Goal: Task Accomplishment & Management: Manage account settings

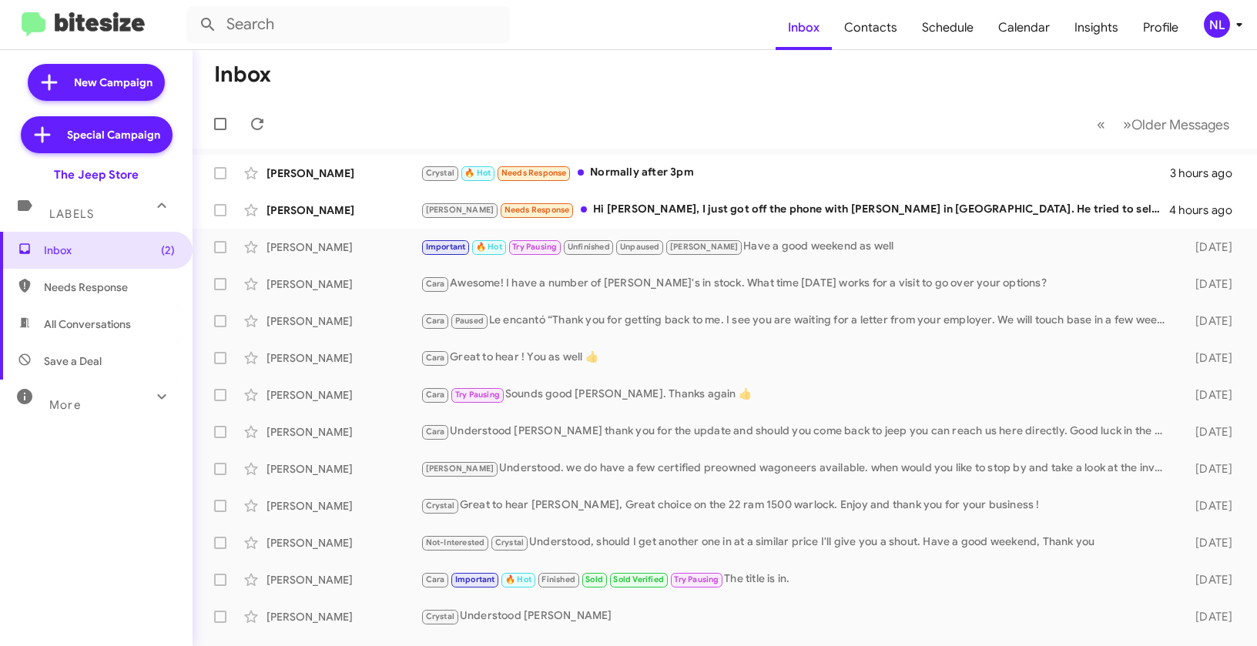
click at [1216, 21] on div "NL" at bounding box center [1217, 25] width 26 height 26
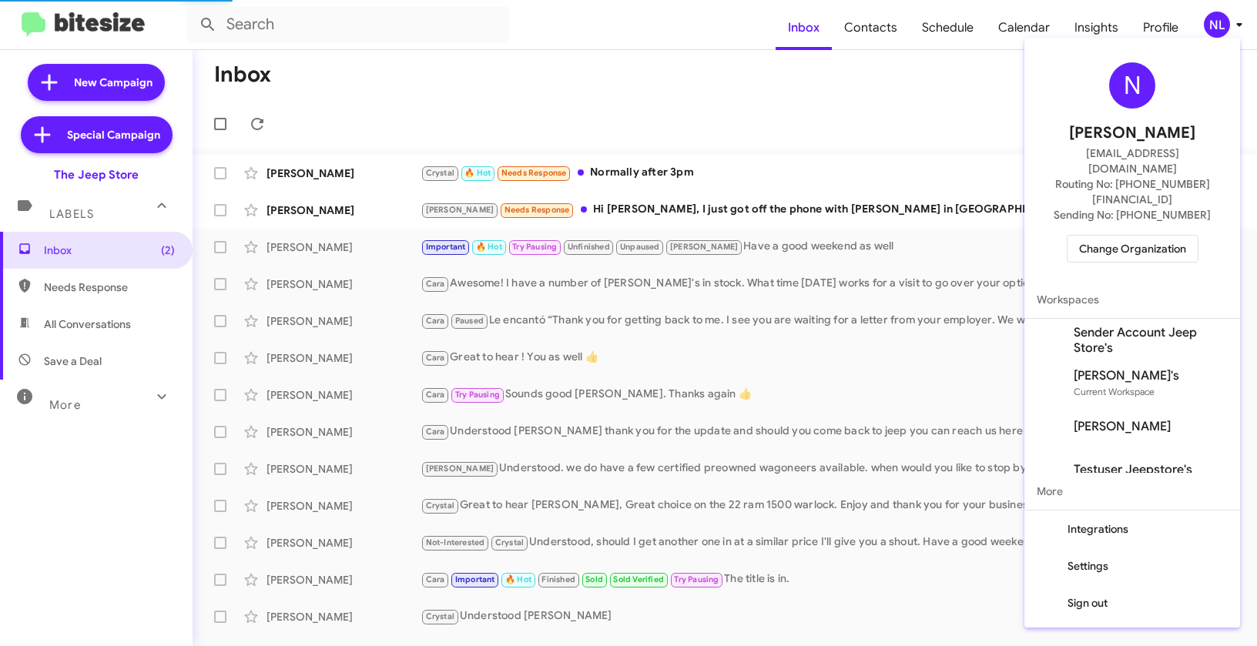
click at [1107, 236] on span "Change Organization" at bounding box center [1132, 249] width 107 height 26
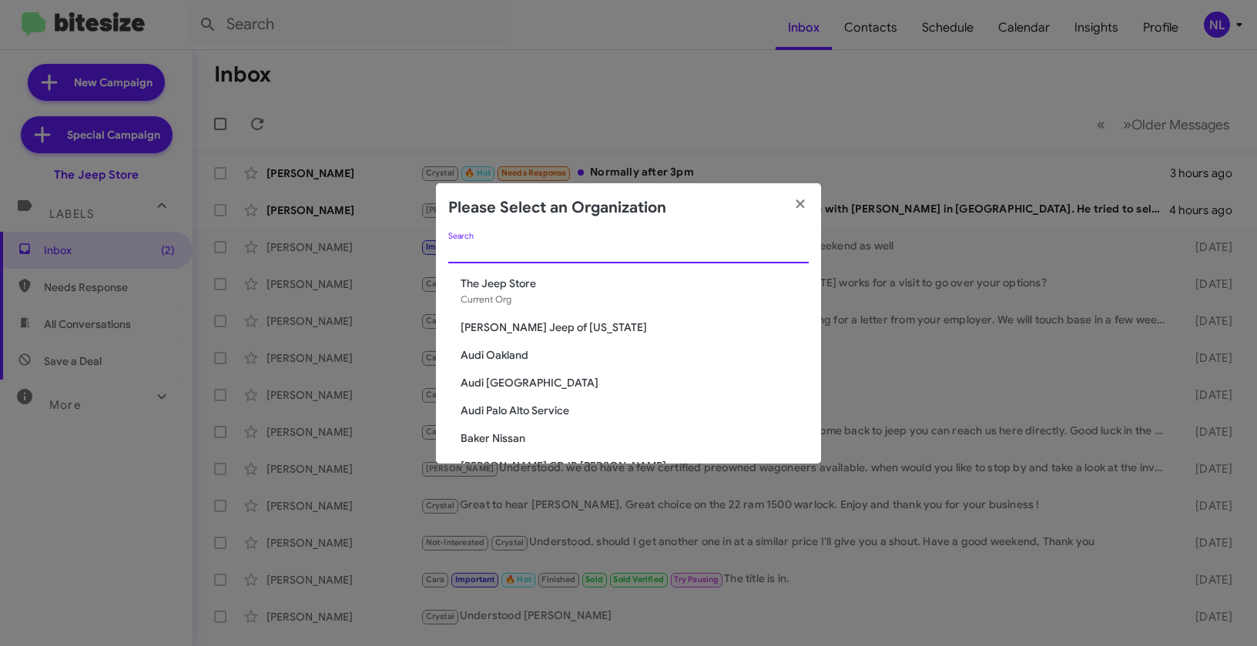
click at [584, 252] on input "Search" at bounding box center [628, 252] width 360 height 12
paste input "Adams Jeep of Maryland"
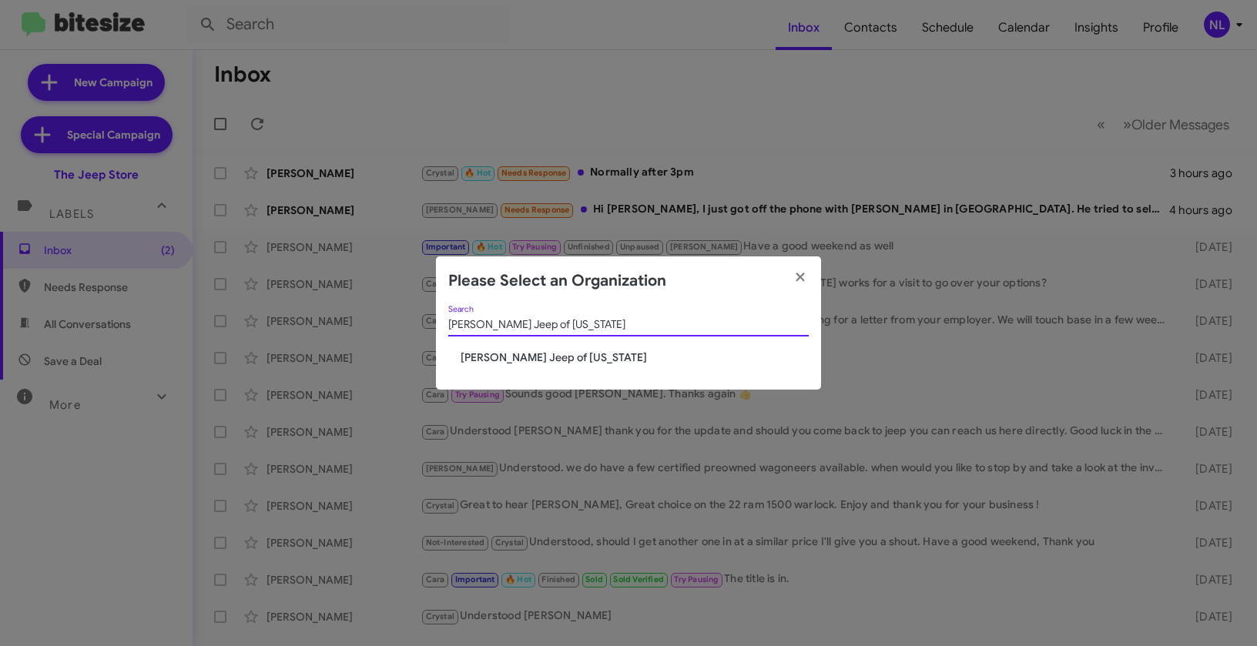
type input "Adams Jeep of Maryland"
click at [501, 360] on span "[PERSON_NAME] Jeep of [US_STATE]" at bounding box center [635, 357] width 348 height 15
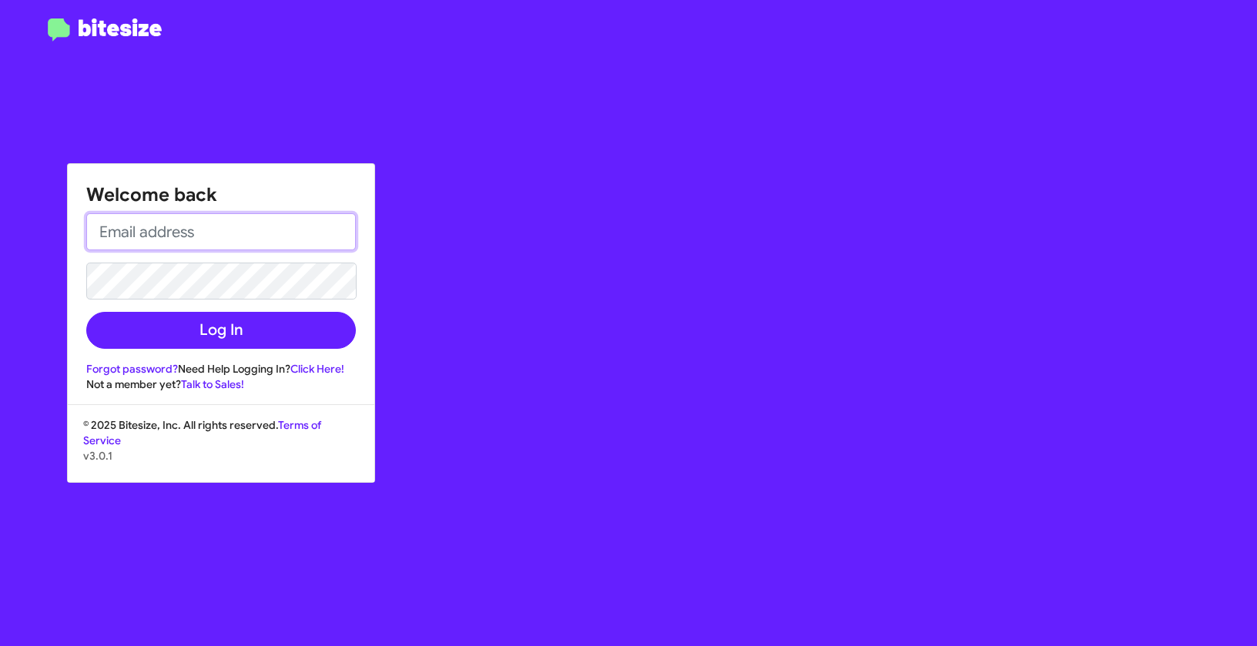
click at [287, 243] on input "email" at bounding box center [221, 231] width 270 height 37
type input "[EMAIL_ADDRESS][DOMAIN_NAME]"
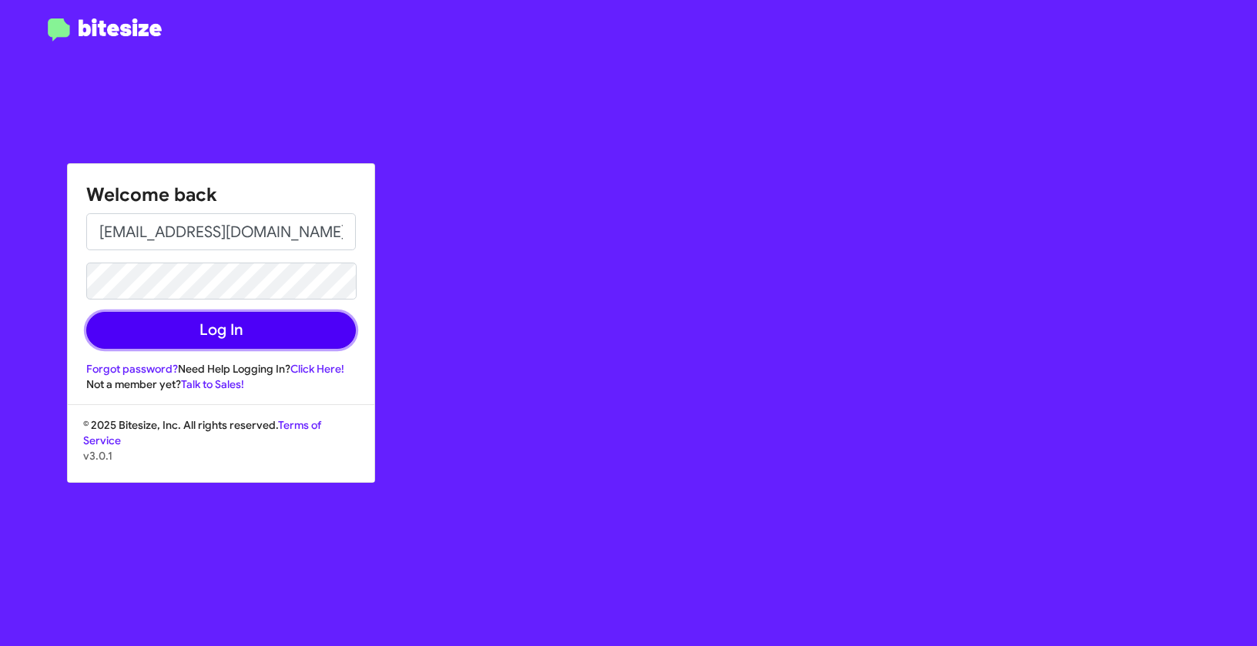
click at [297, 325] on button "Log In" at bounding box center [221, 330] width 270 height 37
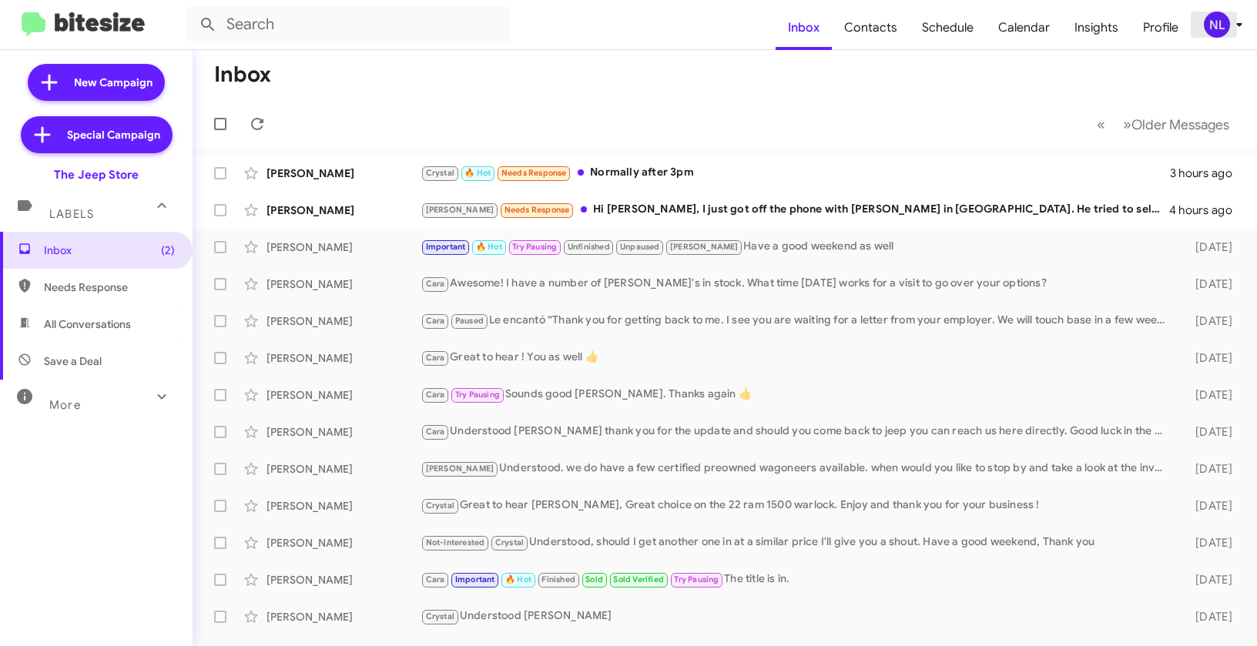
click at [1208, 25] on div "NL" at bounding box center [1217, 25] width 26 height 26
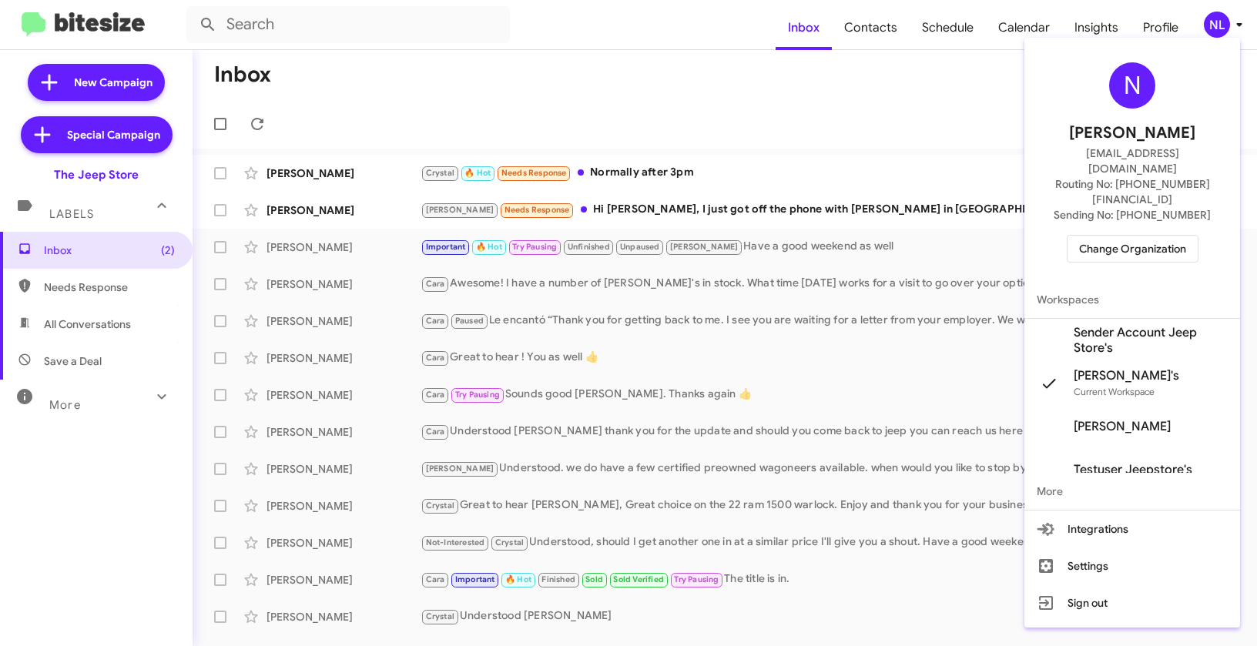
click at [1112, 236] on span "Change Organization" at bounding box center [1132, 249] width 107 height 26
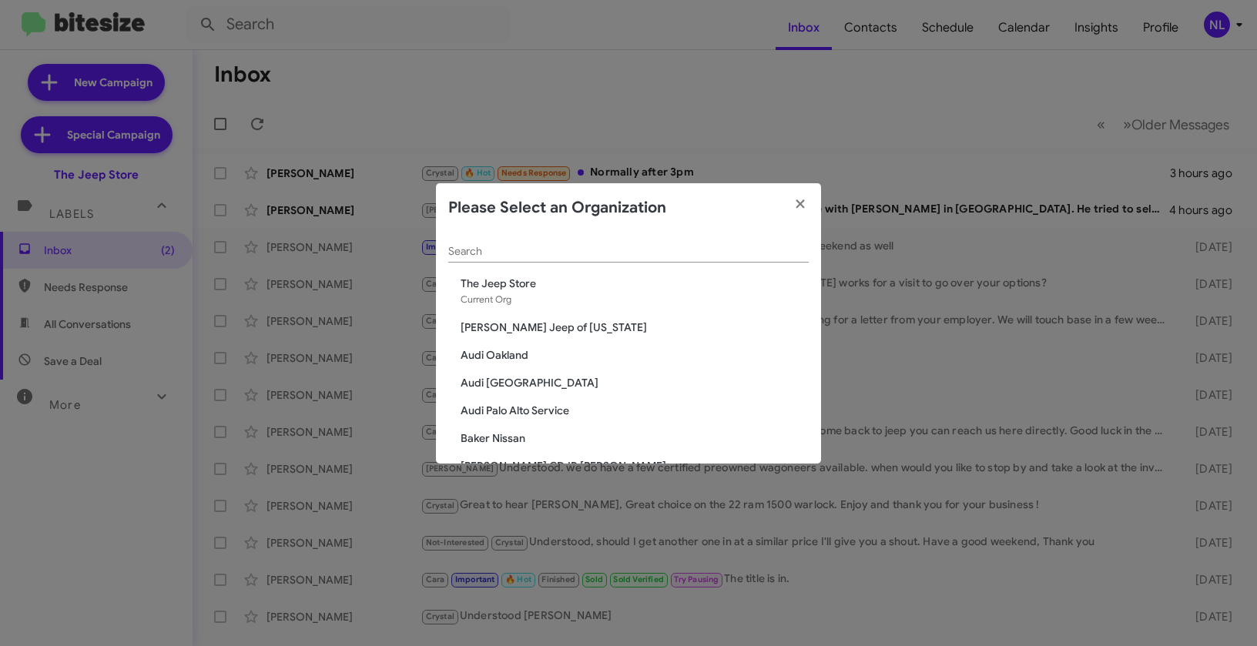
click at [503, 249] on input "Search" at bounding box center [628, 252] width 360 height 12
paste input "[PERSON_NAME] Jeep of [US_STATE]"
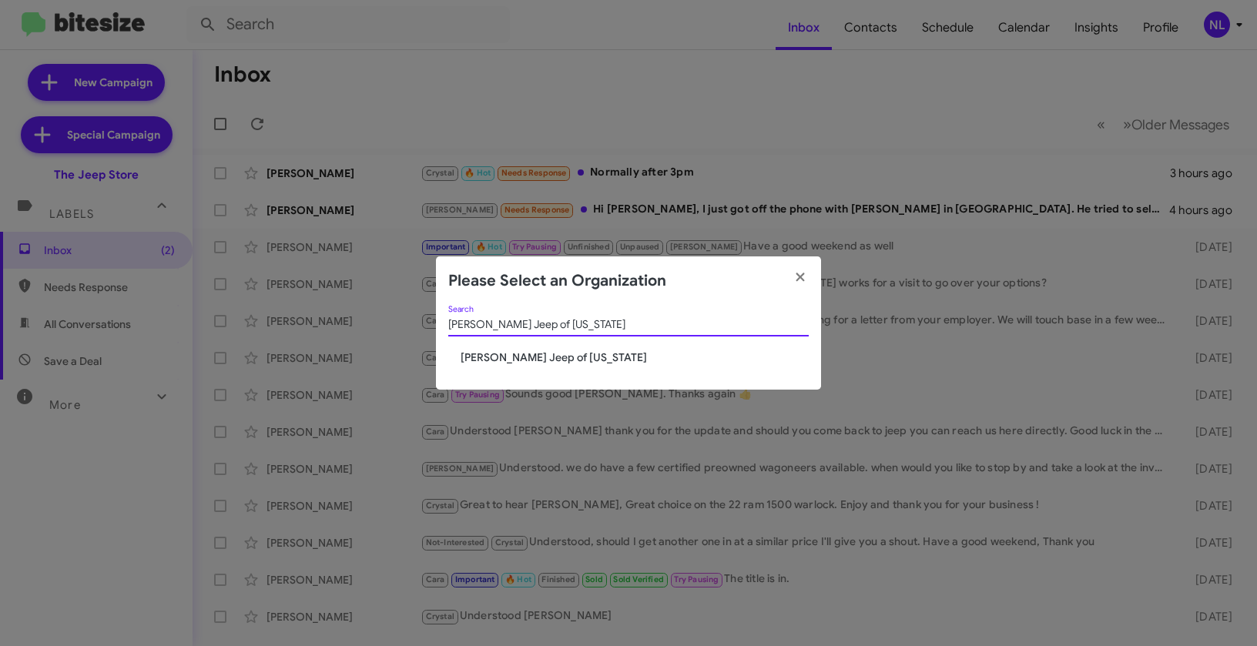
type input "[PERSON_NAME] Jeep of [US_STATE]"
click at [499, 360] on span "[PERSON_NAME] Jeep of [US_STATE]" at bounding box center [635, 357] width 348 height 15
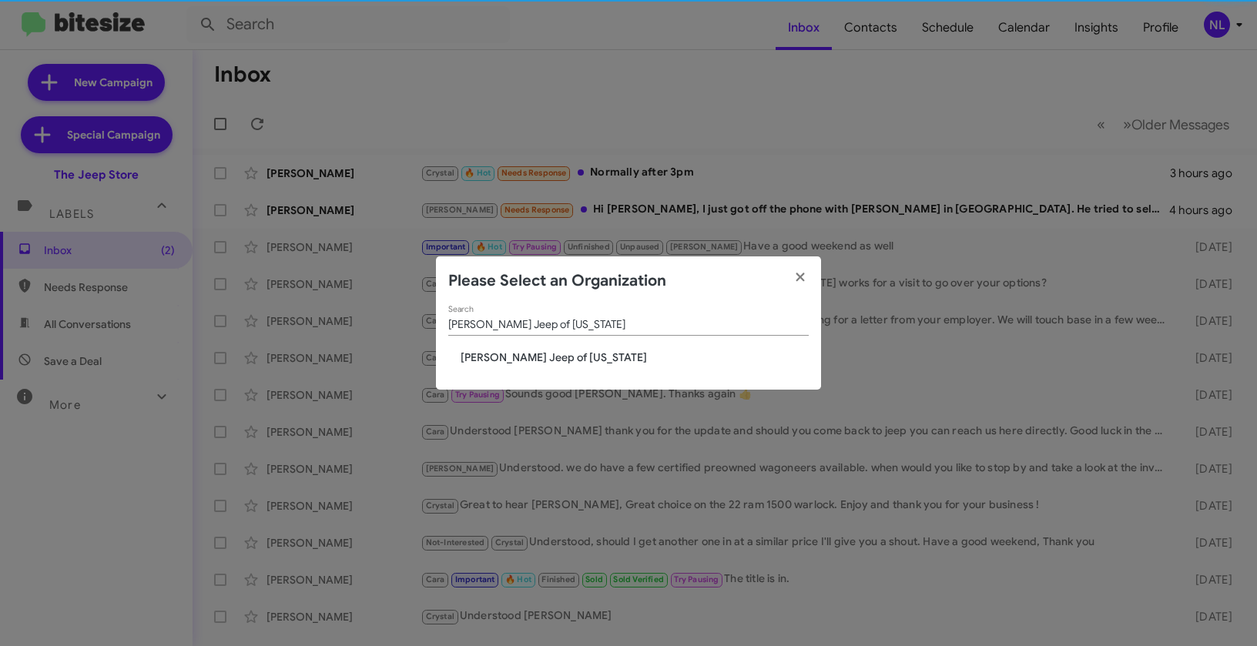
click at [499, 360] on span "[PERSON_NAME] Jeep of [US_STATE]" at bounding box center [635, 357] width 348 height 15
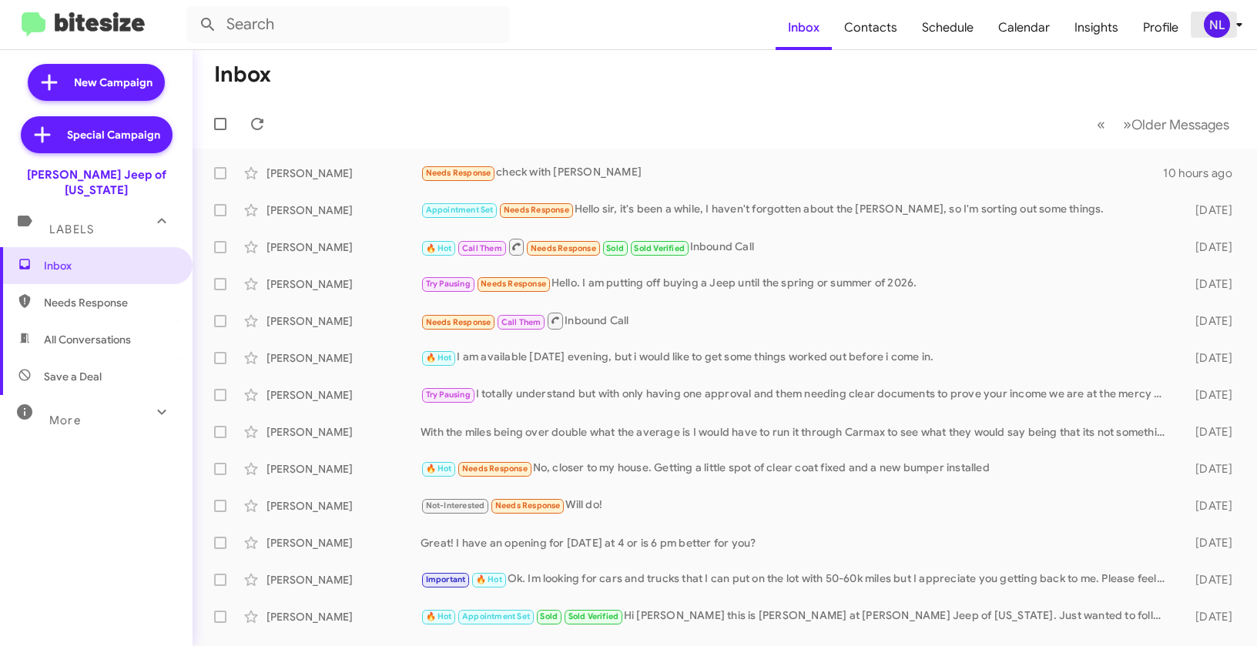
click at [1201, 28] on button "NL" at bounding box center [1215, 25] width 49 height 26
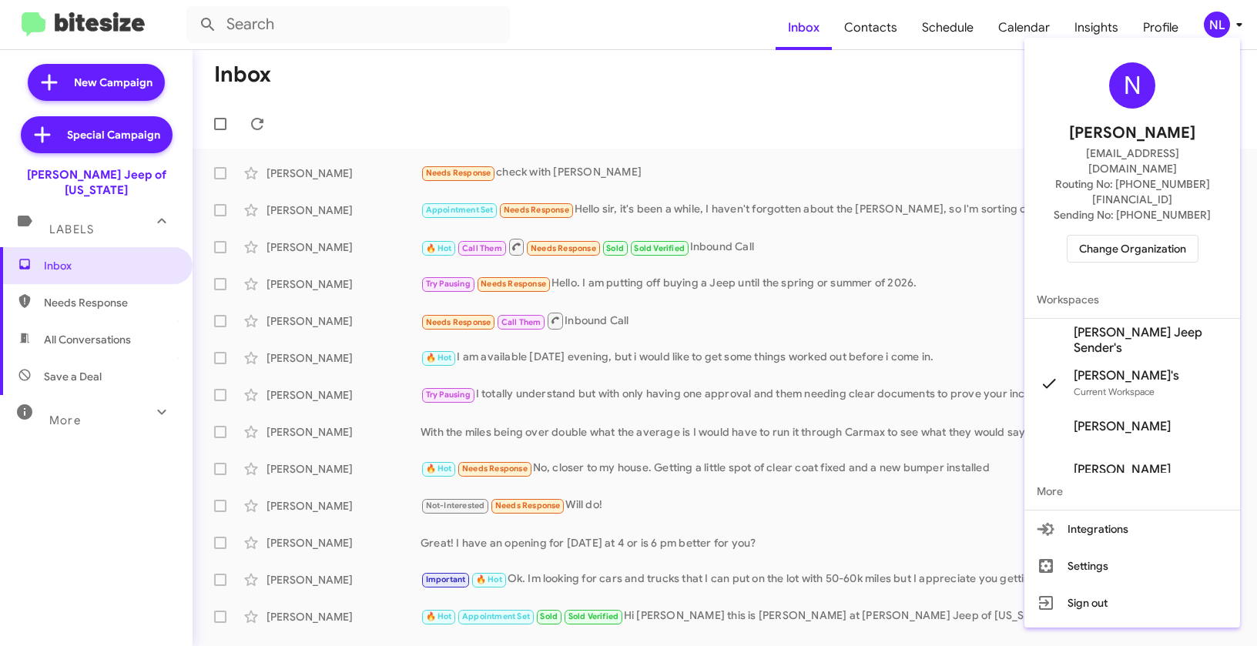
click at [1137, 325] on span "Adams Jeep Sender's" at bounding box center [1151, 340] width 154 height 31
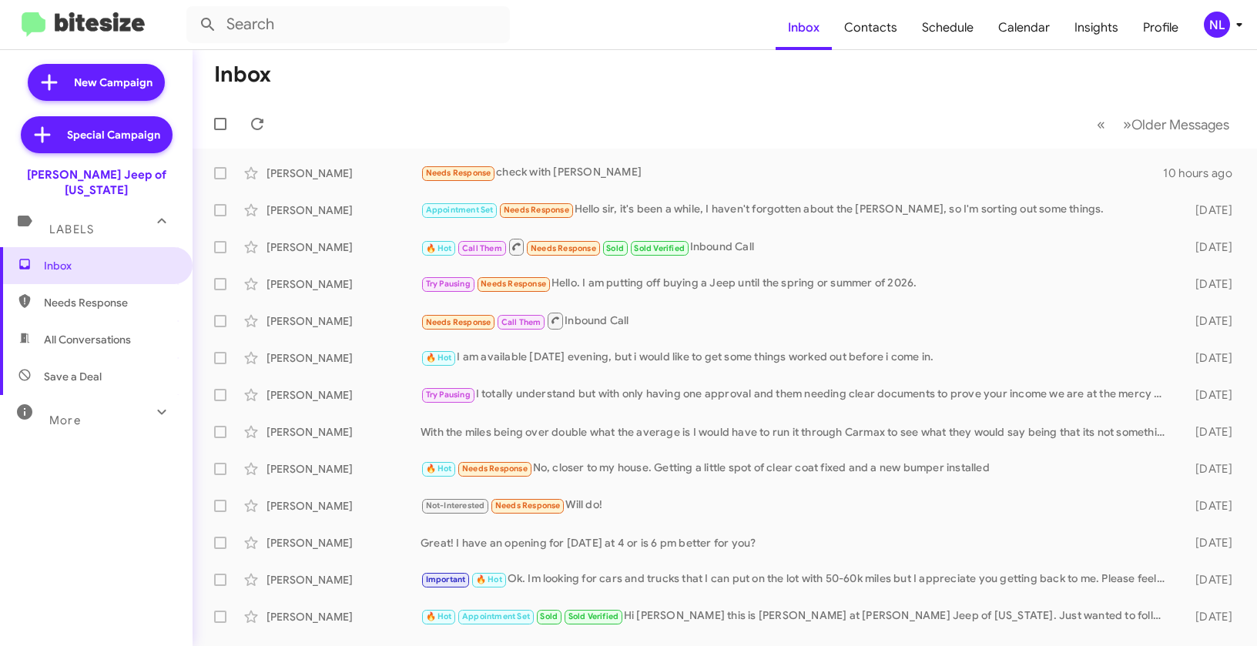
click at [1212, 28] on div "NL" at bounding box center [1217, 25] width 26 height 26
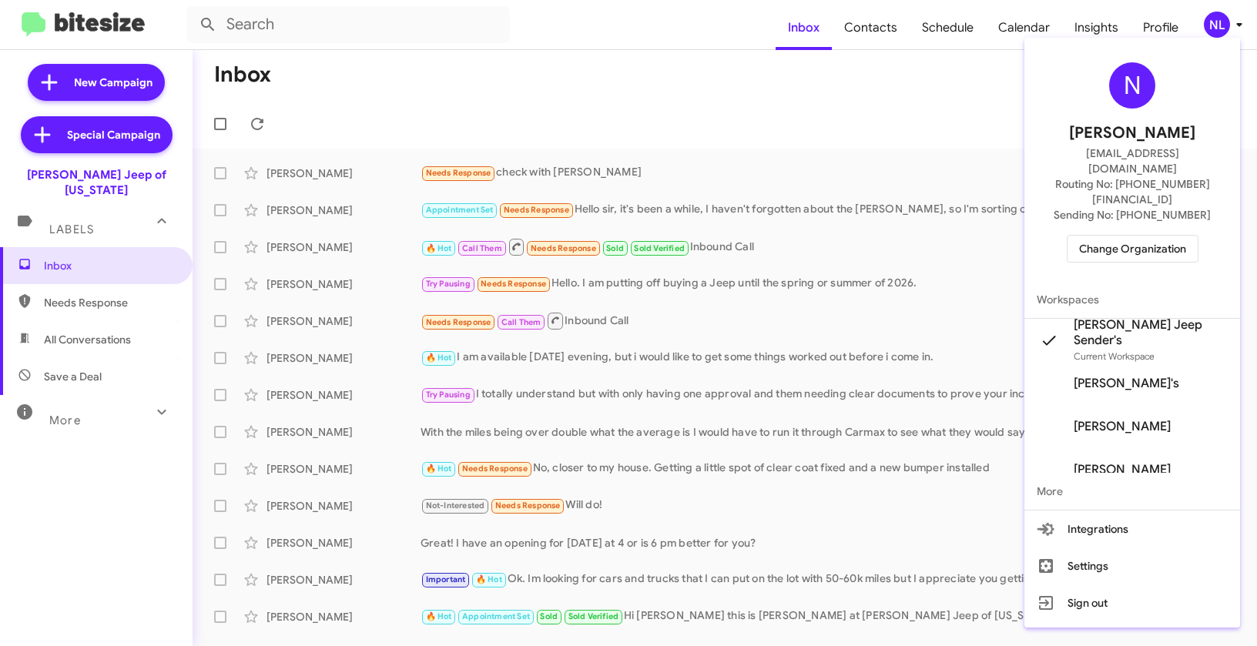
click at [1144, 236] on span "Change Organization" at bounding box center [1132, 249] width 107 height 26
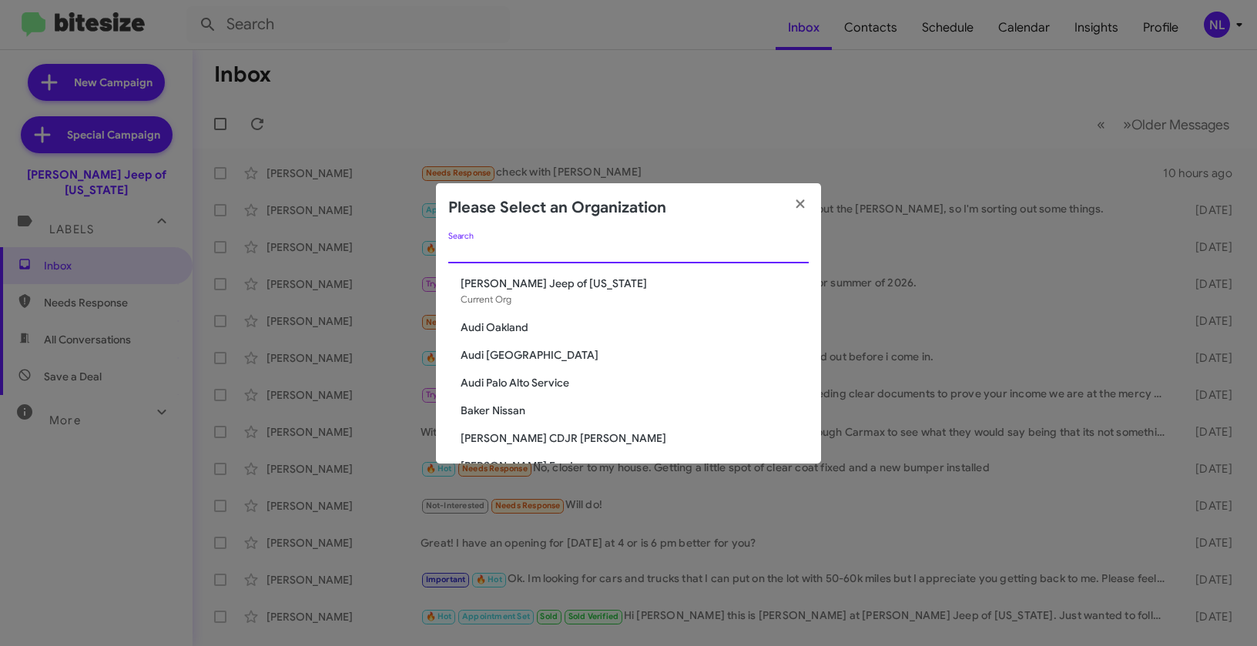
click at [499, 251] on input "Search" at bounding box center [628, 252] width 360 height 12
click at [504, 300] on span "Current Org" at bounding box center [486, 299] width 51 height 12
click at [505, 293] on div "Adams Jeep of Maryland Current Org" at bounding box center [635, 292] width 348 height 32
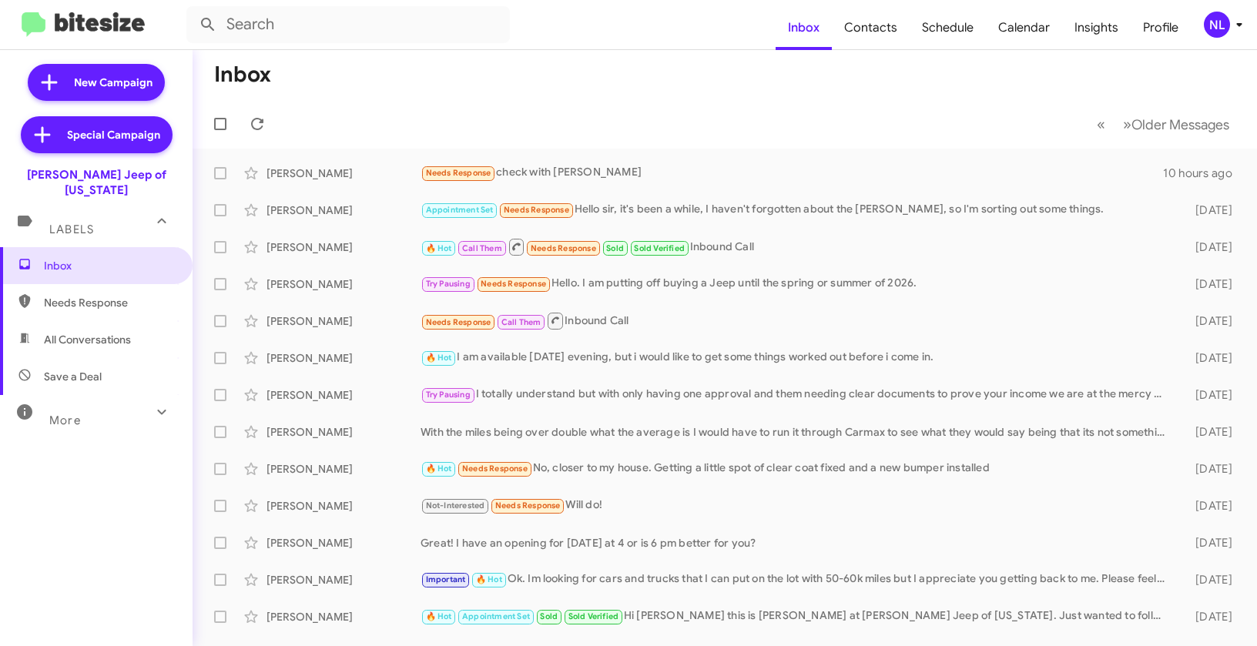
click at [1214, 35] on div "NL" at bounding box center [1217, 25] width 26 height 26
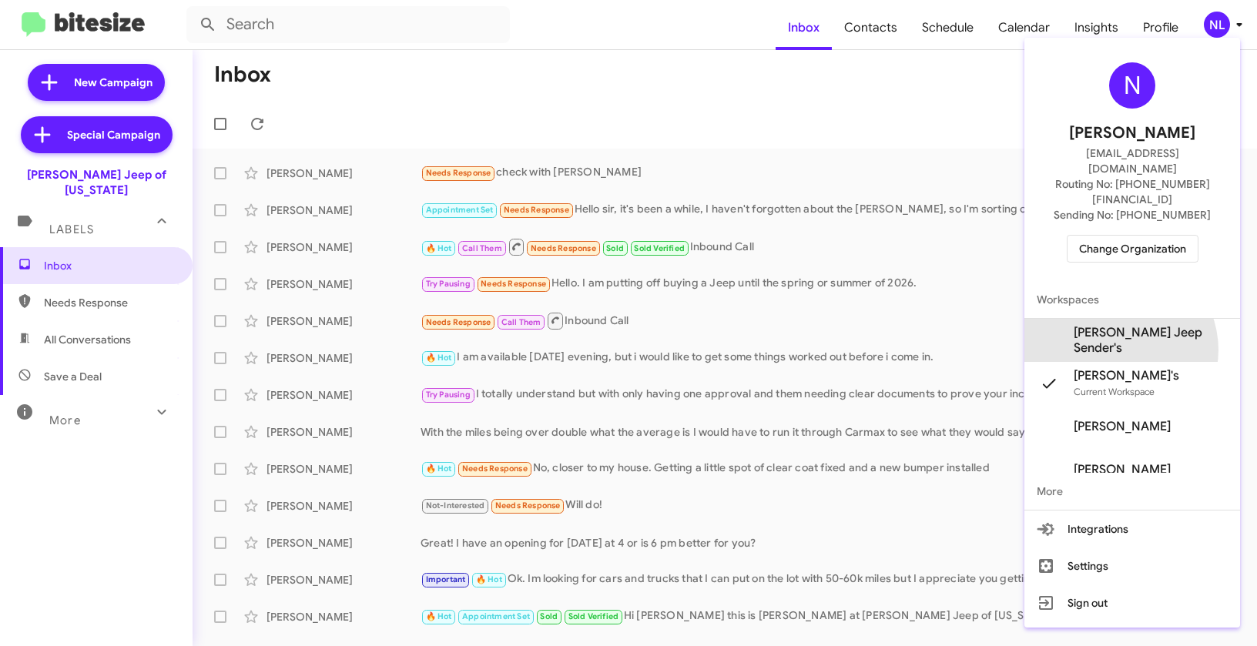
click at [1140, 319] on span "Adams Jeep Sender's" at bounding box center [1132, 340] width 216 height 43
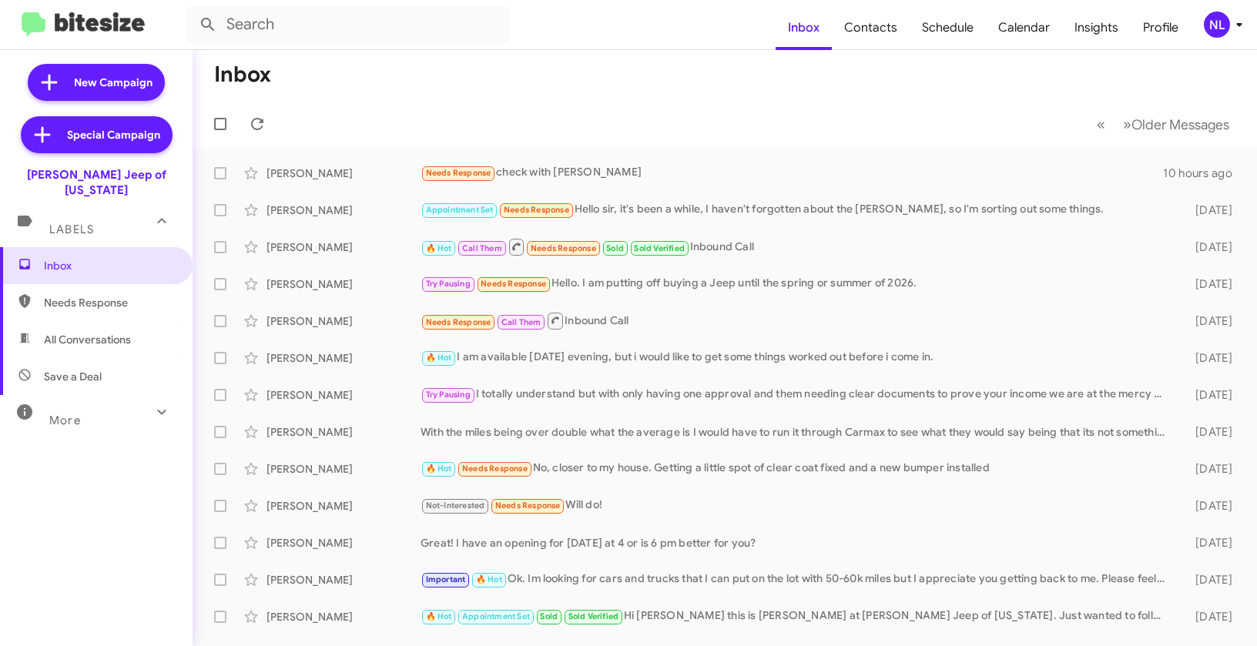
click at [1214, 25] on div "NL" at bounding box center [1217, 25] width 26 height 26
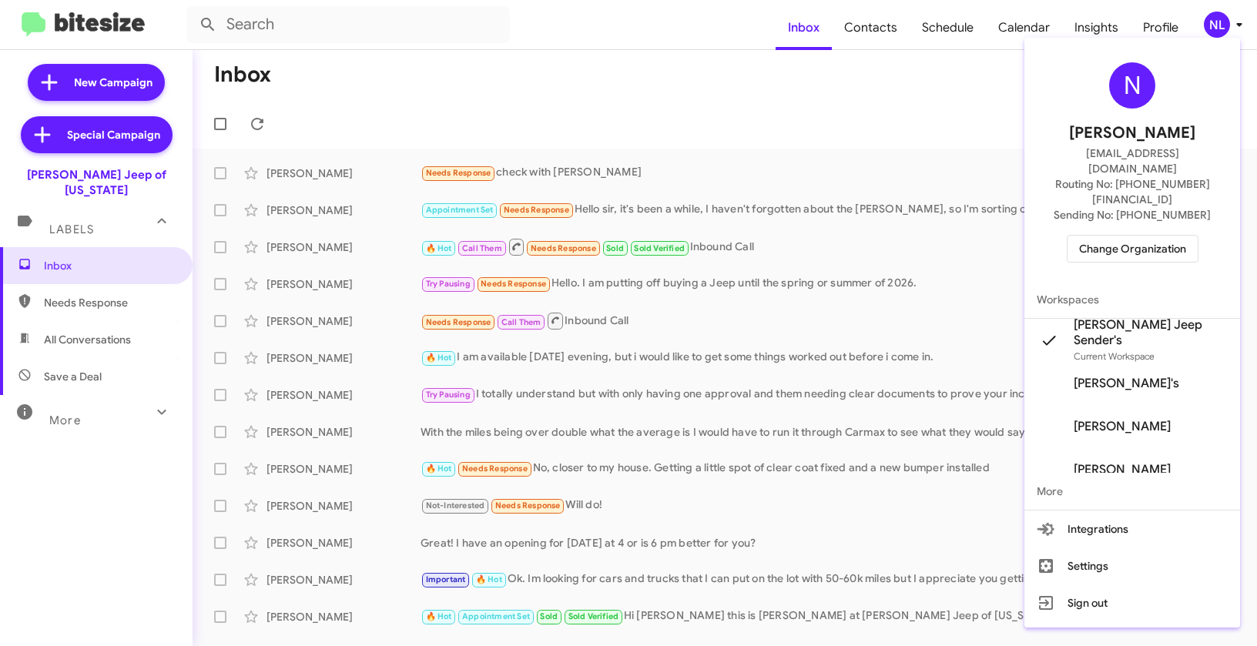
click at [921, 109] on div at bounding box center [628, 323] width 1257 height 646
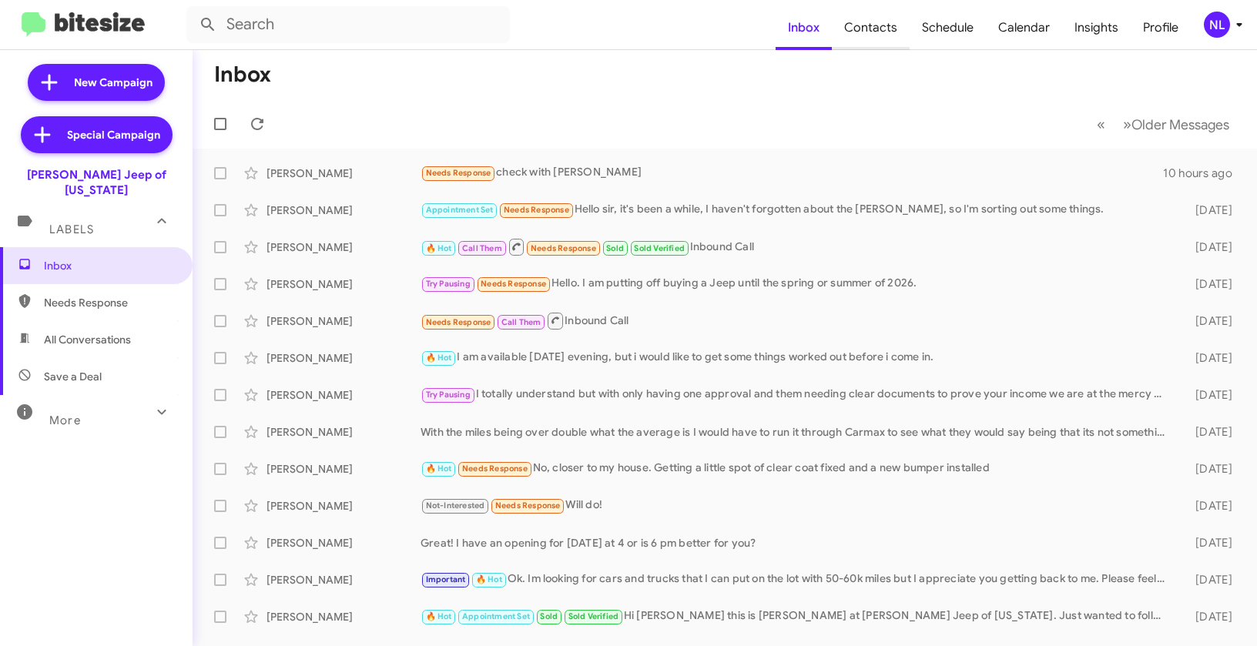
click at [882, 28] on span "Contacts" at bounding box center [871, 27] width 78 height 45
type input "in:groups"
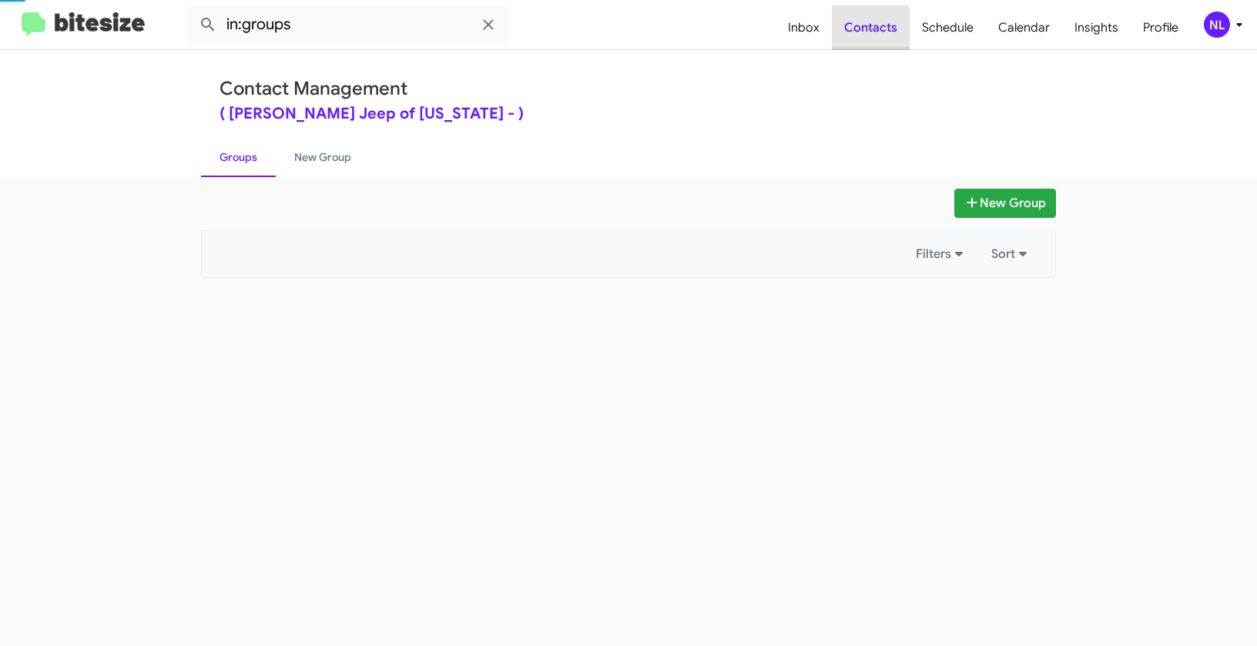
click at [863, 28] on span "Contacts" at bounding box center [871, 27] width 78 height 45
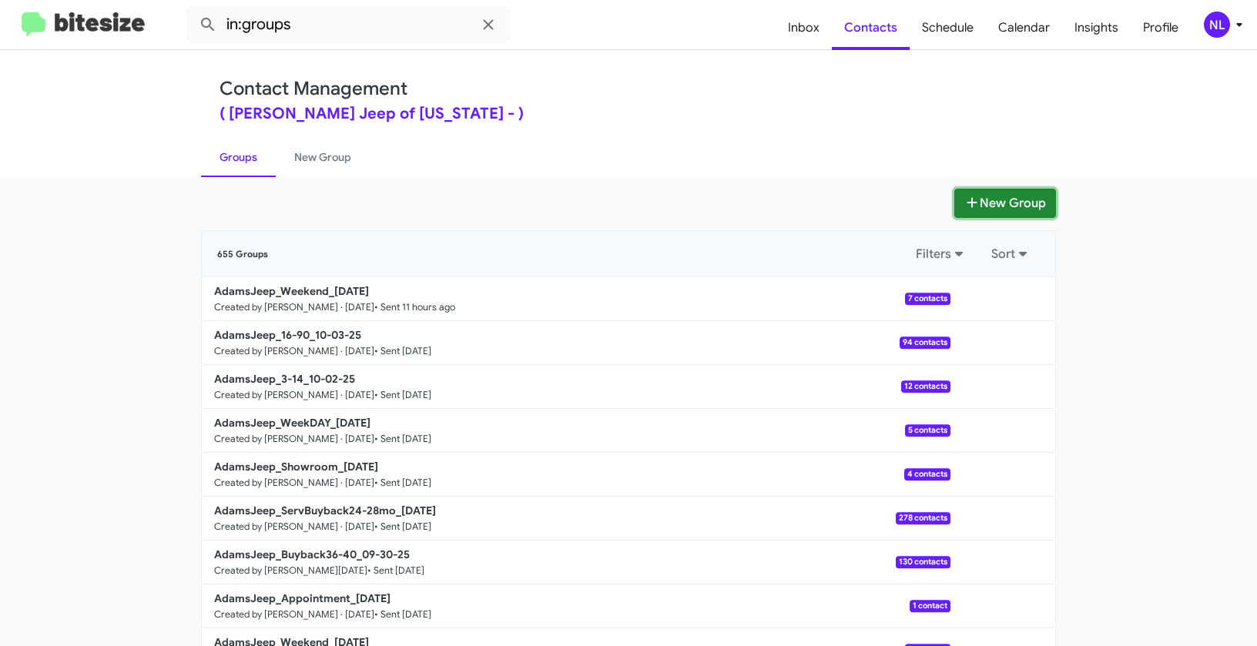
click at [1013, 205] on button "New Group" at bounding box center [1005, 203] width 102 height 29
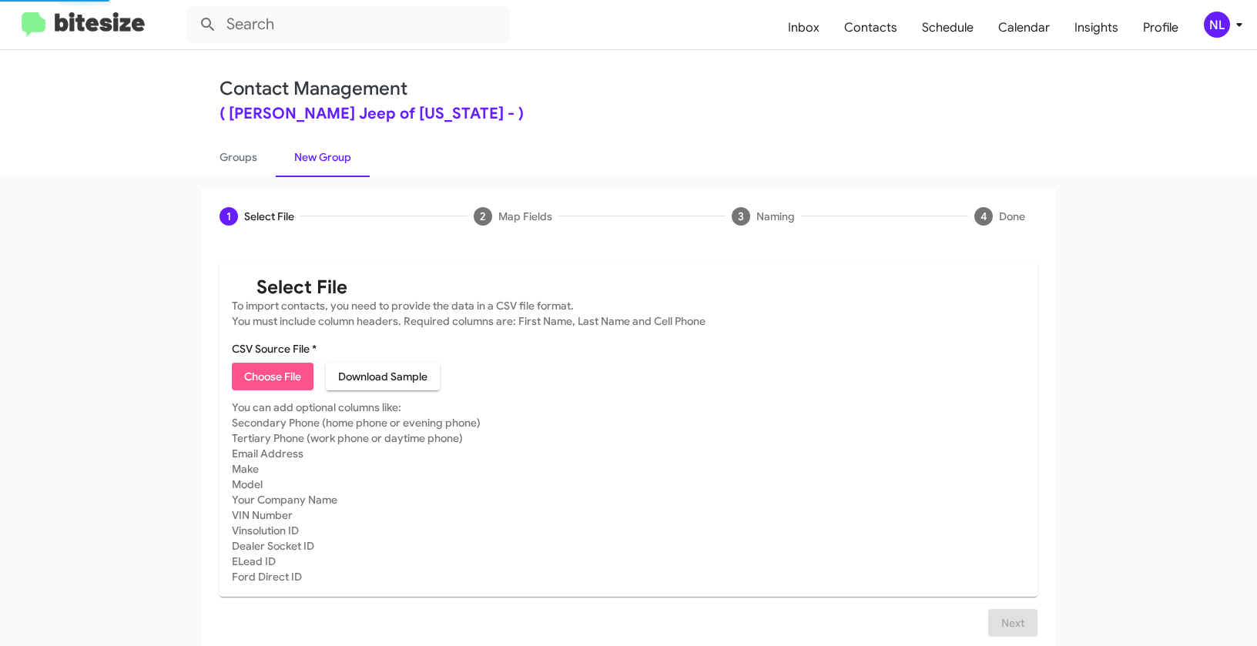
click at [290, 379] on span "Choose File" at bounding box center [272, 377] width 57 height 28
type input "AdamsJeep_Buyback24-28_10-07-25"
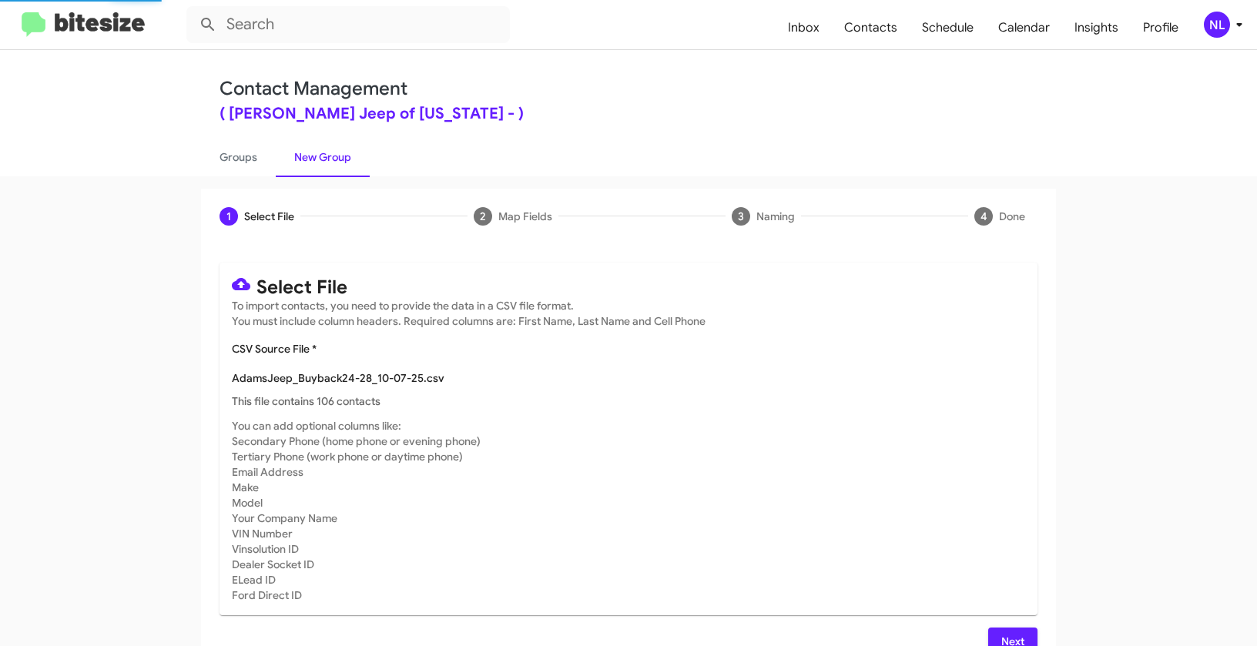
scroll to position [28, 0]
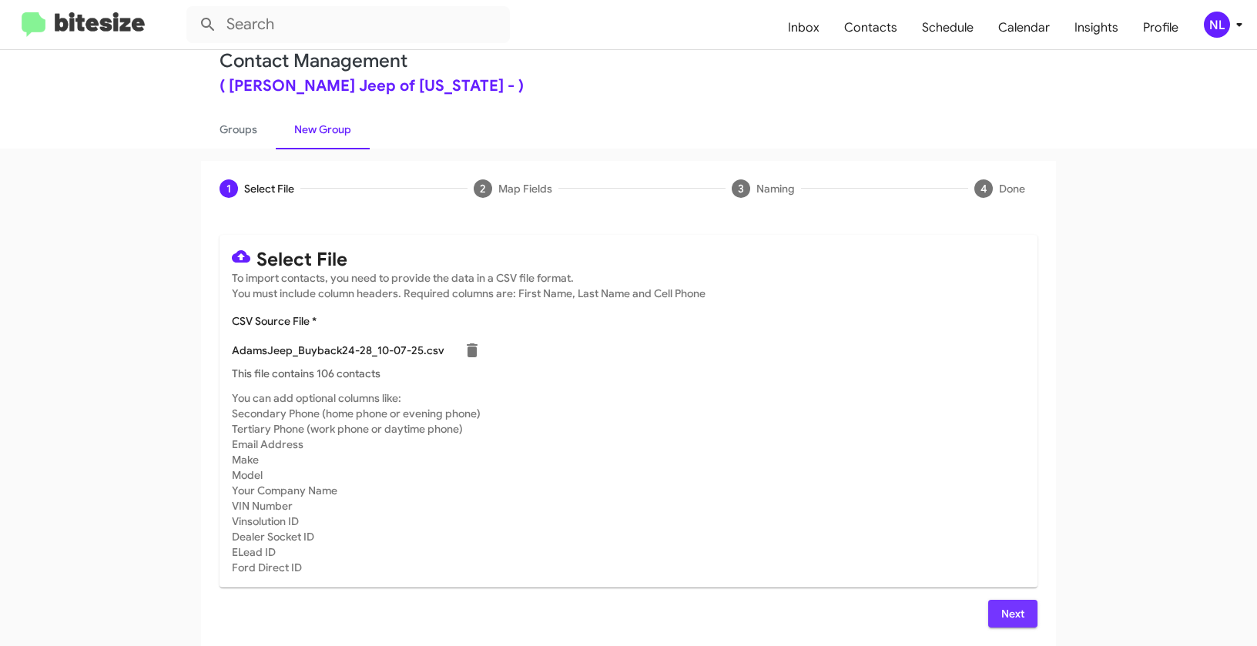
click at [1013, 615] on span "Next" at bounding box center [1012, 614] width 25 height 28
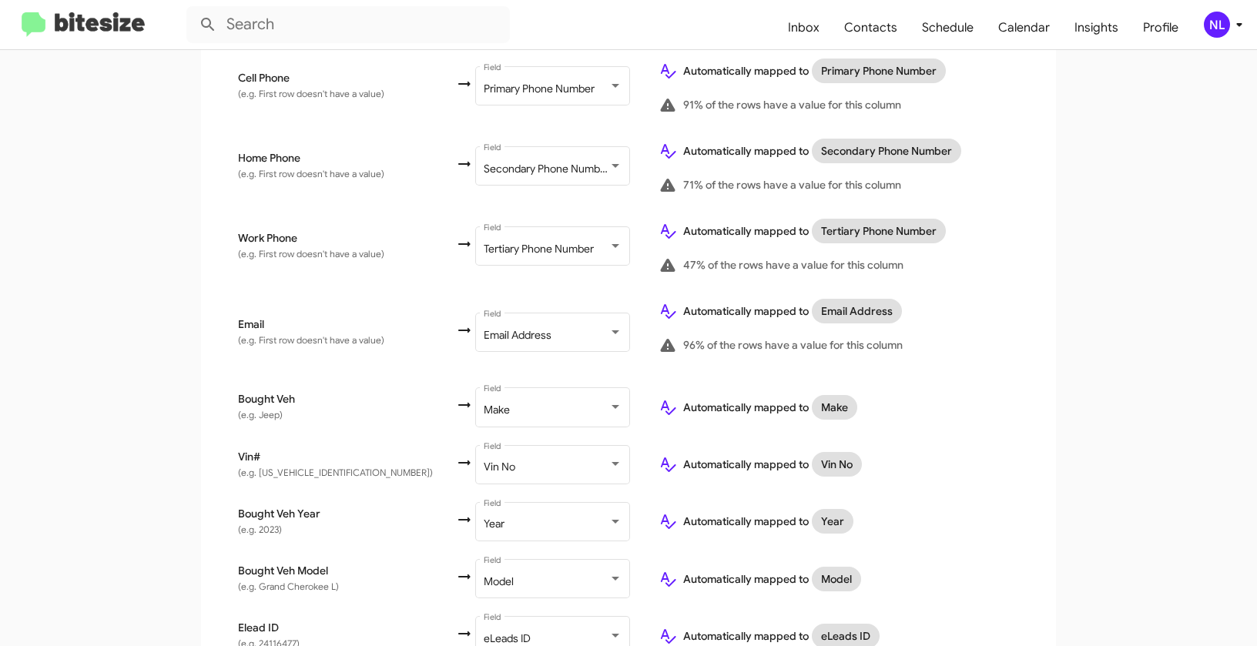
scroll to position [628, 0]
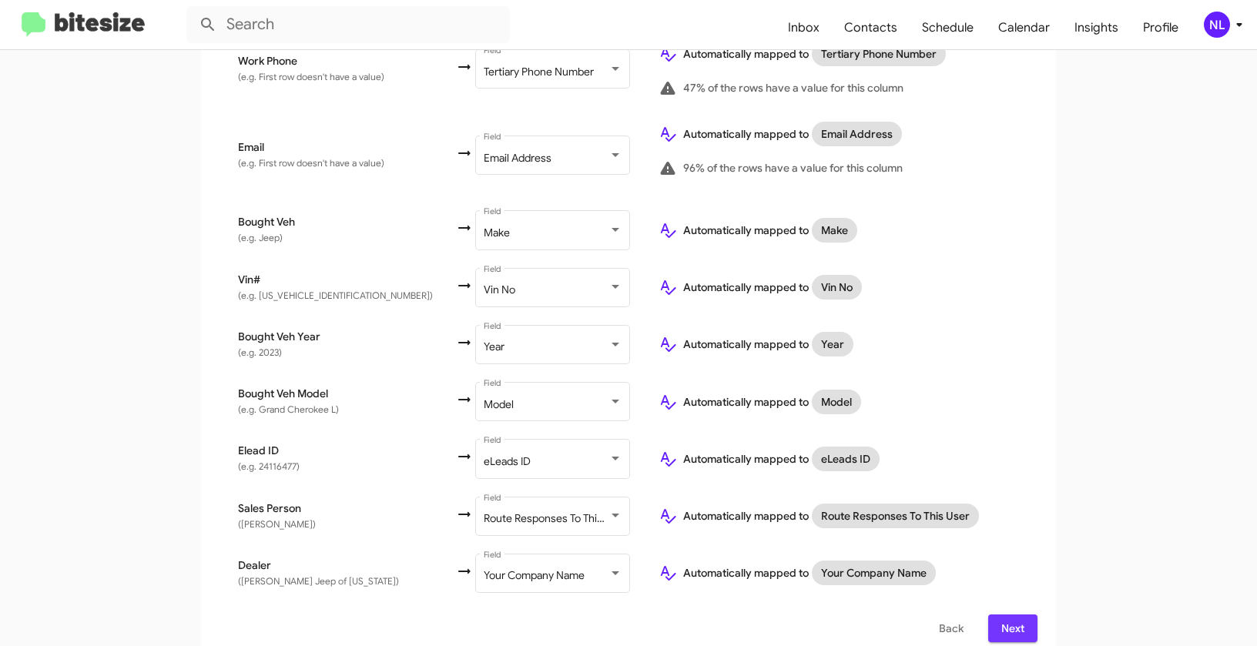
click at [1003, 615] on span "Next" at bounding box center [1012, 629] width 25 height 28
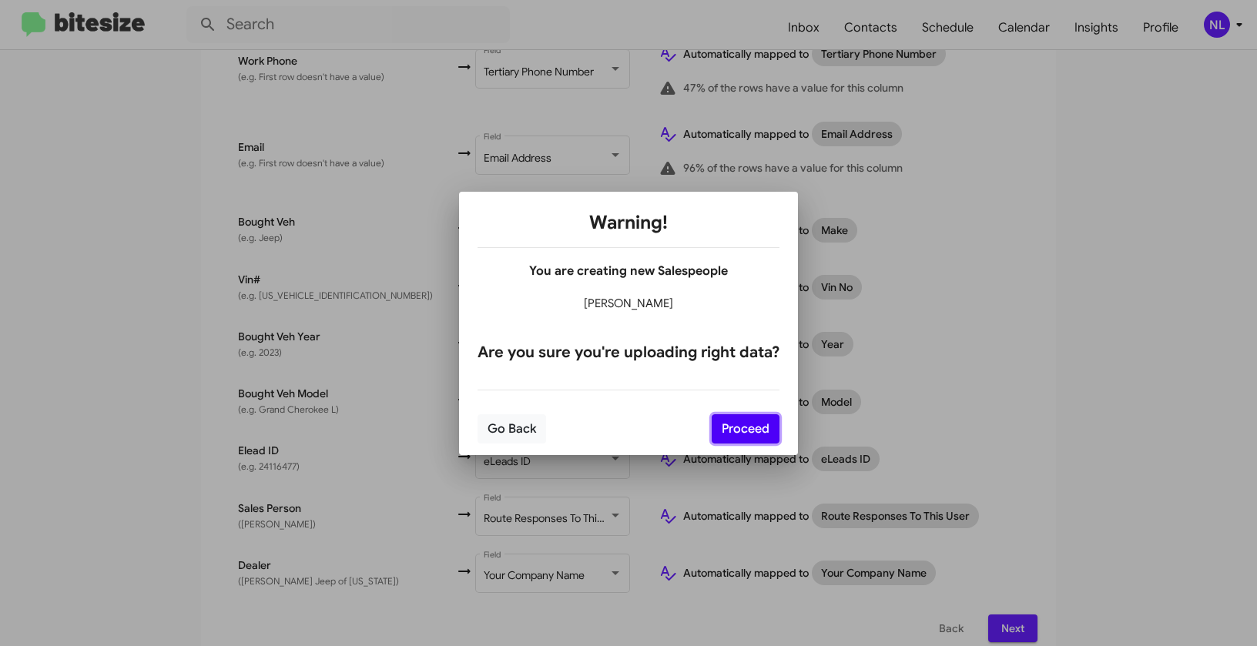
click at [737, 426] on button "Proceed" at bounding box center [746, 428] width 68 height 29
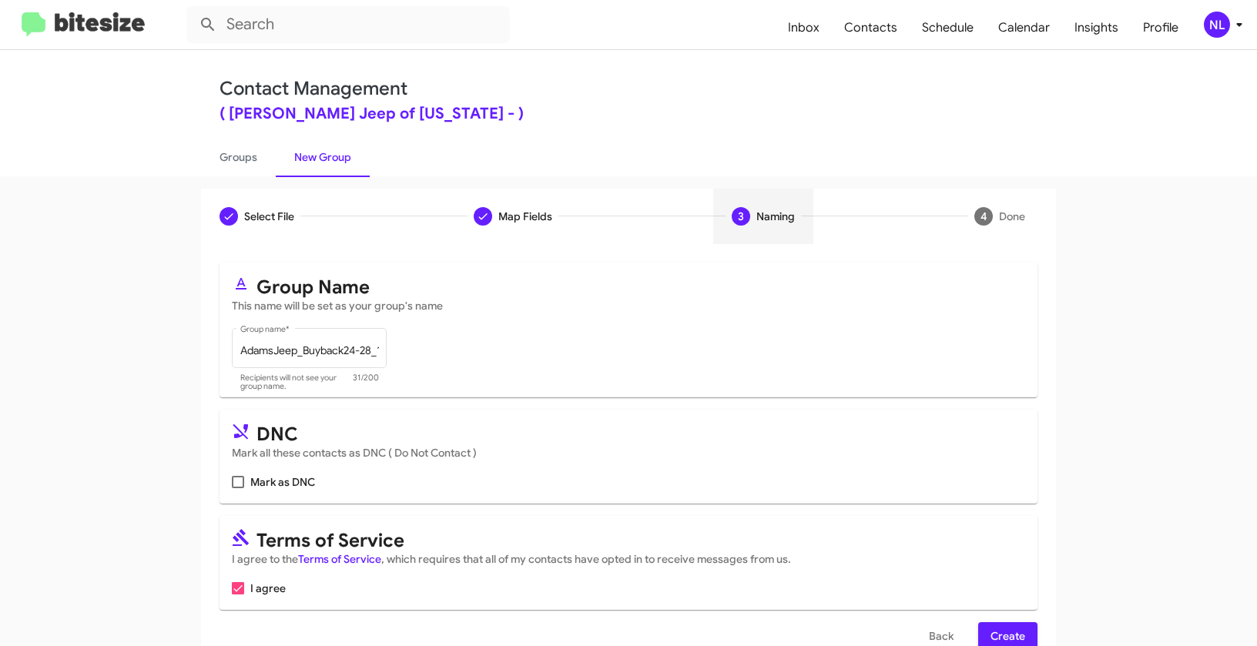
scroll to position [35, 0]
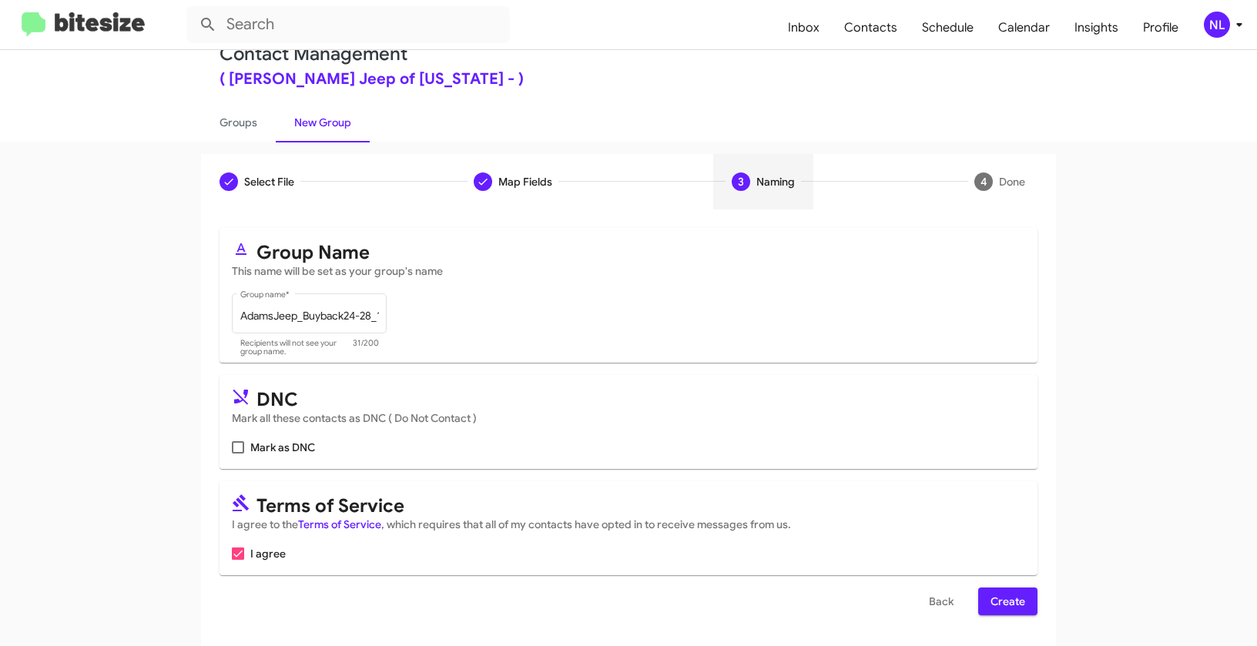
click at [1006, 597] on span "Create" at bounding box center [1007, 602] width 35 height 28
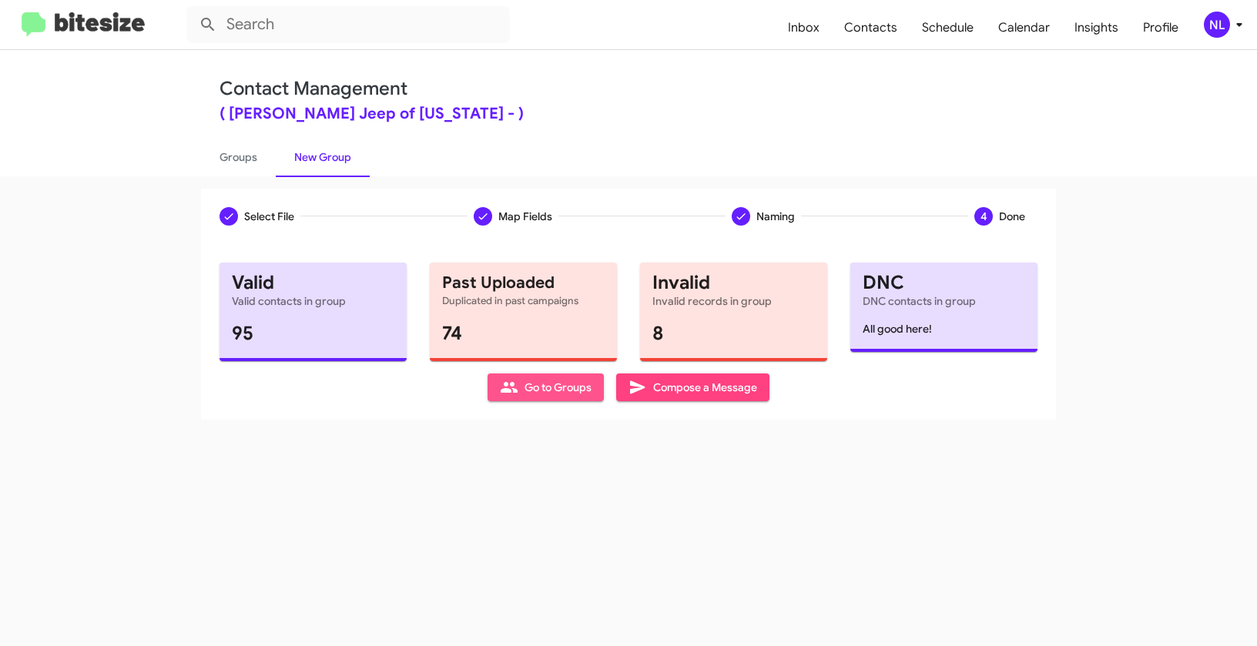
click at [521, 386] on span "Go to Groups" at bounding box center [546, 387] width 92 height 28
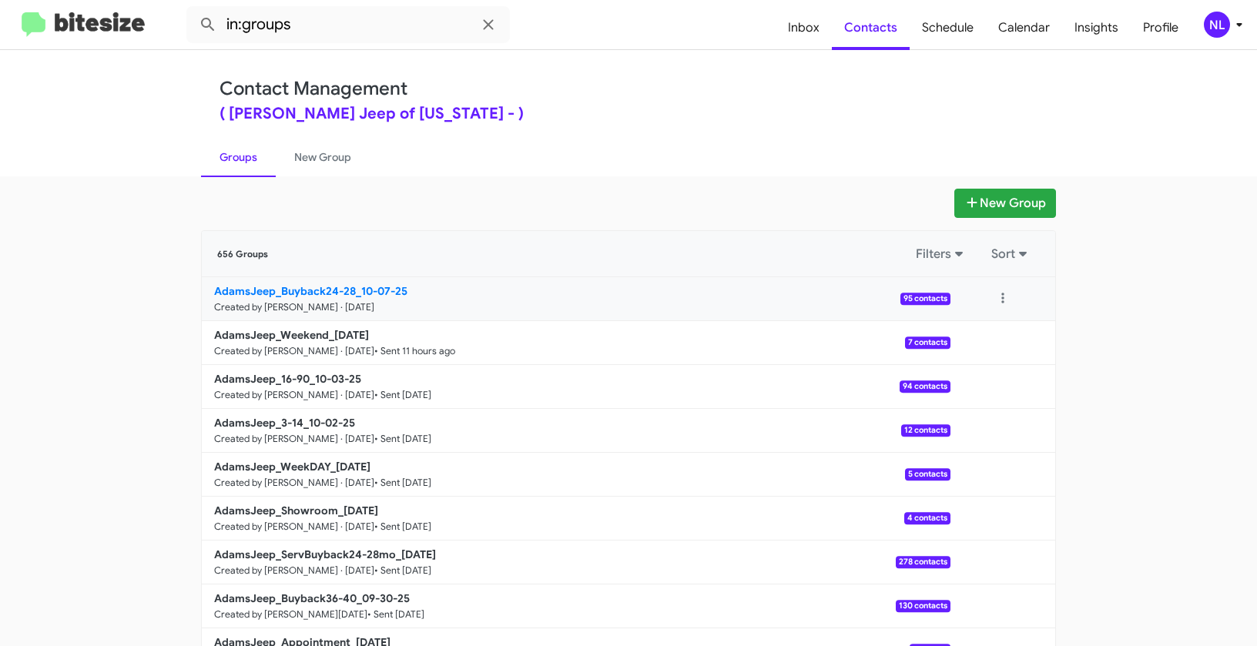
drag, startPoint x: 156, startPoint y: 287, endPoint x: 350, endPoint y: 289, distance: 193.3
click at [350, 289] on app-groups "New Group 656 Groups Filters Sort AdamsJeep_Buyback24-28_10-07-25 Created by Ne…" at bounding box center [628, 473] width 1257 height 568
copy div "Filters Sort AdamsJeep_Buyback24-28"
click at [314, 30] on input "in:groups" at bounding box center [347, 24] width 323 height 37
paste input "AdamsJeep_Buyback24-28"
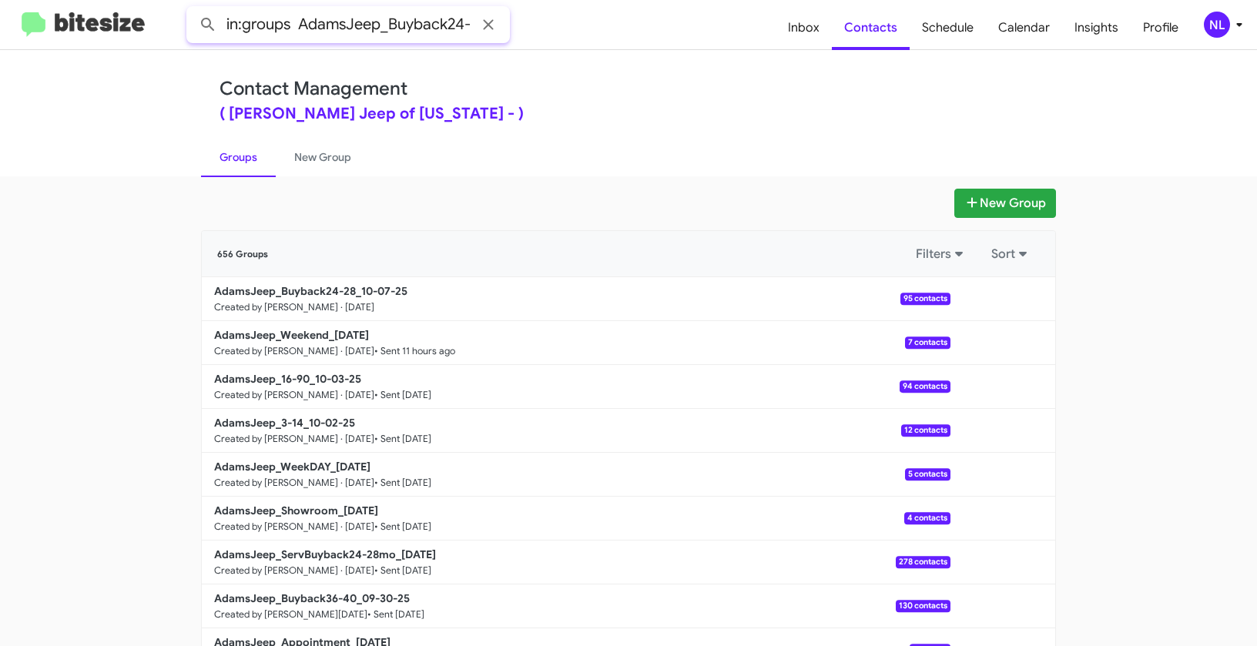
scroll to position [0, 18]
type input "in:groups AdamsJeep_Buyback24-28"
click at [193, 9] on button at bounding box center [208, 24] width 31 height 31
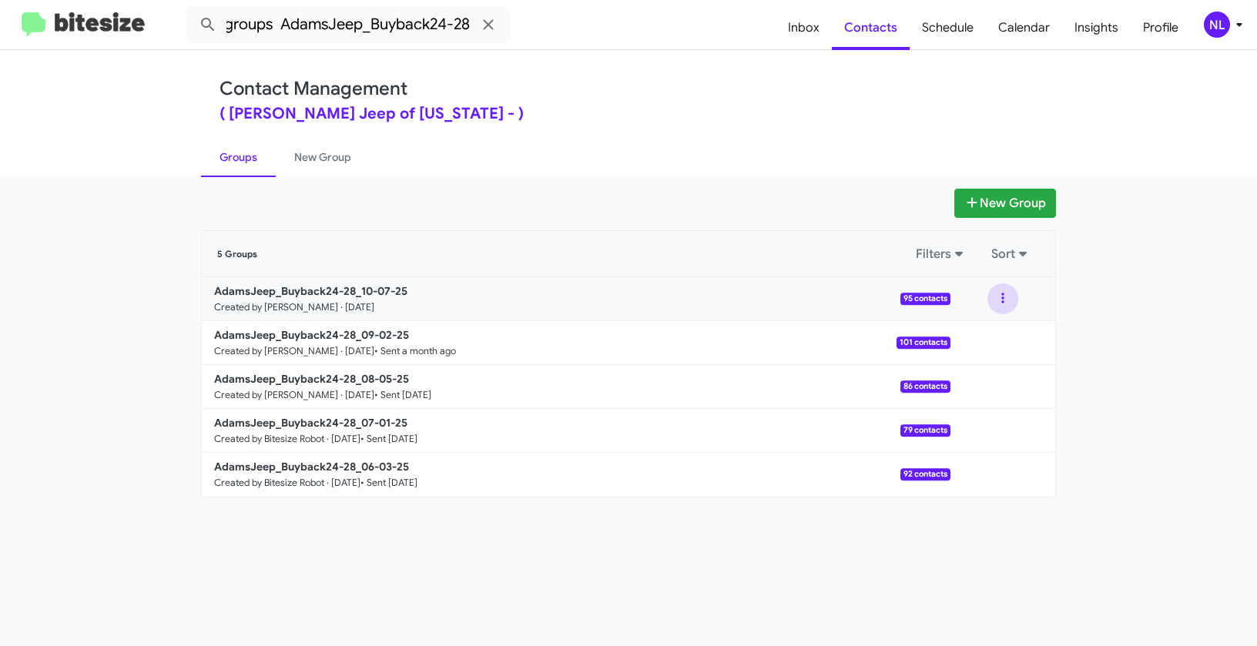
click at [1007, 294] on button at bounding box center [1002, 298] width 31 height 31
click at [1003, 343] on button "View contacts" at bounding box center [956, 340] width 123 height 37
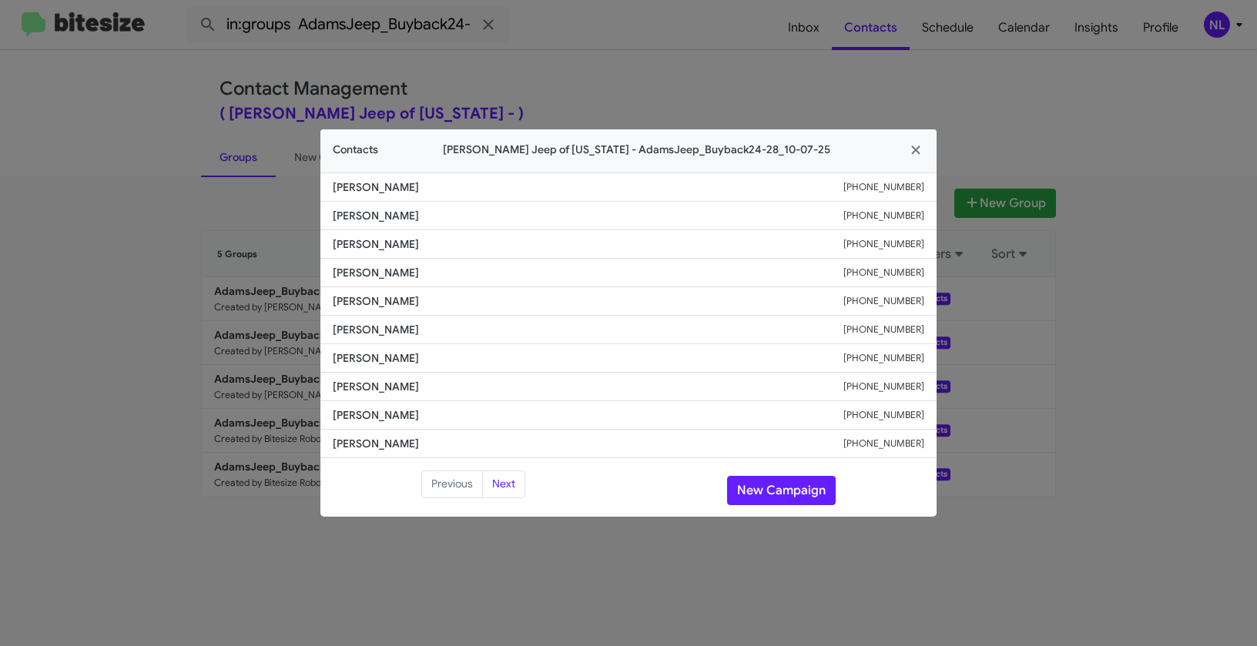
drag, startPoint x: 836, startPoint y: 393, endPoint x: 953, endPoint y: 390, distance: 117.1
click at [953, 390] on modal-container "Contacts Adams Jeep of Maryland - AdamsJeep_Buyback24-28_10-07-25 Teena Sardo +…" at bounding box center [628, 323] width 1257 height 646
copy div "+14436556927"
click at [778, 491] on button "New Campaign" at bounding box center [781, 490] width 109 height 29
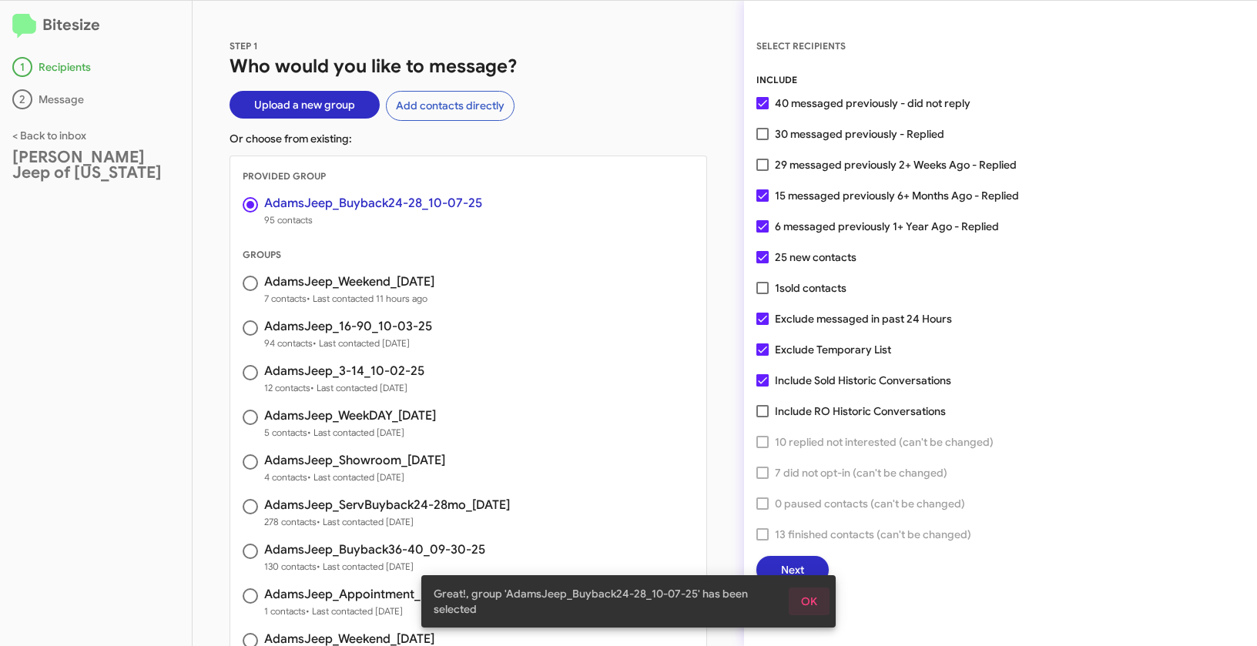
click at [807, 598] on span "OK" at bounding box center [809, 602] width 16 height 28
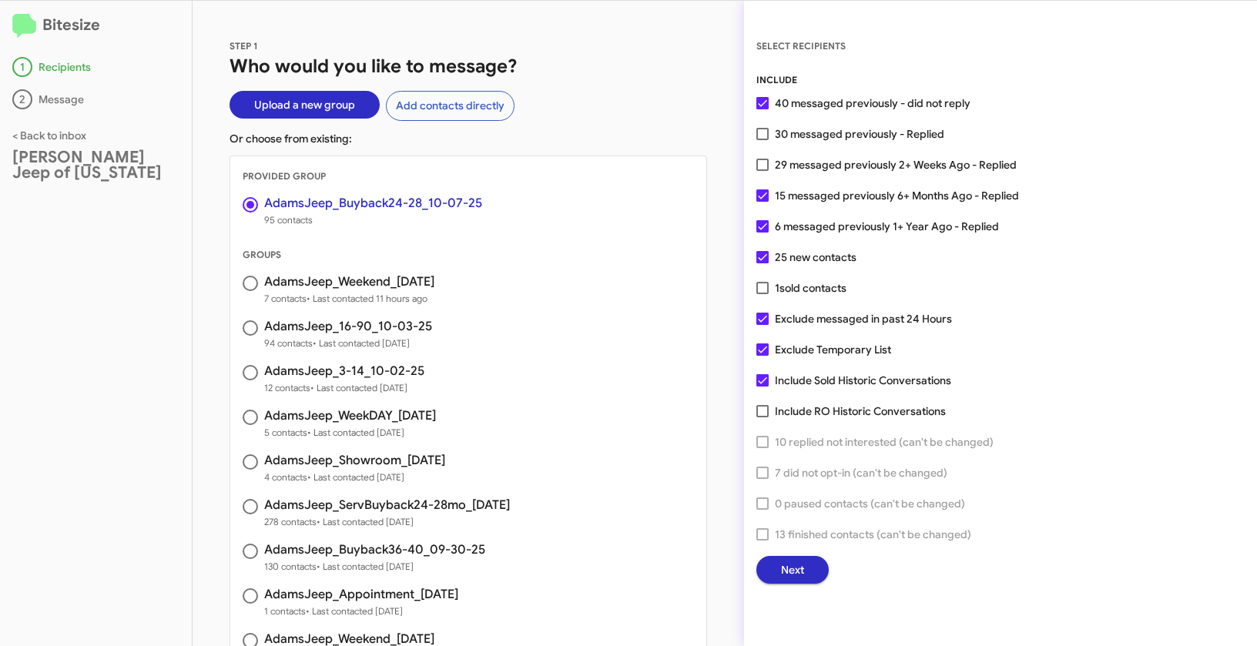
click at [804, 583] on button "Next" at bounding box center [792, 570] width 72 height 28
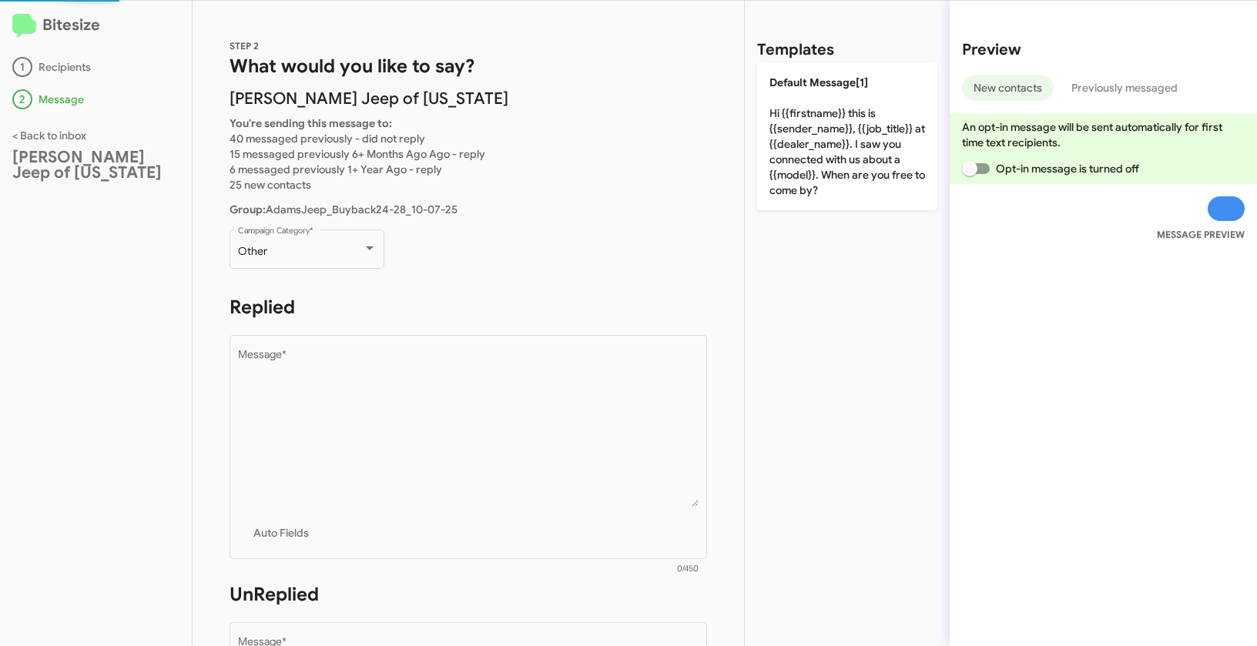
click at [310, 269] on div "Other Campaign Category *" at bounding box center [306, 256] width 155 height 54
click at [321, 256] on div "Other" at bounding box center [300, 252] width 125 height 12
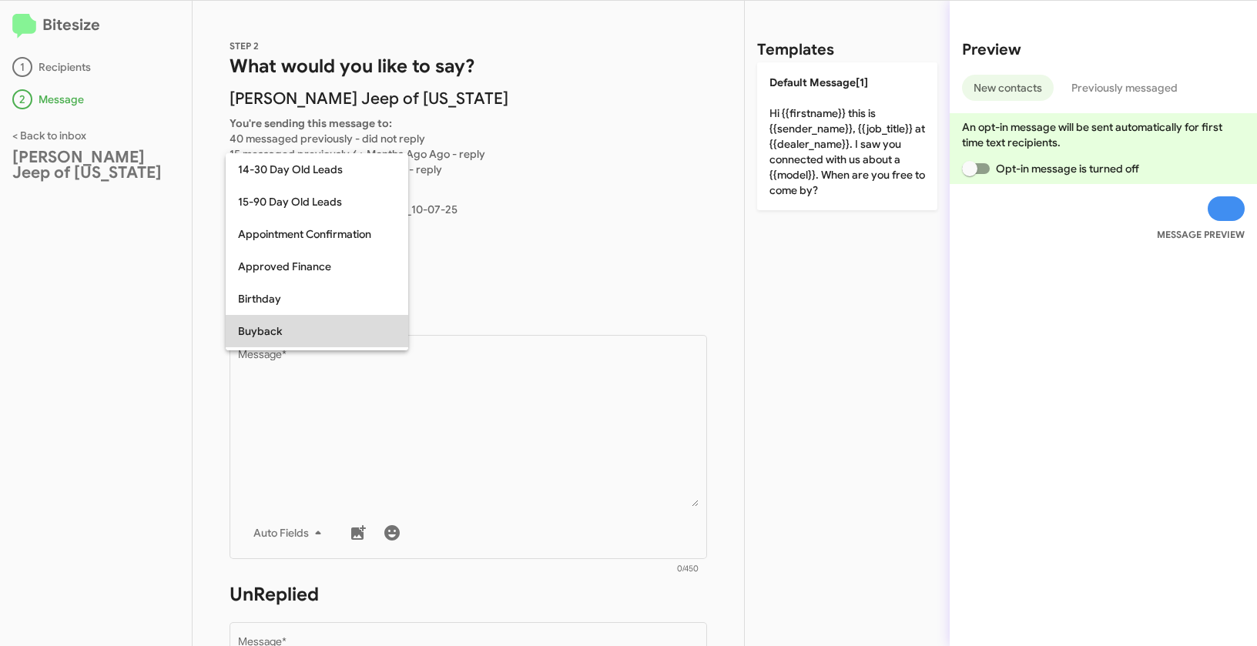
click at [285, 330] on span "Buyback" at bounding box center [317, 331] width 158 height 32
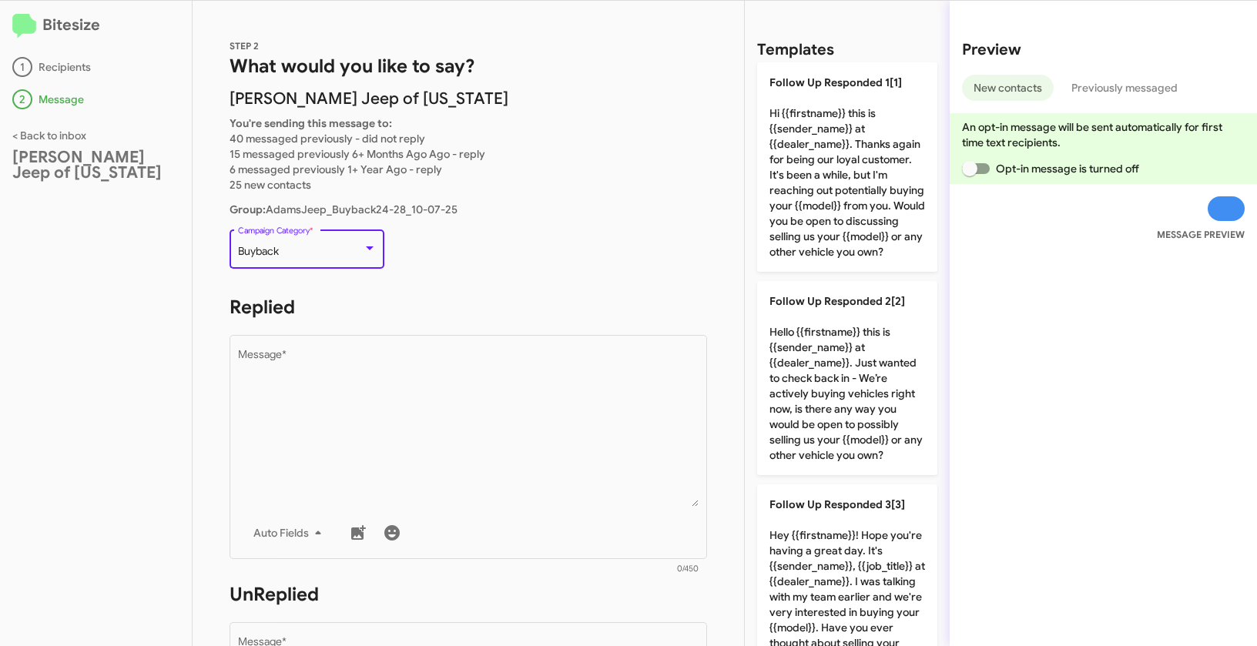
drag, startPoint x: 237, startPoint y: 250, endPoint x: 296, endPoint y: 252, distance: 59.3
click at [296, 252] on div "Buyback" at bounding box center [300, 252] width 125 height 12
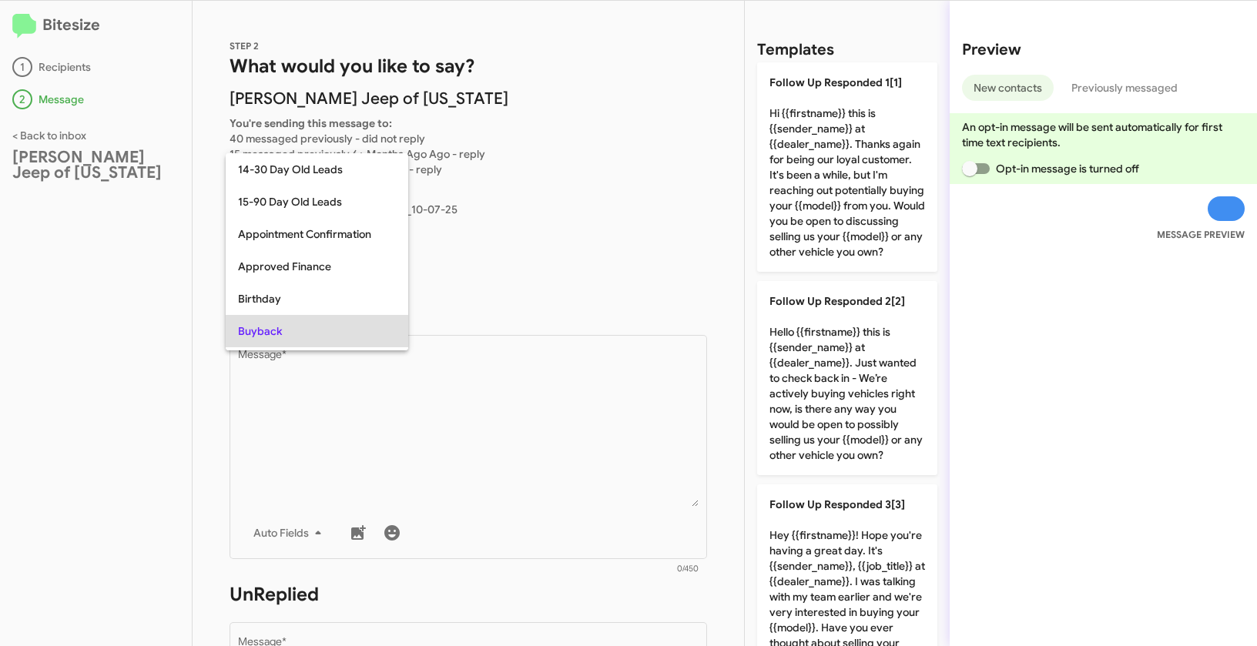
scroll to position [79, 0]
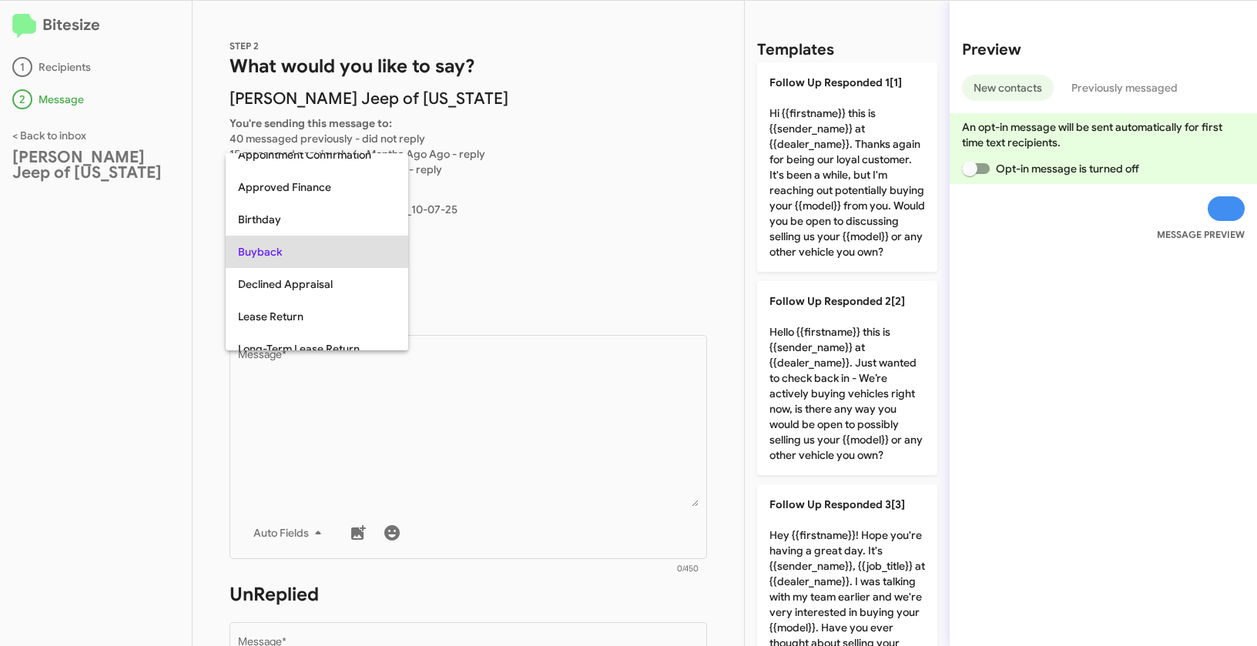
copy span "Buyback"
click at [498, 521] on div at bounding box center [628, 323] width 1257 height 646
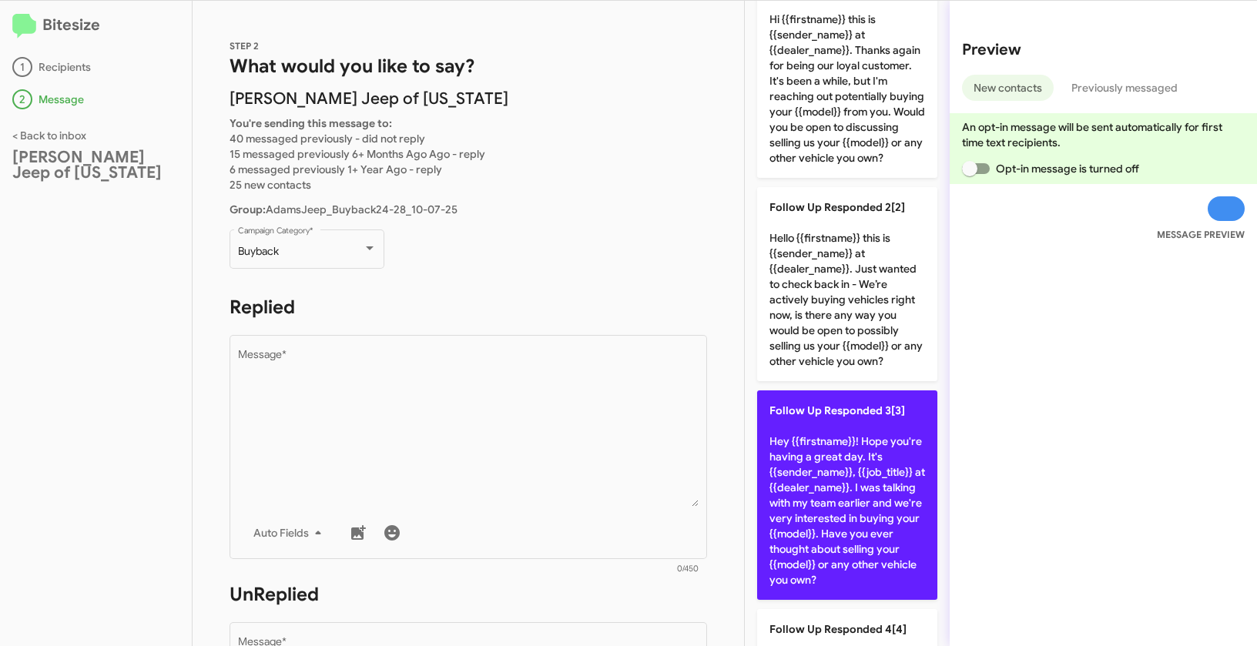
scroll to position [0, 0]
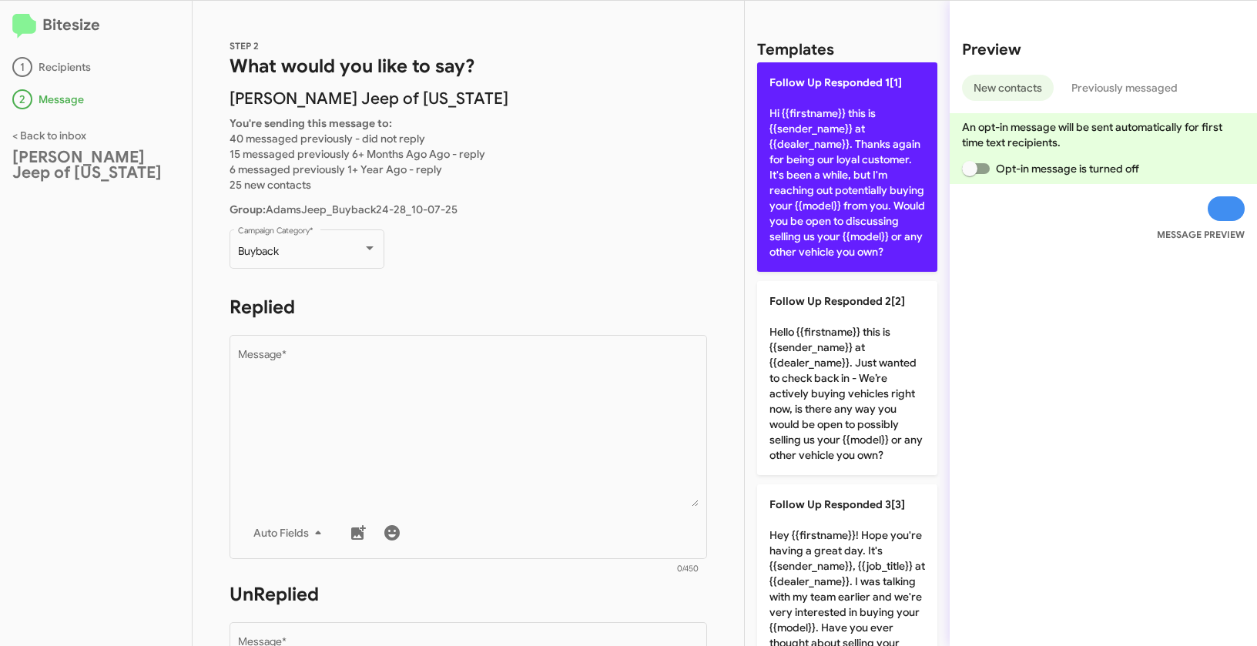
click at [837, 132] on p "Follow Up Responded 1[1] Hi {{firstname}} this is {{sender_name}} at {{dealer_n…" at bounding box center [847, 166] width 180 height 209
type textarea "Hi {{firstname}} this is {{sender_name}} at {{dealer_name}}. Thanks again for b…"
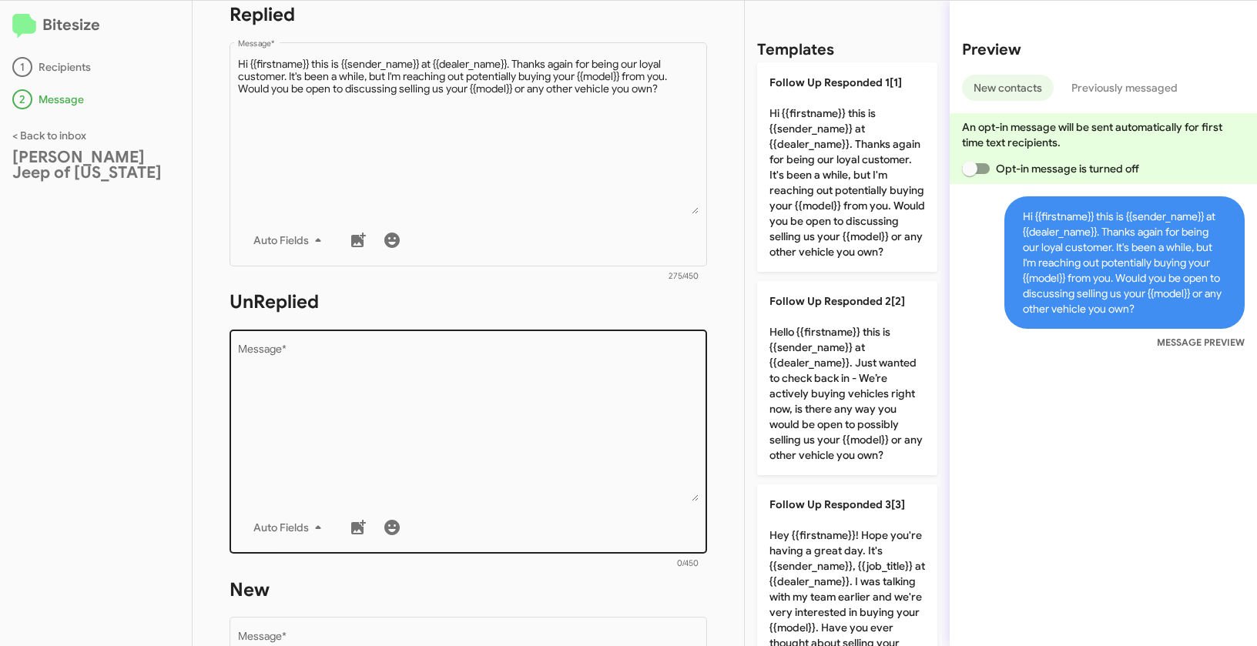
scroll to position [427, 0]
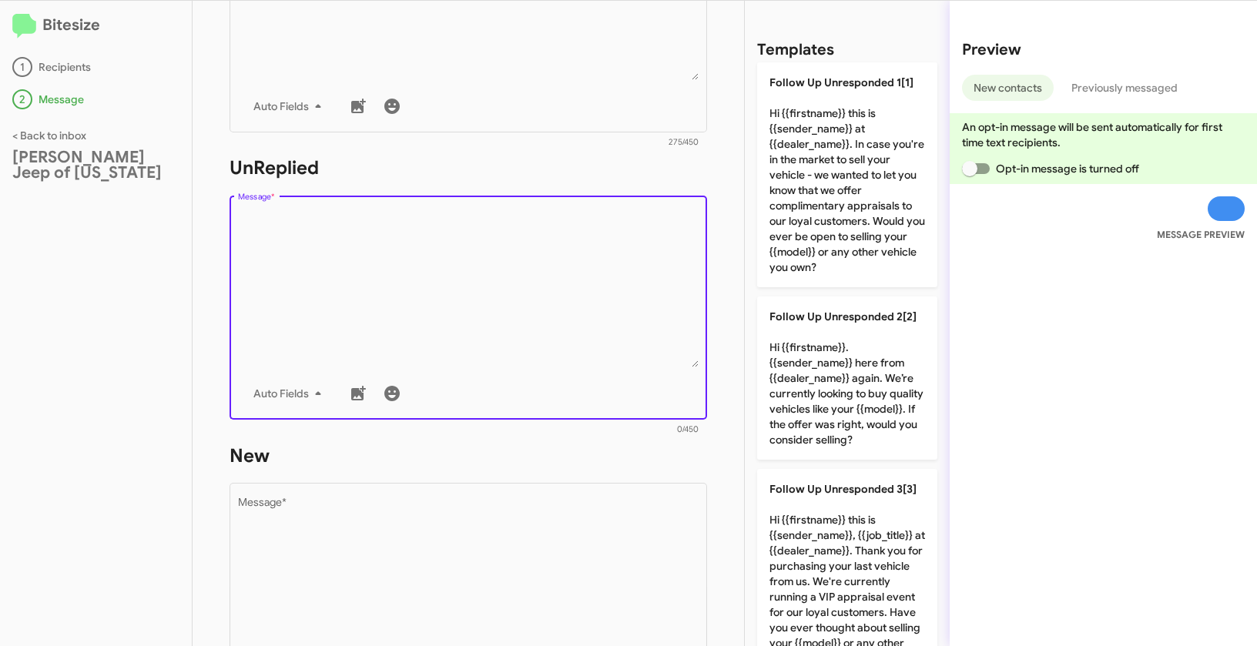
click at [434, 263] on textarea "Message *" at bounding box center [468, 288] width 461 height 157
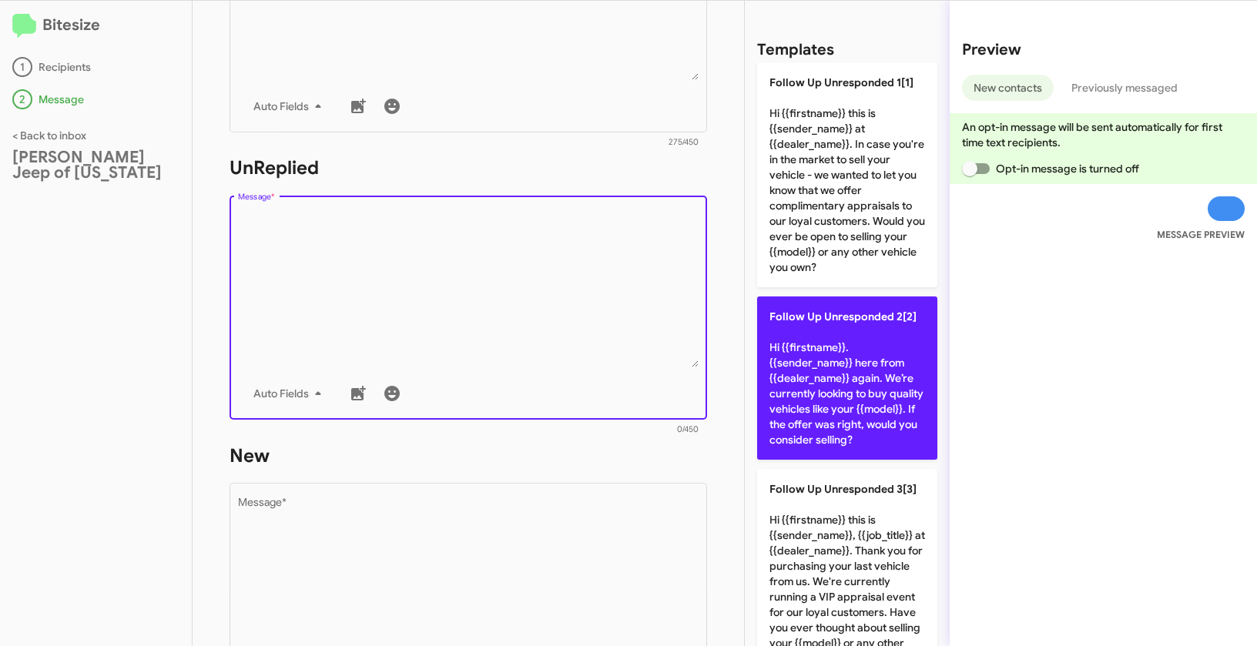
click at [779, 404] on p "Follow Up Unresponded 2[2] Hi {{firstname}}. {{sender_name}} here from {{dealer…" at bounding box center [847, 377] width 180 height 163
type textarea "Hi {{firstname}}. {{sender_name}} here from {{dealer_name}} again. We’re curren…"
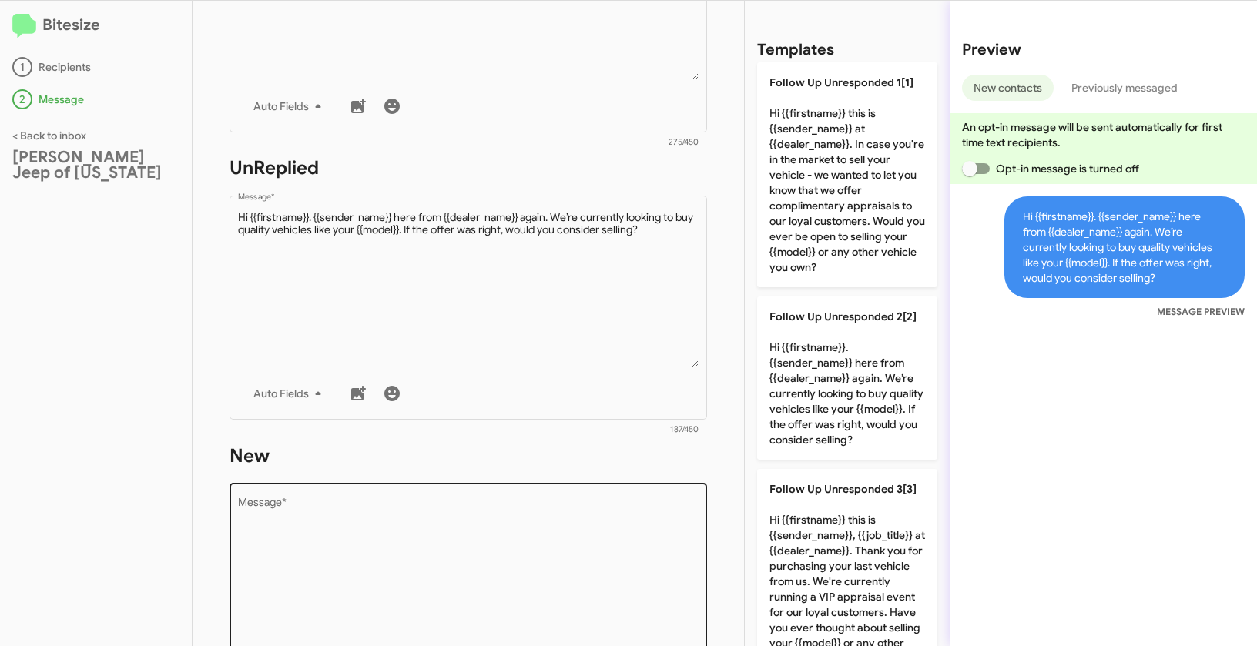
scroll to position [542, 0]
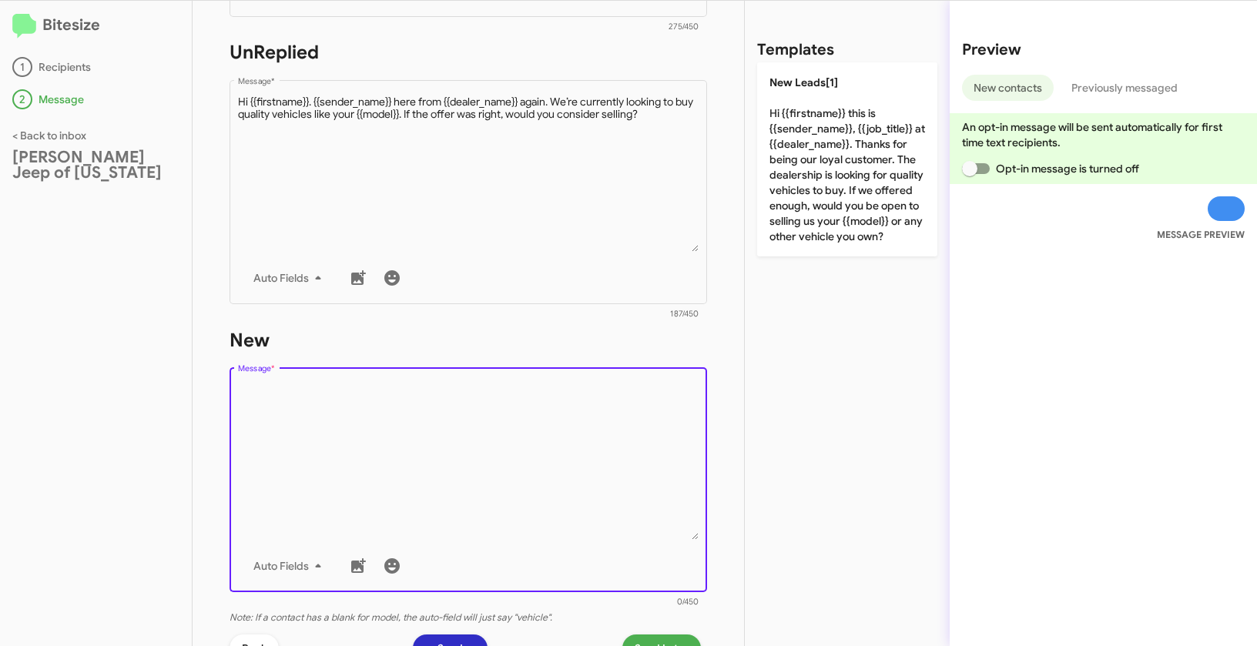
click at [578, 440] on textarea "Message *" at bounding box center [468, 461] width 461 height 157
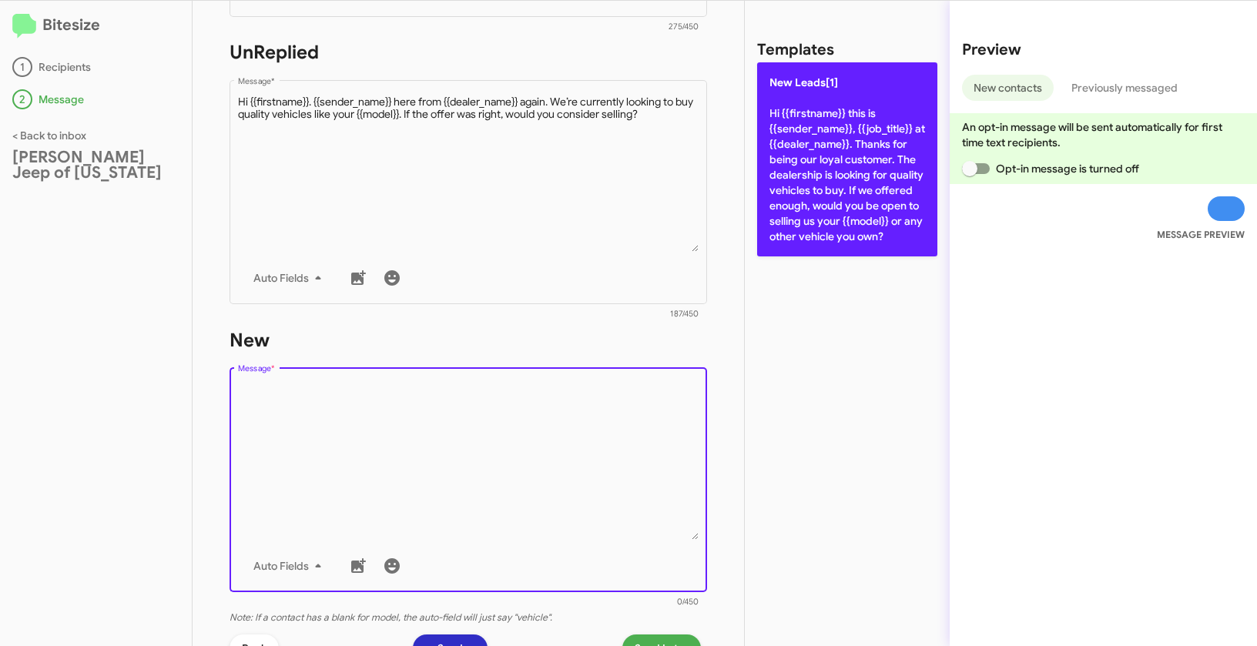
click at [802, 165] on p "New Leads[1] Hi {{firstname}} this is {{sender_name}}, {{job_title}} at {{deale…" at bounding box center [847, 159] width 180 height 194
type textarea "Hi {{firstname}} this is {{sender_name}}, {{job_title}} at {{dealer_name}}. Tha…"
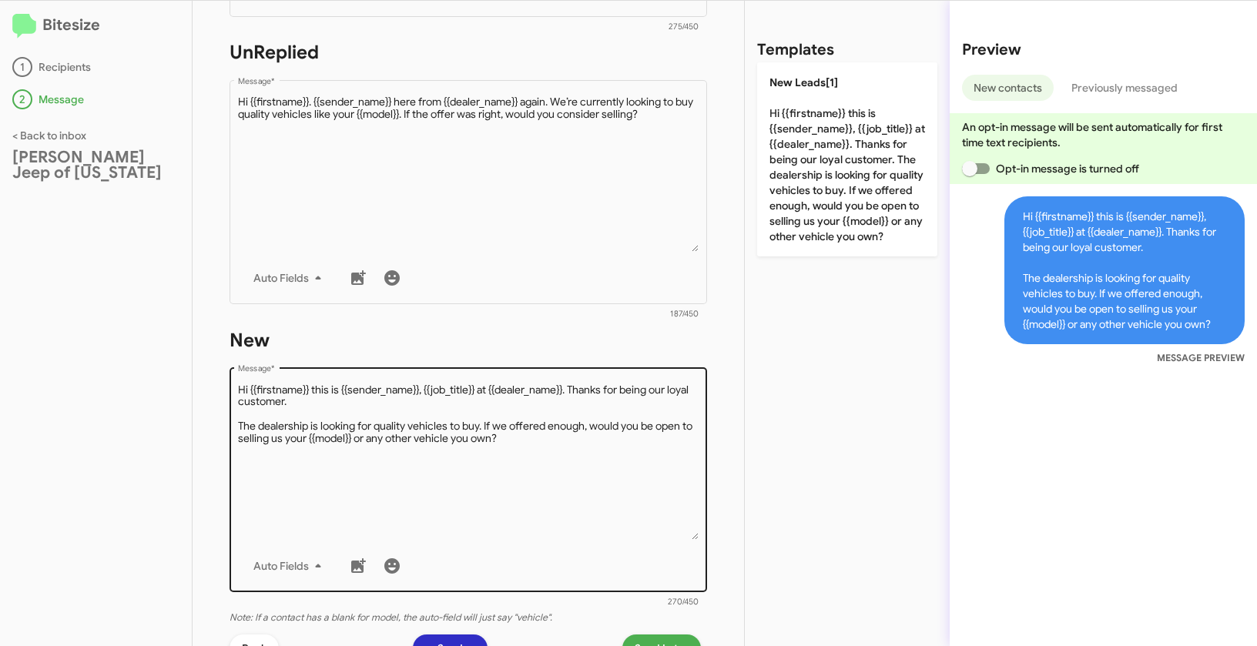
scroll to position [749, 0]
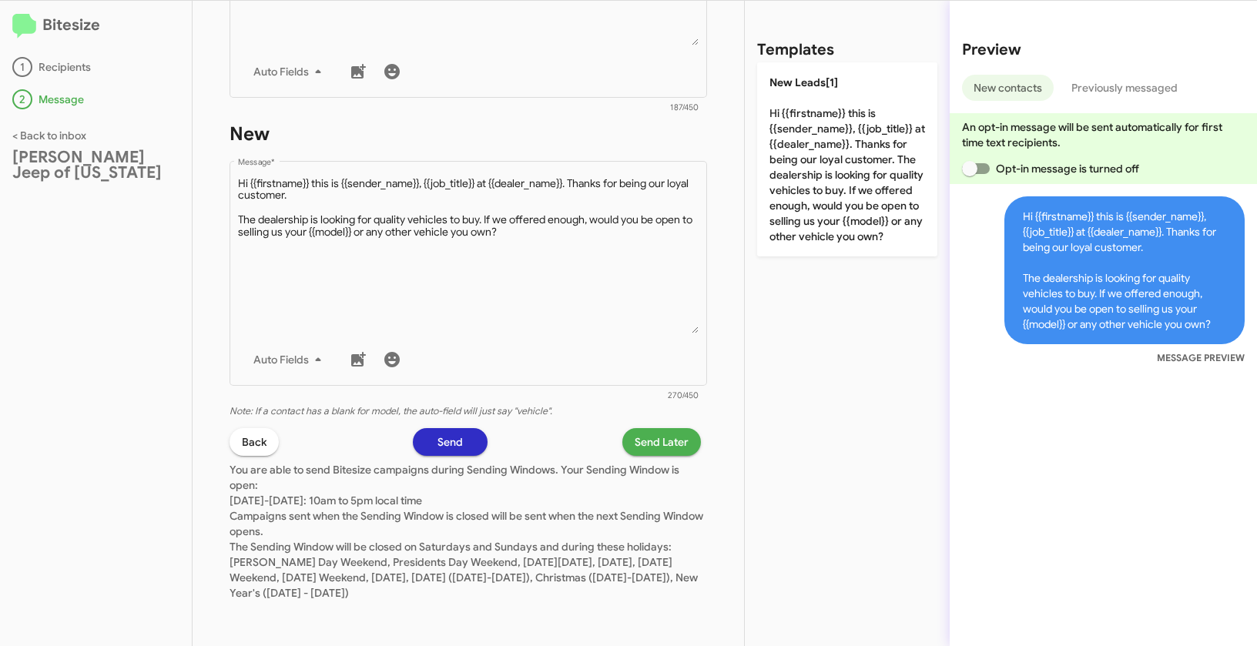
click at [655, 440] on span "Send Later" at bounding box center [662, 442] width 54 height 28
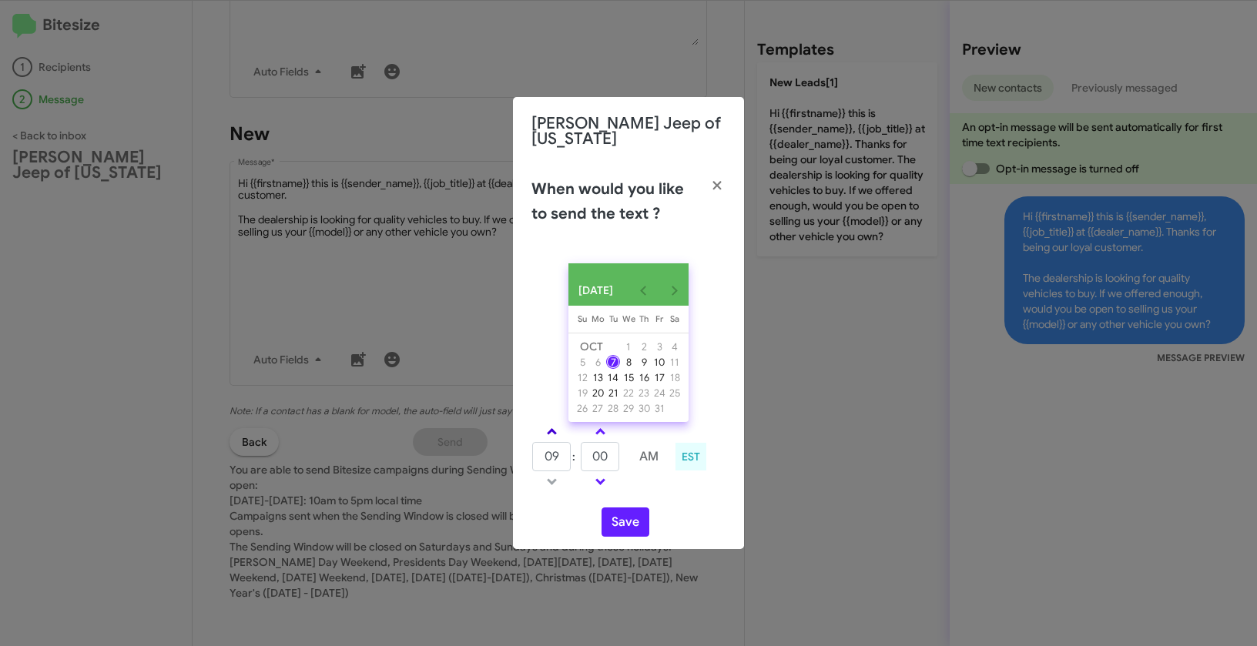
click at [543, 430] on link at bounding box center [551, 432] width 27 height 18
click at [548, 427] on link at bounding box center [551, 432] width 27 height 18
type input "11"
drag, startPoint x: 607, startPoint y: 454, endPoint x: 581, endPoint y: 453, distance: 26.2
click at [581, 453] on input "00" at bounding box center [600, 456] width 39 height 29
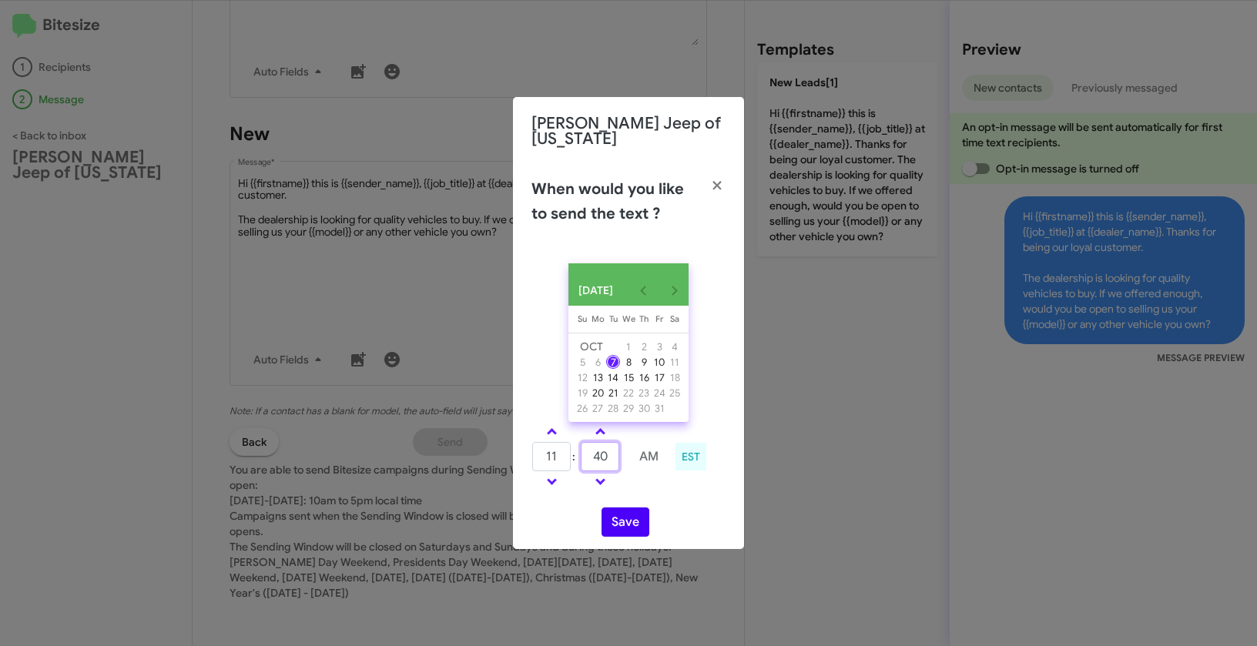
type input "40"
click at [612, 521] on button "Save" at bounding box center [625, 521] width 48 height 29
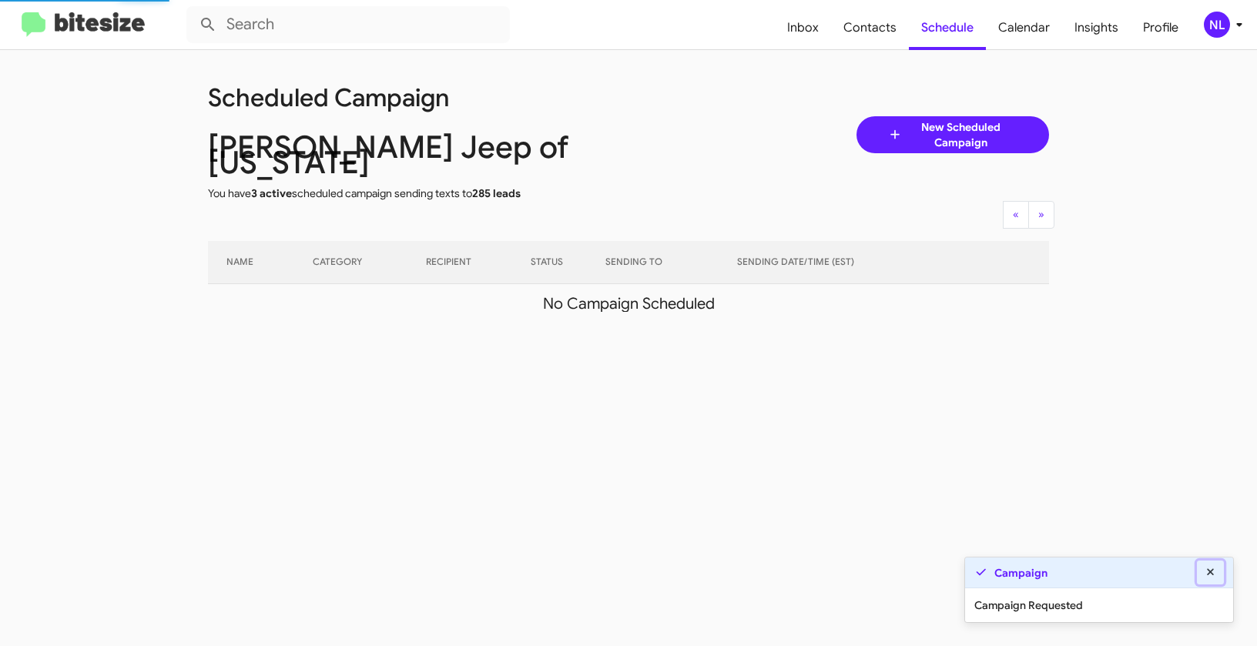
click at [1212, 574] on icon at bounding box center [1210, 571] width 7 height 7
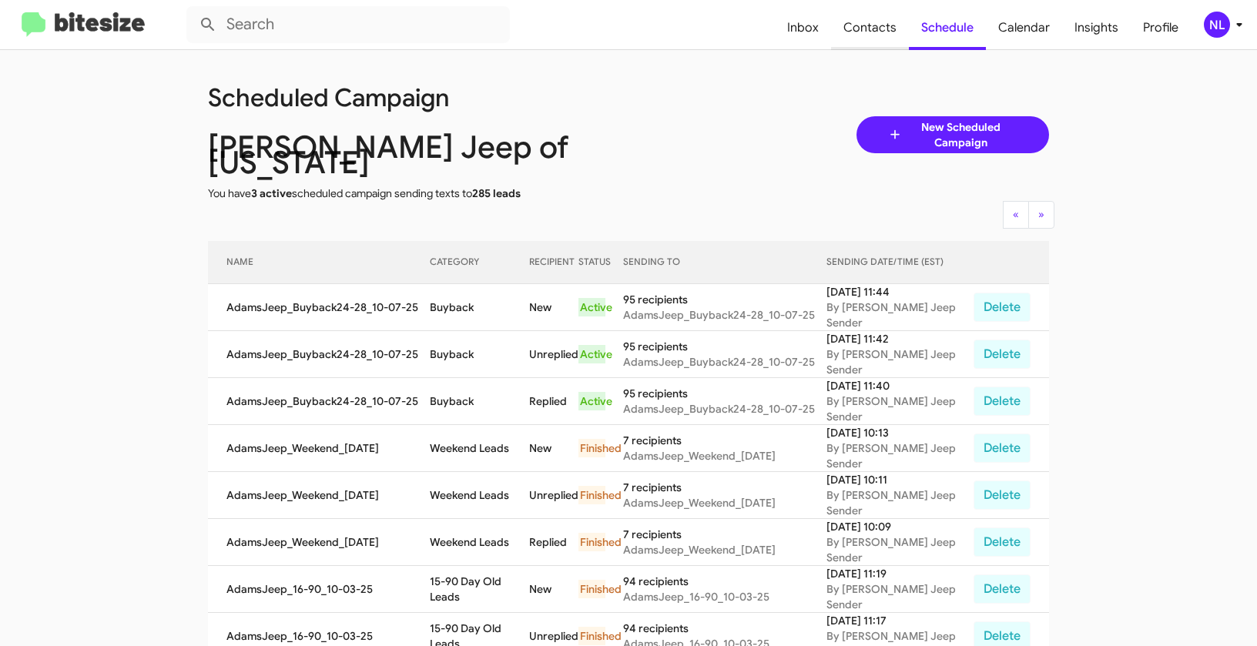
click at [871, 16] on span "Contacts" at bounding box center [870, 27] width 78 height 45
type input "in:groups"
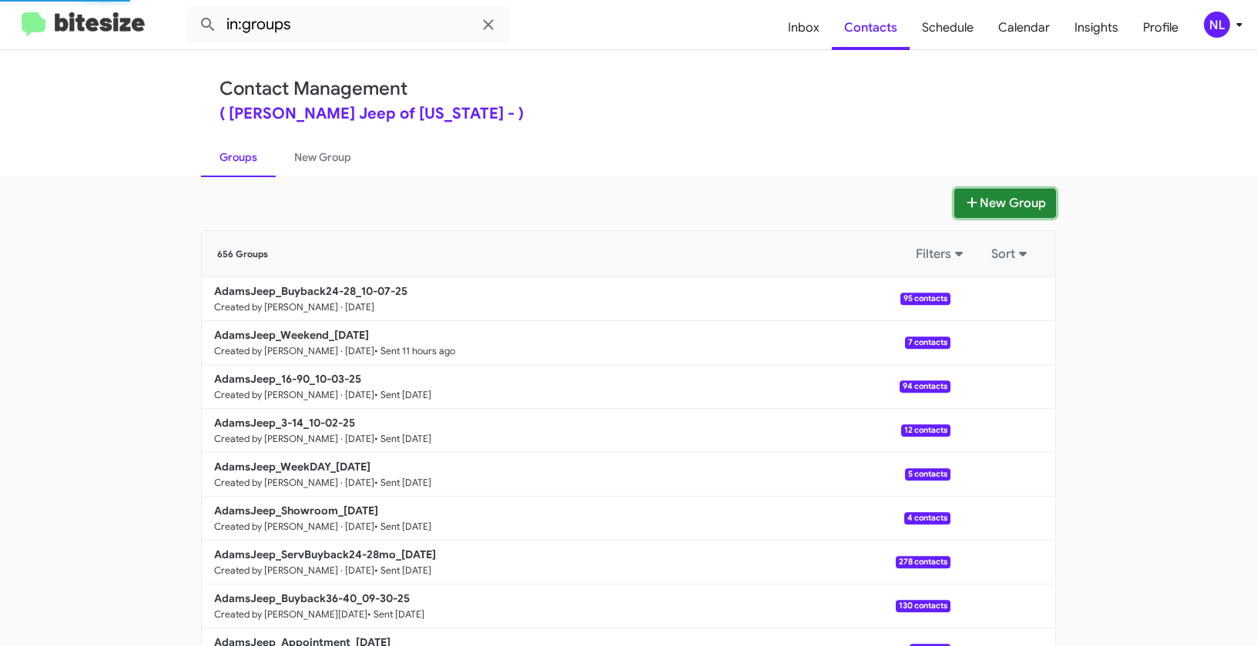
click at [1003, 199] on button "New Group" at bounding box center [1005, 203] width 102 height 29
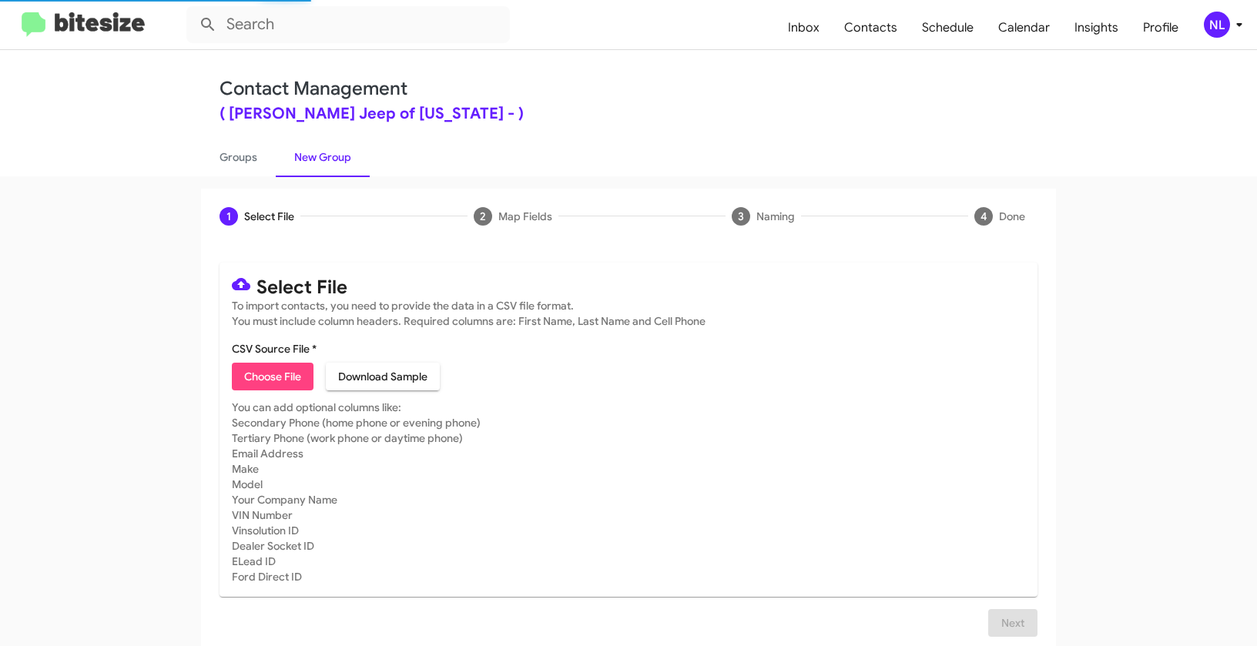
click at [265, 371] on span "Choose File" at bounding box center [272, 377] width 57 height 28
type input "AdamsJeep_ServBuyback12-16mo_10-07-25"
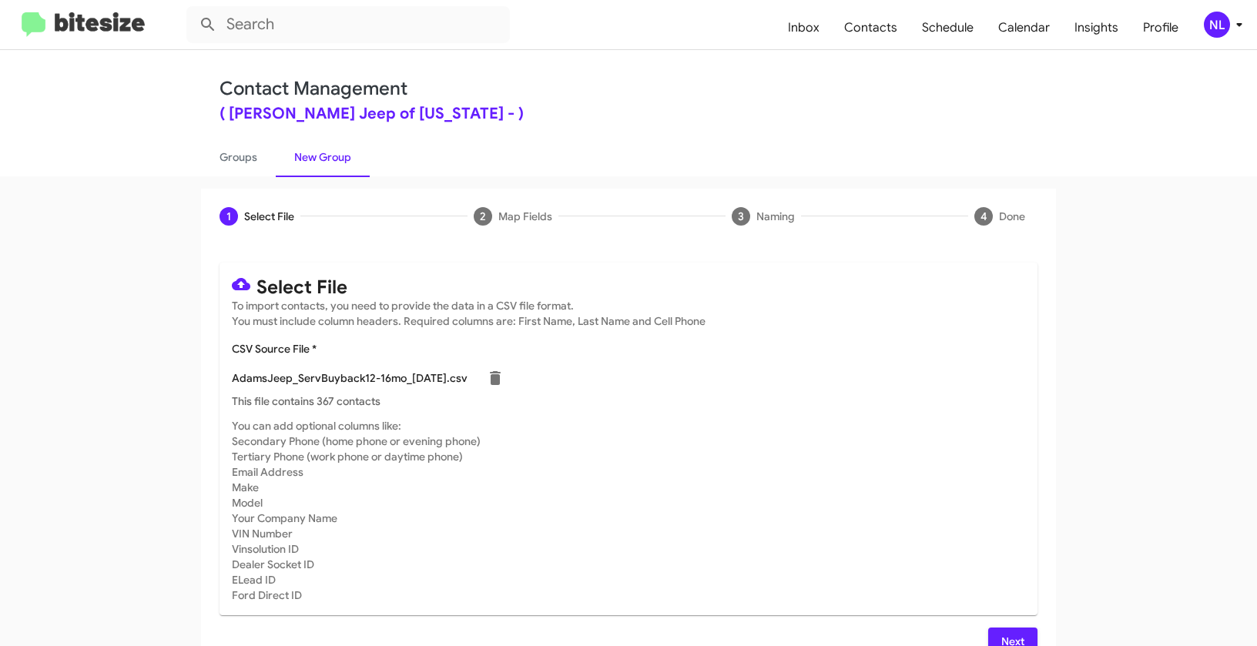
scroll to position [28, 0]
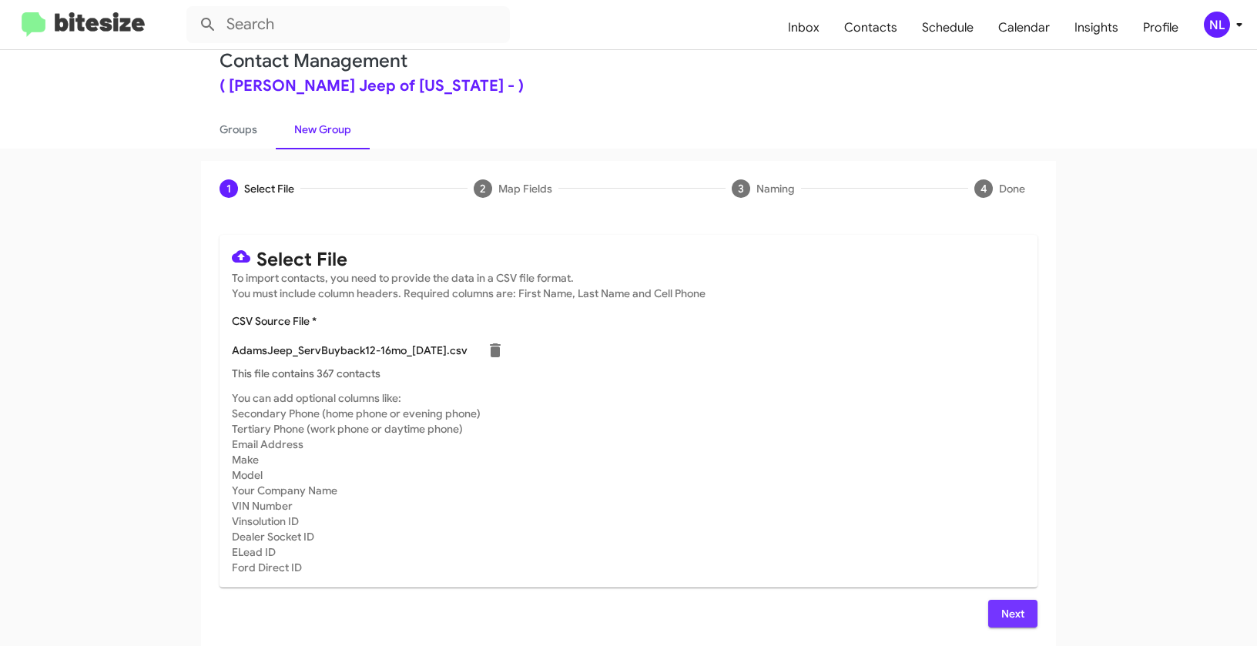
click at [1010, 615] on span "Next" at bounding box center [1012, 614] width 25 height 28
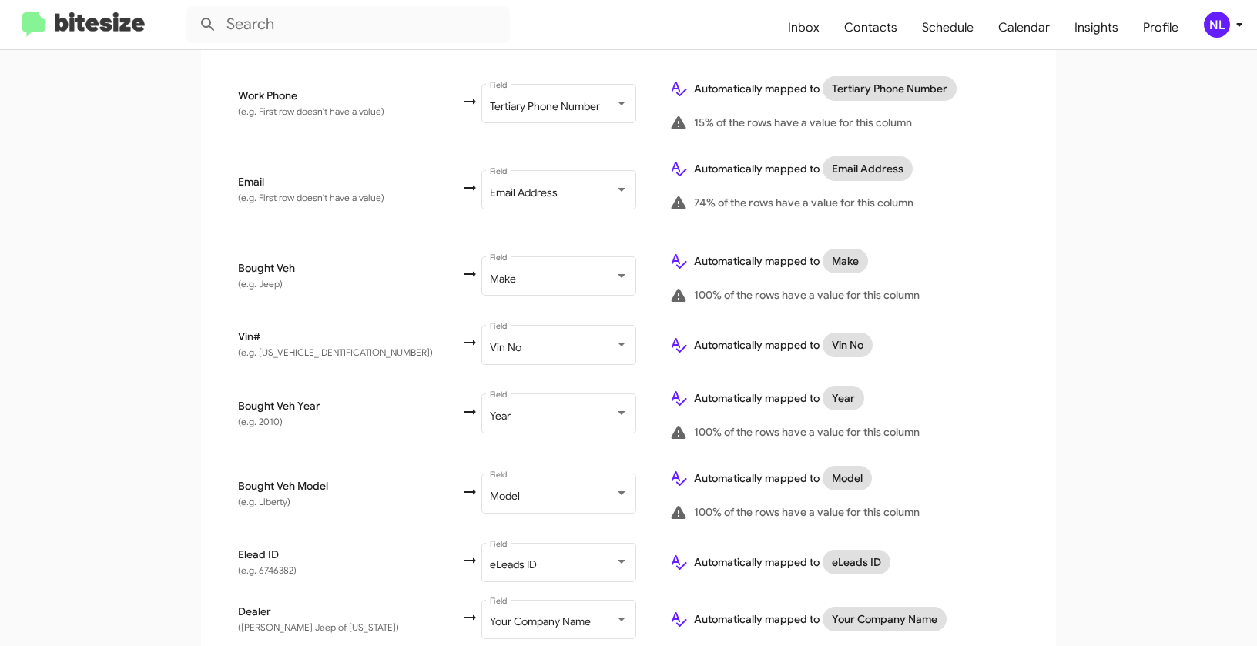
scroll to position [639, 0]
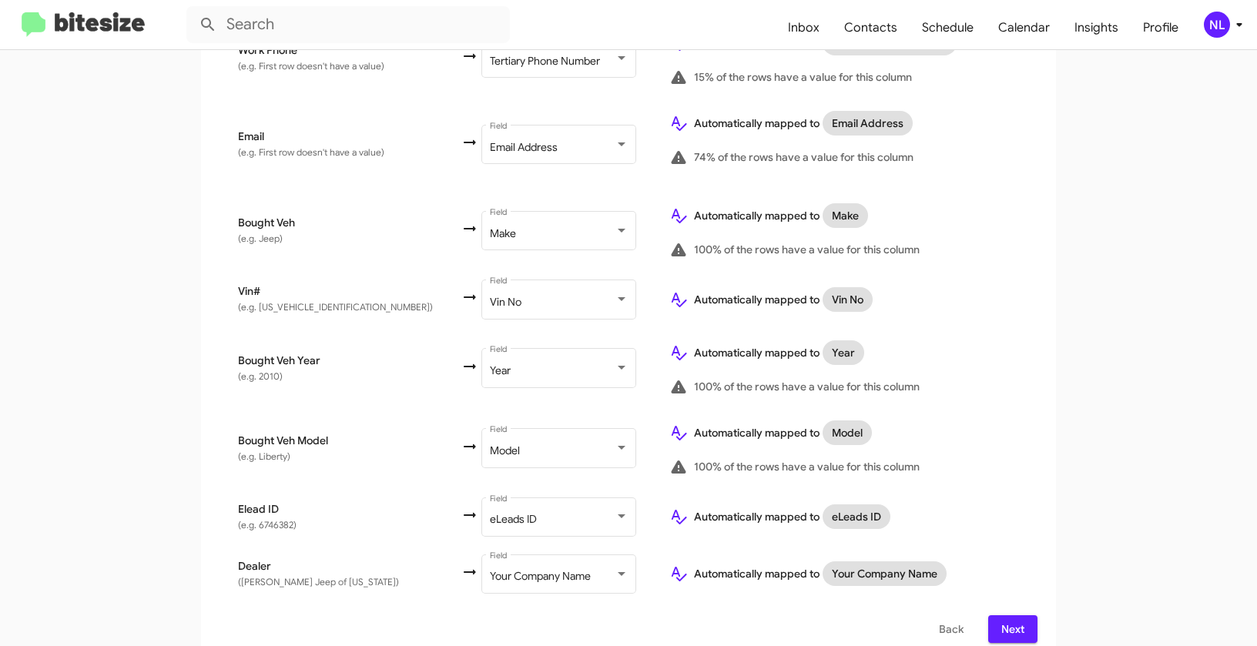
click at [1004, 615] on span "Next" at bounding box center [1012, 629] width 25 height 28
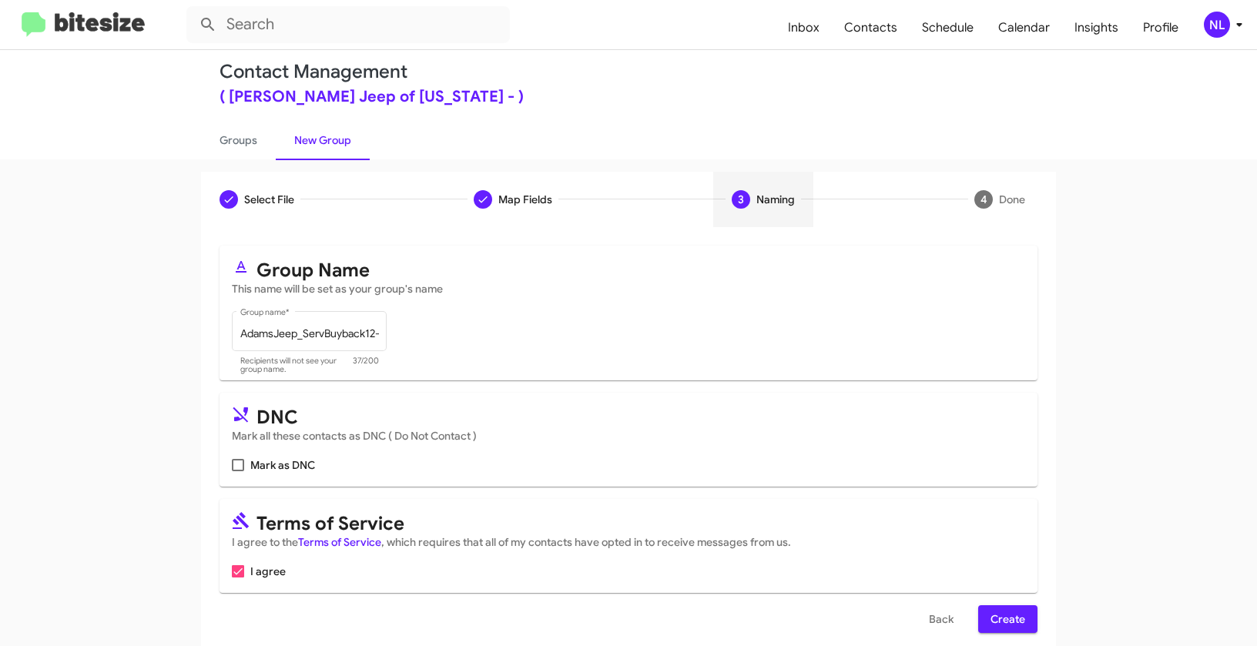
scroll to position [35, 0]
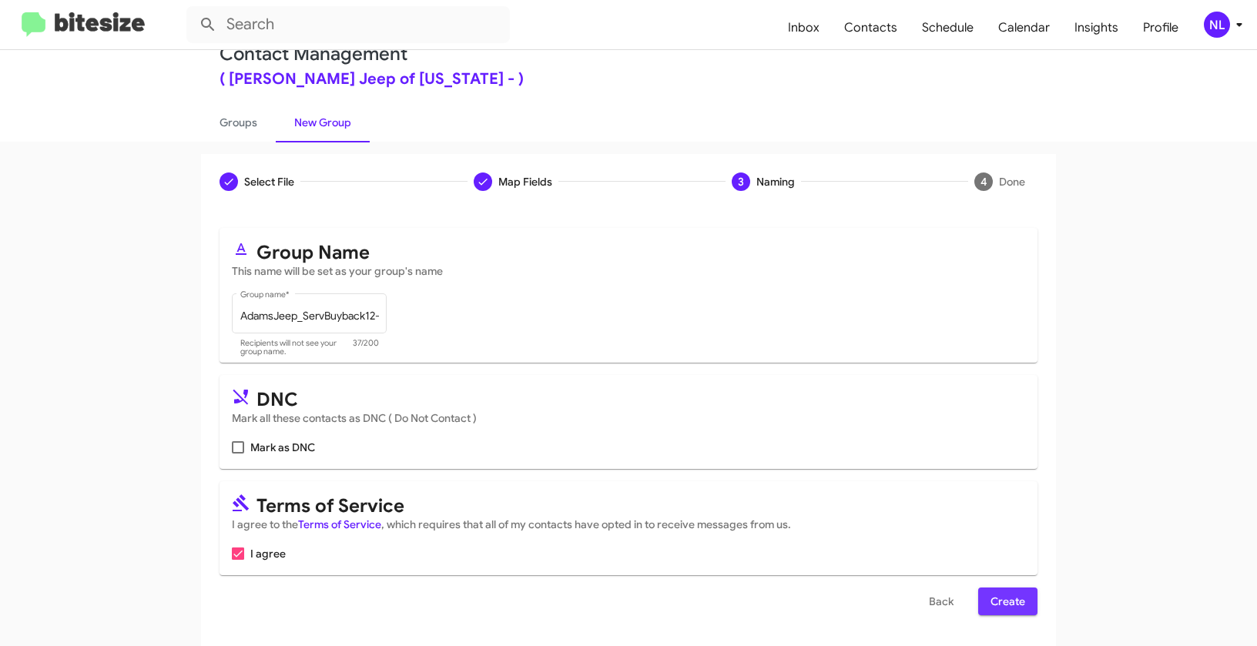
click at [1023, 592] on button "Create" at bounding box center [1007, 602] width 59 height 28
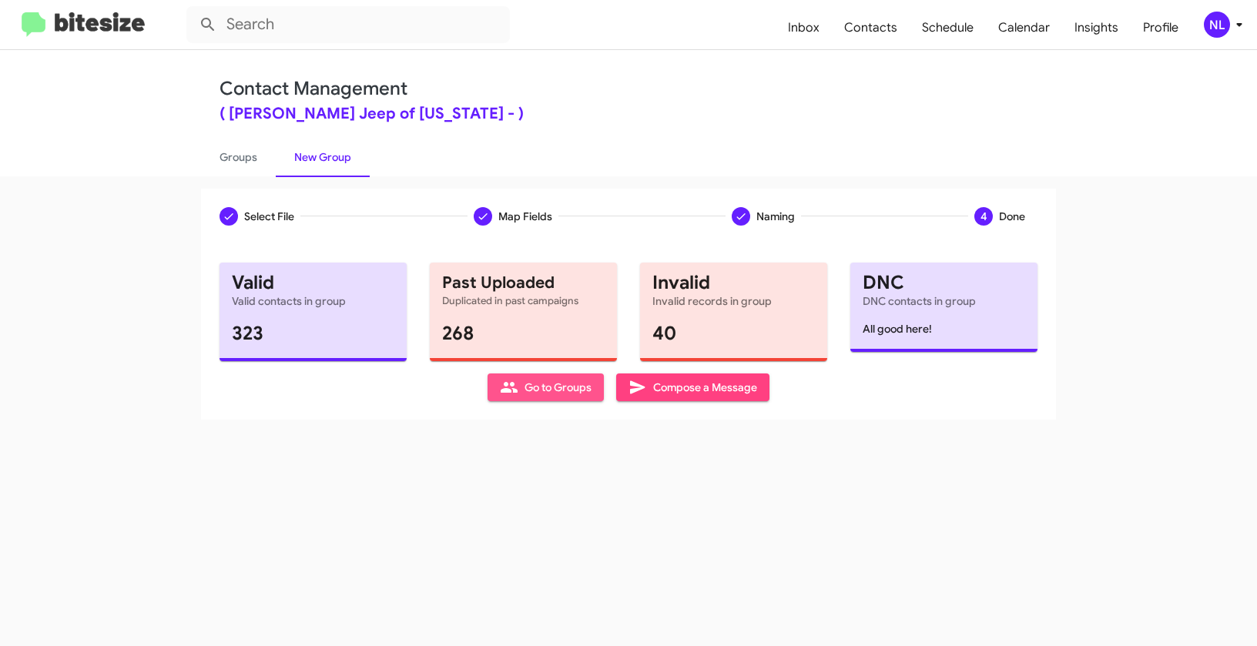
click at [551, 387] on span "Go to Groups" at bounding box center [546, 387] width 92 height 28
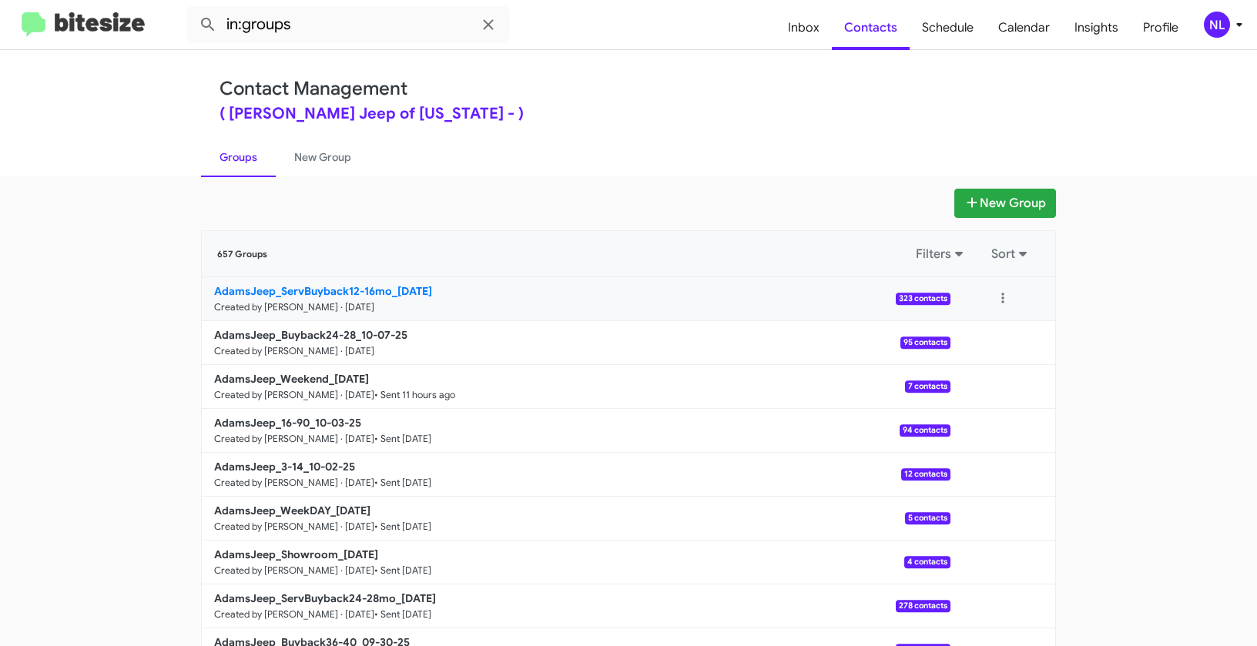
drag, startPoint x: 142, startPoint y: 283, endPoint x: 387, endPoint y: 287, distance: 244.9
click at [387, 287] on app-groups "New Group 657 Groups Filters Sort AdamsJeep_ServBuyback12-16mo_10-07-25 Created…" at bounding box center [628, 473] width 1257 height 568
copy div "Filters Sort AdamsJeep_ServBuyback12-16mo"
click at [363, 28] on input "in:groups" at bounding box center [347, 24] width 323 height 37
paste input "AdamsJeep_ServBuyback12-16mo"
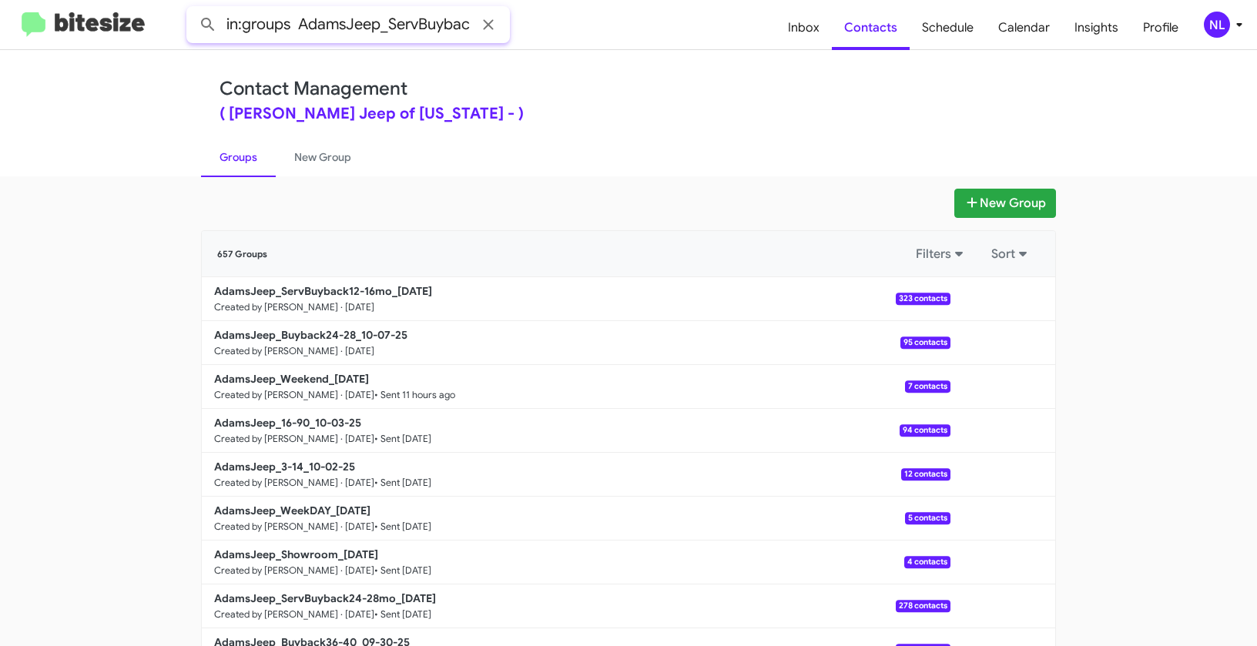
scroll to position [0, 67]
type input "in:groups AdamsJeep_ServBuyback12-16mo"
click at [193, 9] on button at bounding box center [208, 24] width 31 height 31
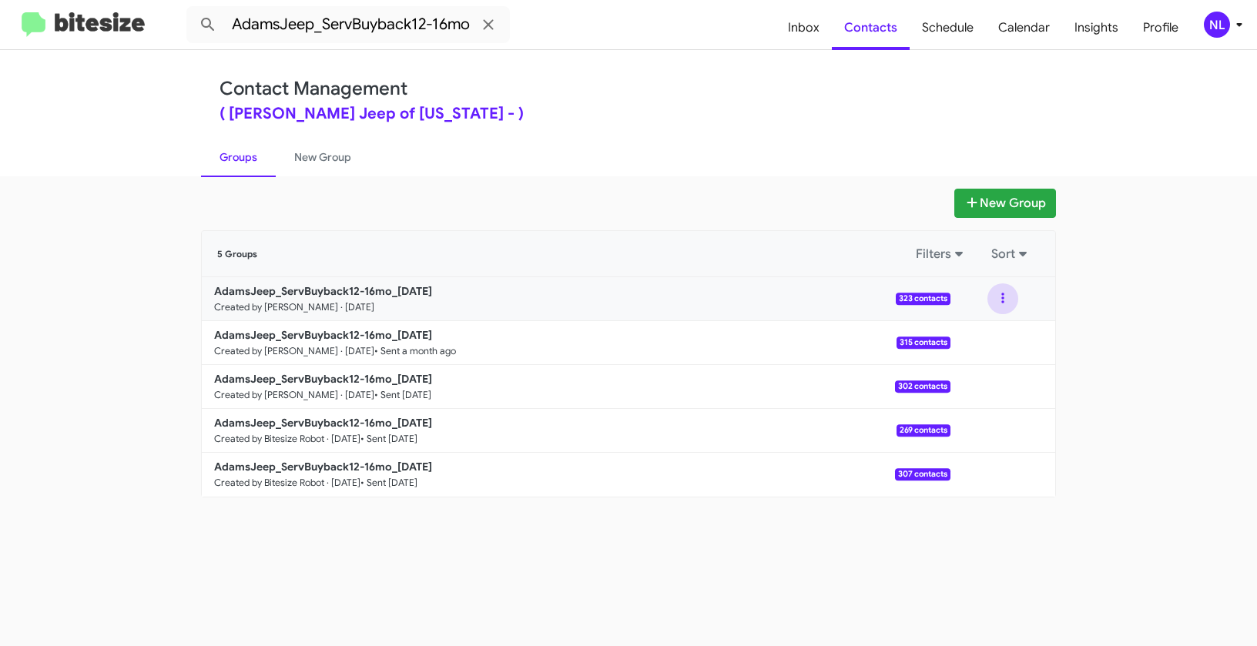
click at [1005, 297] on button at bounding box center [1002, 298] width 31 height 31
click at [1007, 340] on button "View contacts" at bounding box center [956, 340] width 123 height 37
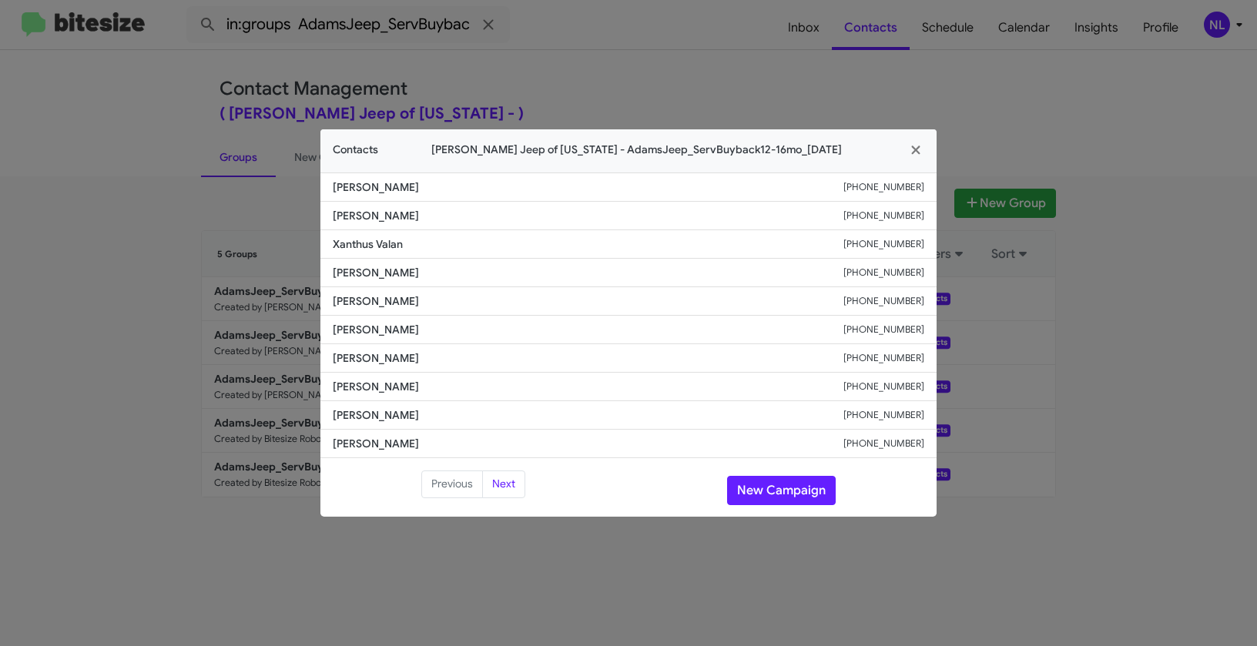
drag, startPoint x: 846, startPoint y: 326, endPoint x: 961, endPoint y: 333, distance: 115.8
click at [961, 333] on modal-container "Contacts Adams Jeep of Maryland - AdamsJeep_ServBuyback12-16mo_10-07-25 Riley J…" at bounding box center [628, 323] width 1257 height 646
copy div "+14438227310"
click at [767, 487] on button "New Campaign" at bounding box center [781, 490] width 109 height 29
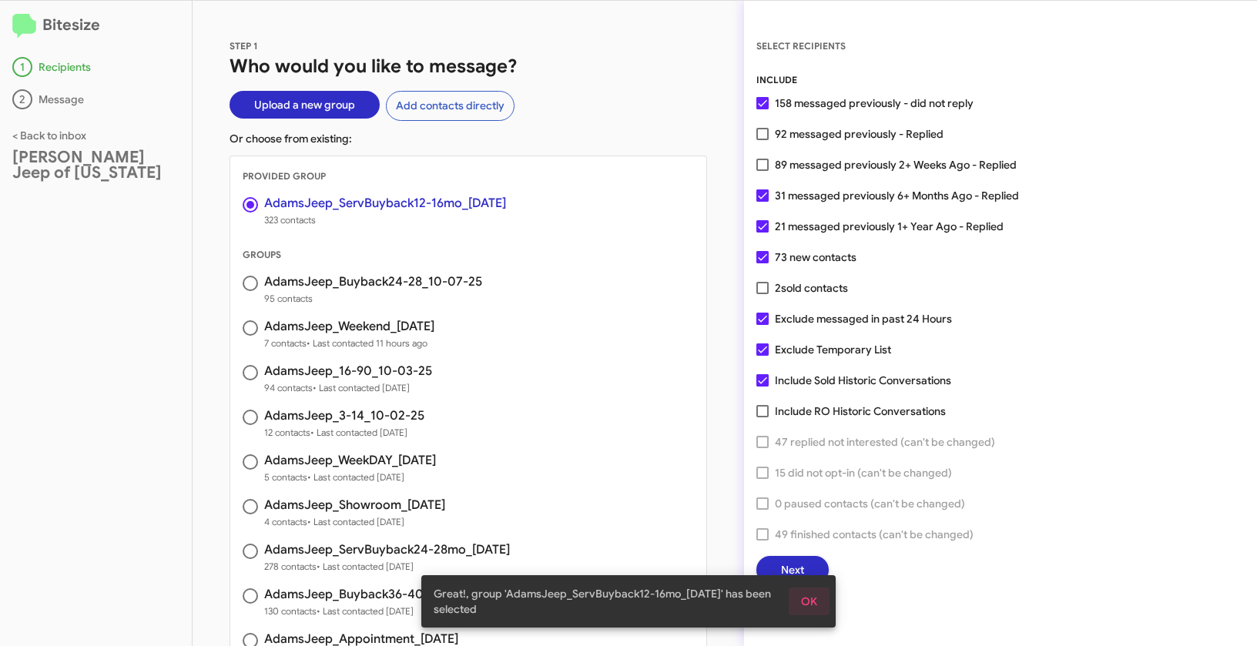
click at [816, 606] on span "OK" at bounding box center [809, 602] width 16 height 28
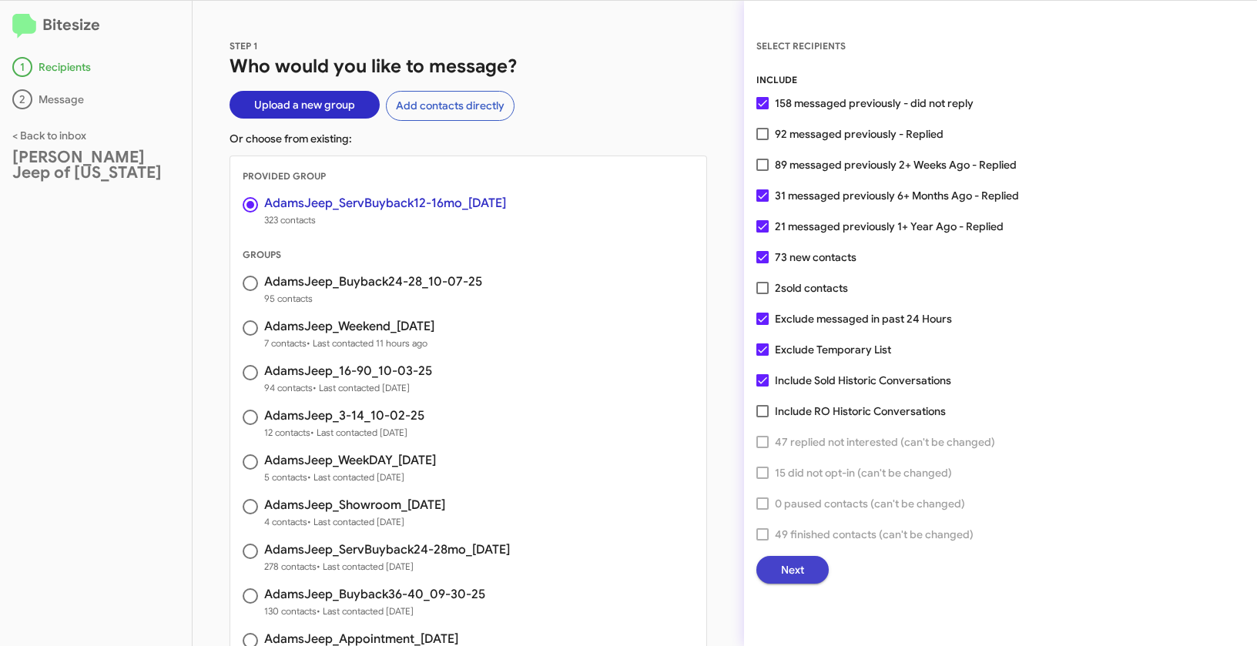
click at [805, 579] on button "Next" at bounding box center [792, 570] width 72 height 28
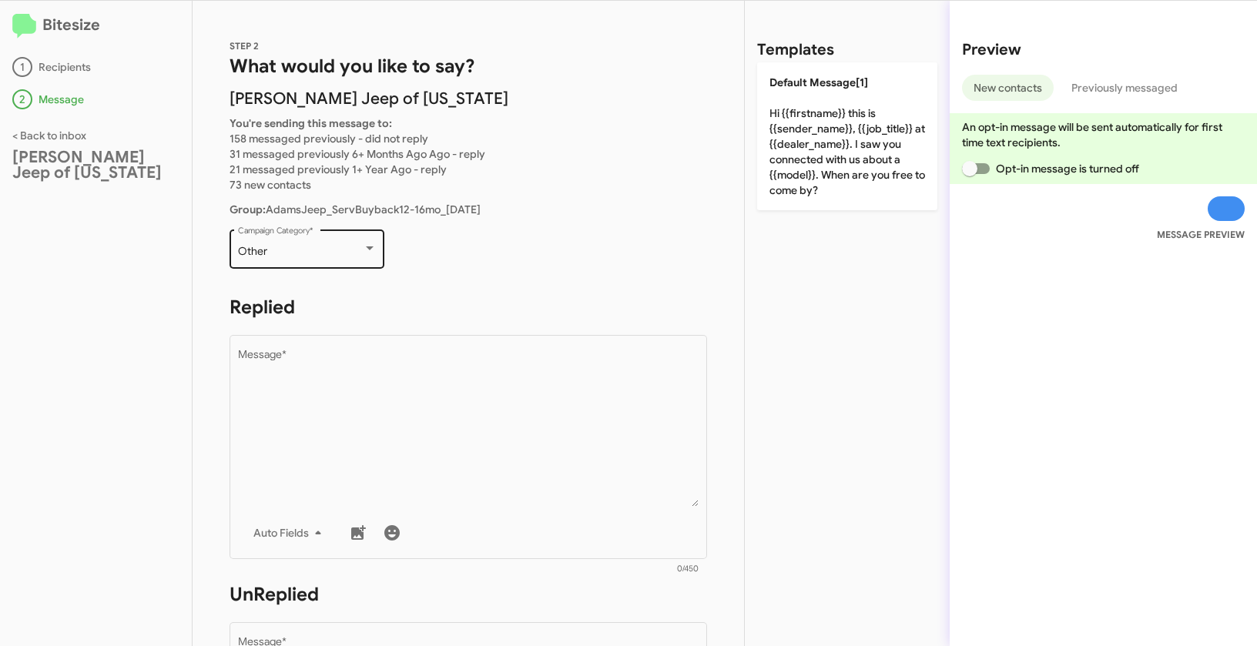
click at [360, 262] on div "Other Campaign Category *" at bounding box center [307, 247] width 139 height 42
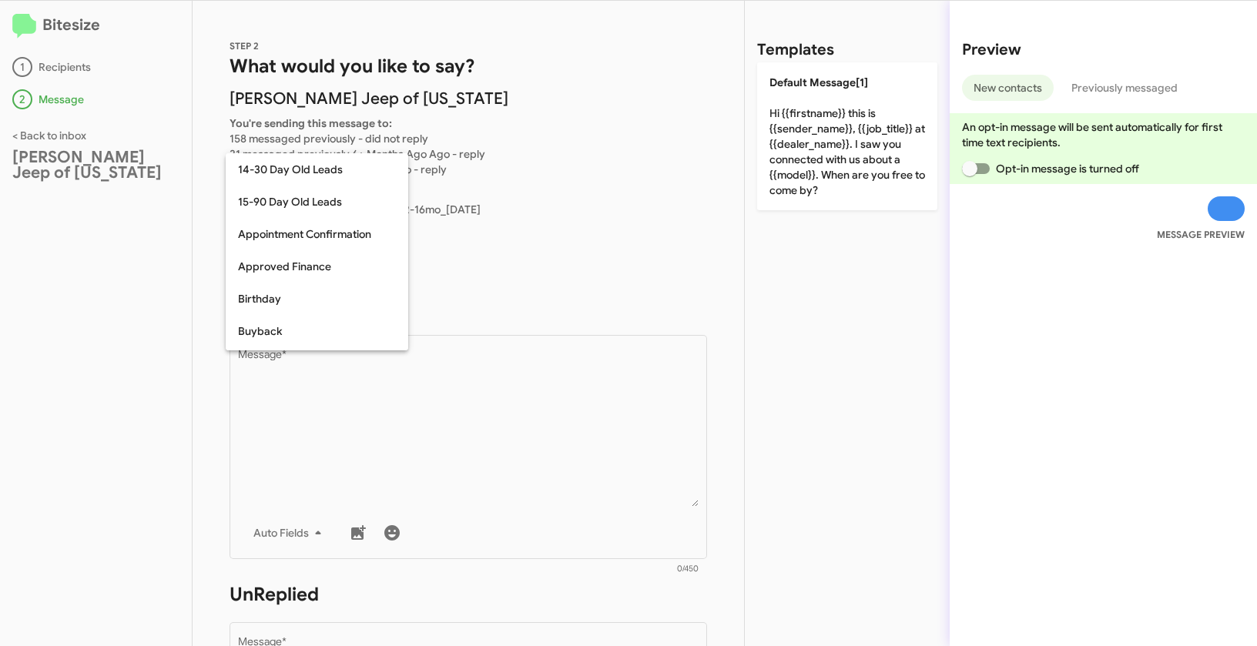
scroll to position [338, 0]
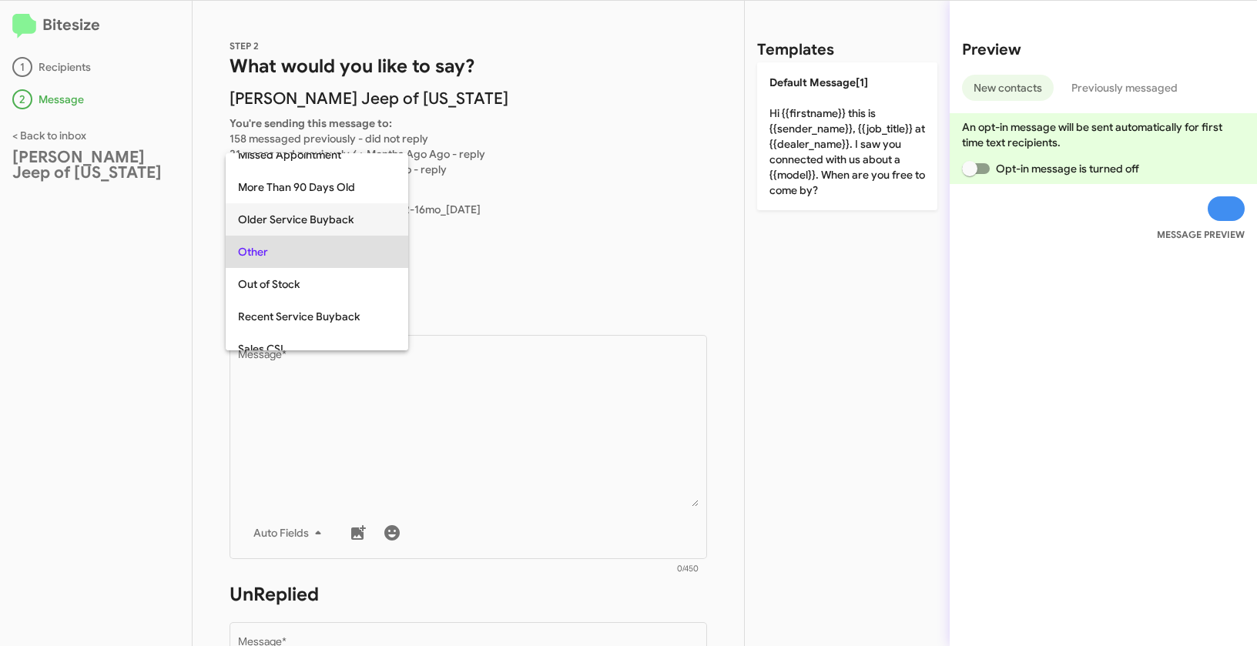
click at [268, 222] on span "Older Service Buyback" at bounding box center [317, 219] width 158 height 32
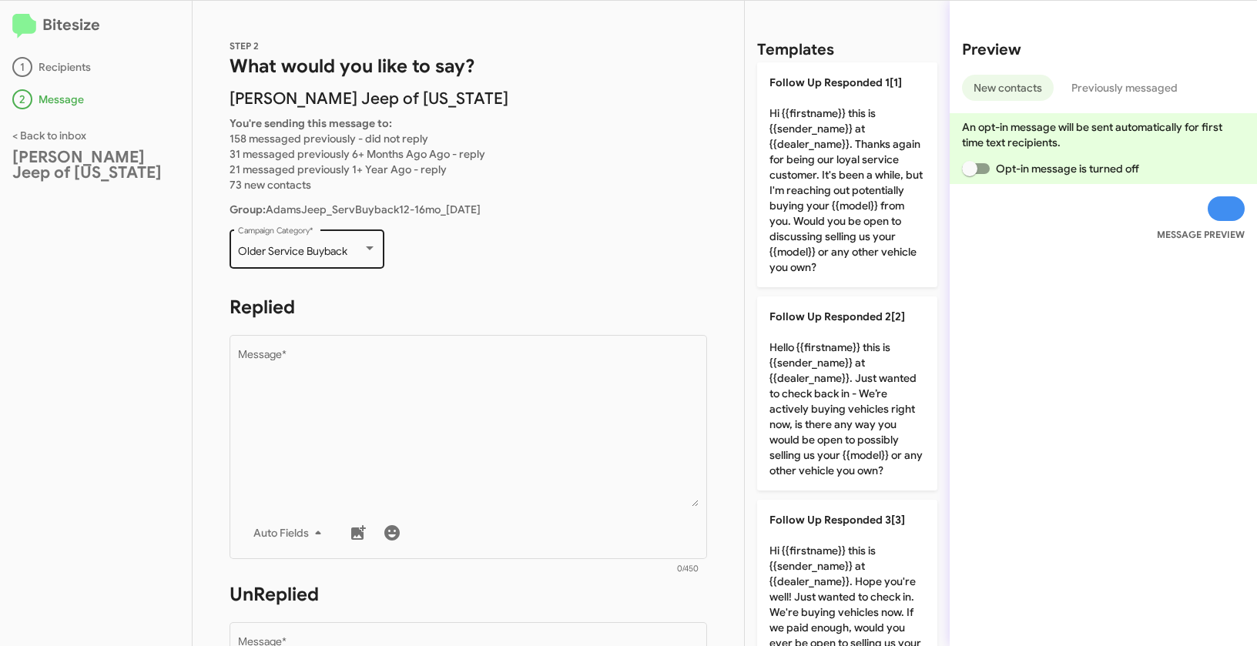
drag, startPoint x: 232, startPoint y: 244, endPoint x: 358, endPoint y: 266, distance: 128.3
click at [358, 266] on div "Older Service Buyback Campaign Category *" at bounding box center [306, 247] width 155 height 42
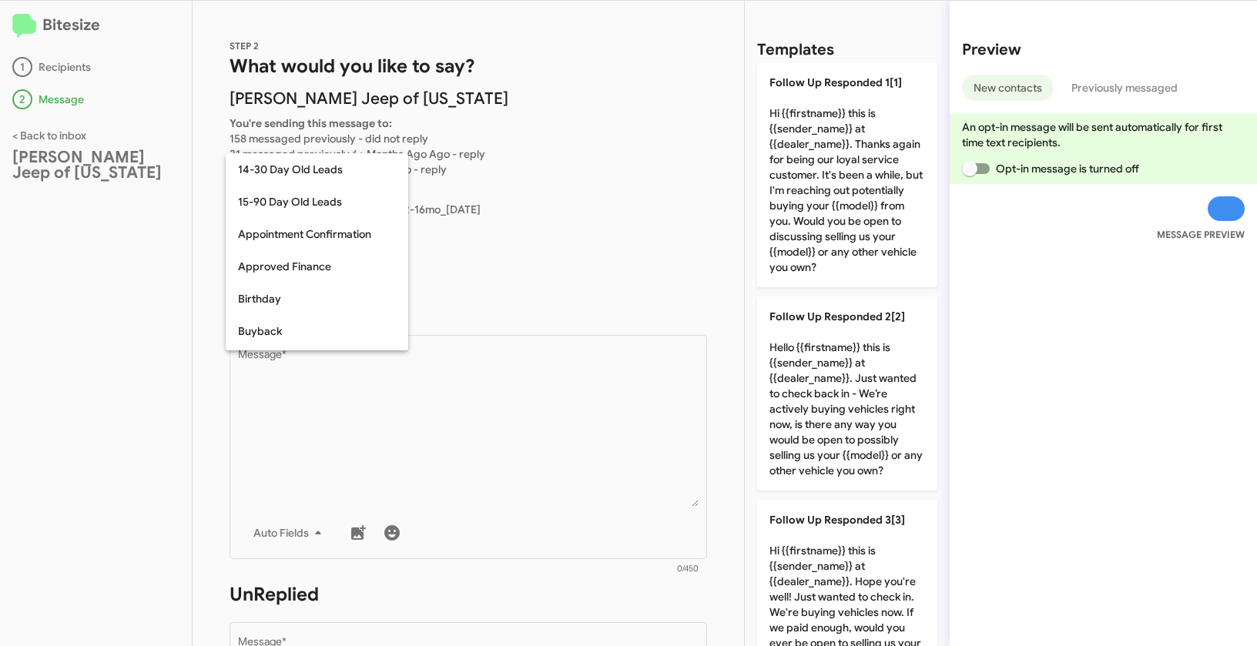
scroll to position [305, 0]
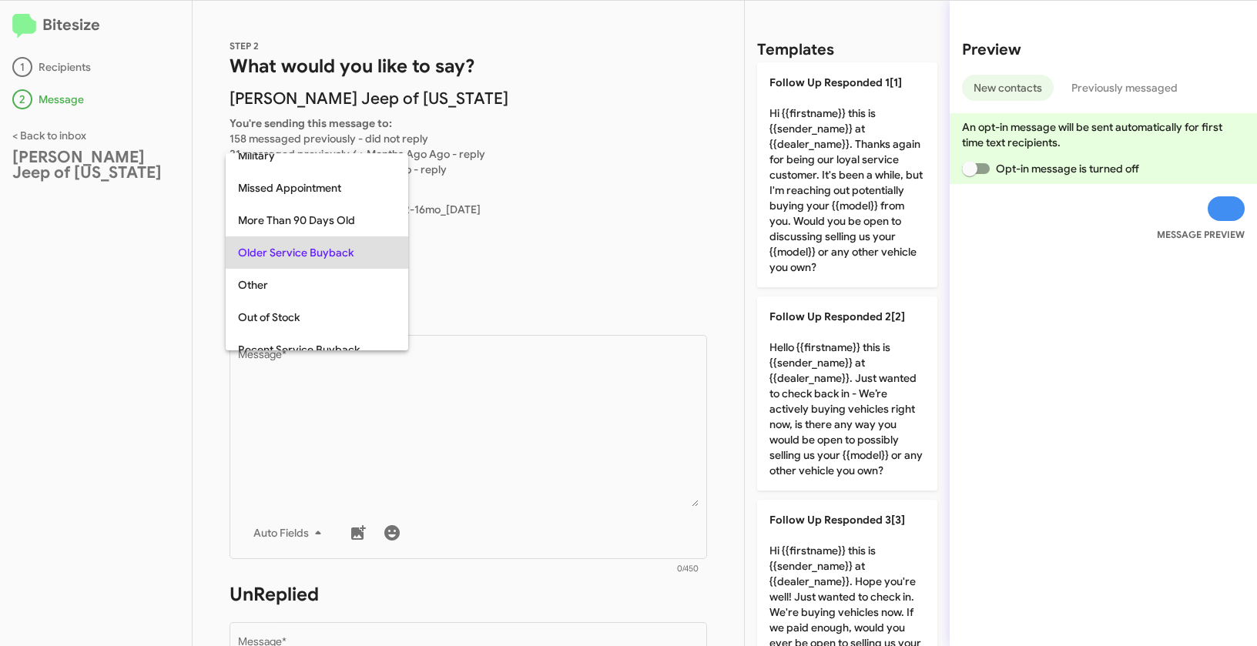
copy div "Older Service Buyback"
click at [548, 437] on div at bounding box center [628, 323] width 1257 height 646
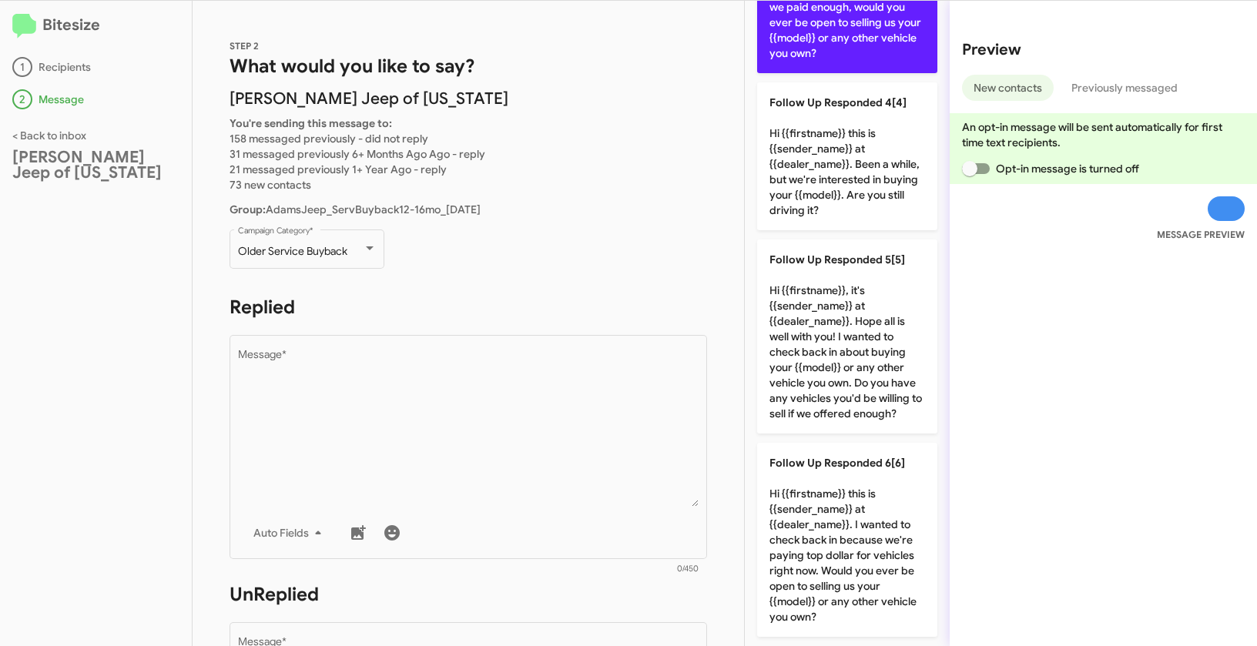
scroll to position [635, 0]
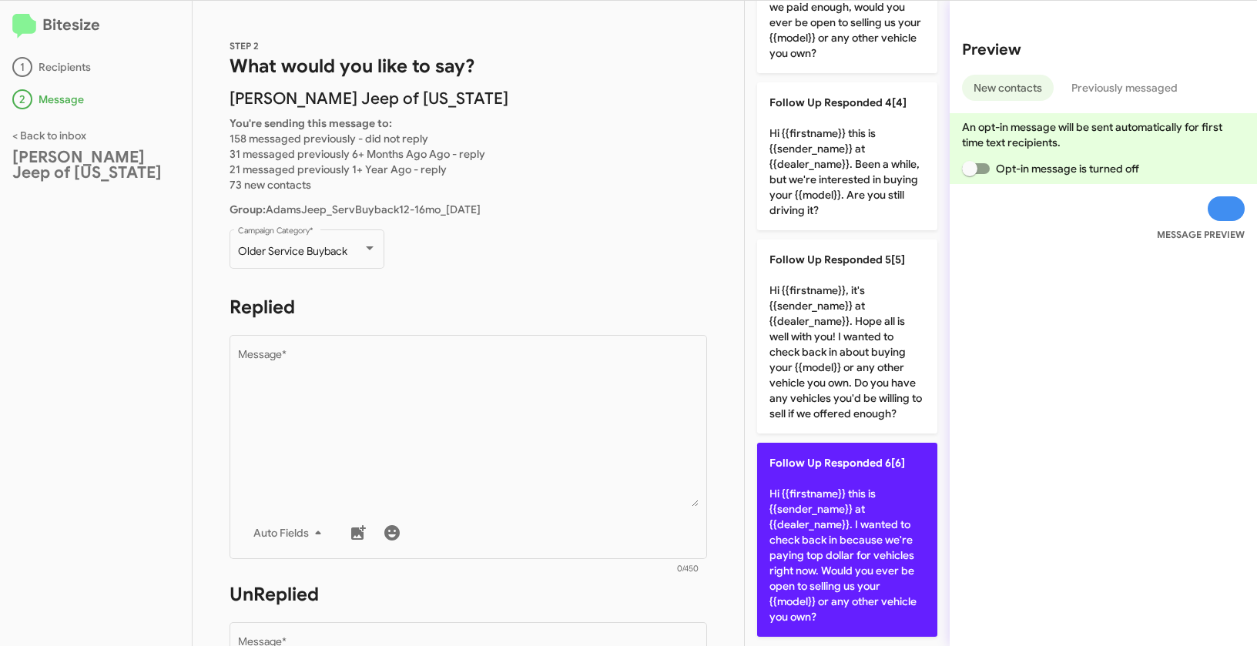
click at [872, 528] on p "Follow Up Responded 6[6] Hi {{firstname}} this is {{sender_name}} at {{dealer_n…" at bounding box center [847, 540] width 180 height 194
type textarea "Hi {{firstname}} this is {{sender_name}} at {{dealer_name}}. I wanted to check …"
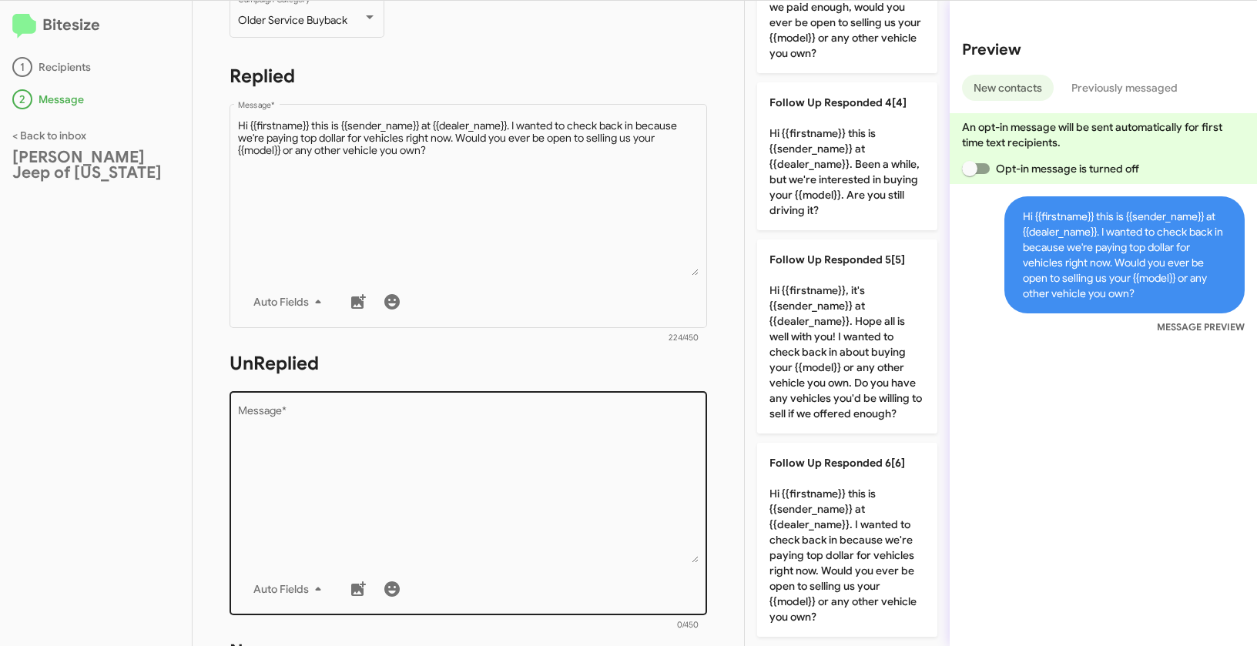
scroll to position [271, 0]
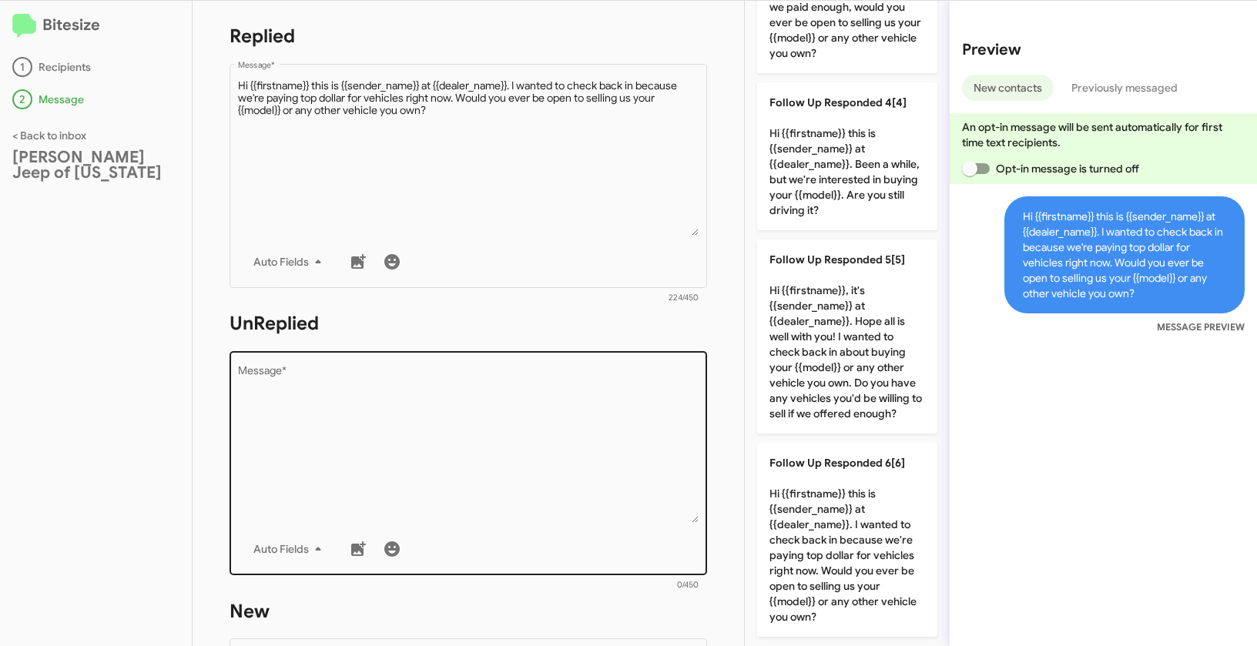
click at [571, 457] on textarea "Message *" at bounding box center [468, 444] width 461 height 157
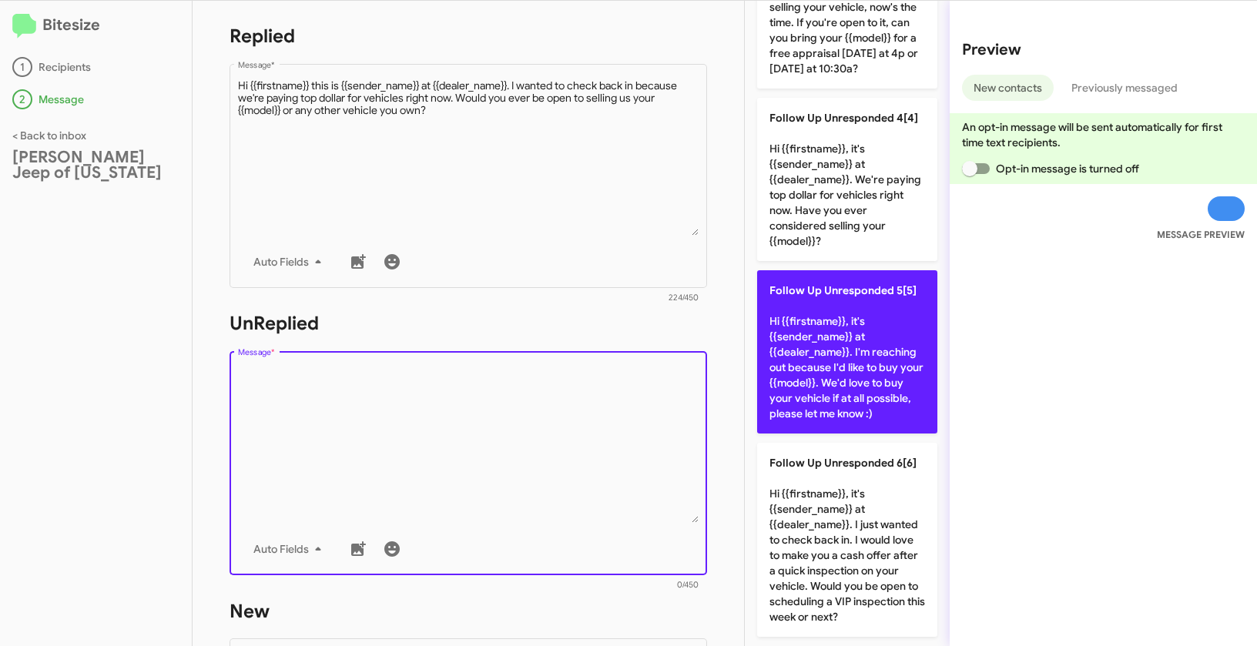
click at [841, 361] on p "Follow Up Unresponded 5[5] Hi {{firstname}}, it's {{sender_name}} at {{dealer_n…" at bounding box center [847, 351] width 180 height 163
type textarea "Hi {{firstname}}, it's {{sender_name}} at {{dealer_name}}. I'm reaching out bec…"
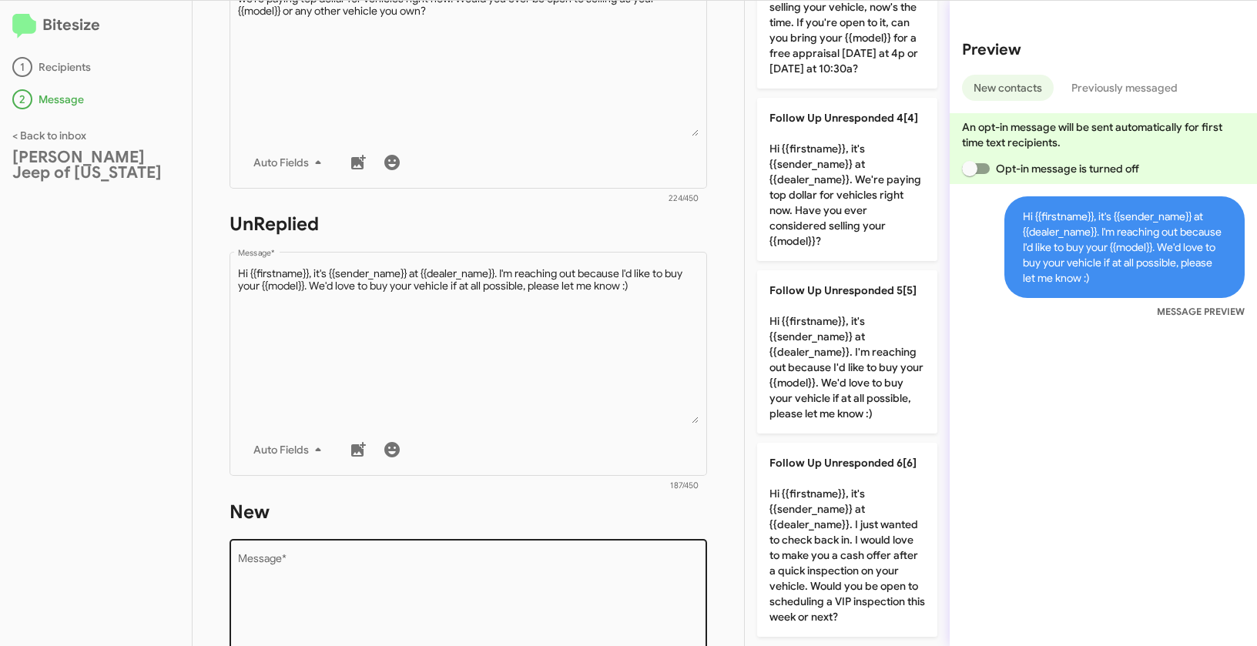
scroll to position [519, 0]
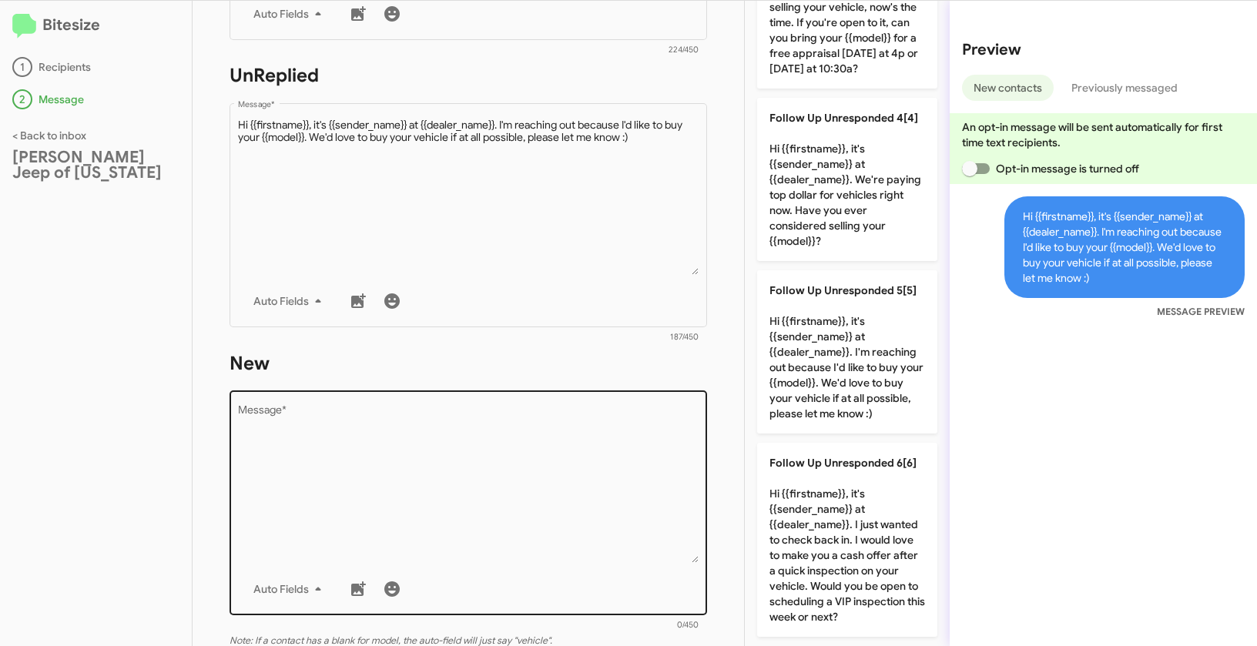
click at [490, 477] on textarea "Message *" at bounding box center [468, 484] width 461 height 157
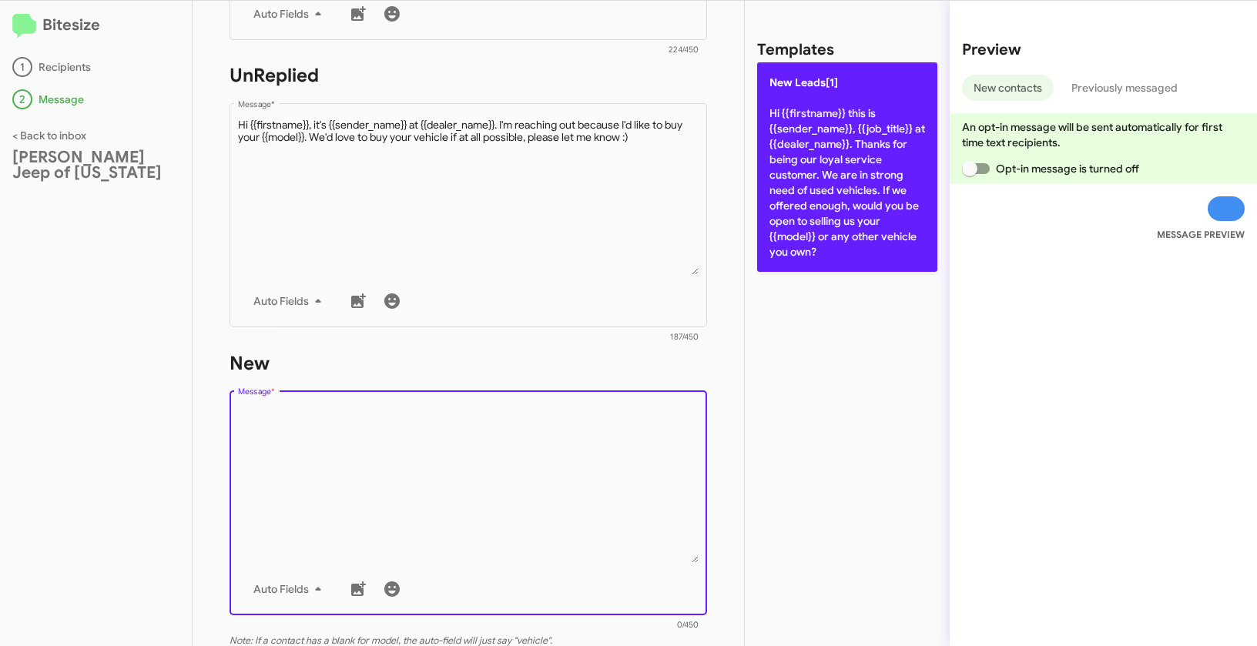
click at [813, 136] on p "New Leads[1] Hi {{firstname}} this is {{sender_name}}, {{job_title}} at {{deale…" at bounding box center [847, 166] width 180 height 209
type textarea "Hi {{firstname}} this is {{sender_name}}, {{job_title}} at {{dealer_name}}. Tha…"
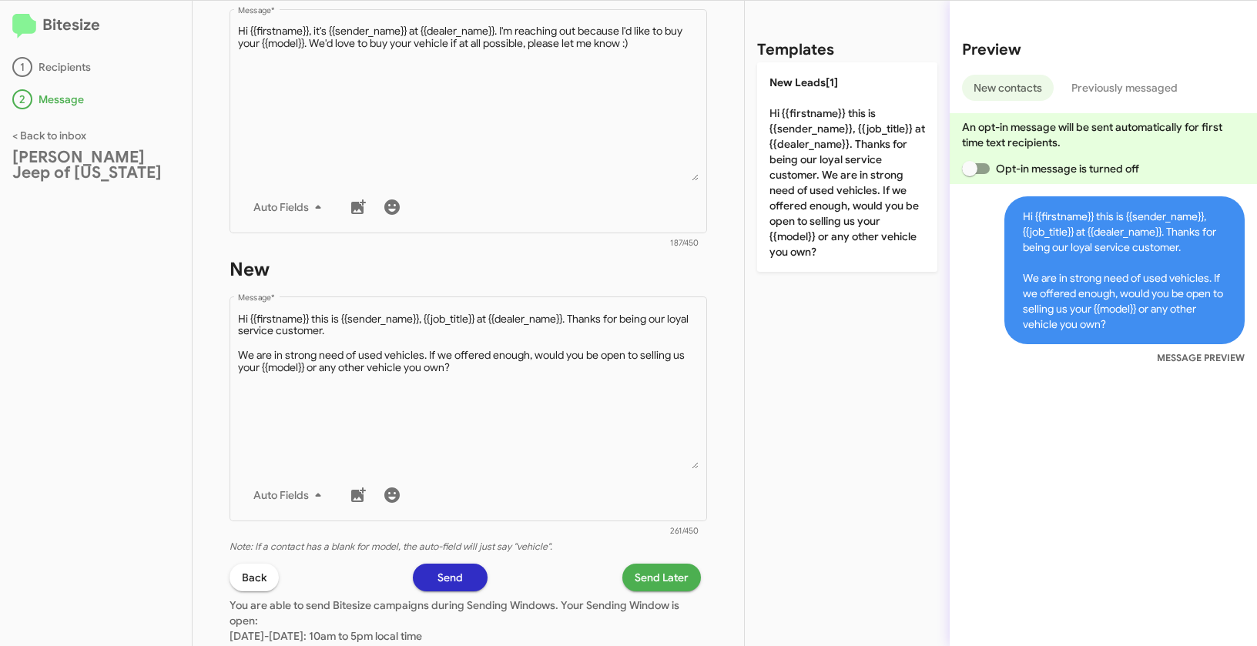
scroll to position [749, 0]
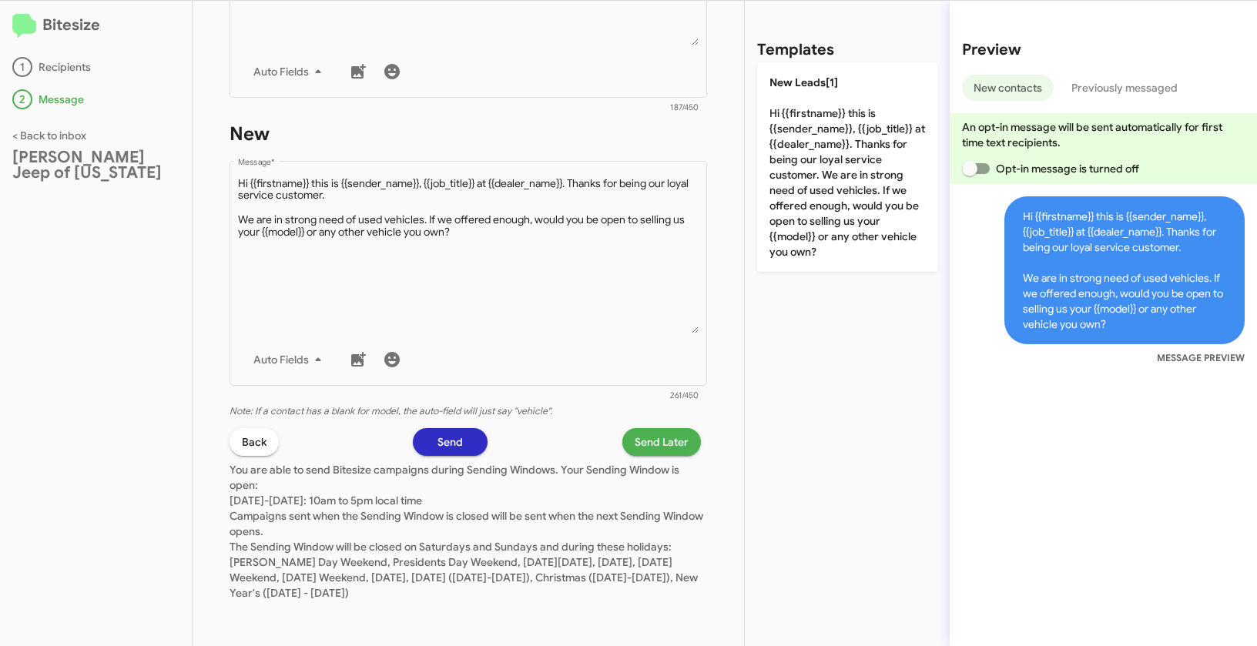
click at [654, 433] on span "Send Later" at bounding box center [662, 442] width 54 height 28
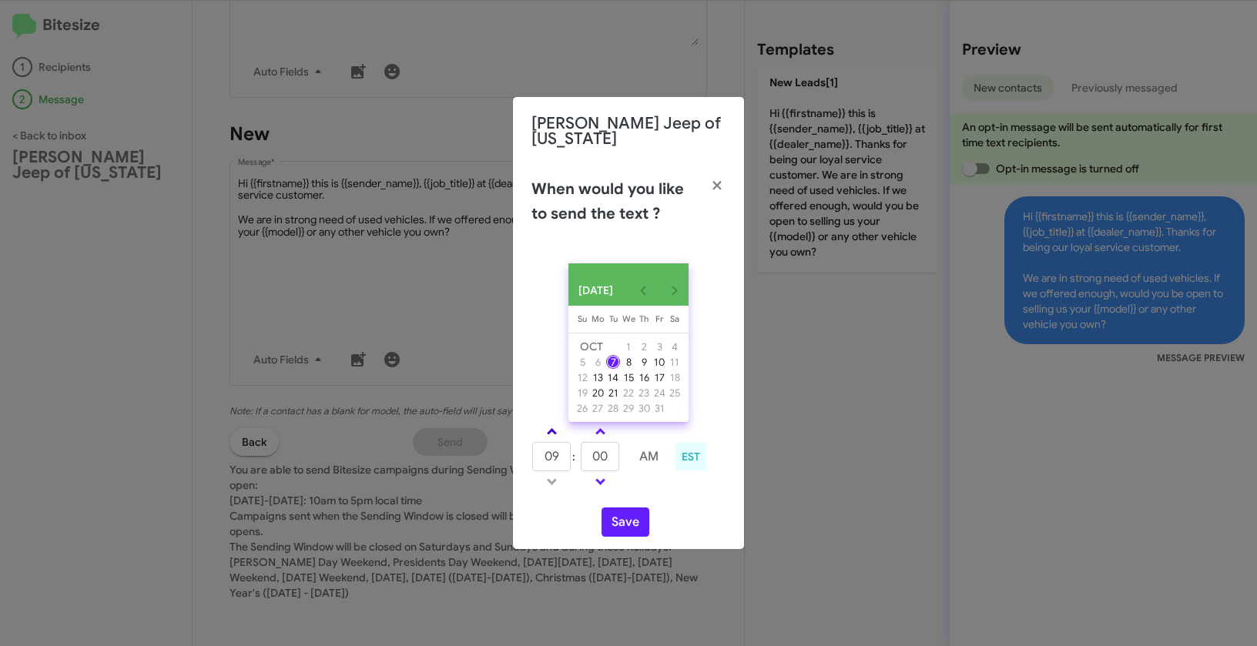
click at [550, 428] on span at bounding box center [552, 433] width 10 height 10
type input "11"
drag, startPoint x: 603, startPoint y: 454, endPoint x: 592, endPoint y: 451, distance: 11.2
click at [592, 451] on input "00" at bounding box center [600, 456] width 39 height 29
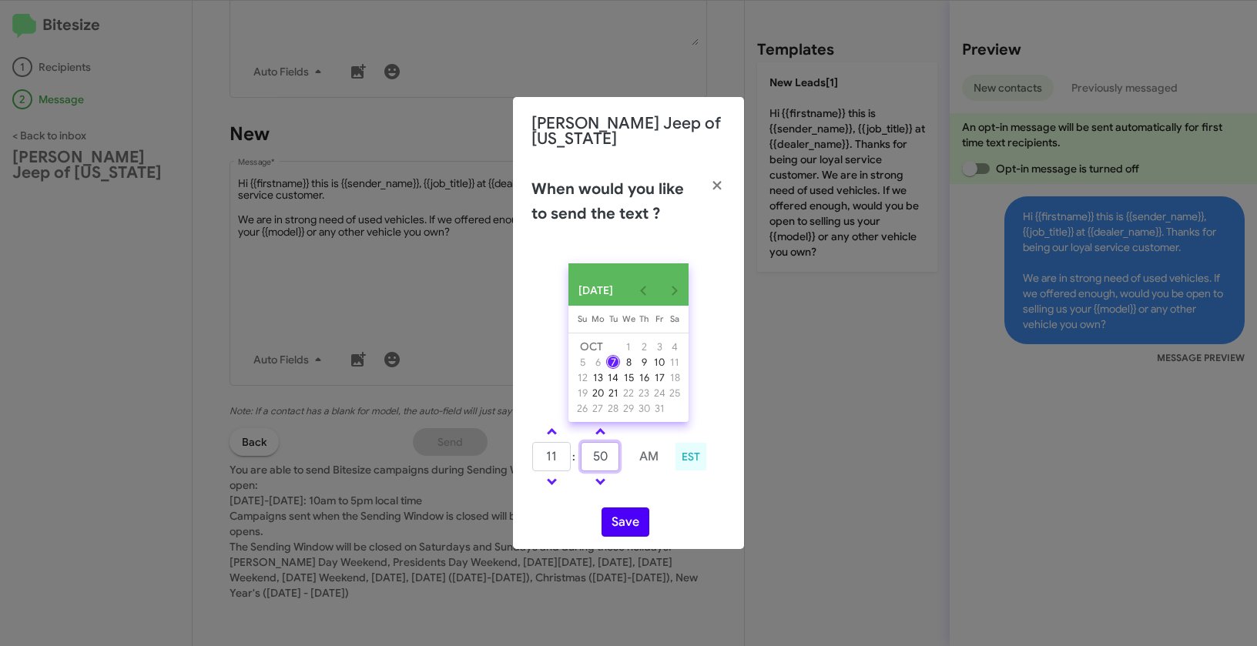
type input "50"
click at [631, 521] on button "Save" at bounding box center [625, 521] width 48 height 29
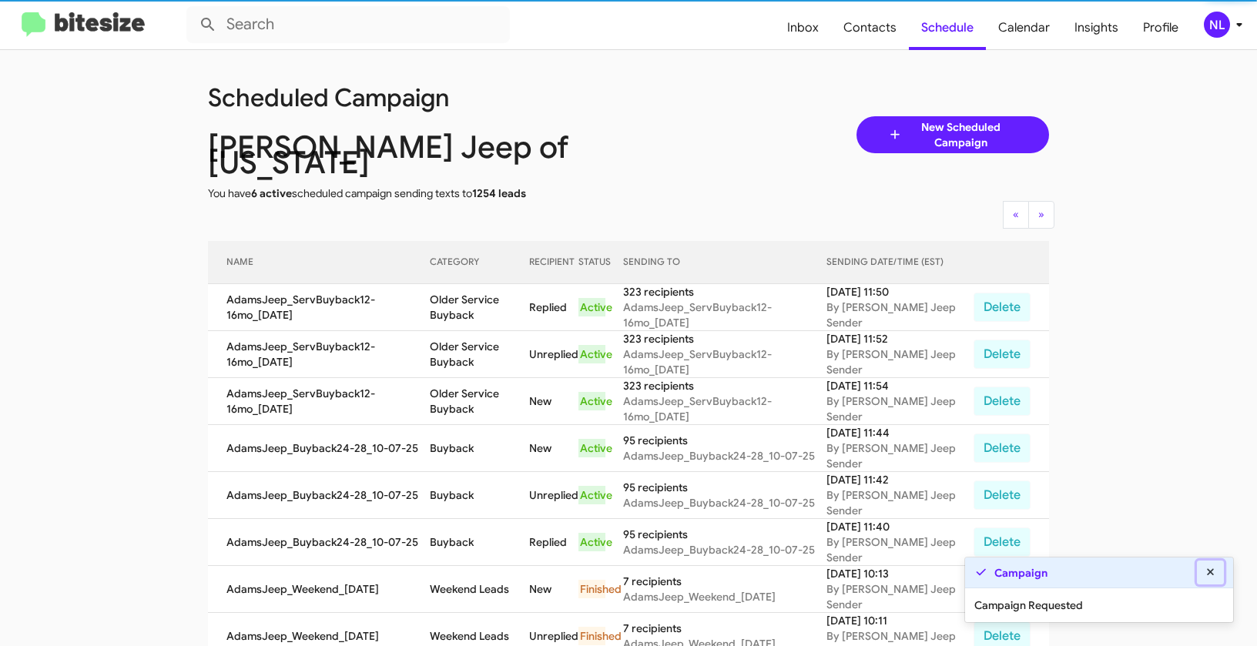
click at [1210, 574] on icon at bounding box center [1210, 571] width 7 height 7
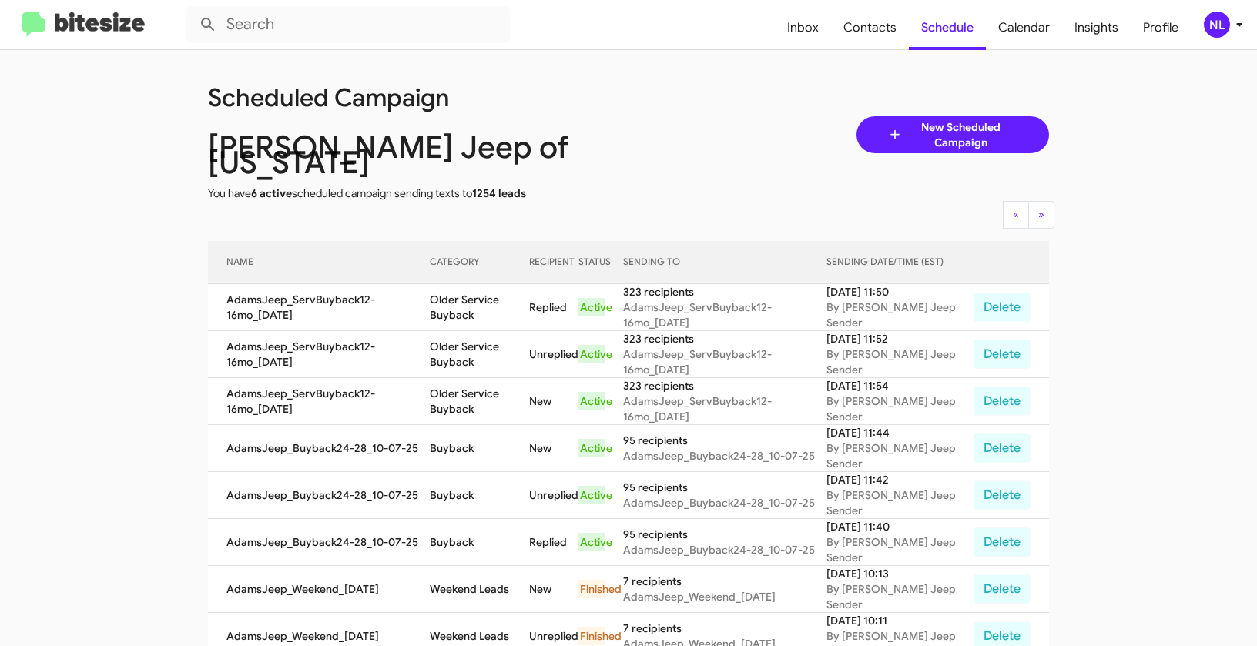
click at [1204, 21] on div "NL" at bounding box center [1217, 25] width 26 height 26
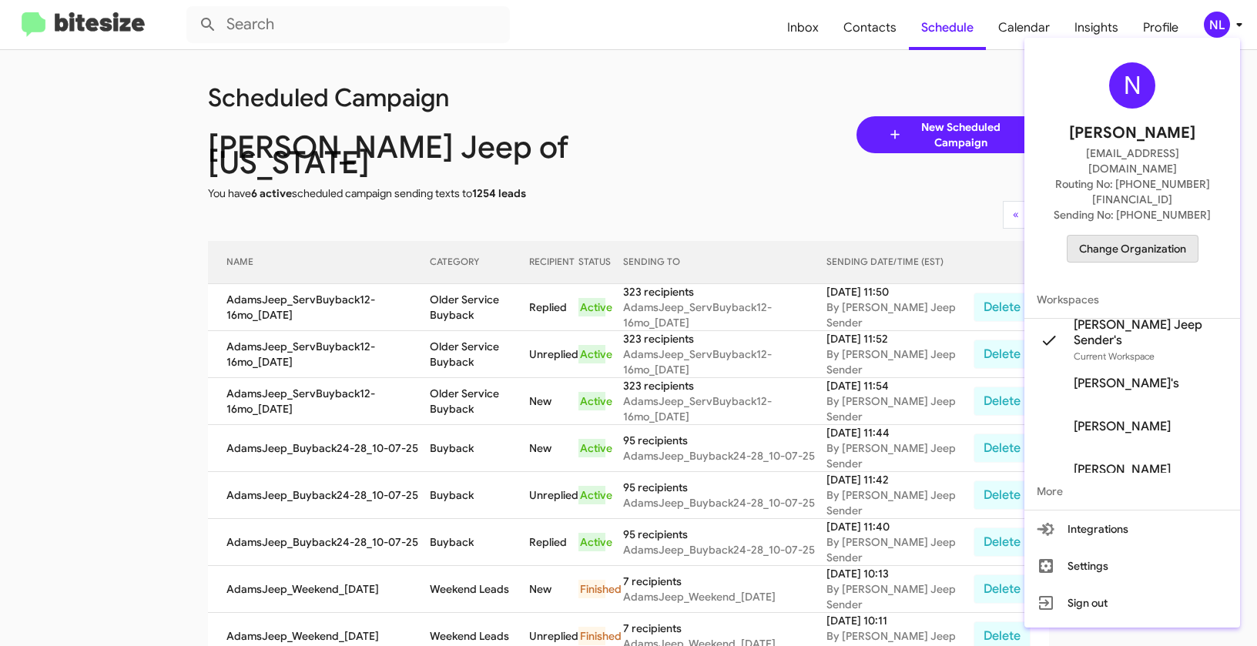
click at [1146, 236] on span "Change Organization" at bounding box center [1132, 249] width 107 height 26
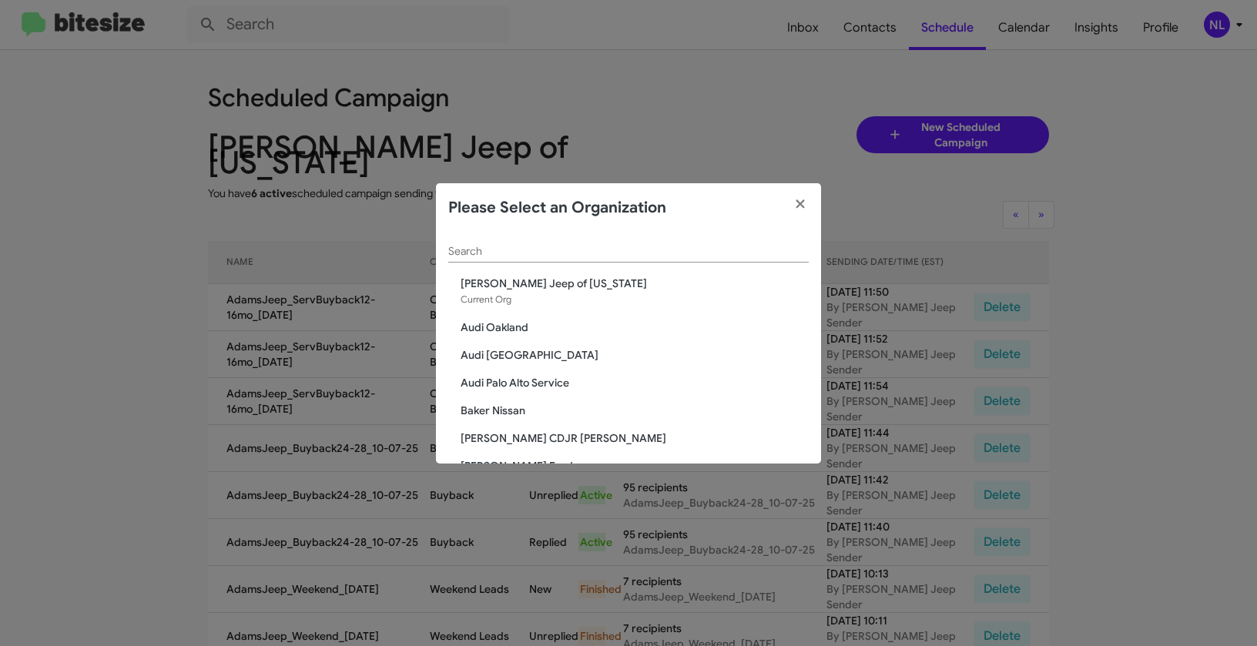
click at [491, 254] on input "Search" at bounding box center [628, 252] width 360 height 12
paste input "Audi Oakland"
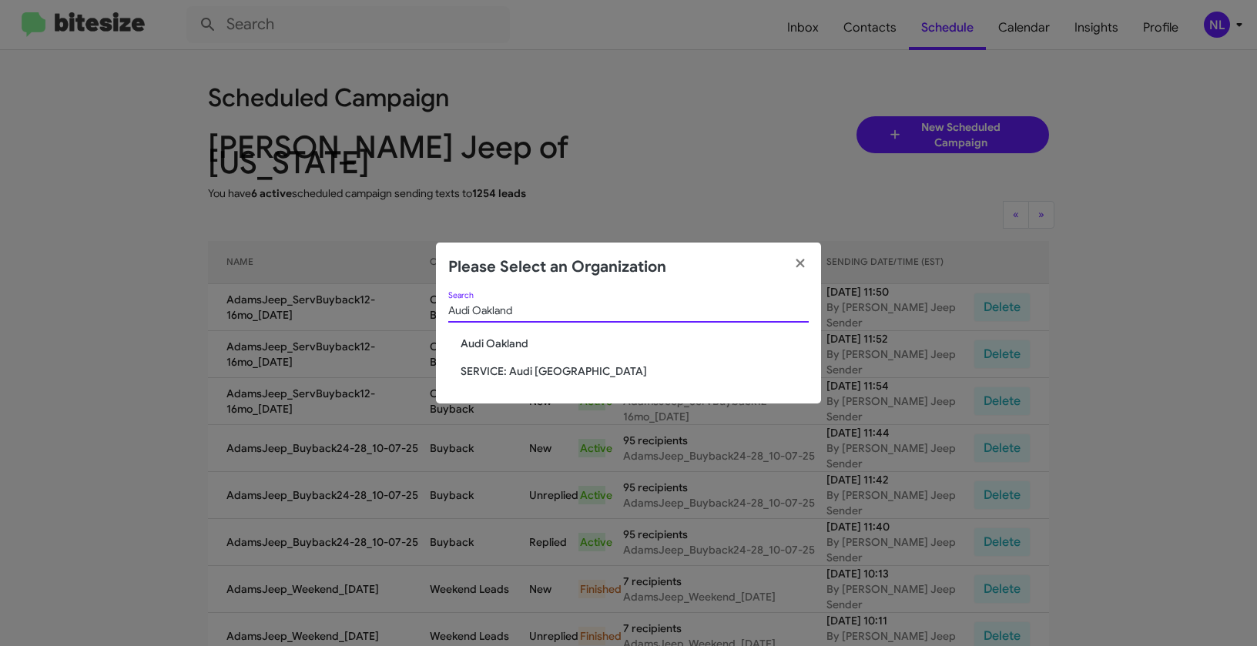
type input "Audi Oakland"
click at [476, 339] on span "Audi Oakland" at bounding box center [635, 343] width 348 height 15
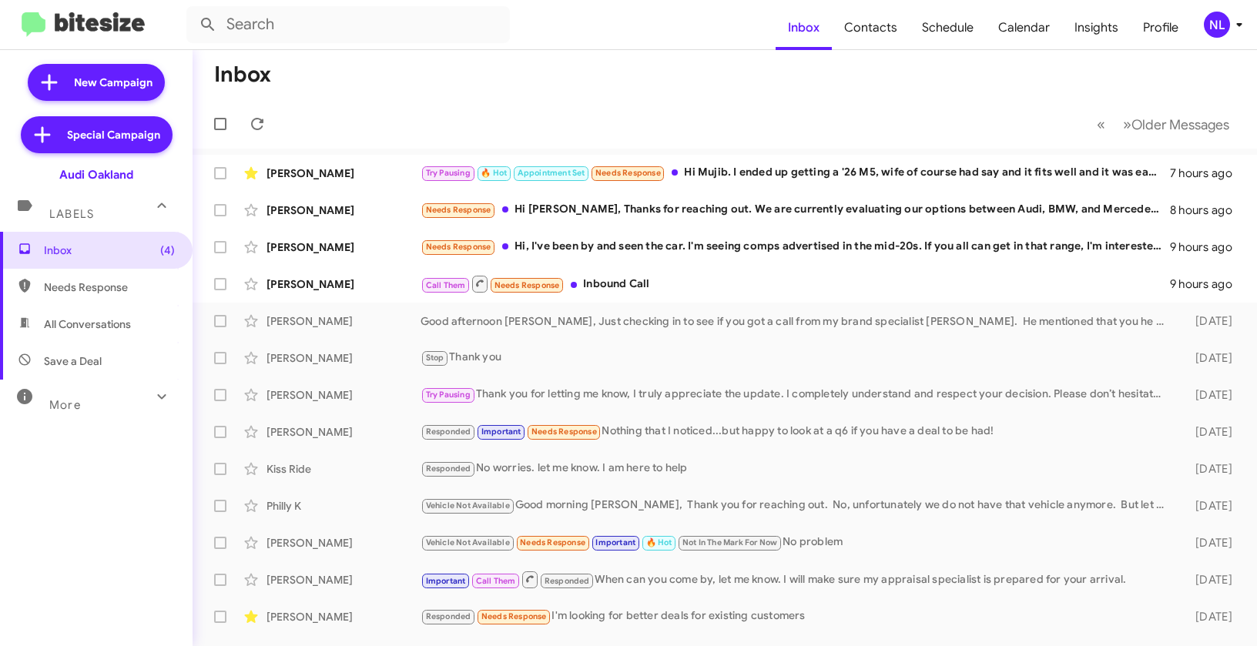
click at [1213, 28] on div "NL" at bounding box center [1217, 25] width 26 height 26
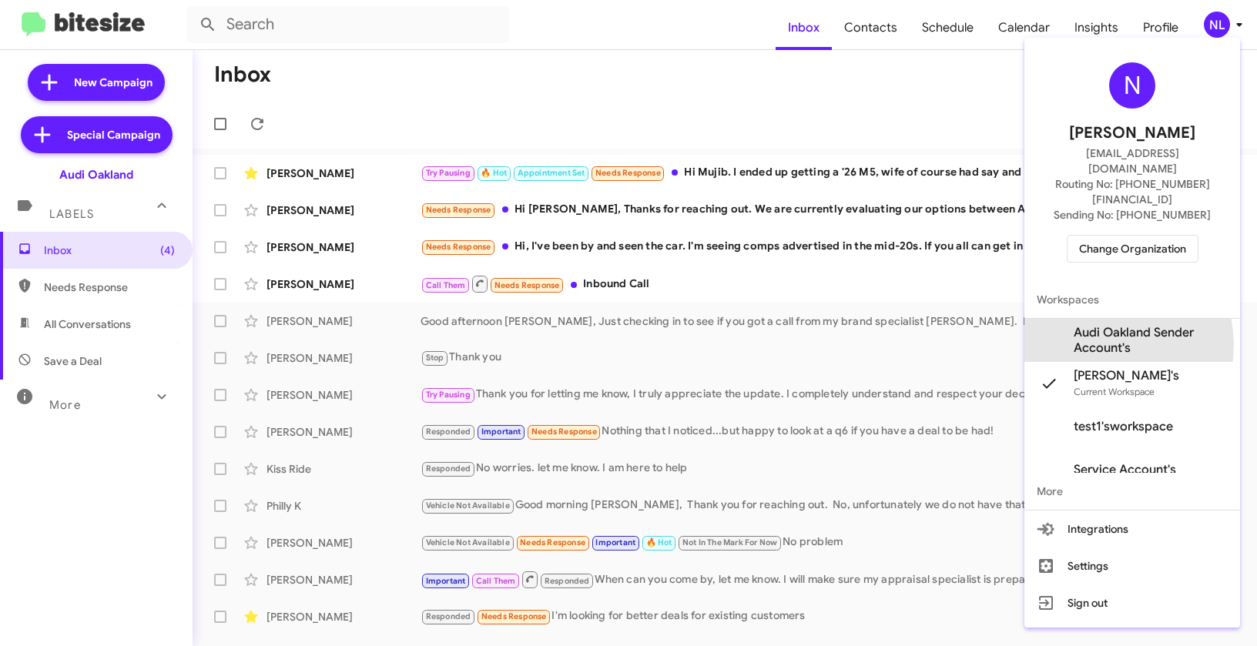
click at [1100, 325] on span "Audi Oakland Sender Account's" at bounding box center [1151, 340] width 154 height 31
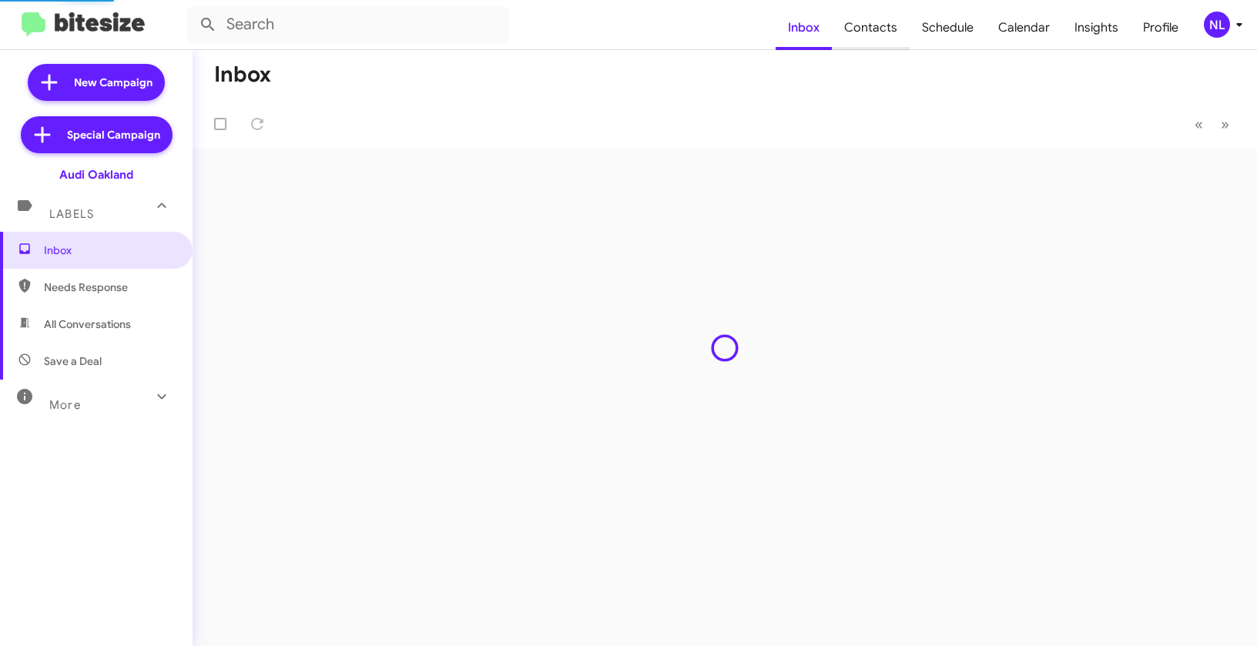
click at [876, 36] on span "Contacts" at bounding box center [871, 27] width 78 height 45
type input "in:groups"
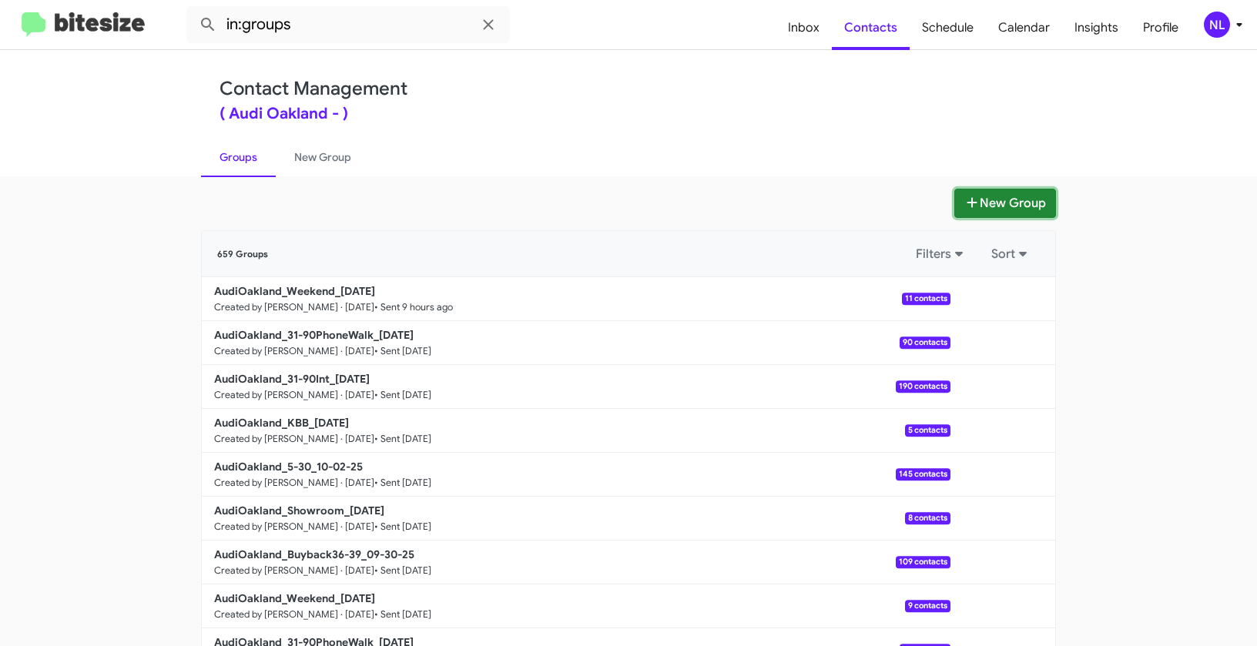
click at [1014, 204] on button "New Group" at bounding box center [1005, 203] width 102 height 29
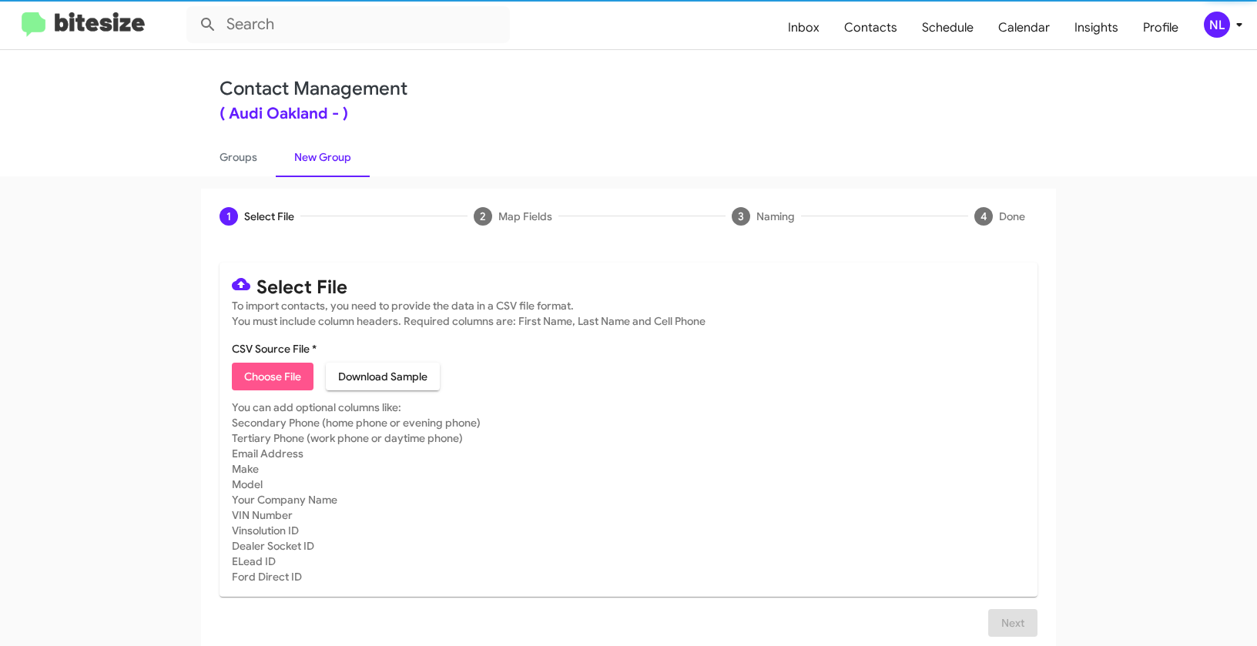
click at [253, 373] on span "Choose File" at bounding box center [272, 377] width 57 height 28
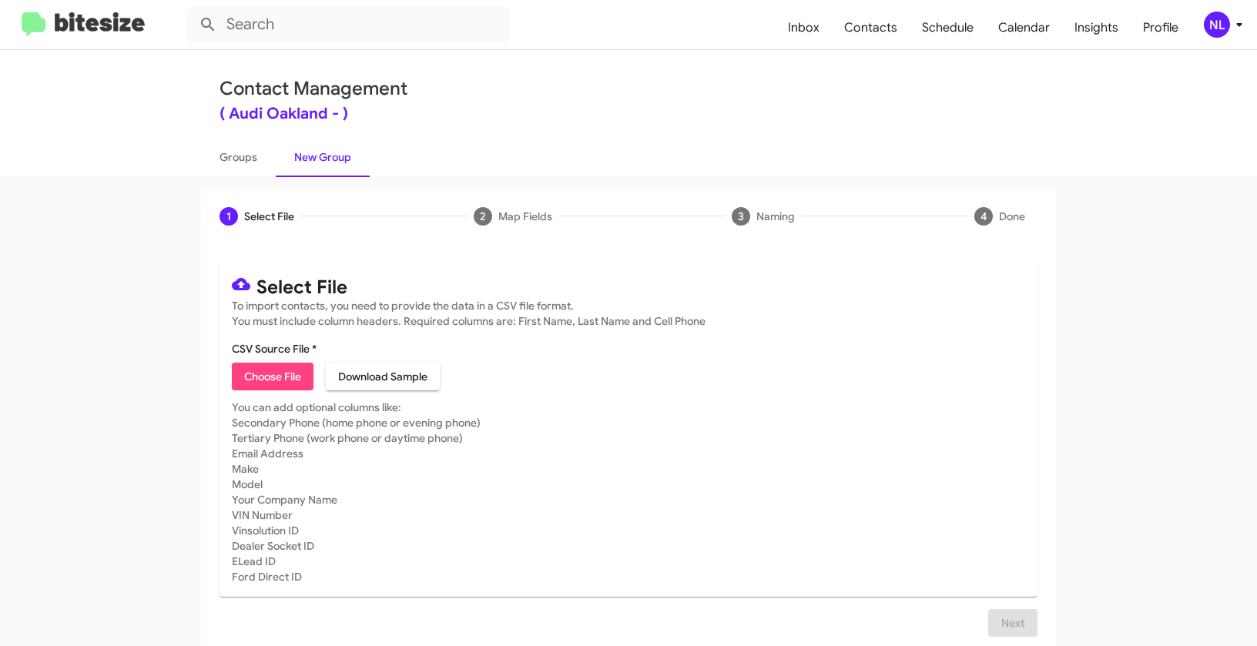
type input "AudiOakland_Buyback24-27_10-07-25"
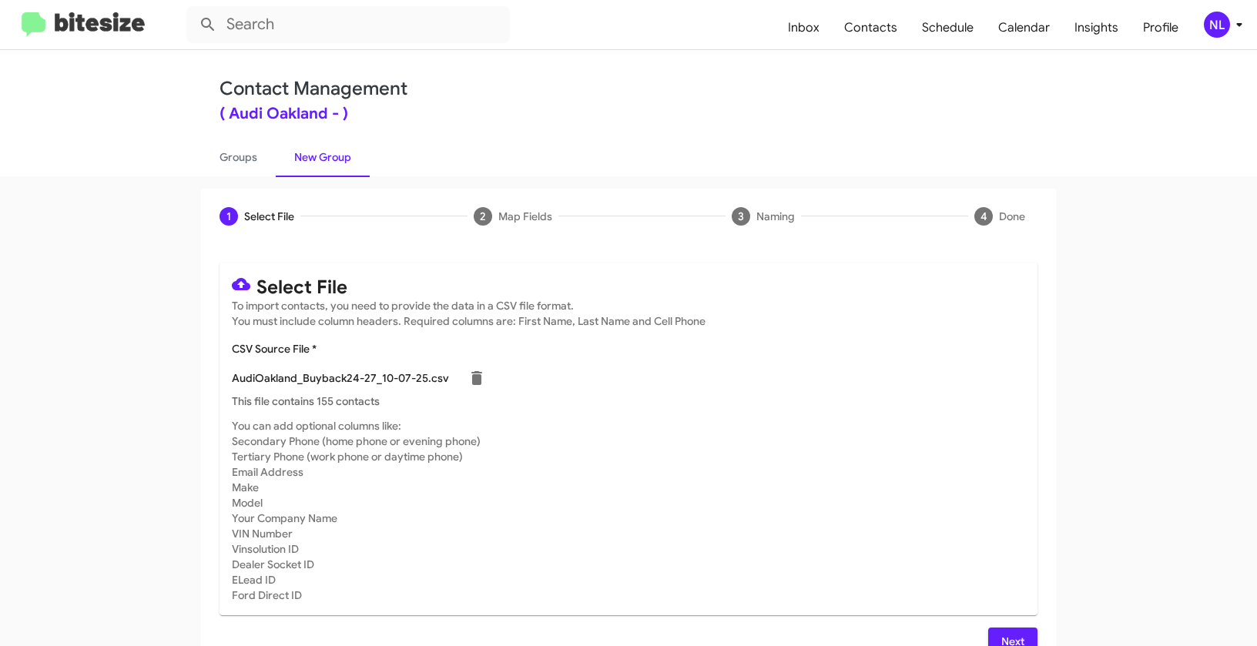
scroll to position [28, 0]
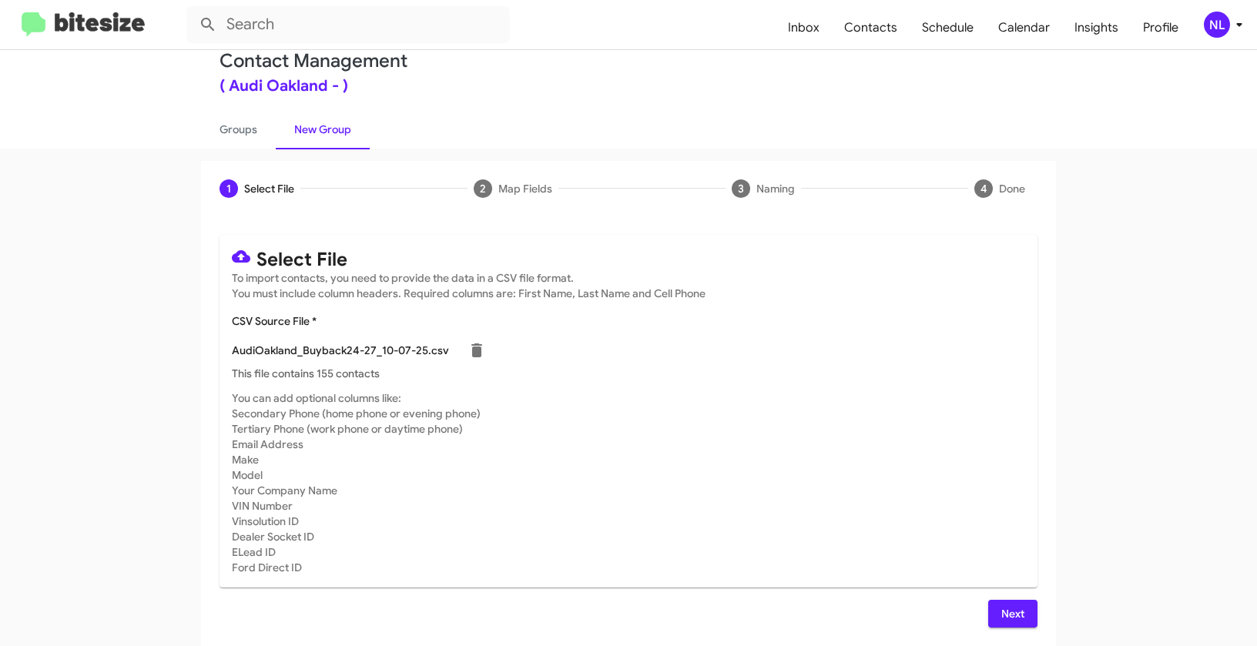
click at [1017, 608] on span "Next" at bounding box center [1012, 614] width 25 height 28
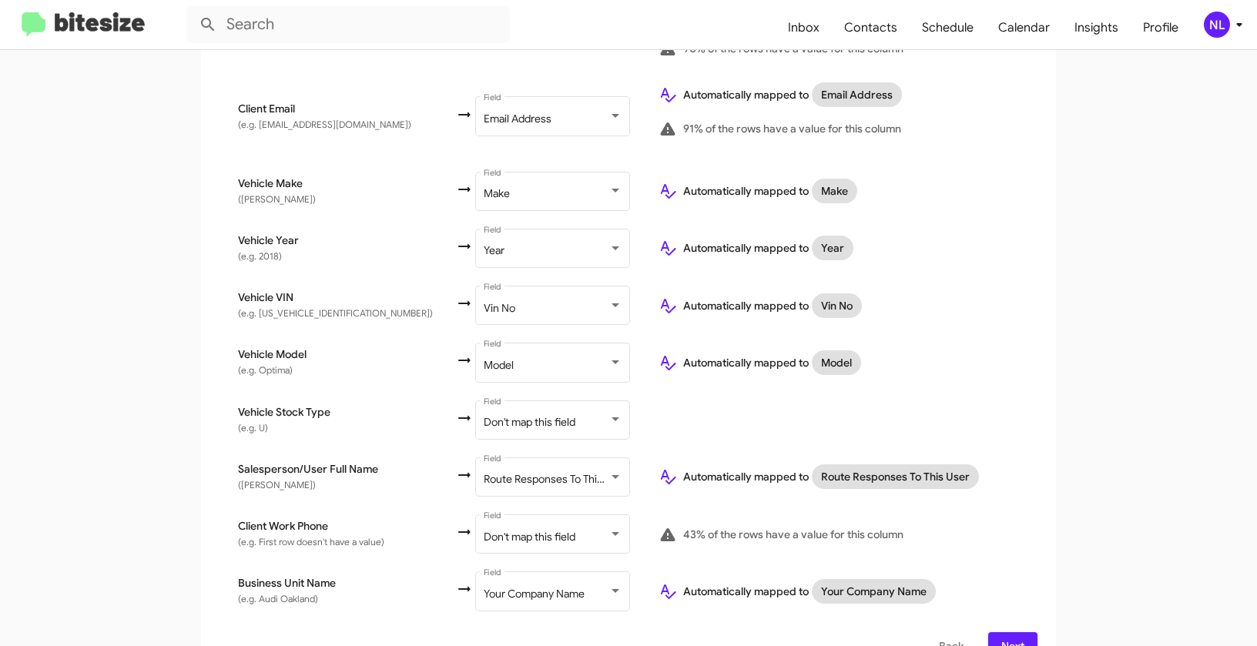
scroll to position [582, 0]
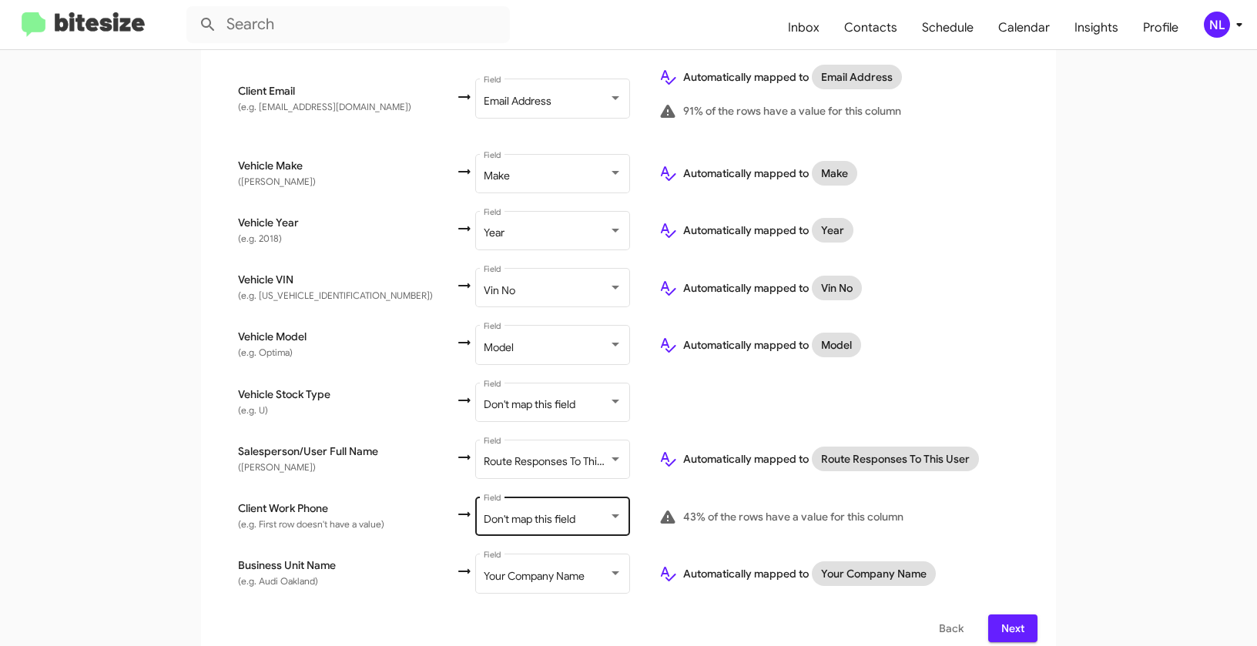
click at [484, 512] on span "Don't map this field" at bounding box center [530, 519] width 92 height 14
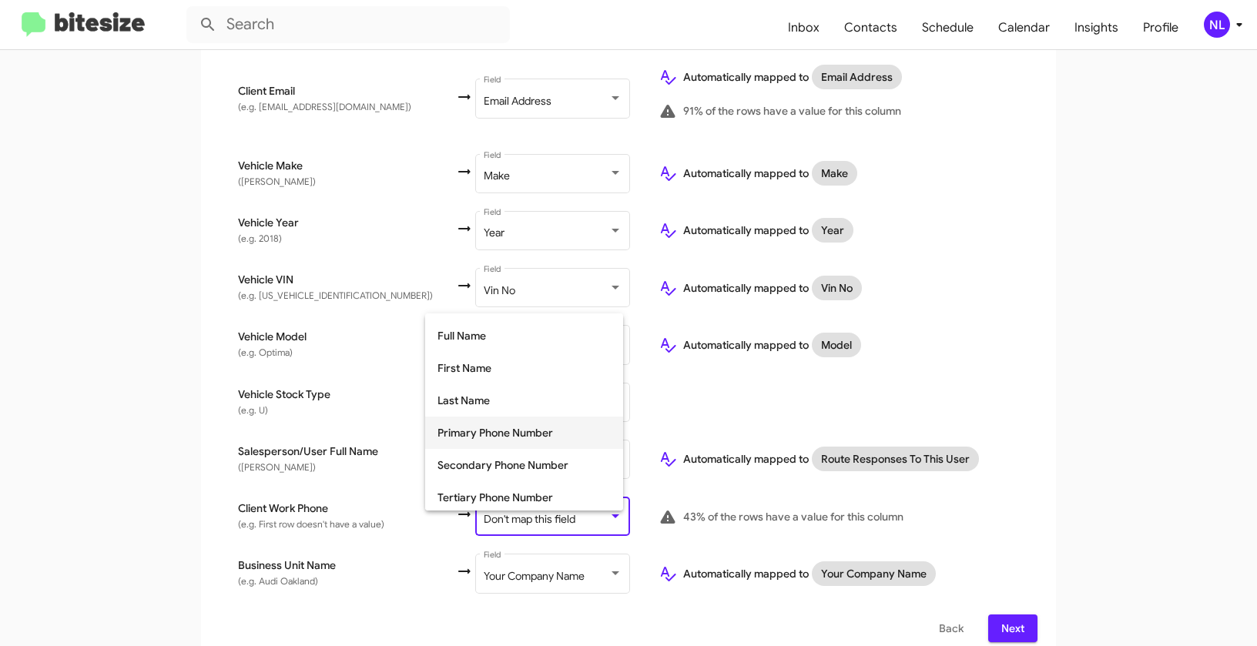
scroll to position [62, 0]
click at [482, 488] on span "Tertiary Phone Number" at bounding box center [523, 494] width 173 height 32
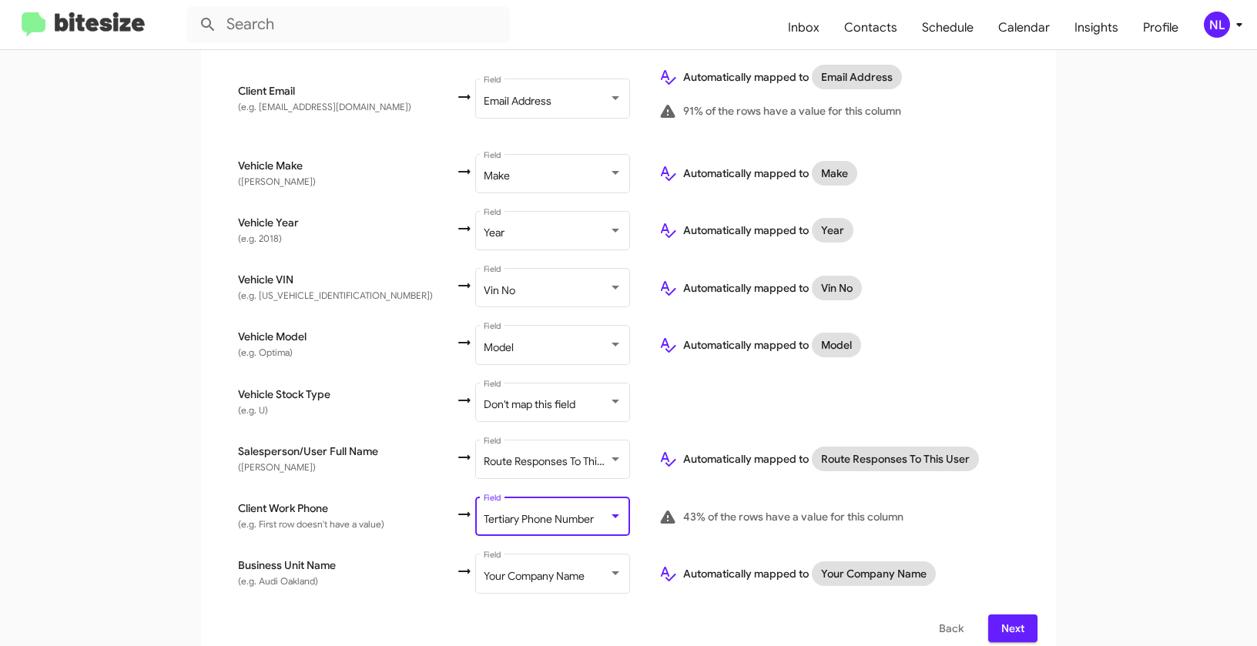
click at [1060, 434] on div "Select File 2 Map Fields 3 Naming 4 Done Select File To import contacts, you ne…" at bounding box center [628, 133] width 878 height 1054
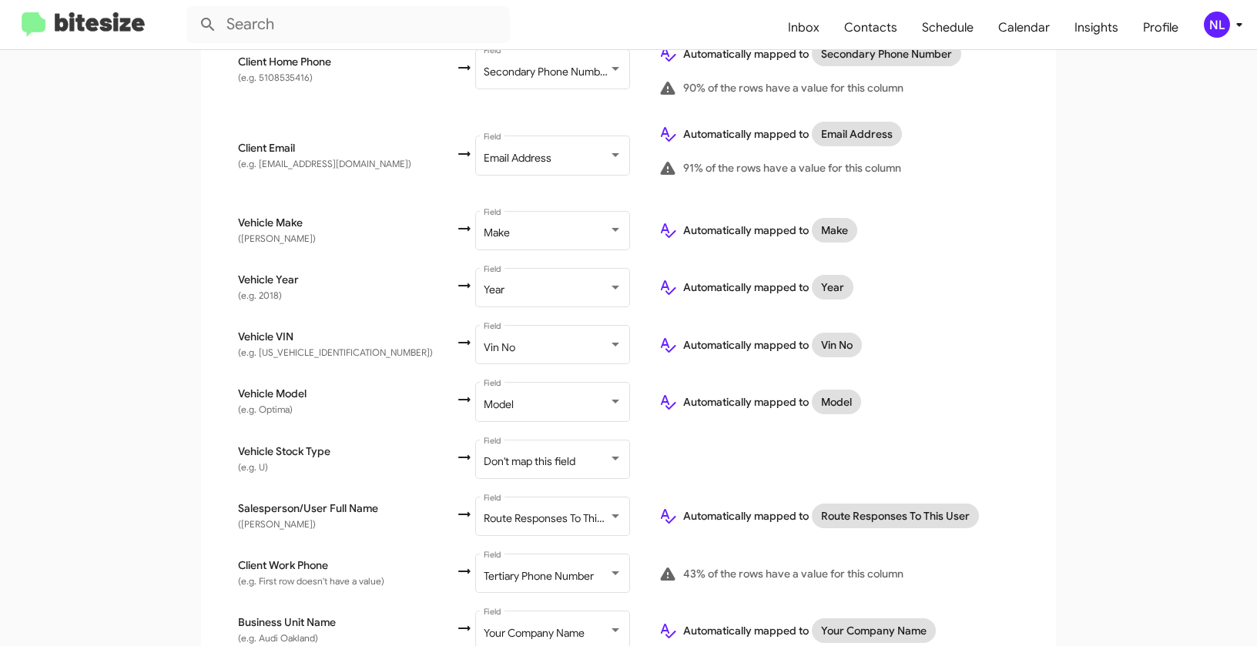
scroll to position [582, 0]
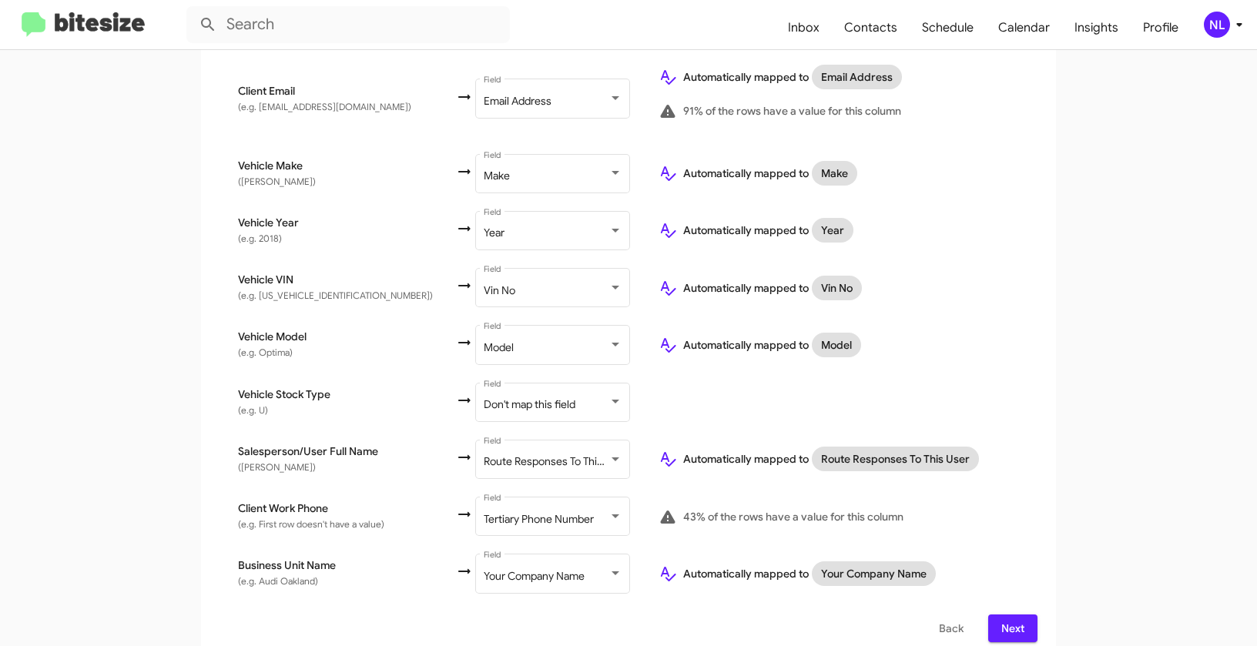
click at [1010, 615] on span "Next" at bounding box center [1012, 629] width 25 height 28
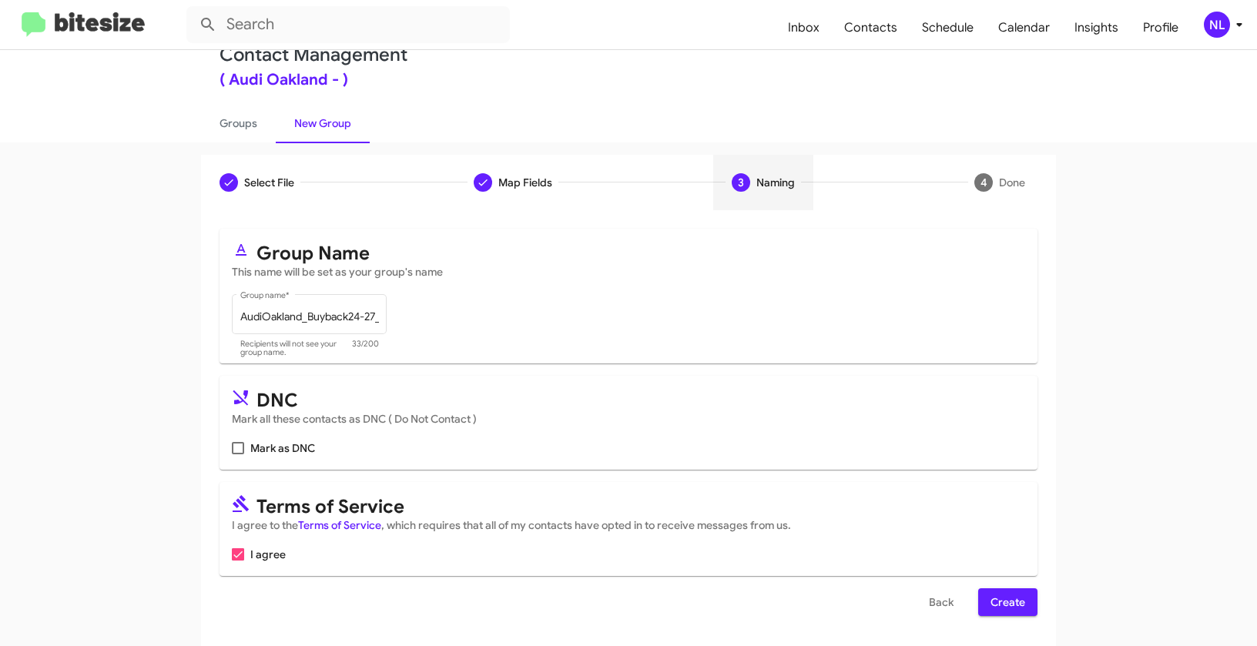
scroll to position [35, 0]
click at [1010, 611] on span "Create" at bounding box center [1007, 602] width 35 height 28
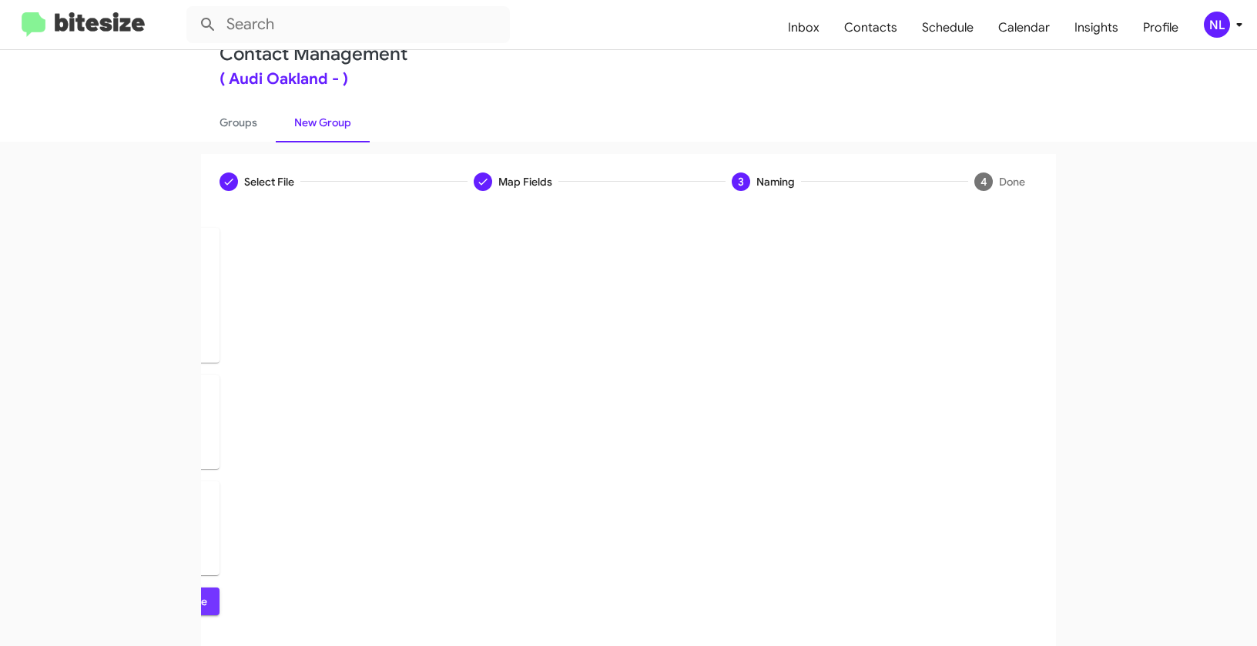
scroll to position [0, 0]
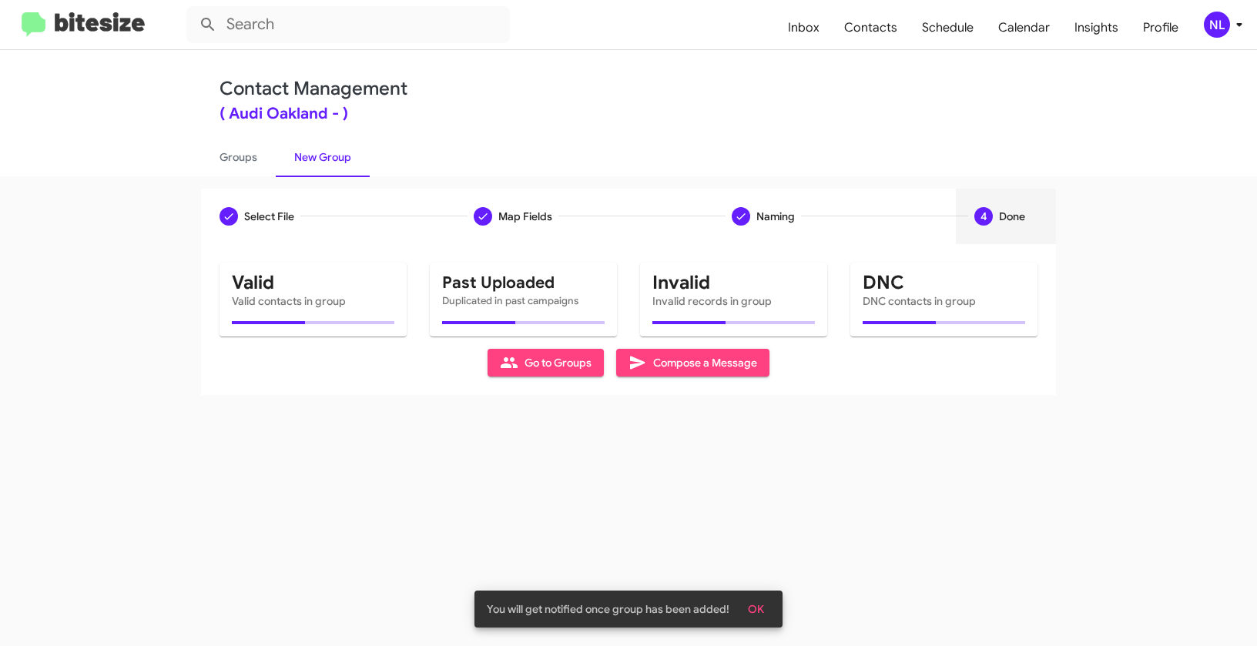
click at [760, 602] on span "OK" at bounding box center [756, 609] width 16 height 28
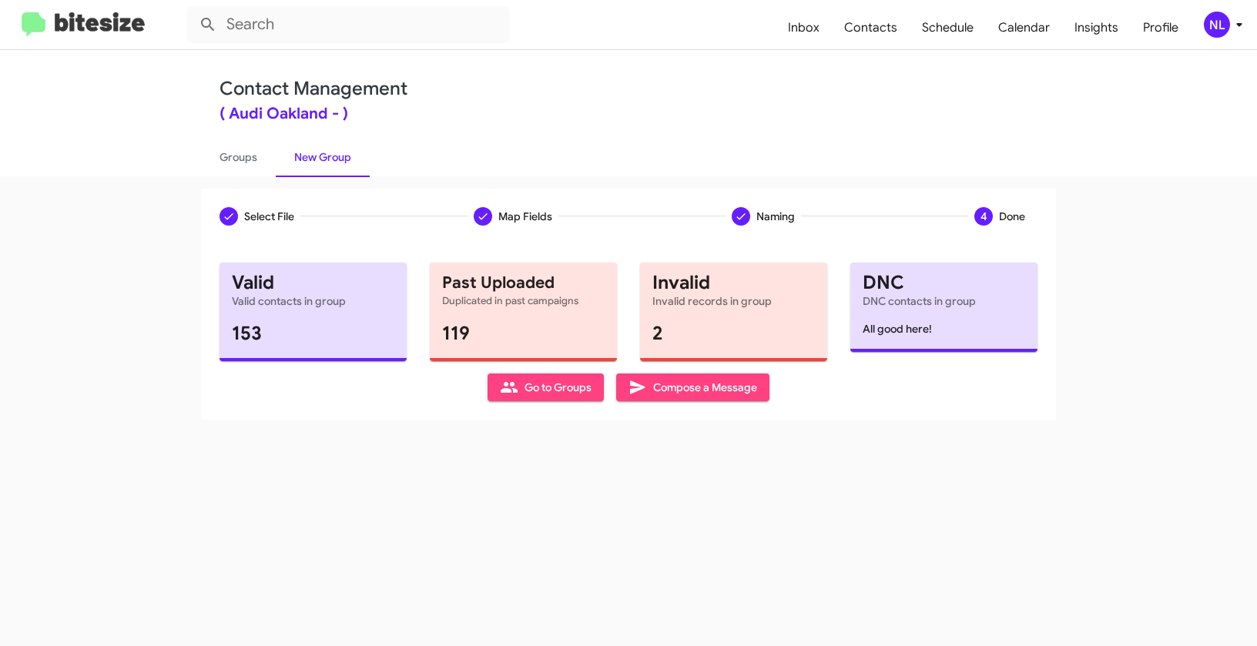
click at [504, 387] on icon at bounding box center [509, 387] width 18 height 18
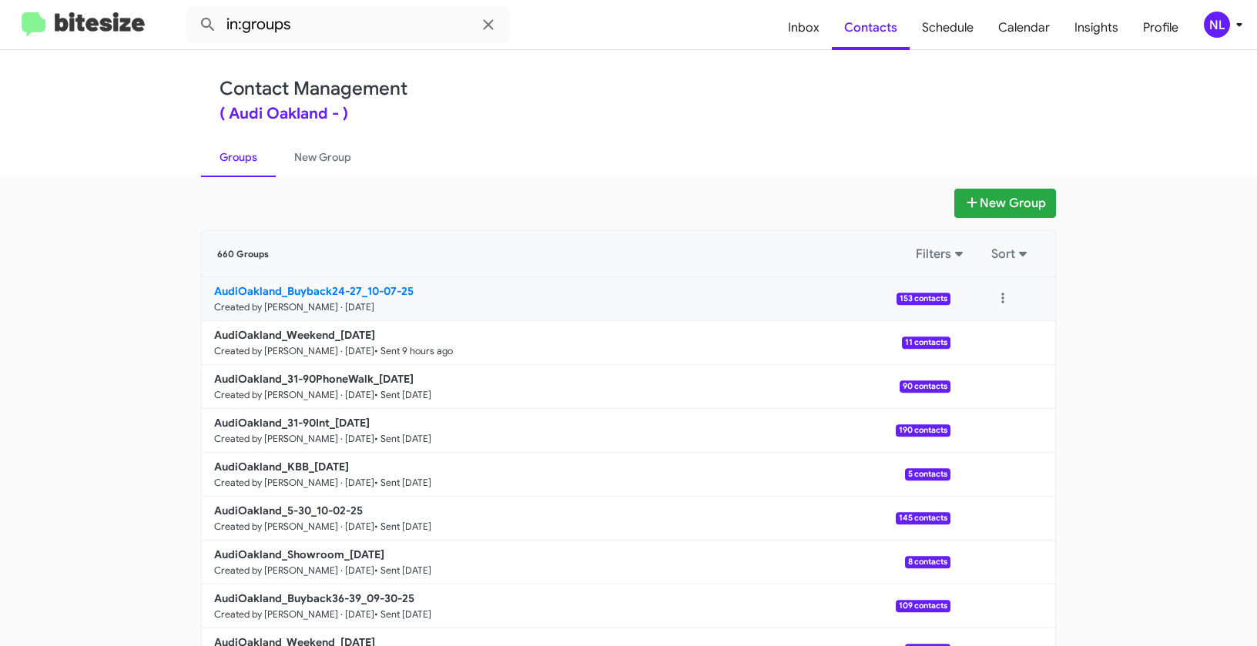
drag, startPoint x: 164, startPoint y: 284, endPoint x: 355, endPoint y: 287, distance: 191.0
click at [355, 287] on app-groups "New Group 660 Groups Filters Sort AudiOakland_Buyback24-27_10-07-25 Created by …" at bounding box center [628, 473] width 1257 height 568
copy div "Filters Sort AudiOakland_Buyback24-27"
click at [339, 20] on input "in:groups" at bounding box center [347, 24] width 323 height 37
paste input "AudiOakland_Buyback24-27"
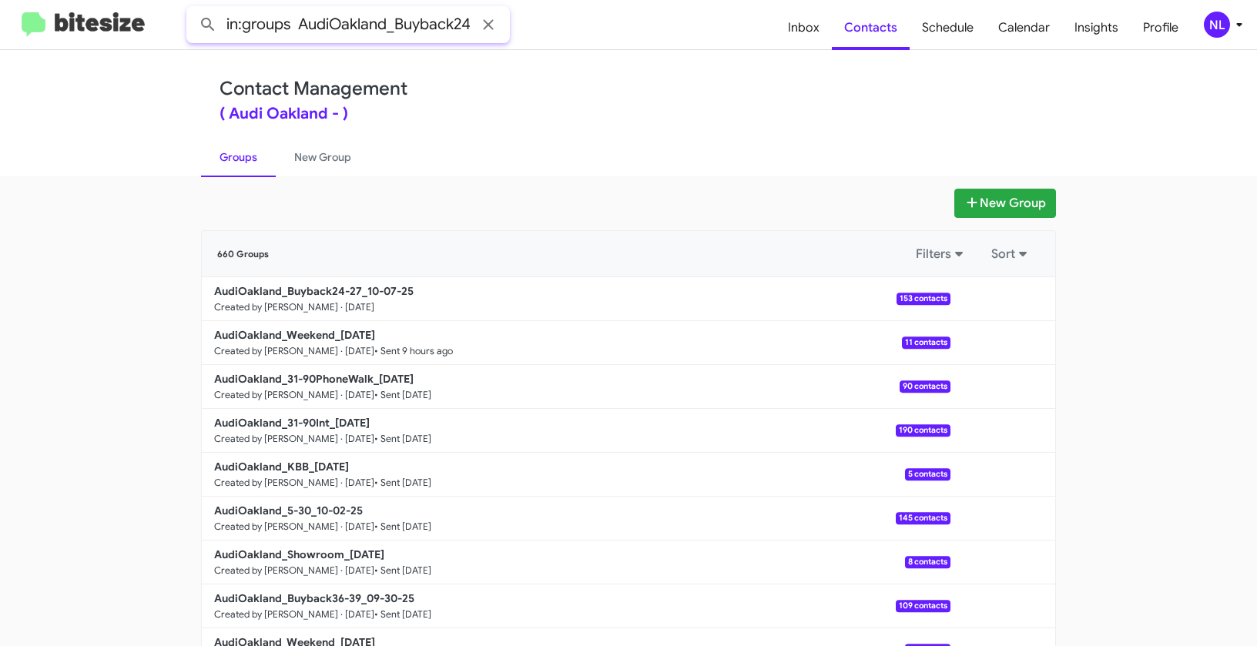
scroll to position [0, 23]
type input "in:groups AudiOakland_Buyback24-27"
click at [193, 9] on button at bounding box center [208, 24] width 31 height 31
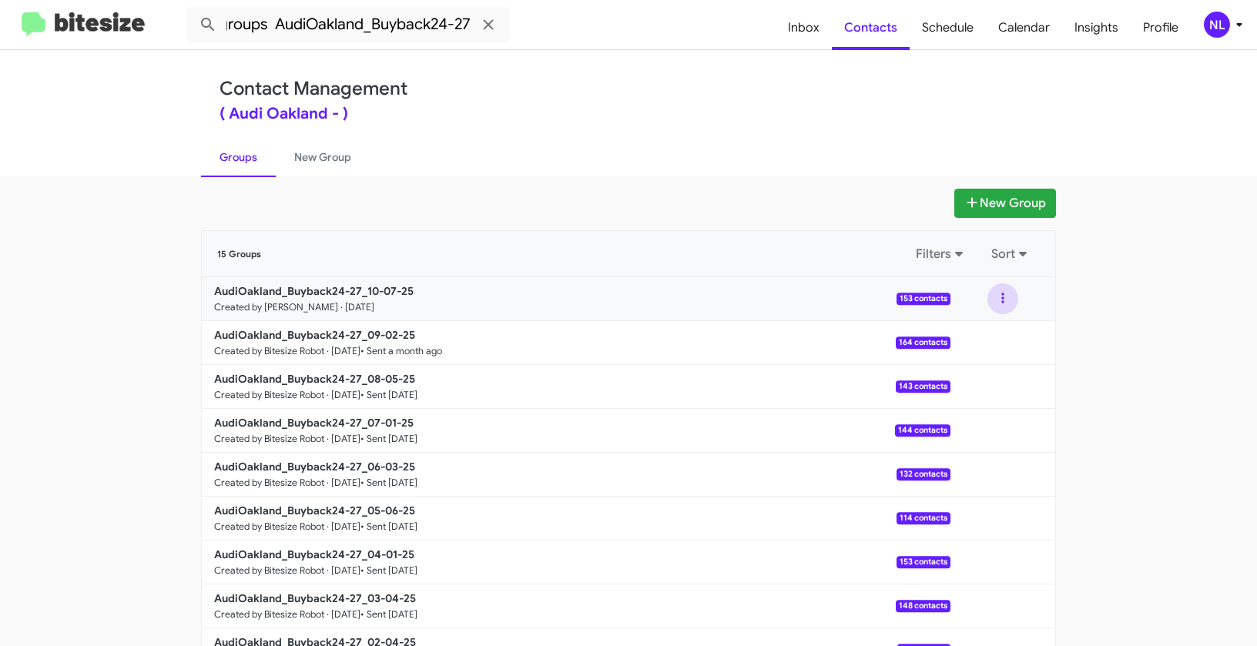
click at [990, 299] on button at bounding box center [1002, 298] width 31 height 31
click at [997, 338] on button "View contacts" at bounding box center [956, 340] width 123 height 37
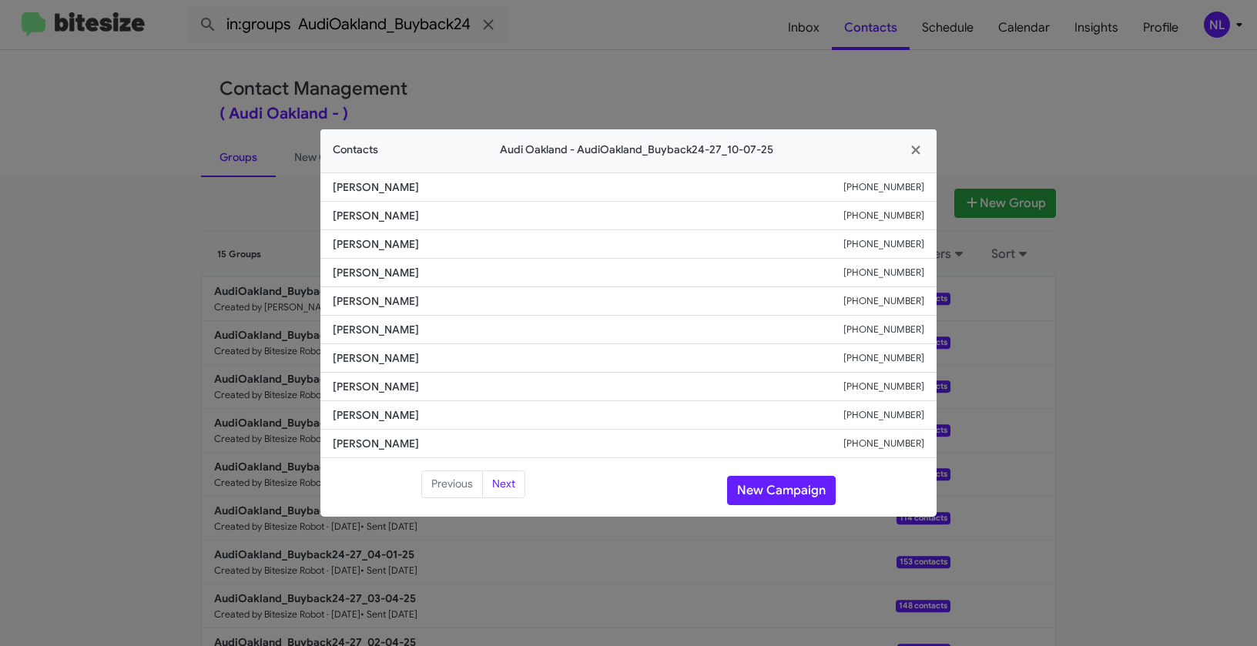
drag, startPoint x: 327, startPoint y: 273, endPoint x: 488, endPoint y: 279, distance: 161.8
click at [488, 279] on li "Saritha Kairamkonda +15109177327" at bounding box center [628, 273] width 616 height 28
copy span "Saritha Kairamkonda"
click at [769, 496] on button "New Campaign" at bounding box center [781, 490] width 109 height 29
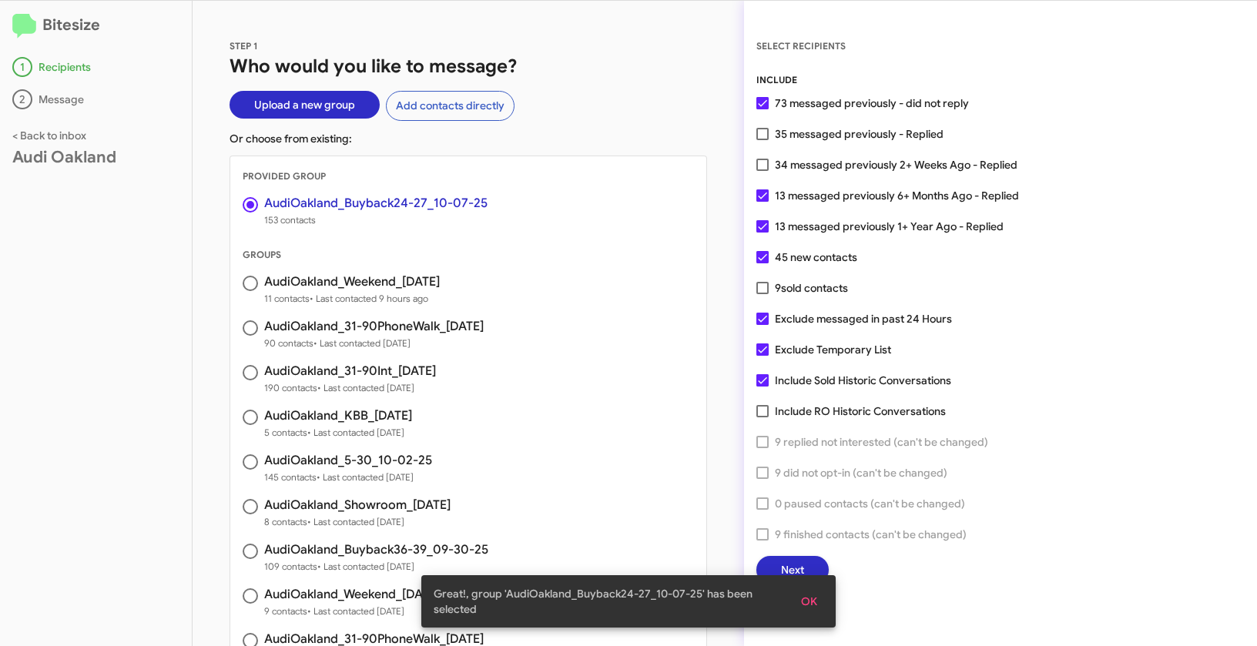
click at [806, 595] on span "OK" at bounding box center [809, 602] width 16 height 28
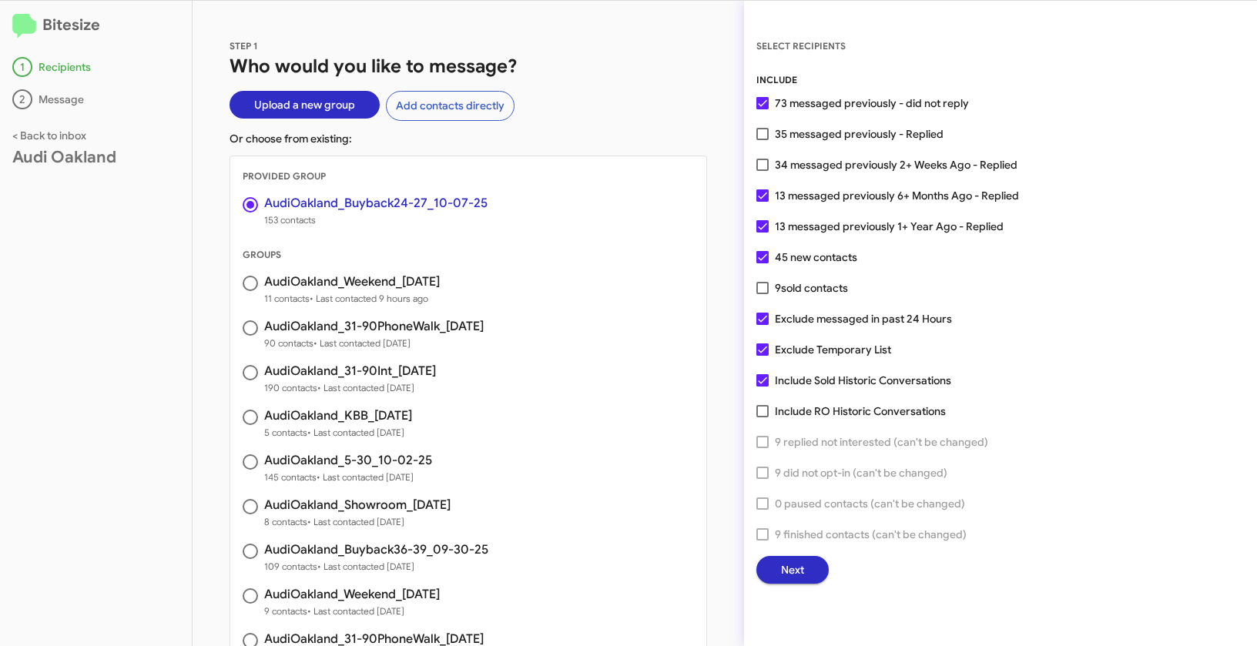
click at [796, 568] on span "Next" at bounding box center [792, 570] width 23 height 28
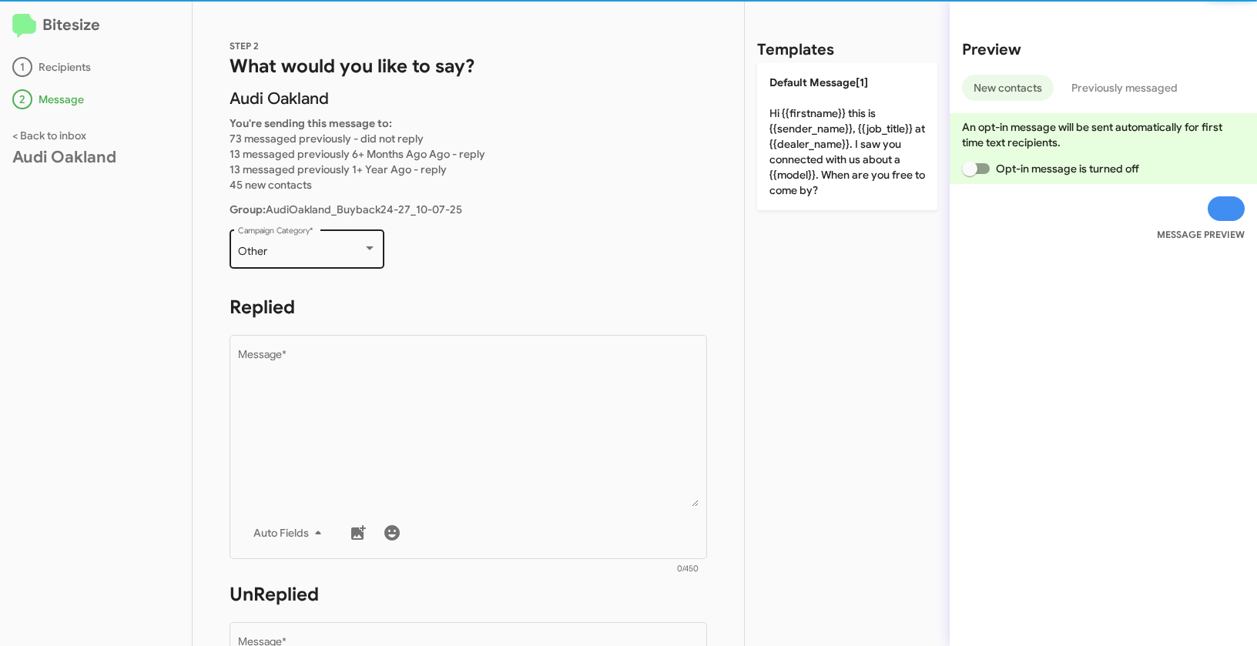
click at [336, 237] on div "Other Campaign Category *" at bounding box center [307, 247] width 139 height 42
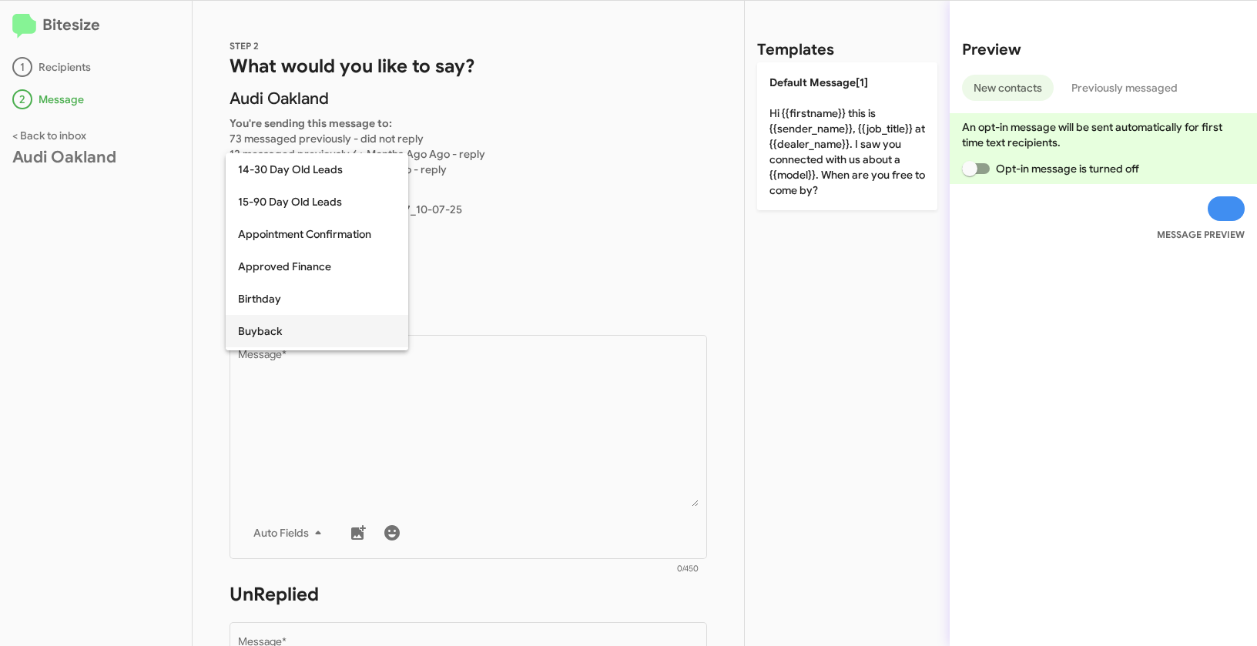
click at [290, 336] on span "Buyback" at bounding box center [317, 331] width 158 height 32
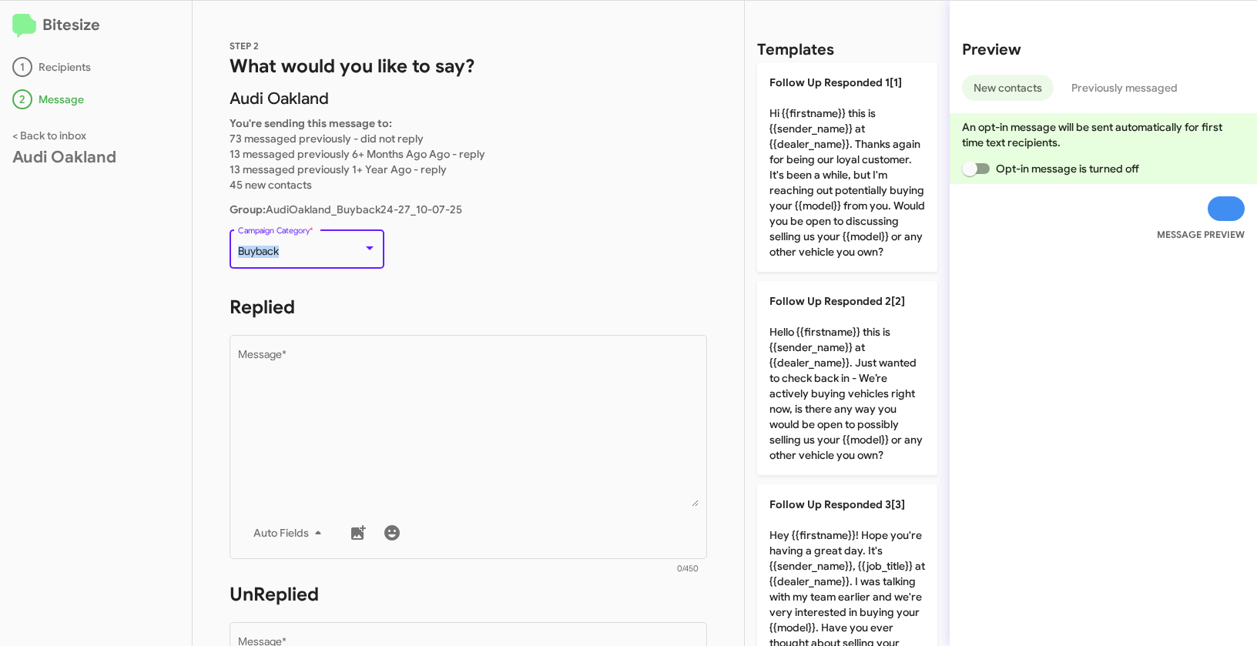
drag, startPoint x: 283, startPoint y: 254, endPoint x: 294, endPoint y: 255, distance: 11.6
click at [294, 255] on div "Buyback" at bounding box center [300, 252] width 125 height 12
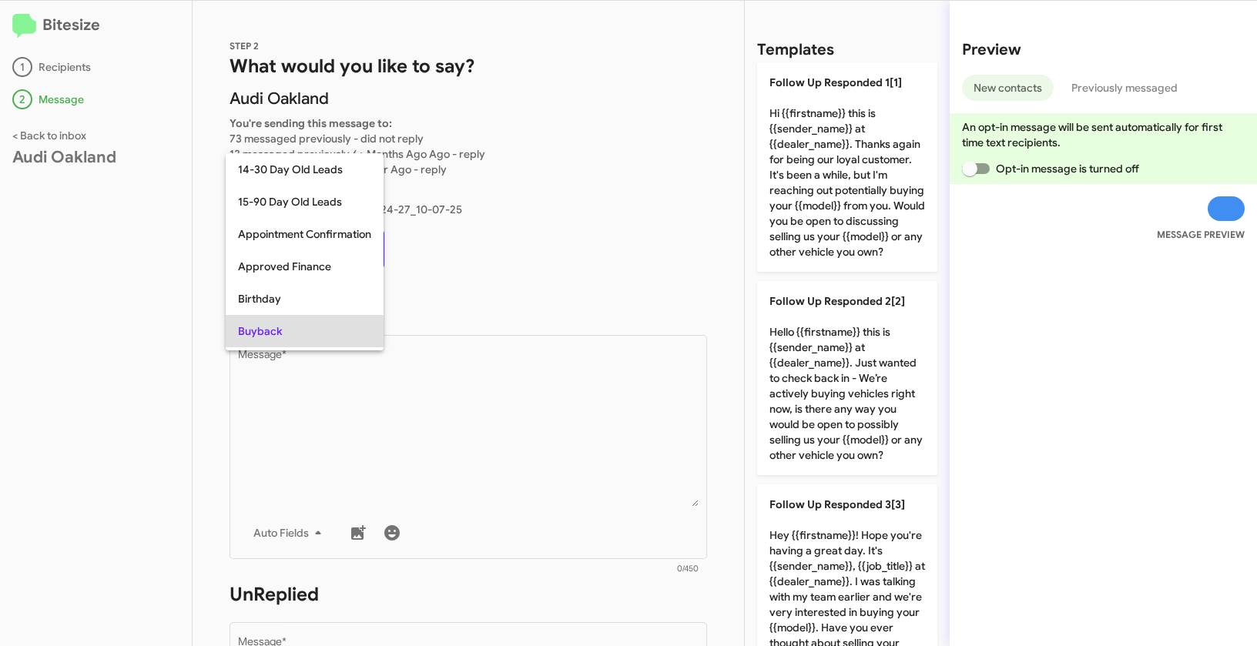
scroll to position [79, 0]
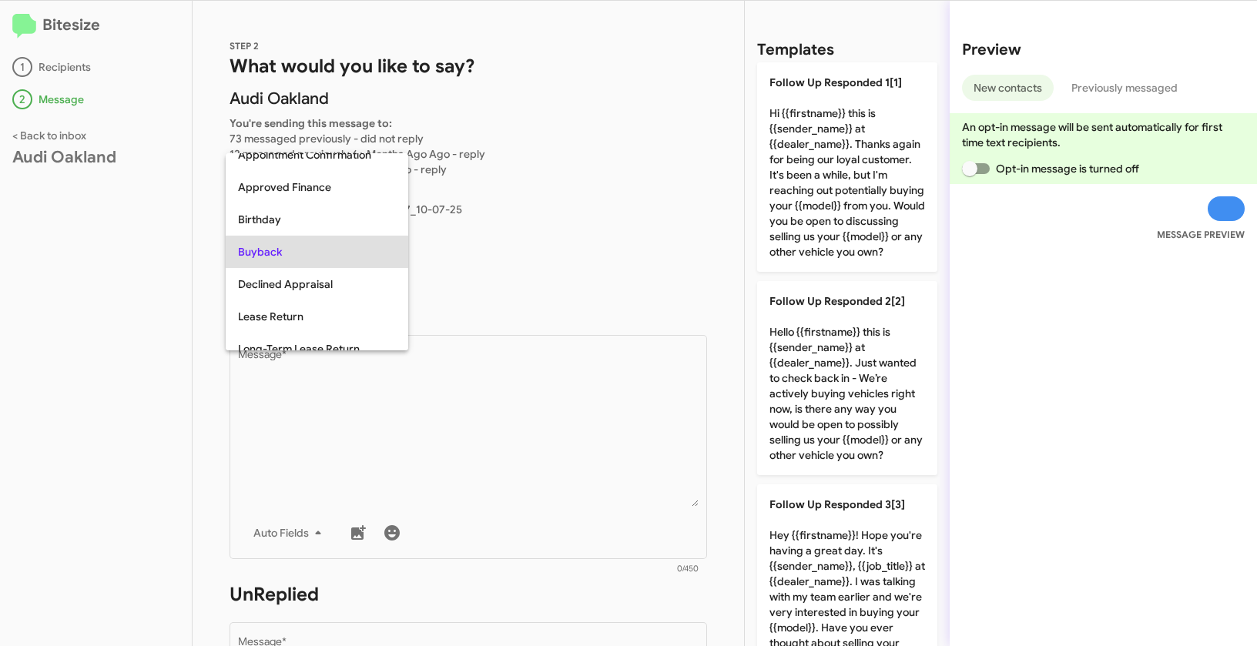
copy span "Buyback"
click at [537, 392] on div at bounding box center [628, 323] width 1257 height 646
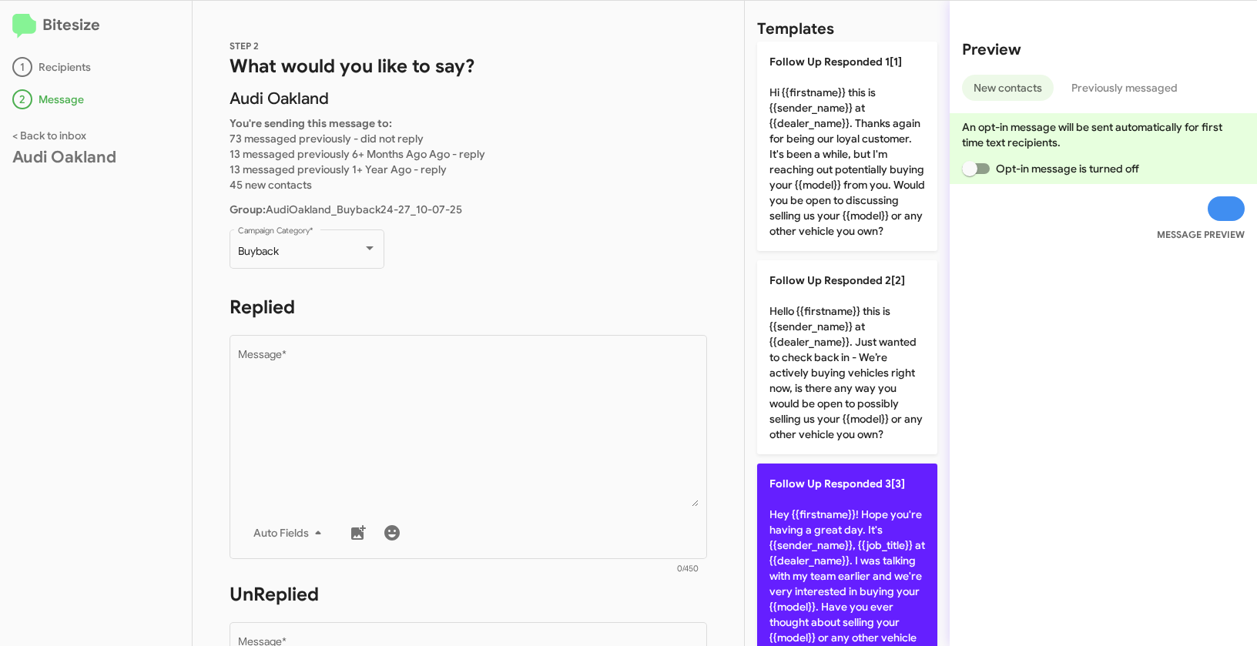
scroll to position [0, 0]
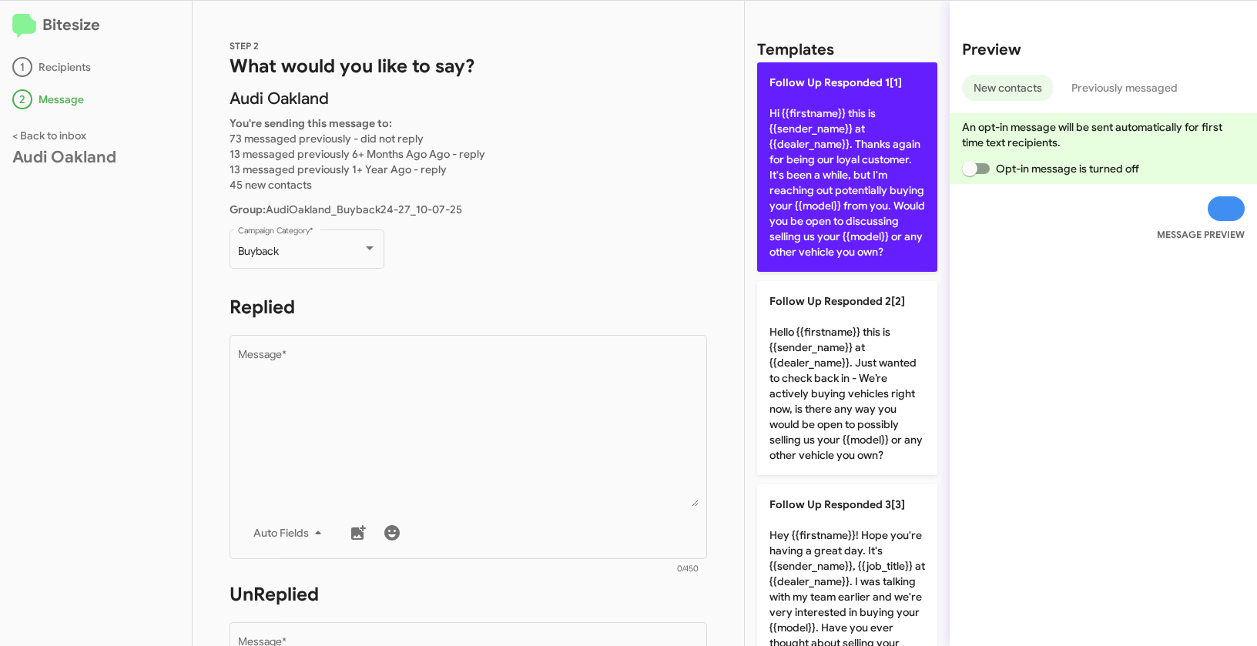
click at [865, 161] on p "Follow Up Responded 1[1] Hi {{firstname}} this is {{sender_name}} at {{dealer_n…" at bounding box center [847, 166] width 180 height 209
type textarea "Hi {{firstname}} this is {{sender_name}} at {{dealer_name}}. Thanks again for b…"
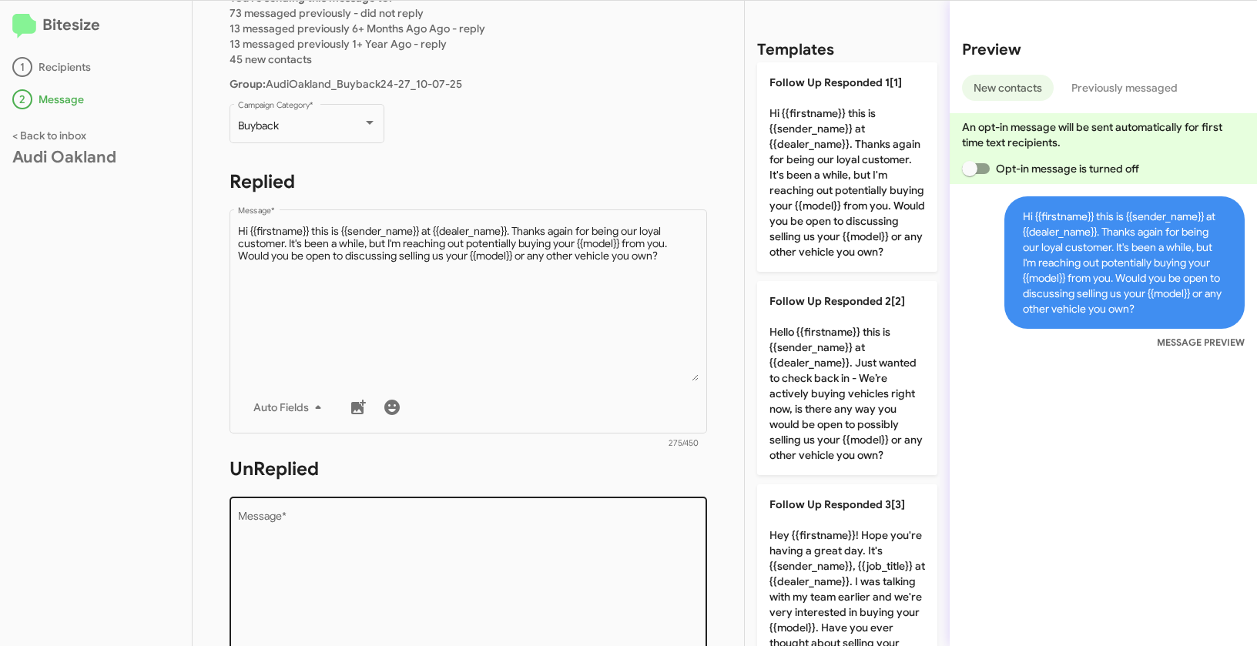
click at [515, 545] on textarea "Message *" at bounding box center [468, 589] width 461 height 157
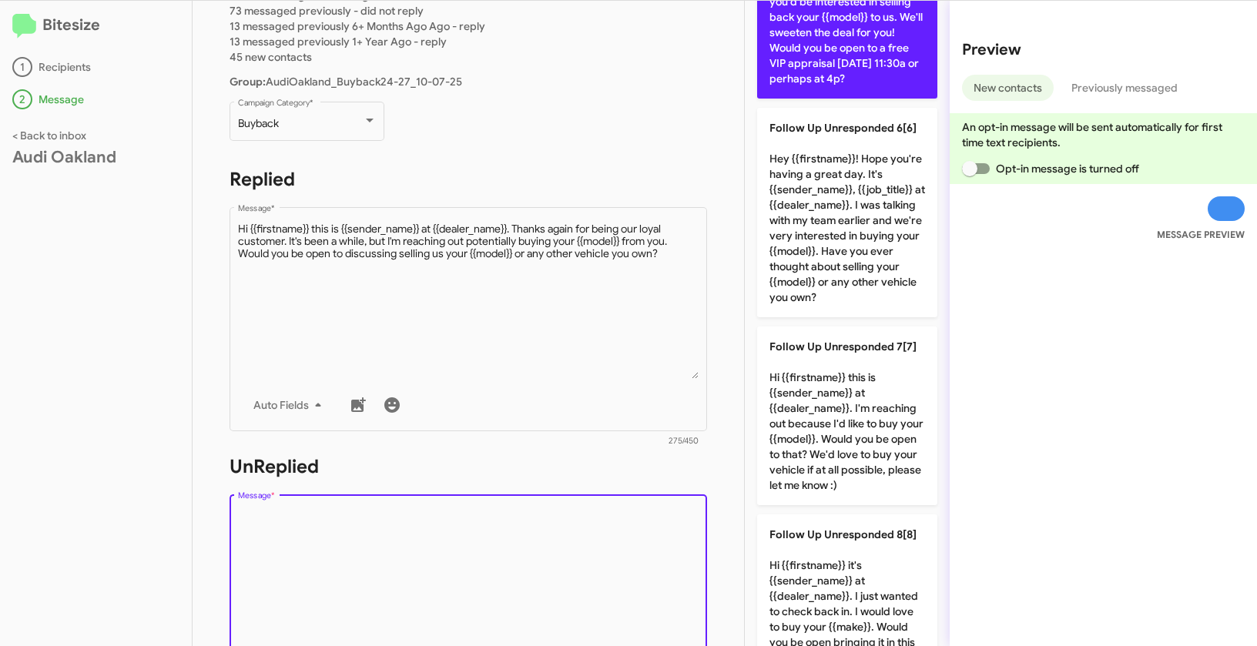
scroll to position [1104, 0]
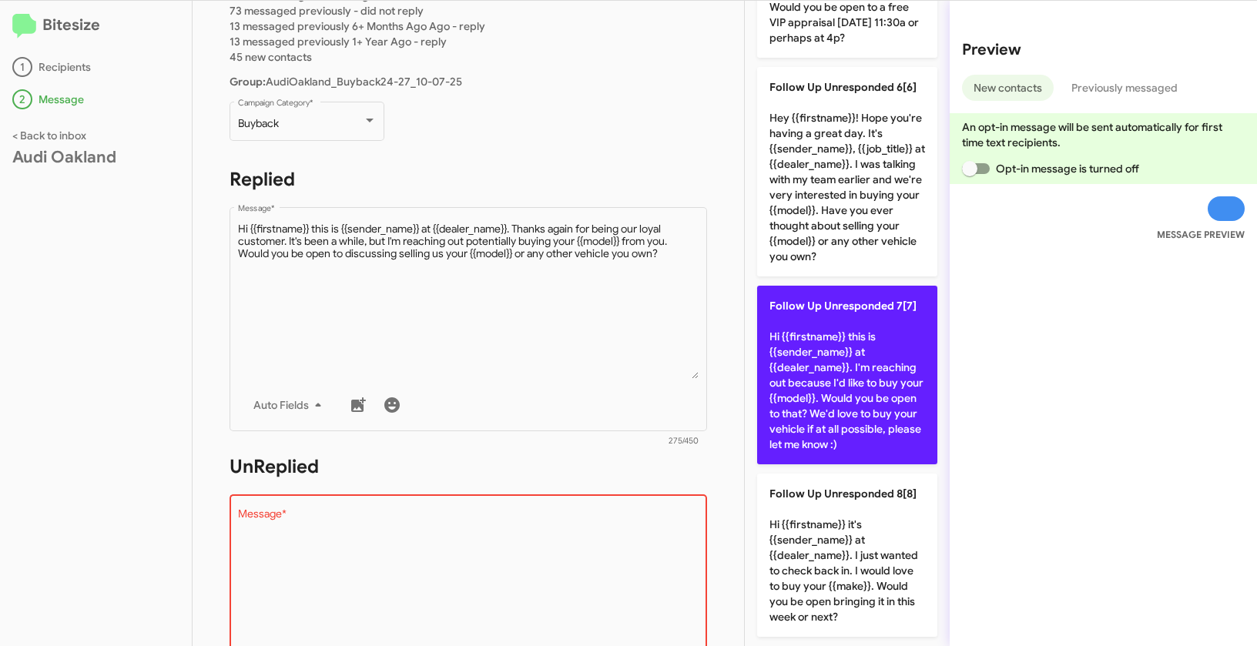
click at [832, 320] on p "Follow Up Unresponded 7[7] Hi {{firstname}} this is {{sender_name}} at {{dealer…" at bounding box center [847, 375] width 180 height 179
type textarea "Hi {{firstname}} this is {{sender_name}} at {{dealer_name}}. I'm reaching out b…"
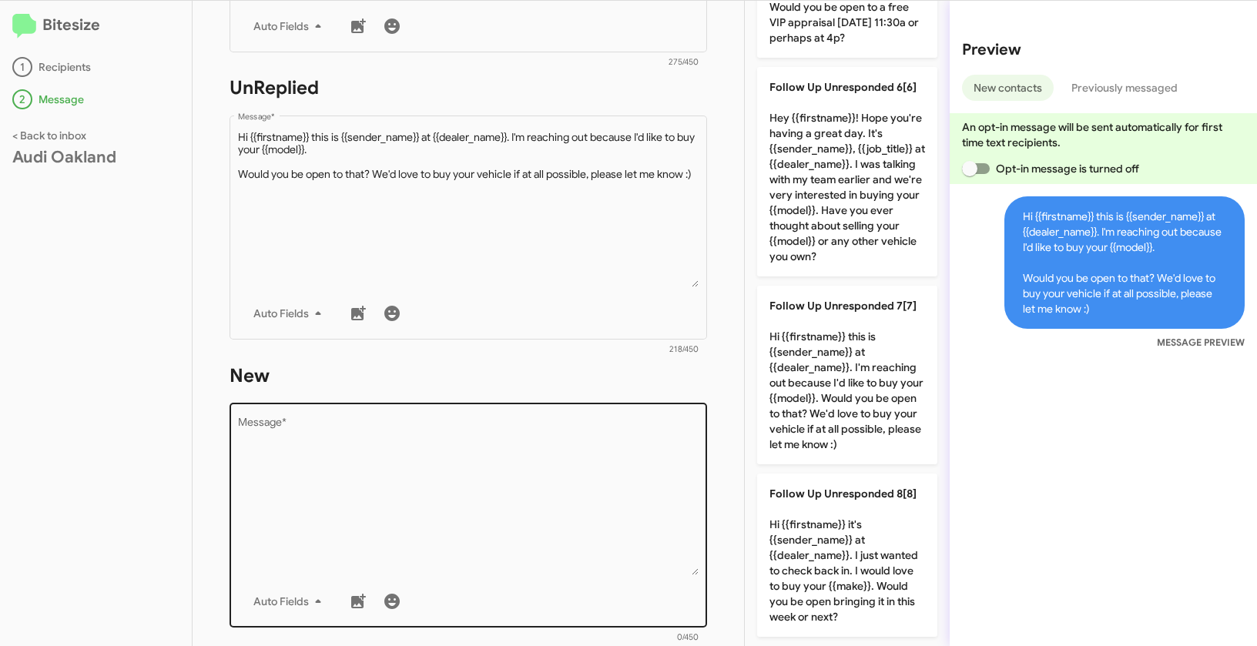
scroll to position [652, 0]
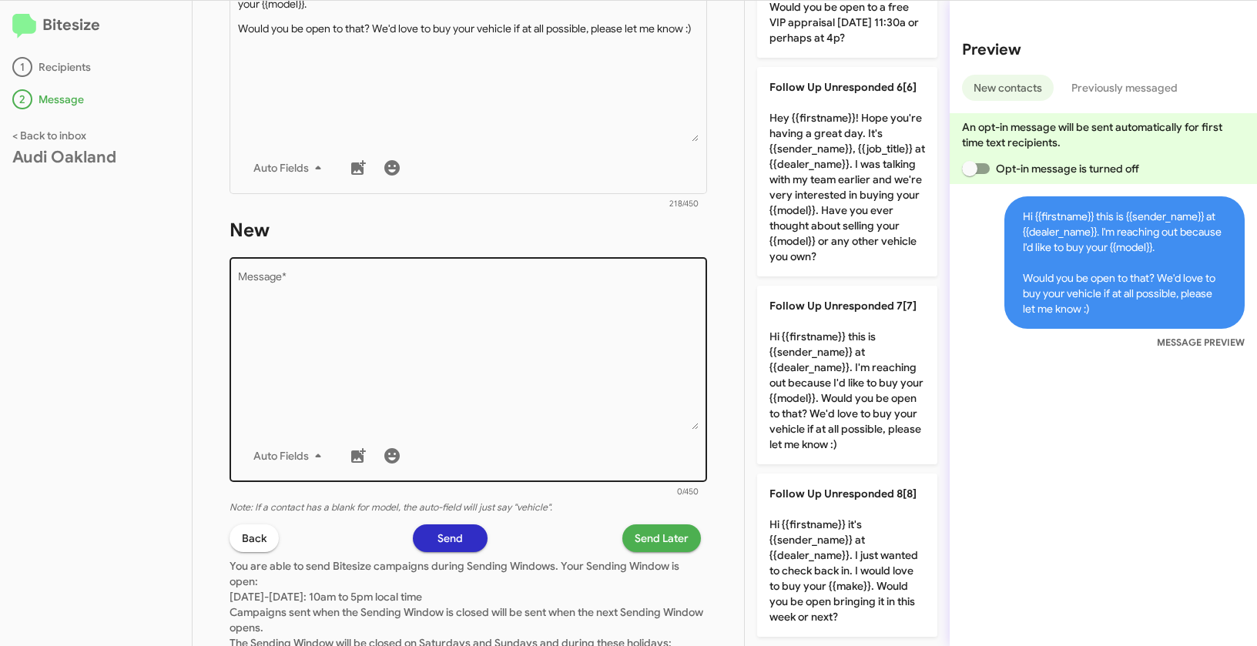
click at [561, 381] on textarea "Message *" at bounding box center [468, 351] width 461 height 157
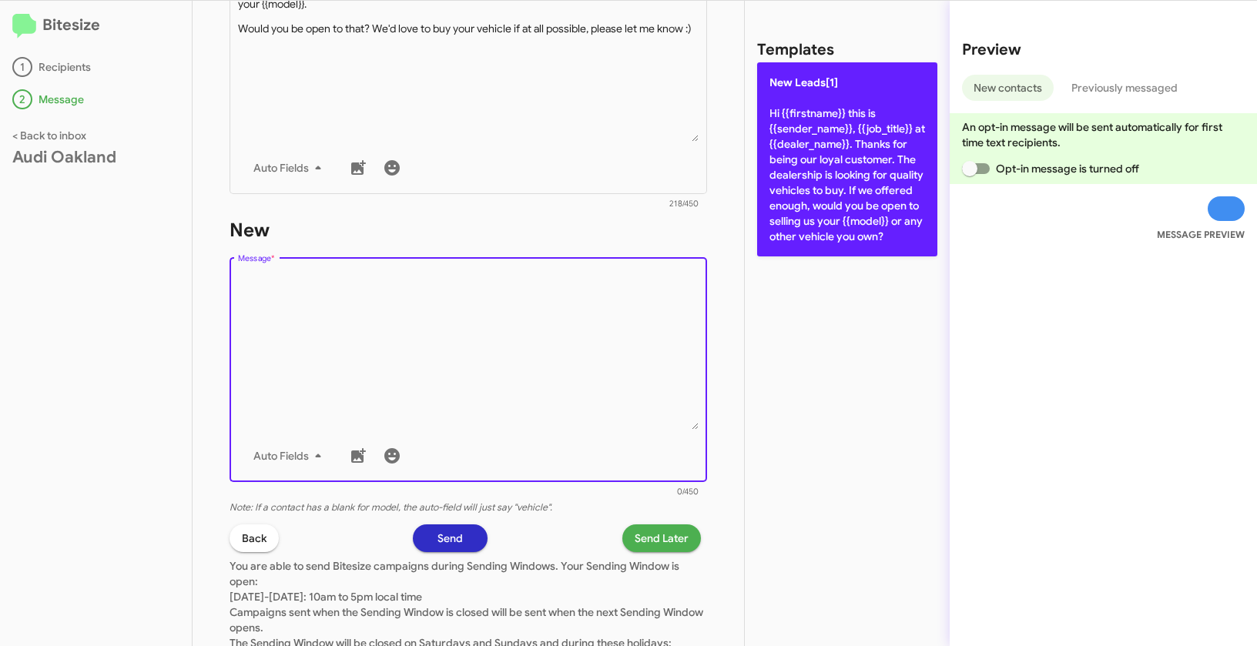
click at [861, 171] on p "New Leads[1] Hi {{firstname}} this is {{sender_name}}, {{job_title}} at {{deale…" at bounding box center [847, 159] width 180 height 194
type textarea "Hi {{firstname}} this is {{sender_name}}, {{job_title}} at {{dealer_name}}. Tha…"
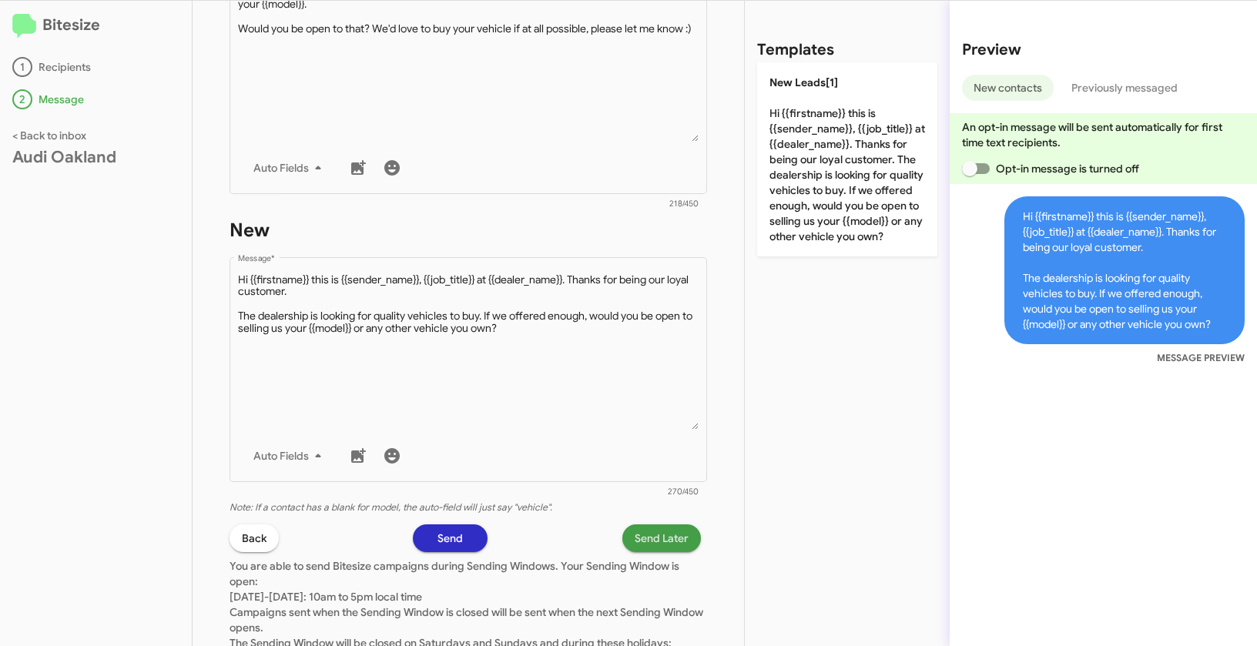
click at [642, 539] on span "Send Later" at bounding box center [662, 538] width 54 height 28
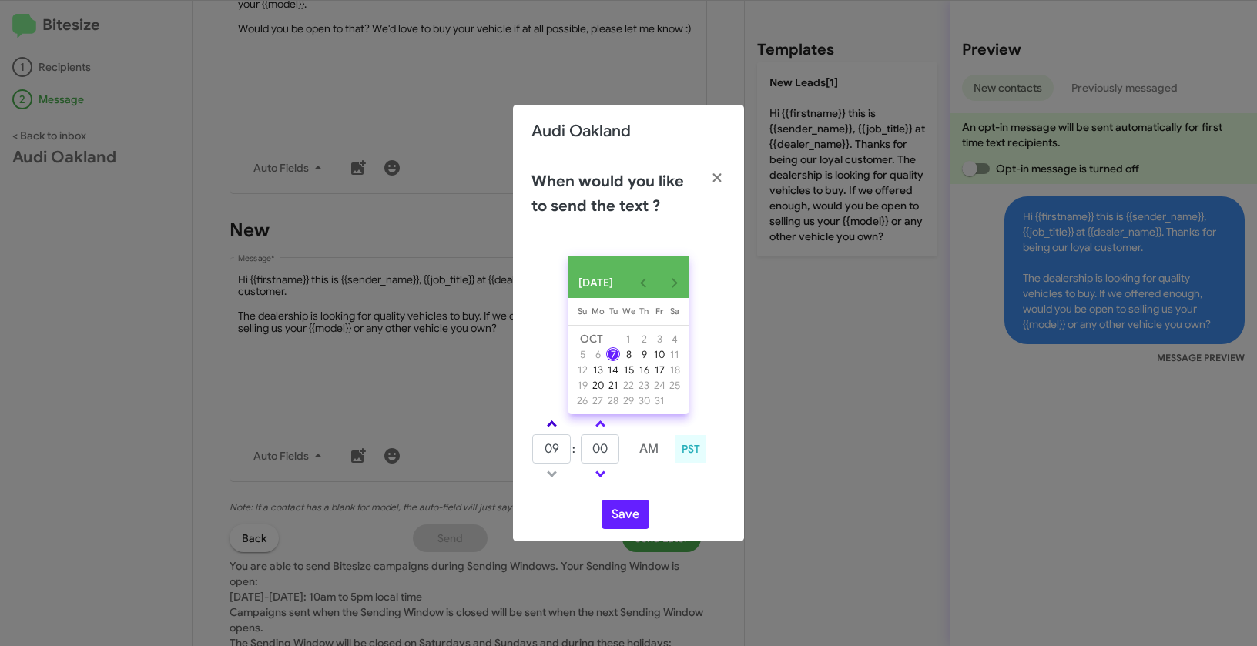
click at [551, 426] on link at bounding box center [551, 424] width 27 height 18
type input "10"
drag, startPoint x: 612, startPoint y: 458, endPoint x: 568, endPoint y: 450, distance: 45.5
click at [568, 450] on tr "10 : 00 AM" at bounding box center [600, 449] width 138 height 31
type input "33"
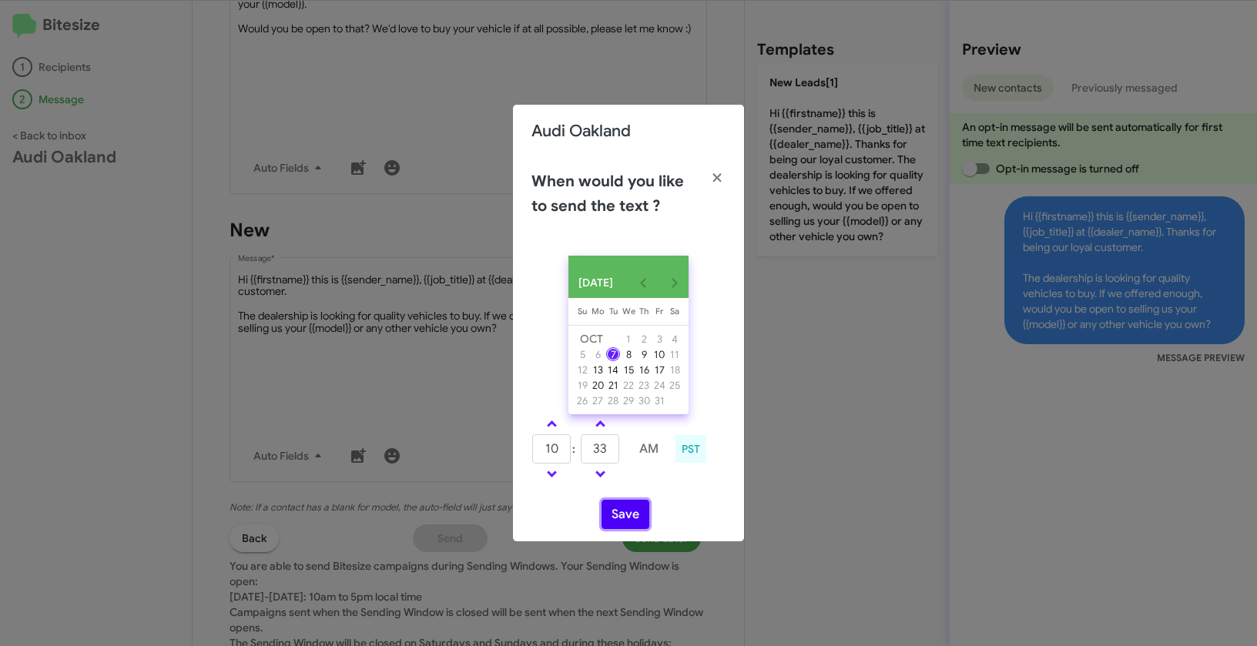
click at [635, 529] on button "Save" at bounding box center [625, 514] width 48 height 29
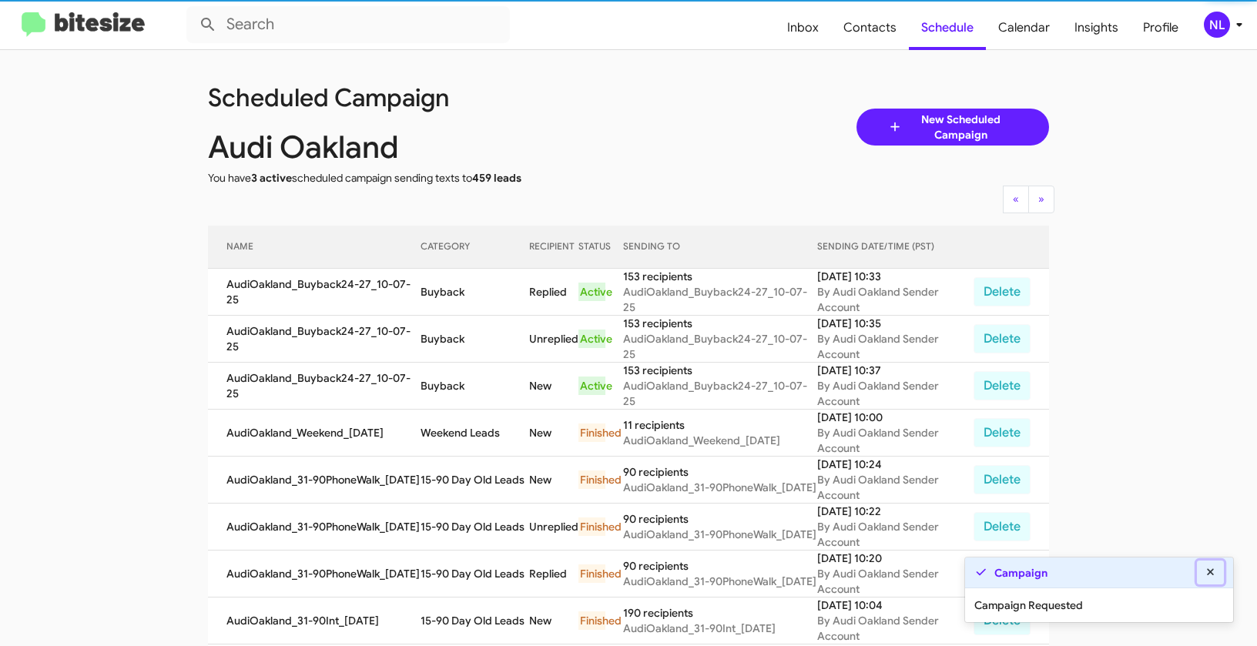
click at [1207, 572] on icon at bounding box center [1211, 572] width 14 height 11
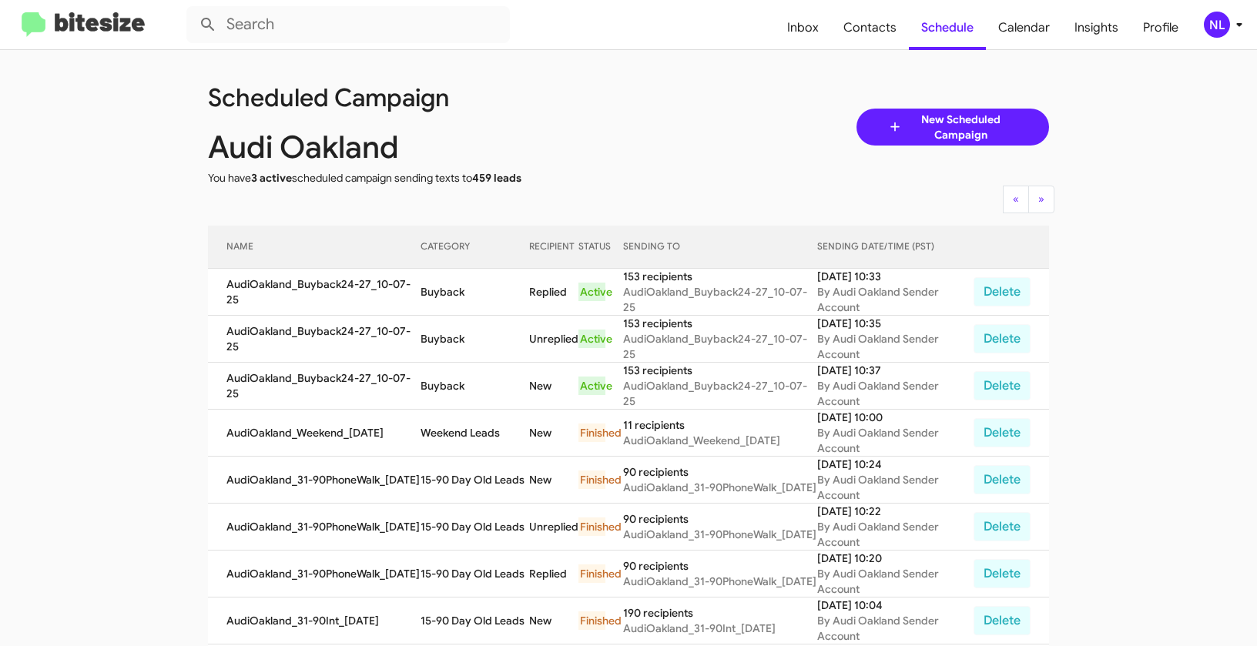
click at [1216, 18] on div "NL" at bounding box center [1217, 25] width 26 height 26
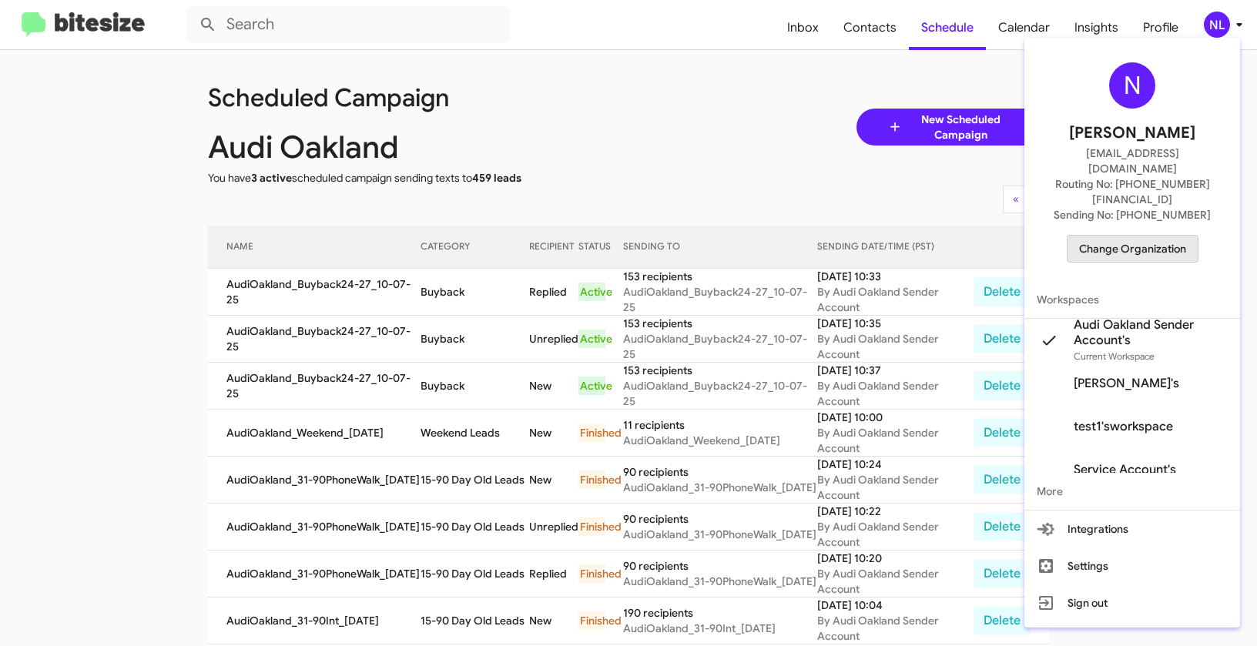
click at [1171, 236] on span "Change Organization" at bounding box center [1132, 249] width 107 height 26
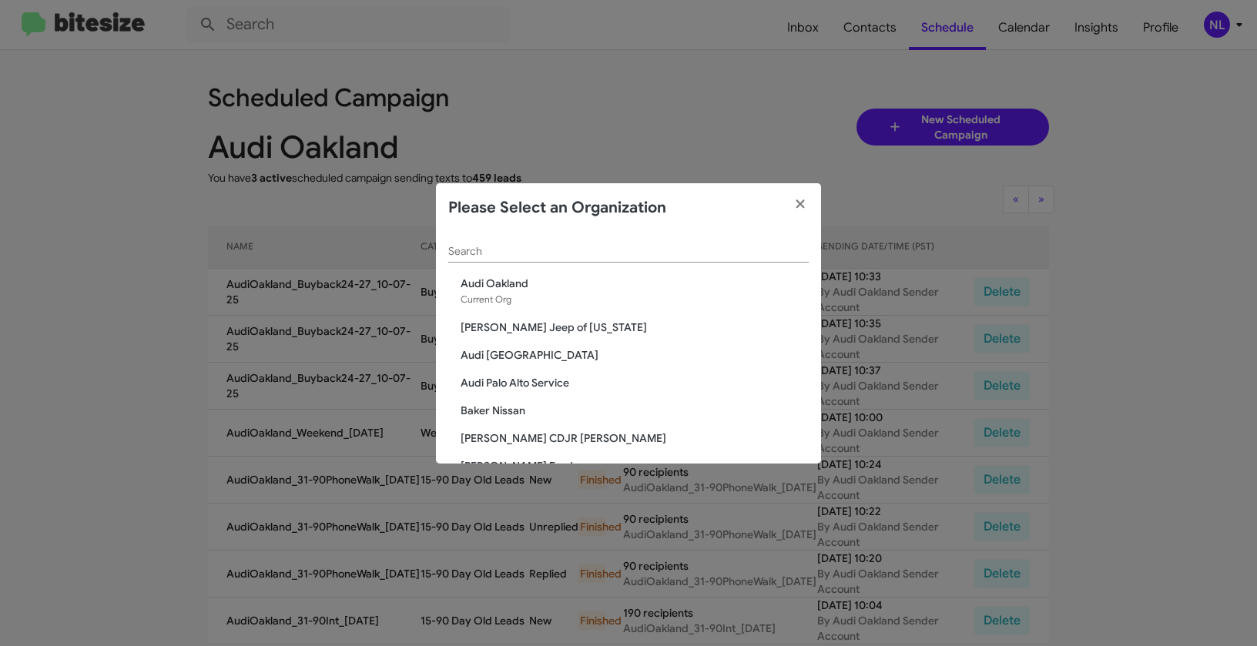
click at [585, 239] on div "Search" at bounding box center [628, 248] width 360 height 30
paste input "Audi [GEOGRAPHIC_DATA]"
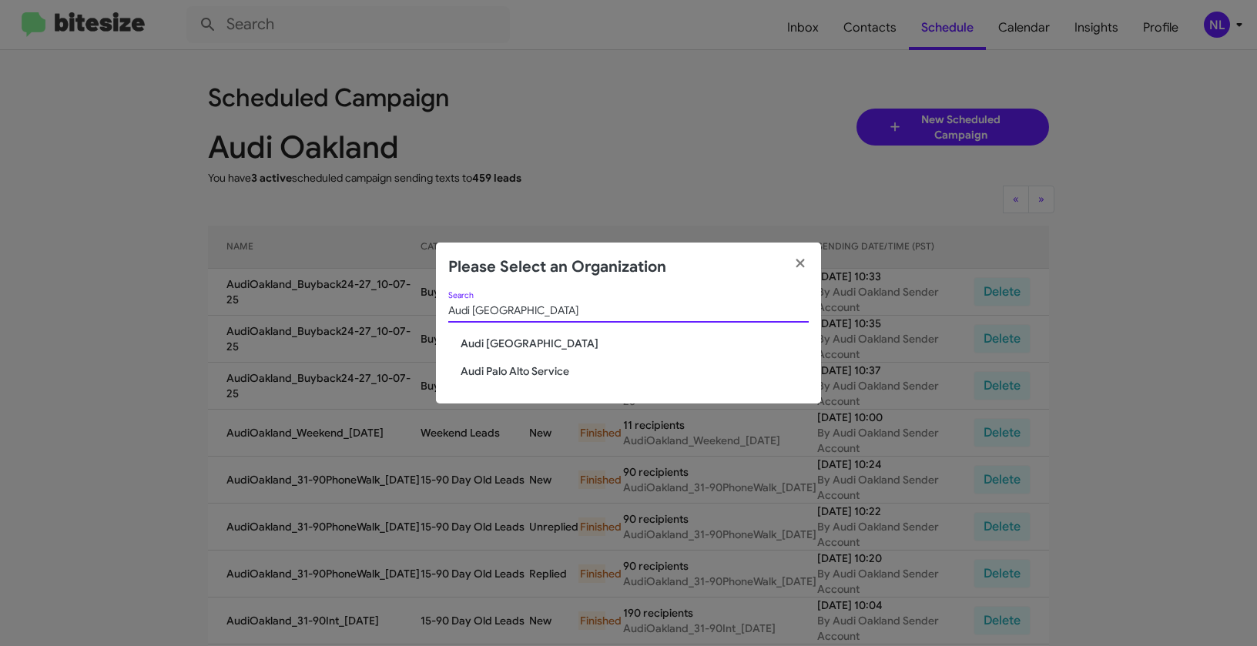
type input "Audi [GEOGRAPHIC_DATA]"
click at [492, 345] on span "Audi [GEOGRAPHIC_DATA]" at bounding box center [635, 343] width 348 height 15
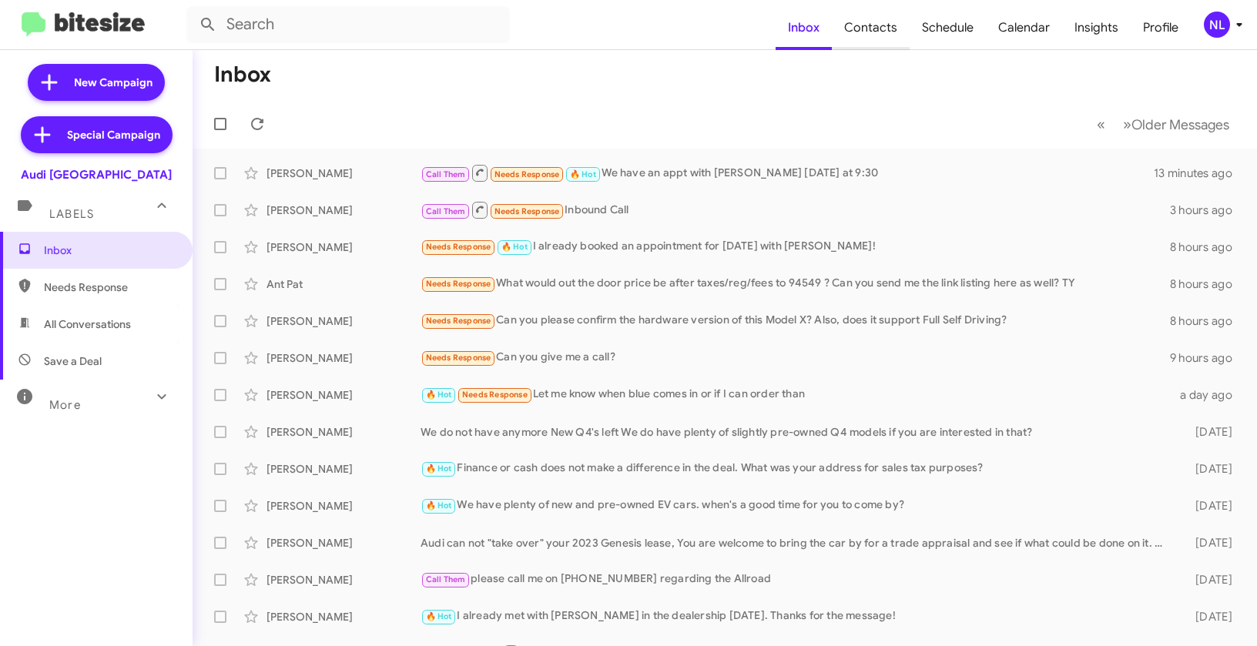
click at [858, 32] on span "Contacts" at bounding box center [871, 27] width 78 height 45
type input "in:groups"
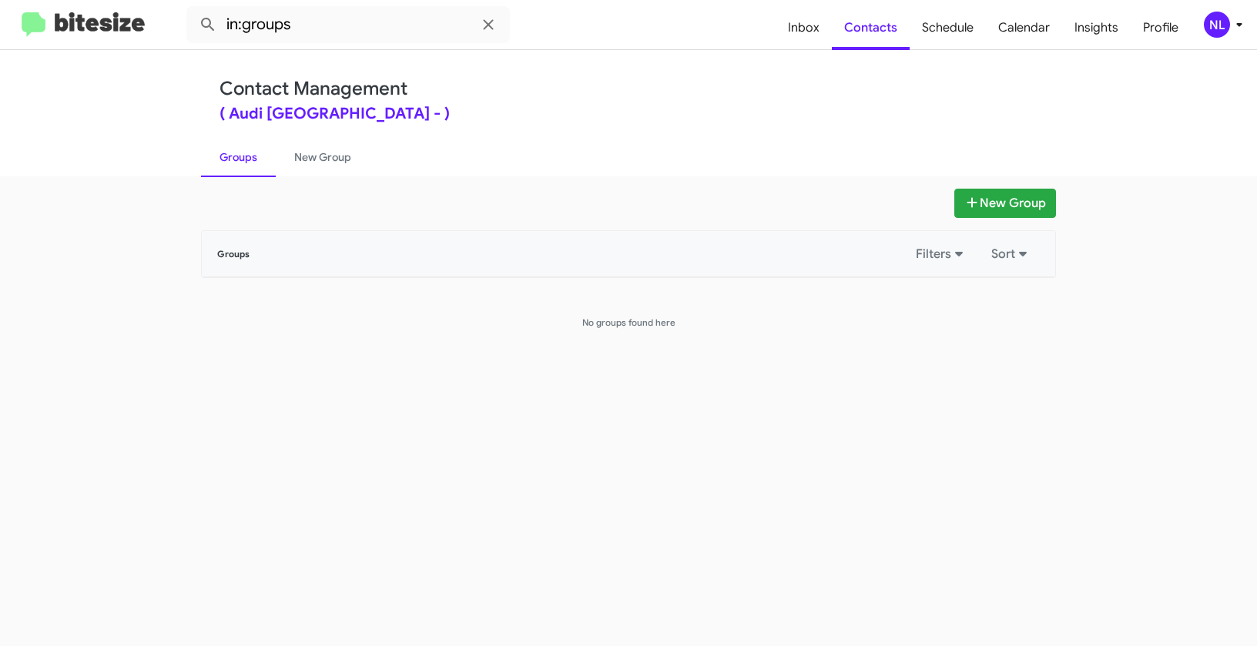
click at [1230, 25] on icon at bounding box center [1239, 24] width 18 height 18
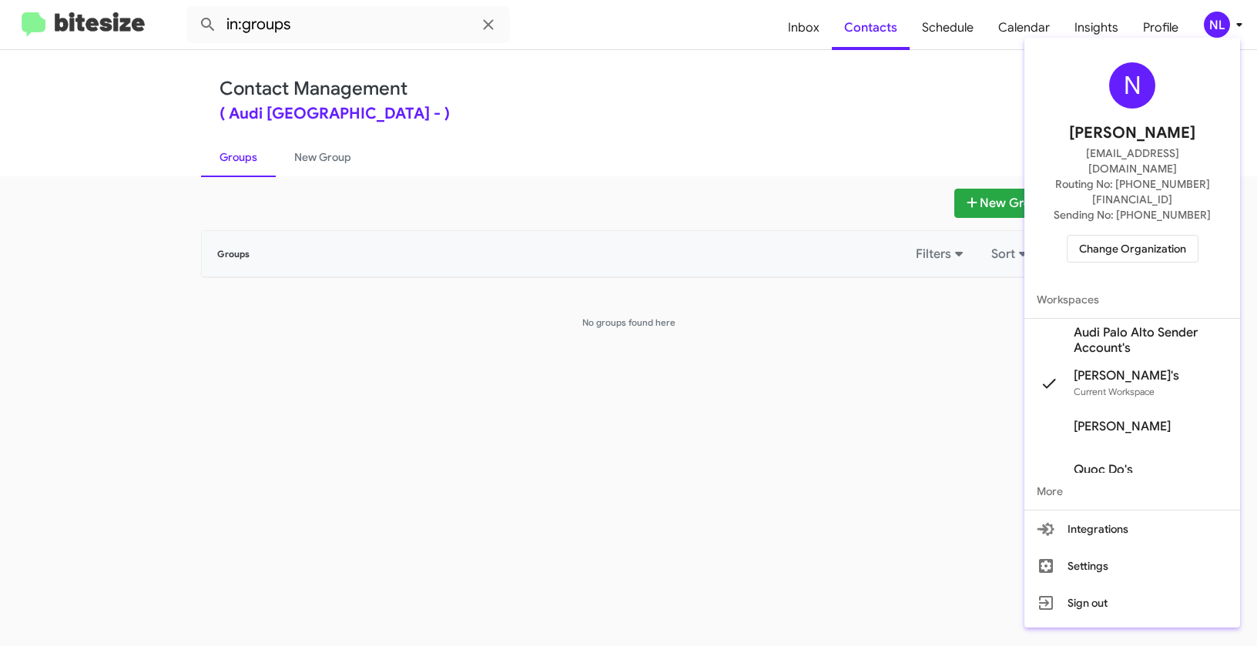
click at [1149, 325] on span "Audi Palo Alto Sender Account's" at bounding box center [1151, 340] width 154 height 31
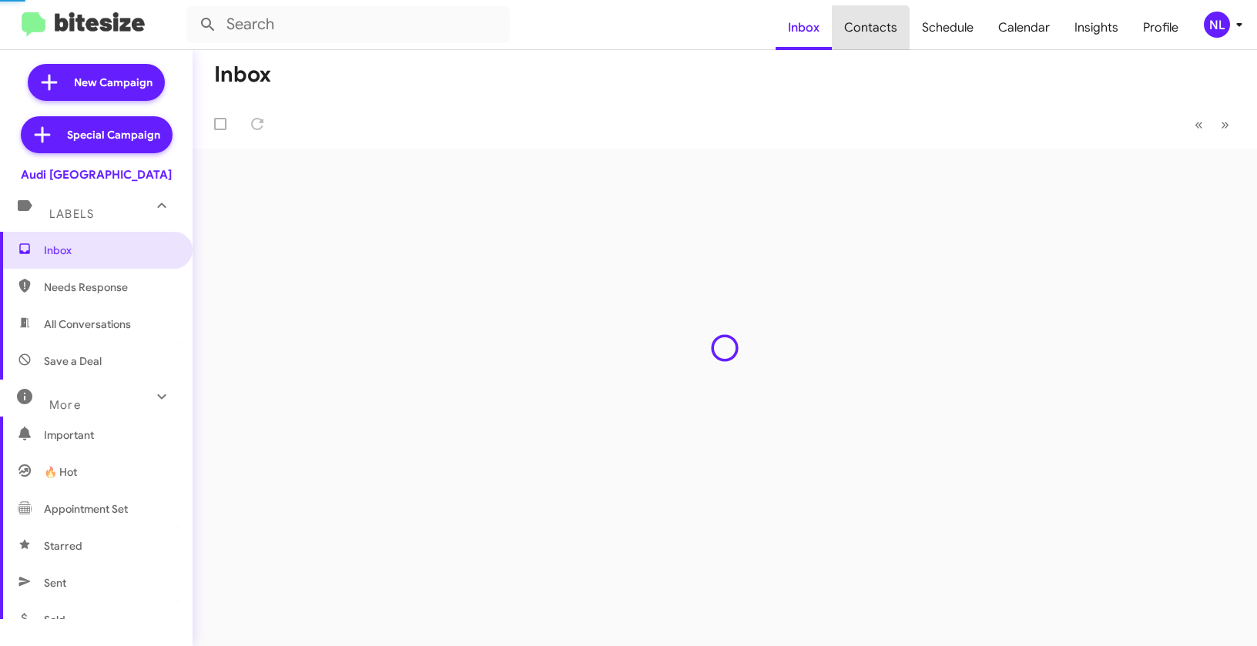
type input "in:groups"
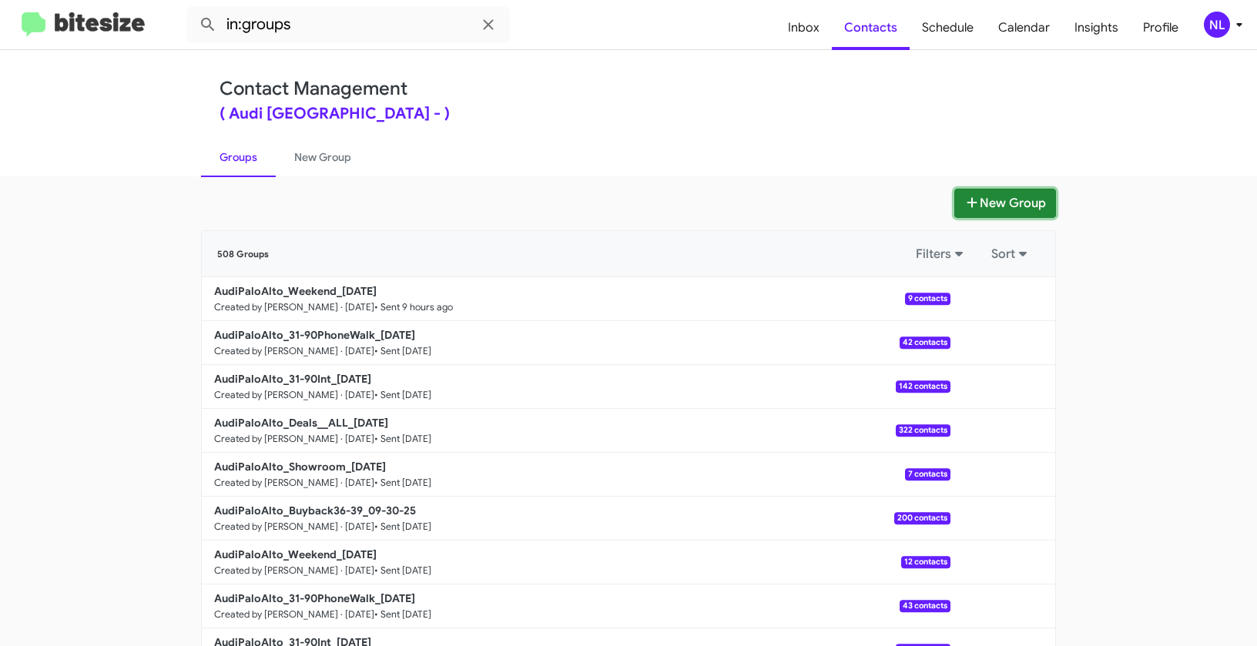
click at [989, 205] on button "New Group" at bounding box center [1005, 203] width 102 height 29
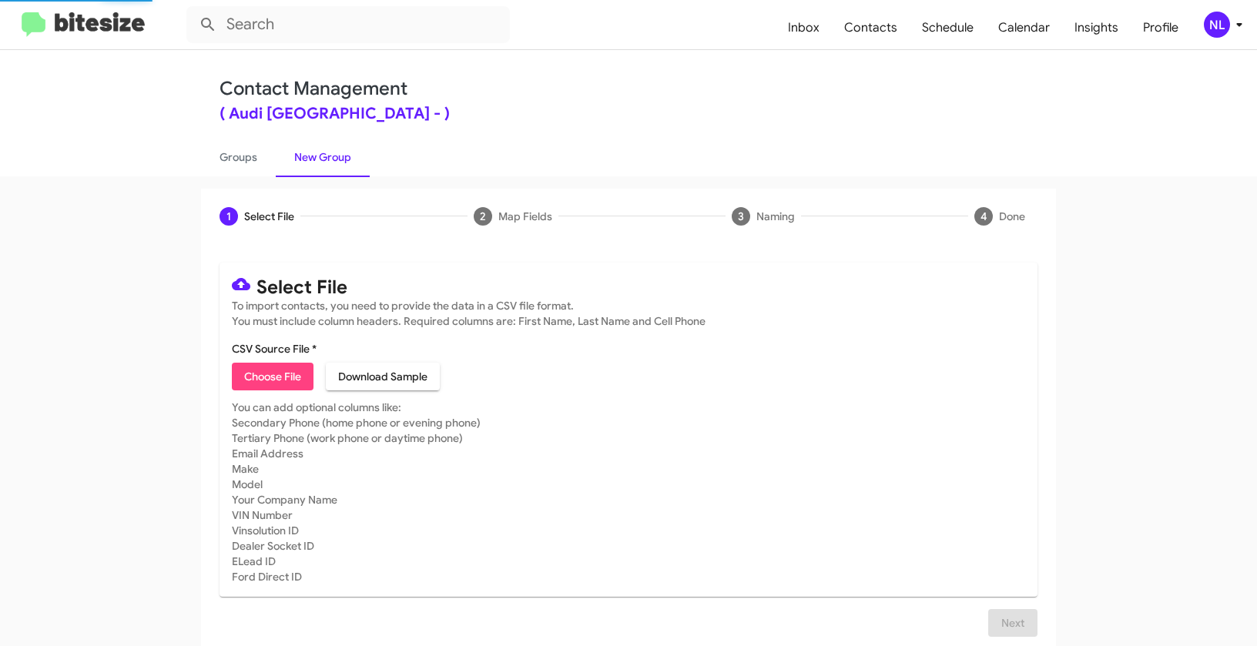
click at [283, 376] on span "Choose File" at bounding box center [272, 377] width 57 height 28
type input "AudiPaloAlto_Buyback24-27_10-07-25"
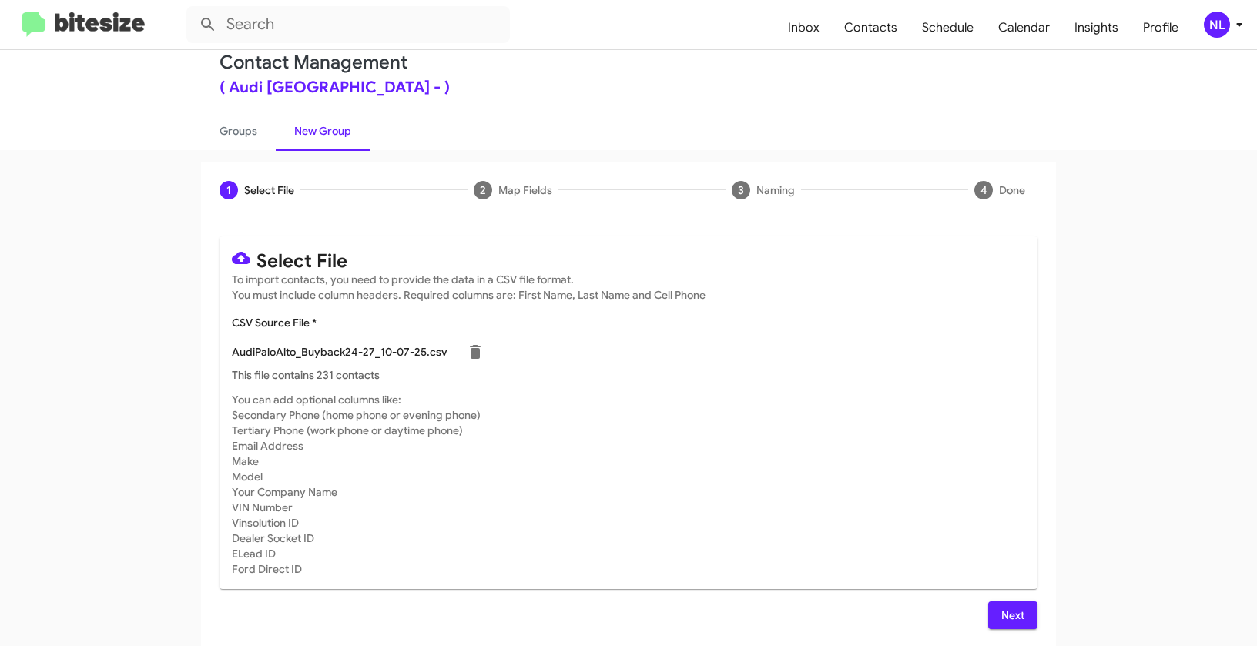
scroll to position [28, 0]
click at [1222, 24] on div "NL" at bounding box center [1217, 25] width 26 height 26
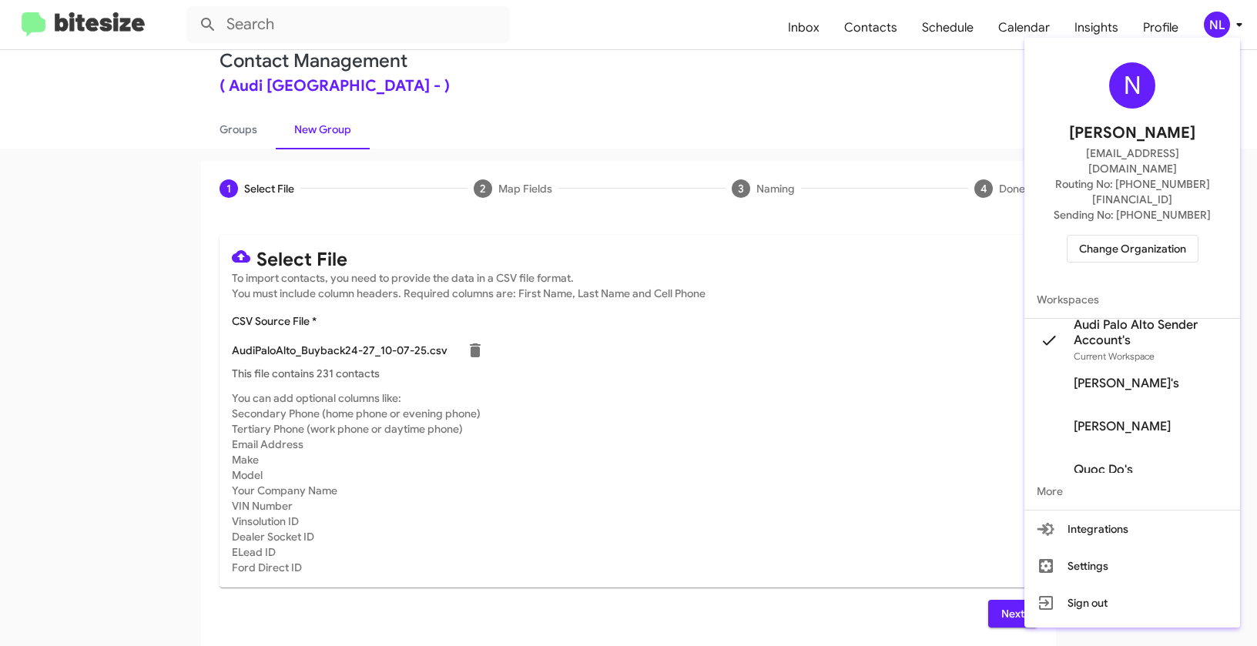
click at [772, 517] on div at bounding box center [628, 323] width 1257 height 646
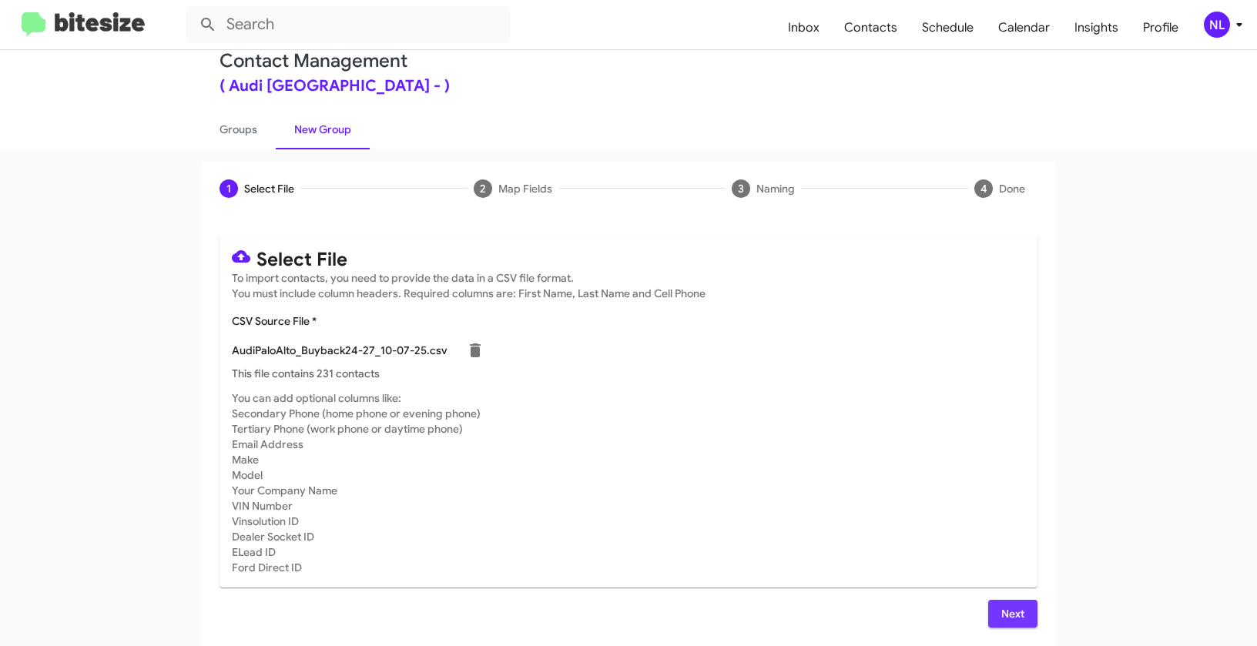
click at [1000, 624] on span "Next" at bounding box center [1012, 614] width 25 height 28
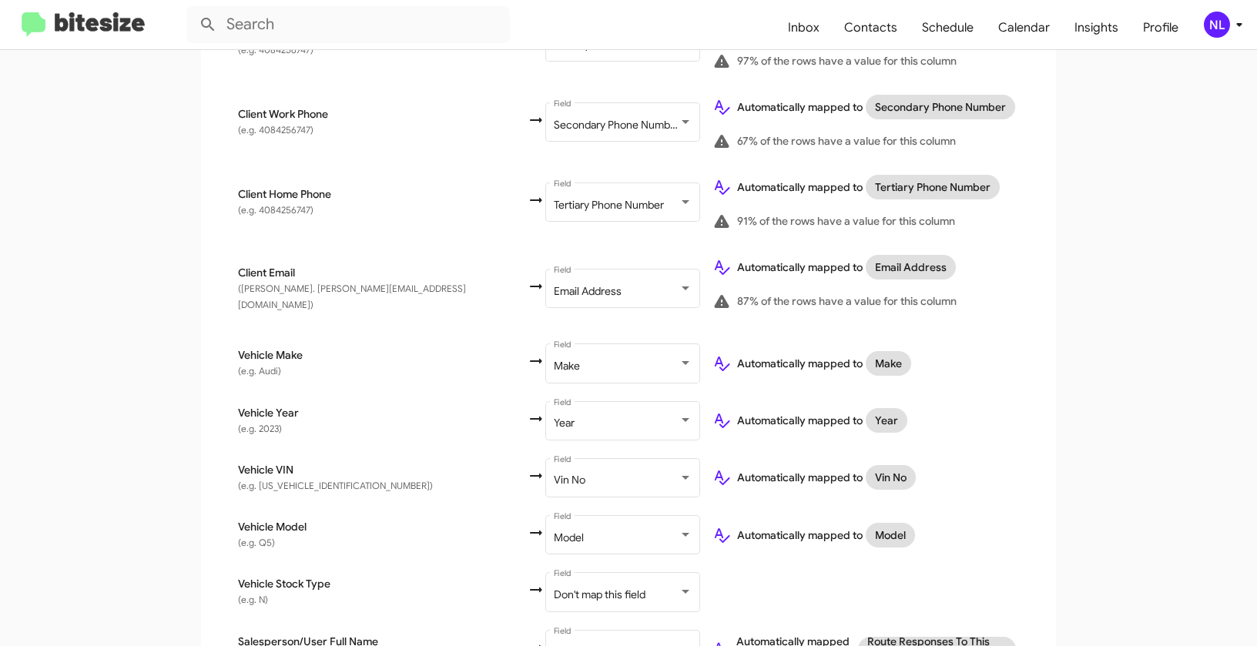
scroll to position [628, 0]
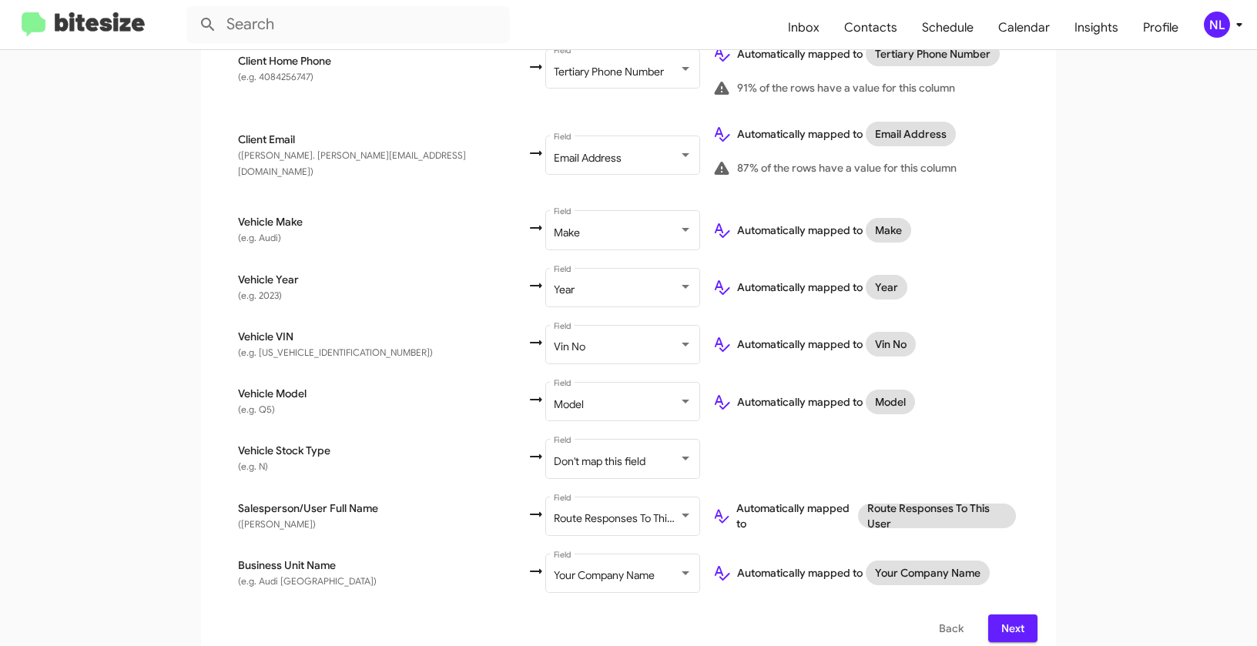
click at [1013, 618] on span "Next" at bounding box center [1012, 629] width 25 height 28
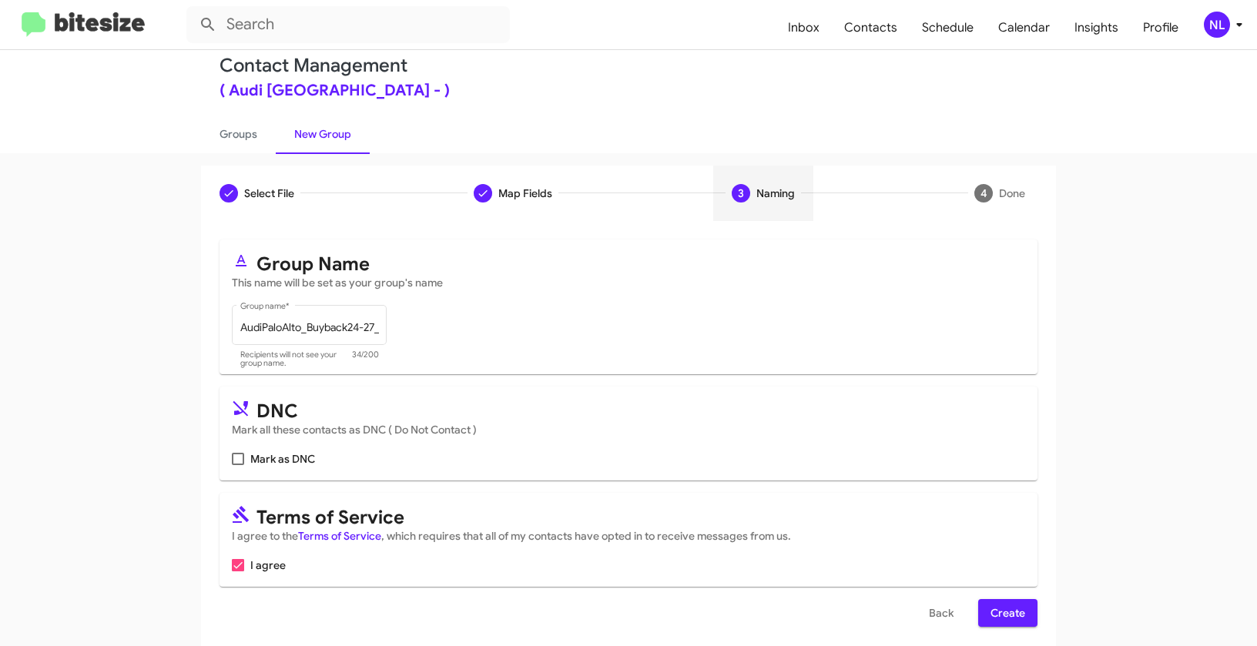
scroll to position [35, 0]
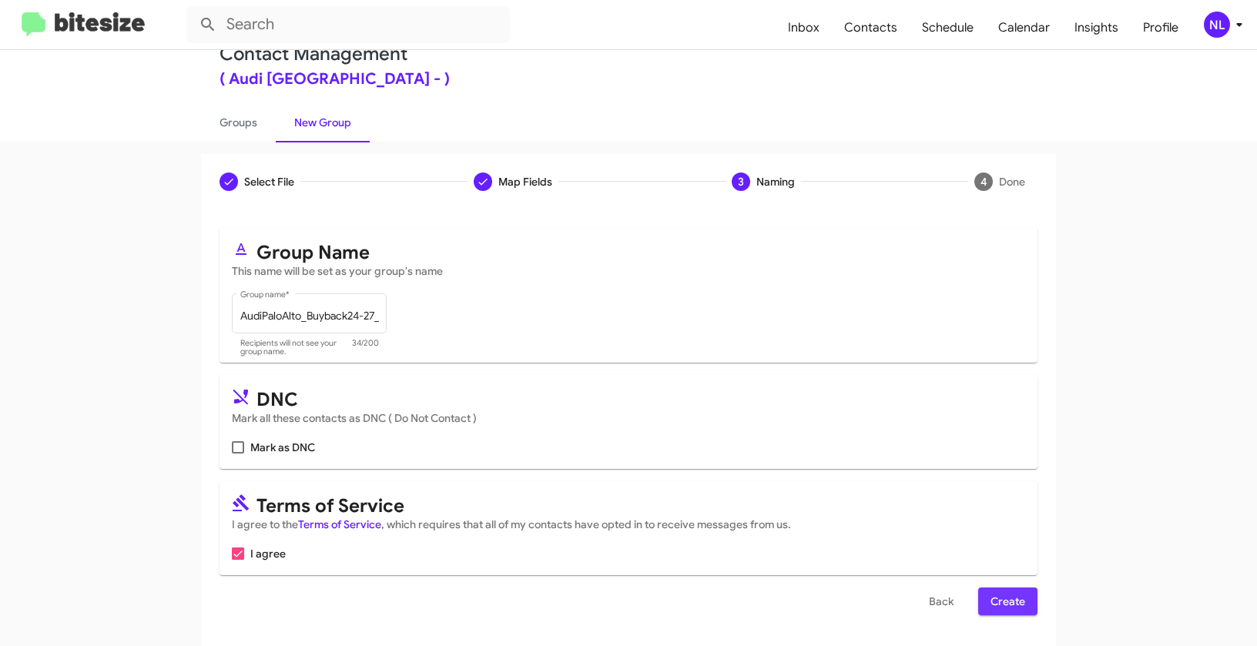
click at [992, 601] on span "Create" at bounding box center [1007, 602] width 35 height 28
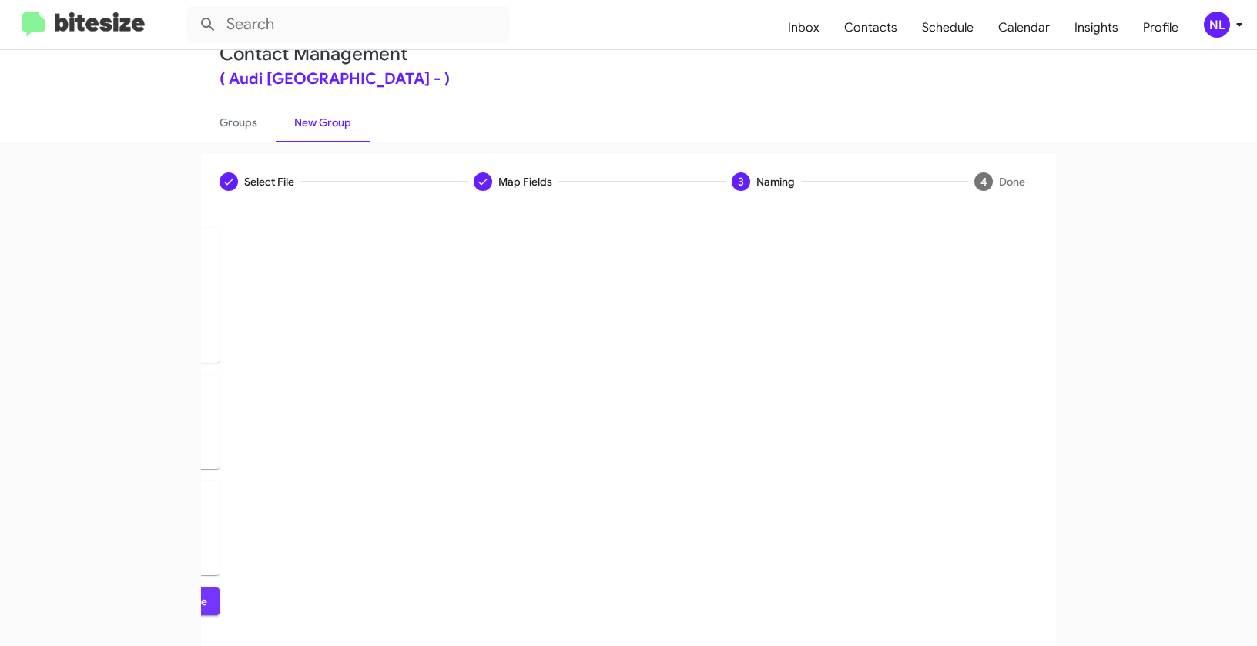
scroll to position [0, 0]
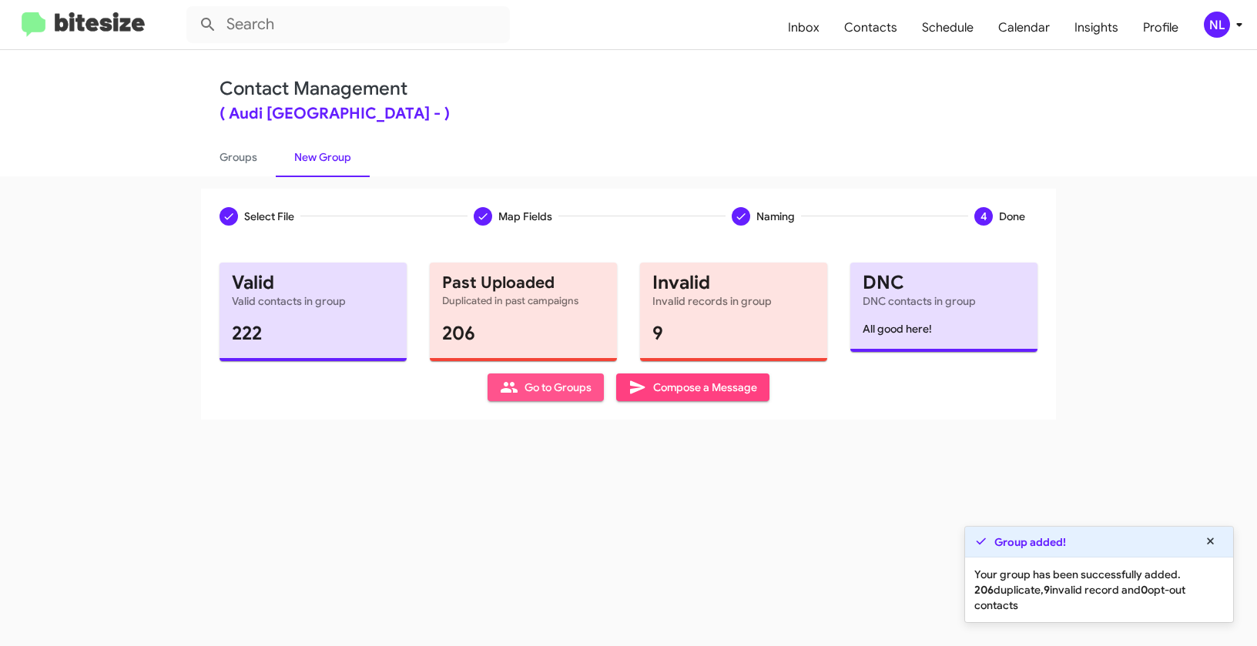
click at [553, 390] on span "Go to Groups" at bounding box center [546, 387] width 92 height 28
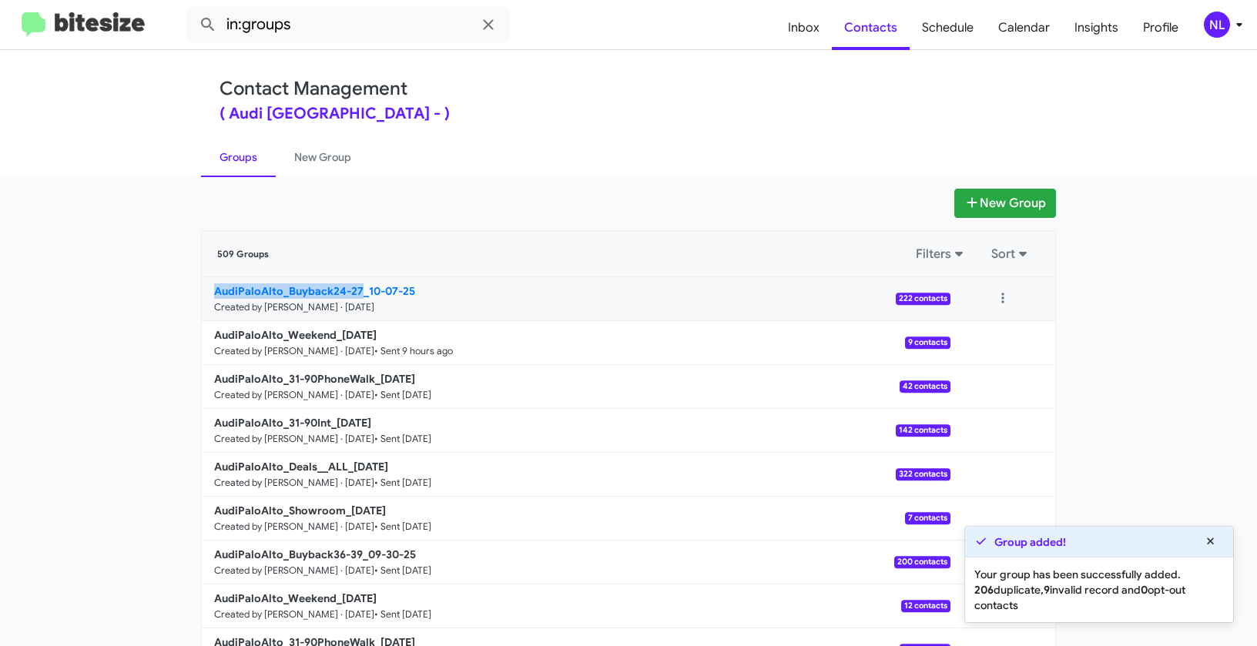
drag, startPoint x: 157, startPoint y: 291, endPoint x: 357, endPoint y: 287, distance: 199.5
click at [357, 287] on app-groups "New Group 509 Groups Filters Sort AudiPaloAlto_Buyback24-27_10-07-25 Created by…" at bounding box center [628, 473] width 1257 height 568
copy b "AudiPaloAlto_Buyback24-27"
click at [324, 23] on input "in:groups" at bounding box center [347, 24] width 323 height 37
paste input "AudiPaloAlto_Buyback24-27"
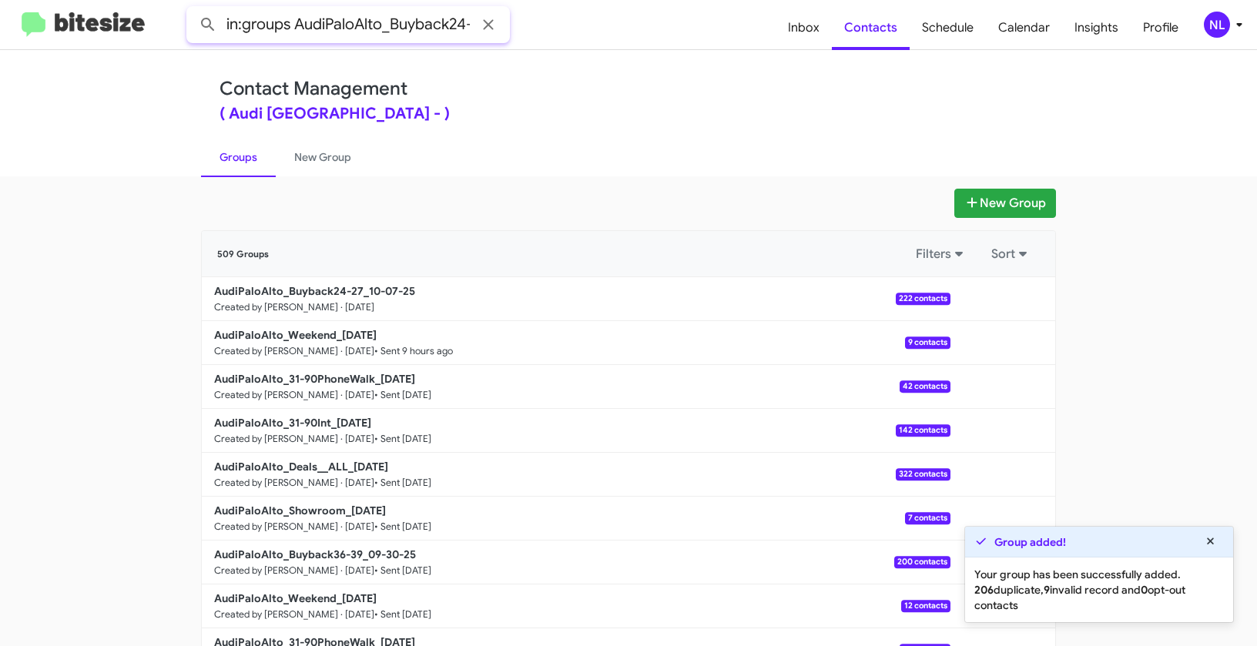
scroll to position [0, 18]
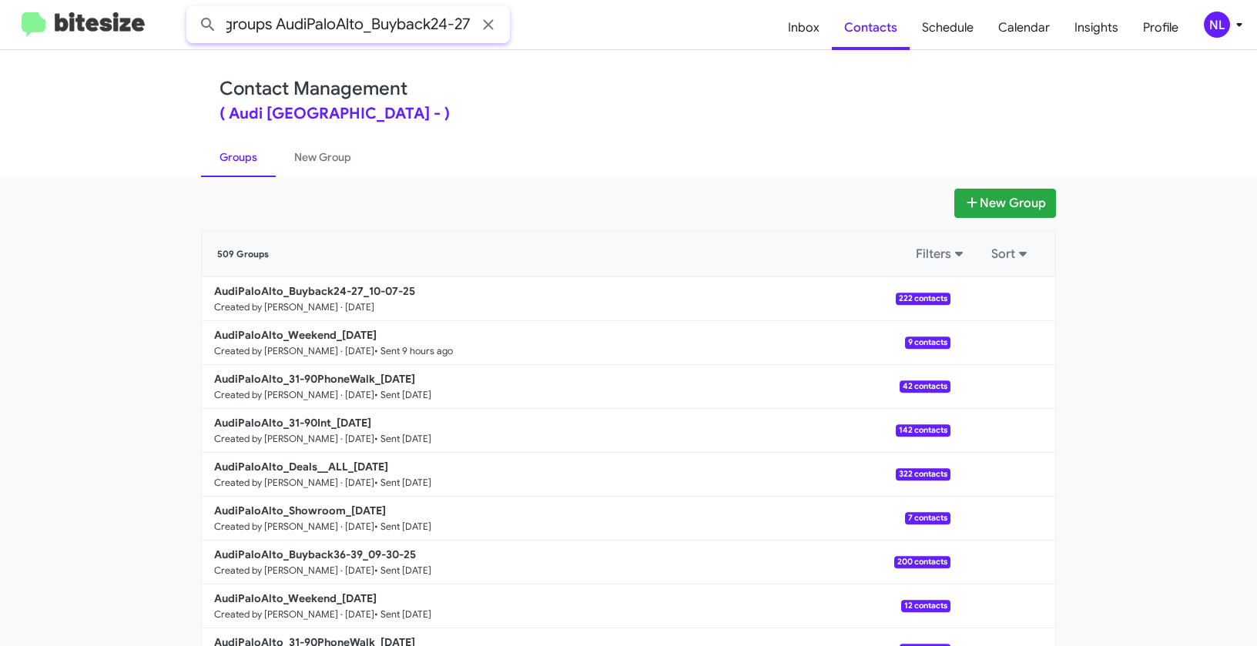
type input "in:groups AudiPaloAlto_Buyback24-27"
click at [193, 9] on button at bounding box center [208, 24] width 31 height 31
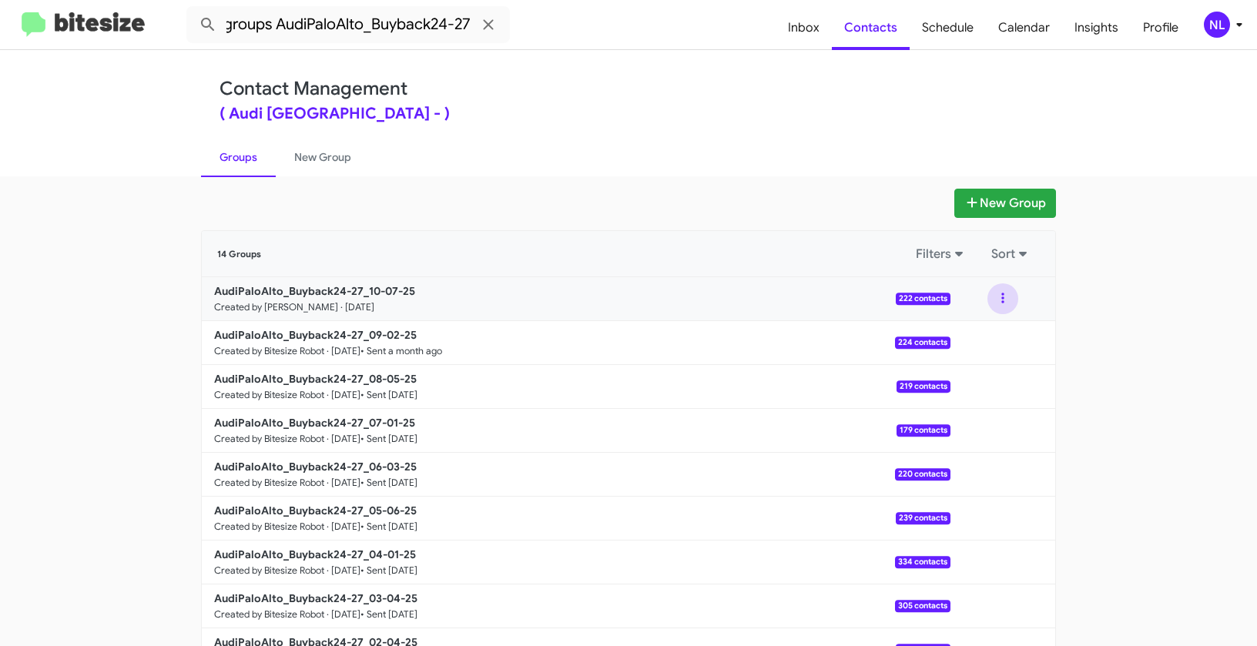
click at [996, 290] on button at bounding box center [1002, 298] width 31 height 31
click at [993, 343] on button "View contacts" at bounding box center [956, 340] width 123 height 37
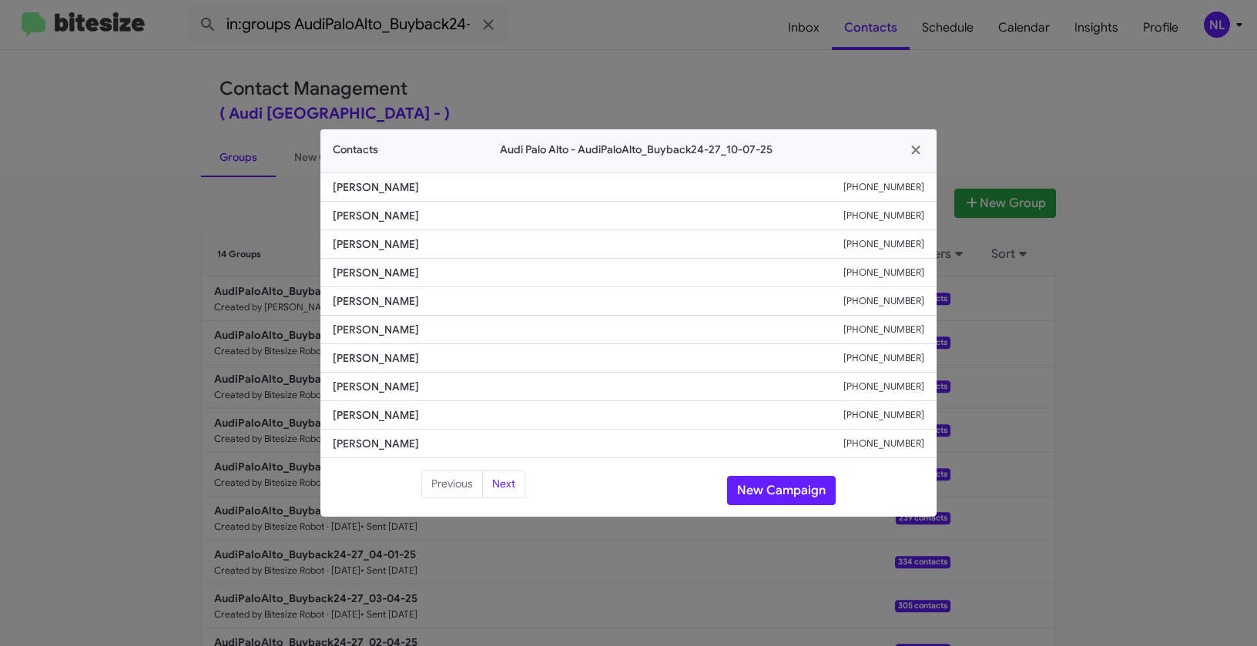
drag, startPoint x: 325, startPoint y: 387, endPoint x: 461, endPoint y: 398, distance: 136.0
click at [461, 398] on li "[PERSON_NAME] [PHONE_NUMBER]" at bounding box center [628, 387] width 616 height 28
copy span "[PERSON_NAME]"
click at [775, 492] on button "New Campaign" at bounding box center [781, 490] width 109 height 29
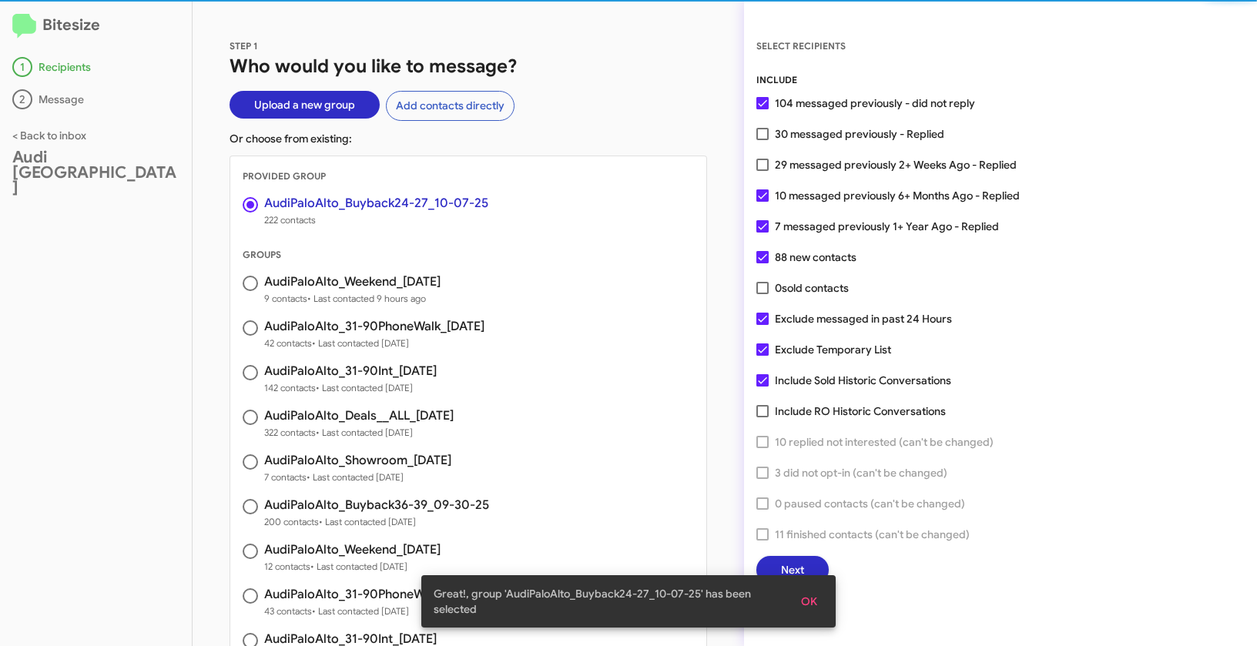
click at [802, 593] on span "OK" at bounding box center [809, 602] width 16 height 28
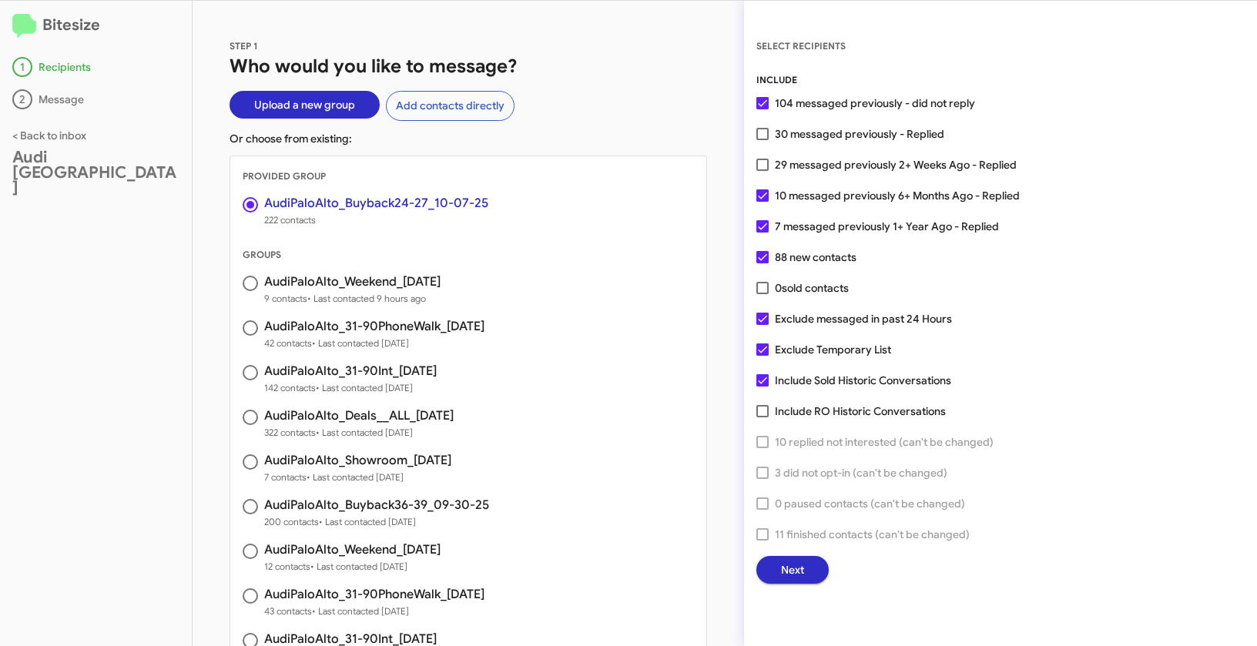
click at [799, 568] on span "Next" at bounding box center [792, 570] width 23 height 28
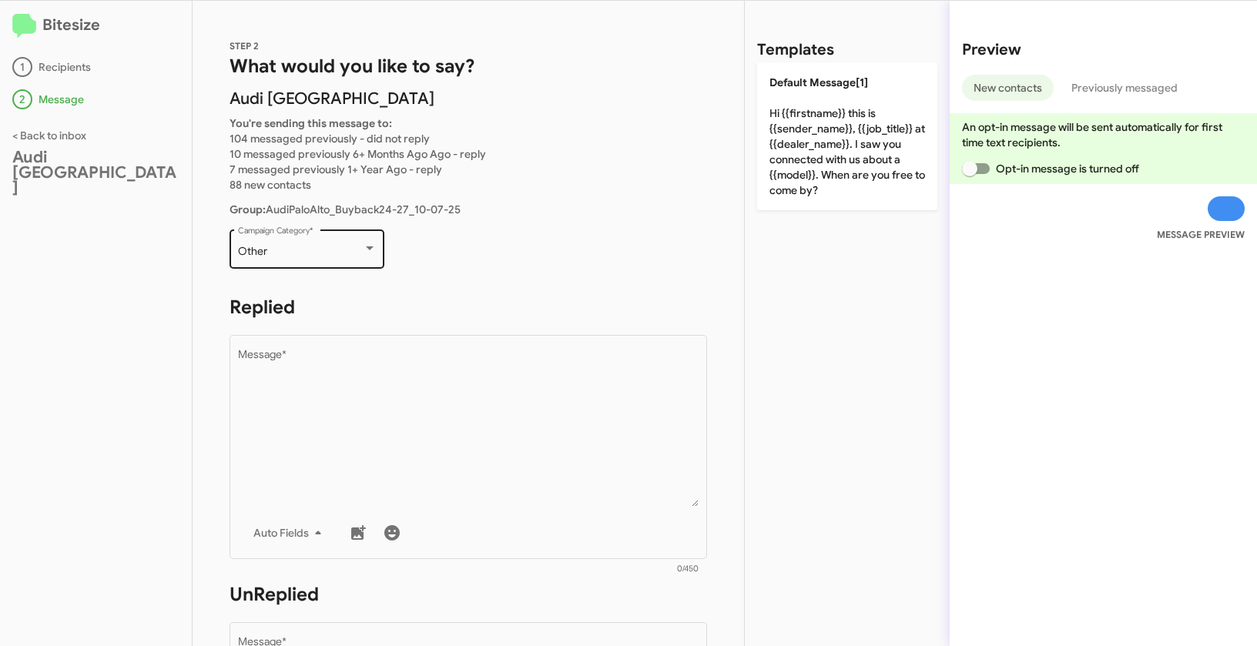
click at [364, 255] on div "Other" at bounding box center [307, 252] width 139 height 12
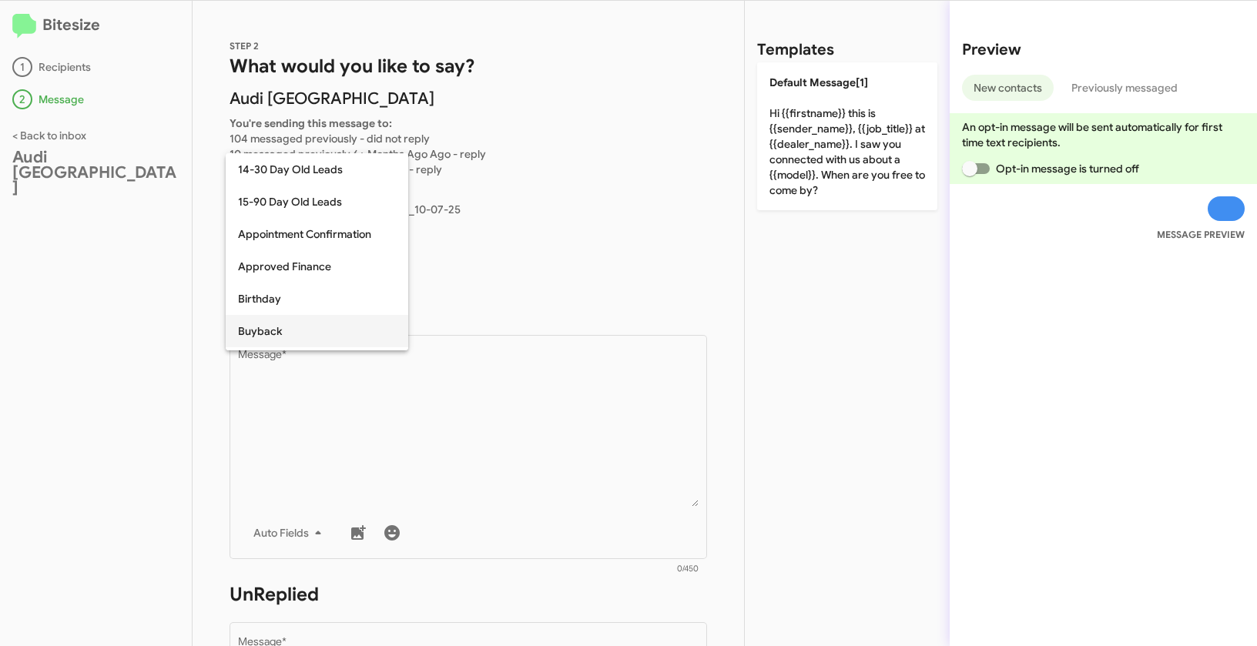
click at [279, 321] on span "Buyback" at bounding box center [317, 331] width 158 height 32
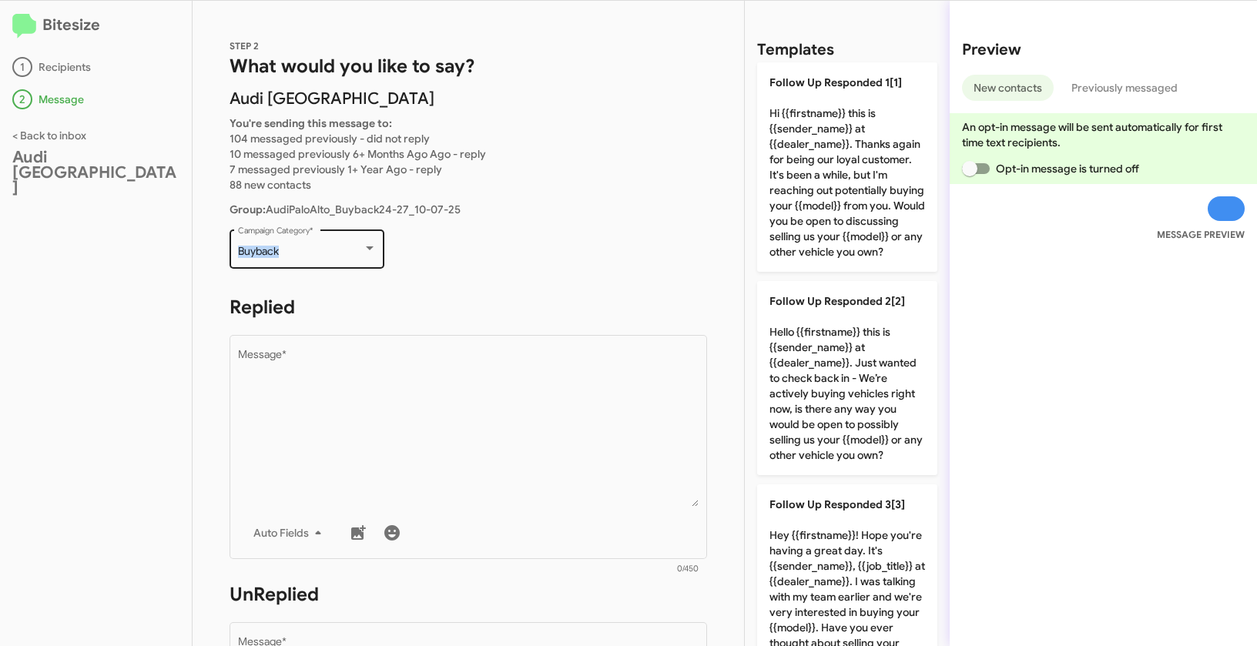
drag, startPoint x: 261, startPoint y: 246, endPoint x: 292, endPoint y: 247, distance: 30.8
click at [292, 247] on div "Buyback Campaign Category *" at bounding box center [306, 247] width 155 height 42
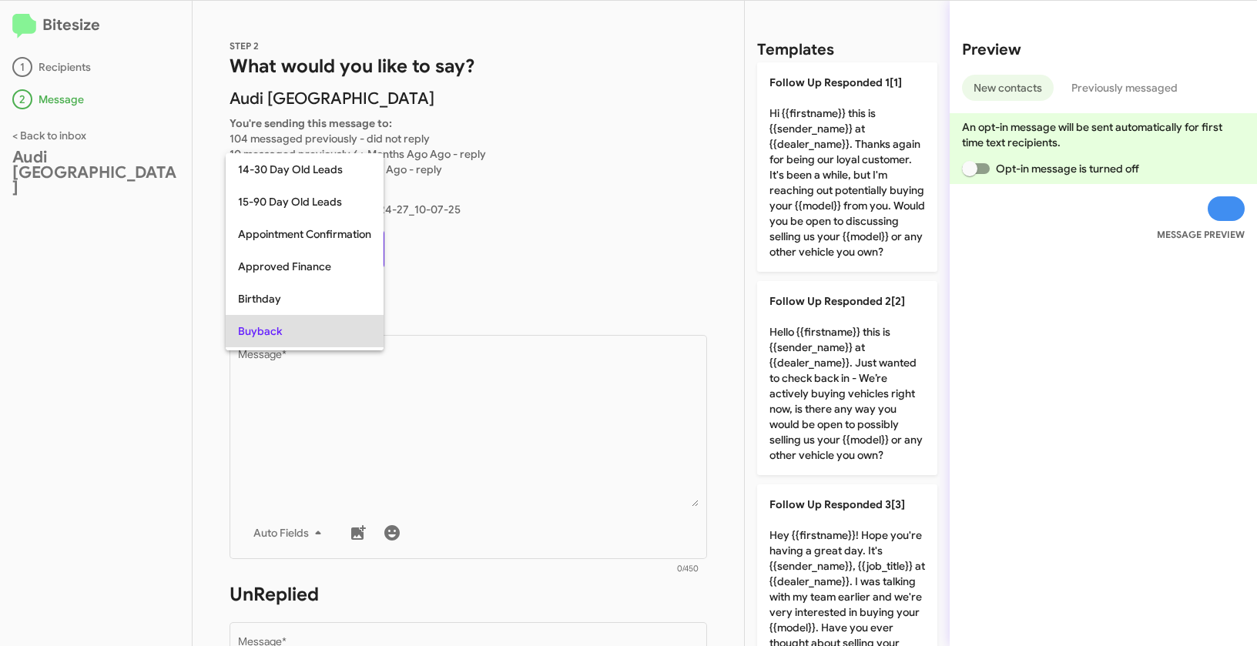
scroll to position [79, 0]
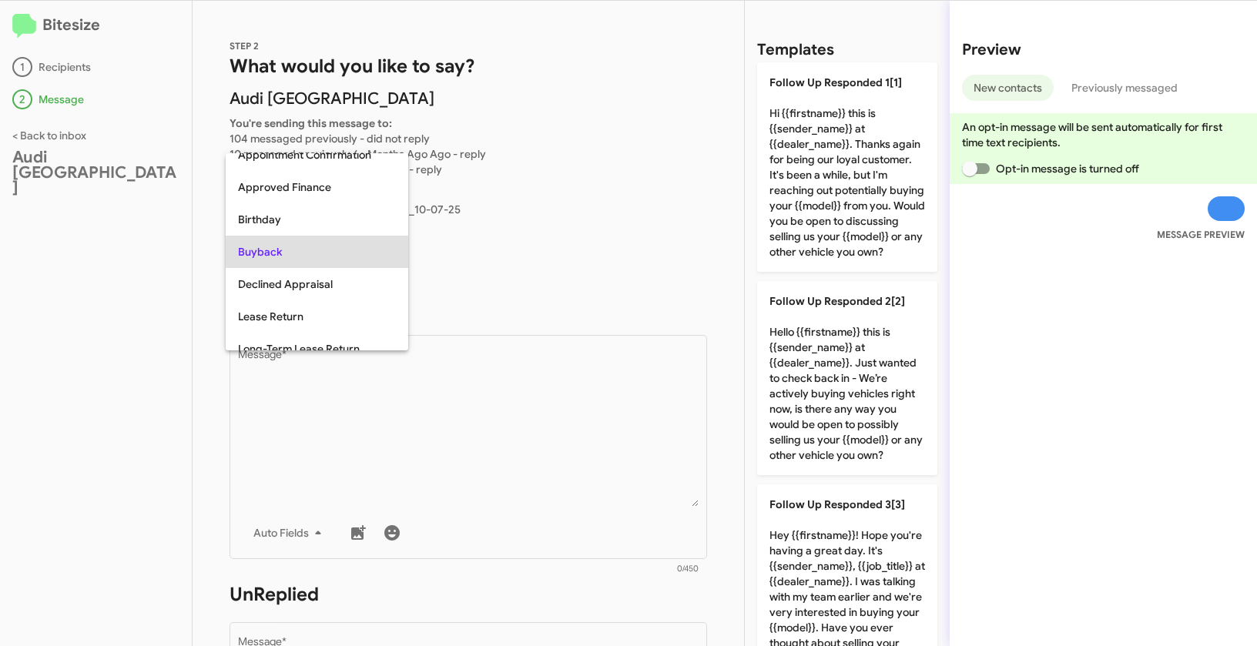
copy span "Buyback"
click at [557, 443] on div at bounding box center [628, 323] width 1257 height 646
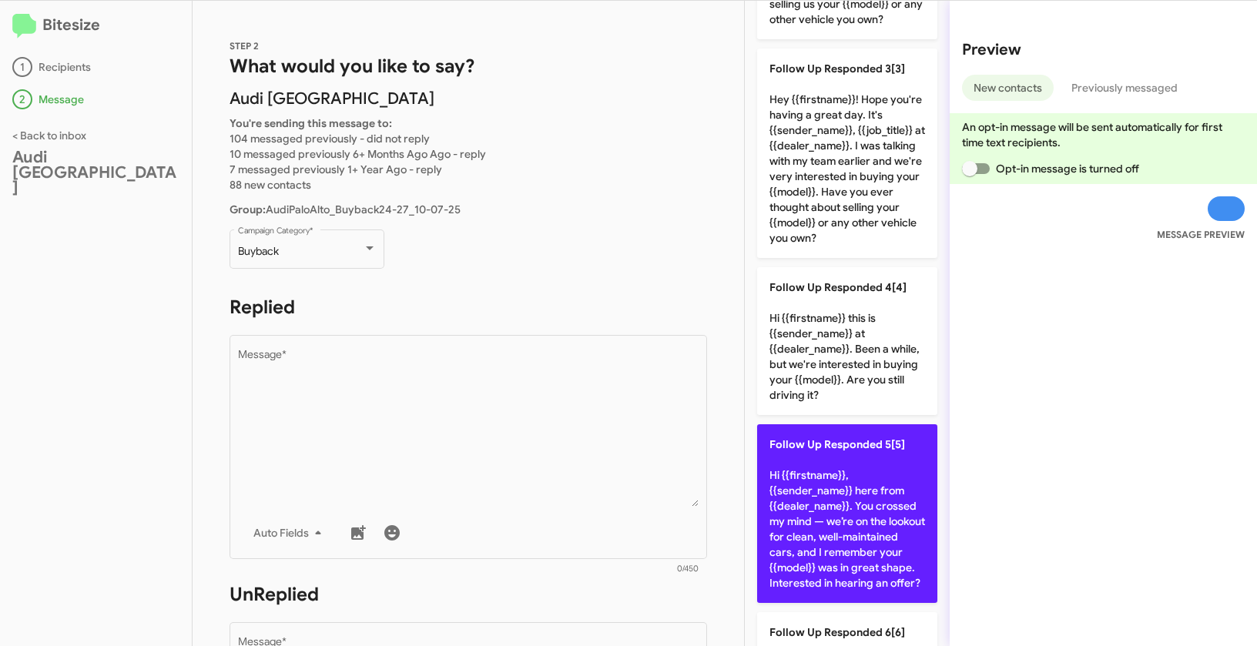
scroll to position [0, 0]
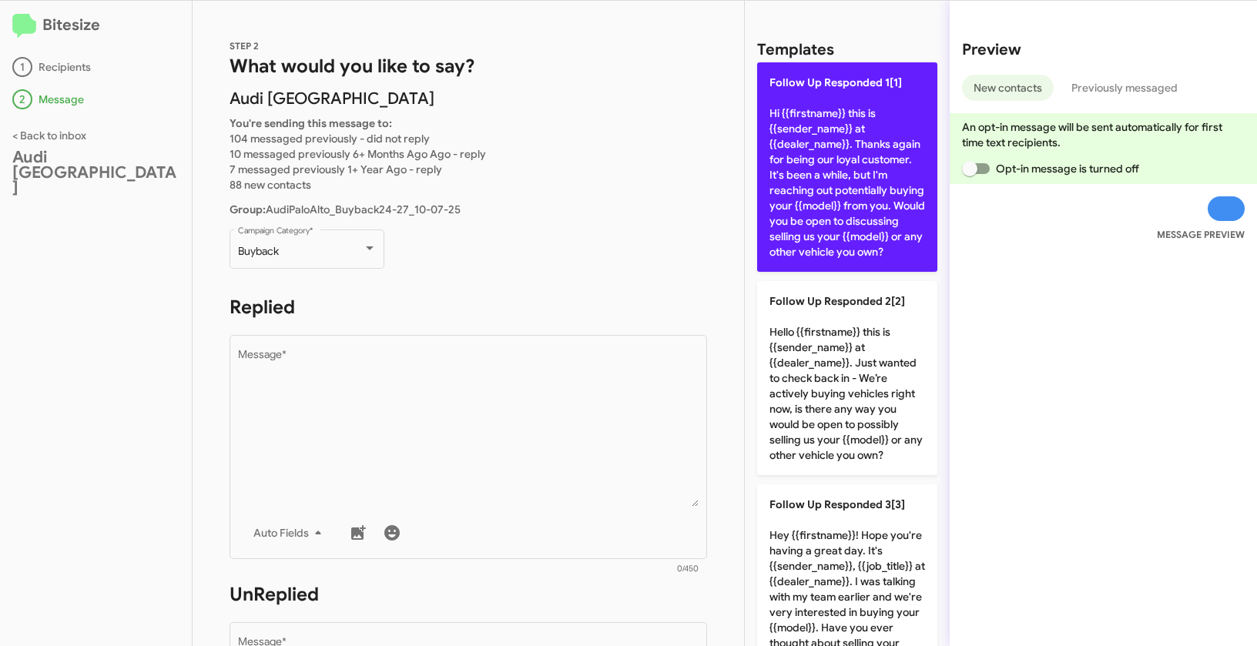
click at [849, 163] on p "Follow Up Responded 1[1] Hi {{firstname}} this is {{sender_name}} at {{dealer_n…" at bounding box center [847, 166] width 180 height 209
type textarea "Hi {{firstname}} this is {{sender_name}} at {{dealer_name}}. Thanks again for b…"
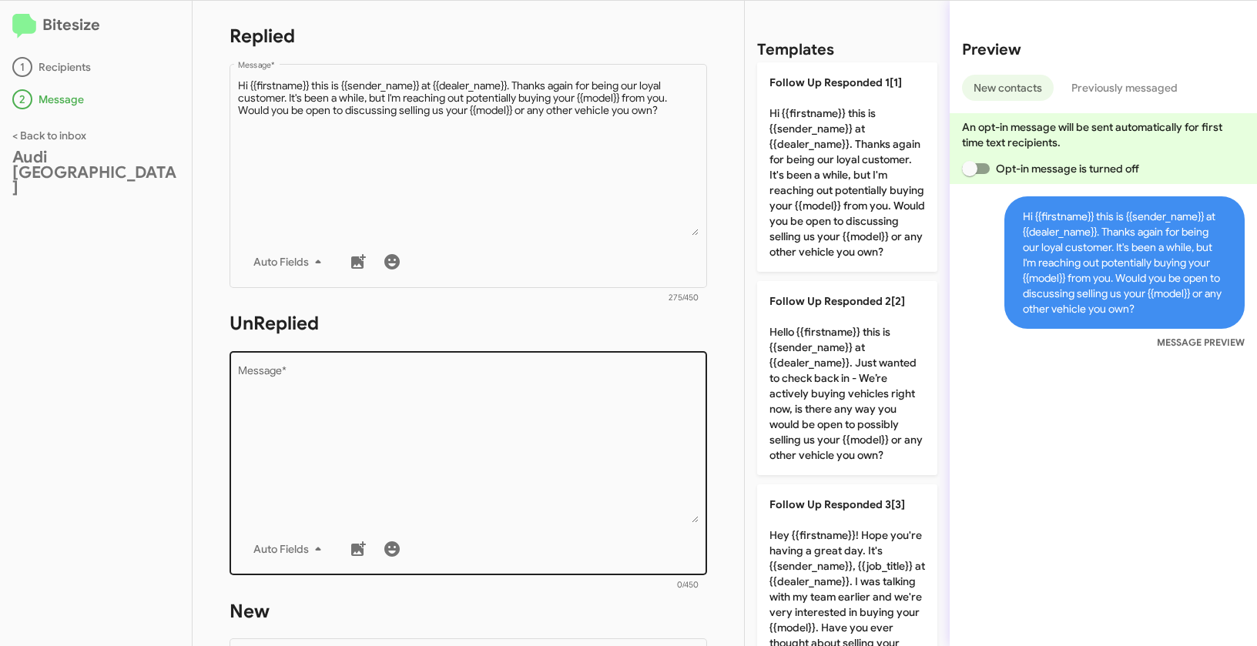
scroll to position [395, 0]
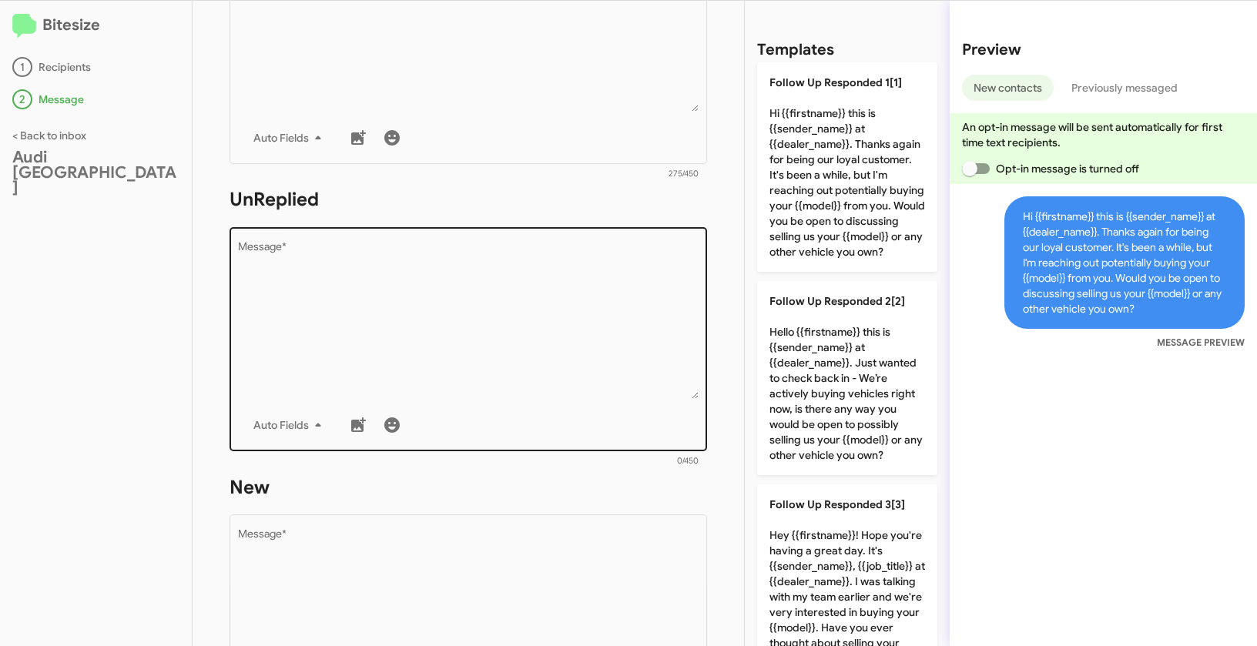
click at [612, 349] on textarea "Message *" at bounding box center [468, 320] width 461 height 157
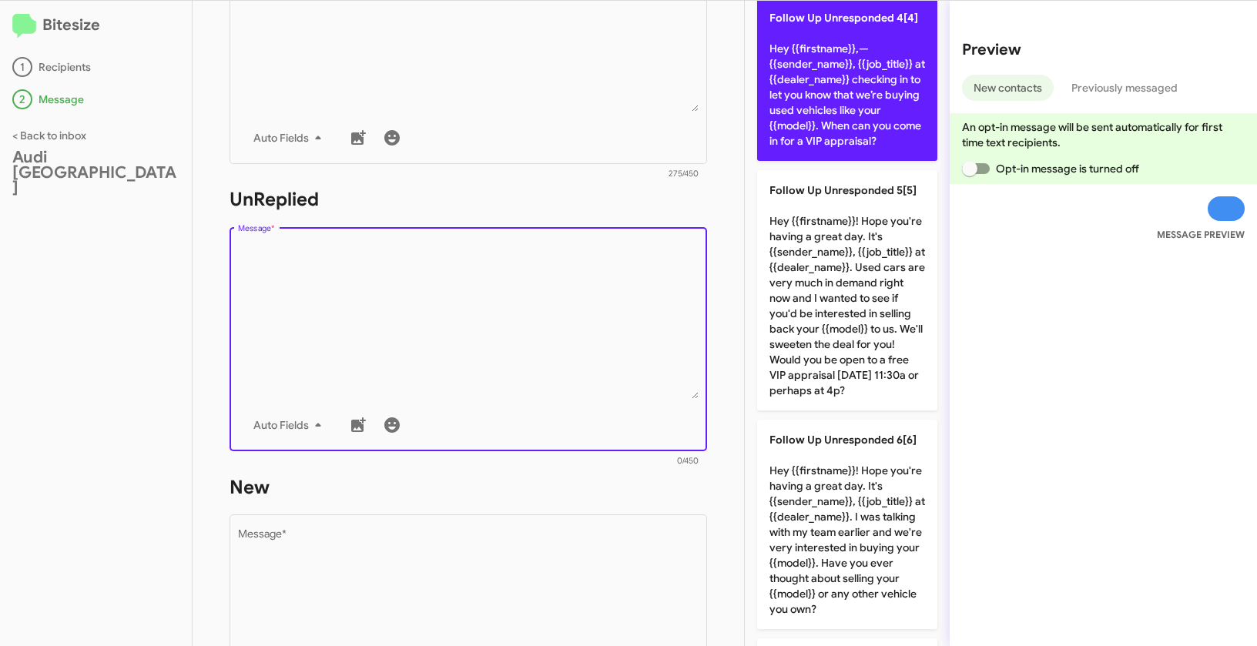
scroll to position [796, 0]
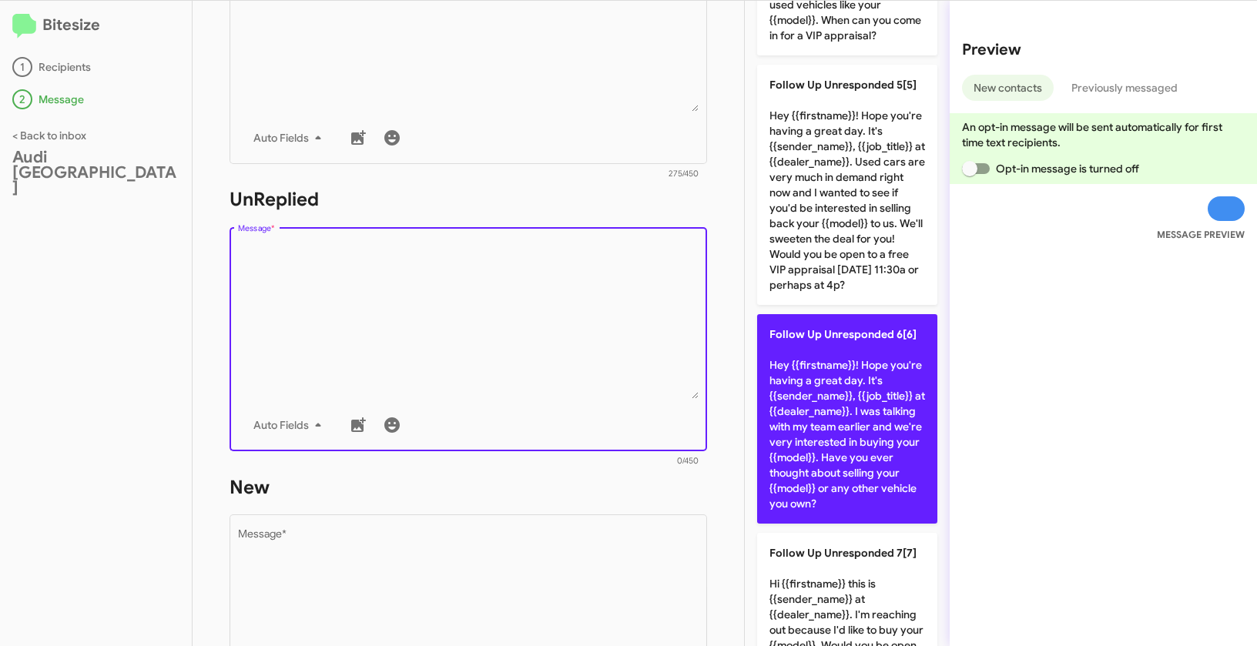
click at [859, 444] on p "Follow Up Unresponded 6[6] Hey {{firstname}}! Hope you're having a great day. I…" at bounding box center [847, 418] width 180 height 209
type textarea "Hey {{firstname}}! Hope you're having a great day. It's {{sender_name}}, {{job_…"
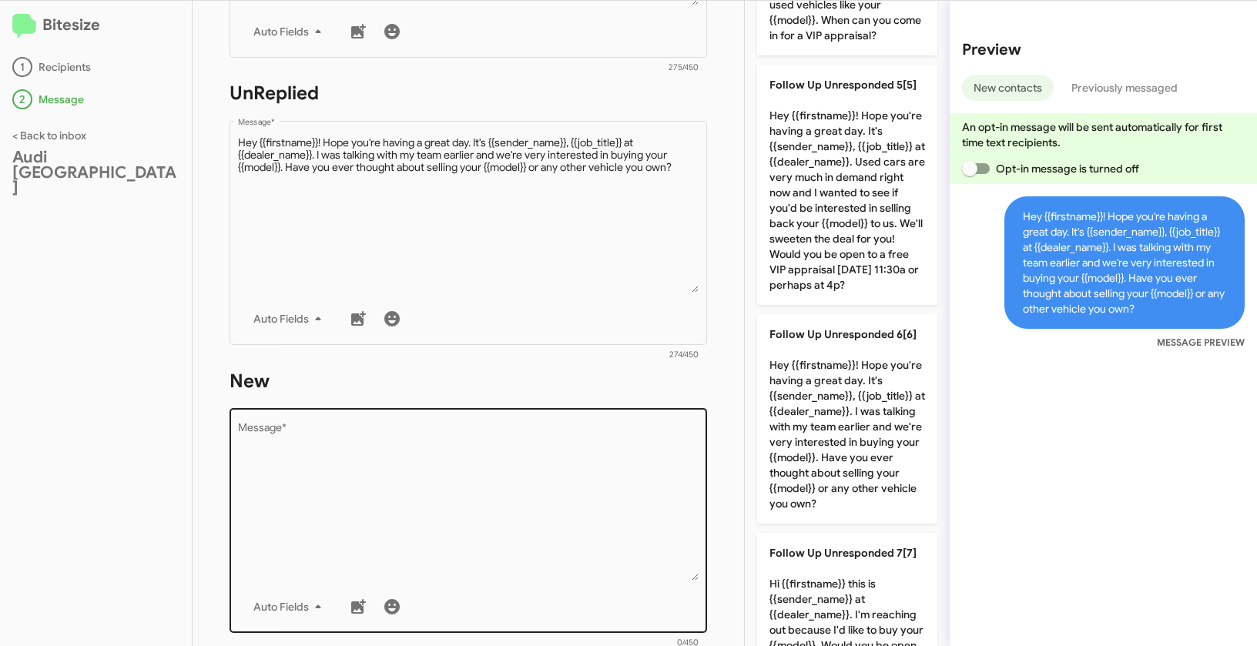
scroll to position [641, 0]
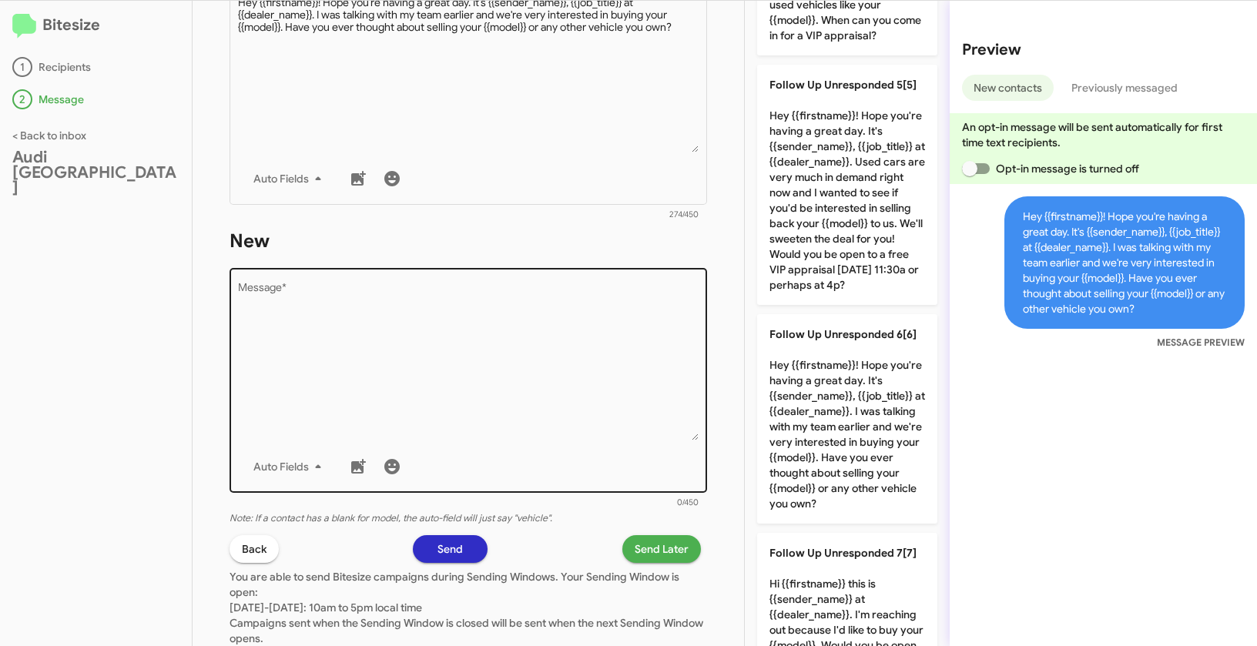
click at [602, 392] on textarea "Message *" at bounding box center [468, 361] width 461 height 157
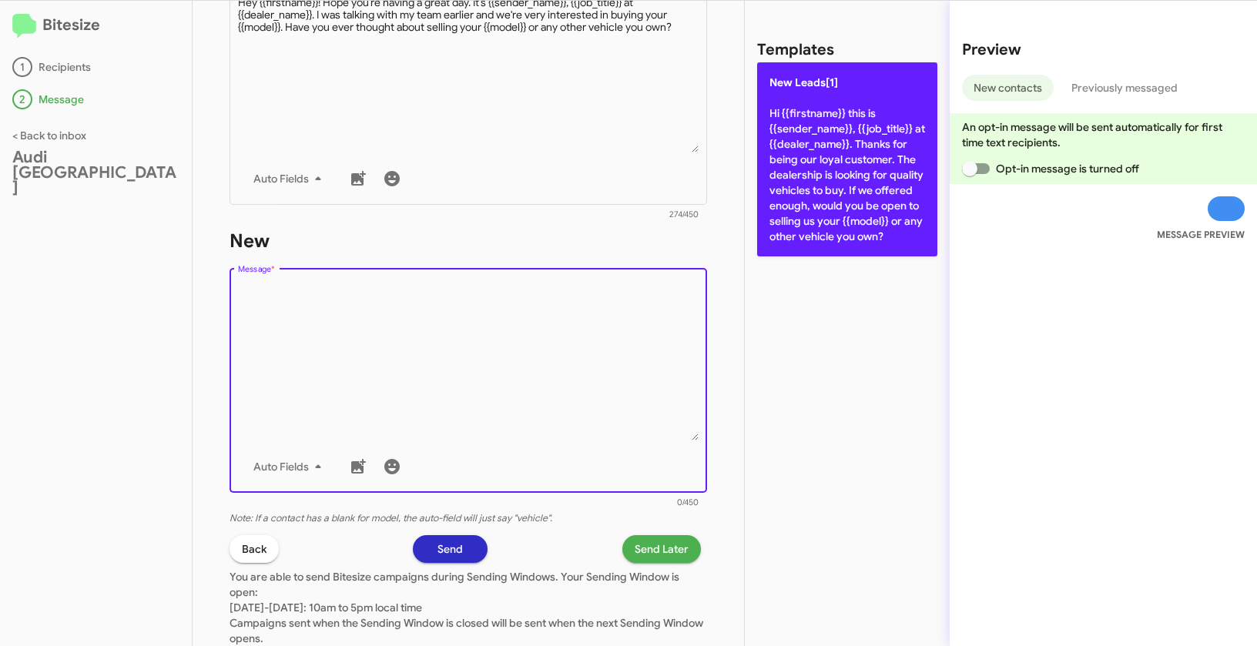
click at [827, 131] on p "New Leads[1] Hi {{firstname}} this is {{sender_name}}, {{job_title}} at {{deale…" at bounding box center [847, 159] width 180 height 194
type textarea "Hi {{firstname}} this is {{sender_name}}, {{job_title}} at {{dealer_name}}. Tha…"
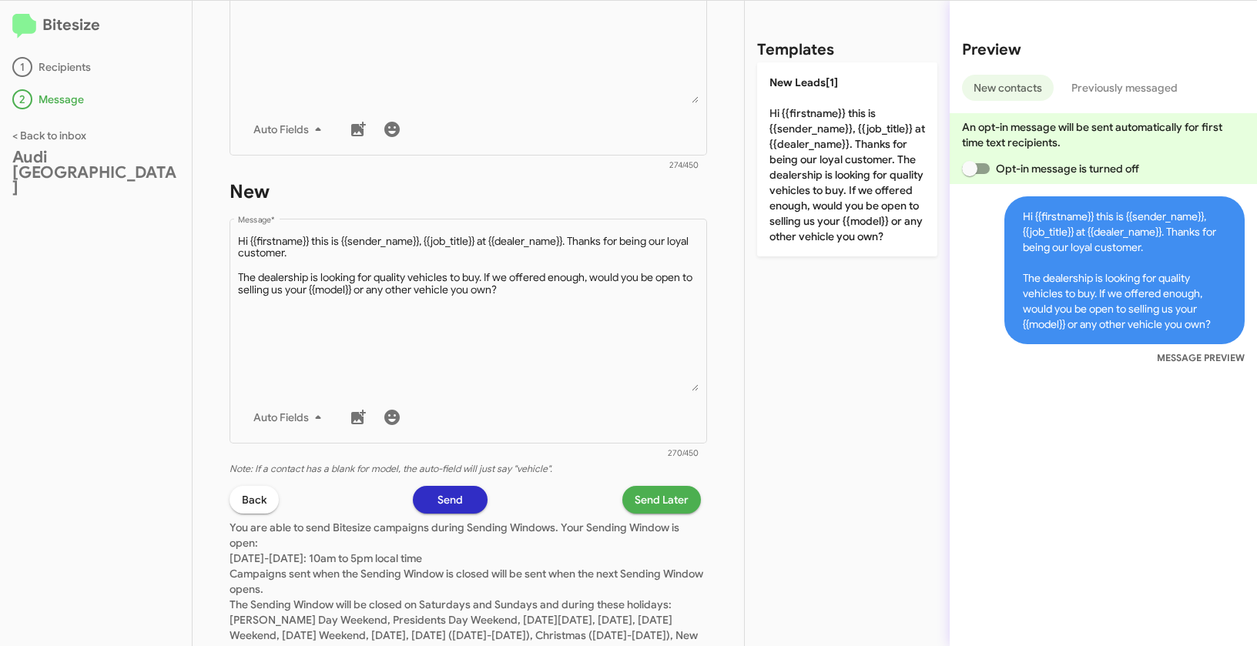
scroll to position [749, 0]
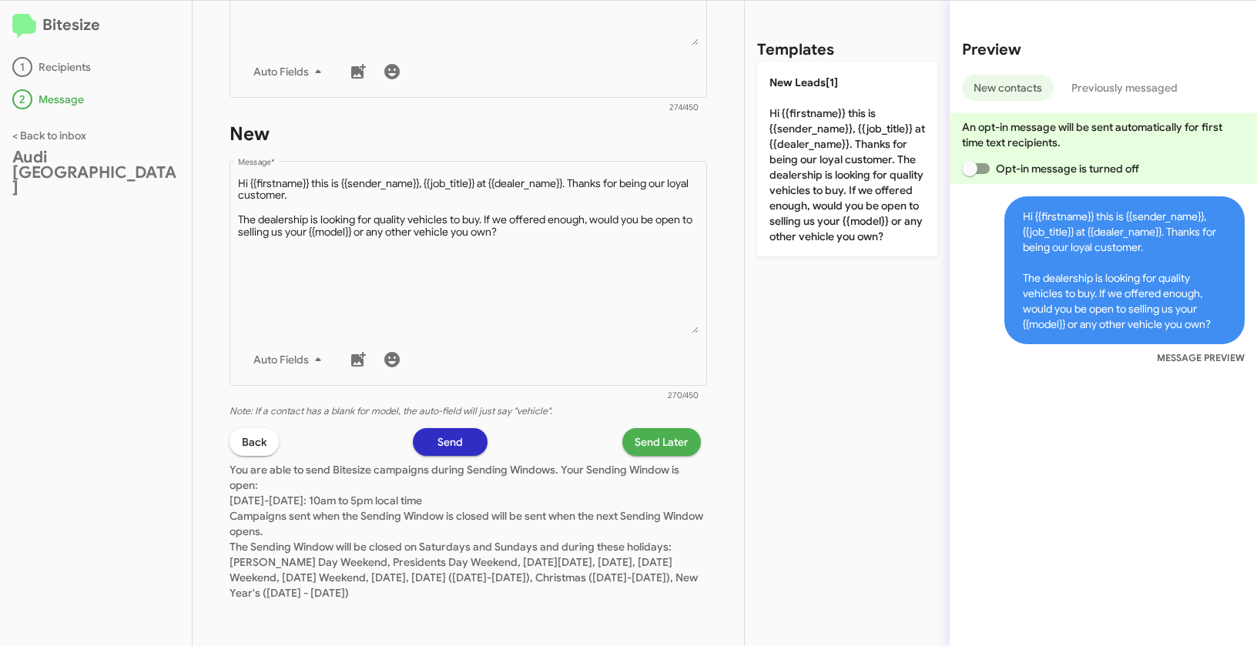
click at [651, 444] on span "Send Later" at bounding box center [662, 442] width 54 height 28
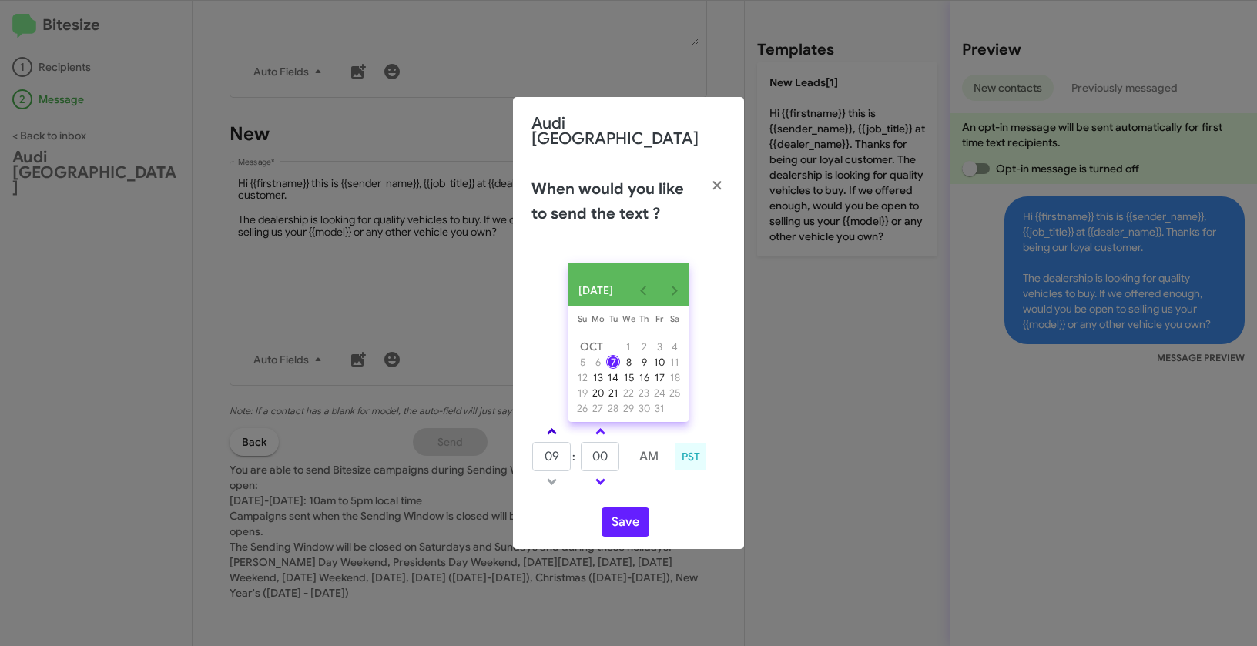
click at [558, 427] on link at bounding box center [551, 432] width 27 height 18
type input "11"
drag, startPoint x: 607, startPoint y: 457, endPoint x: 588, endPoint y: 453, distance: 19.1
click at [588, 453] on input "00" at bounding box center [600, 456] width 39 height 29
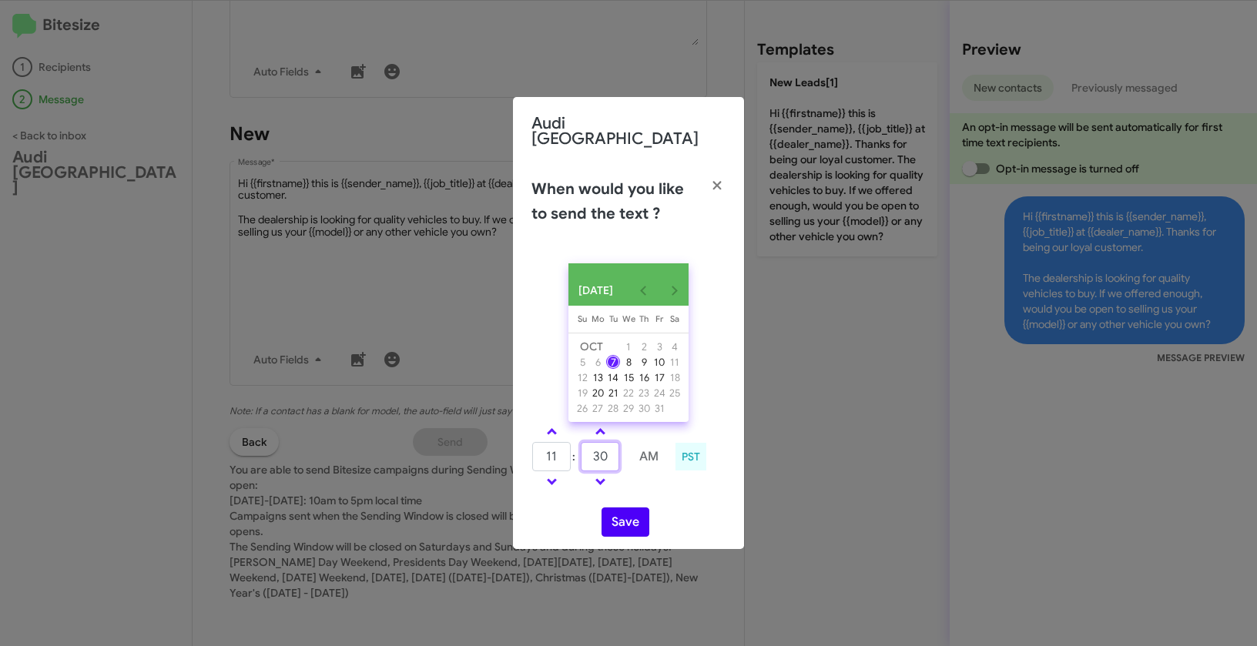
type input "30"
click at [630, 515] on button "Save" at bounding box center [625, 521] width 48 height 29
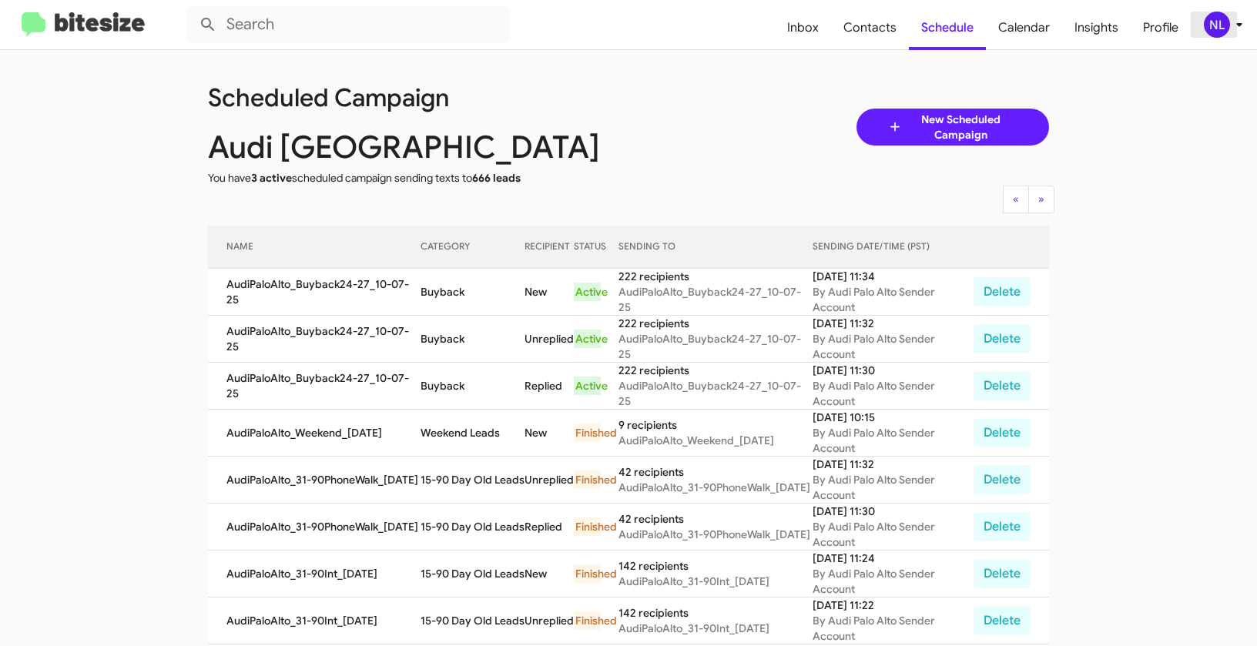
click at [1212, 23] on div "NL" at bounding box center [1217, 25] width 26 height 26
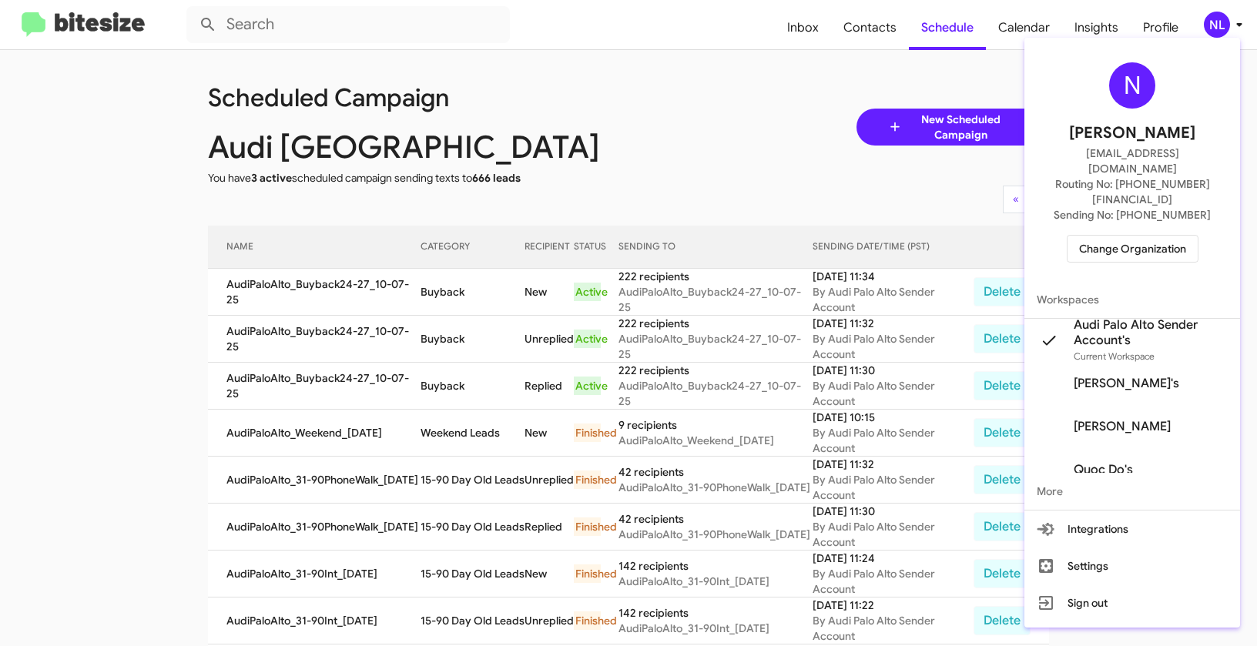
click at [1123, 236] on span "Change Organization" at bounding box center [1132, 249] width 107 height 26
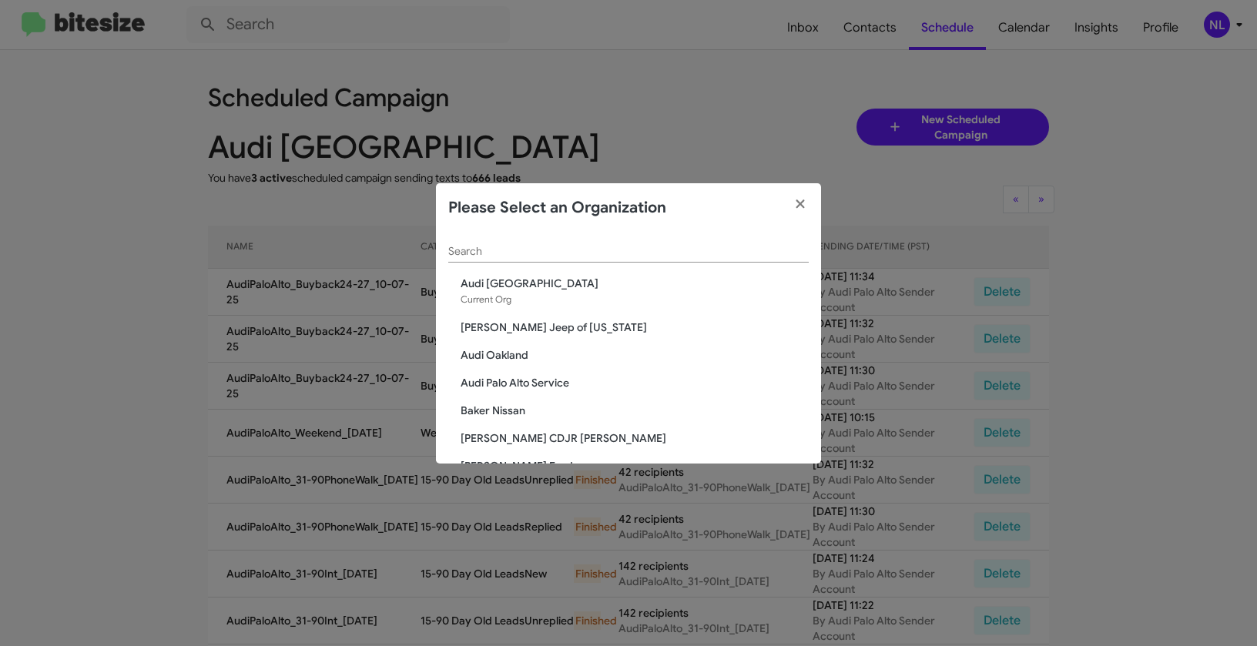
click at [577, 247] on input "Search" at bounding box center [628, 252] width 360 height 12
paste input "Audi Palo Alto Service"
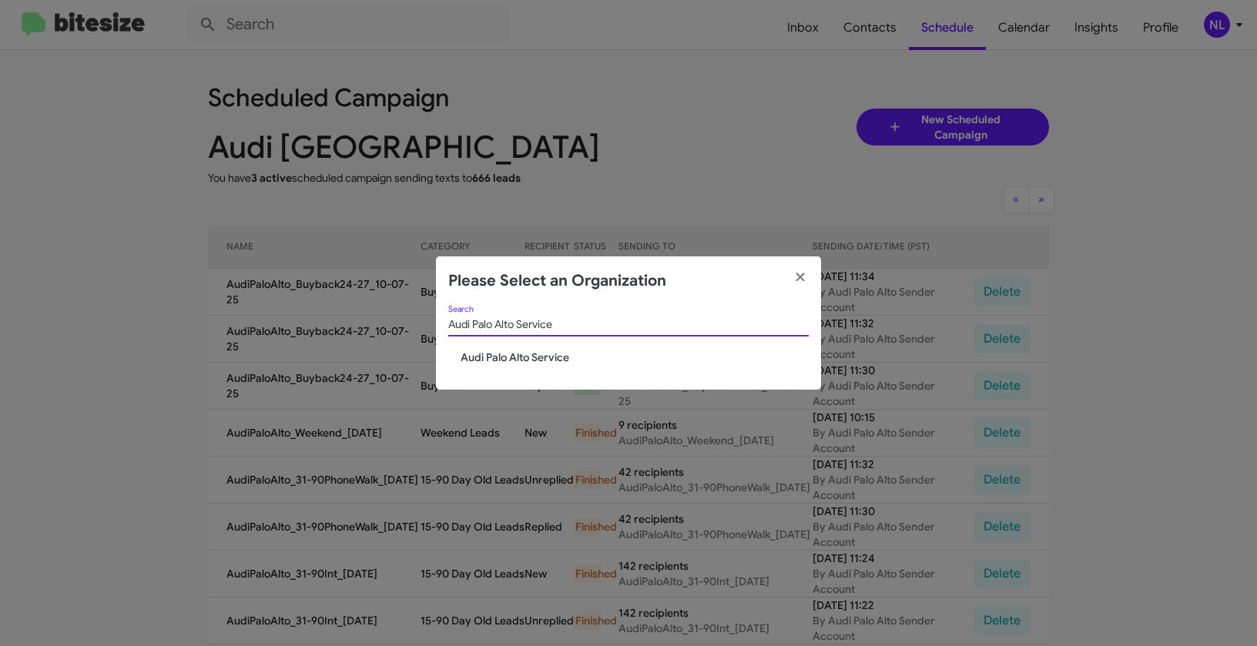
type input "Audi Palo Alto Service"
click at [516, 362] on span "Audi Palo Alto Service" at bounding box center [635, 357] width 348 height 15
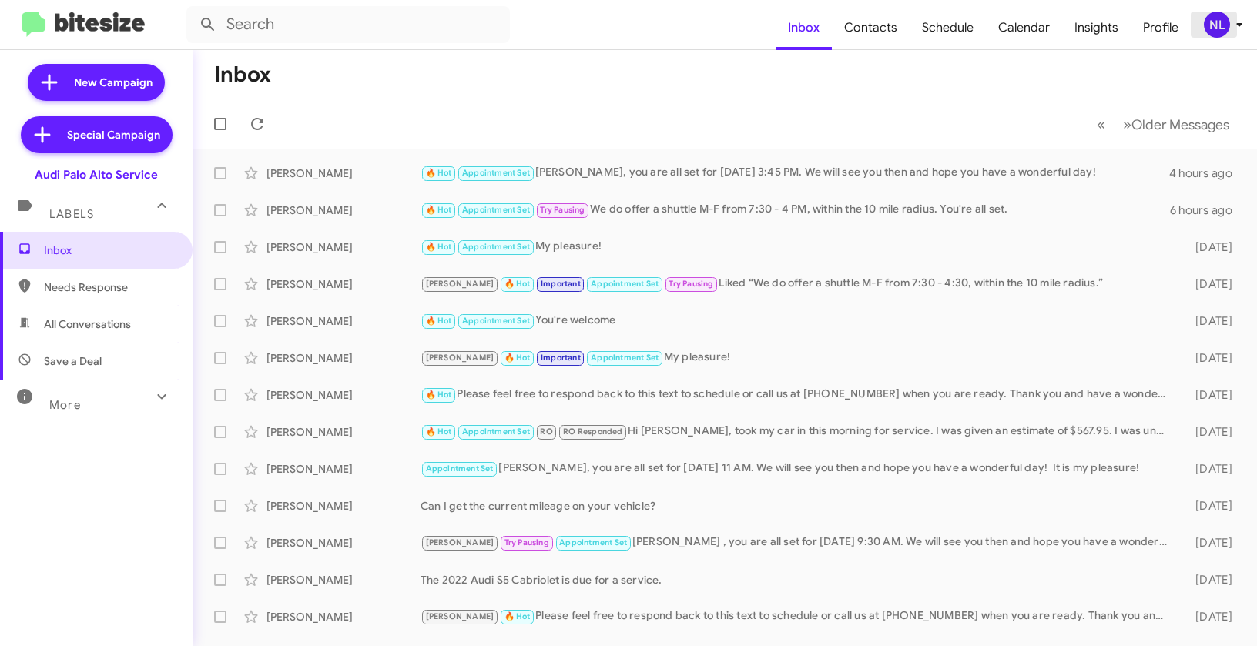
click at [1209, 24] on div "NL" at bounding box center [1217, 25] width 26 height 26
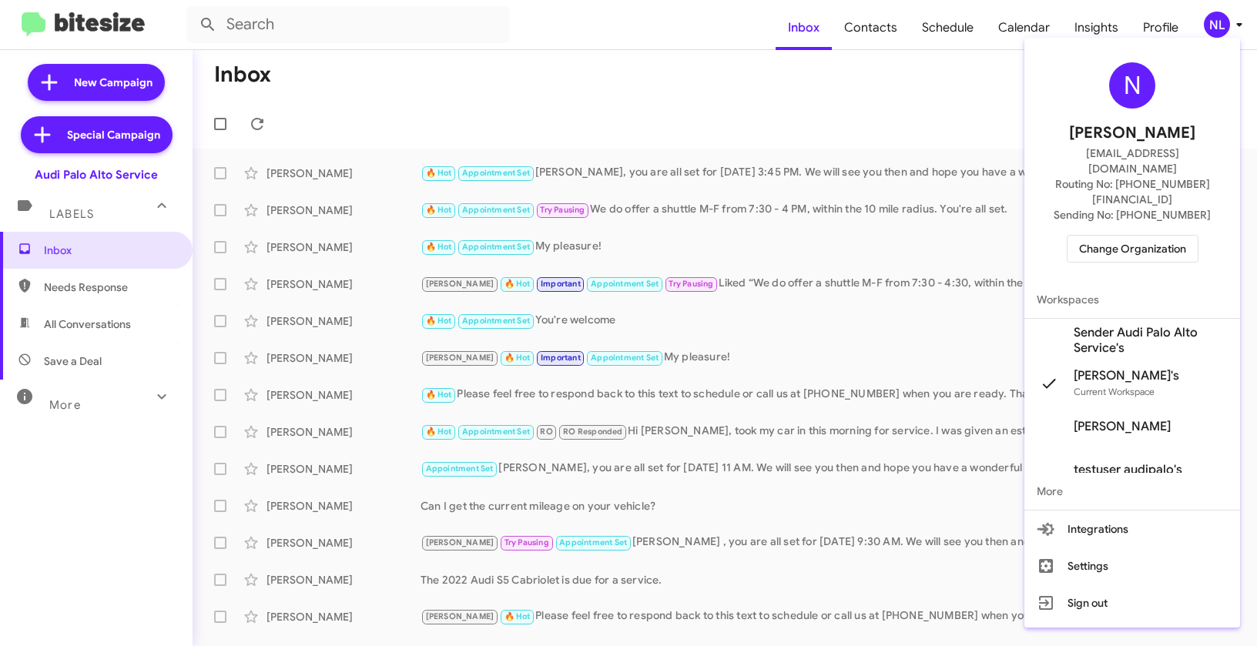
click at [1118, 325] on span "Sender Audi Palo Alto Service's" at bounding box center [1151, 340] width 154 height 31
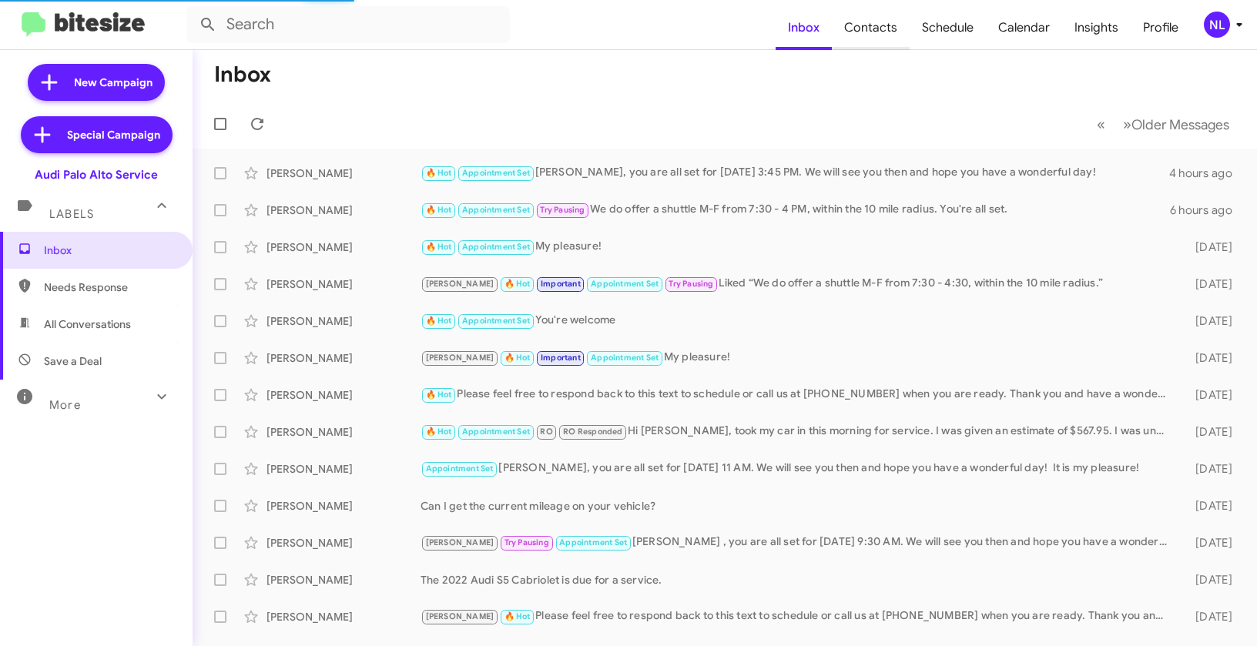
click at [889, 25] on span "Contacts" at bounding box center [871, 27] width 78 height 45
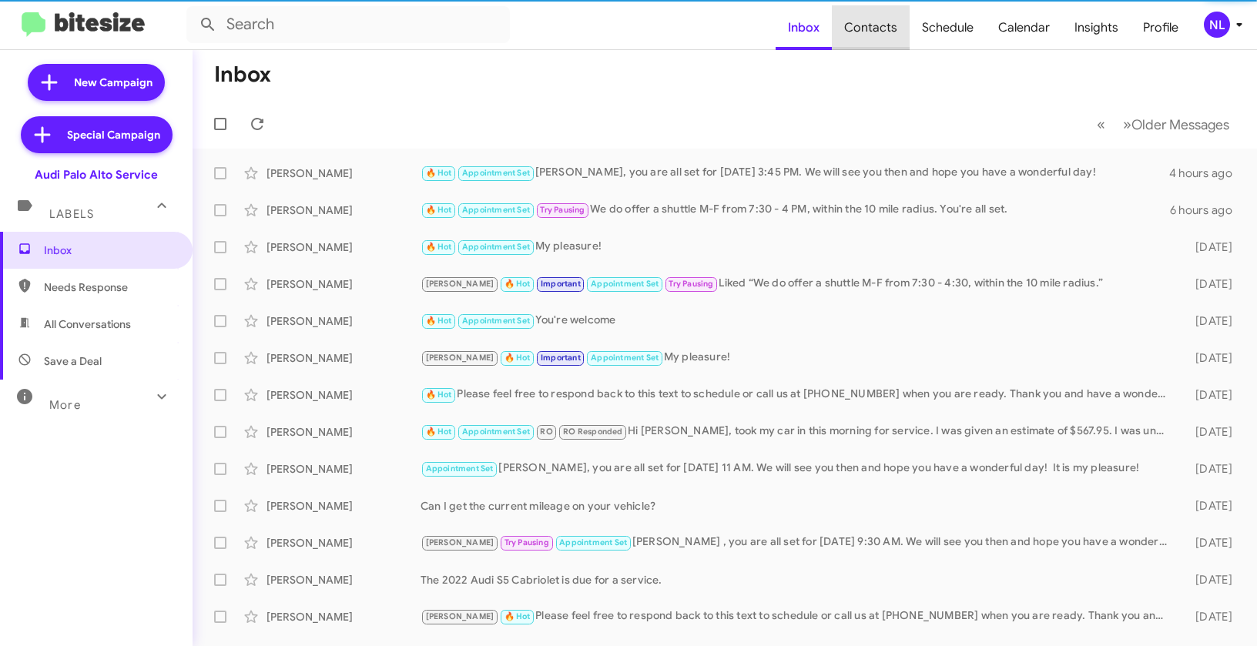
type input "in:groups"
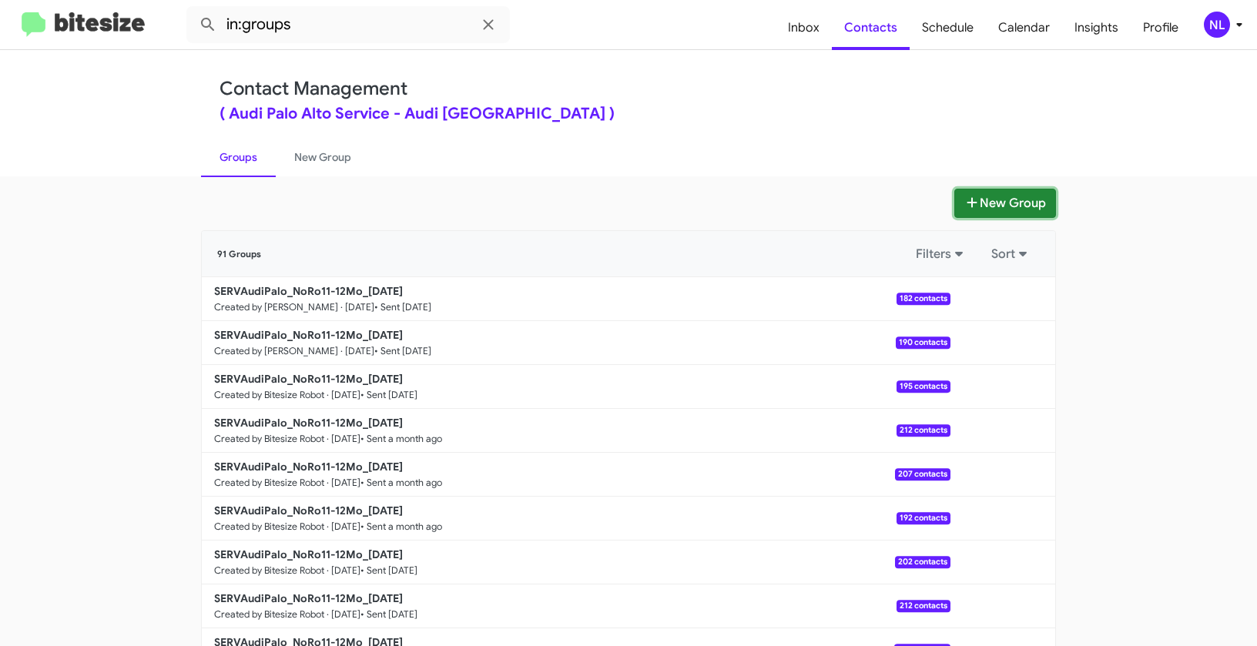
click at [994, 207] on button "New Group" at bounding box center [1005, 203] width 102 height 29
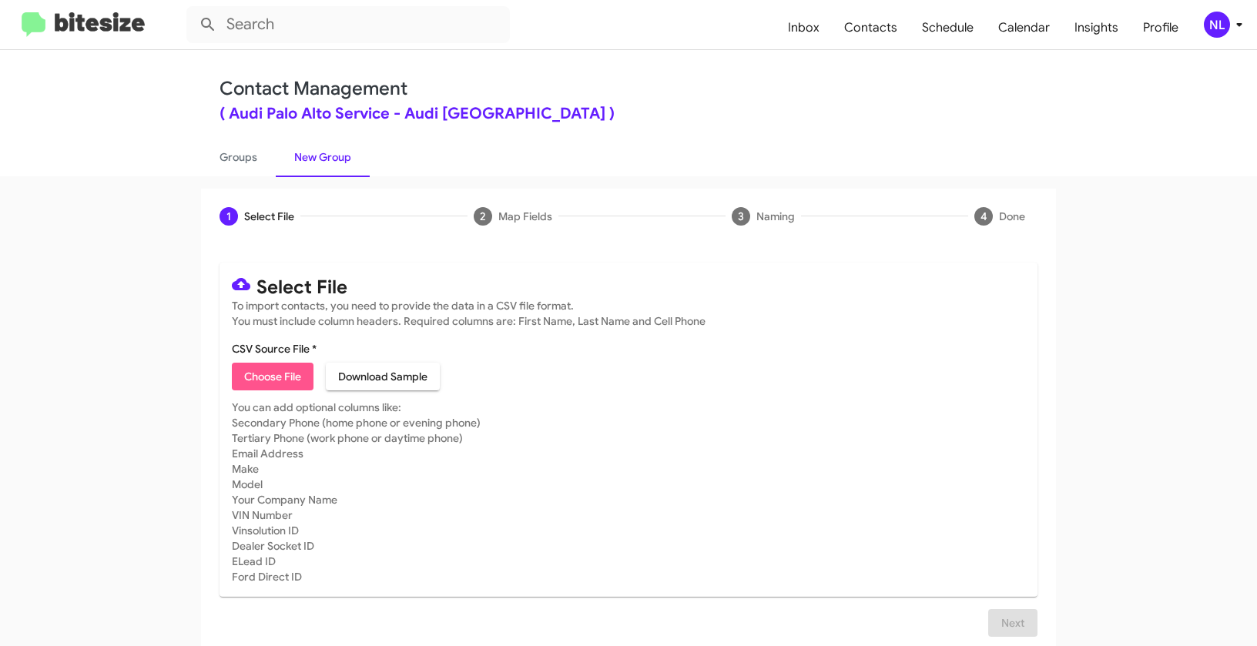
click at [253, 375] on span "Choose File" at bounding box center [272, 377] width 57 height 28
type input "SERVAudiPalo_NoRo11-12Mo_[DATE]"
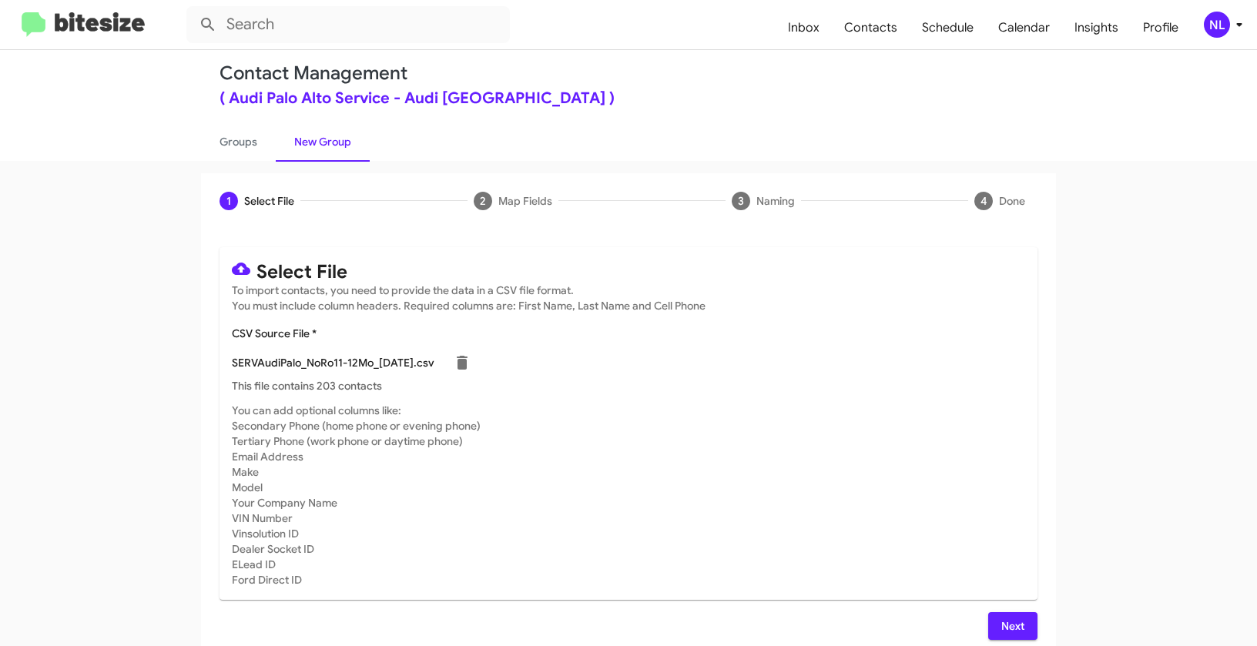
scroll to position [28, 0]
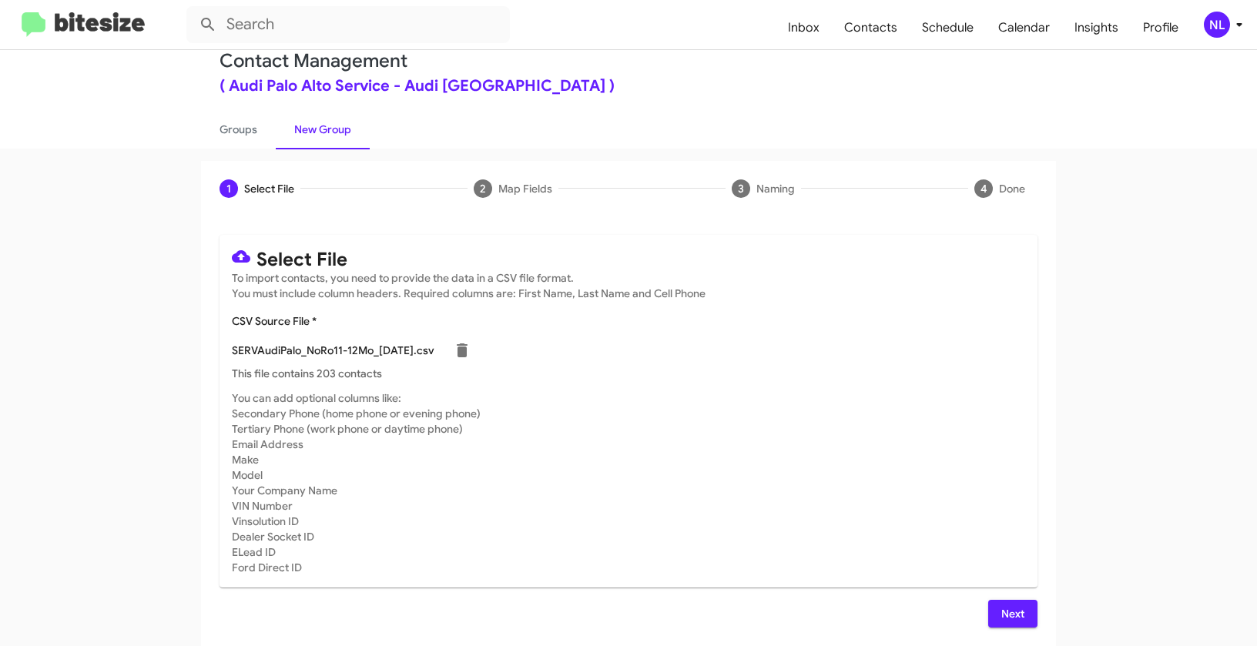
click at [1218, 28] on div "NL" at bounding box center [1217, 25] width 26 height 26
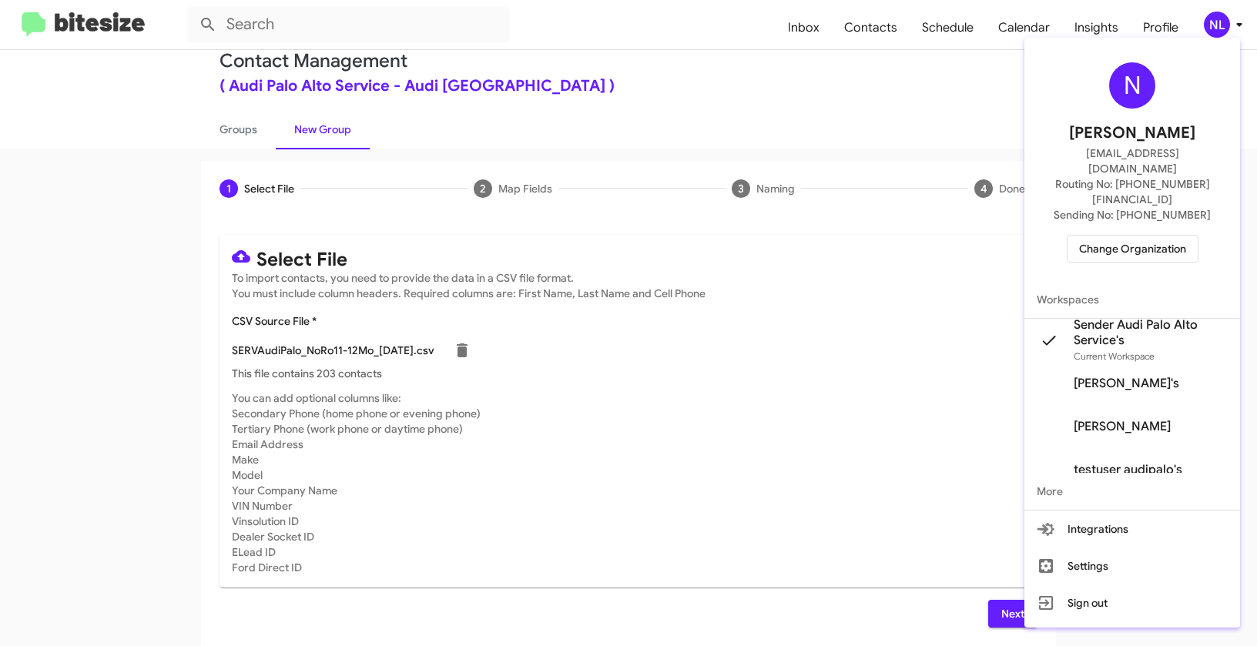
click at [742, 448] on div at bounding box center [628, 323] width 1257 height 646
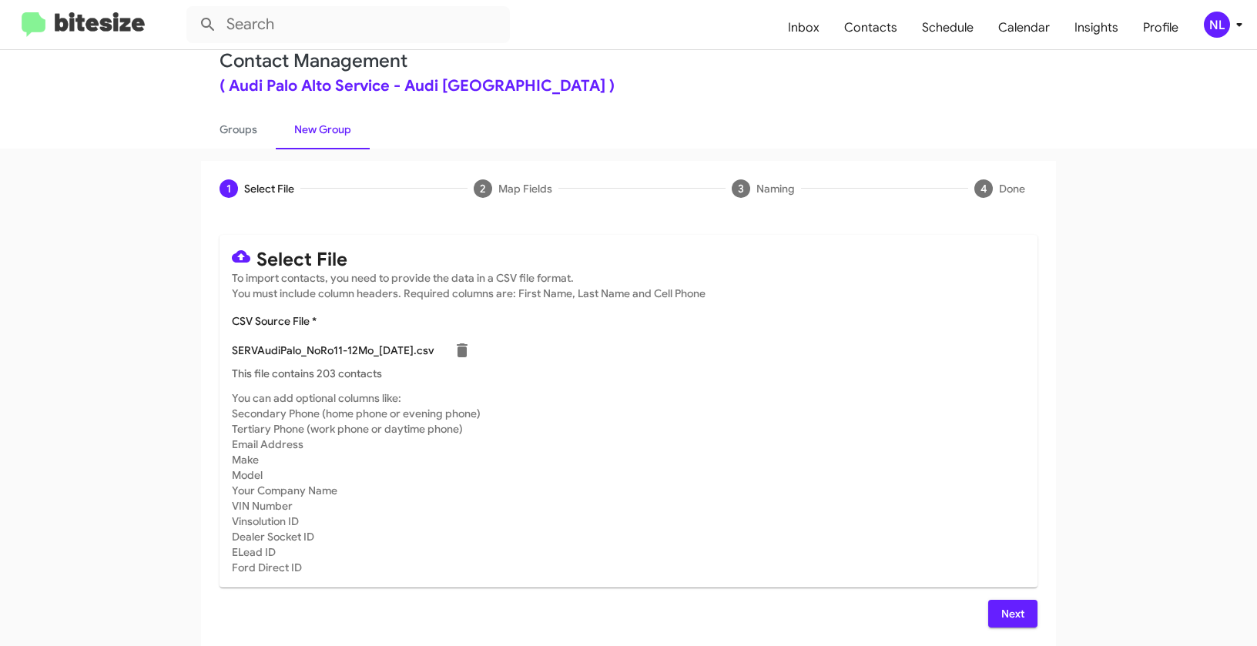
click at [1006, 612] on span "Next" at bounding box center [1012, 614] width 25 height 28
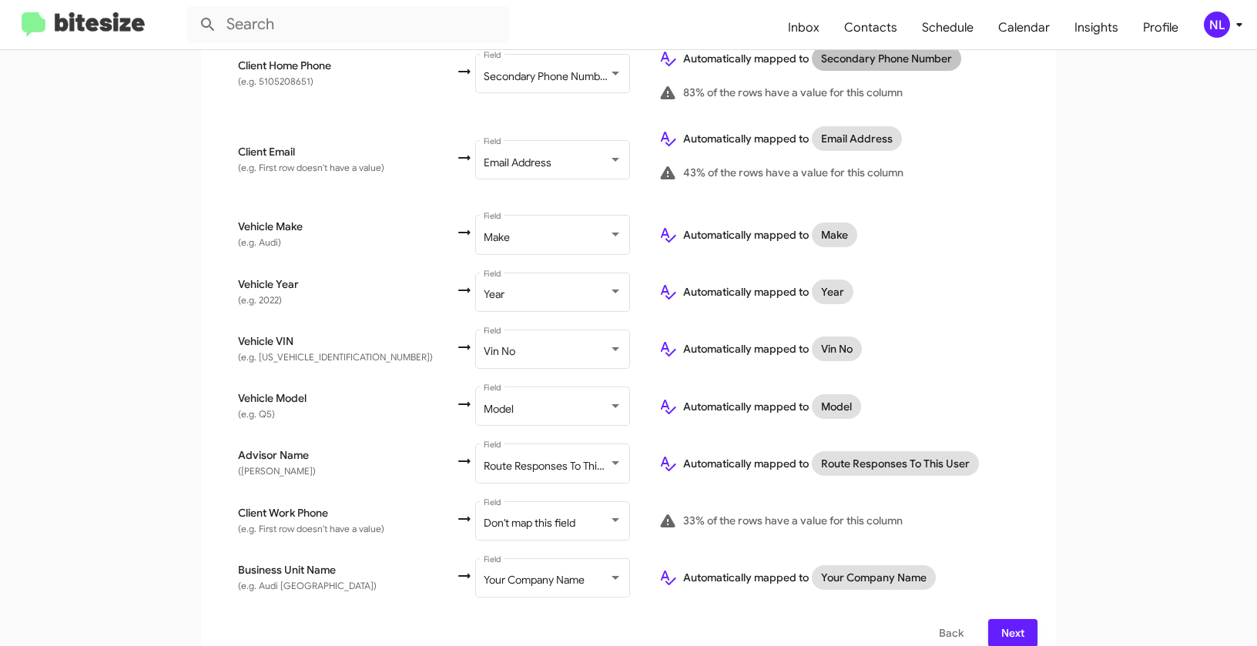
scroll to position [548, 0]
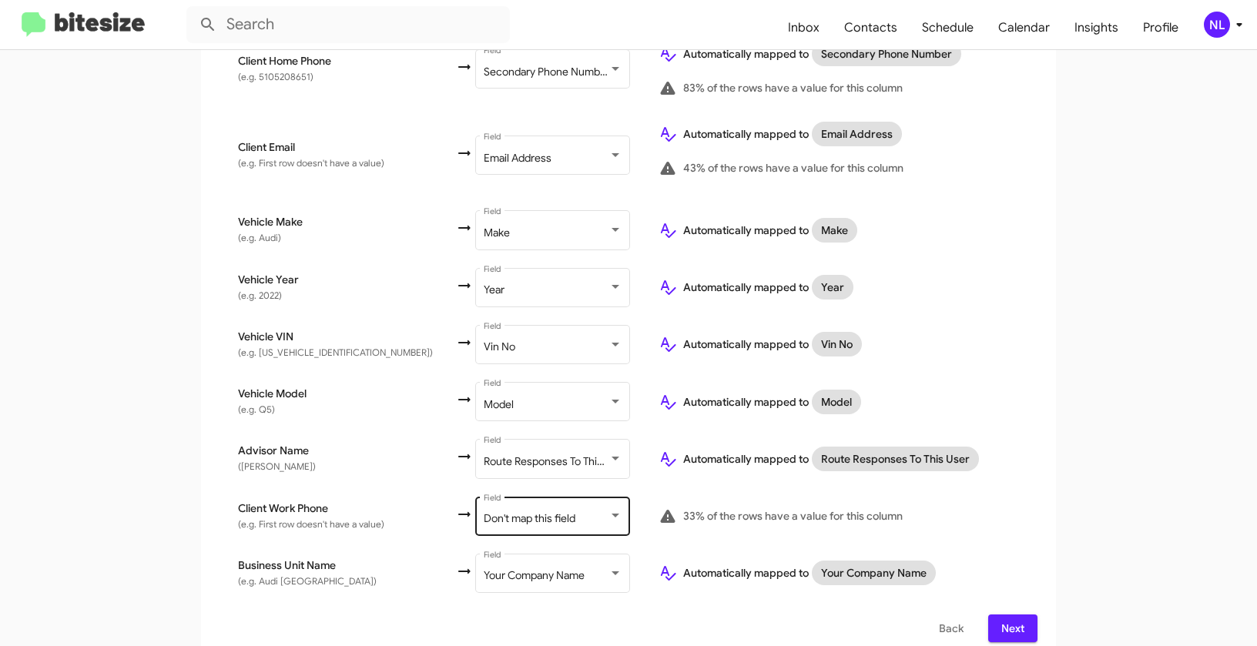
click at [484, 511] on span "Don't map this field" at bounding box center [530, 518] width 92 height 14
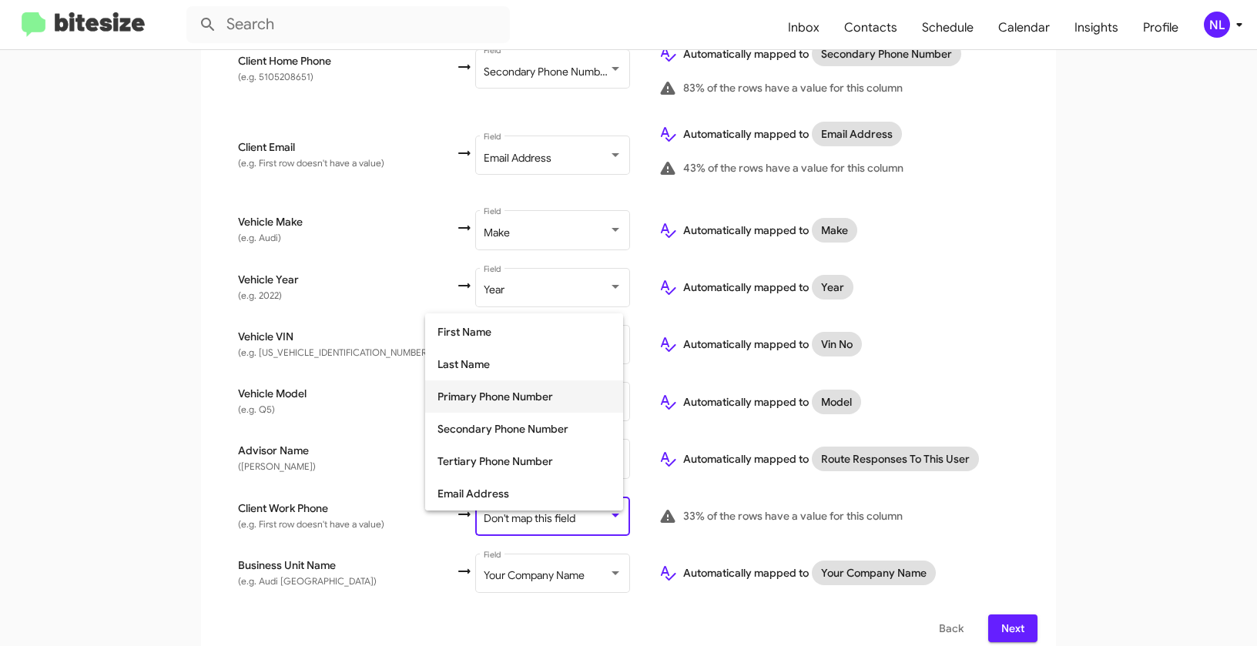
scroll to position [95, 0]
click at [475, 466] on span "Tertiary Phone Number" at bounding box center [523, 460] width 173 height 32
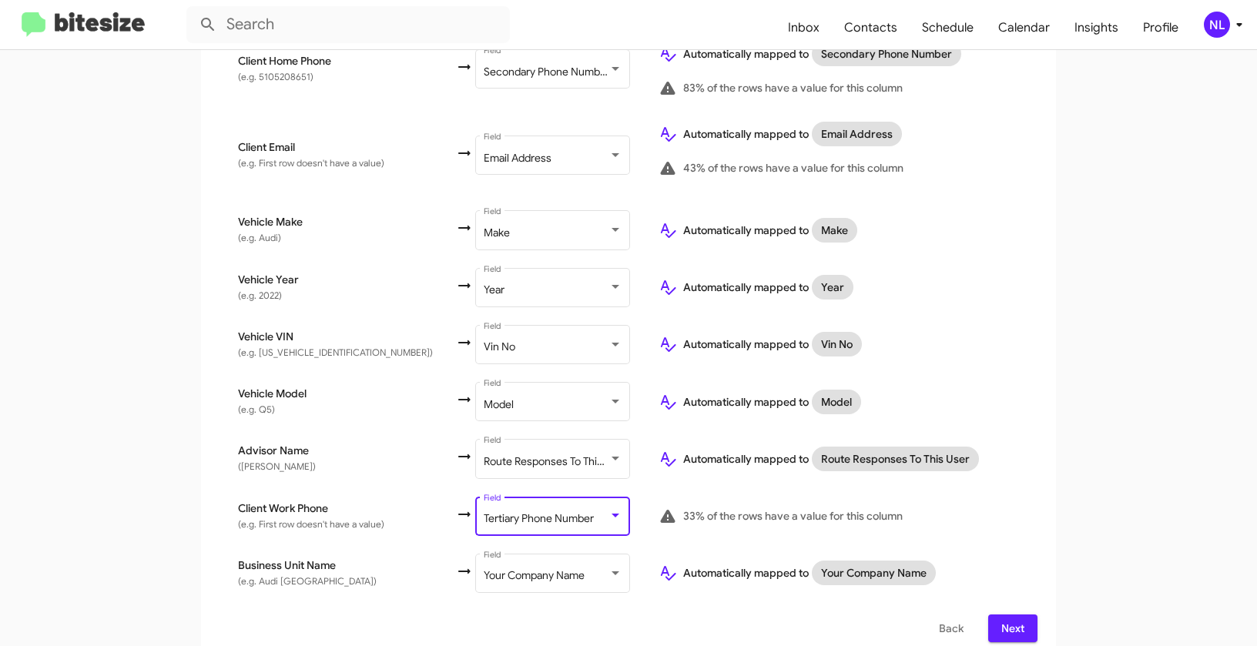
click at [1094, 436] on app-new-group "Select File 2 Map Fields 3 Naming 4 Done Select File To import contacts, you ne…" at bounding box center [628, 150] width 1257 height 1020
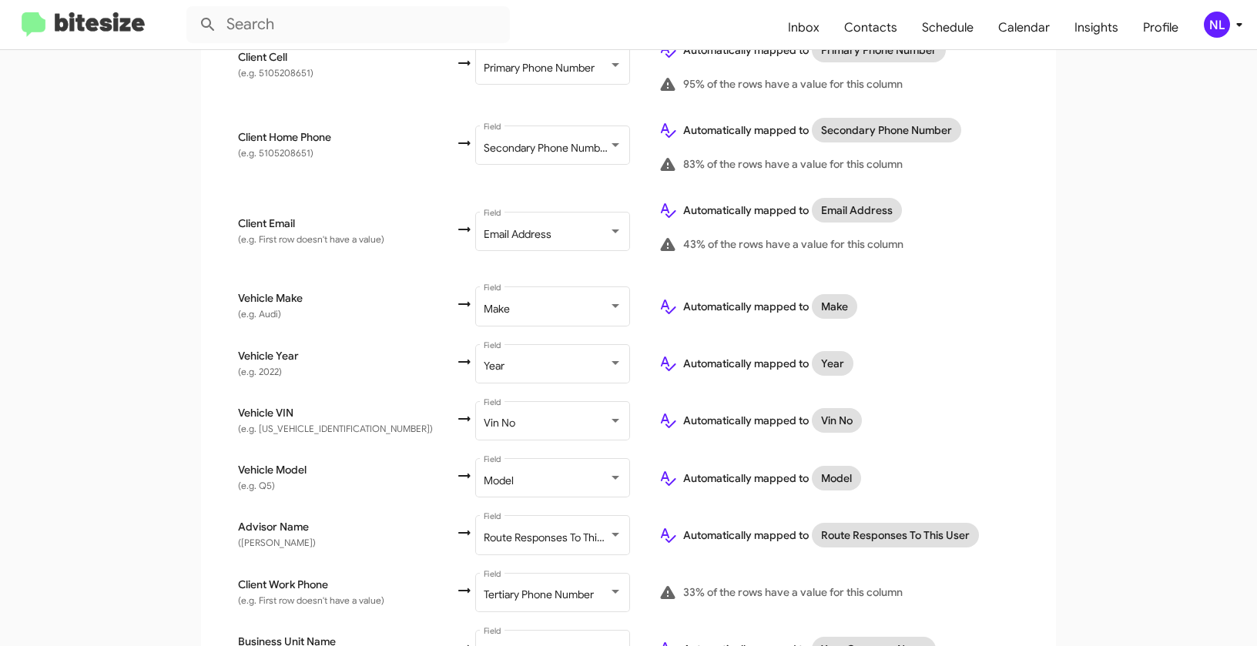
scroll to position [548, 0]
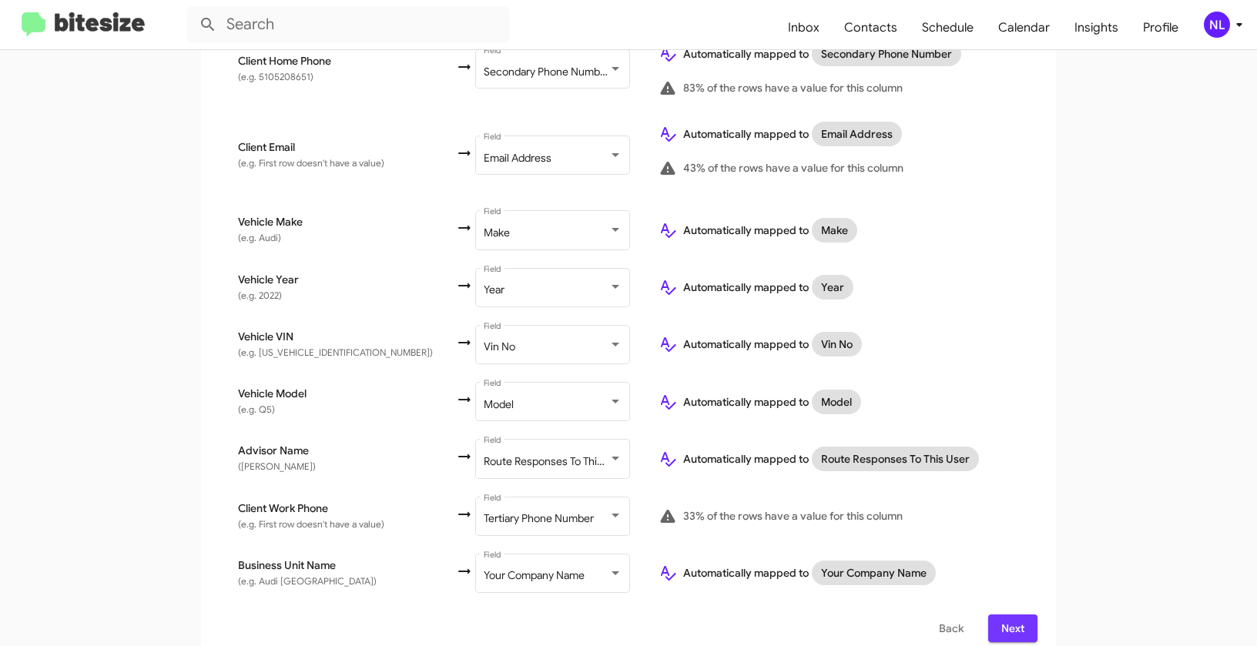
click at [1018, 615] on span "Next" at bounding box center [1012, 629] width 25 height 28
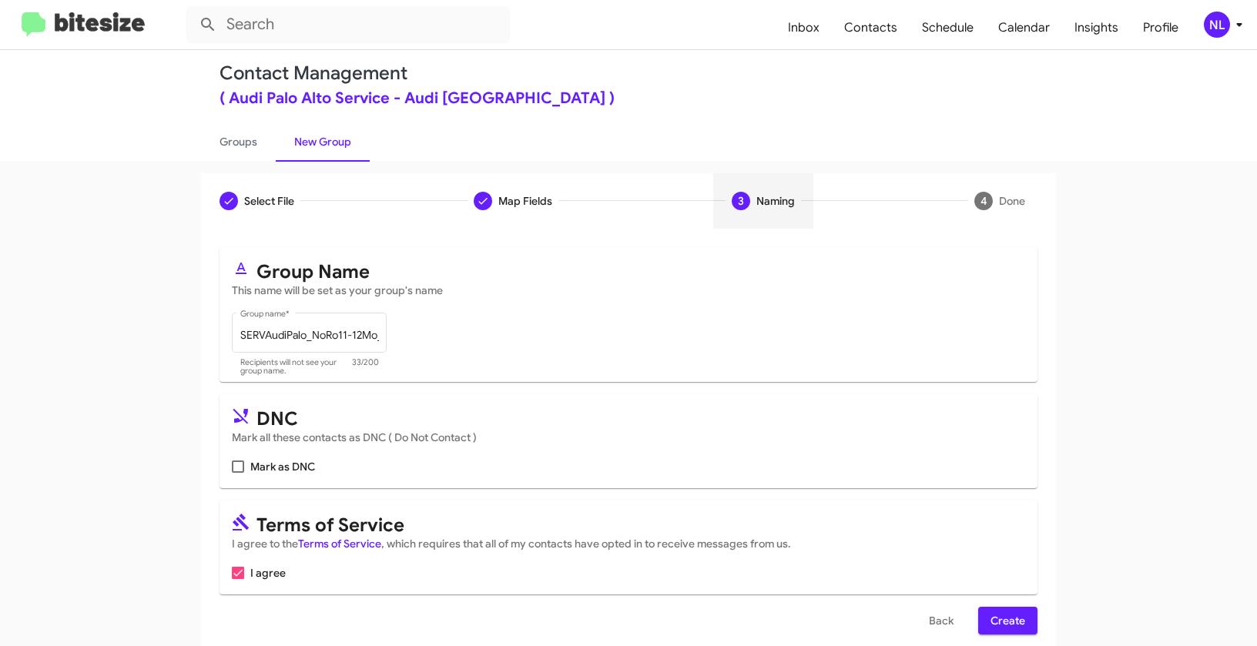
scroll to position [35, 0]
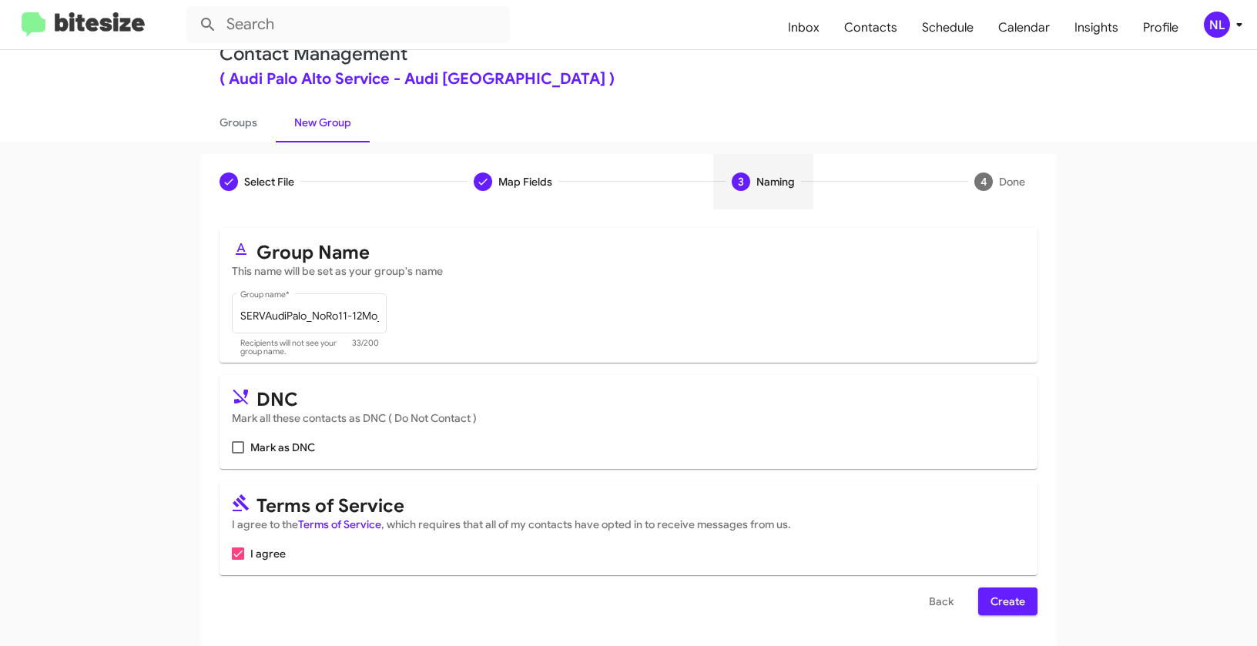
click at [996, 605] on span "Create" at bounding box center [1007, 602] width 35 height 28
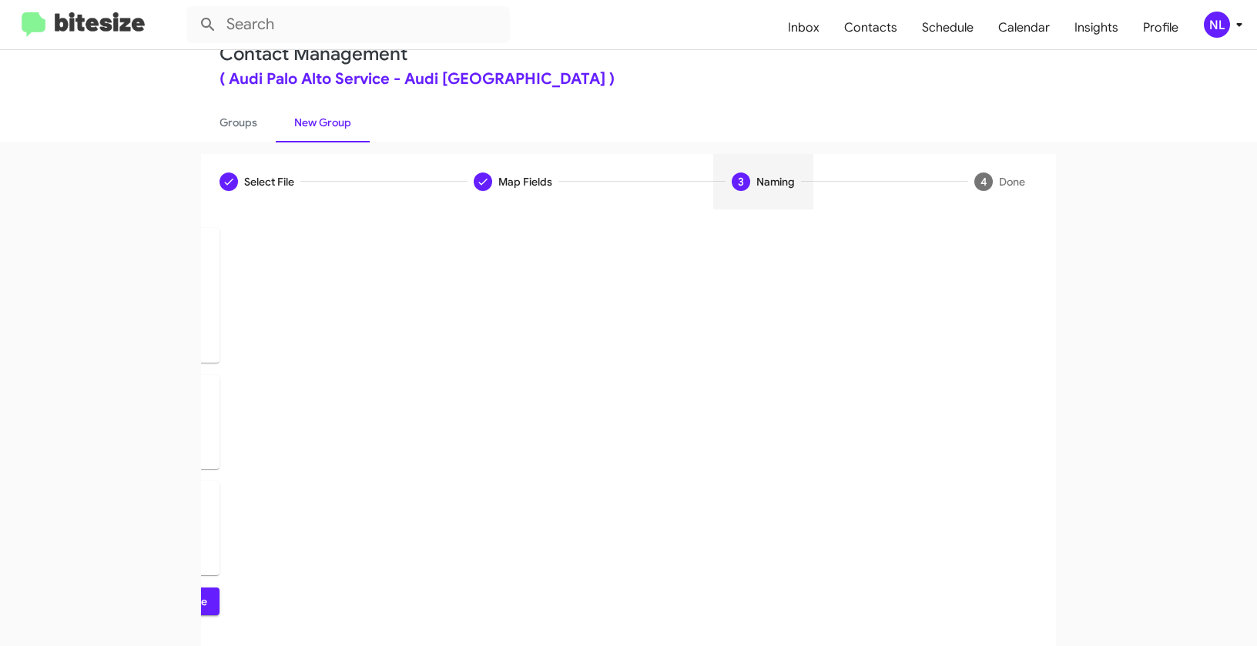
scroll to position [0, 0]
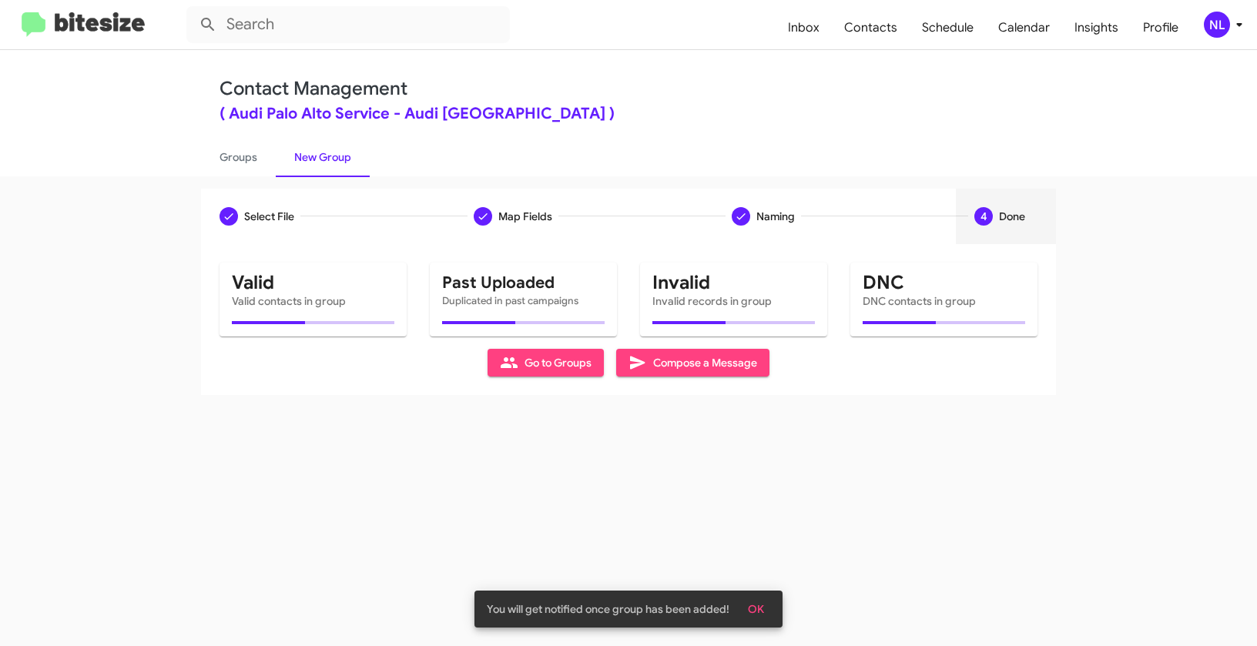
click at [749, 606] on span "OK" at bounding box center [756, 609] width 16 height 28
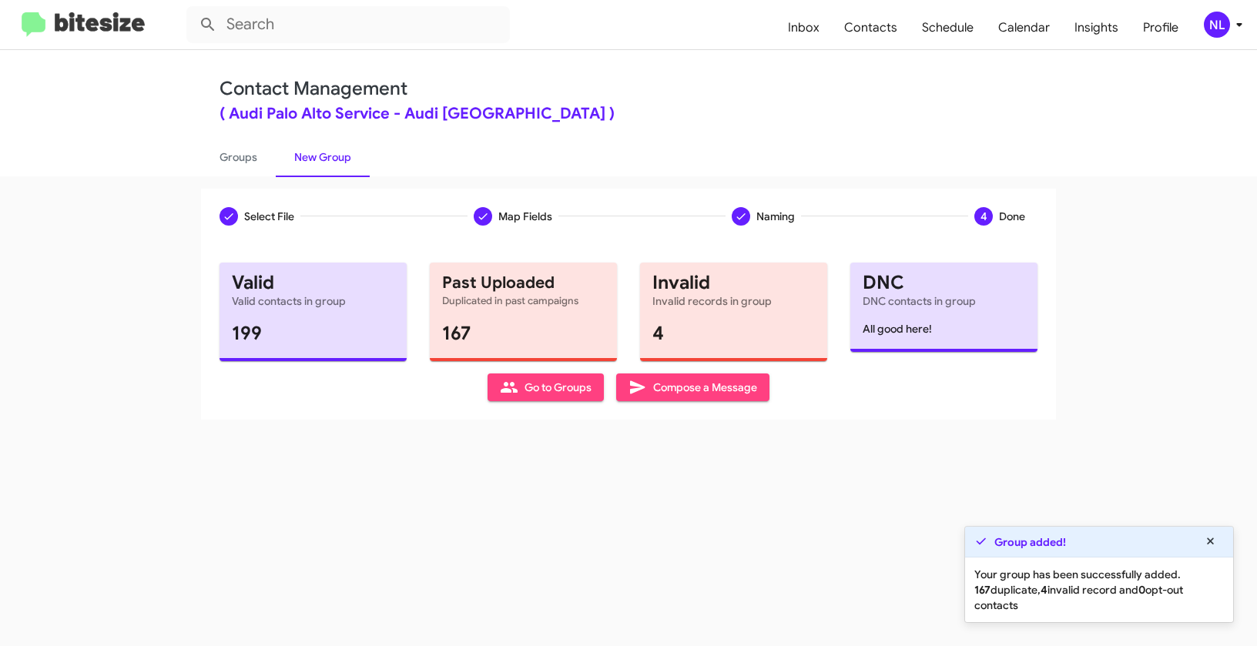
click at [534, 384] on span "Go to Groups" at bounding box center [546, 387] width 92 height 28
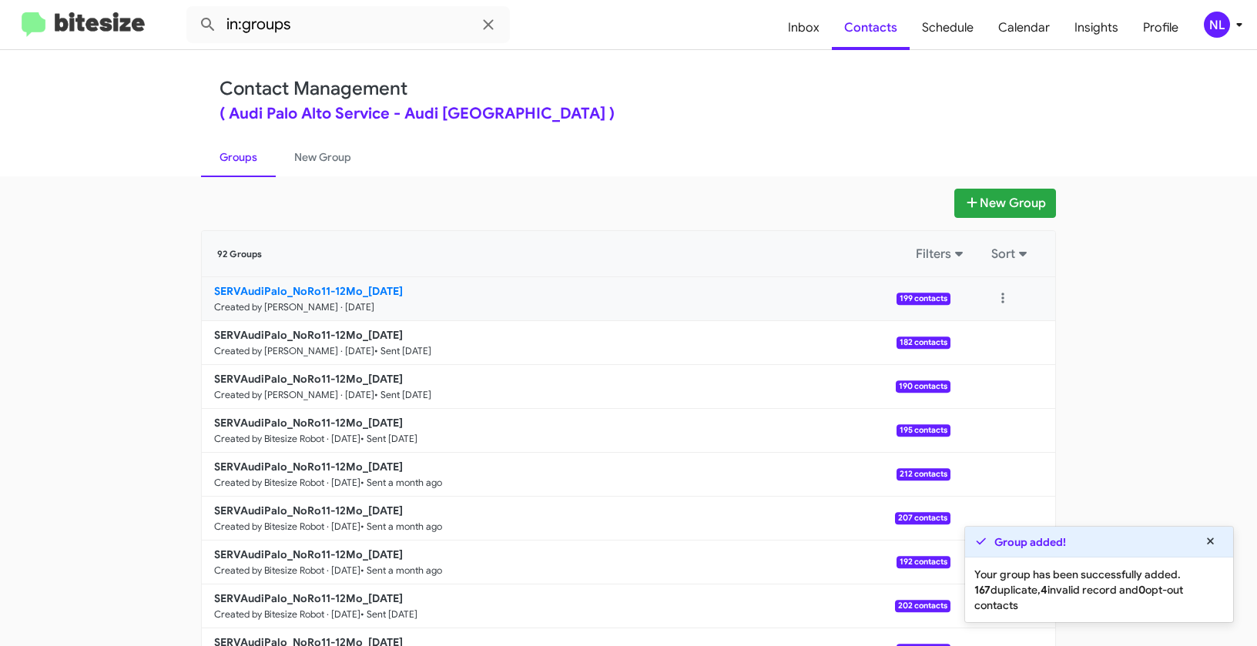
drag, startPoint x: 168, startPoint y: 282, endPoint x: 357, endPoint y: 285, distance: 188.7
click at [357, 285] on app-groups "New Group 92 Groups Filters Sort SERVAudiPalo_NoRo11-12Mo_10-07-25 Created by N…" at bounding box center [628, 473] width 1257 height 568
copy div "Filters Sort SERVAudiPalo_NoRo11-12Mo"
click at [342, 25] on input "in:groups" at bounding box center [347, 24] width 323 height 37
paste input "SERVAudiPalo_NoRo11-12Mo"
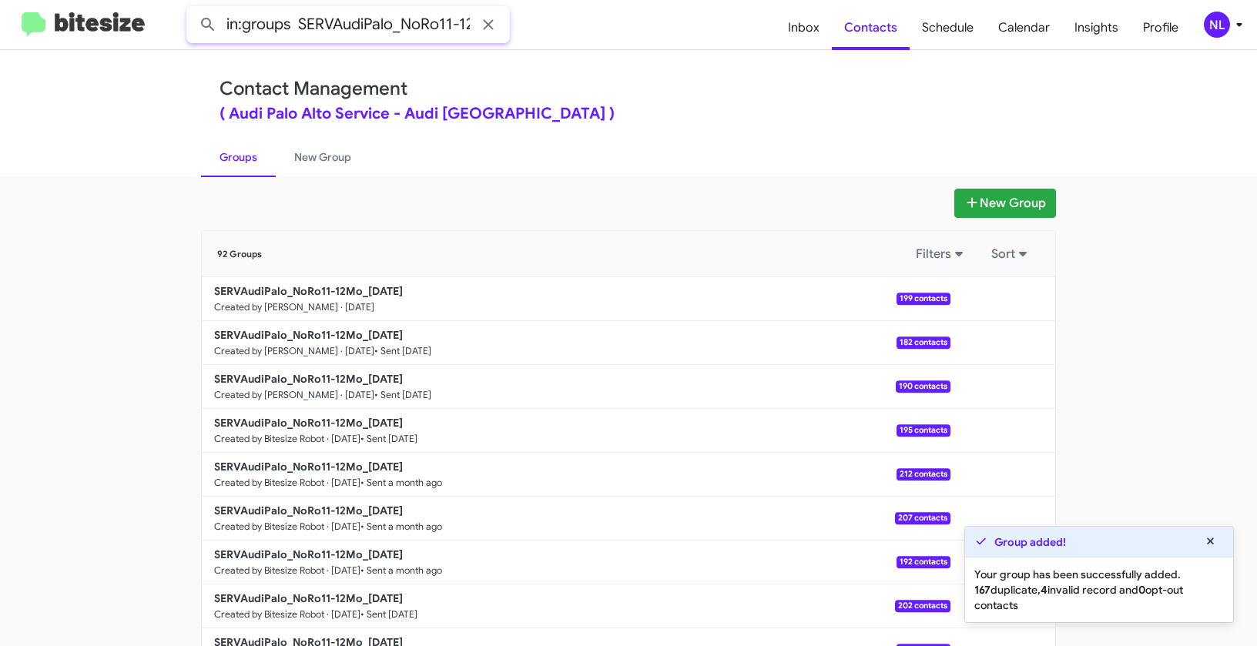
scroll to position [0, 25]
type input "in:groups SERVAudiPalo_NoRo11-12Mo"
click at [193, 9] on button at bounding box center [208, 24] width 31 height 31
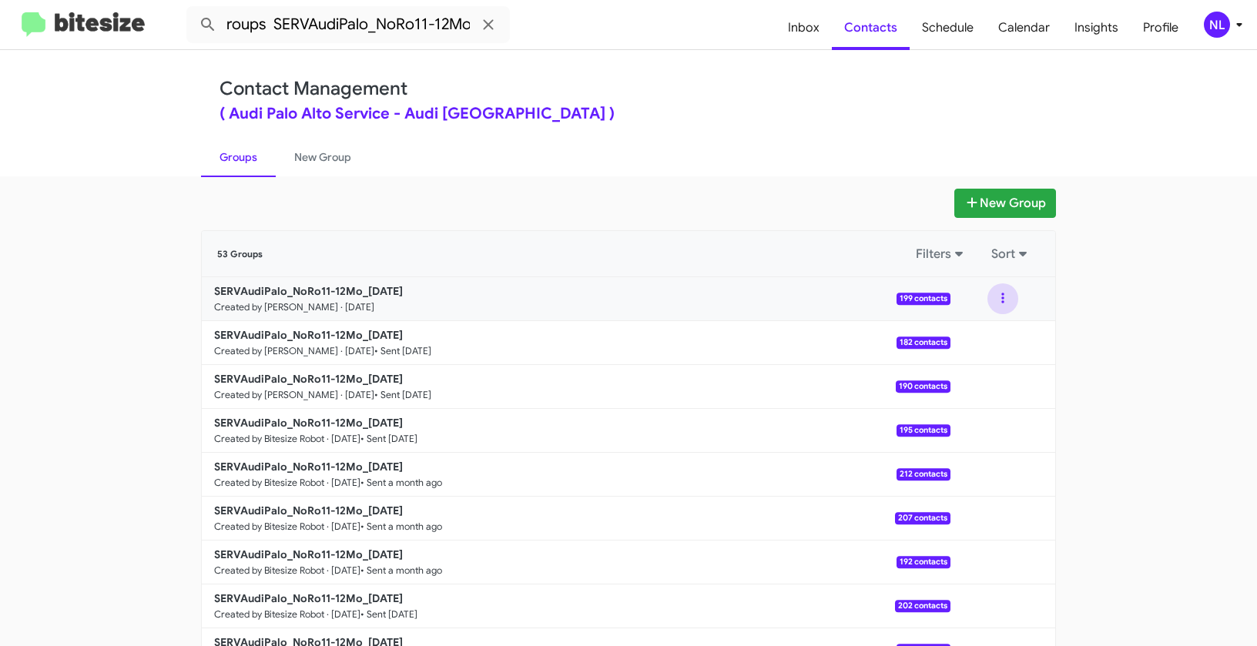
click at [988, 294] on button at bounding box center [1002, 298] width 31 height 31
click at [986, 333] on button "View contacts" at bounding box center [956, 340] width 123 height 37
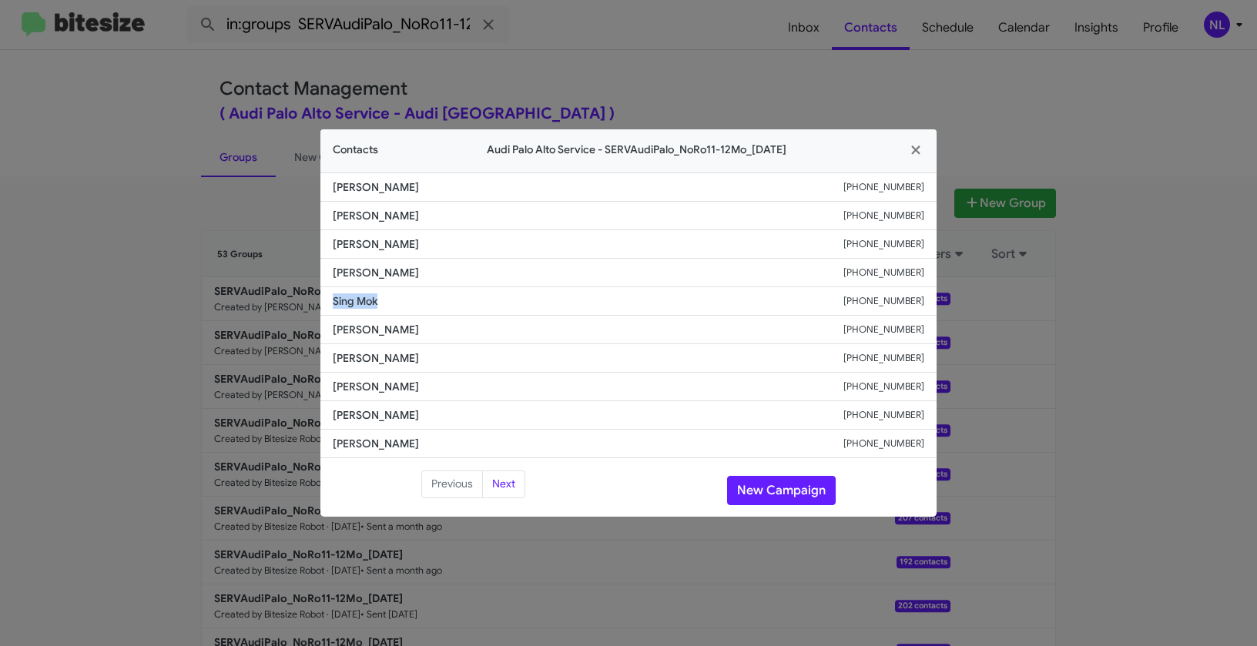
drag, startPoint x: 332, startPoint y: 303, endPoint x: 414, endPoint y: 303, distance: 81.6
click at [414, 303] on span "Sing Mok" at bounding box center [588, 300] width 511 height 15
copy span "Sing Mok"
click at [474, 395] on li "Richard Quan +14084827103" at bounding box center [628, 387] width 616 height 28
drag, startPoint x: 326, startPoint y: 355, endPoint x: 420, endPoint y: 354, distance: 94.0
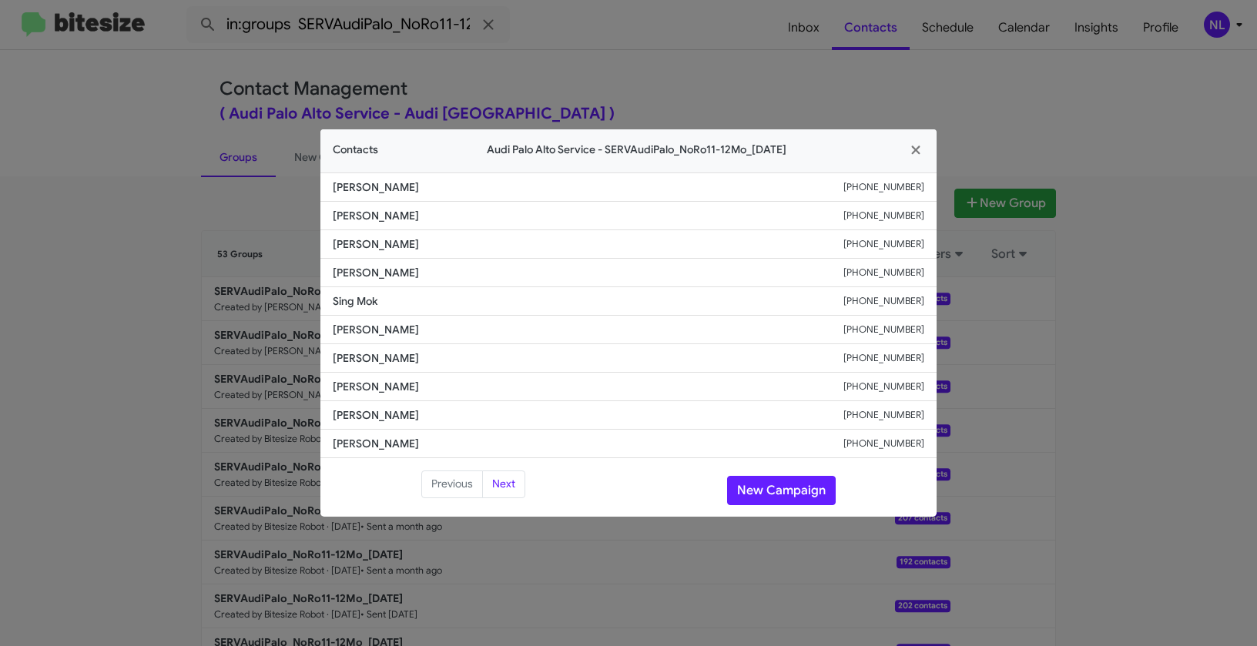
click at [420, 354] on li "Rosette Zamora +17025210997" at bounding box center [628, 358] width 616 height 28
copy span "Rosette Zamora"
click at [1063, 332] on modal-container "Contacts Audi Palo Alto Service - SERVAudiPalo_NoRo11-12Mo_10-07-25 Yexin Wang …" at bounding box center [628, 323] width 1257 height 646
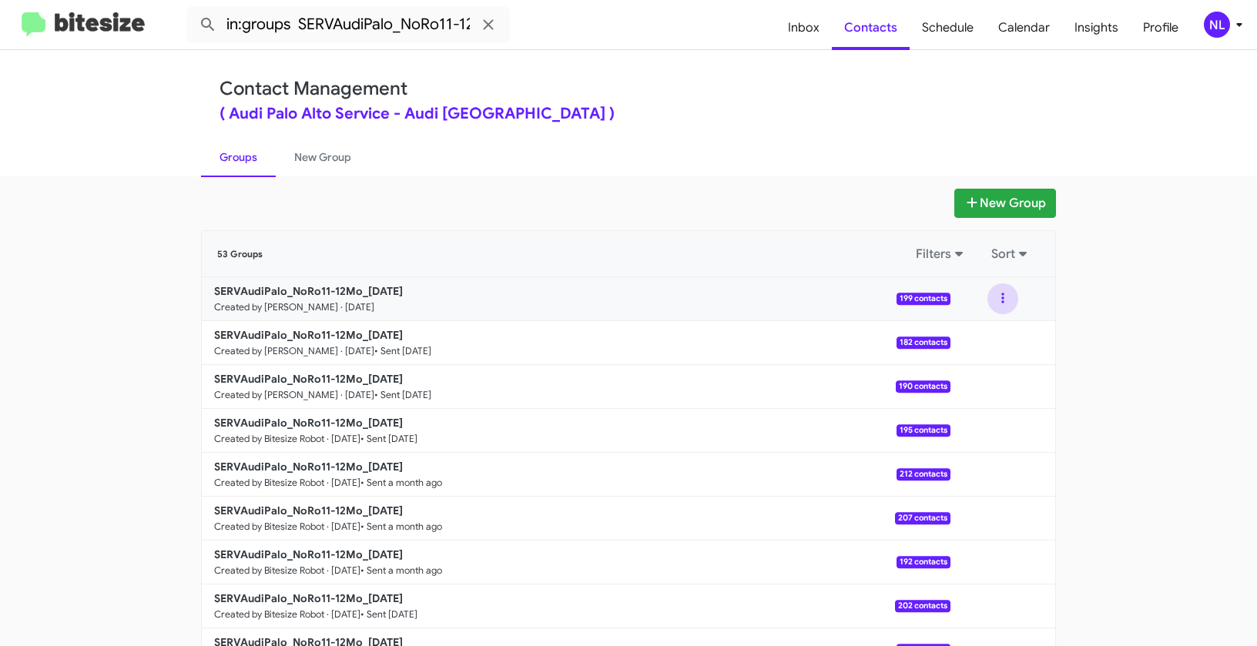
click at [996, 301] on button at bounding box center [1002, 298] width 31 height 31
click at [986, 343] on button "View contacts" at bounding box center [956, 340] width 123 height 37
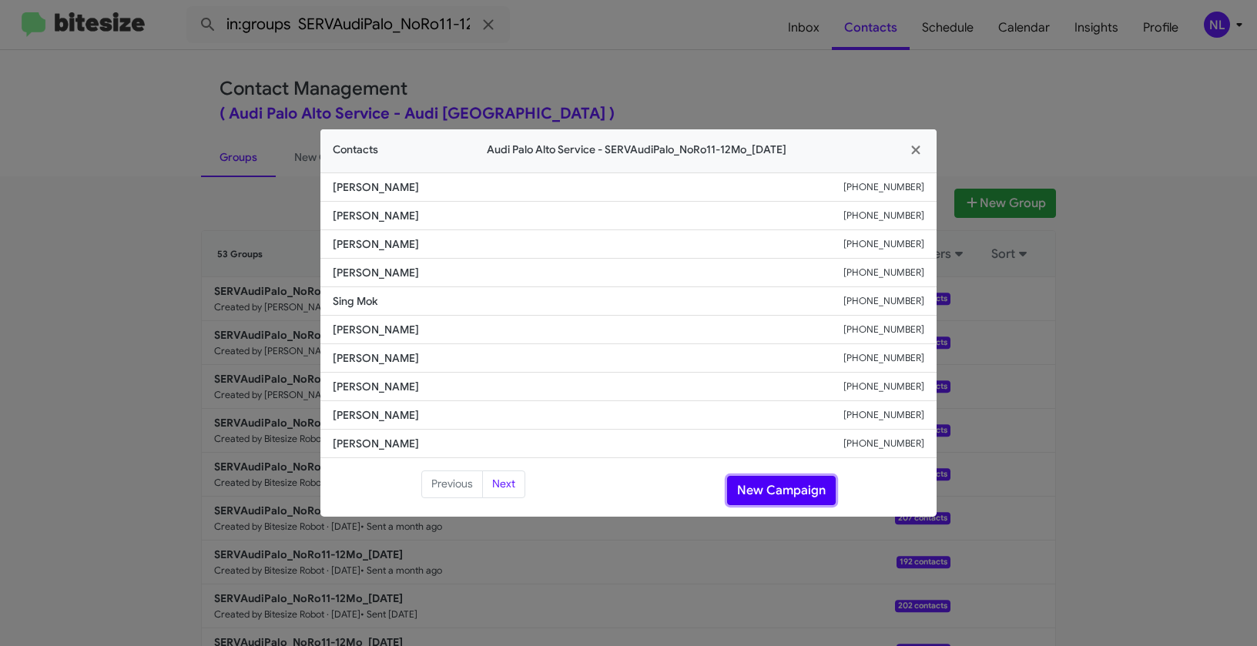
click at [788, 493] on button "New Campaign" at bounding box center [781, 490] width 109 height 29
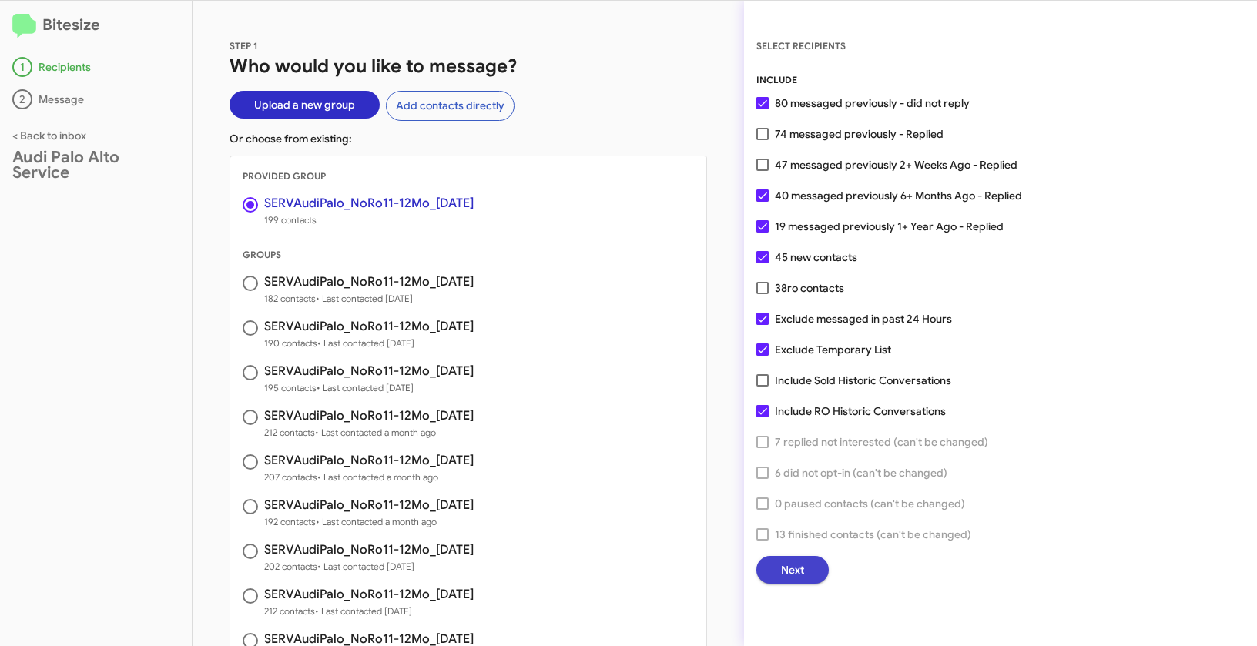
click at [786, 568] on span "Next" at bounding box center [792, 570] width 23 height 28
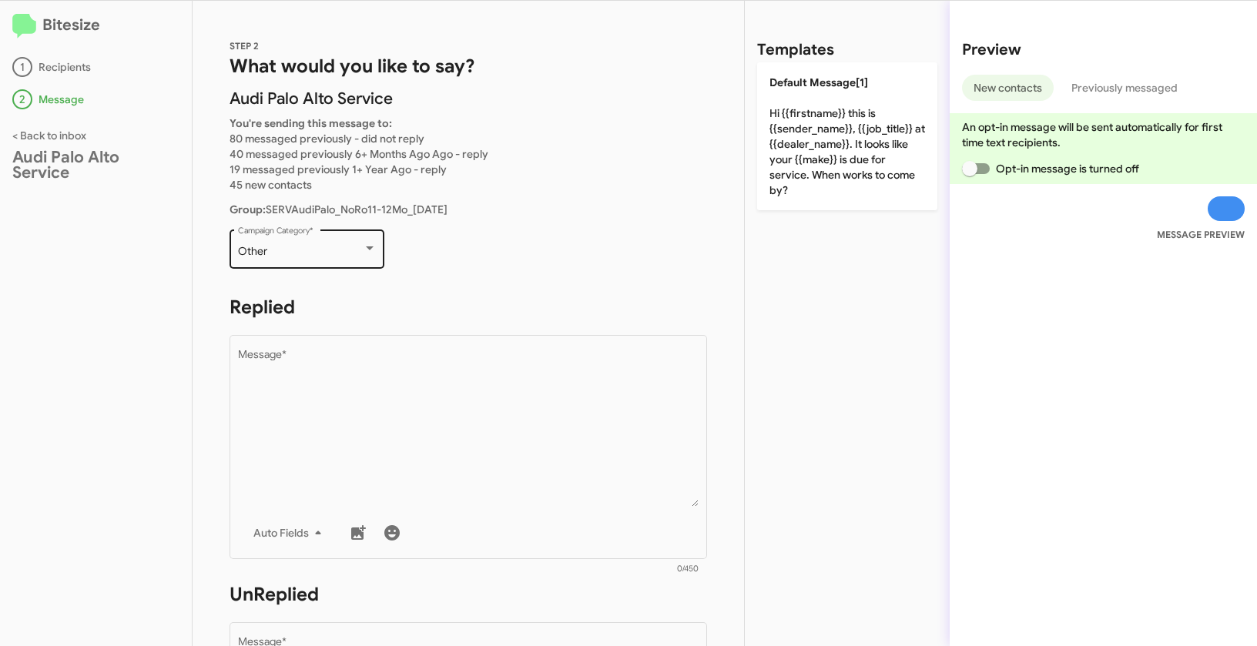
click at [304, 253] on div "Other" at bounding box center [300, 252] width 125 height 12
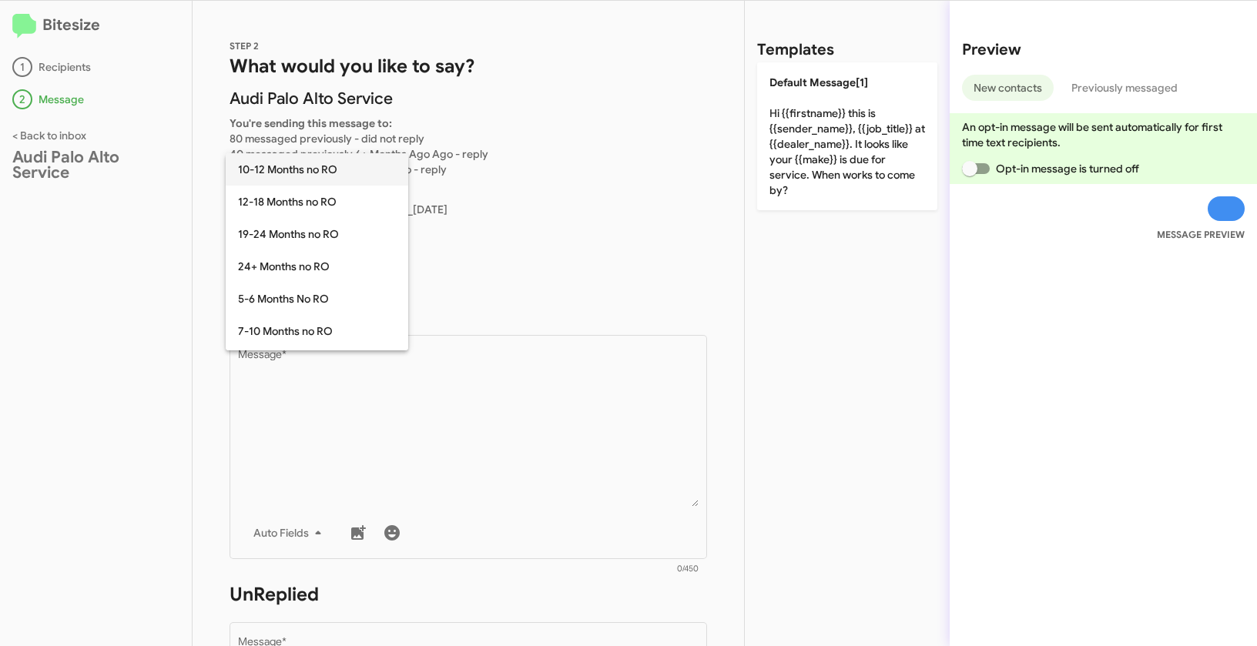
click at [261, 169] on span "10-12 Months no RO" at bounding box center [317, 169] width 158 height 32
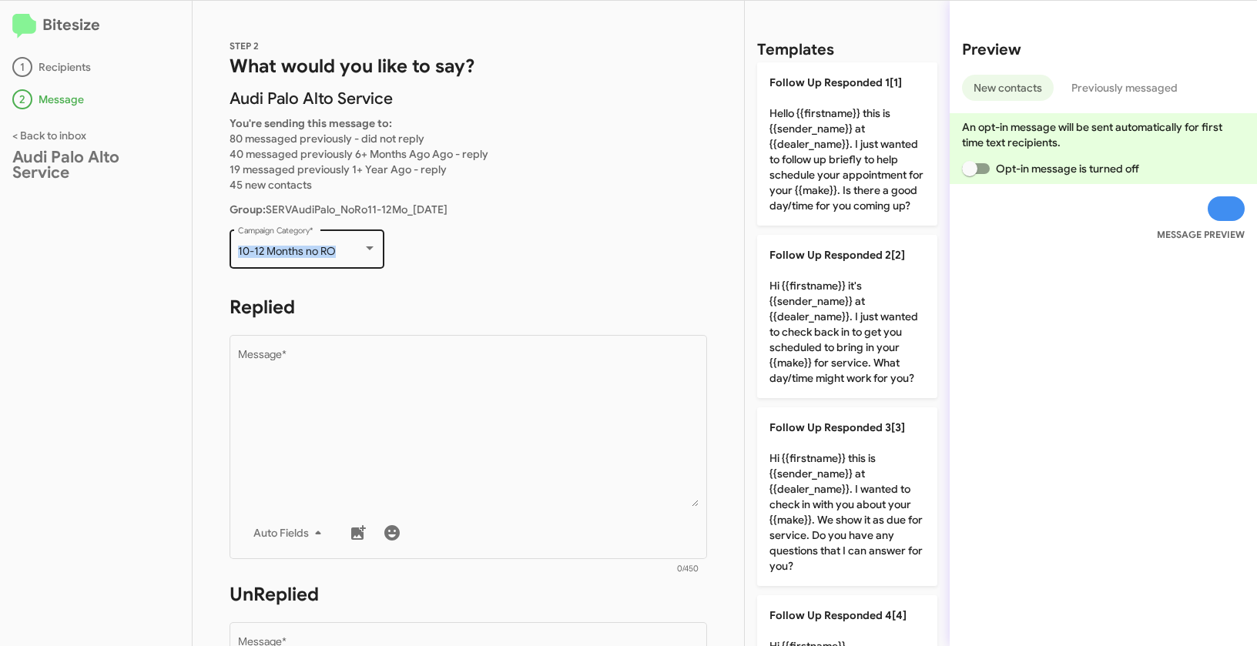
drag, startPoint x: 232, startPoint y: 248, endPoint x: 344, endPoint y: 256, distance: 112.8
click at [344, 256] on div "10-12 Months no RO Campaign Category *" at bounding box center [306, 247] width 155 height 42
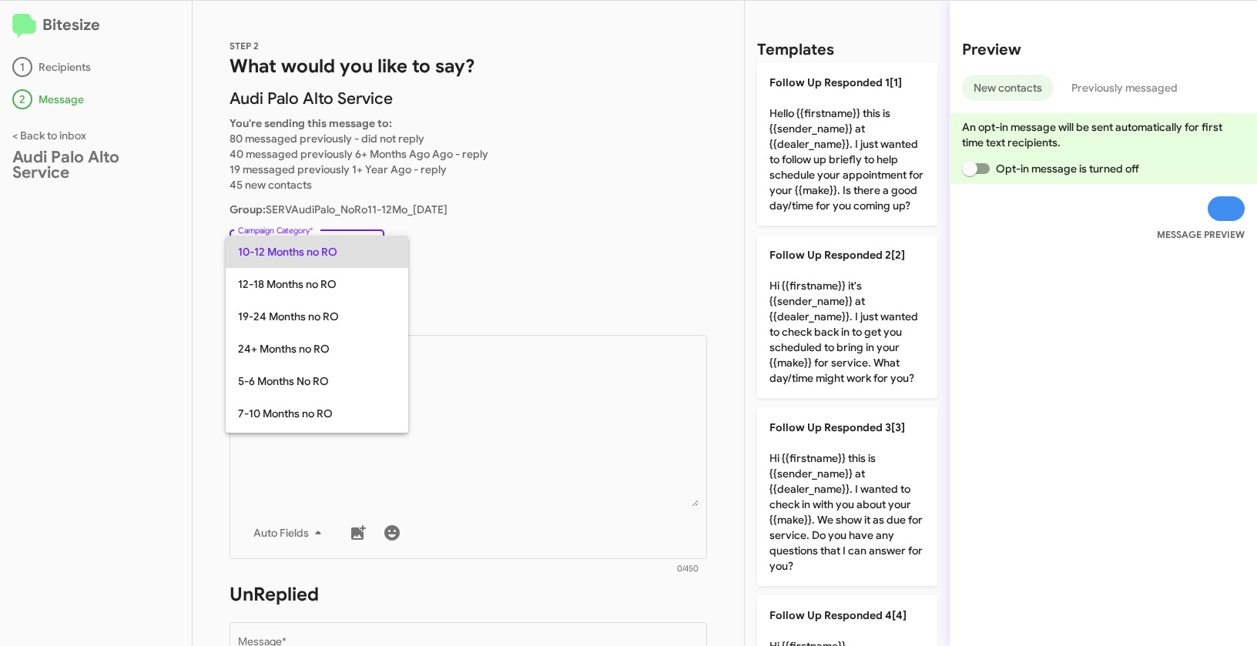
copy span "10-12 Months no RO"
click at [538, 417] on div at bounding box center [628, 323] width 1257 height 646
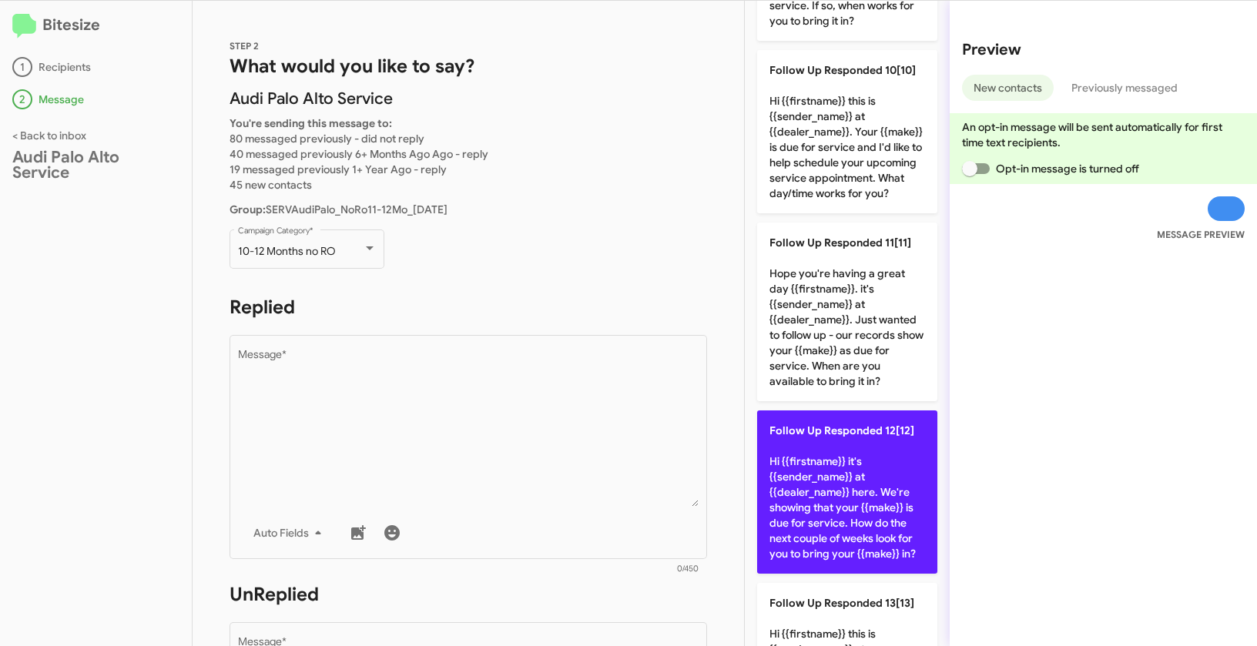
scroll to position [1626, 0]
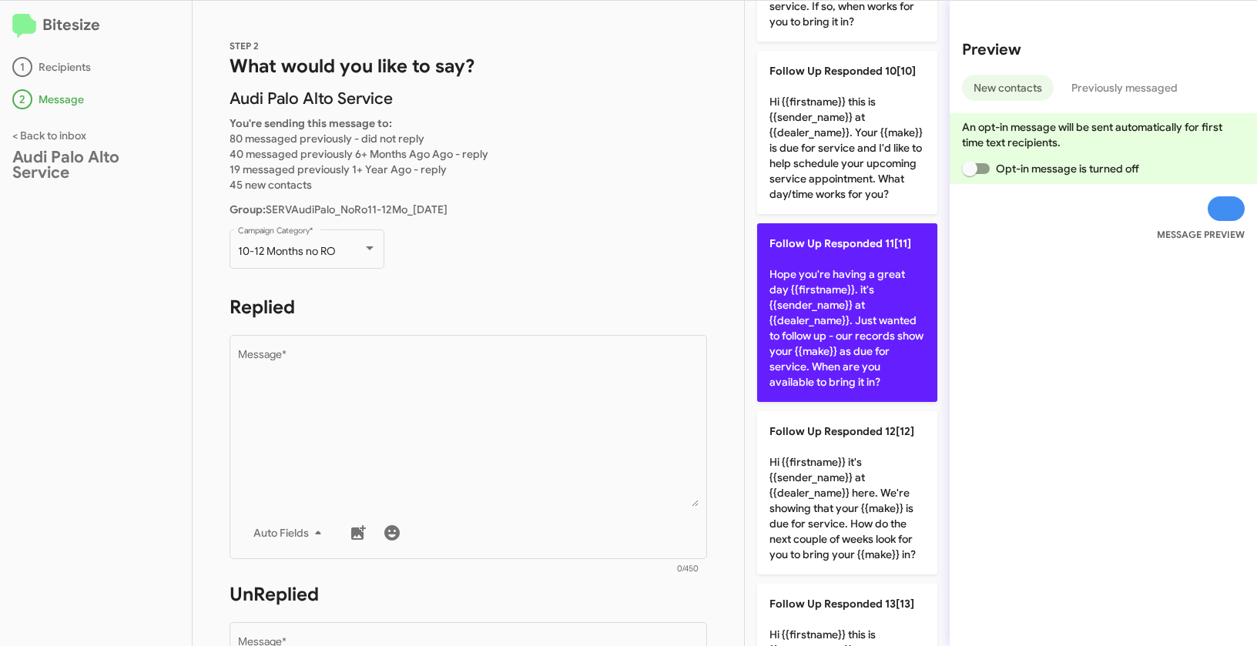
click at [866, 367] on p "Follow Up Responded 11[11] Hope you're having a great day {{firstname}}. it's {…" at bounding box center [847, 312] width 180 height 179
type textarea "Hope you're having a great day {{firstname}}. it's {{sender_name}} at {{dealer_…"
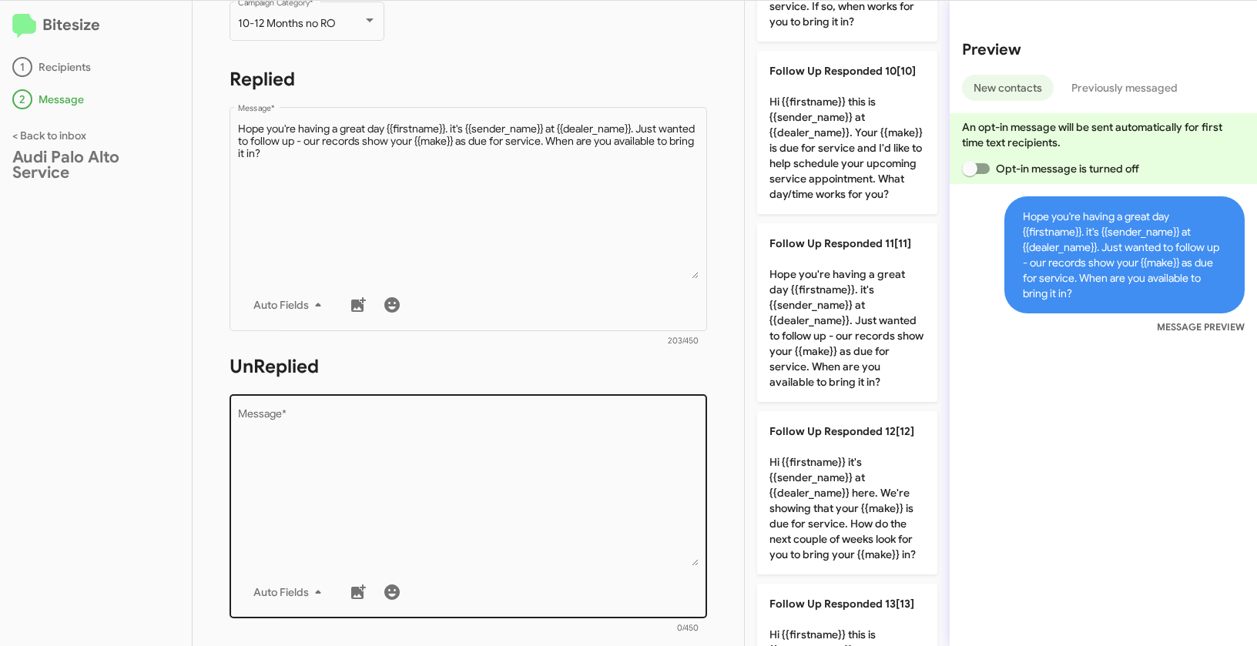
scroll to position [230, 0]
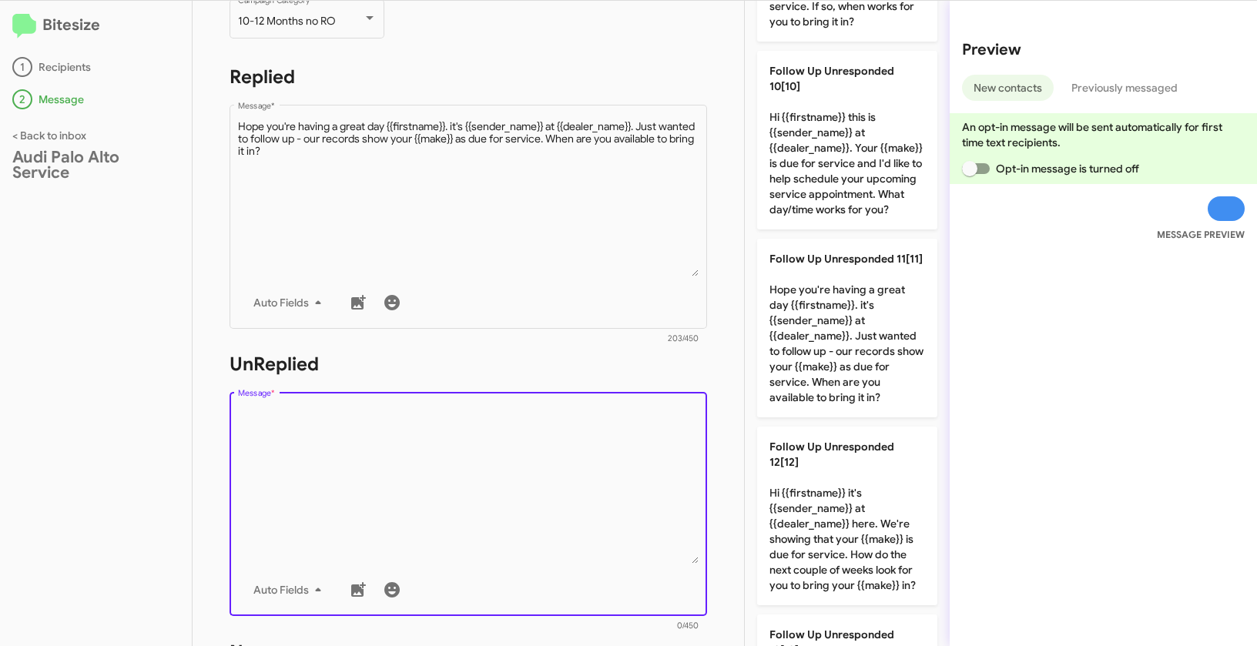
click at [591, 490] on textarea "Message *" at bounding box center [468, 485] width 461 height 157
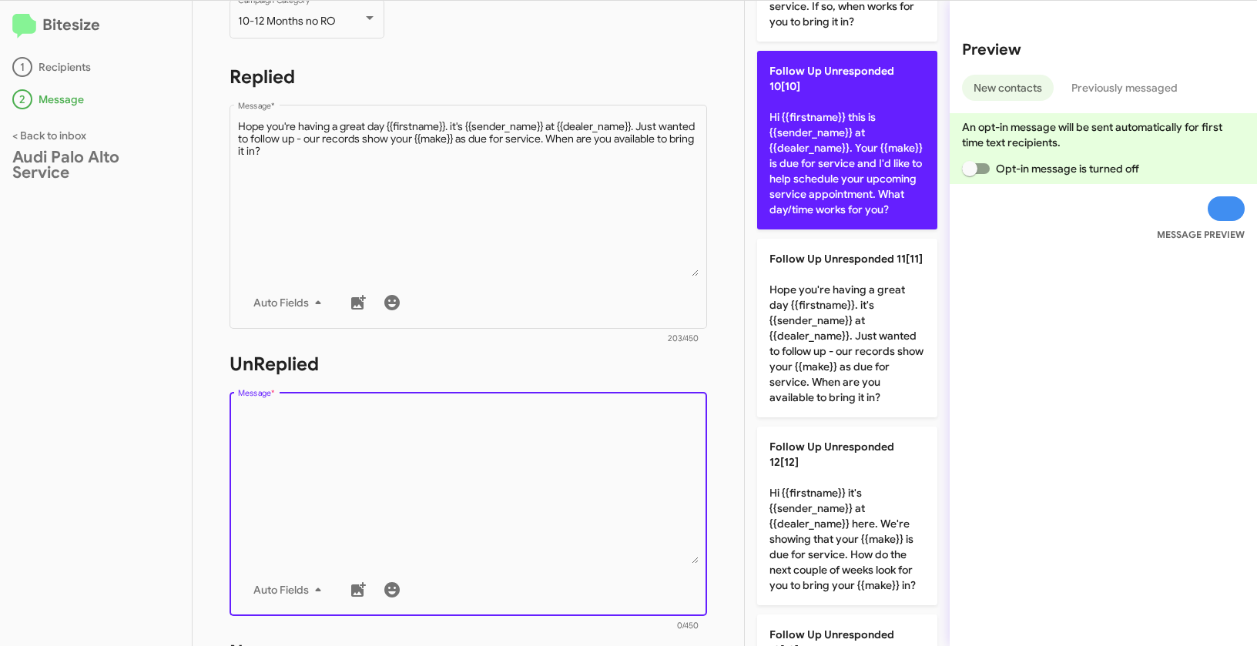
click at [789, 212] on p "Follow Up Unresponded 10[10] Hi {{firstname}} this is {{sender_name}} at {{deal…" at bounding box center [847, 140] width 180 height 179
type textarea "Hi {{firstname}} this is {{sender_name}} at {{dealer_name}}. Your {{make}} is d…"
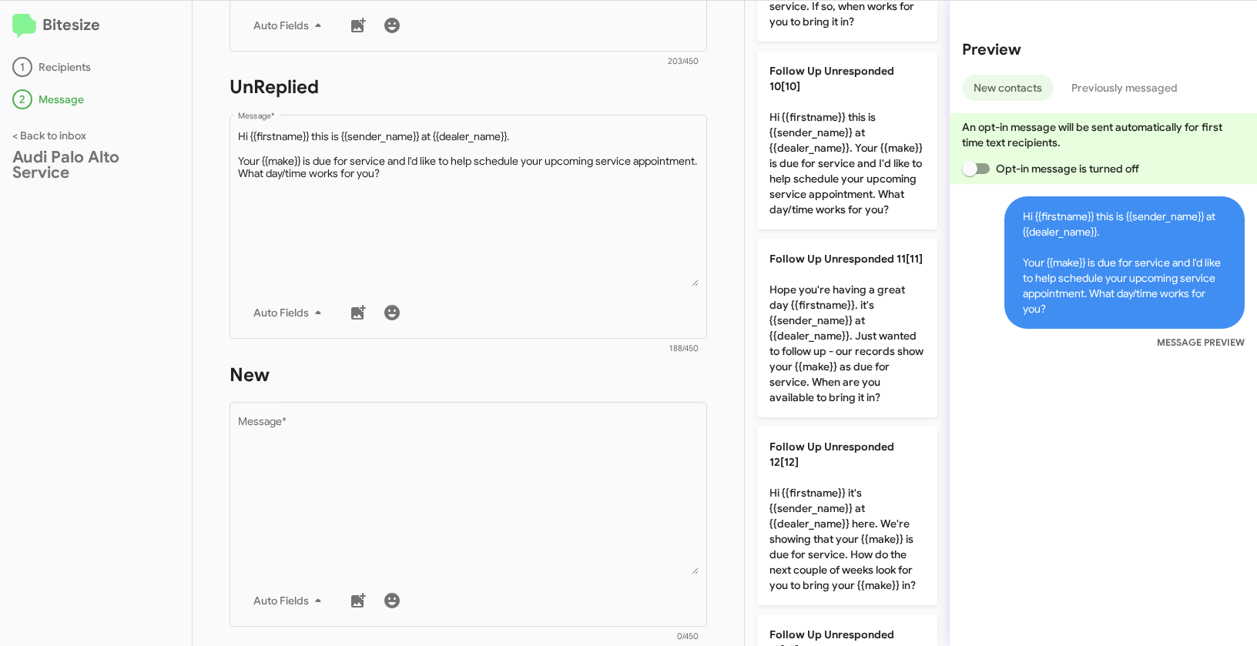
scroll to position [601, 0]
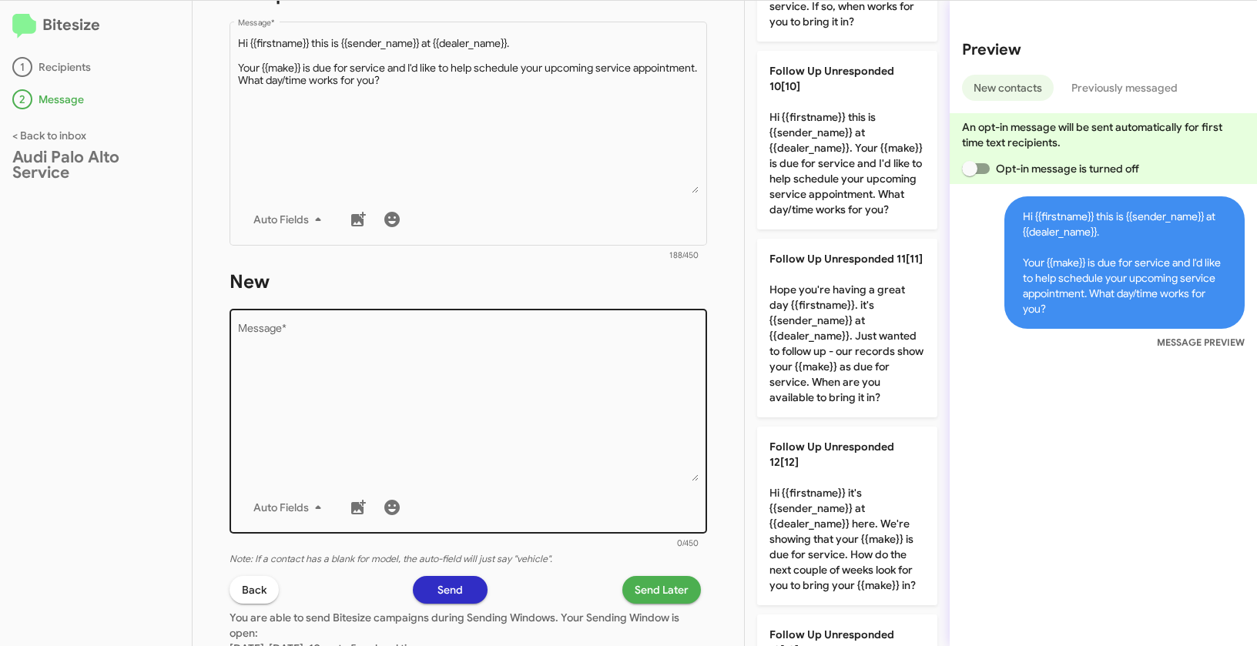
click at [467, 411] on textarea "Message *" at bounding box center [468, 402] width 461 height 157
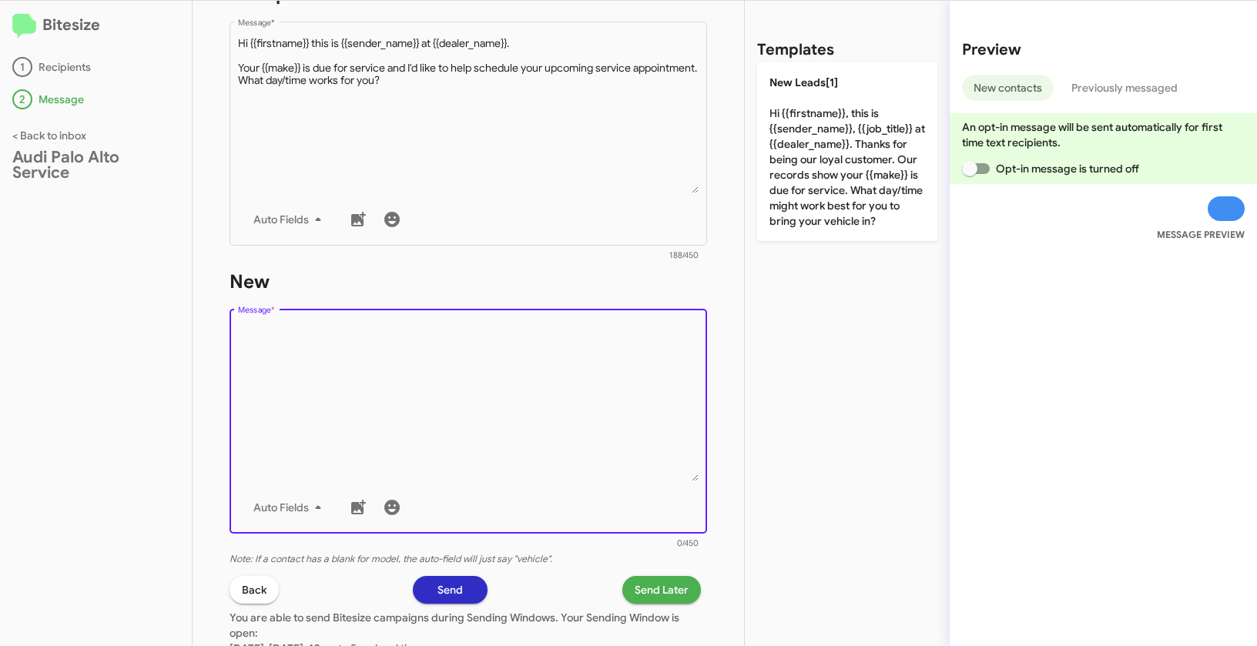
scroll to position [0, 0]
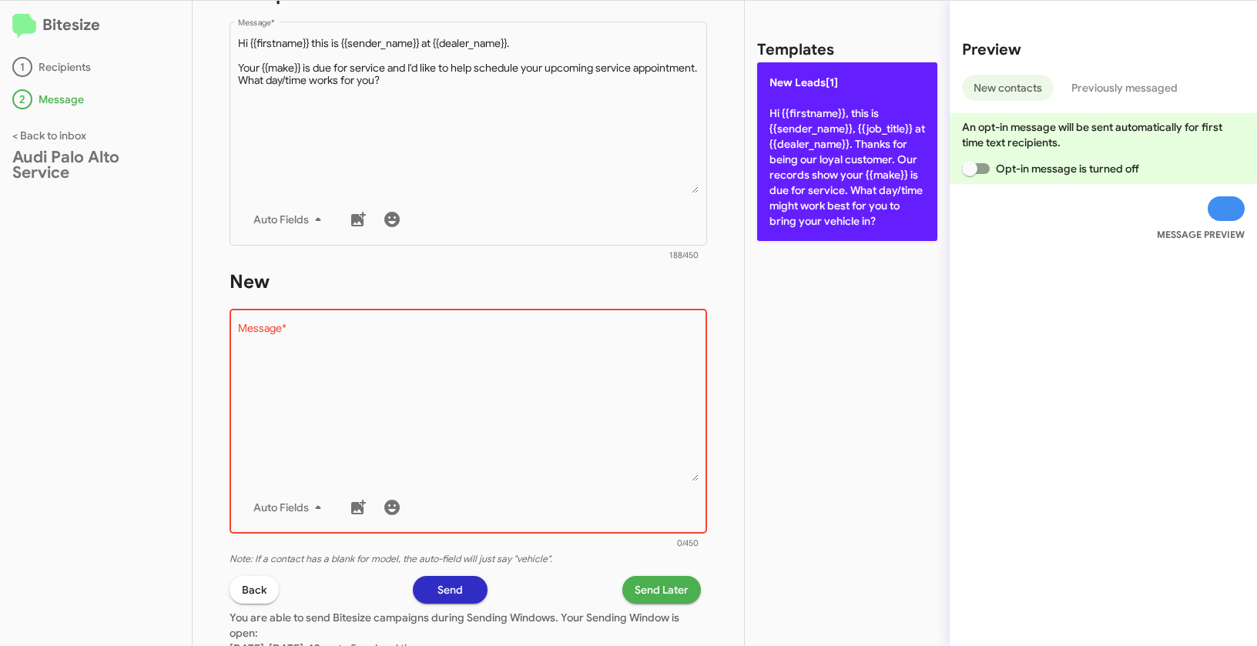
click at [775, 142] on p "New Leads[1] Hi {{firstname}}, this is {{sender_name}}, {{job_title}} at {{deal…" at bounding box center [847, 151] width 180 height 179
type textarea "Hi {{firstname}}, this is {{sender_name}}, {{job_title}} at {{dealer_name}}. Th…"
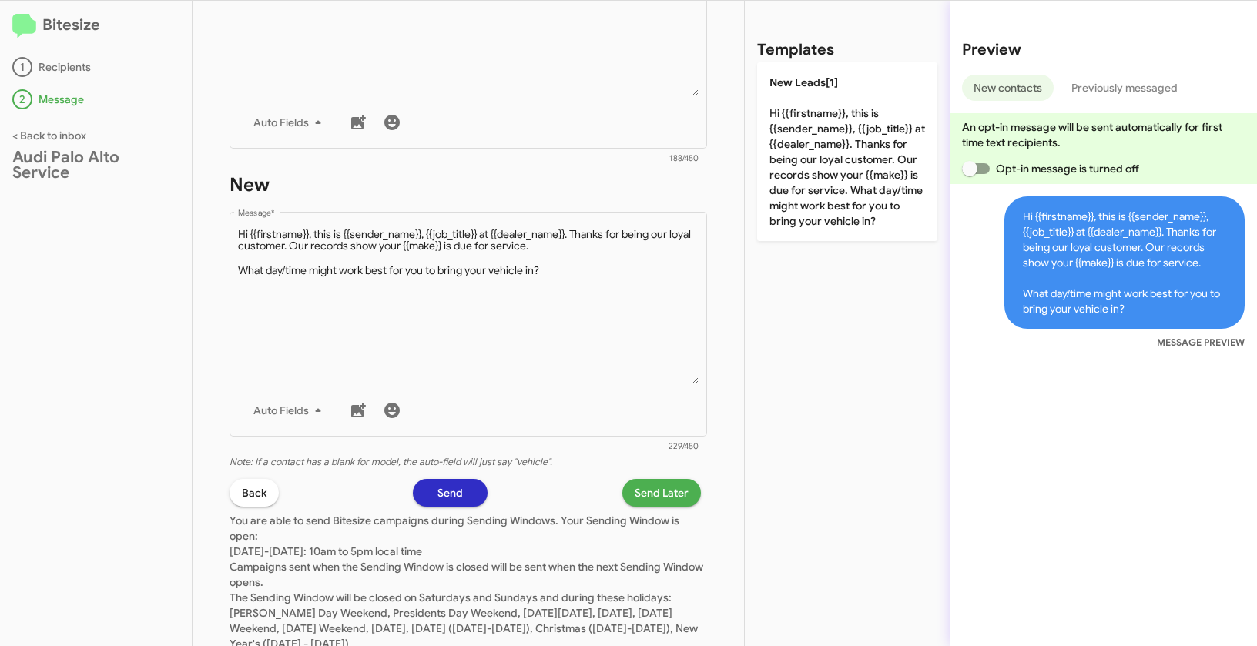
scroll to position [749, 0]
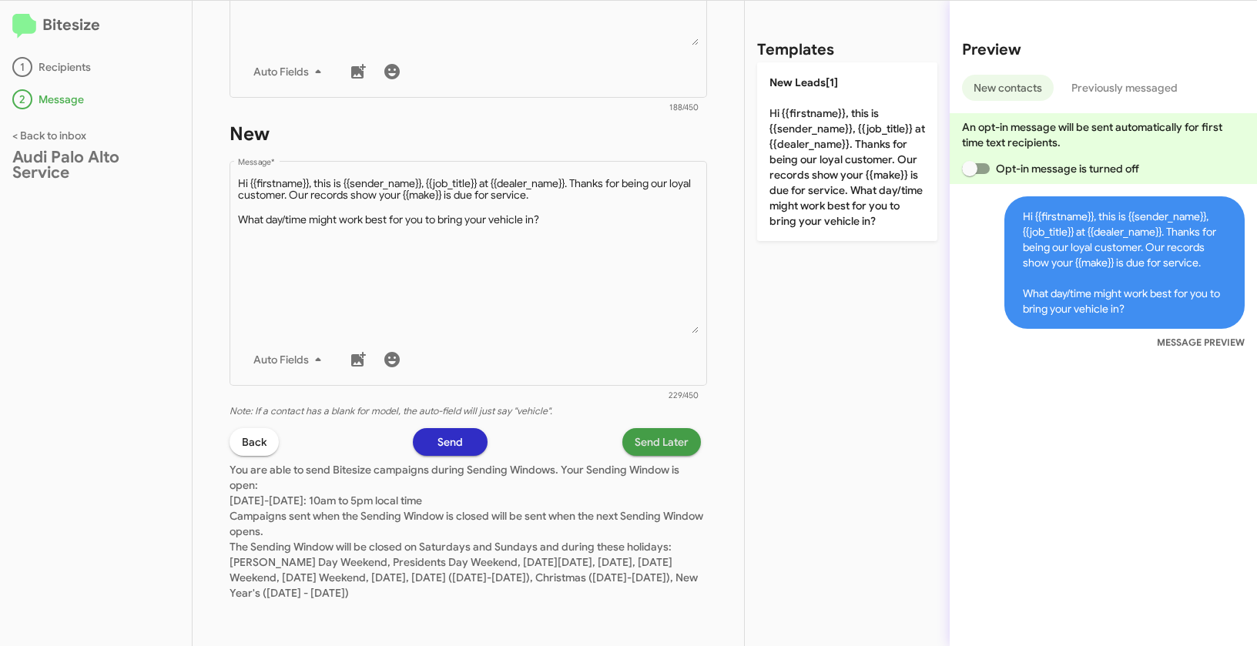
click at [666, 444] on span "Send Later" at bounding box center [662, 442] width 54 height 28
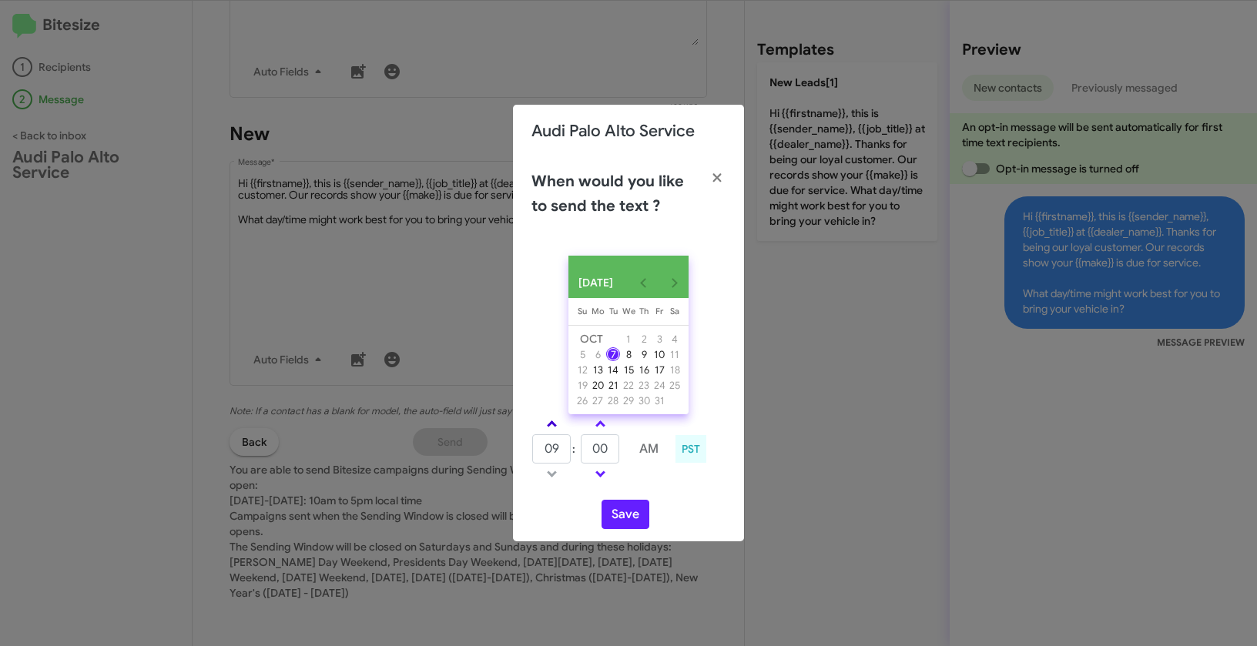
click at [547, 425] on link at bounding box center [551, 424] width 27 height 18
type input "10"
click at [620, 514] on button "Save" at bounding box center [625, 514] width 48 height 29
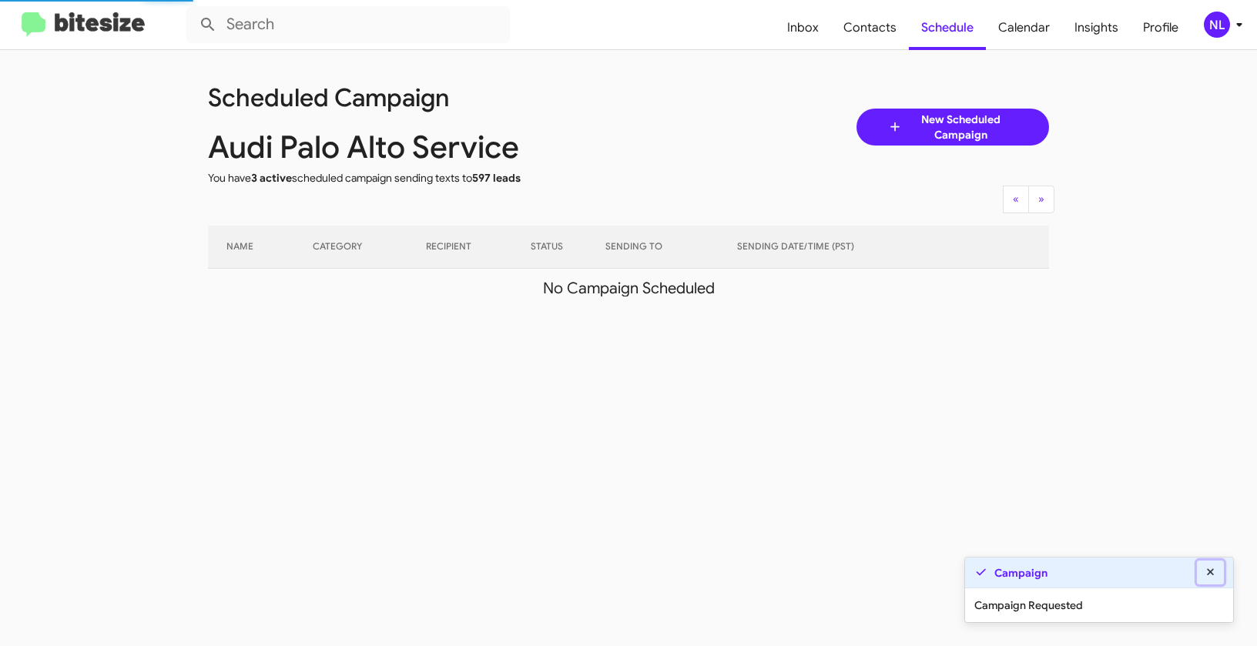
click at [1213, 569] on icon at bounding box center [1211, 572] width 14 height 11
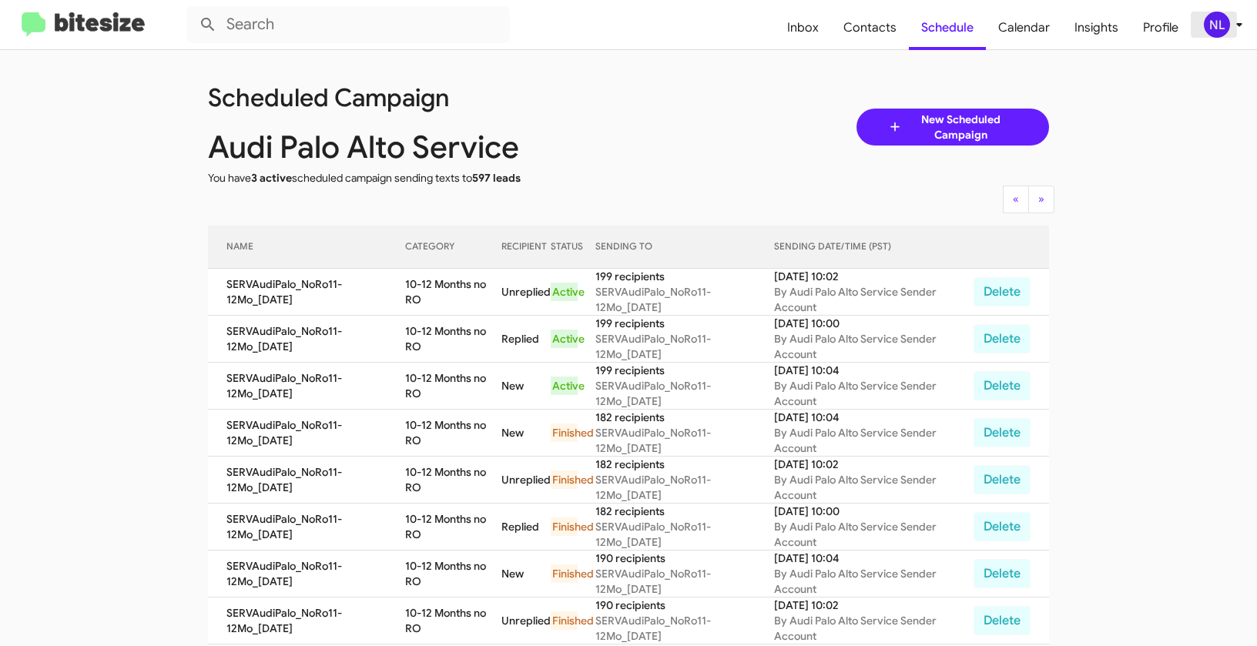
click at [1222, 25] on div "NL" at bounding box center [1217, 25] width 26 height 26
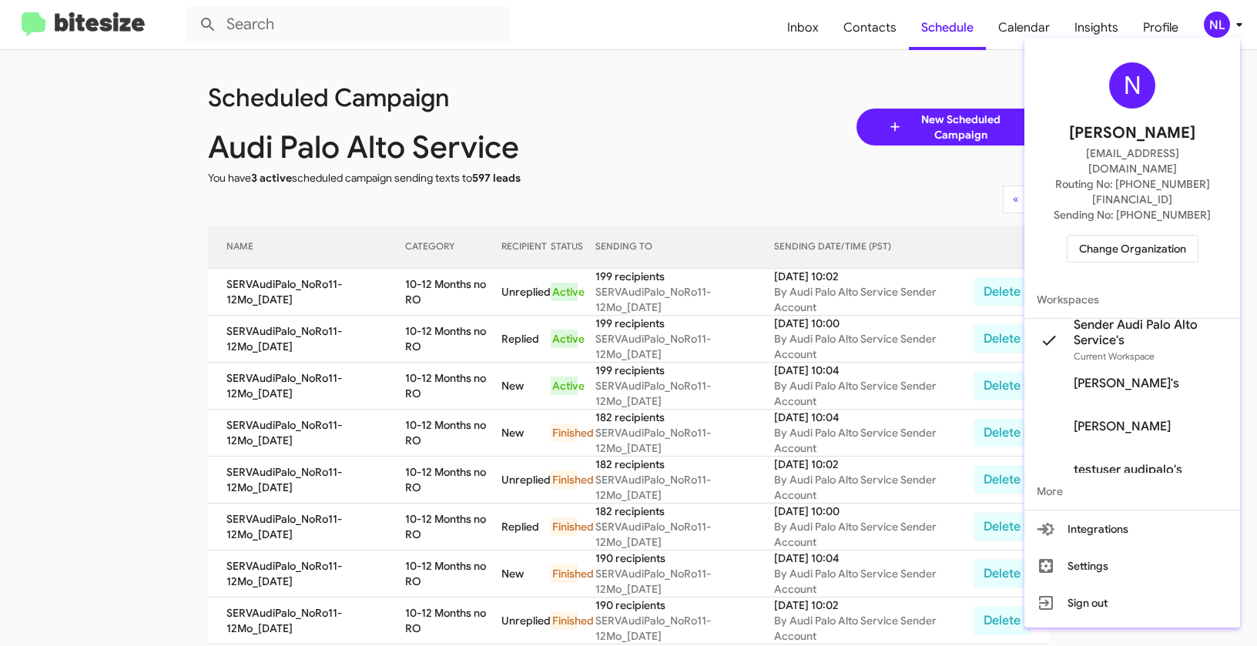
click at [1100, 236] on span "Change Organization" at bounding box center [1132, 249] width 107 height 26
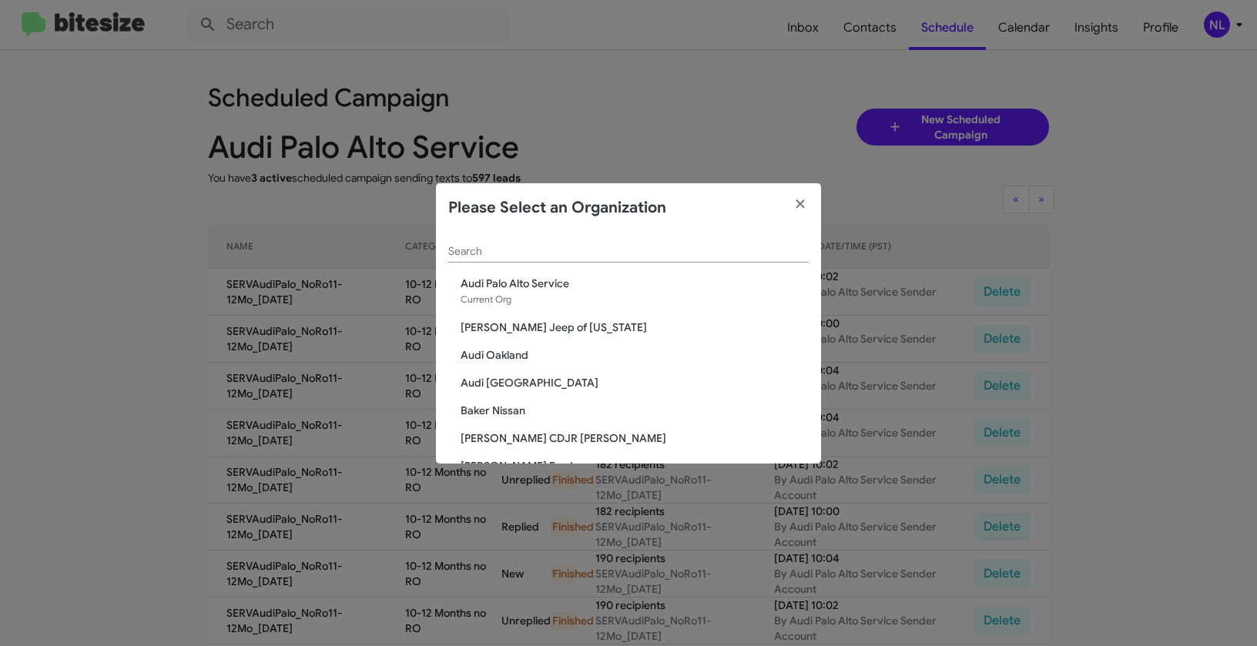
click at [594, 252] on input "Search" at bounding box center [628, 252] width 360 height 12
paste input "Baker Nissan"
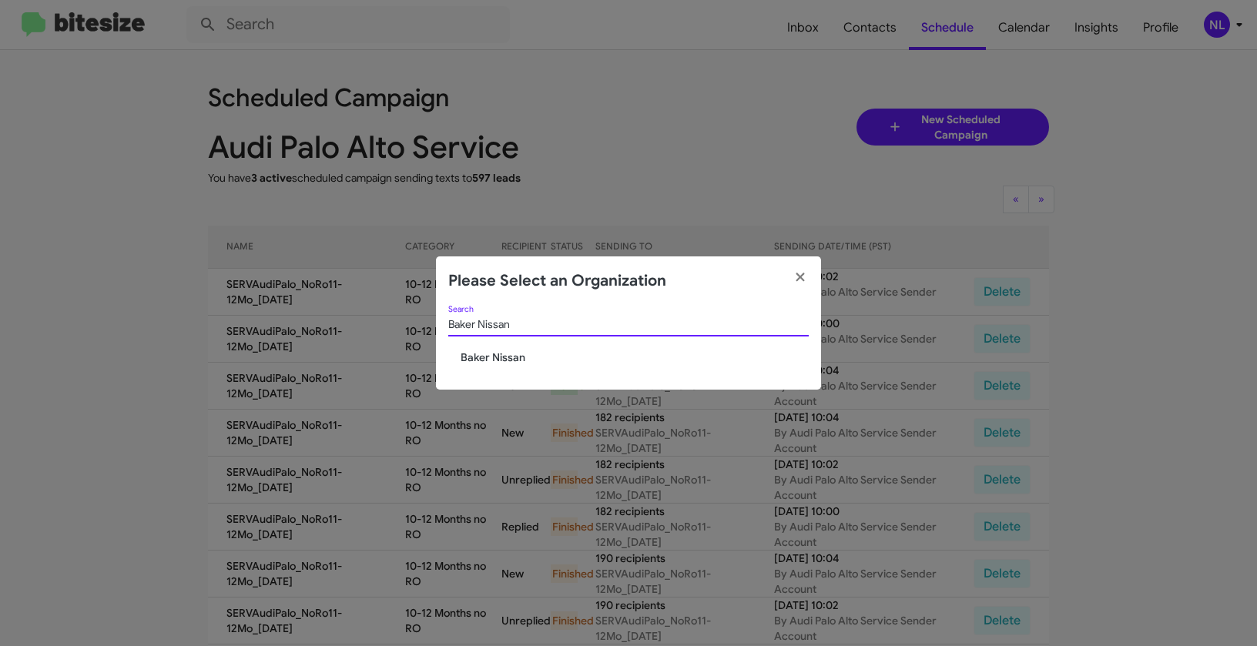
type input "Baker Nissan"
click at [475, 353] on span "Baker Nissan" at bounding box center [635, 357] width 348 height 15
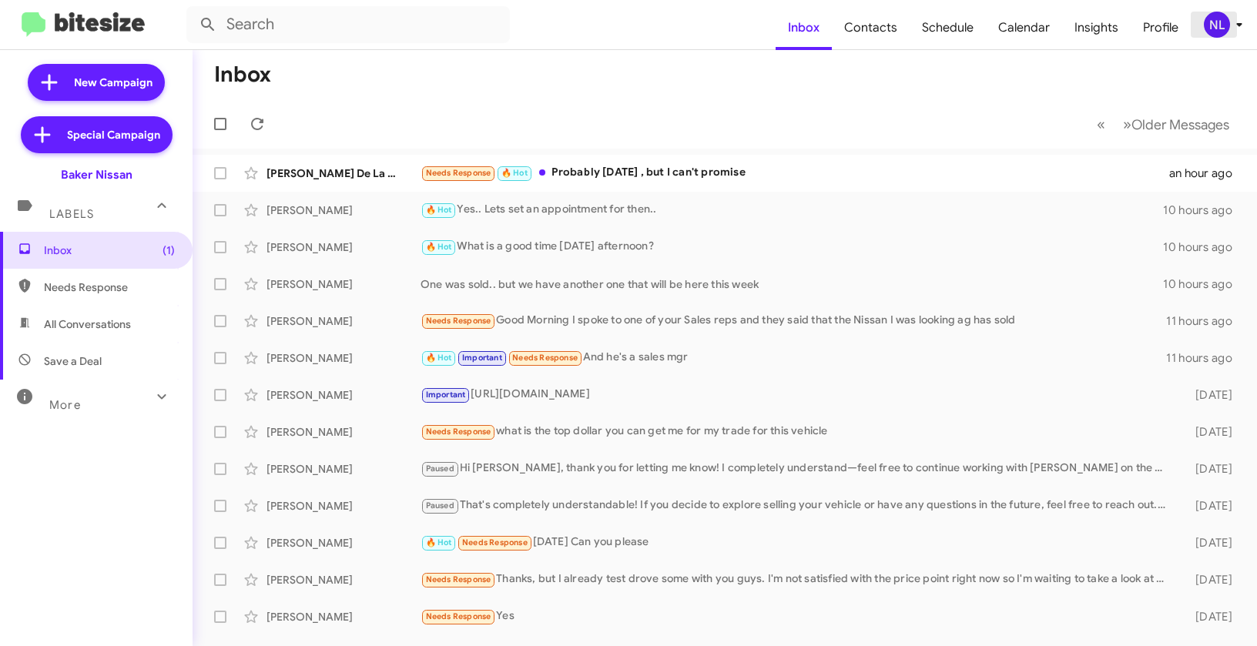
click at [1217, 35] on div "NL" at bounding box center [1217, 25] width 26 height 26
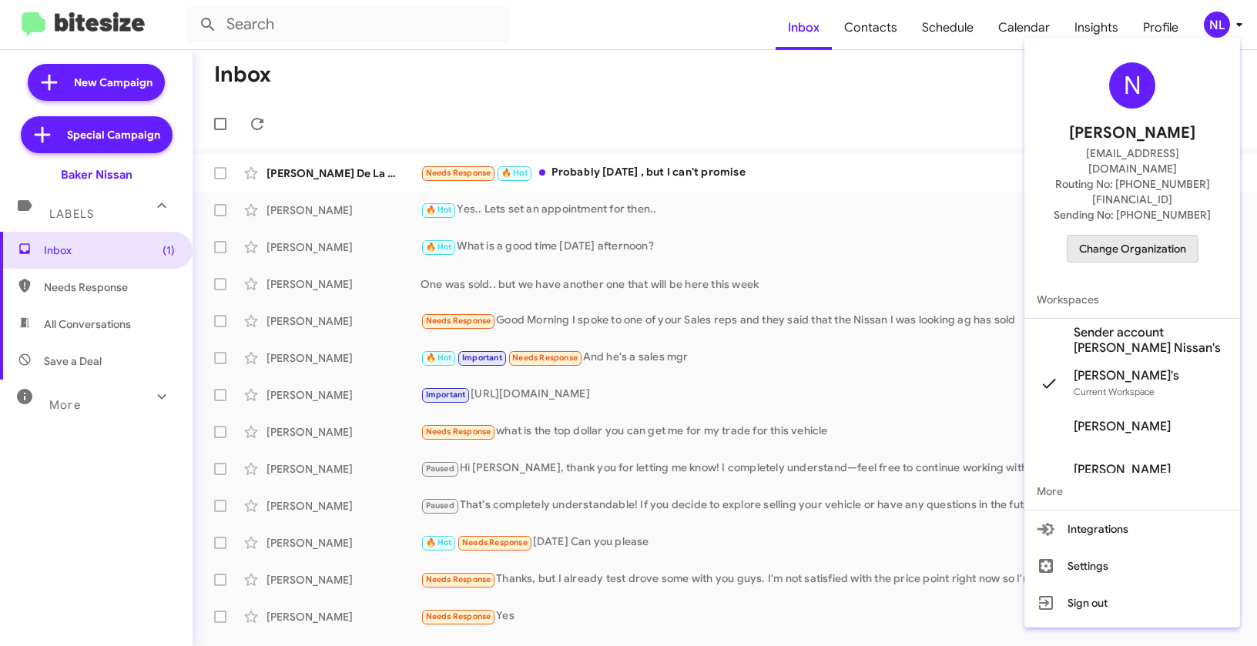
click at [1094, 236] on span "Change Organization" at bounding box center [1132, 249] width 107 height 26
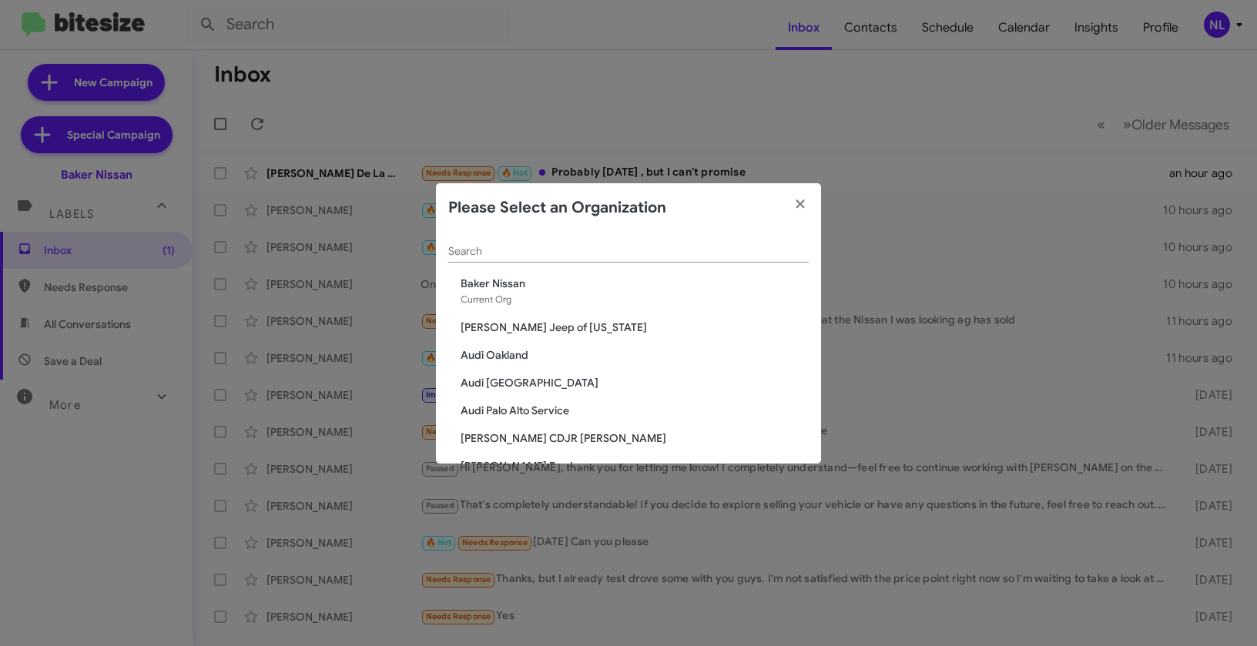
click at [476, 239] on div "Search" at bounding box center [628, 248] width 360 height 30
paste input "Franklin Sussex Auto Mall"
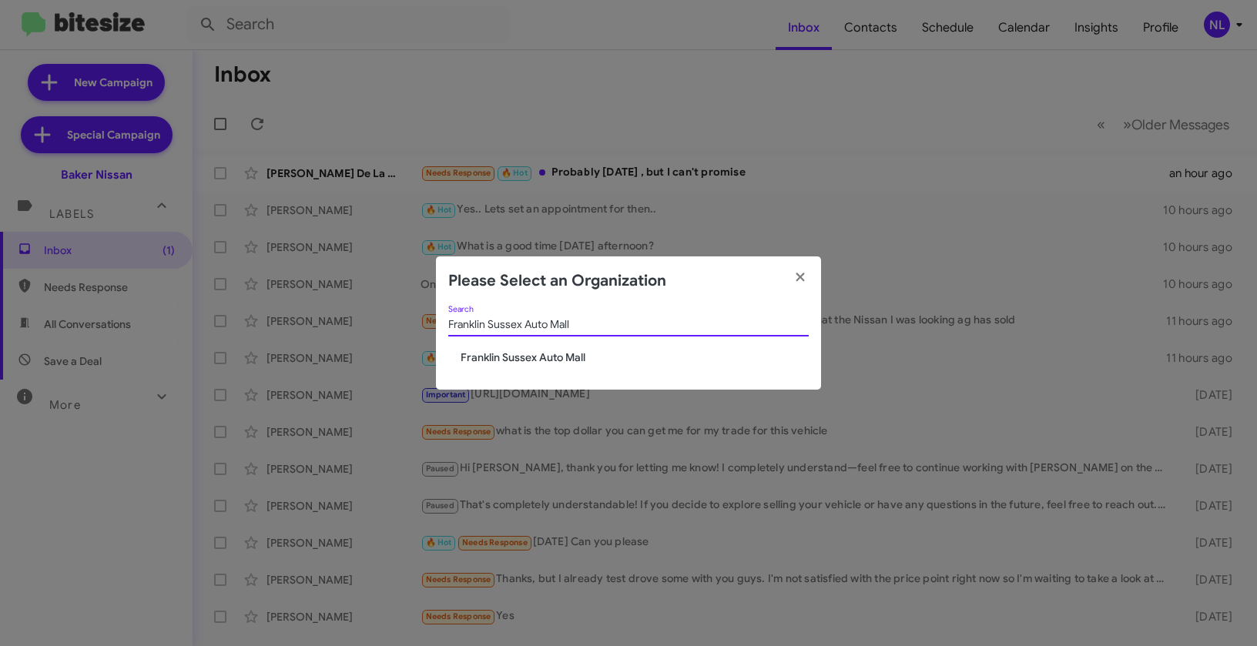
type input "Franklin Sussex Auto Mall"
click at [510, 350] on span "Franklin Sussex Auto Mall" at bounding box center [635, 357] width 348 height 15
click at [501, 366] on div "Franklin Sussex Auto Mall Search [GEOGRAPHIC_DATA]" at bounding box center [628, 348] width 385 height 84
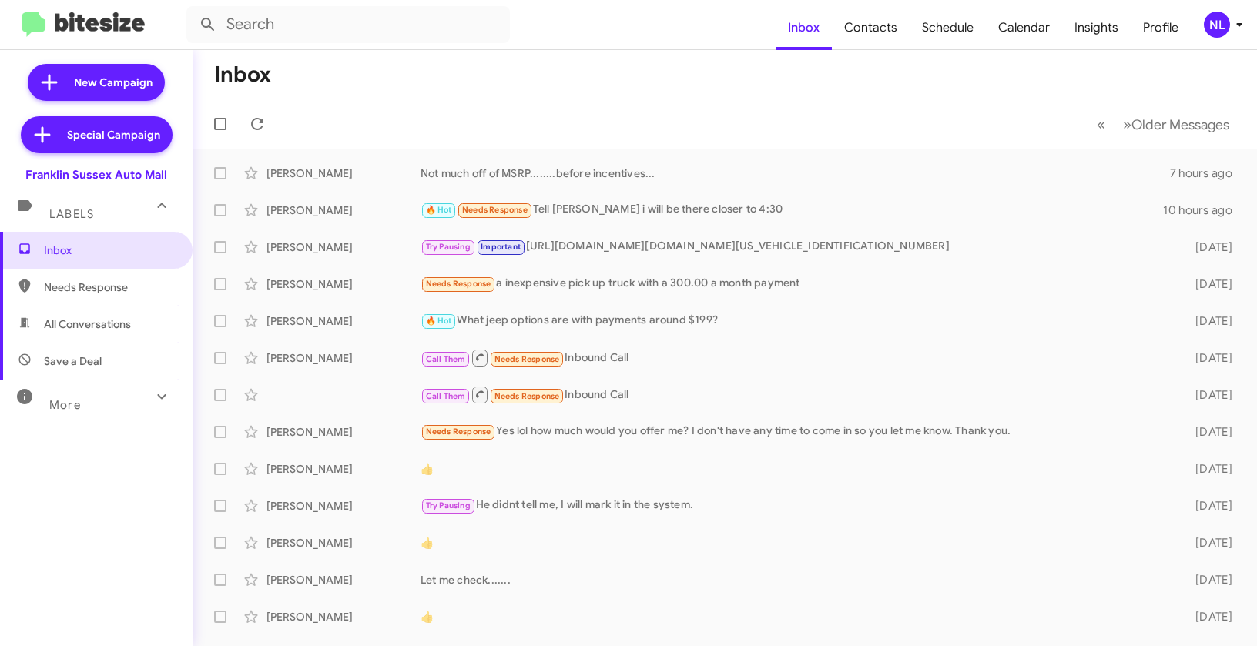
click at [1219, 29] on div "NL" at bounding box center [1217, 25] width 26 height 26
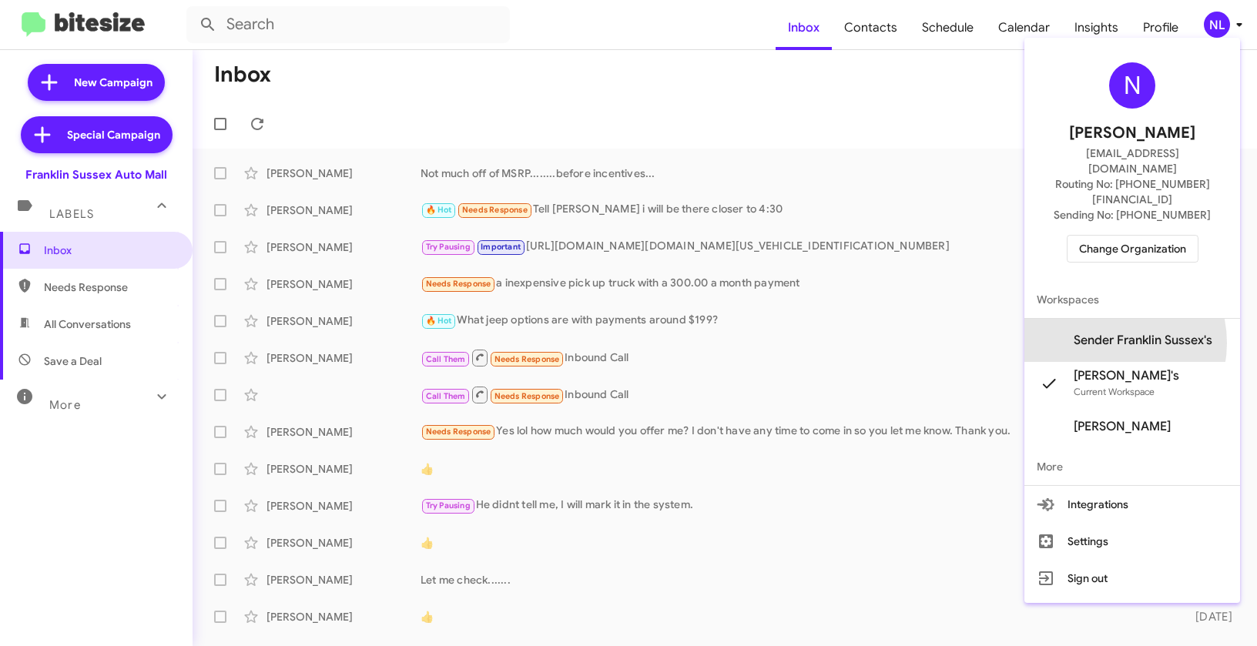
click at [1120, 333] on span "Sender Franklin Sussex's" at bounding box center [1143, 340] width 139 height 15
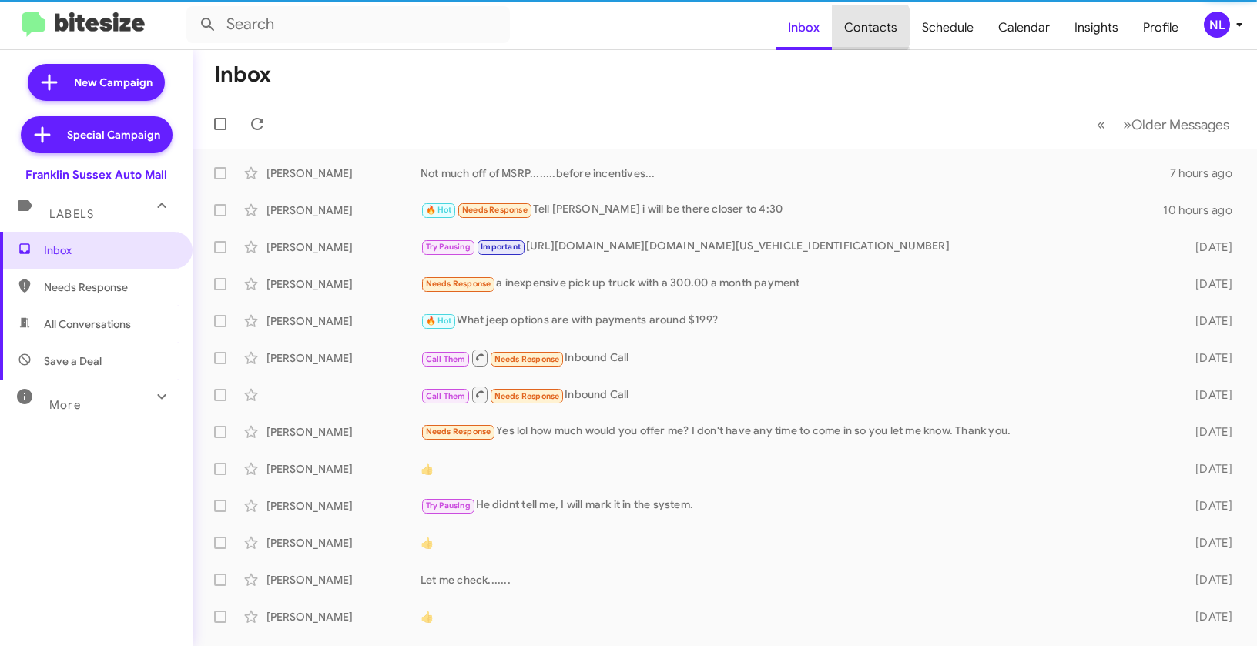
click at [865, 27] on span "Contacts" at bounding box center [871, 27] width 78 height 45
type input "in:groups"
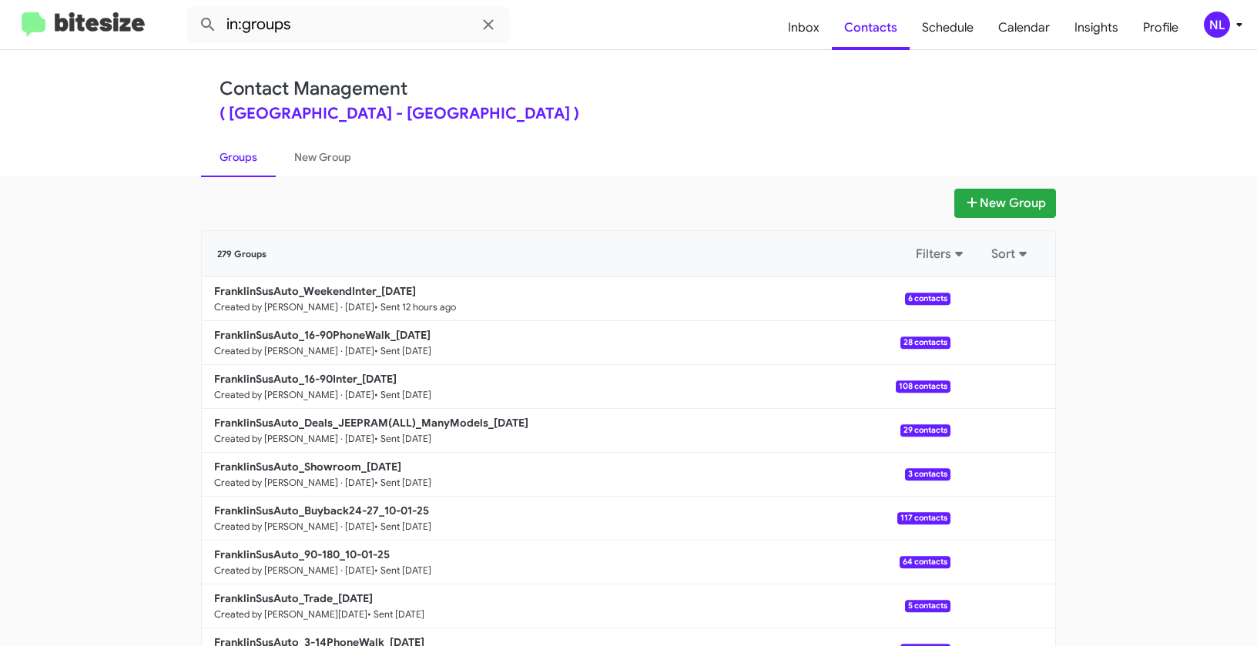
click at [1212, 25] on div "NL" at bounding box center [1217, 25] width 26 height 26
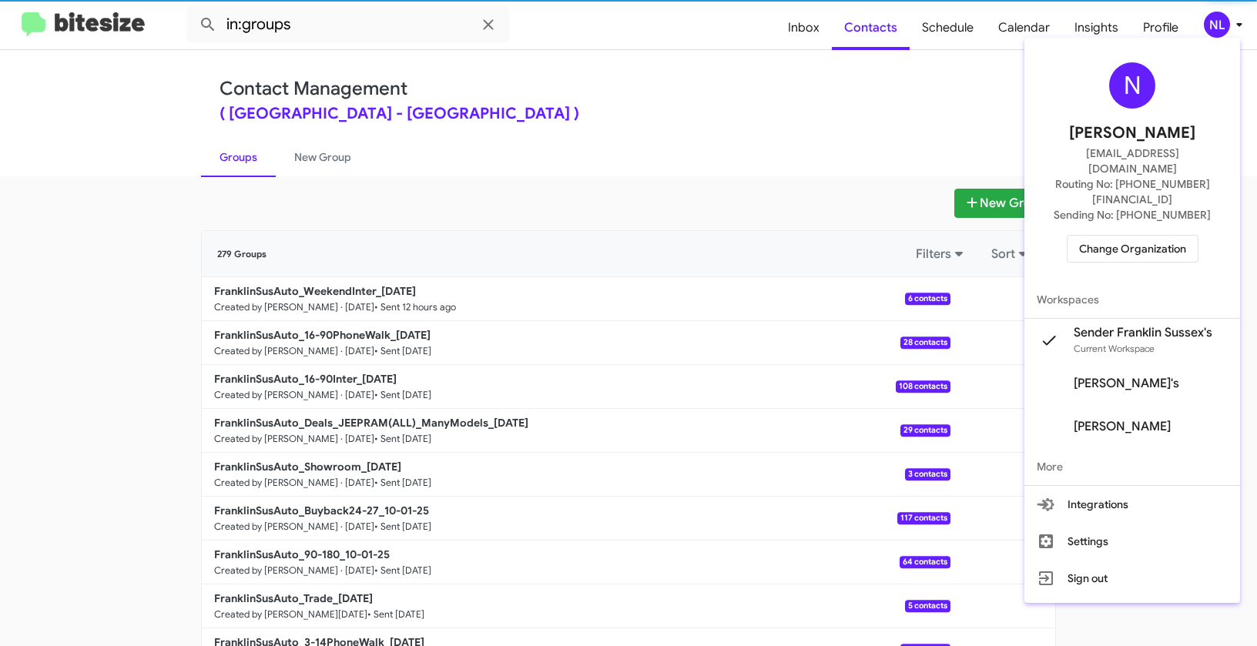
click at [1115, 236] on span "Change Organization" at bounding box center [1132, 249] width 107 height 26
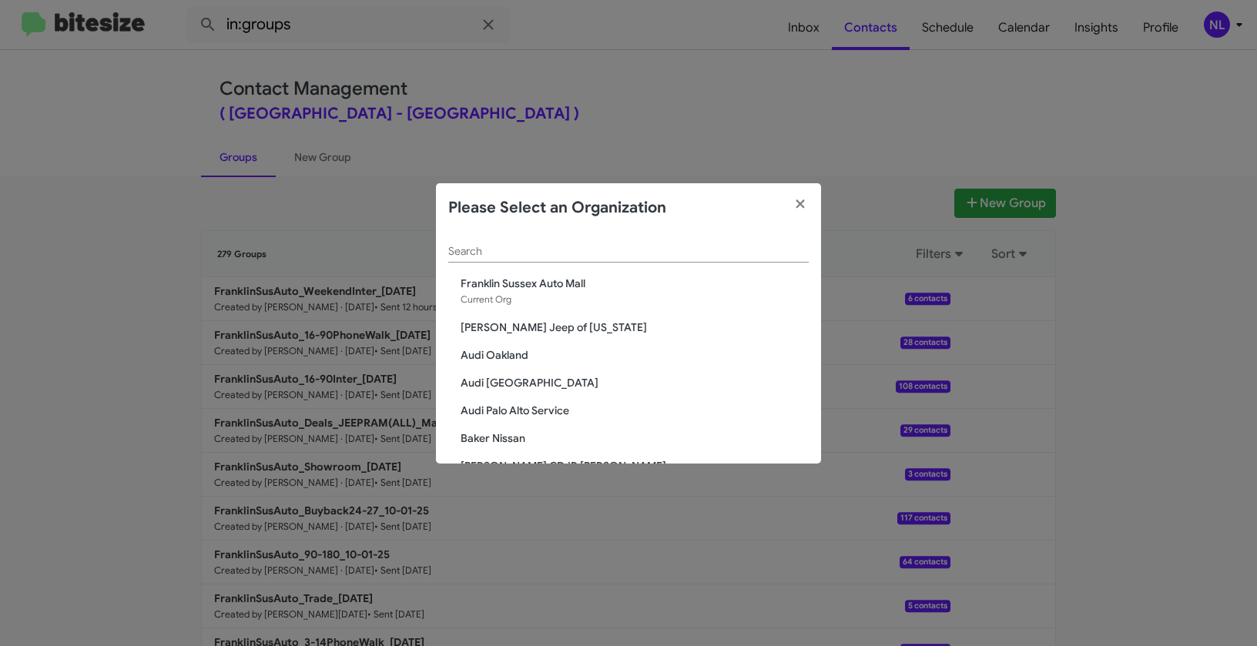
click at [558, 264] on div "Search" at bounding box center [628, 255] width 360 height 44
click at [549, 255] on input "Search" at bounding box center [628, 252] width 360 height 12
paste input "Baker Nissan"
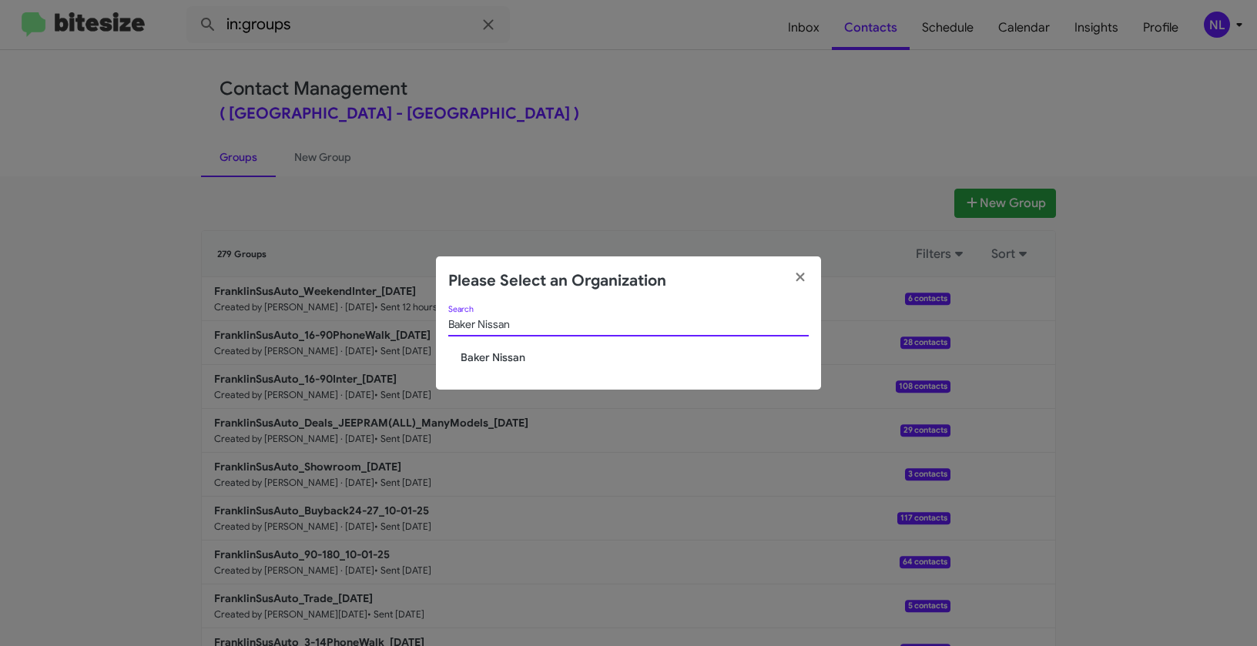
type input "Baker Nissan"
click at [494, 350] on span "Baker Nissan" at bounding box center [635, 357] width 348 height 15
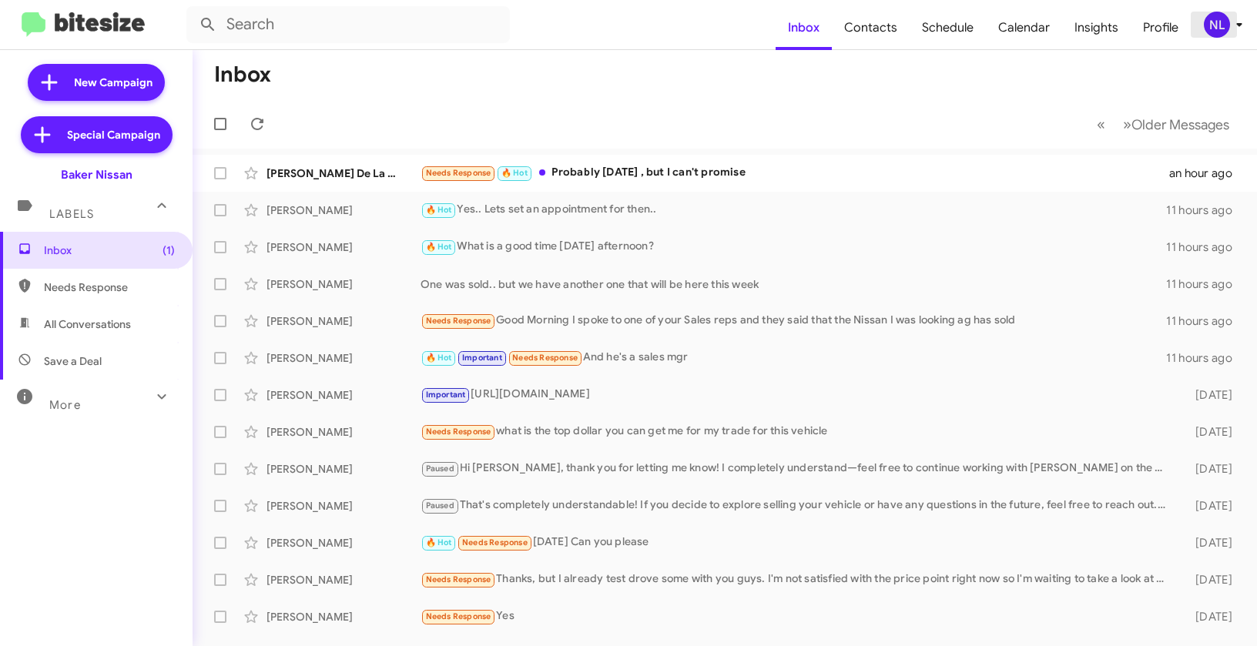
click at [1221, 22] on div "NL" at bounding box center [1217, 25] width 26 height 26
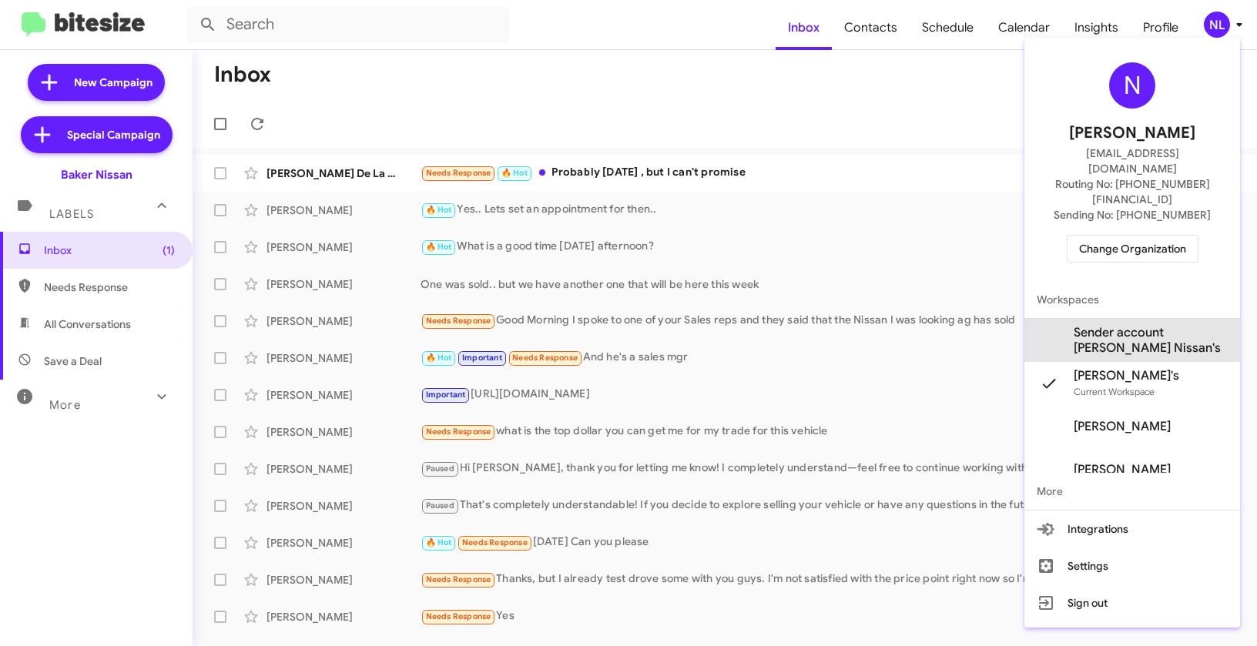
click at [1138, 325] on span "Sender account Baker Nissan's" at bounding box center [1151, 340] width 154 height 31
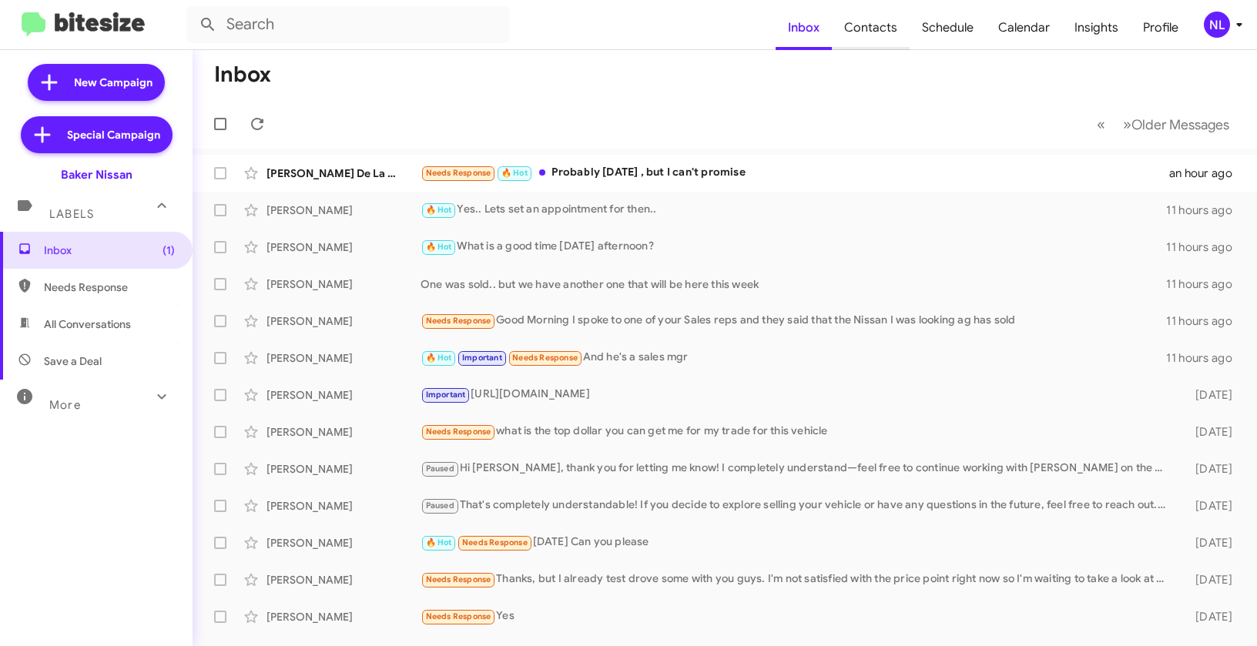
click at [867, 18] on span "Contacts" at bounding box center [871, 27] width 78 height 45
type input "in:groups"
click at [1220, 32] on div "NL" at bounding box center [1217, 25] width 26 height 26
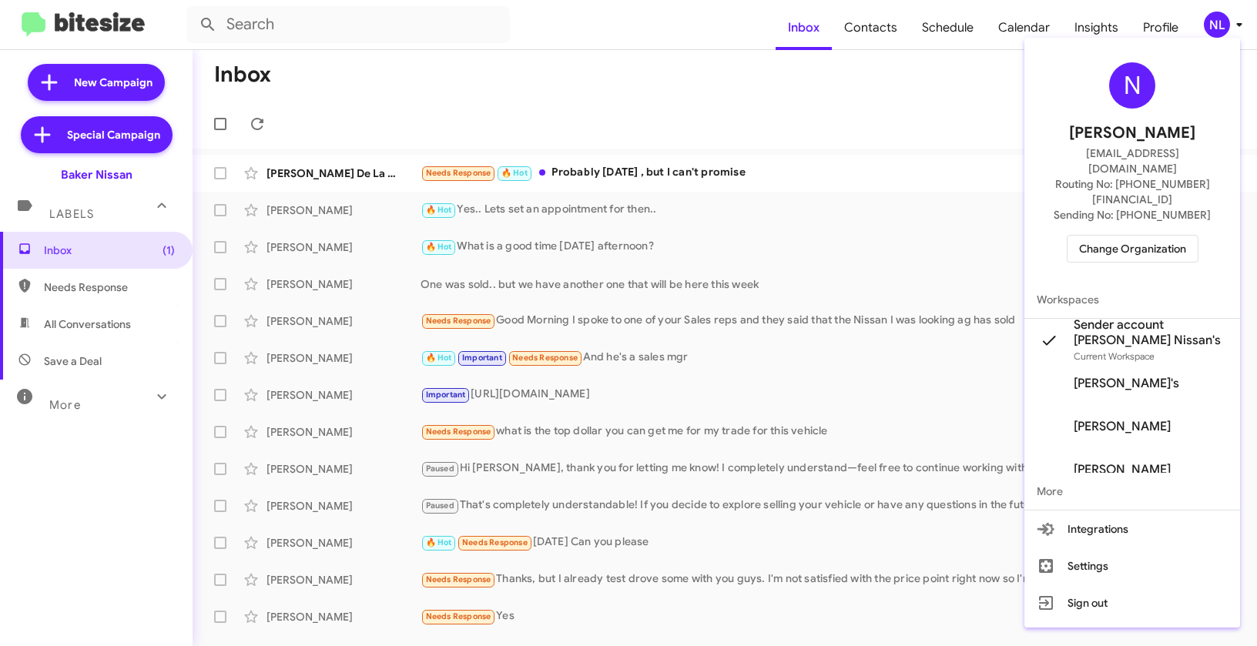
click at [893, 104] on div at bounding box center [628, 323] width 1257 height 646
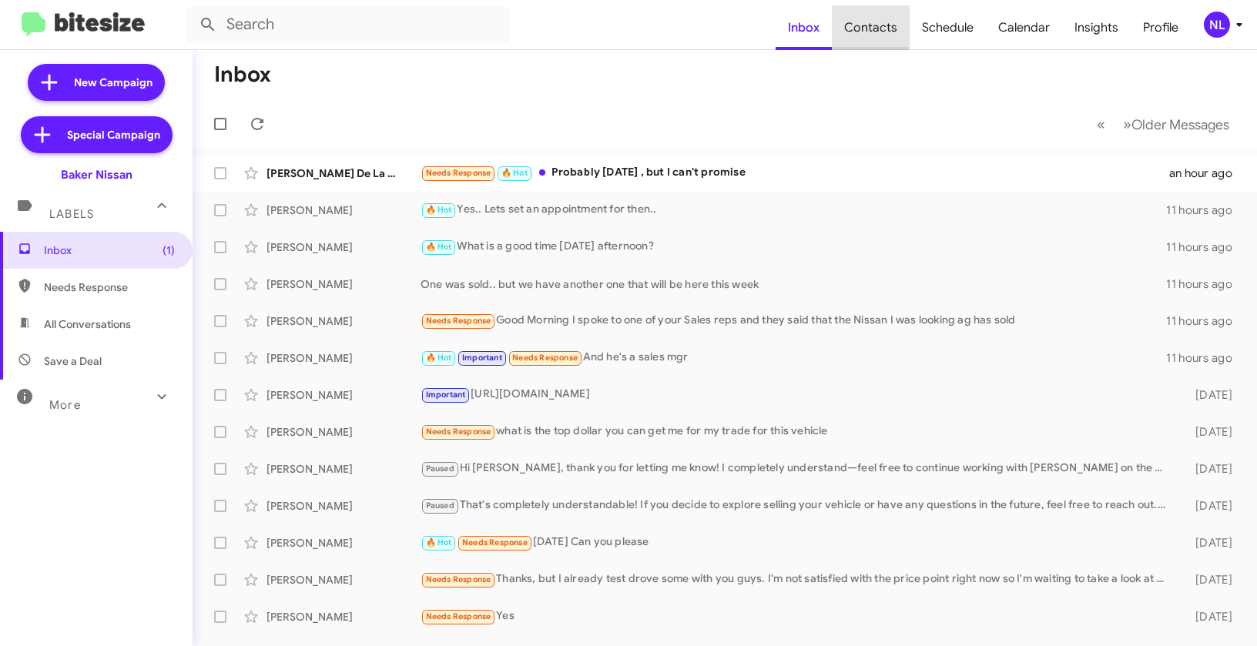
click at [872, 23] on span "Contacts" at bounding box center [871, 27] width 78 height 45
type input "in:groups"
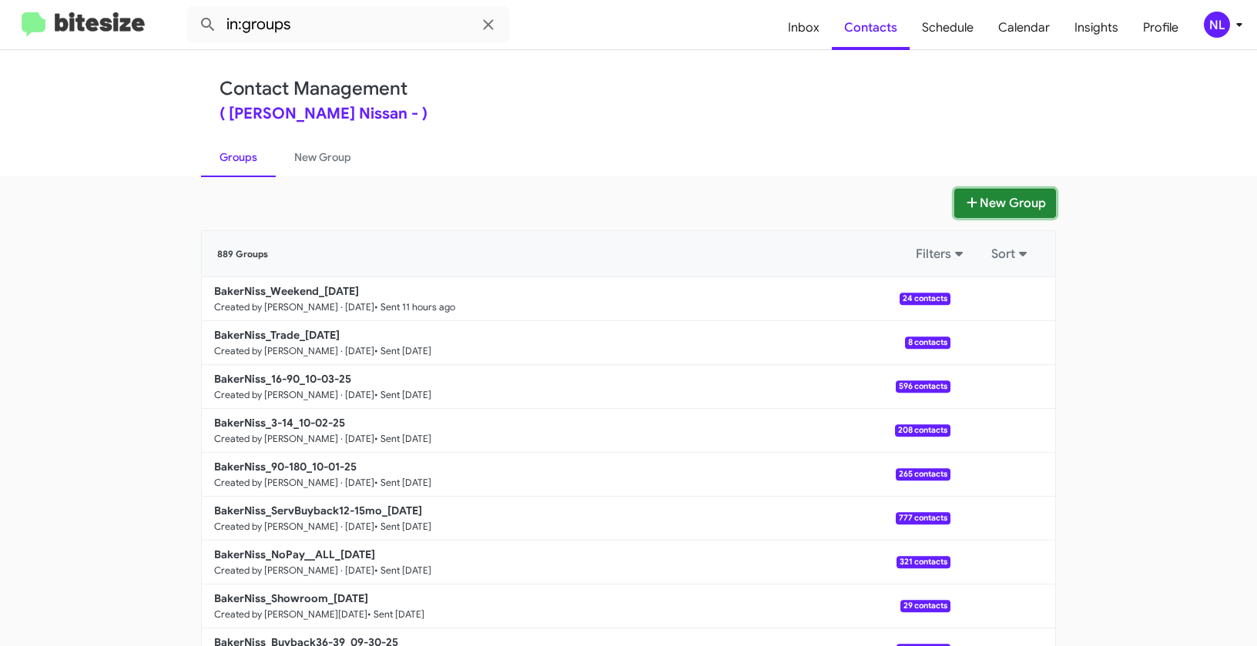
click at [1014, 195] on button "New Group" at bounding box center [1005, 203] width 102 height 29
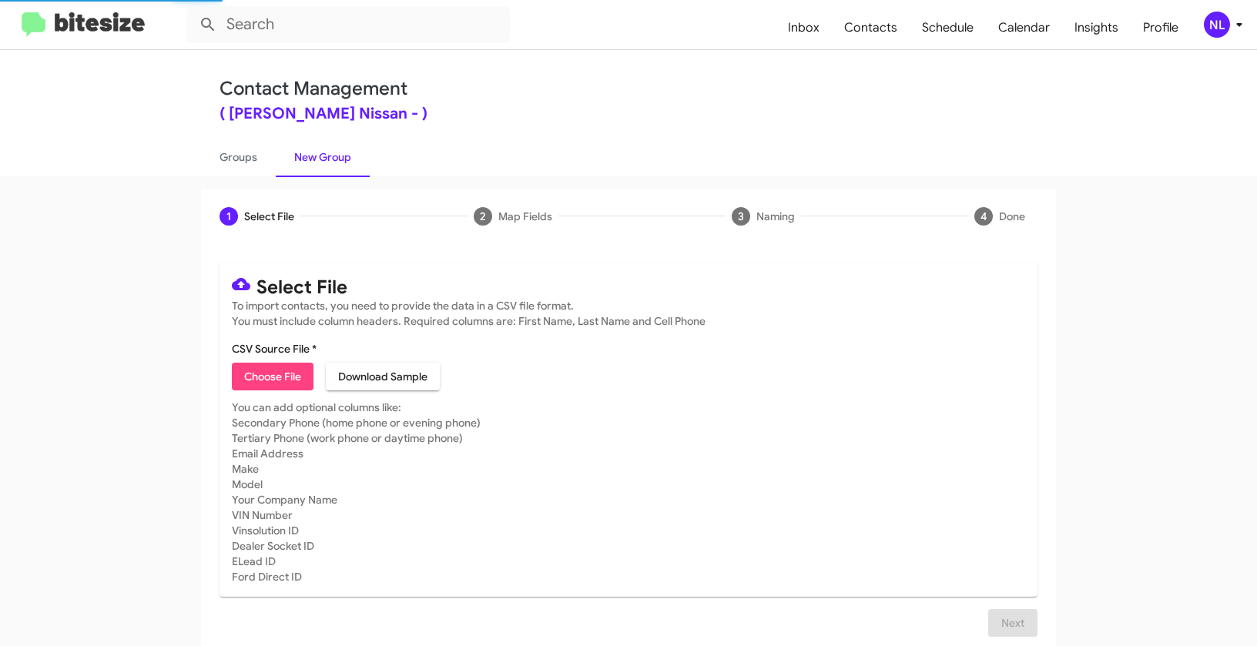
click at [267, 370] on span "Choose File" at bounding box center [272, 377] width 57 height 28
type input "BakerNiss_Buyback24-27_10-07-25"
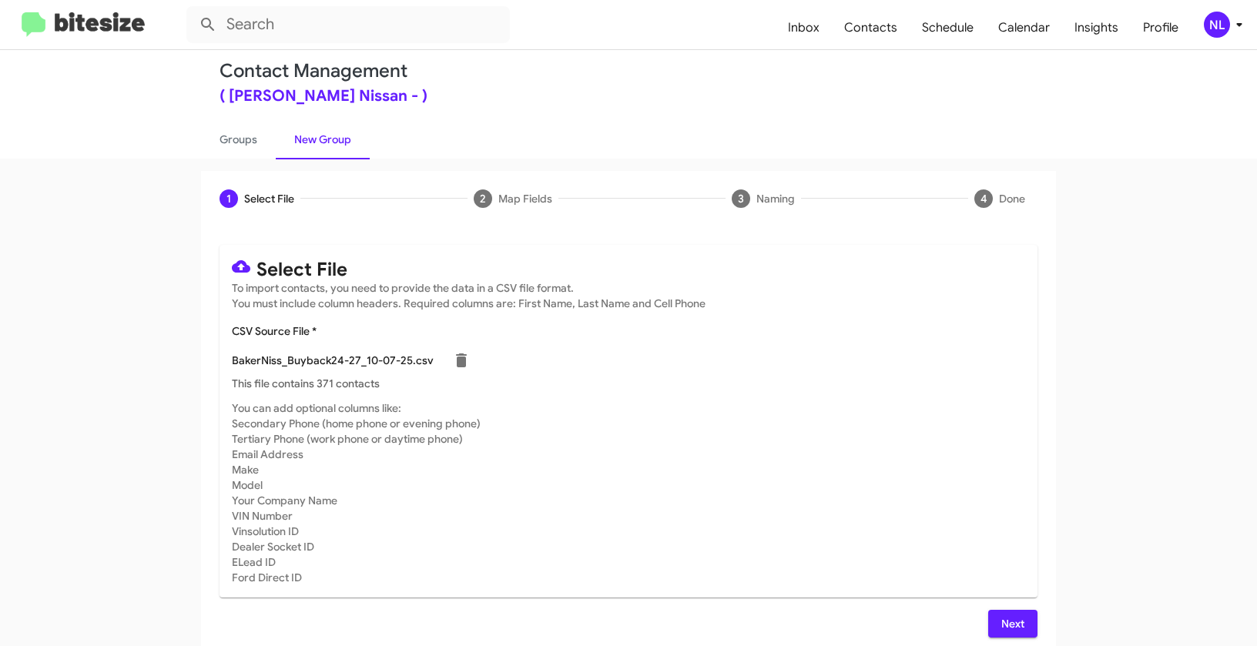
scroll to position [28, 0]
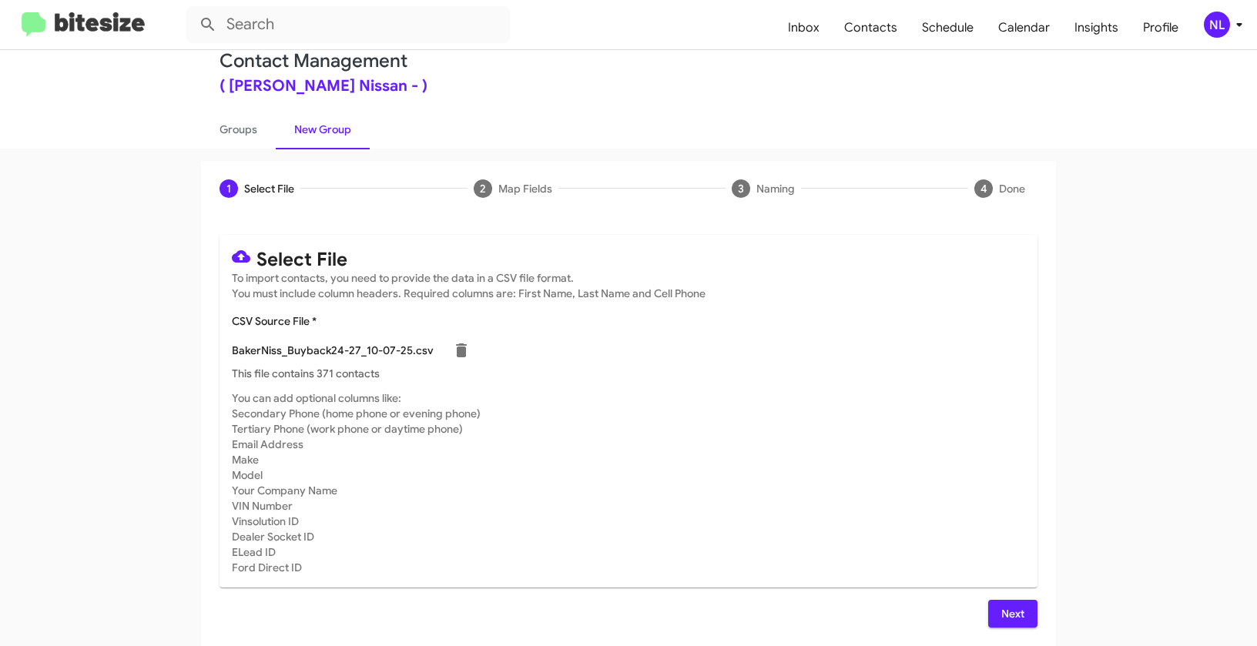
click at [1020, 613] on span "Next" at bounding box center [1012, 614] width 25 height 28
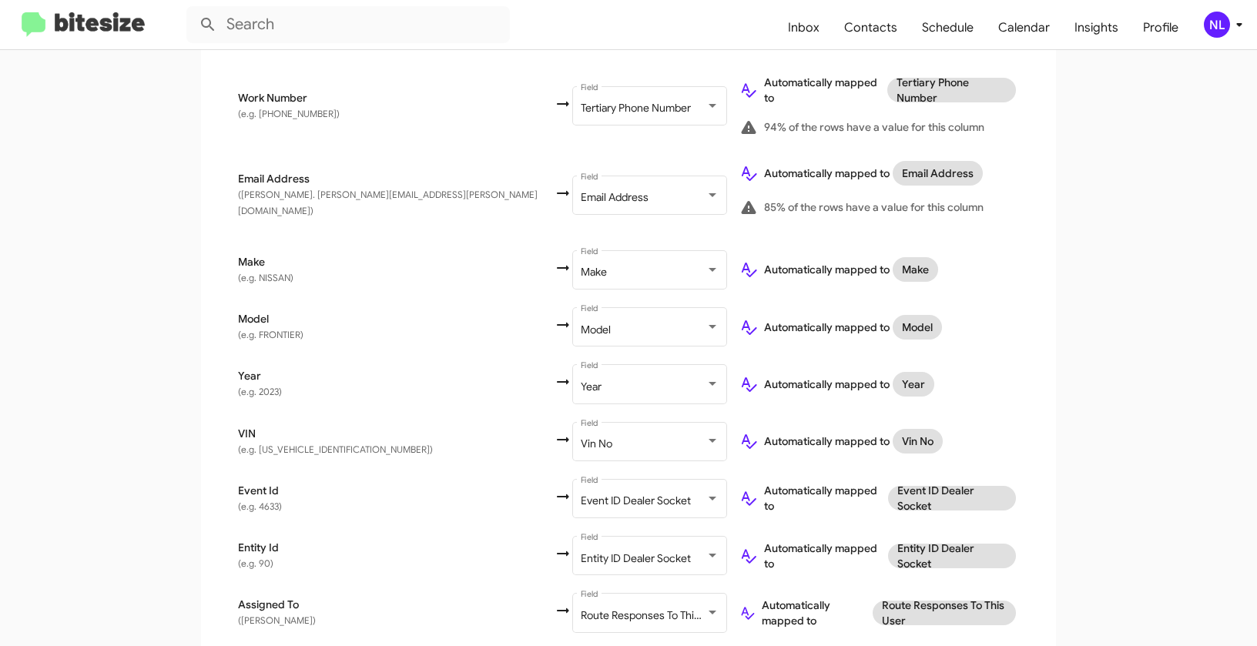
scroll to position [731, 0]
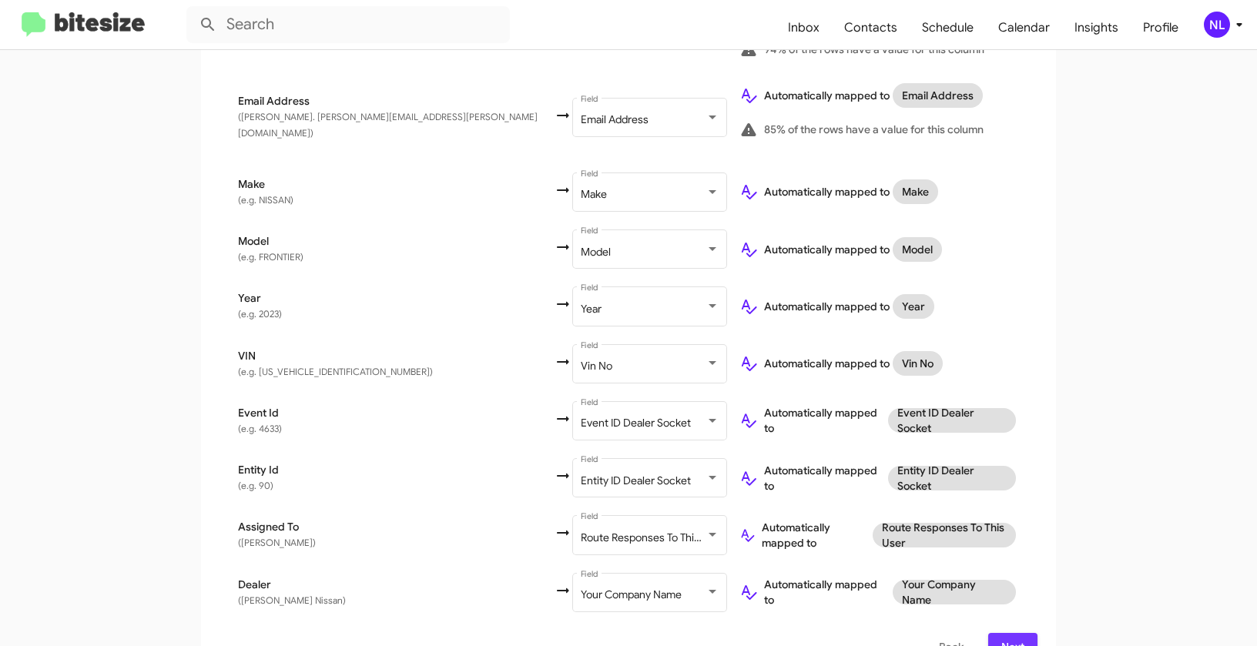
click at [1017, 633] on span "Next" at bounding box center [1012, 647] width 25 height 28
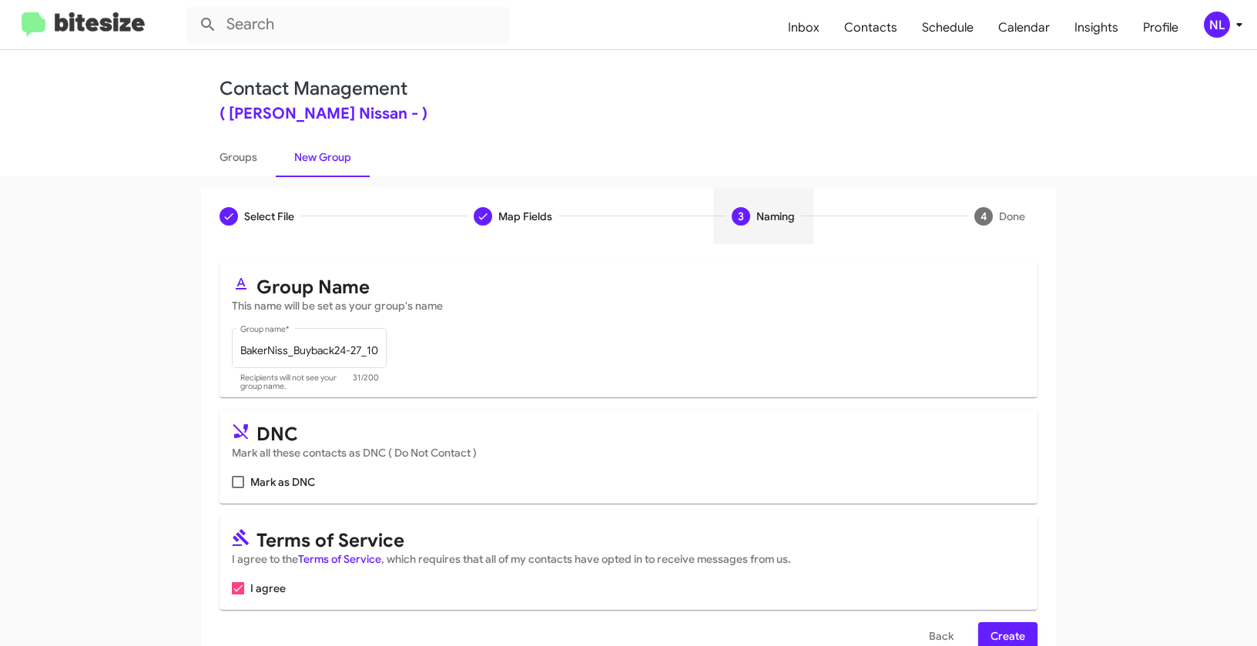
scroll to position [35, 0]
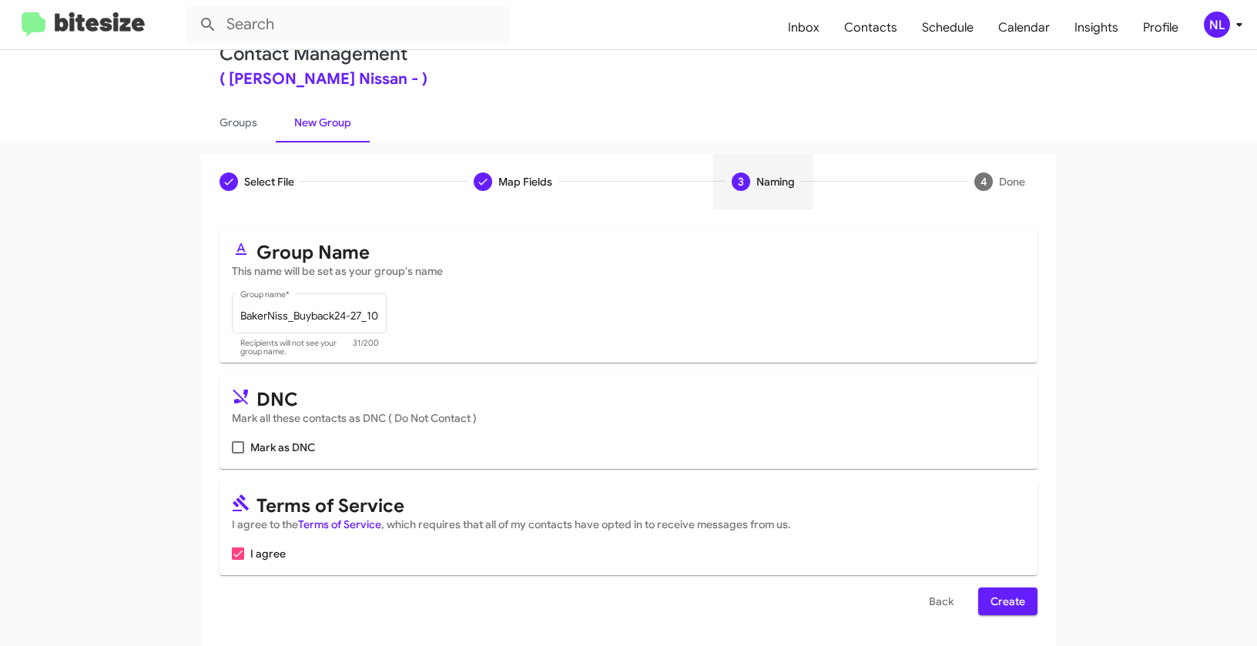
click at [1011, 601] on span "Create" at bounding box center [1007, 602] width 35 height 28
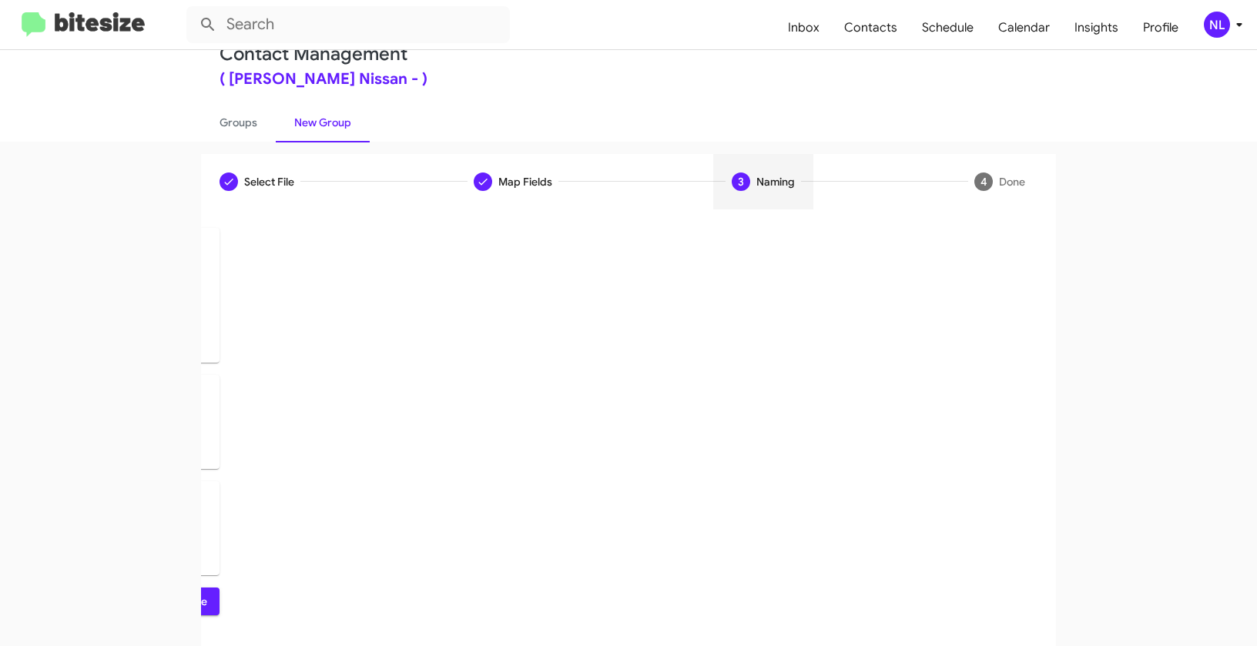
scroll to position [0, 0]
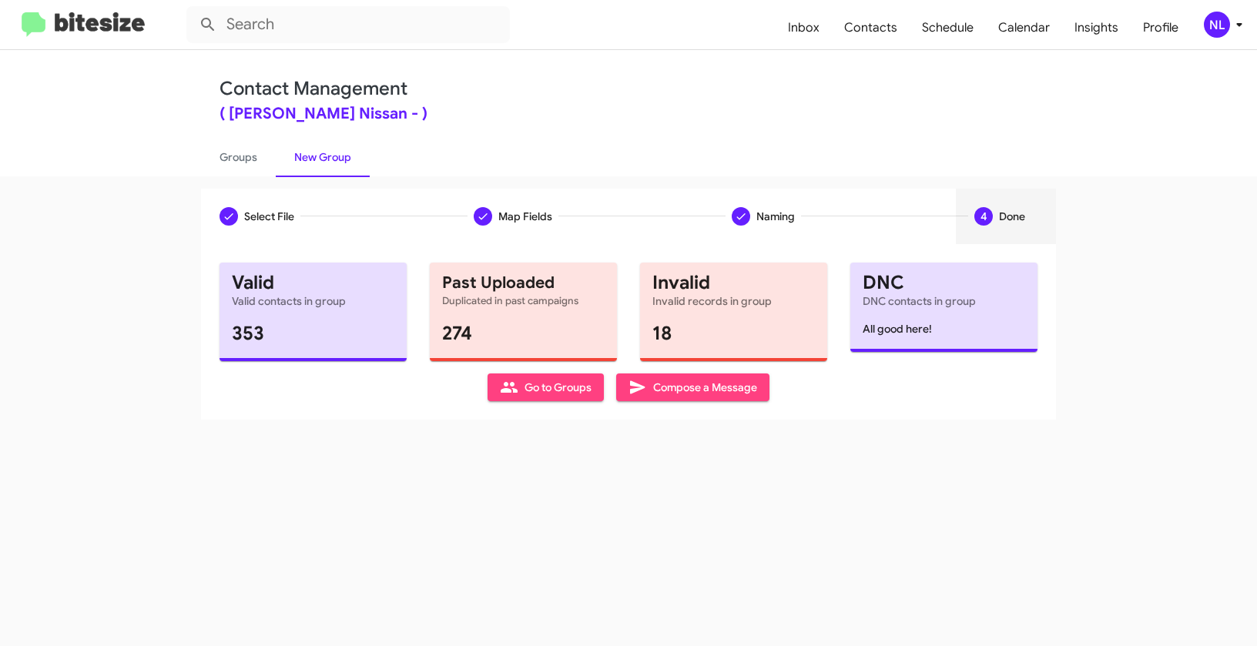
click at [541, 388] on span "Go to Groups" at bounding box center [546, 387] width 92 height 28
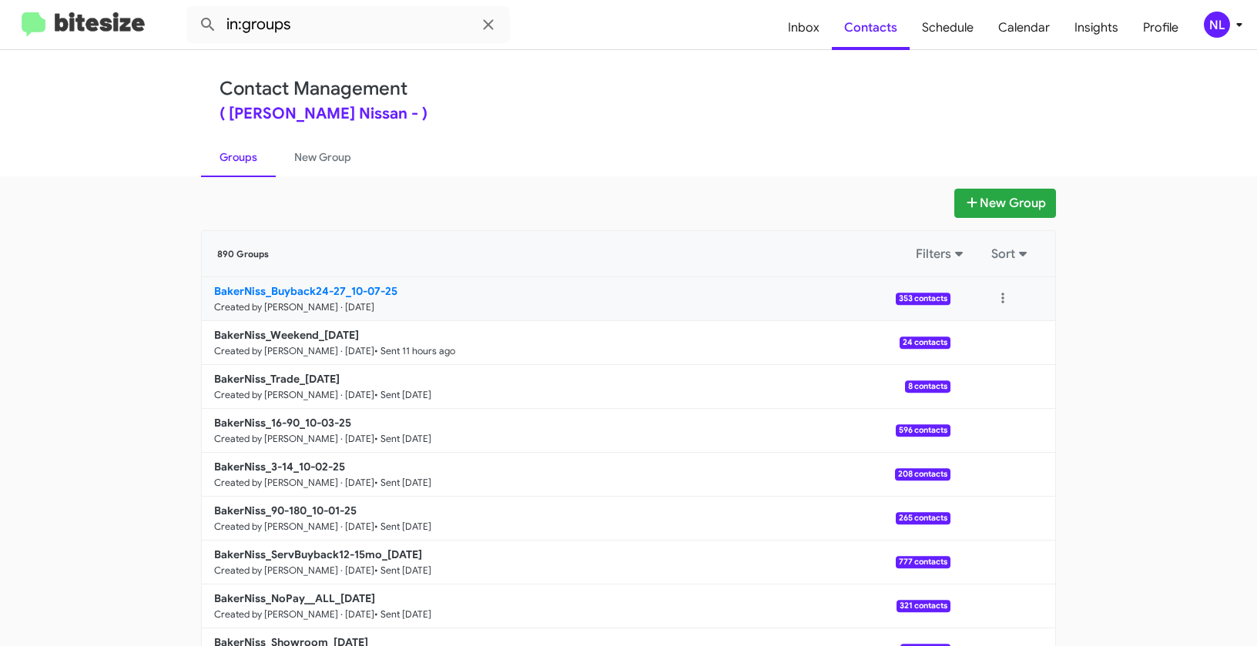
drag, startPoint x: 169, startPoint y: 286, endPoint x: 343, endPoint y: 286, distance: 174.0
click at [343, 286] on app-groups "New Group 890 Groups Filters Sort BakerNiss_Buyback24-27_10-07-25 Created by Ne…" at bounding box center [628, 473] width 1257 height 568
copy div "Filters Sort BakerNiss_Buyback24-27_"
click at [304, 21] on input "in:groups" at bounding box center [347, 24] width 323 height 37
paste input "BakerNiss_Buyback24-27_"
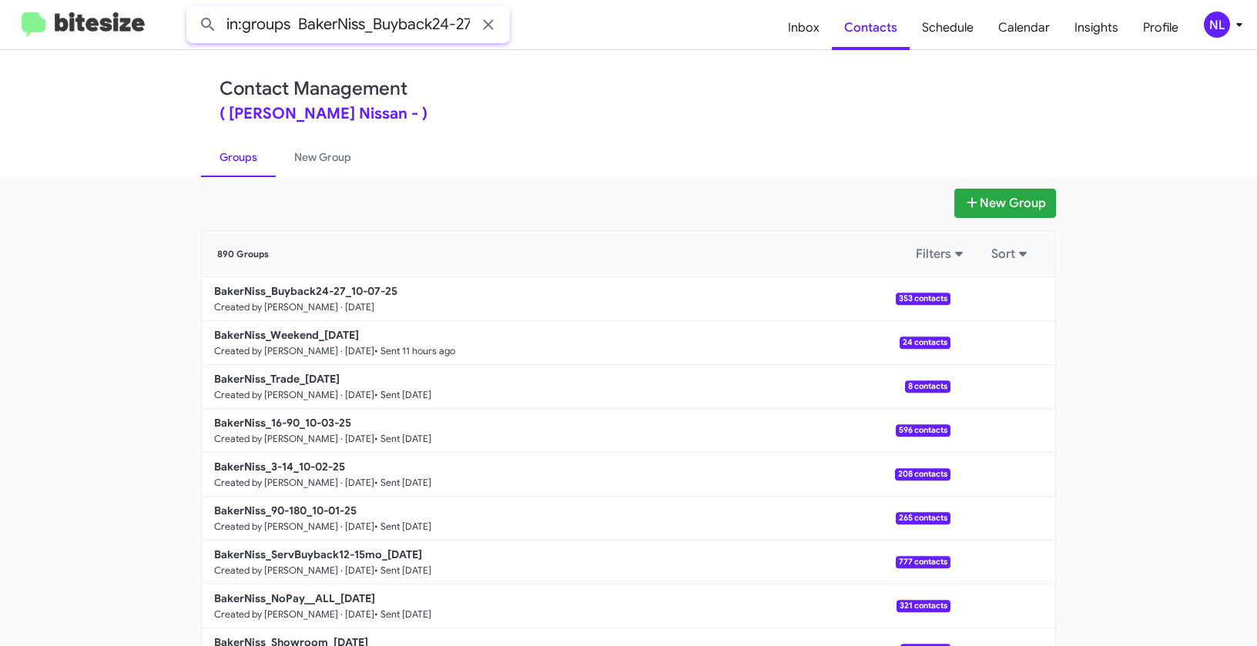
scroll to position [0, 9]
type input "in:groups BakerNiss_Buyback24-27_"
click at [193, 9] on button at bounding box center [208, 24] width 31 height 31
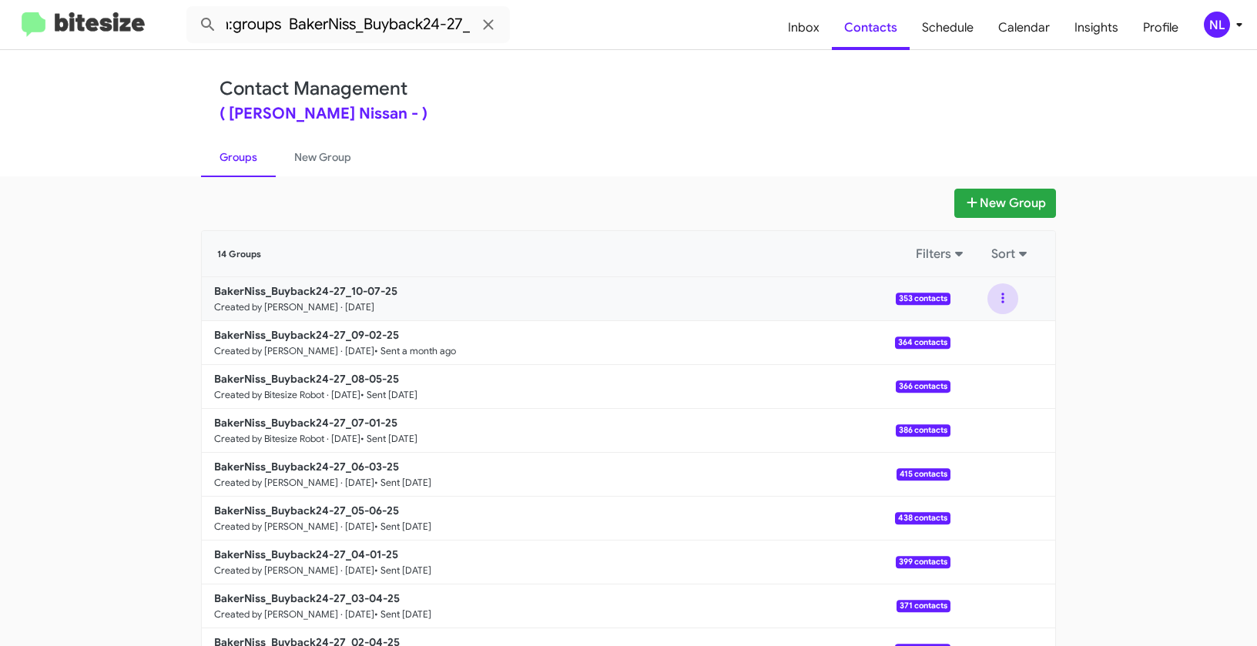
click at [999, 303] on button at bounding box center [1002, 298] width 31 height 31
click at [996, 328] on button "View contacts" at bounding box center [956, 340] width 123 height 37
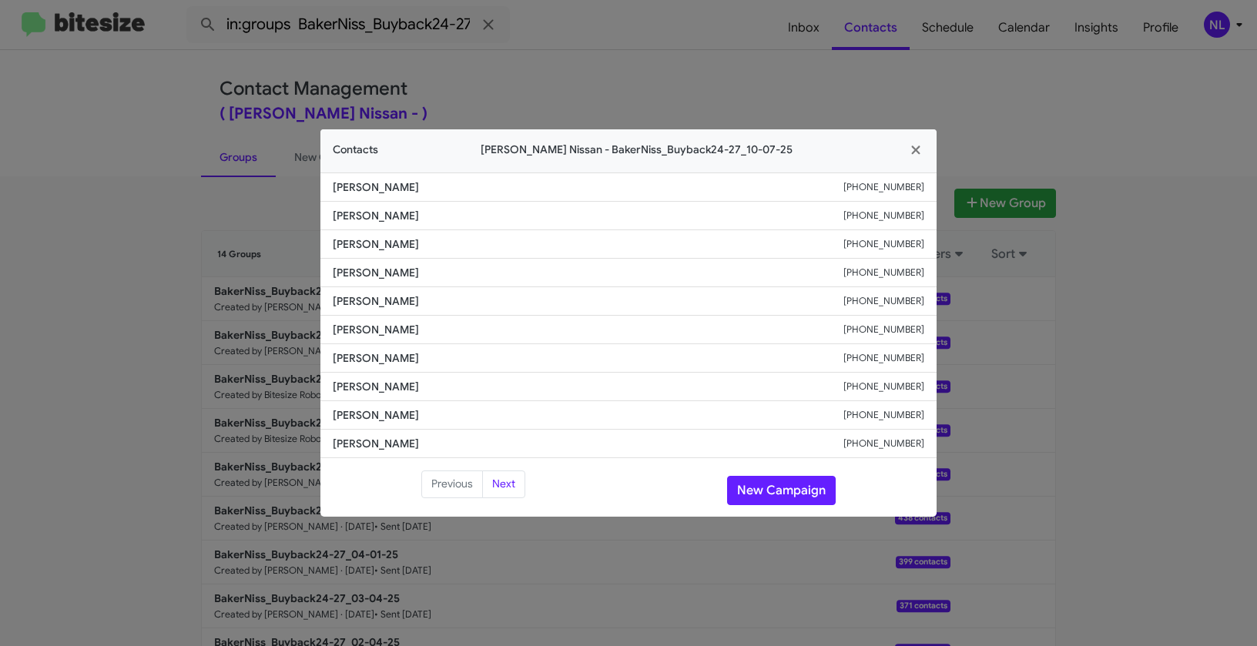
drag, startPoint x: 323, startPoint y: 301, endPoint x: 442, endPoint y: 310, distance: 119.7
click at [442, 310] on li "Abhijeet Sarkar +13466560542" at bounding box center [628, 301] width 616 height 28
copy span "Abhijeet Sarkar"
click at [749, 493] on button "New Campaign" at bounding box center [781, 490] width 109 height 29
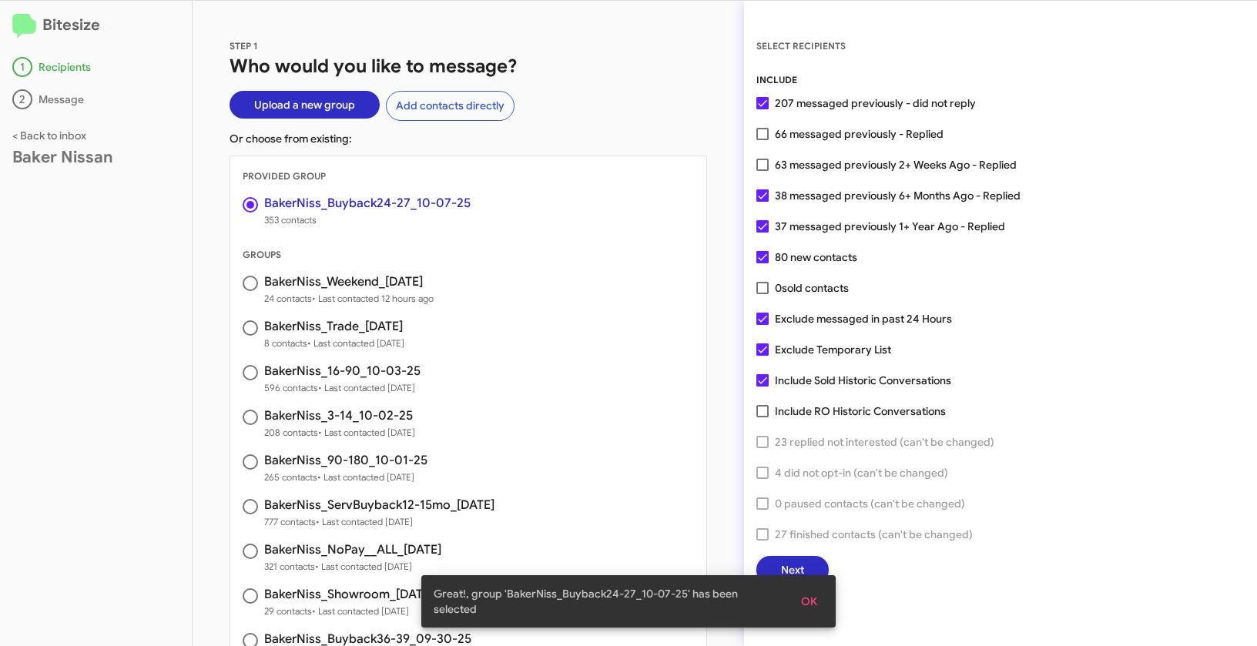
click at [805, 608] on span "OK" at bounding box center [809, 602] width 16 height 28
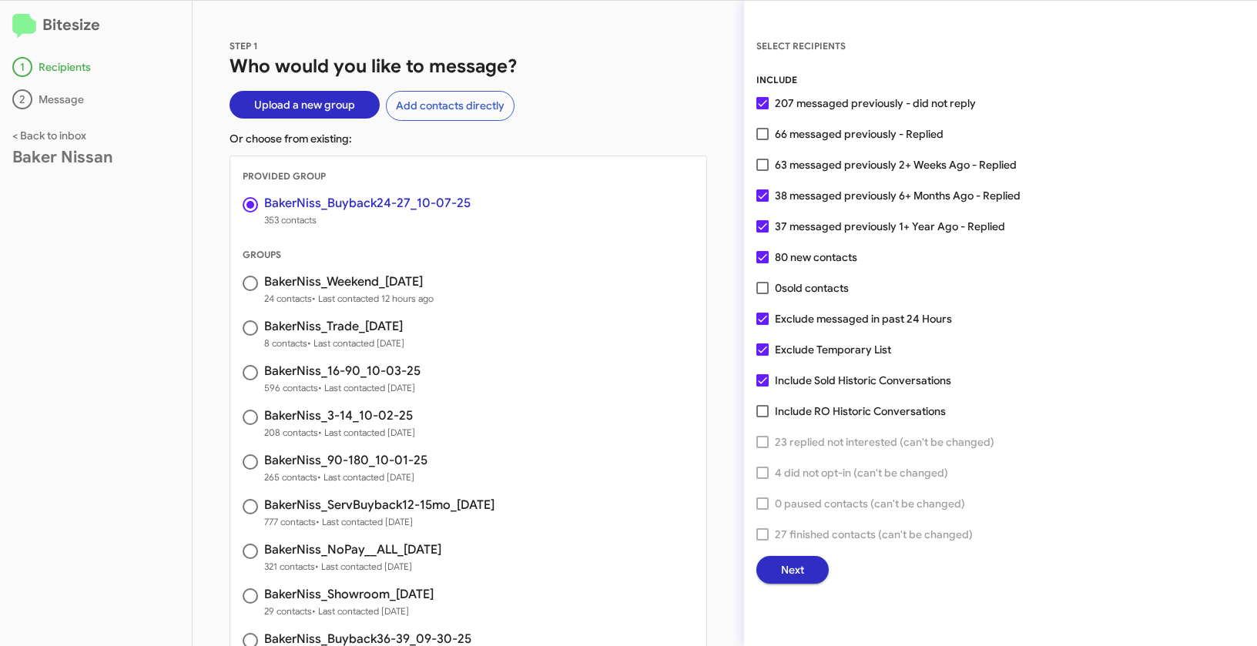
click at [799, 568] on span "Next" at bounding box center [792, 570] width 23 height 28
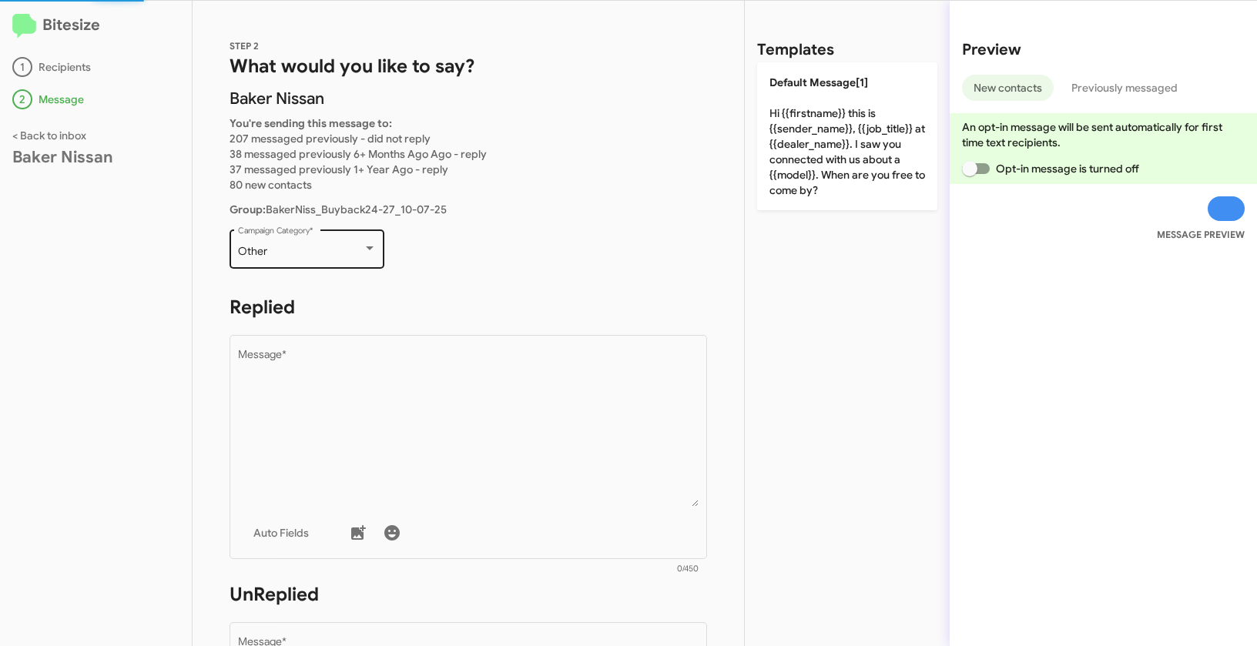
click at [272, 252] on div "Other" at bounding box center [300, 252] width 125 height 12
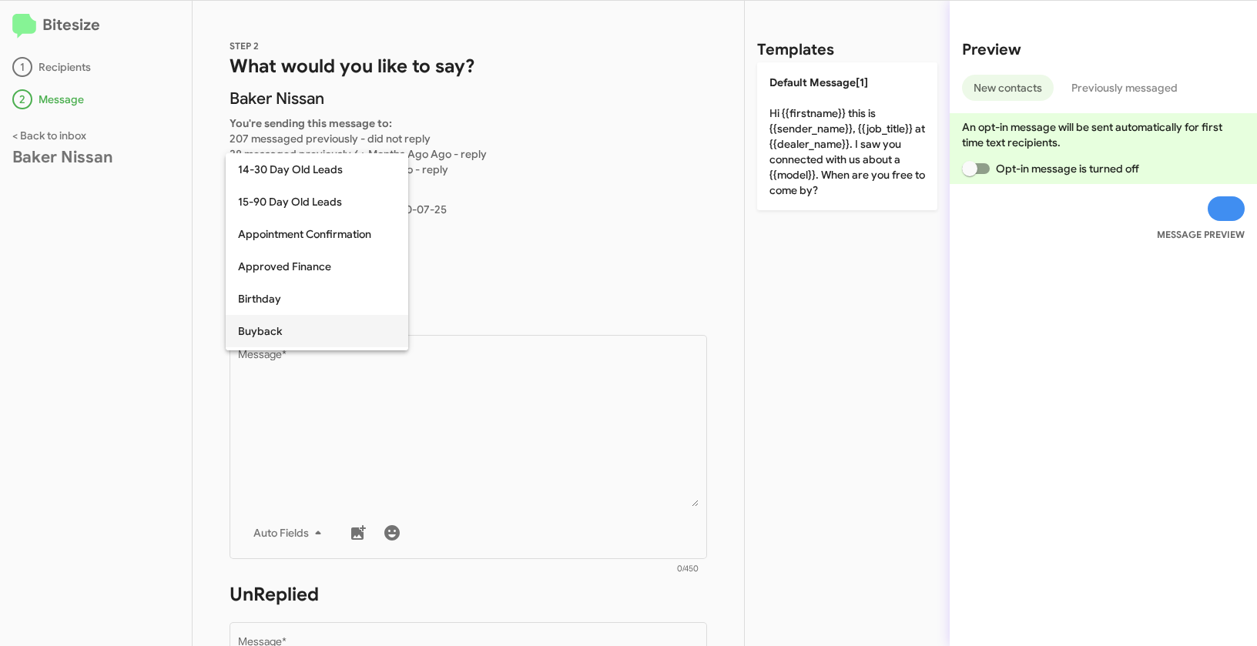
click at [268, 325] on span "Buyback" at bounding box center [317, 331] width 158 height 32
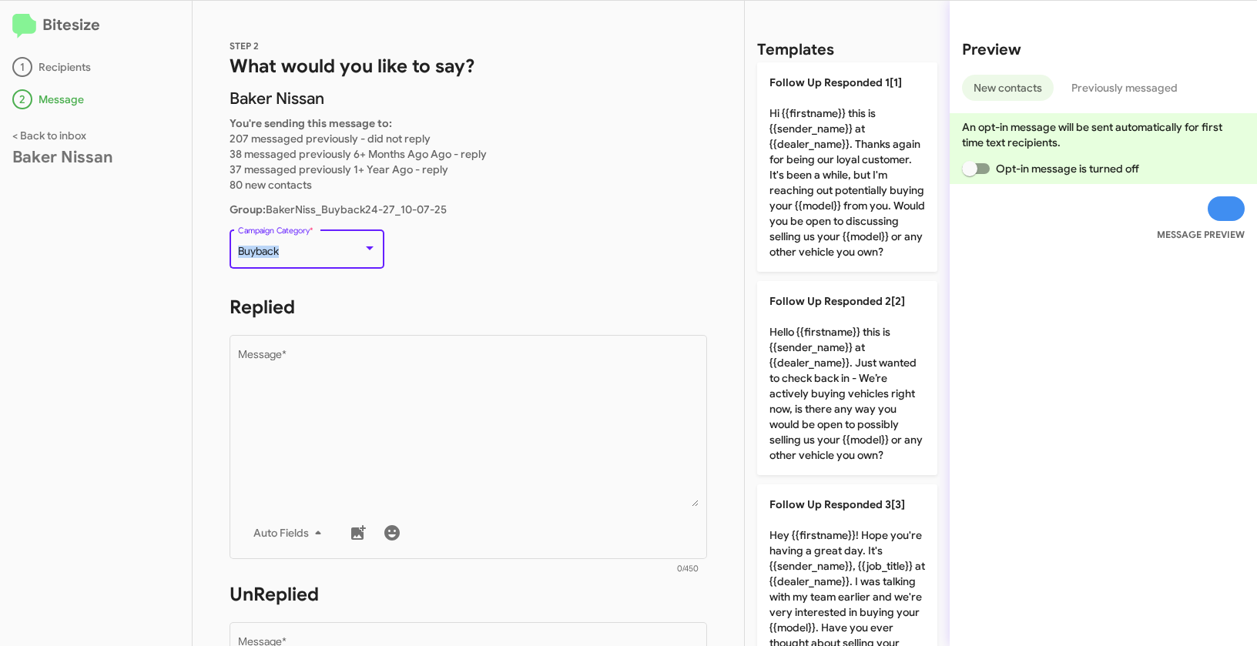
drag, startPoint x: 237, startPoint y: 248, endPoint x: 301, endPoint y: 249, distance: 63.9
click at [301, 249] on div "Buyback" at bounding box center [300, 252] width 125 height 12
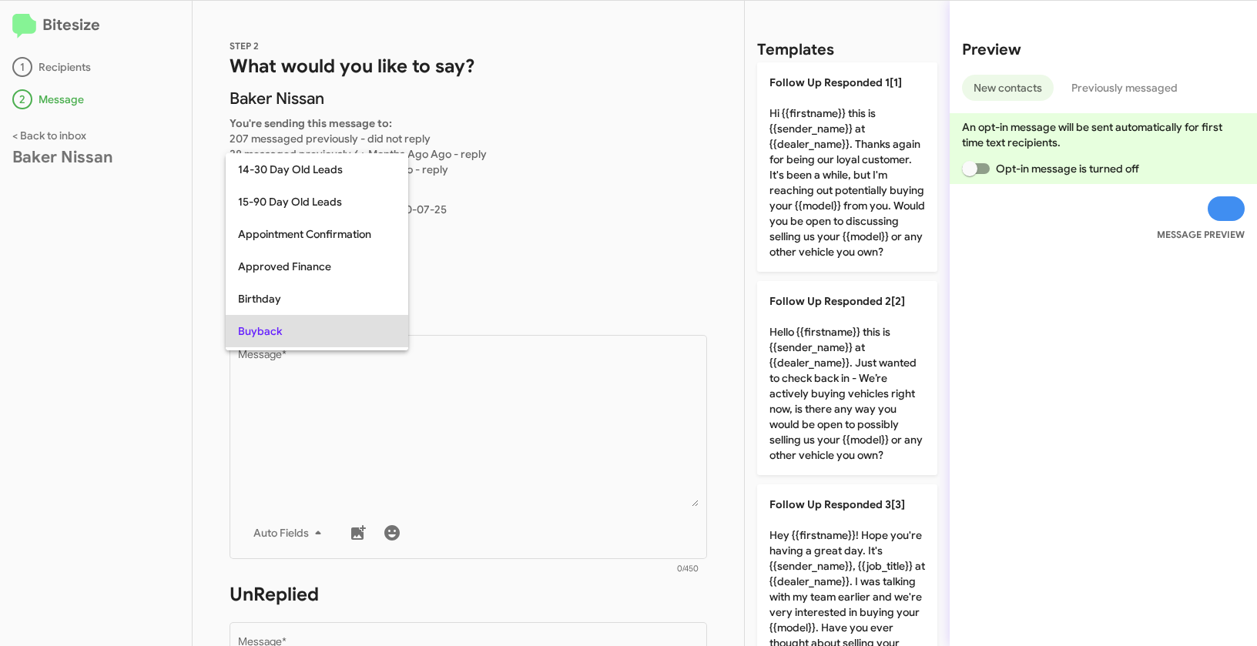
scroll to position [79, 0]
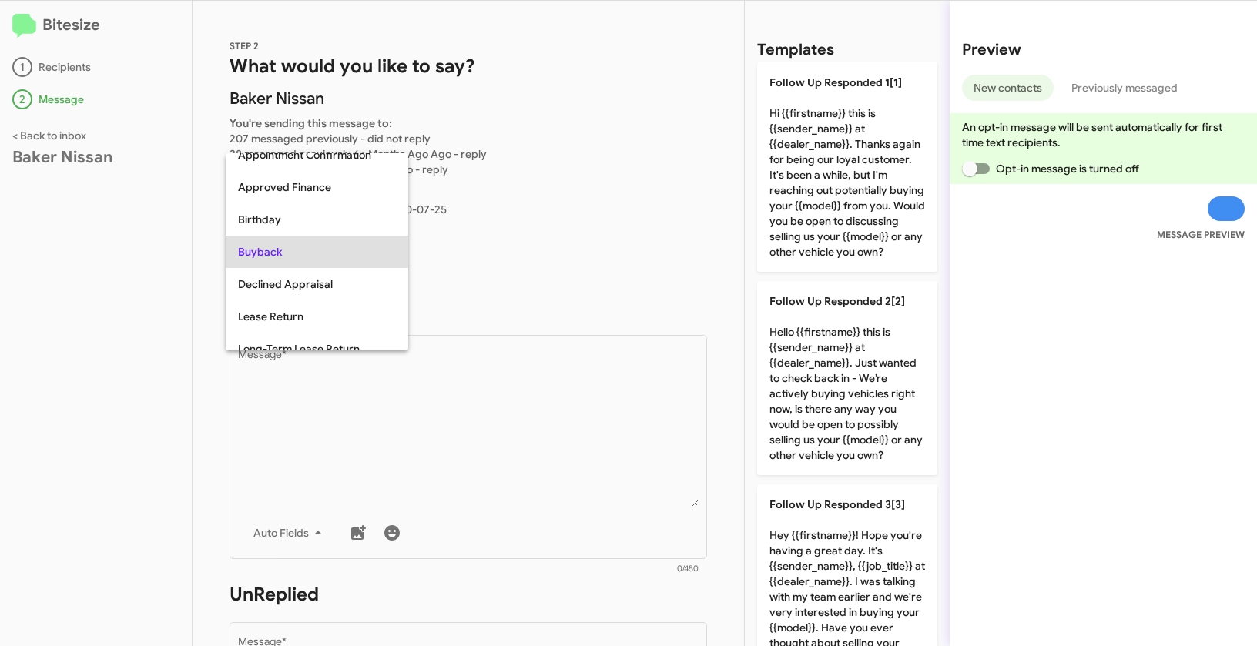
copy span "Buyback"
click at [574, 461] on div at bounding box center [628, 323] width 1257 height 646
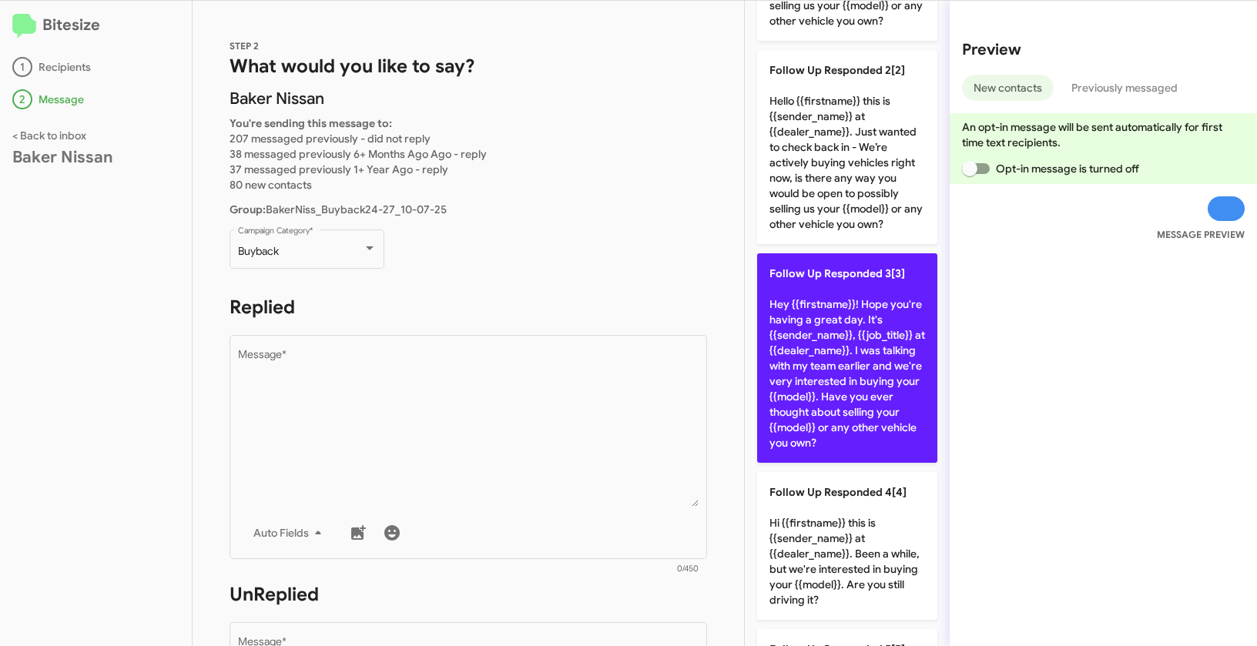
scroll to position [0, 0]
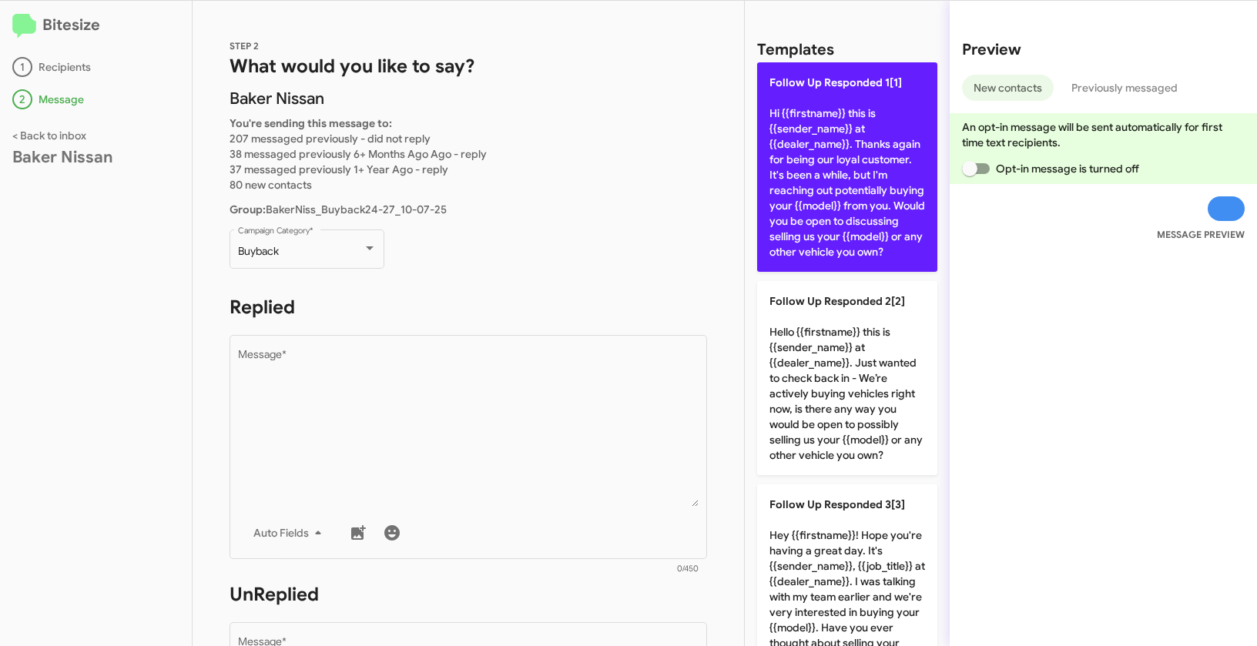
click at [829, 119] on p "Follow Up Responded 1[1] Hi {{firstname}} this is {{sender_name}} at {{dealer_n…" at bounding box center [847, 166] width 180 height 209
type textarea "Hi {{firstname}} this is {{sender_name}} at {{dealer_name}}. Thanks again for b…"
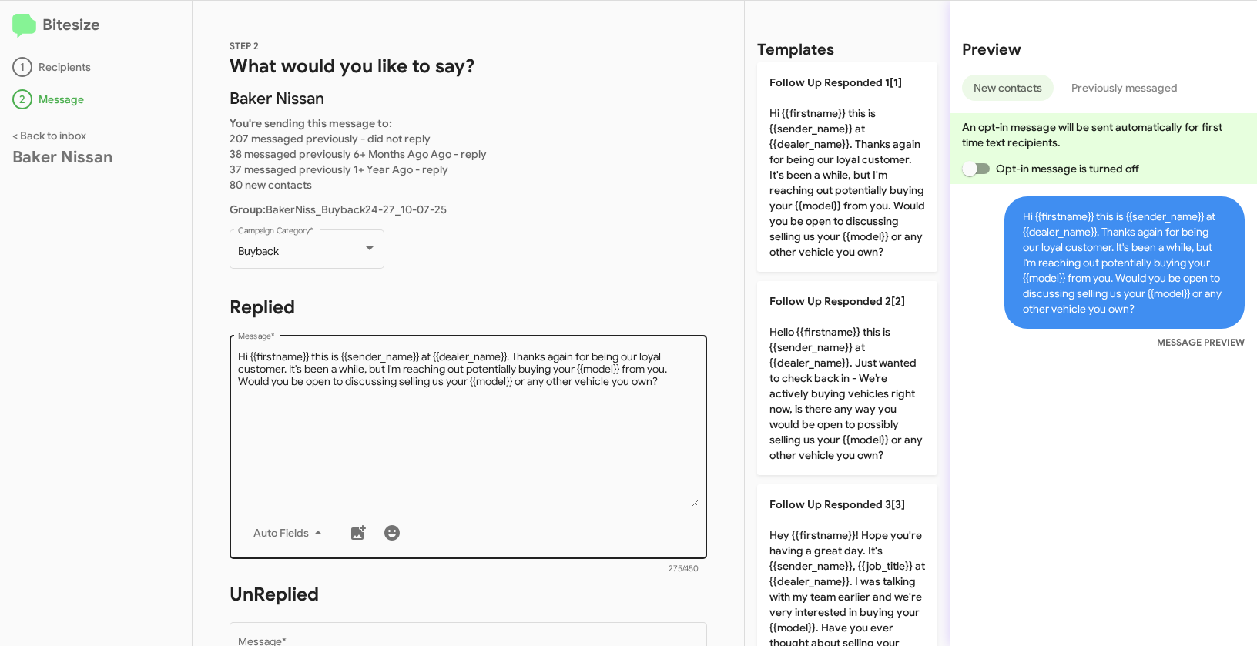
scroll to position [422, 0]
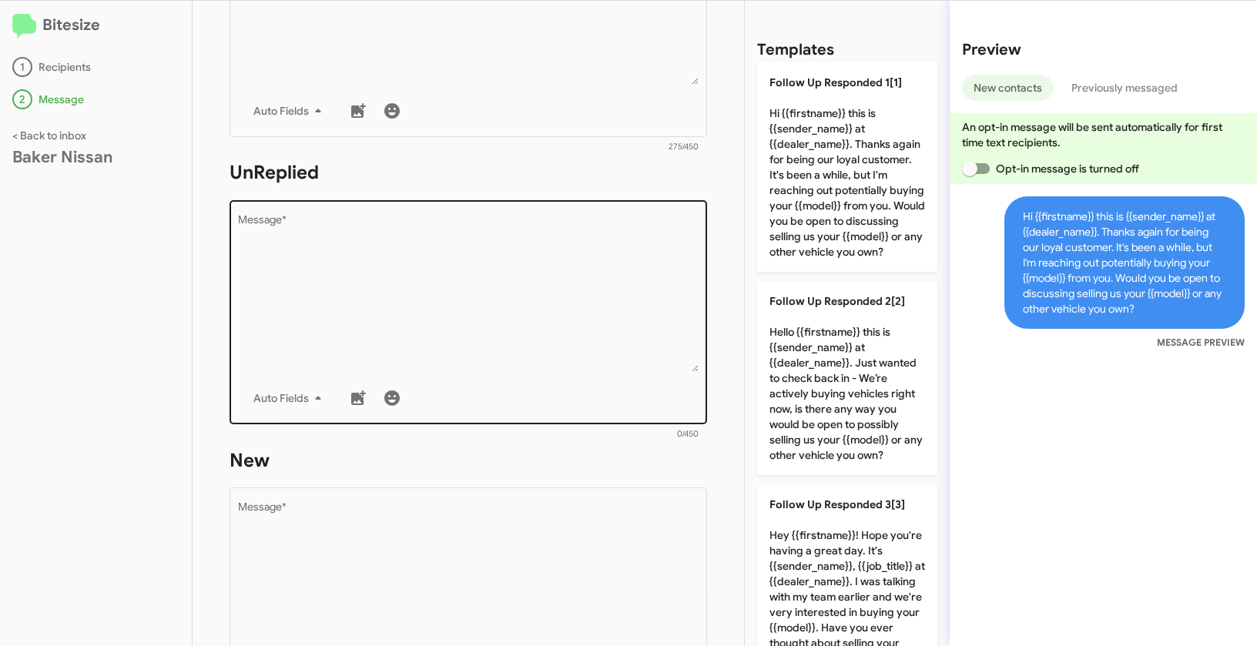
click at [550, 286] on textarea "Message *" at bounding box center [468, 293] width 461 height 157
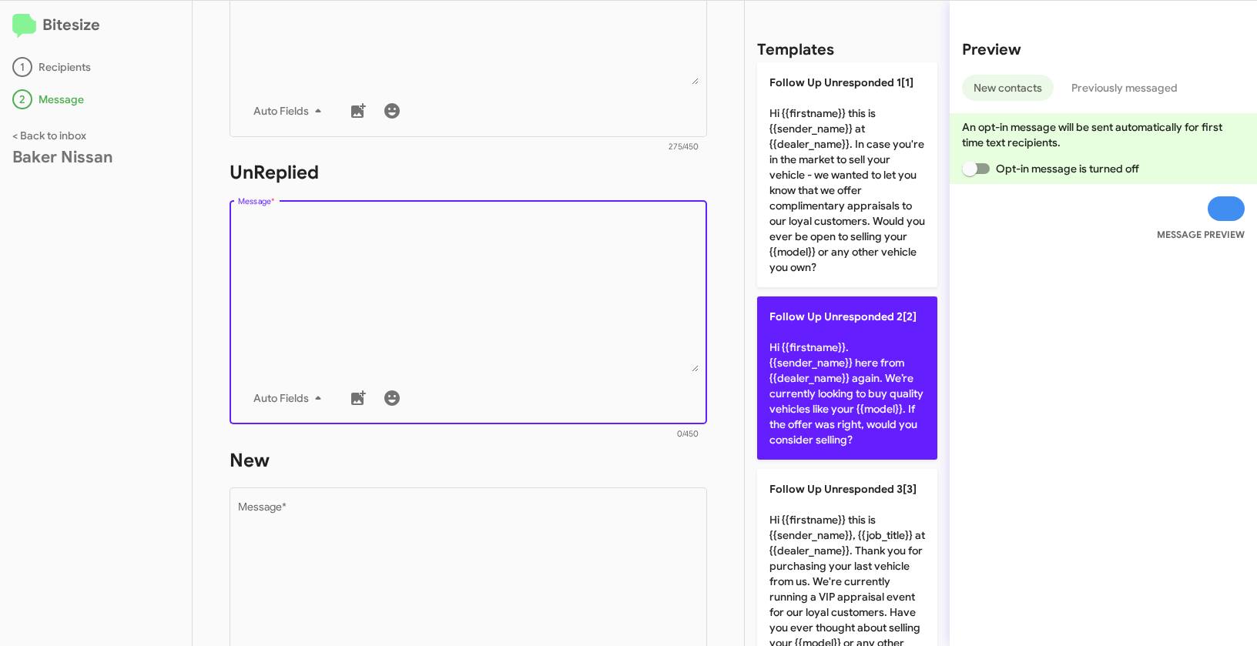
click at [843, 372] on p "Follow Up Unresponded 2[2] Hi {{firstname}}. {{sender_name}} here from {{dealer…" at bounding box center [847, 377] width 180 height 163
type textarea "Hi {{firstname}}. {{sender_name}} here from {{dealer_name}} again. We’re curren…"
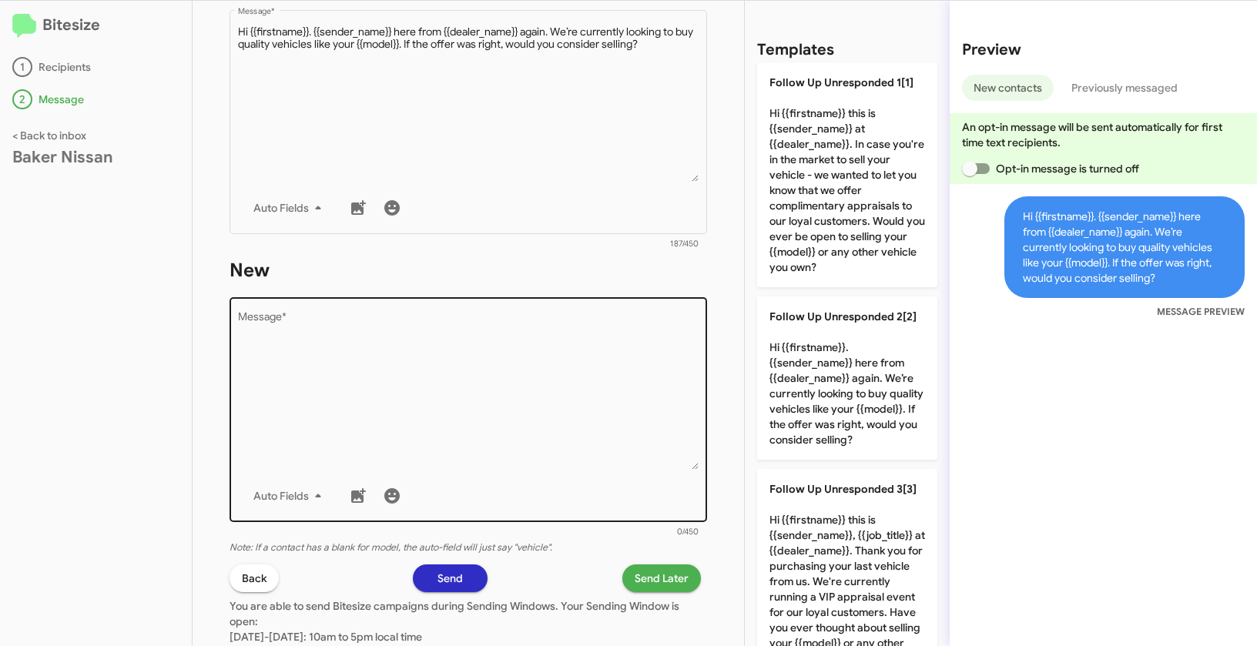
scroll to position [694, 0]
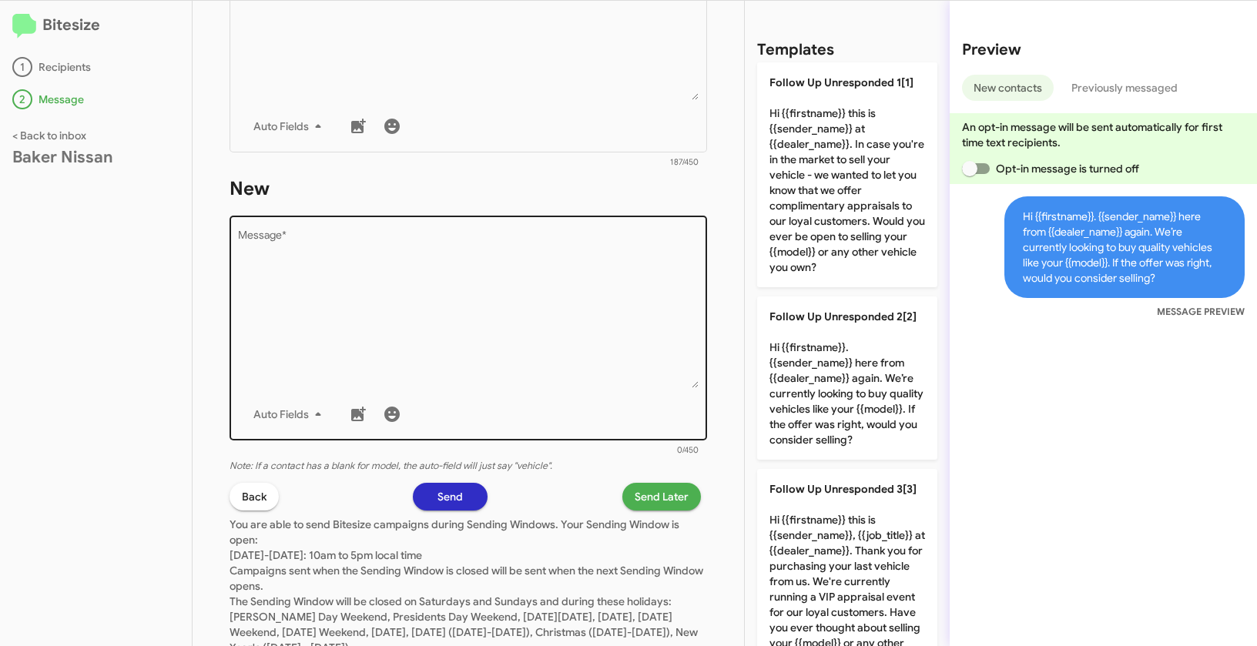
click at [544, 333] on textarea "Message *" at bounding box center [468, 309] width 461 height 157
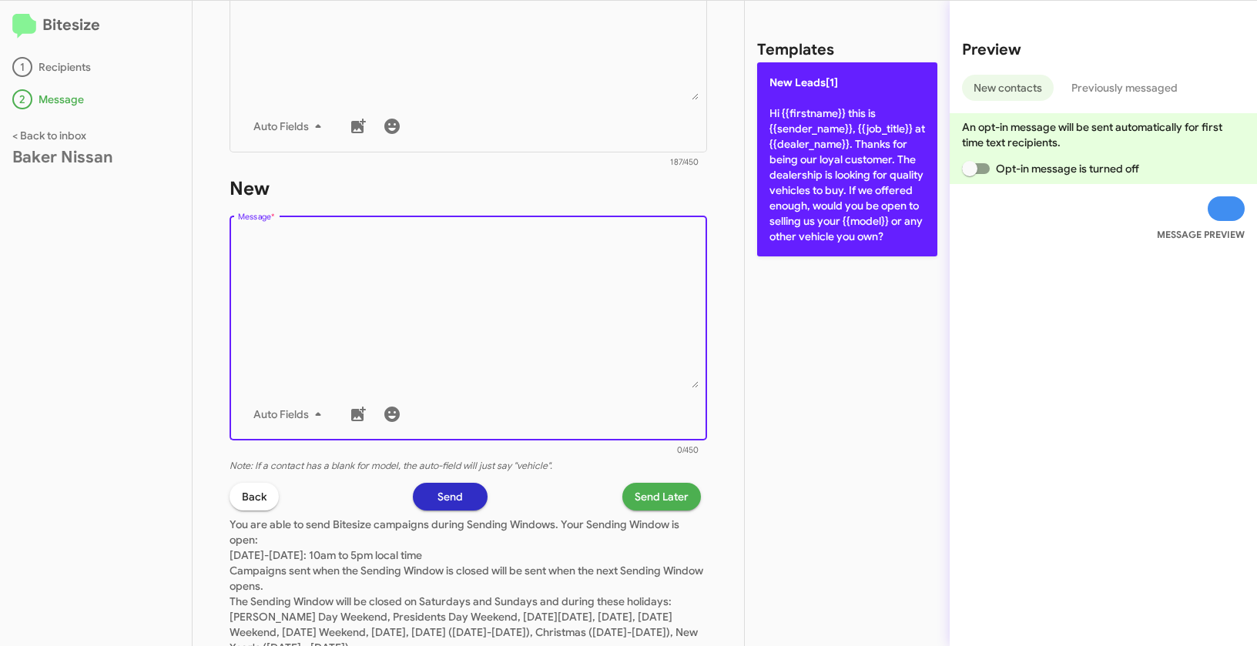
click at [806, 140] on p "New Leads[1] Hi {{firstname}} this is {{sender_name}}, {{job_title}} at {{deale…" at bounding box center [847, 159] width 180 height 194
type textarea "Hi {{firstname}} this is {{sender_name}}, {{job_title}} at {{dealer_name}}. Tha…"
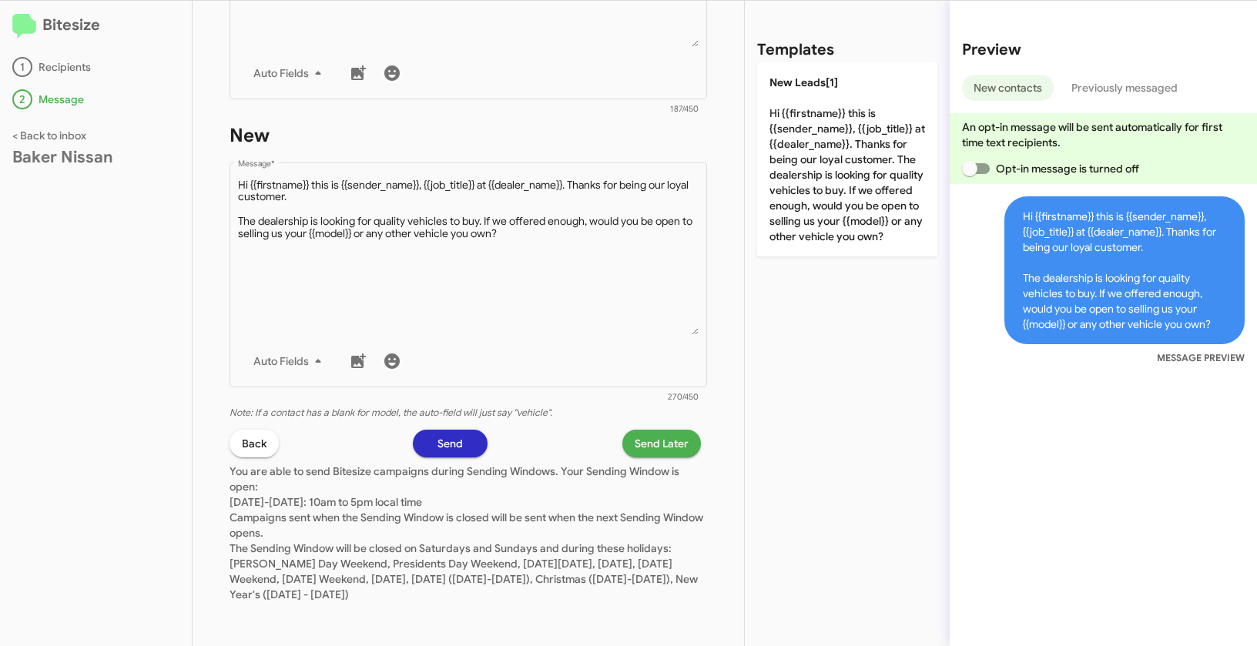
scroll to position [749, 0]
click at [645, 444] on span "Send Later" at bounding box center [662, 442] width 54 height 28
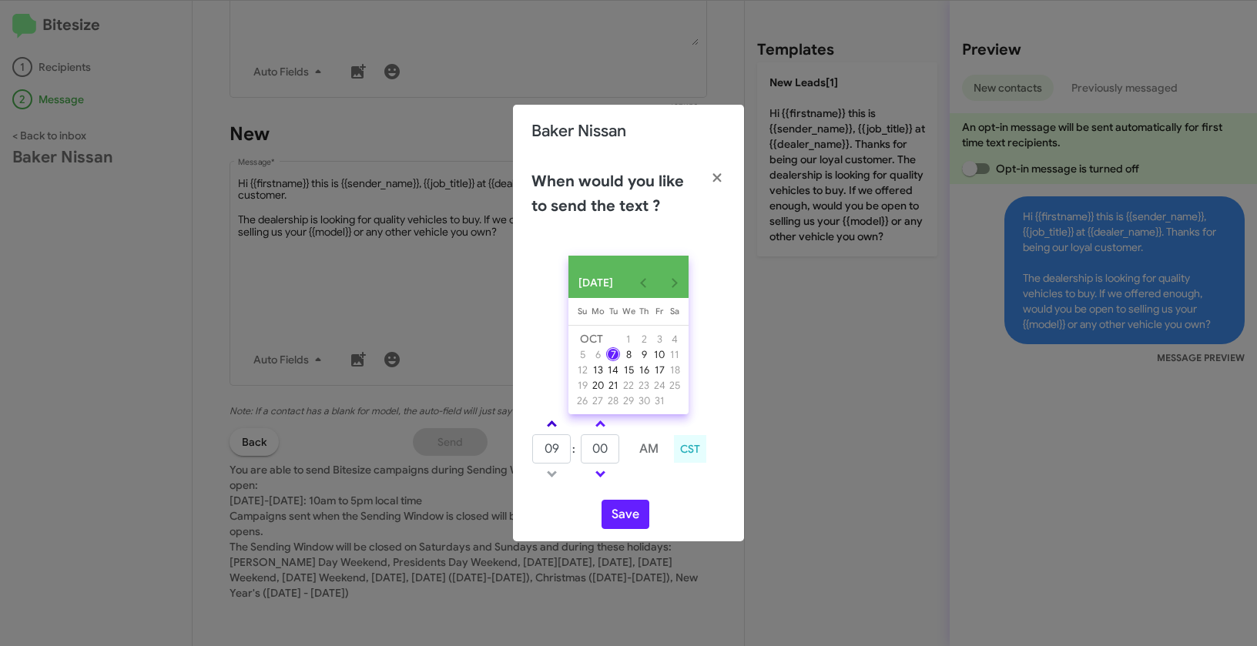
click at [548, 425] on link at bounding box center [551, 424] width 27 height 18
type input "10"
drag, startPoint x: 612, startPoint y: 454, endPoint x: 584, endPoint y: 451, distance: 27.9
click at [584, 451] on input "00" at bounding box center [600, 448] width 39 height 29
type input "15"
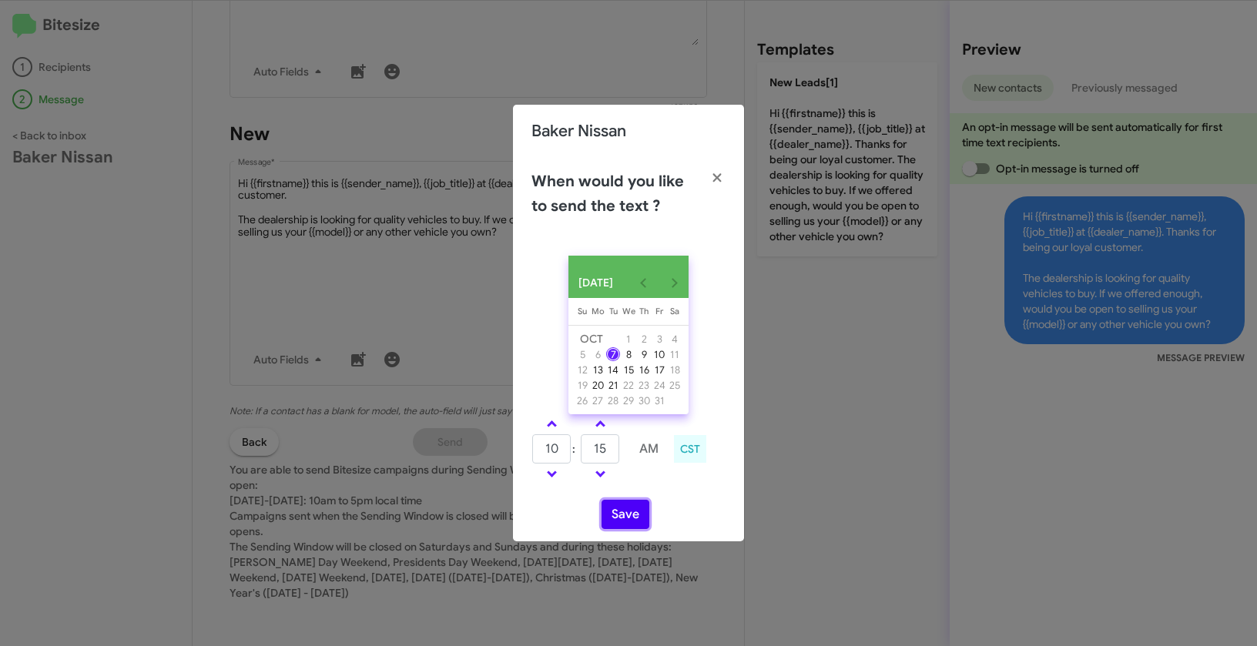
click at [618, 520] on button "Save" at bounding box center [625, 514] width 48 height 29
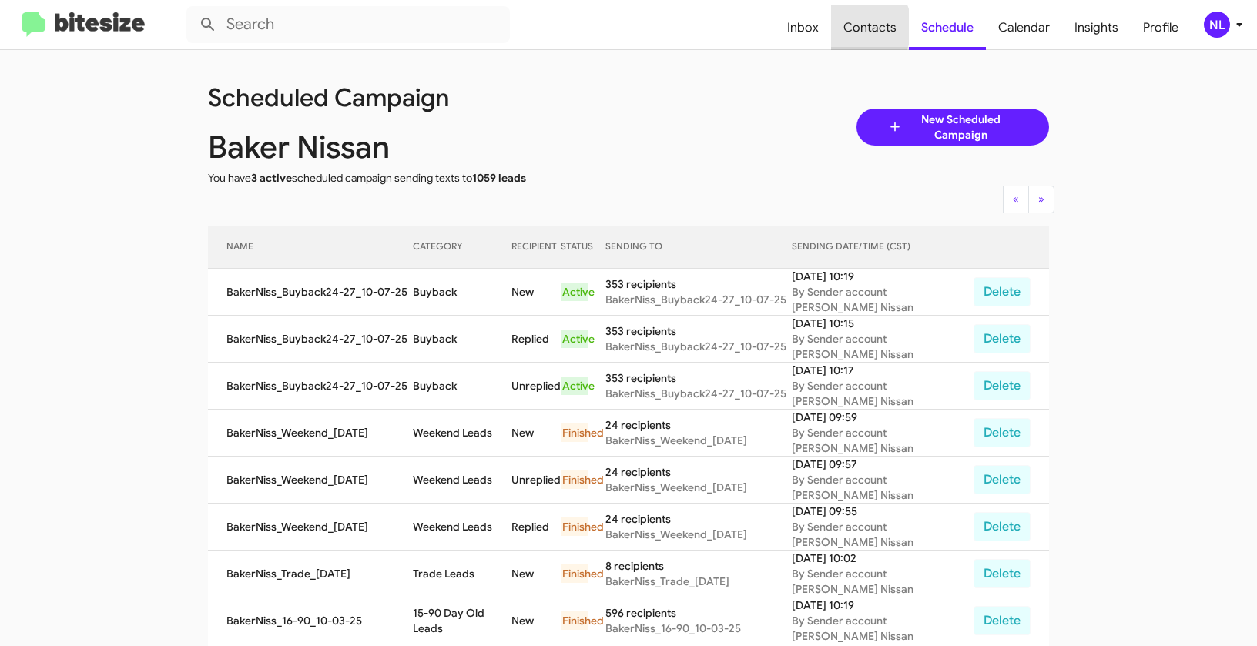
click at [862, 27] on span "Contacts" at bounding box center [870, 27] width 78 height 45
type input "in:groups"
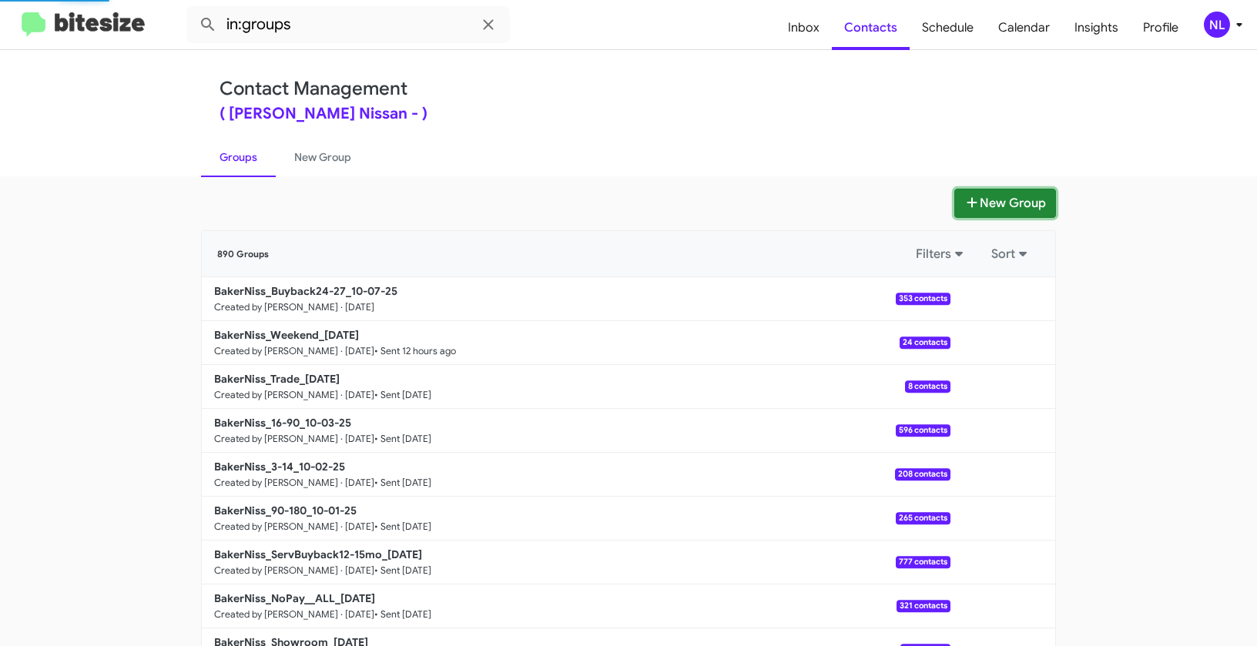
click at [979, 202] on button "New Group" at bounding box center [1005, 203] width 102 height 29
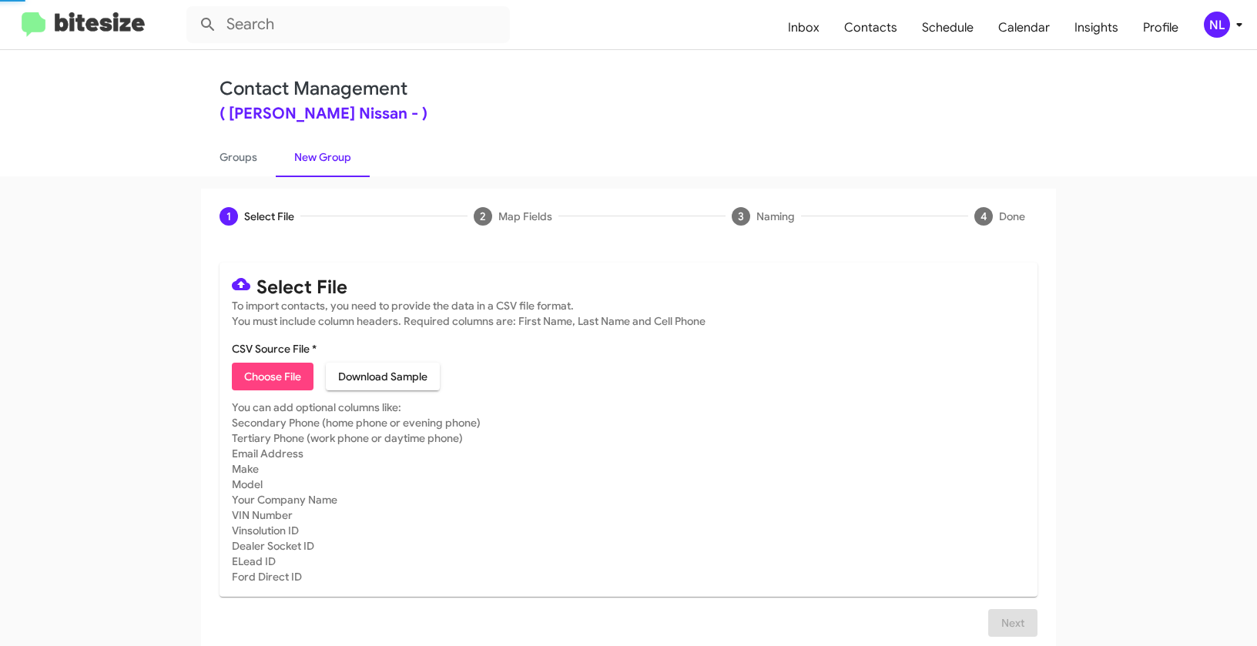
click at [269, 375] on span "Choose File" at bounding box center [272, 377] width 57 height 28
type input "BakerNiss_Showroom_10-07-25"
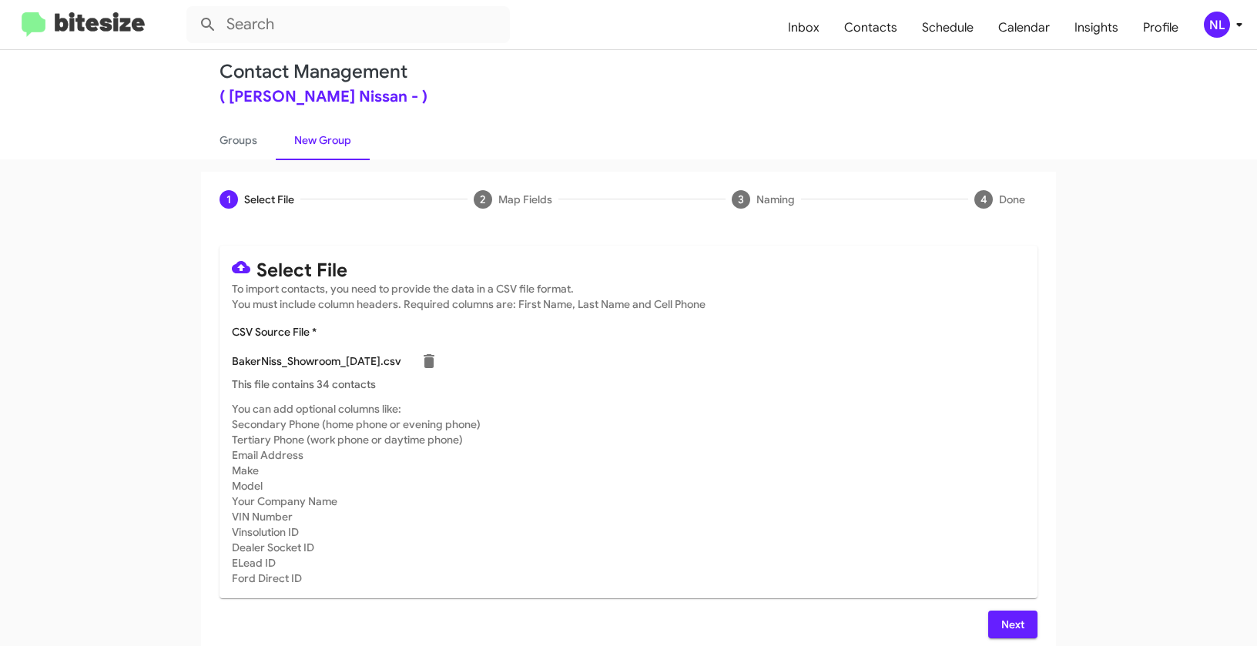
scroll to position [28, 0]
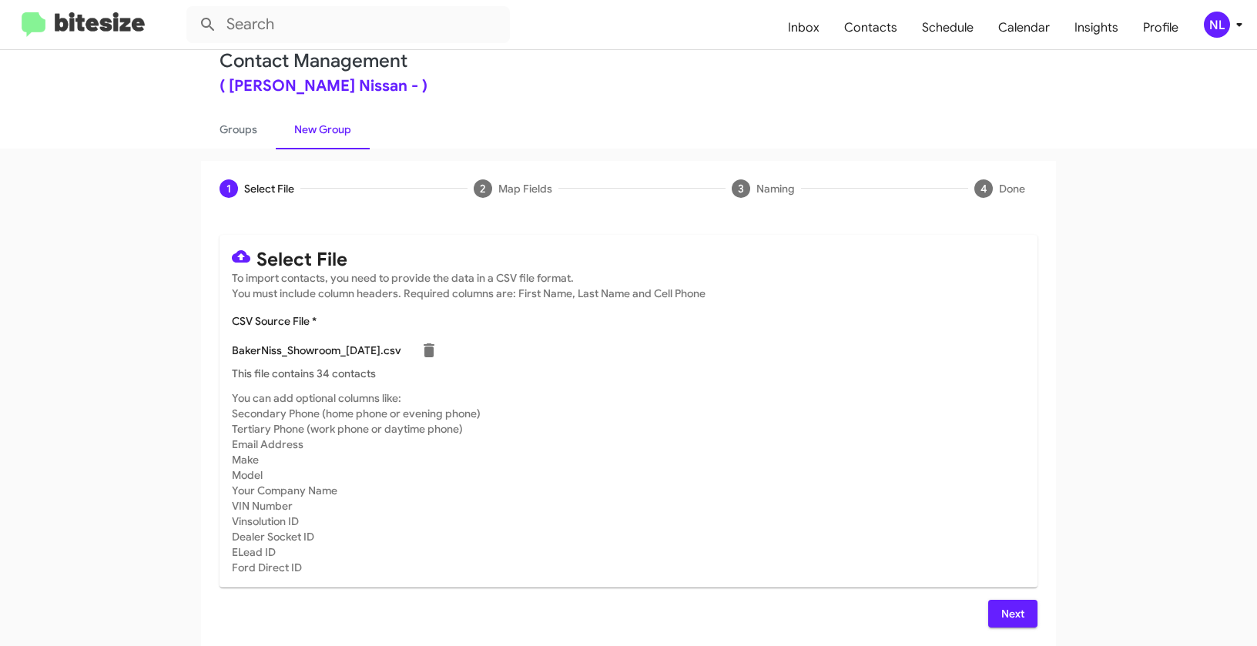
click at [1013, 613] on span "Next" at bounding box center [1012, 614] width 25 height 28
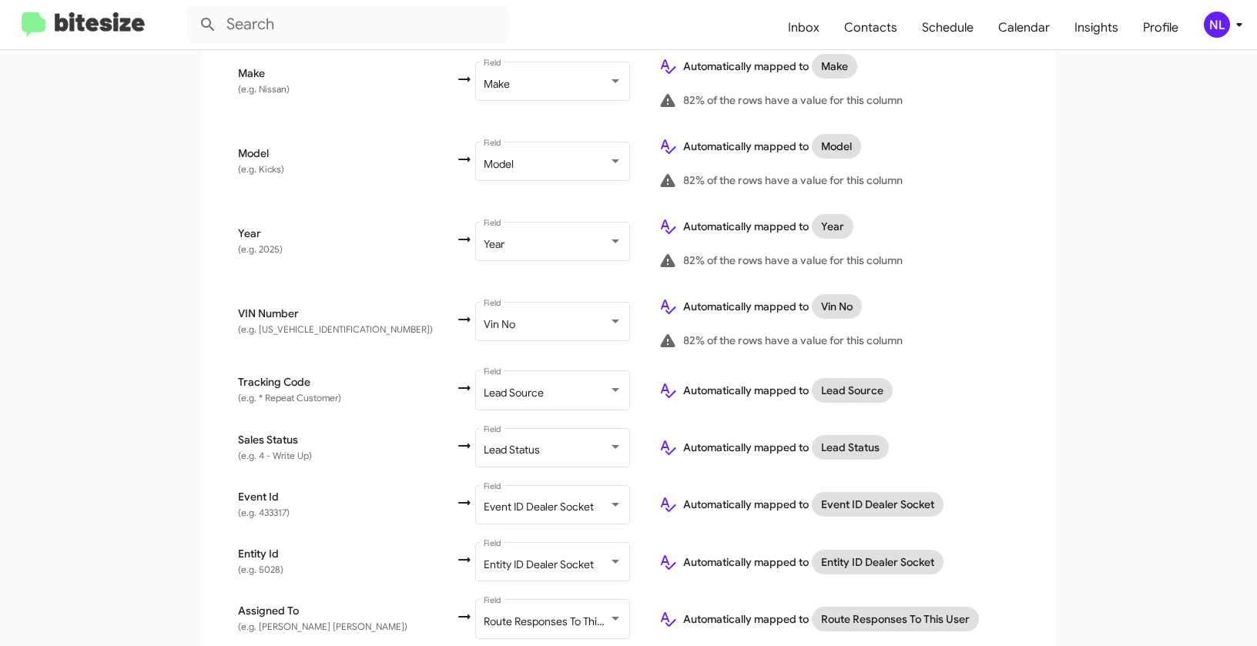
scroll to position [891, 0]
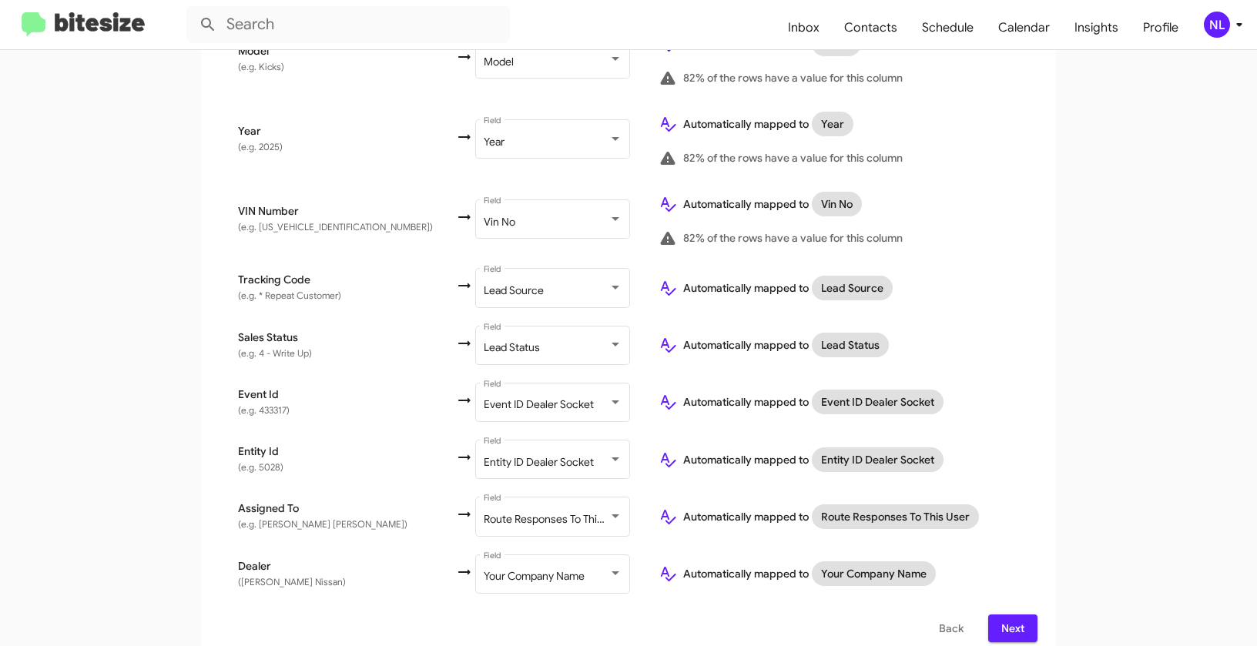
click at [1010, 615] on span "Next" at bounding box center [1012, 629] width 25 height 28
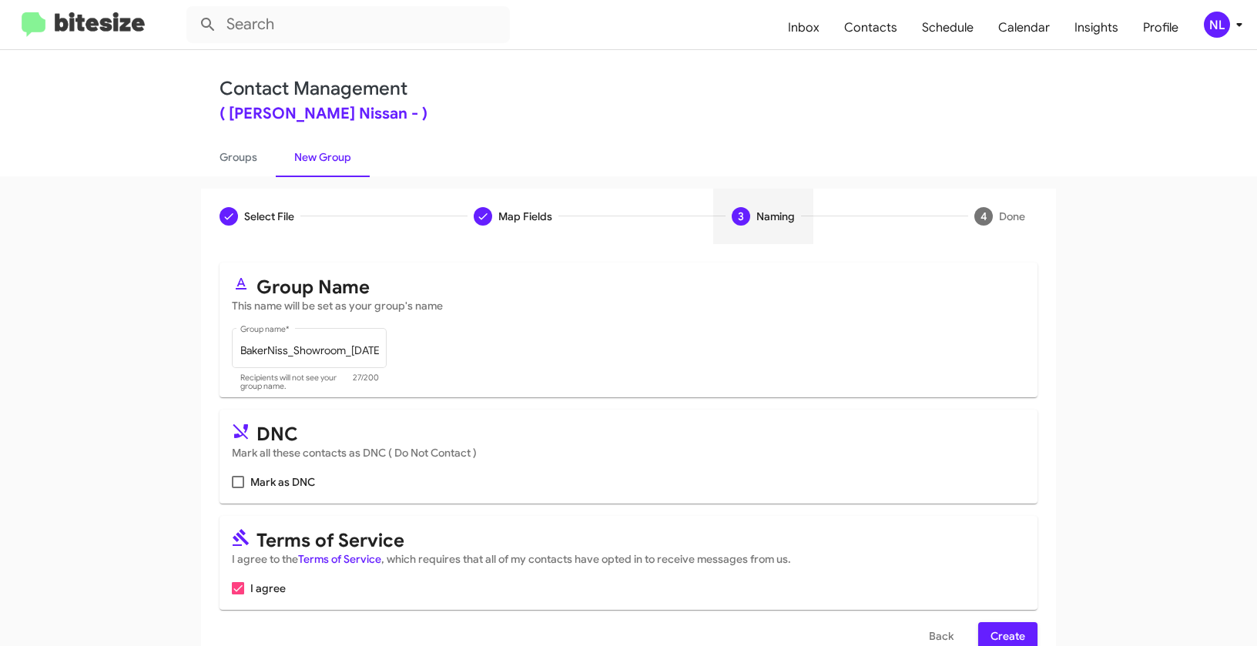
scroll to position [35, 0]
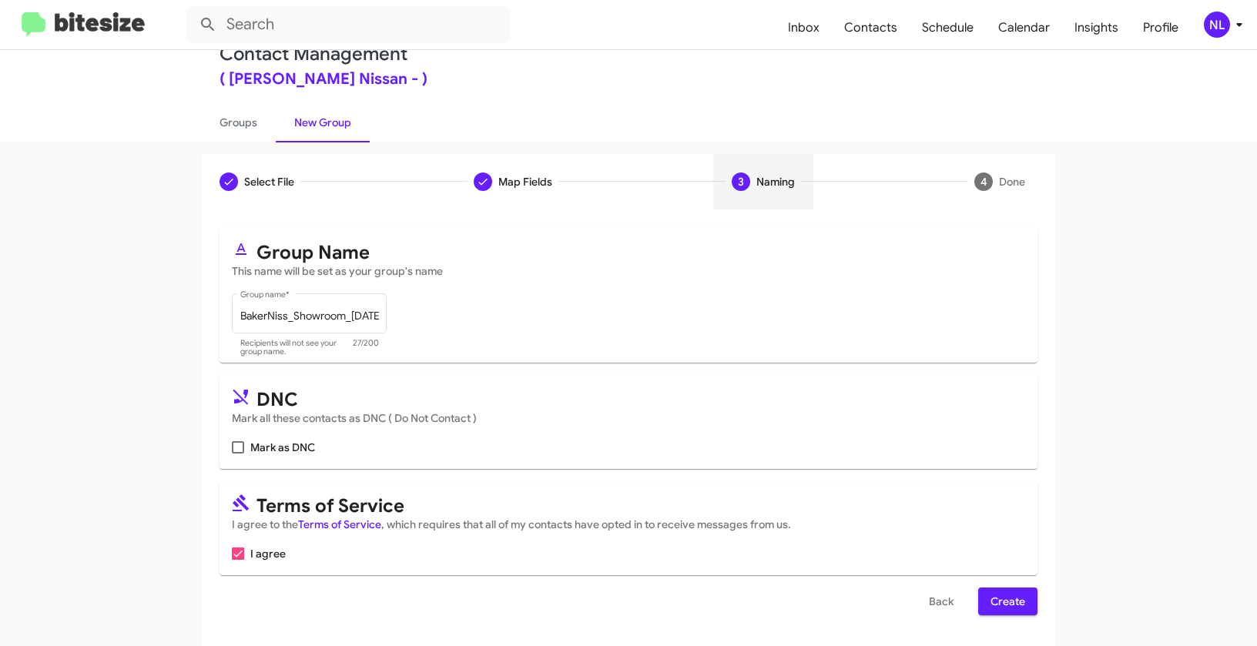
click at [1007, 601] on span "Create" at bounding box center [1007, 602] width 35 height 28
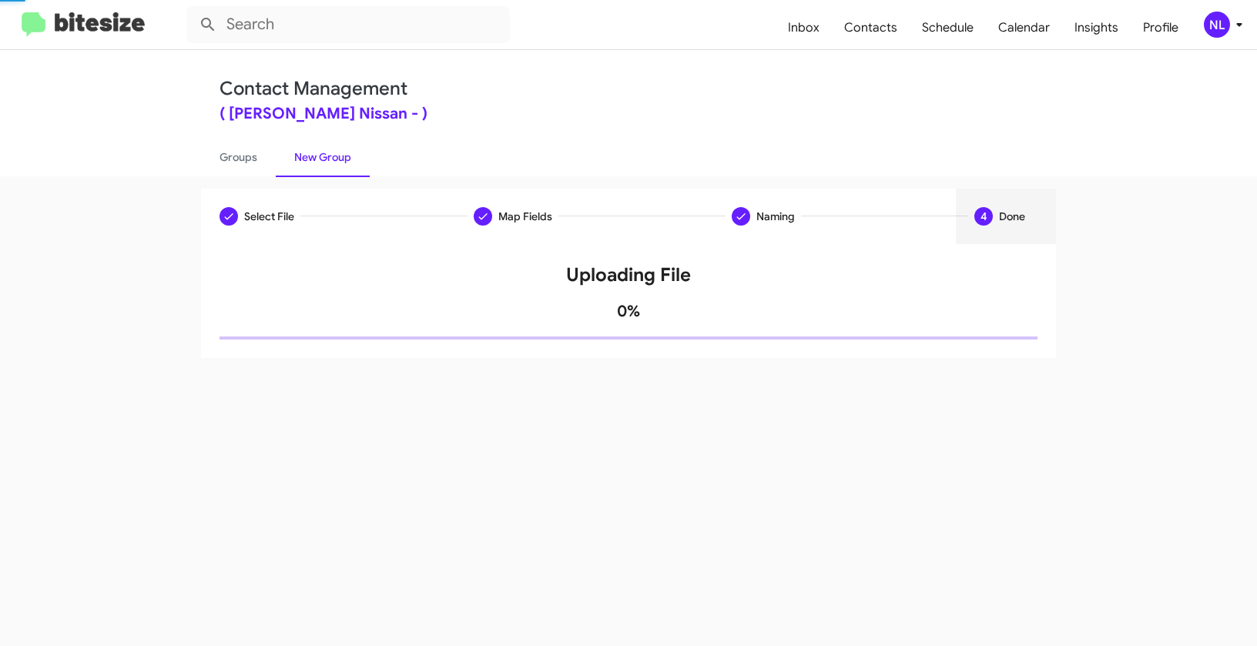
scroll to position [0, 0]
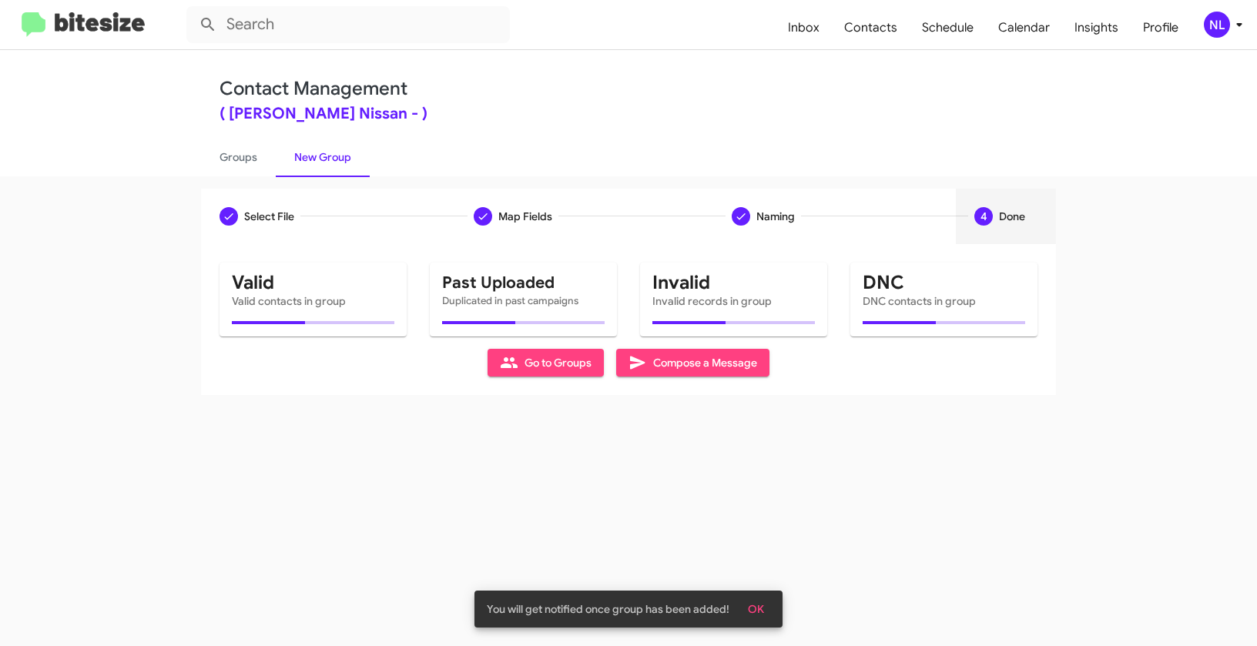
click at [756, 607] on div "Select File Map Fields Naming 4 Done Select File To import contacts, you need t…" at bounding box center [628, 411] width 1257 height 470
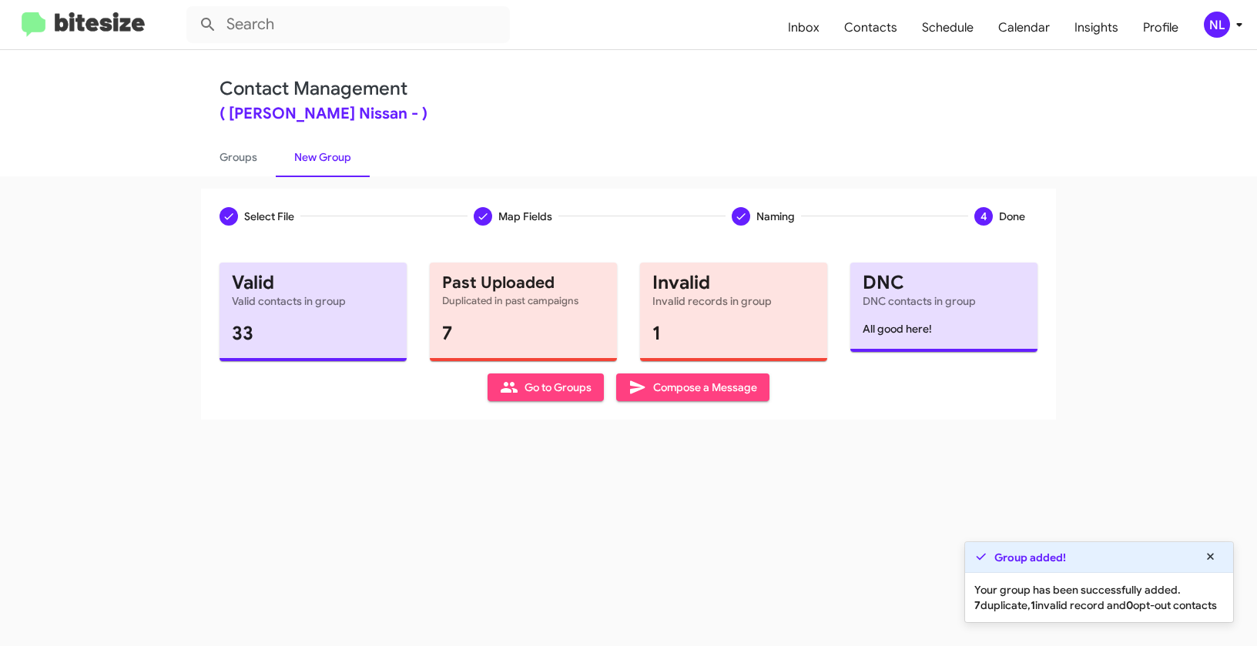
click at [562, 396] on span "Go to Groups" at bounding box center [546, 387] width 92 height 28
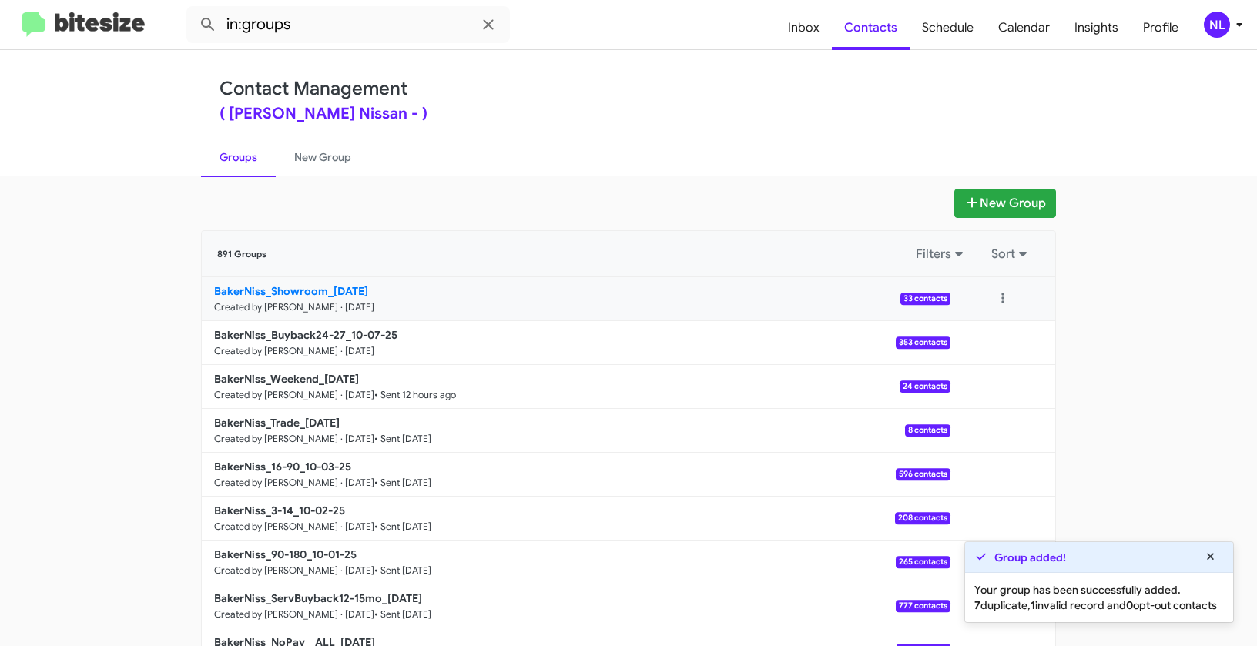
drag, startPoint x: 175, startPoint y: 294, endPoint x: 330, endPoint y: 289, distance: 155.7
click at [330, 289] on app-groups "New Group 891 Groups Filters Sort BakerNiss_Showroom_10-07-25 Created by Nen Li…" at bounding box center [628, 473] width 1257 height 568
copy b "BakerNiss_Showroom_1"
click at [346, 32] on input "in:groups" at bounding box center [347, 24] width 323 height 37
paste input "BakerNiss_Showroom_1"
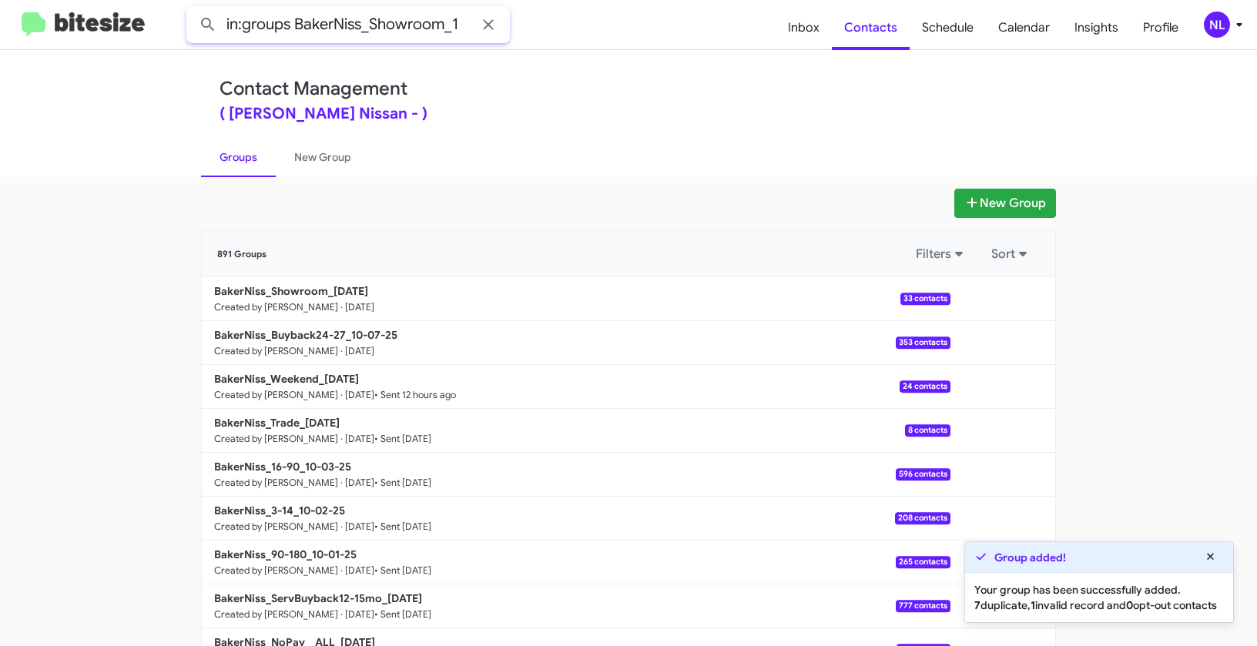
type input "in:groups BakerNiss_Showroom_1"
click at [193, 9] on button at bounding box center [208, 24] width 31 height 31
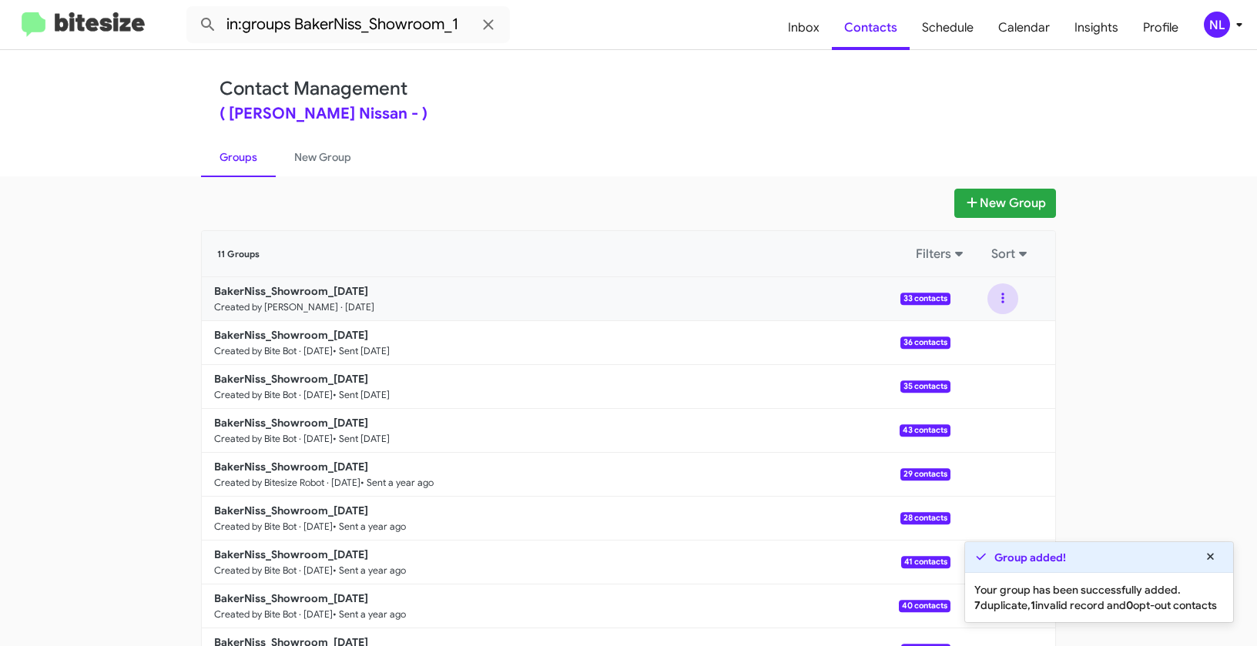
click at [1003, 289] on button at bounding box center [1002, 298] width 31 height 31
click at [983, 343] on button "View contacts" at bounding box center [956, 340] width 123 height 37
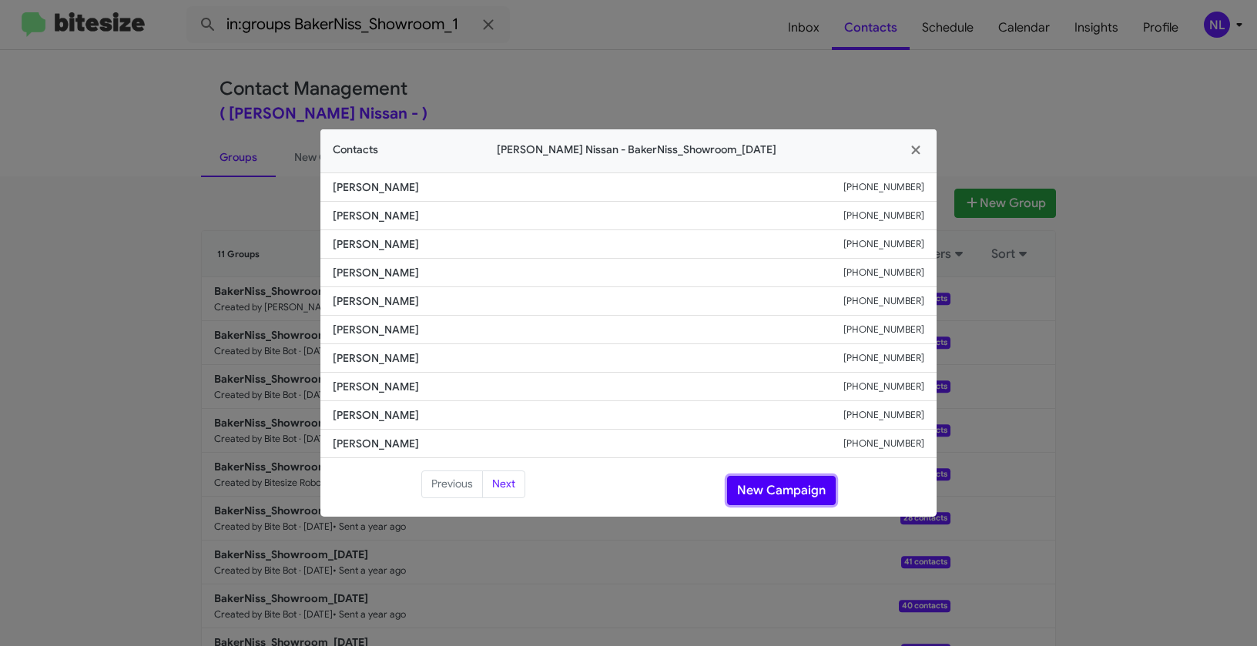
click at [771, 487] on button "New Campaign" at bounding box center [781, 490] width 109 height 29
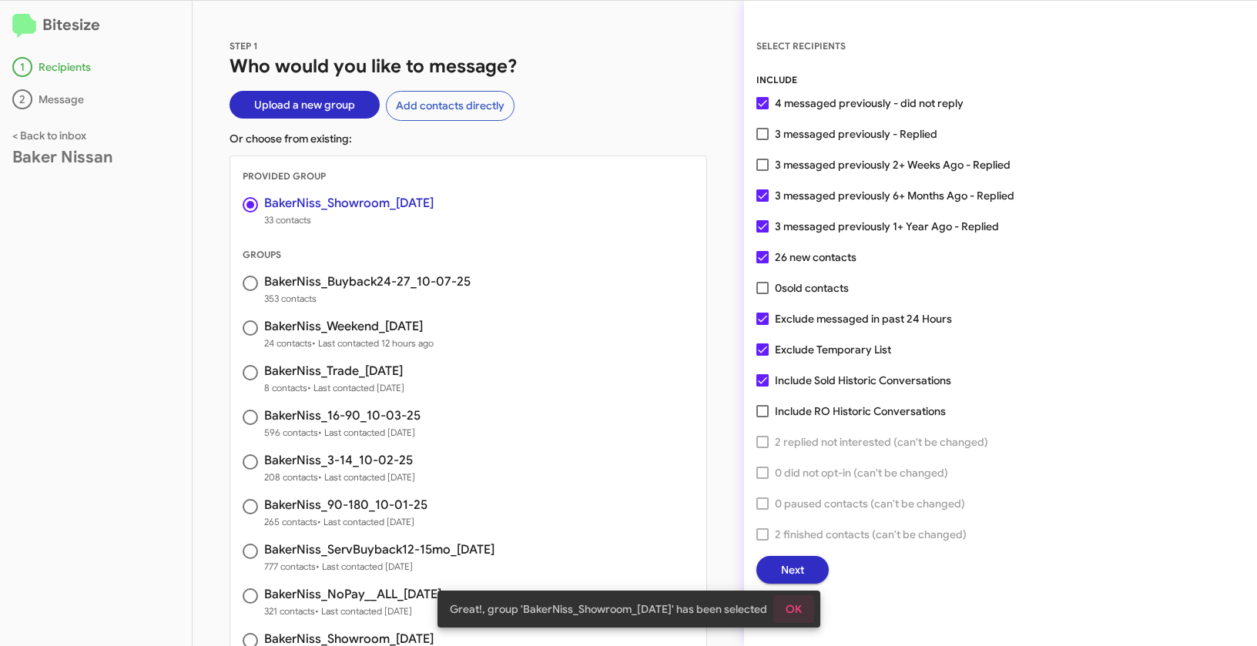
click at [798, 601] on span "OK" at bounding box center [793, 609] width 16 height 28
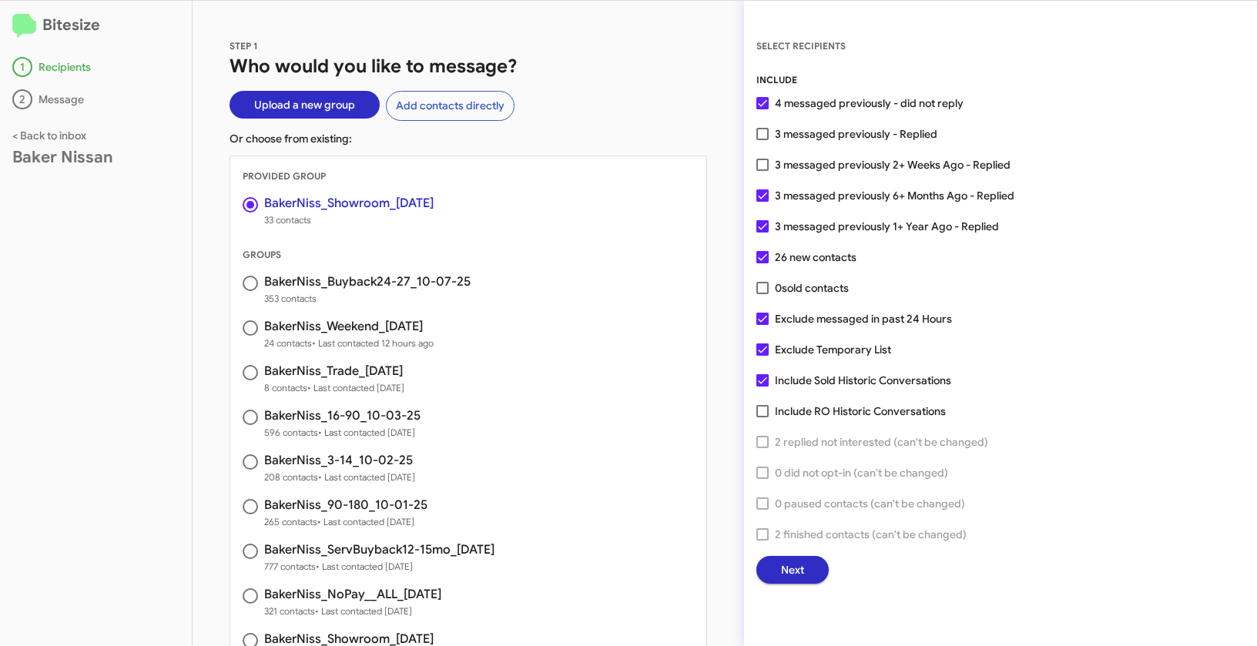
click at [801, 551] on div "INCLUDE 4 messaged previously - did not reply 3 messaged previously - Replied 3…" at bounding box center [1000, 327] width 488 height 511
click at [787, 568] on span "Next" at bounding box center [792, 570] width 23 height 28
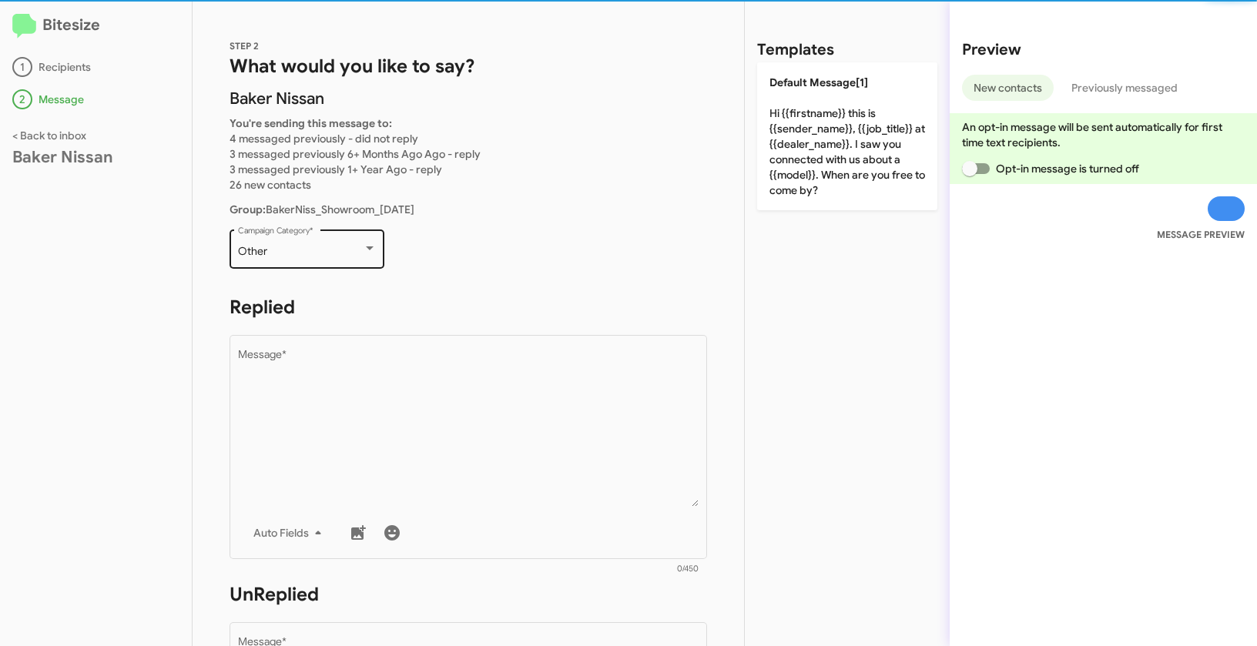
click at [342, 253] on div "Other" at bounding box center [300, 252] width 125 height 12
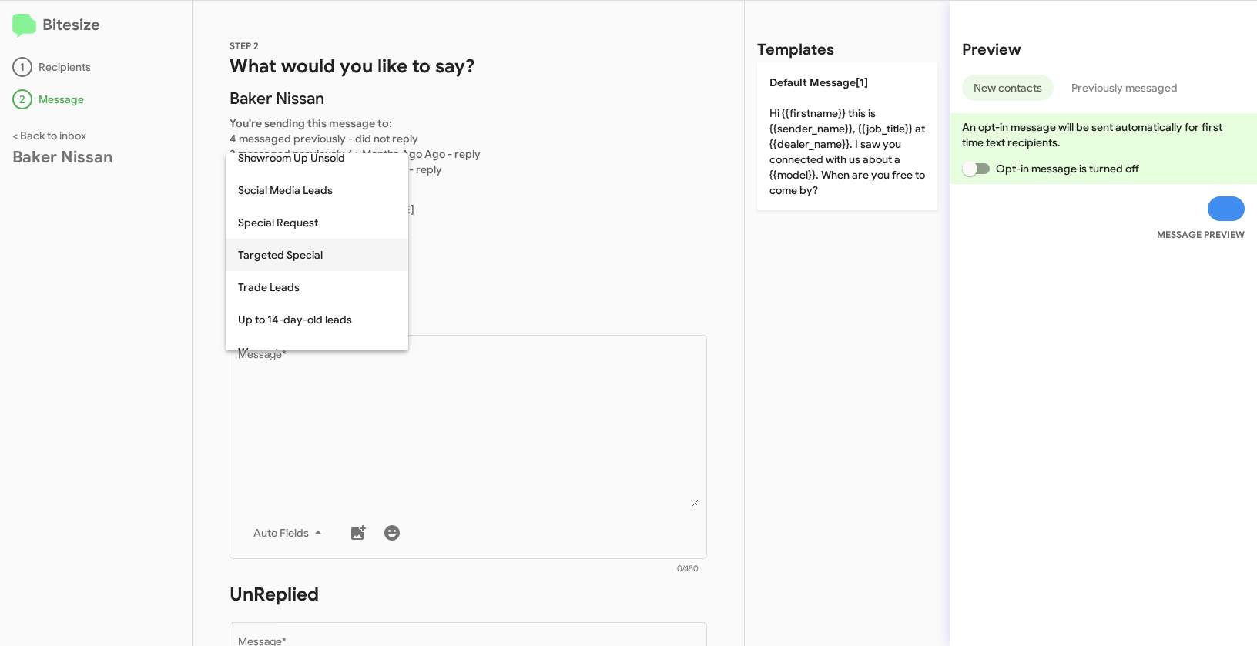
scroll to position [570, 0]
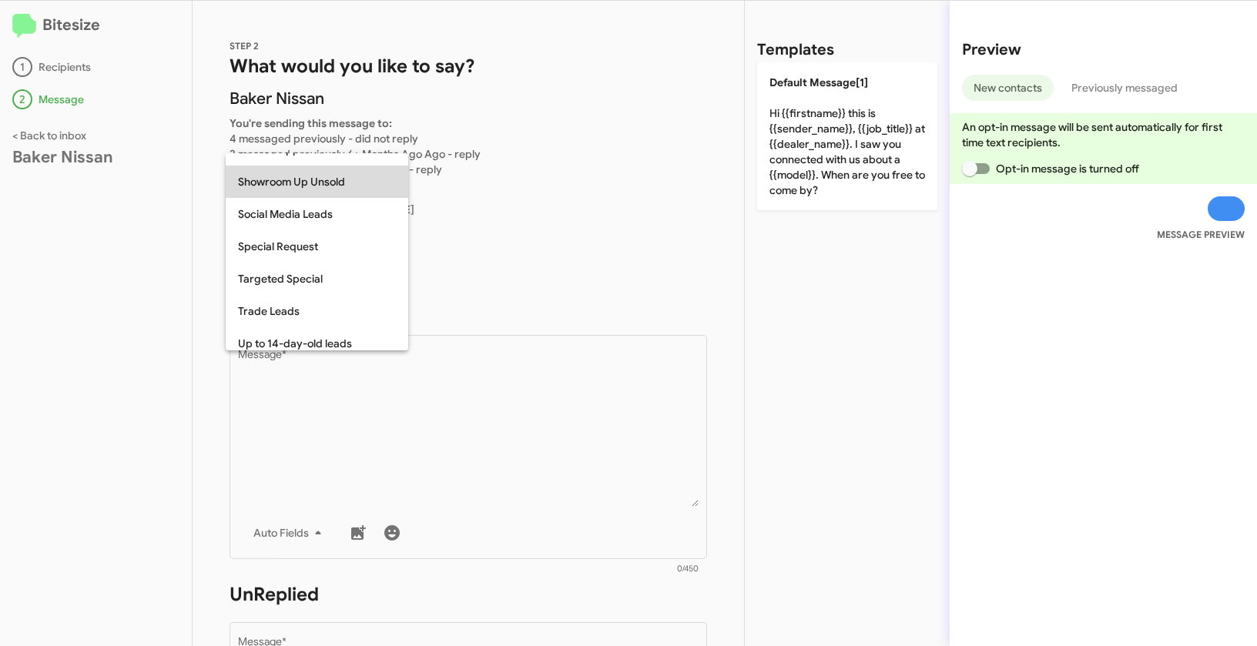
click at [312, 182] on span "Showroom Up Unsold" at bounding box center [317, 182] width 158 height 32
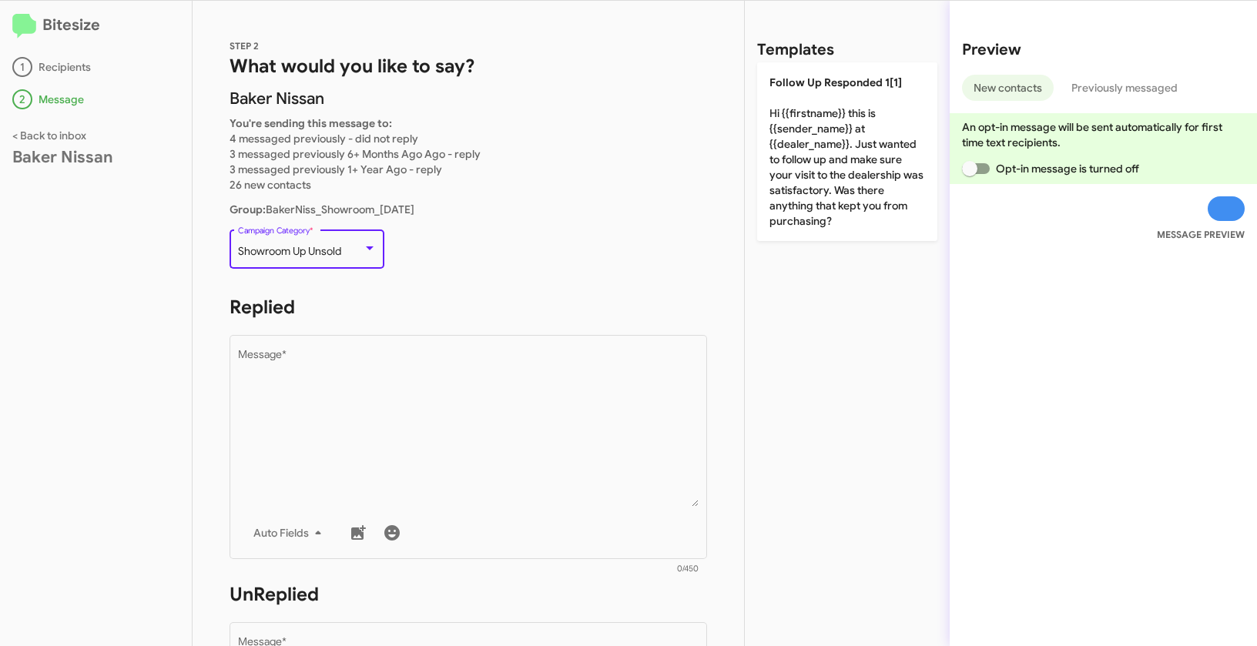
drag, startPoint x: 237, startPoint y: 249, endPoint x: 352, endPoint y: 252, distance: 114.8
click at [352, 252] on div "Showroom Up Unsold" at bounding box center [300, 252] width 125 height 12
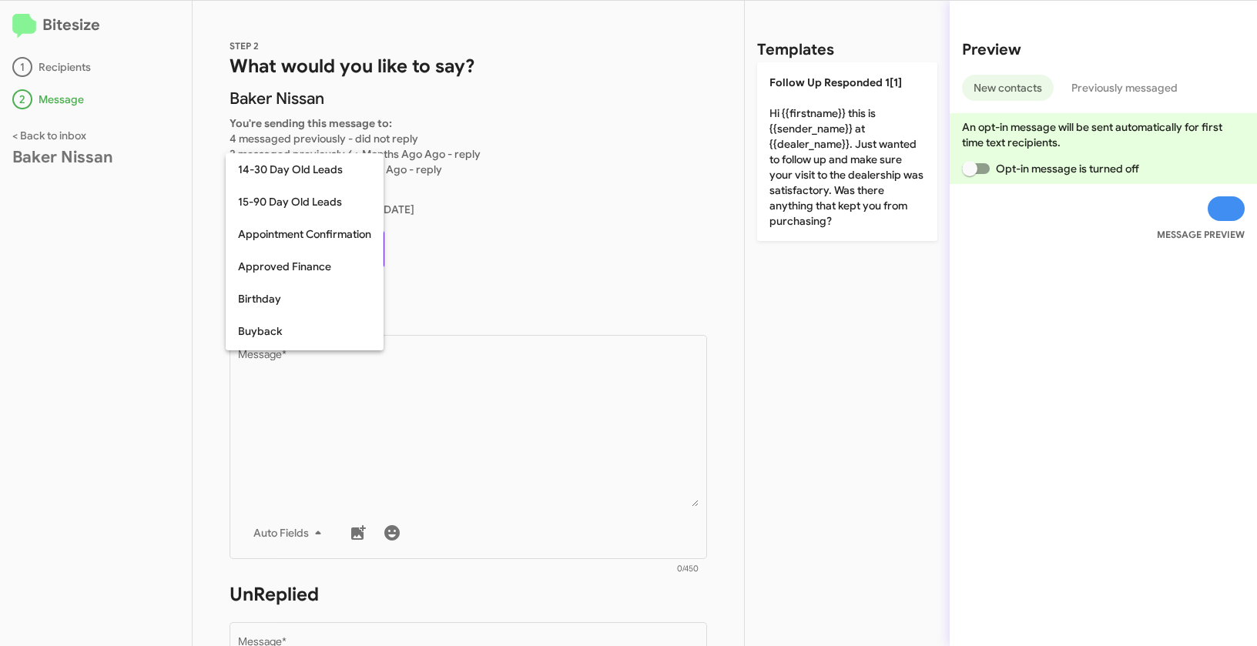
scroll to position [499, 0]
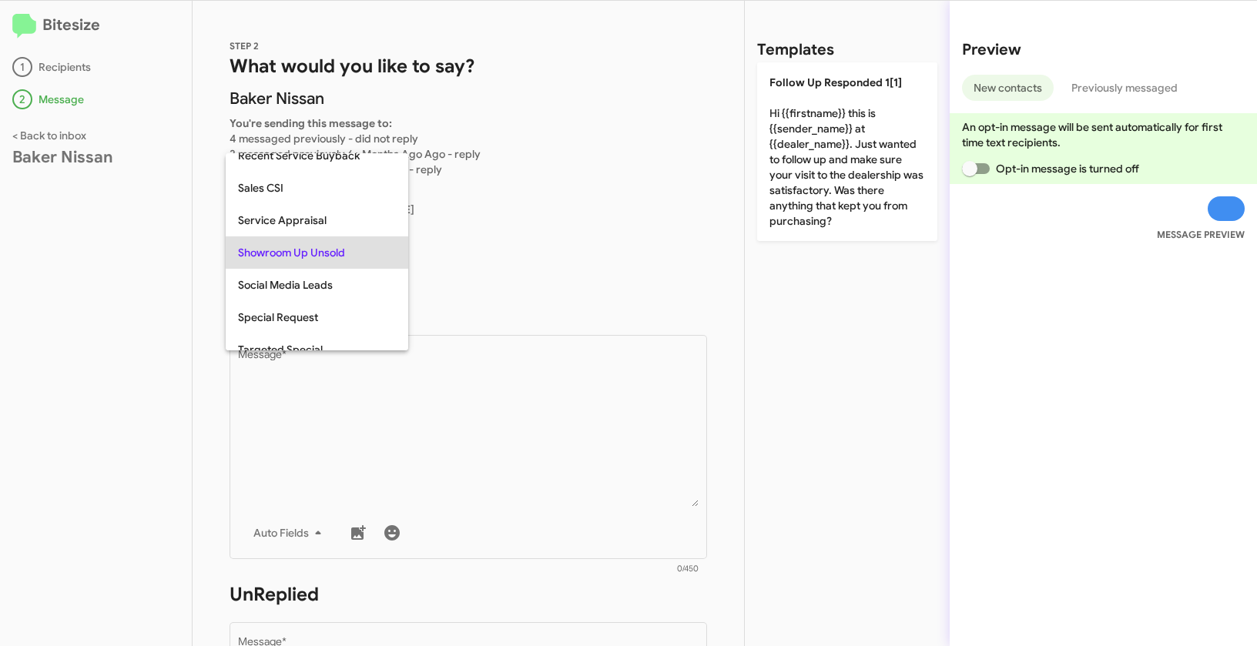
copy span "Showroom Up Unsold"
click at [553, 481] on div at bounding box center [628, 323] width 1257 height 646
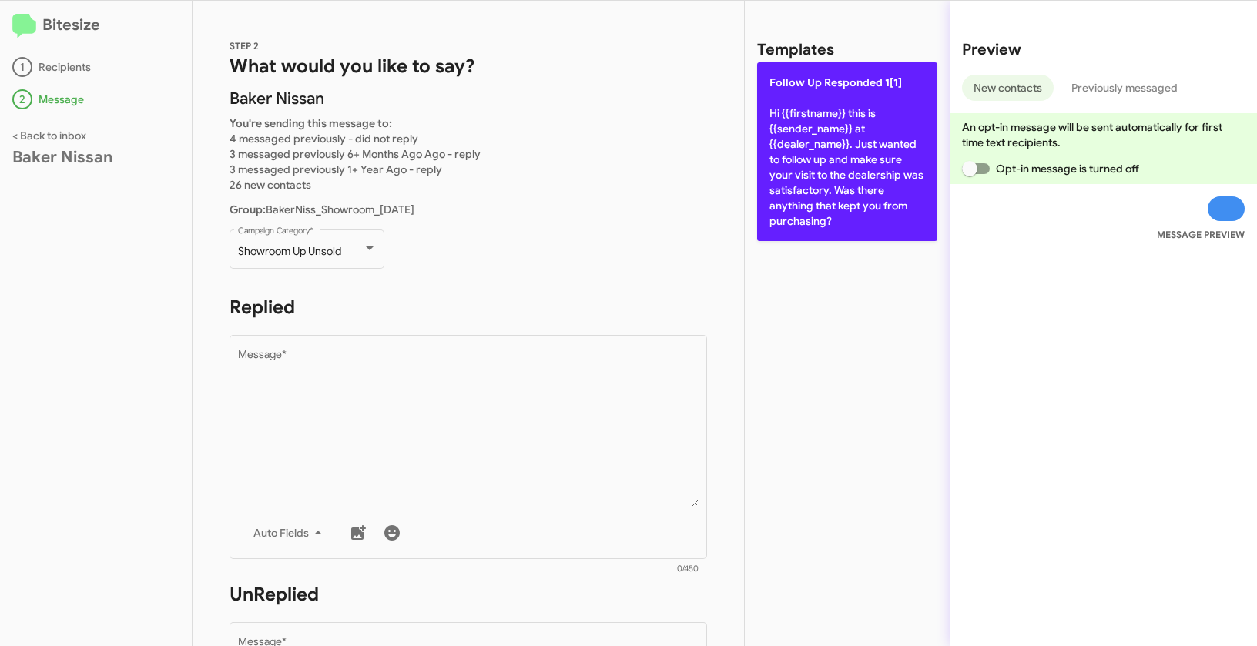
click at [789, 176] on p "Follow Up Responded 1[1] Hi {{firstname}} this is {{sender_name}} at {{dealer_n…" at bounding box center [847, 151] width 180 height 179
type textarea "Hi {{firstname}} this is {{sender_name}} at {{dealer_name}}. Just wanted to fol…"
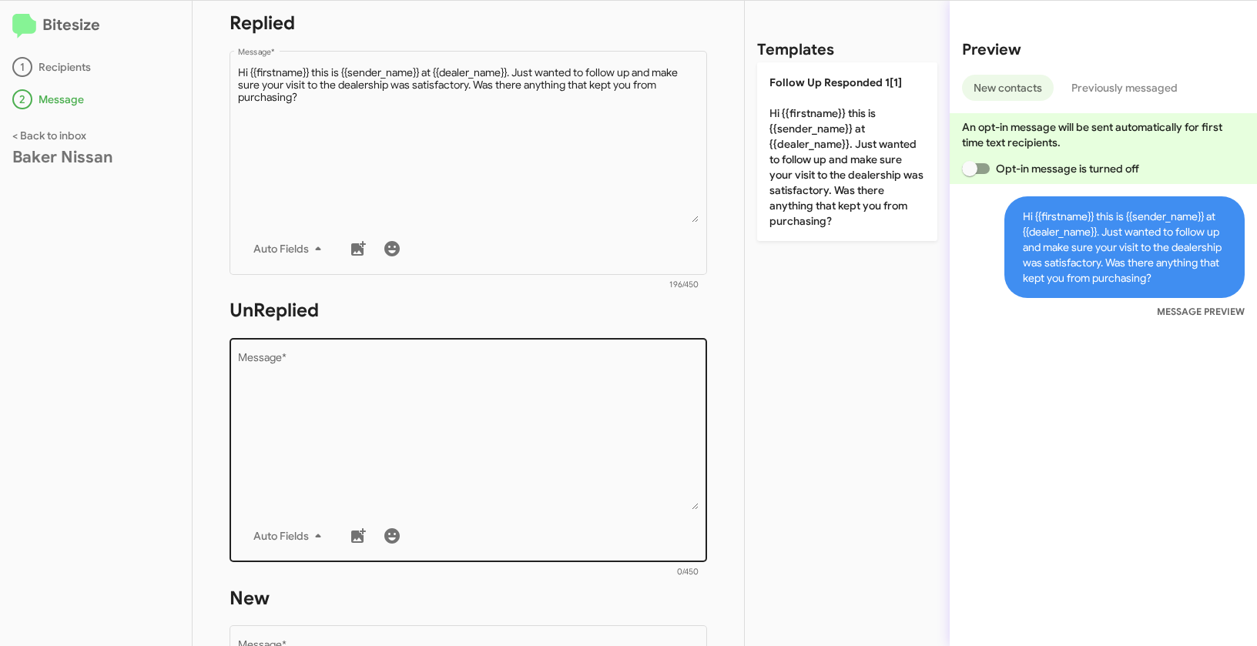
scroll to position [440, 0]
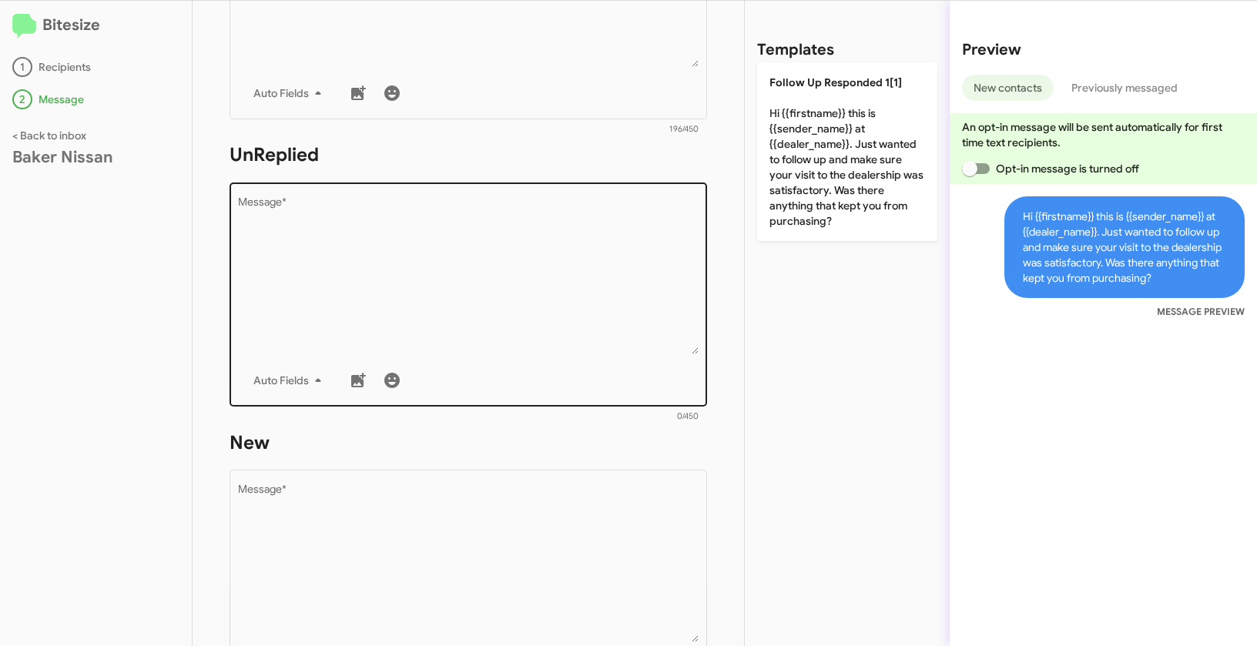
click at [546, 288] on textarea "Message *" at bounding box center [468, 275] width 461 height 157
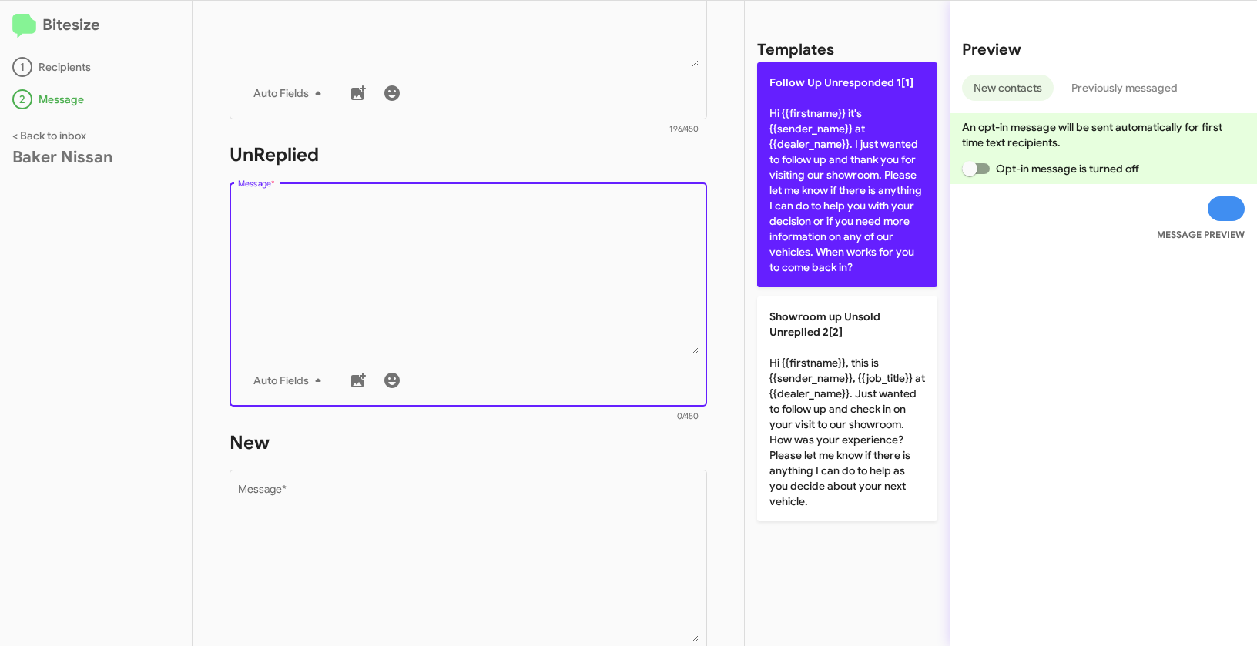
click at [821, 156] on p "Follow Up Unresponded 1[1] Hi {{firstname}} it's {{sender_name}} at {{dealer_na…" at bounding box center [847, 174] width 180 height 225
type textarea "Hi {{firstname}} it's {{sender_name}} at {{dealer_name}}. I just wanted to foll…"
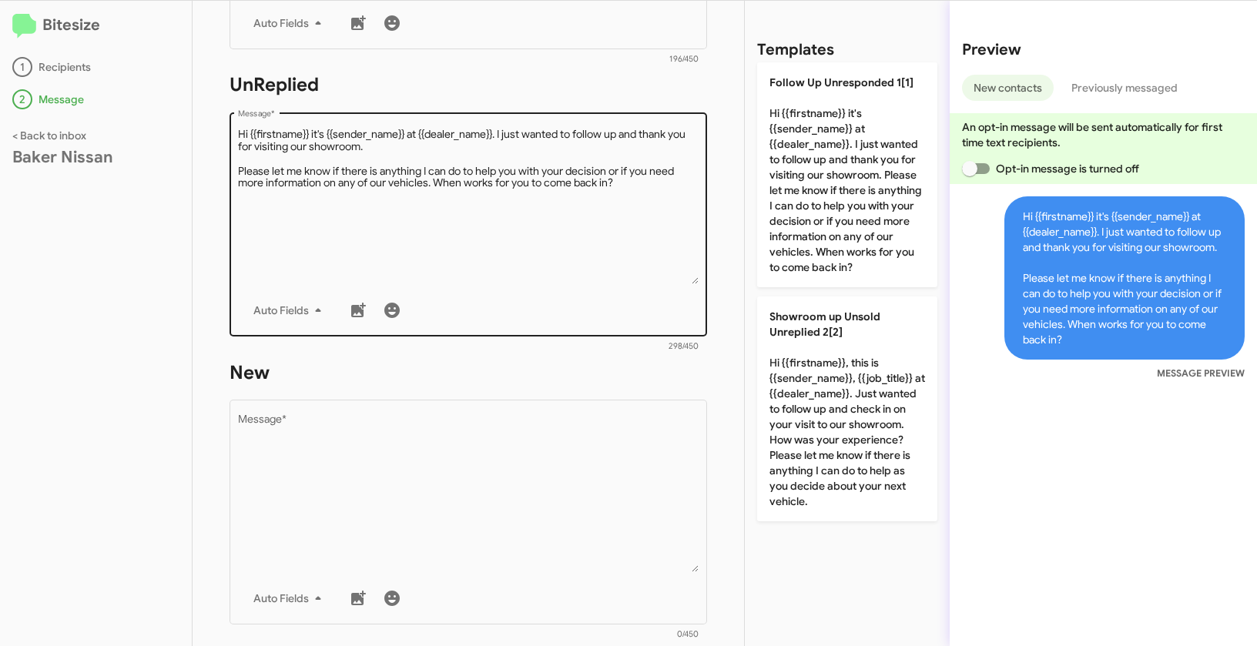
scroll to position [749, 0]
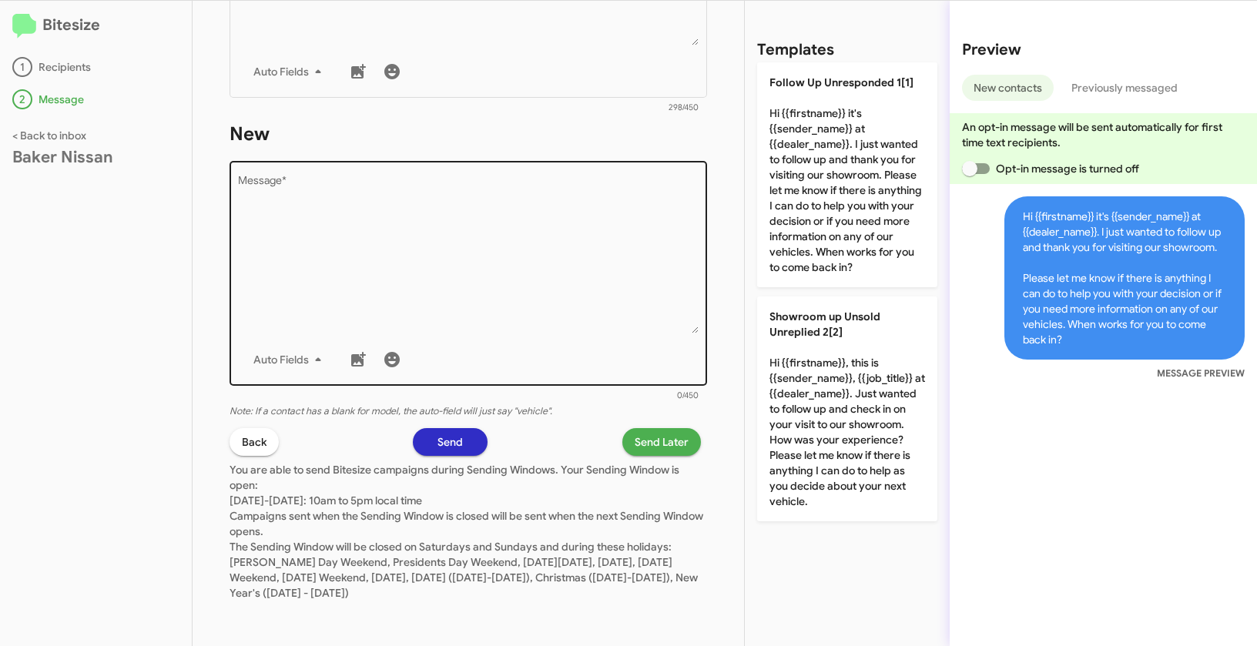
click at [538, 229] on textarea "Message *" at bounding box center [468, 254] width 461 height 157
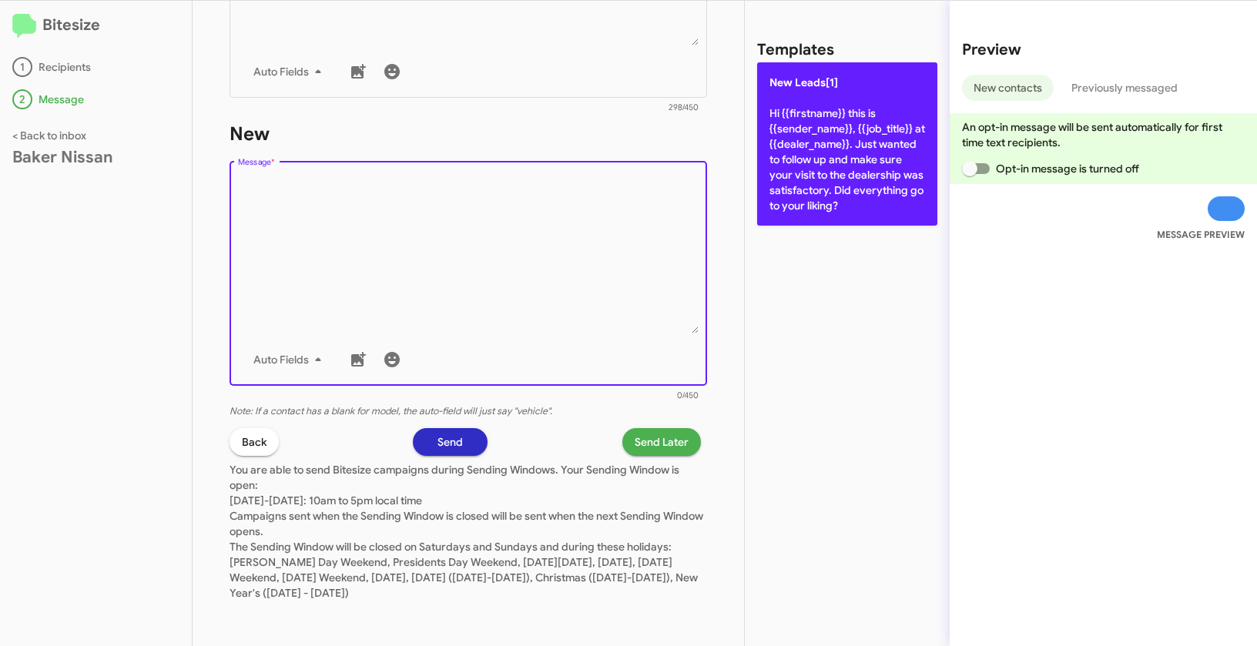
click at [802, 136] on p "New Leads[1] Hi {{firstname}} this is {{sender_name}}, {{job_title}} at {{deale…" at bounding box center [847, 143] width 180 height 163
type textarea "Hi {{firstname}} this is {{sender_name}}, {{job_title}} at {{dealer_name}}. Jus…"
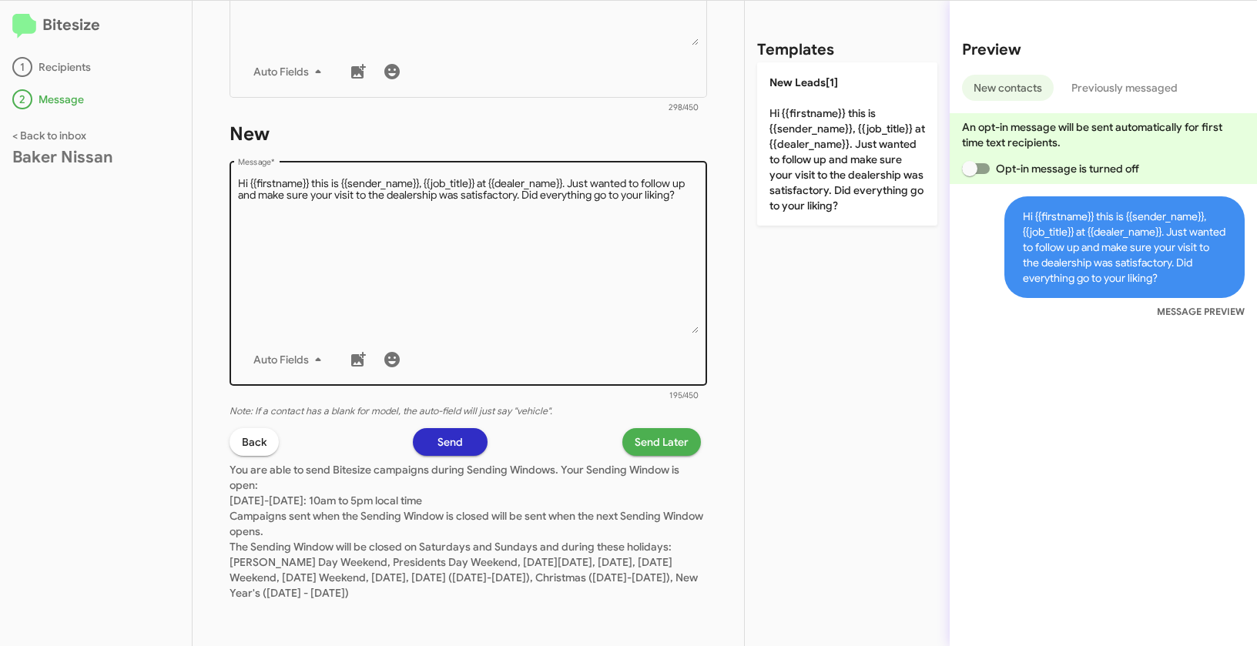
scroll to position [321, 0]
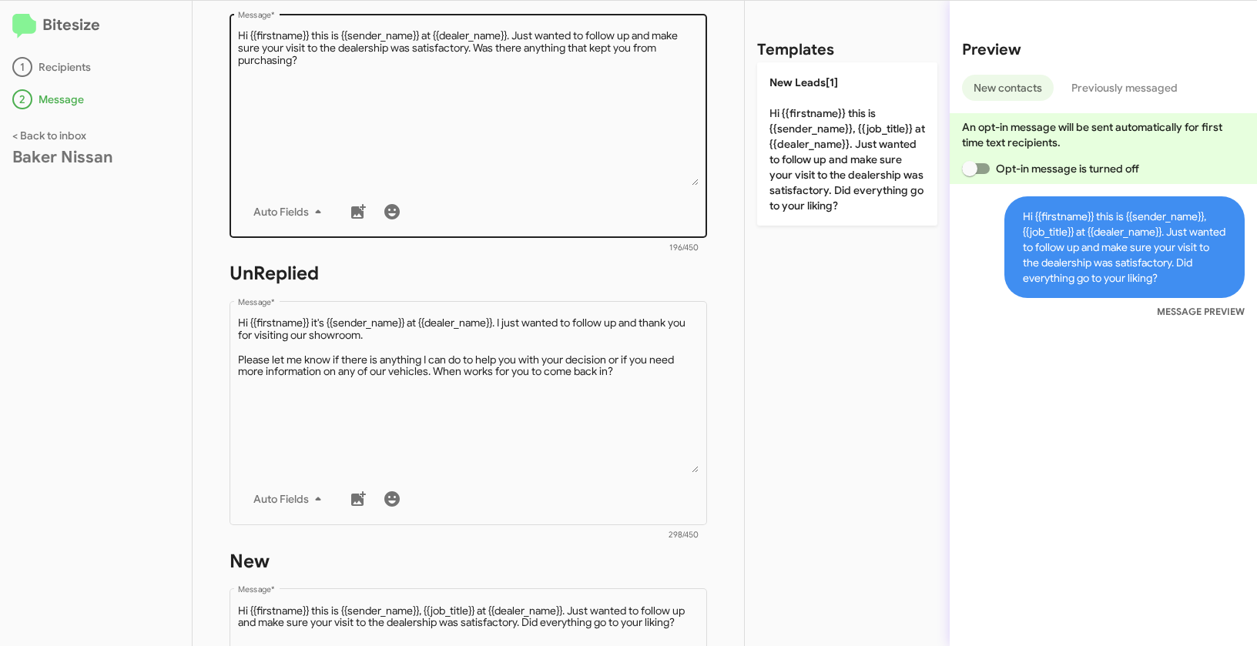
click at [508, 113] on textarea "Message *" at bounding box center [468, 106] width 461 height 157
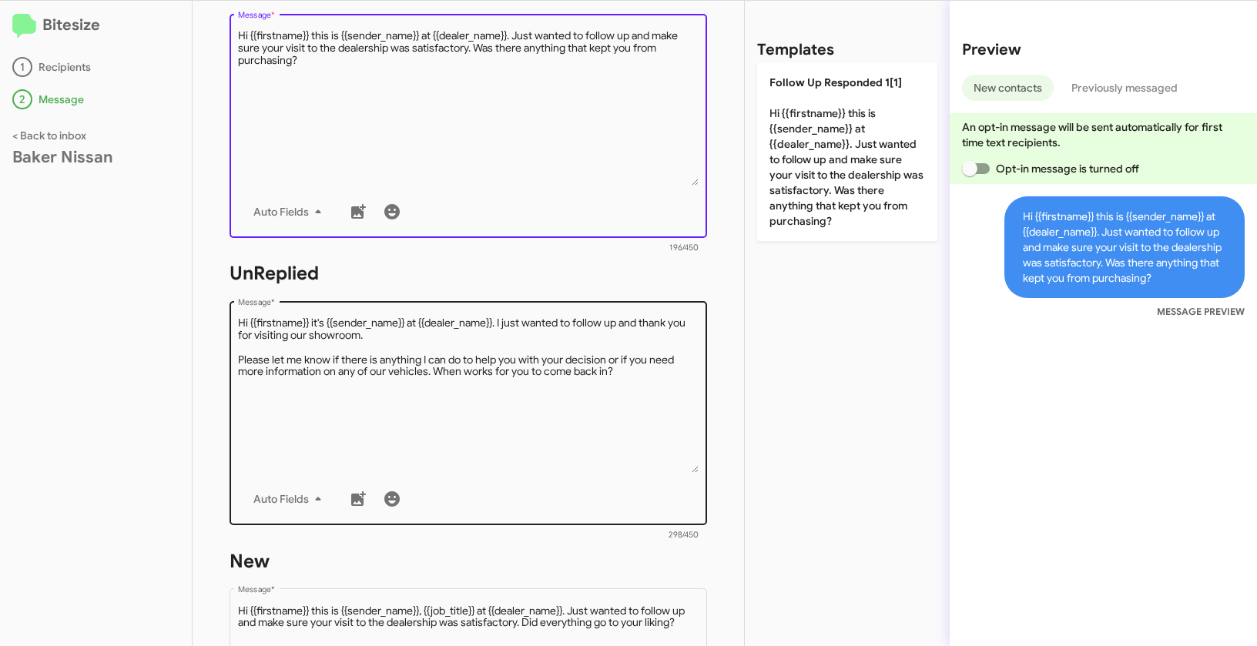
click at [551, 403] on textarea "Message *" at bounding box center [468, 394] width 461 height 157
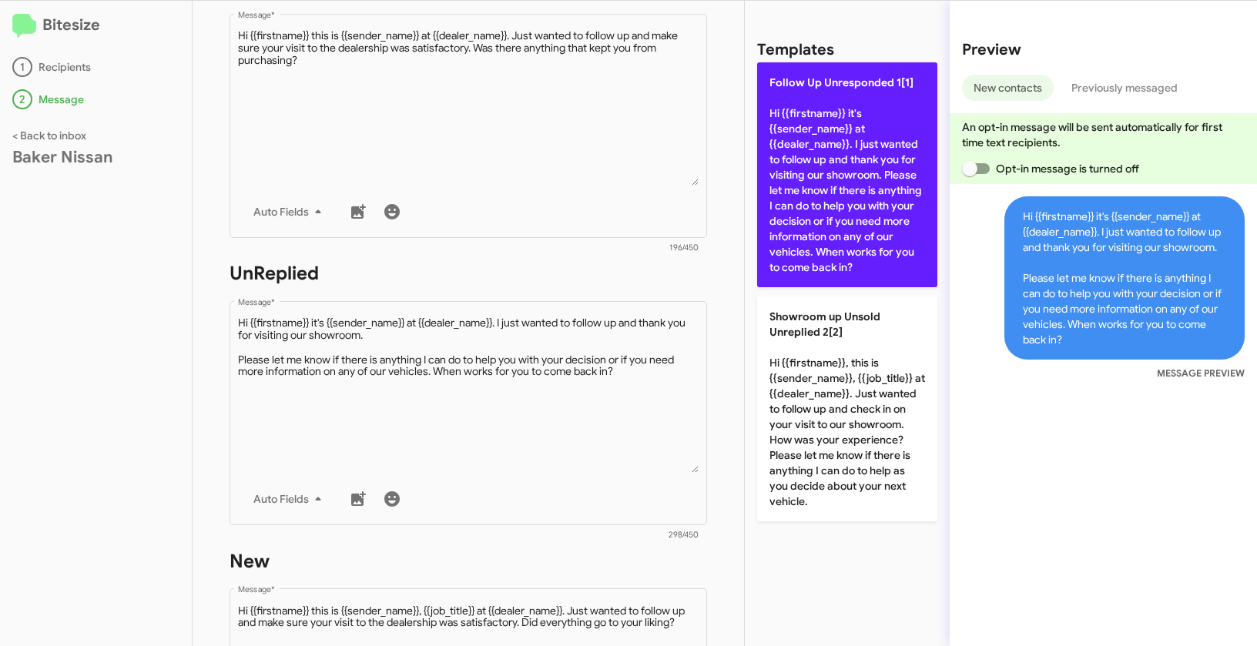
click at [793, 152] on p "Follow Up Unresponded 1[1] Hi {{firstname}} it's {{sender_name}} at {{dealer_na…" at bounding box center [847, 174] width 180 height 225
type textarea "Hi {{firstname}} it's {{sender_name}} at {{dealer_name}}. I just wanted to foll…"
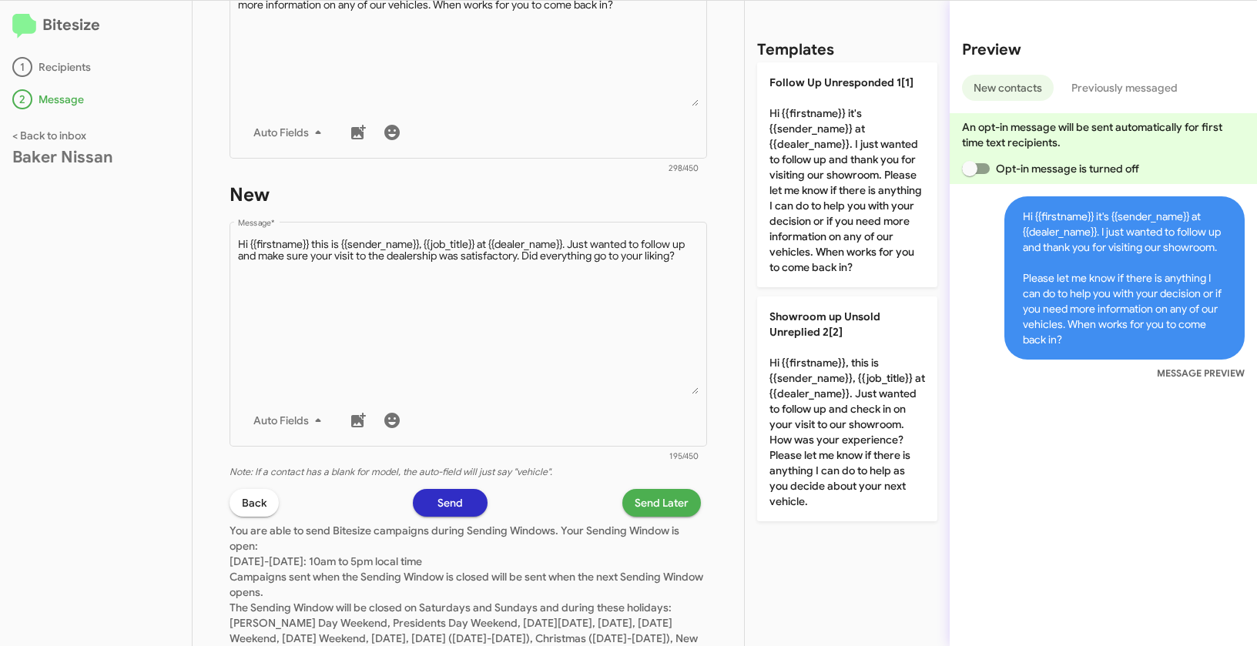
scroll to position [749, 0]
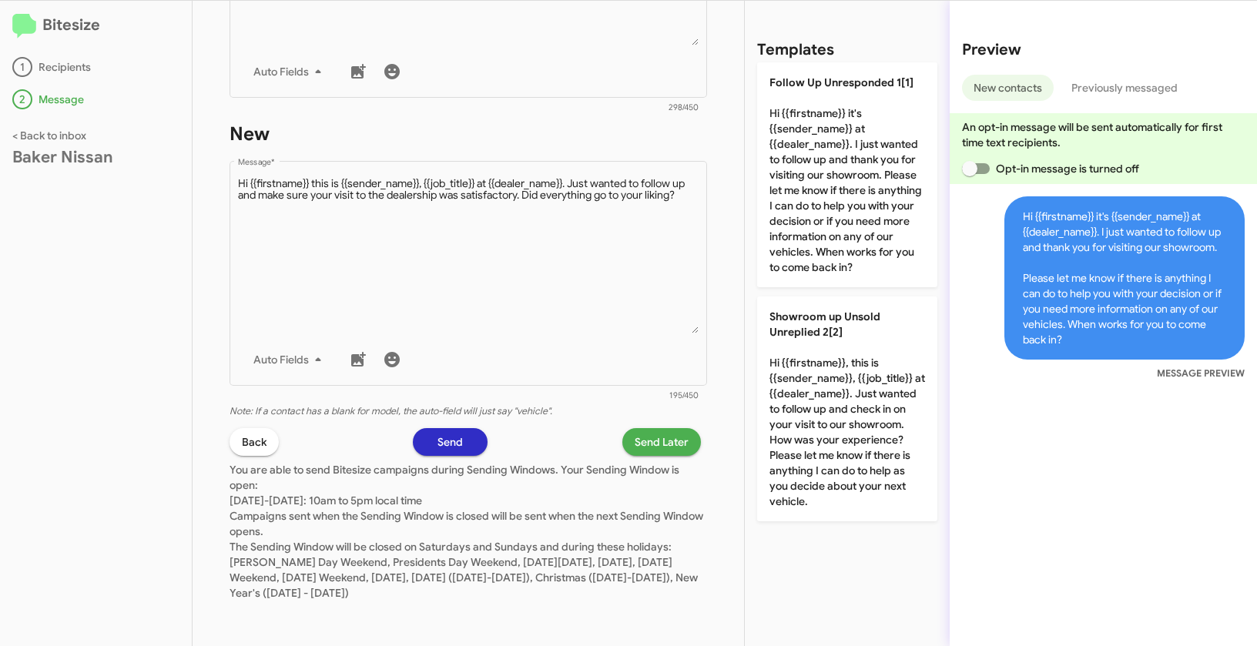
click at [659, 447] on span "Send Later" at bounding box center [662, 442] width 54 height 28
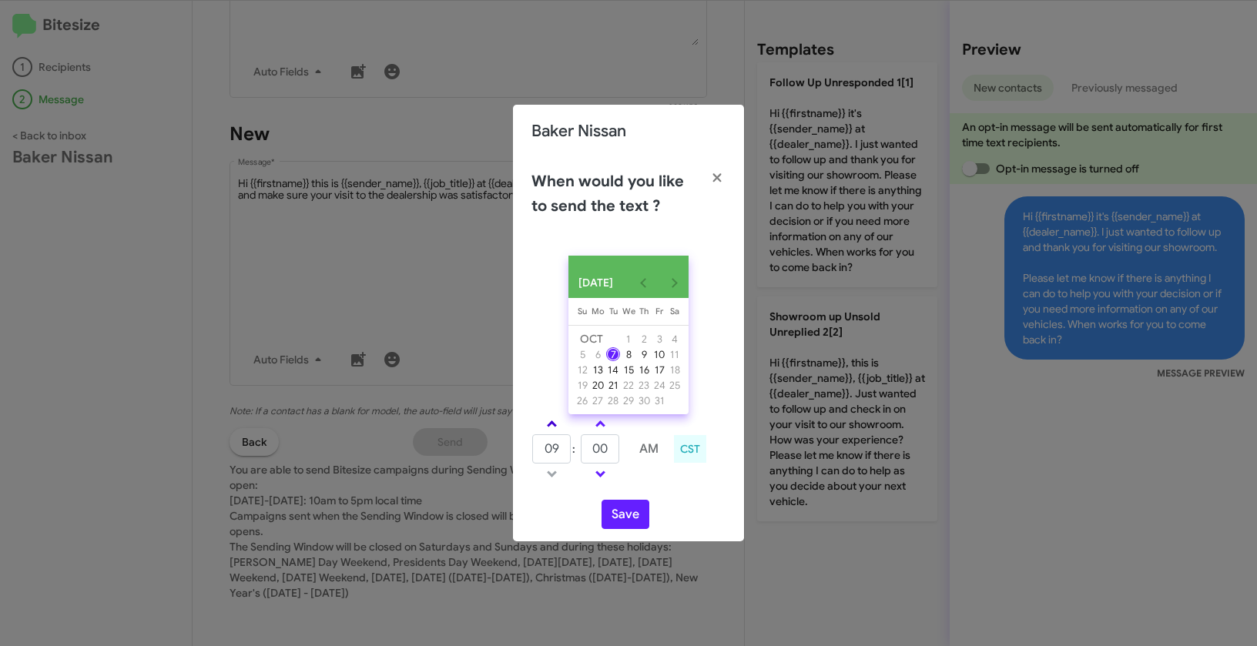
click at [548, 424] on link at bounding box center [551, 424] width 27 height 18
type input "10"
drag, startPoint x: 601, startPoint y: 458, endPoint x: 579, endPoint y: 448, distance: 24.5
click at [579, 448] on tr "10 : 00 AM" at bounding box center [600, 449] width 138 height 31
type input "19"
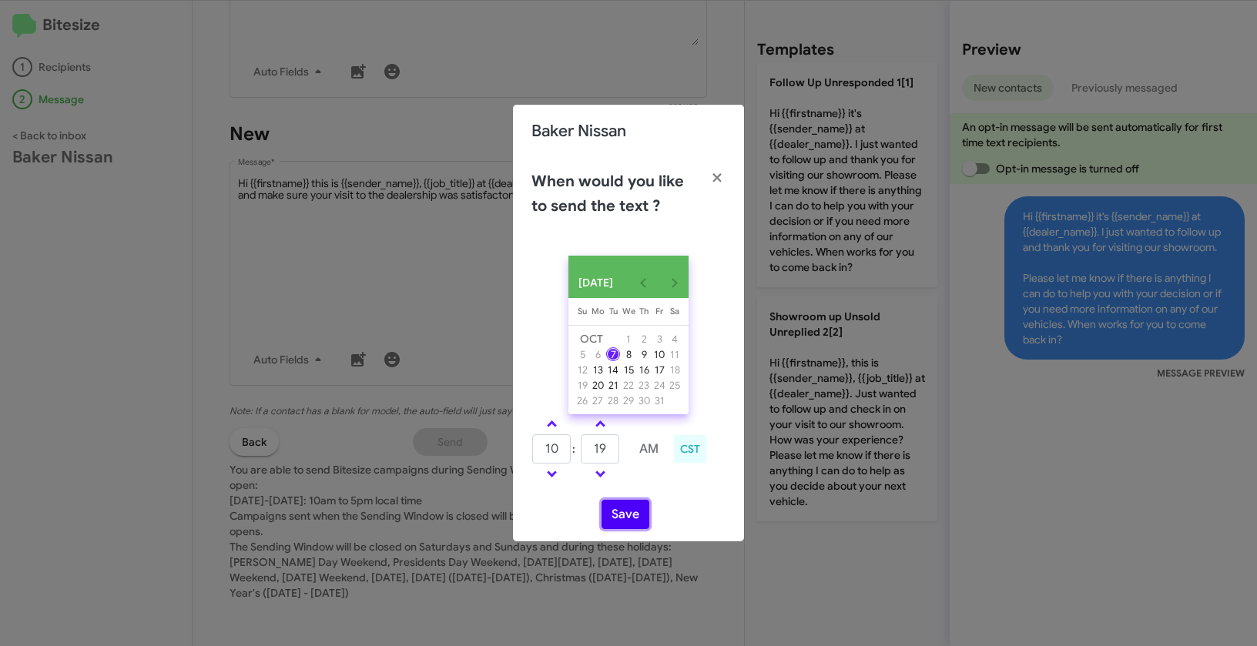
click at [638, 522] on button "Save" at bounding box center [625, 514] width 48 height 29
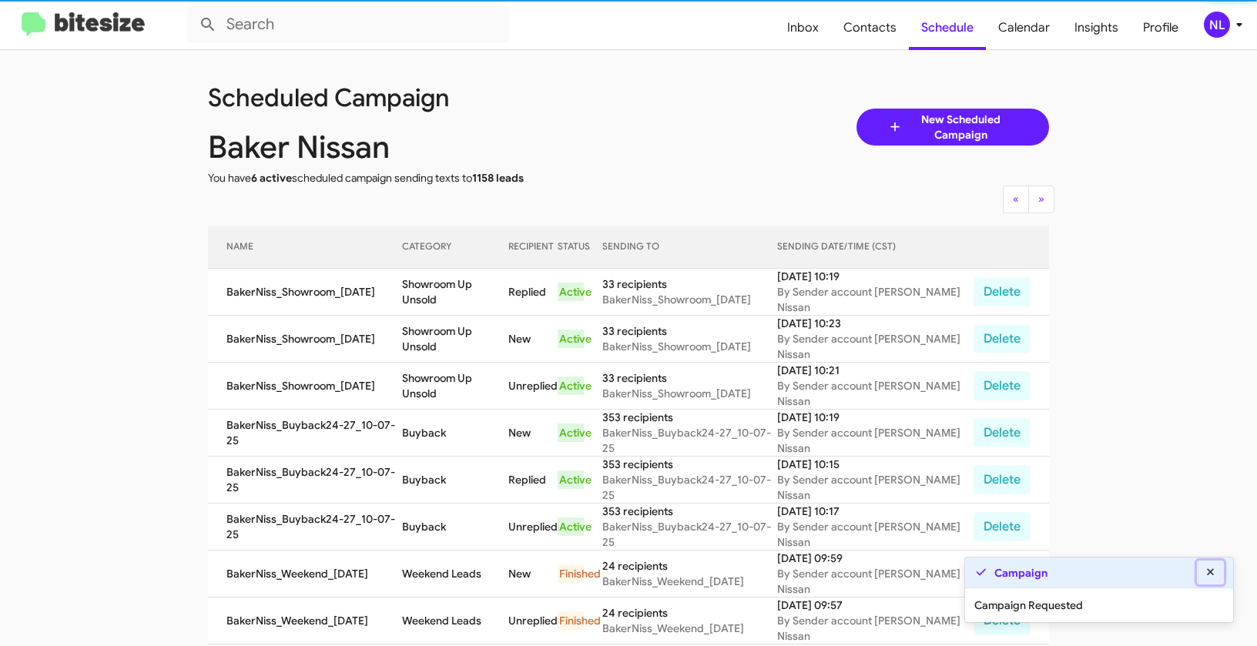
click at [1218, 576] on button at bounding box center [1211, 573] width 28 height 24
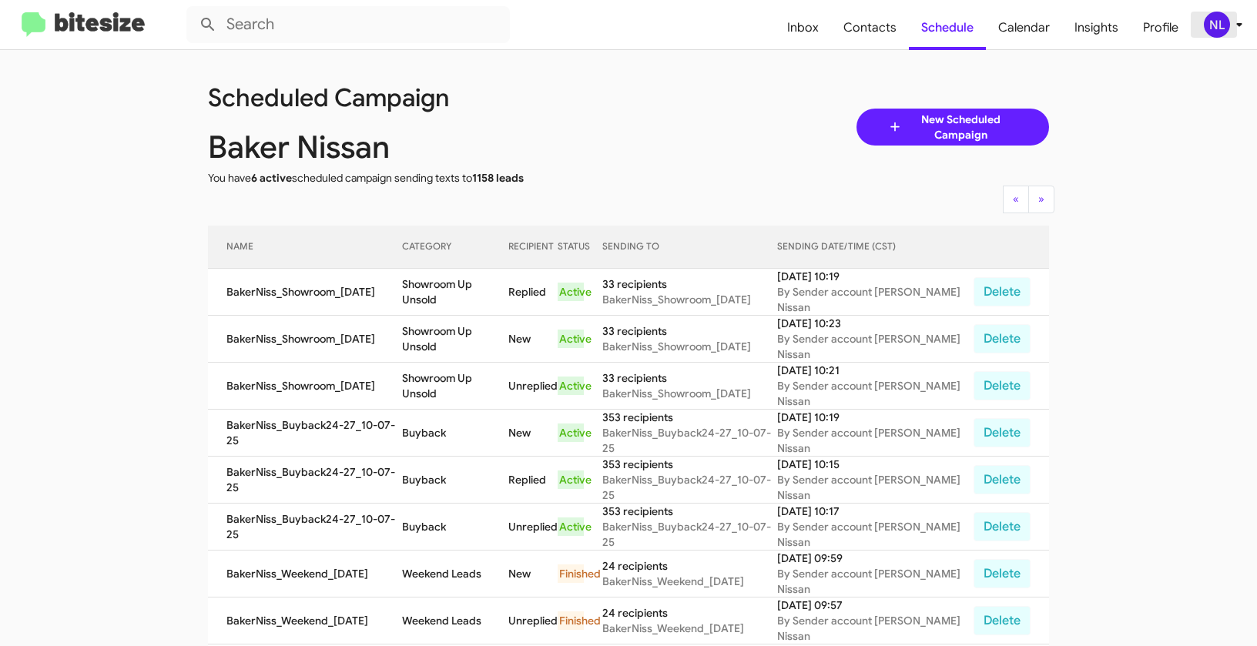
click at [1207, 21] on div "NL" at bounding box center [1217, 25] width 26 height 26
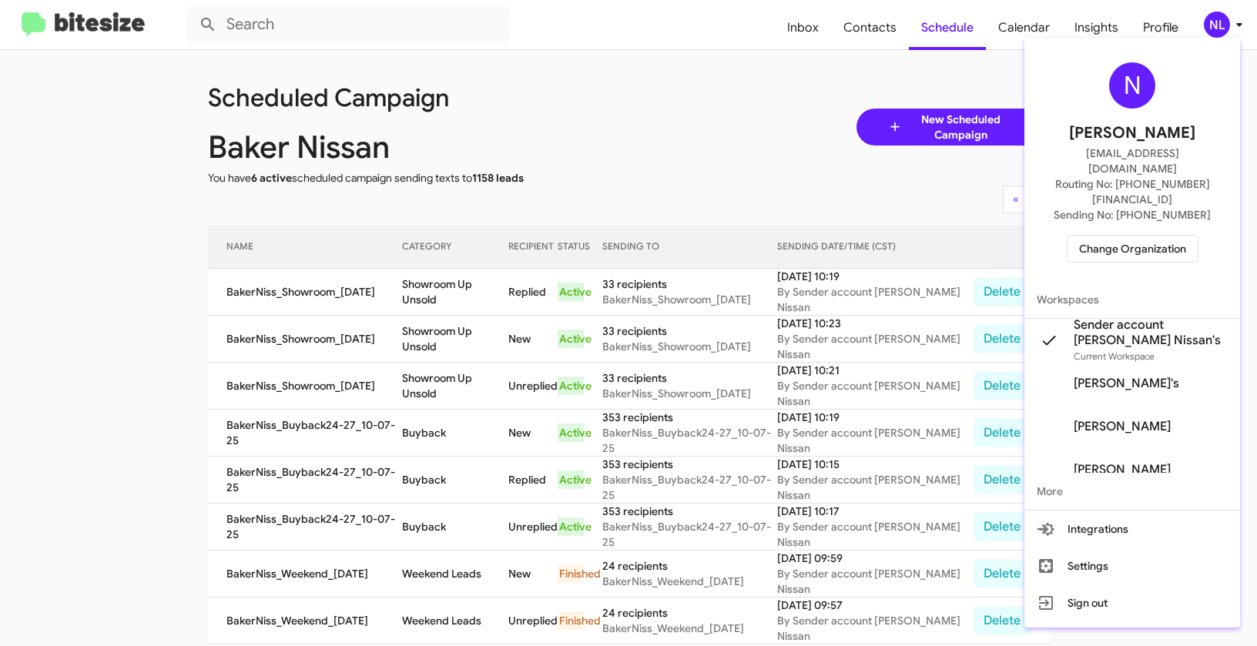
click at [1125, 236] on span "Change Organization" at bounding box center [1132, 249] width 107 height 26
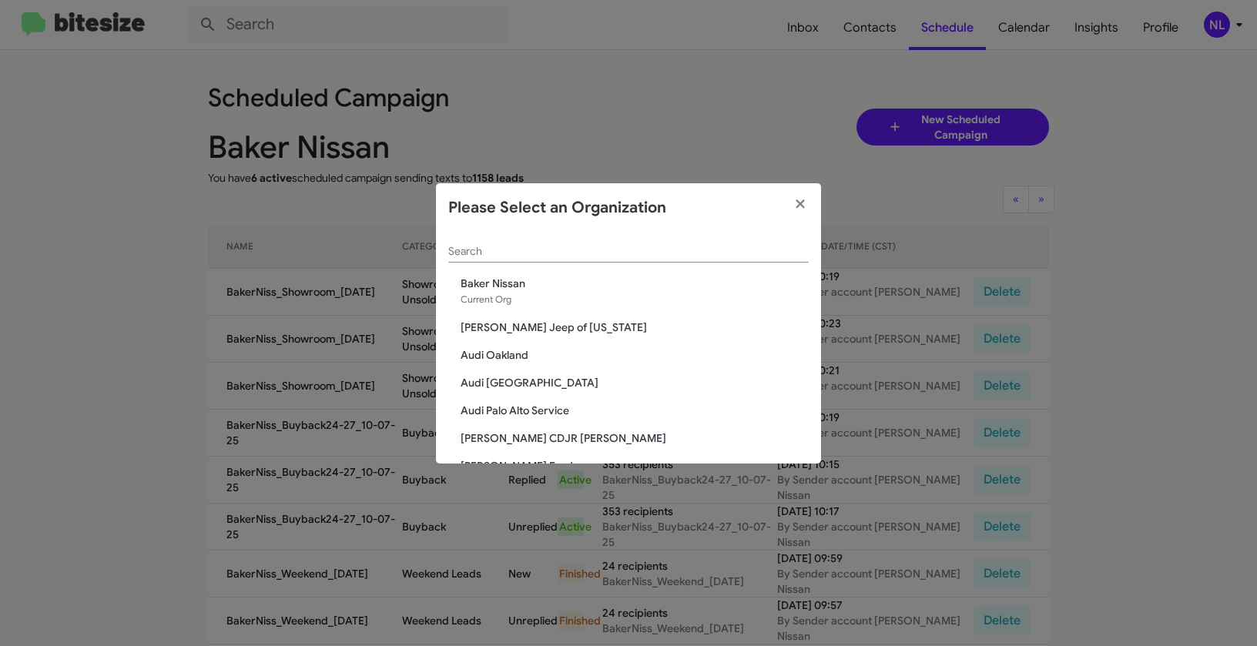
click at [489, 257] on div "Search" at bounding box center [628, 248] width 360 height 30
paste input "Franklin Sussex Auto Mall"
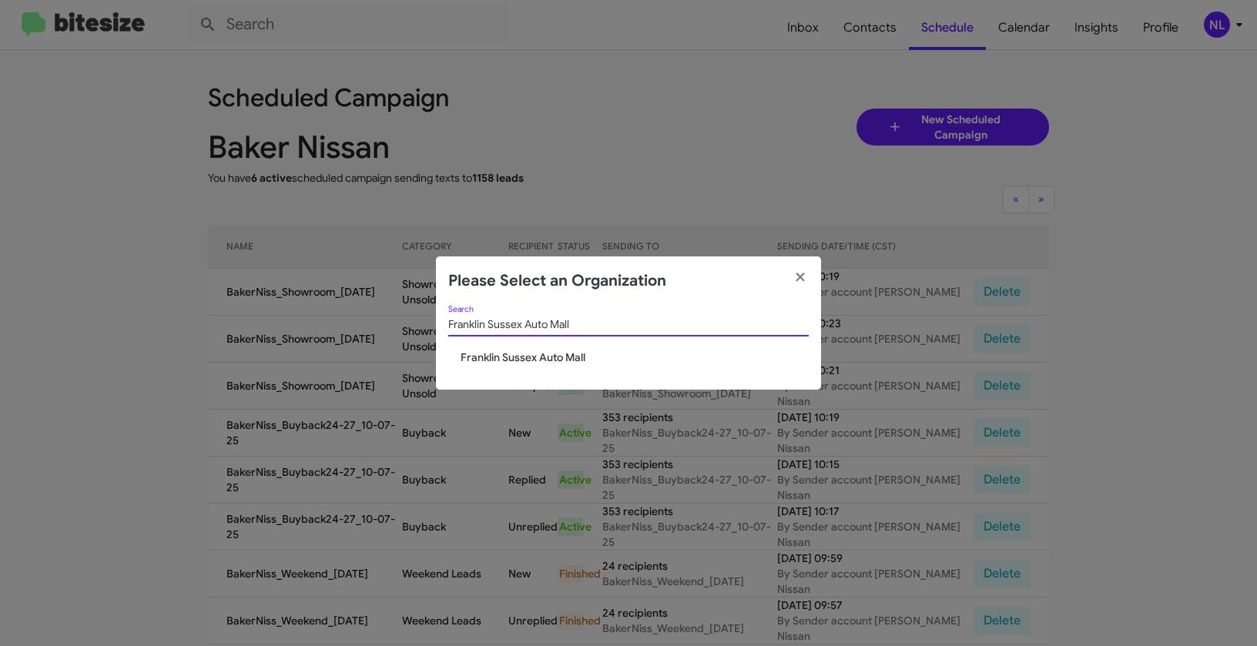
type input "Franklin Sussex Auto Mall"
click at [501, 350] on span "Franklin Sussex Auto Mall" at bounding box center [635, 357] width 348 height 15
click at [500, 357] on span "Franklin Sussex Auto Mall" at bounding box center [635, 357] width 348 height 15
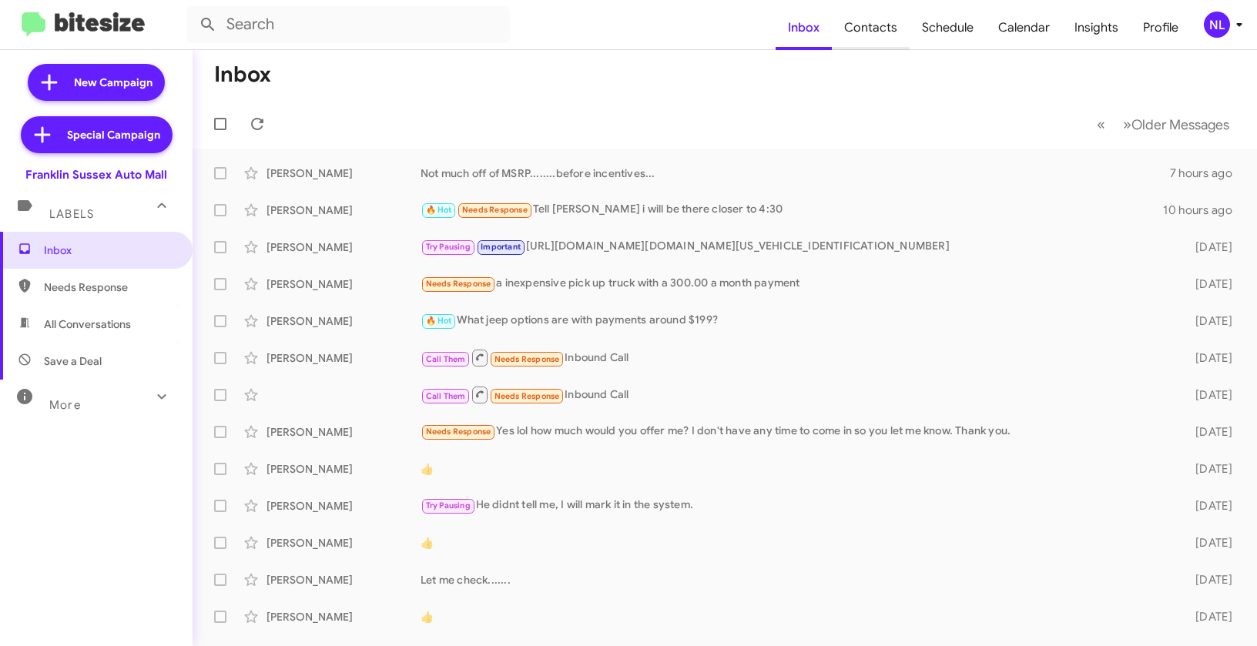
click at [869, 26] on span "Contacts" at bounding box center [871, 27] width 78 height 45
type input "in:groups"
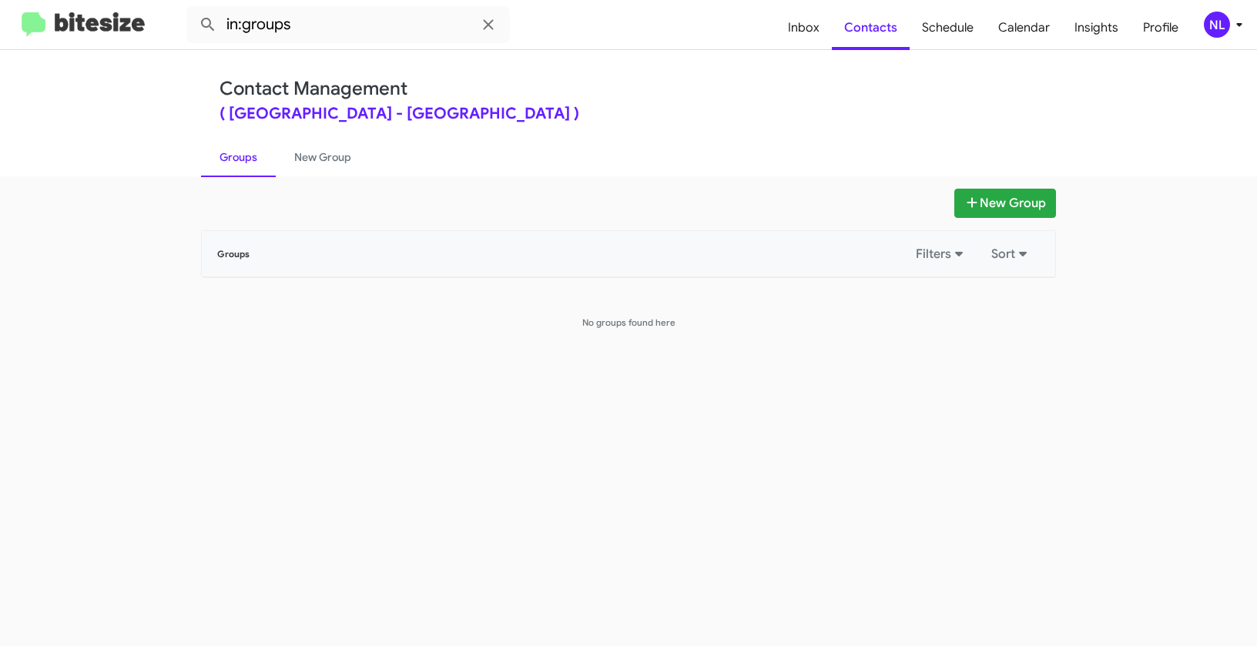
click at [1221, 24] on div "NL" at bounding box center [1217, 25] width 26 height 26
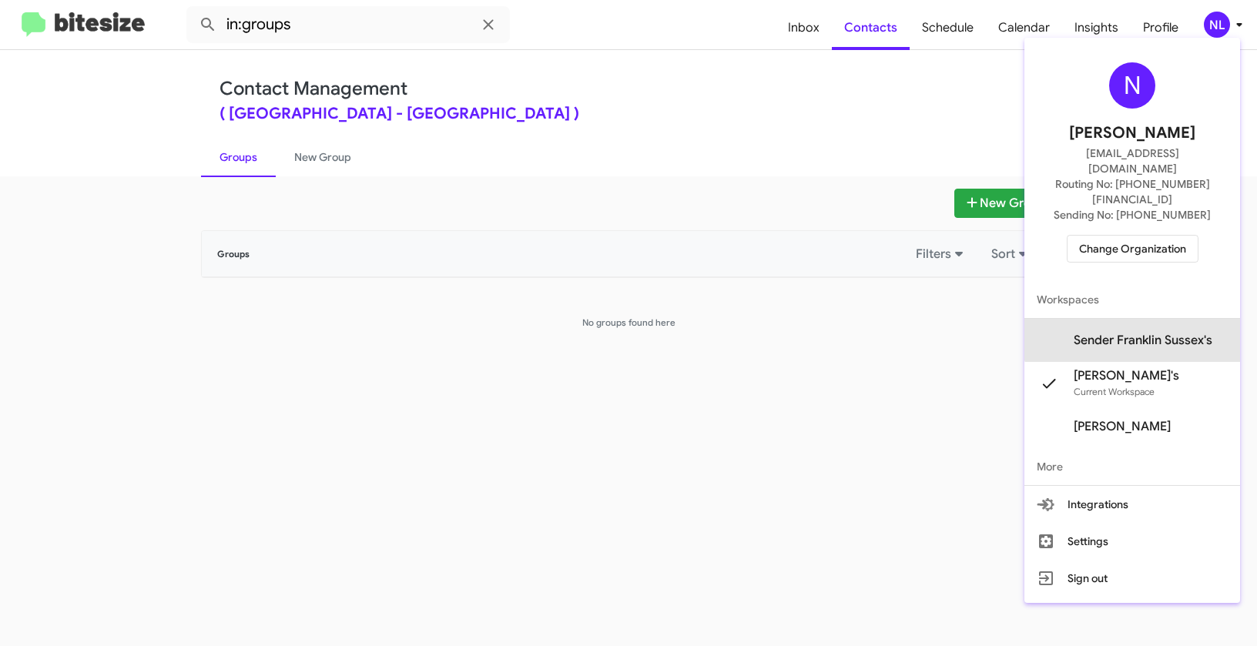
click at [1157, 333] on span "Sender Franklin Sussex's" at bounding box center [1143, 340] width 139 height 15
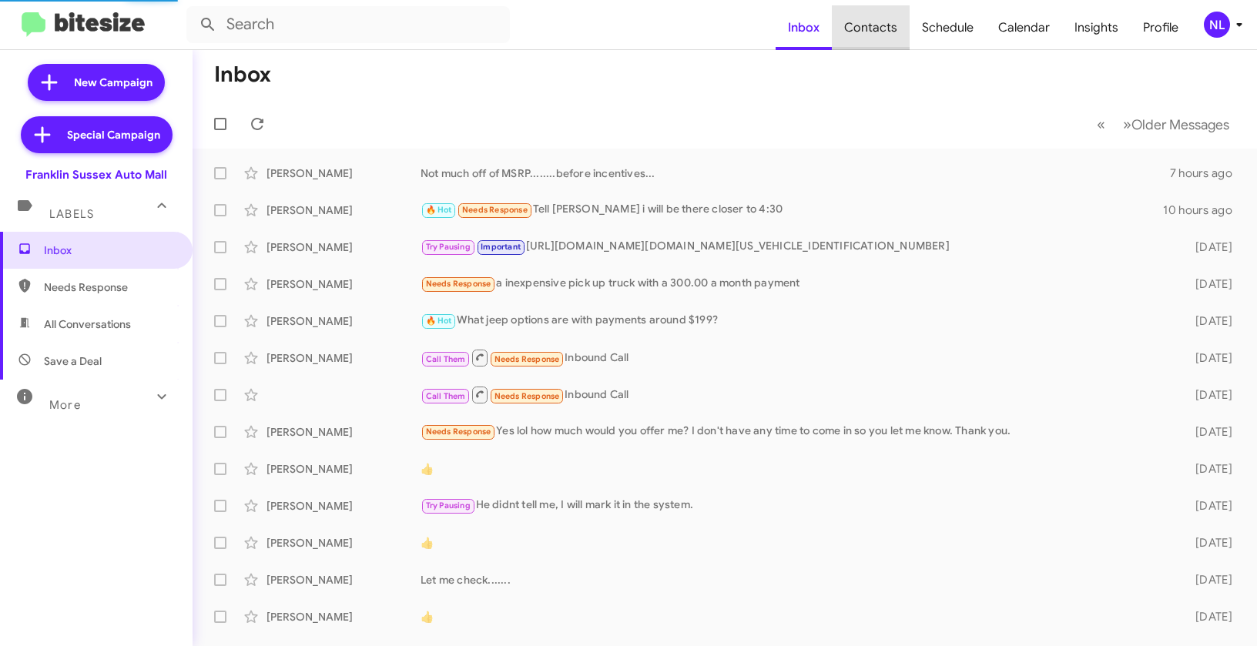
click at [893, 32] on span "Contacts" at bounding box center [871, 27] width 78 height 45
type input "in:groups"
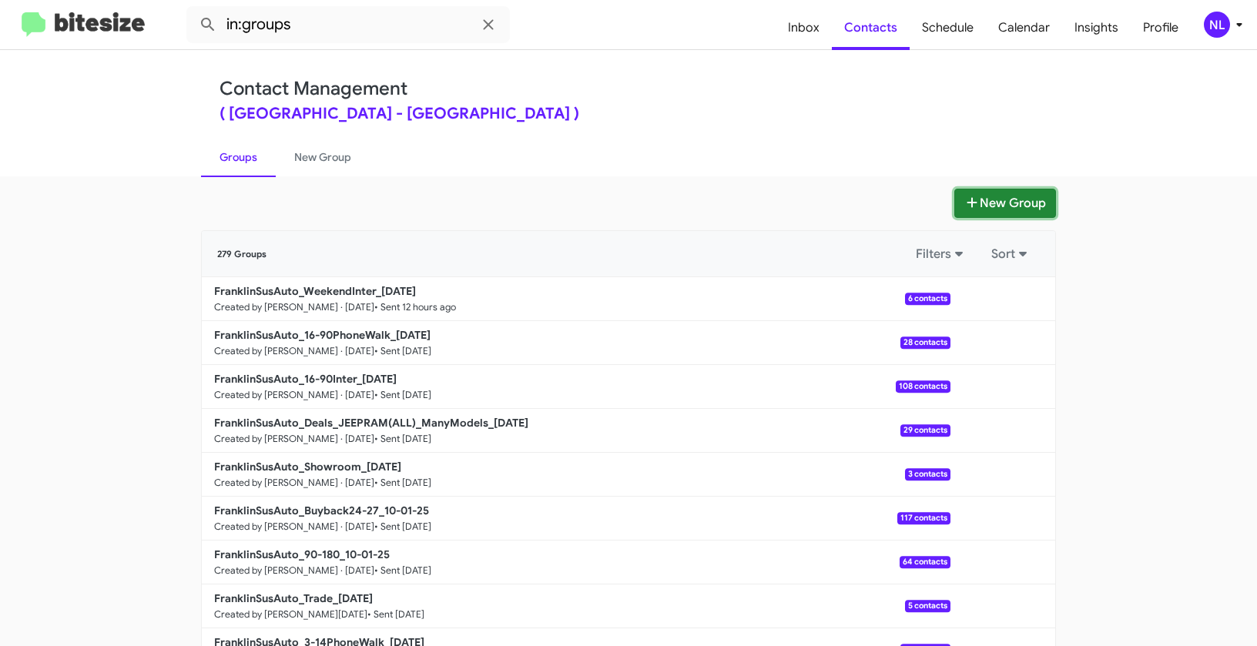
click at [986, 195] on button "New Group" at bounding box center [1005, 203] width 102 height 29
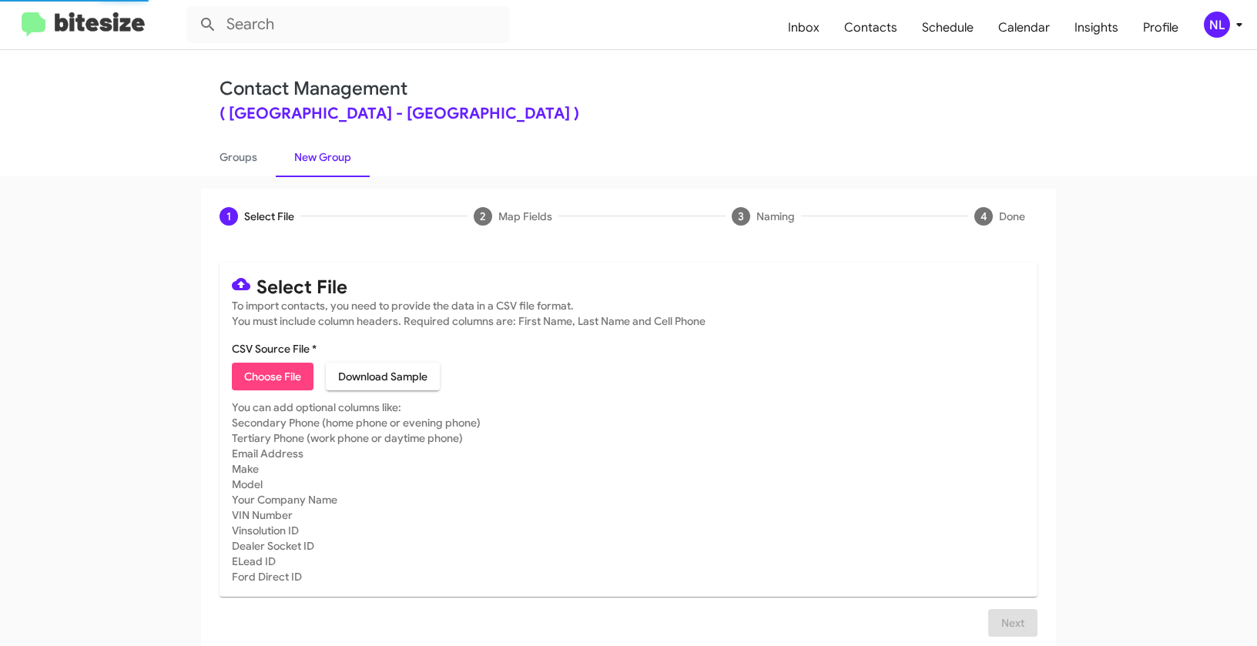
click at [232, 378] on button "Choose File" at bounding box center [273, 377] width 82 height 28
type input "FranklinSusAuto_3-14Int_[DATE]"
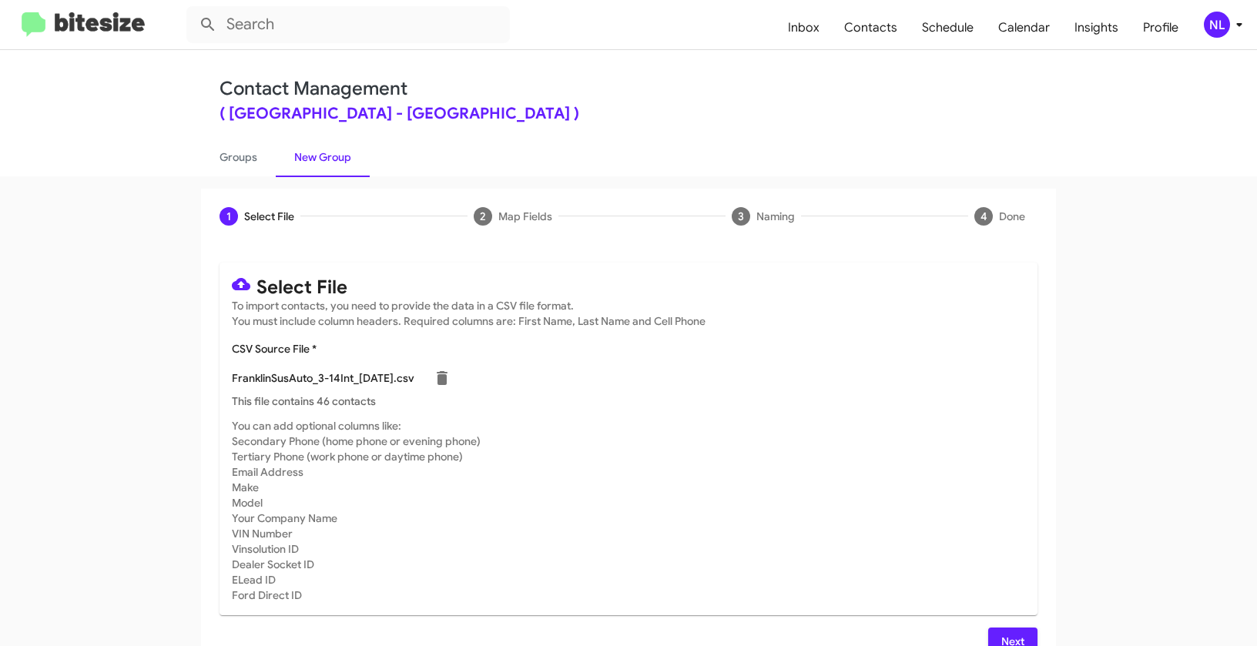
scroll to position [28, 0]
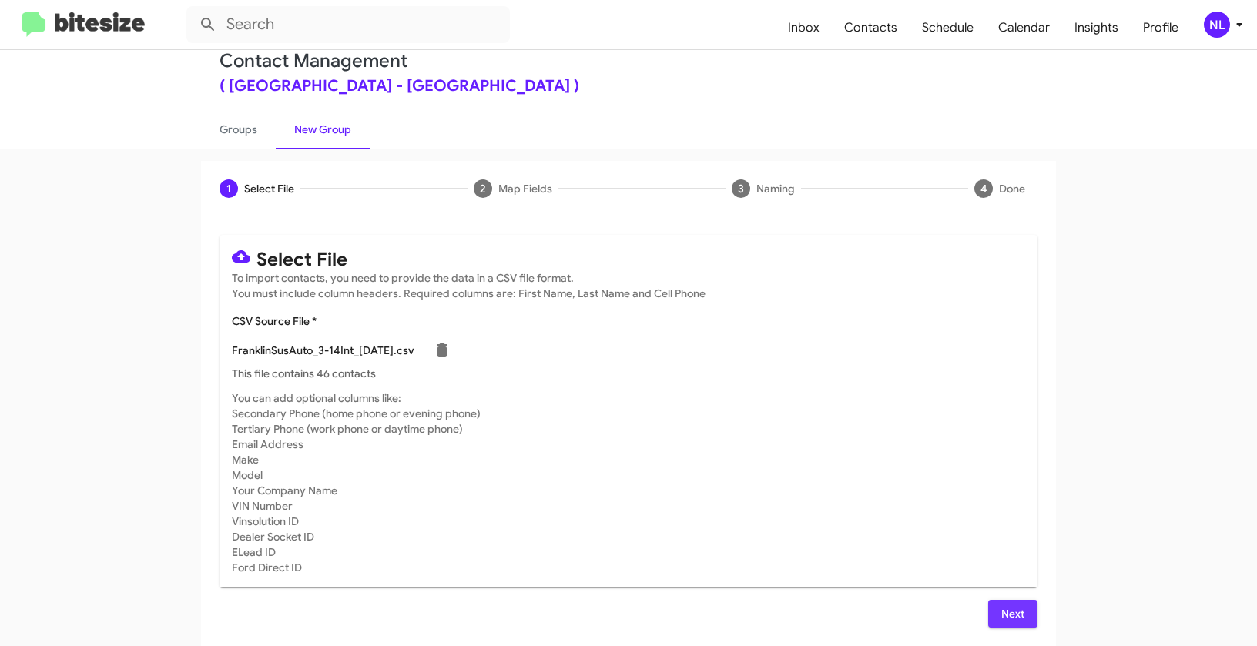
click at [1003, 615] on span "Next" at bounding box center [1012, 614] width 25 height 28
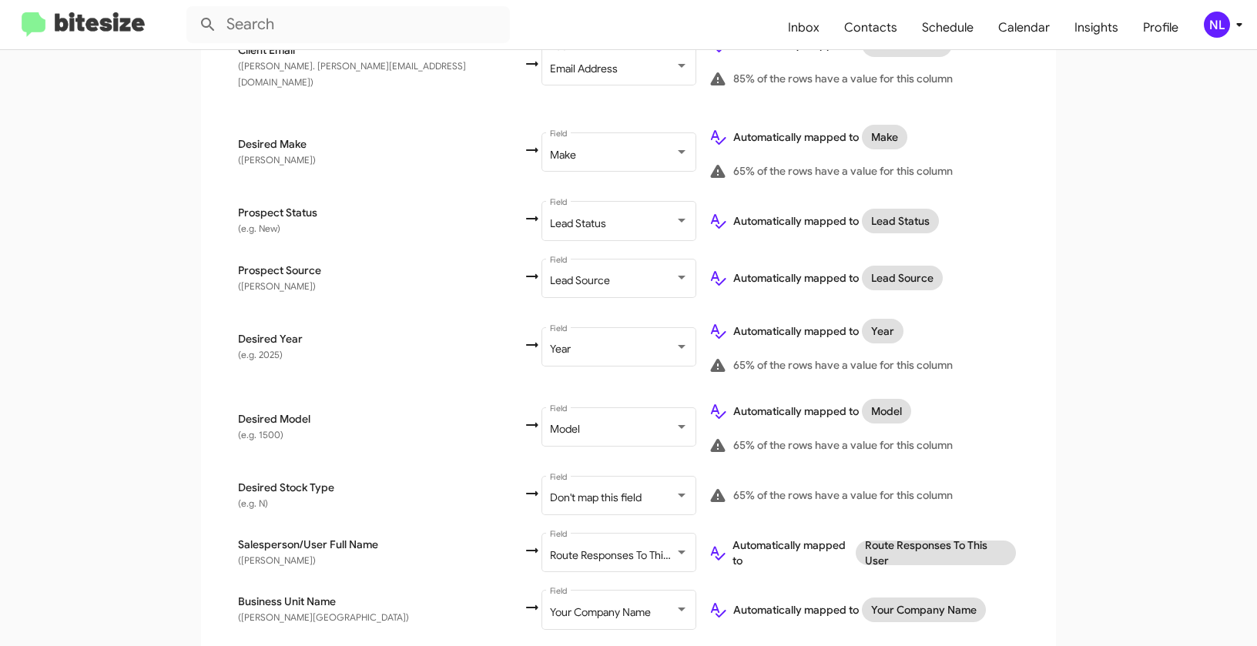
scroll to position [754, 0]
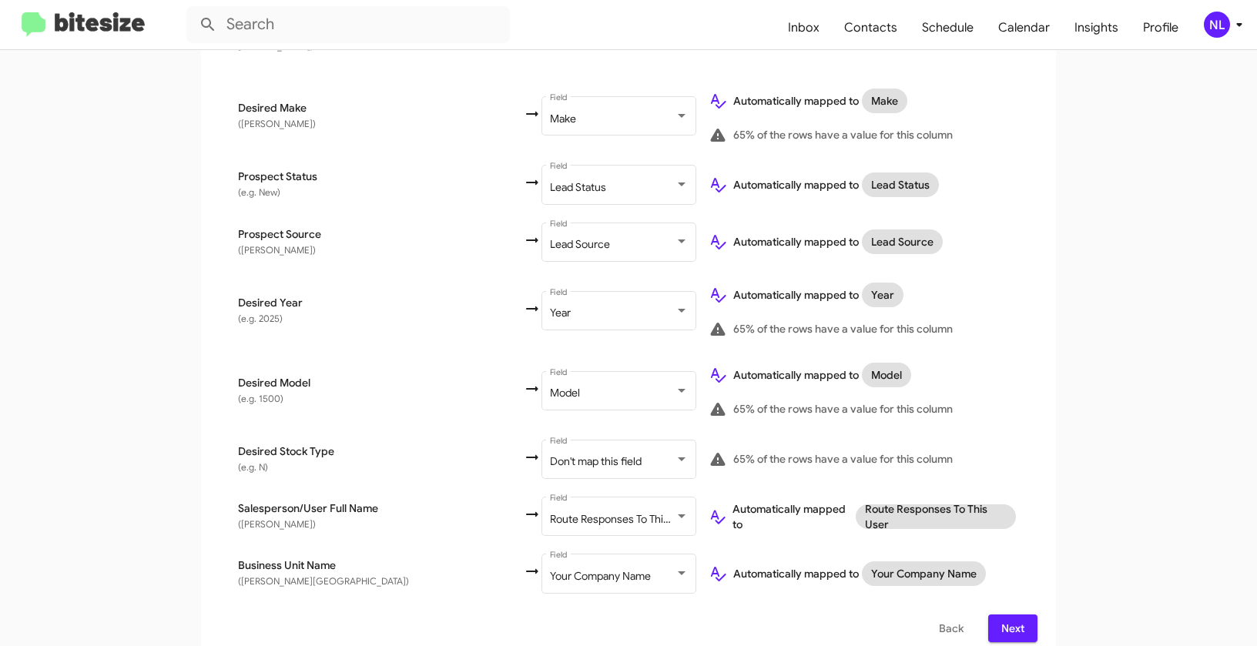
click at [1013, 615] on span "Next" at bounding box center [1012, 629] width 25 height 28
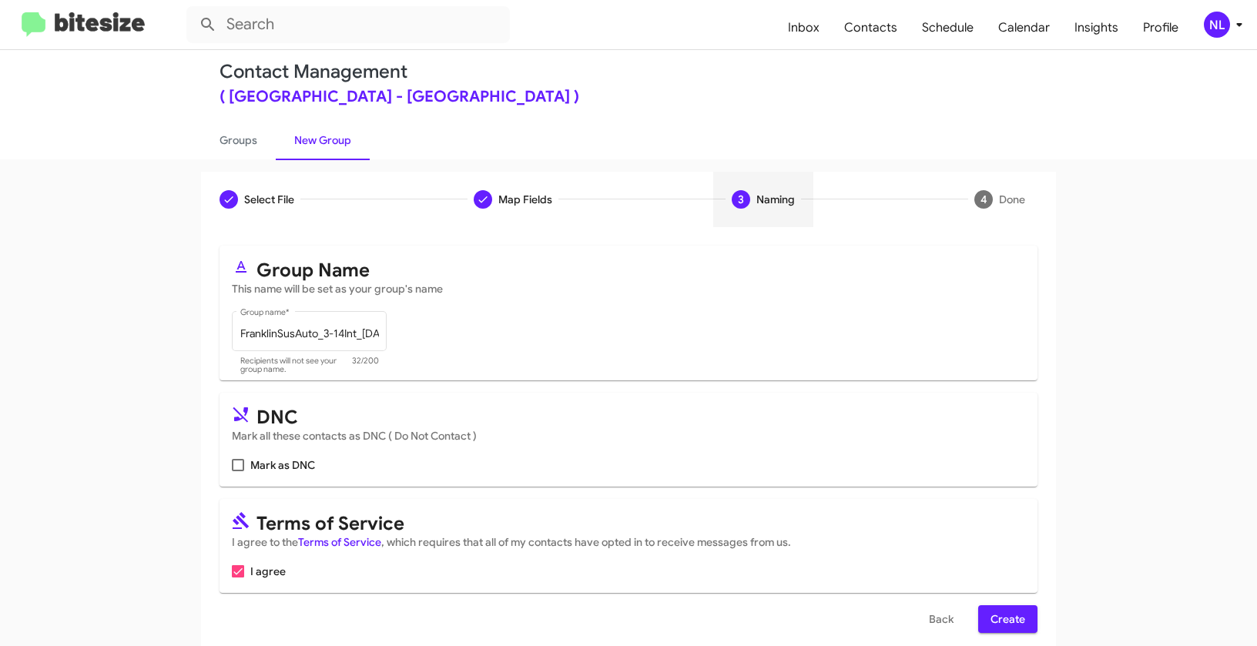
scroll to position [35, 0]
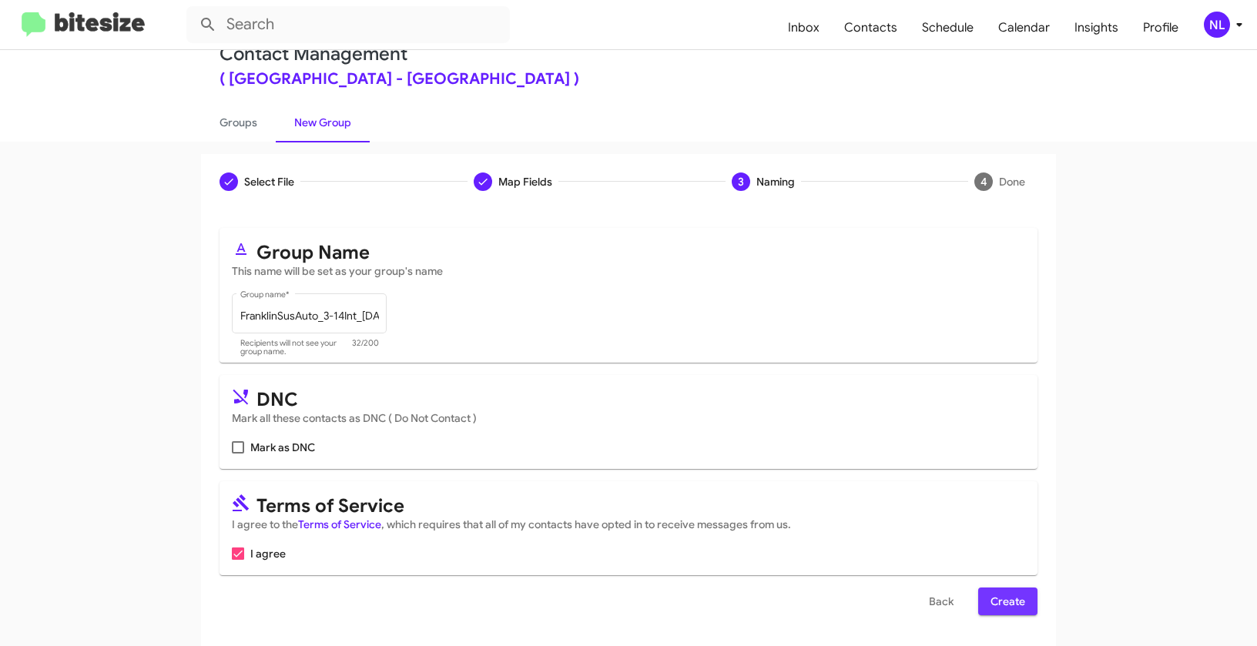
click at [1001, 603] on span "Create" at bounding box center [1007, 602] width 35 height 28
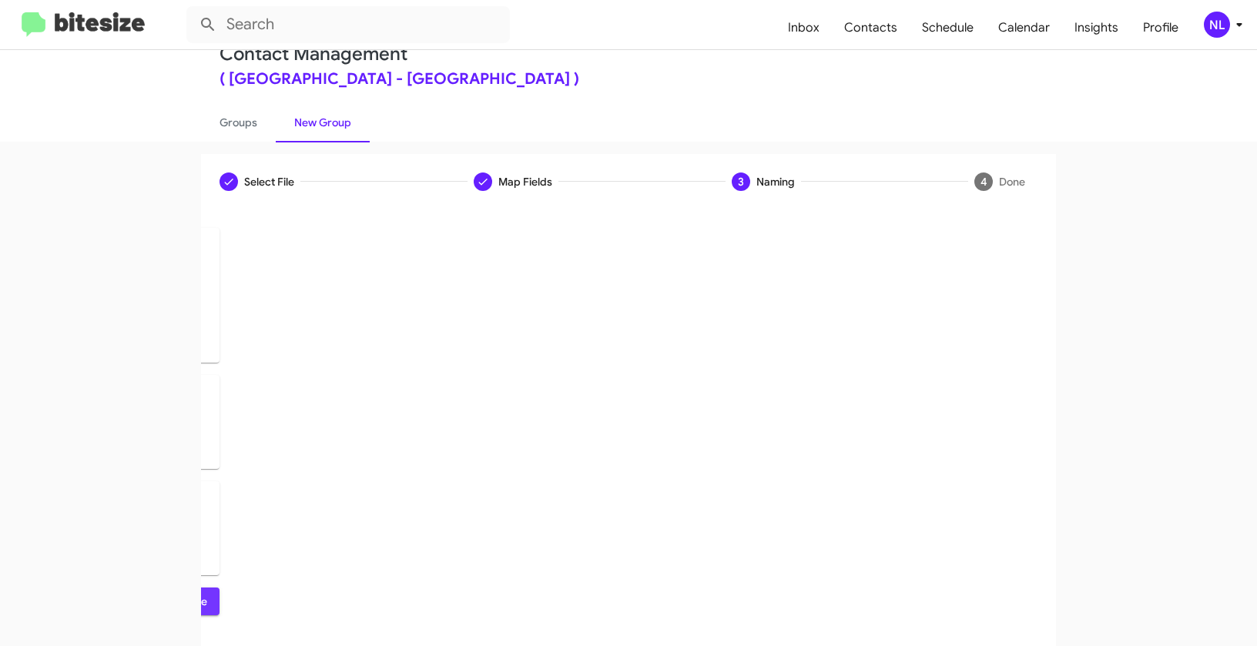
scroll to position [0, 0]
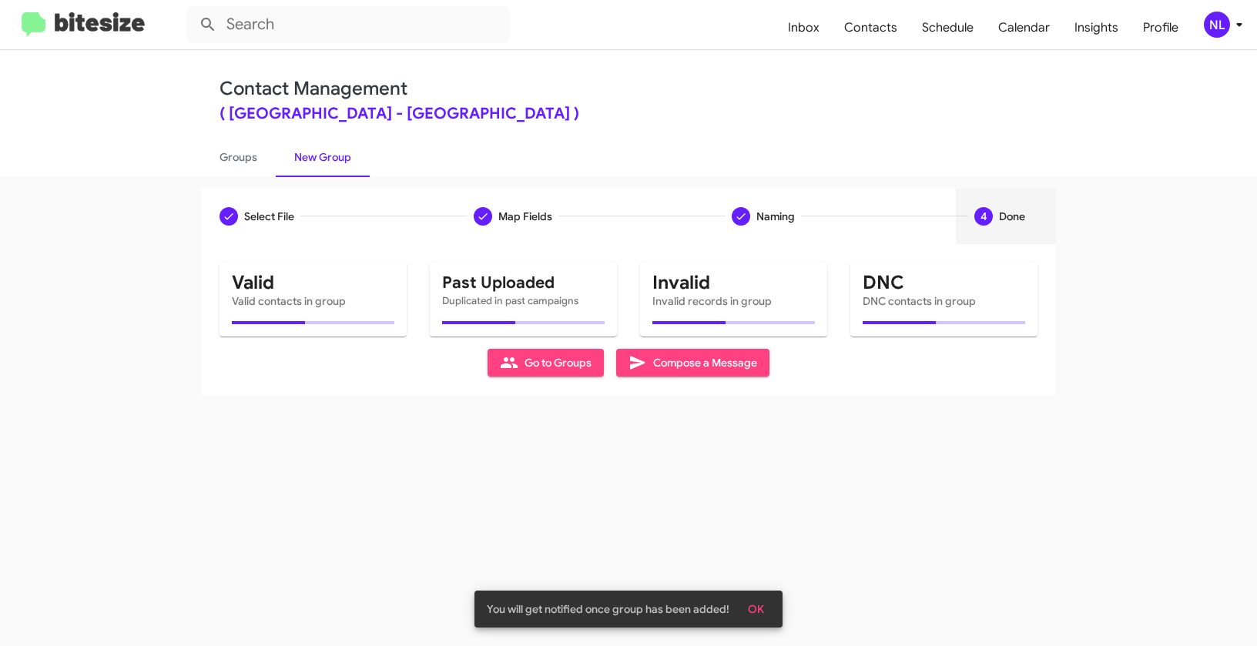
click at [766, 610] on button "OK" at bounding box center [755, 609] width 41 height 28
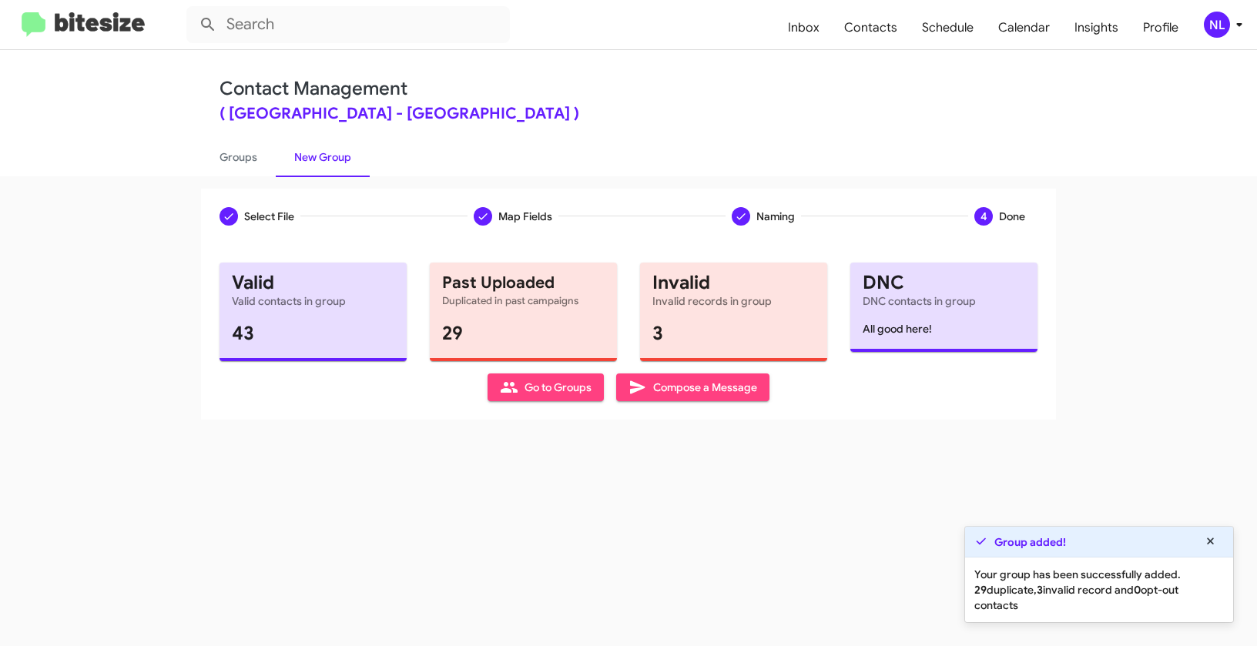
click at [549, 394] on span "Go to Groups" at bounding box center [546, 387] width 92 height 28
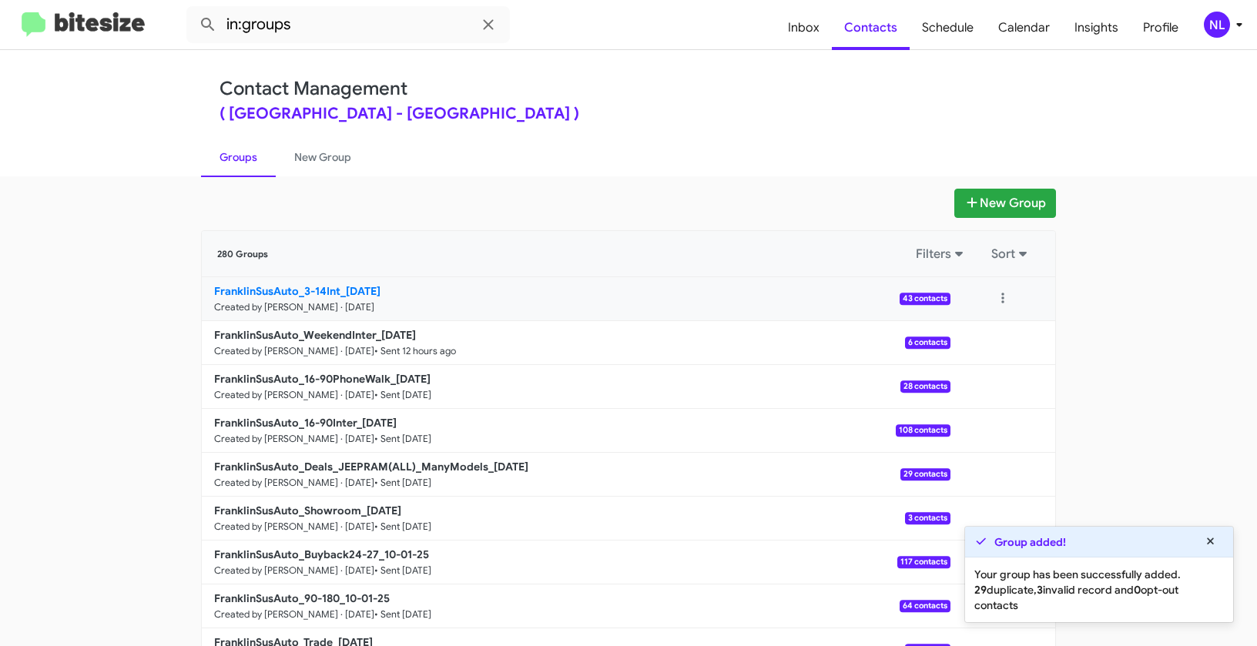
drag, startPoint x: 112, startPoint y: 284, endPoint x: 337, endPoint y: 288, distance: 225.7
click at [337, 288] on app-groups "New Group 280 Groups Filters Sort FranklinSusAuto_3-14Int_[DATE] Created by [PE…" at bounding box center [628, 473] width 1257 height 568
copy div "Filters Sort FranklinSusAuto_3-14Int_"
click at [314, 28] on input "in:groups" at bounding box center [347, 24] width 323 height 37
paste input "FranklinSusAuto_3-14Int_"
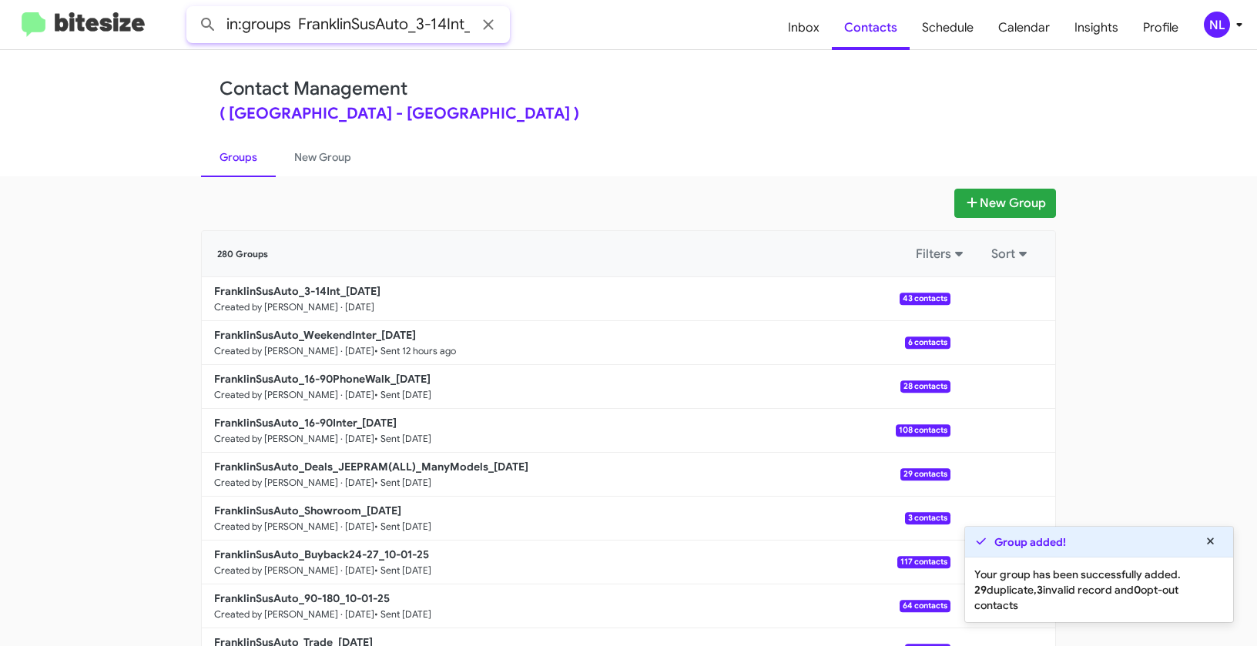
scroll to position [0, 1]
type input "in:groups FranklinSusAuto_3-14Int_"
click at [193, 9] on button at bounding box center [208, 24] width 31 height 31
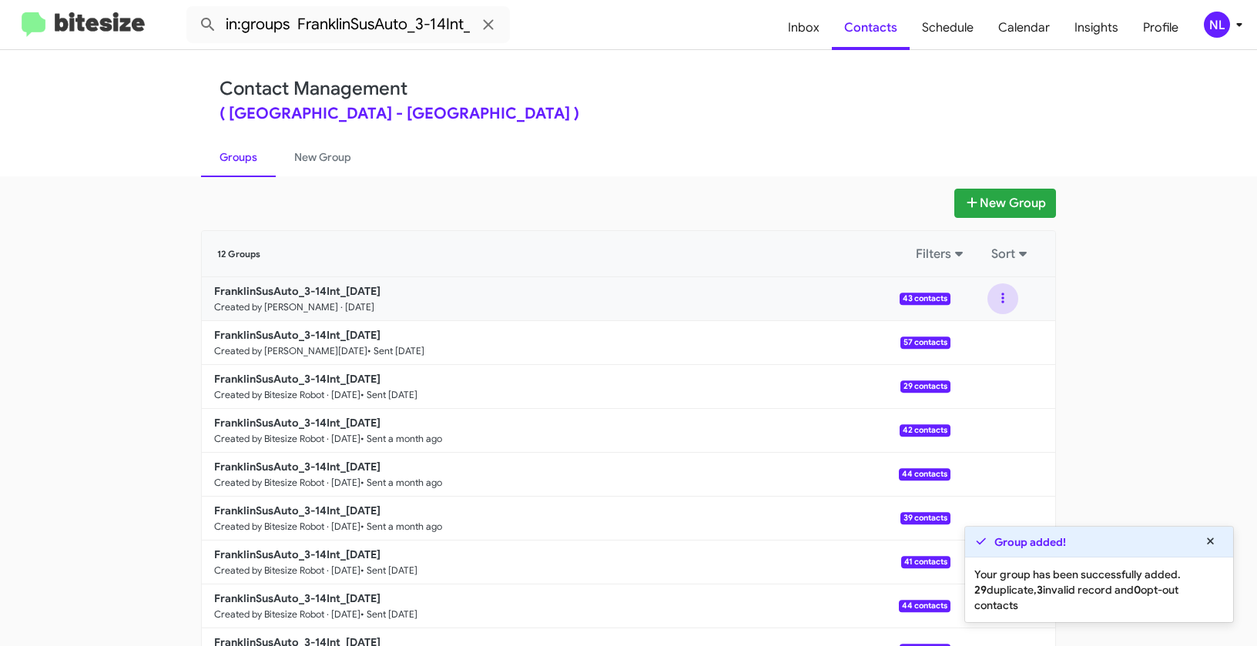
click at [996, 301] on button at bounding box center [1002, 298] width 31 height 31
click at [991, 340] on button "View contacts" at bounding box center [956, 340] width 123 height 37
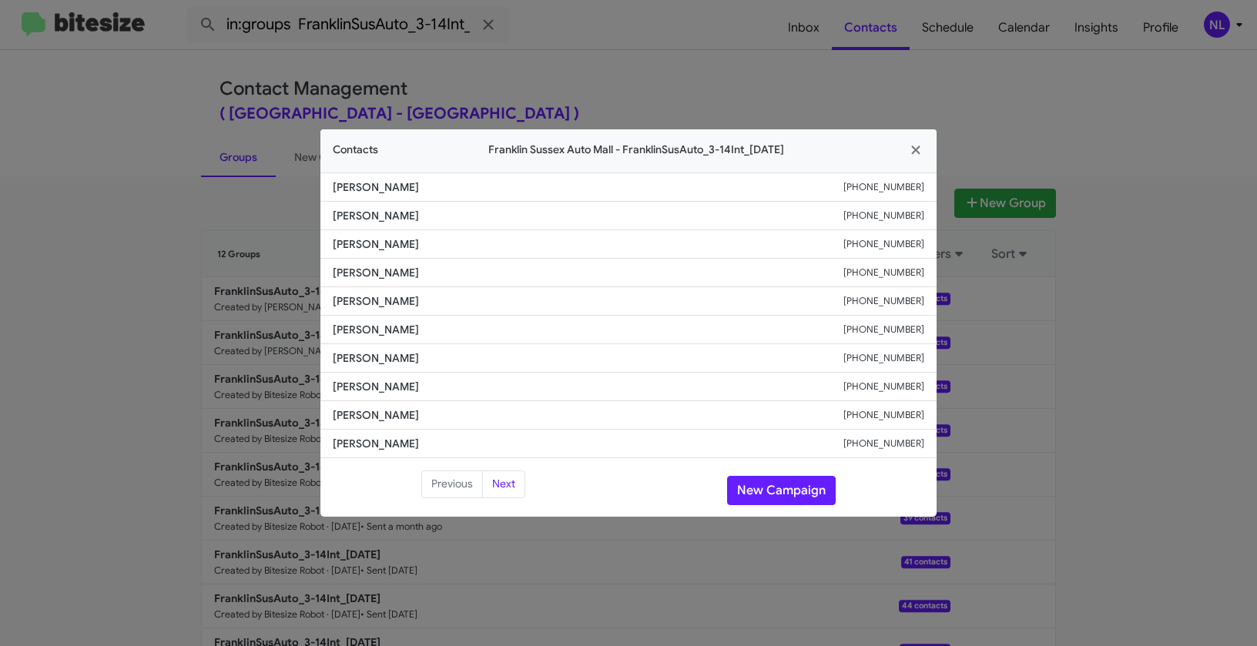
drag, startPoint x: 327, startPoint y: 246, endPoint x: 433, endPoint y: 249, distance: 105.5
click at [433, 249] on li "[PERSON_NAME] [PHONE_NUMBER]" at bounding box center [628, 244] width 616 height 28
copy span "[PERSON_NAME]"
click at [912, 149] on icon "button" at bounding box center [915, 150] width 8 height 8
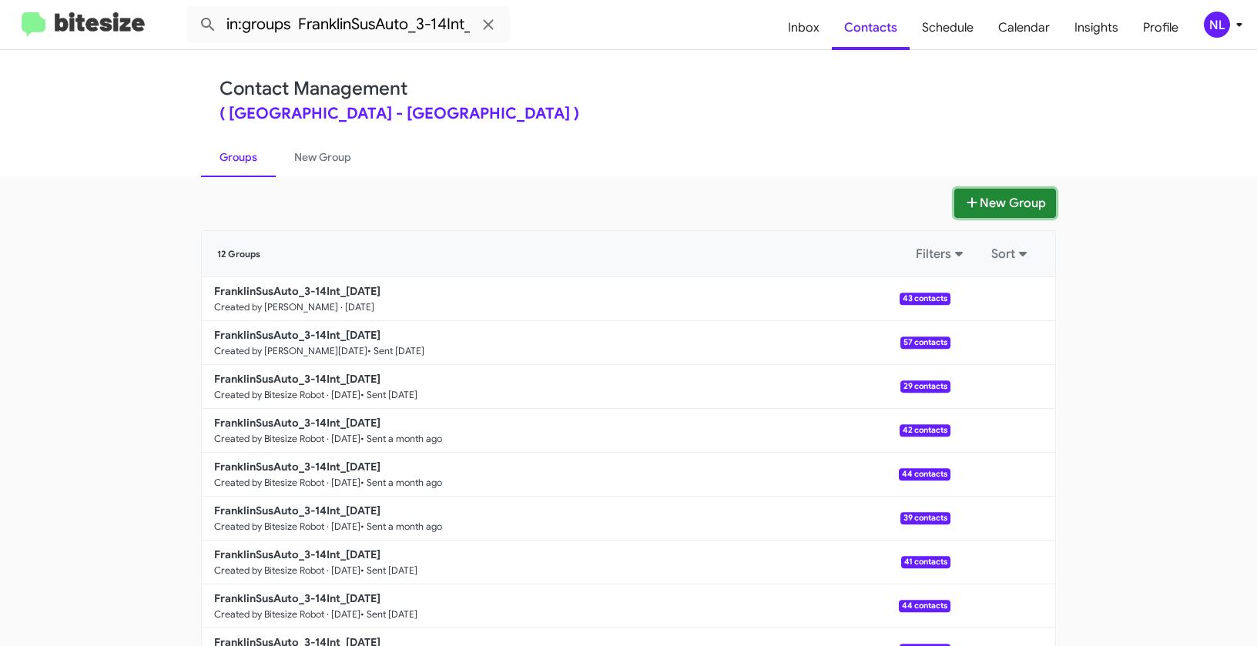
click at [1013, 206] on button "New Group" at bounding box center [1005, 203] width 102 height 29
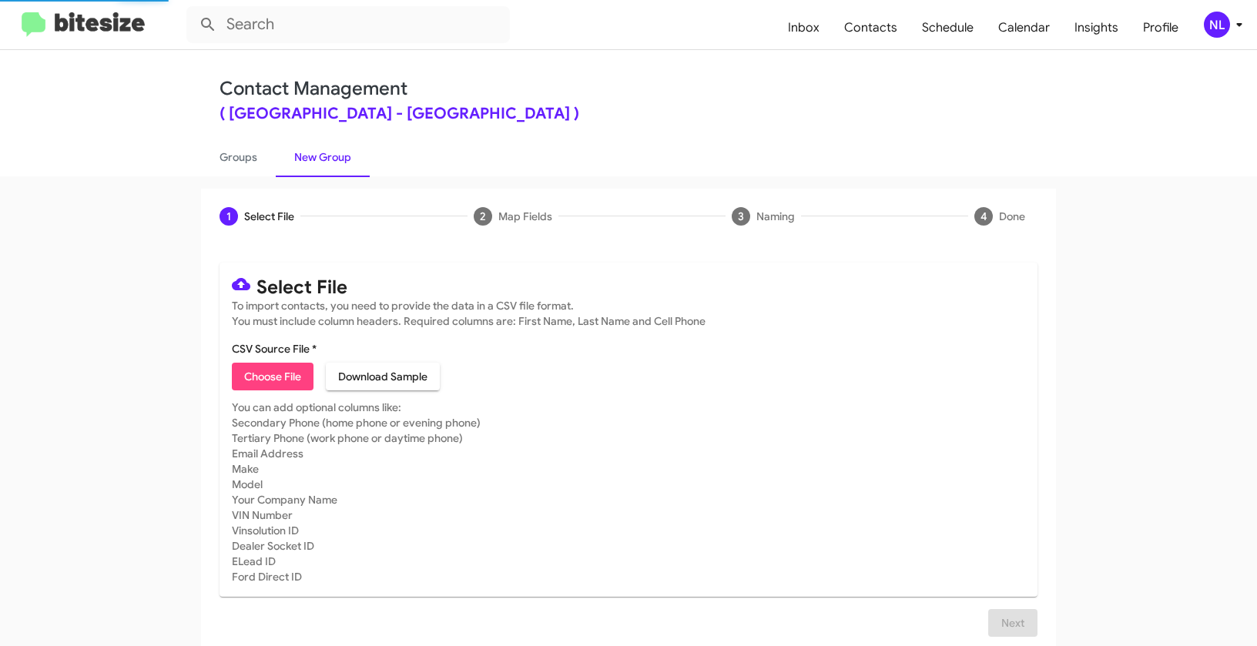
click at [261, 381] on span "Choose File" at bounding box center [272, 377] width 57 height 28
type input "FranklinSusAuto_3-14PhoneWalk_[DATE]"
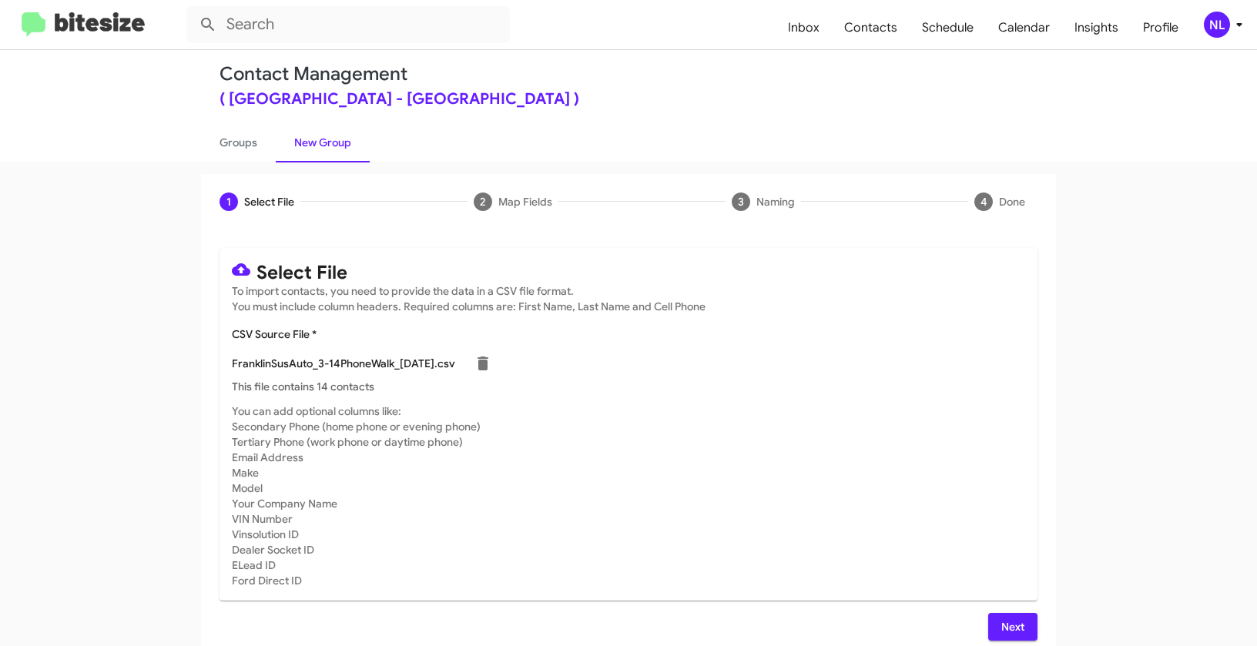
scroll to position [28, 0]
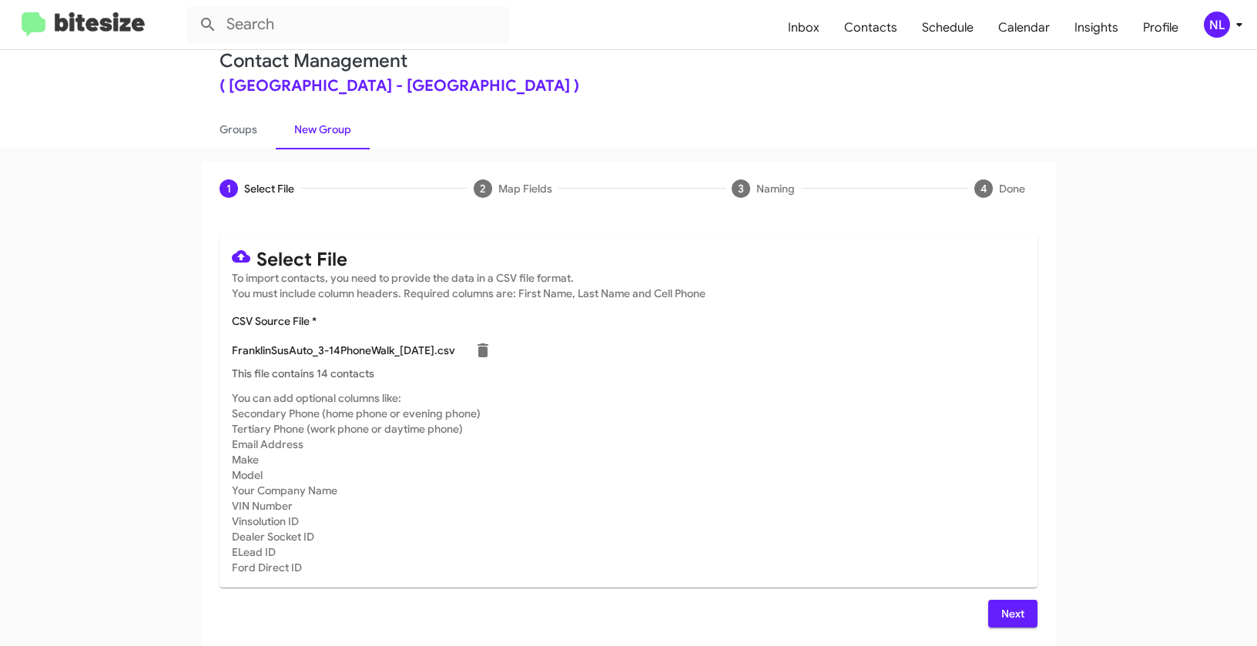
click at [1007, 618] on span "Next" at bounding box center [1012, 614] width 25 height 28
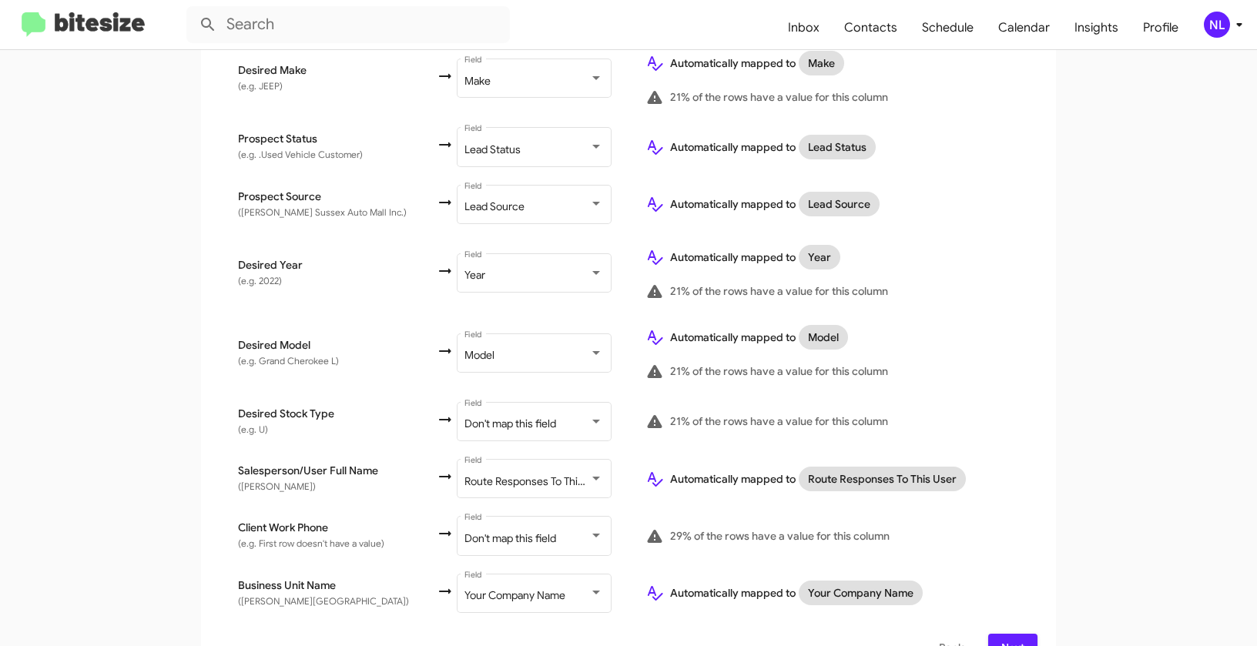
scroll to position [731, 0]
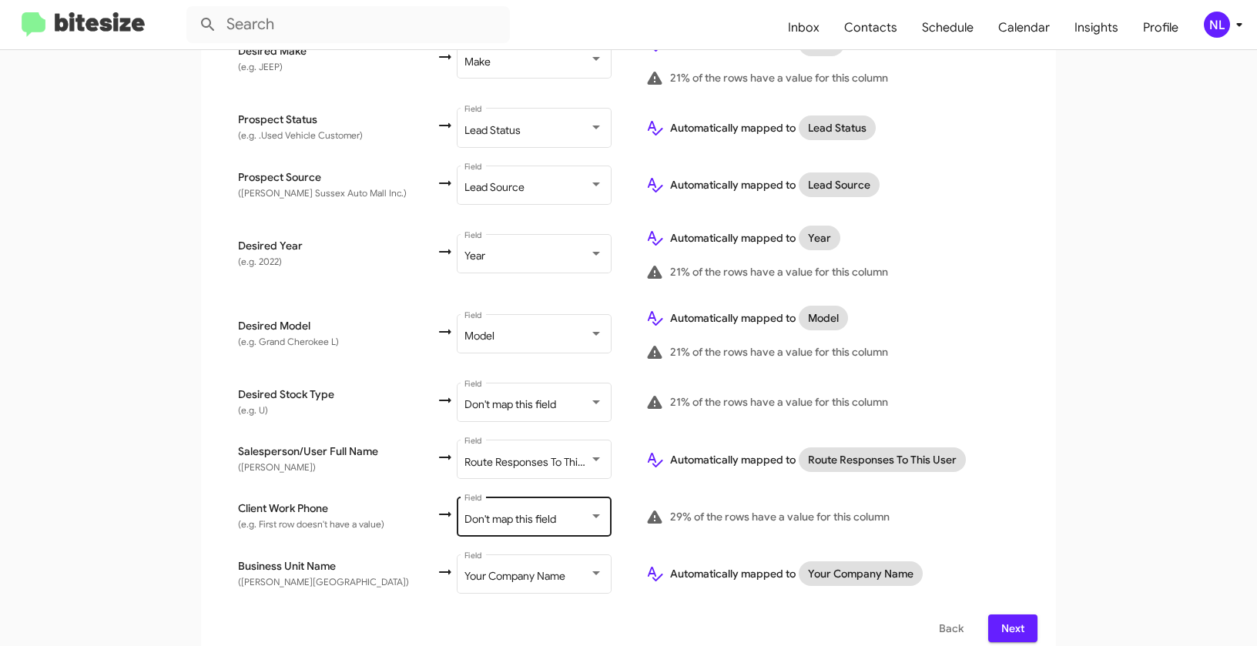
click at [470, 496] on div "Don't map this field Field" at bounding box center [533, 515] width 139 height 42
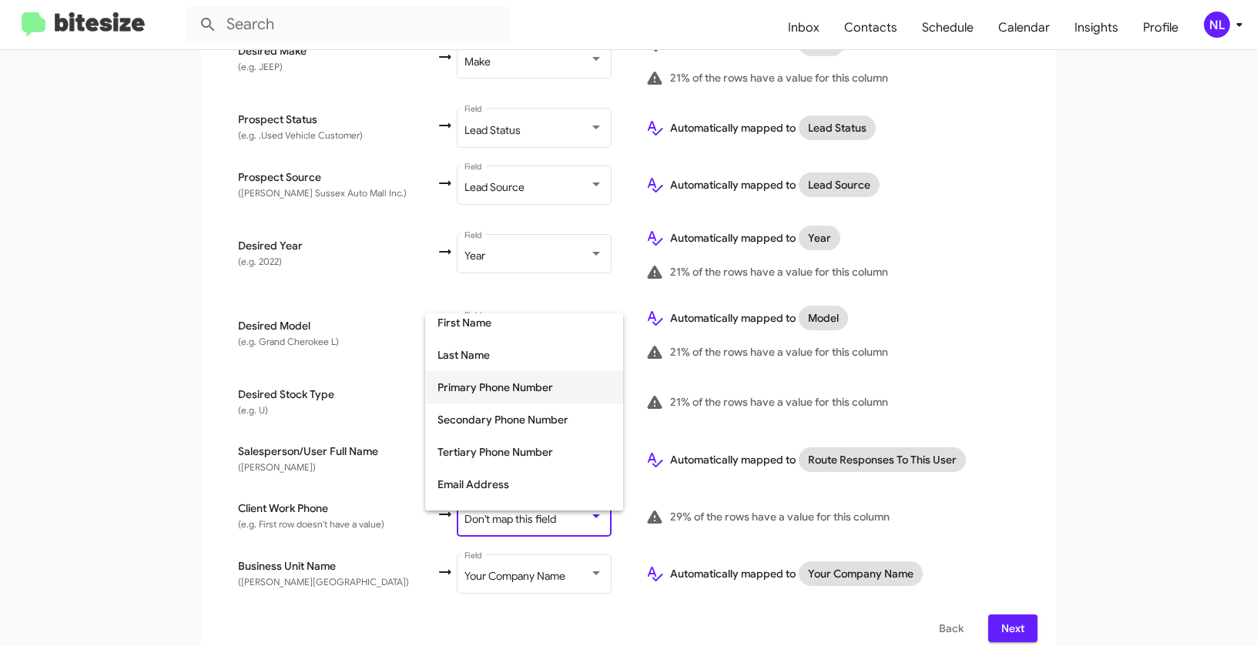
scroll to position [111, 0]
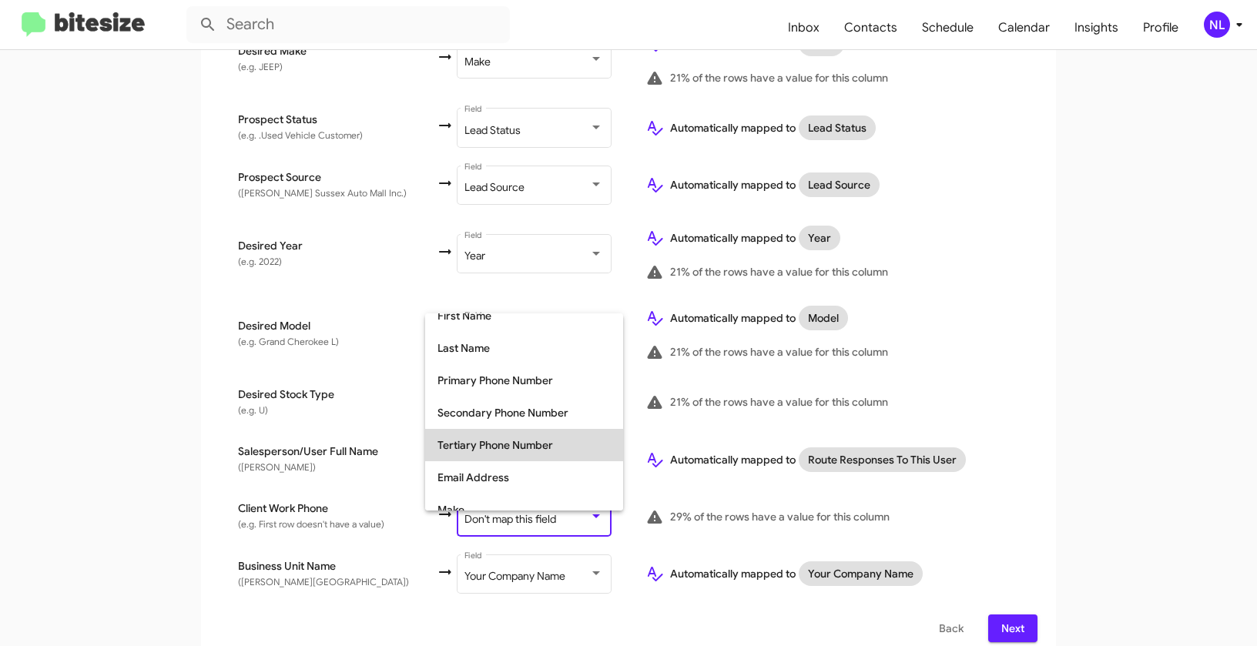
click at [470, 448] on span "Tertiary Phone Number" at bounding box center [523, 445] width 173 height 32
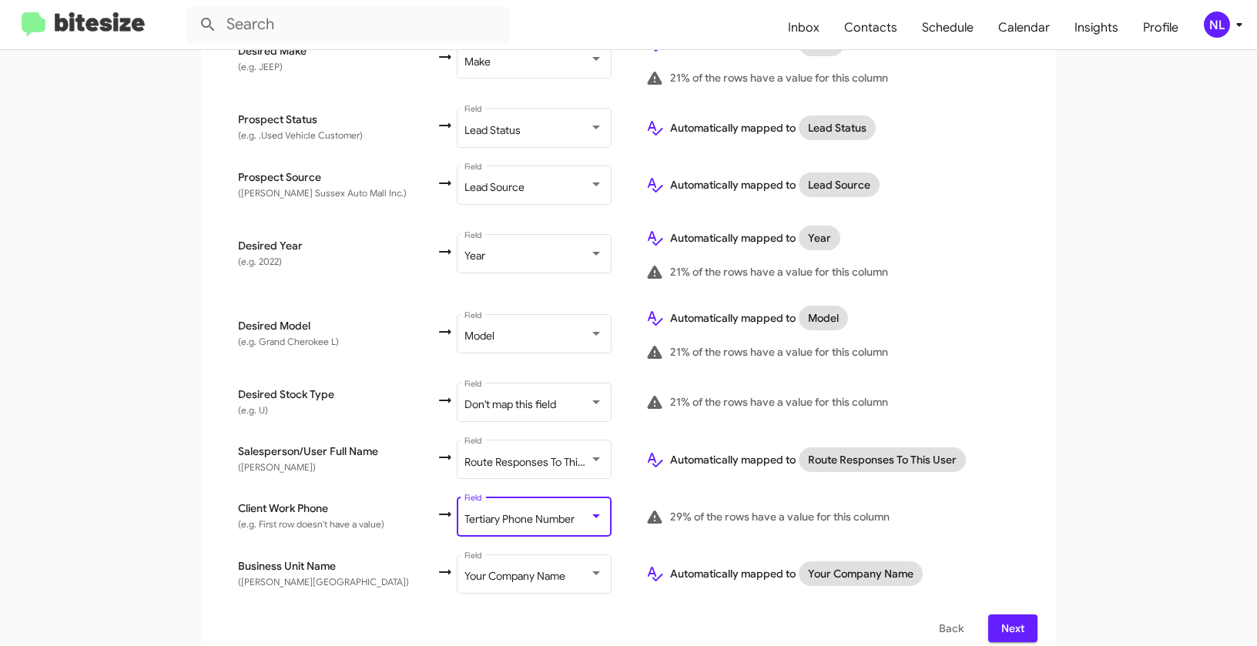
click at [1098, 460] on app-new-group "Select File 2 Map Fields 3 Naming 4 Done Select File To import contacts, you ne…" at bounding box center [628, 60] width 1257 height 1204
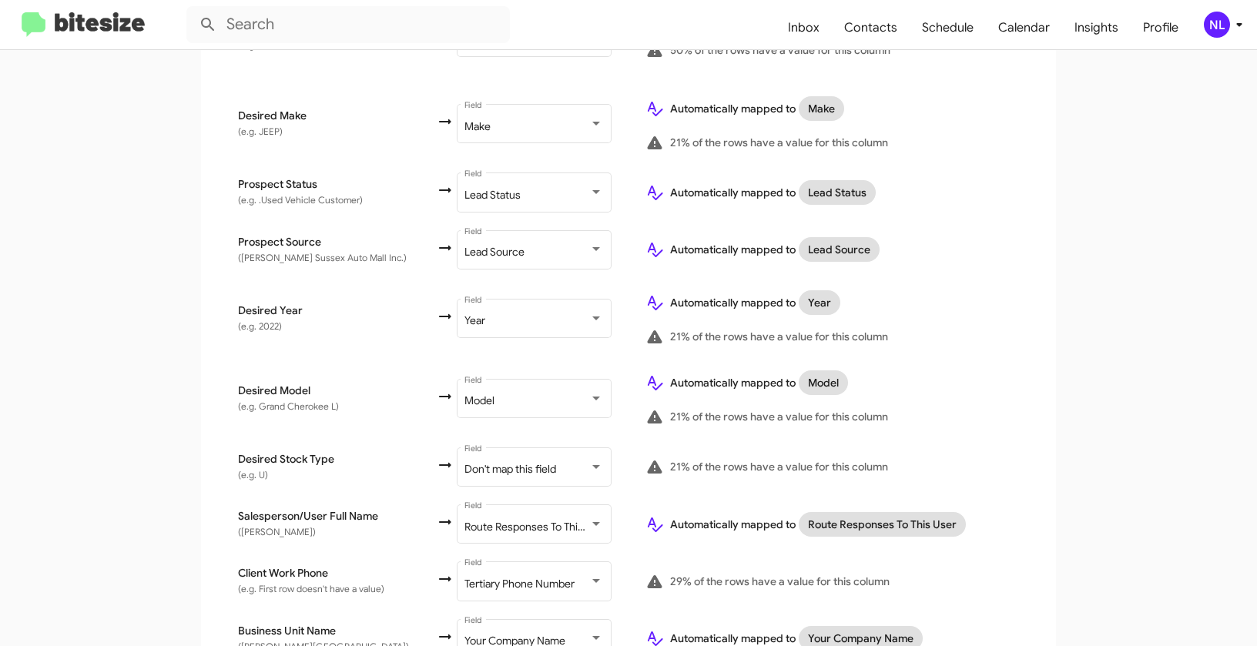
scroll to position [731, 0]
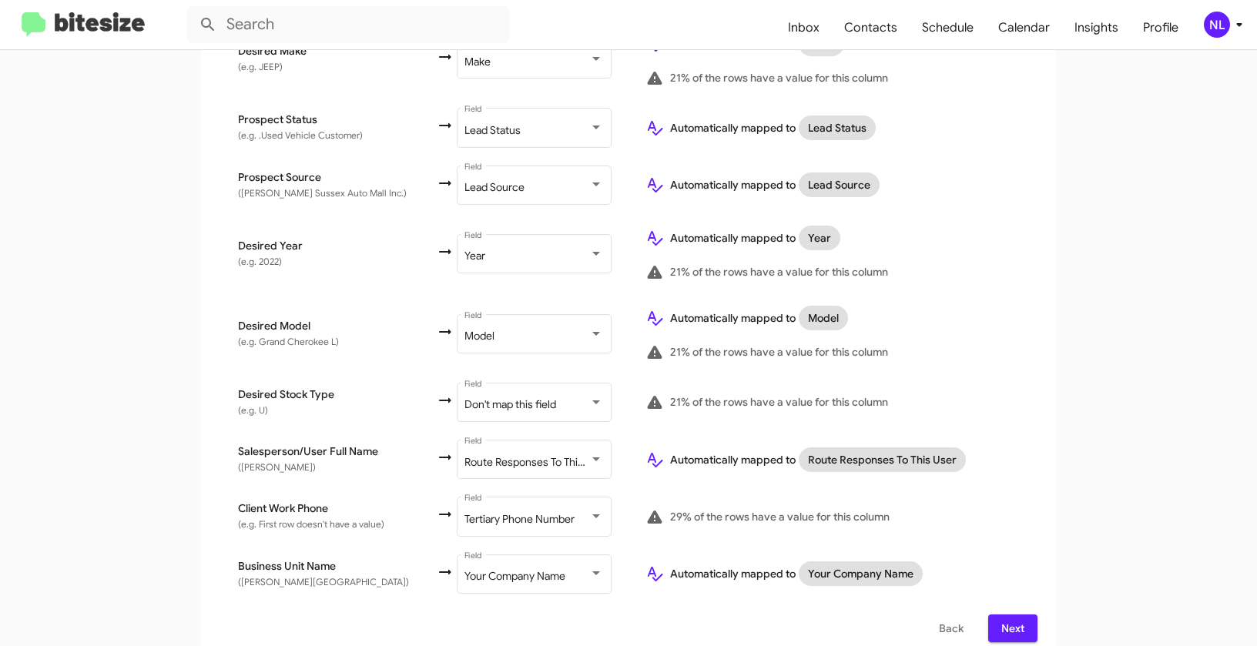
click at [1013, 615] on span "Next" at bounding box center [1012, 629] width 25 height 28
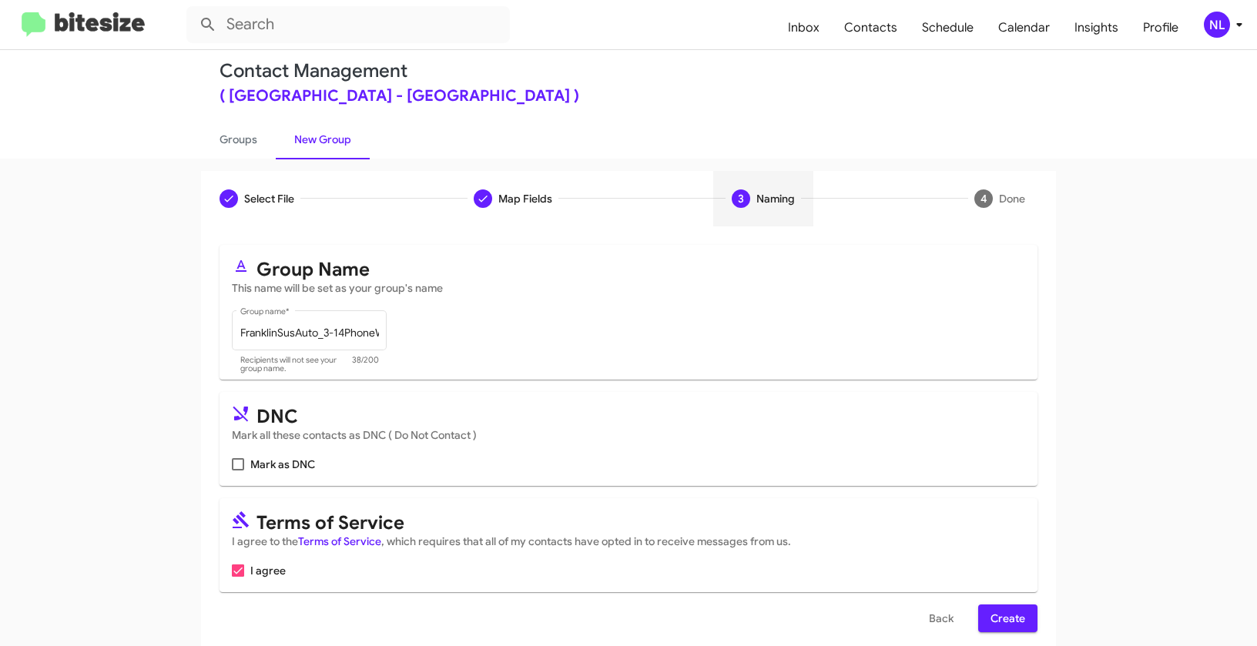
scroll to position [35, 0]
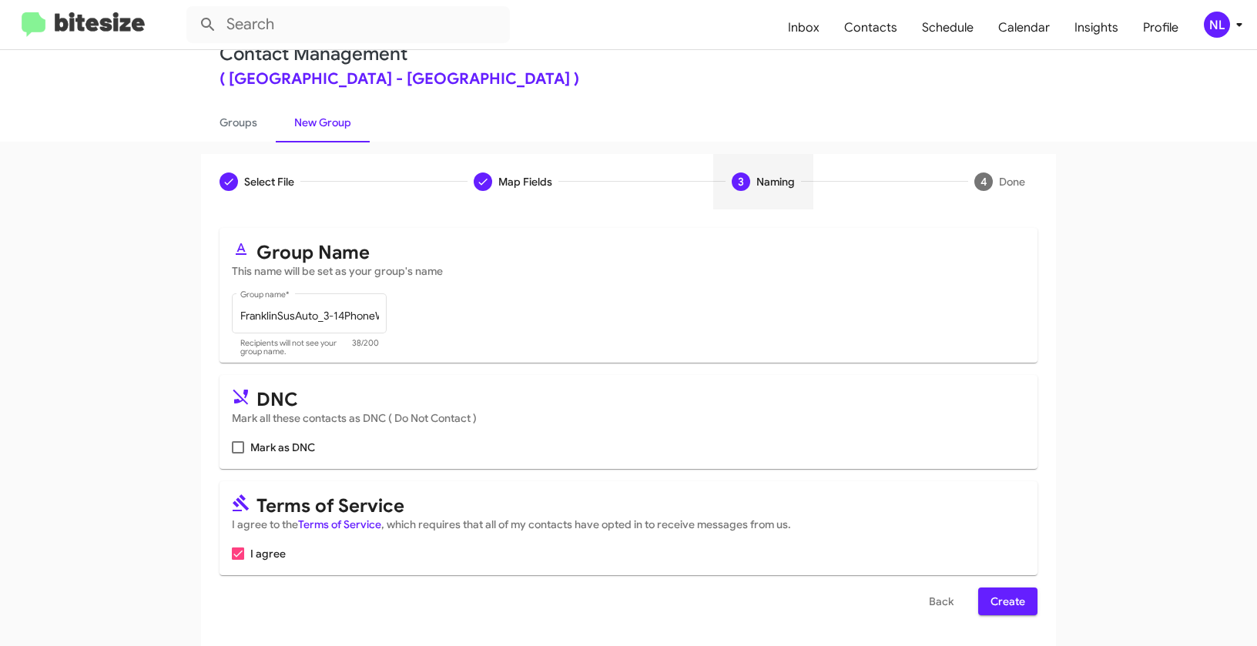
click at [1013, 591] on span "Create" at bounding box center [1007, 602] width 35 height 28
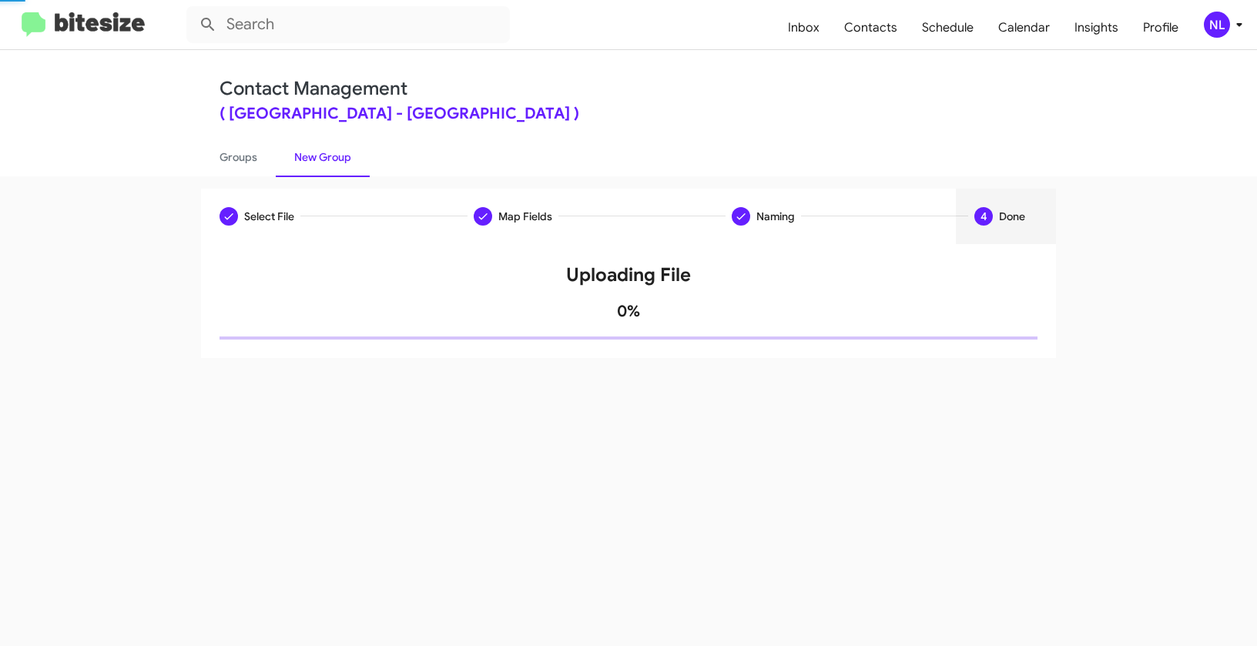
scroll to position [0, 0]
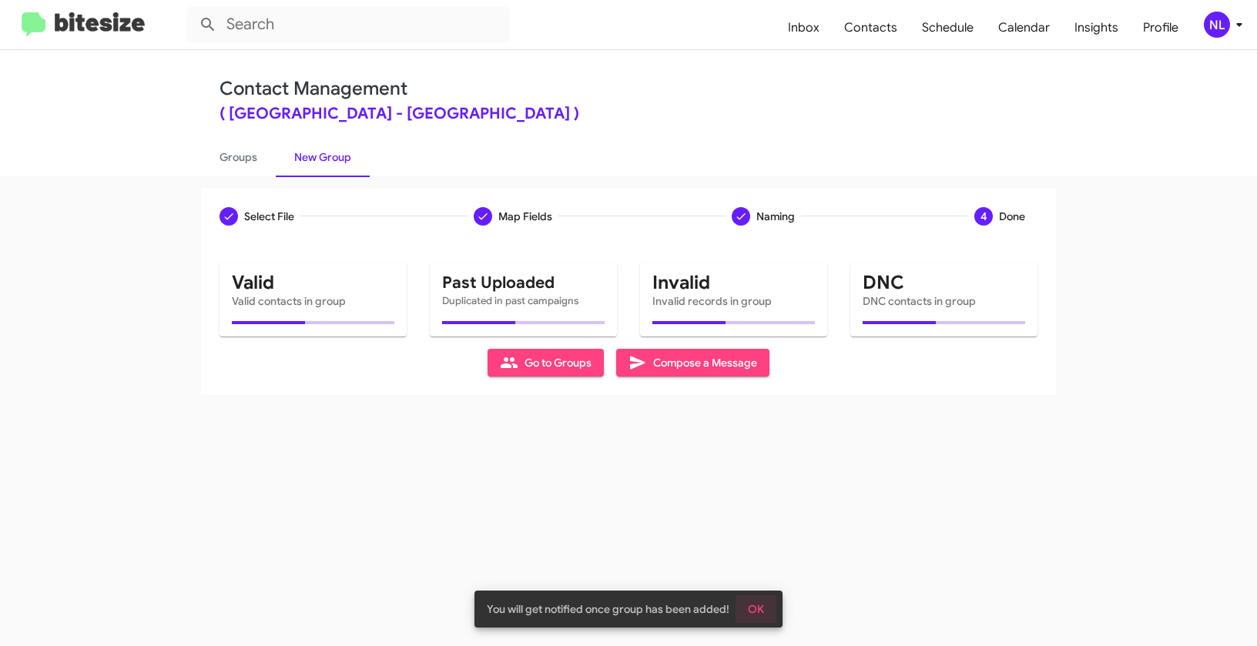
click at [757, 608] on span "OK" at bounding box center [756, 609] width 16 height 28
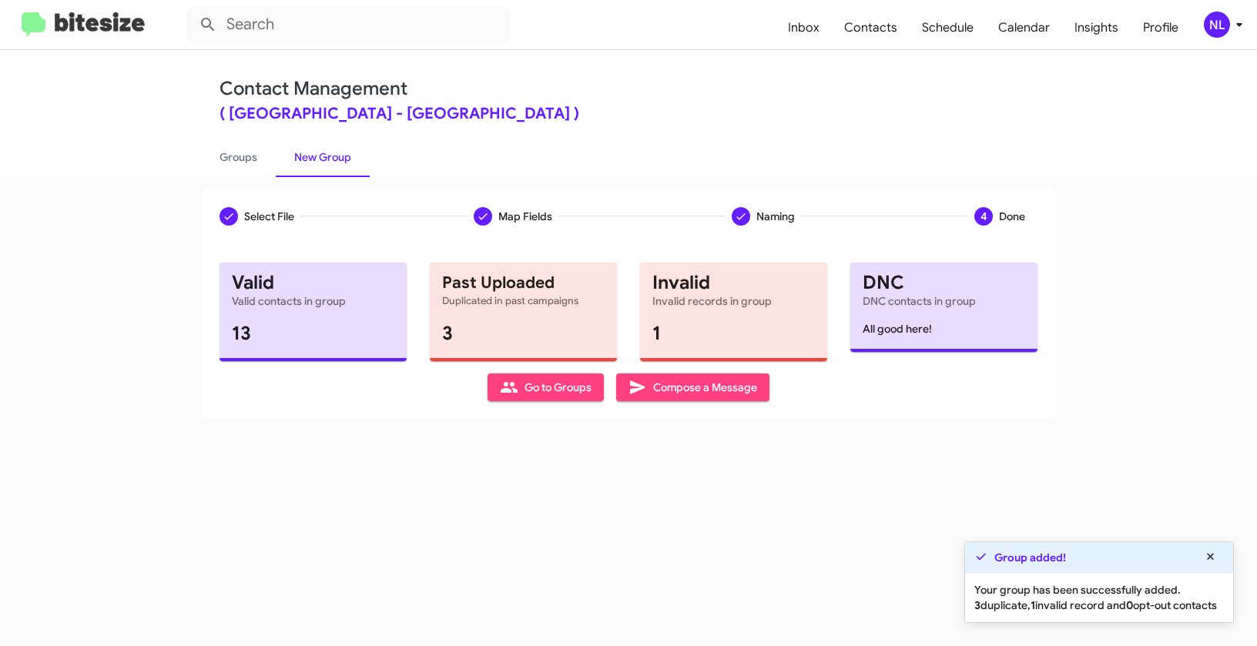
click at [534, 382] on span "Go to Groups" at bounding box center [546, 387] width 92 height 28
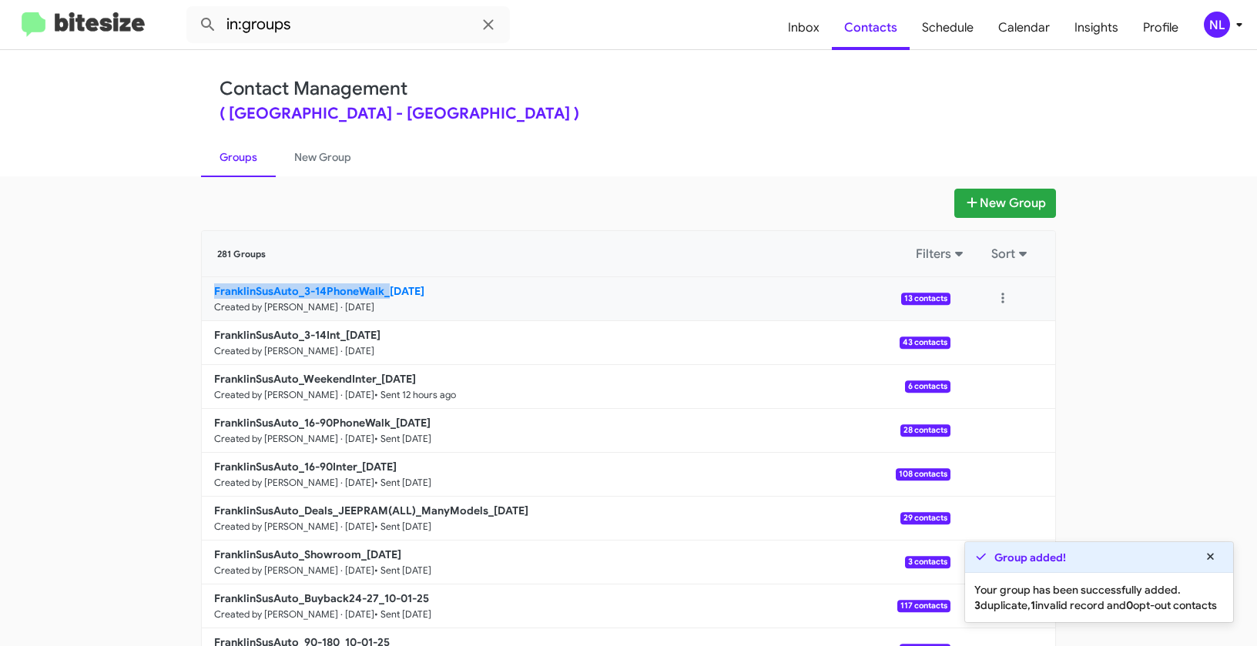
drag, startPoint x: 164, startPoint y: 291, endPoint x: 382, endPoint y: 285, distance: 218.0
click at [382, 285] on app-groups "New Group 281 Groups Filters Sort FranklinSusAuto_3-14PhoneWalk_[DATE] Created …" at bounding box center [628, 473] width 1257 height 568
copy b "FranklinSusAuto_3-14PhoneWalk_"
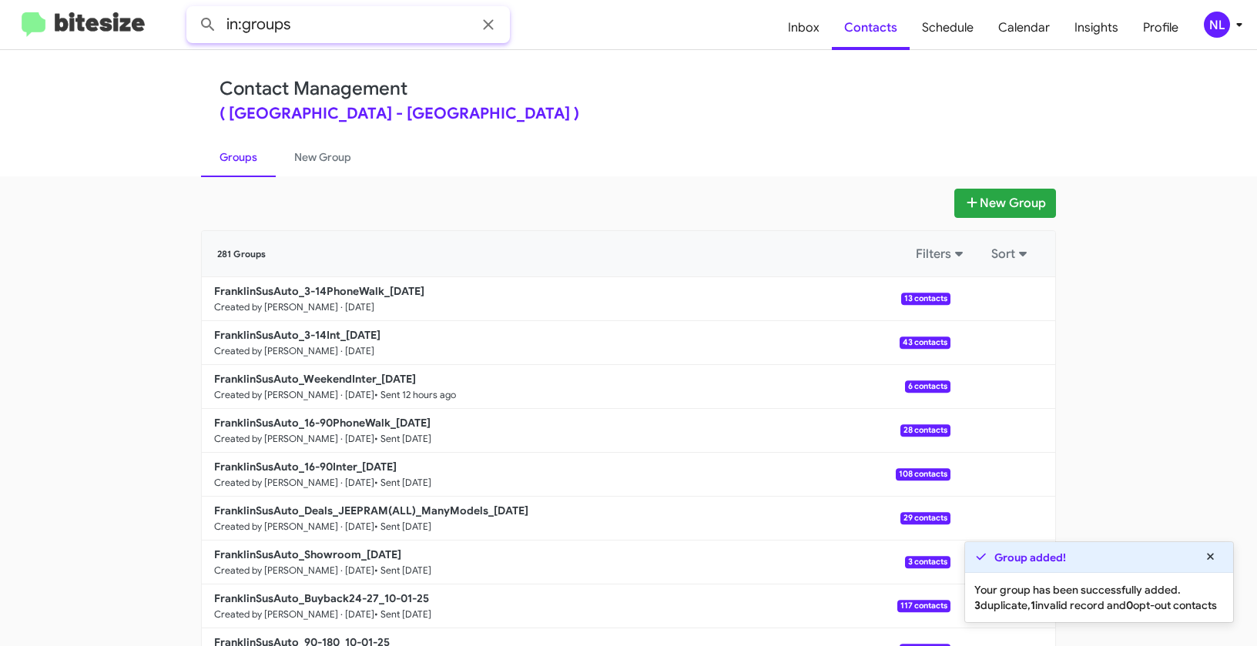
click at [360, 32] on input "in:groups" at bounding box center [347, 24] width 323 height 37
paste input "FranklinSusAuto_3-14PhoneWalk_"
type input "in:groups FranklinSusAuto_3-14PhoneWalk_"
click at [193, 9] on button at bounding box center [208, 24] width 31 height 31
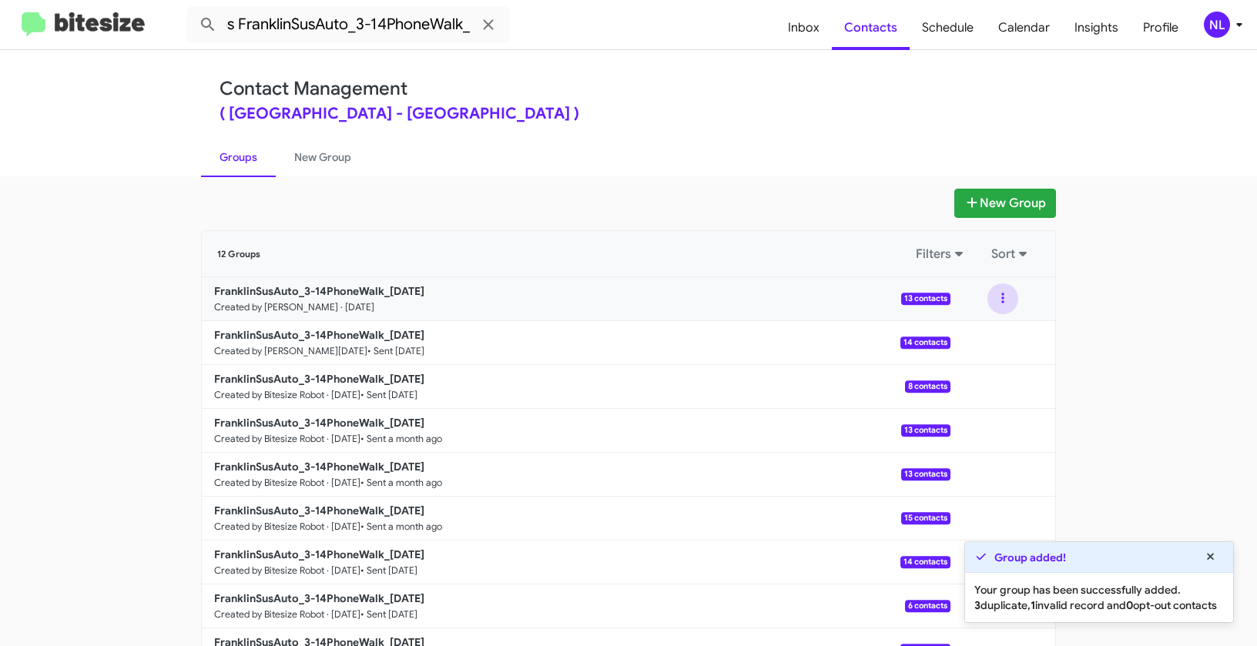
click at [1000, 304] on button at bounding box center [1002, 298] width 31 height 31
click at [996, 344] on button "View contacts" at bounding box center [956, 340] width 123 height 37
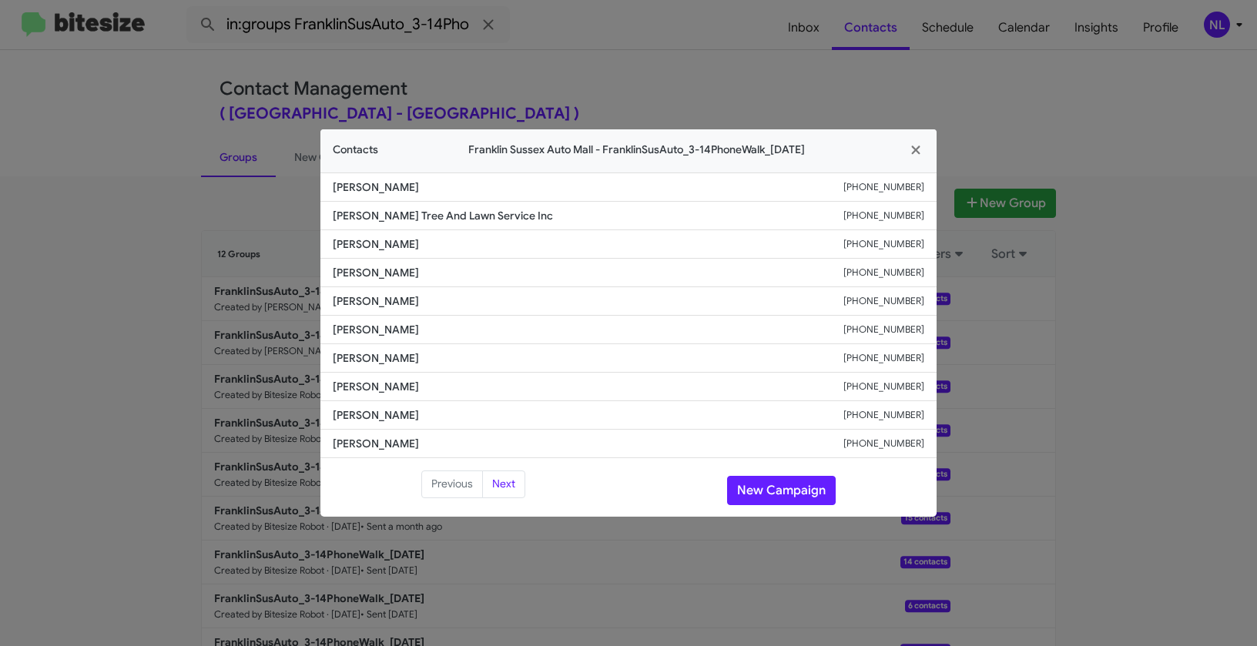
drag, startPoint x: 333, startPoint y: 271, endPoint x: 408, endPoint y: 270, distance: 74.7
click at [408, 270] on li "[PERSON_NAME] [PHONE_NUMBER]" at bounding box center [628, 273] width 616 height 28
copy span "[PERSON_NAME]"
click at [916, 144] on icon "button" at bounding box center [916, 150] width 18 height 14
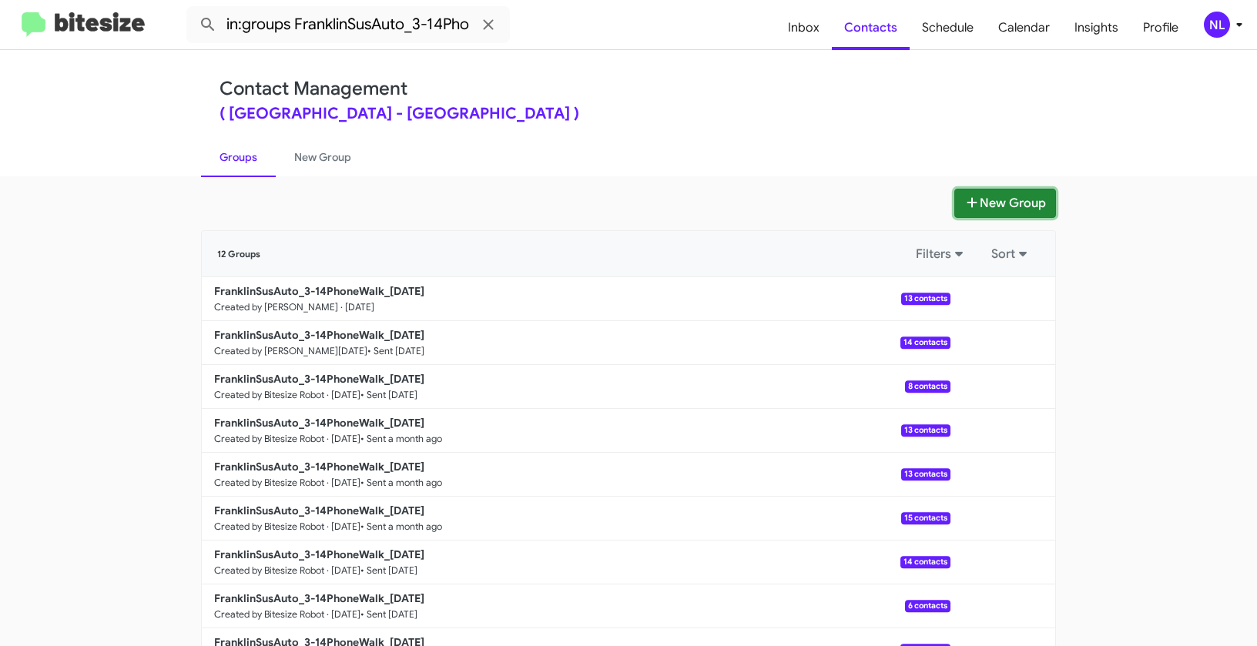
click at [1023, 199] on button "New Group" at bounding box center [1005, 203] width 102 height 29
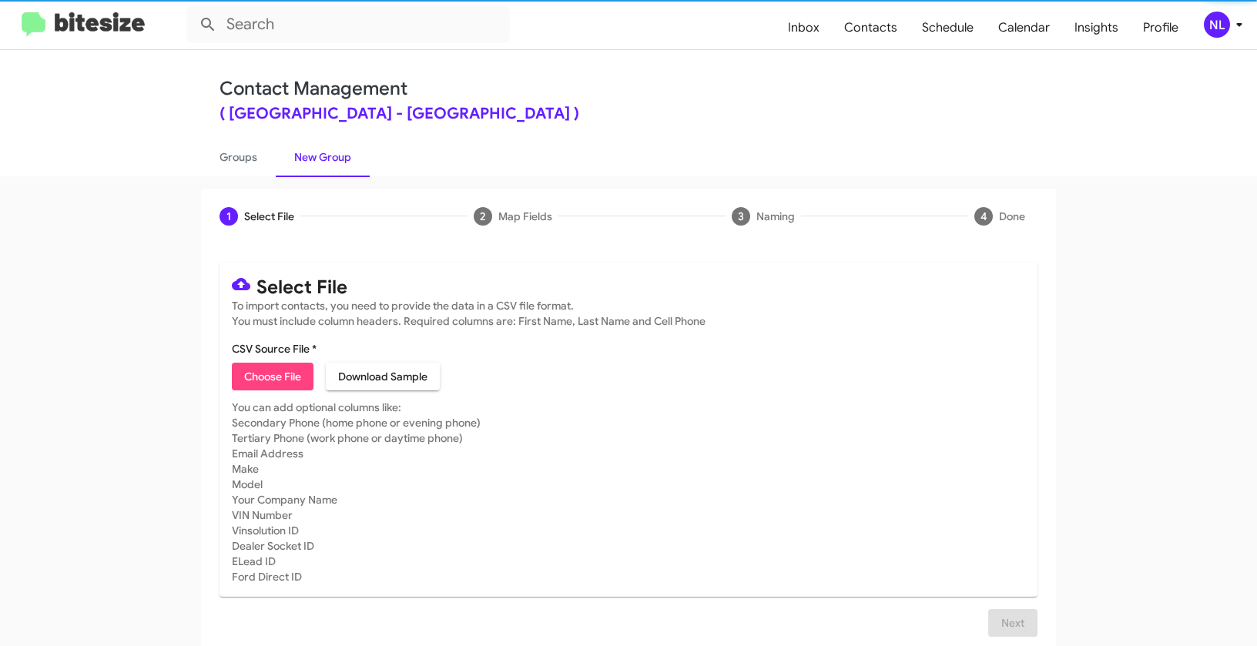
click at [291, 386] on span "Choose File" at bounding box center [272, 377] width 57 height 28
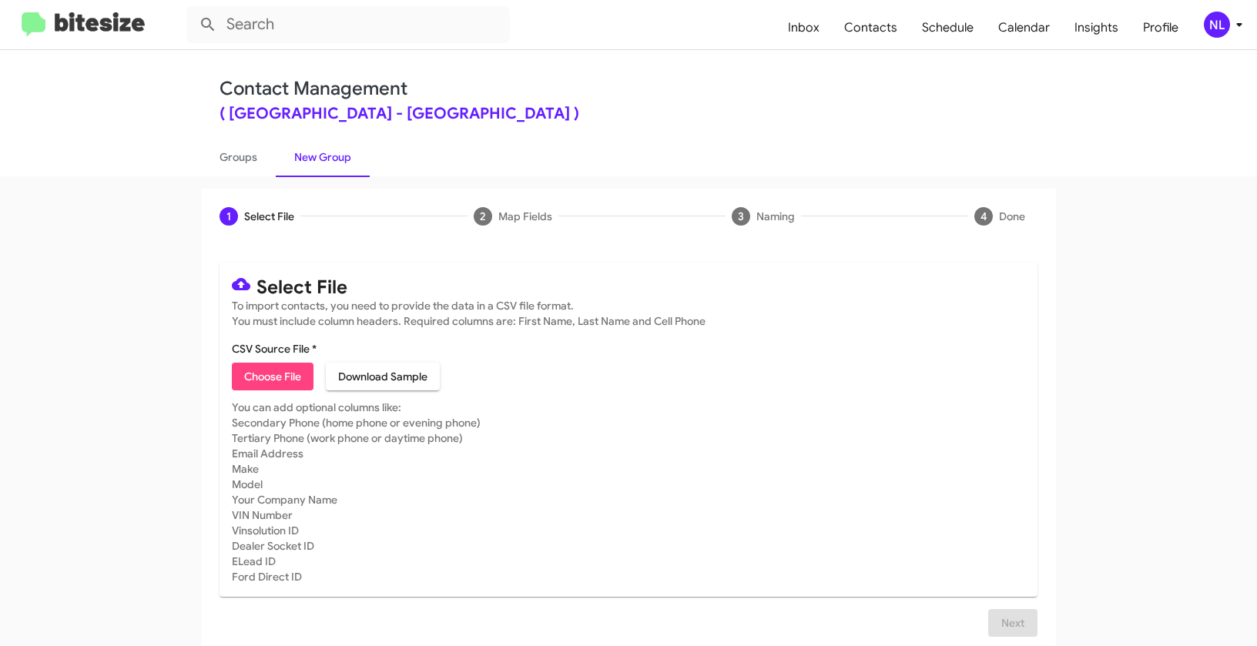
type input "FranklinSusAuto_Trade_[DATE]"
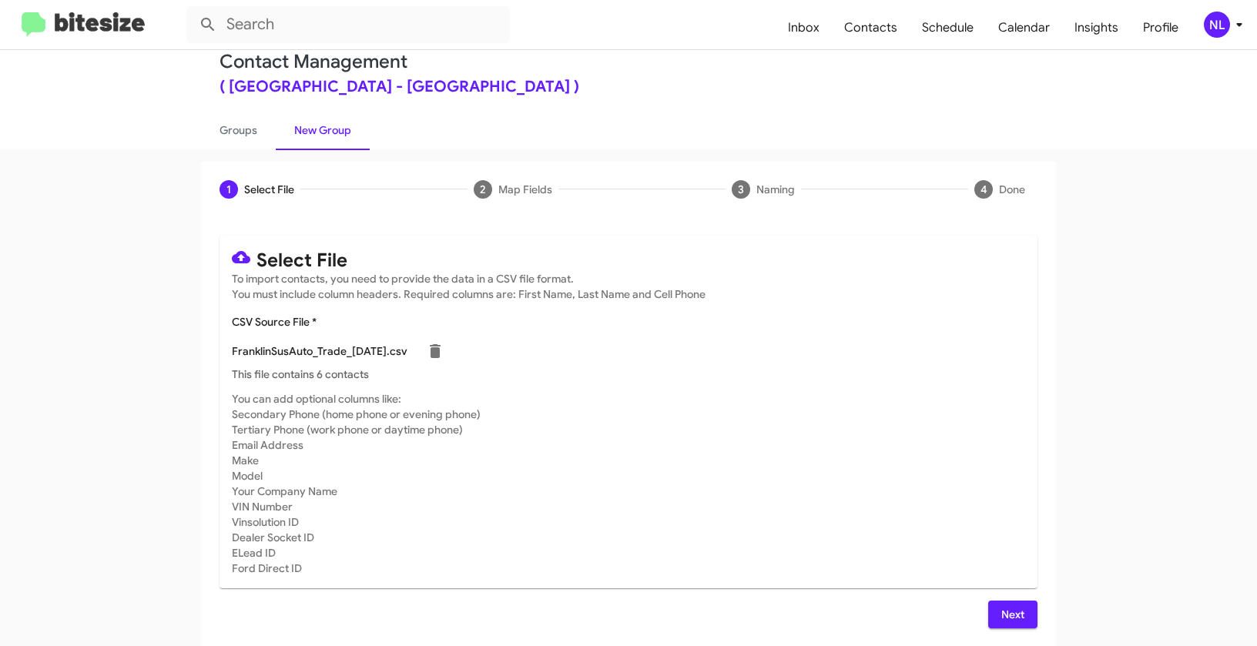
scroll to position [28, 0]
click at [1005, 610] on span "Next" at bounding box center [1012, 614] width 25 height 28
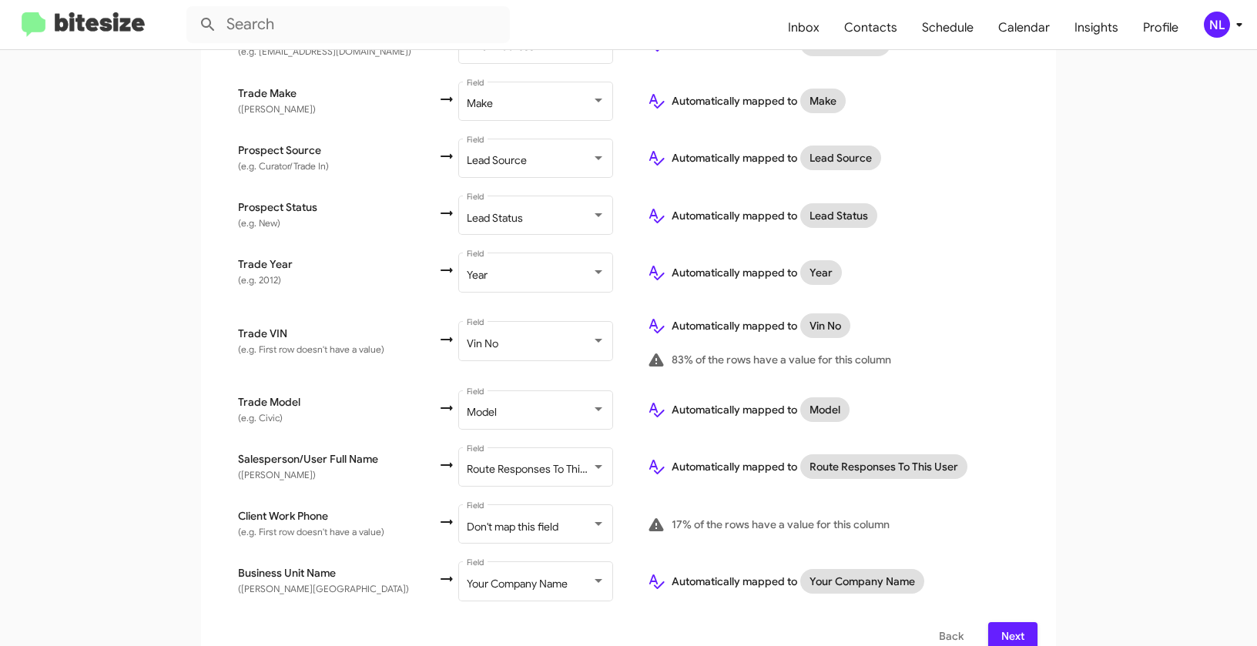
scroll to position [650, 0]
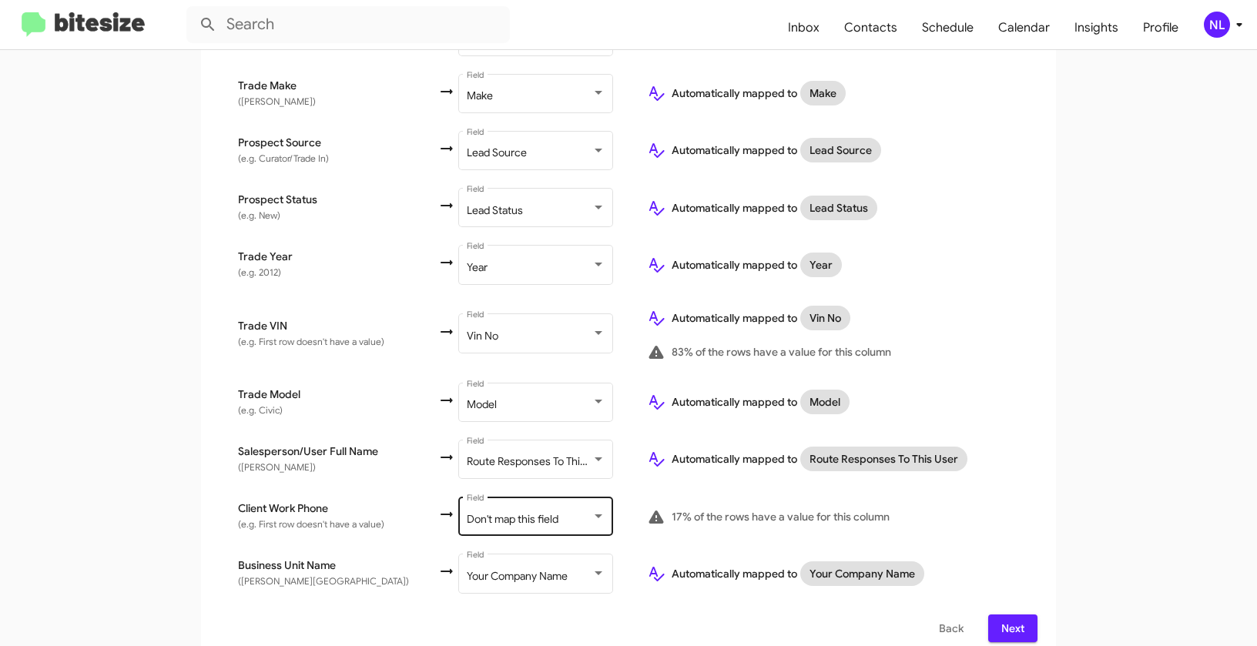
click at [514, 511] on div "Don't map this field Field" at bounding box center [536, 515] width 139 height 42
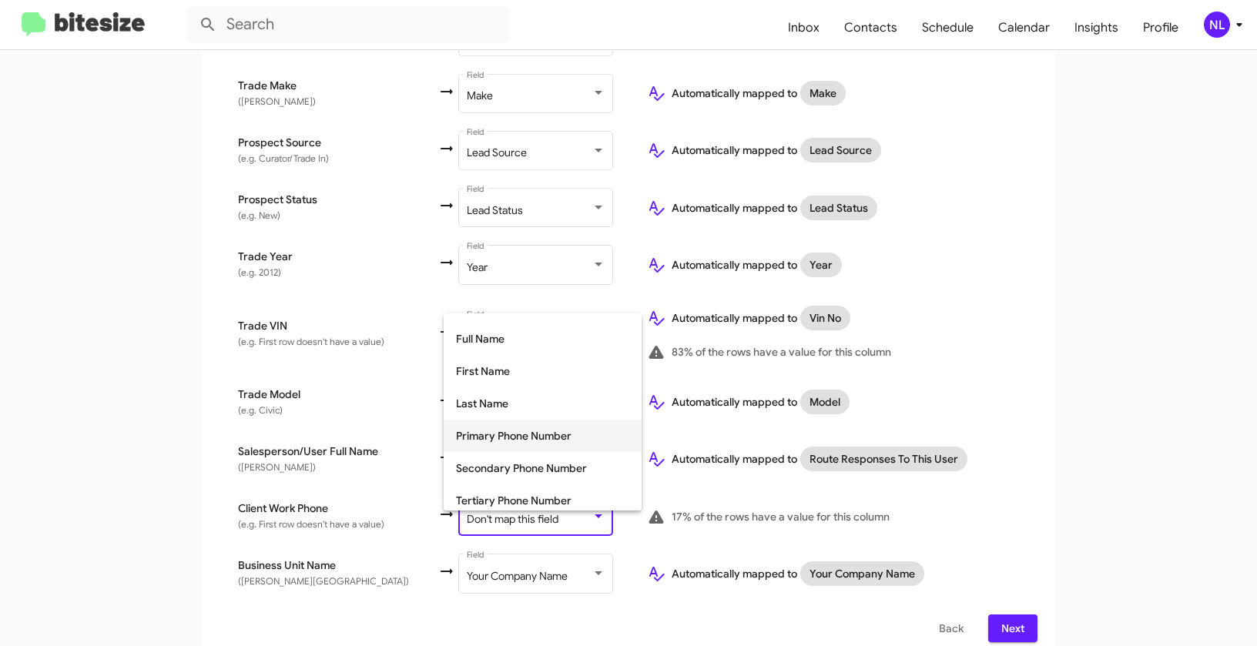
scroll to position [68, 0]
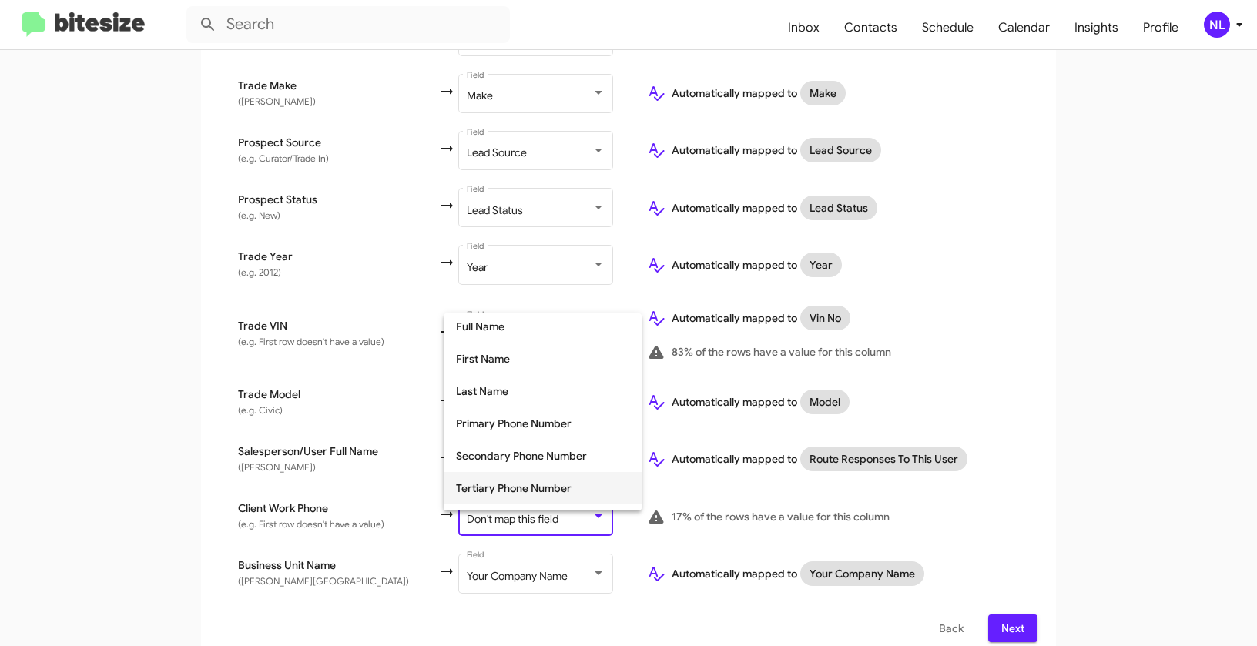
click at [501, 486] on span "Tertiary Phone Number" at bounding box center [542, 488] width 173 height 32
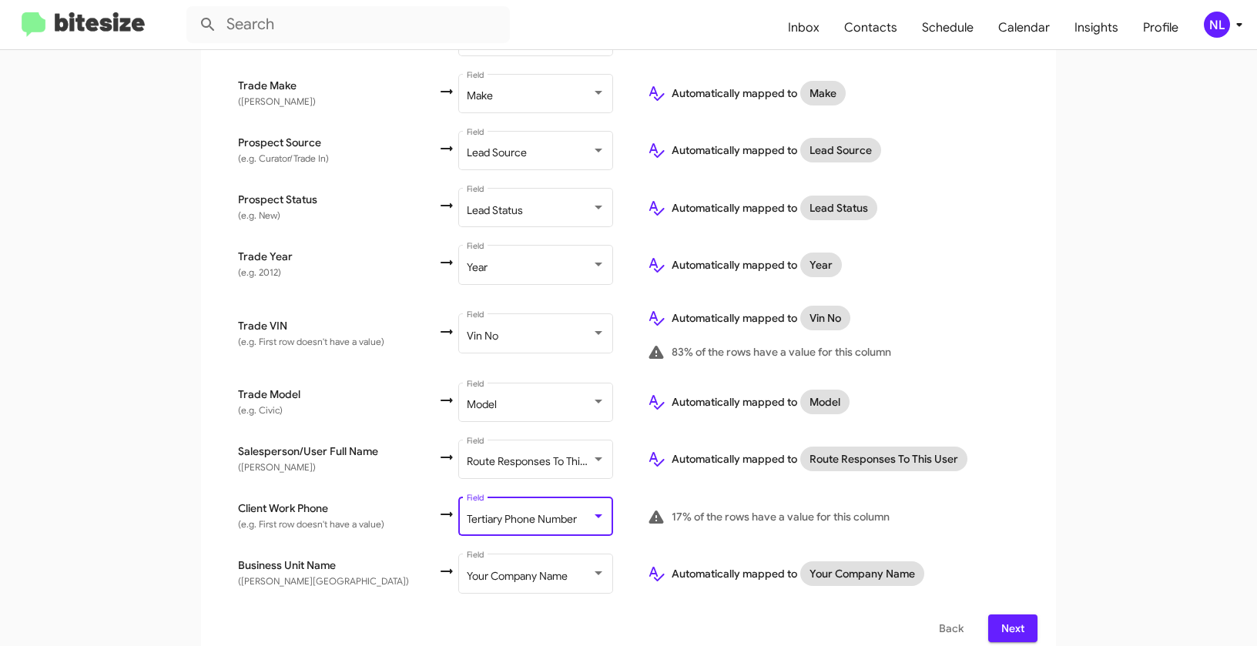
click at [1112, 450] on app-new-group "Select File 2 Map Fields 3 Naming 4 Done Select File To import contacts, you ne…" at bounding box center [628, 100] width 1257 height 1122
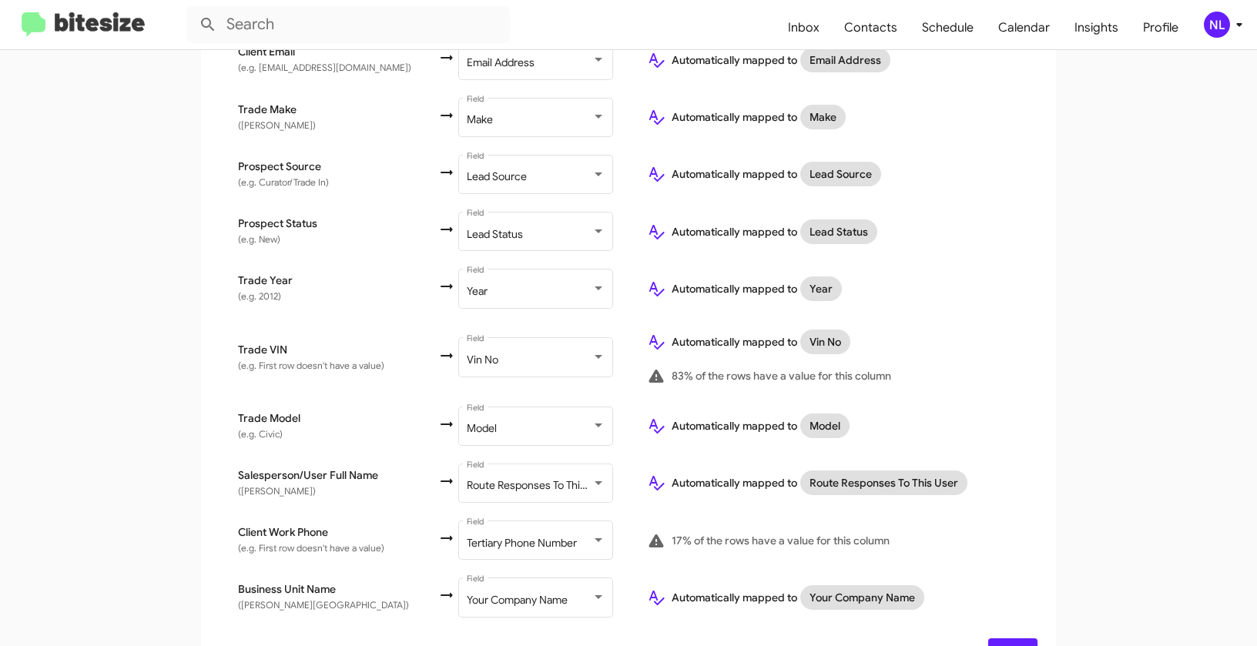
scroll to position [650, 0]
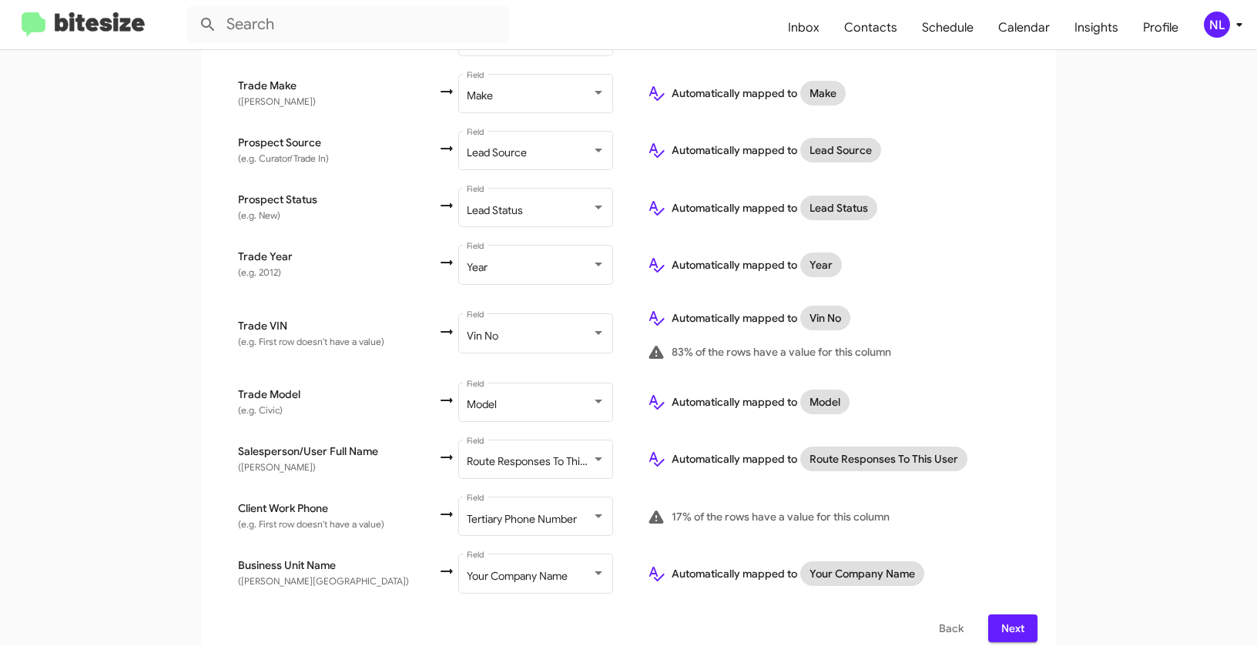
click at [1013, 615] on span "Next" at bounding box center [1012, 629] width 25 height 28
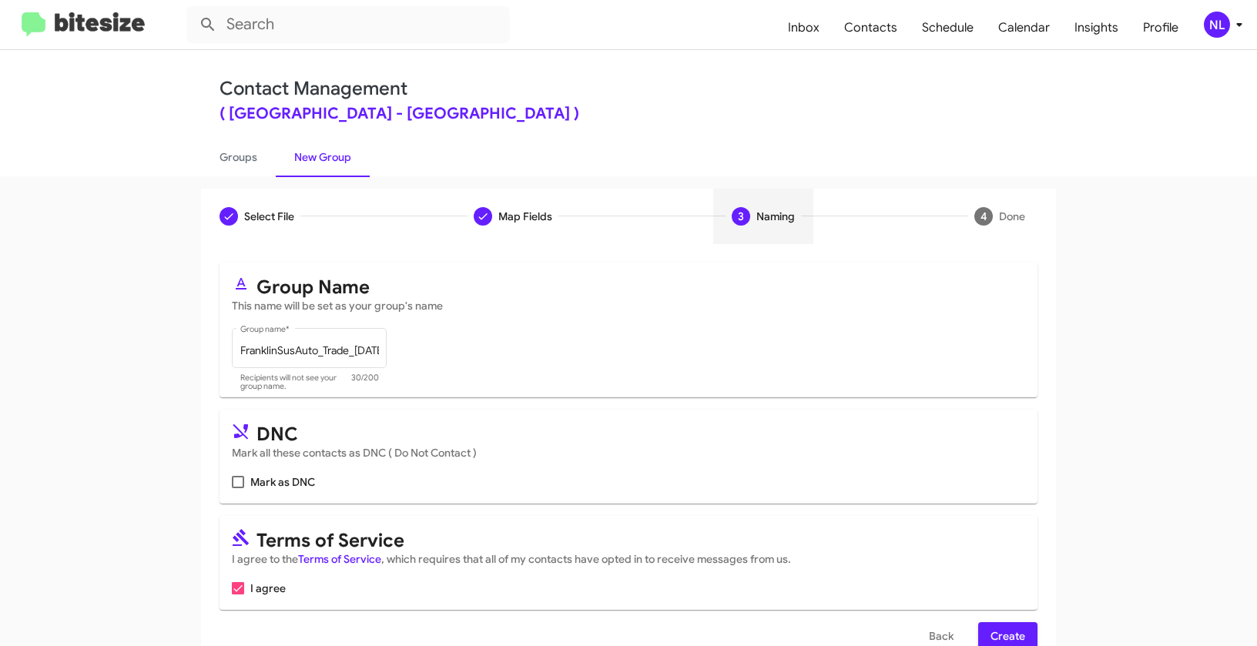
scroll to position [35, 0]
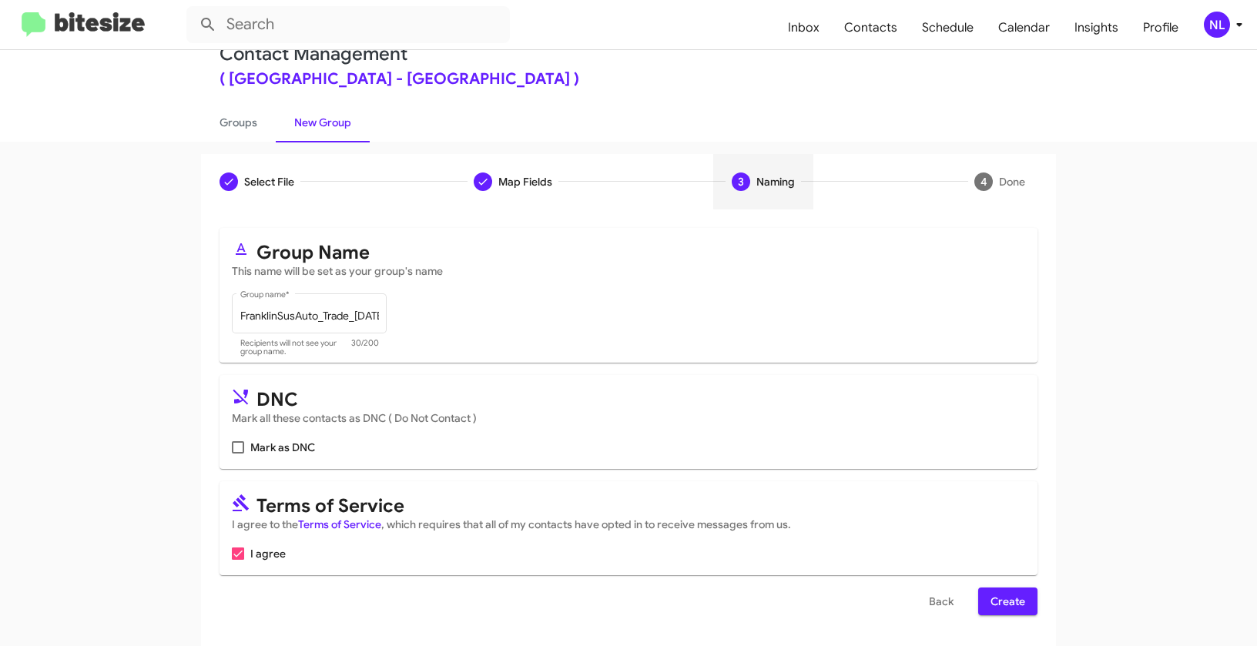
click at [1003, 604] on span "Create" at bounding box center [1007, 602] width 35 height 28
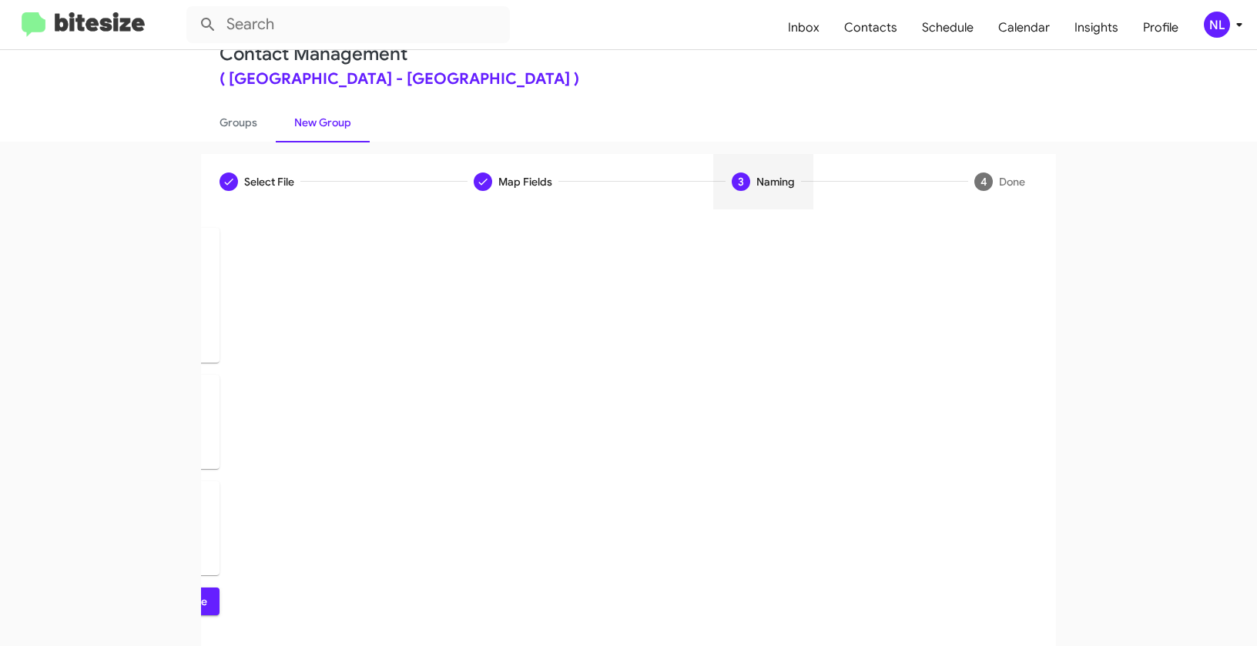
scroll to position [0, 0]
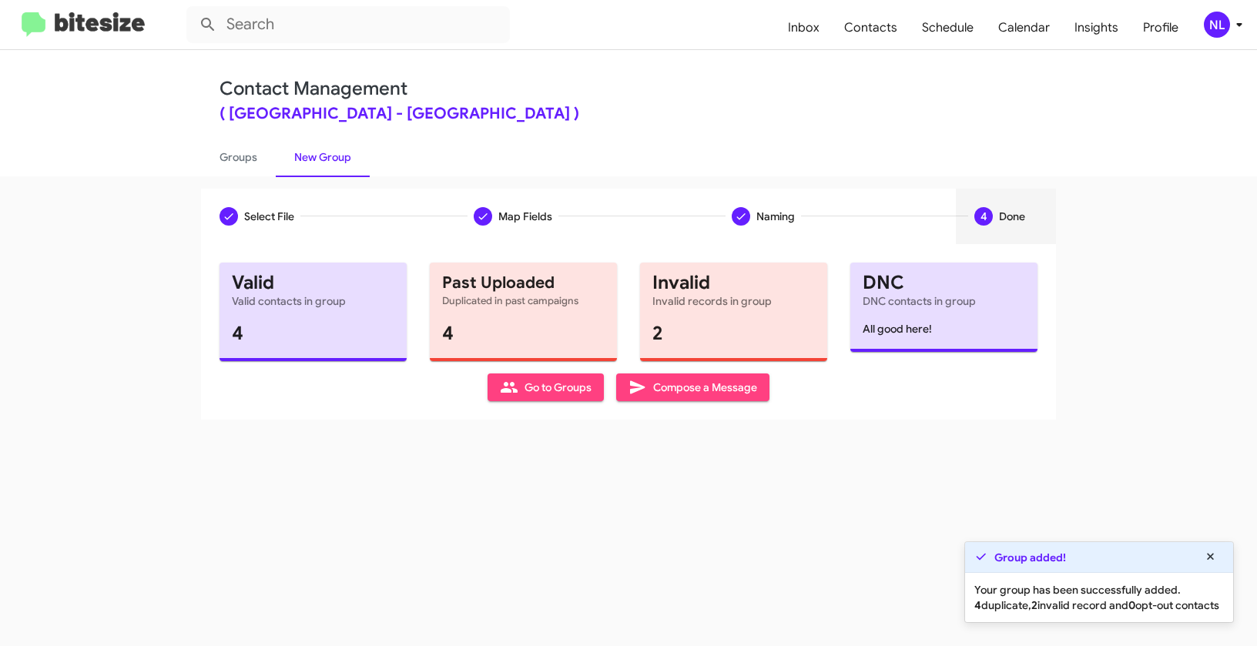
click at [539, 385] on span "Go to Groups" at bounding box center [546, 387] width 92 height 28
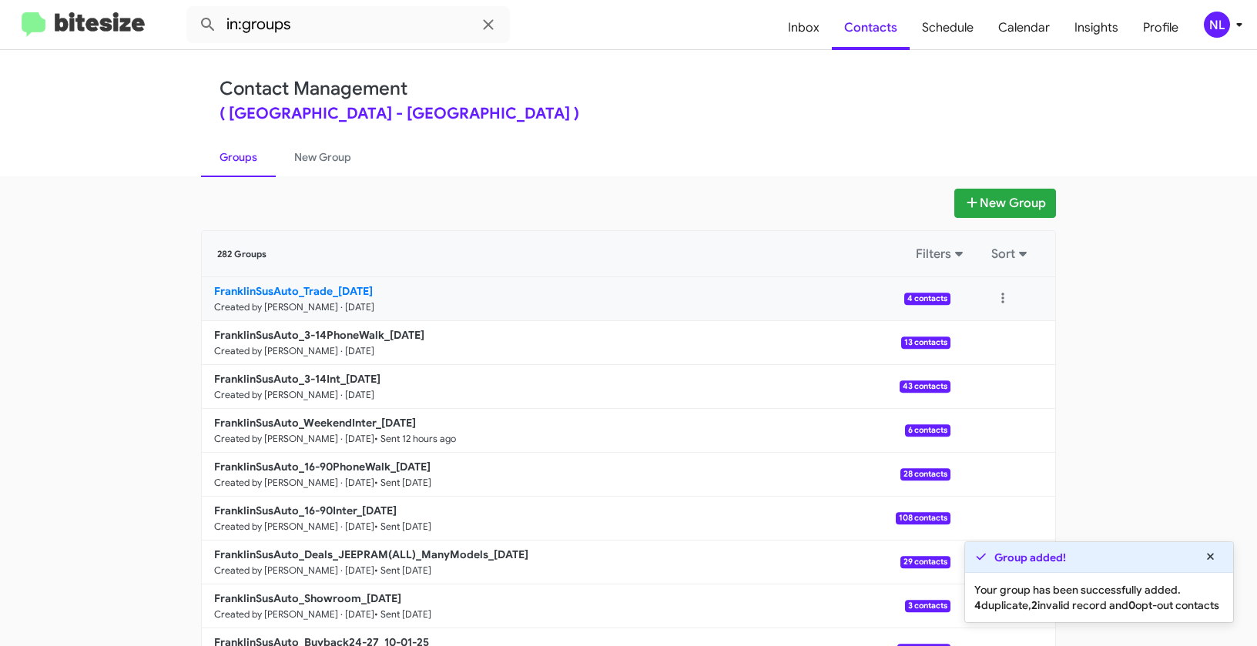
drag, startPoint x: 146, startPoint y: 288, endPoint x: 333, endPoint y: 290, distance: 187.1
click at [333, 290] on app-groups "New Group 282 Groups Filters Sort FranklinSusAuto_Trade_10-07-25 Created by Nen…" at bounding box center [628, 473] width 1257 height 568
copy div "Filters Sort FranklinSusAuto_Trade_"
click at [332, 23] on input "in:groups" at bounding box center [347, 24] width 323 height 37
paste input "FranklinSusAuto_Trade_"
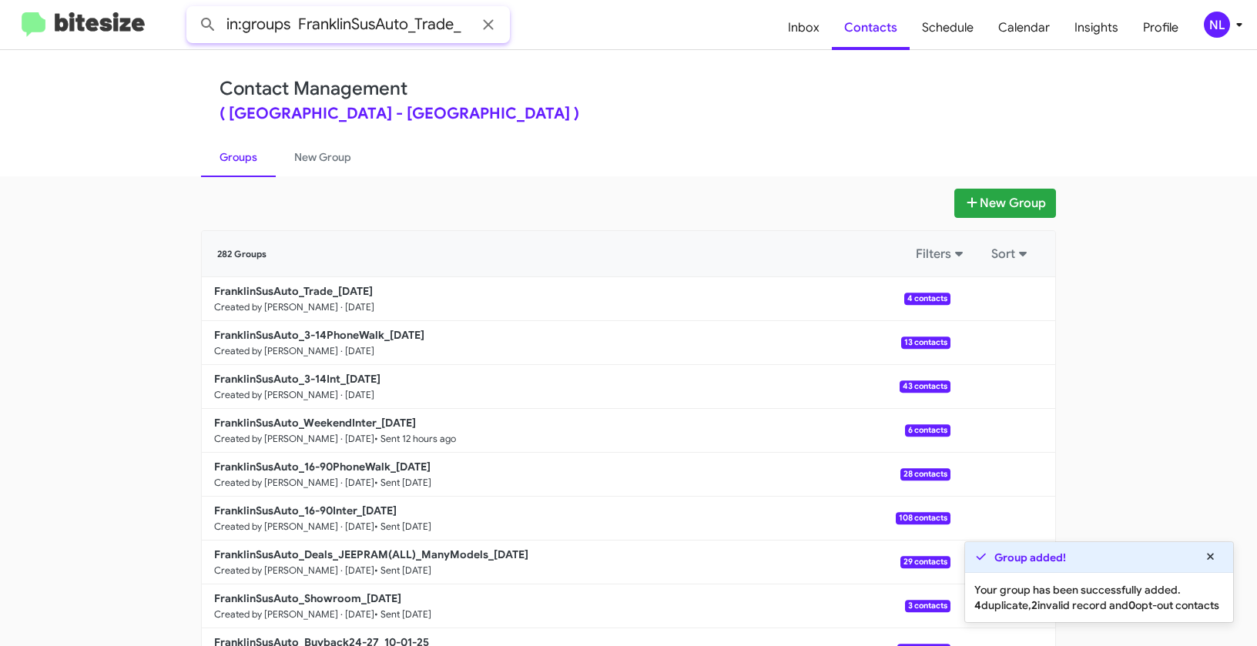
type input "in:groups FranklinSusAuto_Trade_"
click at [193, 9] on button at bounding box center [208, 24] width 31 height 31
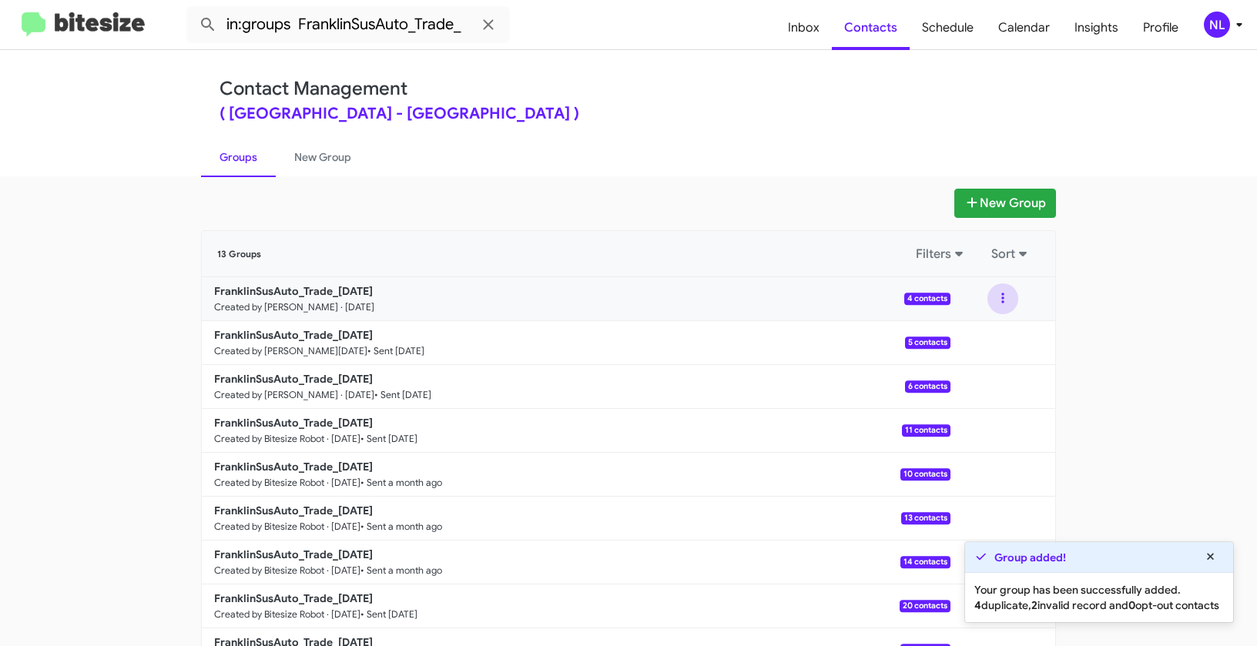
click at [996, 293] on button at bounding box center [1002, 298] width 31 height 31
click at [981, 335] on button "View contacts" at bounding box center [956, 340] width 123 height 37
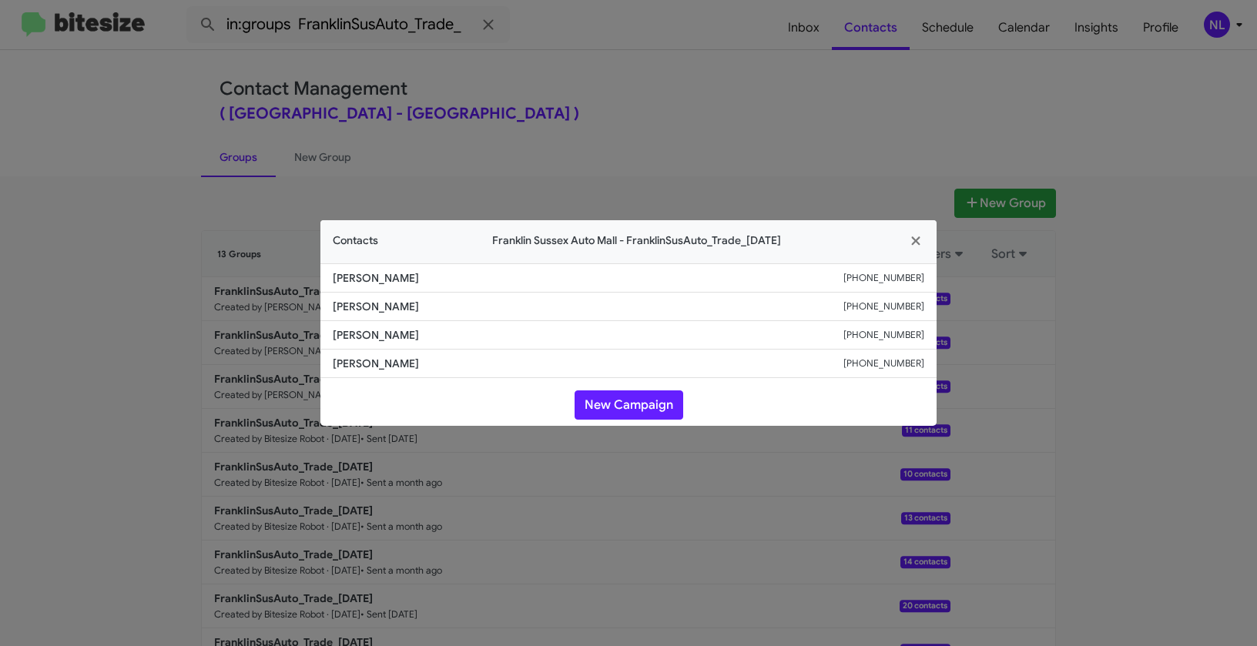
drag, startPoint x: 335, startPoint y: 307, endPoint x: 474, endPoint y: 304, distance: 138.6
click at [474, 304] on span "John Slootmaker" at bounding box center [588, 306] width 511 height 15
copy span "John Slootmaker"
click at [915, 244] on icon "button" at bounding box center [916, 241] width 18 height 14
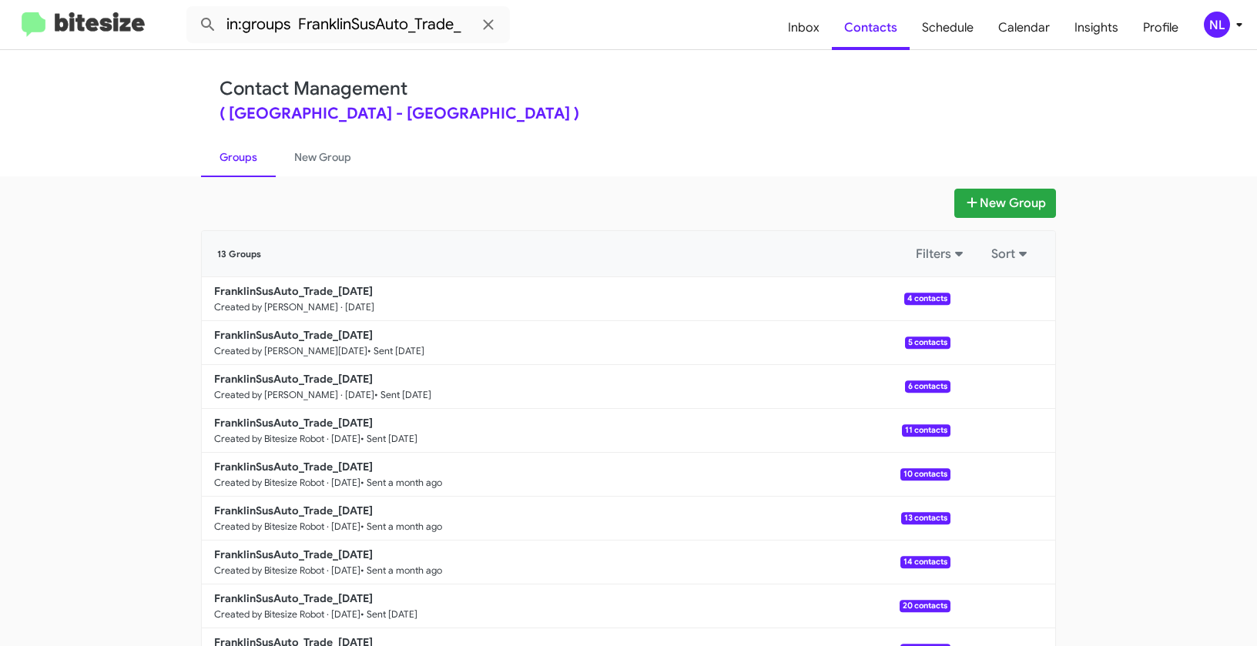
click at [1223, 28] on div "NL" at bounding box center [1217, 25] width 26 height 26
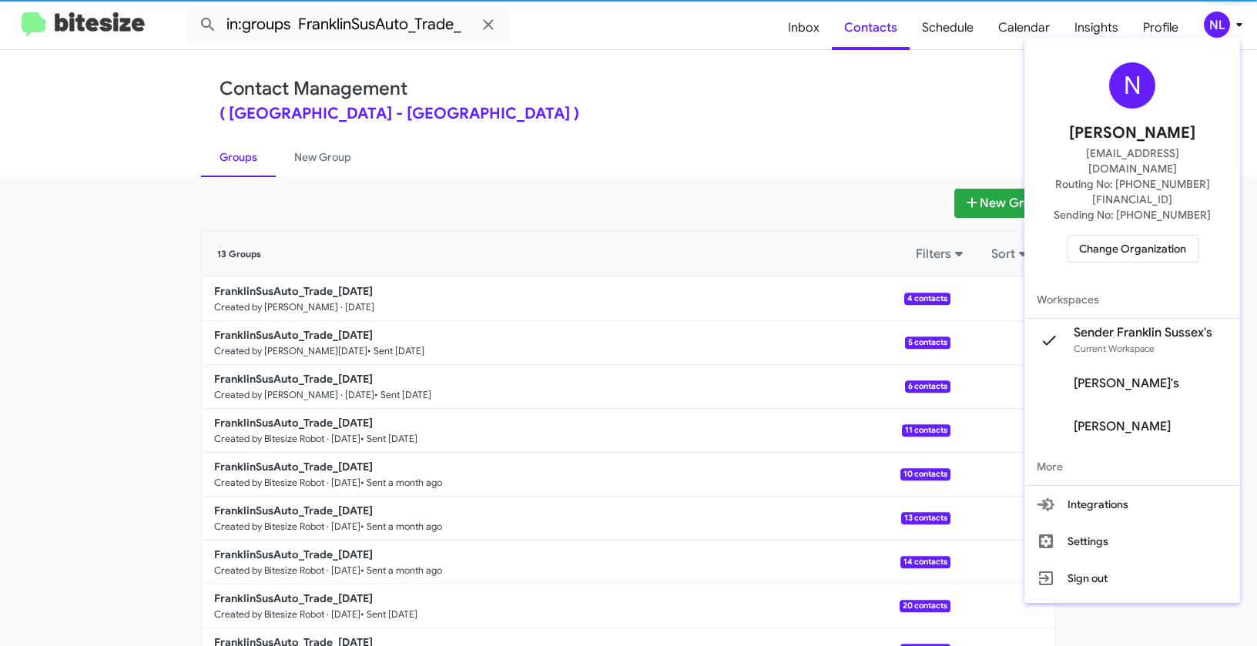
click at [1124, 236] on span "Change Organization" at bounding box center [1132, 249] width 107 height 26
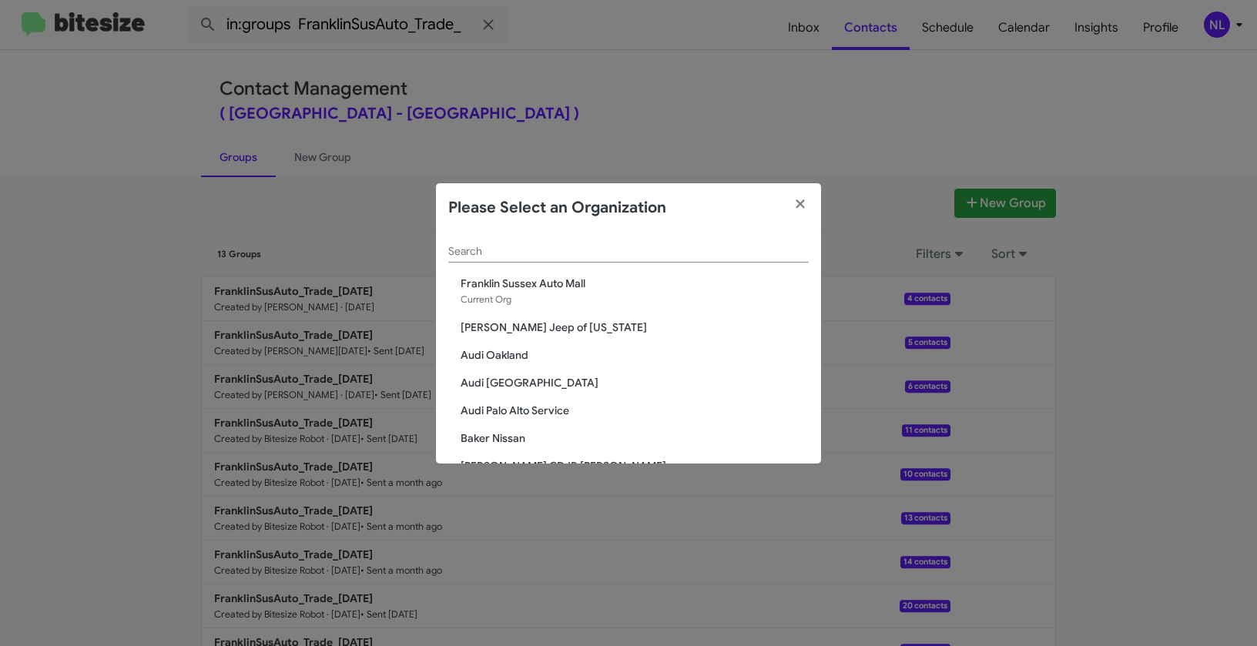
click at [581, 253] on input "Search" at bounding box center [628, 252] width 360 height 12
paste input "Franklin Sussex Hyundai"
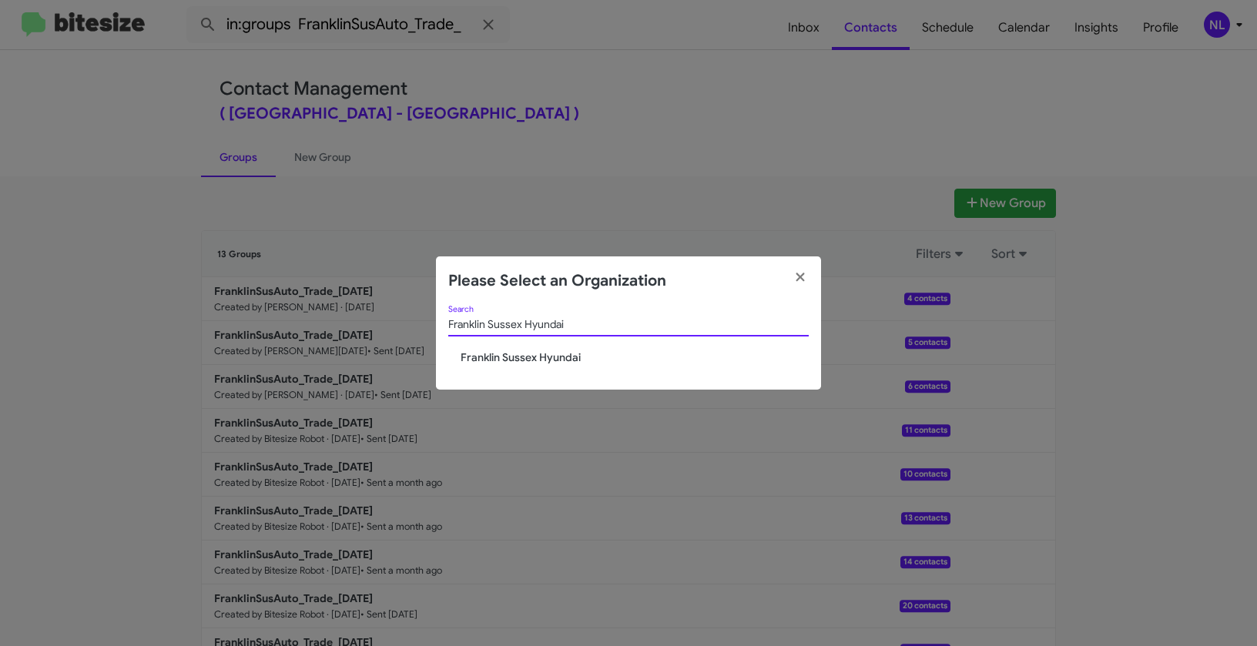
type input "Franklin Sussex Hyundai"
click at [499, 358] on span "Franklin Sussex Hyundai" at bounding box center [635, 357] width 348 height 15
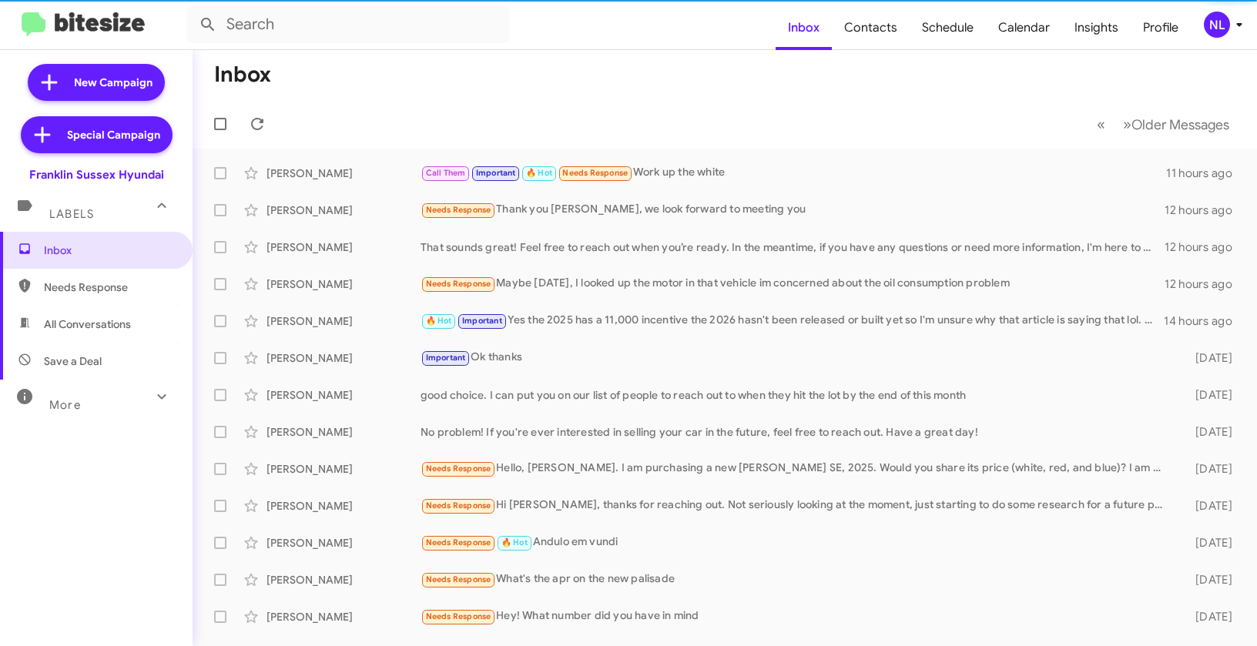
click at [1213, 28] on div "NL" at bounding box center [1217, 25] width 26 height 26
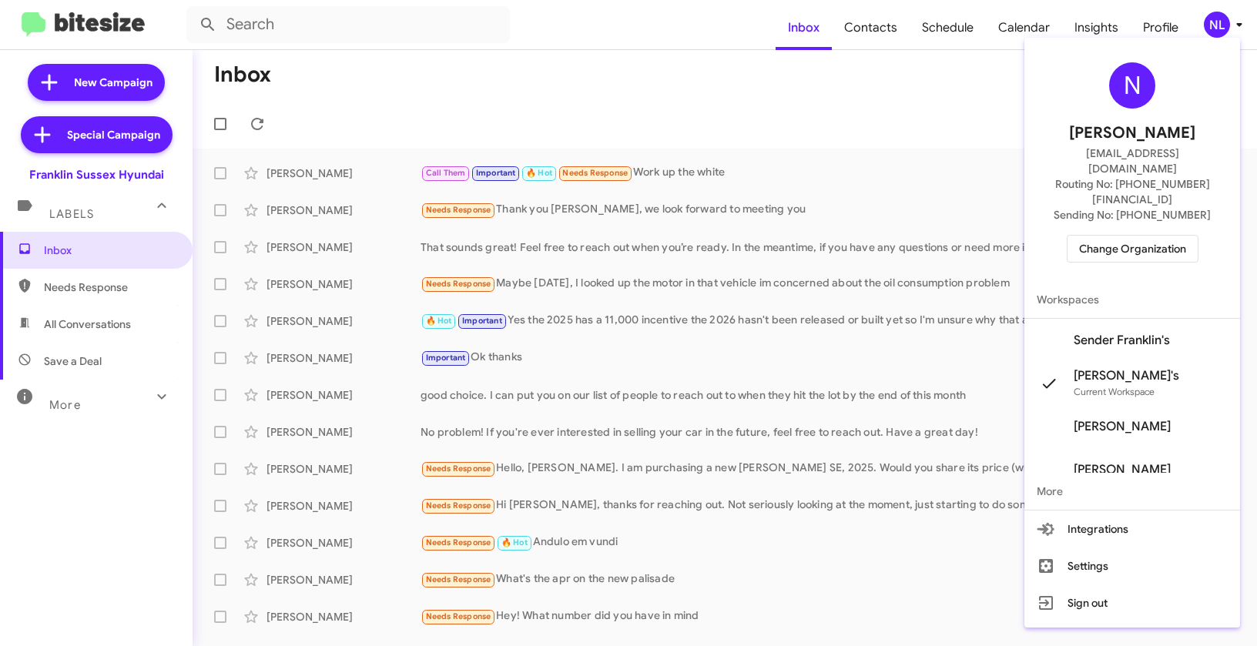
click at [1120, 333] on span "Sender Franklin's" at bounding box center [1122, 340] width 96 height 15
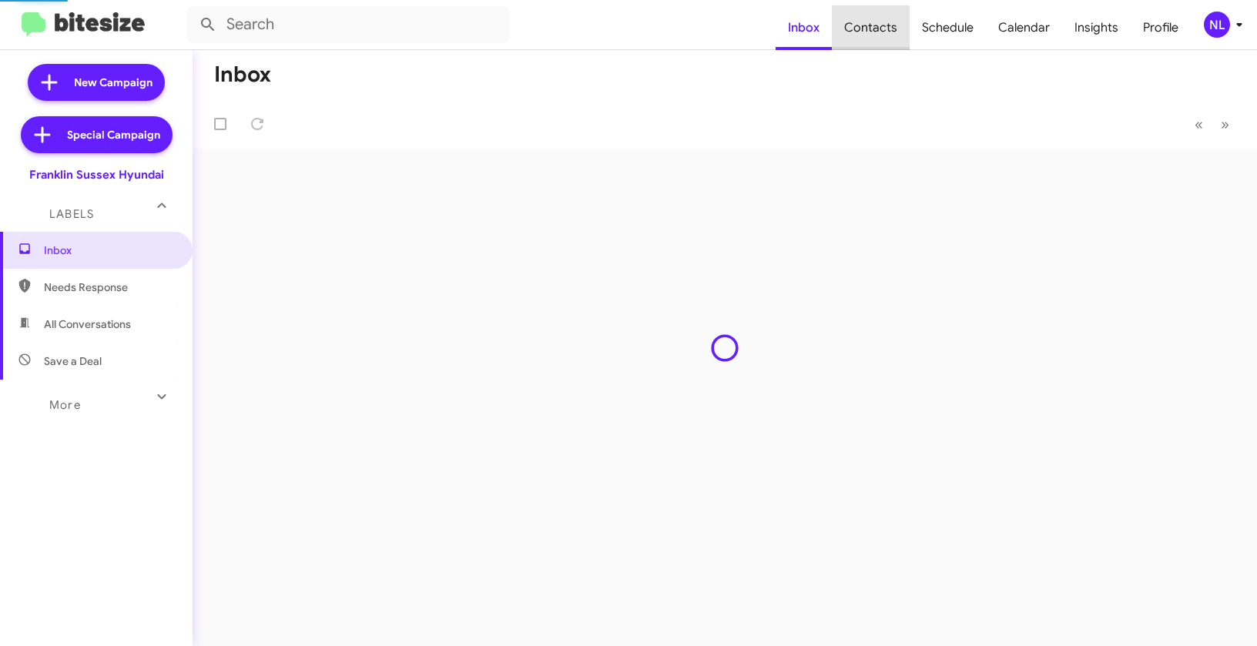
click at [878, 24] on span "Contacts" at bounding box center [871, 27] width 78 height 45
type input "in:groups"
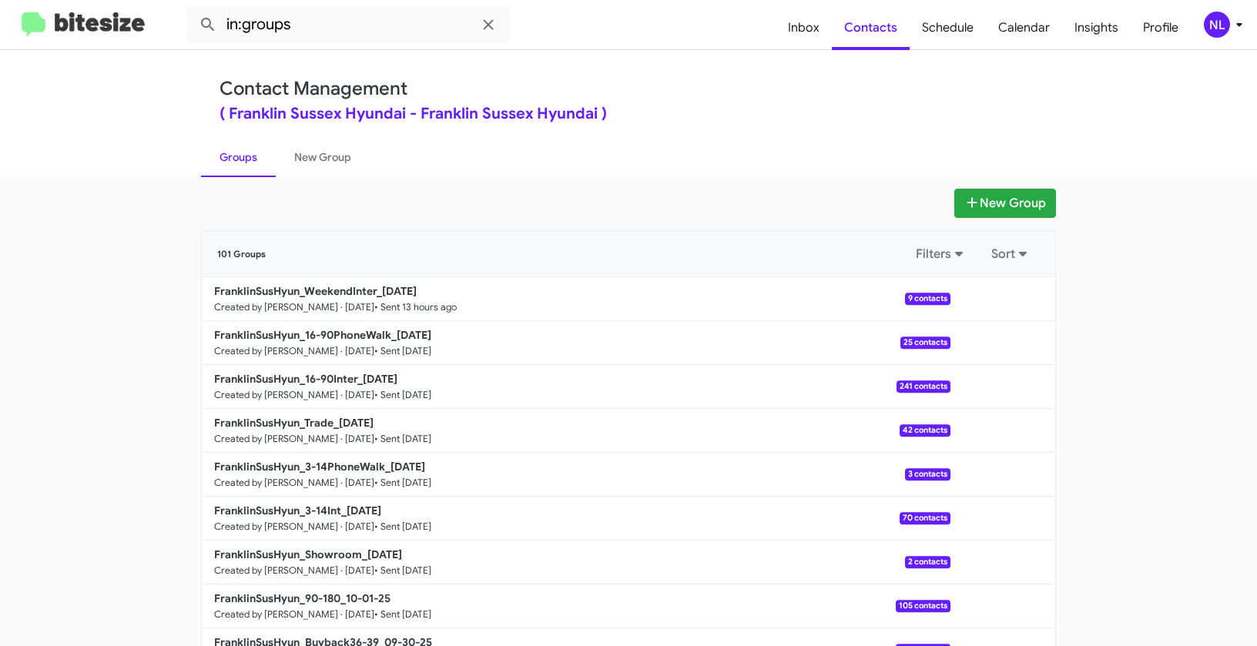
click at [1222, 22] on div "NL" at bounding box center [1217, 25] width 26 height 26
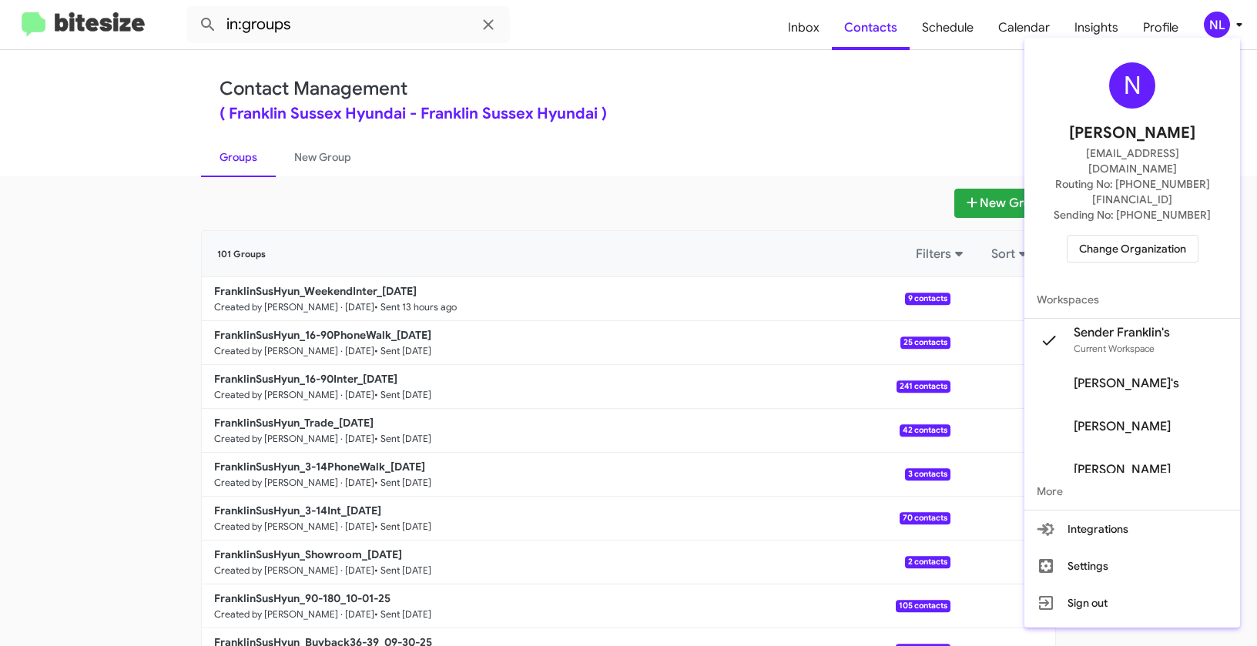
click at [1149, 236] on span "Change Organization" at bounding box center [1132, 249] width 107 height 26
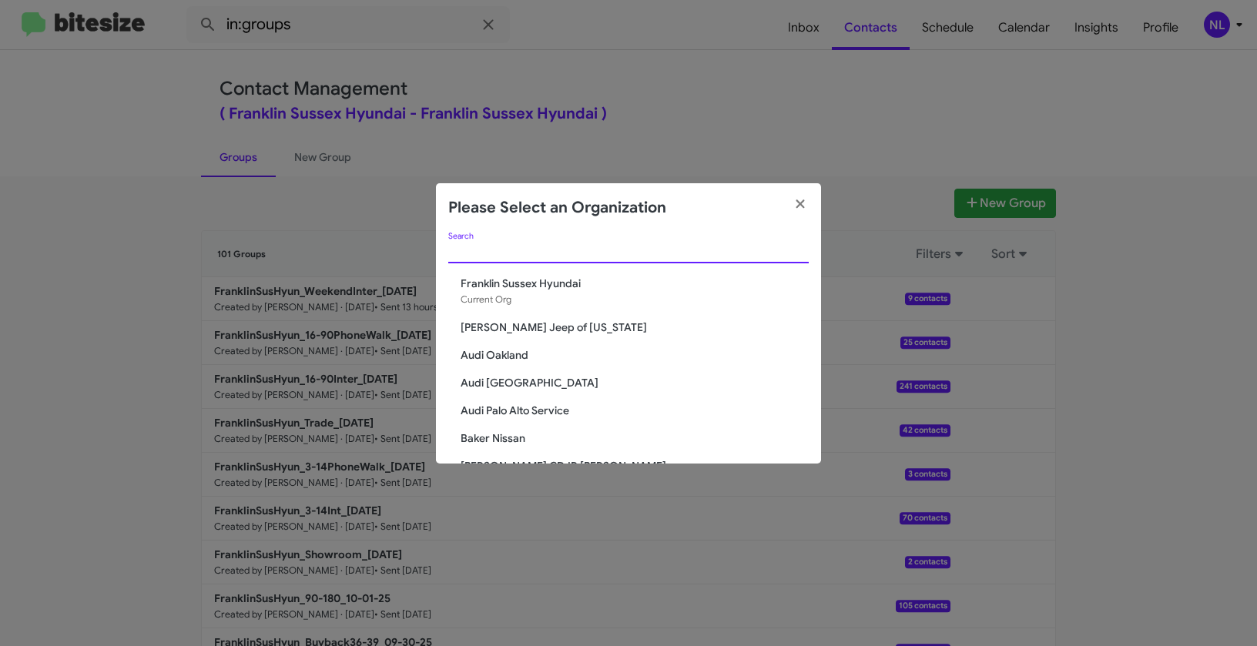
click at [513, 246] on input "Search" at bounding box center [628, 252] width 360 height 12
paste input "Chevrolet of Bowie"
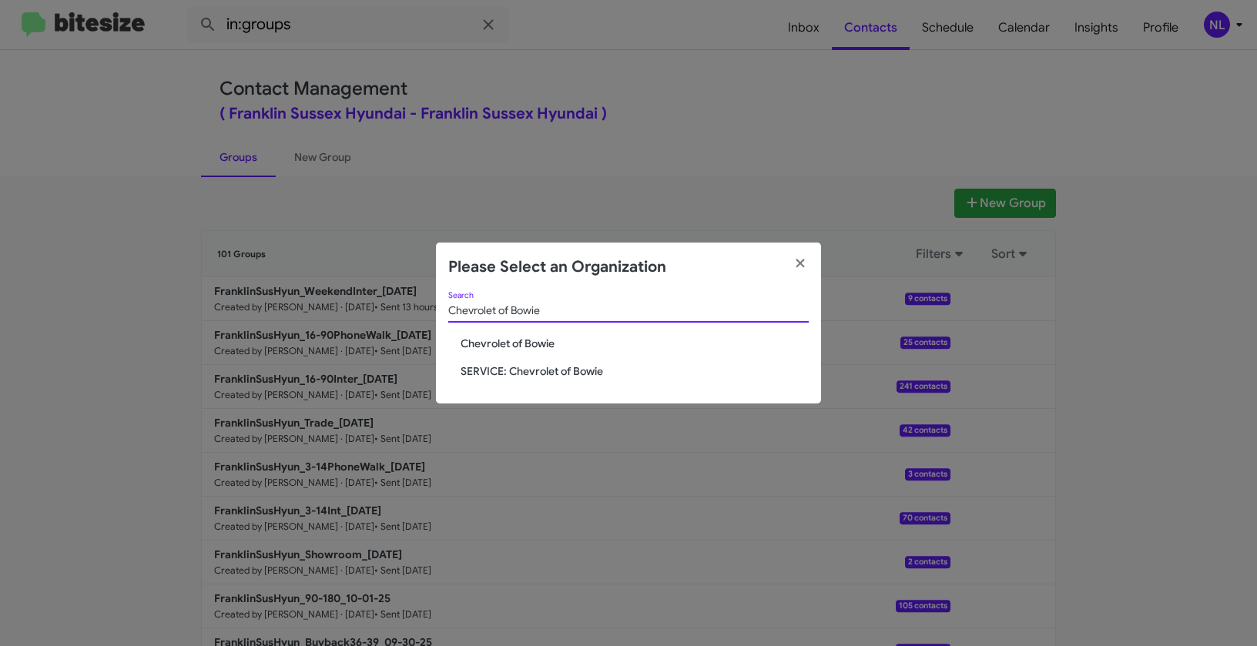
type input "Chevrolet of Bowie"
click at [498, 353] on div "Chevrolet of Bowie Search Chevrolet of Bowie SERVICE: Chevrolet of Bowie" at bounding box center [628, 348] width 385 height 112
click at [500, 339] on span "Chevrolet of Bowie" at bounding box center [635, 343] width 348 height 15
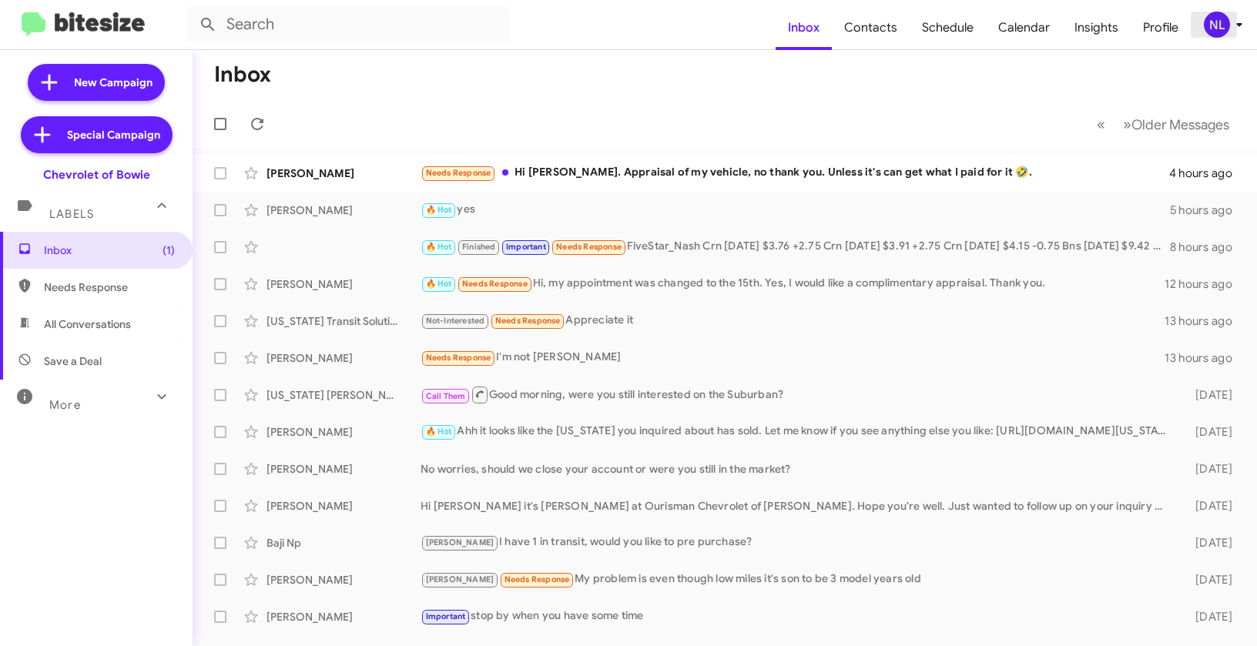
click at [1214, 25] on div "NL" at bounding box center [1217, 25] width 26 height 26
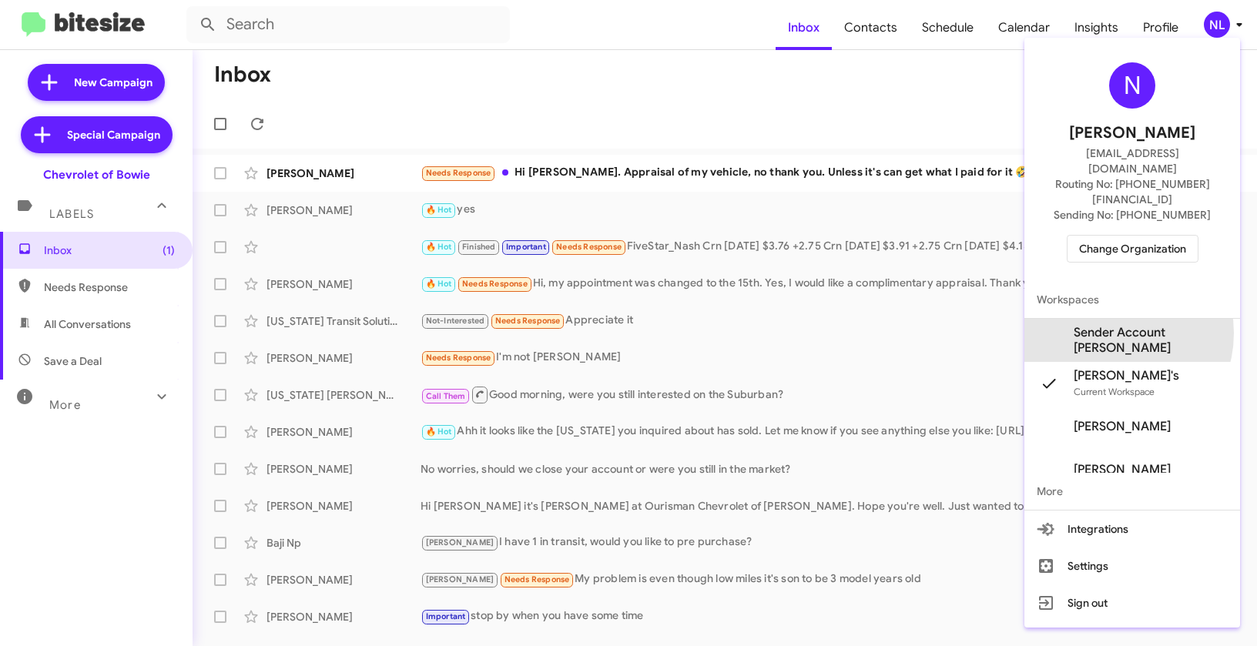
click at [1110, 325] on span "Sender Account [PERSON_NAME]" at bounding box center [1151, 340] width 154 height 31
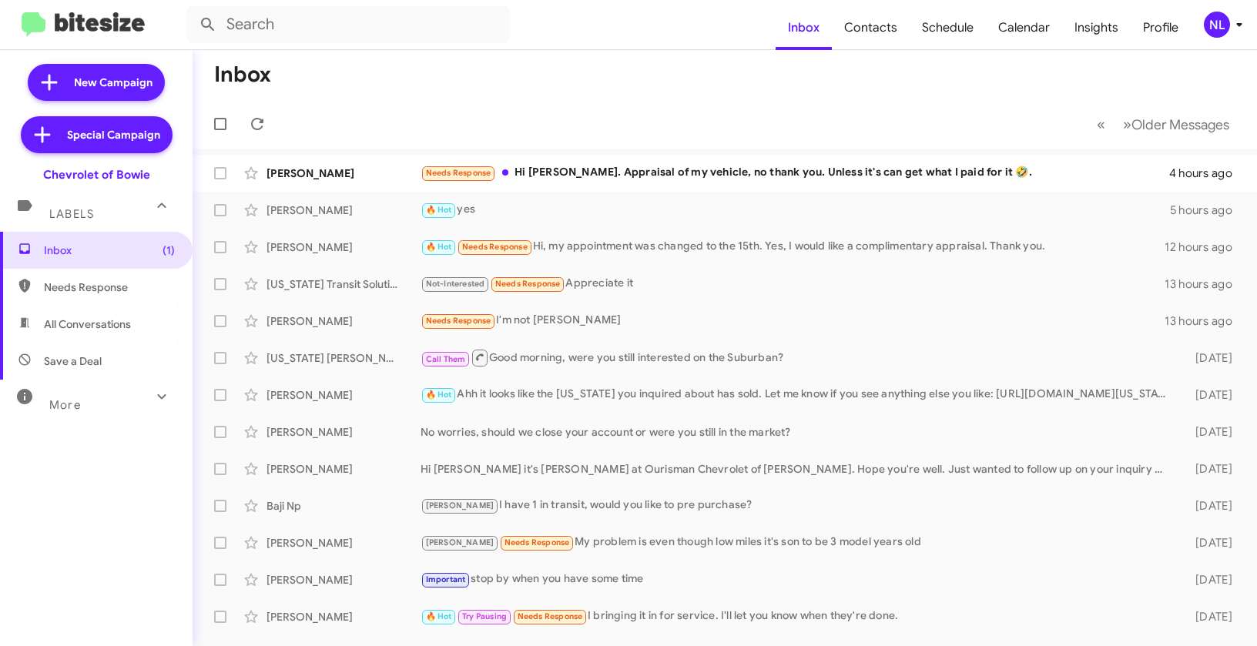
click at [1213, 31] on div "NL" at bounding box center [1217, 25] width 26 height 26
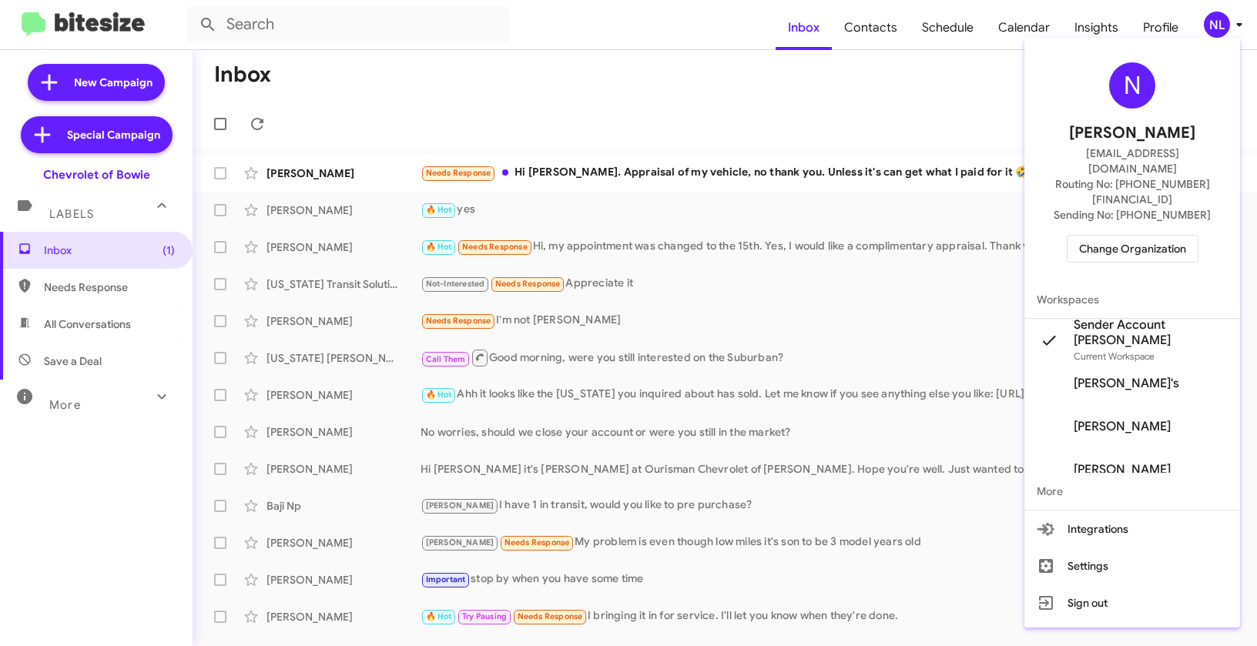
click at [1134, 236] on span "Change Organization" at bounding box center [1132, 249] width 107 height 26
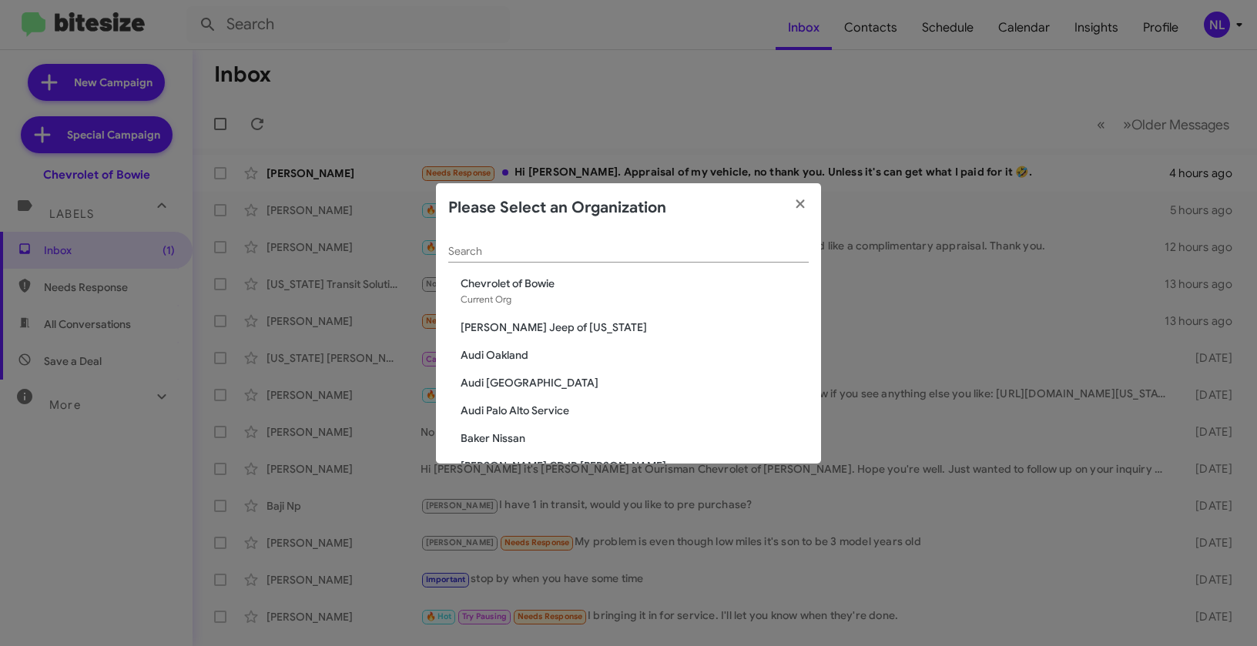
click at [603, 242] on div "Search" at bounding box center [628, 248] width 360 height 30
paste input "Daniels Long Chevrolet"
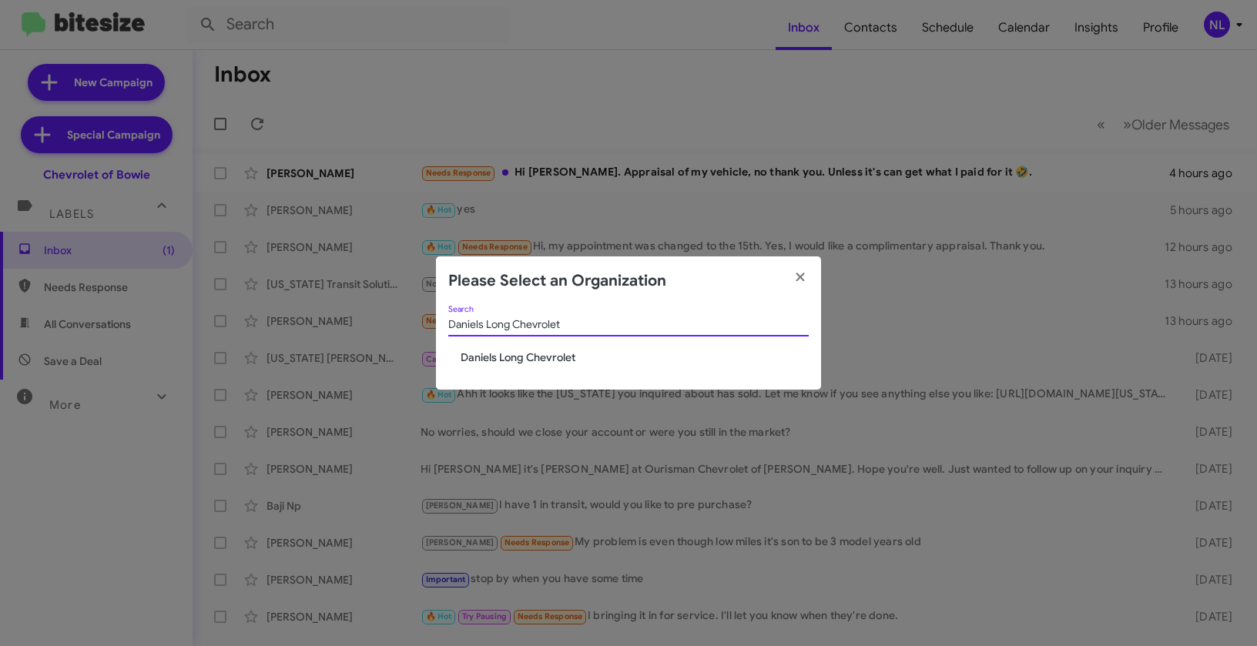
type input "Daniels Long Chevrolet"
click at [507, 353] on span "Daniels Long Chevrolet" at bounding box center [635, 357] width 348 height 15
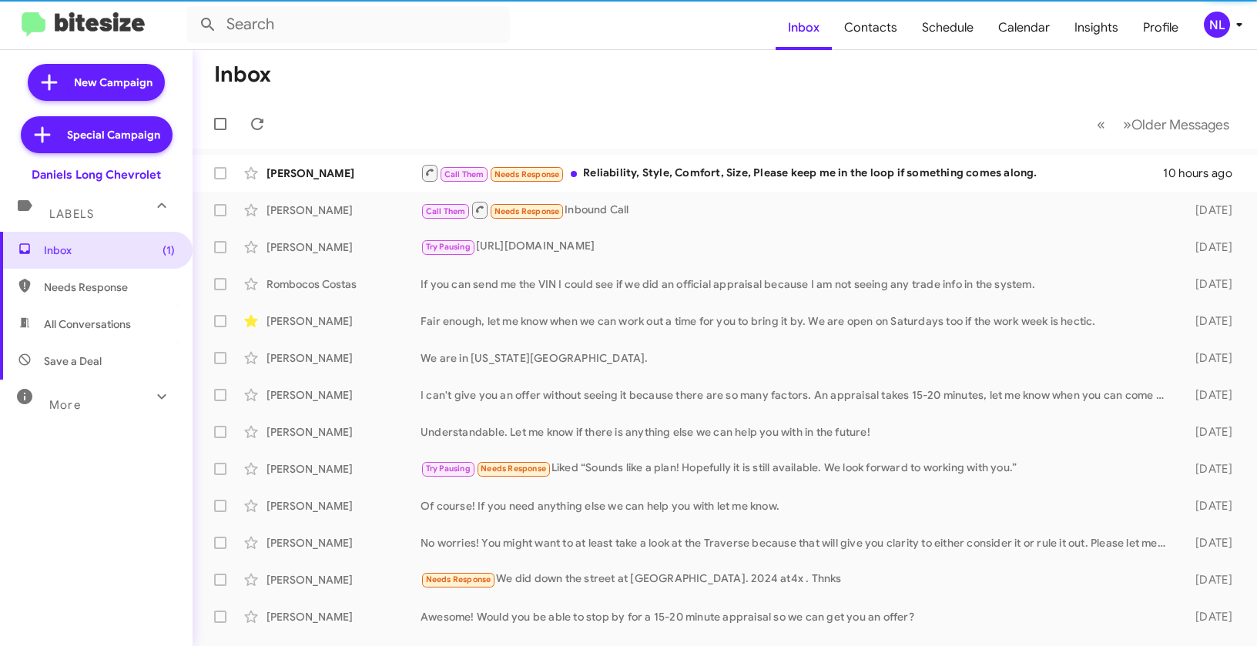
click at [1216, 28] on div "NL" at bounding box center [1217, 25] width 26 height 26
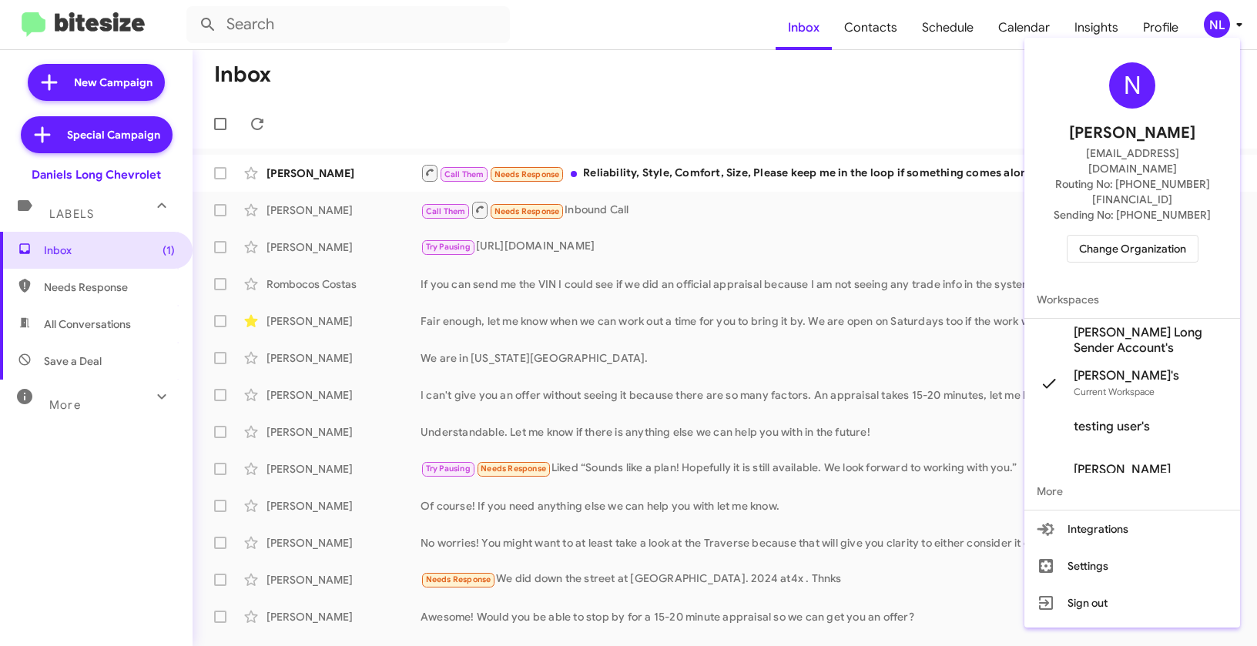
click at [1095, 325] on span "[PERSON_NAME] Long Sender Account's" at bounding box center [1151, 340] width 154 height 31
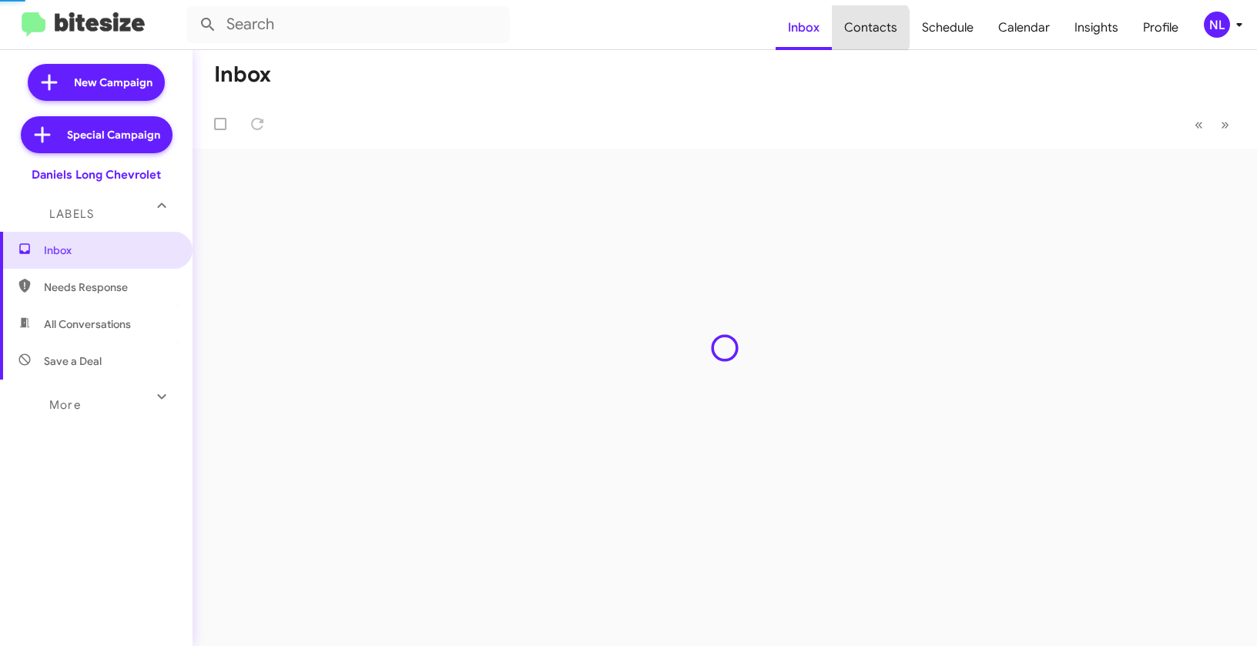
click at [875, 28] on span "Contacts" at bounding box center [871, 27] width 78 height 45
type input "in:groups"
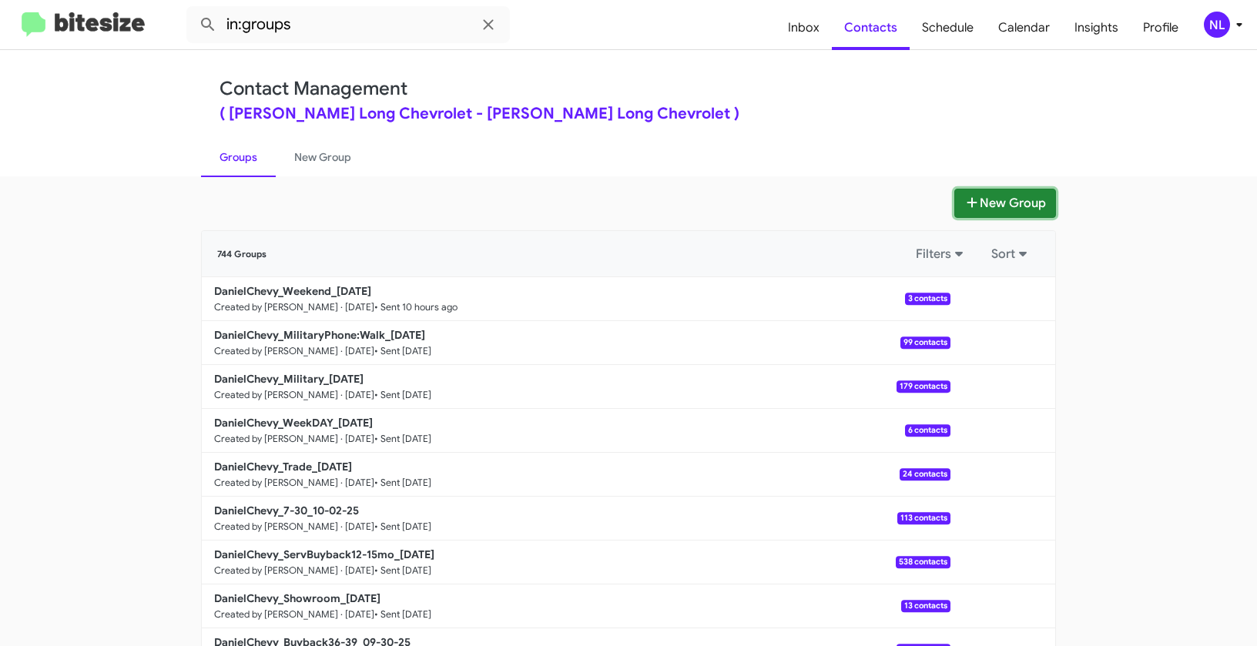
click at [998, 203] on button "New Group" at bounding box center [1005, 203] width 102 height 29
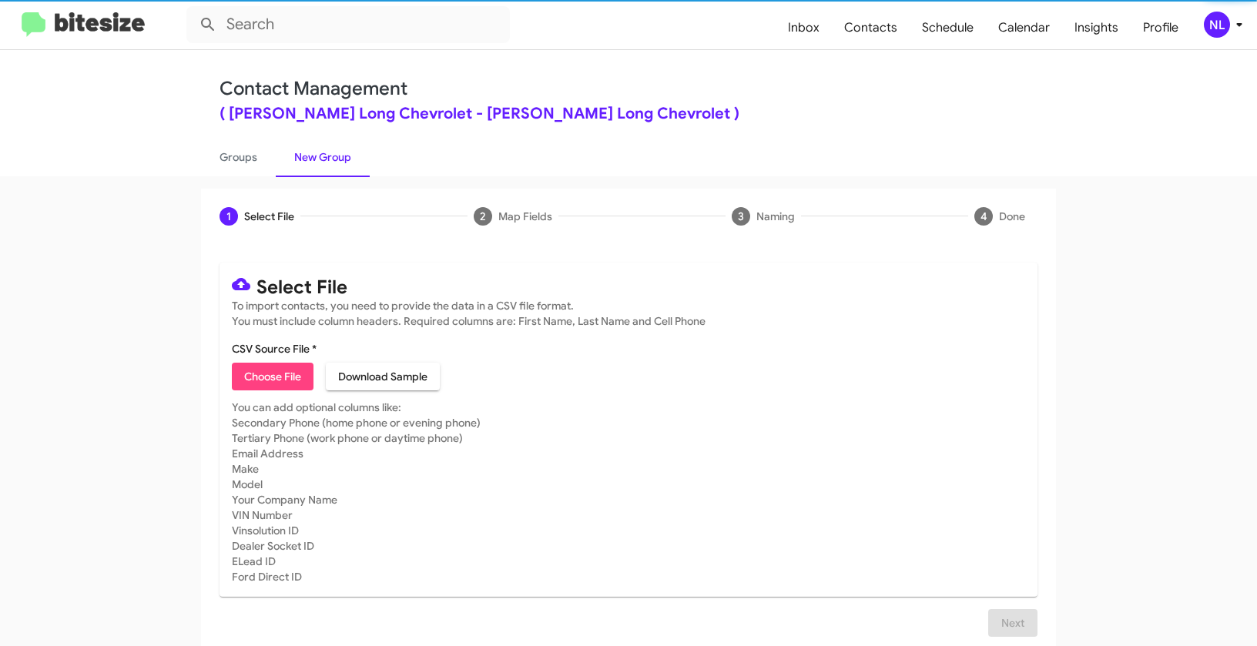
click at [263, 384] on span "Choose File" at bounding box center [272, 377] width 57 height 28
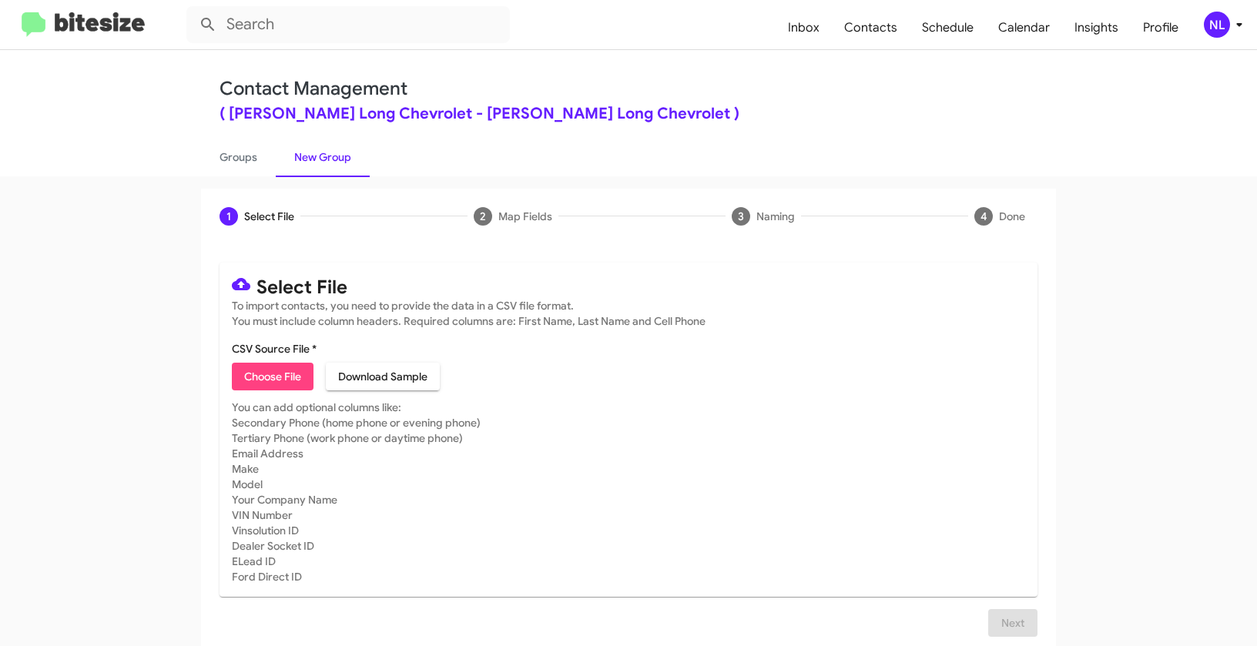
type input "DanielChevy_Buyback24-27_10-07-25"
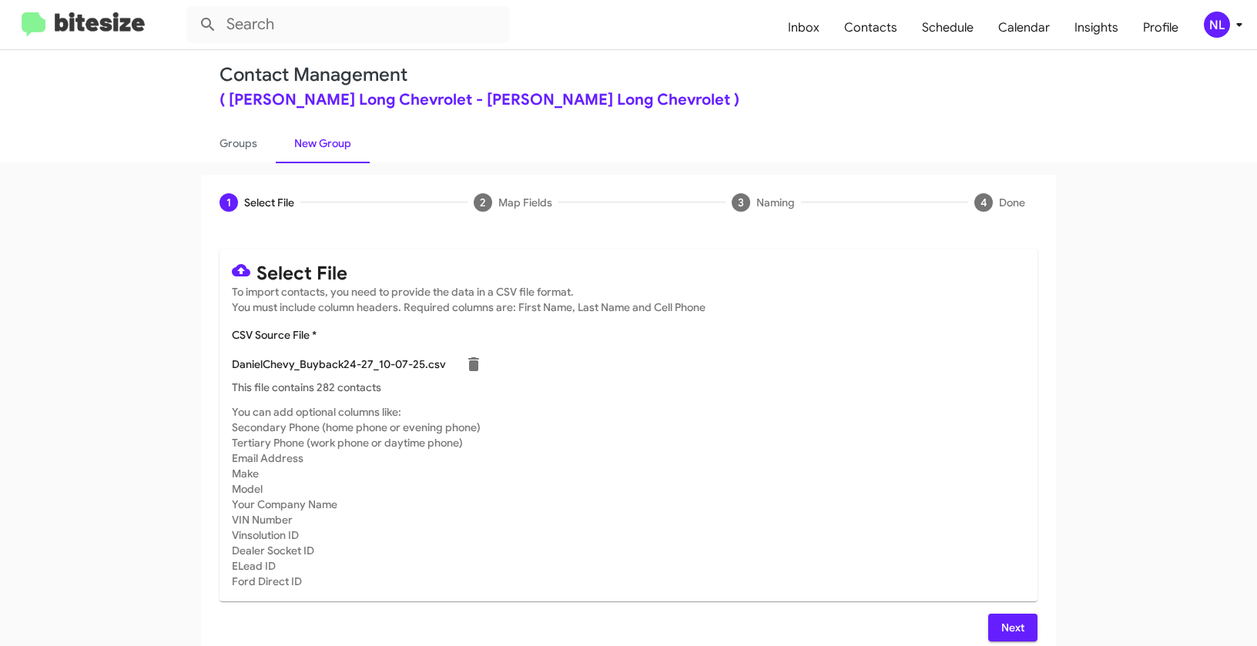
scroll to position [28, 0]
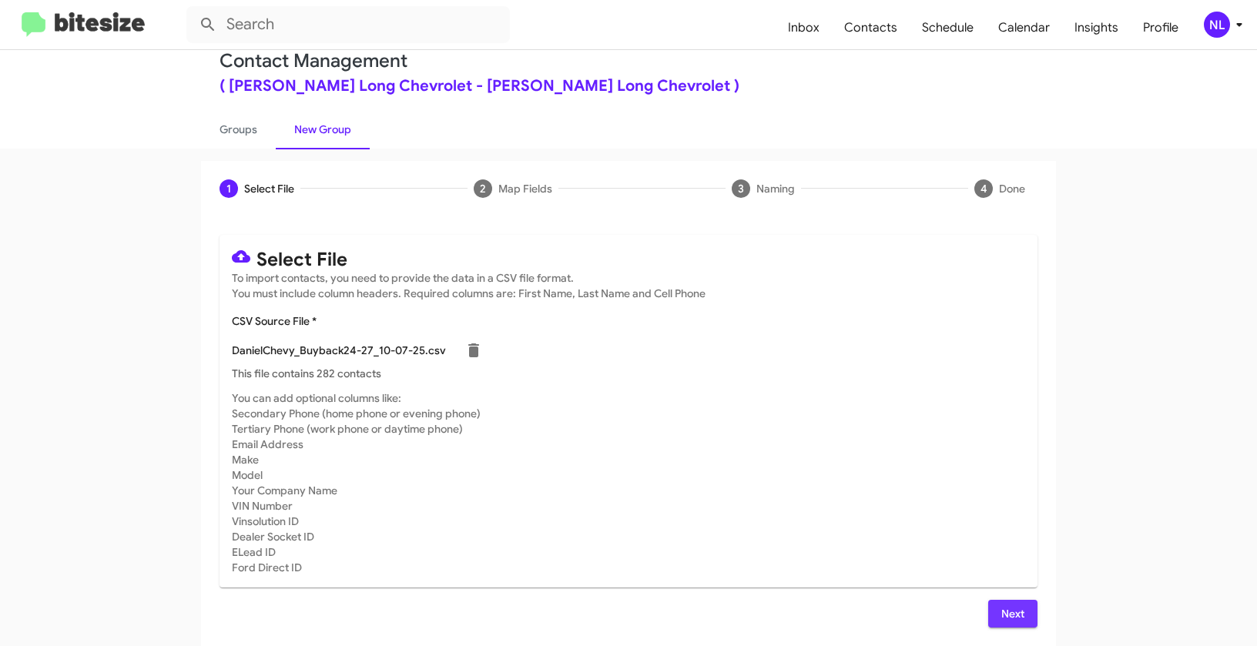
click at [1013, 606] on span "Next" at bounding box center [1012, 614] width 25 height 28
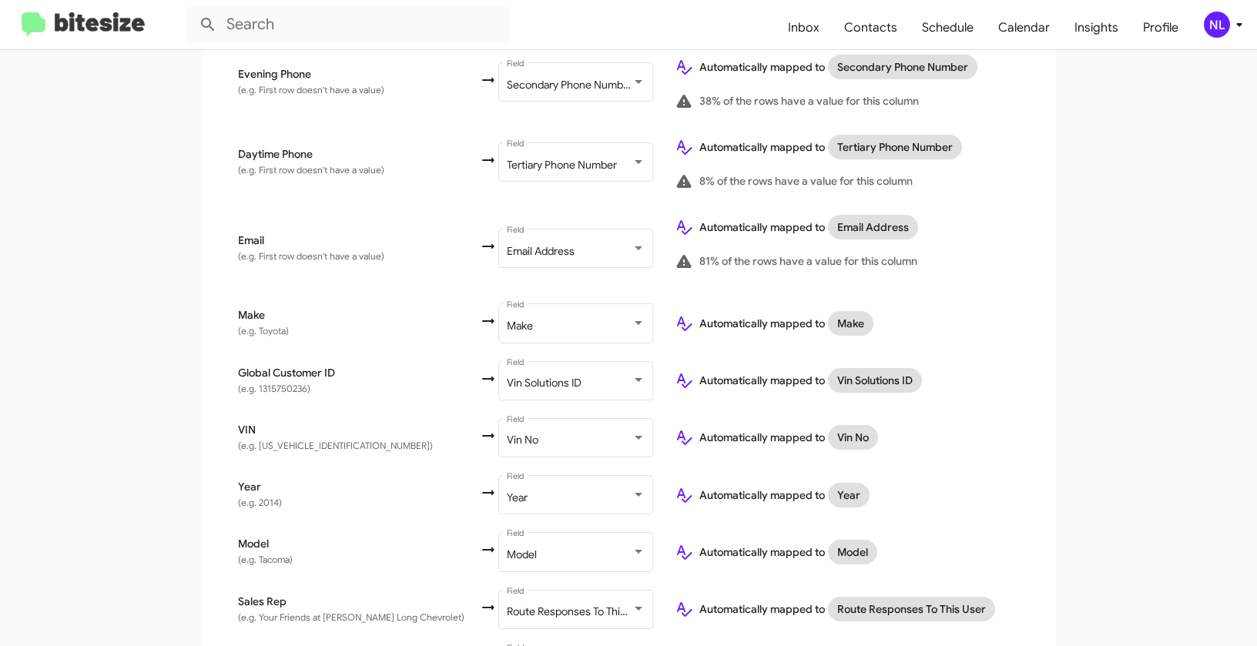
scroll to position [628, 0]
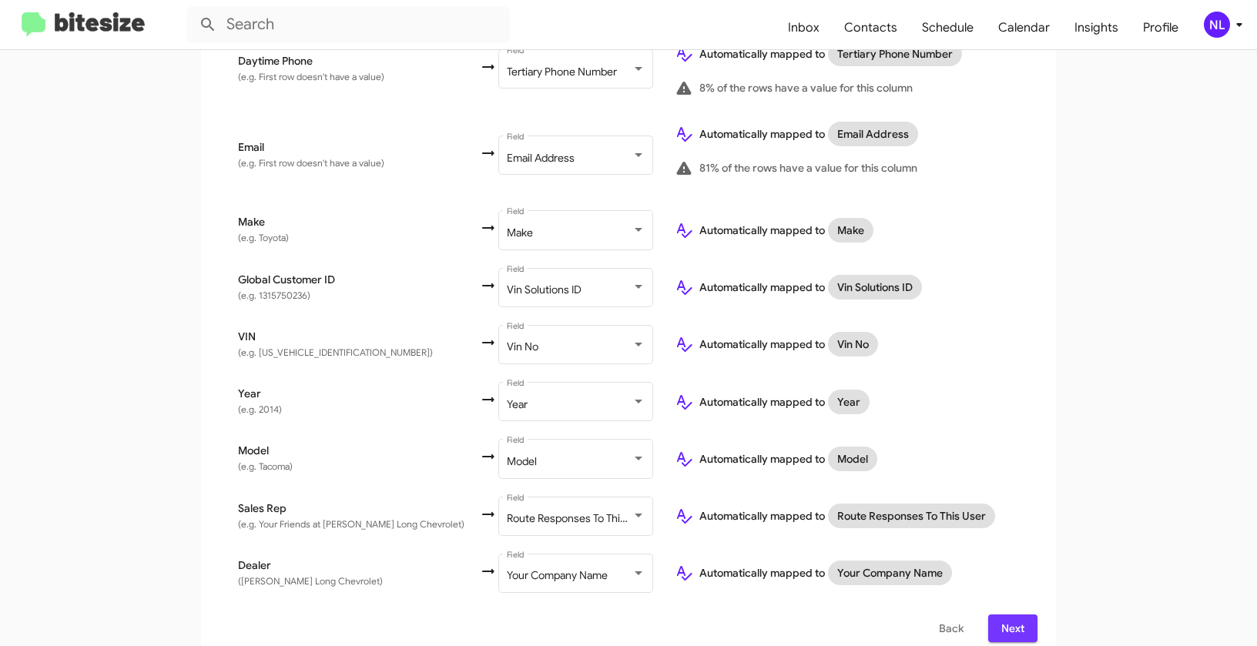
click at [1013, 615] on span "Next" at bounding box center [1012, 629] width 25 height 28
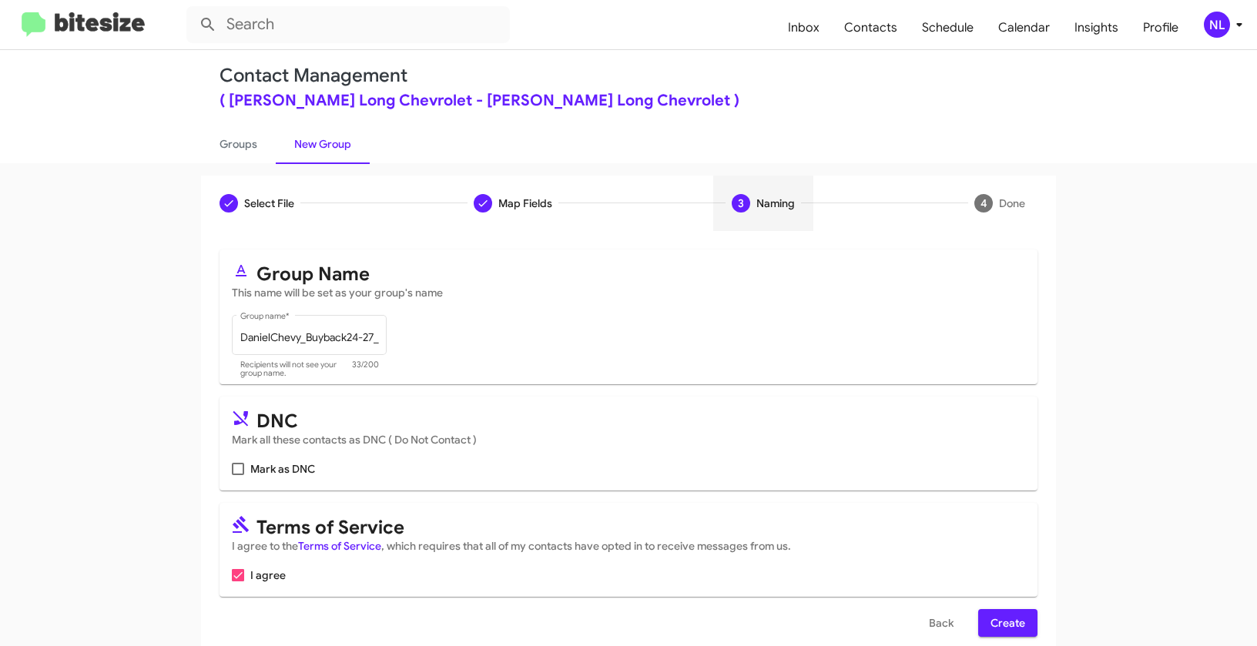
scroll to position [14, 0]
click at [1004, 624] on span "Create" at bounding box center [1007, 622] width 35 height 28
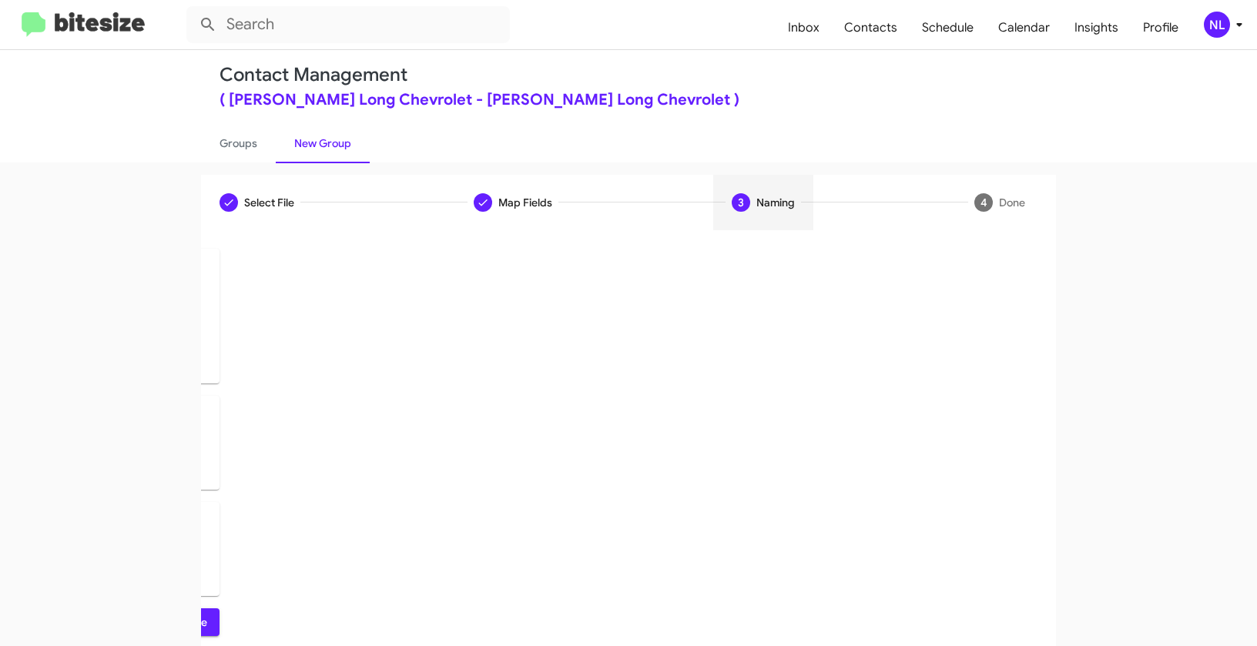
scroll to position [0, 0]
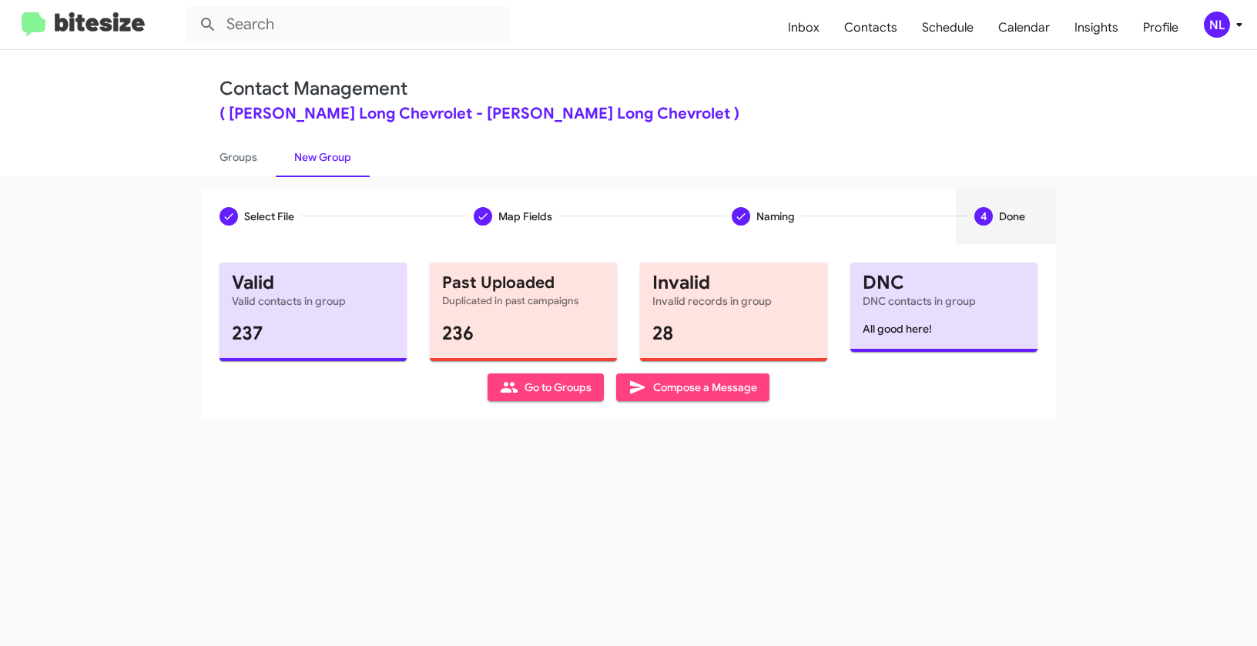
click at [541, 387] on span "Go to Groups" at bounding box center [546, 387] width 92 height 28
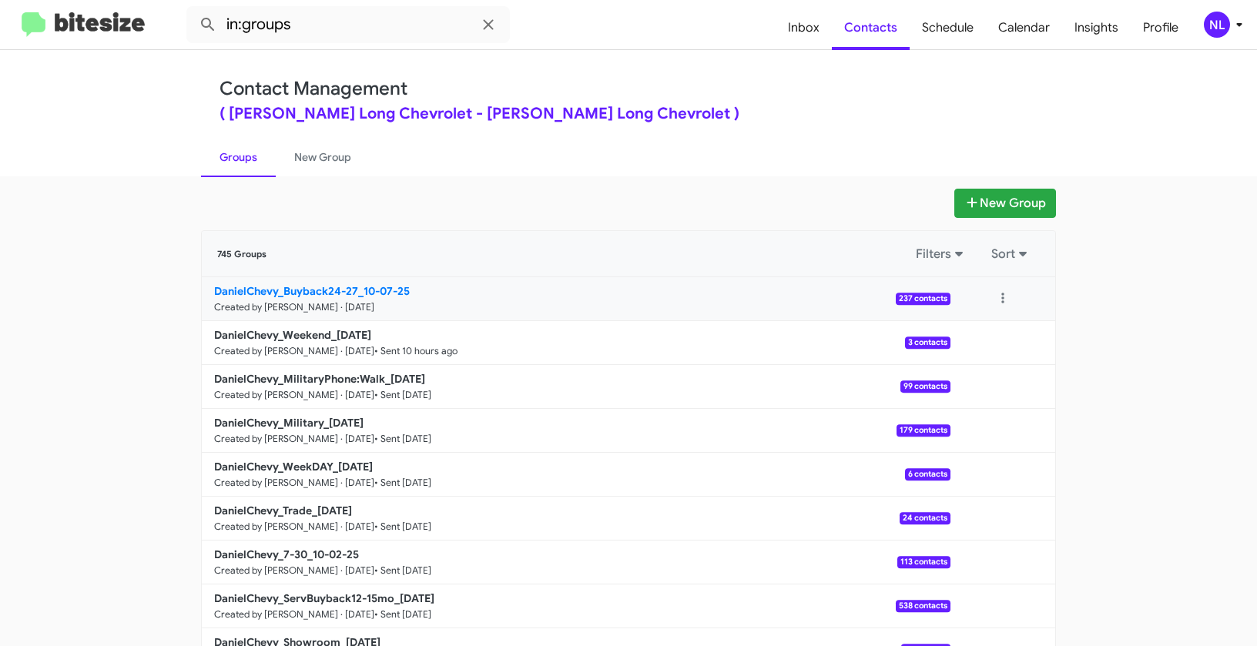
drag, startPoint x: 128, startPoint y: 288, endPoint x: 355, endPoint y: 287, distance: 227.2
click at [355, 287] on app-groups "New Group 745 Groups Filters Sort DanielChevy_Buyback24-27_10-07-25 Created by …" at bounding box center [628, 473] width 1257 height 568
copy div "Filters Sort DanielChevy_Buyback24-27"
click at [341, 26] on input "in:groups" at bounding box center [347, 24] width 323 height 37
paste input "DanielChevy_Buyback24-27"
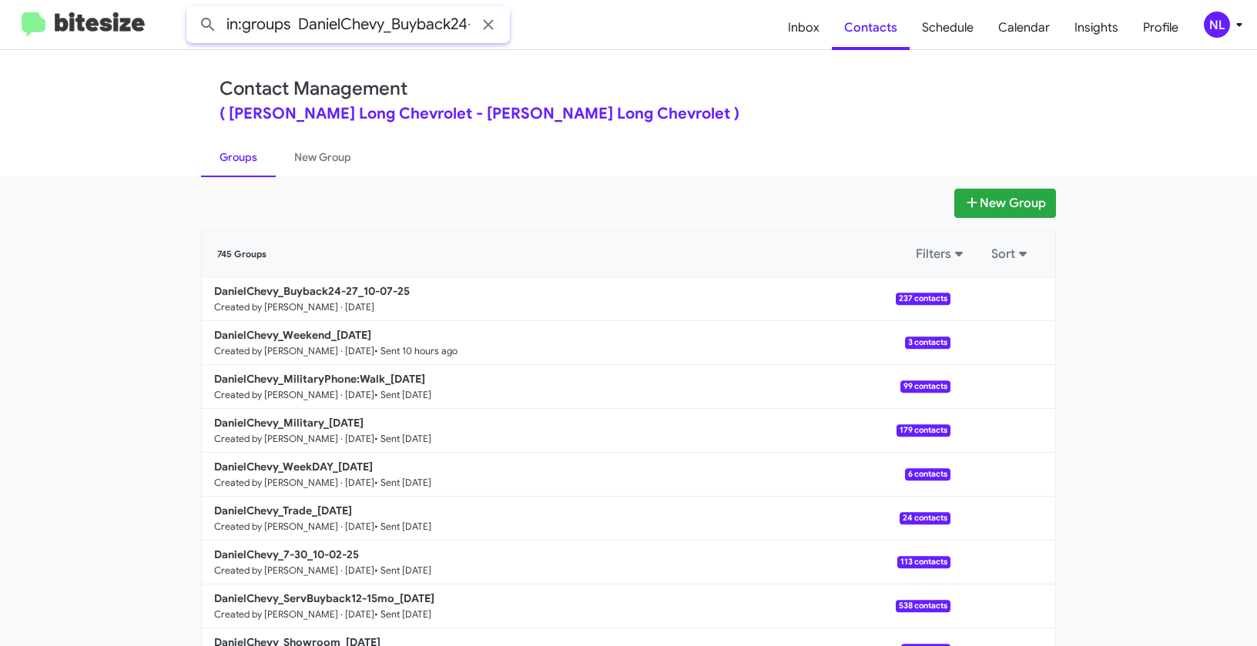
scroll to position [0, 21]
type input "in:groups DanielChevy_Buyback24-27"
click at [193, 9] on button at bounding box center [208, 24] width 31 height 31
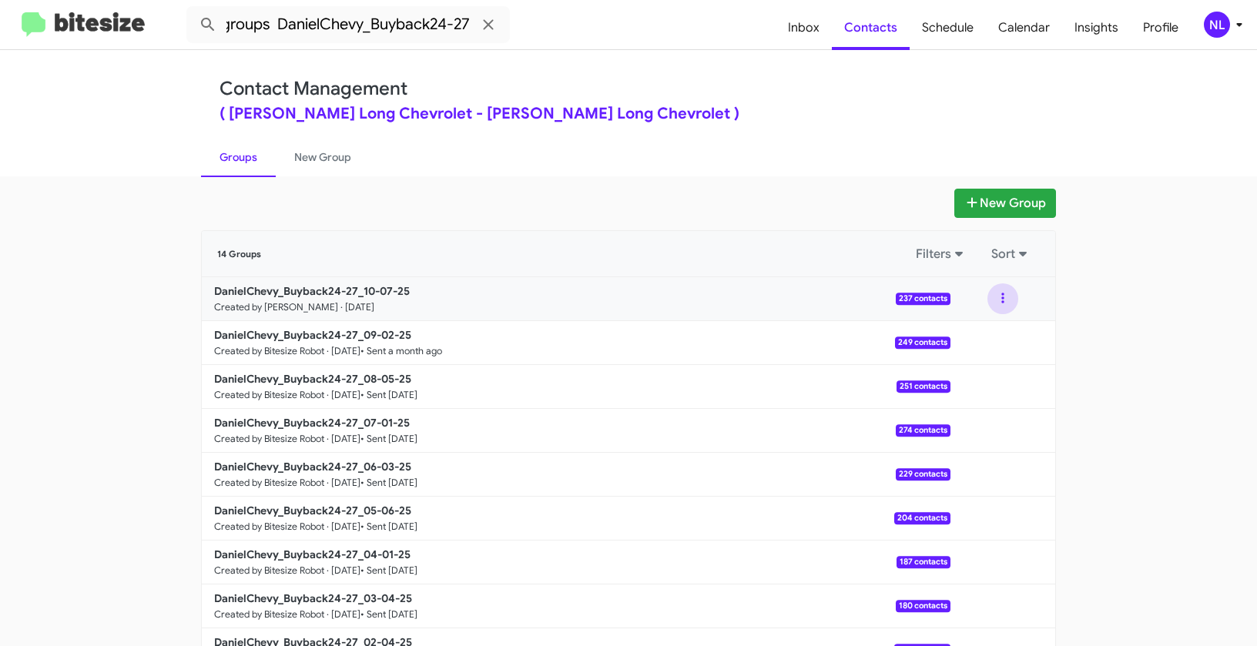
click at [1002, 299] on button at bounding box center [1002, 298] width 31 height 31
click at [997, 346] on button "View contacts" at bounding box center [956, 340] width 123 height 37
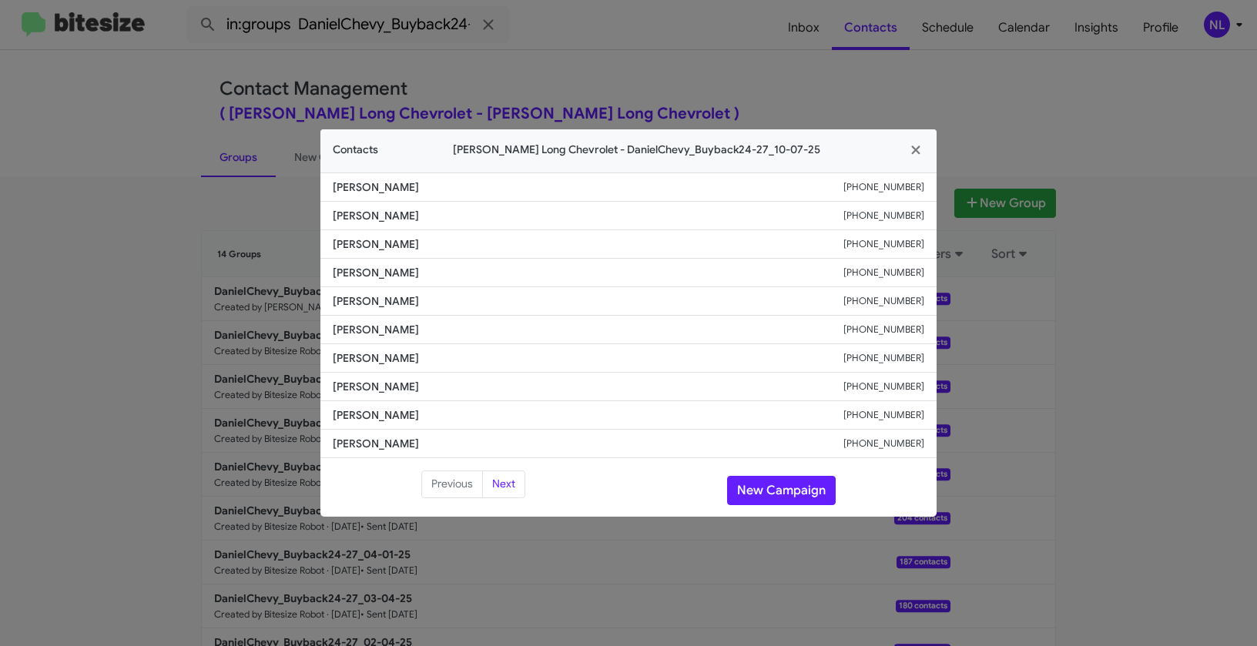
drag, startPoint x: 313, startPoint y: 330, endPoint x: 444, endPoint y: 330, distance: 130.1
click at [444, 330] on modal-container "Contacts Daniels Long Chevrolet - DanielChevy_Buyback24-27_10-07-25 William Ser…" at bounding box center [628, 323] width 1257 height 646
copy span "Angelina Sciscio"
click at [769, 488] on button "New Campaign" at bounding box center [781, 490] width 109 height 29
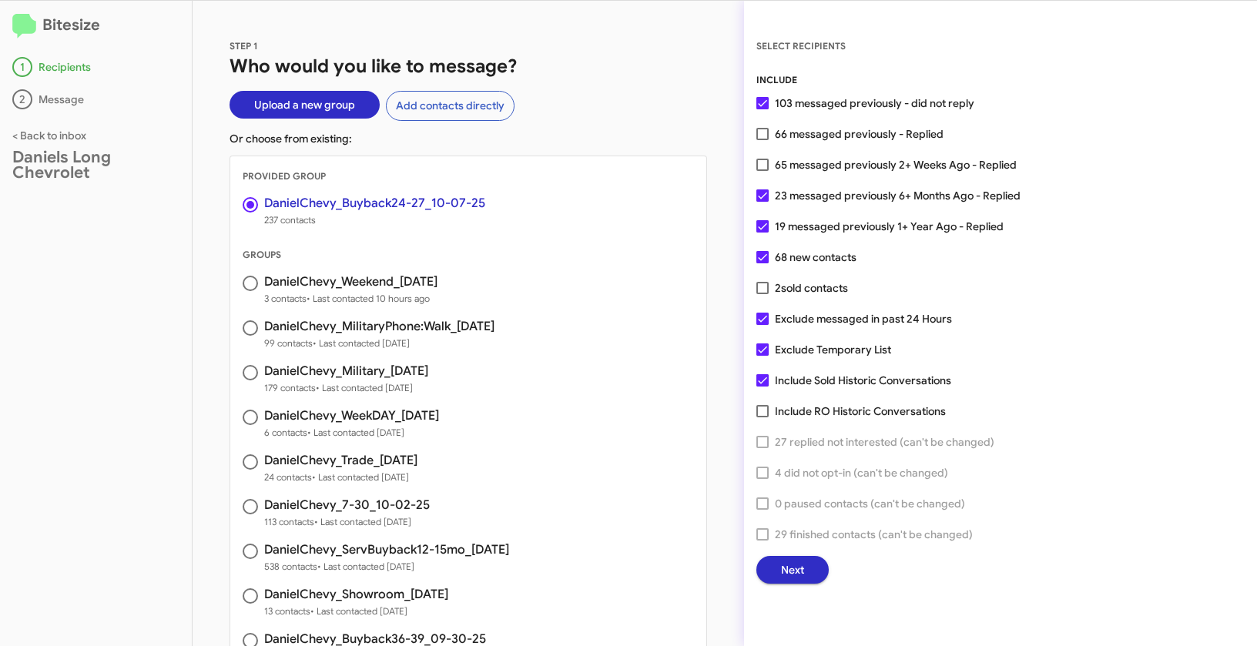
click at [773, 570] on button "Next" at bounding box center [792, 570] width 72 height 28
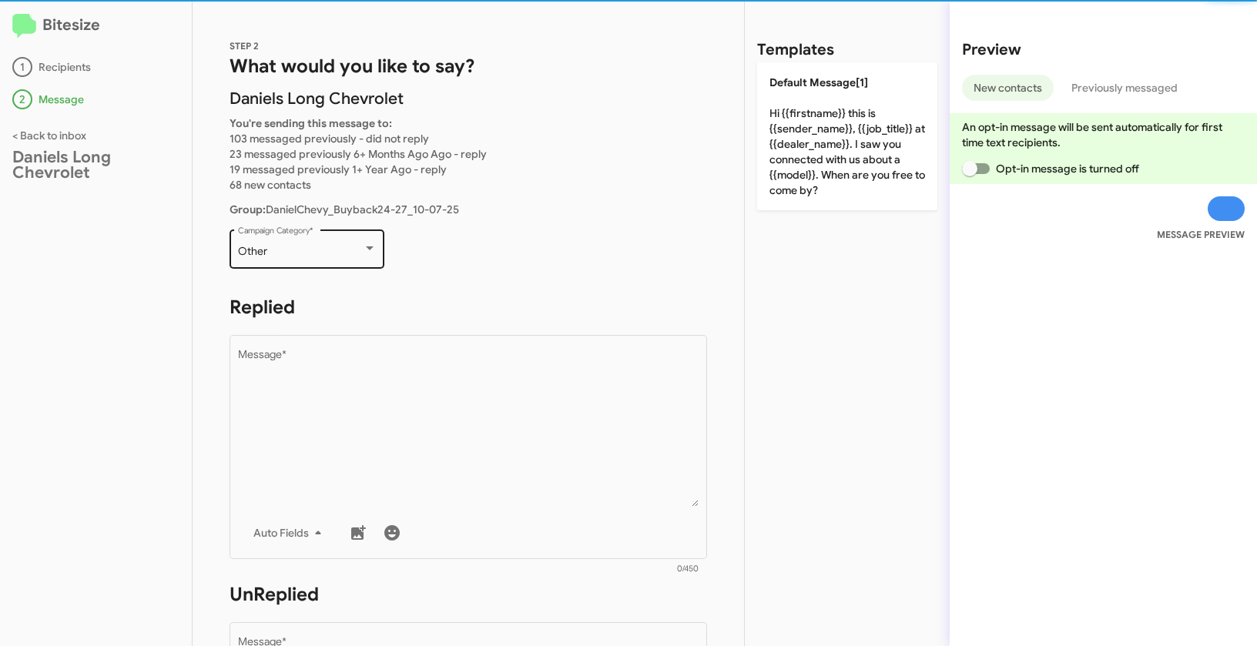
click at [277, 244] on div "Other Campaign Category *" at bounding box center [307, 247] width 139 height 42
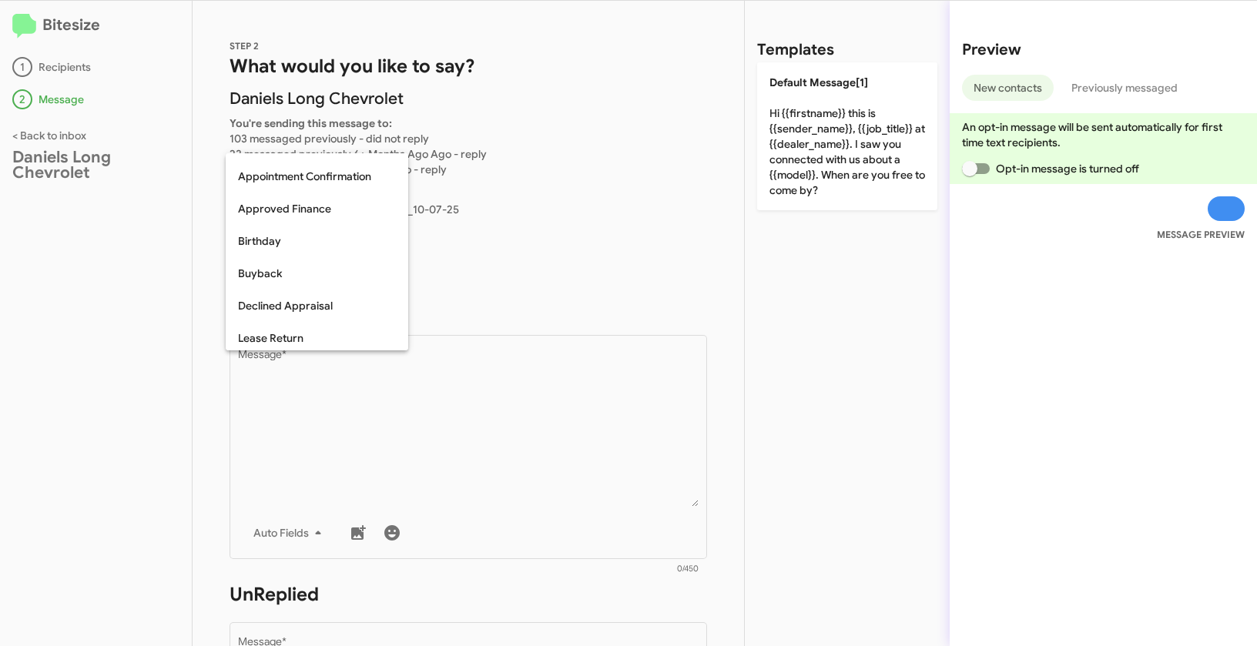
scroll to position [35, 0]
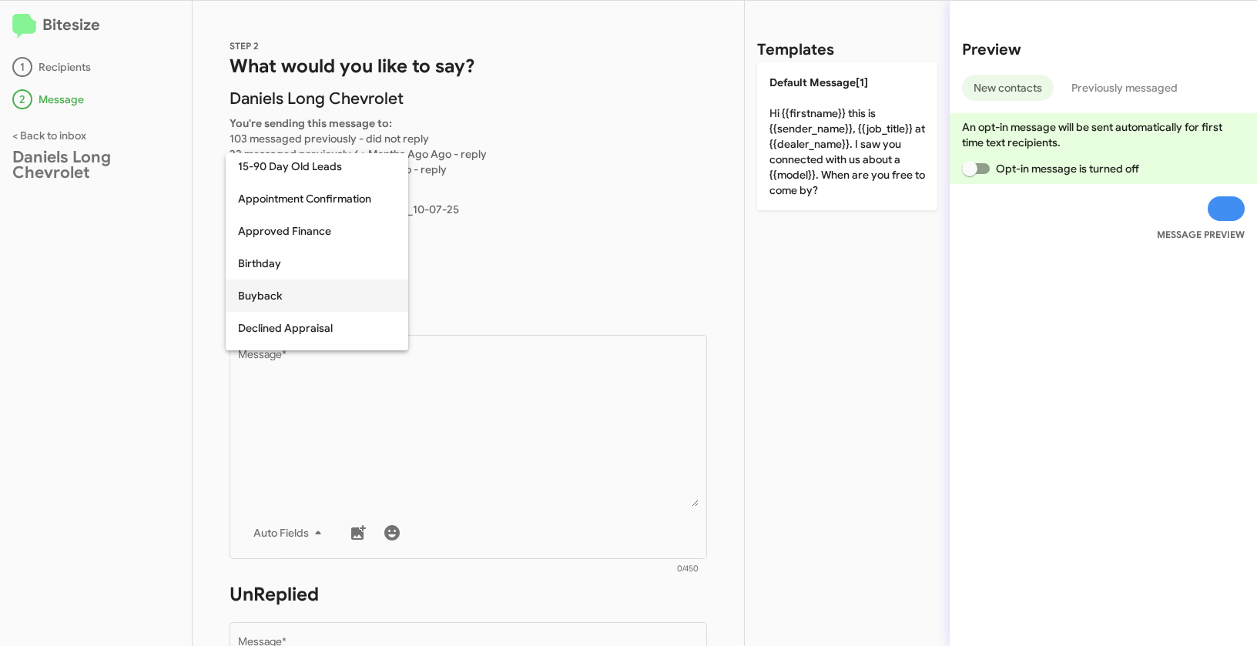
click at [280, 295] on span "Buyback" at bounding box center [317, 296] width 158 height 32
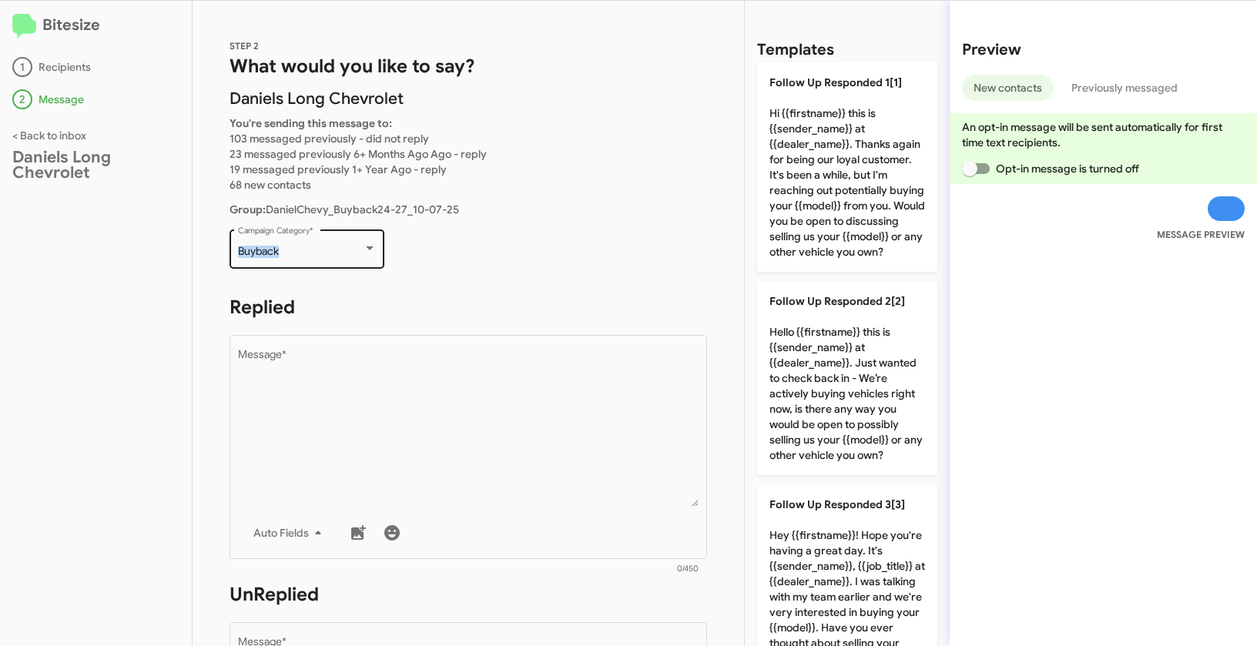
drag, startPoint x: 232, startPoint y: 247, endPoint x: 287, endPoint y: 249, distance: 55.5
click at [287, 249] on div "Buyback Campaign Category *" at bounding box center [306, 247] width 155 height 42
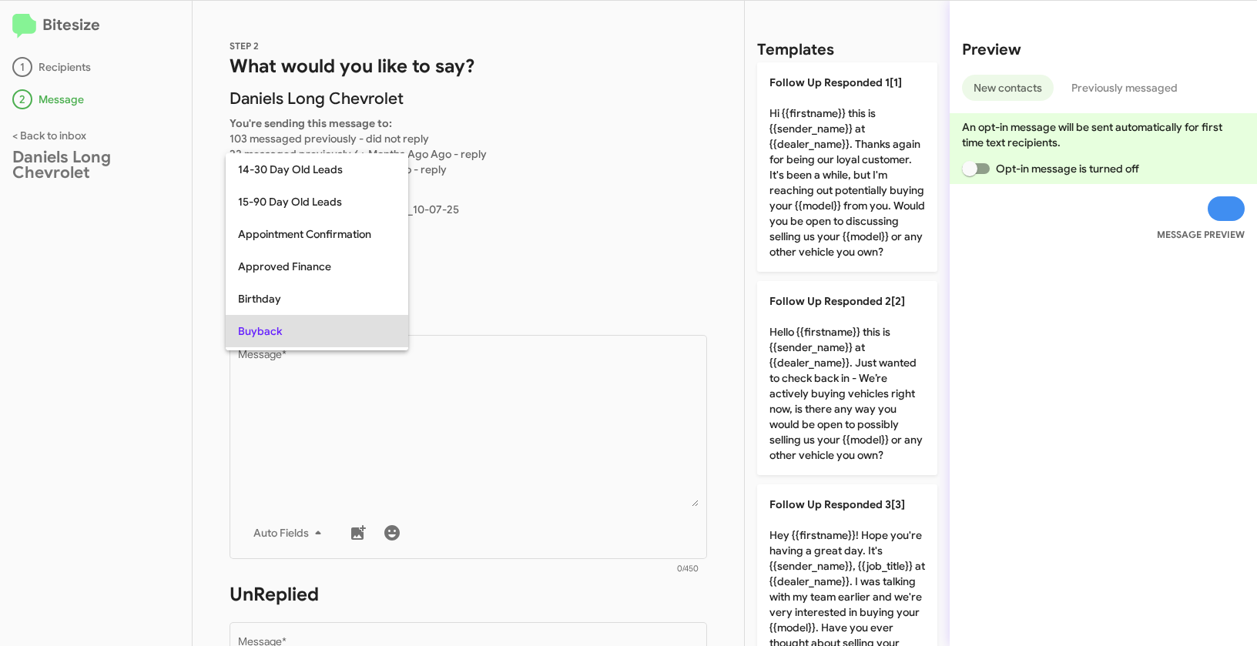
scroll to position [79, 0]
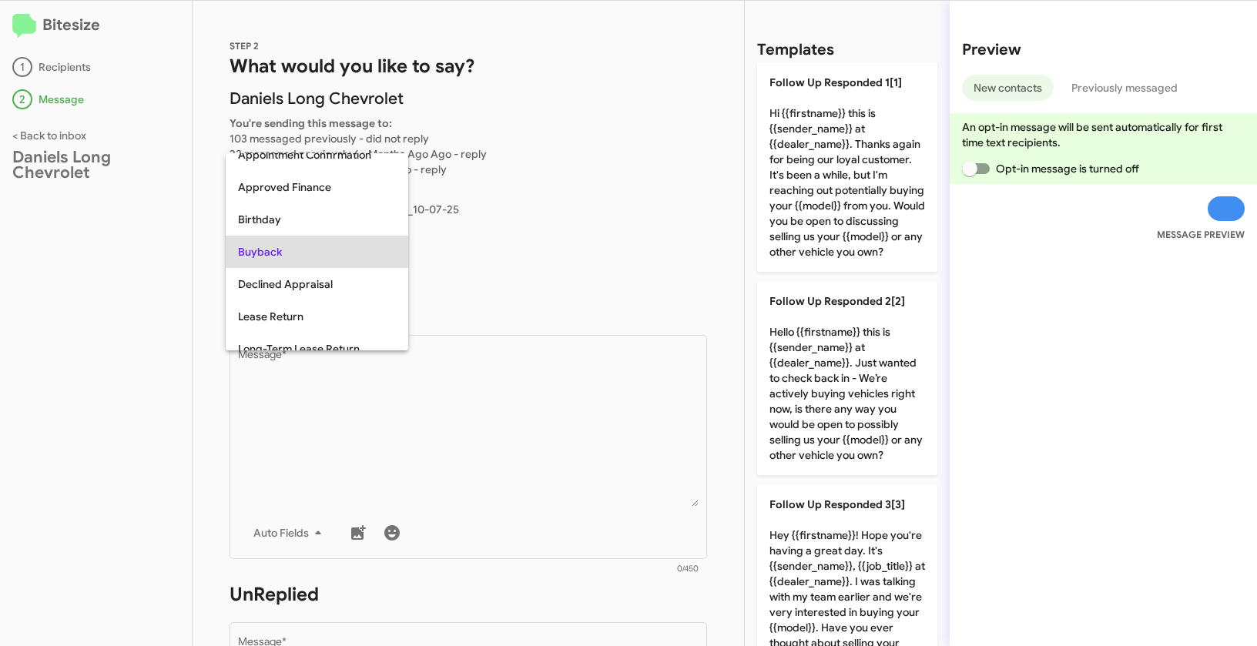
copy span "Buyback"
click at [477, 405] on div at bounding box center [628, 323] width 1257 height 646
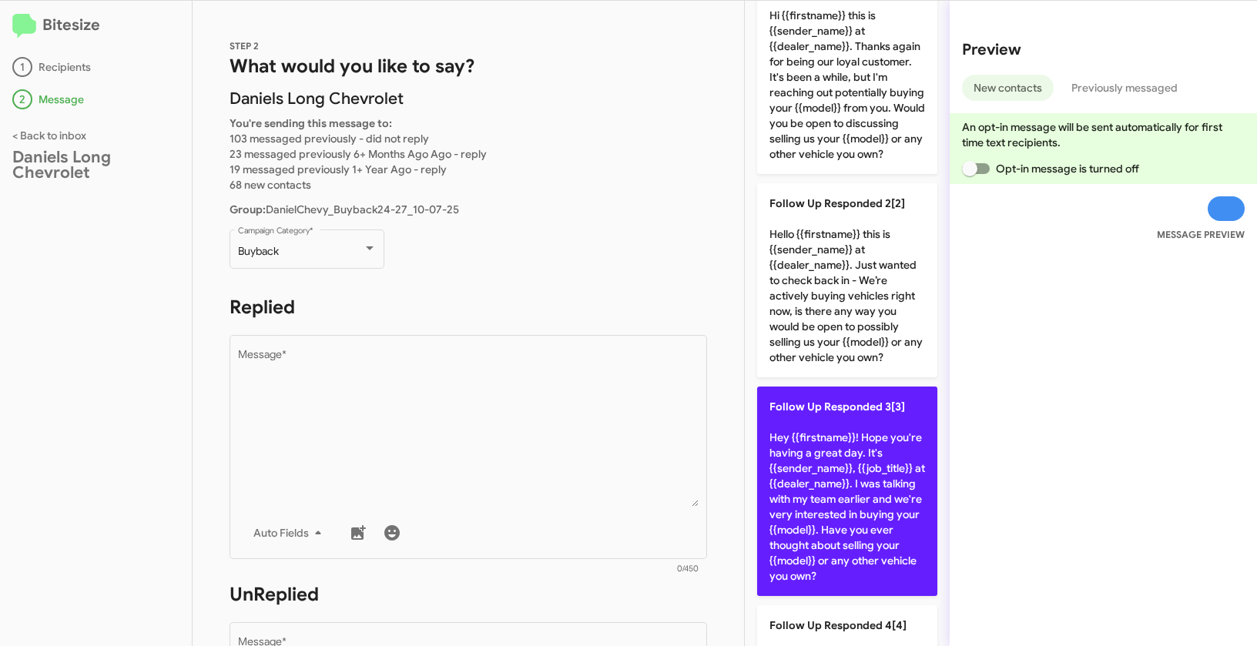
scroll to position [0, 0]
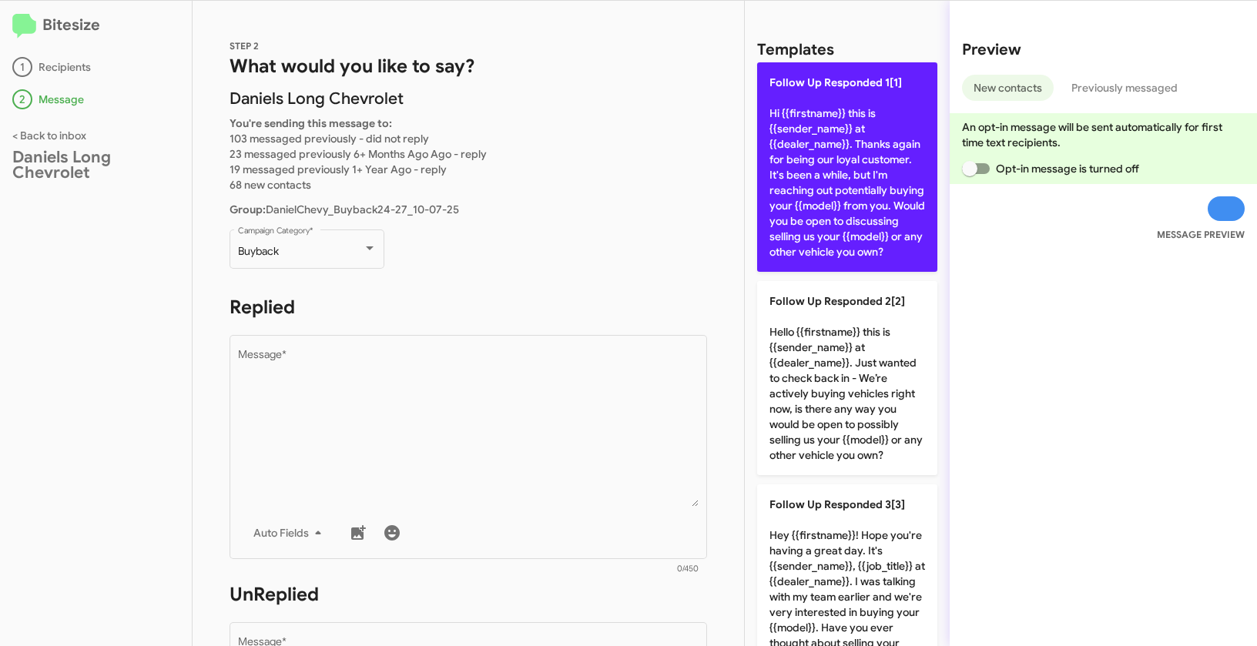
click at [827, 163] on p "Follow Up Responded 1[1] Hi {{firstname}} this is {{sender_name}} at {{dealer_n…" at bounding box center [847, 166] width 180 height 209
type textarea "Hi {{firstname}} this is {{sender_name}} at {{dealer_name}}. Thanks again for b…"
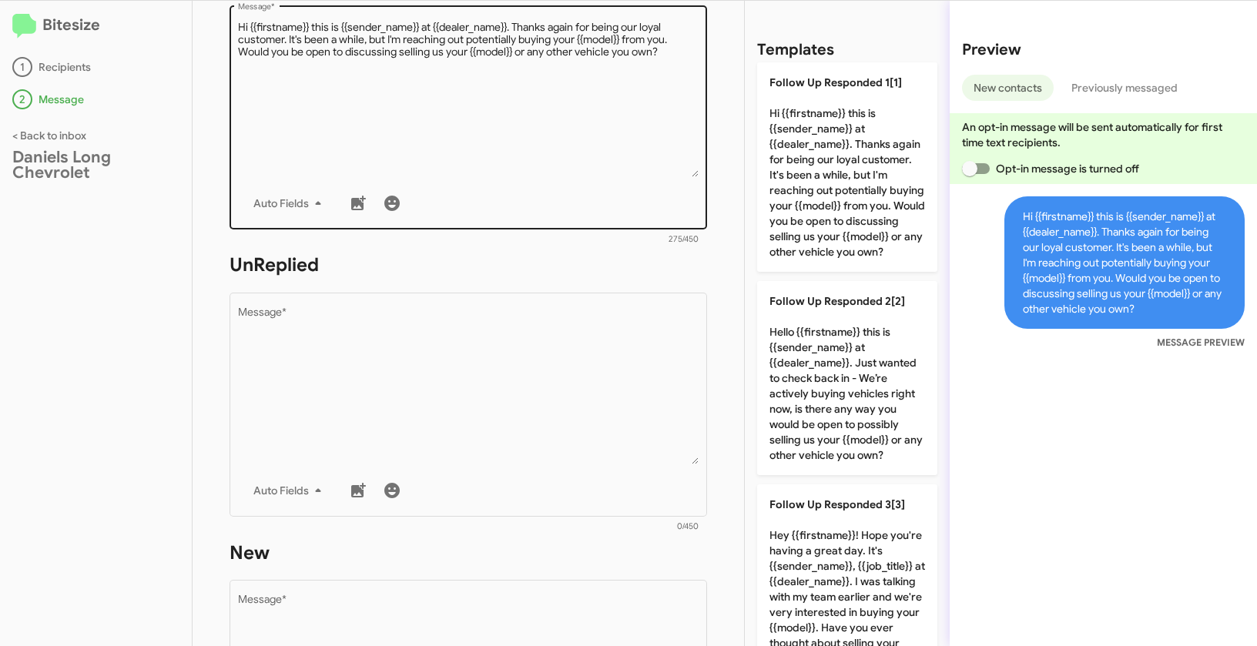
scroll to position [446, 0]
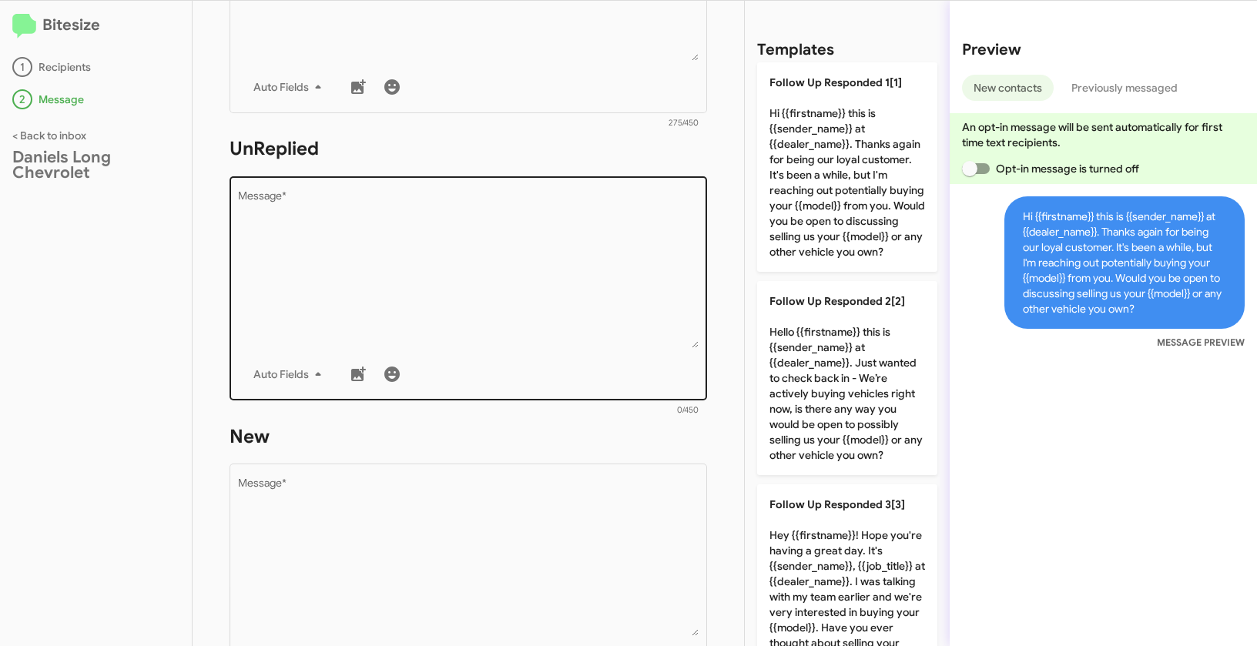
click at [531, 274] on textarea "Message *" at bounding box center [468, 269] width 461 height 157
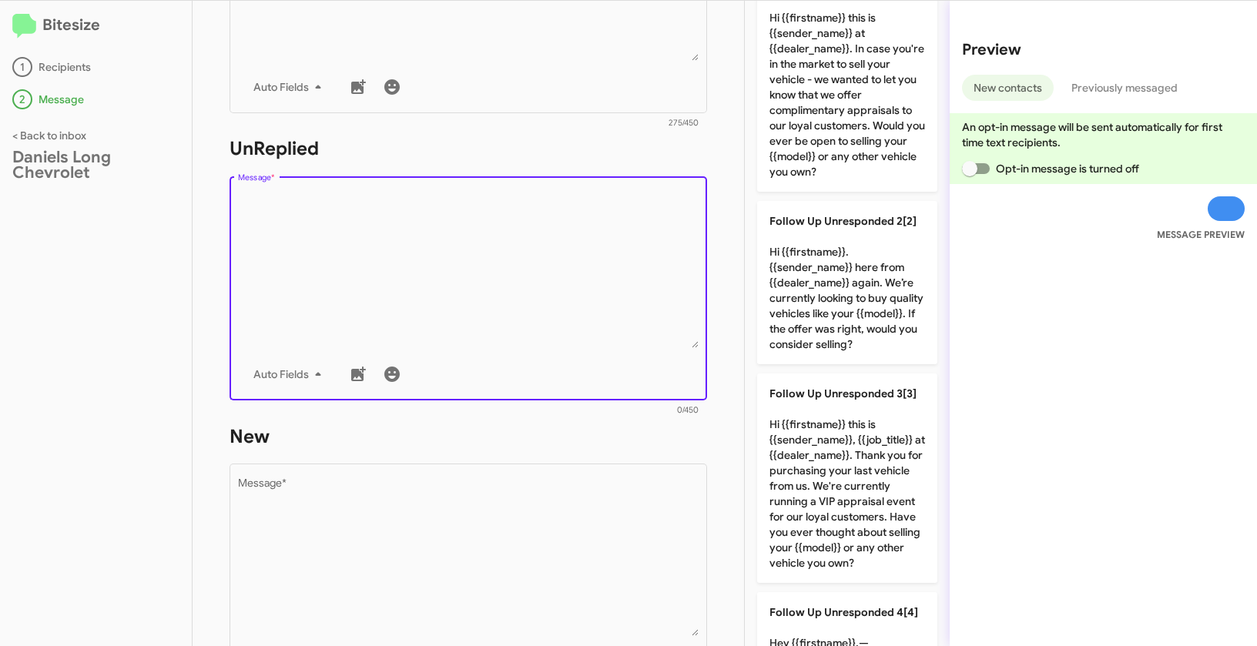
scroll to position [0, 0]
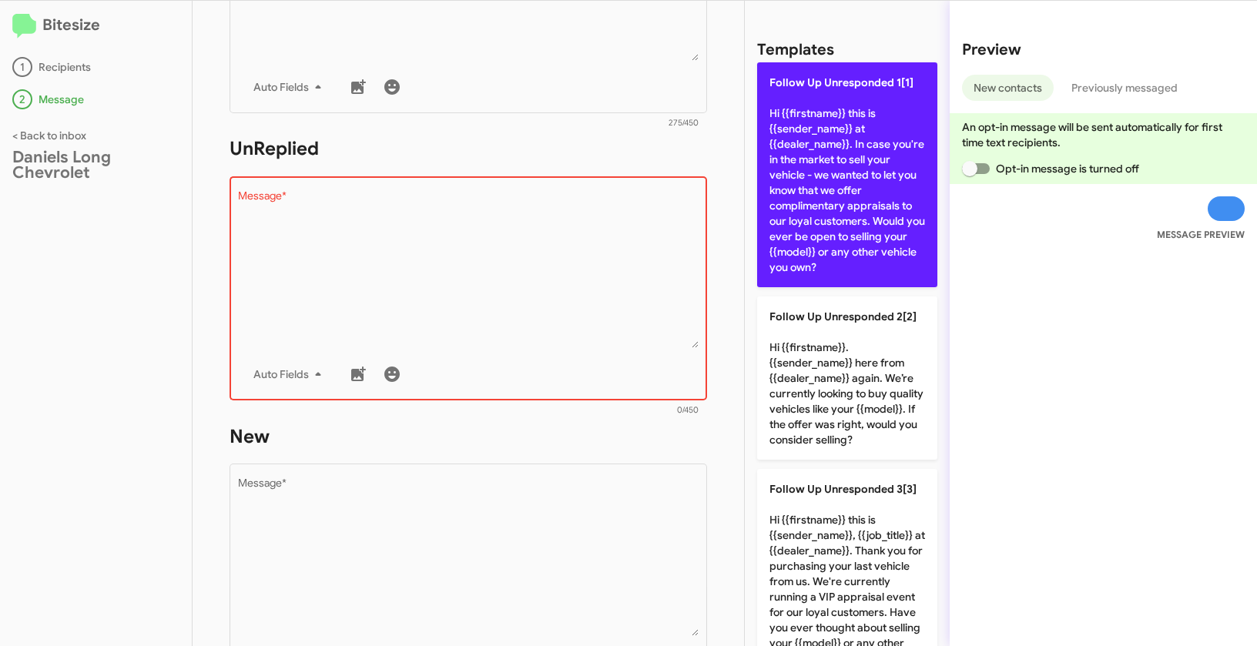
click at [848, 136] on p "Follow Up Unresponded 1[1] Hi {{firstname}} this is {{sender_name}} at {{dealer…" at bounding box center [847, 174] width 180 height 225
type textarea "Hi {{firstname}} this is {{sender_name}} at {{dealer_name}}. In case you're in …"
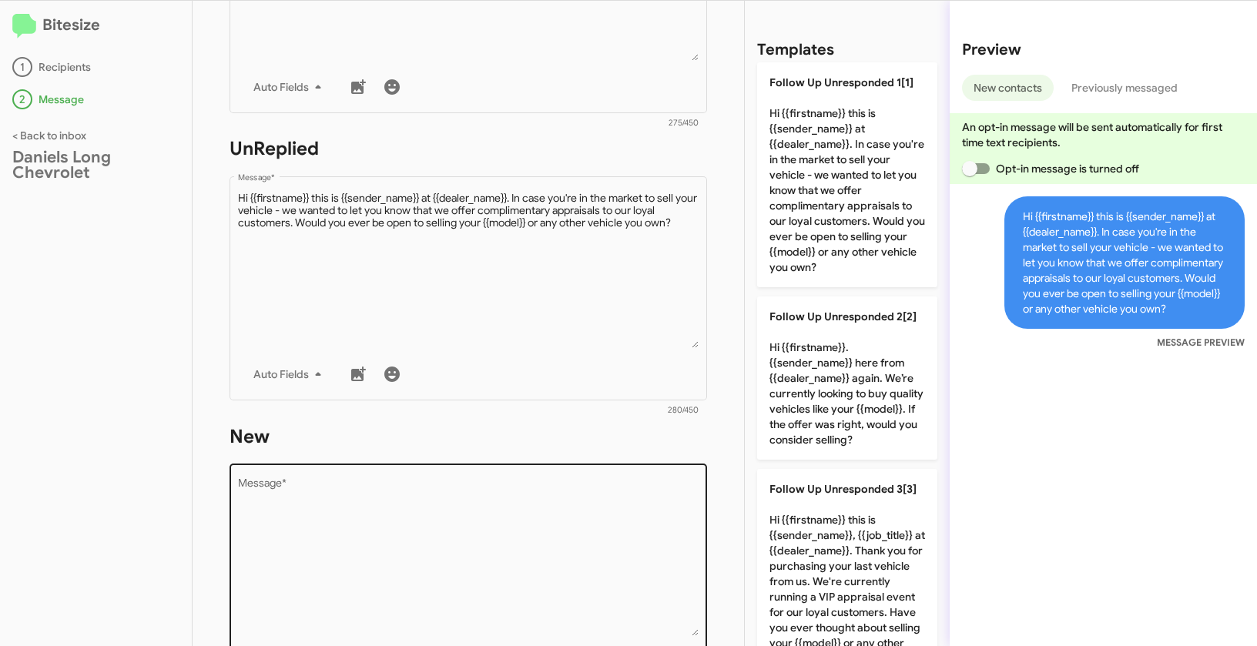
scroll to position [749, 0]
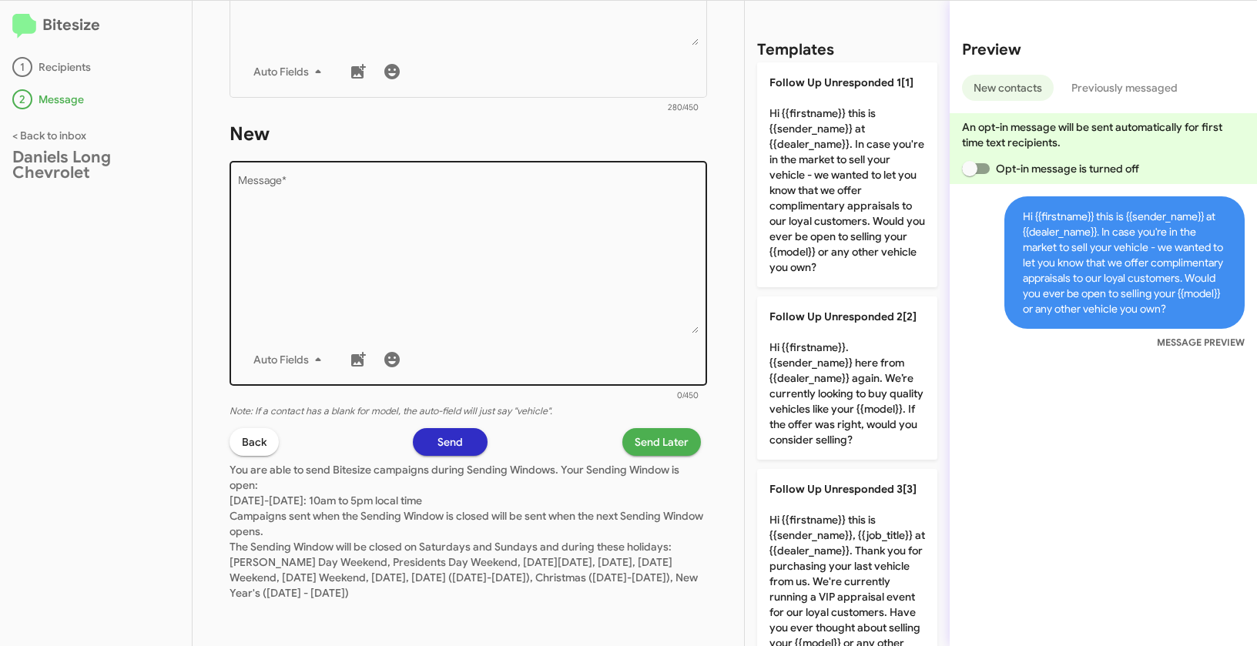
click at [554, 235] on textarea "Message *" at bounding box center [468, 254] width 461 height 157
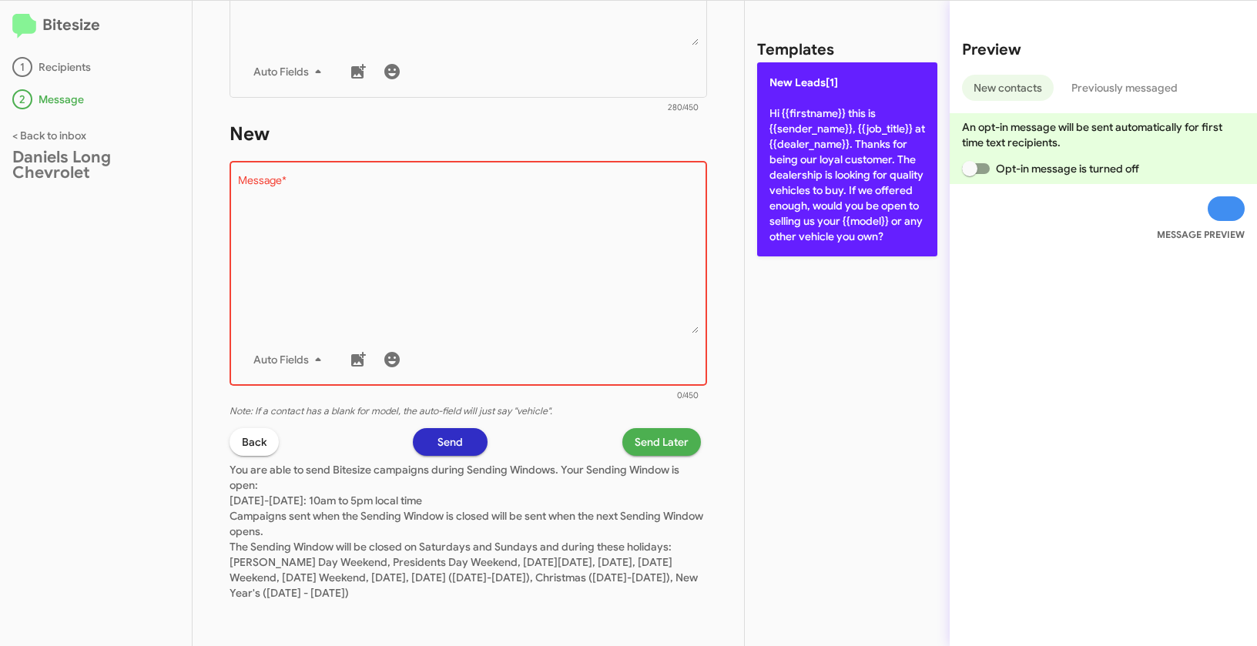
click at [809, 152] on p "New Leads[1] Hi {{firstname}} this is {{sender_name}}, {{job_title}} at {{deale…" at bounding box center [847, 159] width 180 height 194
type textarea "Hi {{firstname}} this is {{sender_name}}, {{job_title}} at {{dealer_name}}. Tha…"
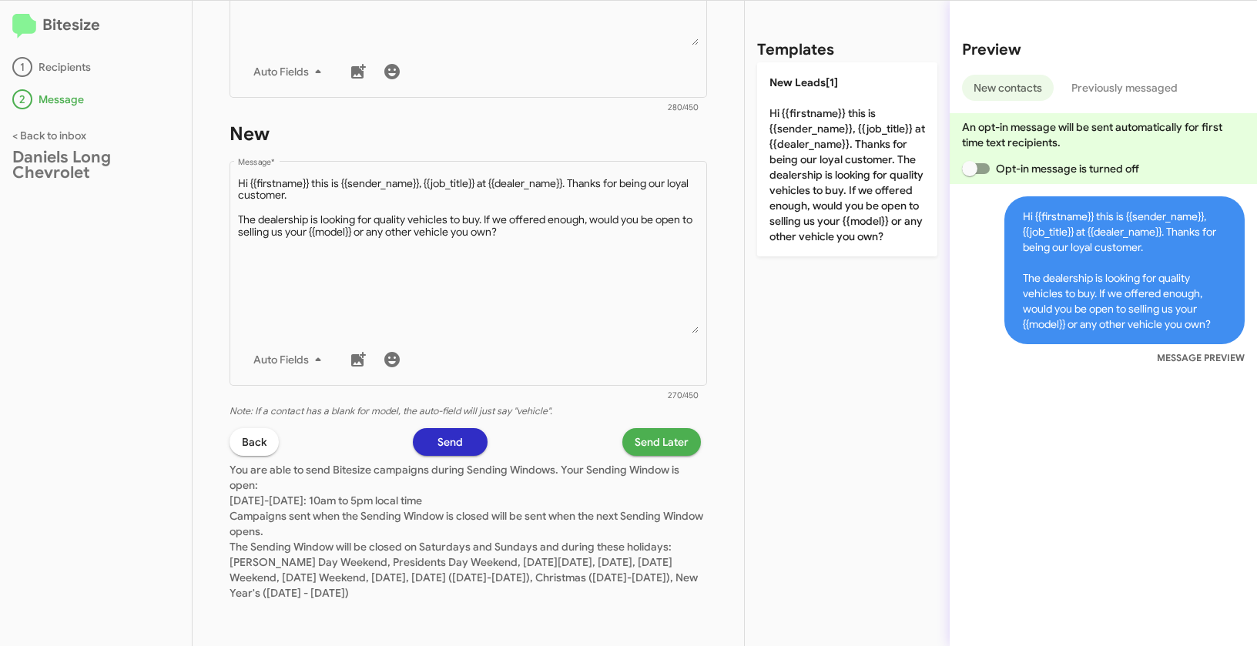
click at [638, 432] on span "Send Later" at bounding box center [662, 442] width 54 height 28
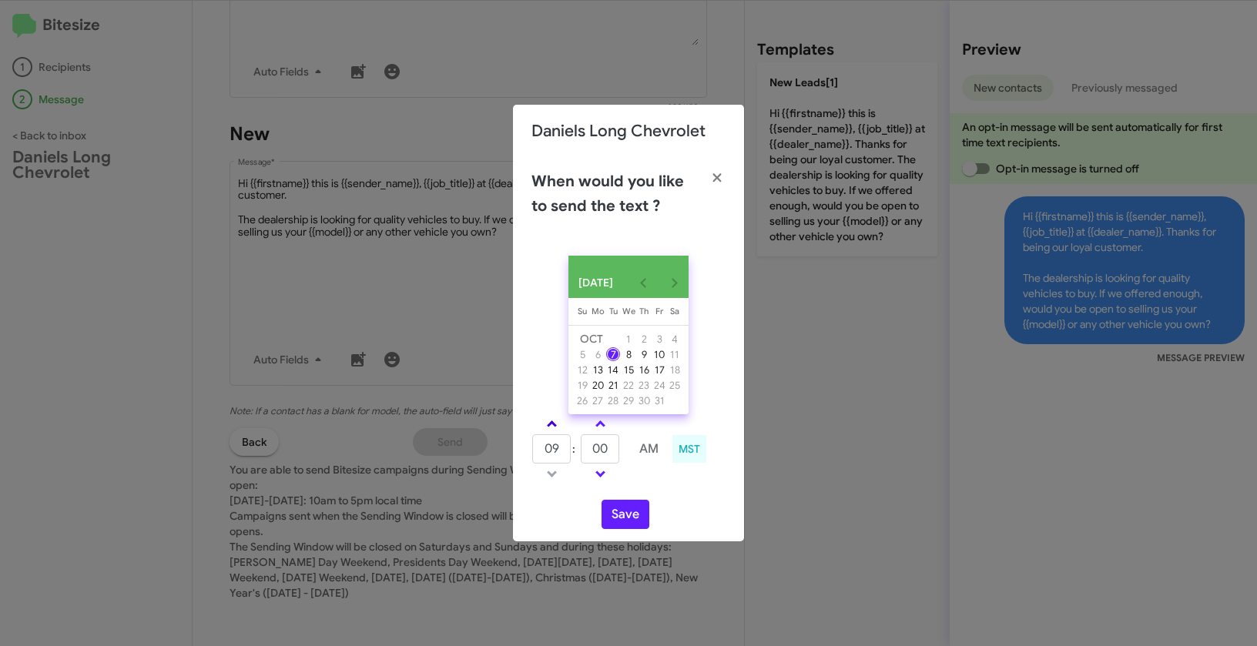
click at [549, 429] on span at bounding box center [552, 425] width 10 height 10
type input "11"
click at [599, 428] on span at bounding box center [600, 425] width 10 height 10
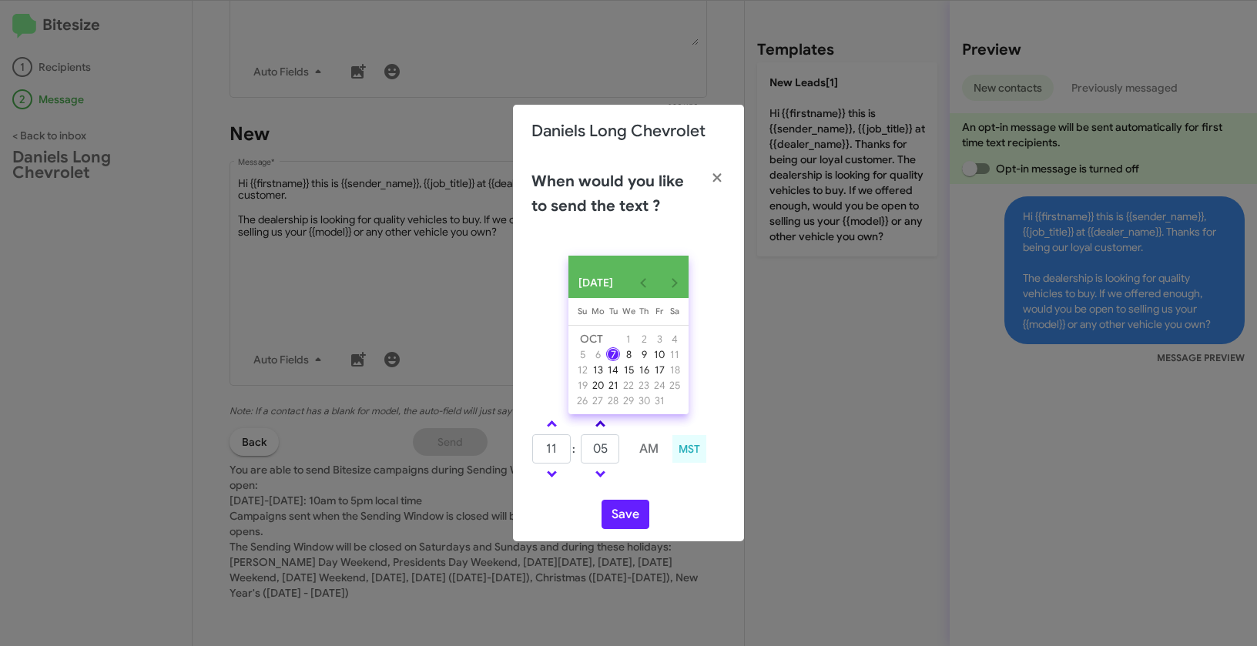
type input "10"
click at [636, 527] on button "Save" at bounding box center [625, 514] width 48 height 29
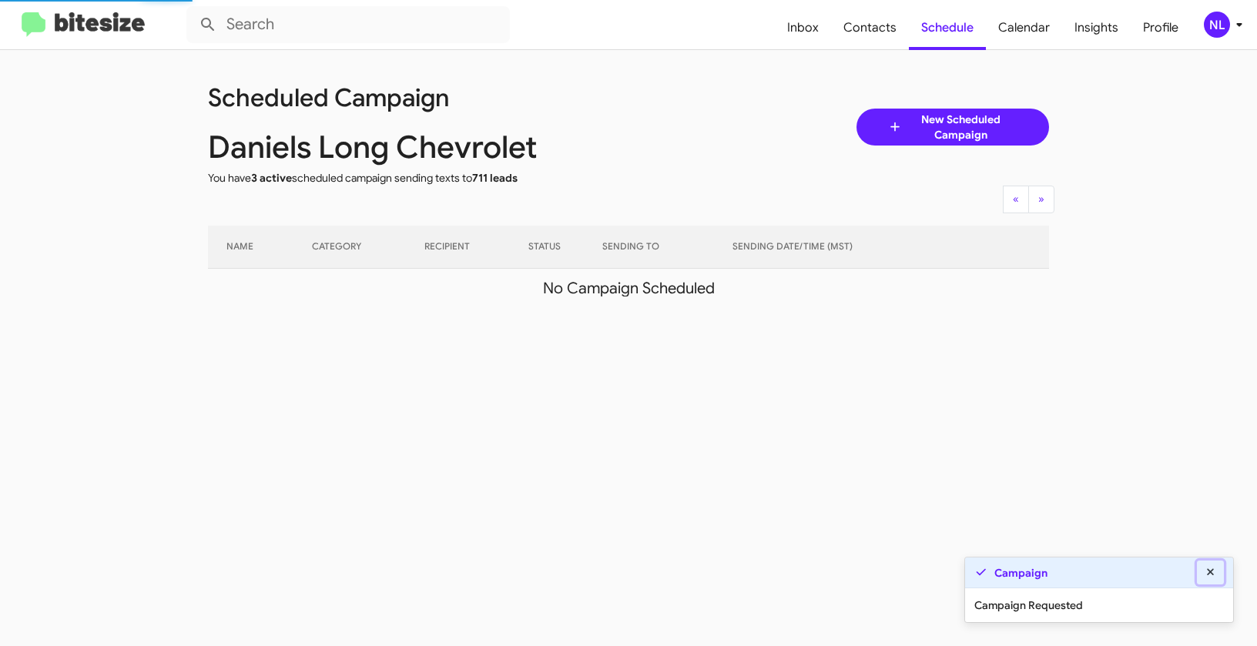
click at [1214, 574] on icon at bounding box center [1211, 572] width 14 height 11
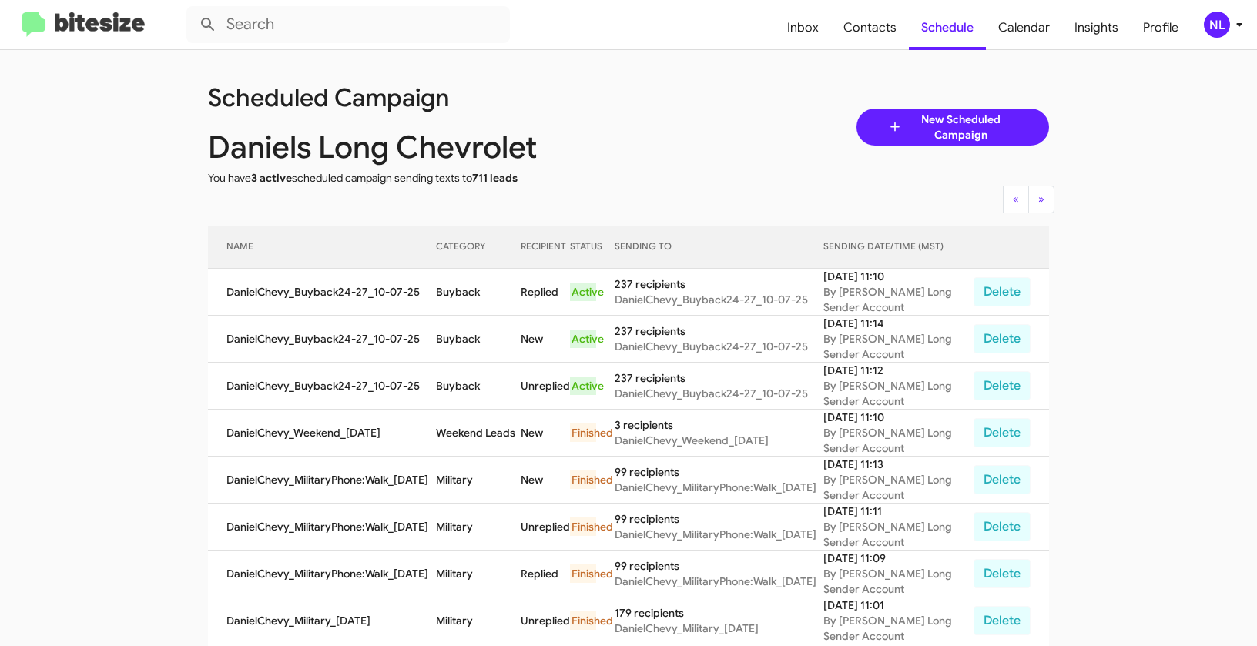
click at [1220, 23] on div "NL" at bounding box center [1217, 25] width 26 height 26
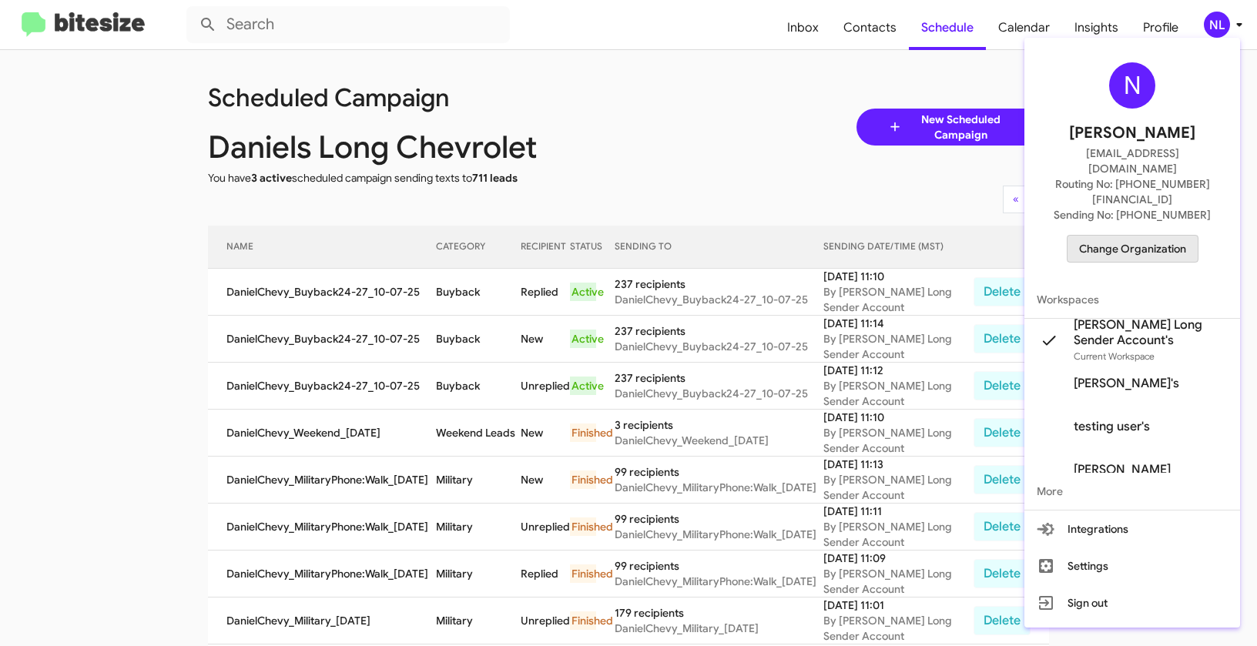
click at [1133, 236] on span "Change Organization" at bounding box center [1132, 249] width 107 height 26
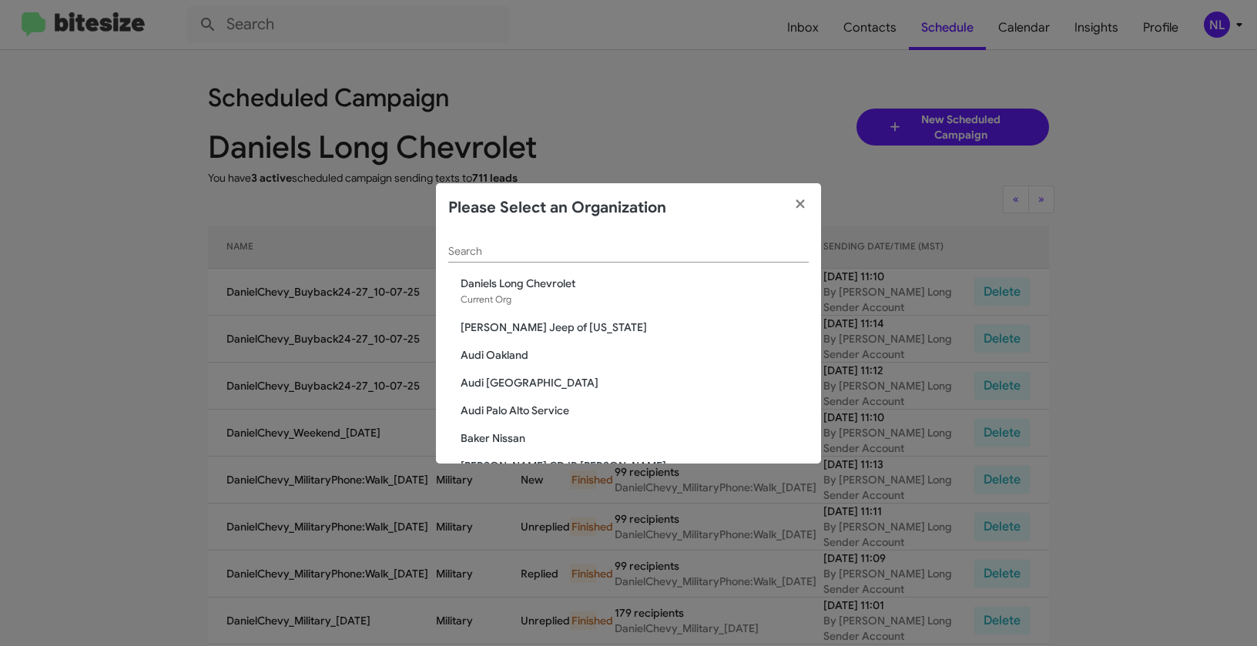
click at [558, 257] on div "Search" at bounding box center [628, 248] width 360 height 30
paste input "DeLillo Chevrolet"
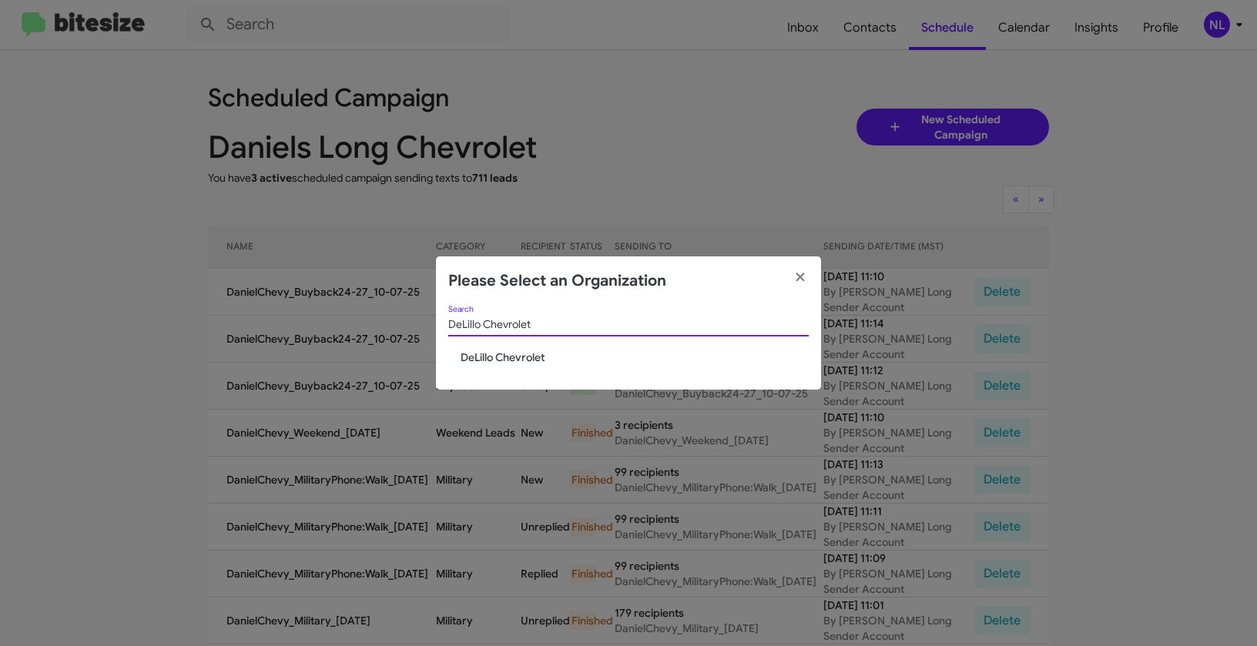
type input "DeLillo Chevrolet"
click at [485, 353] on span "DeLillo Chevrolet" at bounding box center [635, 357] width 348 height 15
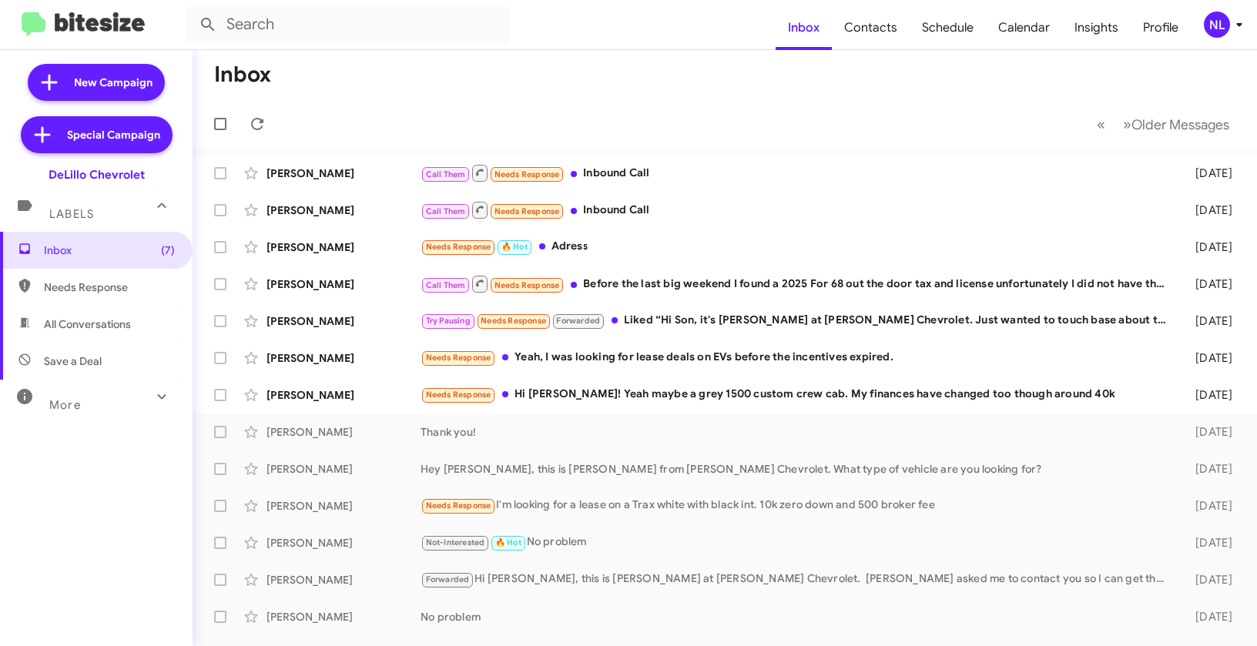
click at [1220, 24] on div "NL" at bounding box center [1217, 25] width 26 height 26
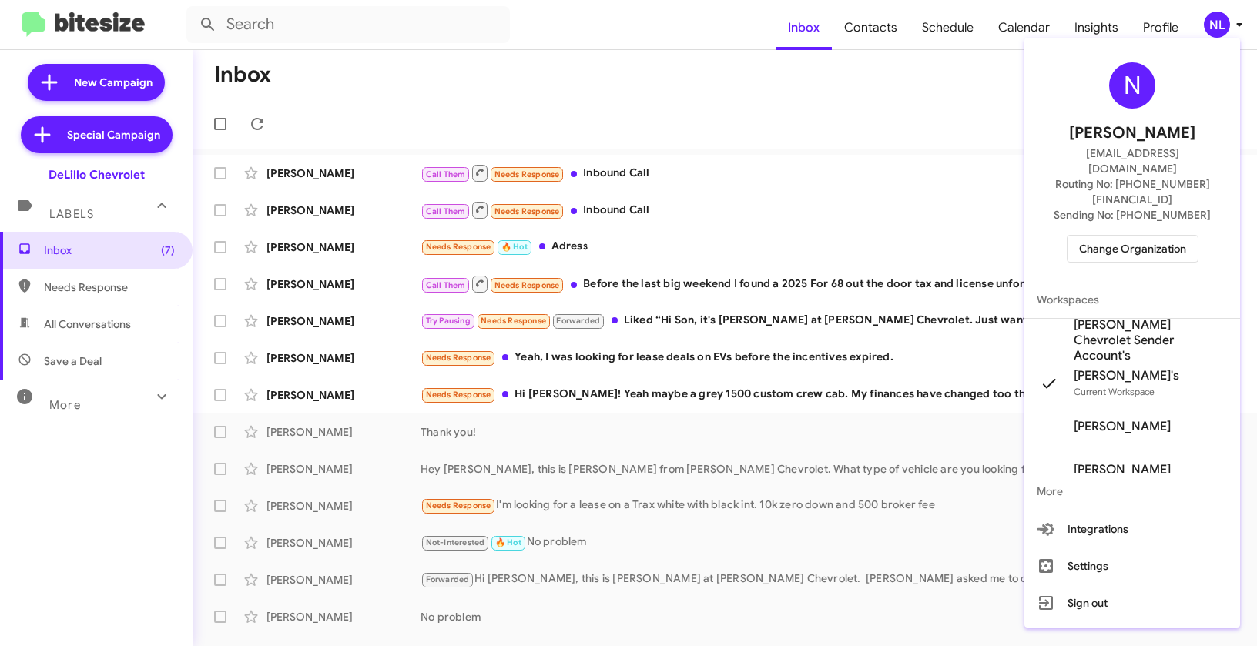
click at [1124, 317] on span "[PERSON_NAME] Chevrolet Sender Account's" at bounding box center [1151, 340] width 154 height 46
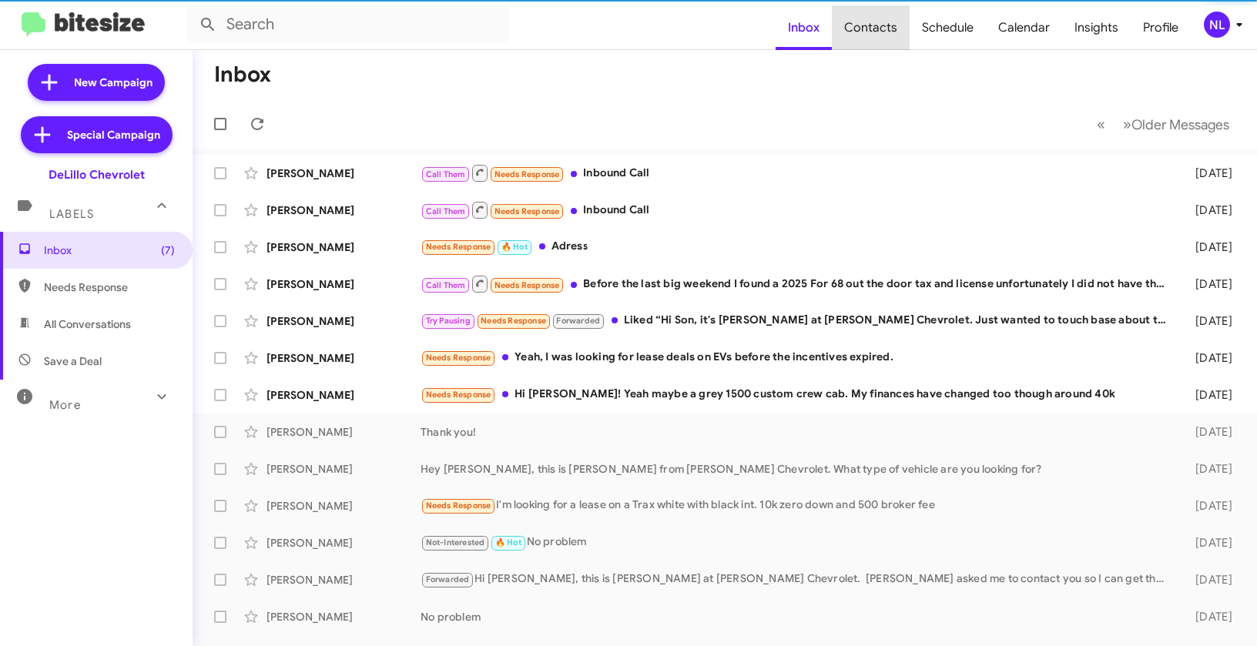
click at [878, 30] on span "Contacts" at bounding box center [871, 27] width 78 height 45
type input "in:groups"
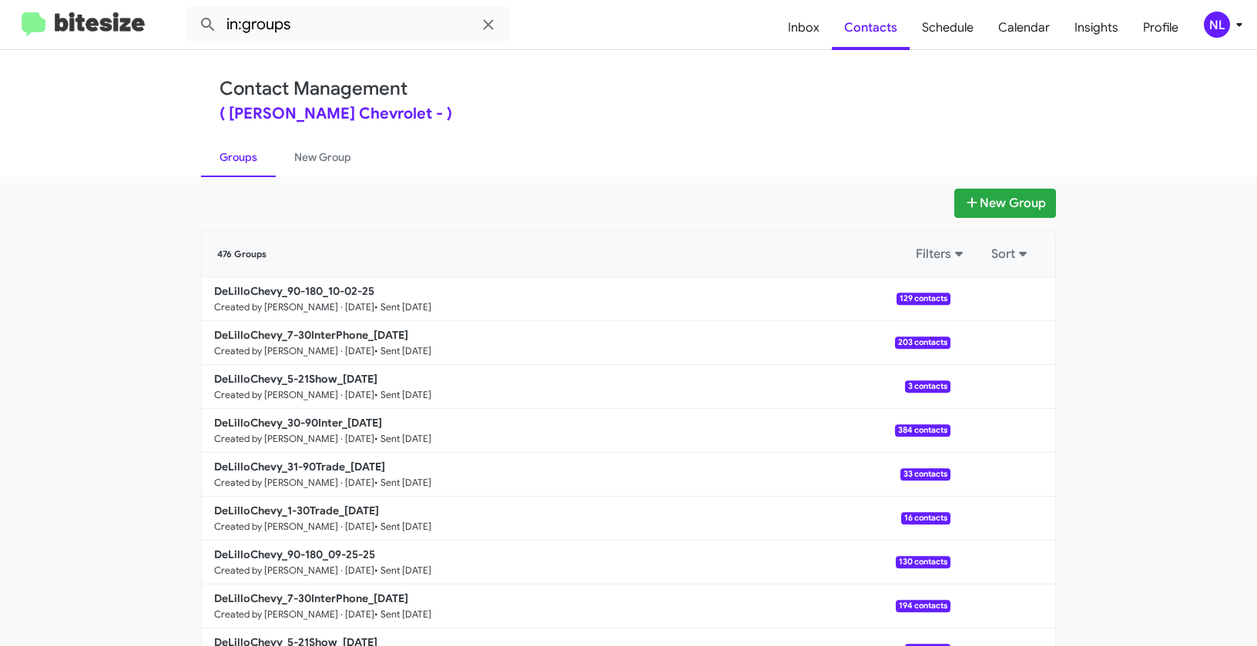
click at [1152, 189] on app-groups "New Group 476 Groups Filters Sort DeLilloChevy_90-180_10-02-25 Created by [PERS…" at bounding box center [628, 473] width 1257 height 568
click at [1222, 21] on div "NL" at bounding box center [1217, 25] width 26 height 26
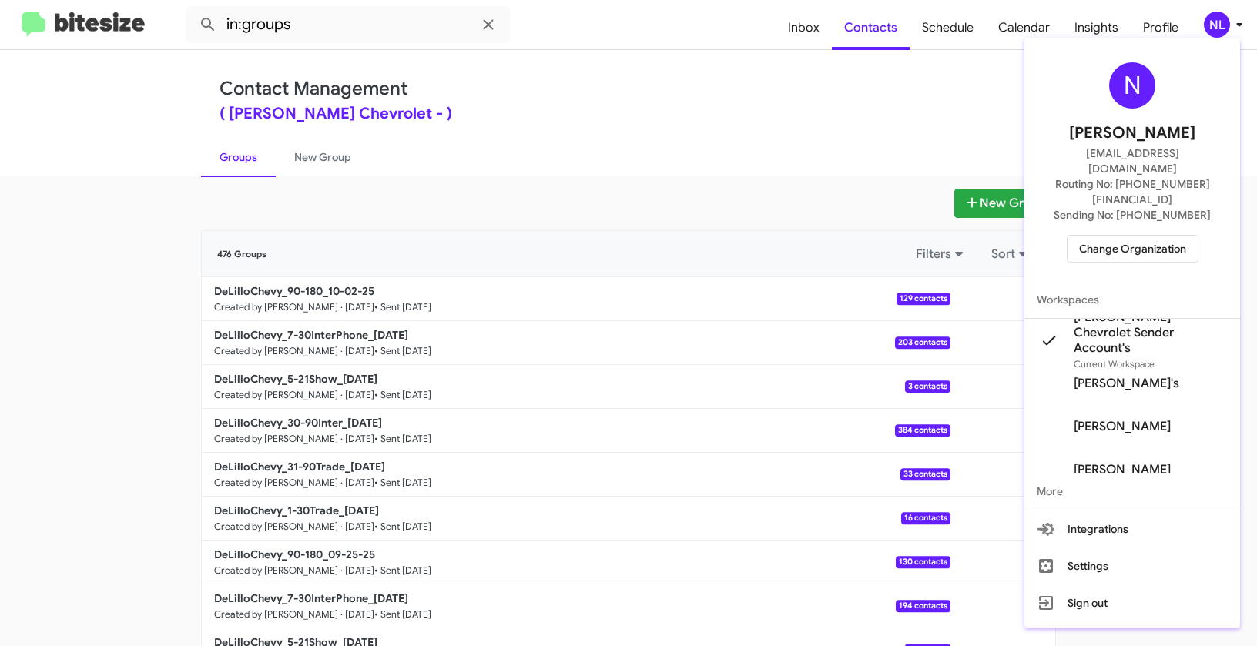
click at [829, 77] on div at bounding box center [628, 323] width 1257 height 646
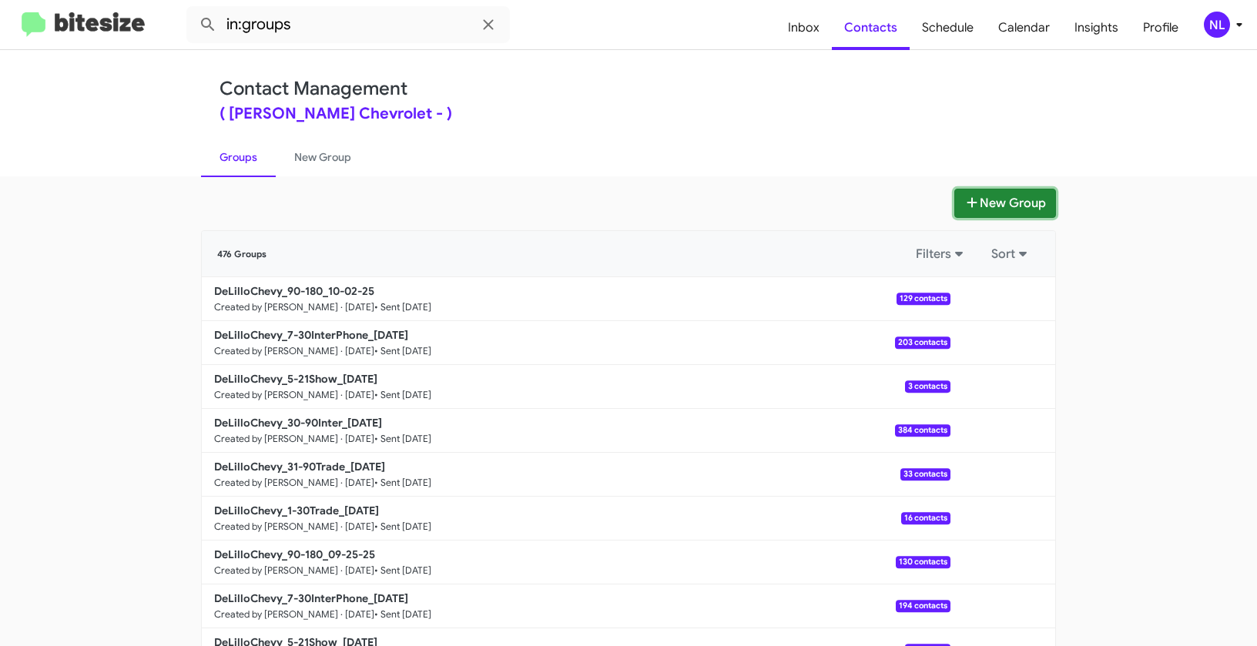
click at [1013, 203] on button "New Group" at bounding box center [1005, 203] width 102 height 29
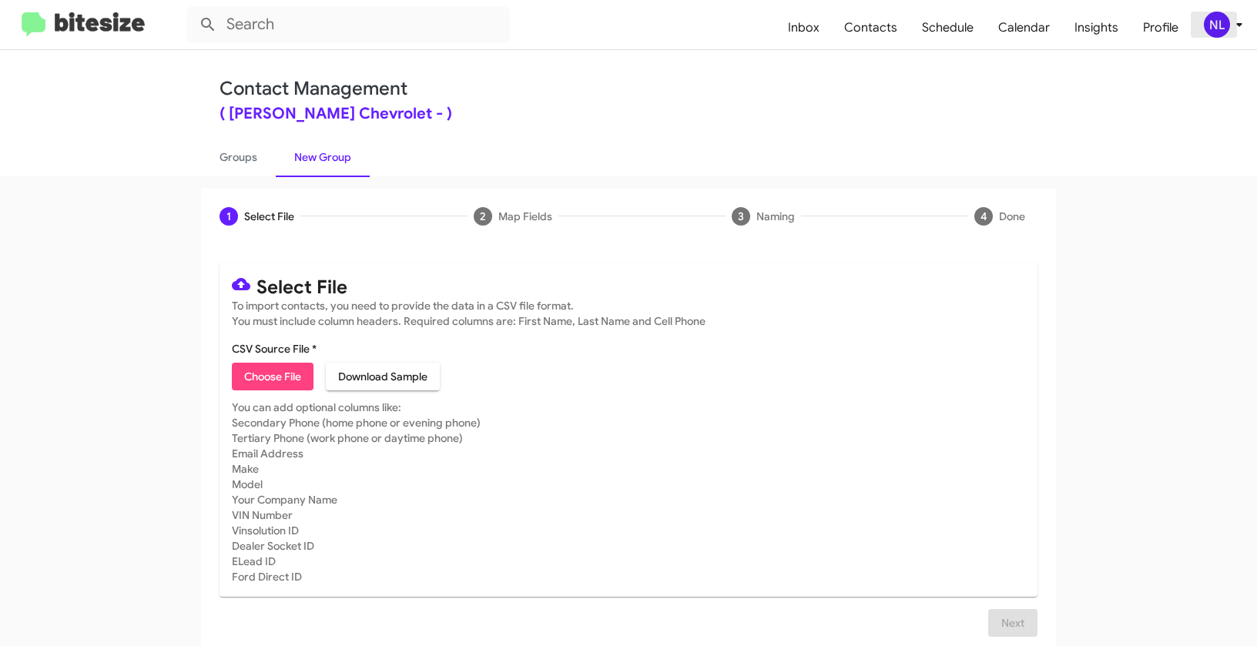
click at [1214, 21] on div "NL" at bounding box center [1217, 25] width 26 height 26
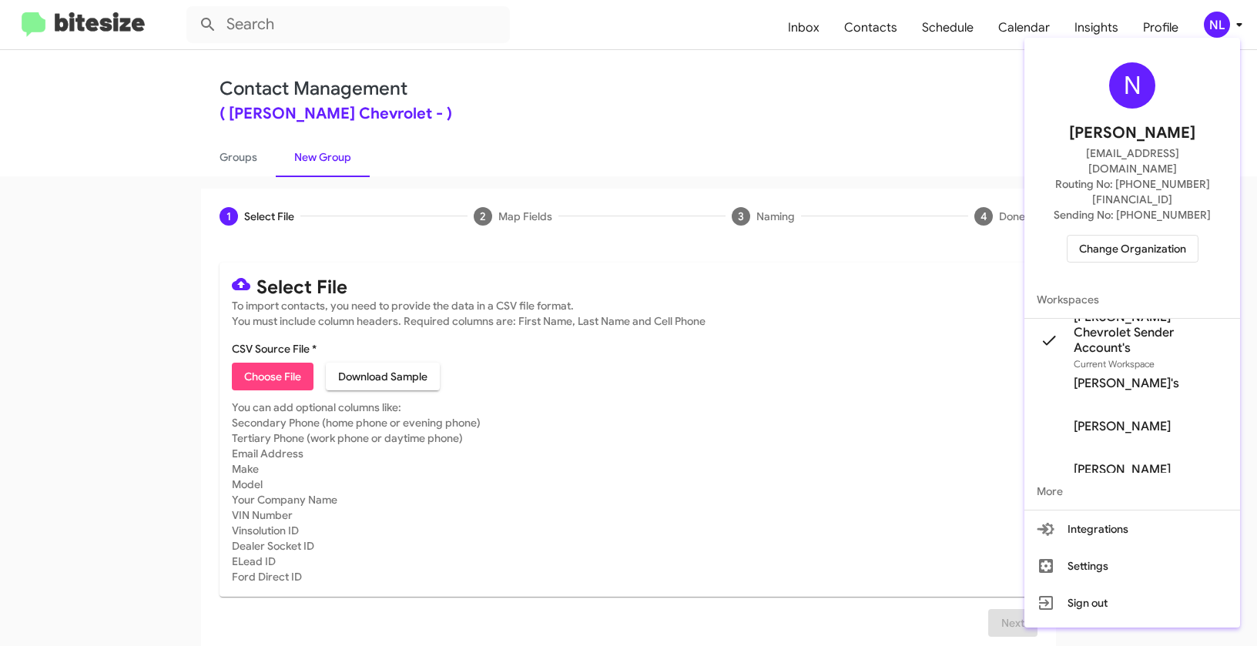
click at [1146, 236] on span "Change Organization" at bounding box center [1132, 249] width 107 height 26
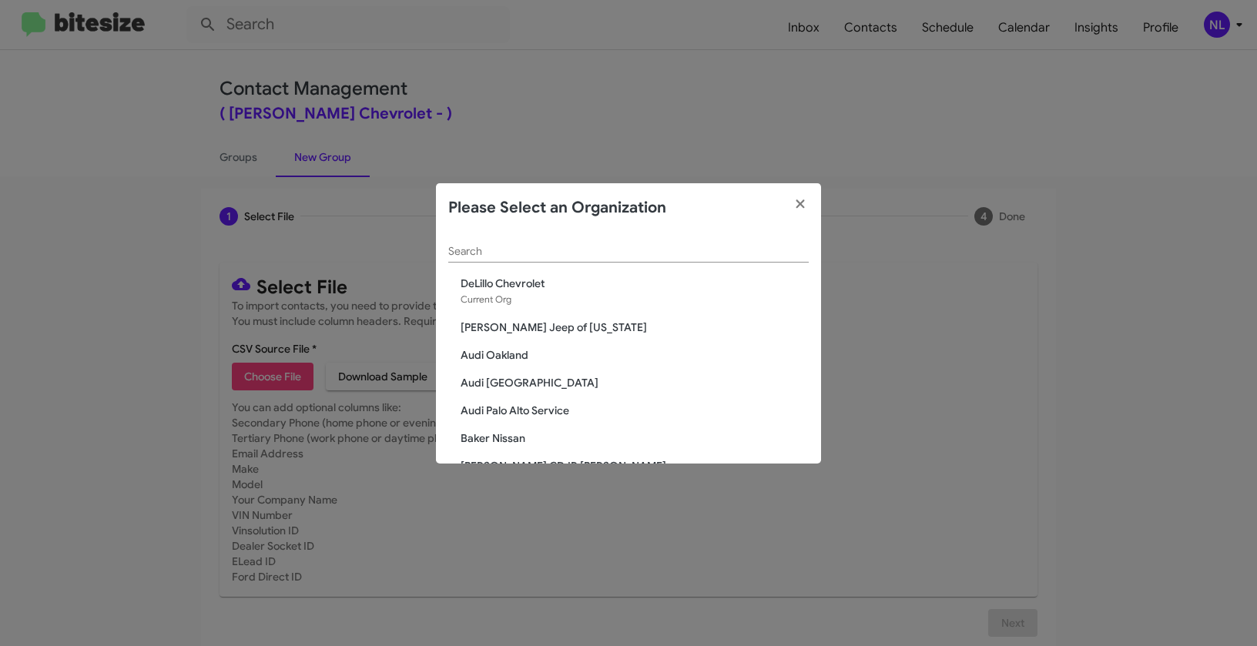
click at [695, 253] on input "Search" at bounding box center [628, 252] width 360 height 12
paste input "[PERSON_NAME][GEOGRAPHIC_DATA]"
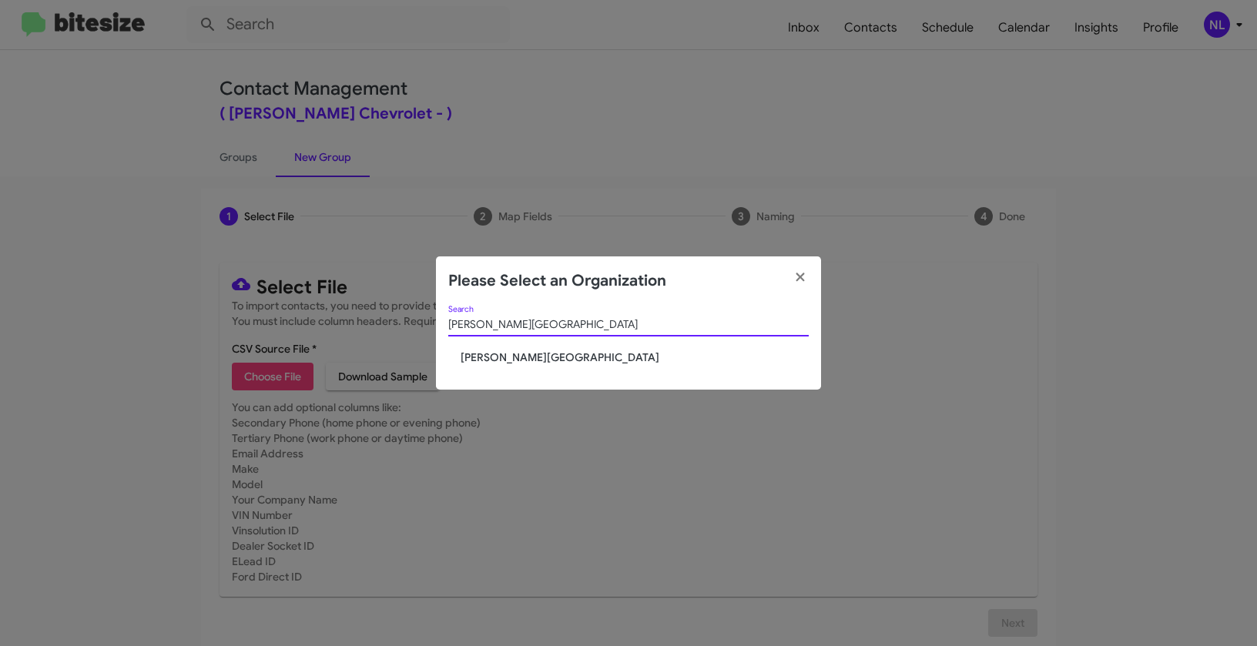
type input "[PERSON_NAME][GEOGRAPHIC_DATA]"
click at [554, 363] on span "[PERSON_NAME][GEOGRAPHIC_DATA]" at bounding box center [635, 357] width 348 height 15
click at [554, 361] on span "[PERSON_NAME][GEOGRAPHIC_DATA]" at bounding box center [635, 357] width 348 height 15
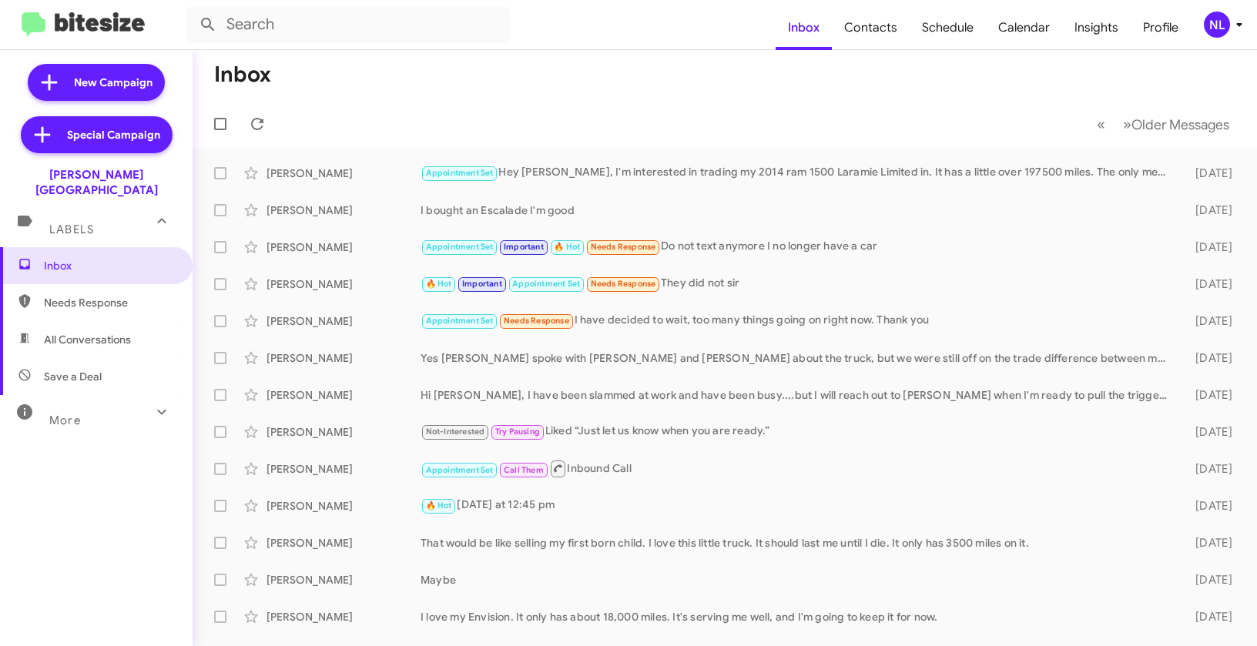
click at [1221, 20] on div "NL" at bounding box center [1217, 25] width 26 height 26
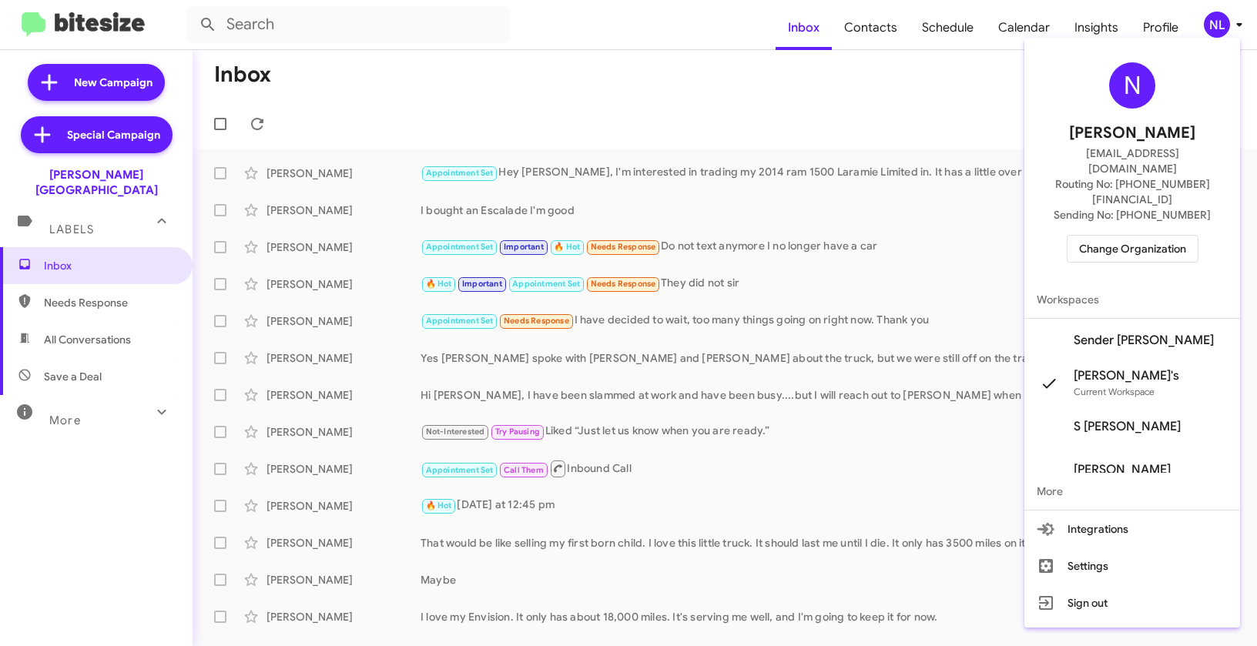
click at [1127, 333] on span "Sender [PERSON_NAME]" at bounding box center [1144, 340] width 140 height 15
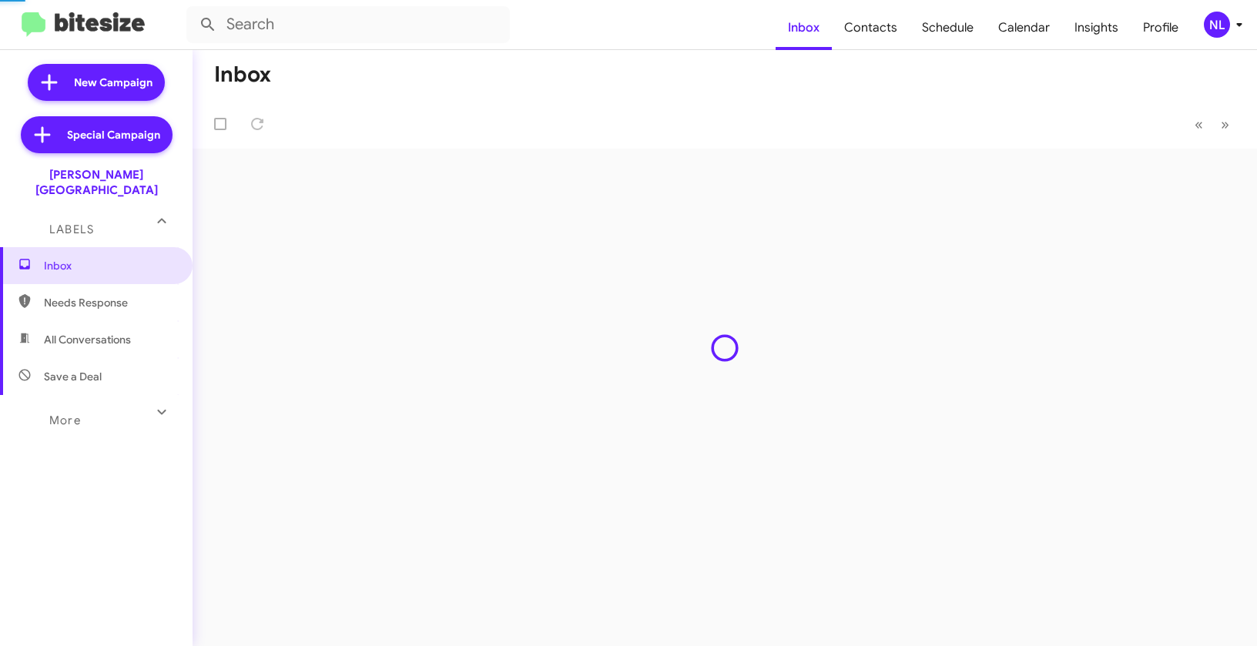
click at [882, 32] on span "Contacts" at bounding box center [871, 27] width 78 height 45
type input "in:groups"
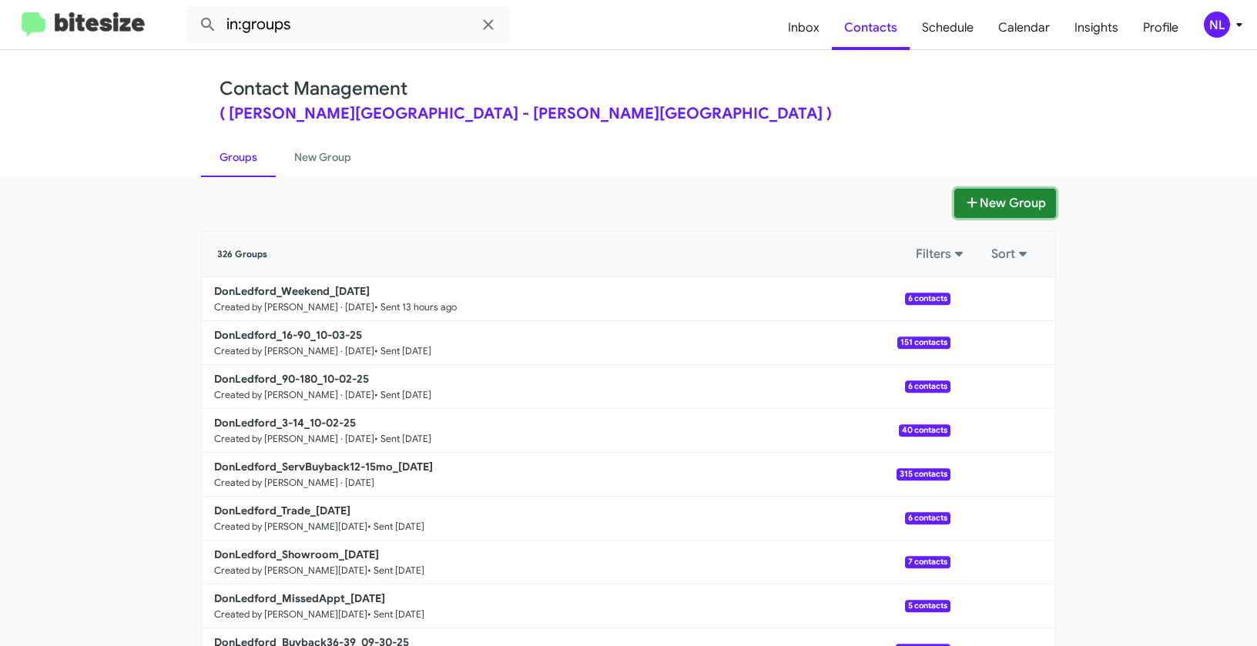
click at [997, 205] on button "New Group" at bounding box center [1005, 203] width 102 height 29
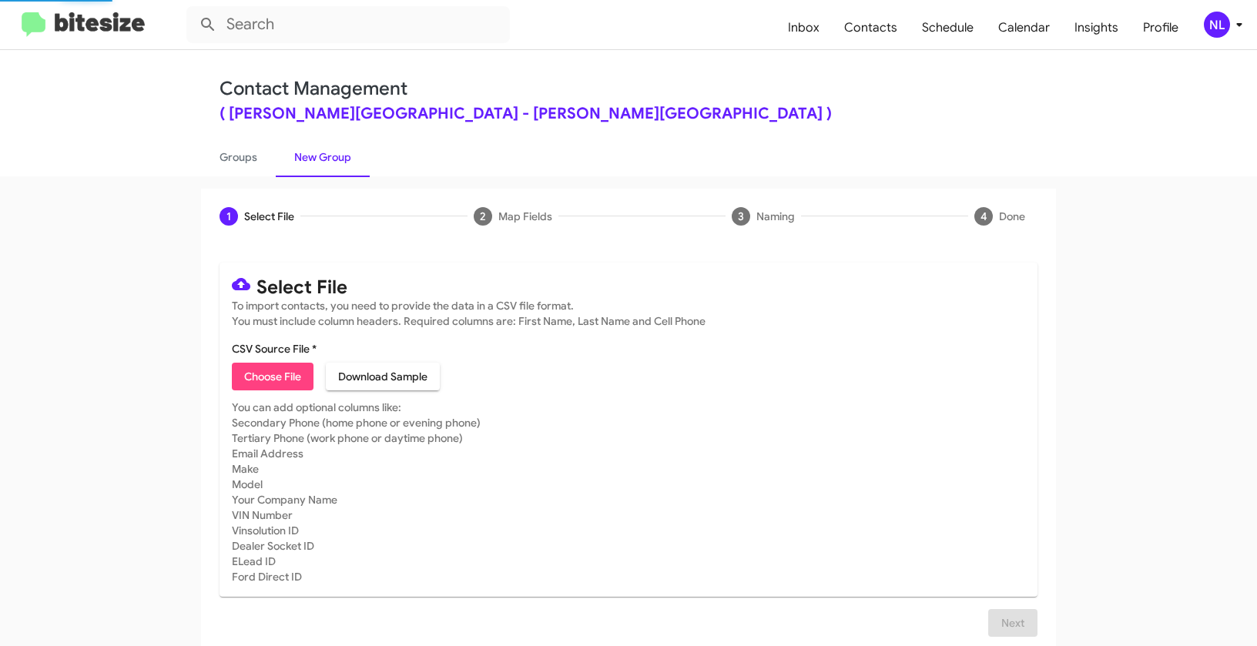
click at [276, 371] on span "Choose File" at bounding box center [272, 377] width 57 height 28
type input "DonLedford_Buyback24-27_10-07-25"
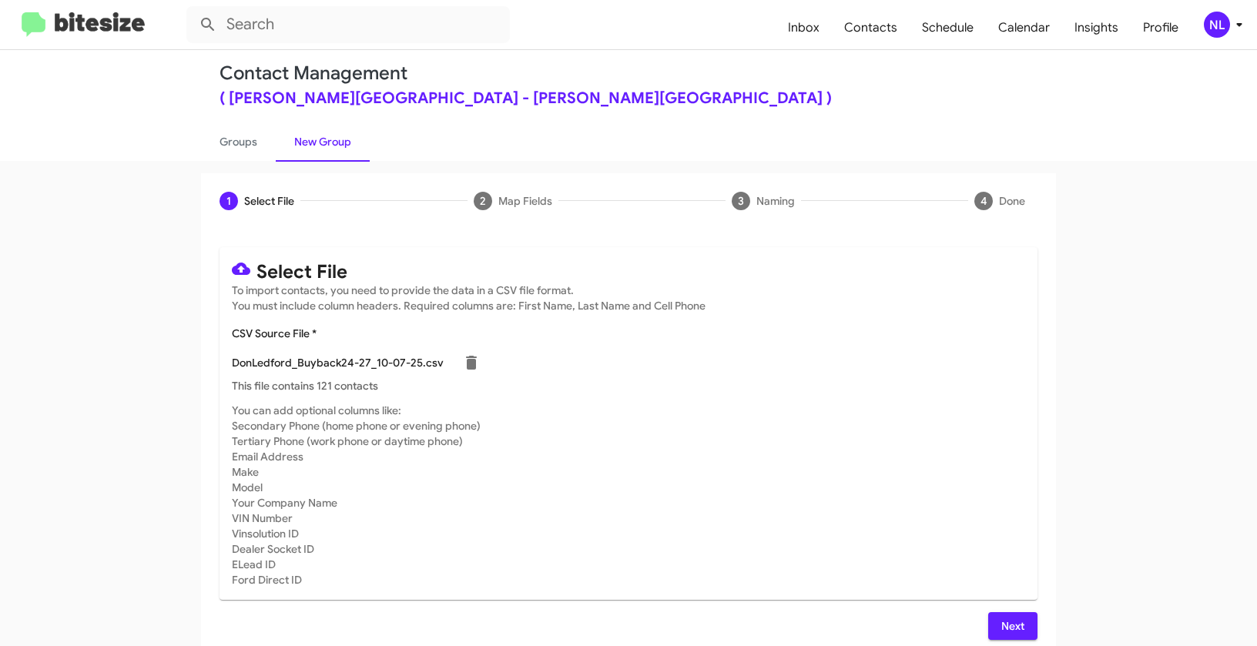
scroll to position [28, 0]
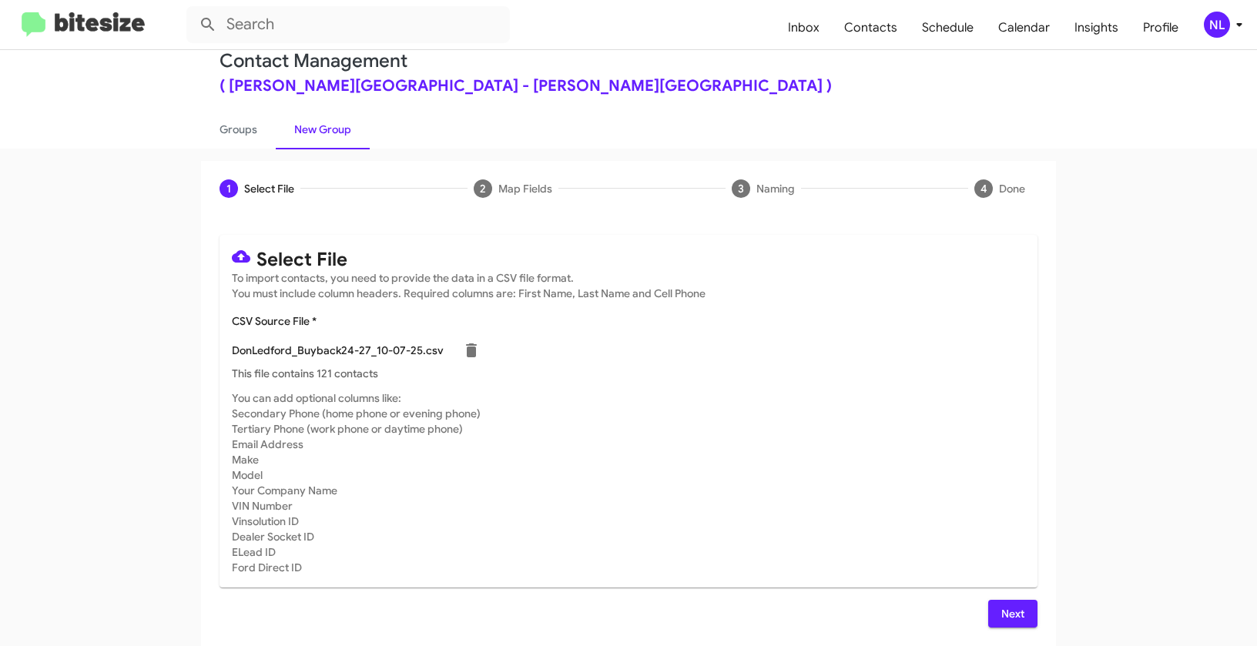
click at [1012, 609] on span "Next" at bounding box center [1012, 614] width 25 height 28
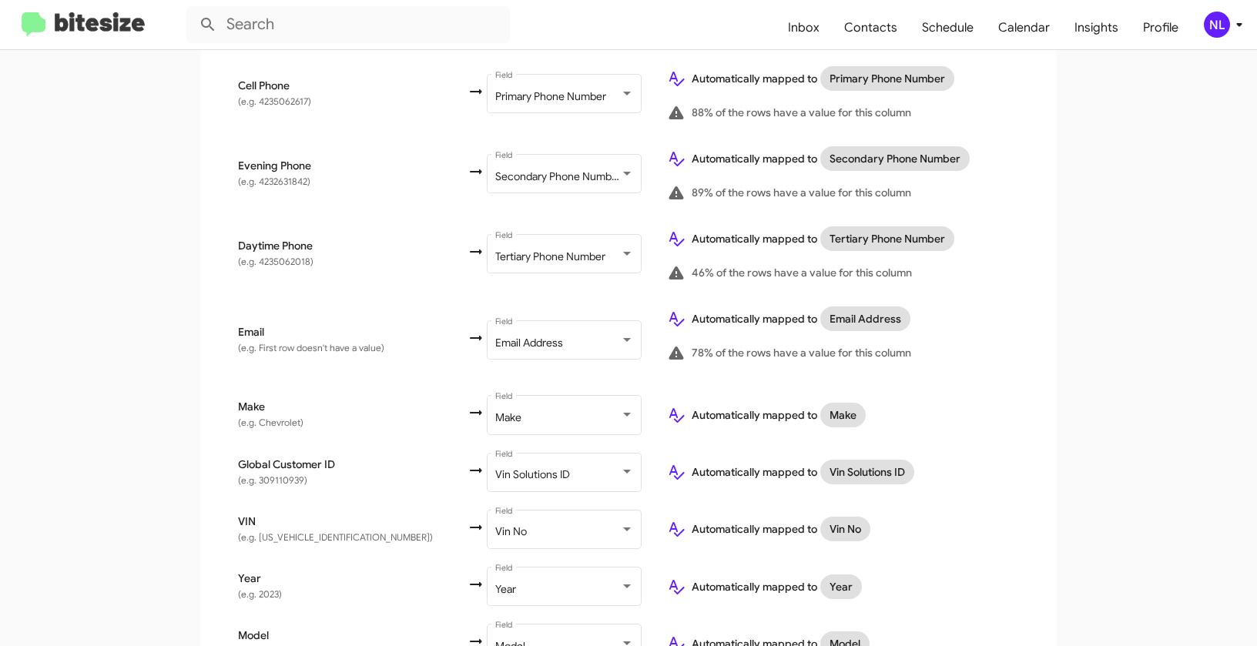
scroll to position [628, 0]
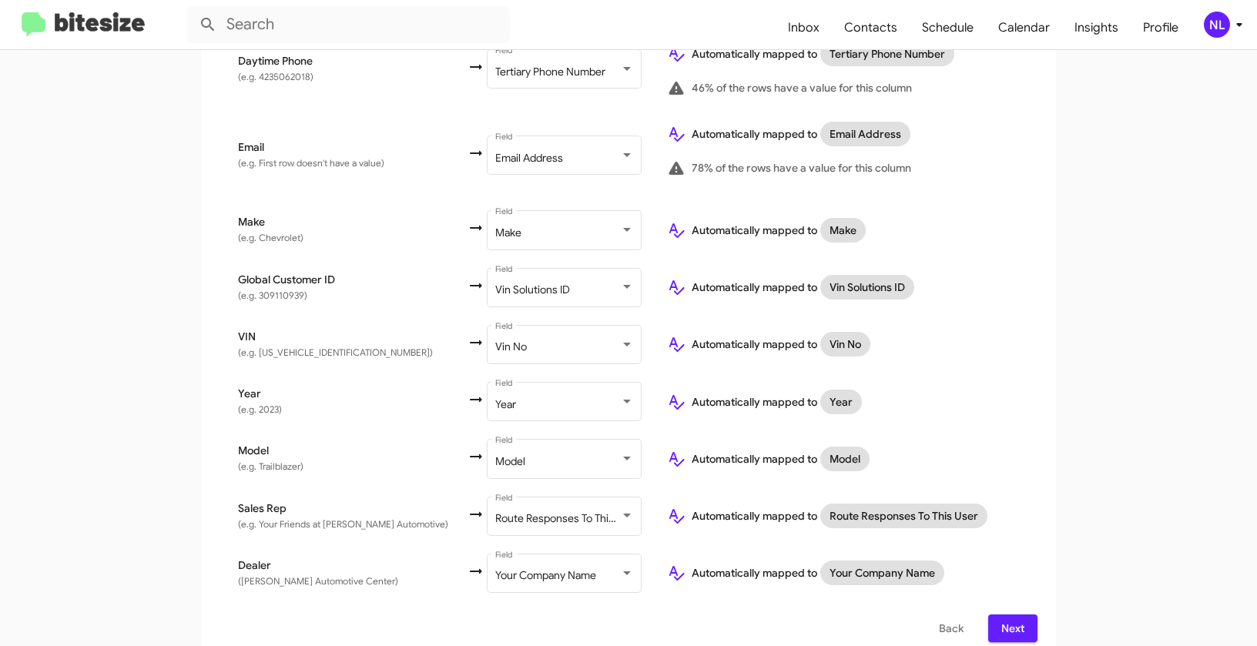
click at [1014, 615] on span "Next" at bounding box center [1012, 629] width 25 height 28
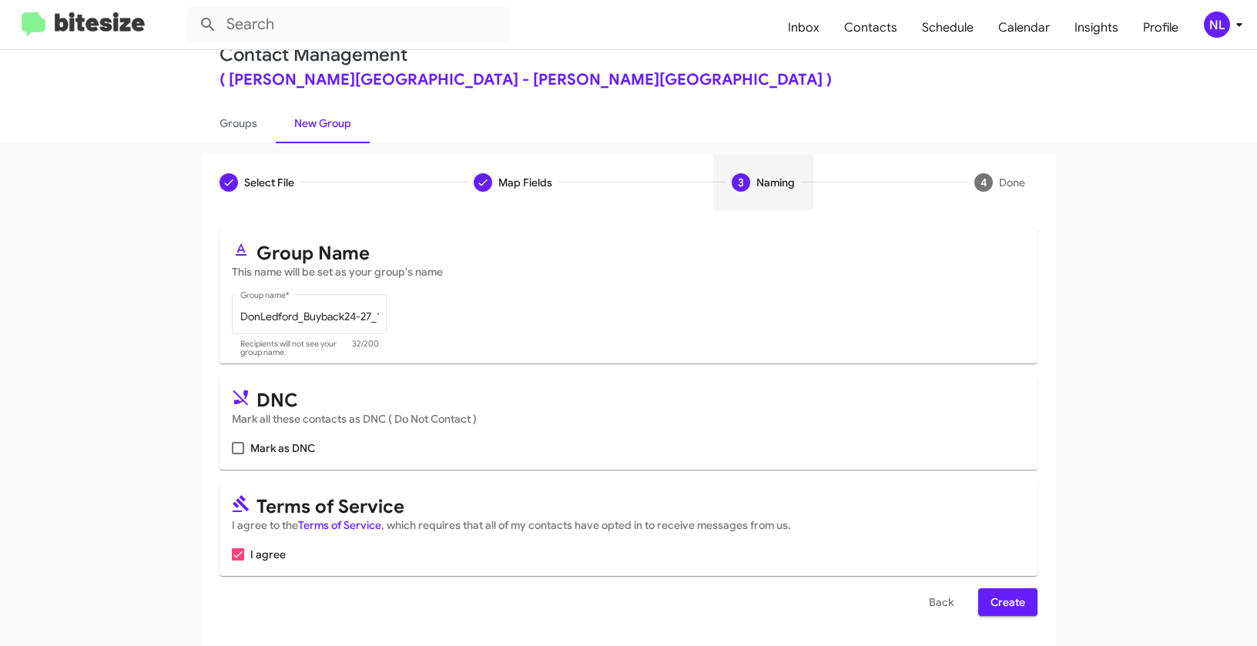
scroll to position [35, 0]
click at [1002, 604] on span "Create" at bounding box center [1007, 602] width 35 height 28
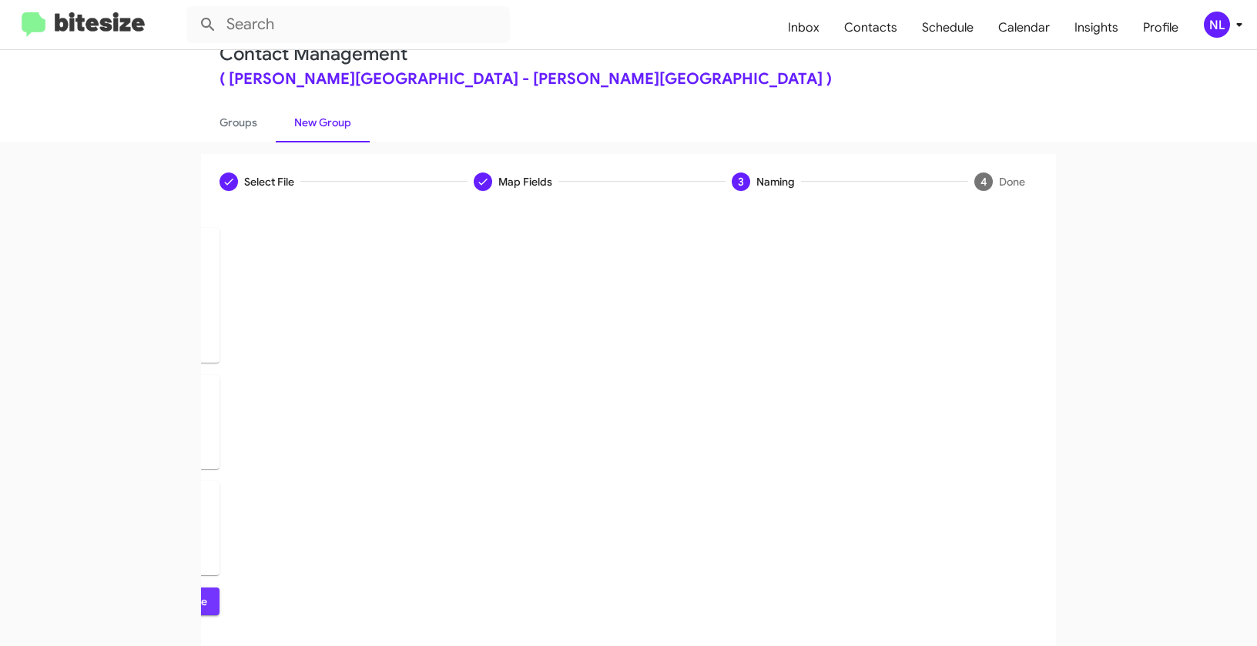
scroll to position [0, 0]
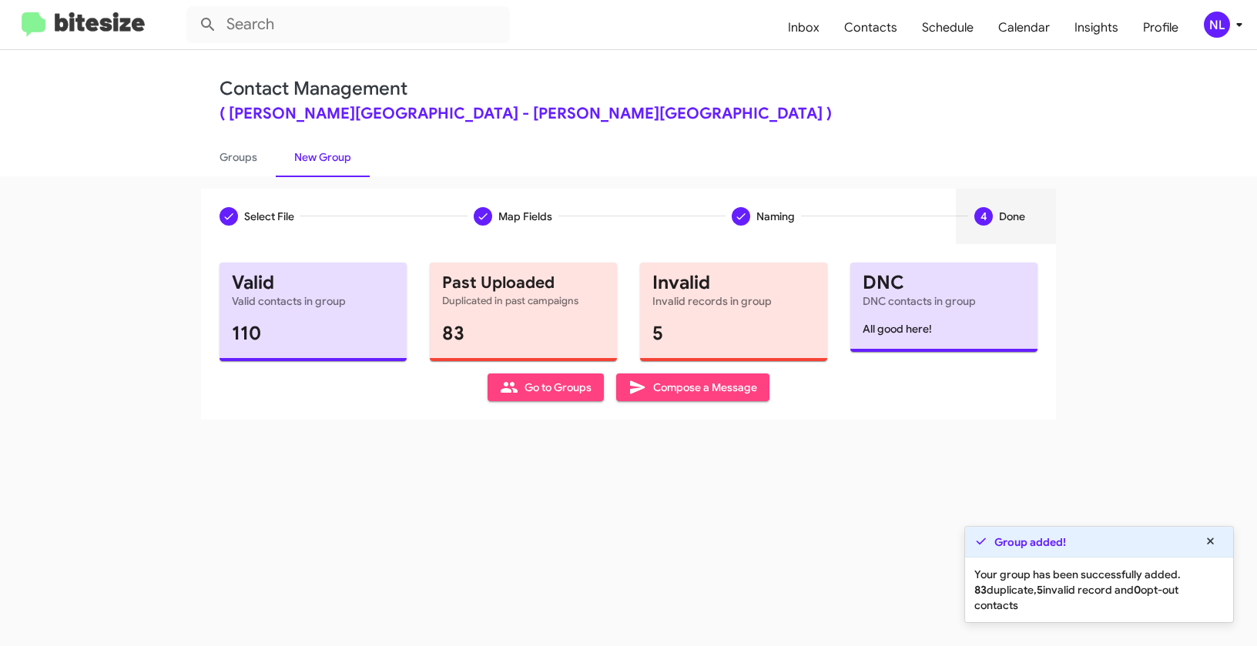
click at [528, 393] on span "Go to Groups" at bounding box center [546, 387] width 92 height 28
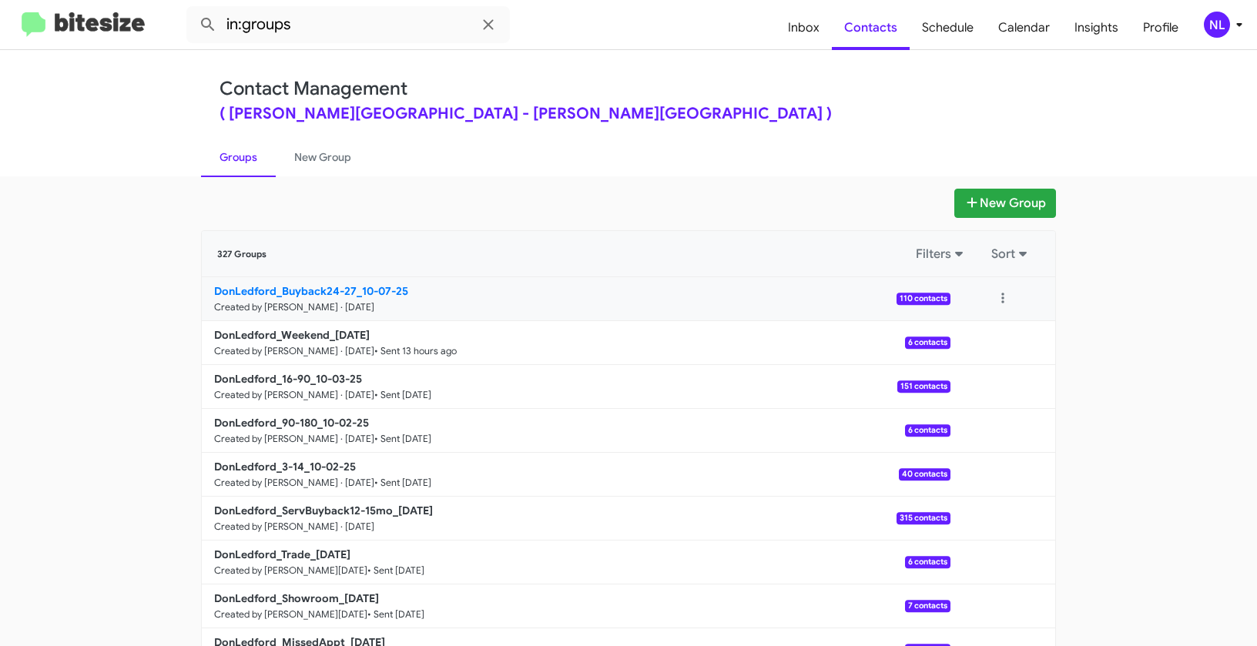
drag, startPoint x: 134, startPoint y: 284, endPoint x: 351, endPoint y: 283, distance: 217.2
click at [351, 283] on app-groups "New Group 327 Groups Filters Sort DonLedford_Buyback24-27_10-07-25 Created by […" at bounding box center [628, 473] width 1257 height 568
copy div "Filters Sort DonLedford_Buyback24-27"
click at [351, 22] on input "in:groups" at bounding box center [347, 24] width 323 height 37
paste input "DonLedford_Buyback24-27"
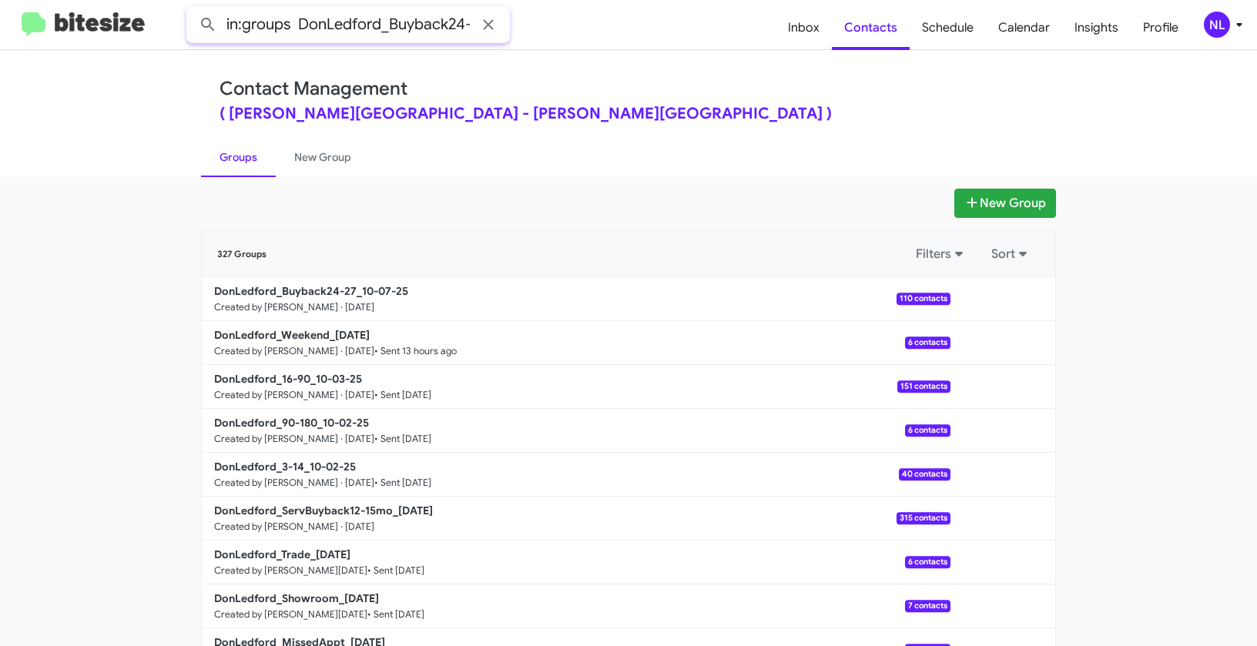
scroll to position [0, 17]
type input "in:groups DonLedford_Buyback24-27"
click at [193, 9] on button at bounding box center [208, 24] width 31 height 31
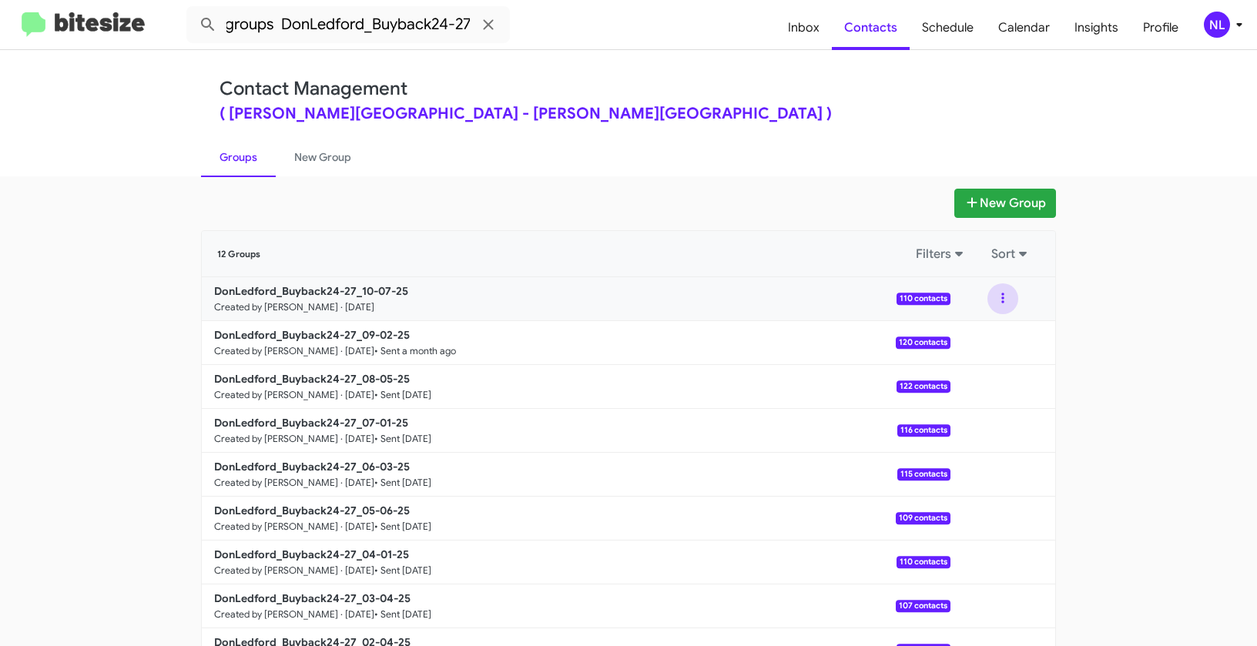
click at [1001, 299] on button at bounding box center [1002, 298] width 31 height 31
click at [996, 343] on button "View contacts" at bounding box center [956, 340] width 123 height 37
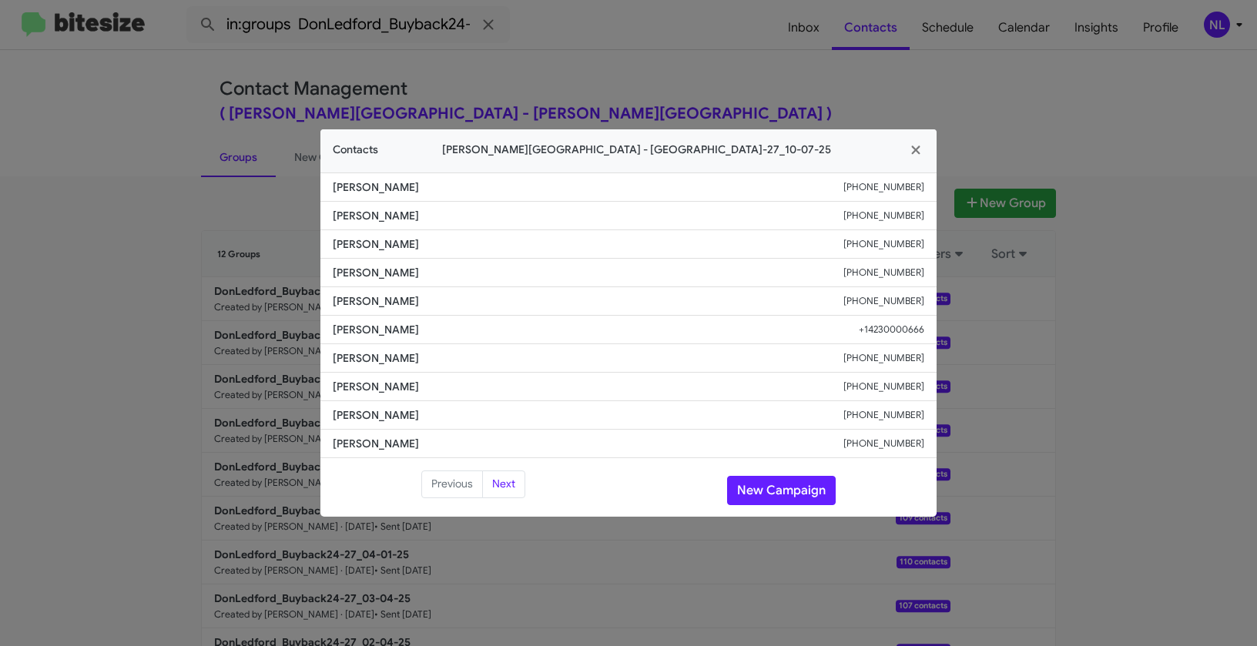
drag, startPoint x: 326, startPoint y: 353, endPoint x: 456, endPoint y: 357, distance: 130.2
click at [456, 357] on li "[PERSON_NAME] [PHONE_NUMBER]" at bounding box center [628, 358] width 616 height 28
copy span "[PERSON_NAME]"
click at [755, 483] on button "New Campaign" at bounding box center [781, 490] width 109 height 29
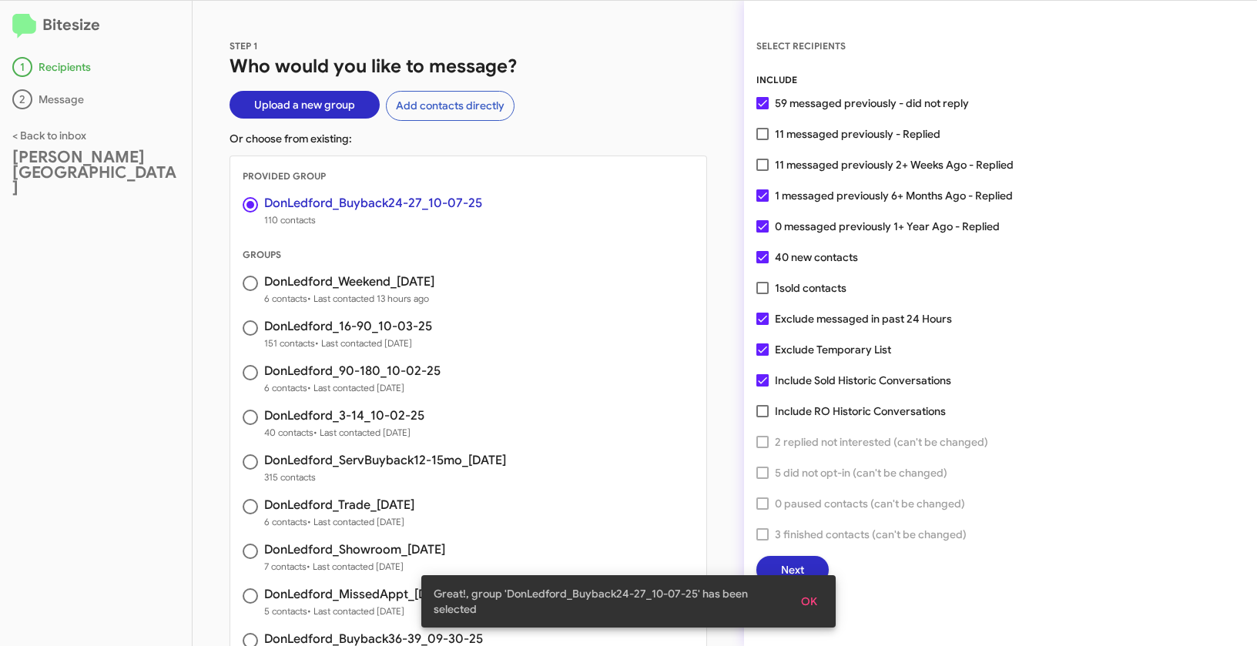
click at [819, 598] on button "OK" at bounding box center [809, 602] width 41 height 28
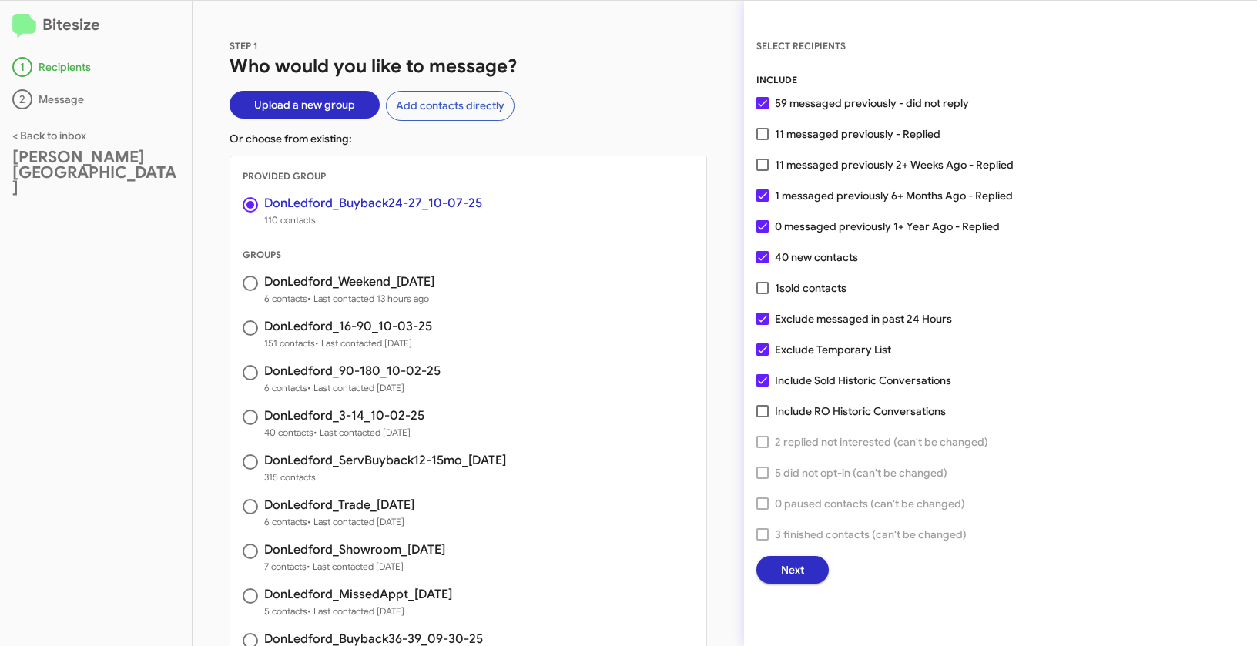
click at [809, 576] on button "Next" at bounding box center [792, 570] width 72 height 28
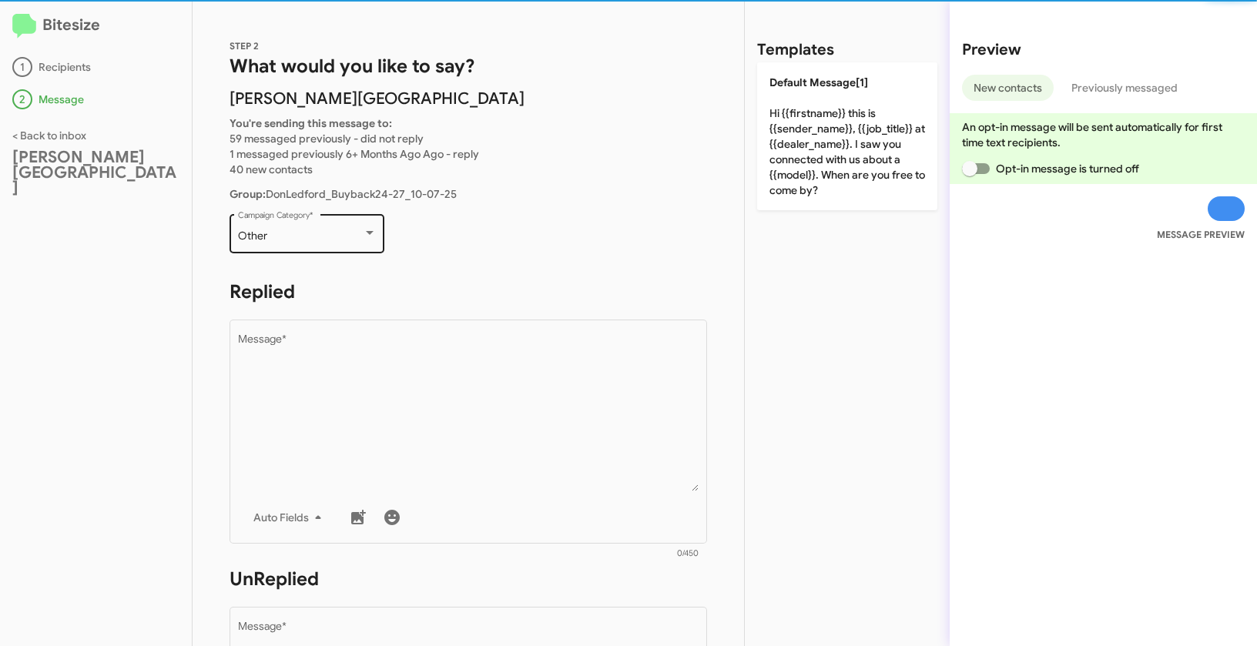
click at [332, 233] on div "Other" at bounding box center [300, 236] width 125 height 12
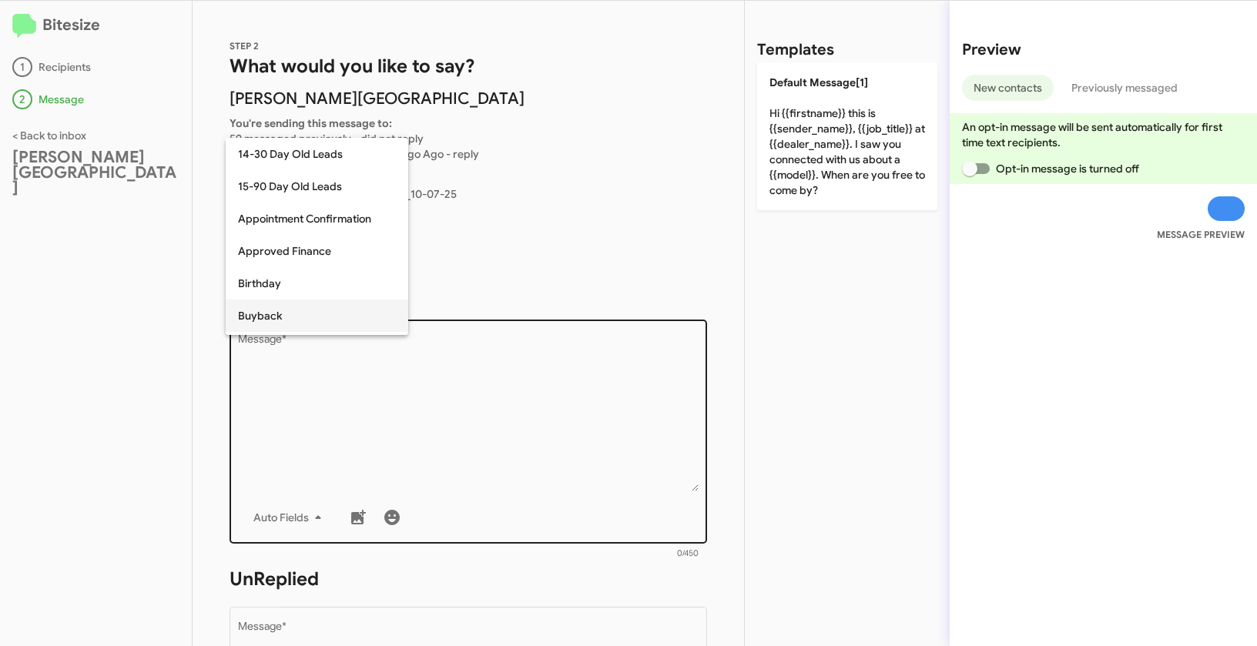
click at [276, 321] on span "Buyback" at bounding box center [317, 316] width 158 height 32
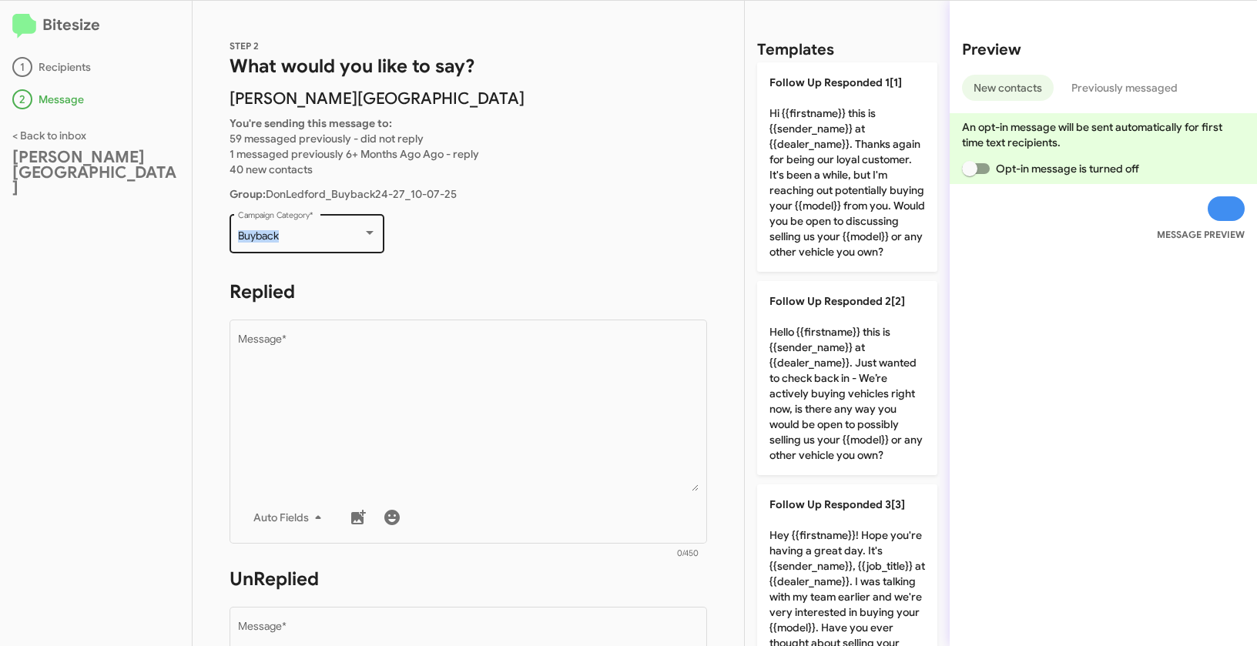
drag, startPoint x: 234, startPoint y: 228, endPoint x: 291, endPoint y: 235, distance: 57.4
click at [291, 235] on div "Buyback Campaign Category *" at bounding box center [306, 232] width 155 height 42
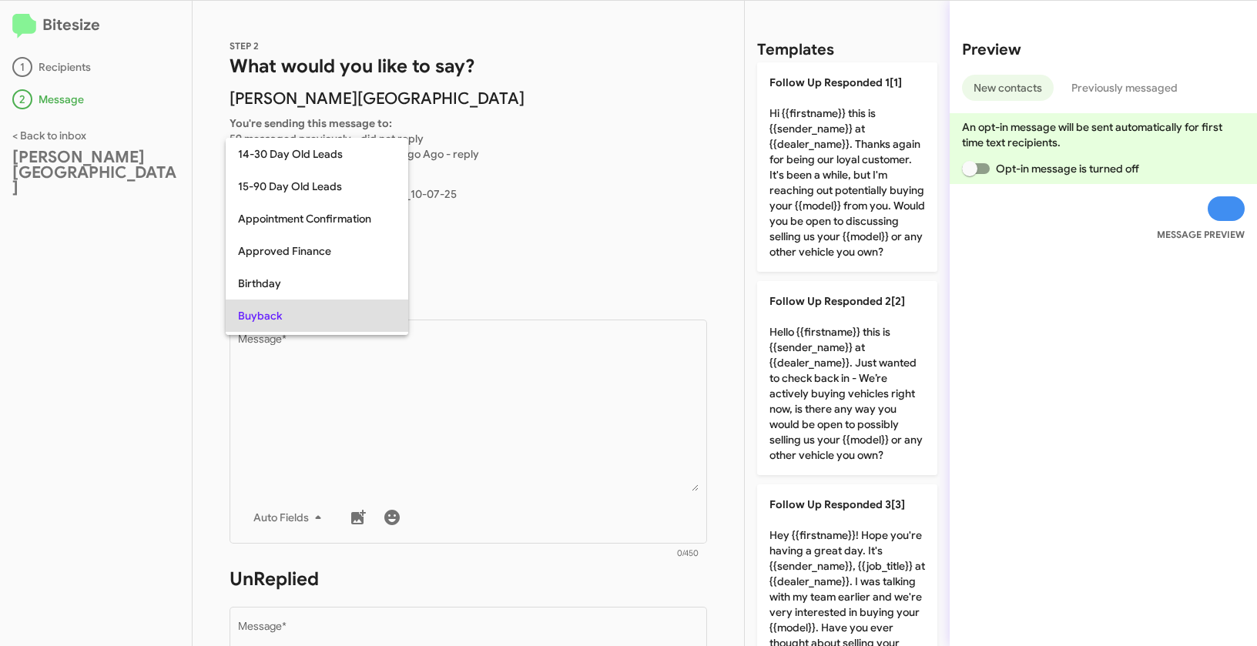
scroll to position [79, 0]
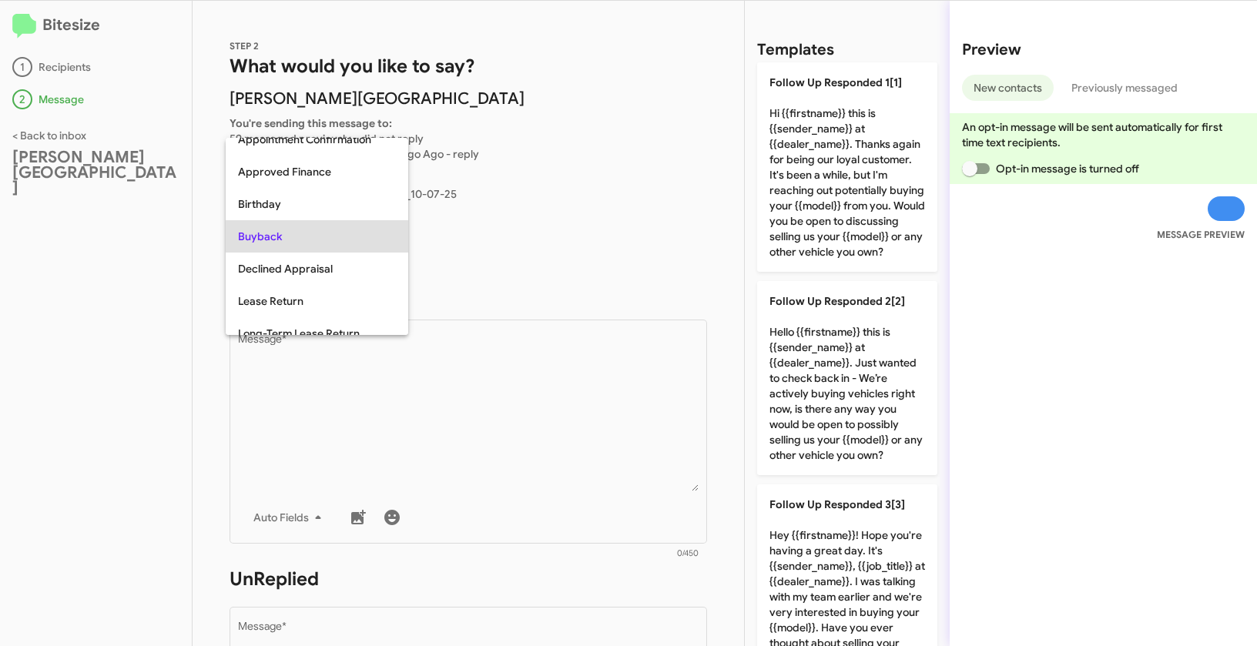
copy span "Buyback"
click at [475, 447] on div at bounding box center [628, 323] width 1257 height 646
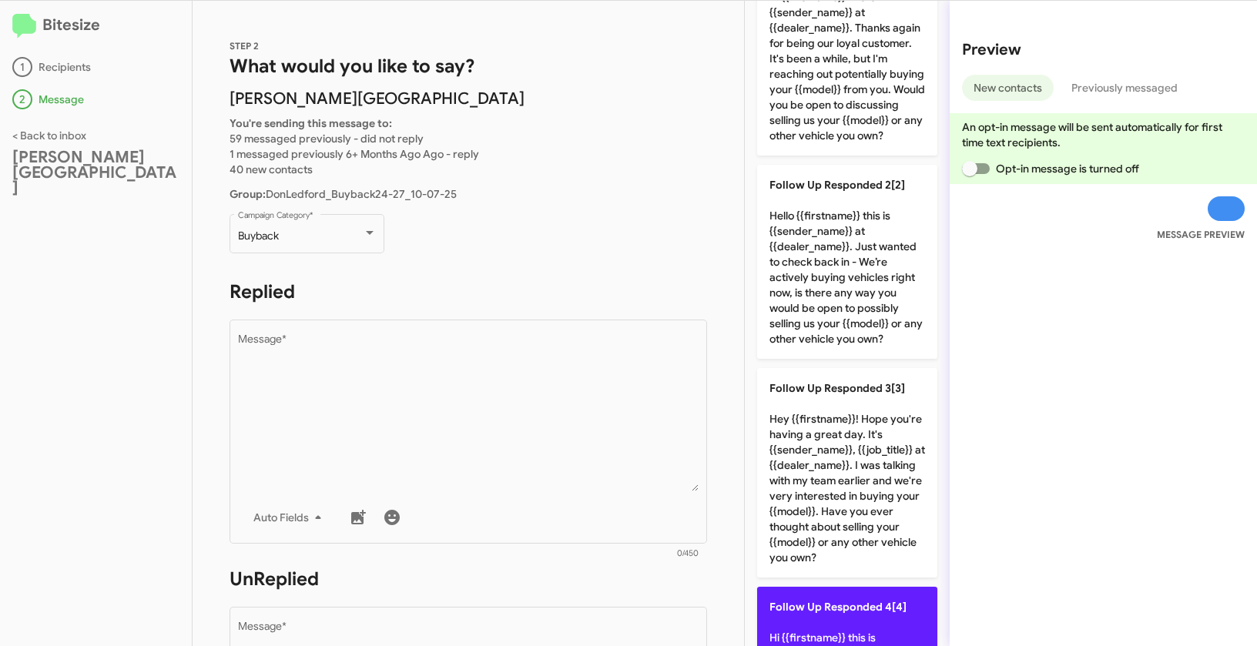
scroll to position [0, 0]
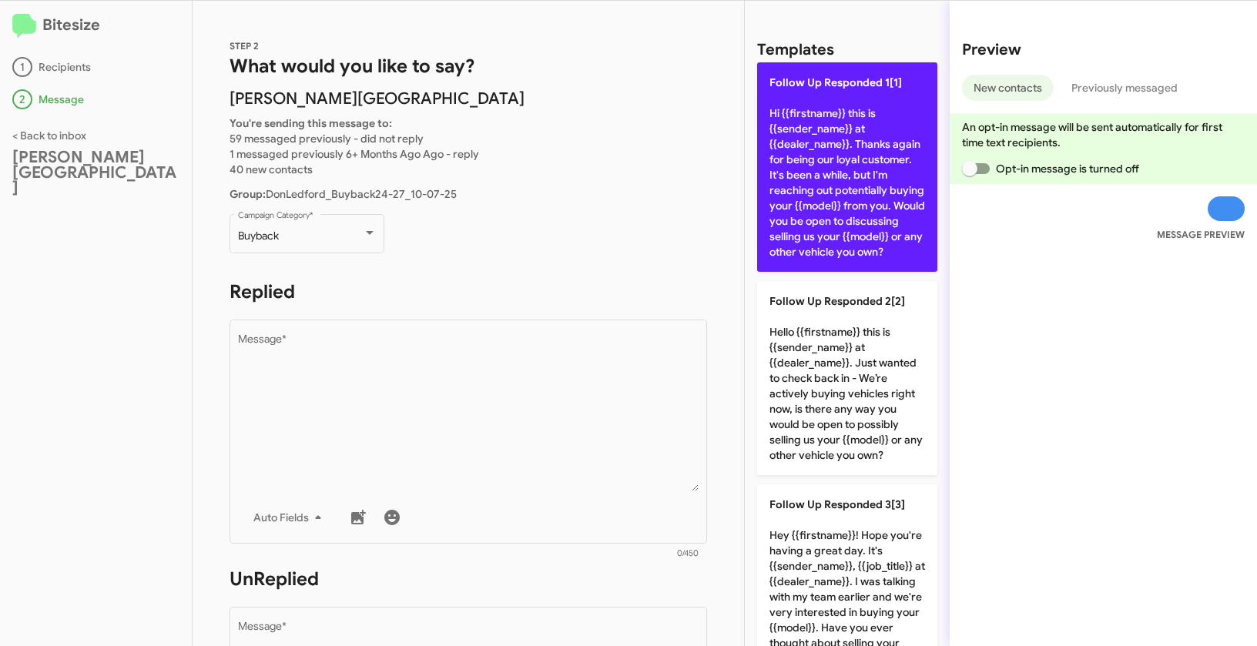
click at [822, 152] on p "Follow Up Responded 1[1] Hi {{firstname}} this is {{sender_name}} at {{dealer_n…" at bounding box center [847, 166] width 180 height 209
type textarea "Hi {{firstname}} this is {{sender_name}} at {{dealer_name}}. Thanks again for b…"
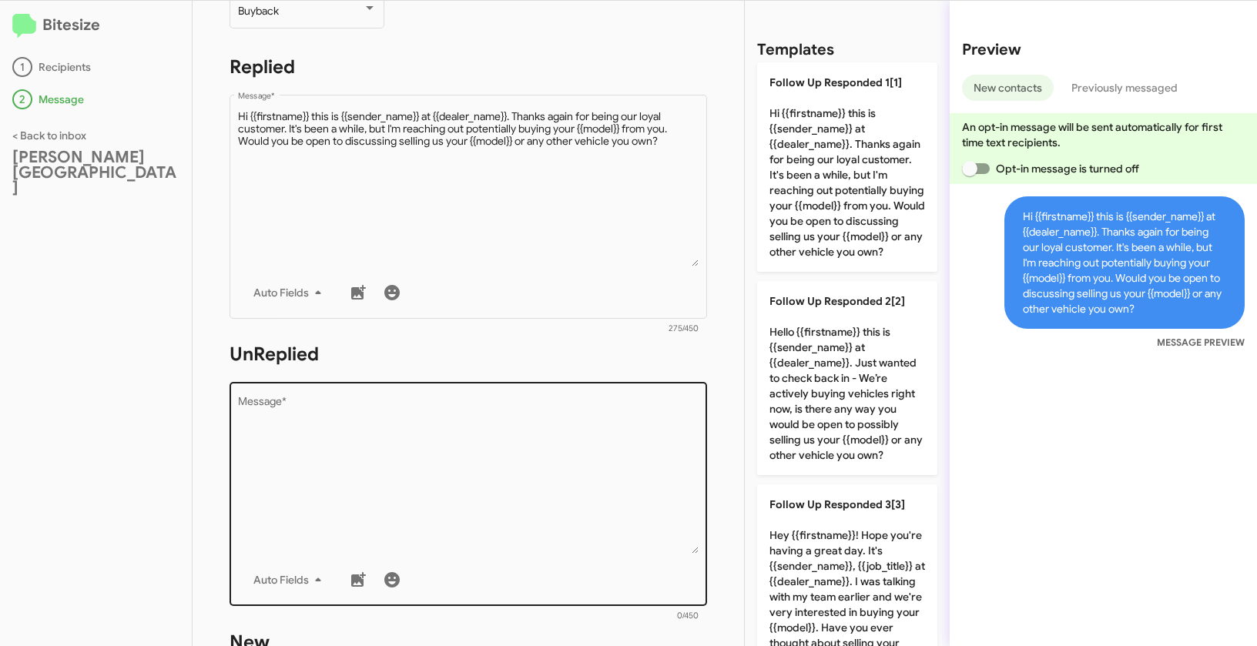
scroll to position [271, 0]
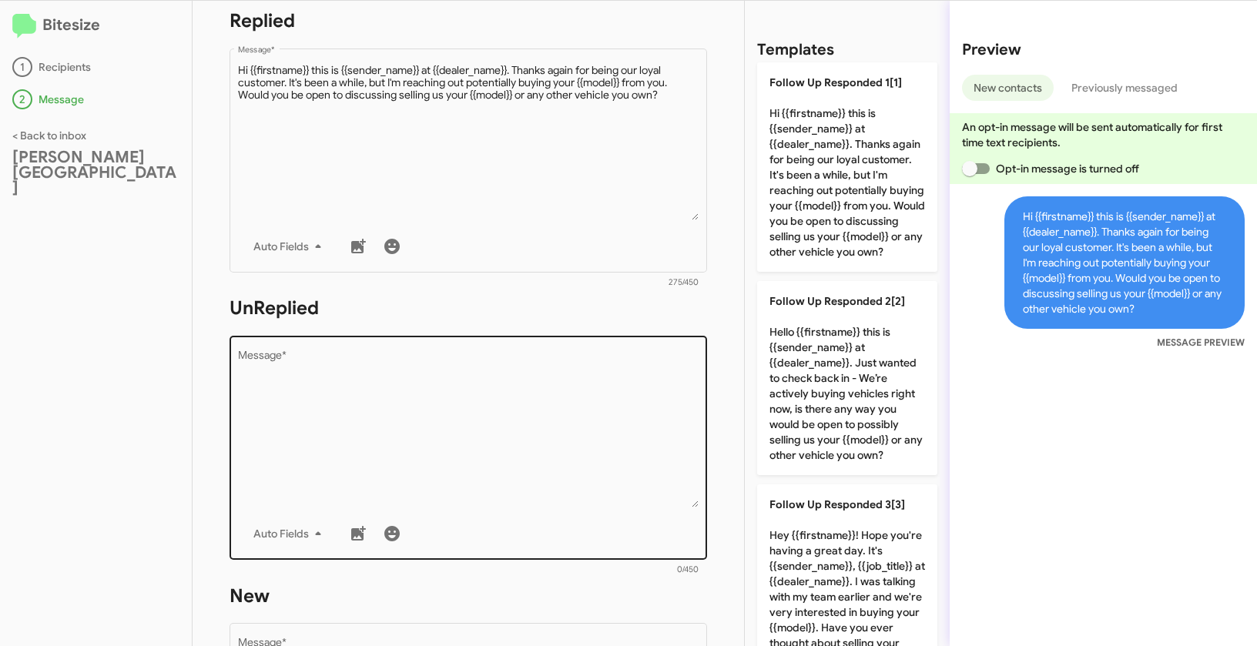
click at [530, 414] on textarea "Message *" at bounding box center [468, 428] width 461 height 157
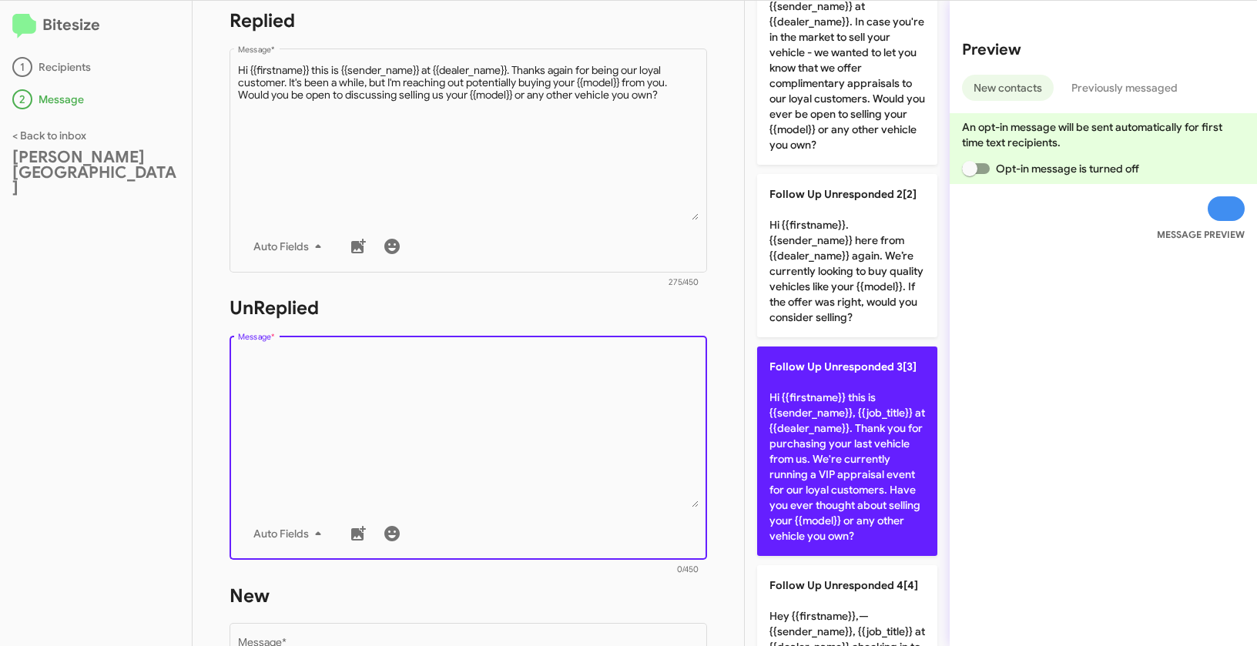
scroll to position [262, 0]
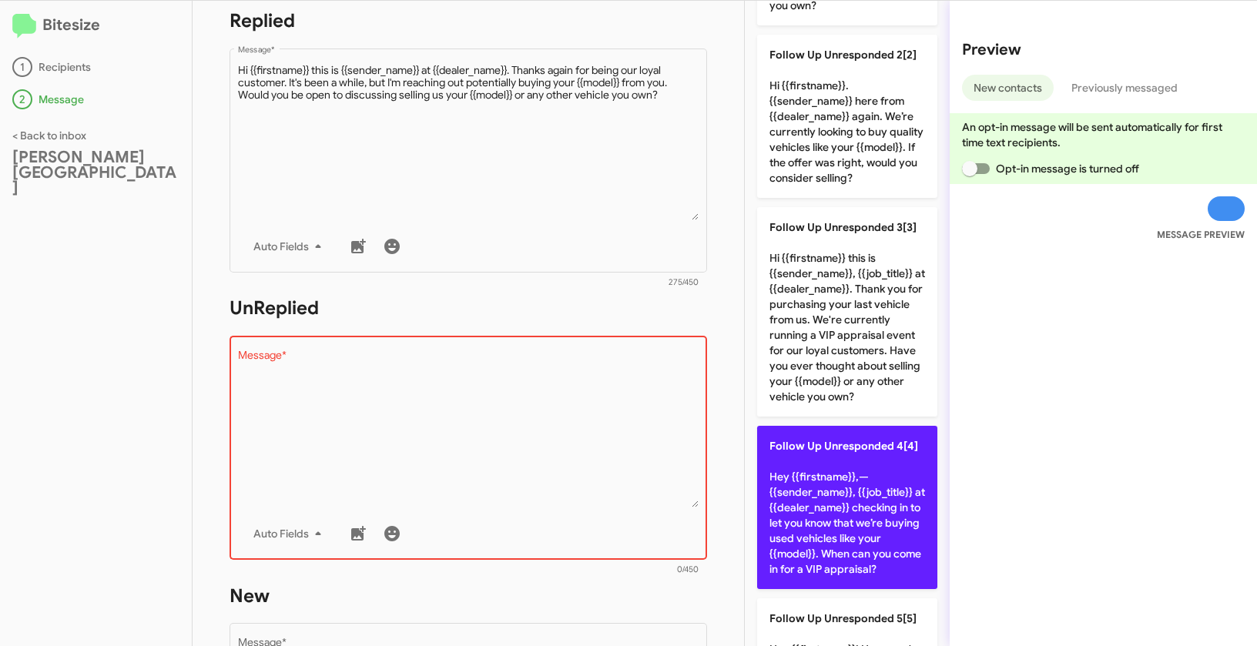
click at [835, 518] on p "Follow Up Unresponded 4[4] Hey {{firstname}},—{{sender_name}}, {{job_title}} at…" at bounding box center [847, 507] width 180 height 163
type textarea "Hey {{firstname}},—{{sender_name}}, {{job_title}} at {{dealer_name}} checking i…"
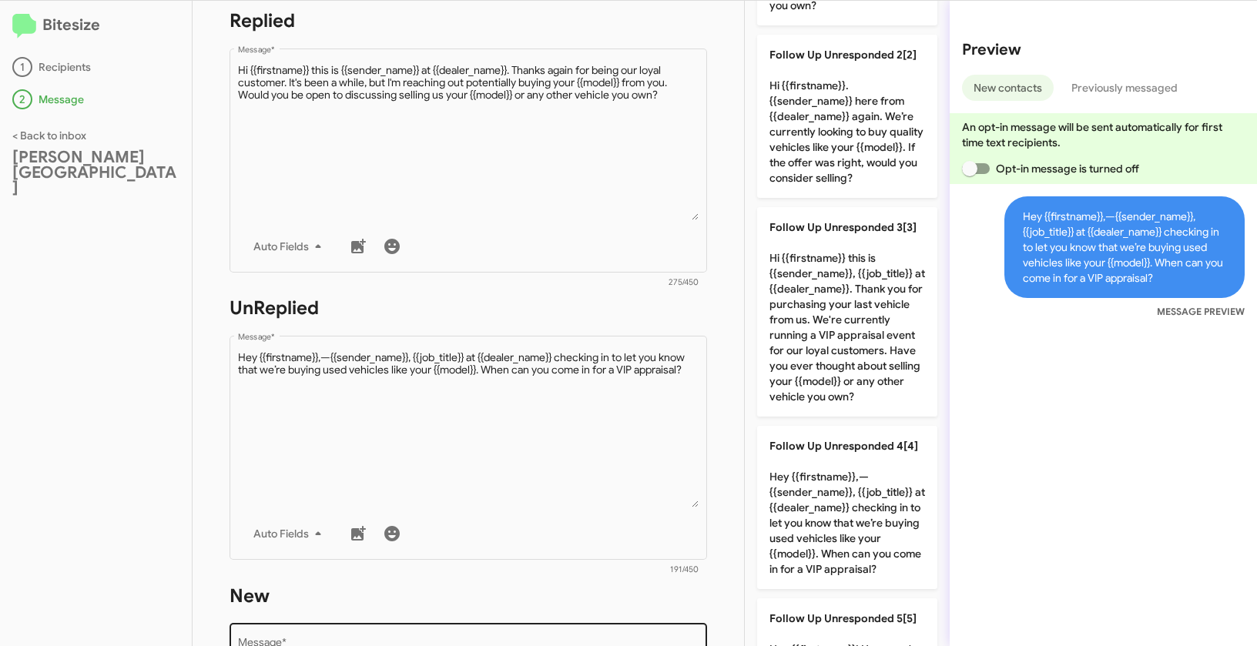
scroll to position [534, 0]
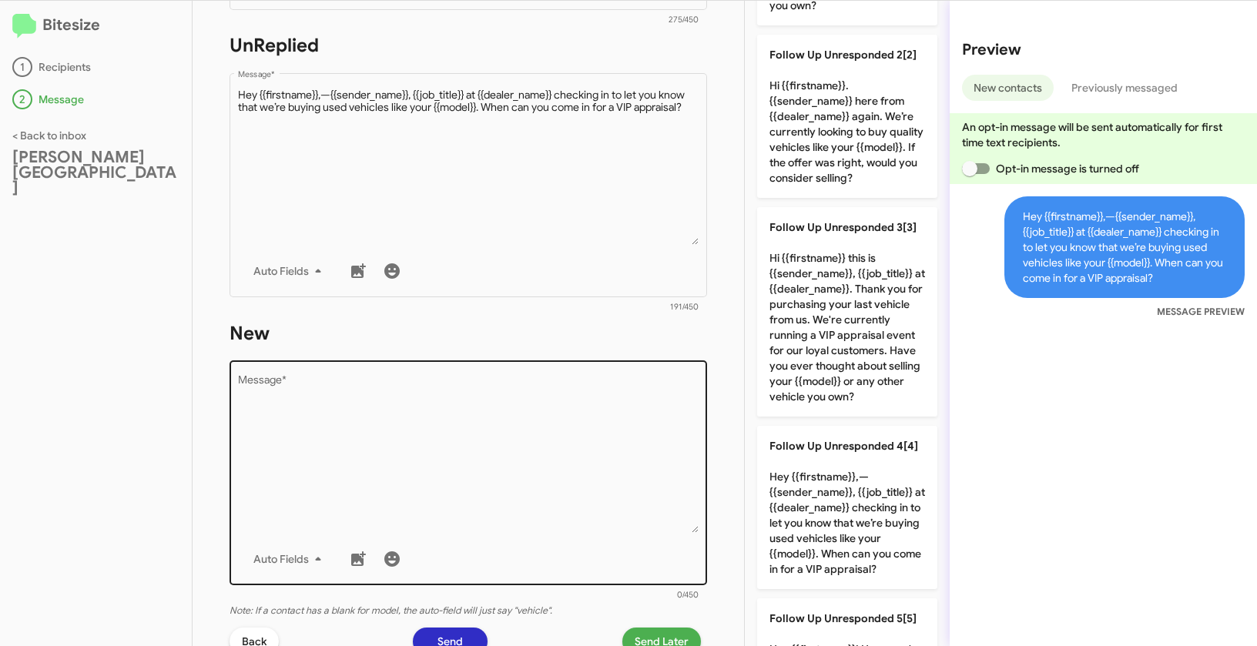
click at [484, 471] on textarea "Message *" at bounding box center [468, 454] width 461 height 157
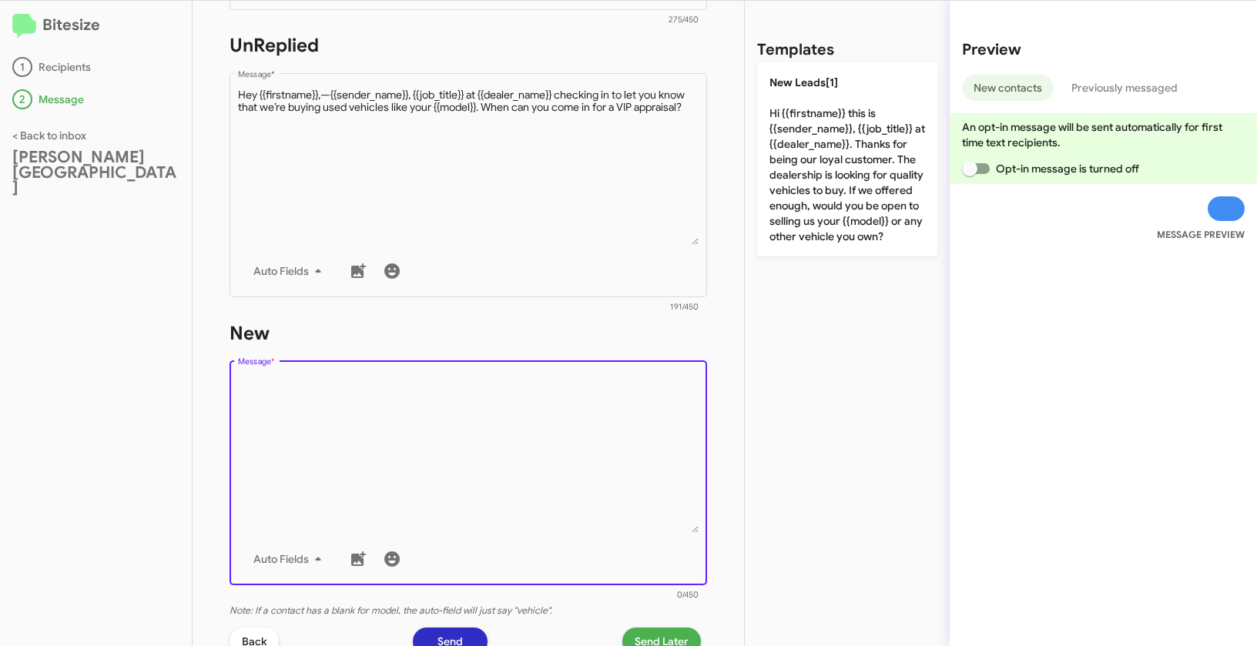
scroll to position [0, 0]
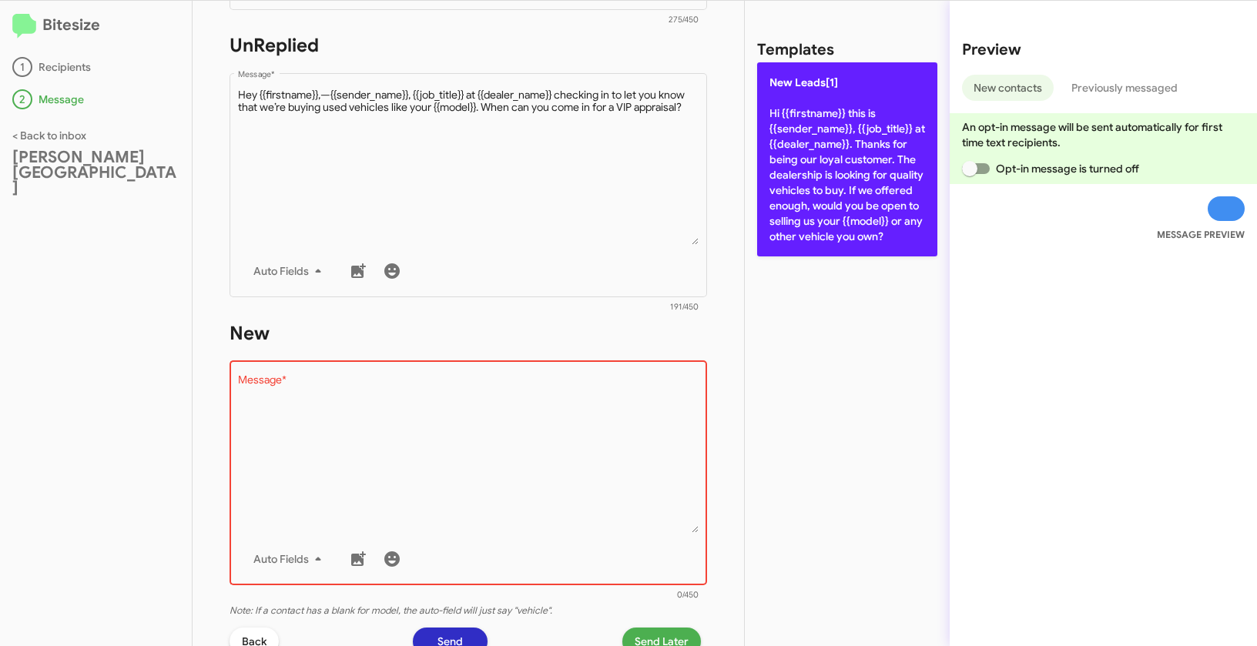
click at [803, 189] on p "New Leads[1] Hi {{firstname}} this is {{sender_name}}, {{job_title}} at {{deale…" at bounding box center [847, 159] width 180 height 194
type textarea "Hi {{firstname}} this is {{sender_name}}, {{job_title}} at {{dealer_name}}. Tha…"
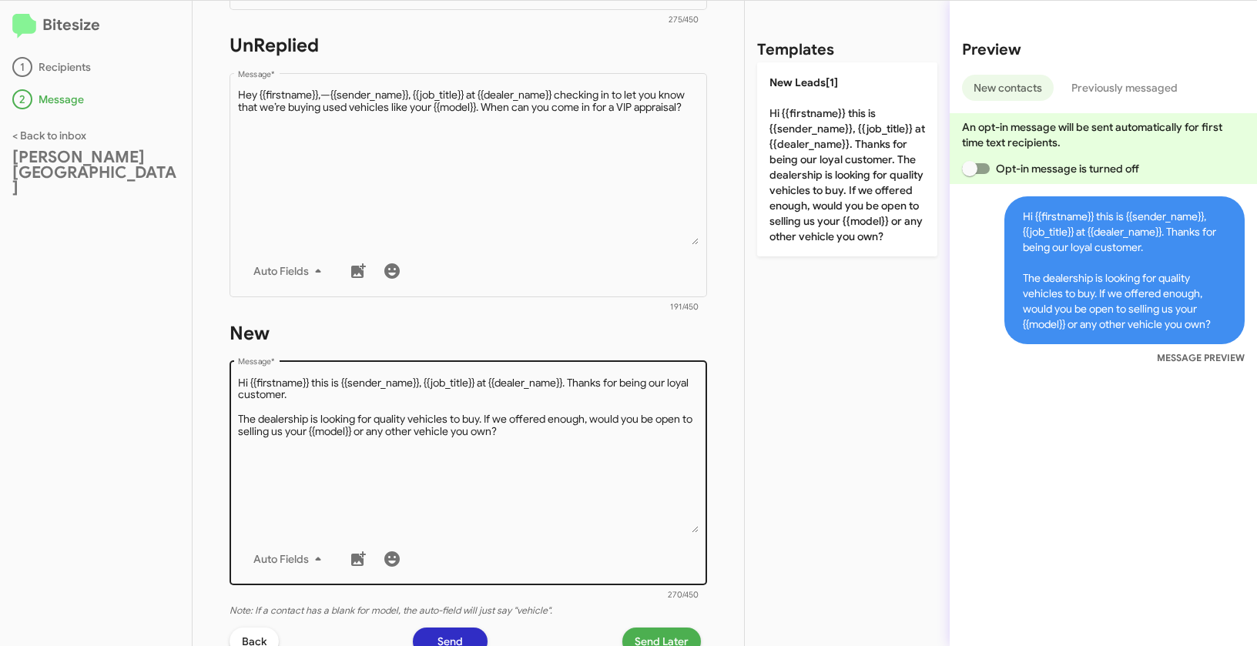
scroll to position [733, 0]
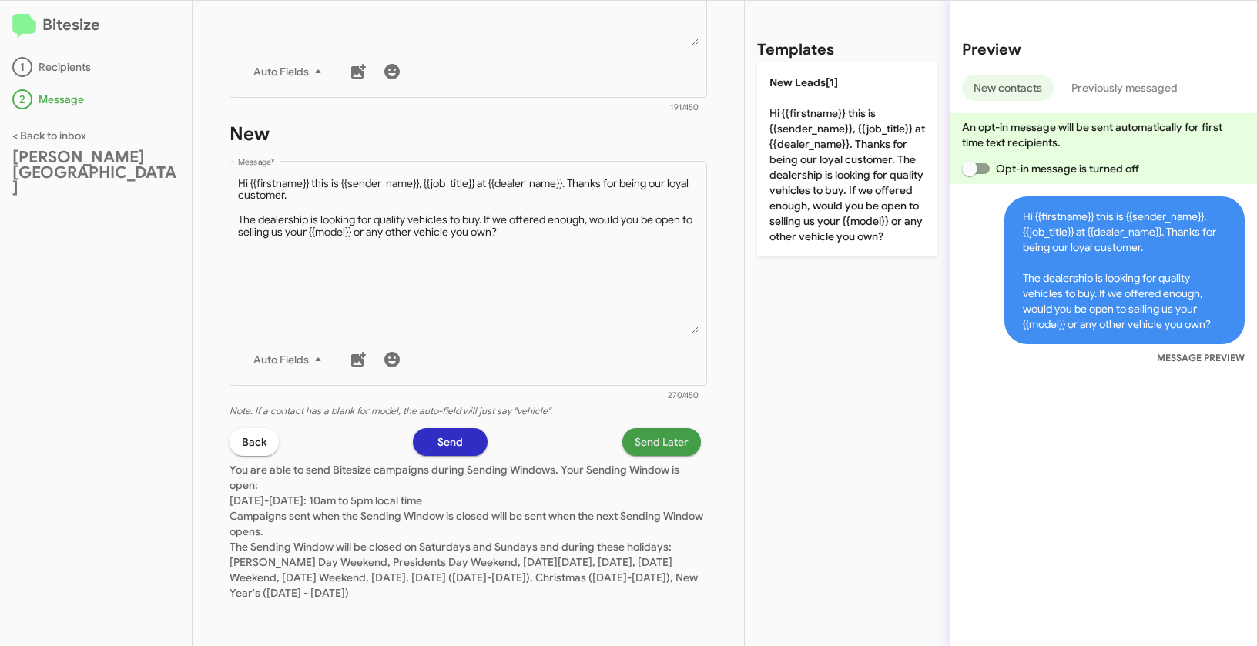
click at [648, 448] on span "Send Later" at bounding box center [662, 442] width 54 height 28
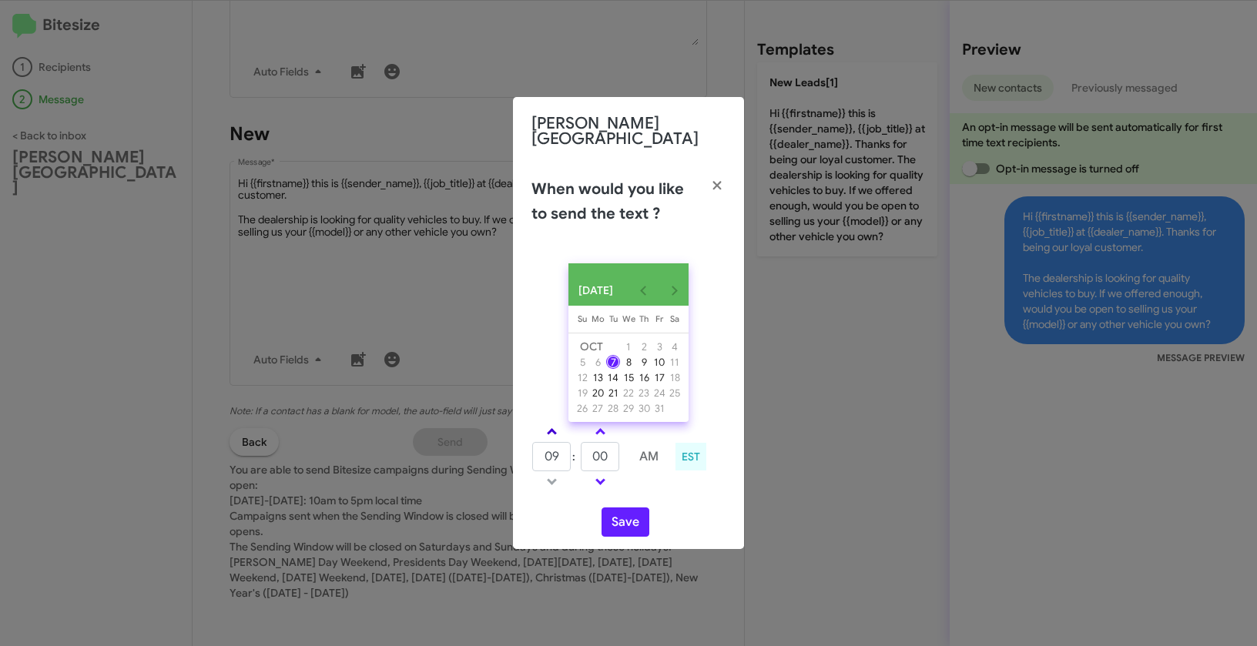
click at [550, 430] on span at bounding box center [552, 433] width 10 height 10
type input "10"
drag, startPoint x: 610, startPoint y: 454, endPoint x: 584, endPoint y: 448, distance: 26.7
click at [584, 448] on input "00" at bounding box center [600, 456] width 39 height 29
type input "17"
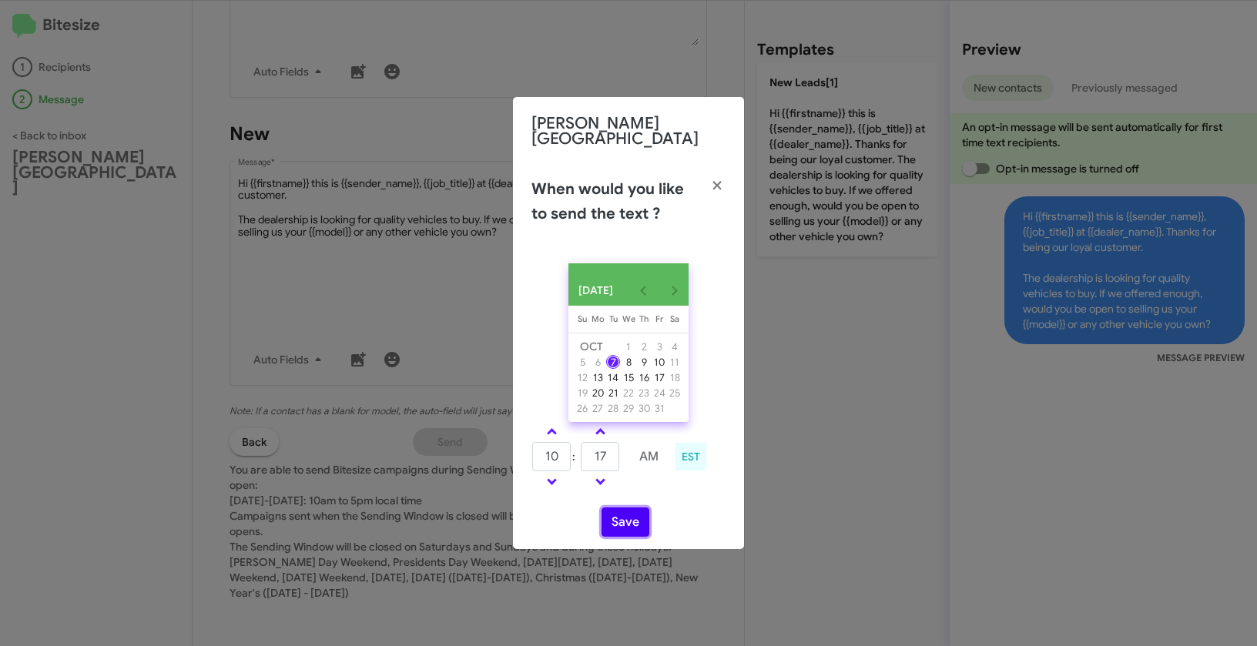
click at [633, 522] on button "Save" at bounding box center [625, 521] width 48 height 29
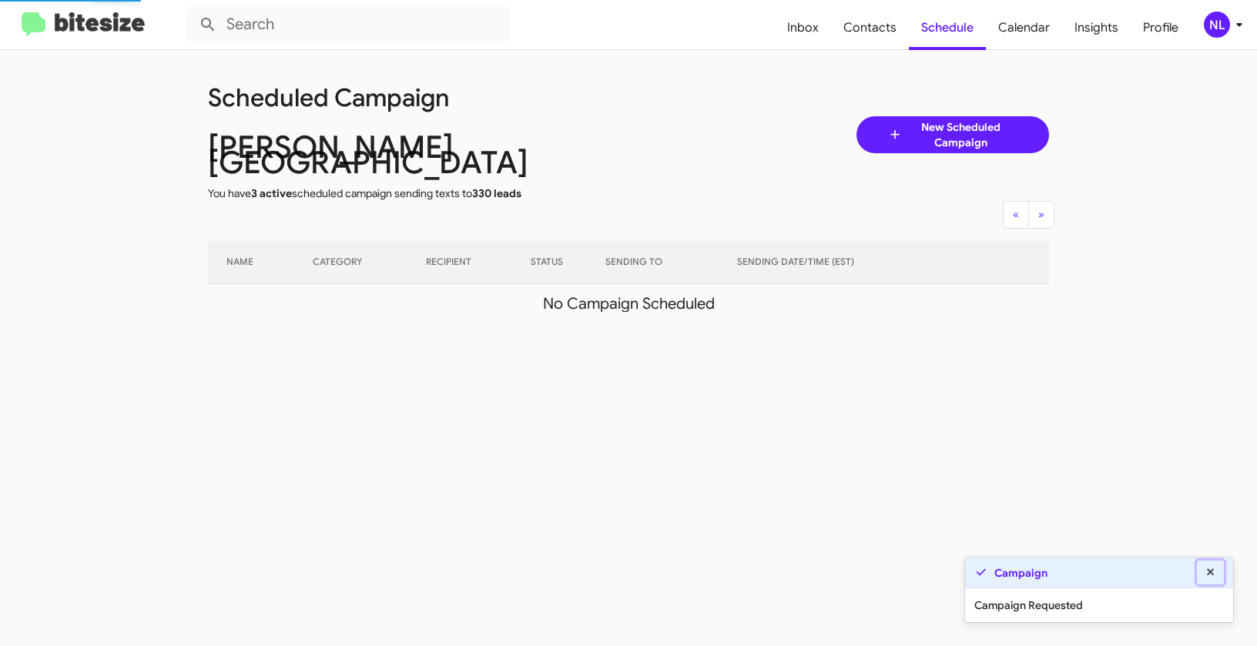
click at [1218, 571] on button at bounding box center [1211, 573] width 28 height 24
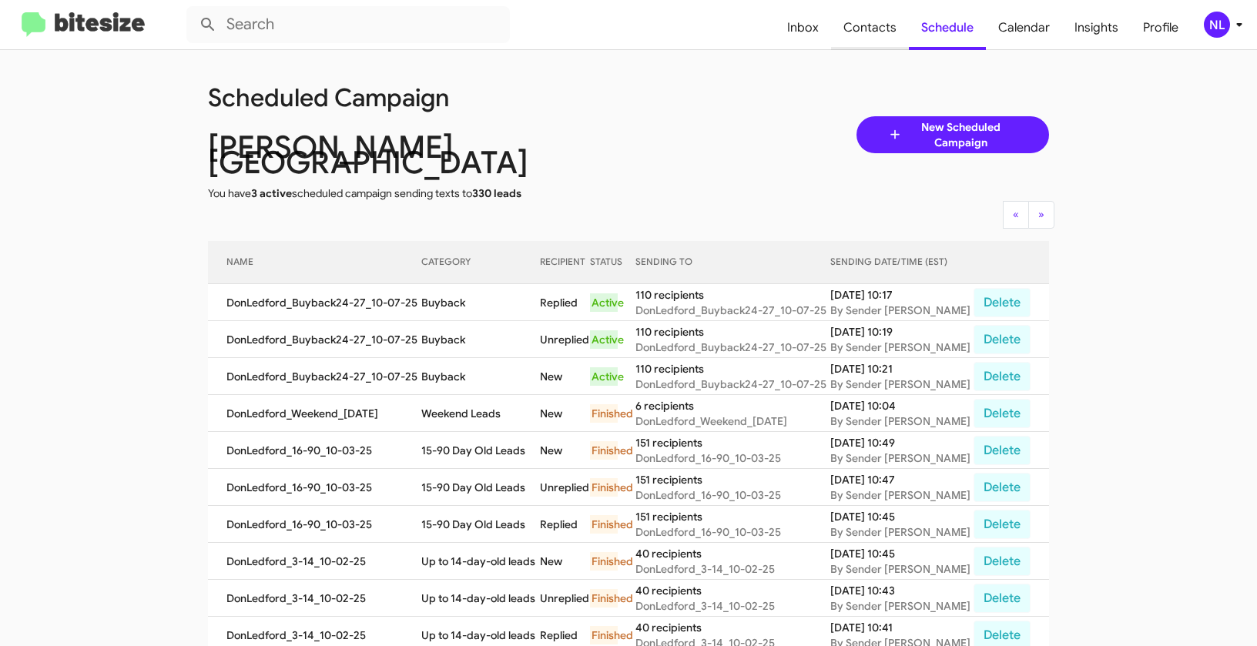
click at [863, 34] on span "Contacts" at bounding box center [870, 27] width 78 height 45
type input "in:groups"
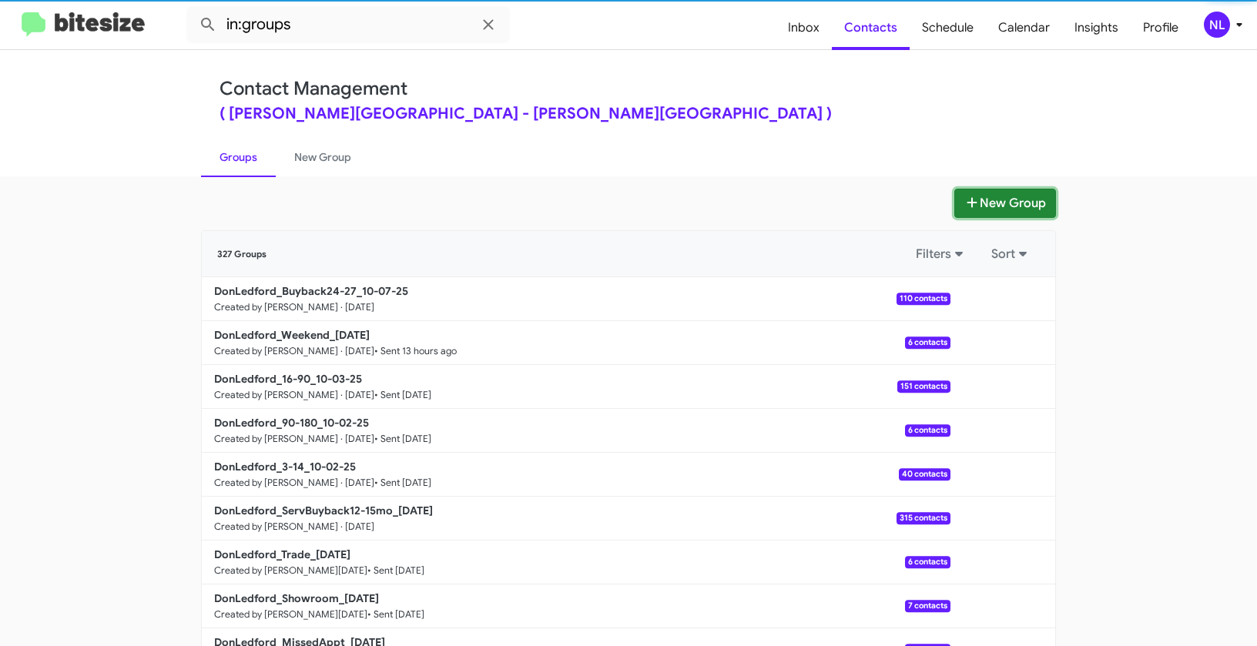
click at [1011, 201] on button "New Group" at bounding box center [1005, 203] width 102 height 29
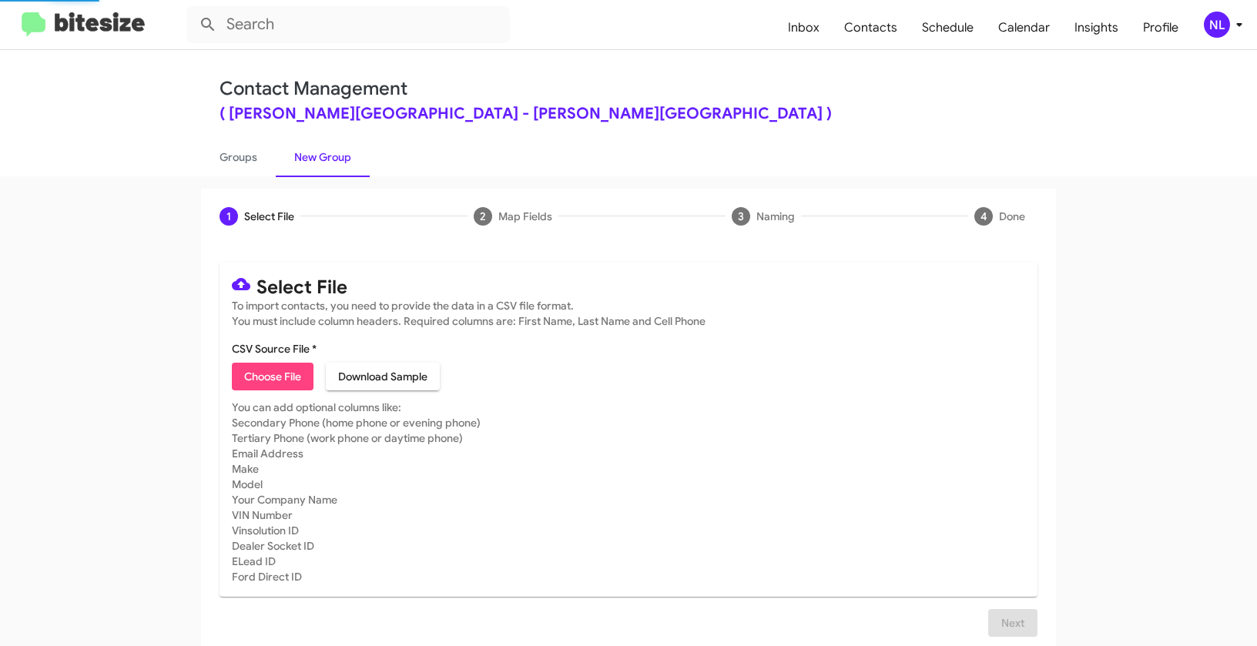
click at [233, 379] on button "Choose File" at bounding box center [273, 377] width 82 height 28
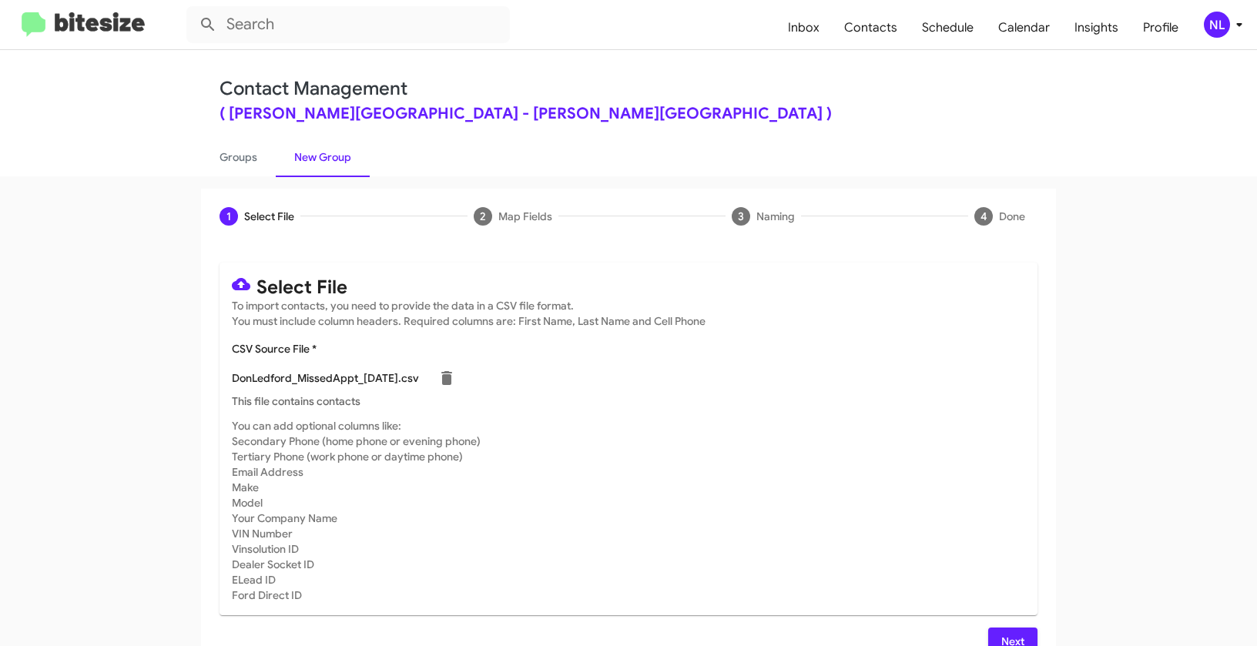
type input "DonLedford_MissedAppt_[DATE]"
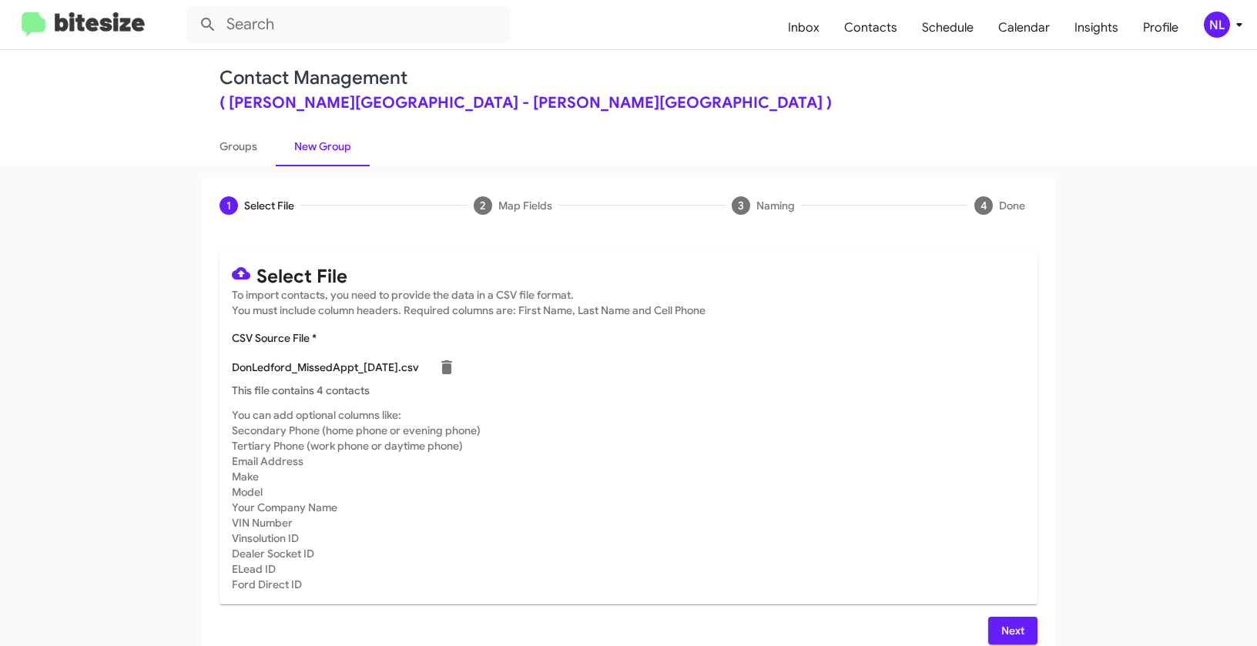
scroll to position [28, 0]
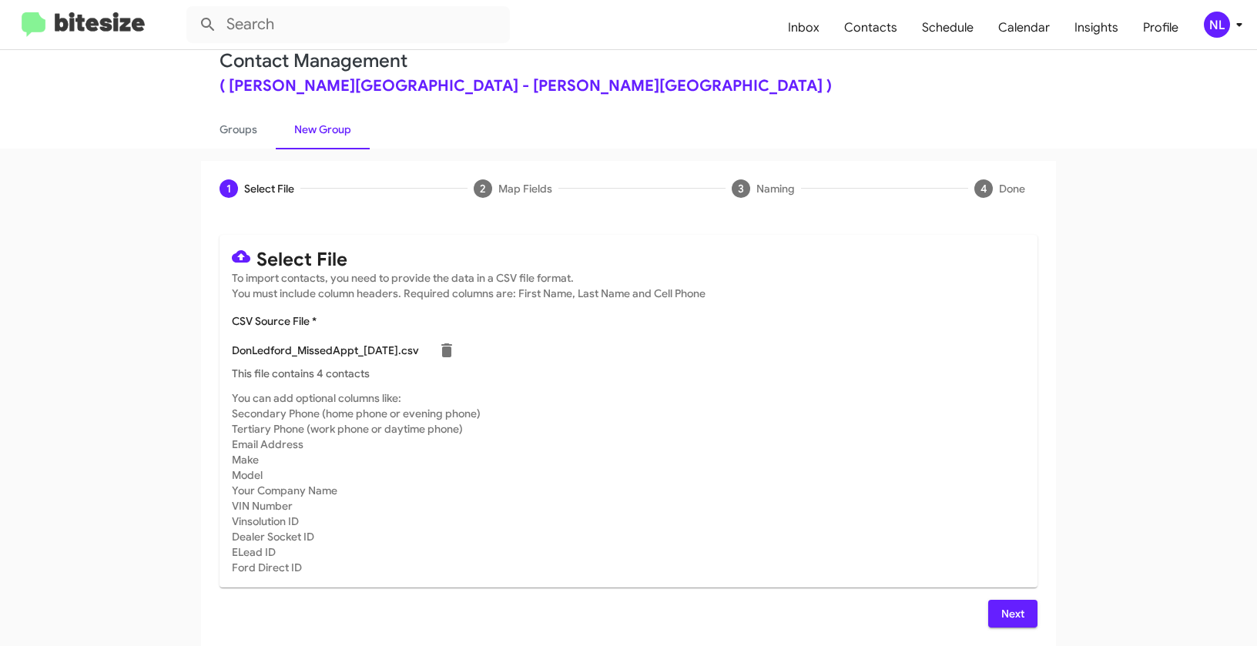
click at [1013, 605] on span "Next" at bounding box center [1012, 614] width 25 height 28
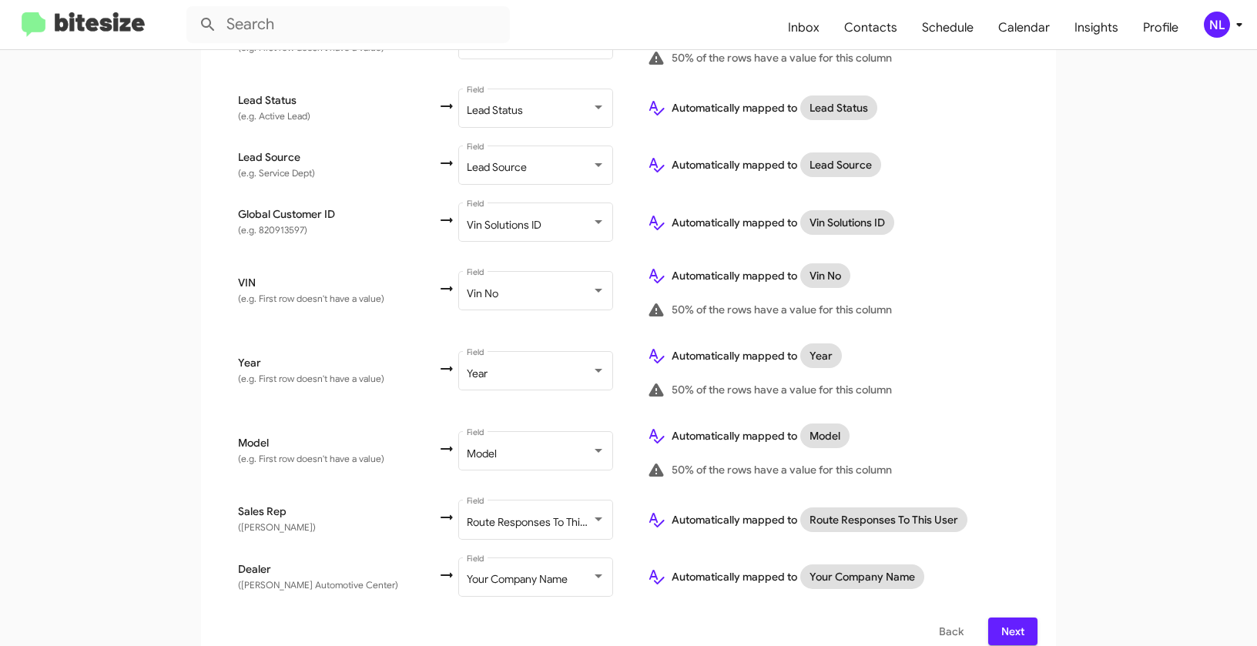
scroll to position [811, 0]
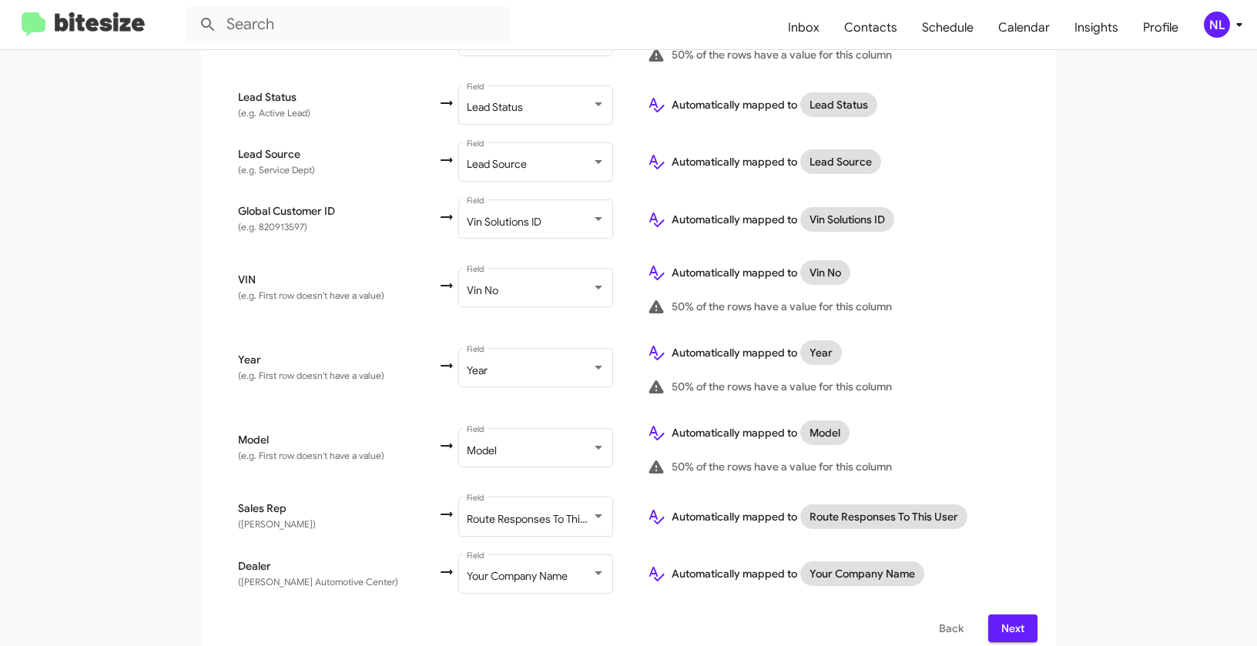
click at [1012, 615] on span "Next" at bounding box center [1012, 629] width 25 height 28
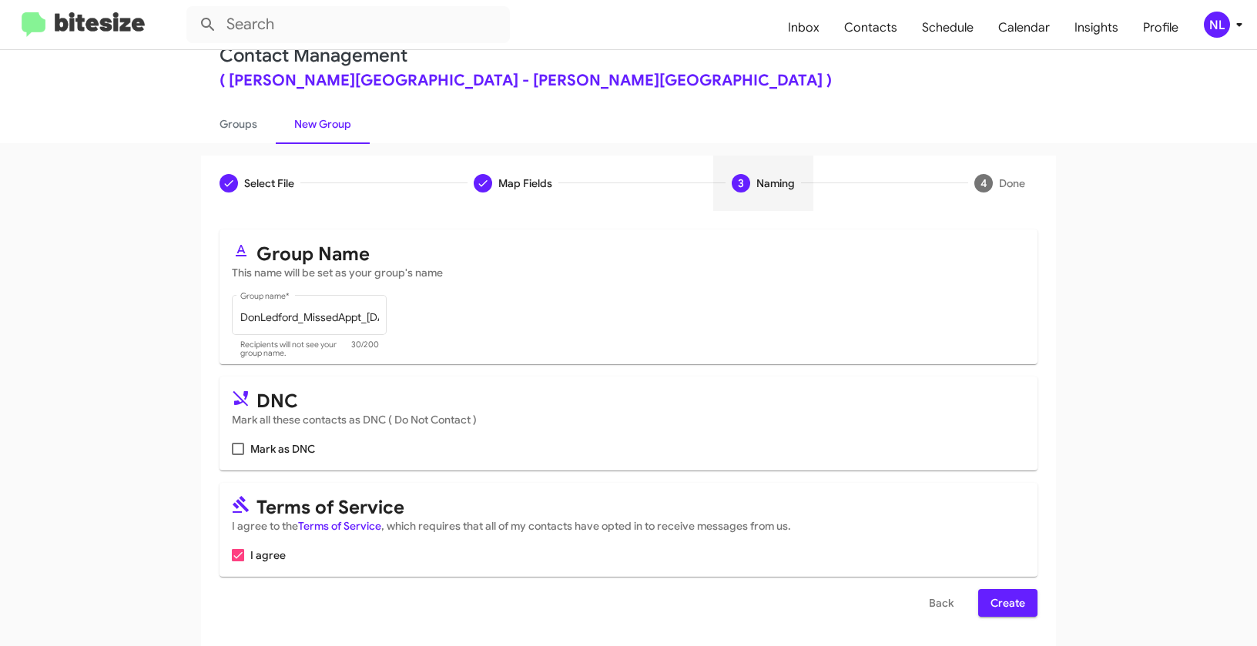
scroll to position [35, 0]
click at [1000, 601] on span "Create" at bounding box center [1007, 602] width 35 height 28
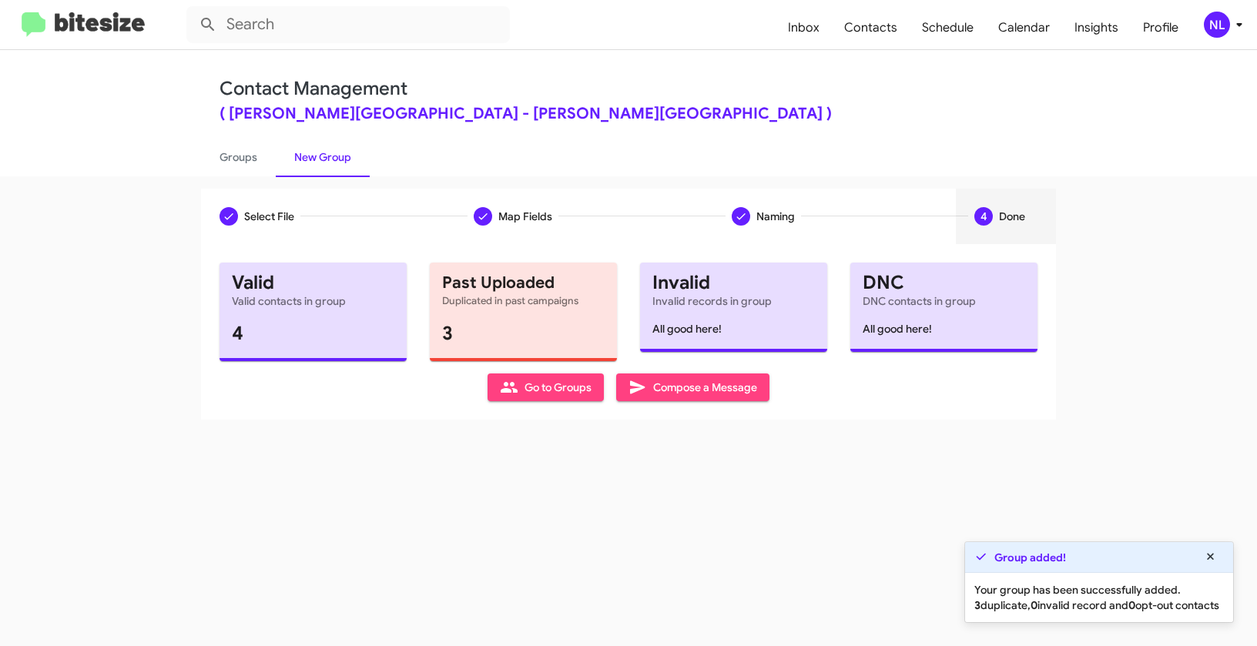
click at [558, 389] on span "Go to Groups" at bounding box center [546, 387] width 92 height 28
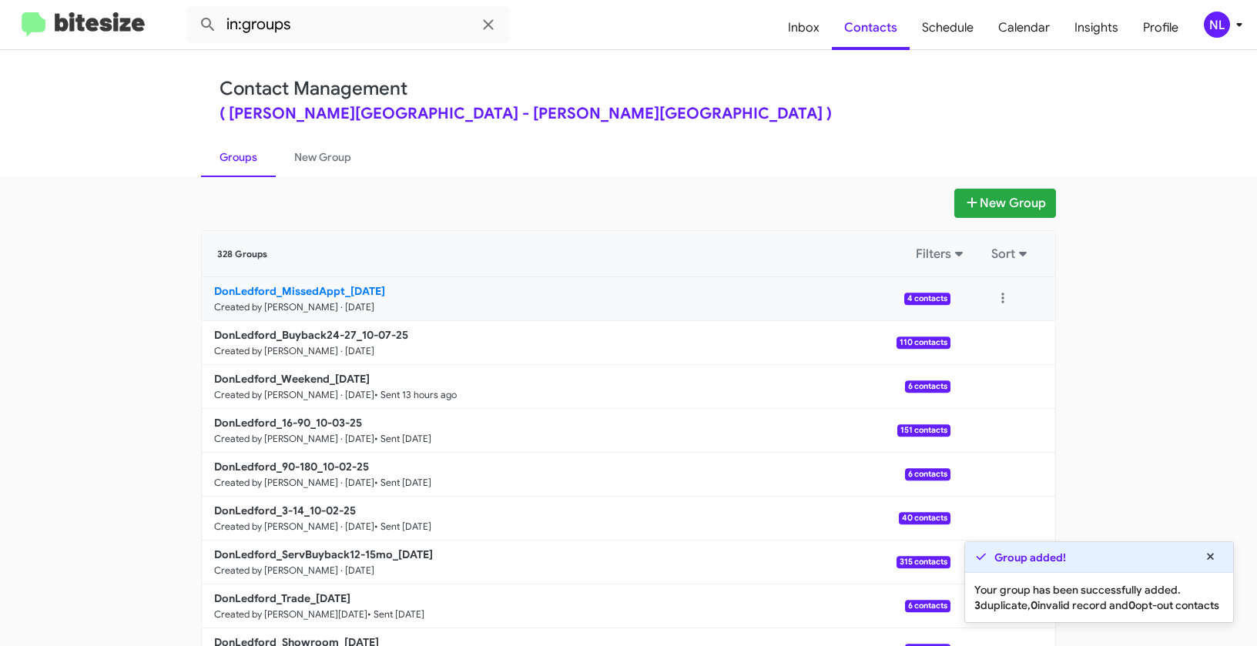
drag, startPoint x: 182, startPoint y: 286, endPoint x: 338, endPoint y: 286, distance: 156.3
click at [338, 286] on app-groups "New Group 328 Groups Filters Sort DonLedford_MissedAppt_10-07-25 Created by Nen…" at bounding box center [628, 473] width 1257 height 568
copy div "Filters Sort DonLedford_MissedAppt"
click at [320, 34] on input "in:groups" at bounding box center [347, 24] width 323 height 37
paste input "DonLedford_MissedAppt"
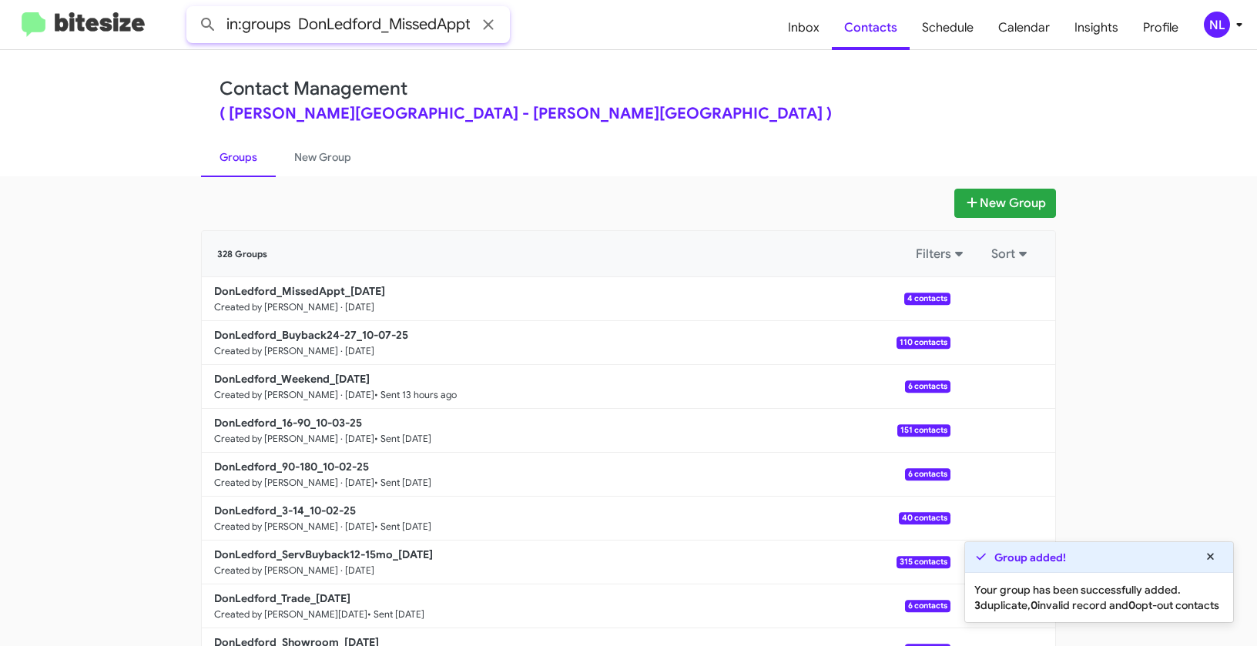
scroll to position [0, 1]
type input "in:groups DonLedford_MissedAppt"
click at [193, 9] on button at bounding box center [208, 24] width 31 height 31
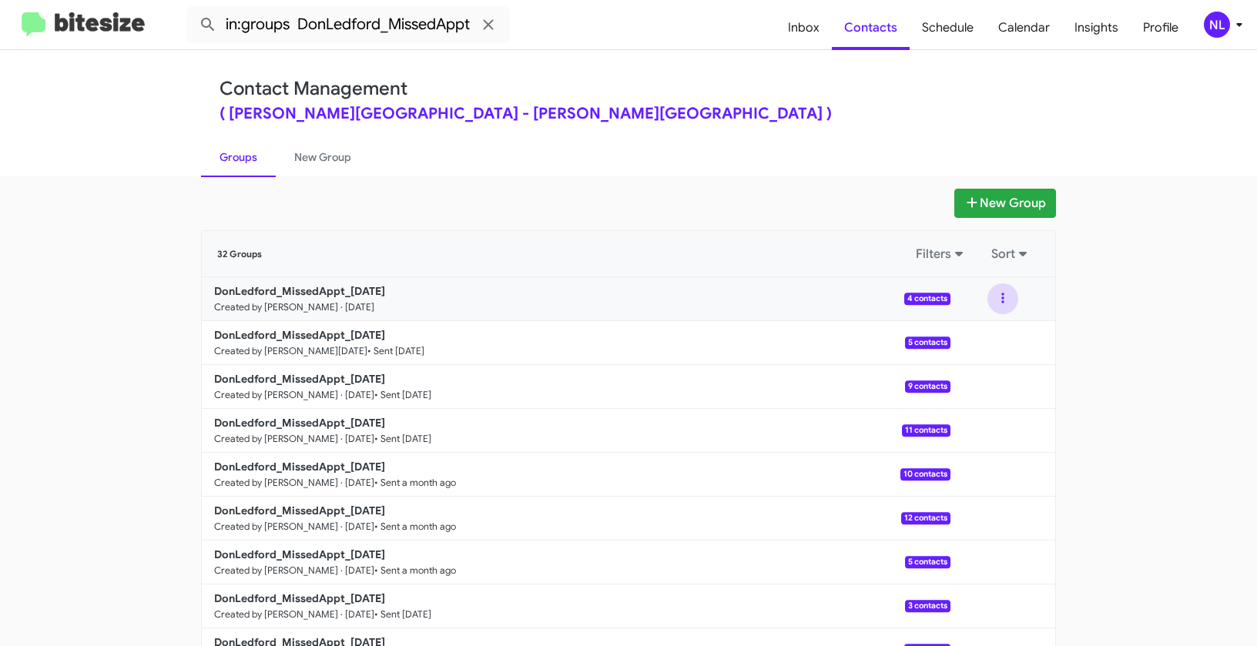
click at [992, 300] on button at bounding box center [1002, 298] width 31 height 31
click at [980, 343] on button "View contacts" at bounding box center [956, 340] width 123 height 37
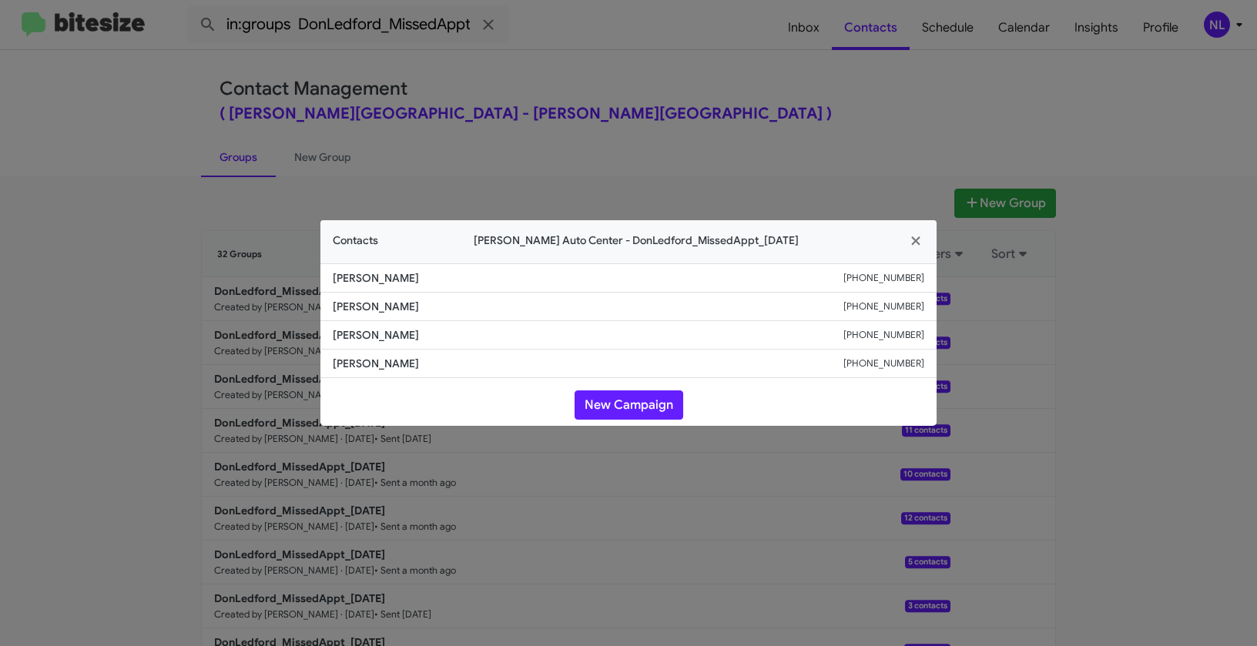
drag, startPoint x: 333, startPoint y: 280, endPoint x: 474, endPoint y: 282, distance: 141.7
click at [474, 282] on span "Timothy Womack" at bounding box center [588, 277] width 511 height 15
copy span "Timothy Womack"
click at [625, 403] on button "New Campaign" at bounding box center [628, 404] width 109 height 29
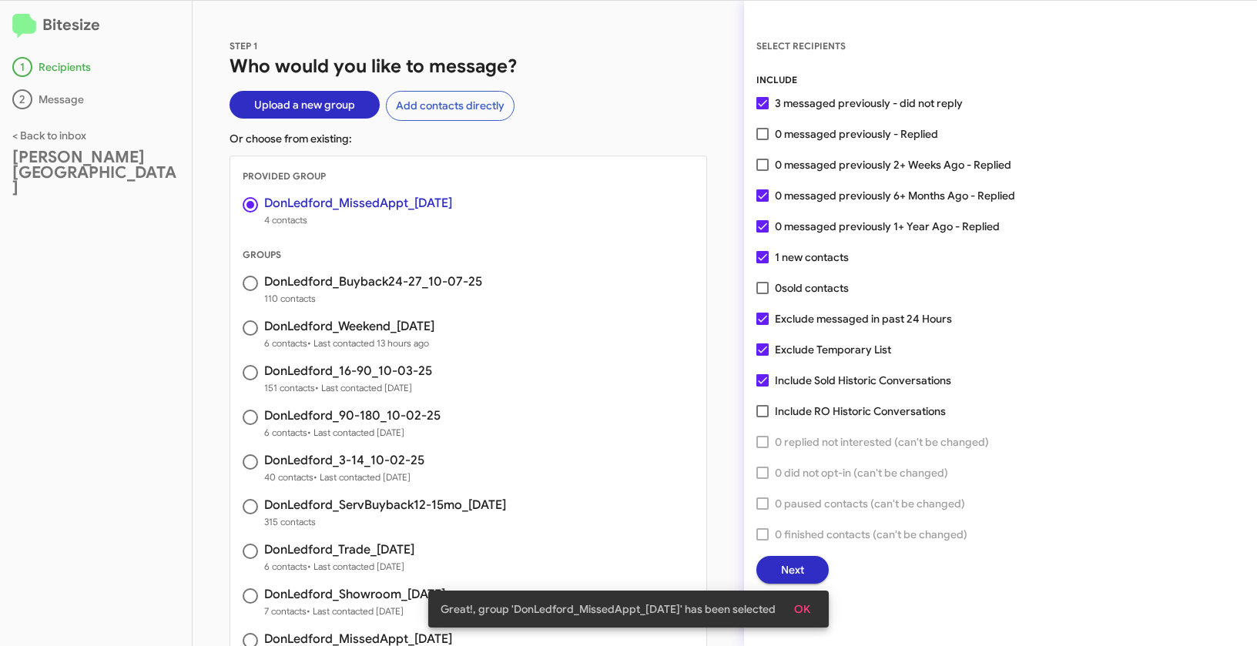
click at [817, 609] on button "OK" at bounding box center [802, 609] width 41 height 28
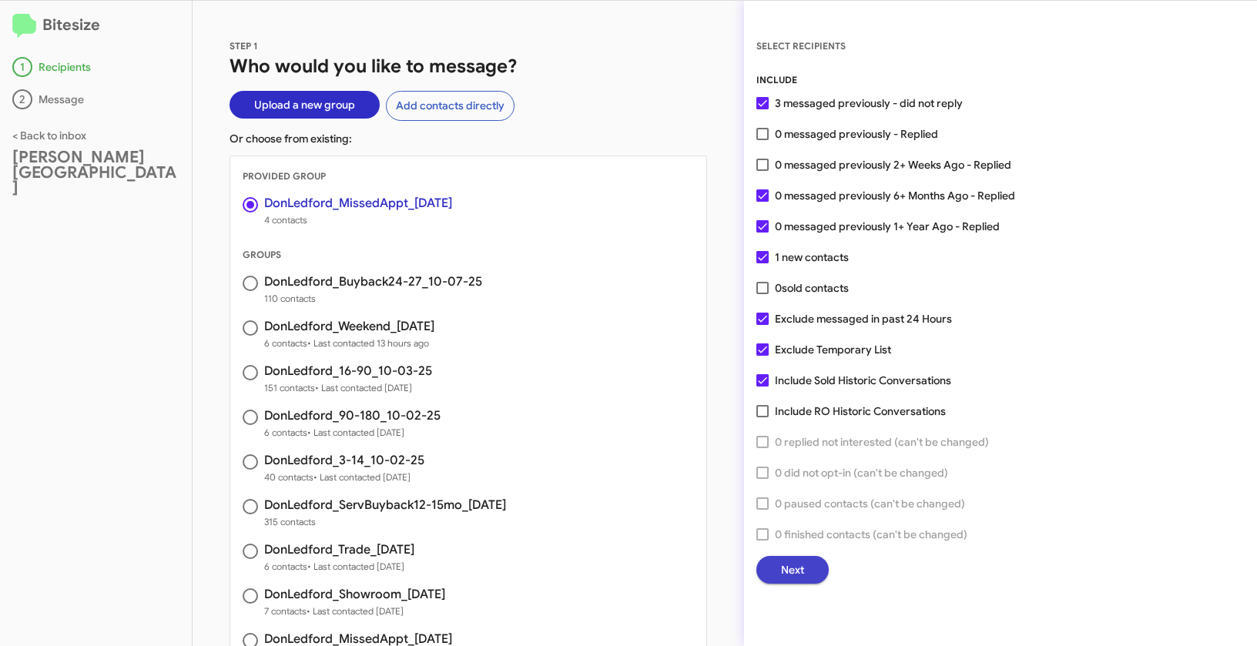
click at [802, 575] on span "Next" at bounding box center [792, 570] width 23 height 28
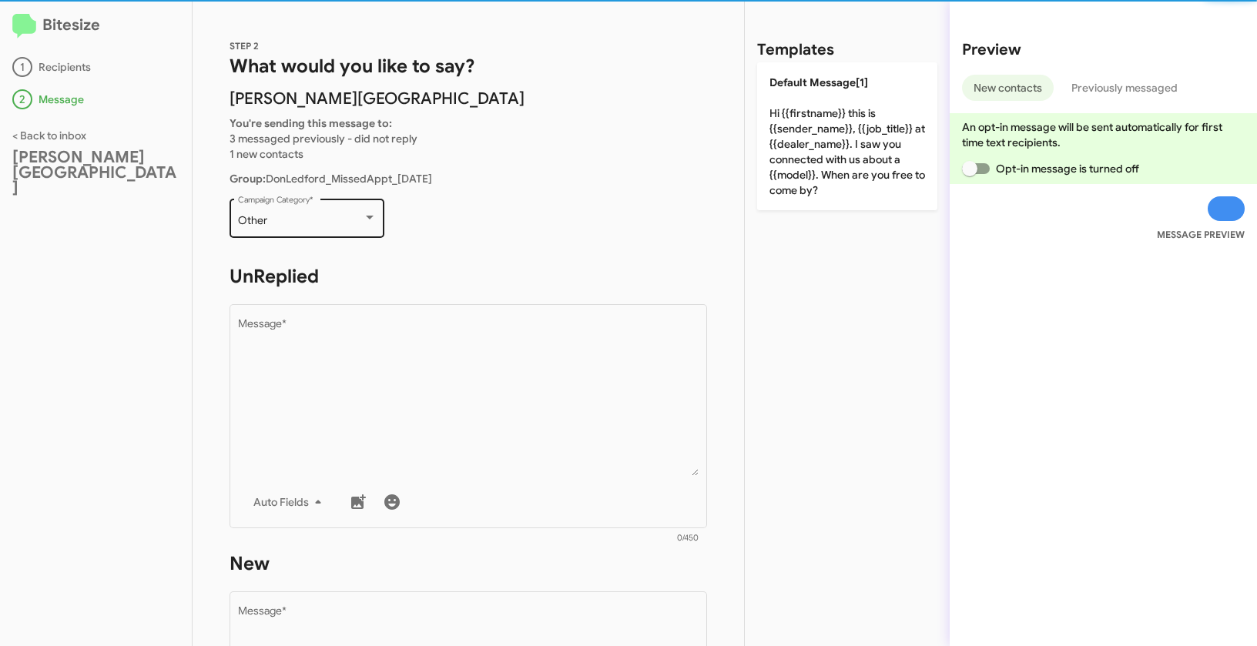
click at [327, 230] on div "Other Campaign Category *" at bounding box center [307, 217] width 139 height 42
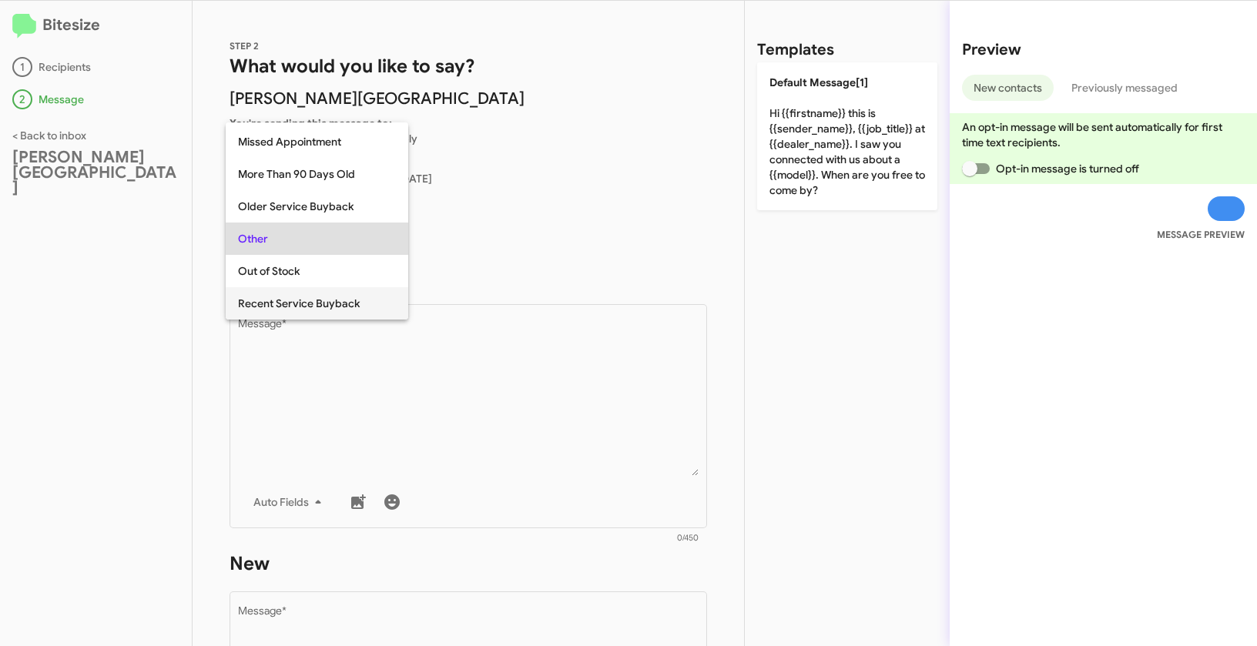
scroll to position [318, 0]
click at [299, 144] on span "Missed Appointment" at bounding box center [317, 144] width 158 height 32
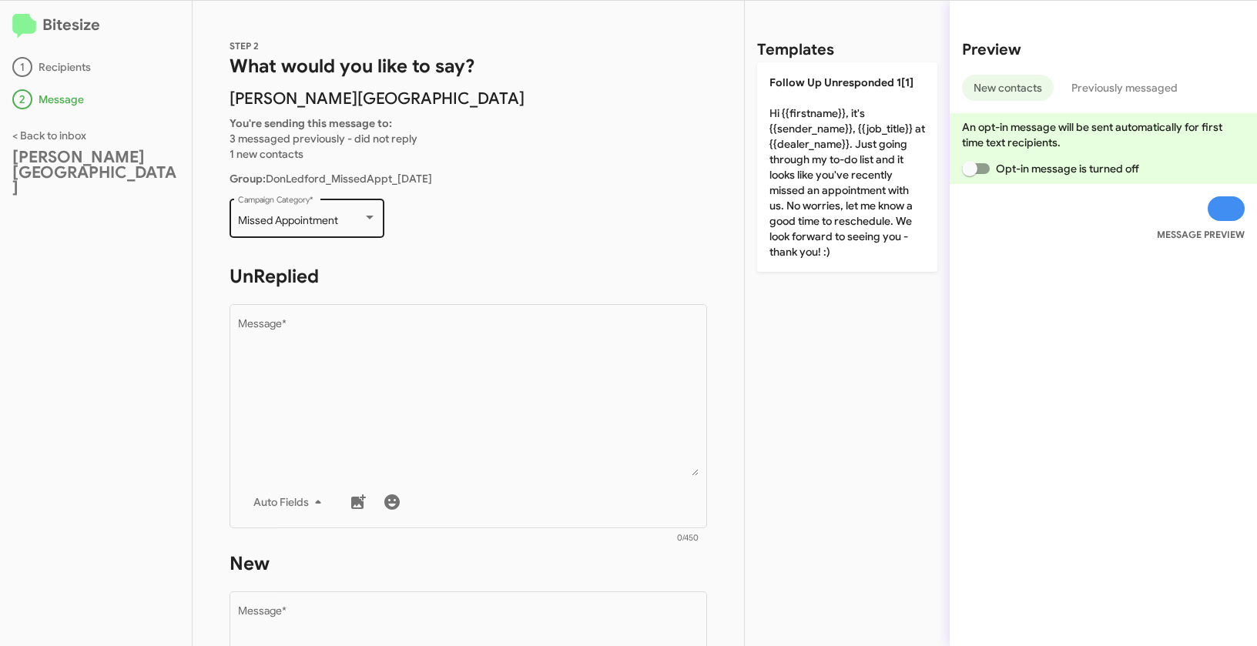
drag, startPoint x: 236, startPoint y: 217, endPoint x: 340, endPoint y: 222, distance: 104.1
click at [340, 222] on div "Missed Appointment Campaign Category *" at bounding box center [306, 217] width 155 height 42
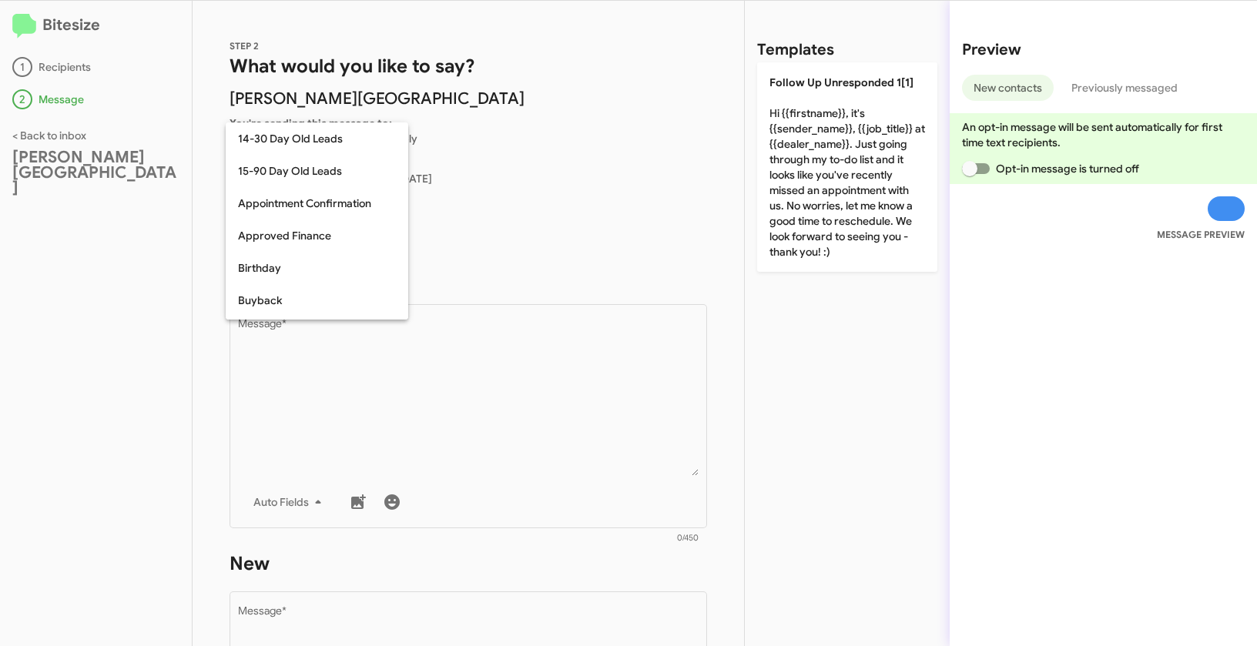
scroll to position [240, 0]
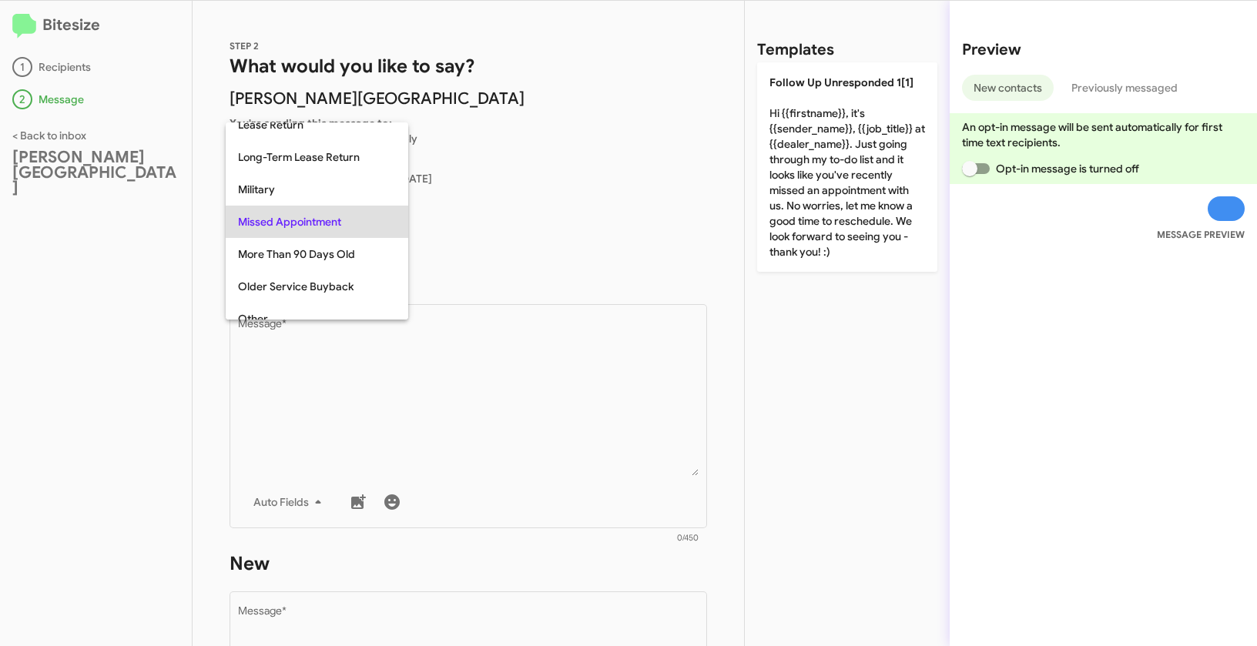
copy span "Missed Appointment"
click at [410, 454] on div at bounding box center [628, 323] width 1257 height 646
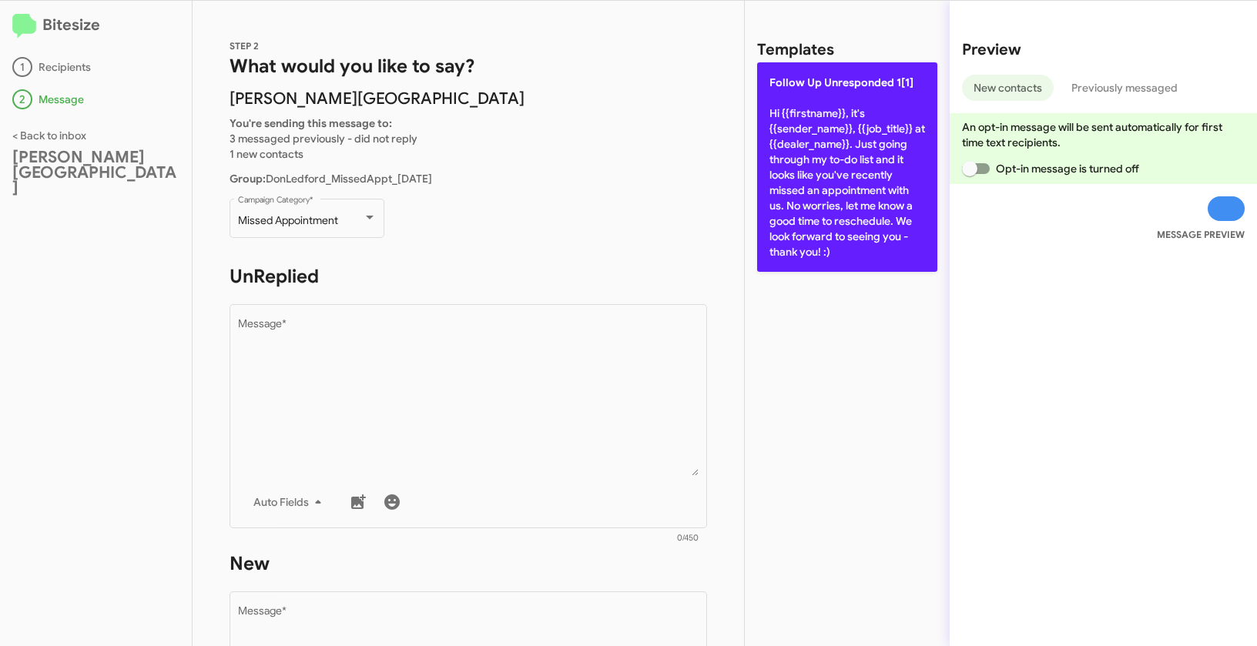
click at [824, 112] on p "Follow Up Unresponded 1[1] Hi {{firstname}}, it's {{sender_name}}, {{job_title}…" at bounding box center [847, 166] width 180 height 209
type textarea "Hi {{firstname}}, it's {{sender_name}}, {{job_title}} at {{dealer_name}}. Just …"
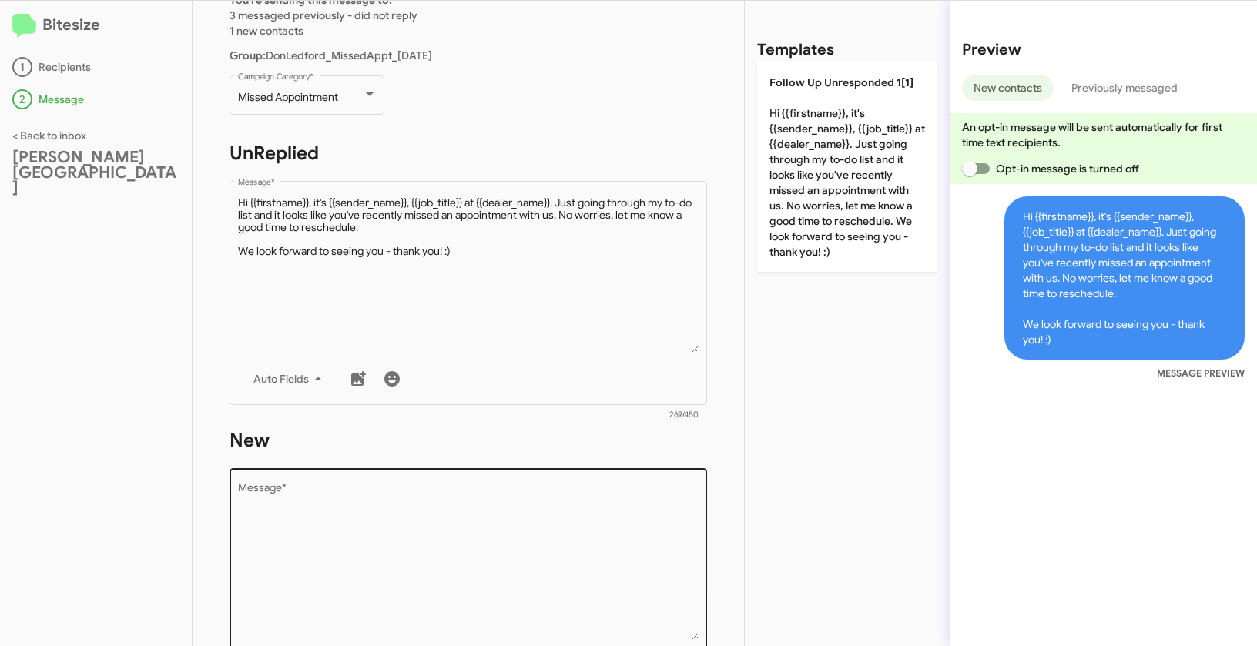
scroll to position [256, 0]
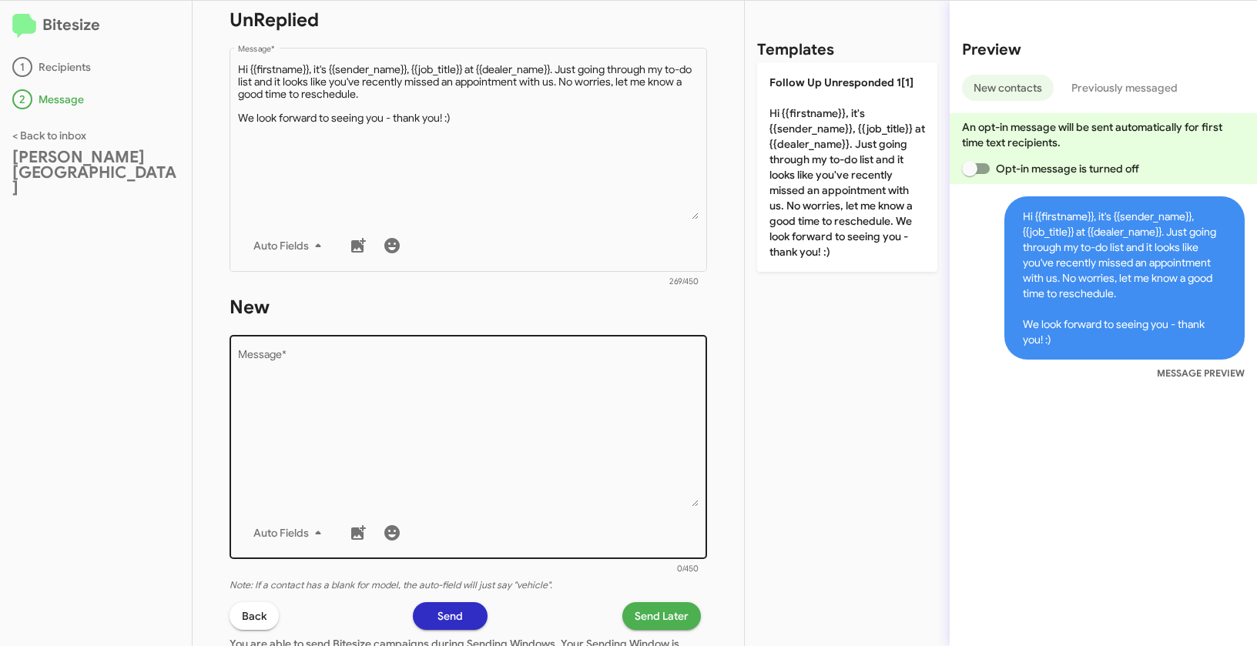
click at [517, 407] on textarea "Message *" at bounding box center [468, 428] width 461 height 157
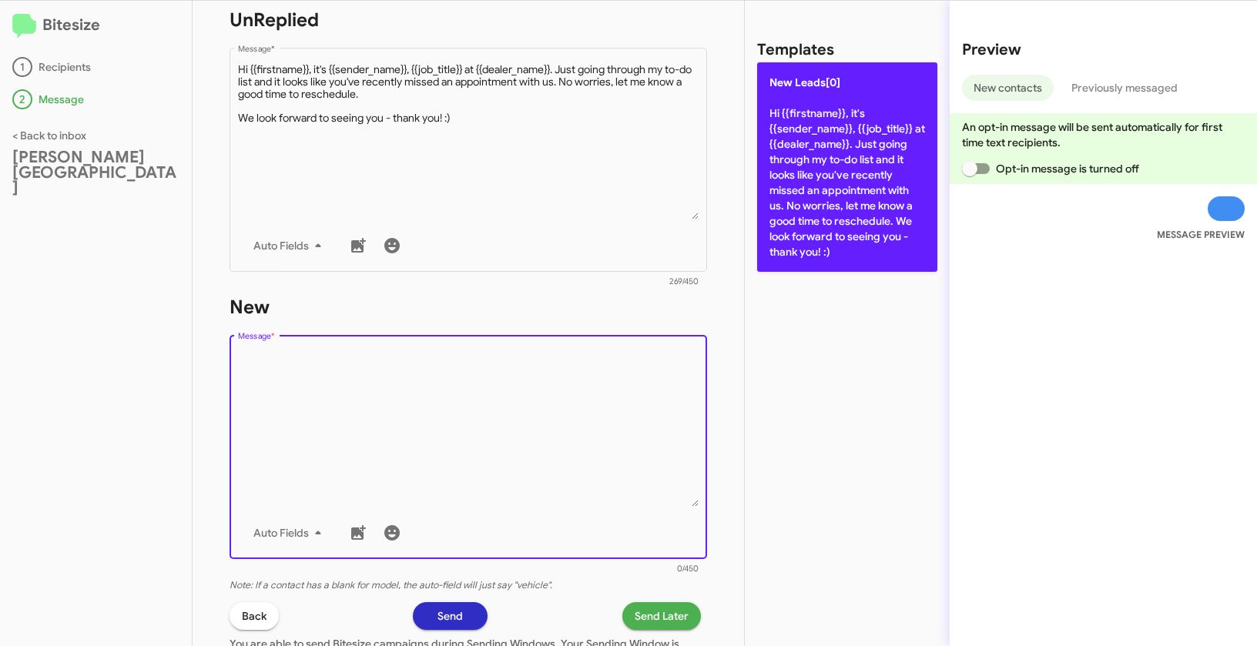
click at [819, 152] on p "New Leads[0] Hi {{firstname}}, it's {{sender_name}}, {{job_title}} at {{dealer_…" at bounding box center [847, 166] width 180 height 209
type textarea "Hi {{firstname}}, it's {{sender_name}}, {{job_title}} at {{dealer_name}}. Just …"
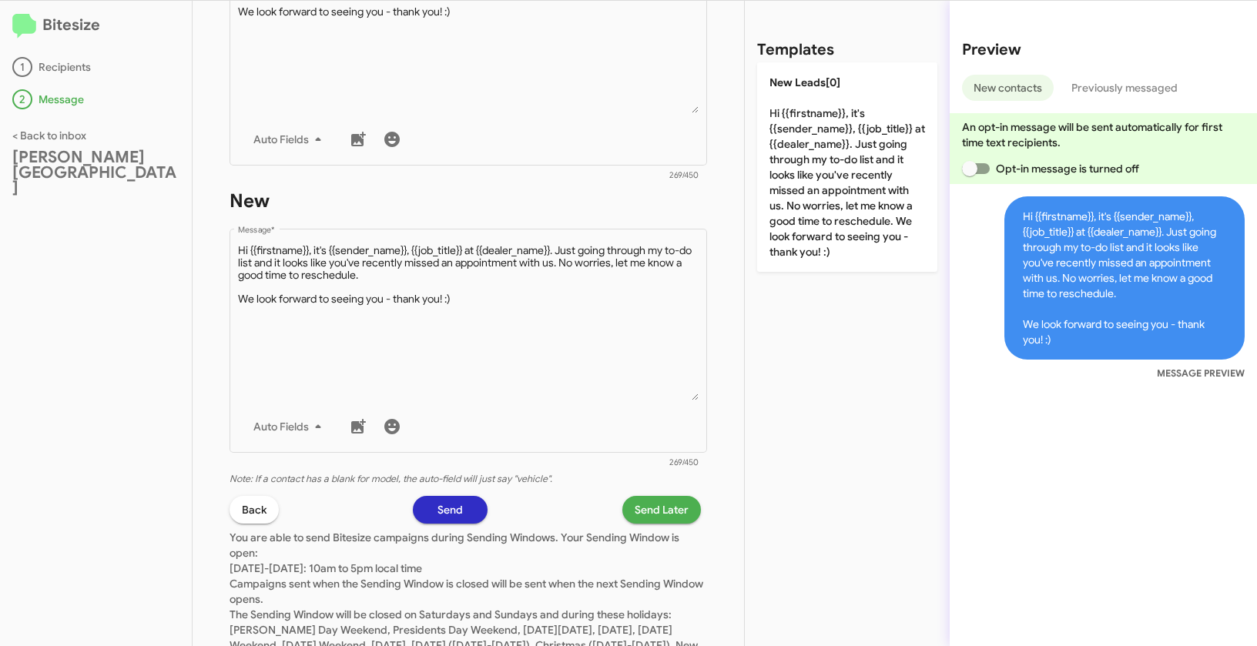
scroll to position [388, 0]
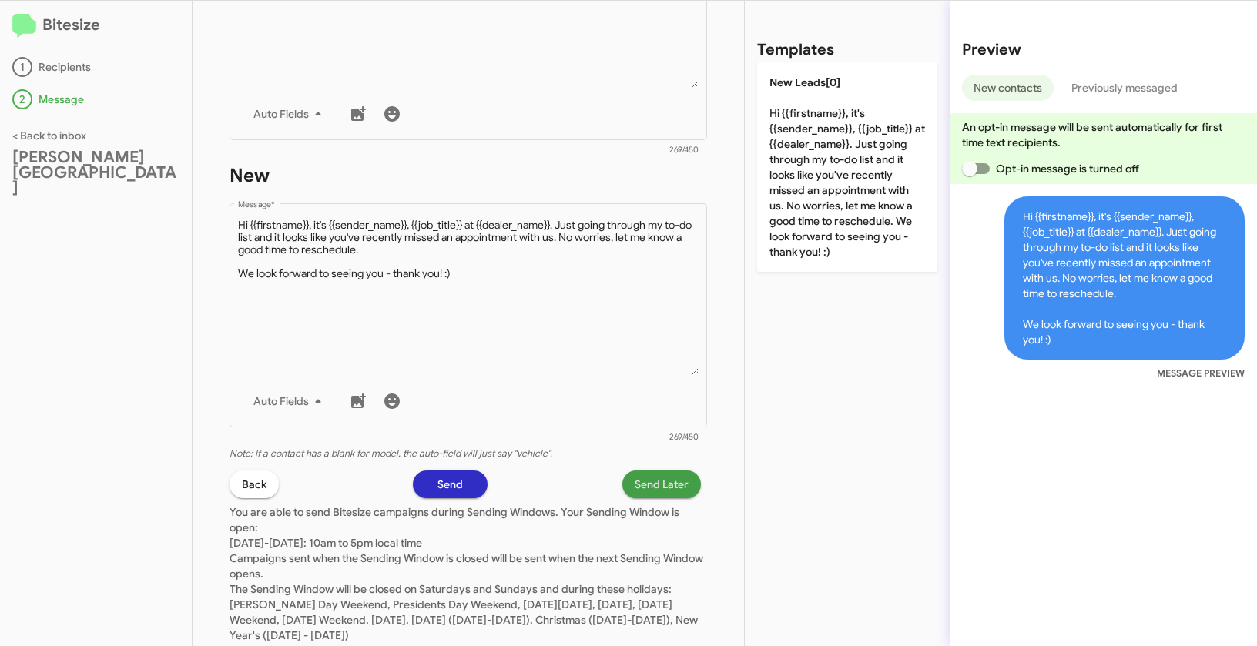
click at [640, 479] on span "Send Later" at bounding box center [662, 485] width 54 height 28
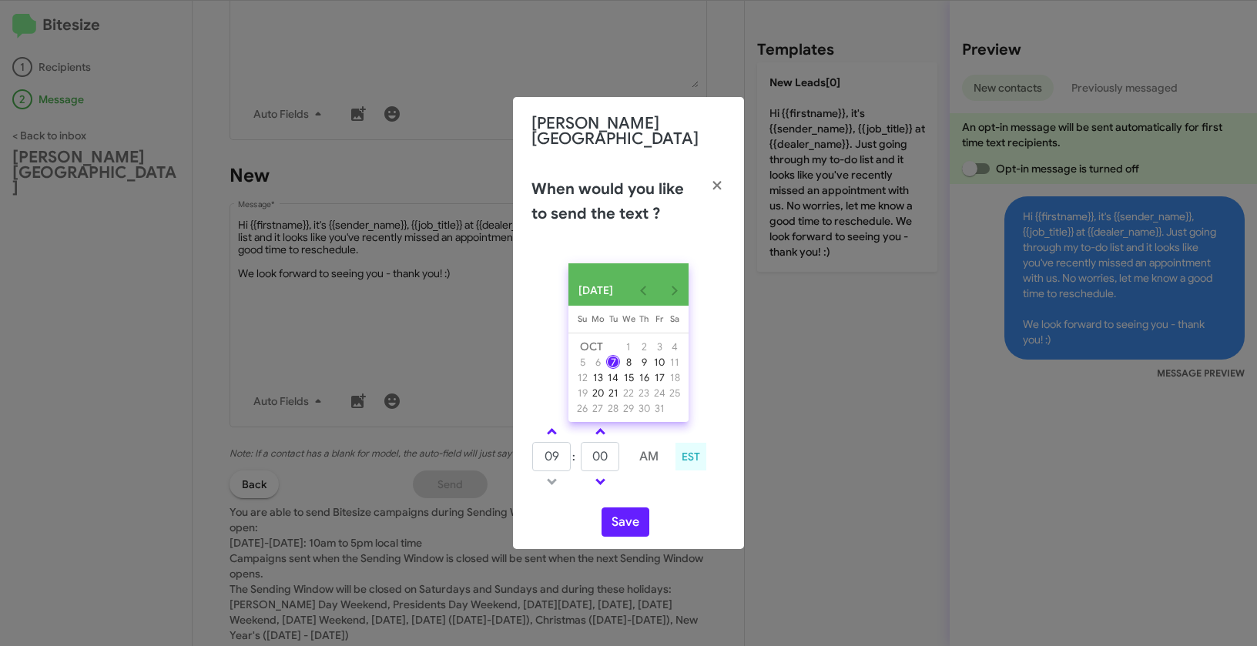
drag, startPoint x: 557, startPoint y: 431, endPoint x: 578, endPoint y: 443, distance: 23.8
click at [557, 431] on link at bounding box center [551, 432] width 27 height 18
type input "10"
drag, startPoint x: 611, startPoint y: 457, endPoint x: 574, endPoint y: 441, distance: 41.1
click at [574, 441] on tr "10 : 00 AM" at bounding box center [600, 456] width 138 height 31
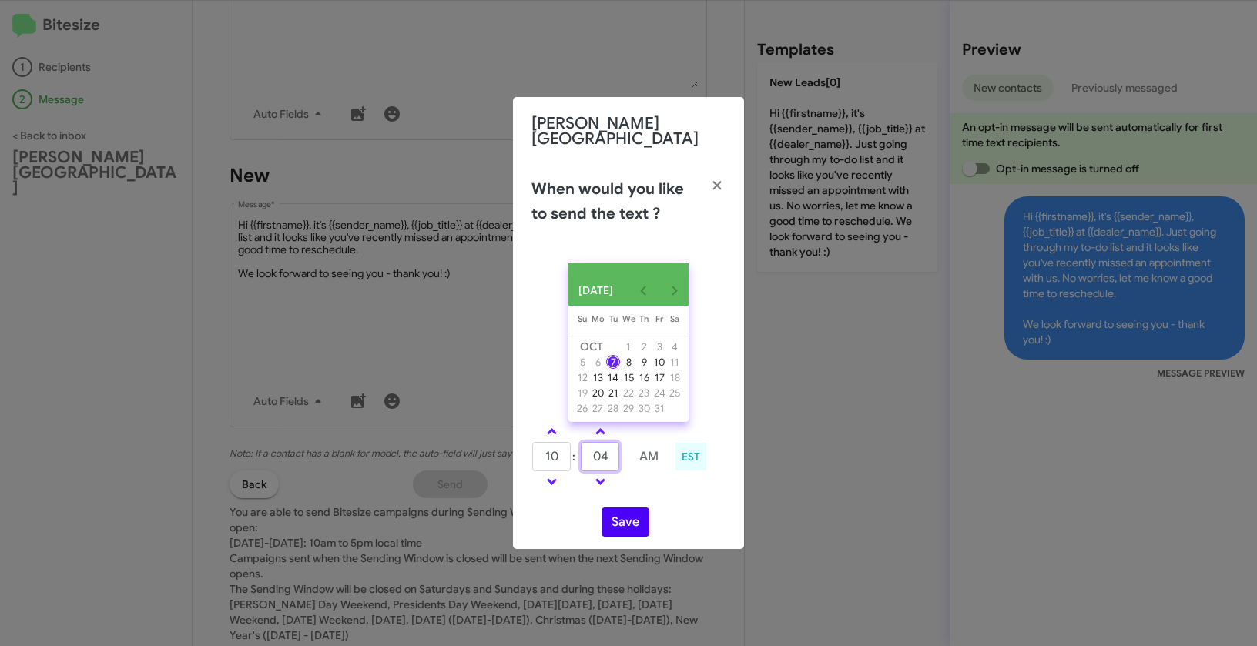
type input "04"
click at [620, 513] on button "Save" at bounding box center [625, 521] width 48 height 29
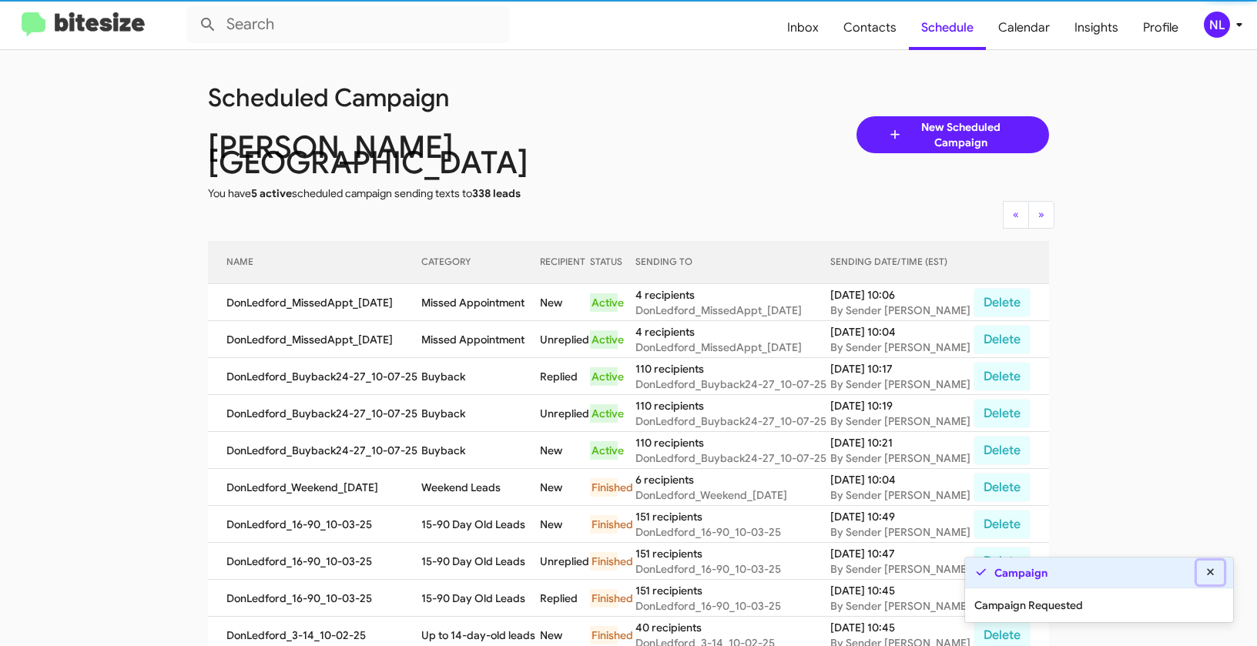
click at [1217, 569] on button at bounding box center [1211, 573] width 28 height 24
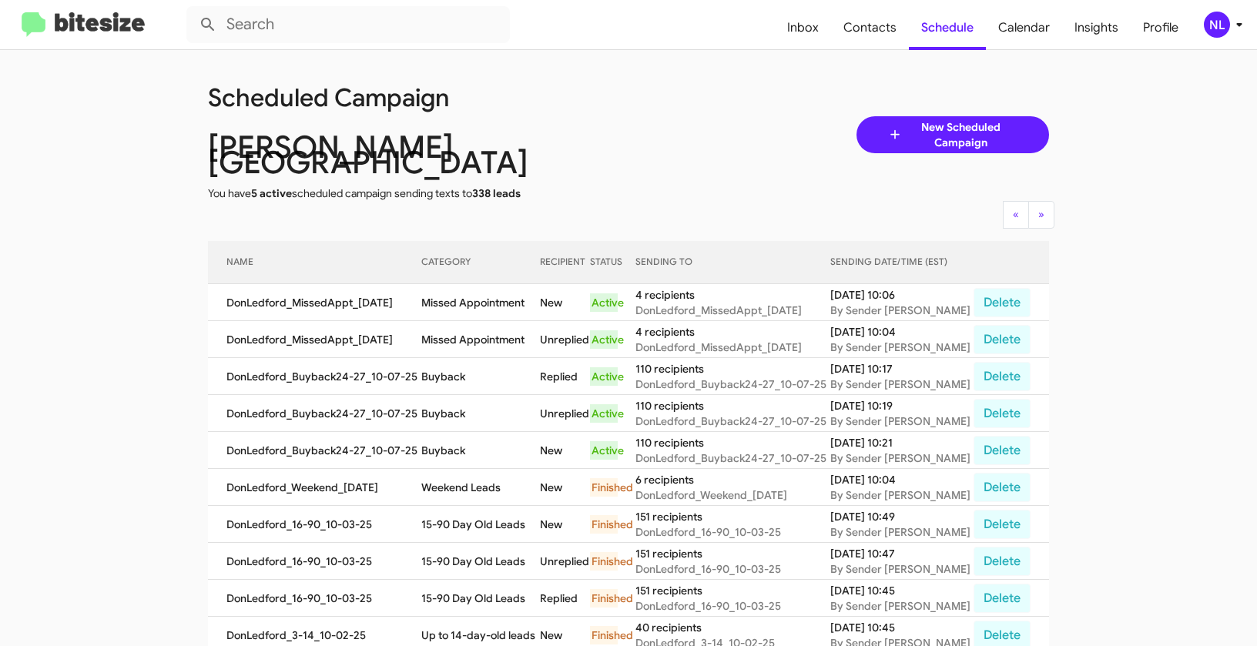
click at [1211, 26] on div "NL" at bounding box center [1217, 25] width 26 height 26
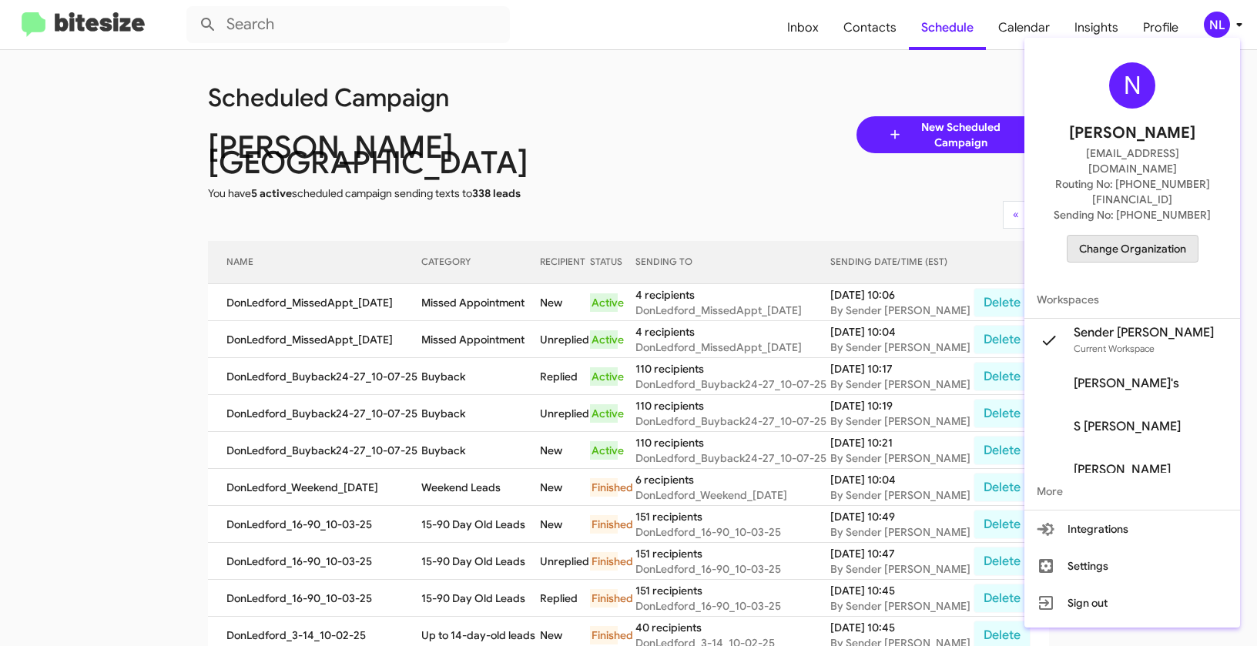
click at [1154, 236] on span "Change Organization" at bounding box center [1132, 249] width 107 height 26
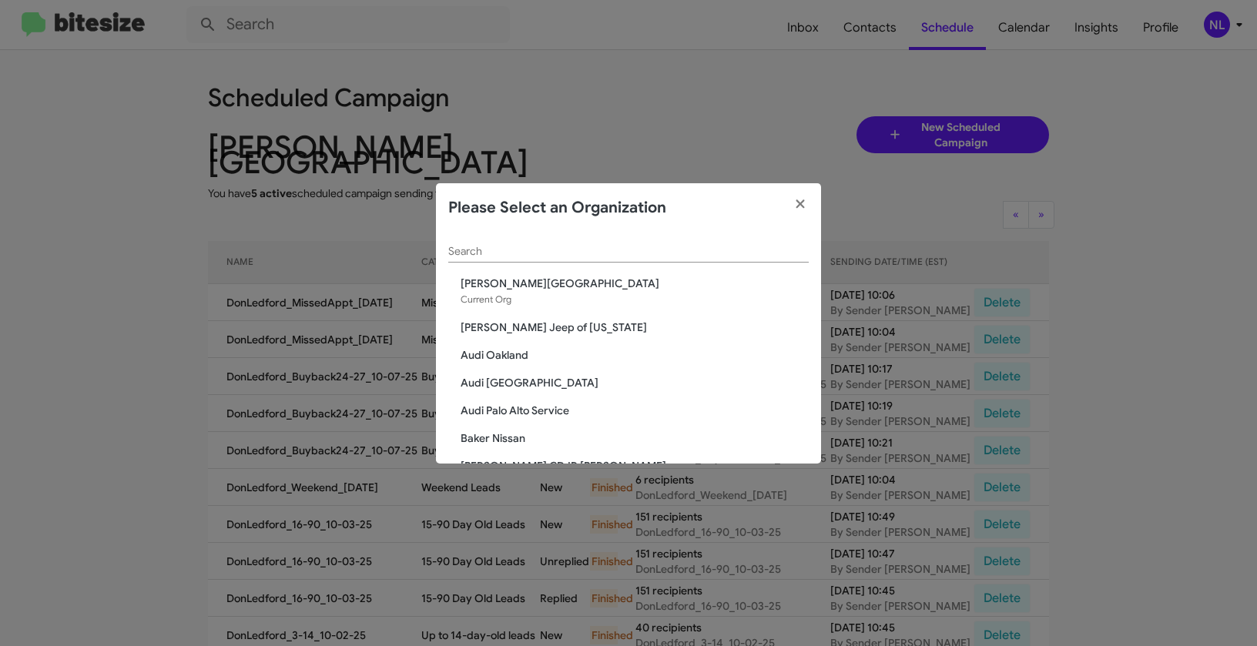
click at [658, 256] on input "Search" at bounding box center [628, 252] width 360 height 12
paste input "Franklin Sussex Hyundai"
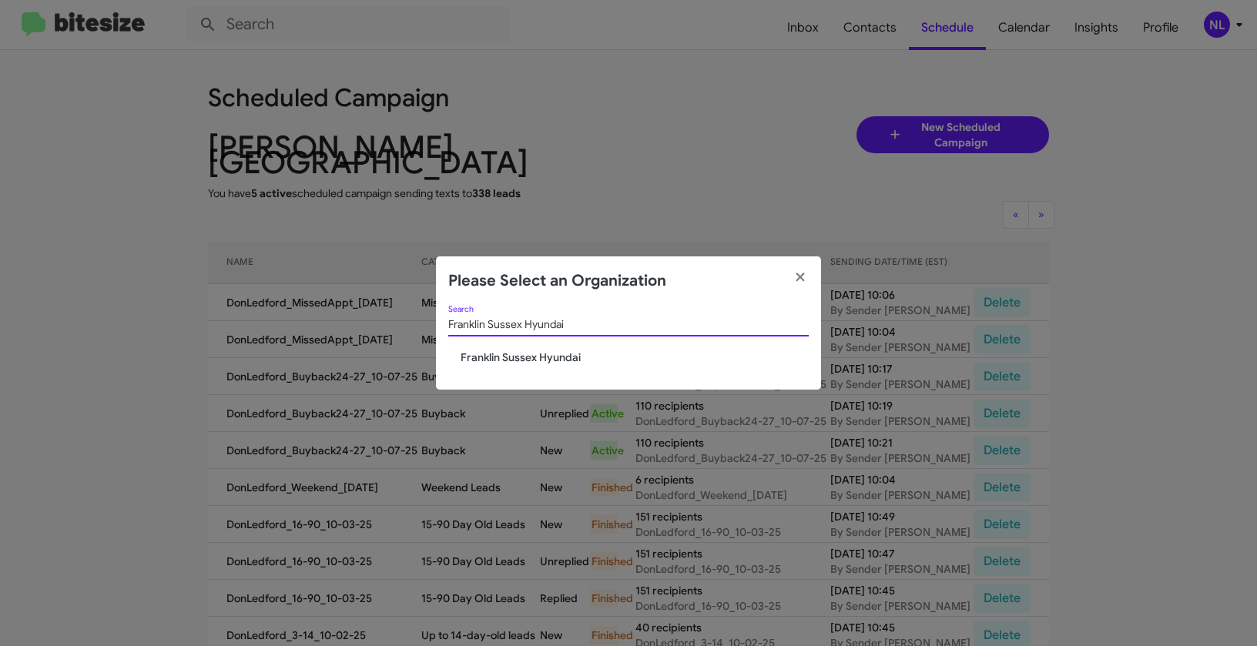
type input "Franklin Sussex Hyundai"
click at [530, 359] on span "Franklin Sussex Hyundai" at bounding box center [635, 357] width 348 height 15
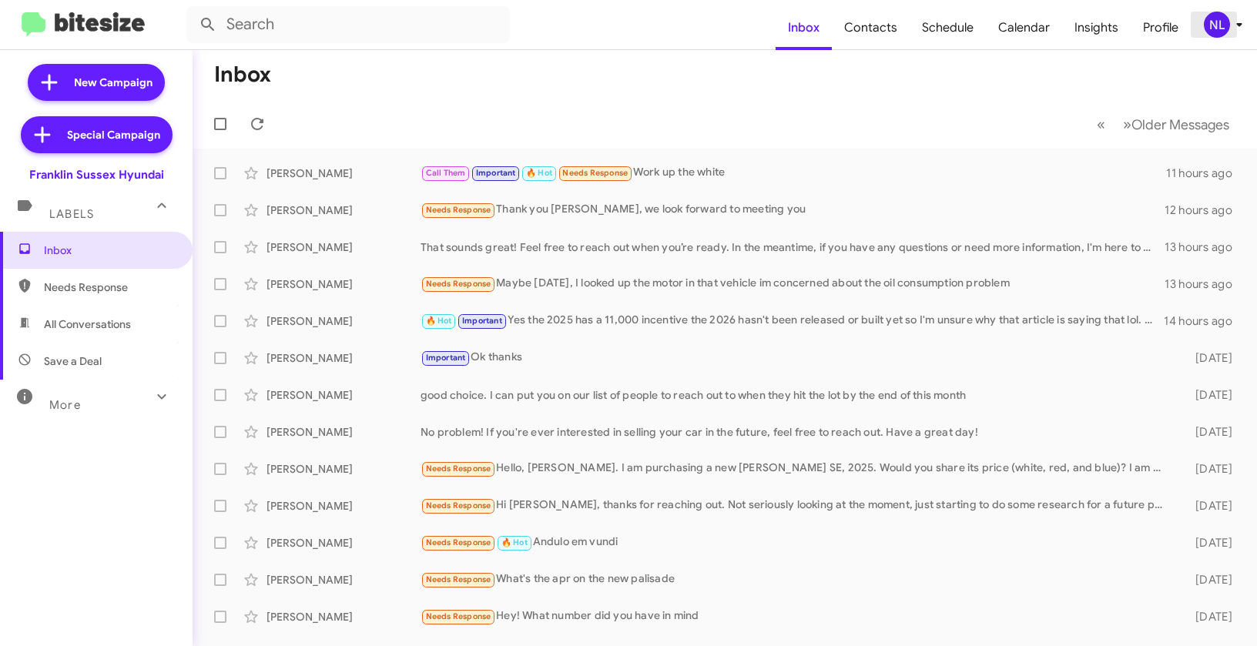
click at [1223, 20] on div "NL" at bounding box center [1217, 25] width 26 height 26
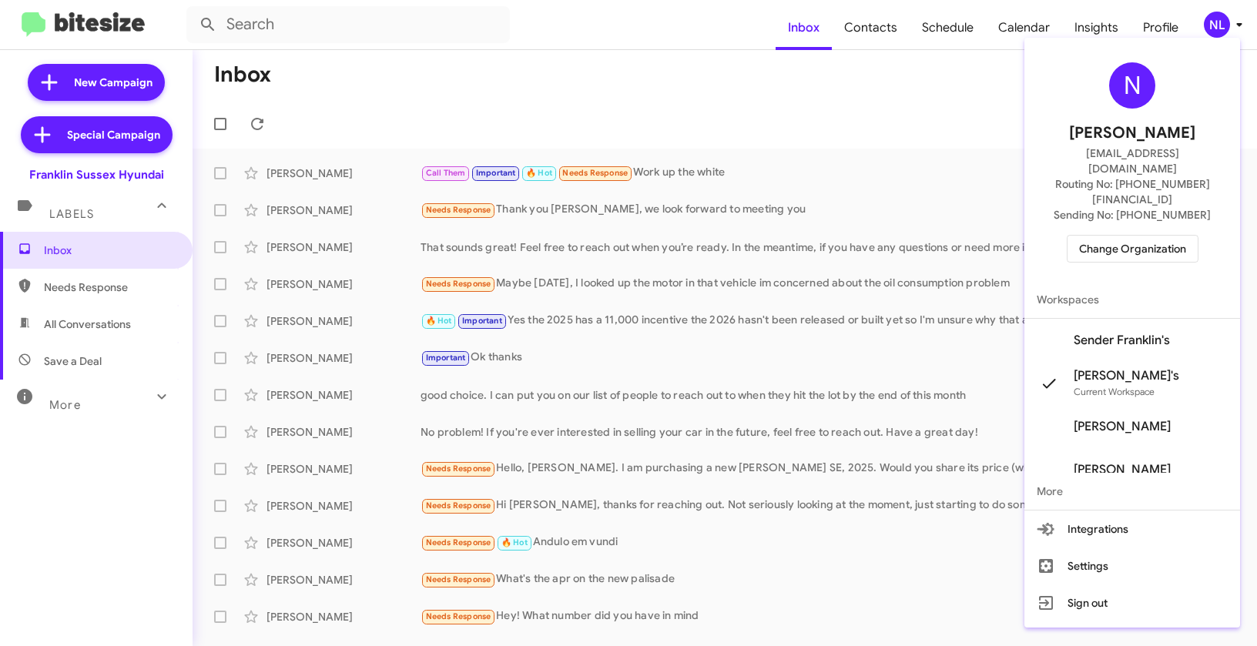
click at [1130, 333] on span "Sender Franklin's" at bounding box center [1122, 340] width 96 height 15
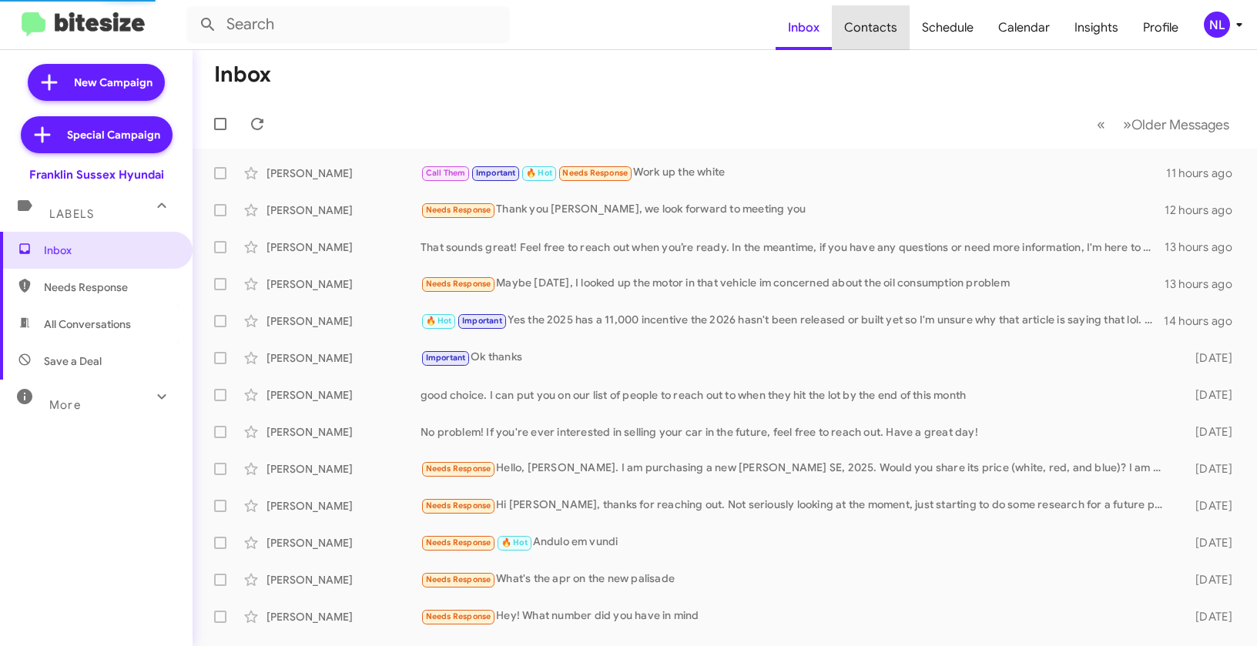
click at [888, 32] on span "Contacts" at bounding box center [871, 27] width 78 height 45
type input "in:groups"
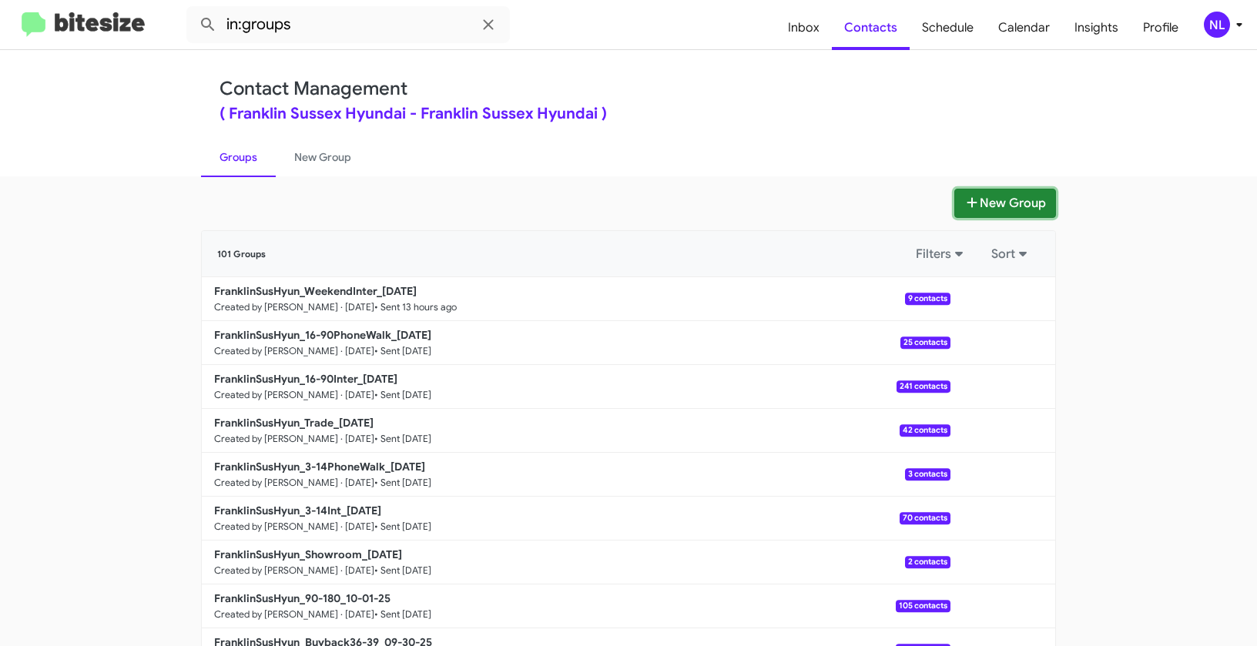
click at [1007, 200] on button "New Group" at bounding box center [1005, 203] width 102 height 29
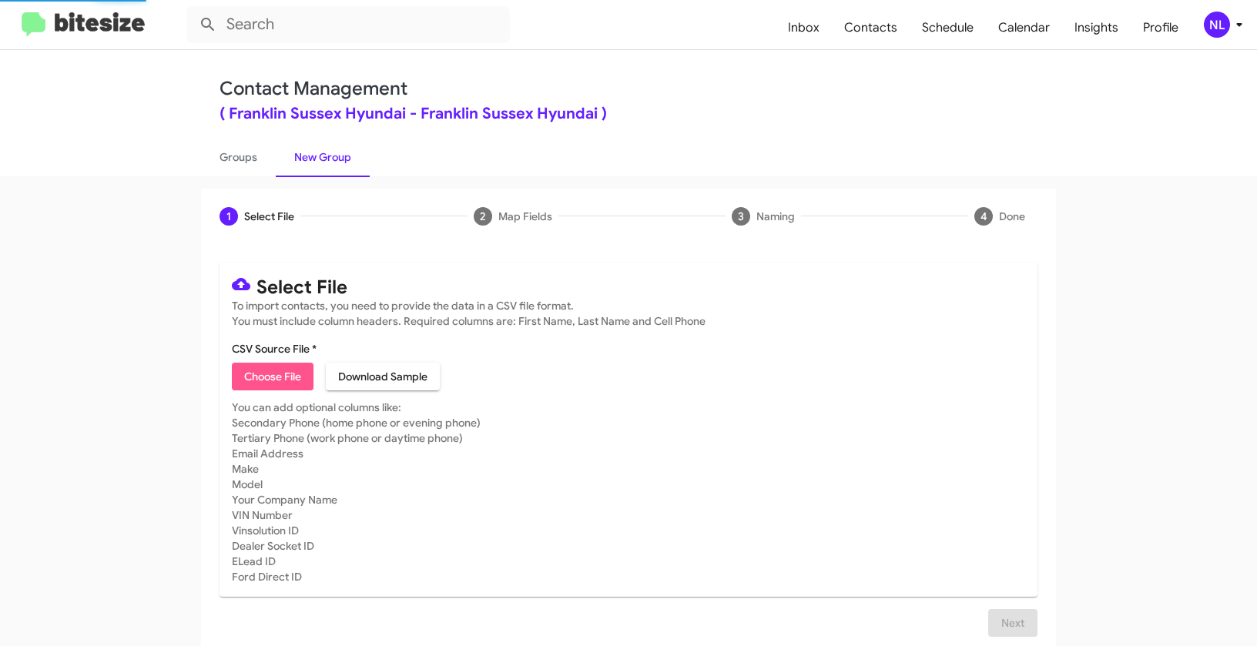
click at [285, 379] on span "Choose File" at bounding box center [272, 377] width 57 height 28
type input "FranklinSusHyun_Buyback24-27_10-07-25"
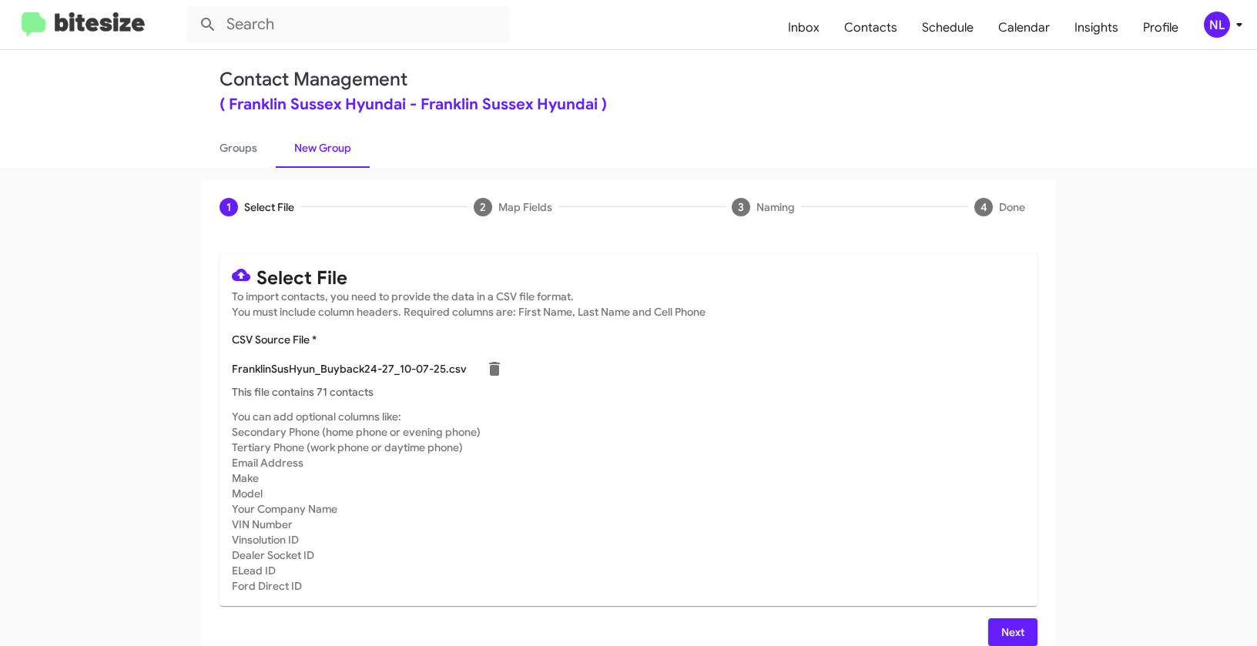
scroll to position [28, 0]
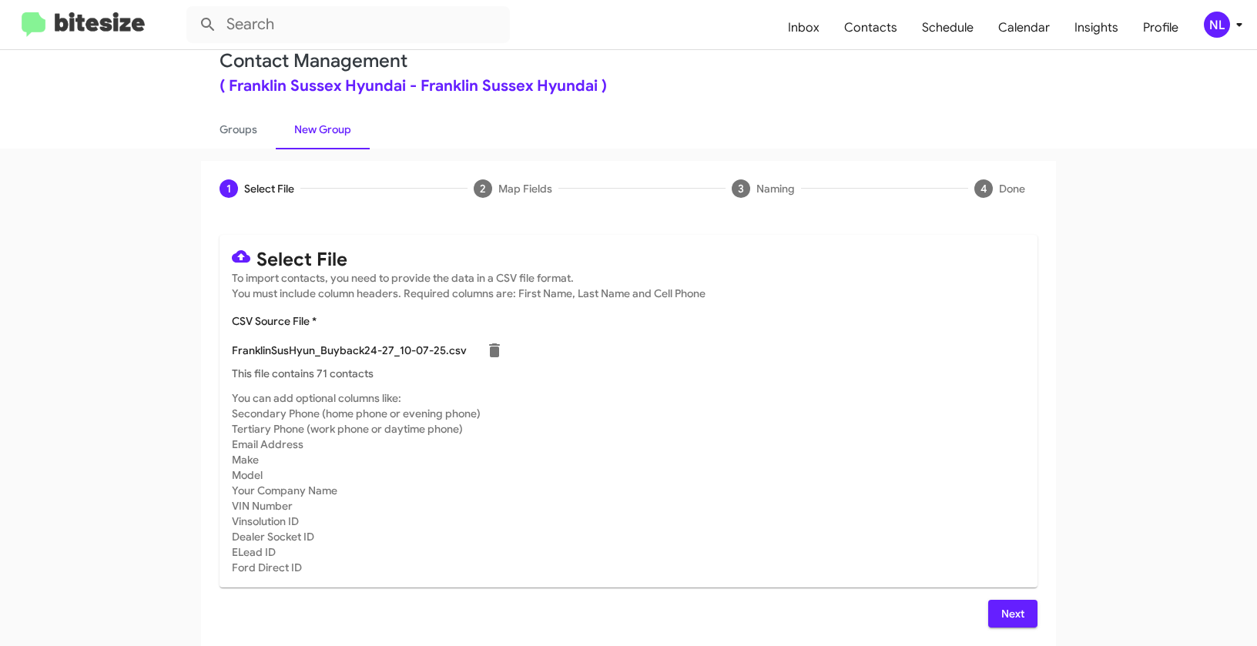
click at [1012, 610] on span "Next" at bounding box center [1012, 614] width 25 height 28
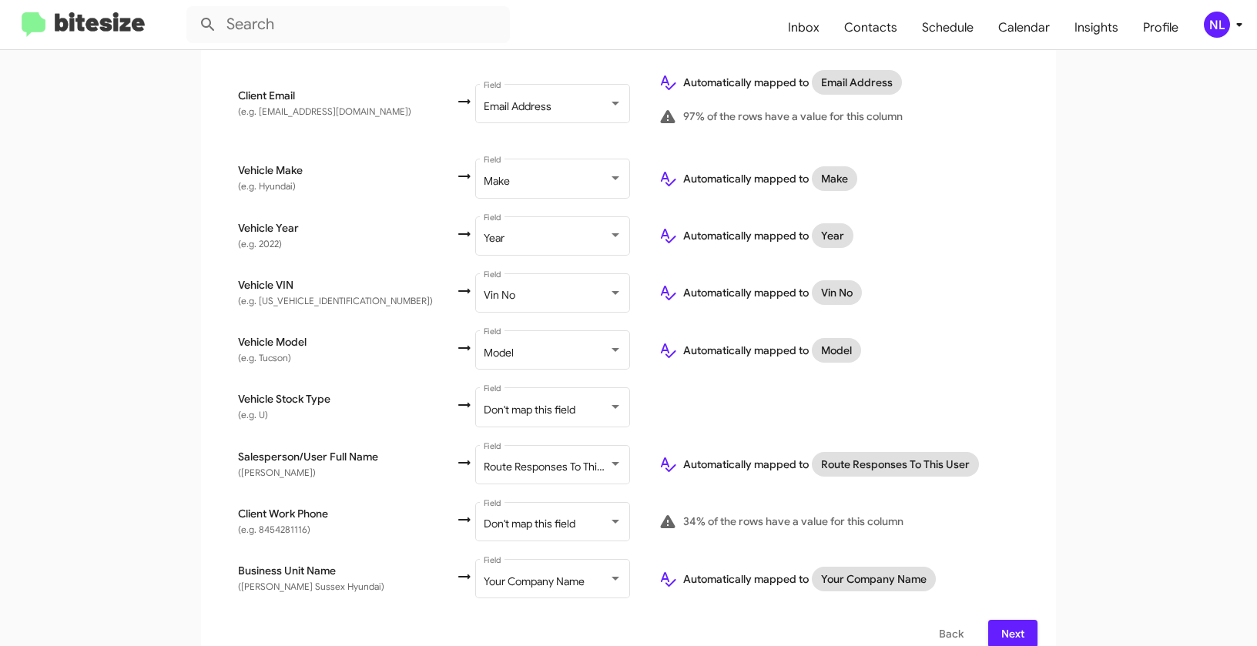
scroll to position [605, 0]
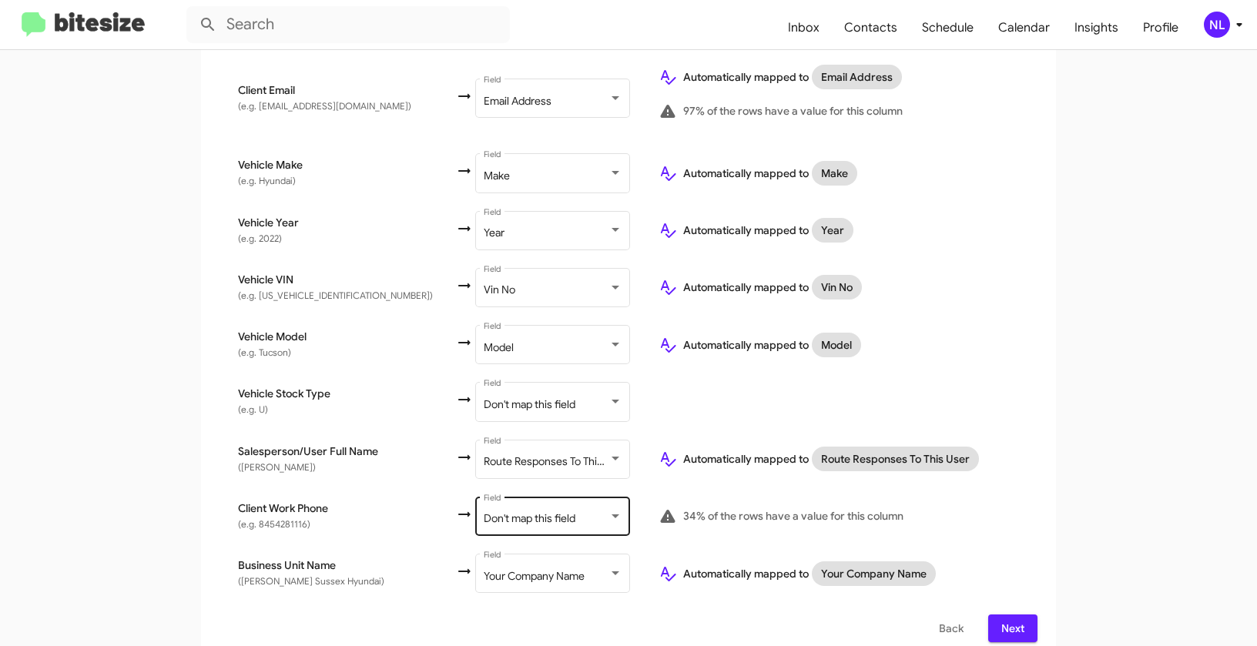
click at [484, 511] on span "Don't map this field" at bounding box center [530, 518] width 92 height 14
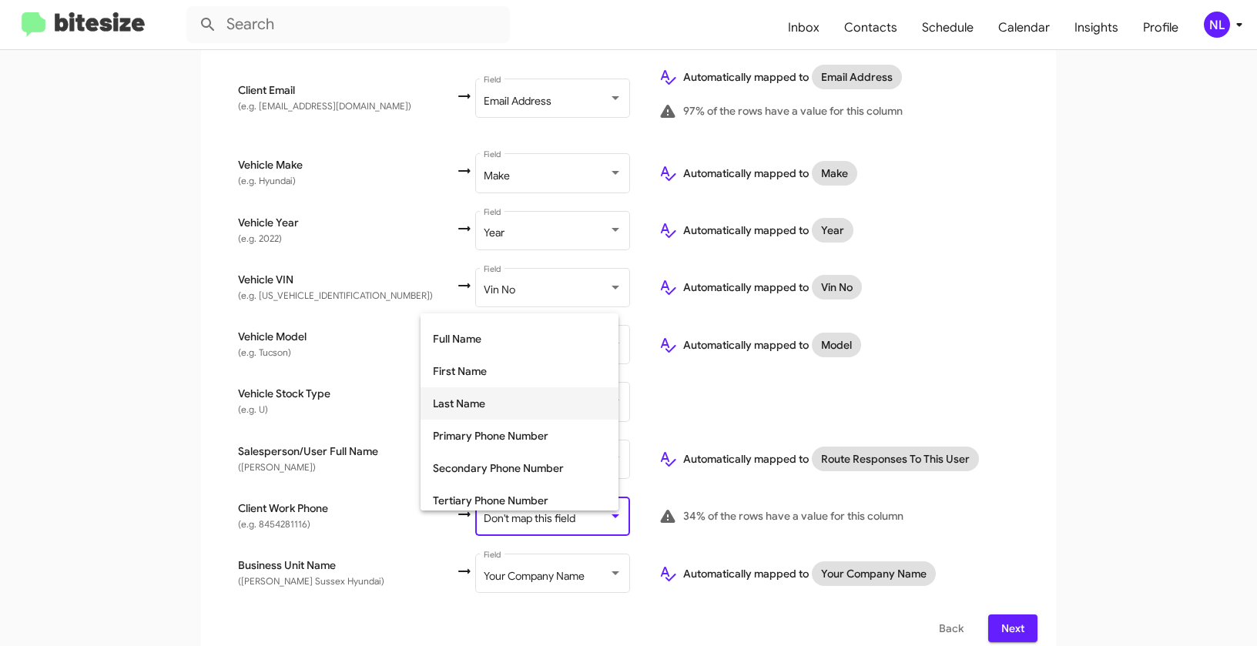
scroll to position [111, 0]
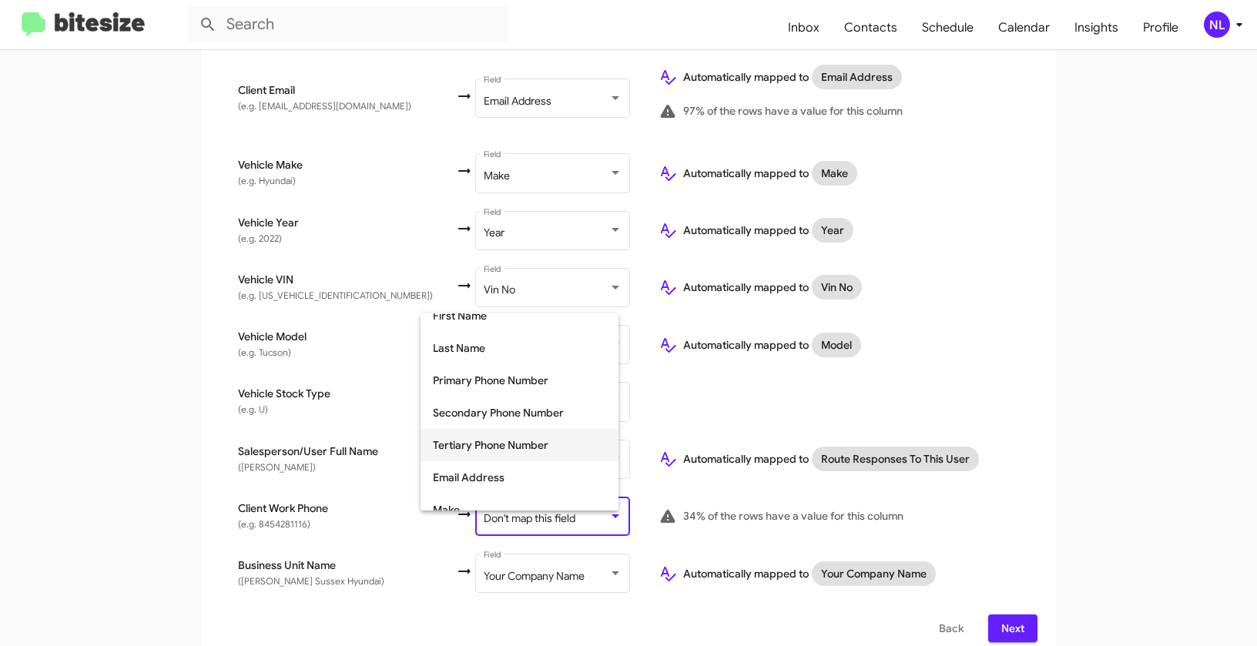
click at [476, 448] on span "Tertiary Phone Number" at bounding box center [519, 445] width 173 height 32
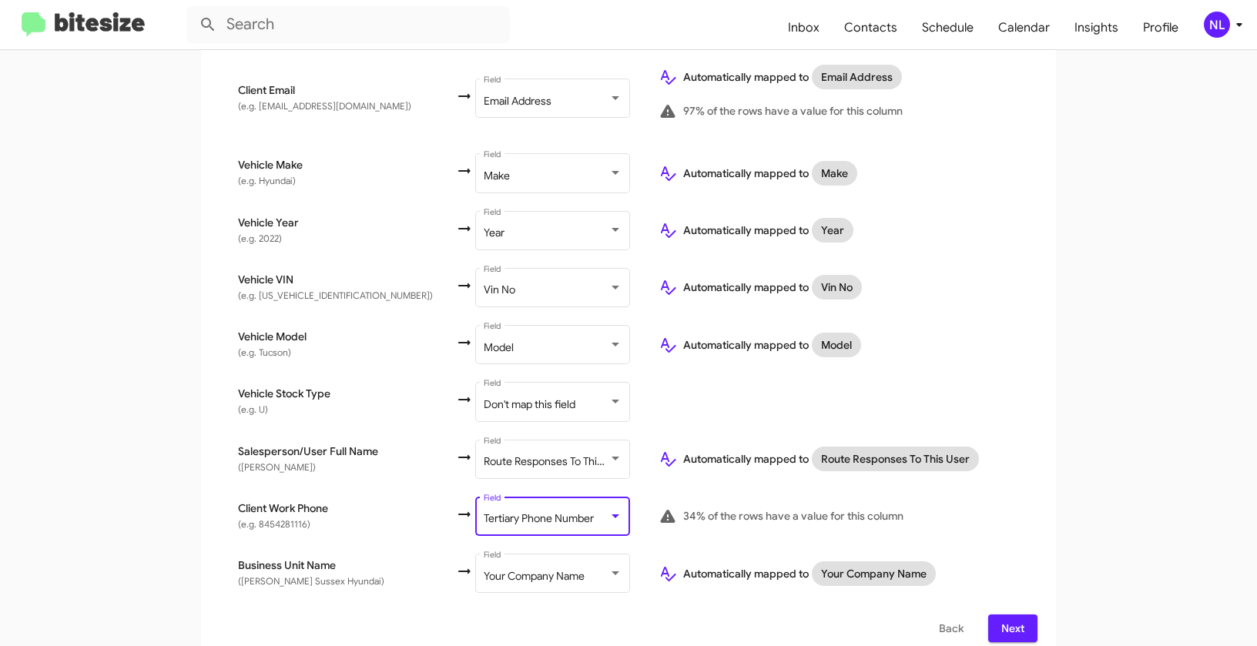
click at [1094, 444] on app-new-group "Select File 2 Map Fields 3 Naming 4 Done Select File To import contacts, you ne…" at bounding box center [628, 121] width 1257 height 1077
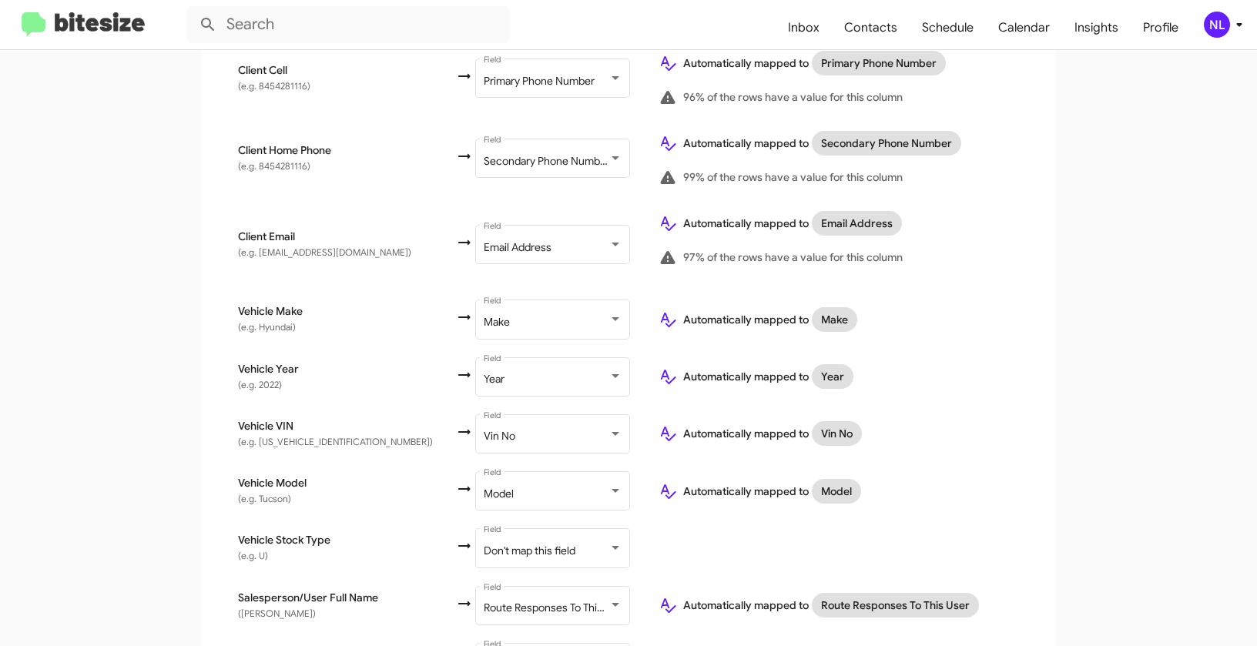
scroll to position [605, 0]
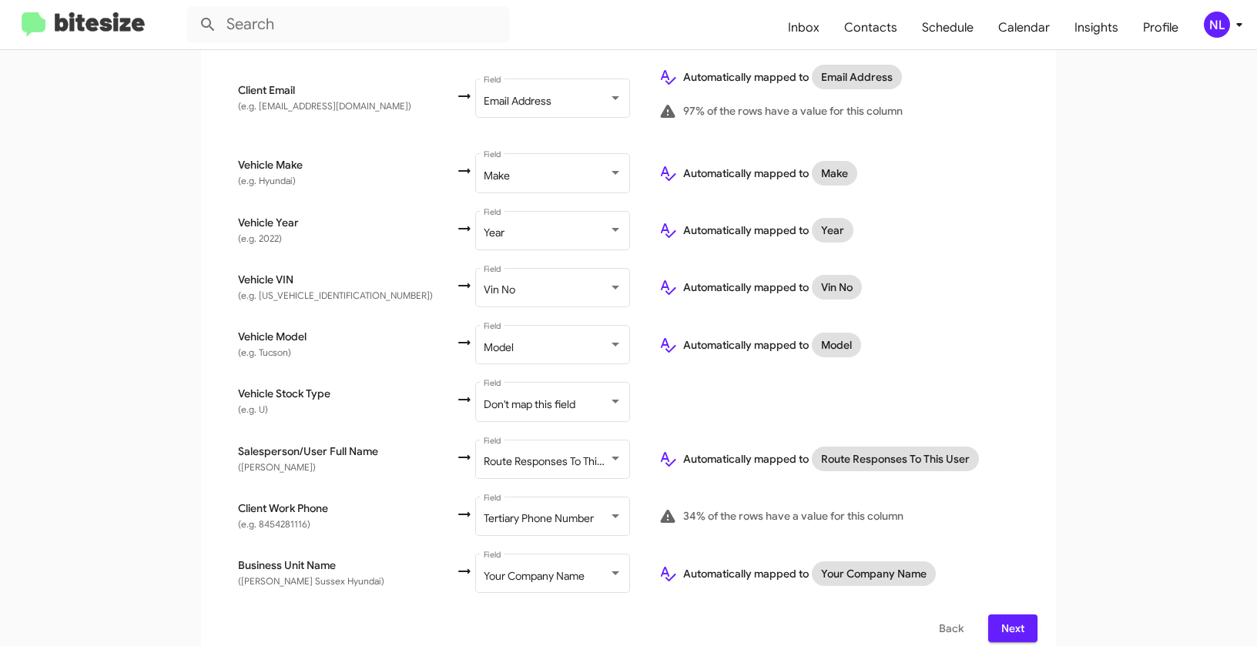
click at [1010, 615] on span "Next" at bounding box center [1012, 629] width 25 height 28
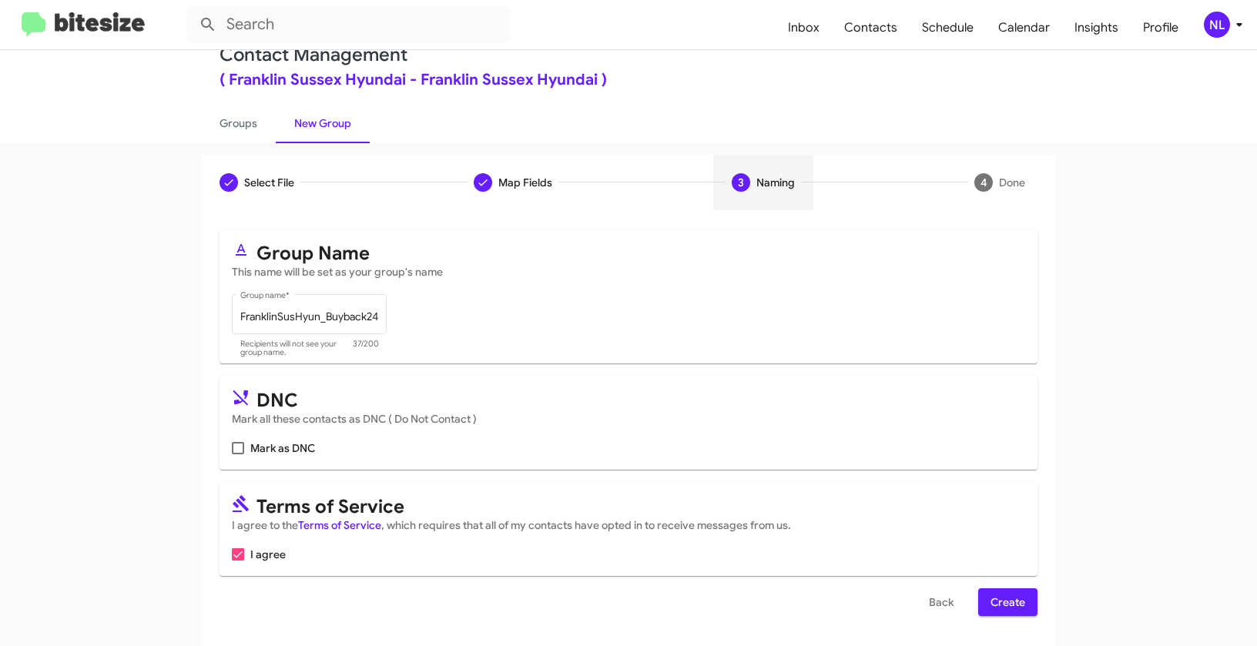
scroll to position [35, 0]
click at [998, 605] on span "Create" at bounding box center [1007, 602] width 35 height 28
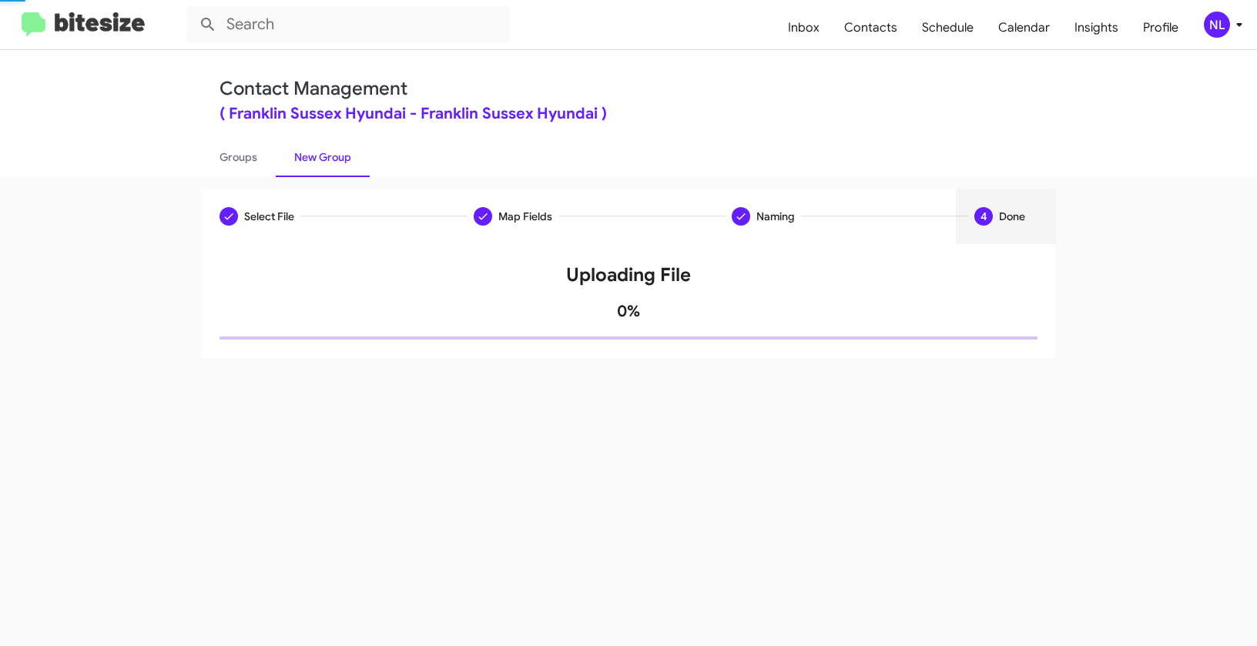
scroll to position [0, 0]
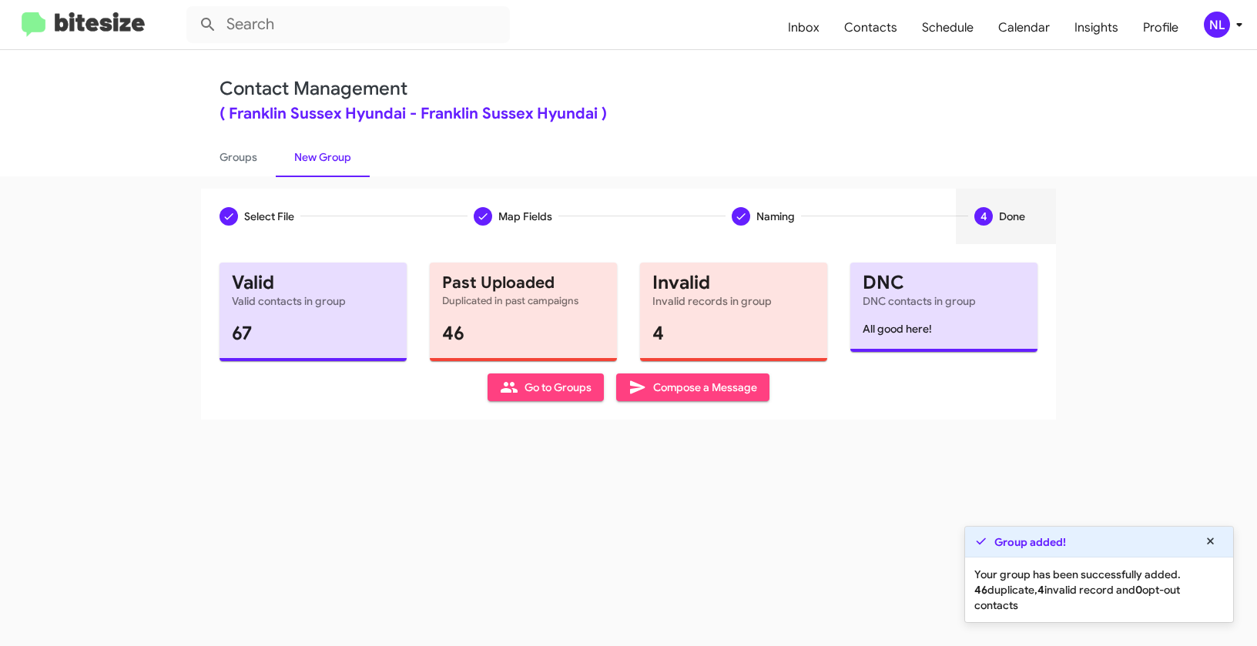
click at [554, 390] on span "Go to Groups" at bounding box center [546, 387] width 92 height 28
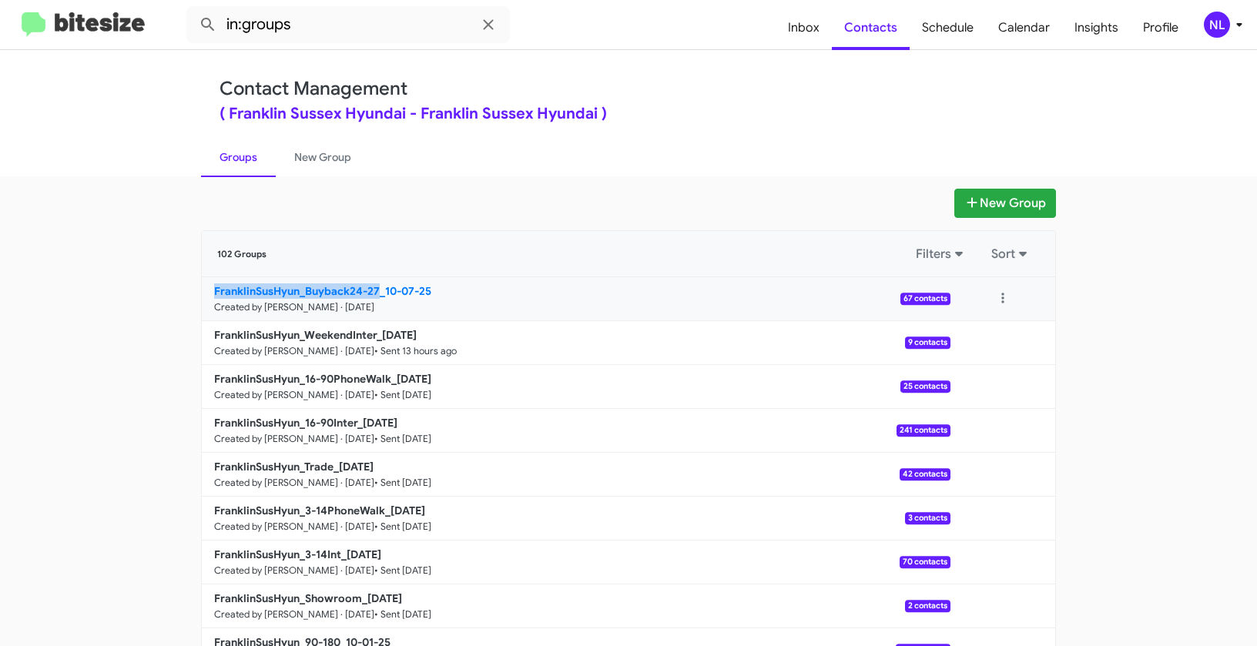
drag, startPoint x: 152, startPoint y: 294, endPoint x: 374, endPoint y: 285, distance: 222.7
click at [374, 285] on app-groups "New Group 102 Groups Filters Sort FranklinSusHyun_Buyback24-27_10-07-25 Created…" at bounding box center [628, 473] width 1257 height 568
copy b "FranklinSusHyun_Buyback24-27"
click at [368, 28] on input "in:groups" at bounding box center [347, 24] width 323 height 37
paste input "FranklinSusHyun_Buyback24-27"
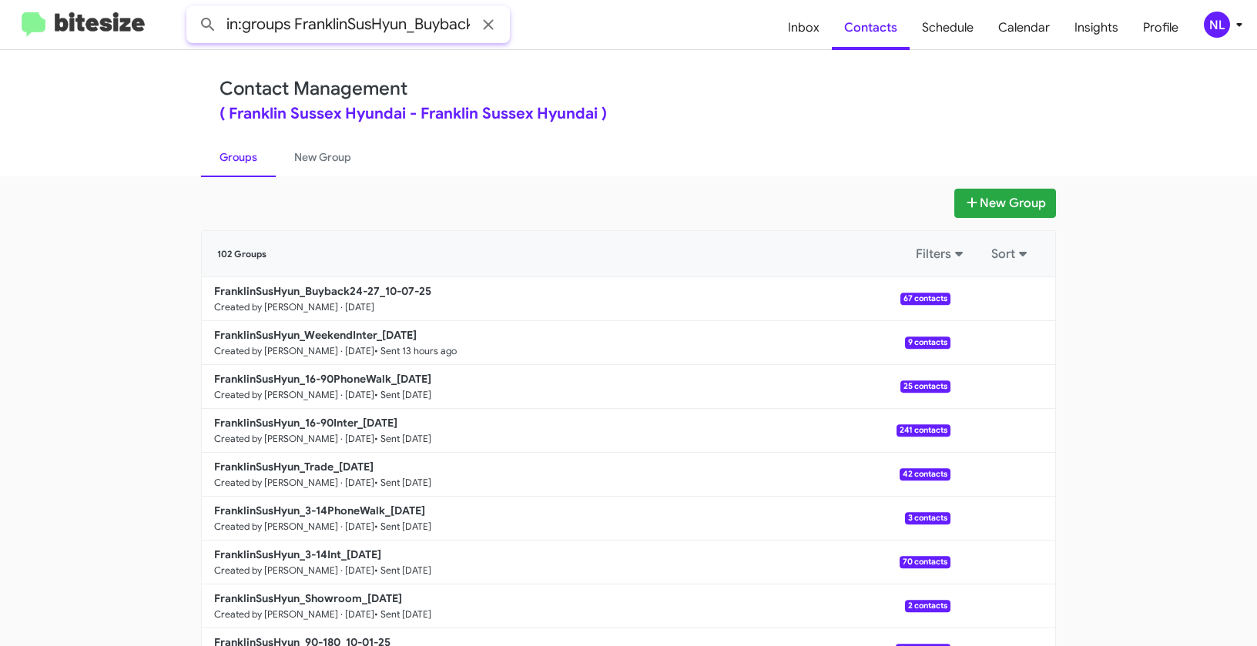
scroll to position [0, 43]
type input "in:groups FranklinSusHyun_Buyback24-27"
click at [193, 9] on button at bounding box center [208, 24] width 31 height 31
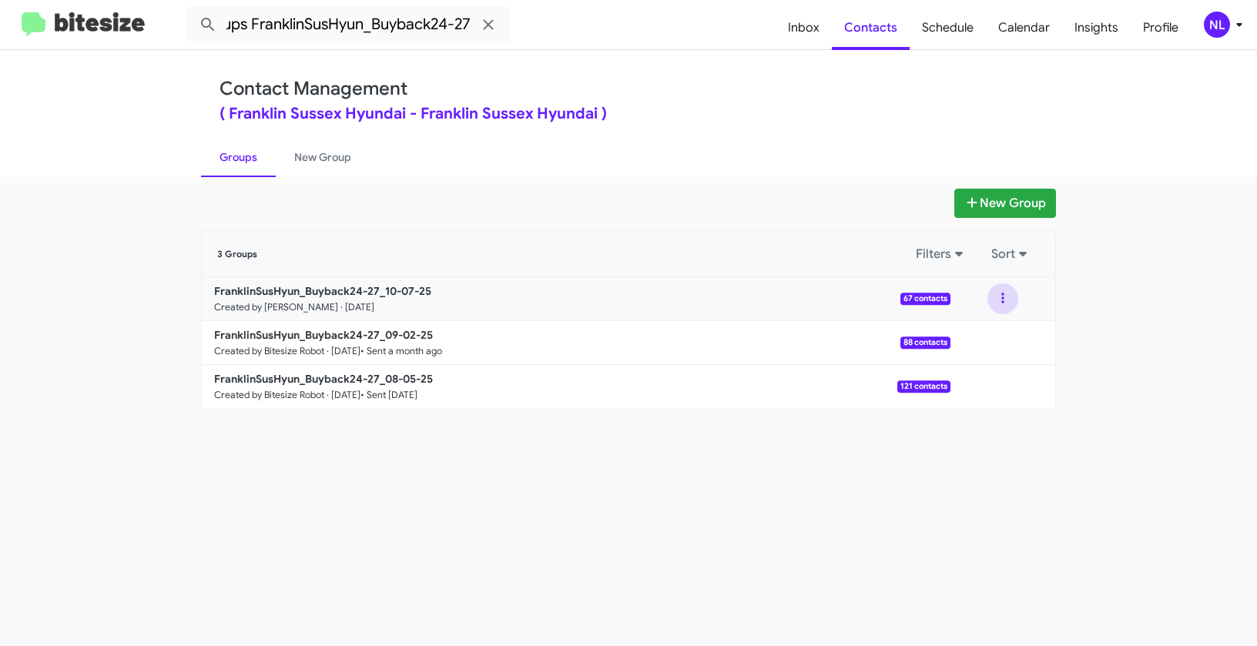
click at [1000, 303] on button at bounding box center [1002, 298] width 31 height 31
click at [993, 338] on button "View contacts" at bounding box center [956, 340] width 123 height 37
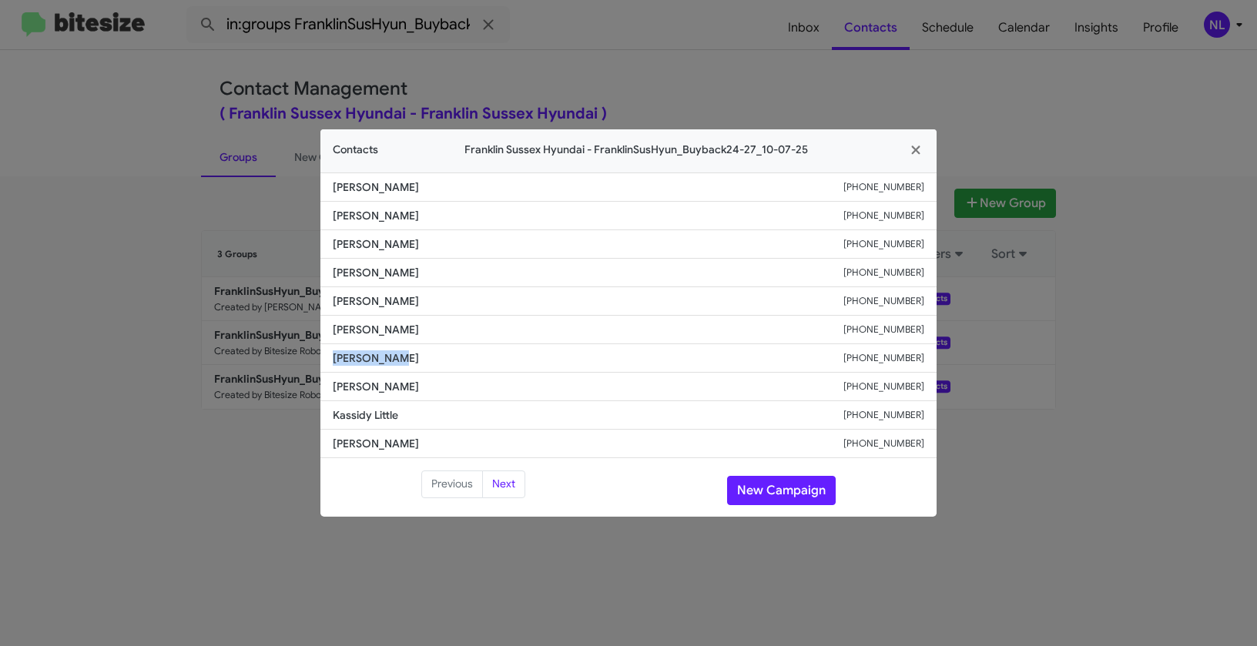
drag, startPoint x: 328, startPoint y: 358, endPoint x: 428, endPoint y: 359, distance: 100.1
click at [428, 359] on li "Kori Postma +12013176996" at bounding box center [628, 358] width 616 height 28
copy span "Kori Postma"
click at [801, 491] on button "New Campaign" at bounding box center [781, 490] width 109 height 29
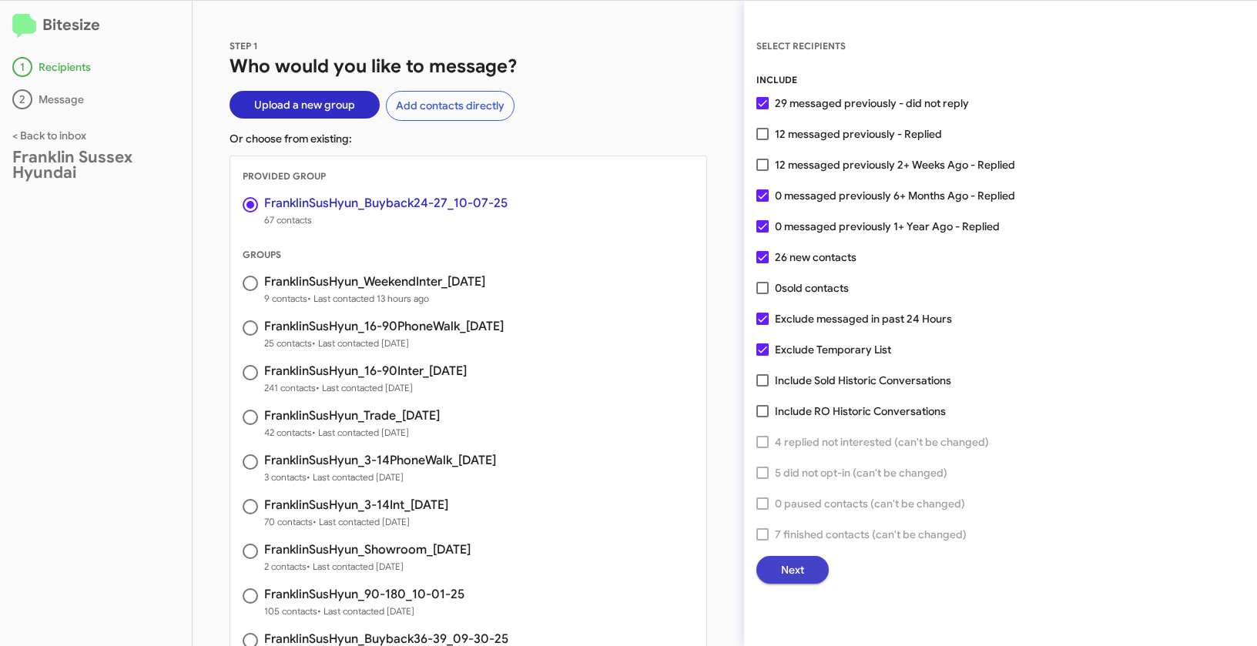
click at [803, 569] on span "Next" at bounding box center [792, 570] width 23 height 28
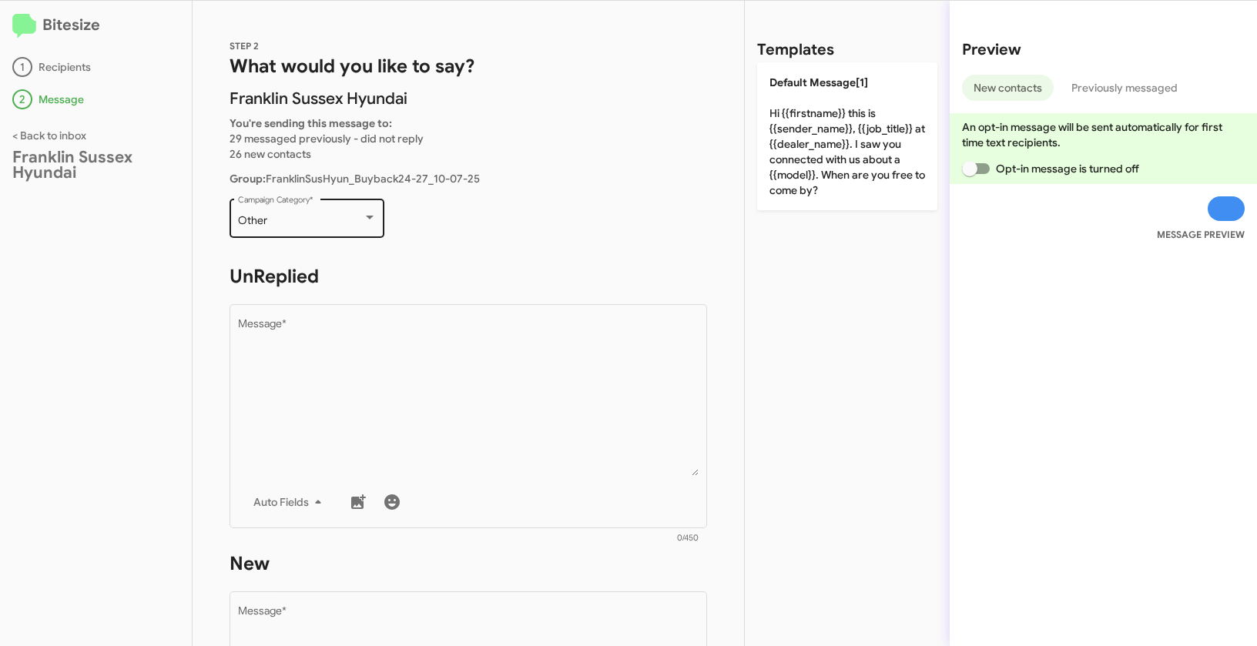
click at [320, 215] on div "Other" at bounding box center [300, 221] width 125 height 12
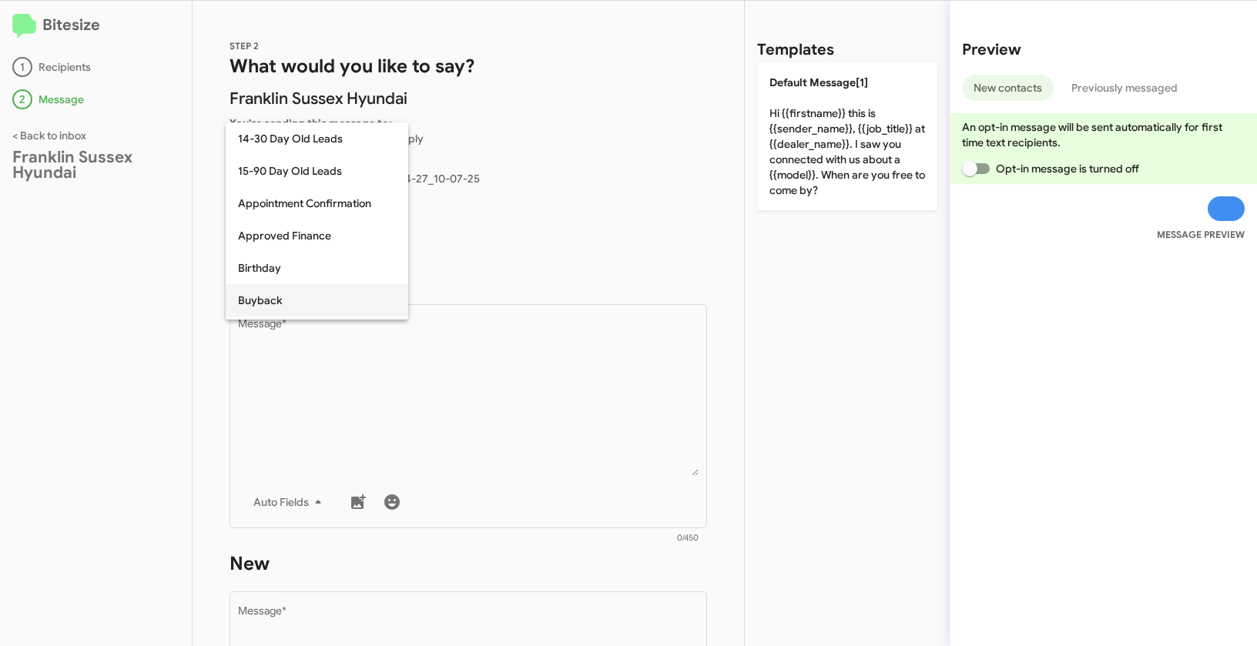
click at [280, 293] on span "Buyback" at bounding box center [317, 300] width 158 height 32
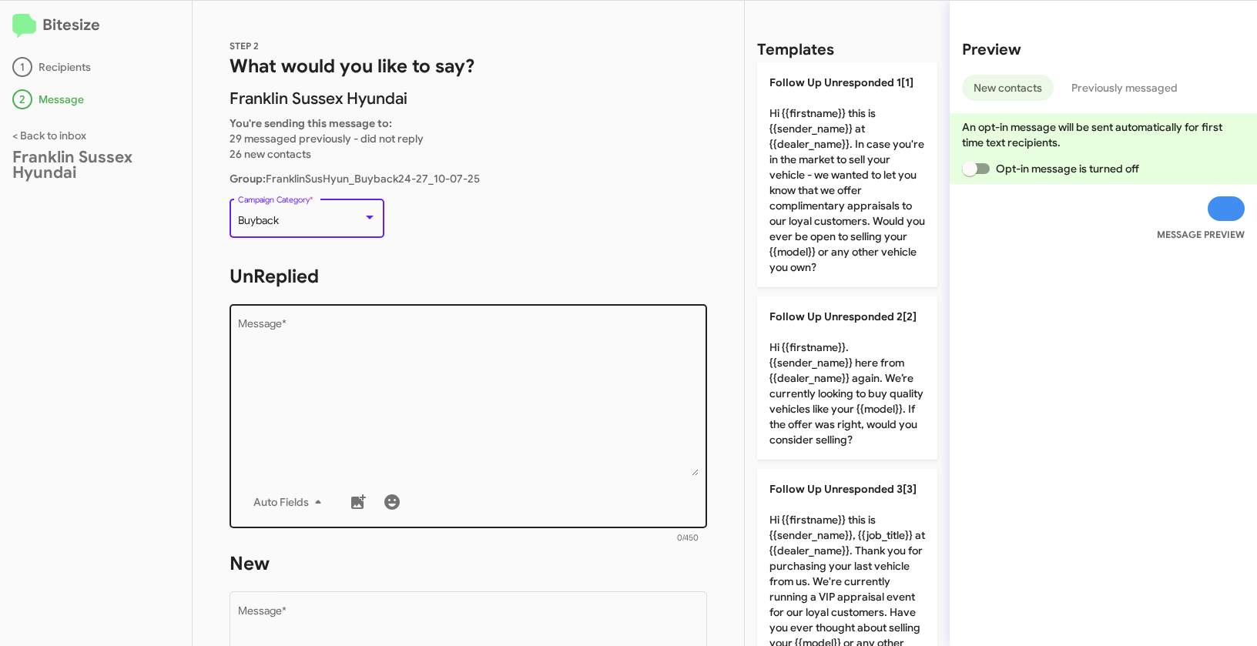
click at [373, 370] on textarea "Message *" at bounding box center [468, 397] width 461 height 157
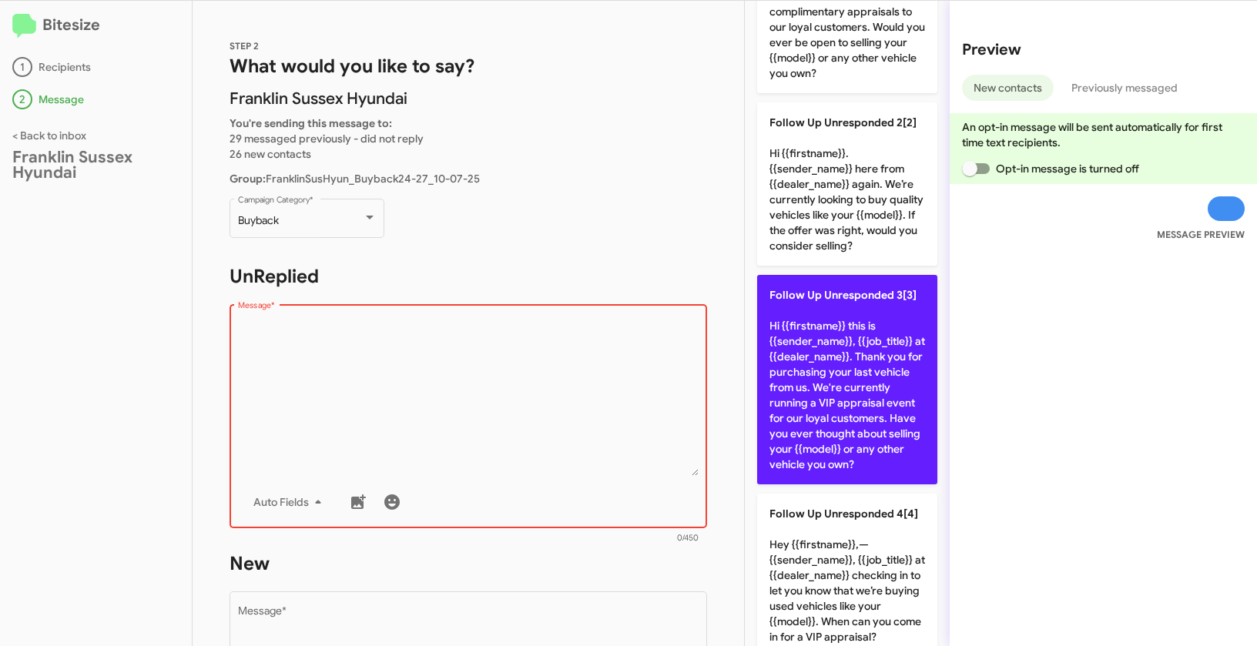
scroll to position [236, 0]
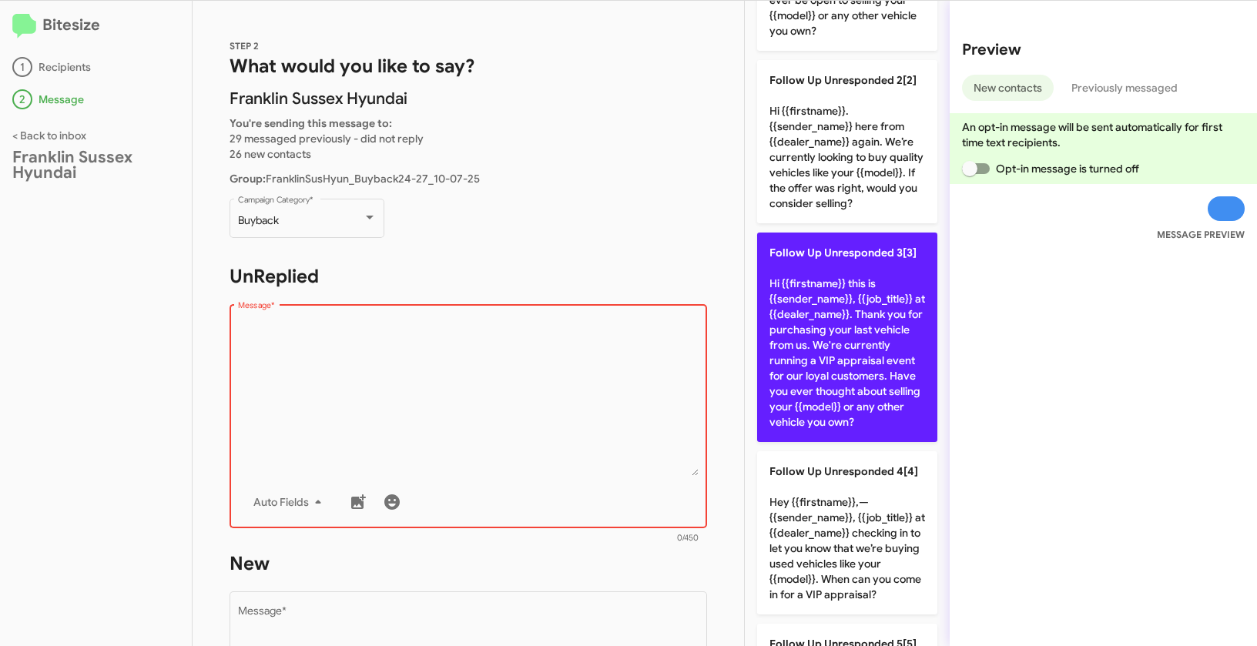
click at [862, 400] on p "Follow Up Unresponded 3[3] Hi {{firstname}} this is {{sender_name}}, {{job_titl…" at bounding box center [847, 337] width 180 height 209
type textarea "Hi {{firstname}} this is {{sender_name}}, {{job_title}} at {{dealer_name}}. Tha…"
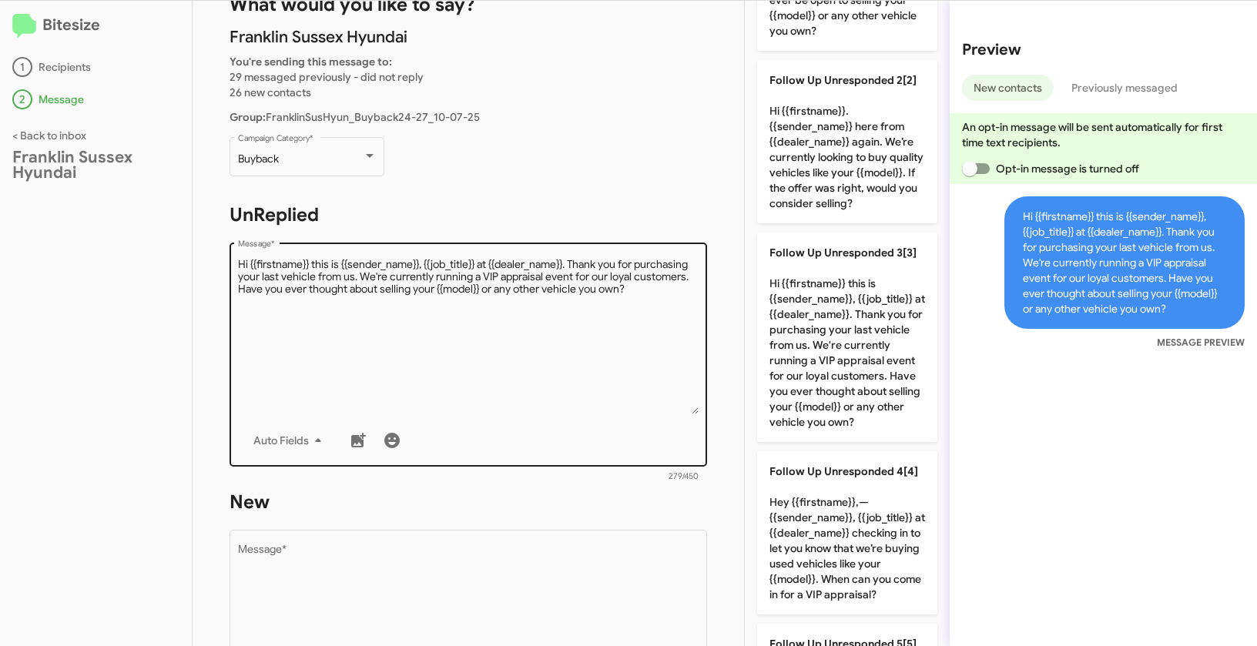
scroll to position [123, 0]
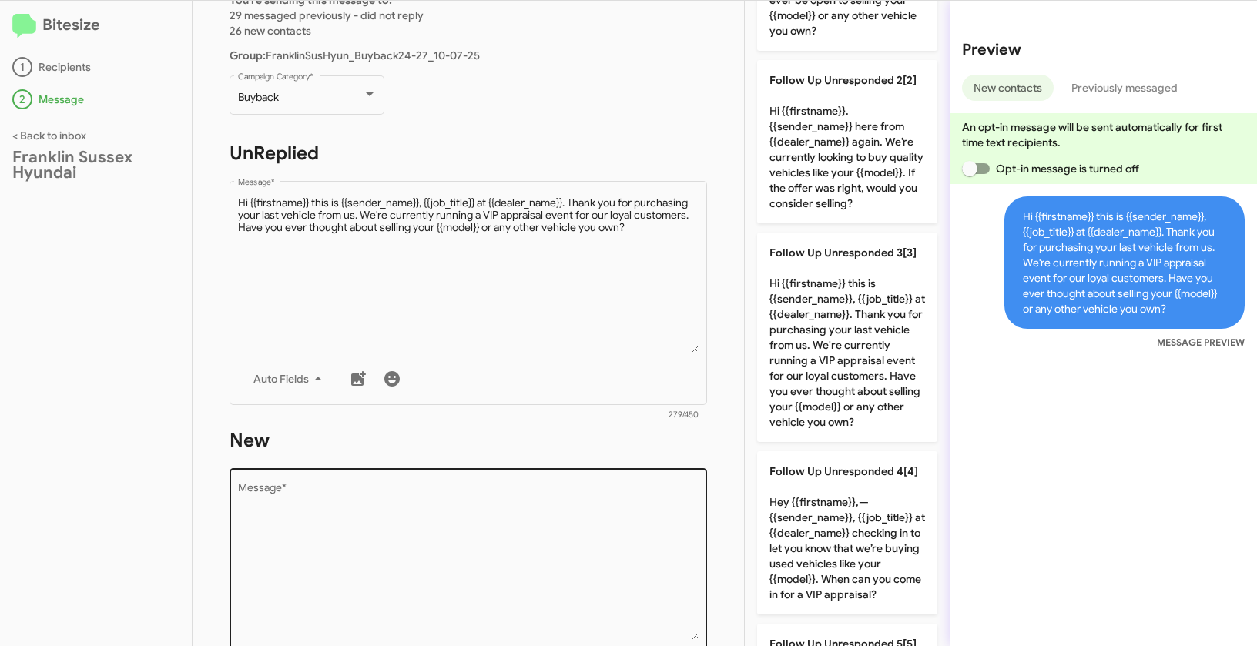
click at [474, 501] on textarea "Message *" at bounding box center [468, 561] width 461 height 157
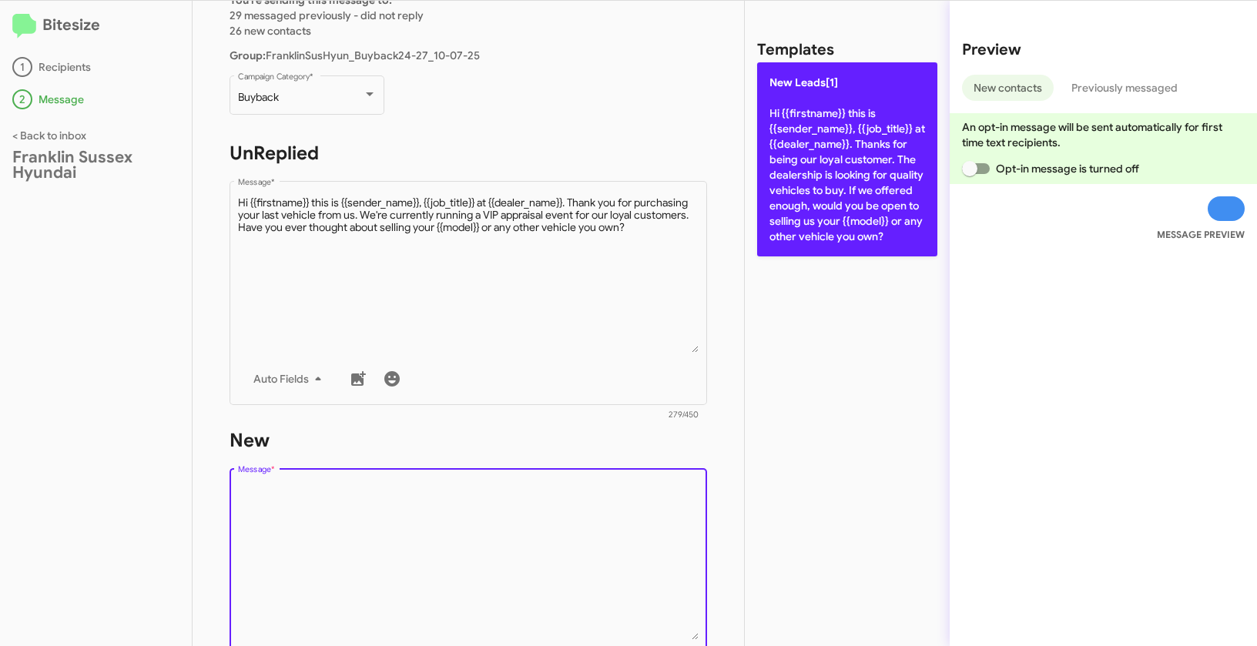
click at [789, 129] on p "New Leads[1] Hi {{firstname}} this is {{sender_name}}, {{job_title}} at {{deale…" at bounding box center [847, 159] width 180 height 194
type textarea "Hi {{firstname}} this is {{sender_name}}, {{job_title}} at {{dealer_name}}. Tha…"
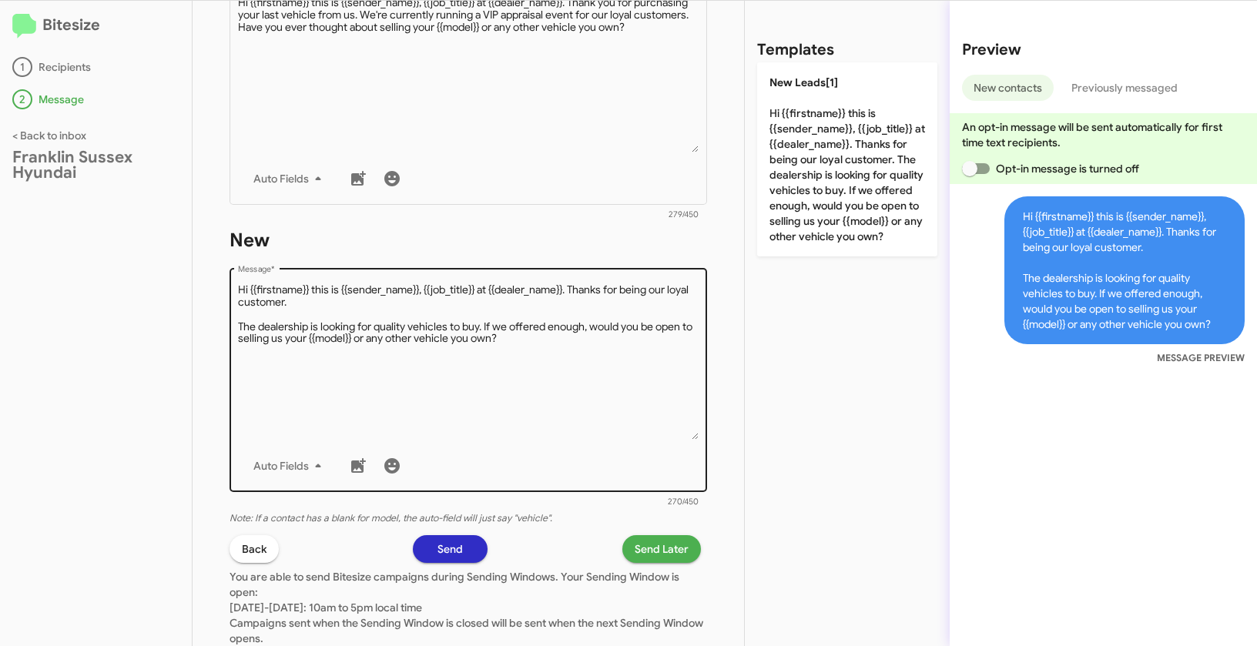
scroll to position [394, 0]
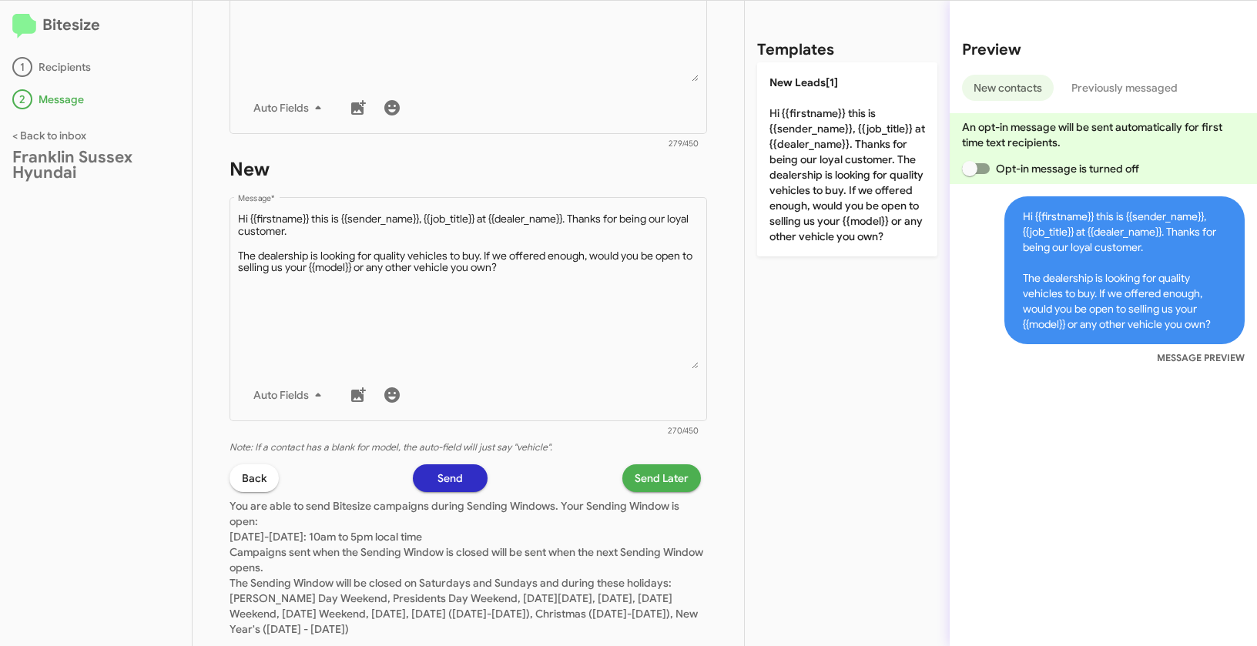
click at [662, 477] on span "Send Later" at bounding box center [662, 478] width 54 height 28
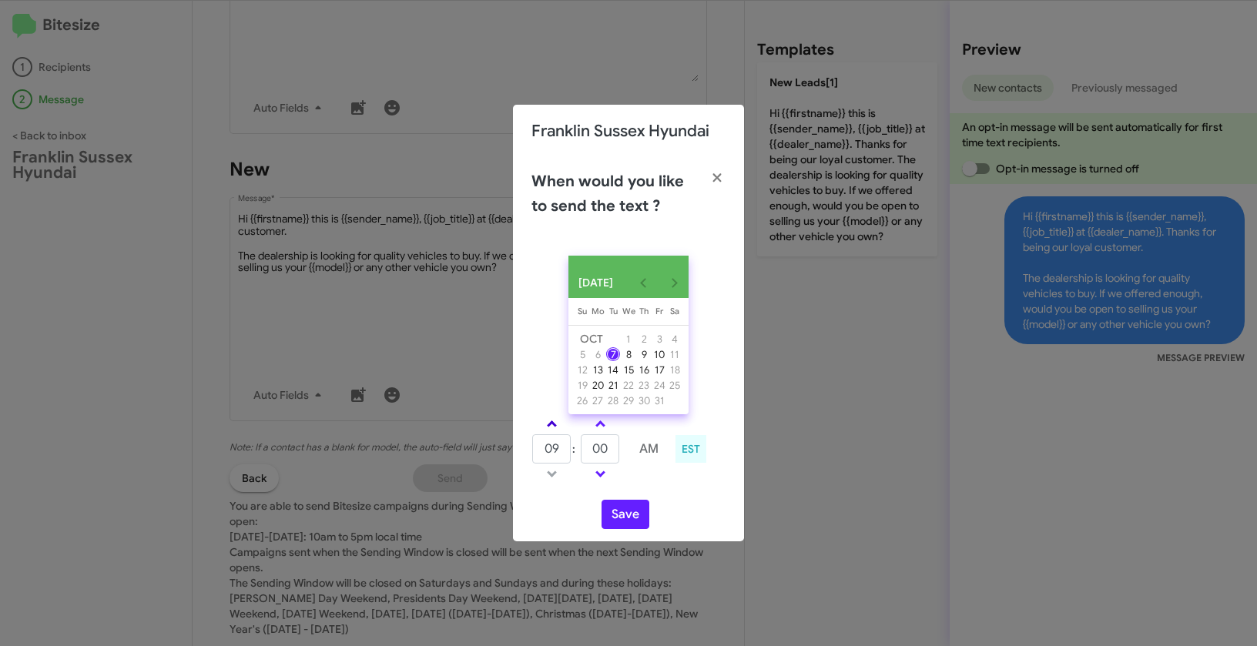
click at [551, 427] on span at bounding box center [552, 425] width 10 height 10
type input "10"
drag, startPoint x: 611, startPoint y: 452, endPoint x: 583, endPoint y: 444, distance: 29.5
click at [583, 444] on input "00" at bounding box center [600, 448] width 39 height 29
type input "12"
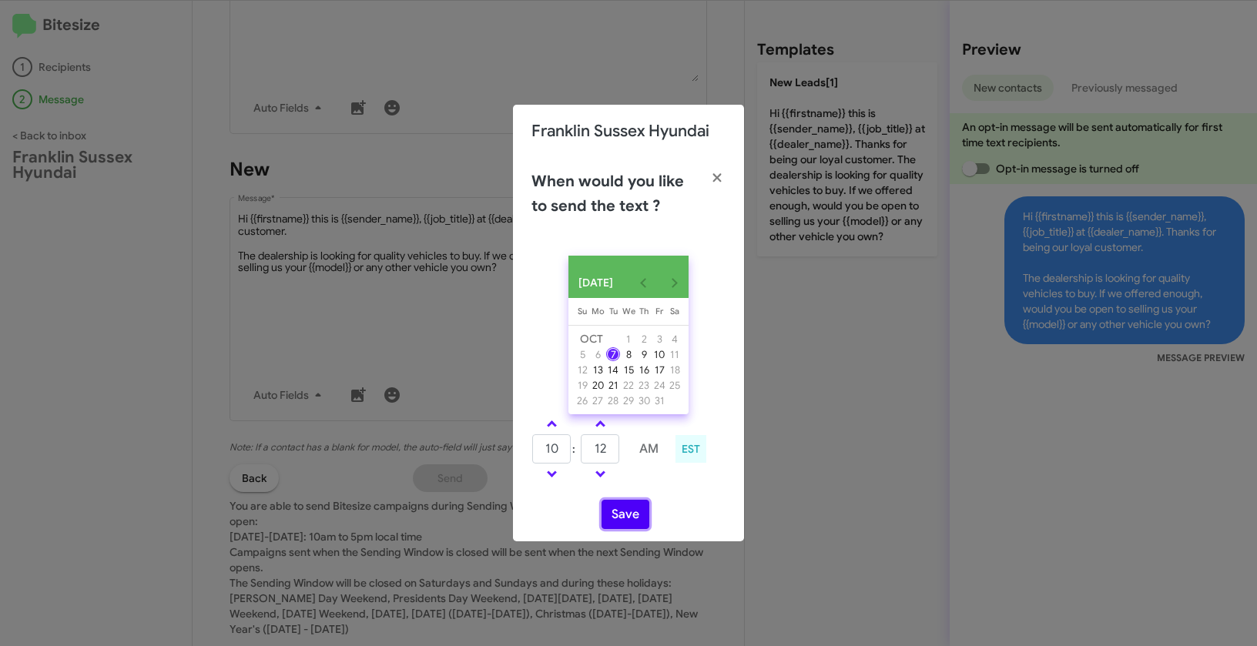
click at [628, 517] on button "Save" at bounding box center [625, 514] width 48 height 29
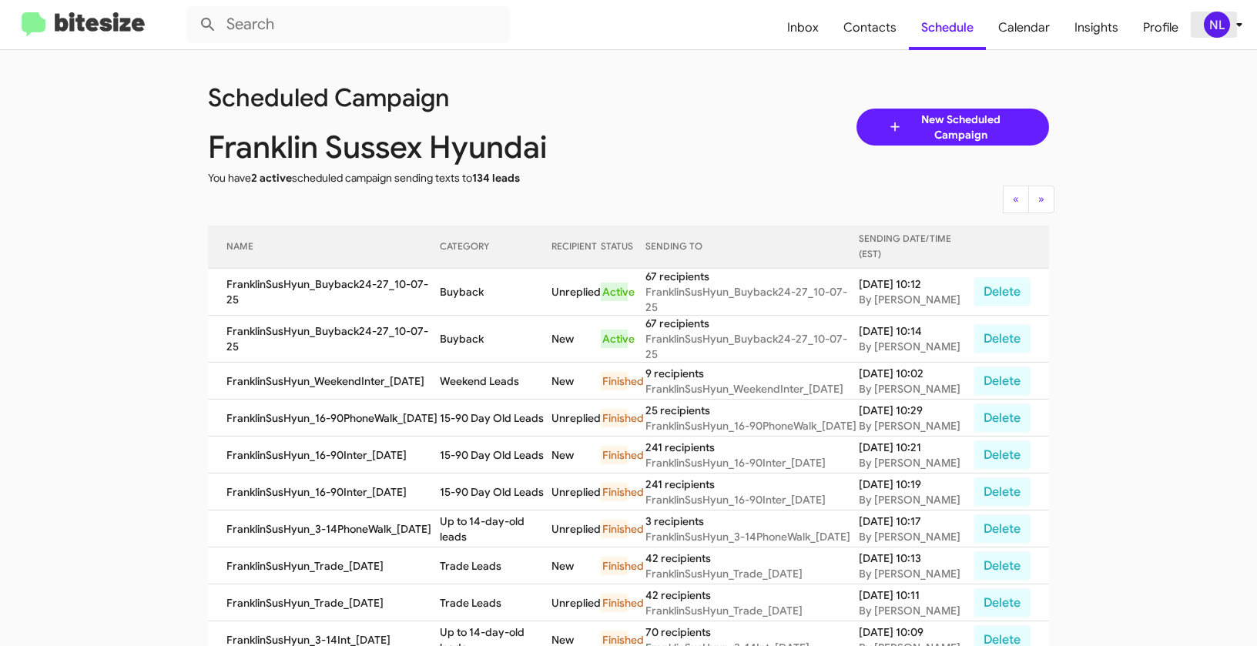
click at [1213, 27] on div "NL" at bounding box center [1217, 25] width 26 height 26
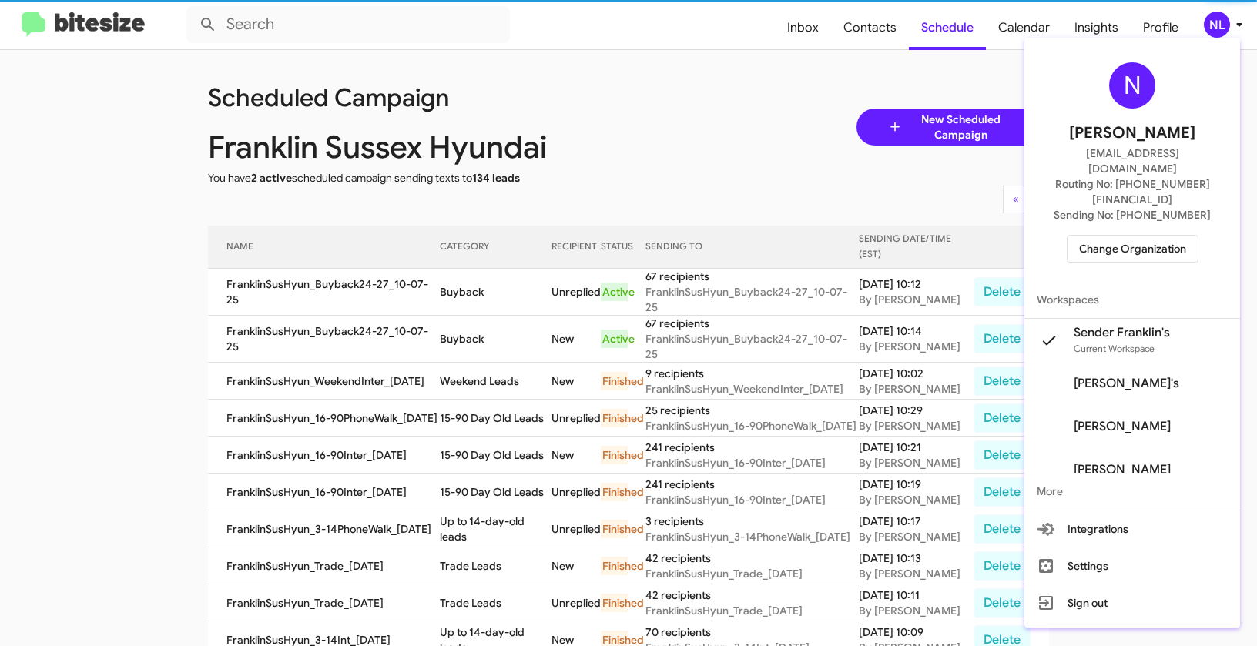
click at [1156, 236] on span "Change Organization" at bounding box center [1132, 249] width 107 height 26
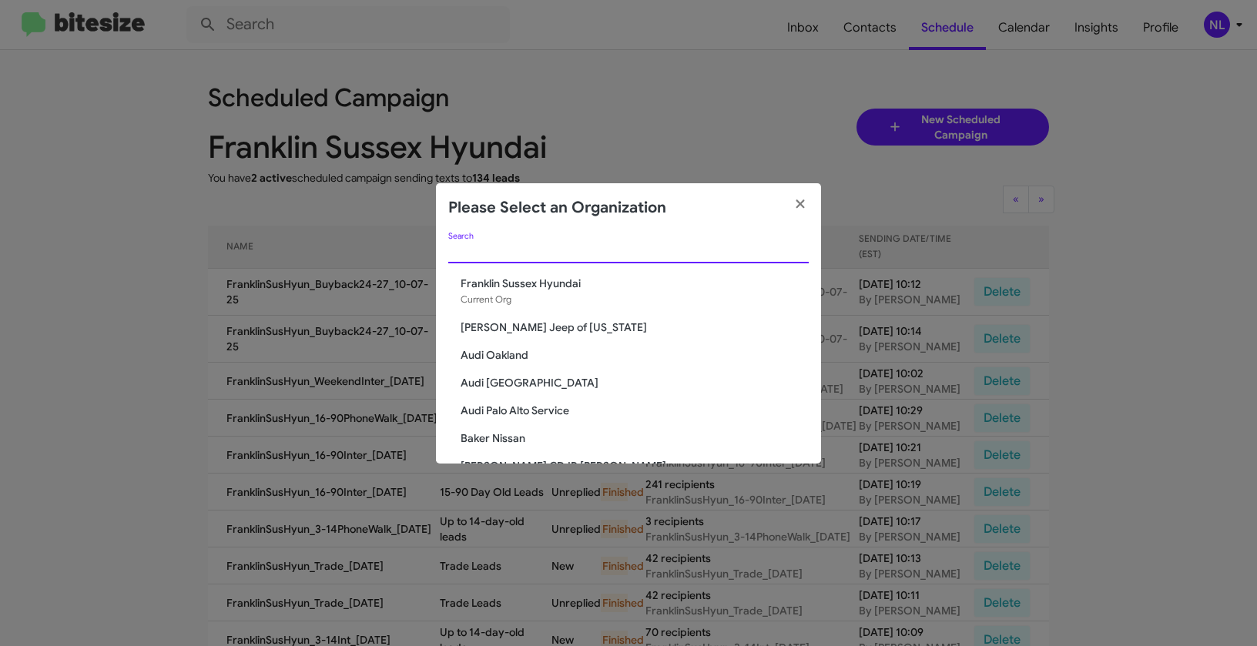
click at [551, 246] on input "Search" at bounding box center [628, 252] width 360 height 12
paste input "Elkins Chevrolet"
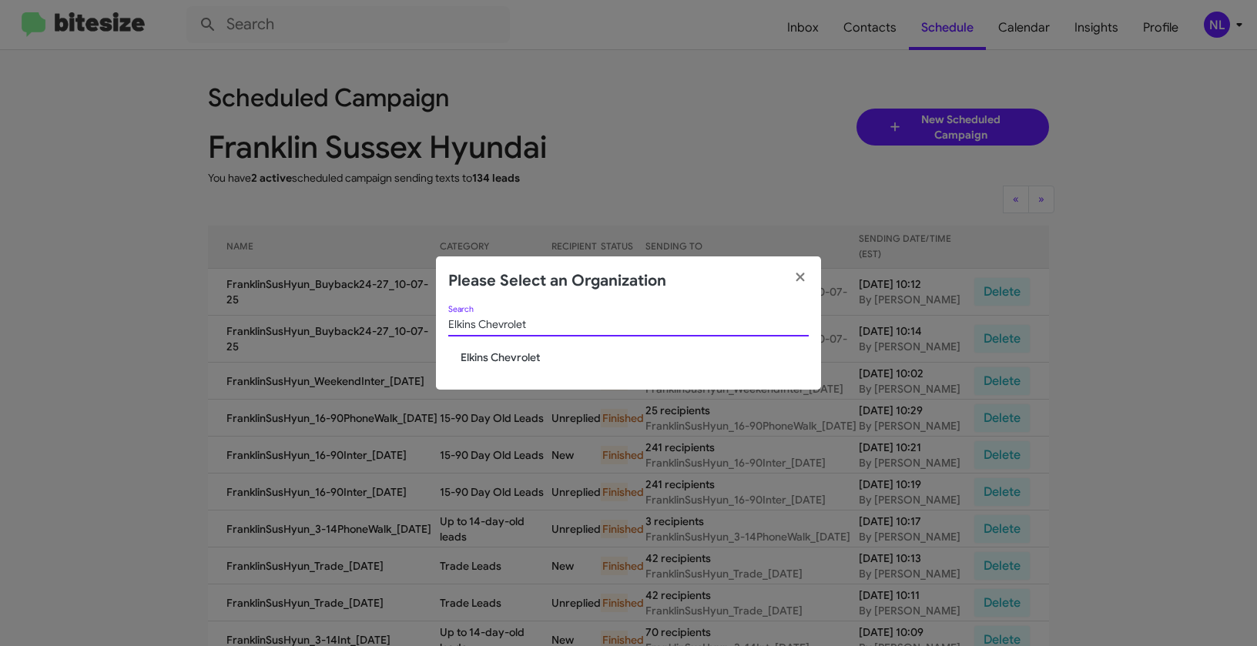
type input "Elkins Chevrolet"
click at [474, 351] on span "Elkins Chevrolet" at bounding box center [635, 357] width 348 height 15
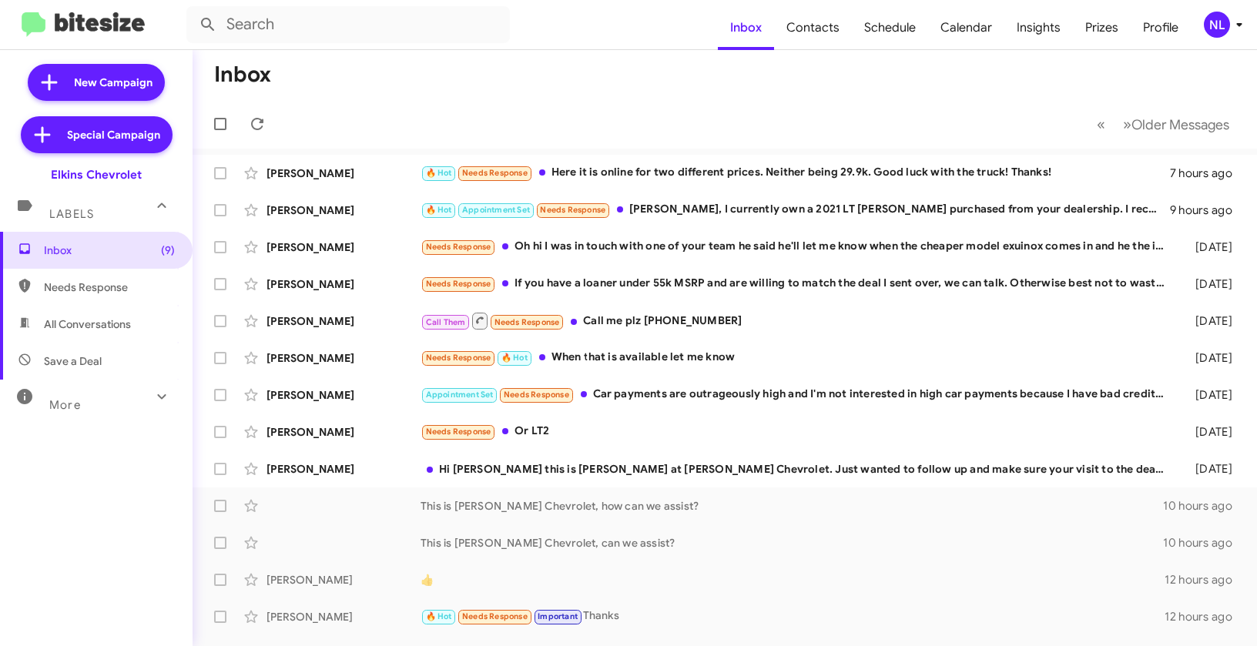
click at [1223, 19] on div "NL" at bounding box center [1217, 25] width 26 height 26
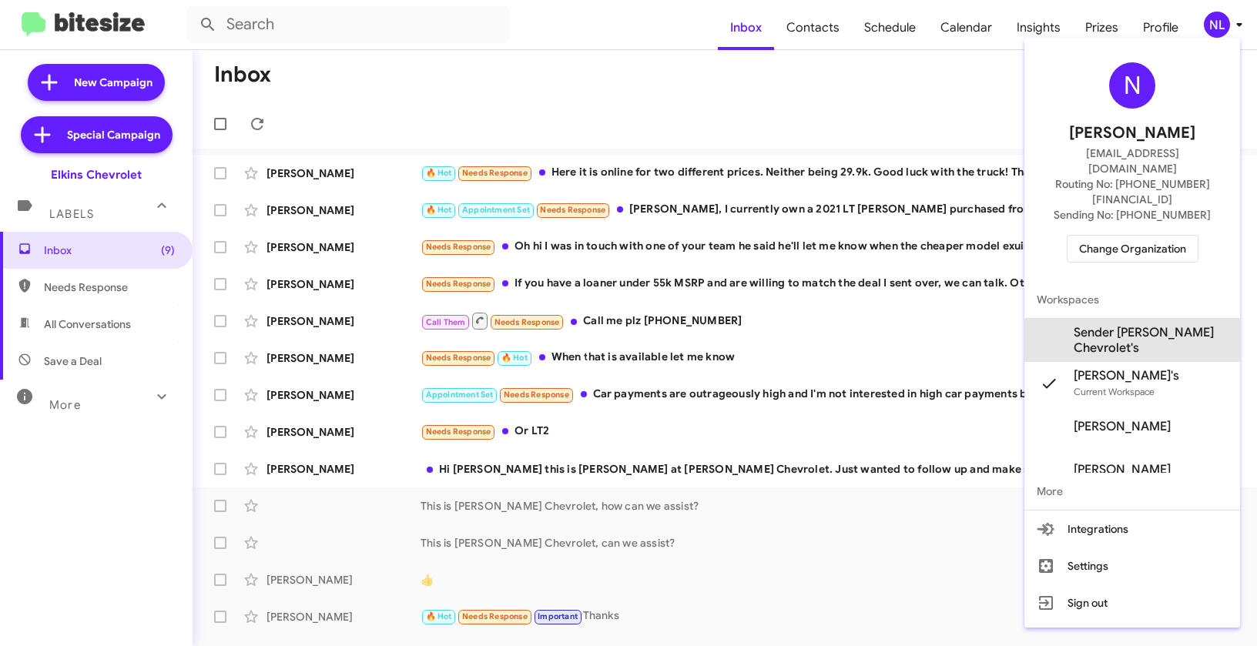
click at [1136, 325] on span "Sender [PERSON_NAME] Chevrolet's" at bounding box center [1151, 340] width 154 height 31
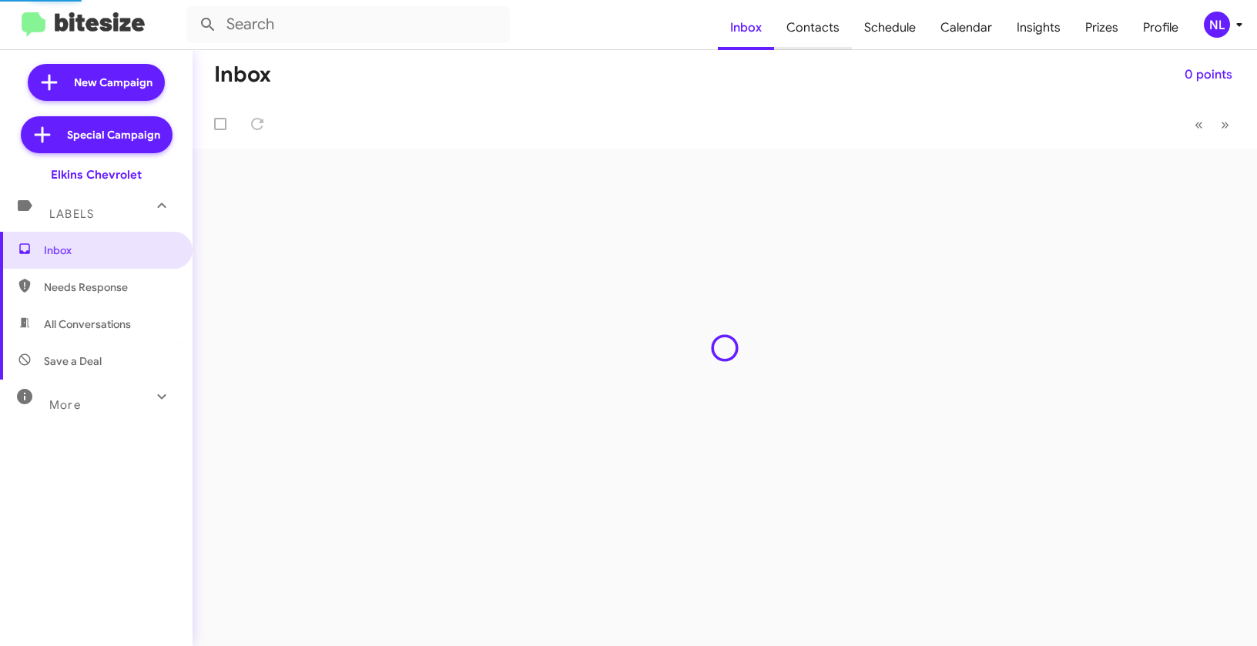
click at [822, 28] on span "Contacts" at bounding box center [813, 27] width 78 height 45
type input "in:groups"
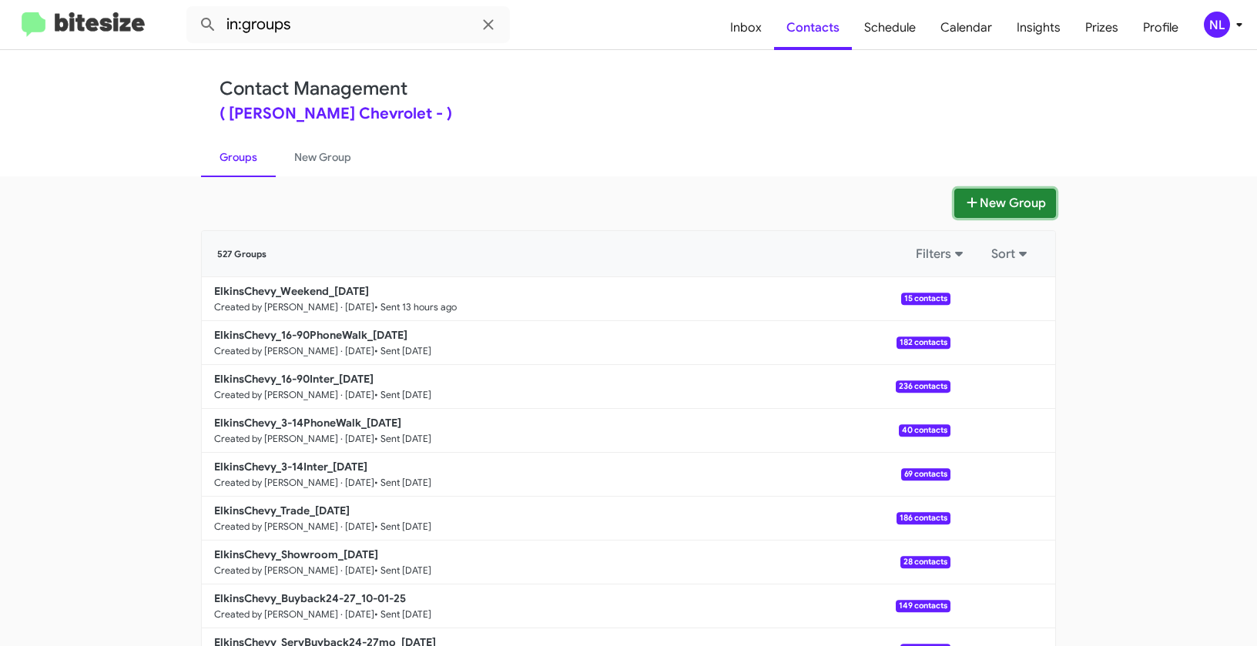
click at [1027, 199] on button "New Group" at bounding box center [1005, 203] width 102 height 29
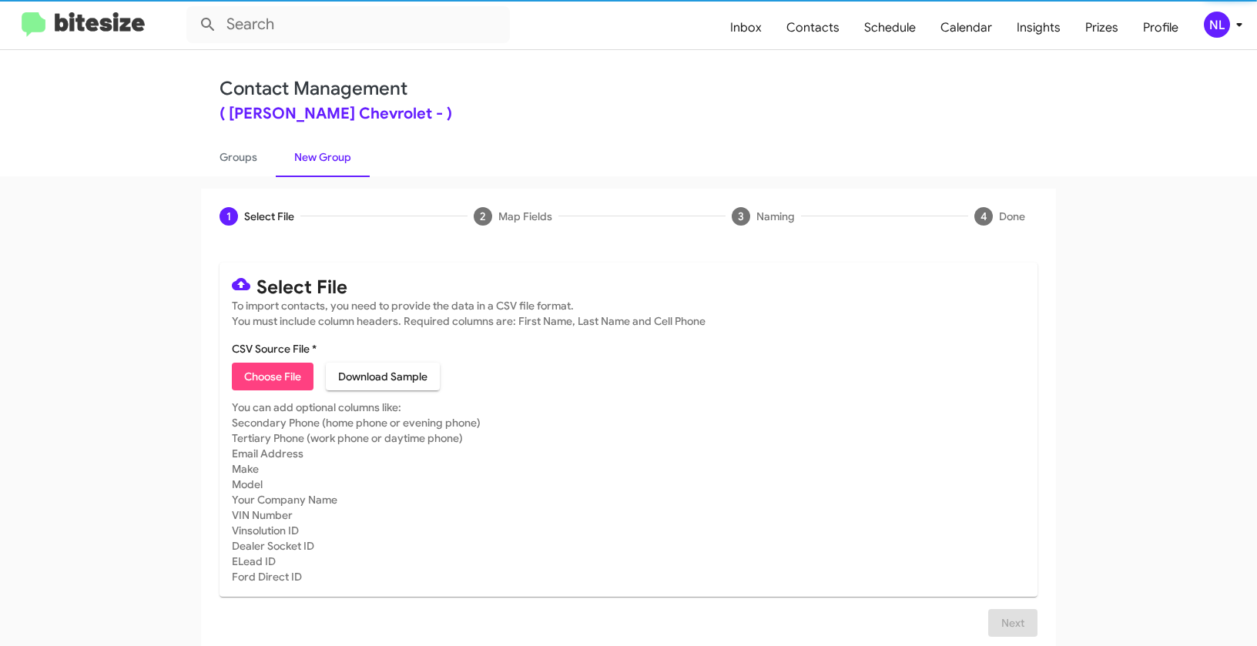
click at [249, 384] on span "Choose File" at bounding box center [272, 377] width 57 height 28
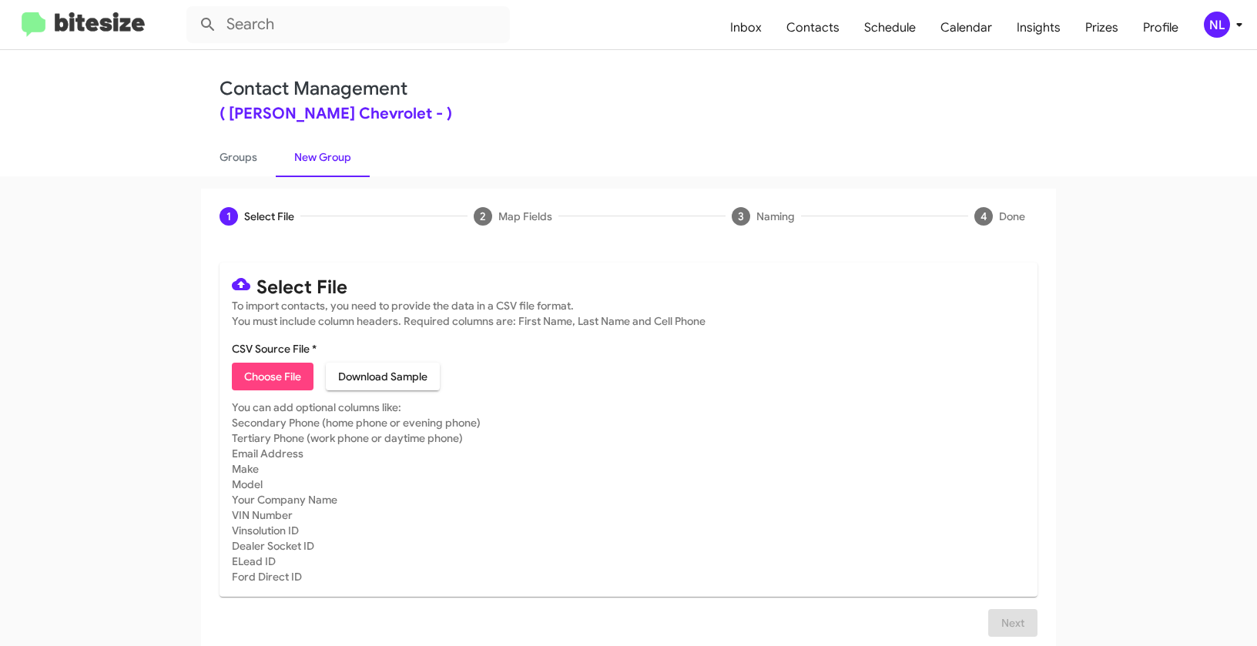
type input "ElkinsChevy_ServBuyback12-15mo_[DATE]"
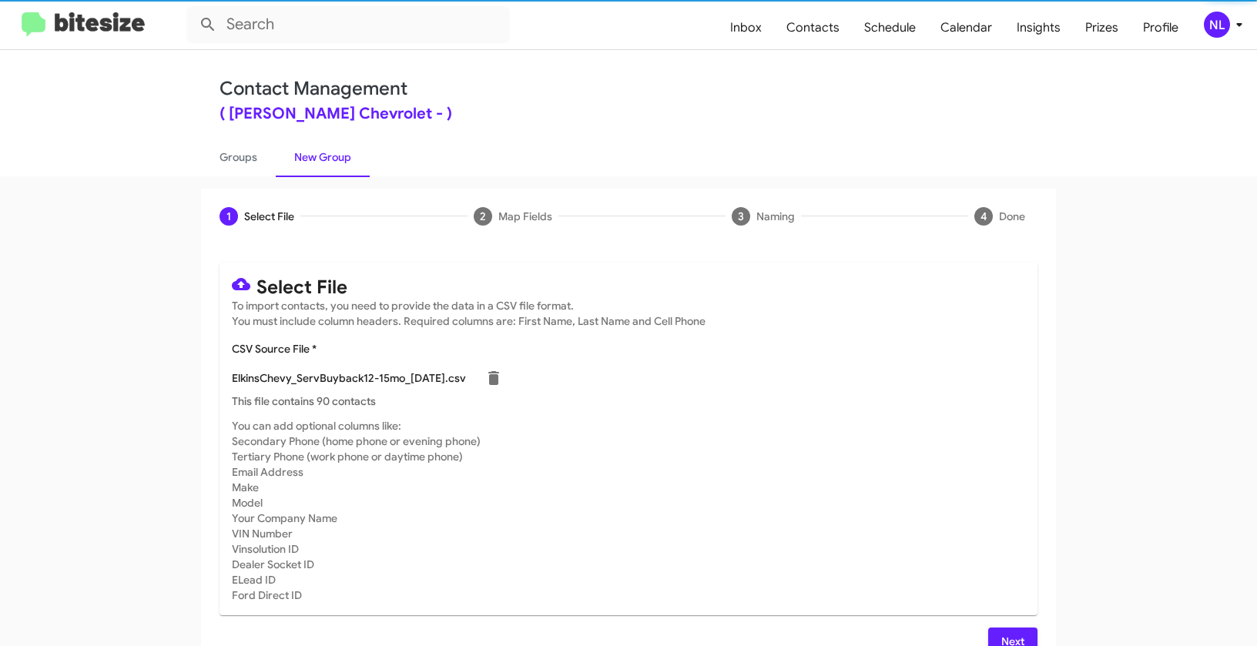
scroll to position [28, 0]
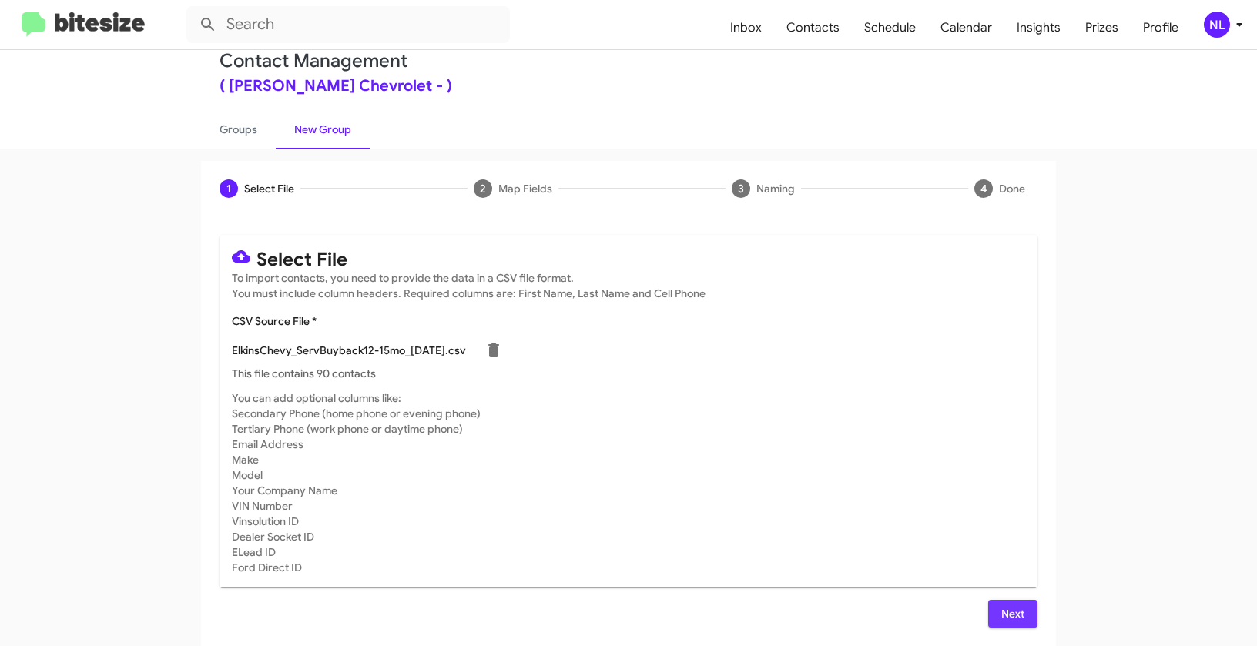
click at [1000, 605] on span "Next" at bounding box center [1012, 614] width 25 height 28
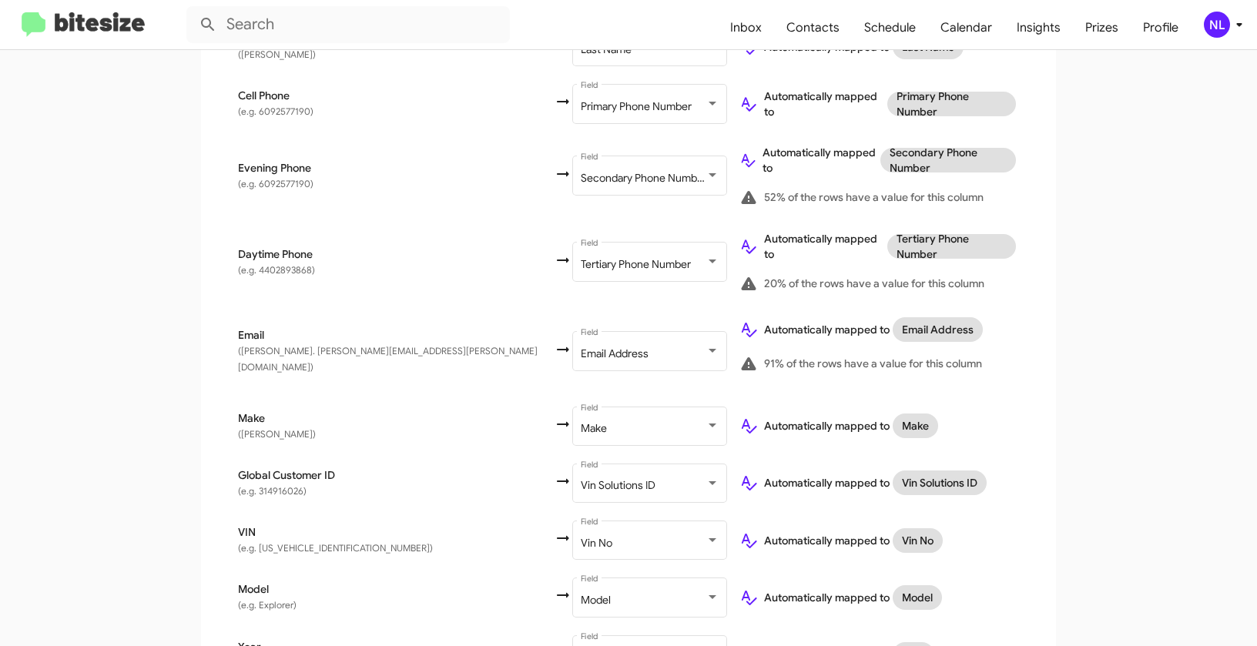
scroll to position [605, 0]
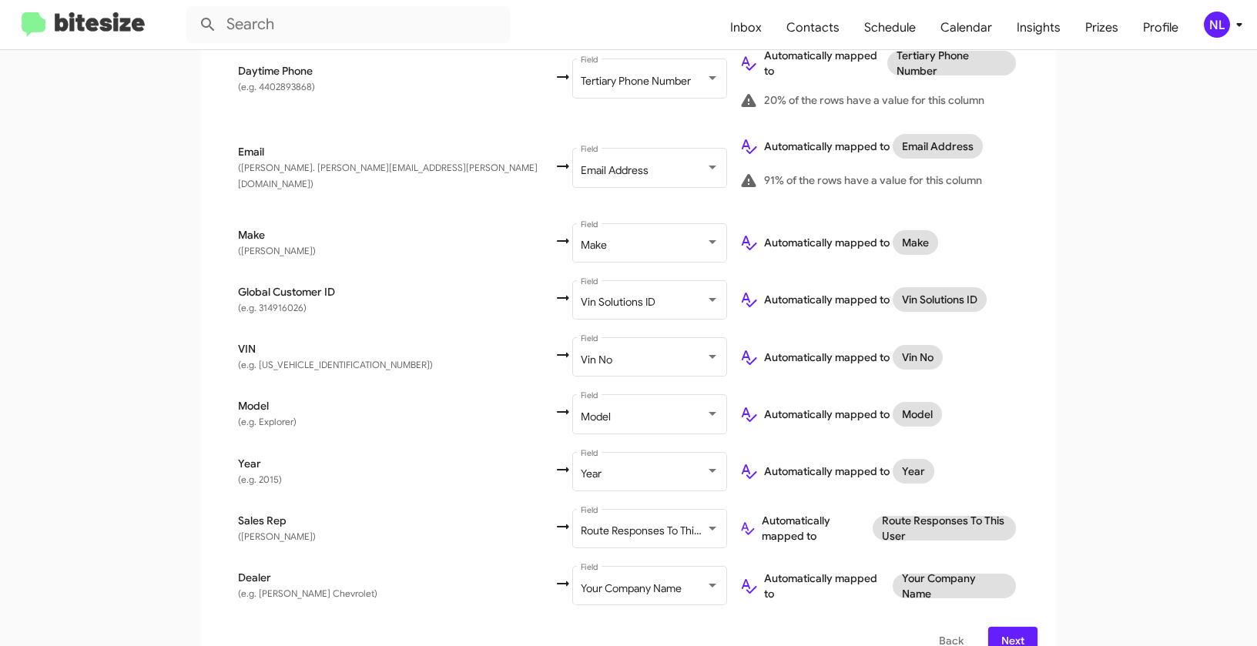
click at [1017, 627] on span "Next" at bounding box center [1012, 641] width 25 height 28
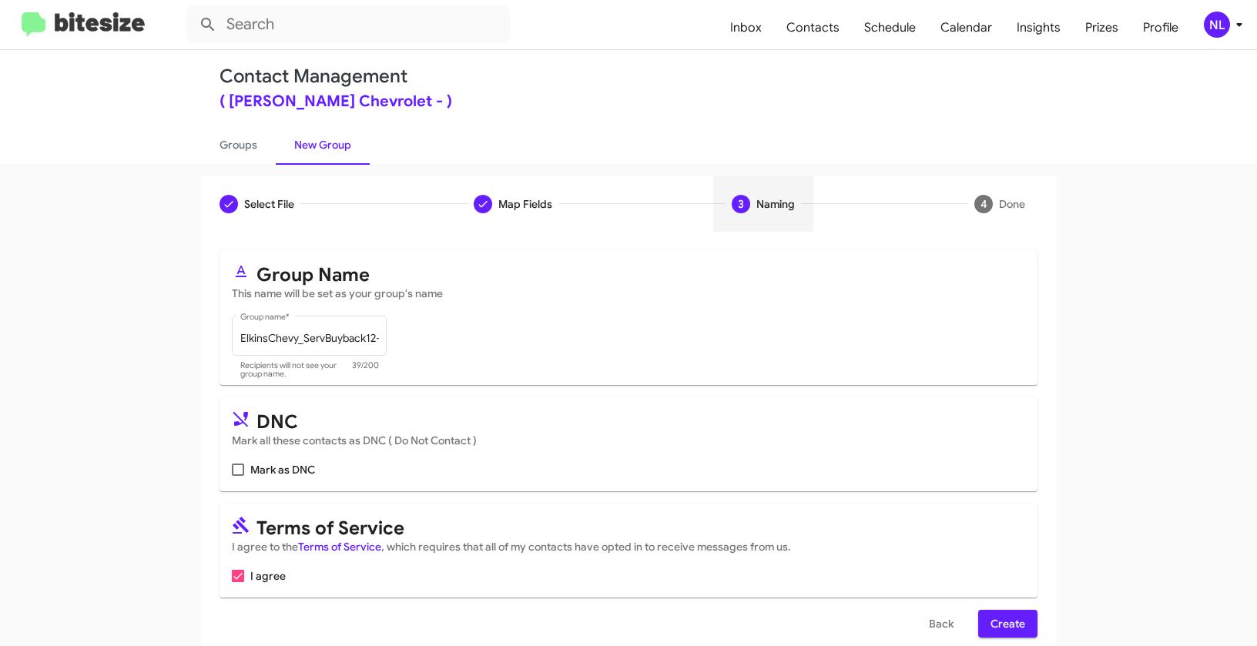
scroll to position [35, 0]
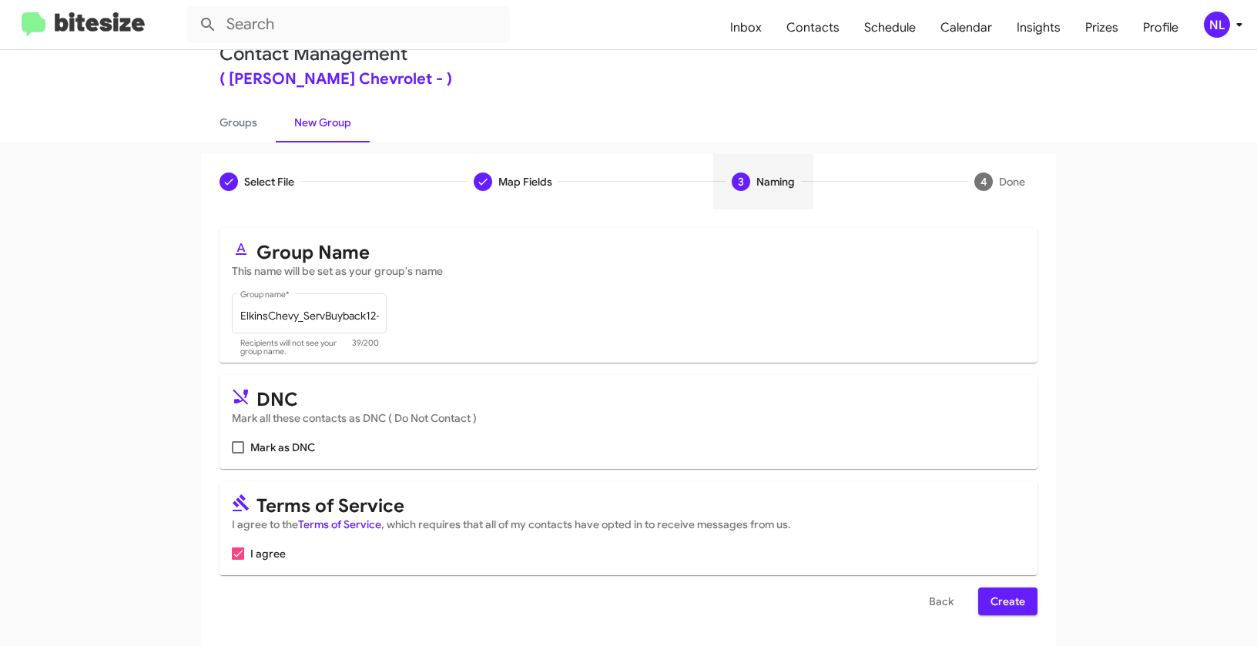
click at [1010, 592] on span "Create" at bounding box center [1007, 602] width 35 height 28
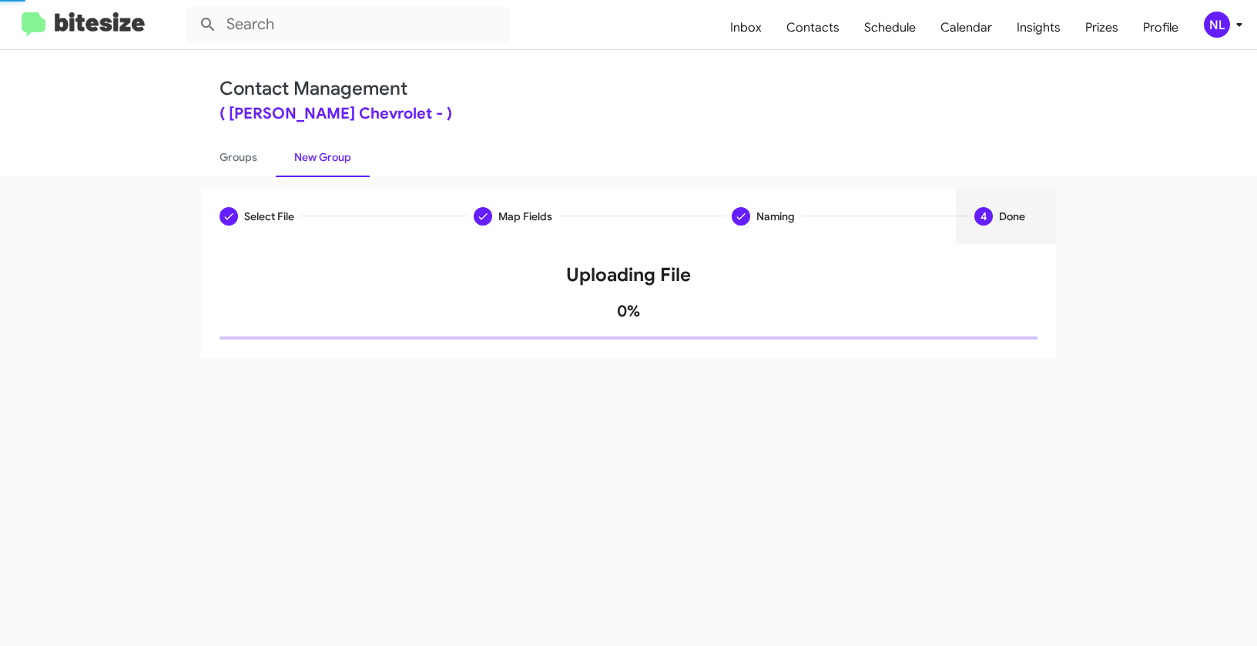
scroll to position [0, 0]
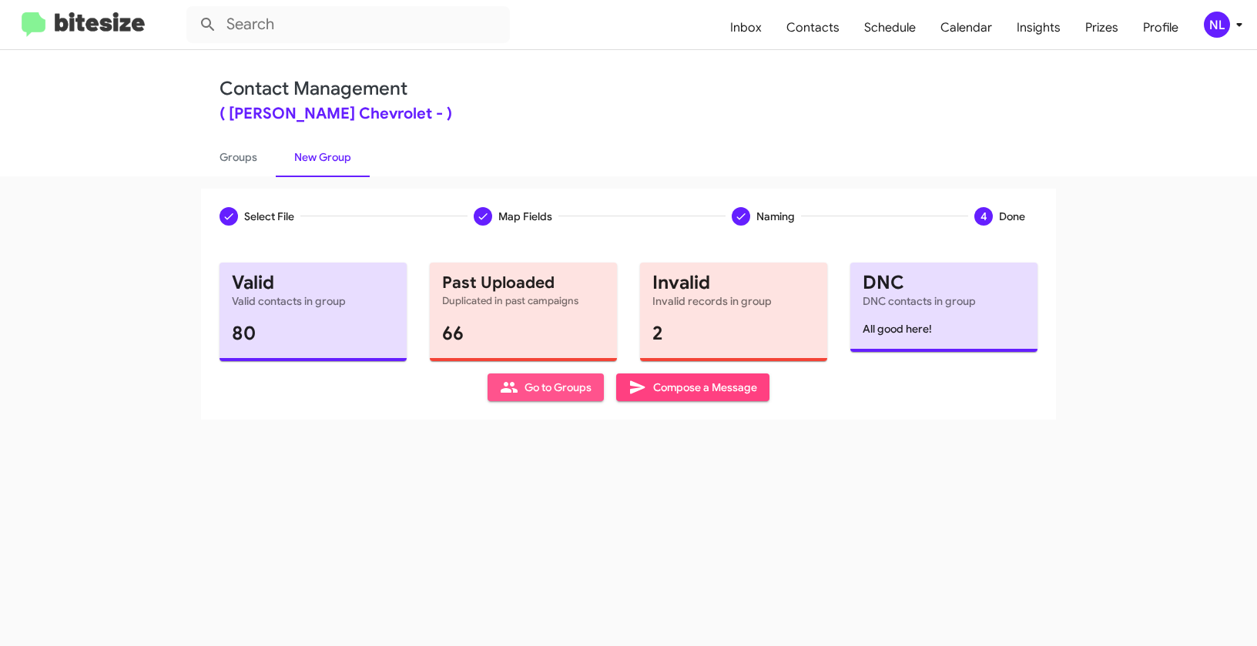
click at [517, 387] on icon at bounding box center [509, 387] width 18 height 18
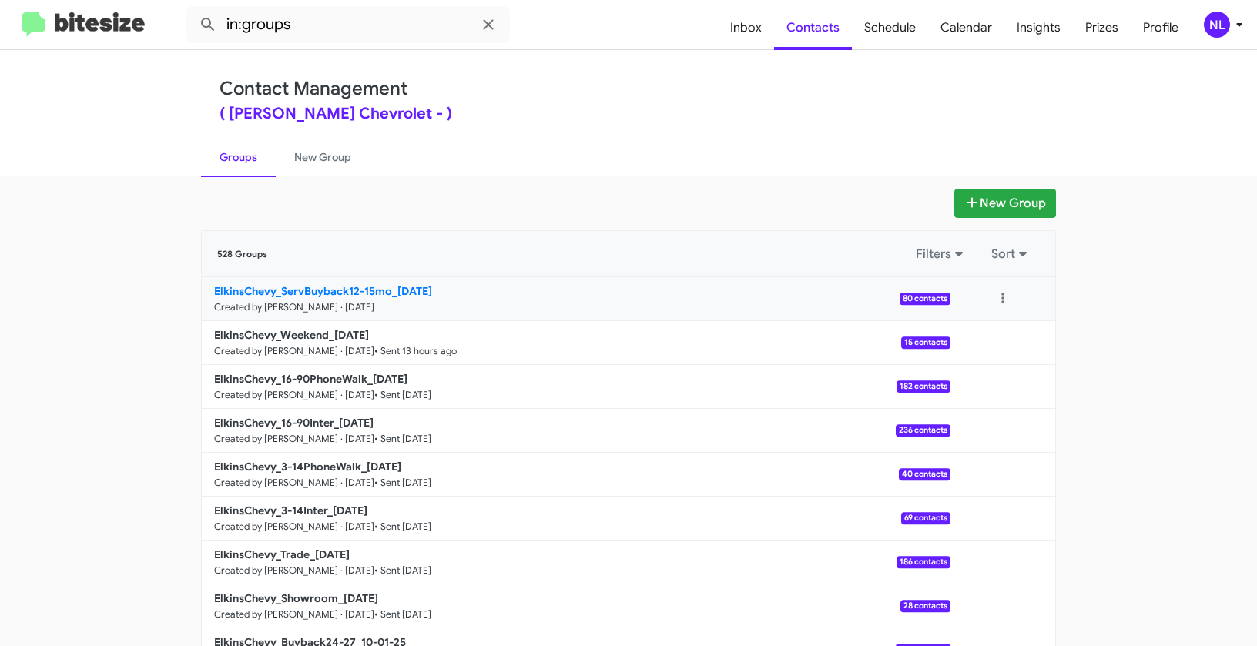
drag, startPoint x: 178, startPoint y: 286, endPoint x: 395, endPoint y: 290, distance: 217.2
click at [395, 290] on app-groups "New Group 528 Groups Filters Sort ElkinsChevy_ServBuyback12-15mo_10-07-25 Creat…" at bounding box center [628, 473] width 1257 height 568
copy div "Filters Sort ElkinsChevy_ServBuyback12-15mo_"
click at [378, 25] on input "in:groups" at bounding box center [347, 24] width 323 height 37
paste input "ElkinsChevy_ServBuyback12-15mo_"
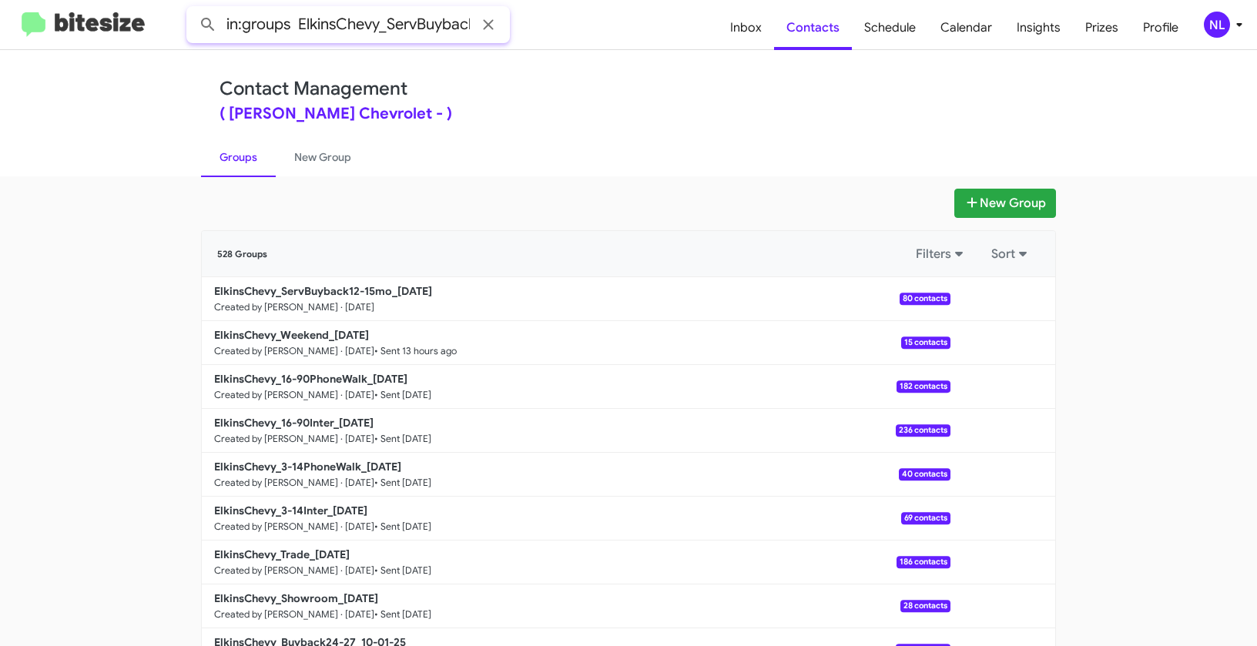
scroll to position [0, 74]
type input "in:groups ElkinsChevy_ServBuyback12-15mo_"
click at [193, 9] on button at bounding box center [208, 24] width 31 height 31
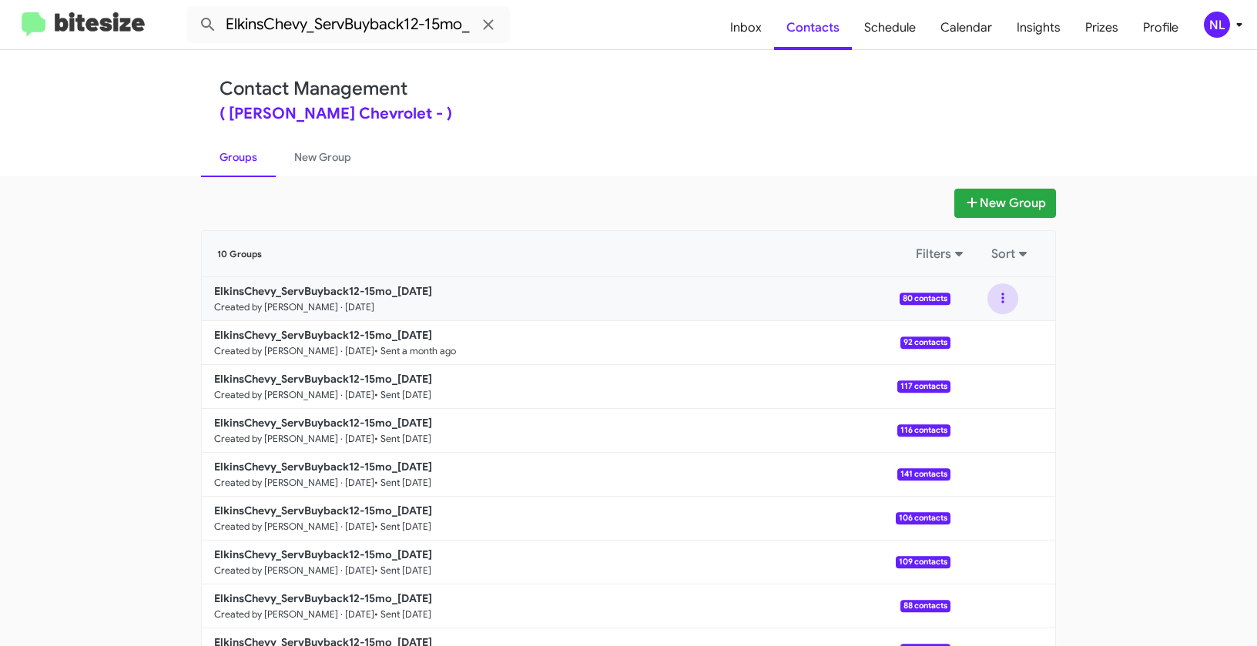
click at [998, 301] on button at bounding box center [1002, 298] width 31 height 31
click at [995, 337] on button "View contacts" at bounding box center [956, 340] width 123 height 37
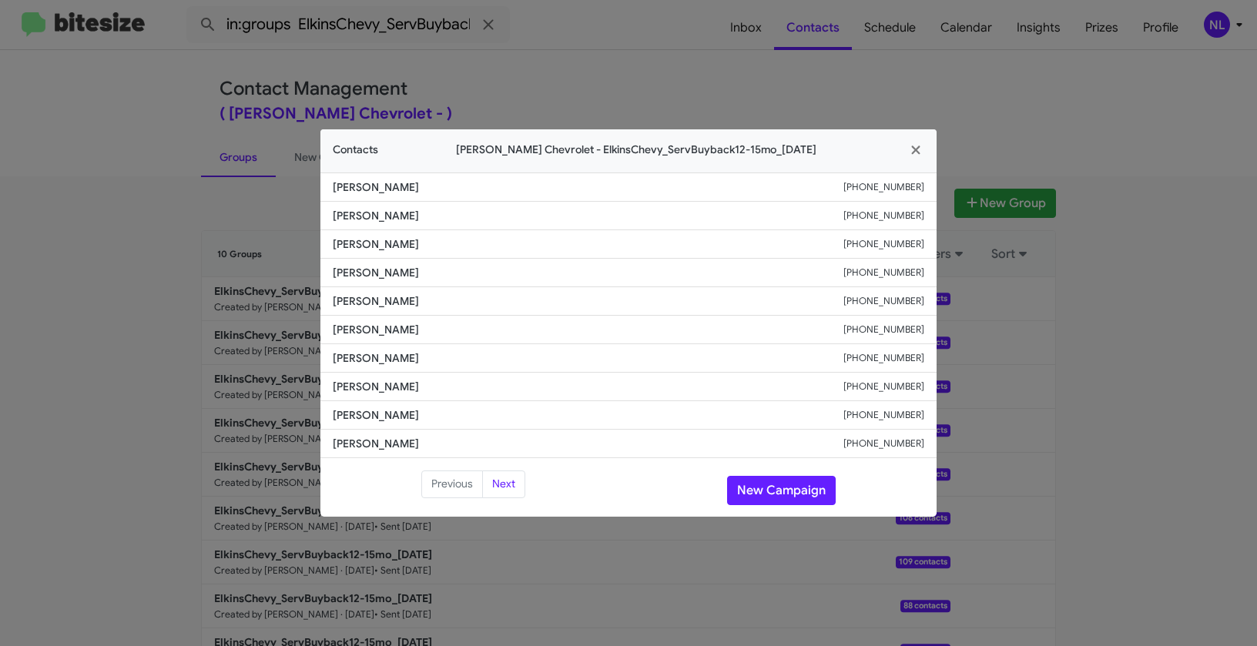
drag, startPoint x: 329, startPoint y: 273, endPoint x: 476, endPoint y: 273, distance: 147.1
click at [476, 273] on li "Candace Joiner +16099229155" at bounding box center [628, 273] width 616 height 28
copy span "Candace Joiner"
click at [778, 487] on button "New Campaign" at bounding box center [781, 490] width 109 height 29
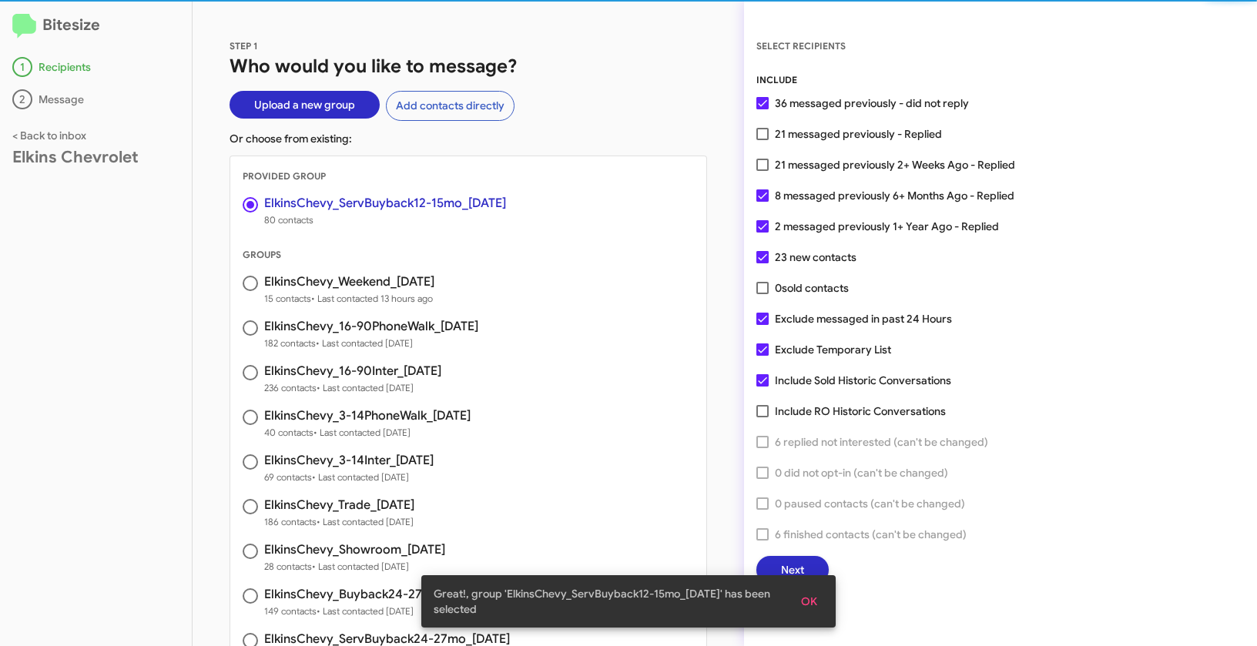
click at [816, 601] on span "OK" at bounding box center [809, 602] width 16 height 28
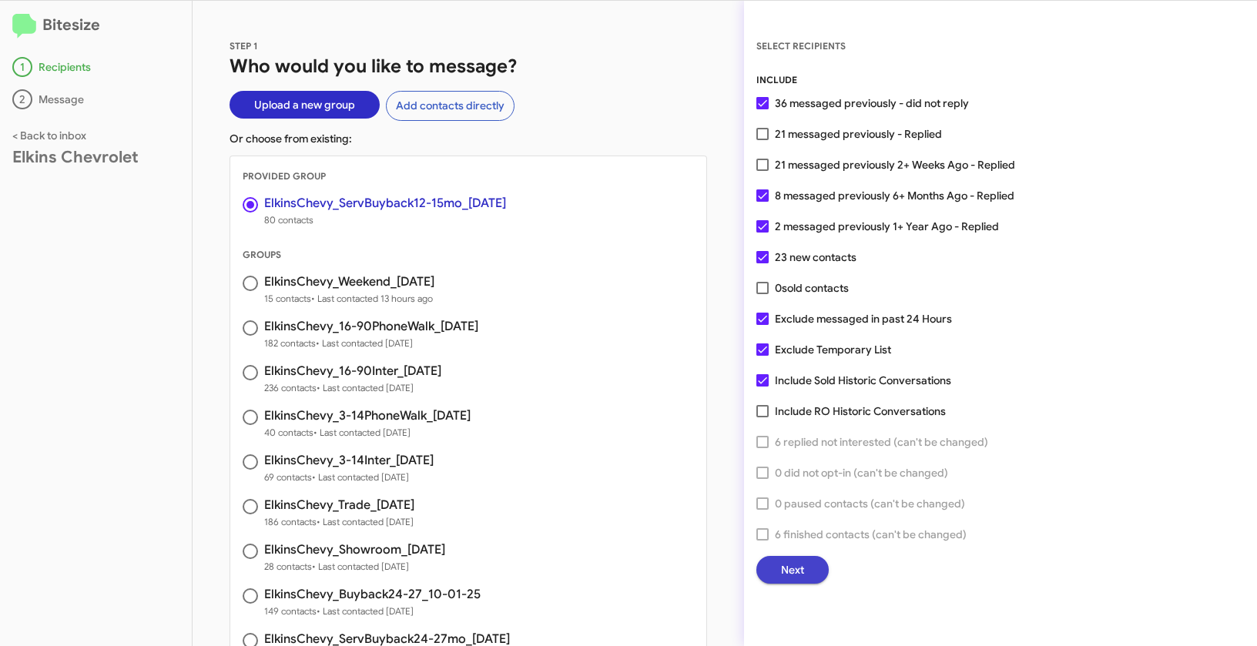
click at [802, 571] on span "Next" at bounding box center [792, 570] width 23 height 28
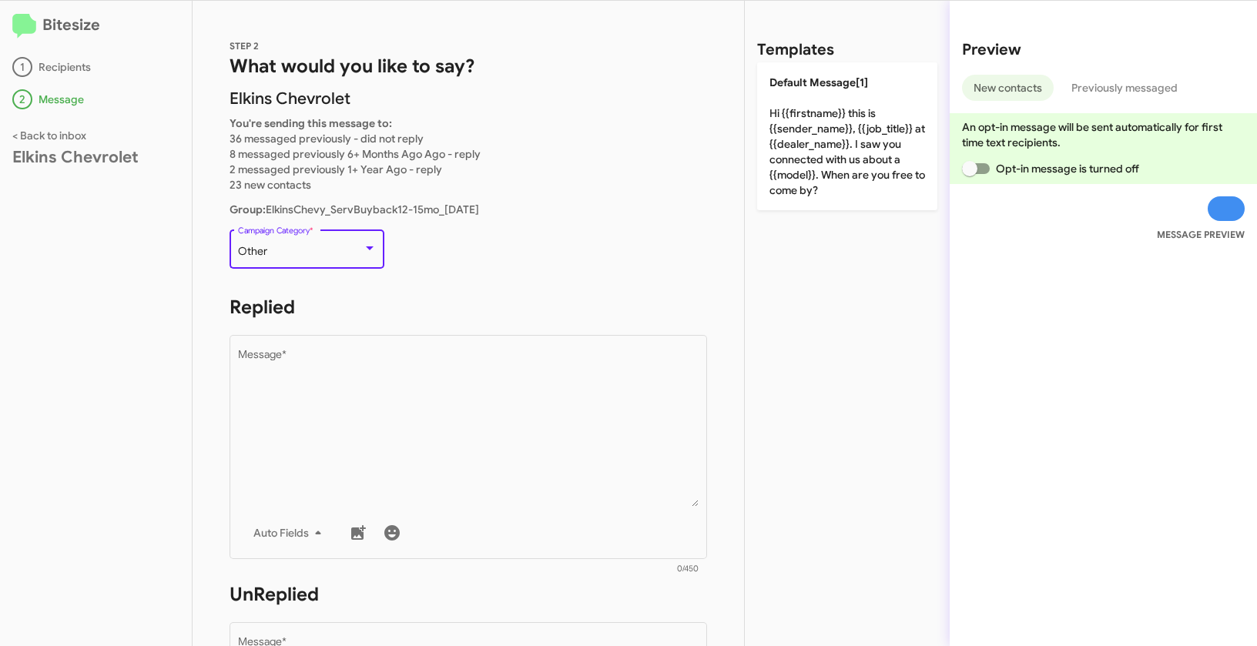
click at [337, 254] on div "Other" at bounding box center [300, 252] width 125 height 12
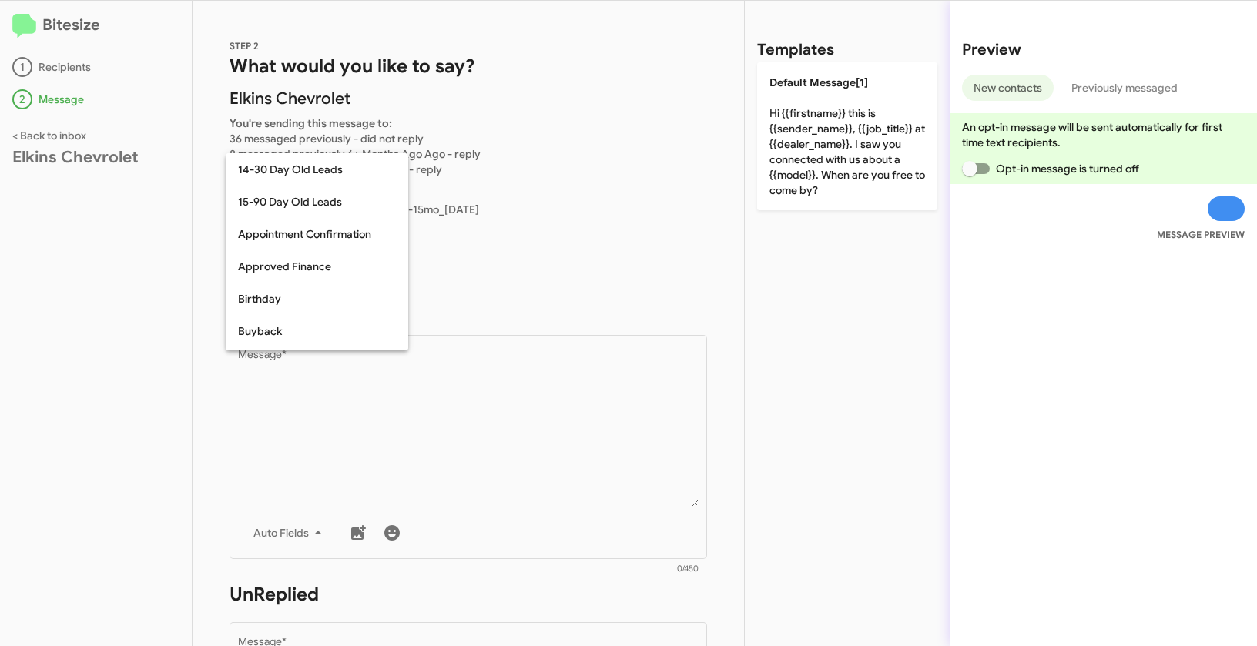
scroll to position [338, 0]
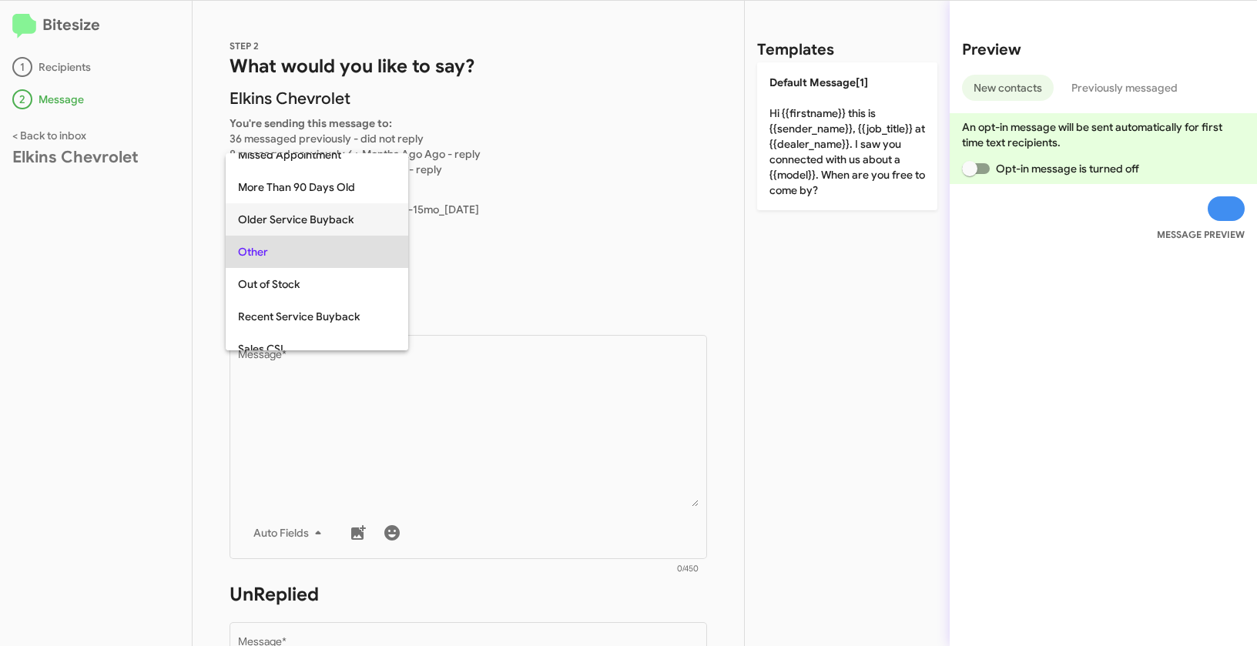
click at [314, 216] on span "Older Service Buyback" at bounding box center [317, 219] width 158 height 32
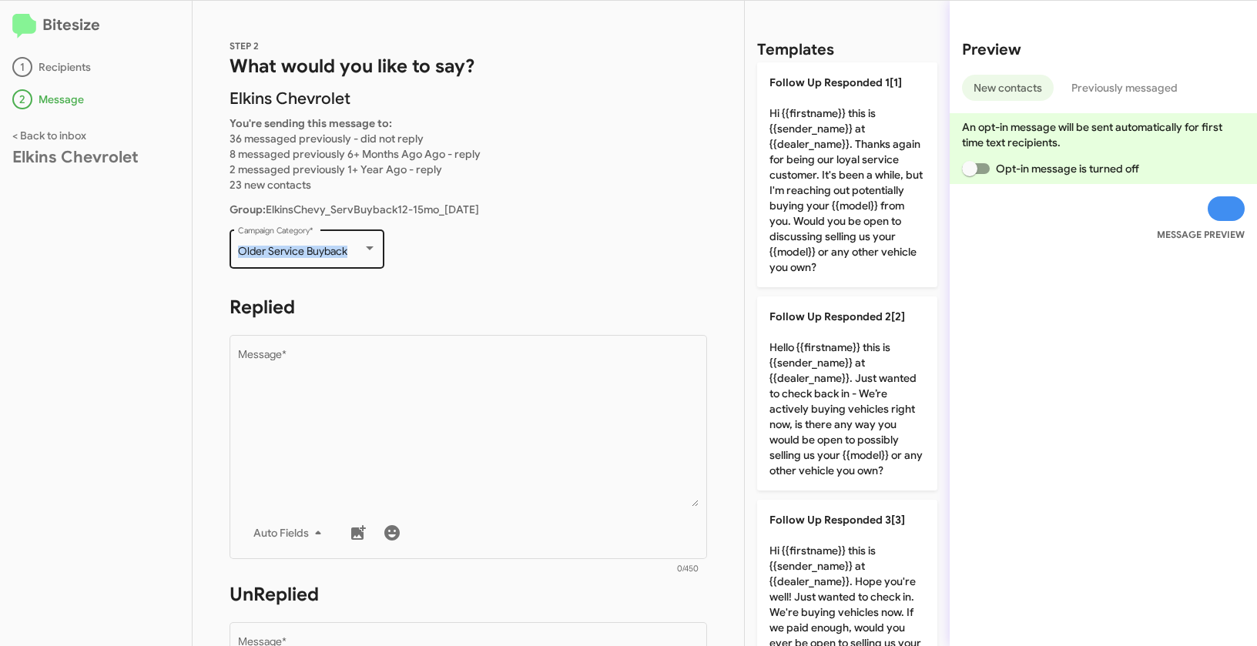
drag, startPoint x: 235, startPoint y: 249, endPoint x: 357, endPoint y: 253, distance: 121.7
click at [357, 253] on div "Older Service Buyback Campaign Category *" at bounding box center [306, 247] width 155 height 42
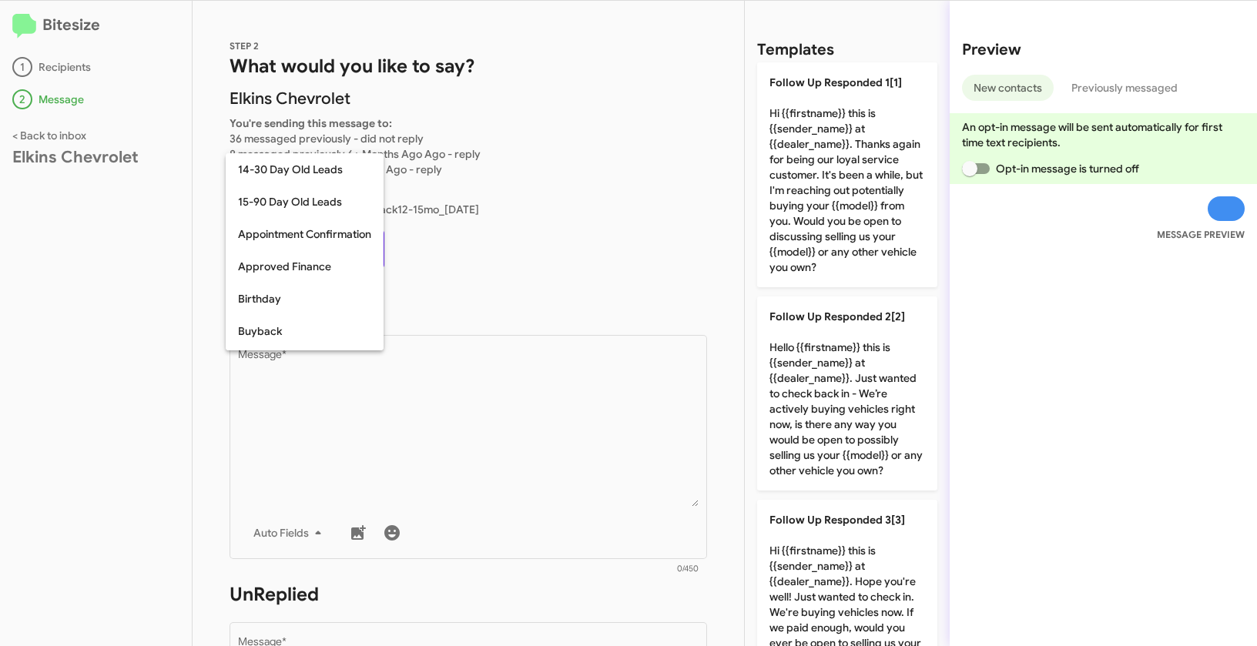
scroll to position [305, 0]
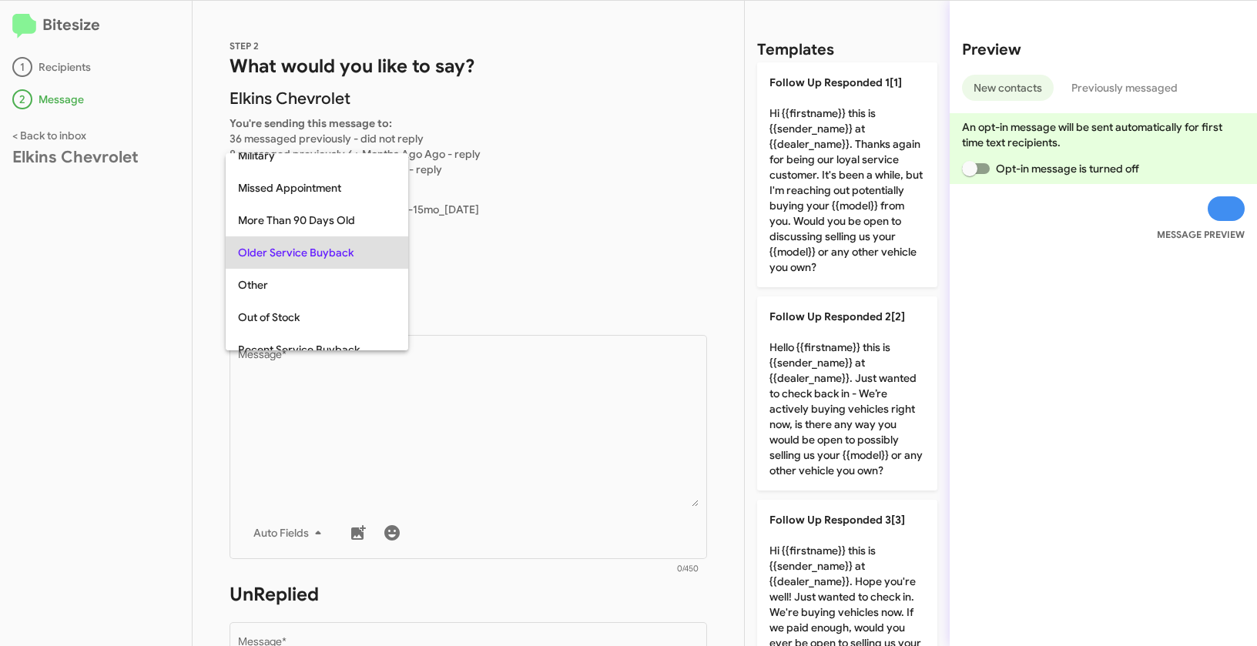
copy span "Older Service Buyback"
click at [577, 447] on div at bounding box center [628, 323] width 1257 height 646
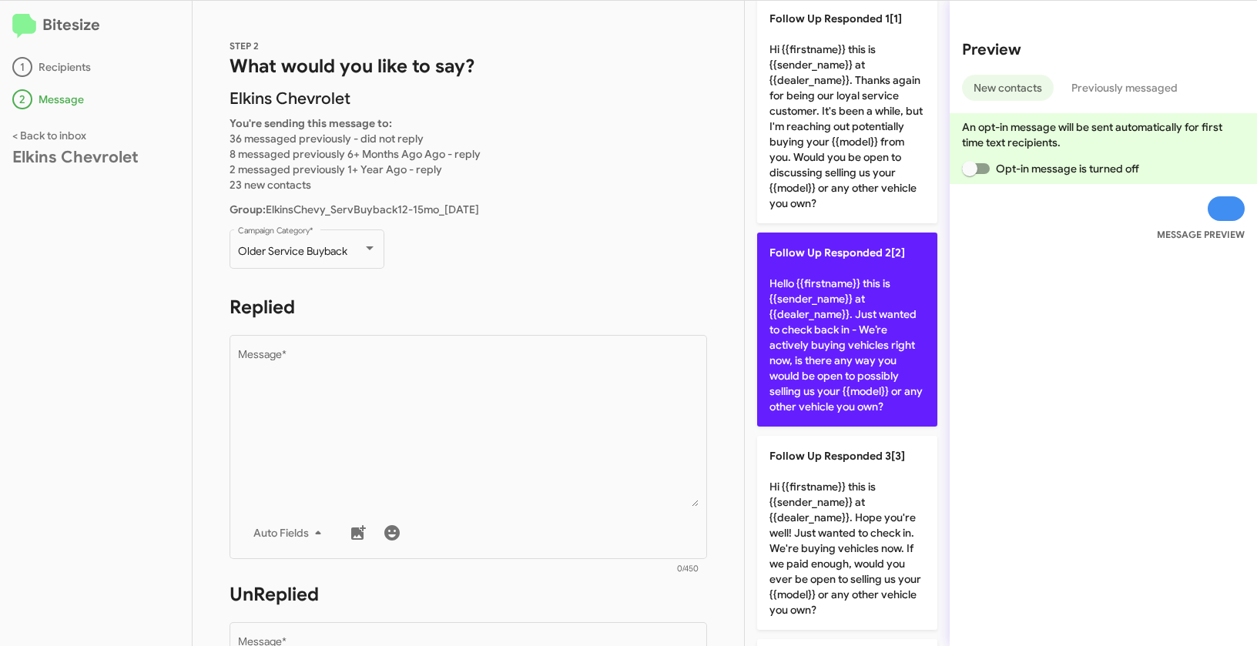
scroll to position [0, 0]
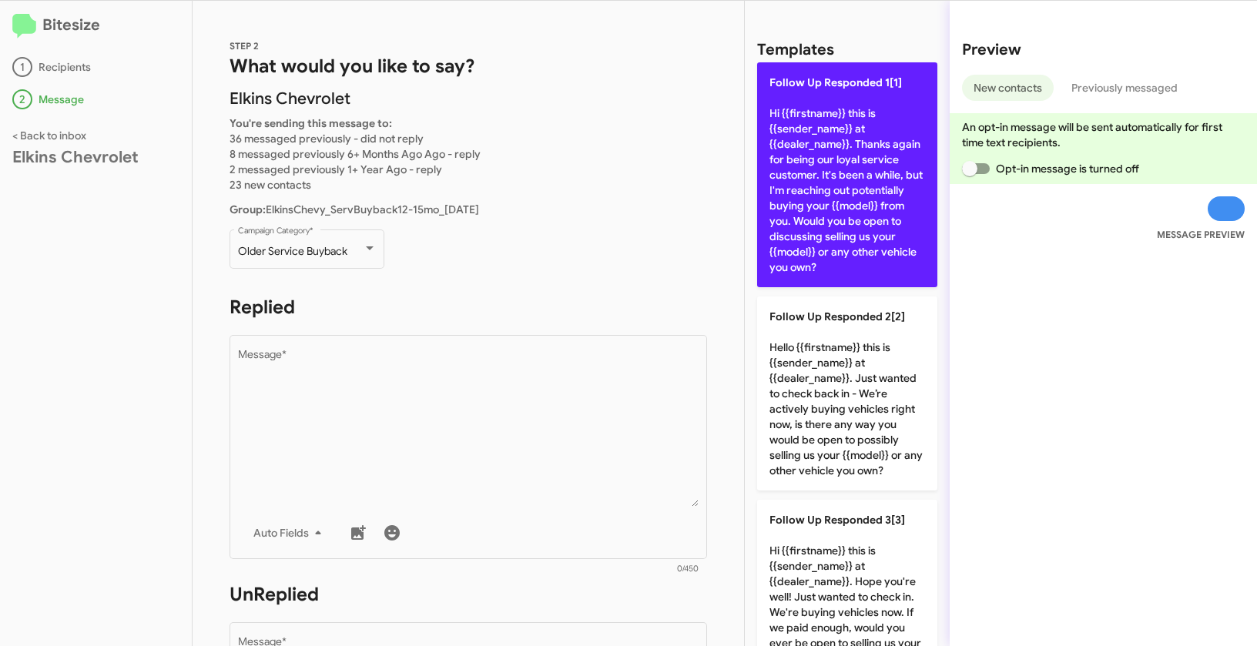
click at [862, 164] on p "Follow Up Responded 1[1] Hi {{firstname}} this is {{sender_name}} at {{dealer_n…" at bounding box center [847, 174] width 180 height 225
type textarea "Hi {{firstname}} this is {{sender_name}} at {{dealer_name}}. Thanks again for b…"
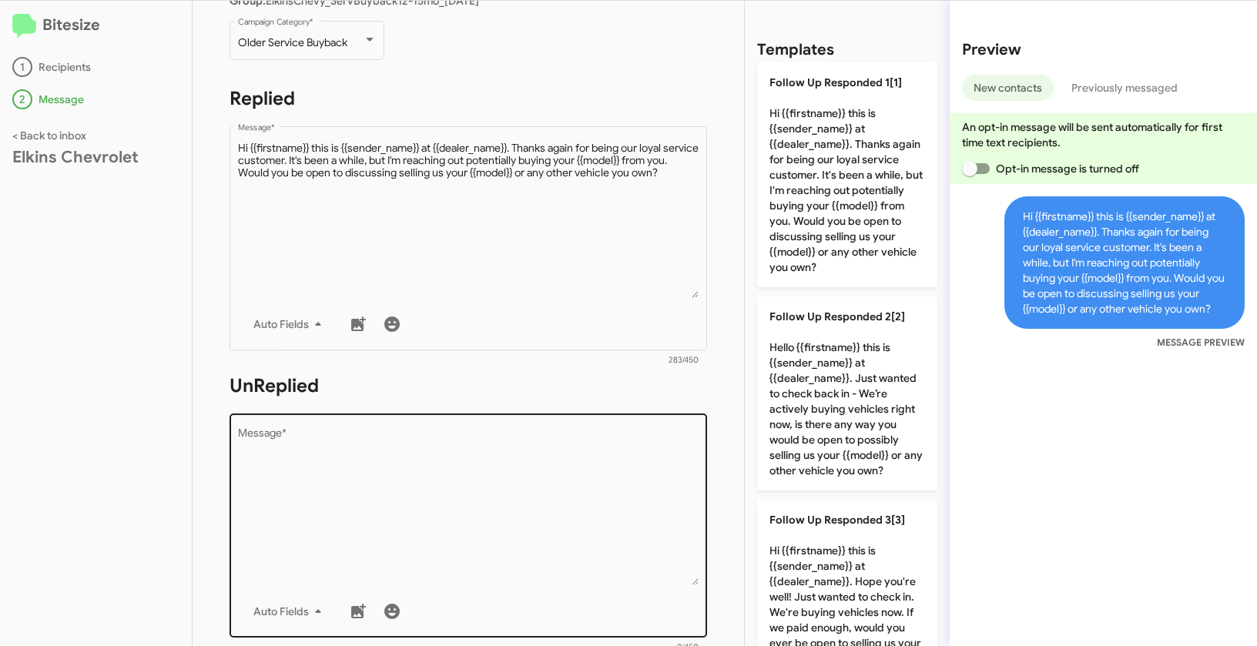
scroll to position [266, 0]
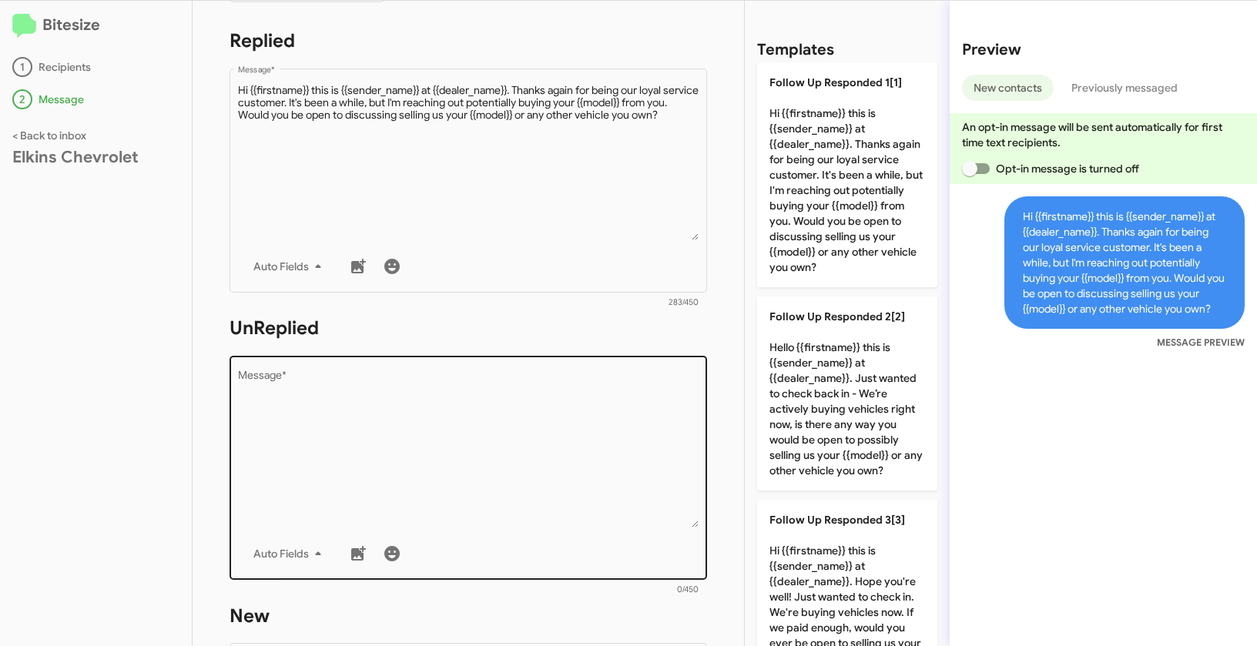
click at [477, 449] on textarea "Message *" at bounding box center [468, 448] width 461 height 157
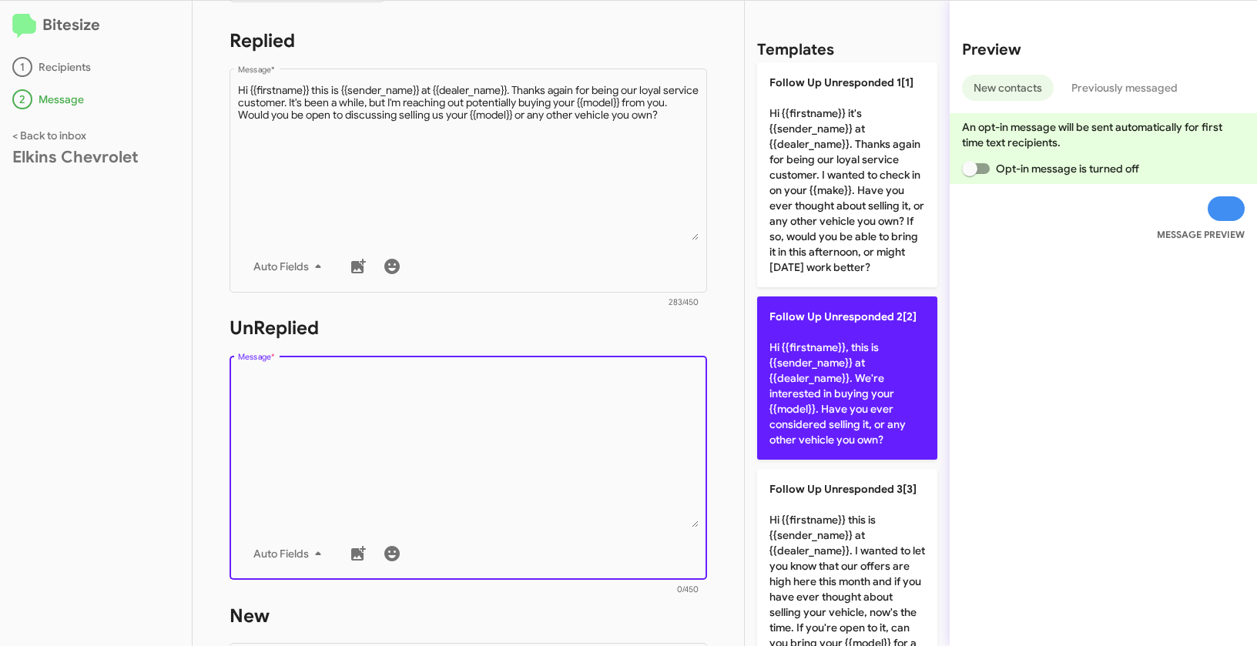
scroll to position [25, 0]
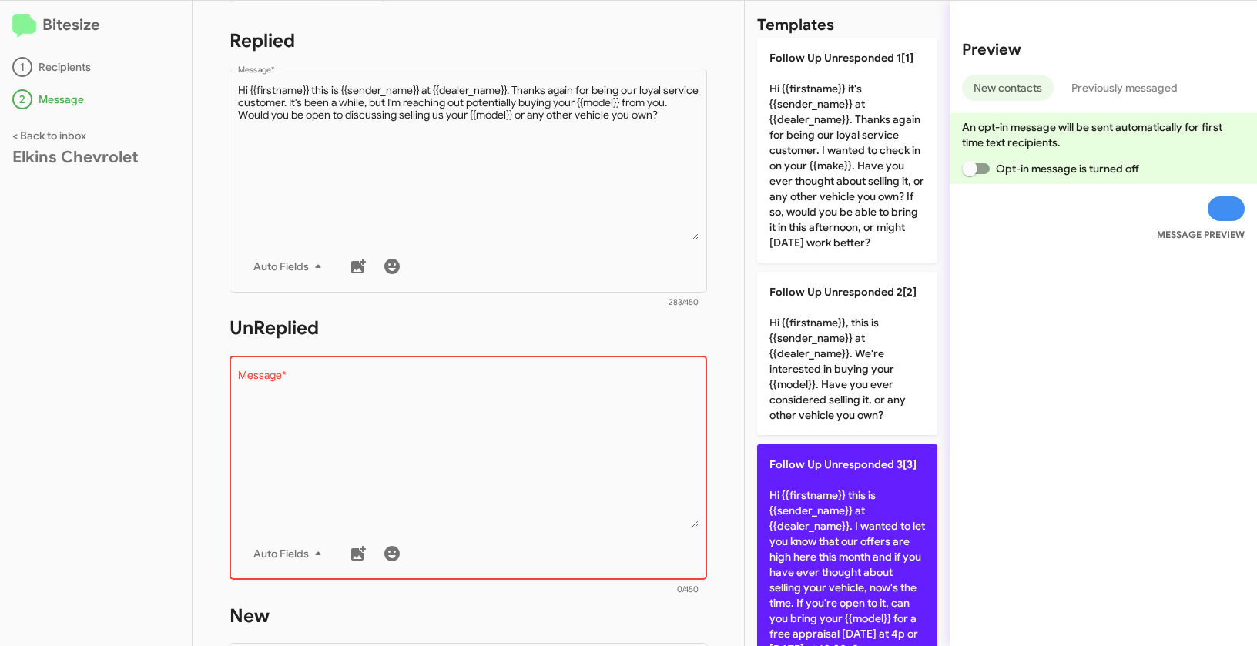
click at [842, 515] on p "Follow Up Unresponded 3[3] Hi {{firstname}} this is {{sender_name}} at {{dealer…" at bounding box center [847, 556] width 180 height 225
type textarea "Hi {{firstname}} this is {{sender_name}} at {{dealer_name}}. I wanted to let yo…"
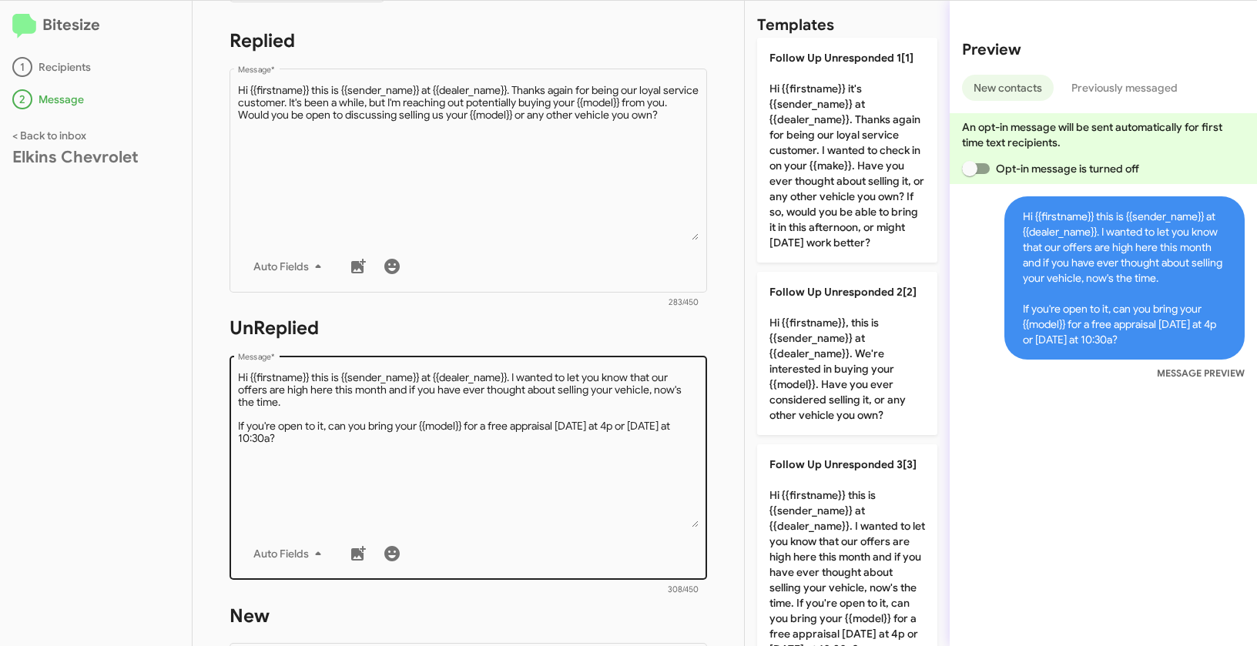
scroll to position [528, 0]
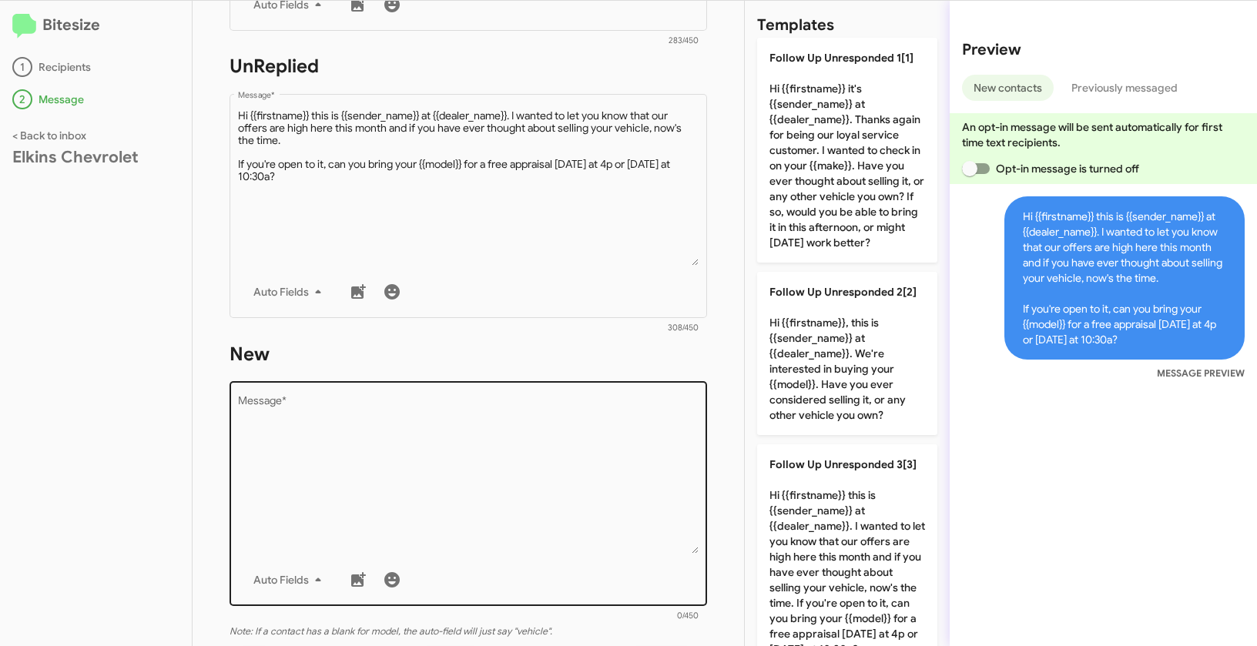
click at [583, 446] on textarea "Message *" at bounding box center [468, 475] width 461 height 157
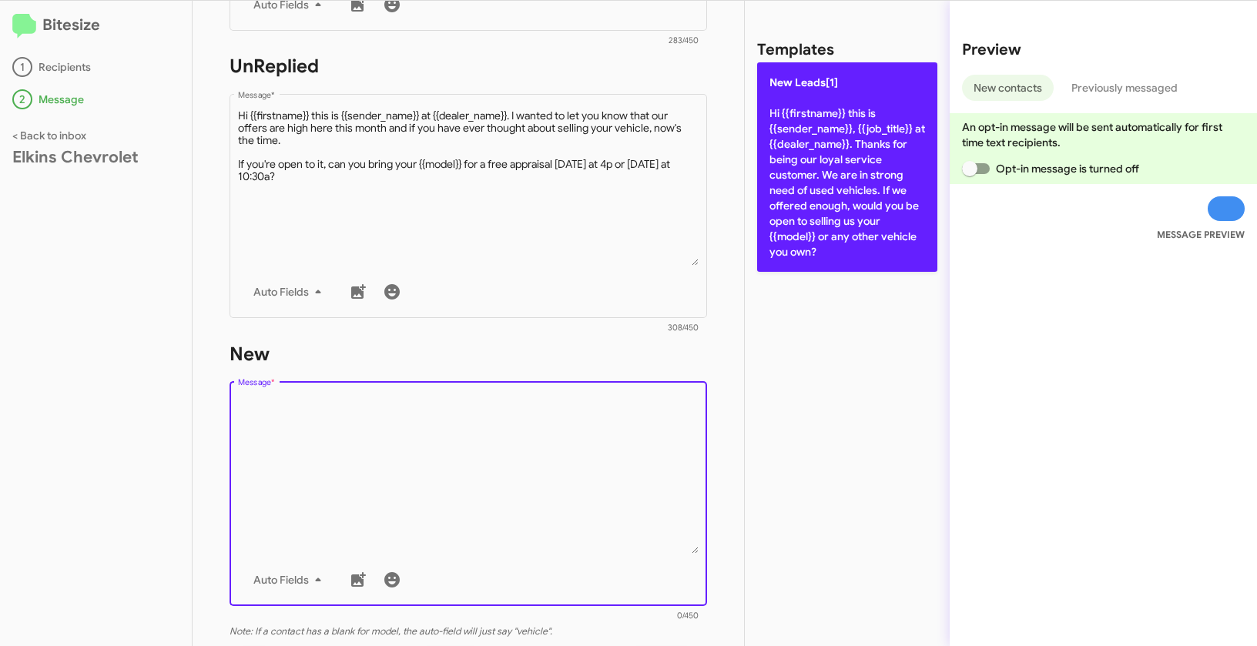
click at [812, 143] on p "New Leads[1] Hi {{firstname}} this is {{sender_name}}, {{job_title}} at {{deale…" at bounding box center [847, 166] width 180 height 209
type textarea "Hi {{firstname}} this is {{sender_name}}, {{job_title}} at {{dealer_name}}. Tha…"
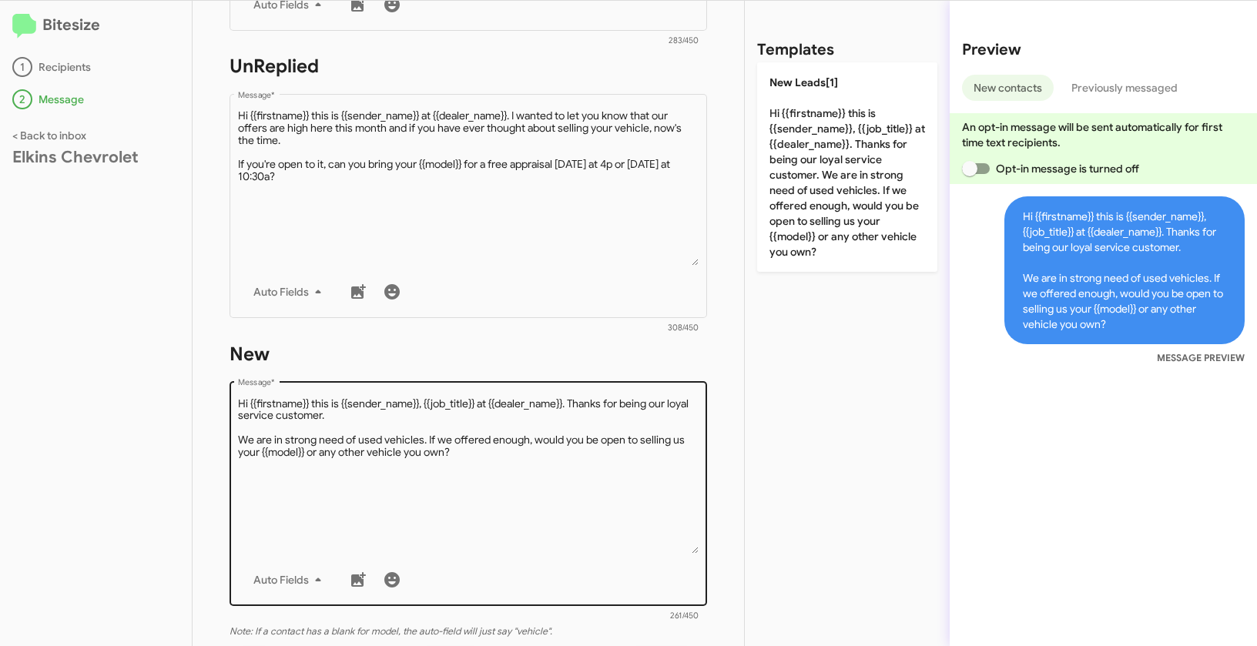
scroll to position [749, 0]
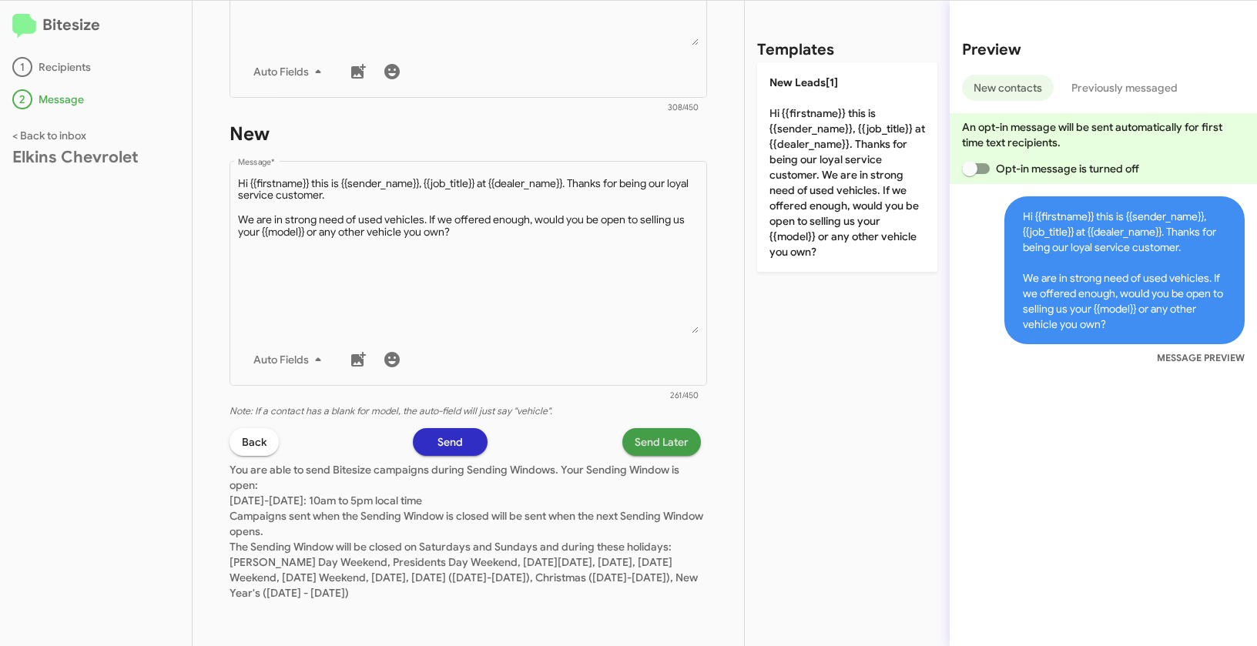
click at [663, 434] on span "Send Later" at bounding box center [662, 442] width 54 height 28
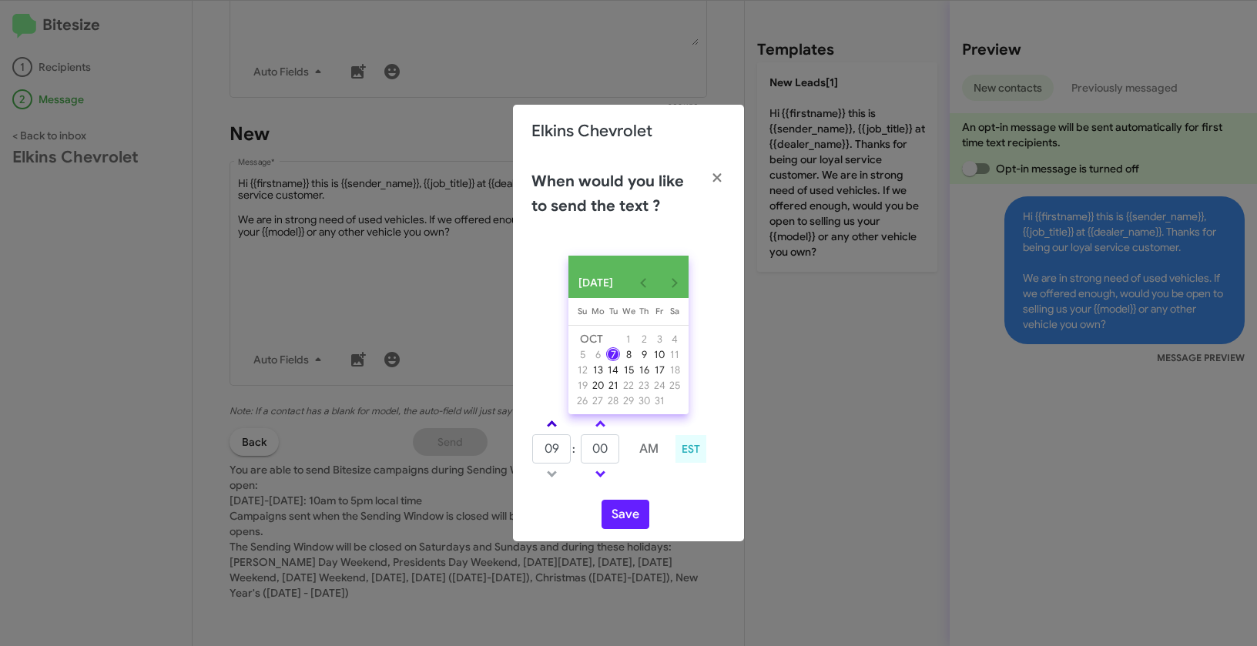
click at [554, 430] on span at bounding box center [552, 425] width 10 height 10
type input "10"
drag, startPoint x: 616, startPoint y: 455, endPoint x: 584, endPoint y: 446, distance: 33.6
click at [584, 446] on input "00" at bounding box center [600, 448] width 39 height 29
type input "17"
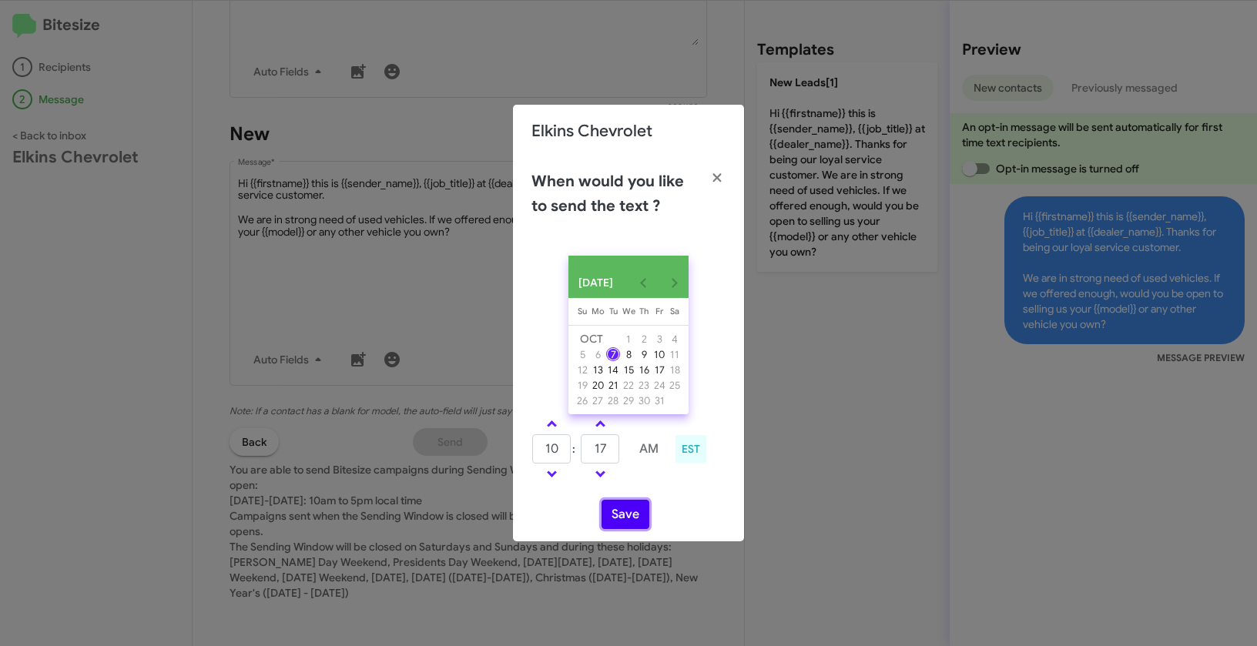
click at [622, 518] on button "Save" at bounding box center [625, 514] width 48 height 29
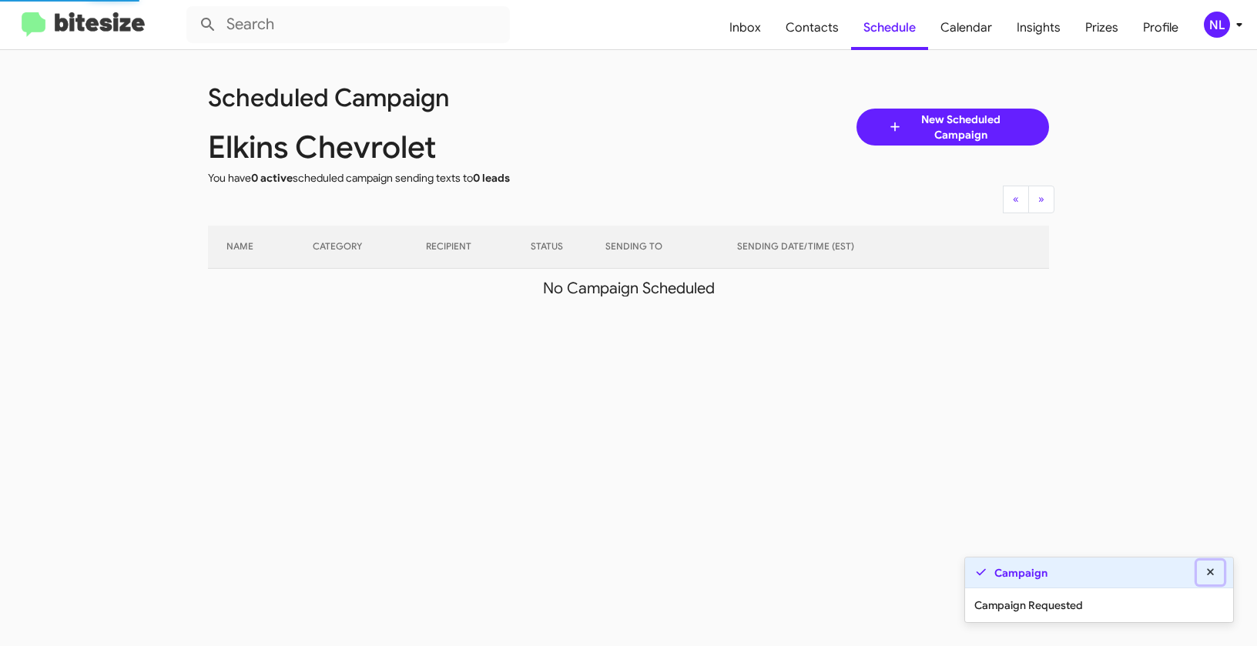
click at [1211, 573] on icon at bounding box center [1210, 571] width 7 height 7
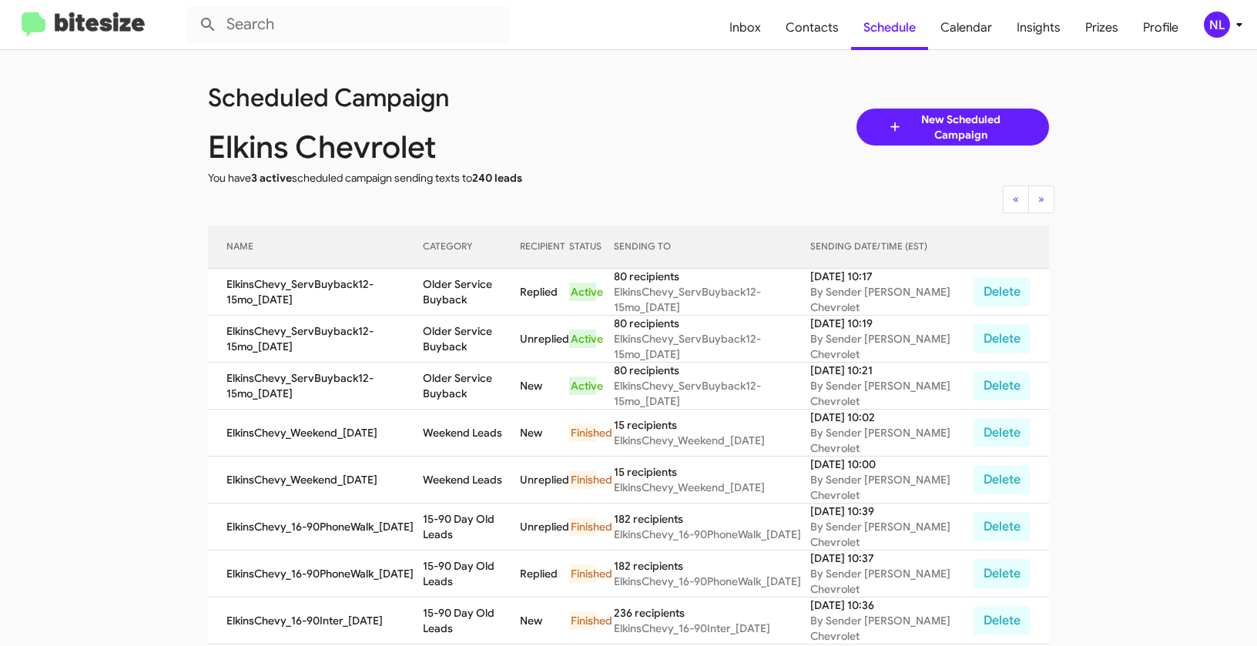
click at [1207, 18] on div "NL" at bounding box center [1217, 25] width 26 height 26
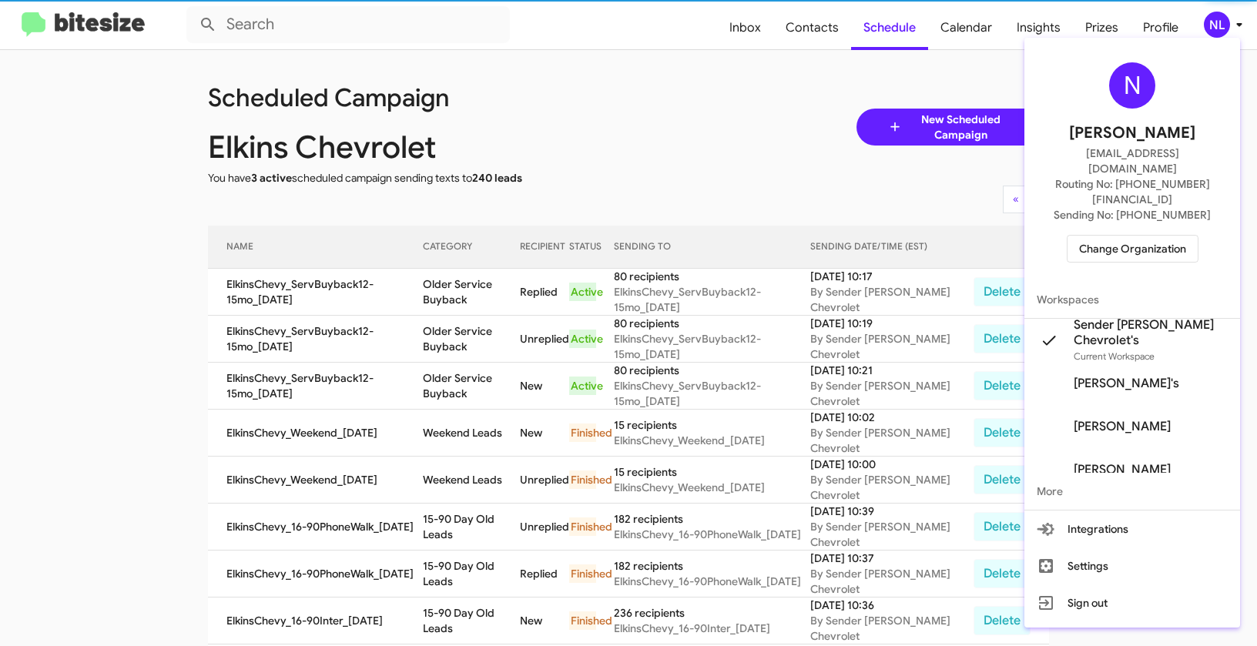
click at [1145, 236] on span "Change Organization" at bounding box center [1132, 249] width 107 height 26
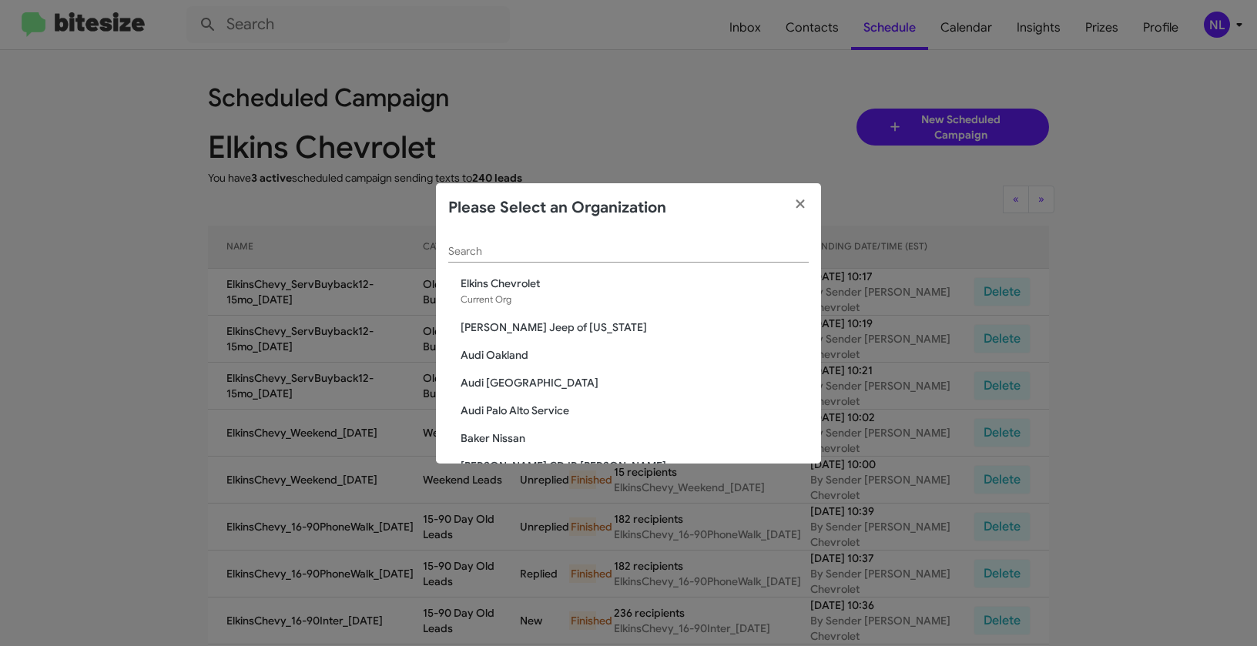
click at [541, 252] on input "Search" at bounding box center [628, 252] width 360 height 12
paste input "Hicks Family Nissan"
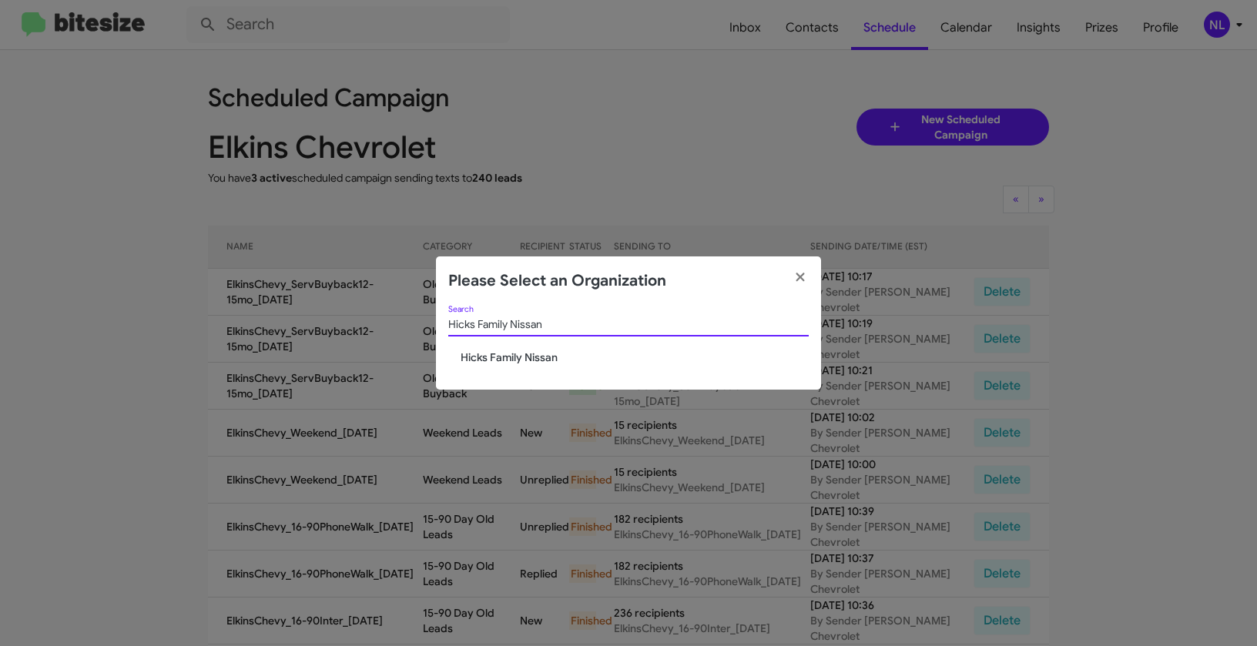
type input "Hicks Family Nissan"
click at [494, 350] on span "Hicks Family Nissan" at bounding box center [635, 357] width 348 height 15
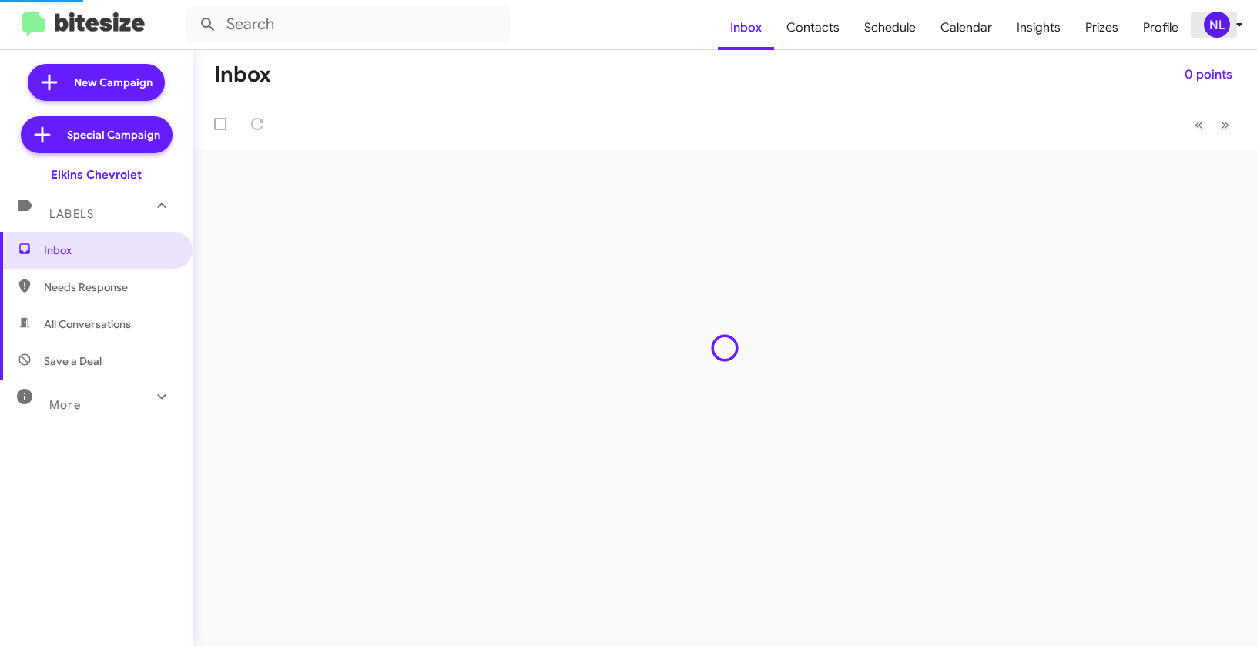
click at [1217, 20] on div "NL" at bounding box center [1217, 25] width 26 height 26
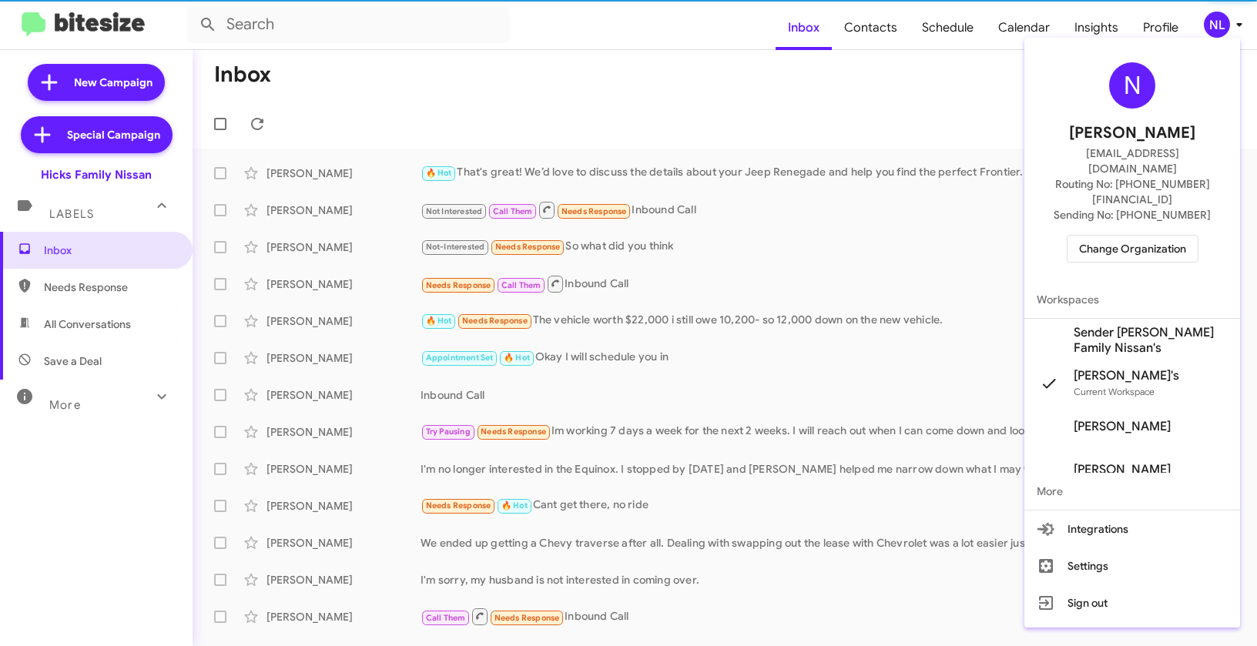
click at [1110, 325] on span "Sender [PERSON_NAME] Family Nissan's" at bounding box center [1151, 340] width 154 height 31
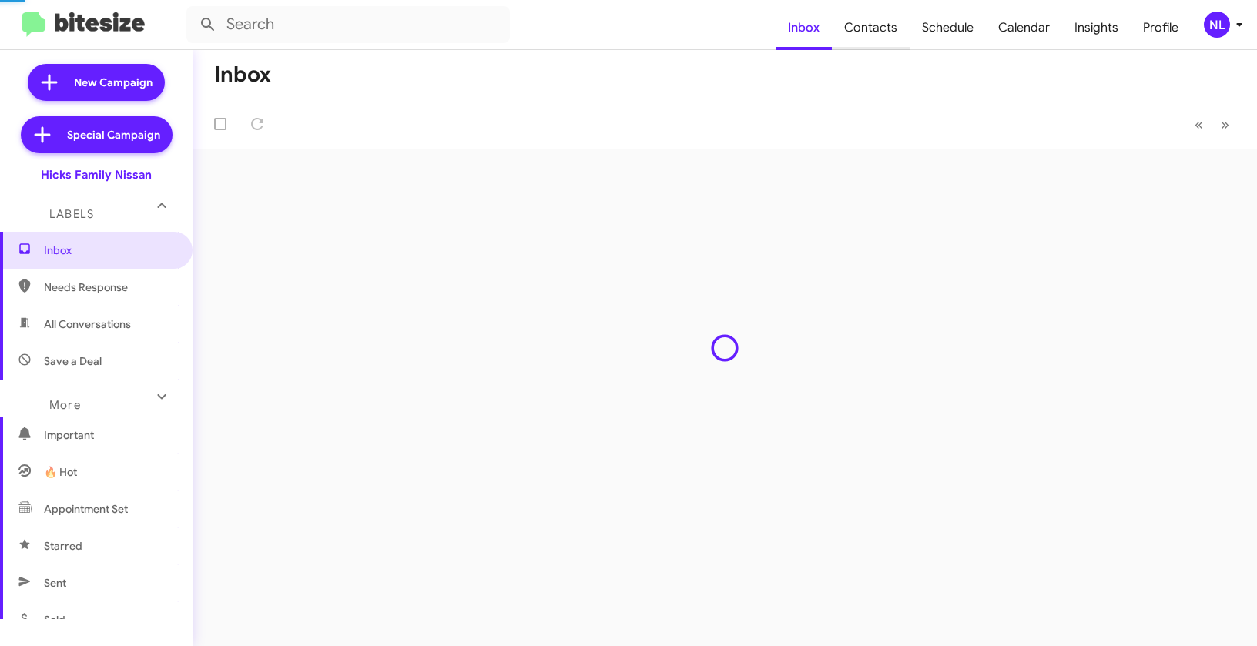
click at [869, 32] on span "Contacts" at bounding box center [871, 27] width 78 height 45
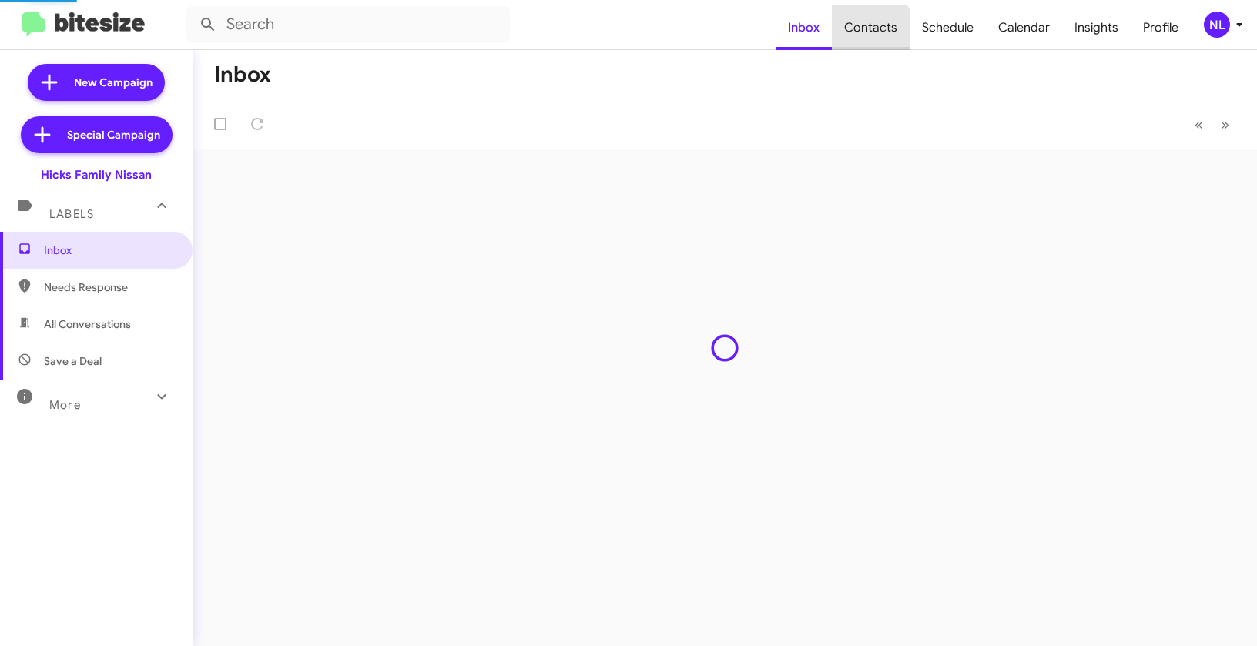
type input "in:groups"
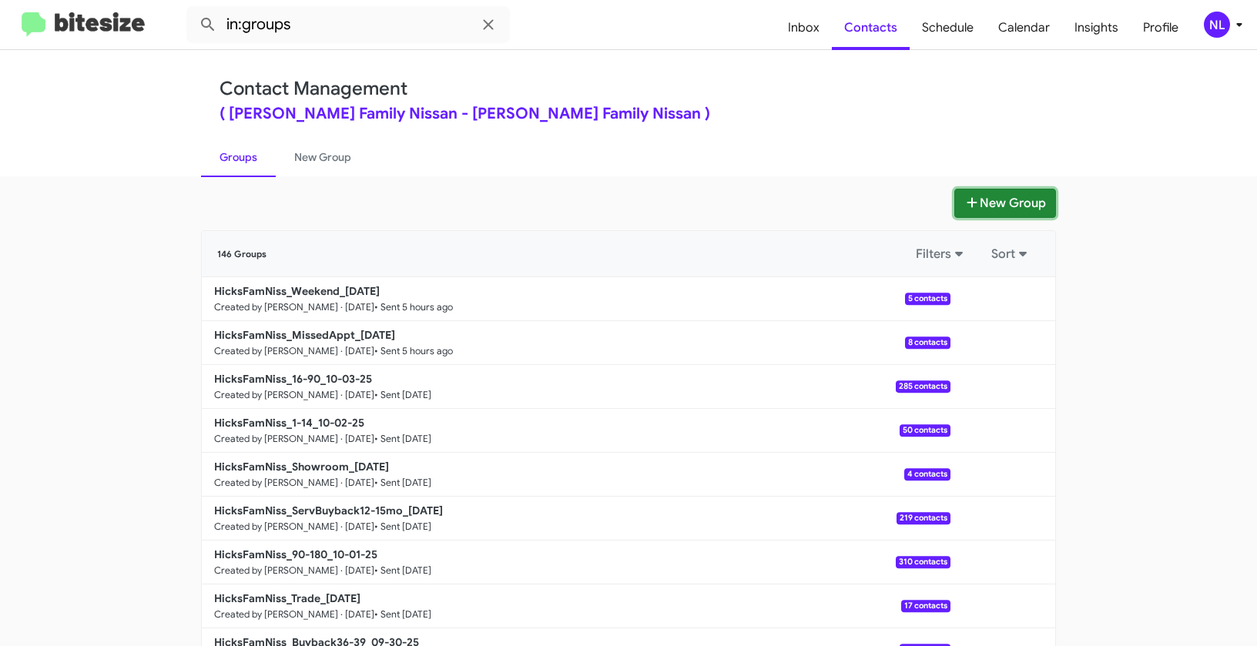
click at [1018, 199] on button "New Group" at bounding box center [1005, 203] width 102 height 29
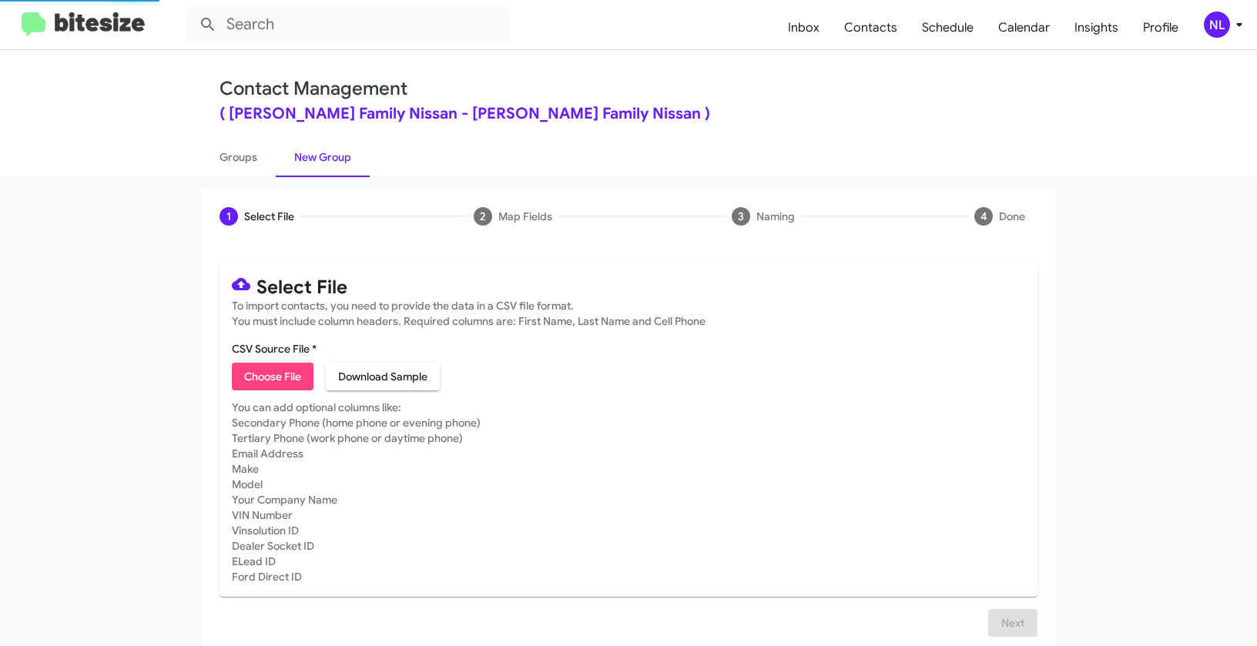
click at [264, 378] on span "Choose File" at bounding box center [272, 377] width 57 height 28
type input "HicksFamNiss_Buyback24-27_10-07-25"
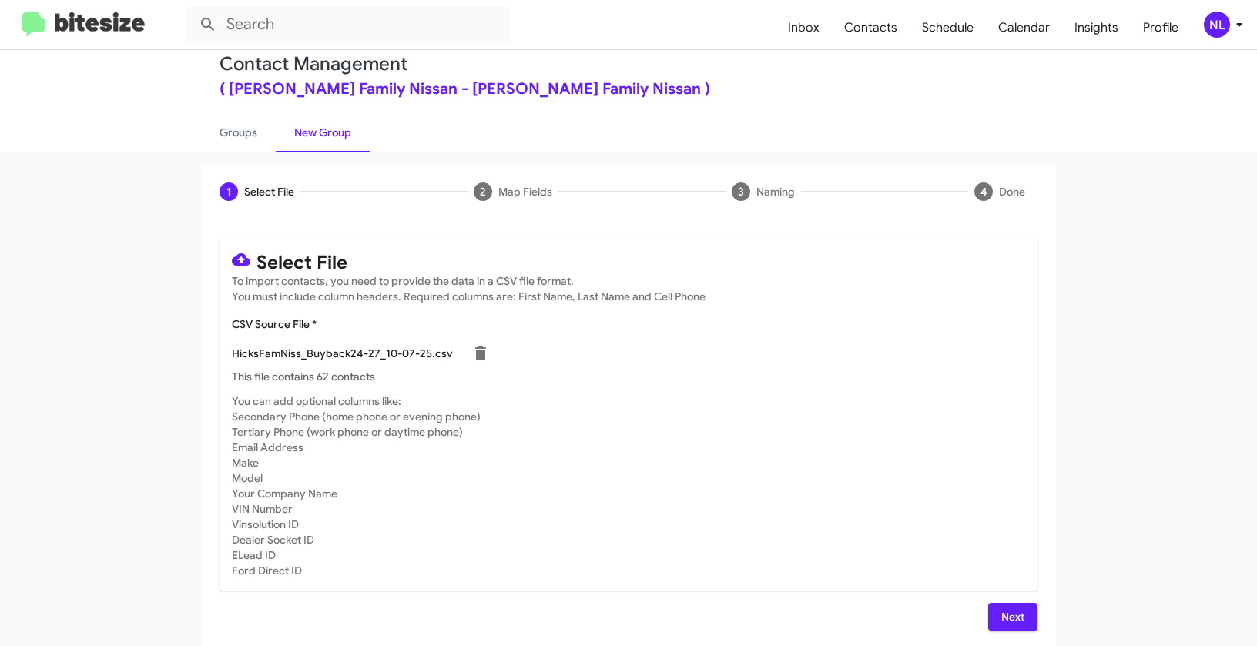
scroll to position [28, 0]
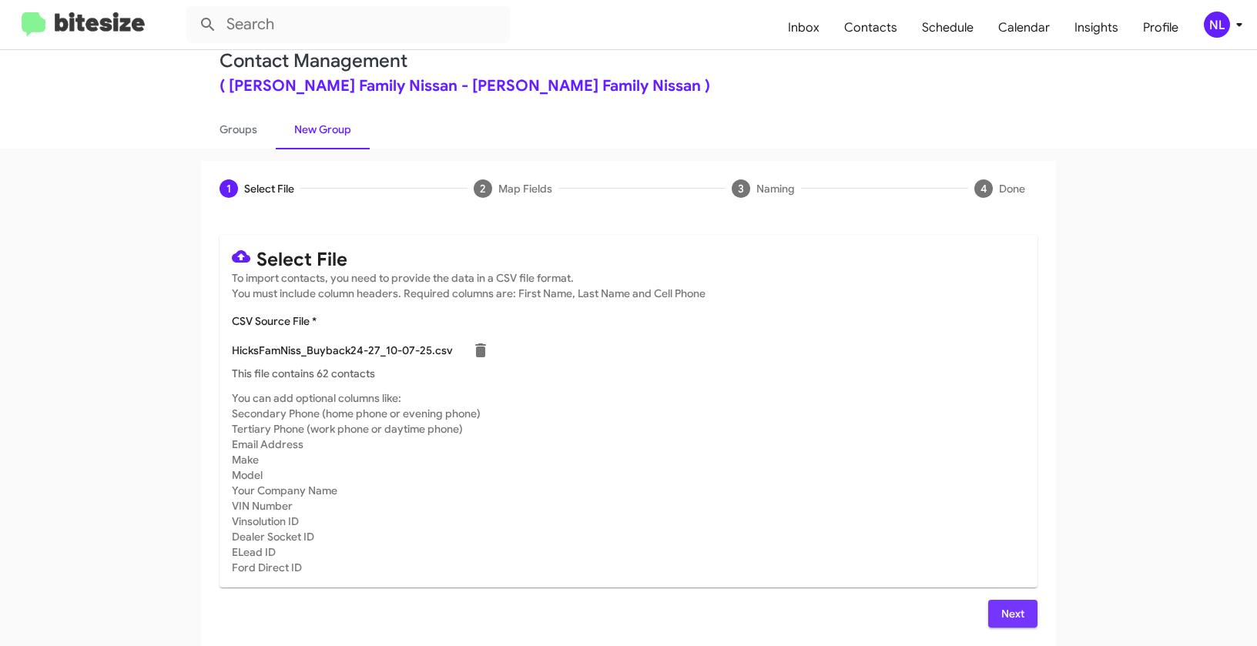
click at [1013, 611] on span "Next" at bounding box center [1012, 614] width 25 height 28
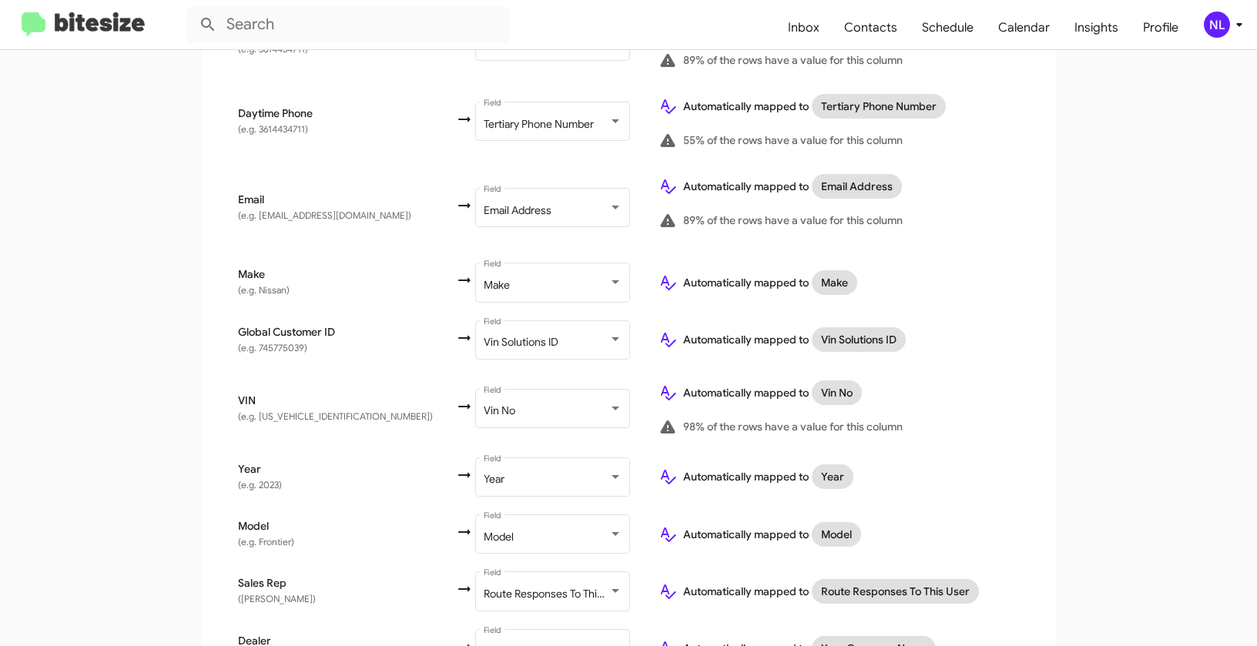
scroll to position [651, 0]
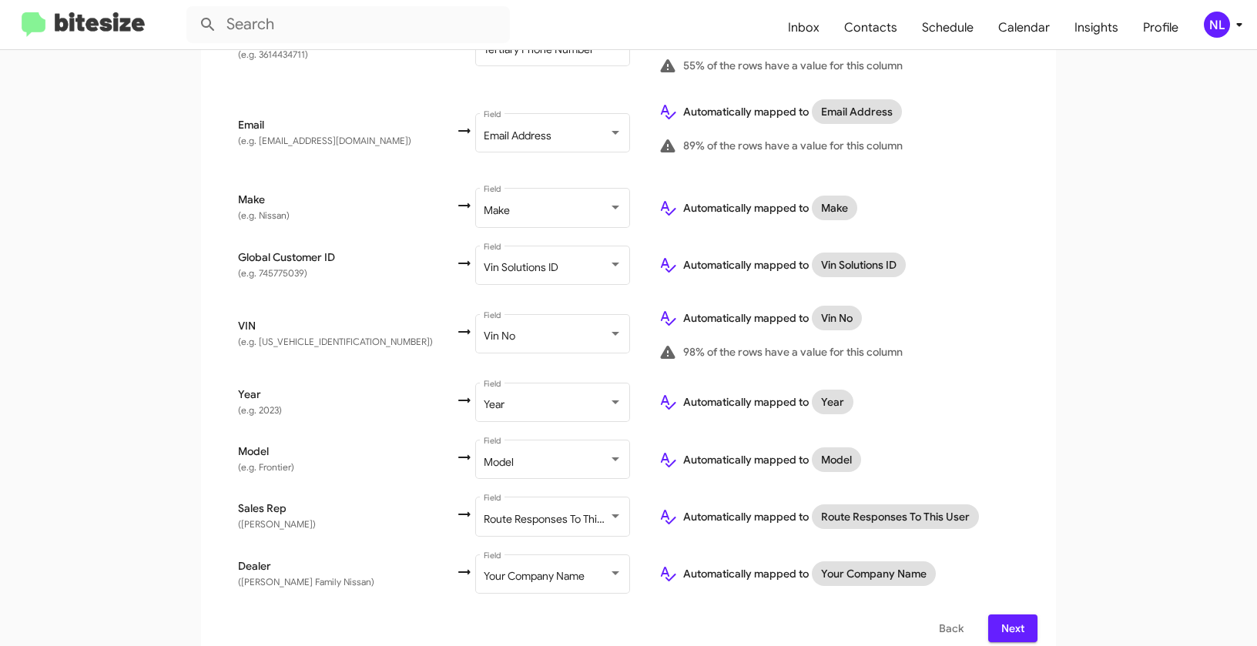
click at [1014, 617] on span "Next" at bounding box center [1012, 629] width 25 height 28
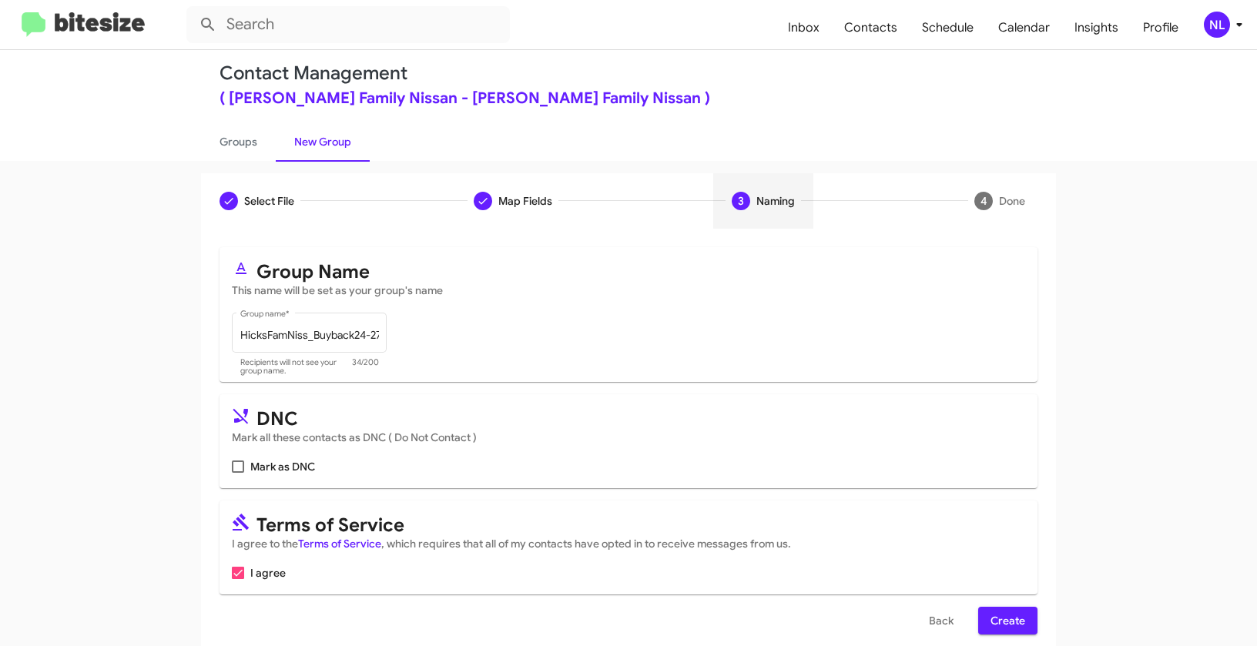
scroll to position [35, 0]
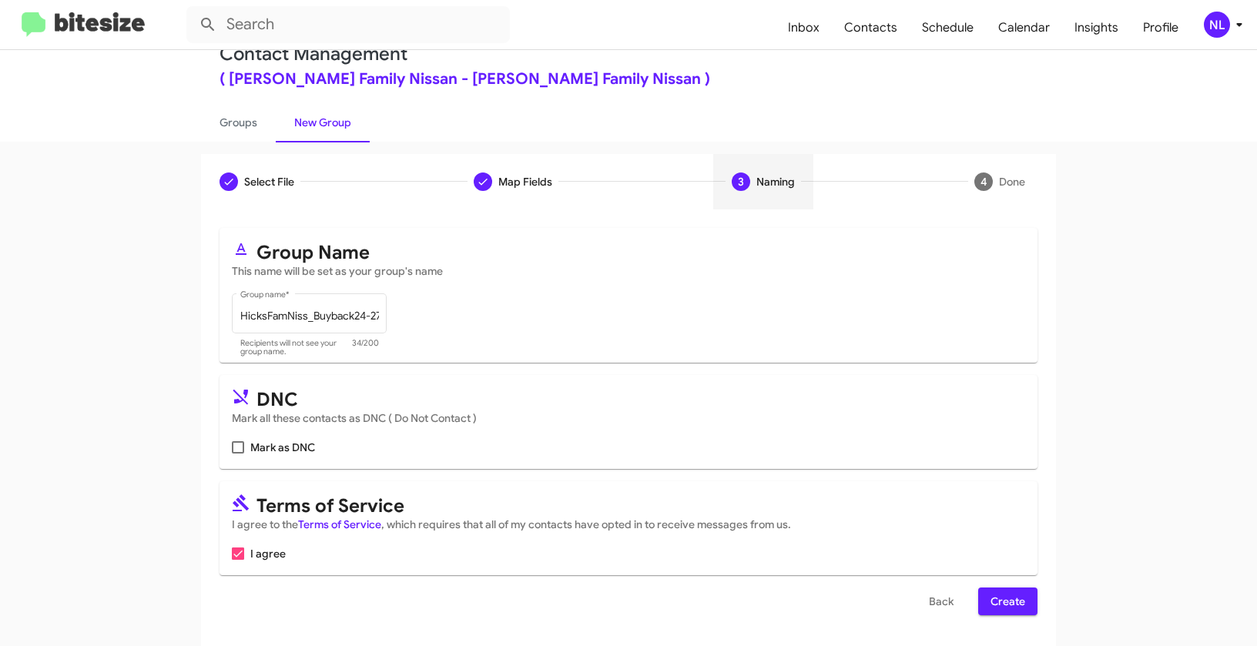
click at [1008, 605] on span "Create" at bounding box center [1007, 602] width 35 height 28
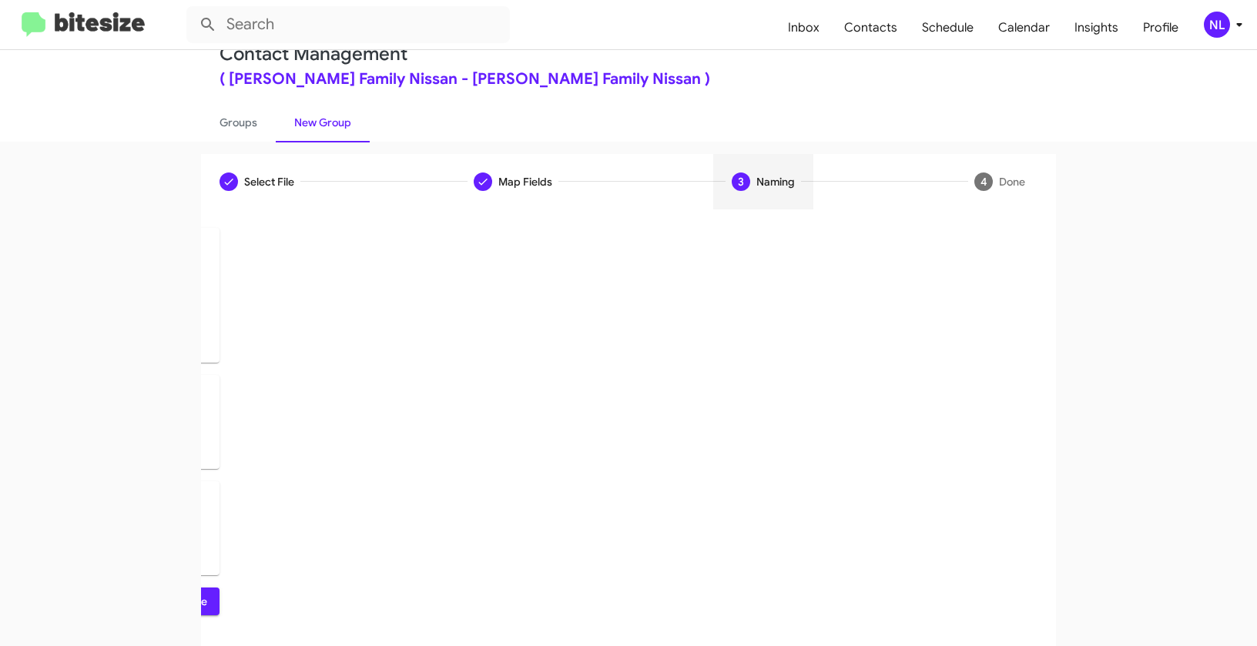
scroll to position [0, 0]
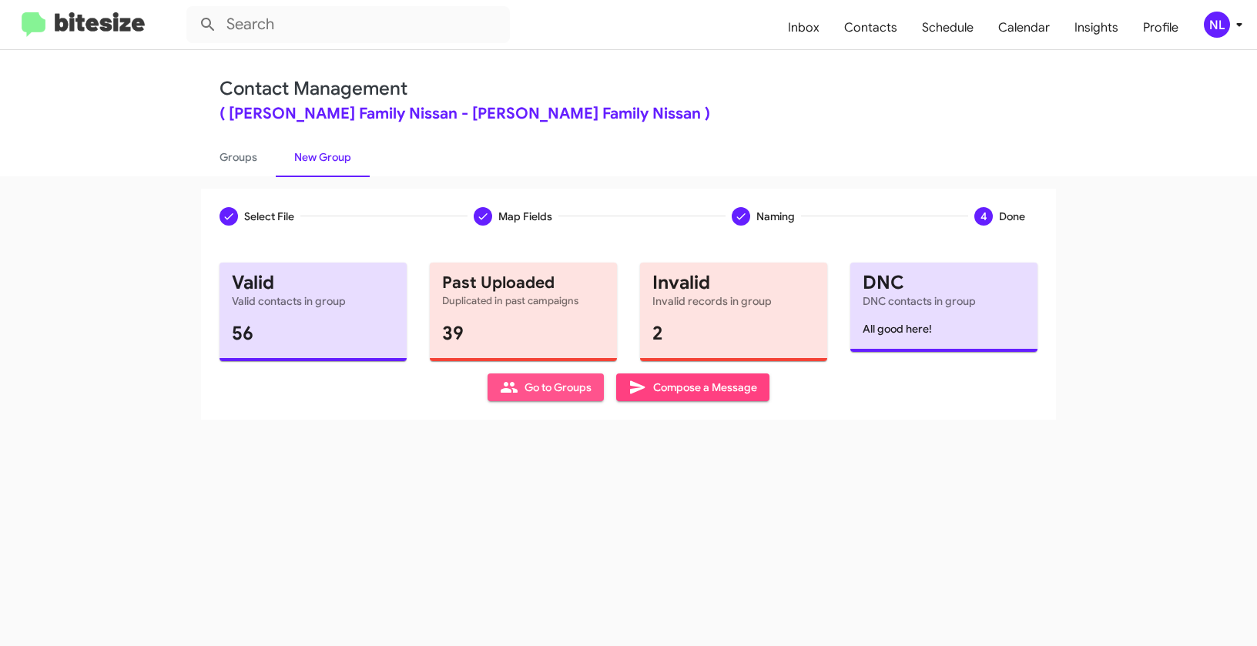
click at [524, 381] on span "Go to Groups" at bounding box center [546, 387] width 92 height 28
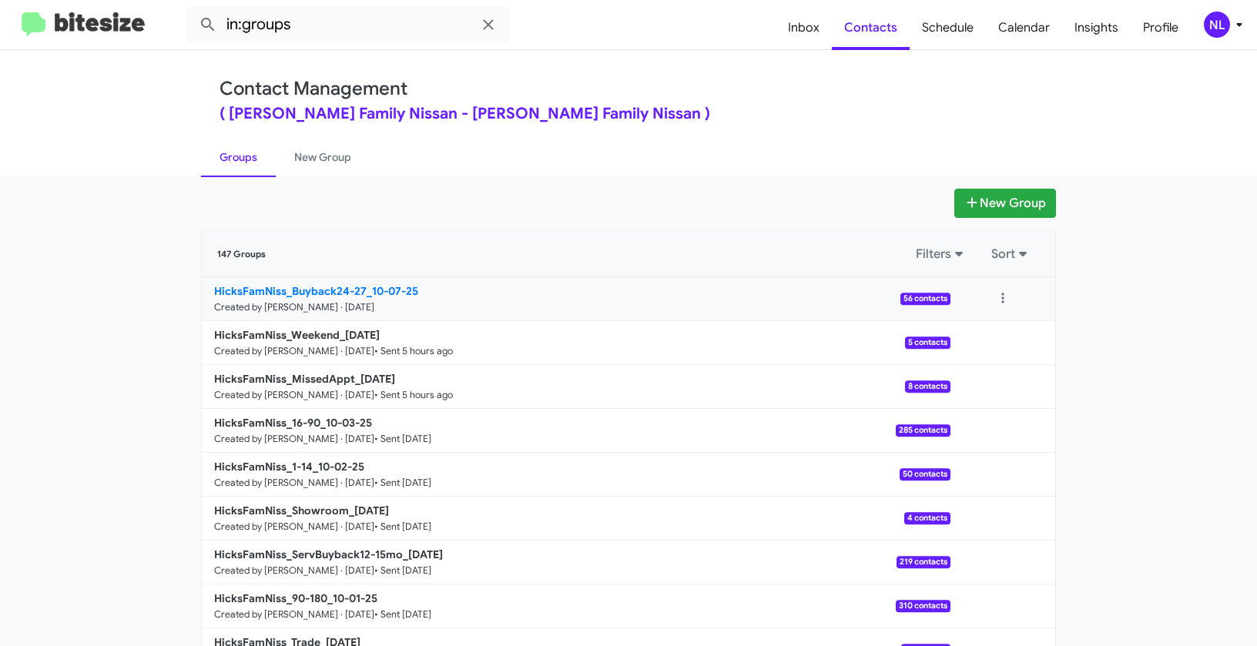
drag, startPoint x: 95, startPoint y: 285, endPoint x: 363, endPoint y: 290, distance: 268.0
click at [363, 290] on app-groups "New Group 147 Groups Filters Sort HicksFamNiss_Buyback24-27_10-07-25 Created by…" at bounding box center [628, 473] width 1257 height 568
copy div "Filters Sort HicksFamNiss_Buyback24-27_"
click at [323, 23] on input "in:groups" at bounding box center [347, 24] width 323 height 37
paste input "HicksFamNiss_Buyback24-27_"
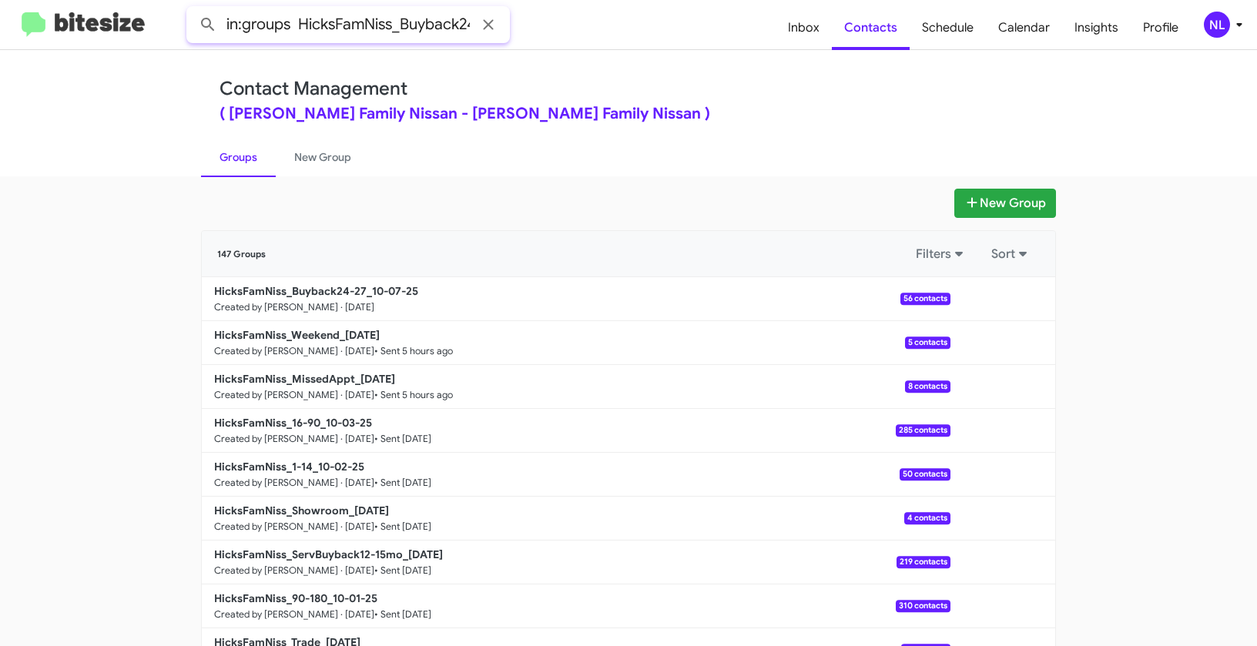
scroll to position [0, 37]
type input "in:groups HicksFamNiss_Buyback24-27_"
click at [193, 9] on button at bounding box center [208, 24] width 31 height 31
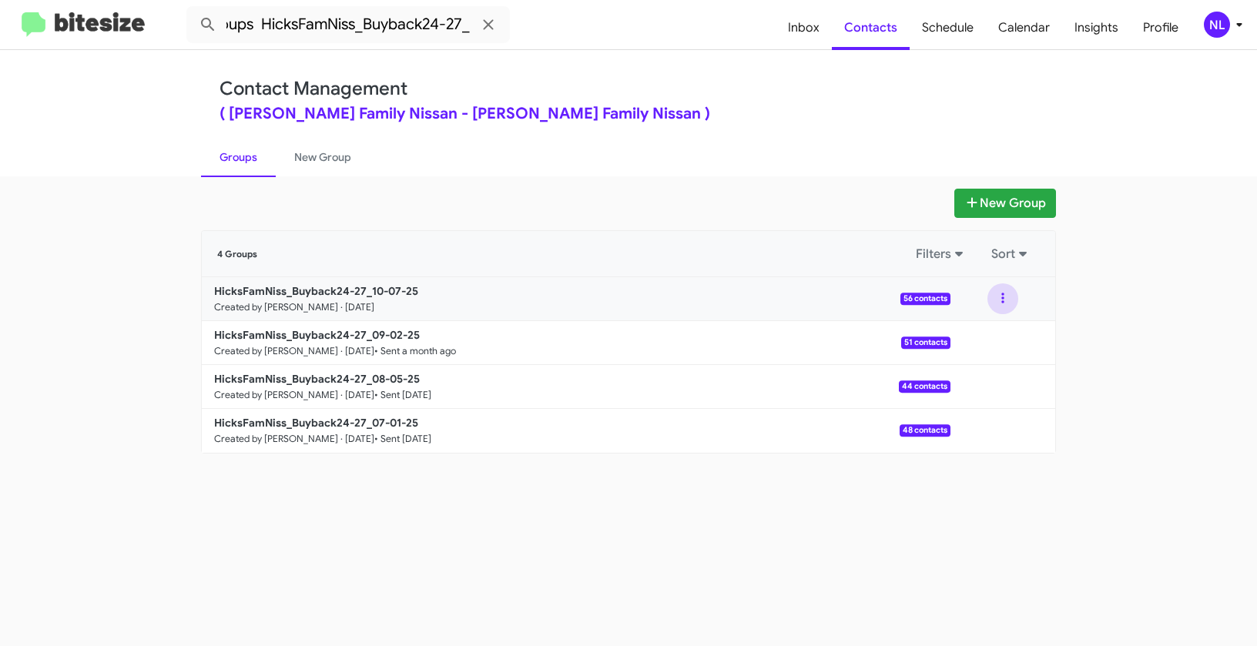
click at [1008, 293] on button at bounding box center [1002, 298] width 31 height 31
click at [999, 338] on button "View contacts" at bounding box center [956, 340] width 123 height 37
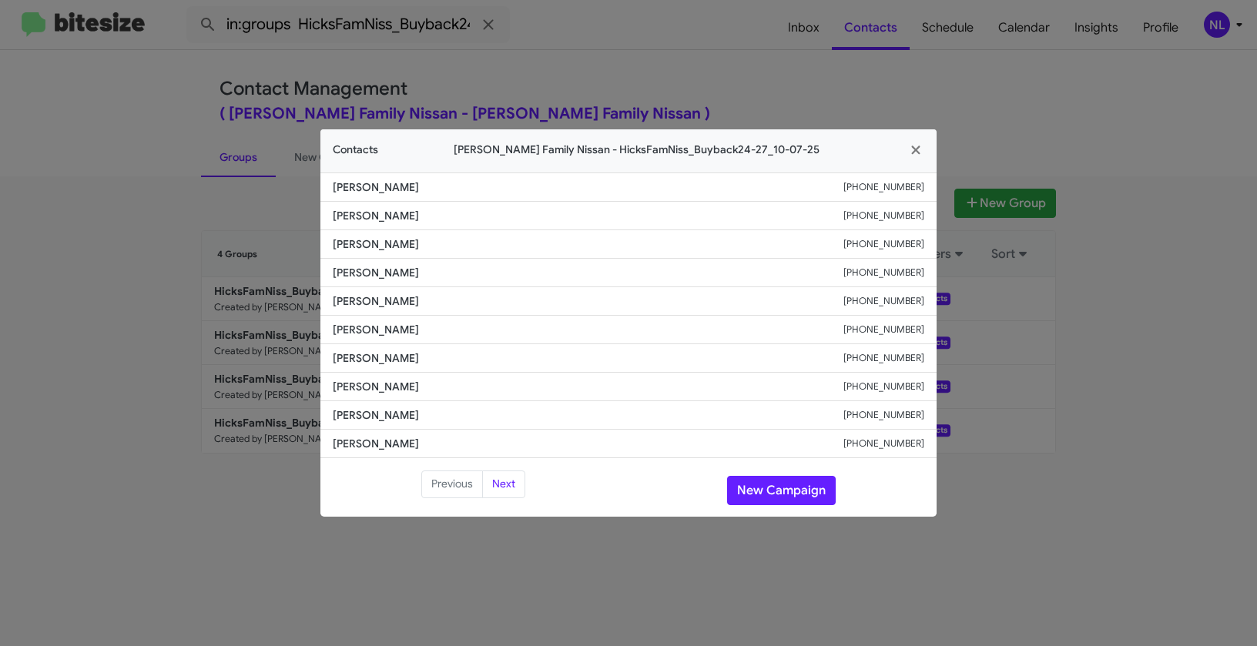
drag, startPoint x: 328, startPoint y: 270, endPoint x: 420, endPoint y: 273, distance: 92.4
click at [420, 273] on li "Natalie Longoria +13612283077" at bounding box center [628, 273] width 616 height 28
copy span "Natalie Longoria"
click at [757, 489] on button "New Campaign" at bounding box center [781, 490] width 109 height 29
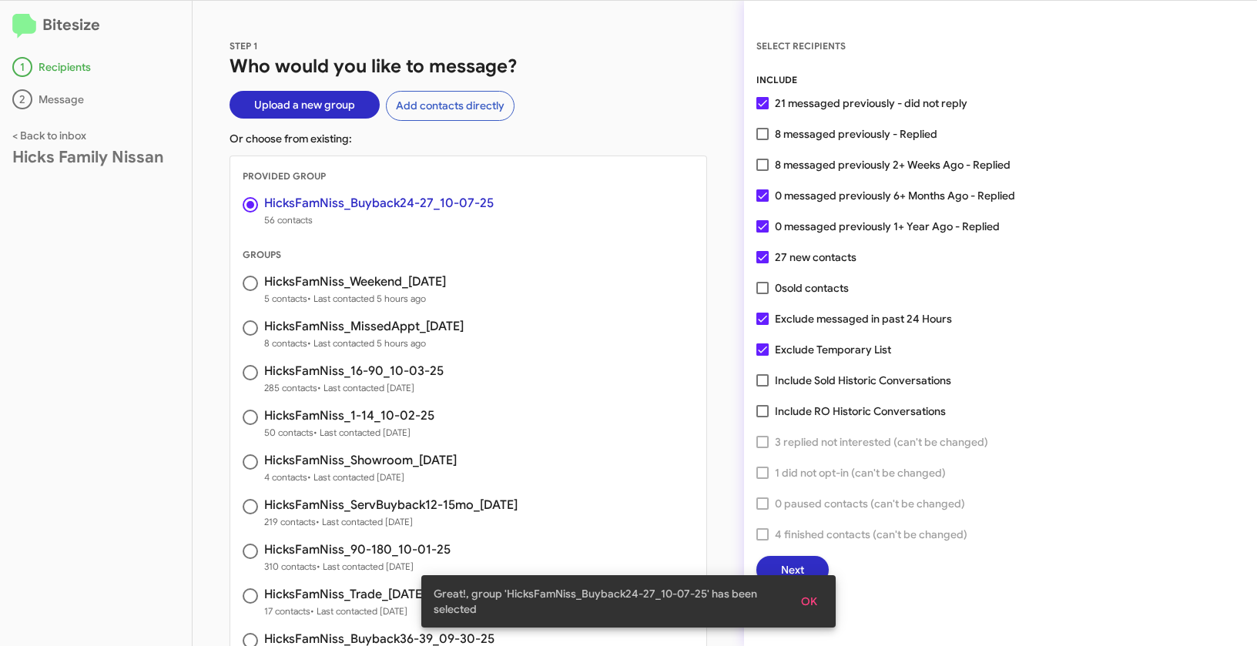
click at [804, 605] on span "OK" at bounding box center [809, 602] width 16 height 28
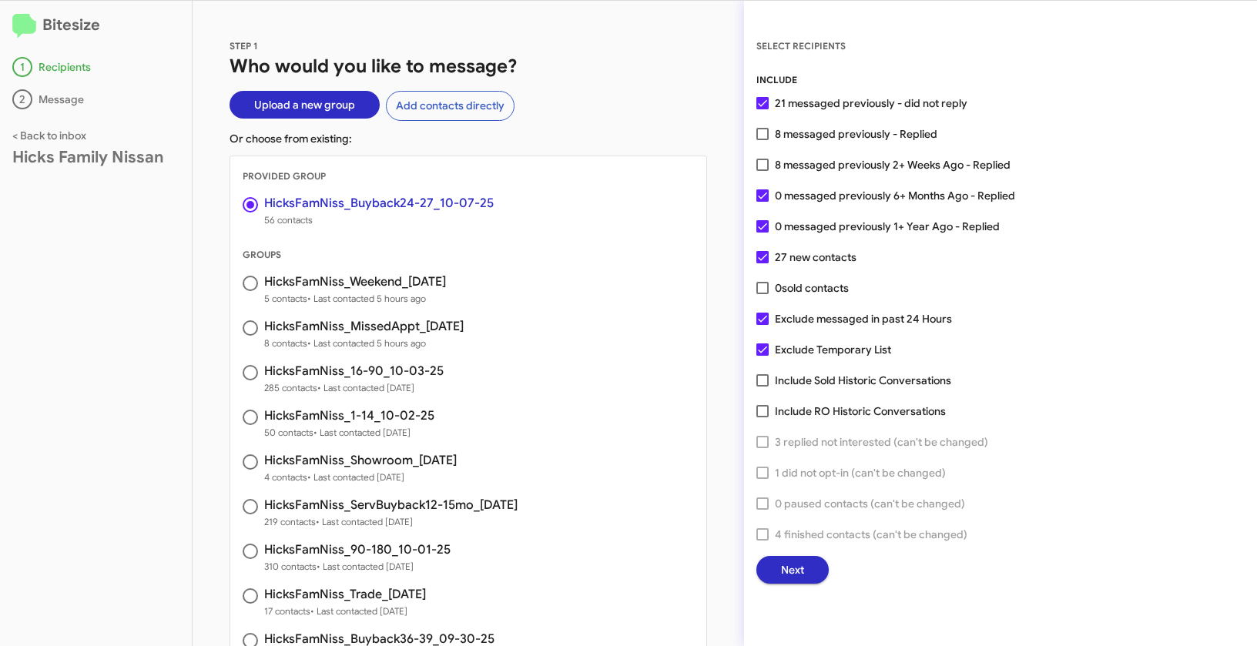
click at [803, 576] on span "Next" at bounding box center [792, 570] width 23 height 28
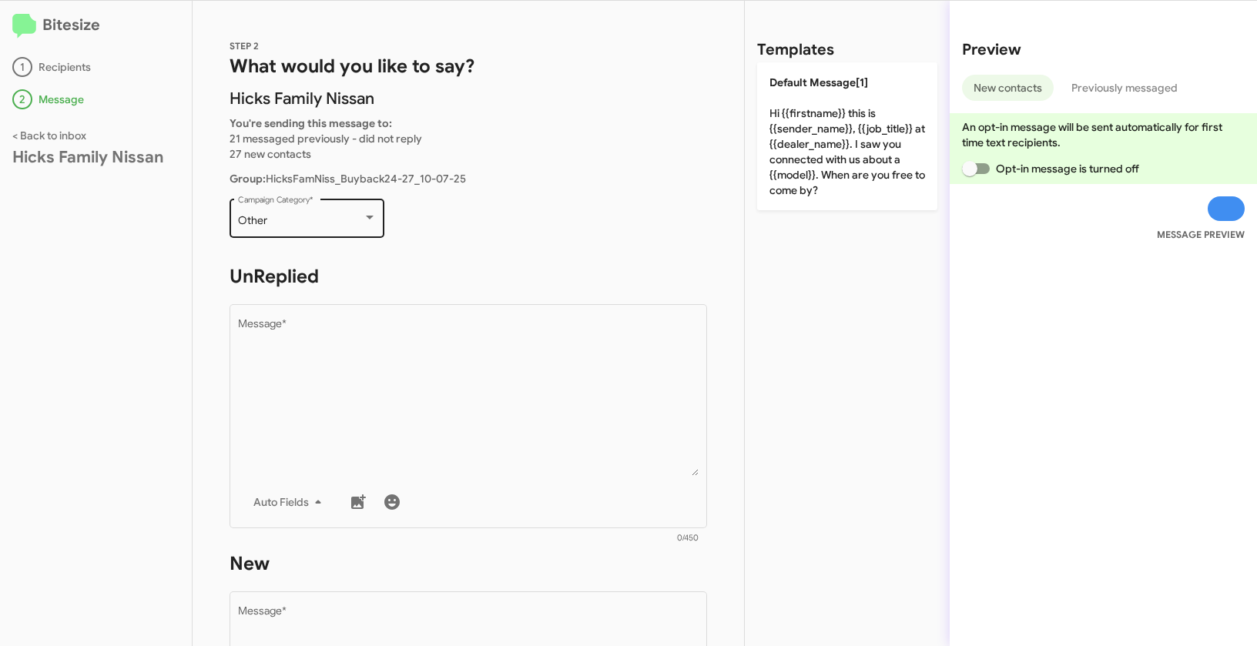
click at [296, 216] on div "Other" at bounding box center [300, 221] width 125 height 12
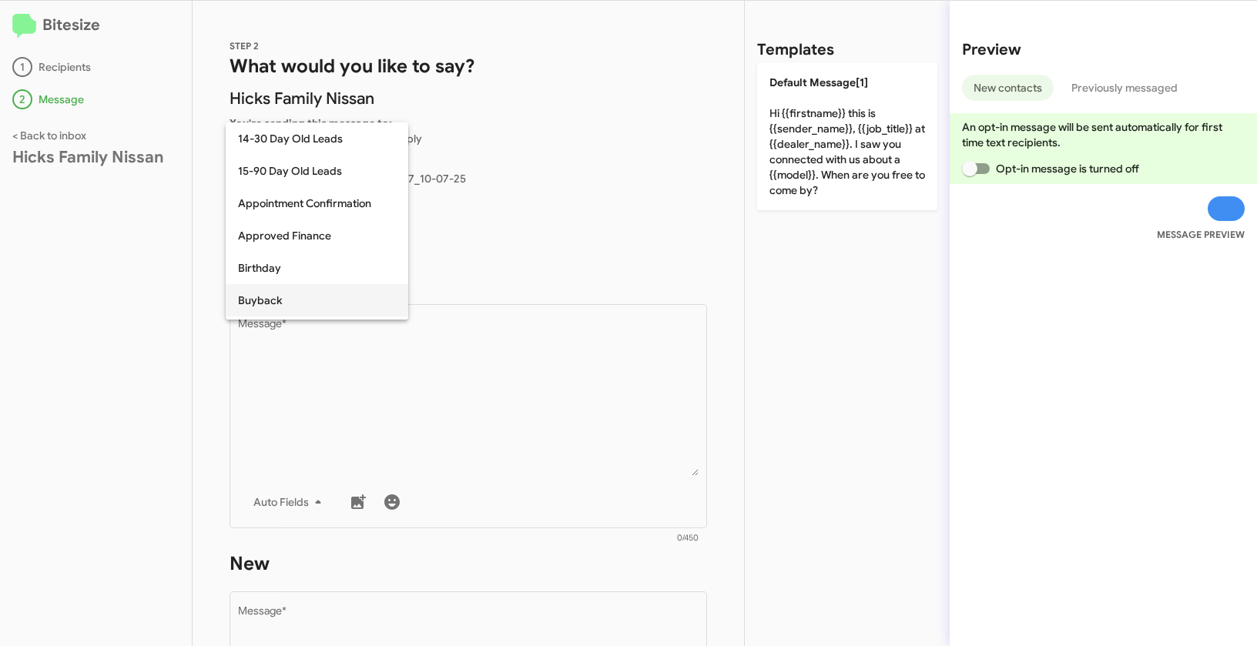
click at [278, 301] on span "Buyback" at bounding box center [317, 300] width 158 height 32
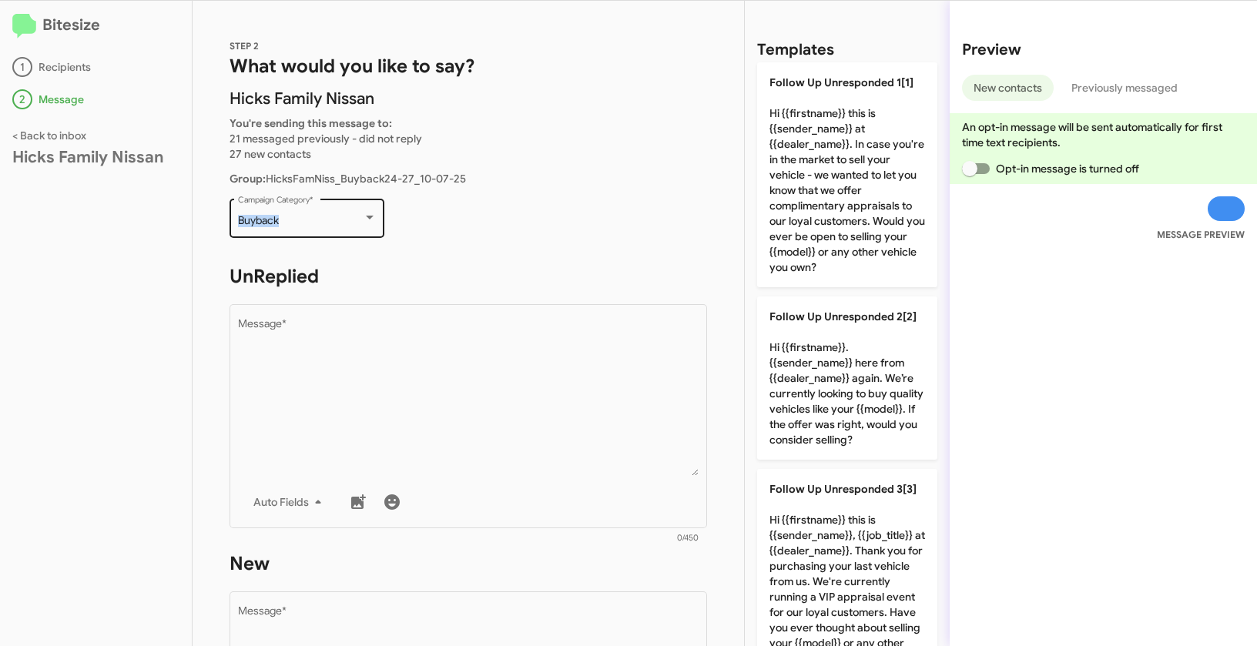
drag, startPoint x: 231, startPoint y: 217, endPoint x: 294, endPoint y: 217, distance: 63.1
click at [294, 217] on div "Buyback Campaign Category *" at bounding box center [306, 217] width 155 height 42
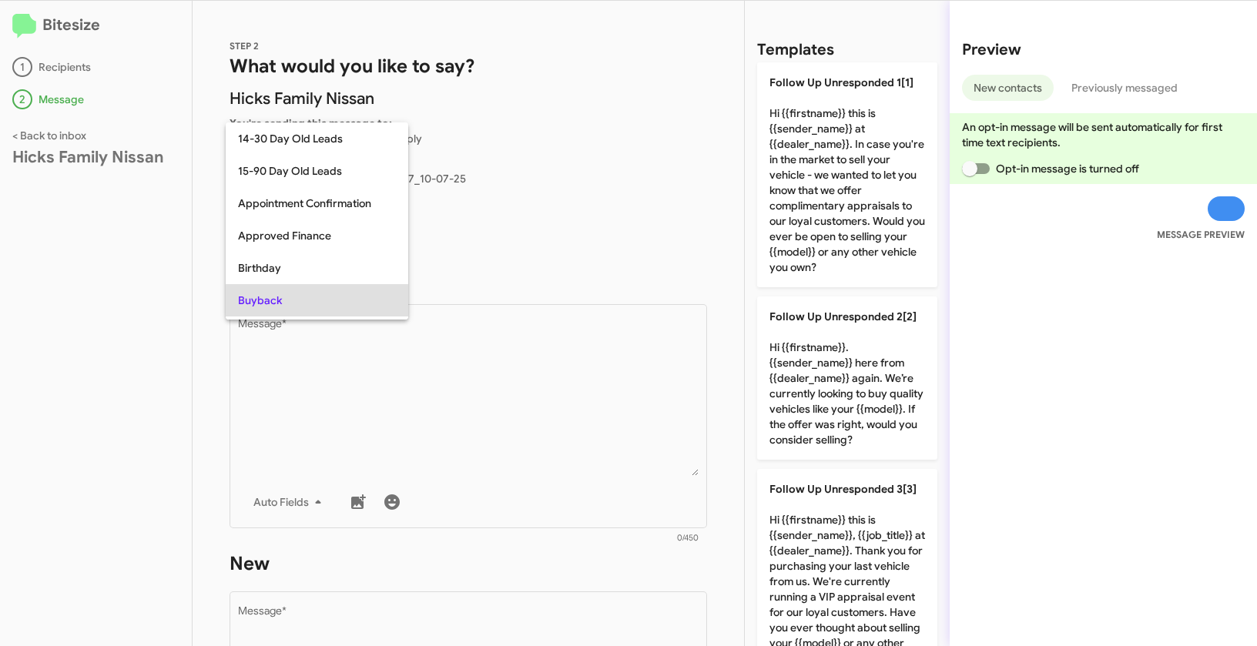
scroll to position [79, 0]
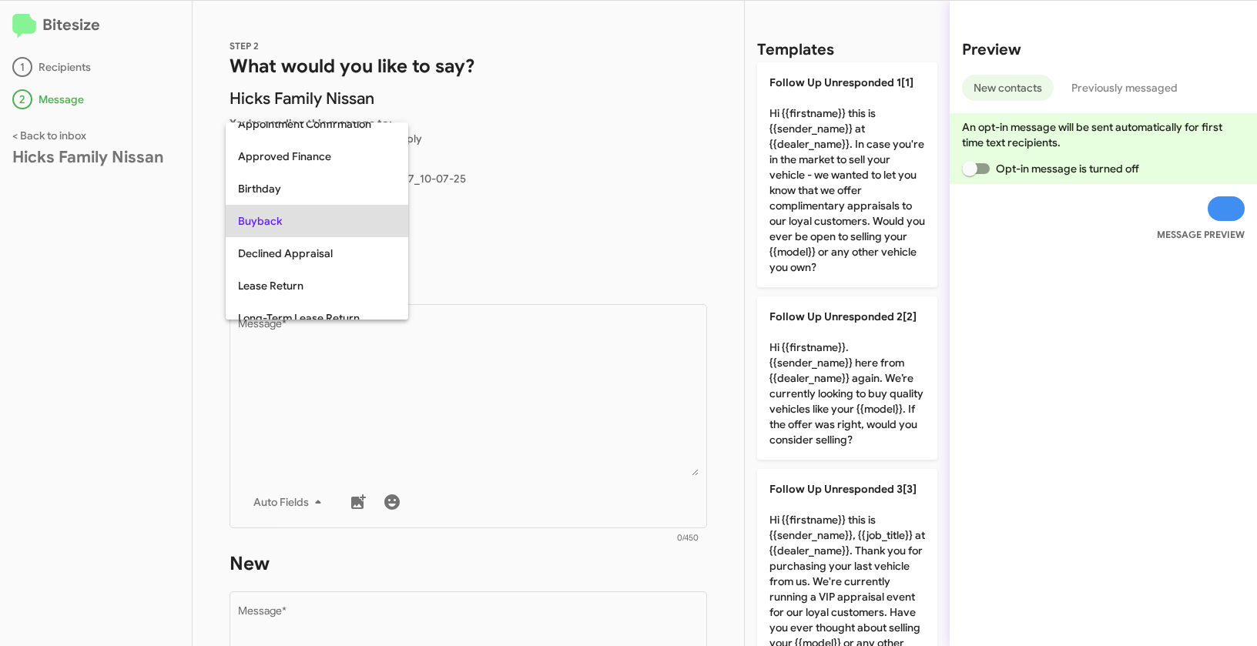
copy span "Buyback"
click at [504, 387] on div at bounding box center [628, 323] width 1257 height 646
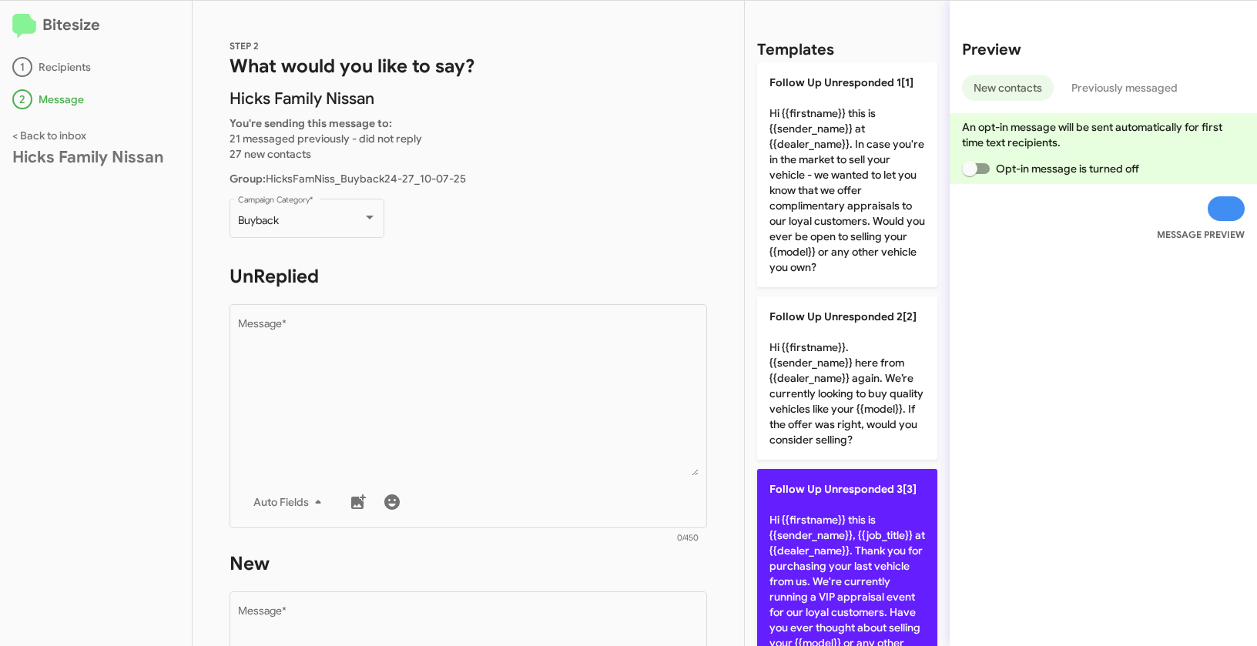
scroll to position [277, 0]
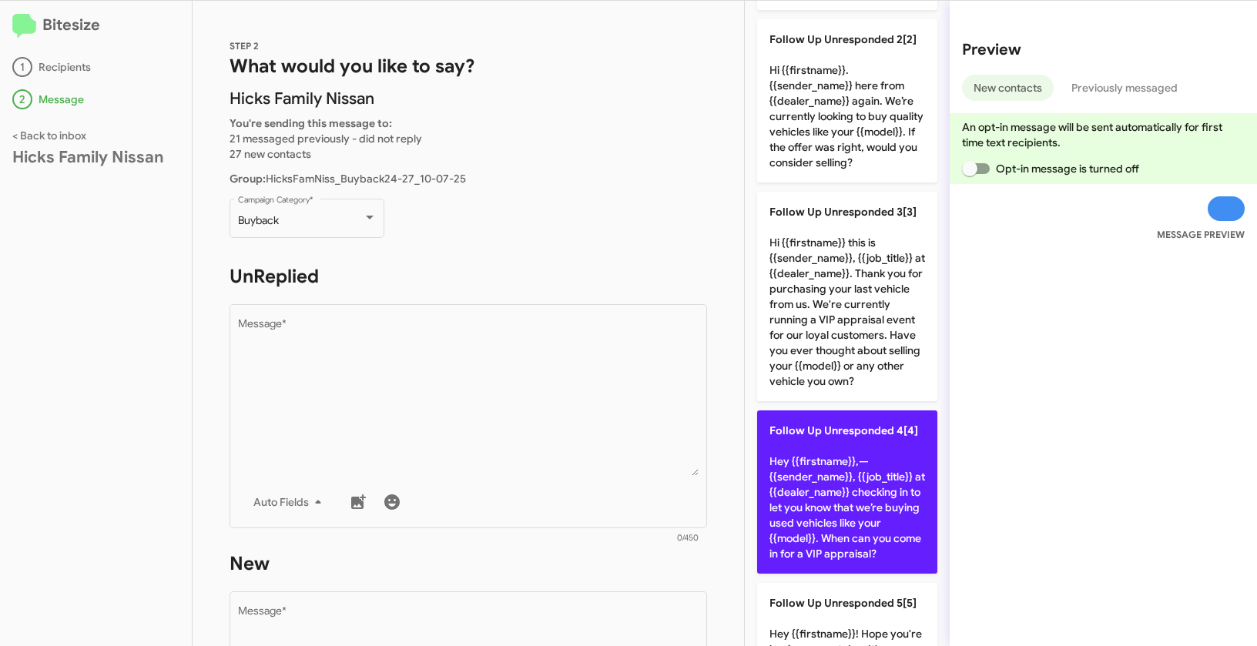
click at [877, 510] on p "Follow Up Unresponded 4[4] Hey {{firstname}},—{{sender_name}}, {{job_title}} at…" at bounding box center [847, 491] width 180 height 163
type textarea "Hey {{firstname}},—{{sender_name}}, {{job_title}} at {{dealer_name}} checking i…"
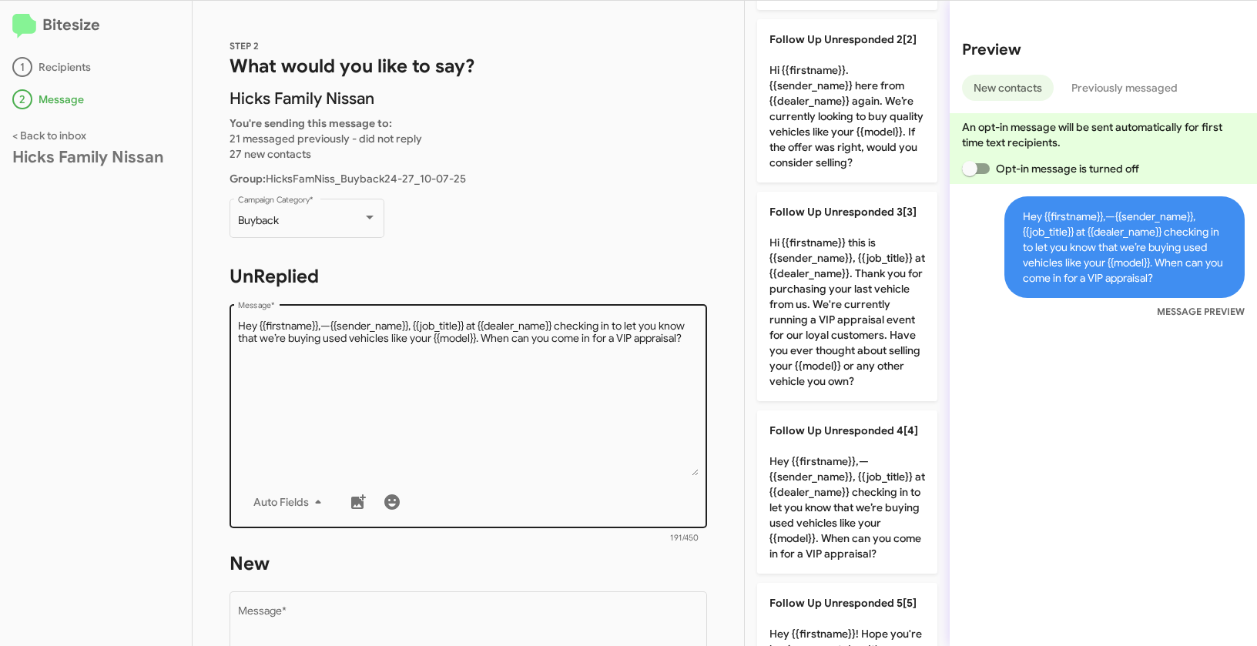
scroll to position [382, 0]
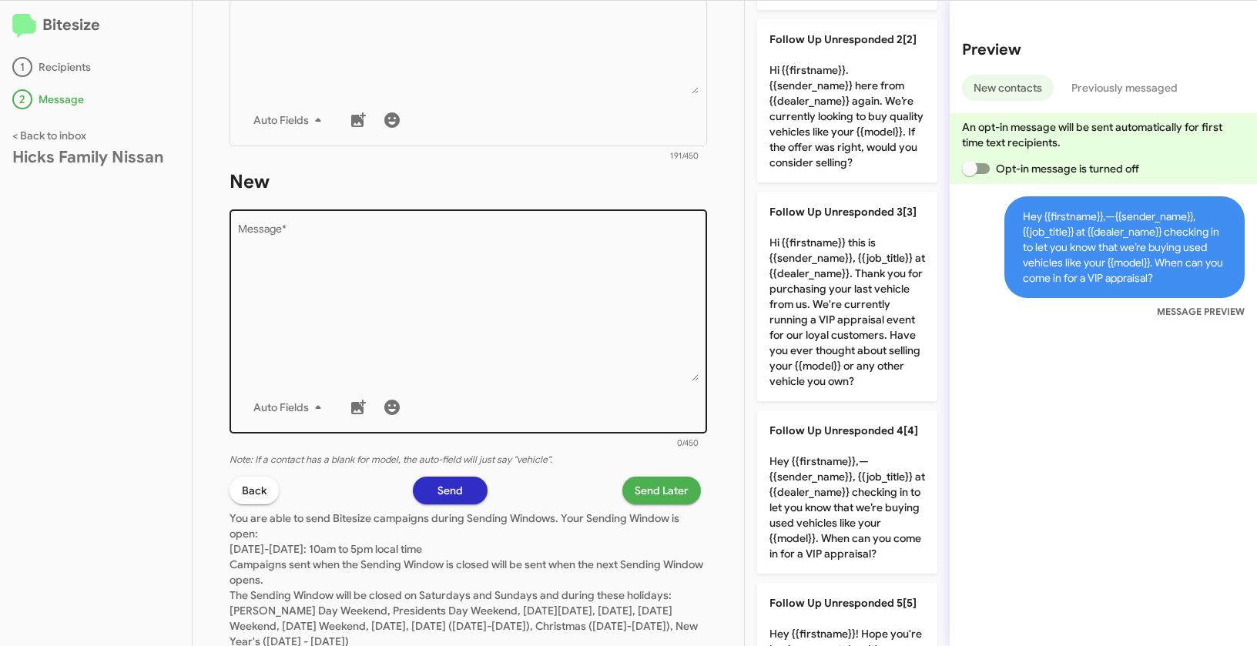
click at [486, 323] on textarea "Message *" at bounding box center [468, 302] width 461 height 157
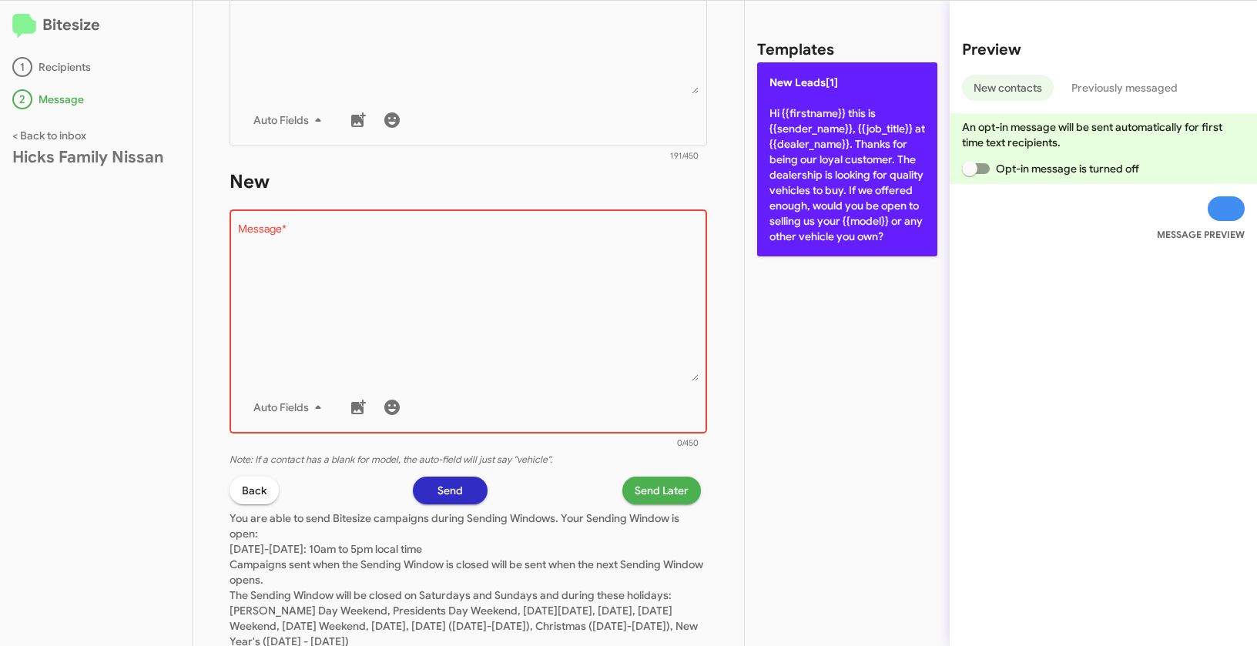
click at [831, 150] on p "New Leads[1] Hi {{firstname}} this is {{sender_name}}, {{job_title}} at {{deale…" at bounding box center [847, 159] width 180 height 194
type textarea "Hi {{firstname}} this is {{sender_name}}, {{job_title}} at {{dealer_name}}. Tha…"
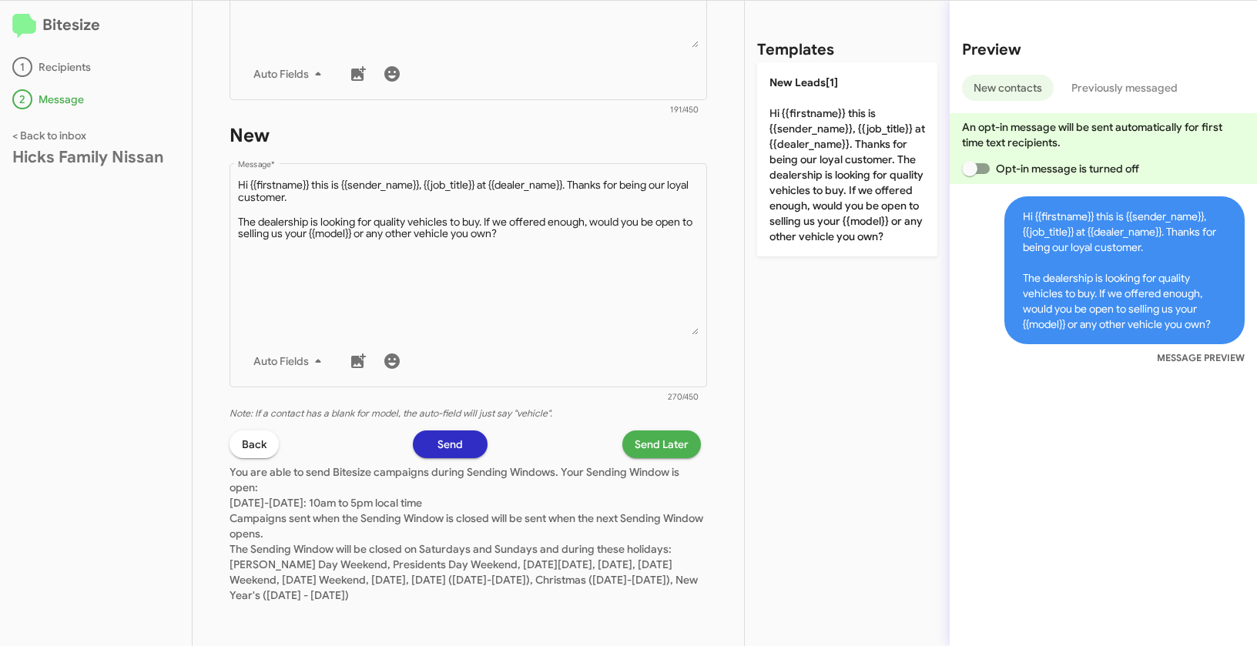
scroll to position [430, 0]
click at [656, 441] on span "Send Later" at bounding box center [662, 443] width 54 height 28
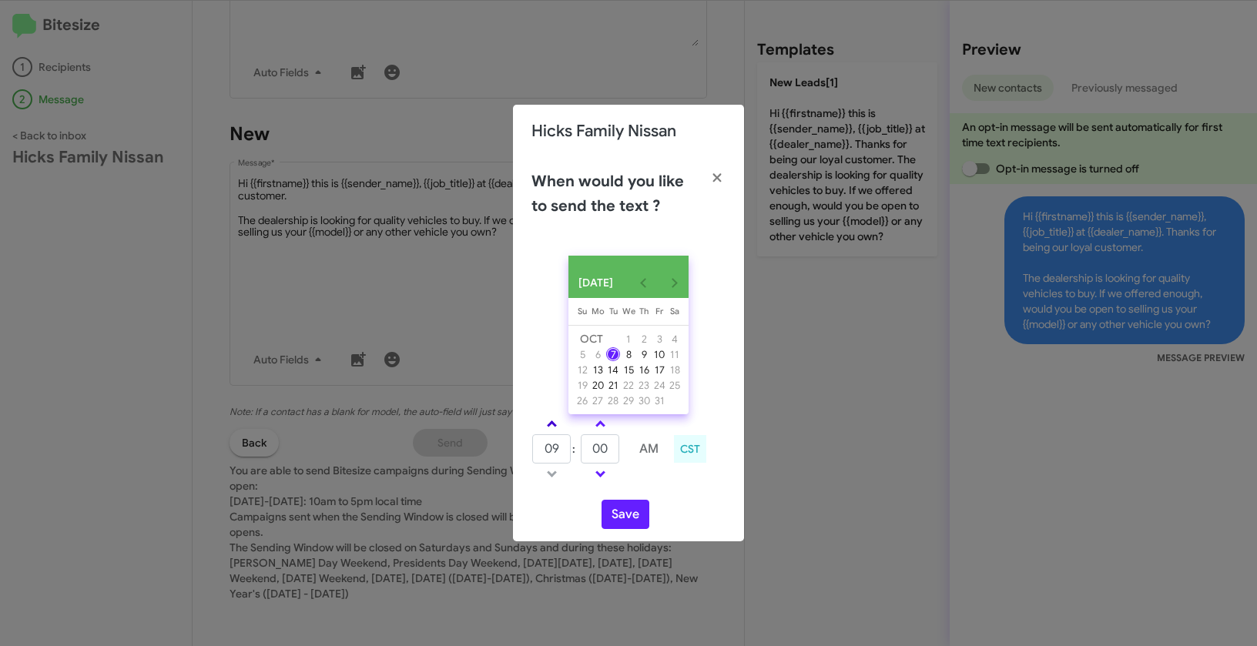
click at [551, 430] on span at bounding box center [552, 425] width 10 height 10
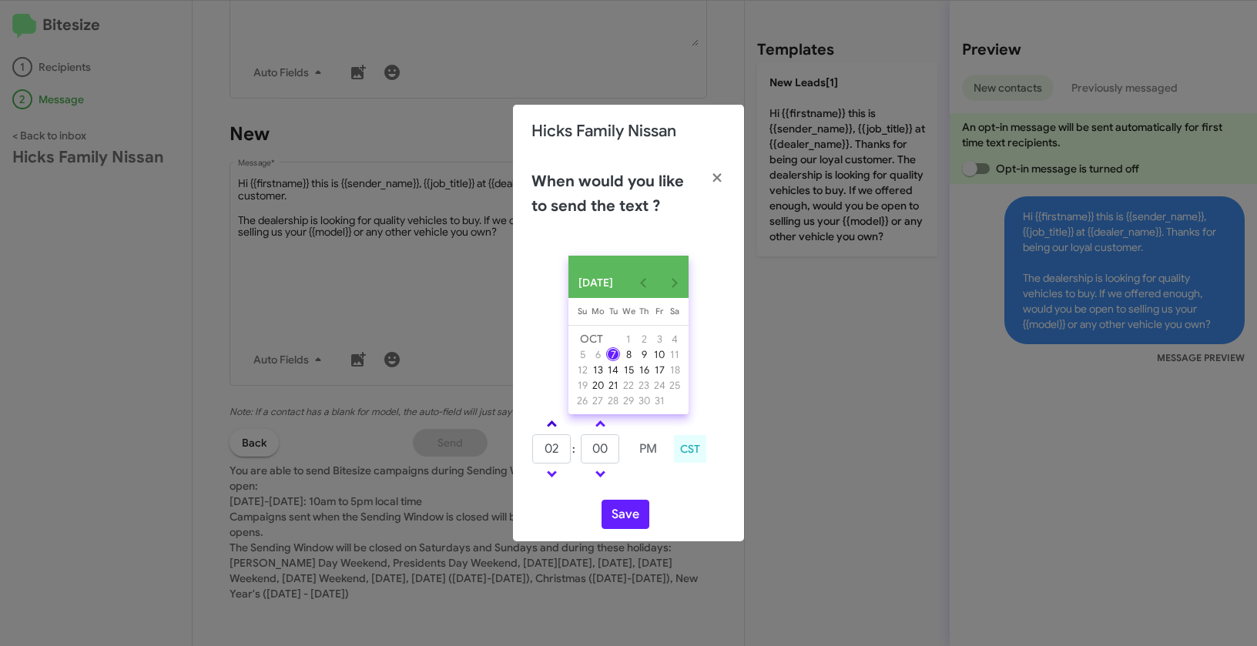
click at [551, 430] on span at bounding box center [552, 425] width 10 height 10
drag, startPoint x: 546, startPoint y: 432, endPoint x: 576, endPoint y: 446, distance: 33.1
click at [546, 432] on link at bounding box center [551, 424] width 27 height 18
type input "05"
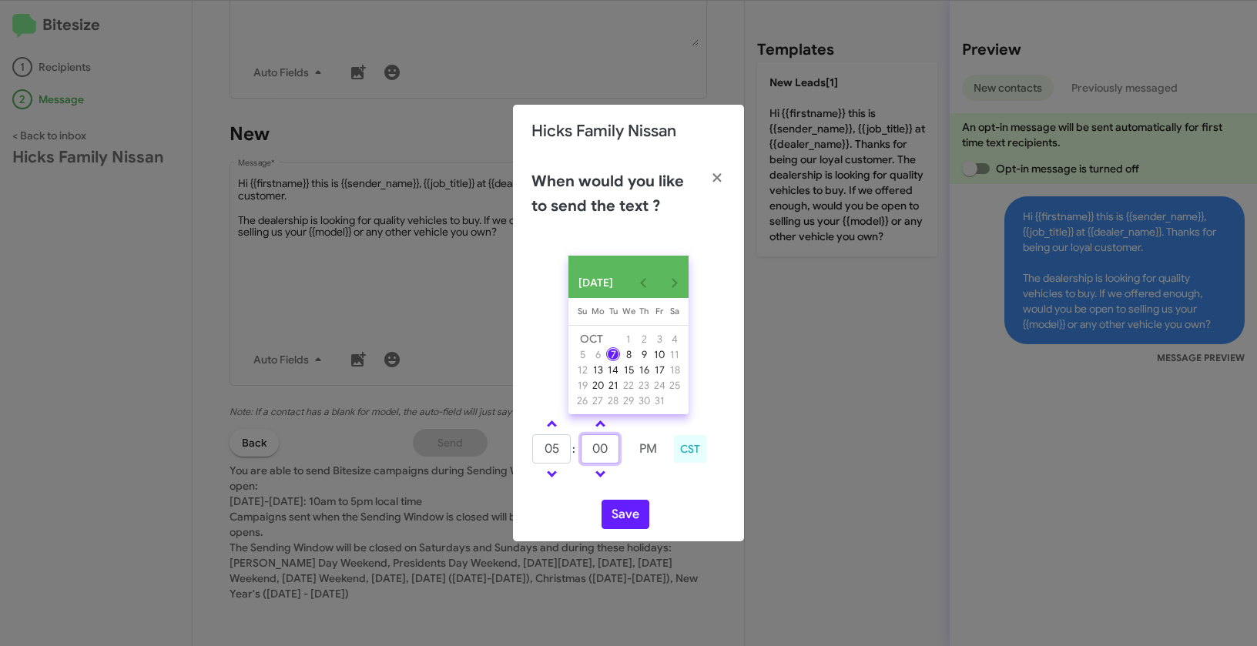
drag, startPoint x: 613, startPoint y: 460, endPoint x: 575, endPoint y: 447, distance: 39.7
click at [575, 447] on tr "05 : 00 PM" at bounding box center [599, 449] width 136 height 31
type input "37"
click at [623, 515] on button "Save" at bounding box center [625, 514] width 48 height 29
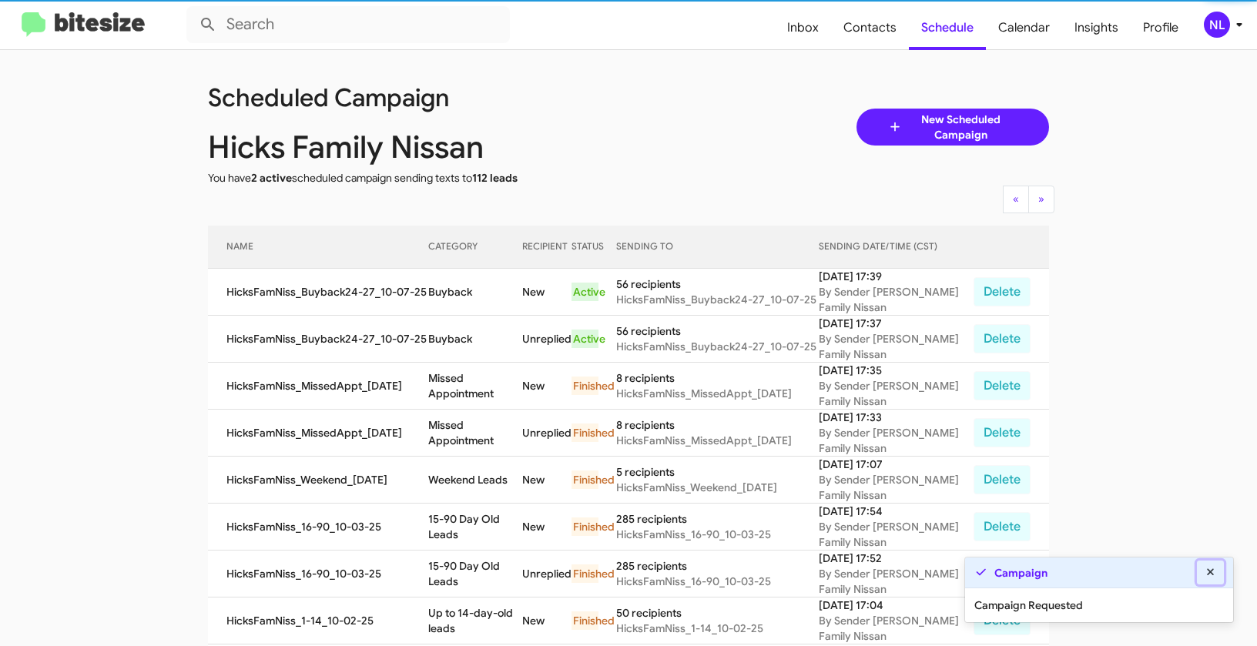
click at [1212, 568] on icon at bounding box center [1211, 572] width 14 height 11
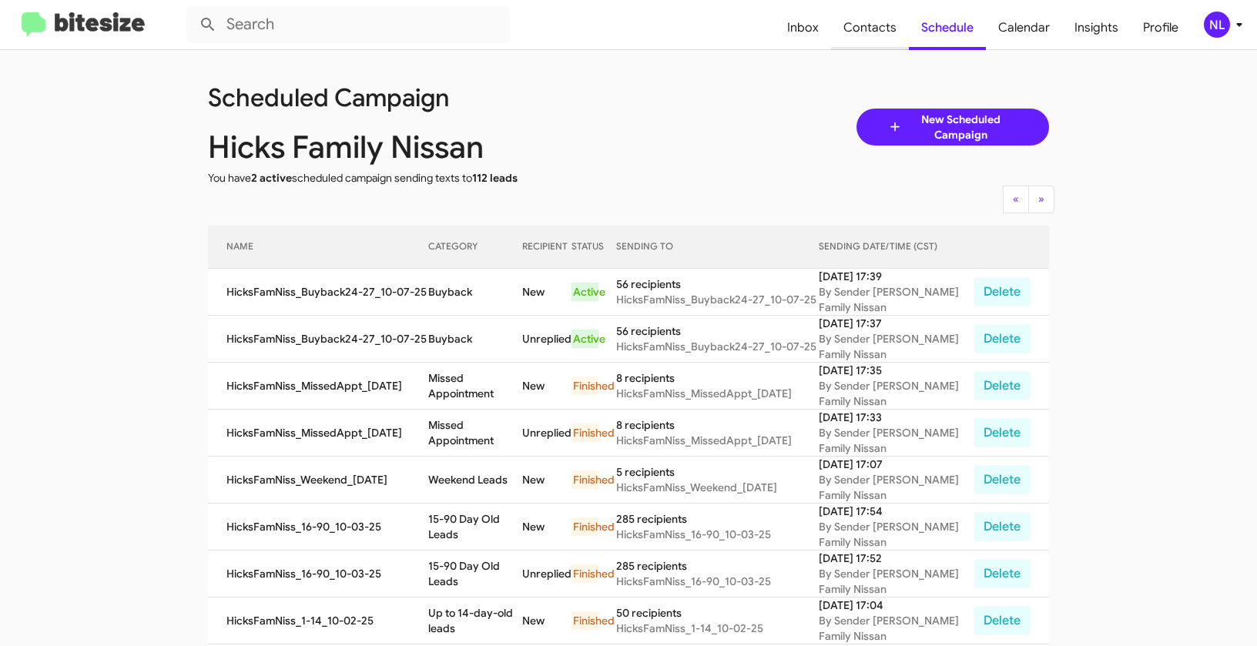
click at [873, 32] on span "Contacts" at bounding box center [870, 27] width 78 height 45
type input "in:groups"
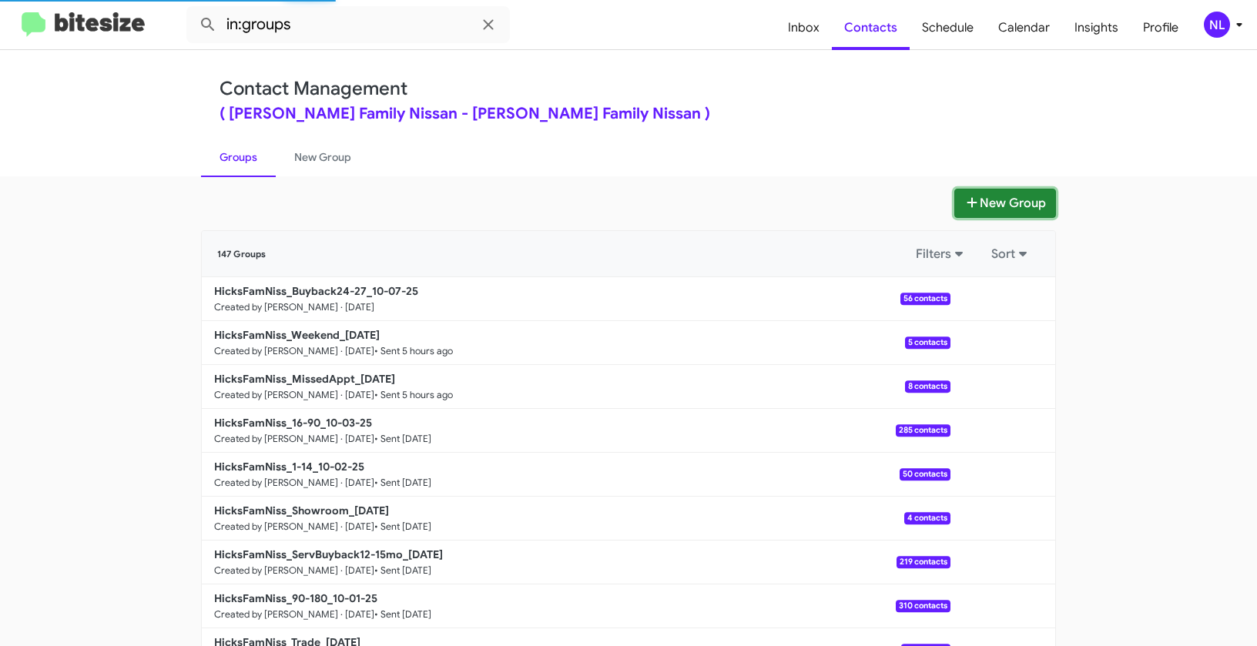
click at [1023, 205] on button "New Group" at bounding box center [1005, 203] width 102 height 29
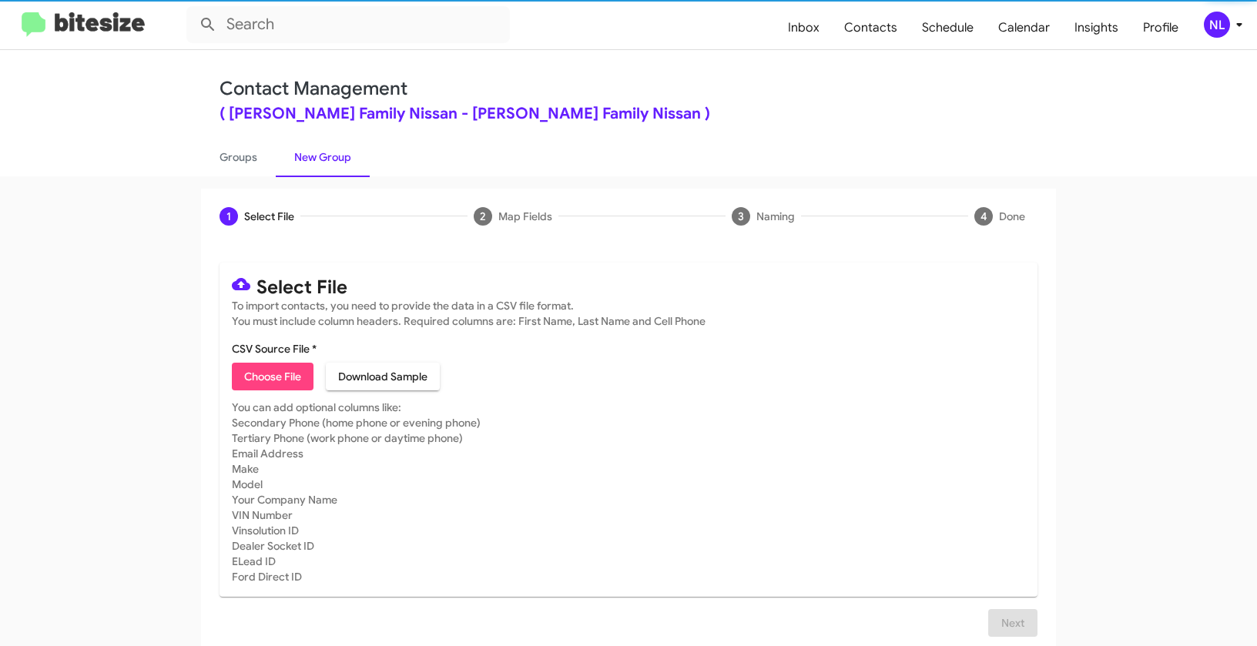
click at [250, 379] on span "Choose File" at bounding box center [272, 377] width 57 height 28
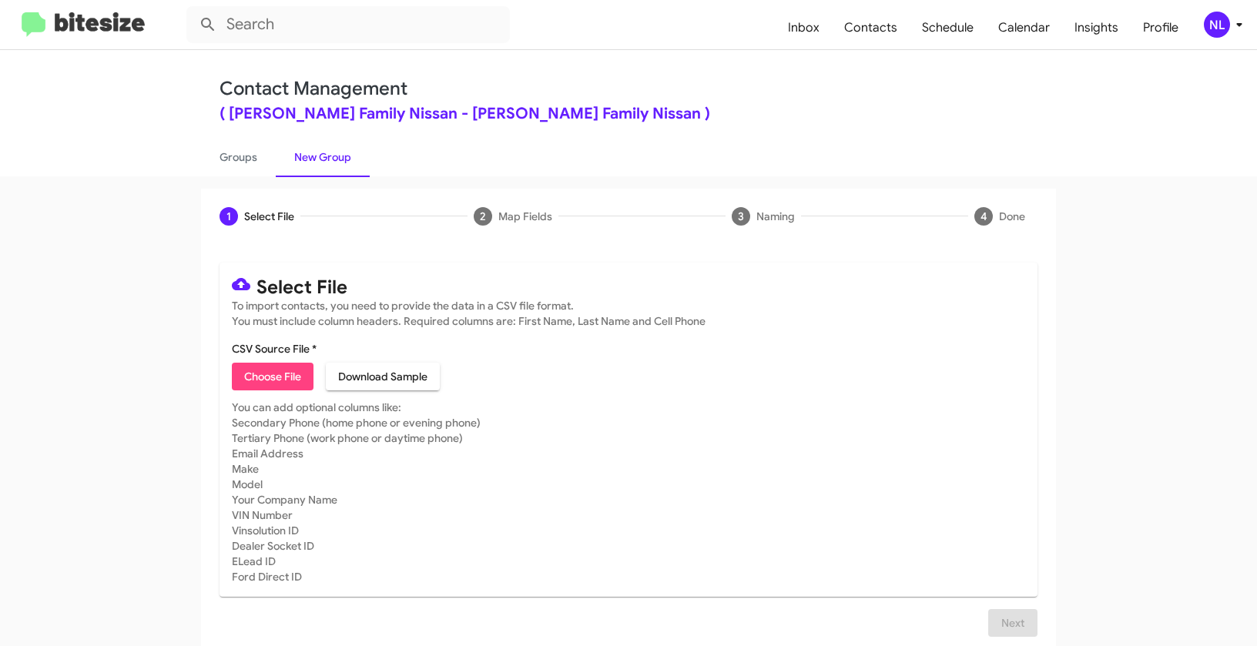
type input "HicksFamNiss_Trade_10-07-25"
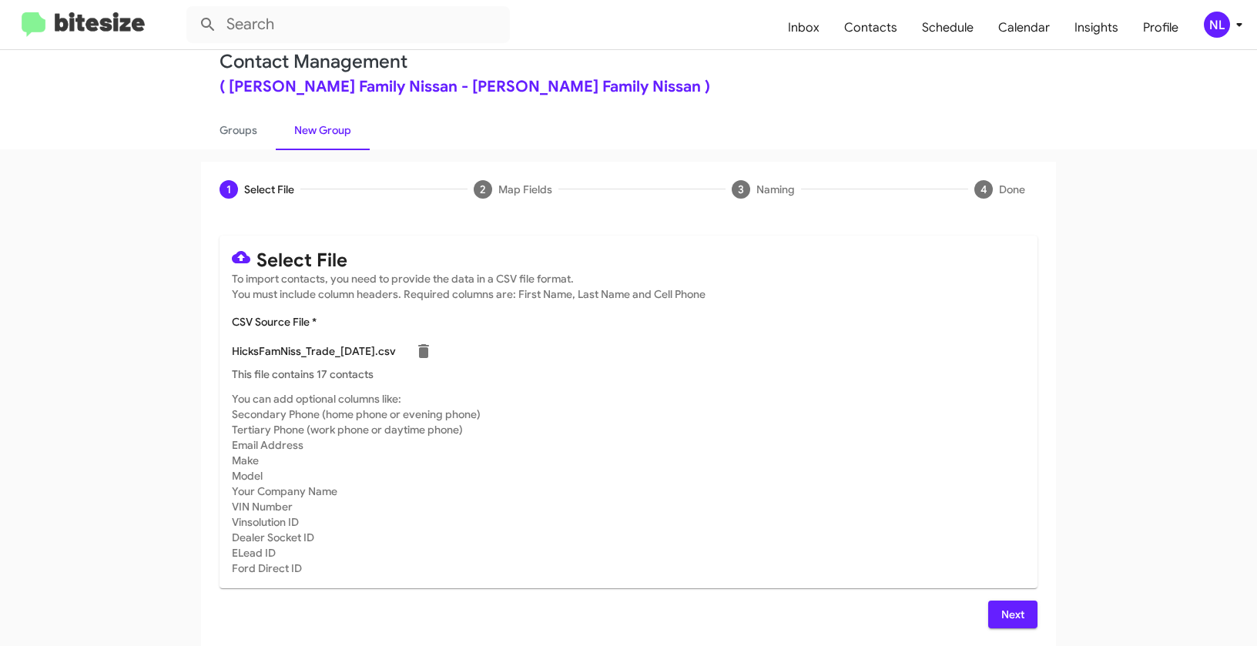
scroll to position [28, 0]
click at [1000, 611] on span "Next" at bounding box center [1012, 614] width 25 height 28
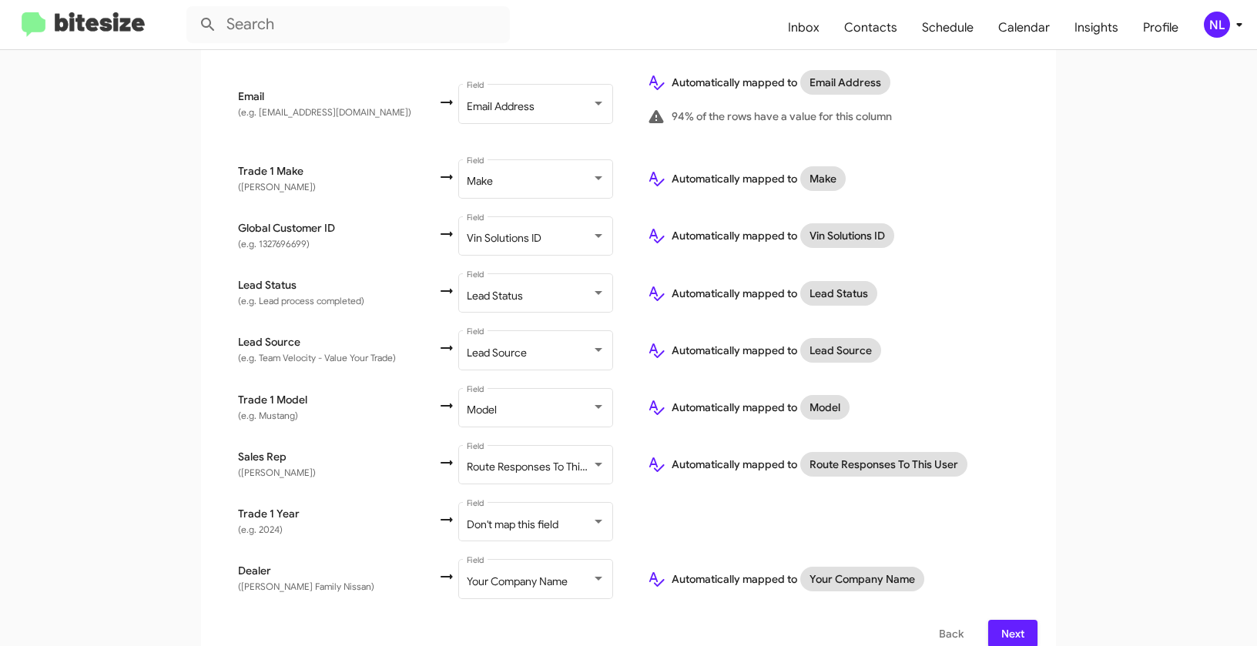
scroll to position [662, 0]
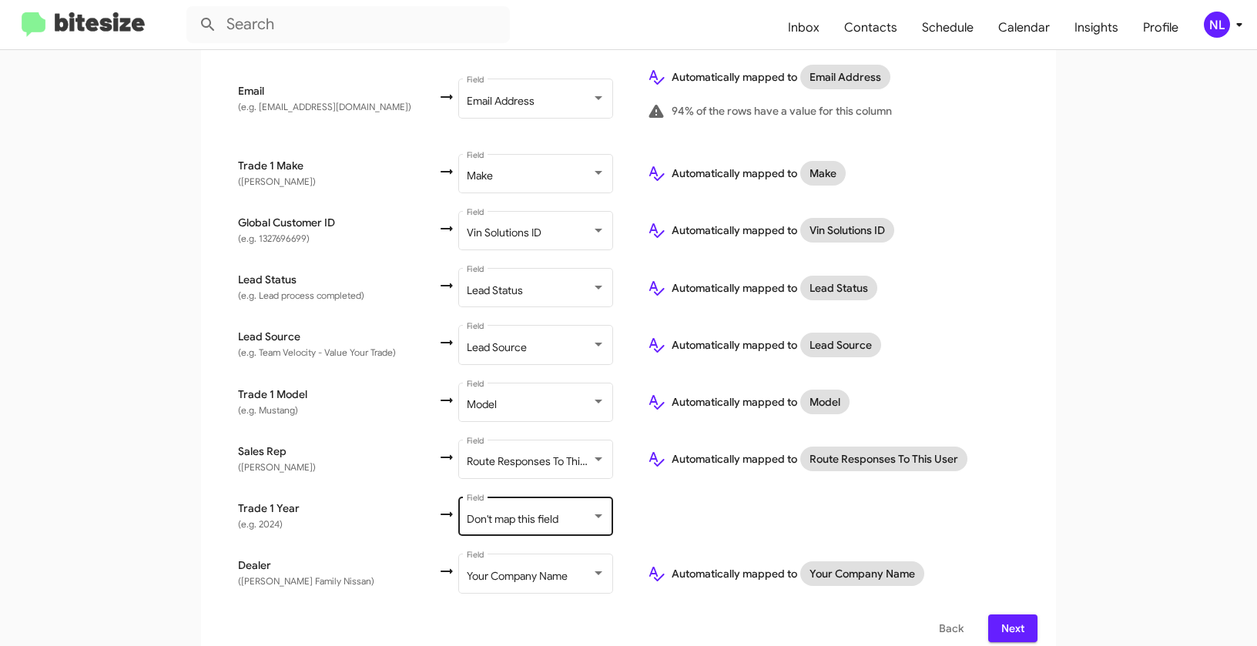
click at [509, 512] on span "Don't map this field" at bounding box center [513, 519] width 92 height 14
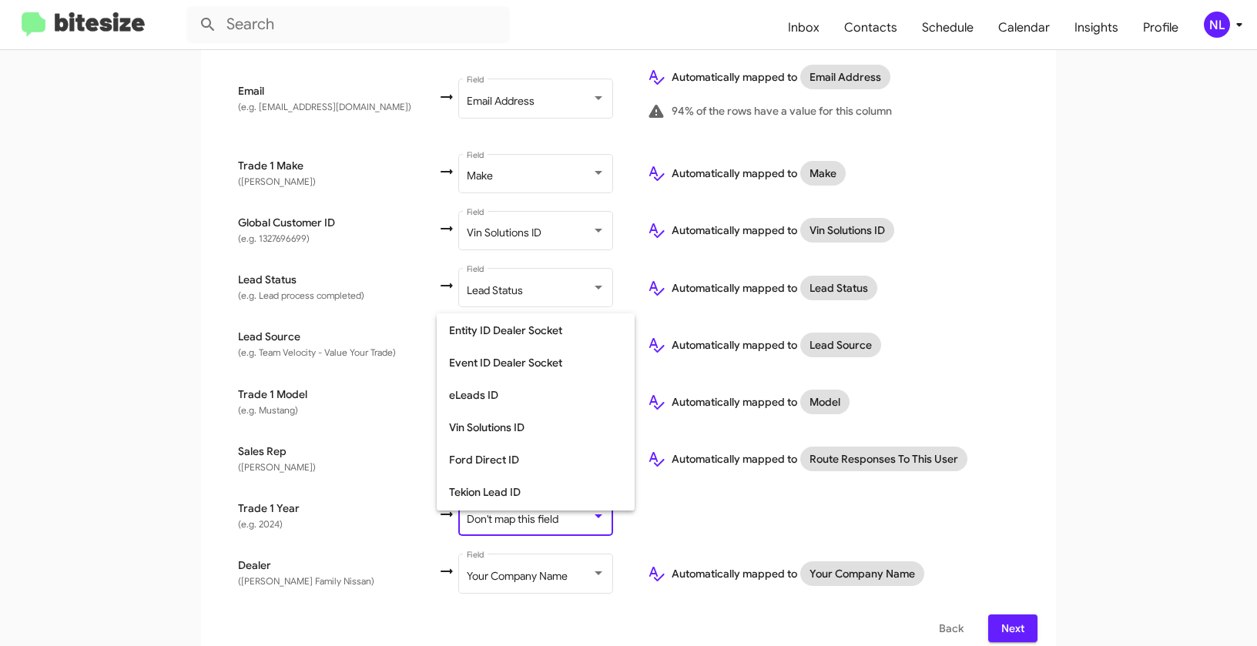
scroll to position [579, 0]
click at [494, 470] on span "Year" at bounding box center [535, 462] width 173 height 32
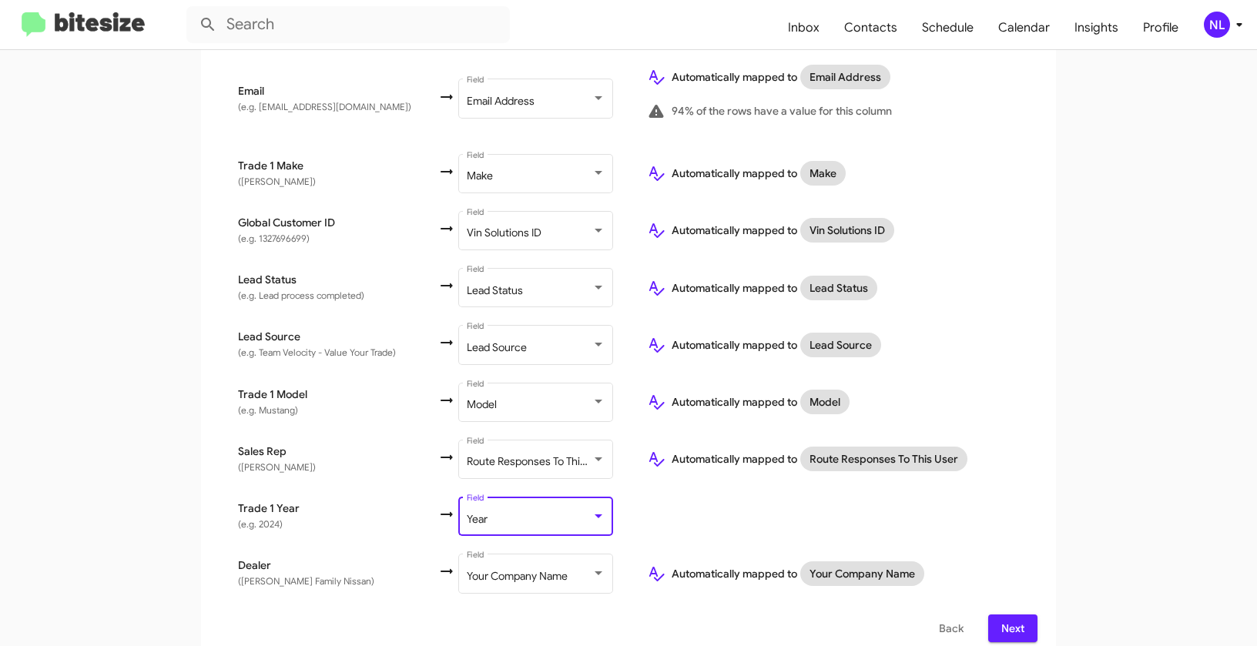
click at [1067, 440] on app-new-group "Select File 2 Map Fields 3 Naming 4 Done Select File To import contacts, you ne…" at bounding box center [628, 93] width 1257 height 1134
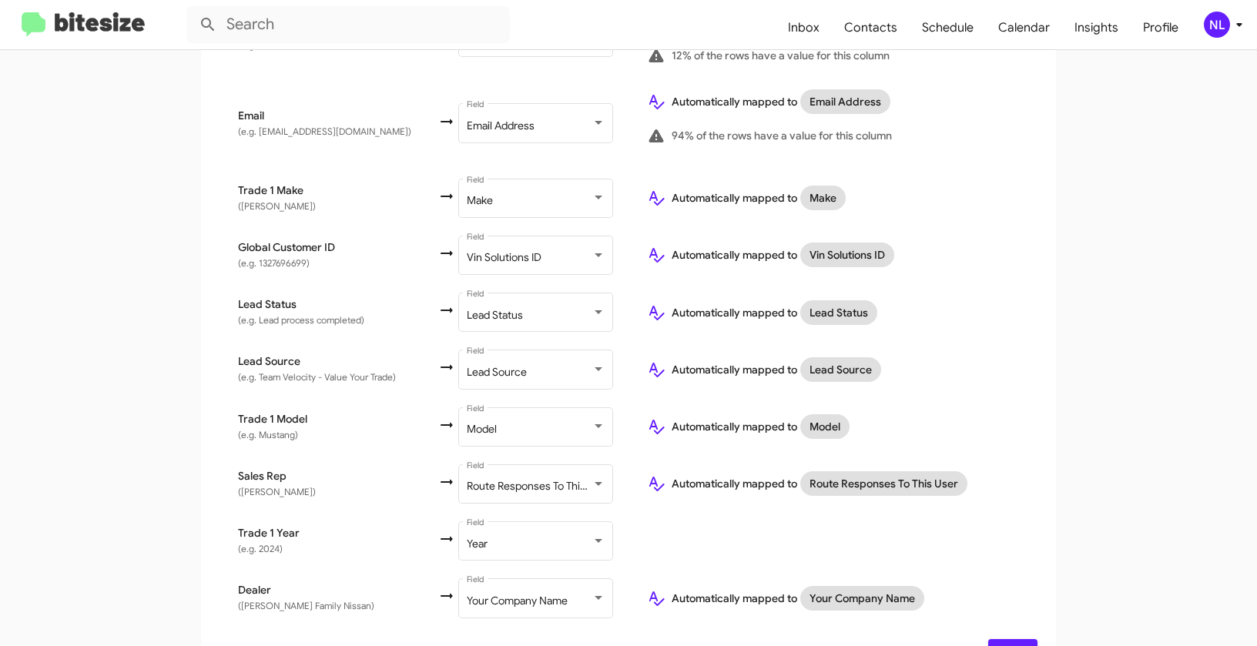
scroll to position [662, 0]
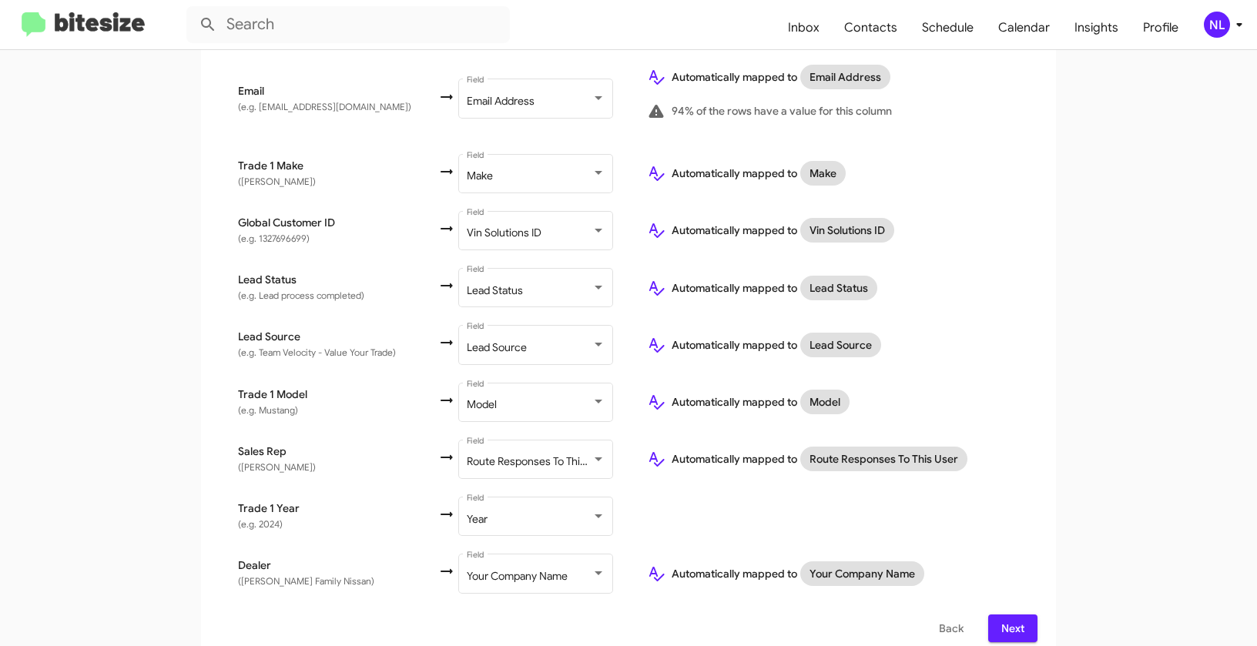
click at [1006, 615] on span "Next" at bounding box center [1012, 629] width 25 height 28
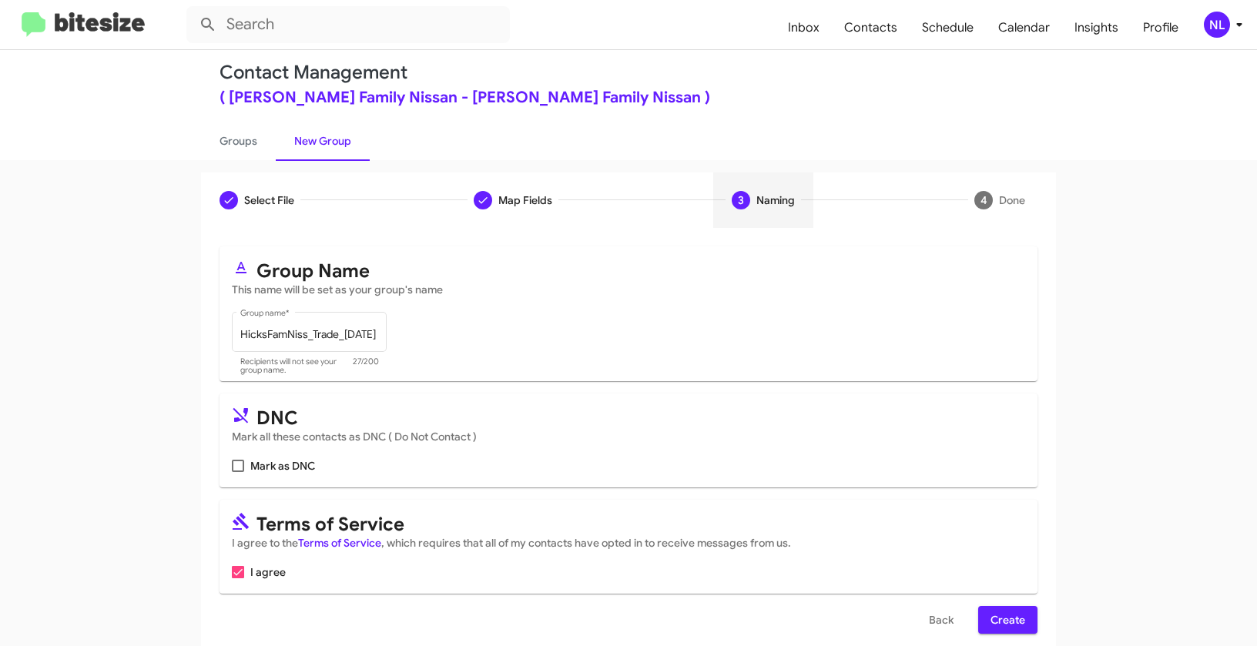
scroll to position [35, 0]
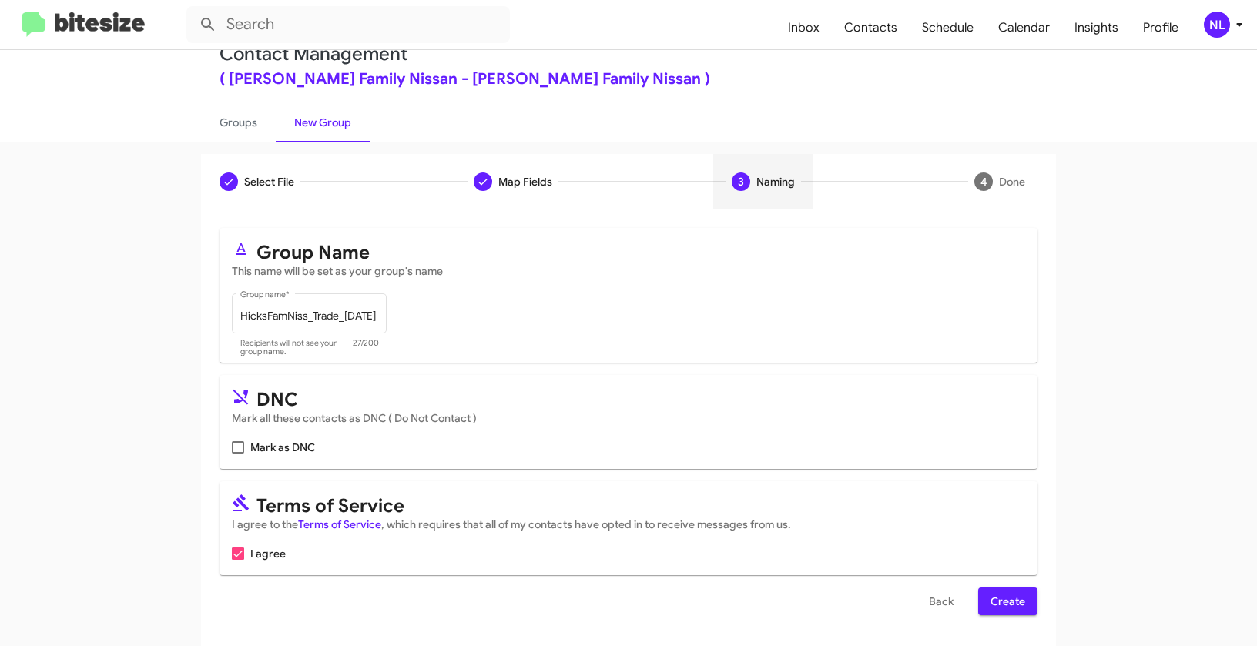
click at [997, 598] on span "Create" at bounding box center [1007, 602] width 35 height 28
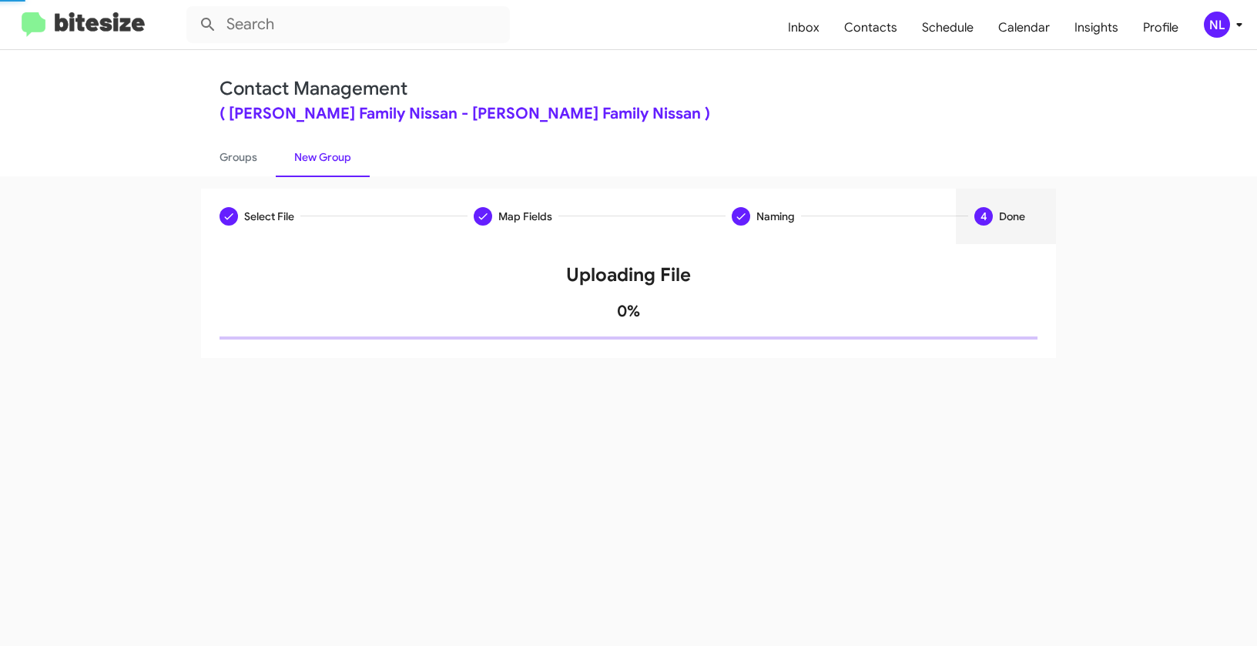
scroll to position [0, 0]
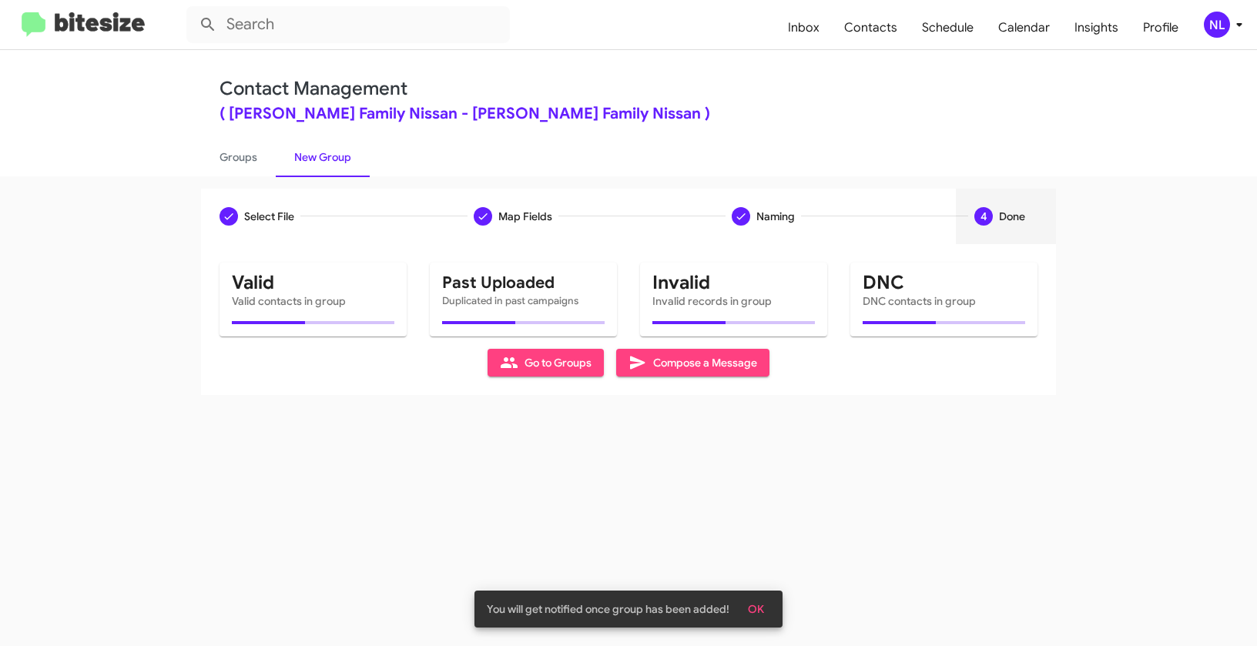
click at [762, 606] on span "OK" at bounding box center [756, 609] width 16 height 28
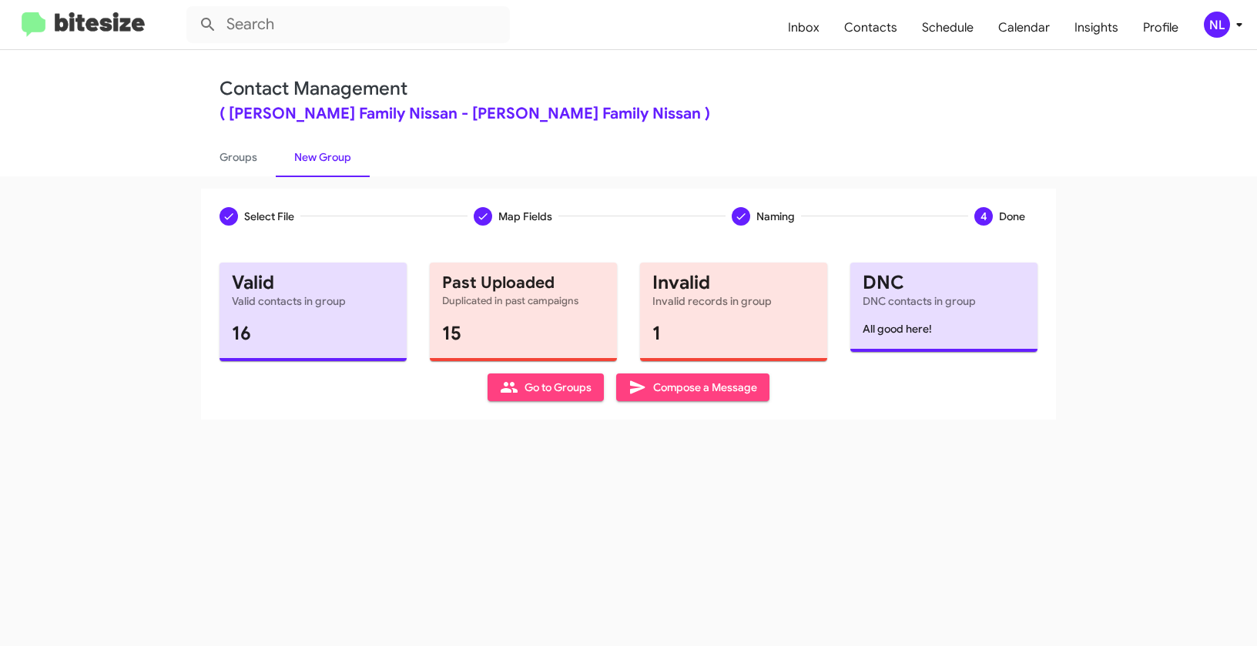
click at [528, 392] on span "Go to Groups" at bounding box center [546, 387] width 92 height 28
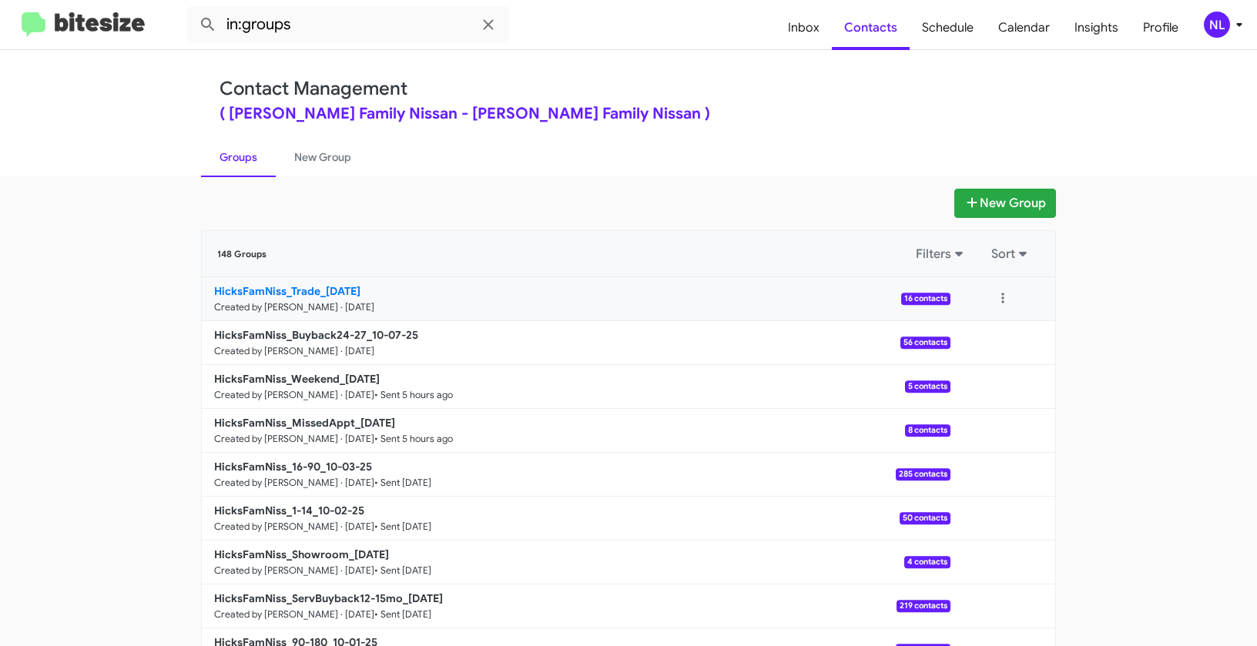
drag, startPoint x: 158, startPoint y: 290, endPoint x: 320, endPoint y: 283, distance: 161.9
click at [320, 283] on app-groups "New Group 148 Groups Filters Sort HicksFamNiss_Trade_10-07-25 Created by Nen Li…" at bounding box center [628, 473] width 1257 height 568
copy b "HicksFamNiss_Trade_"
click at [332, 18] on input "in:groups" at bounding box center [347, 24] width 323 height 37
paste input "HicksFamNiss_Trade_"
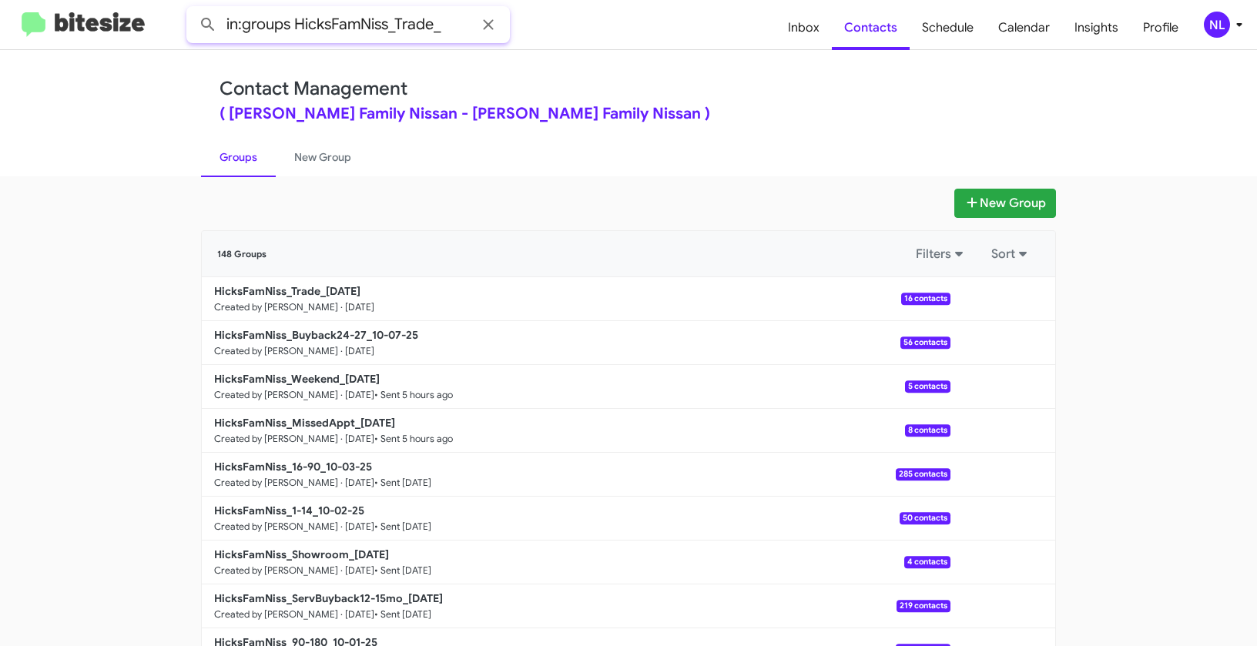
type input "in:groups HicksFamNiss_Trade_"
click at [193, 9] on button at bounding box center [208, 24] width 31 height 31
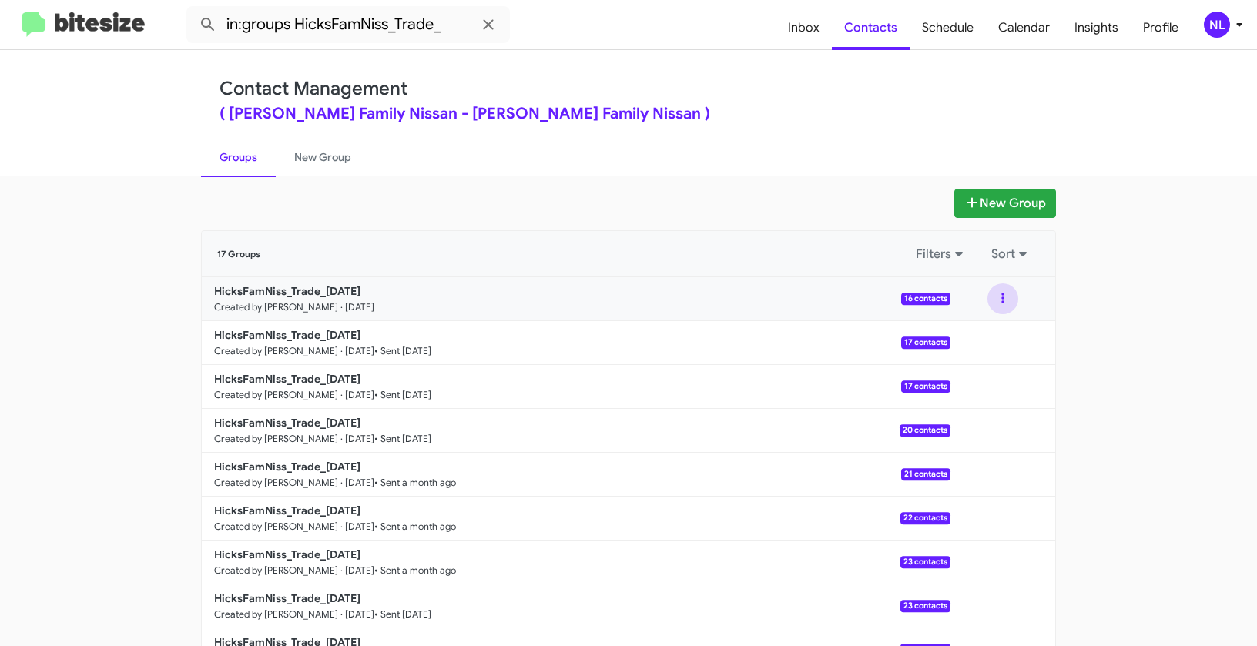
click at [992, 294] on button at bounding box center [1002, 298] width 31 height 31
click at [990, 328] on button "View contacts" at bounding box center [956, 340] width 123 height 37
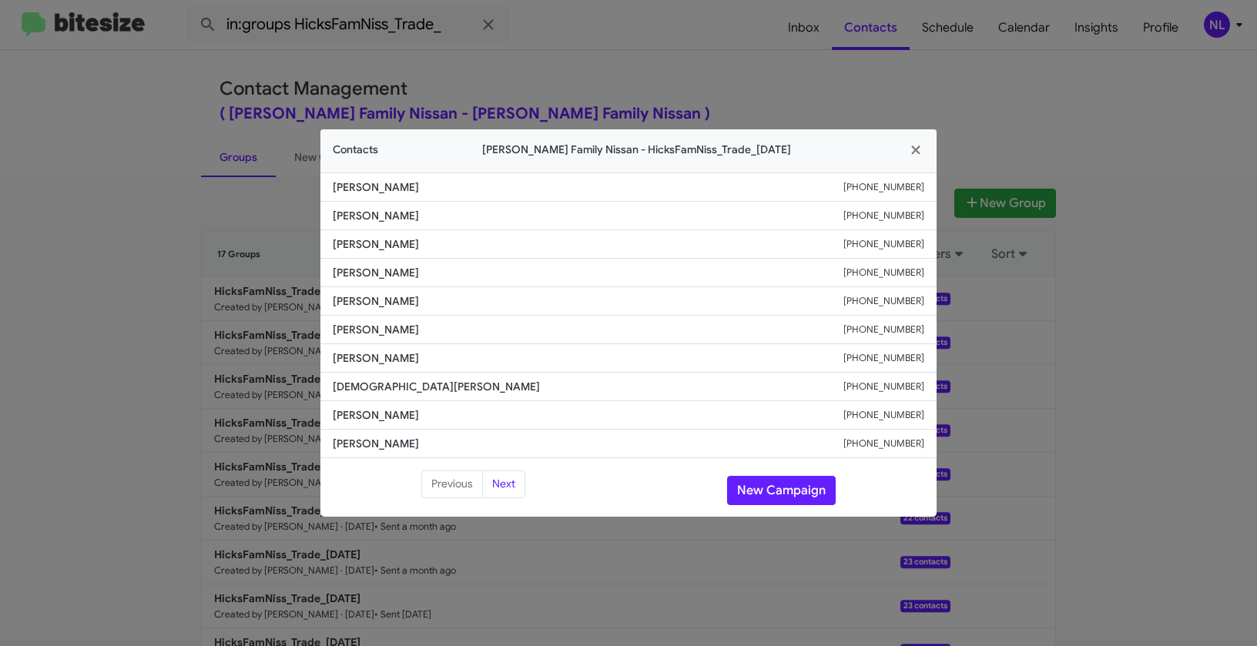
drag, startPoint x: 323, startPoint y: 273, endPoint x: 441, endPoint y: 275, distance: 118.6
click at [441, 275] on li "Annette Cavazos +13614140711" at bounding box center [628, 273] width 616 height 28
copy span "Annette Cavazos"
click at [782, 481] on button "New Campaign" at bounding box center [781, 490] width 109 height 29
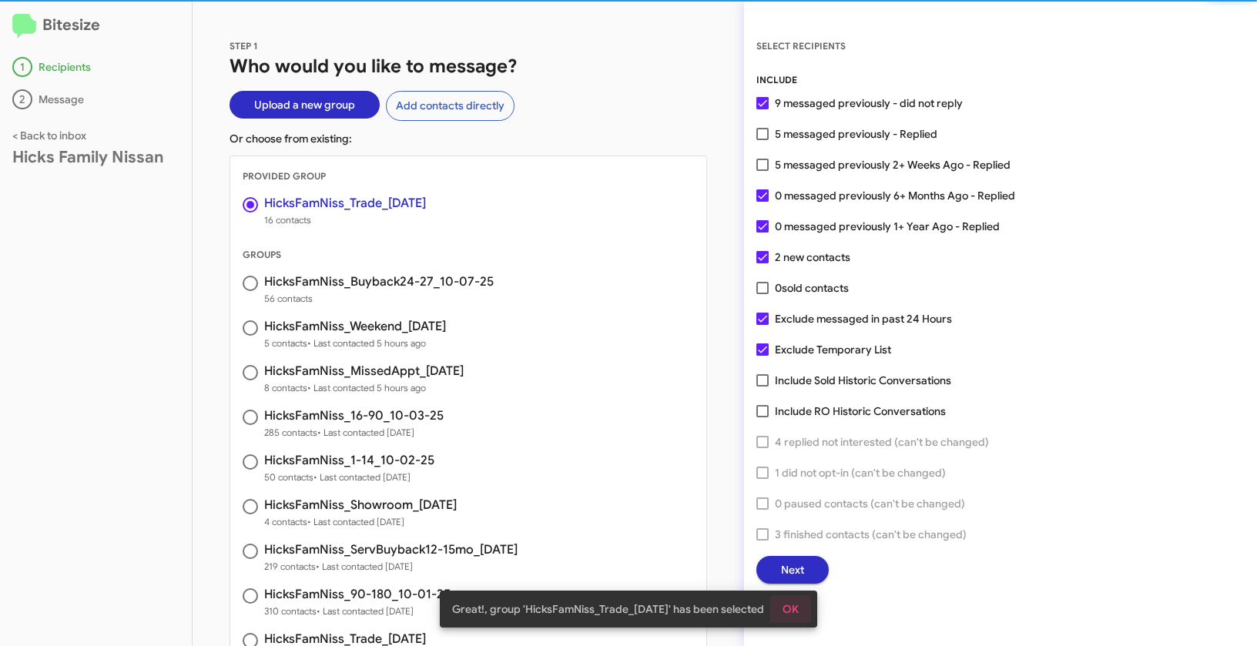
click at [799, 608] on span "OK" at bounding box center [790, 609] width 16 height 28
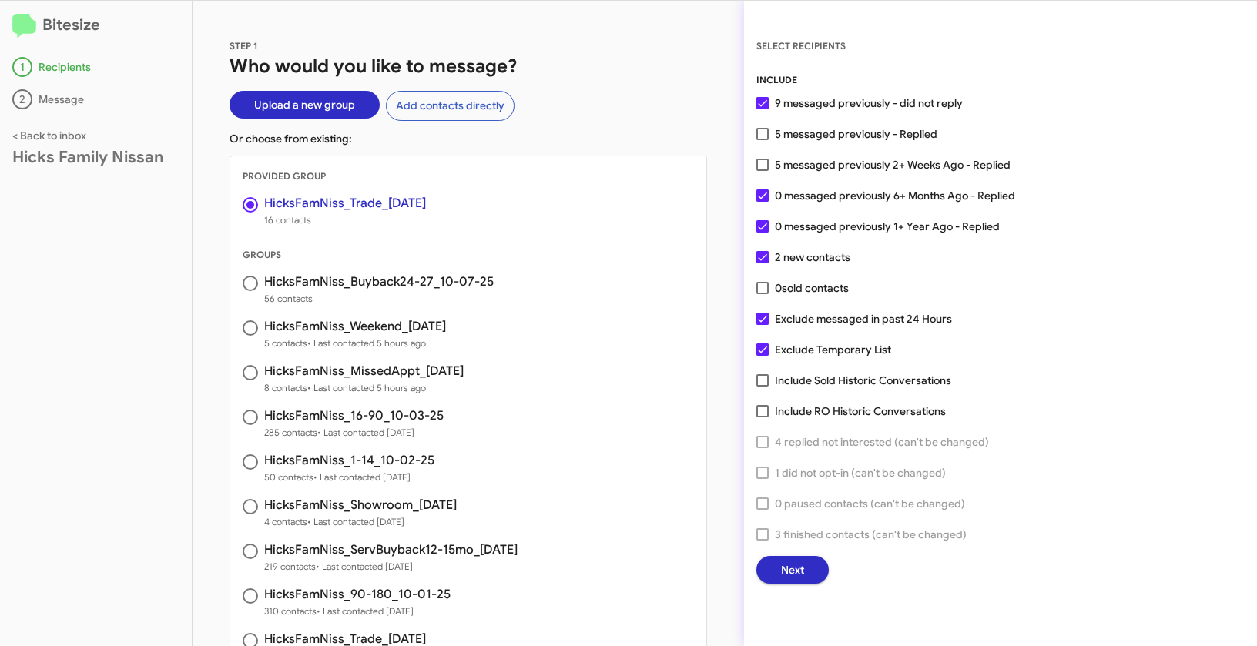
click at [811, 558] on button "Next" at bounding box center [792, 570] width 72 height 28
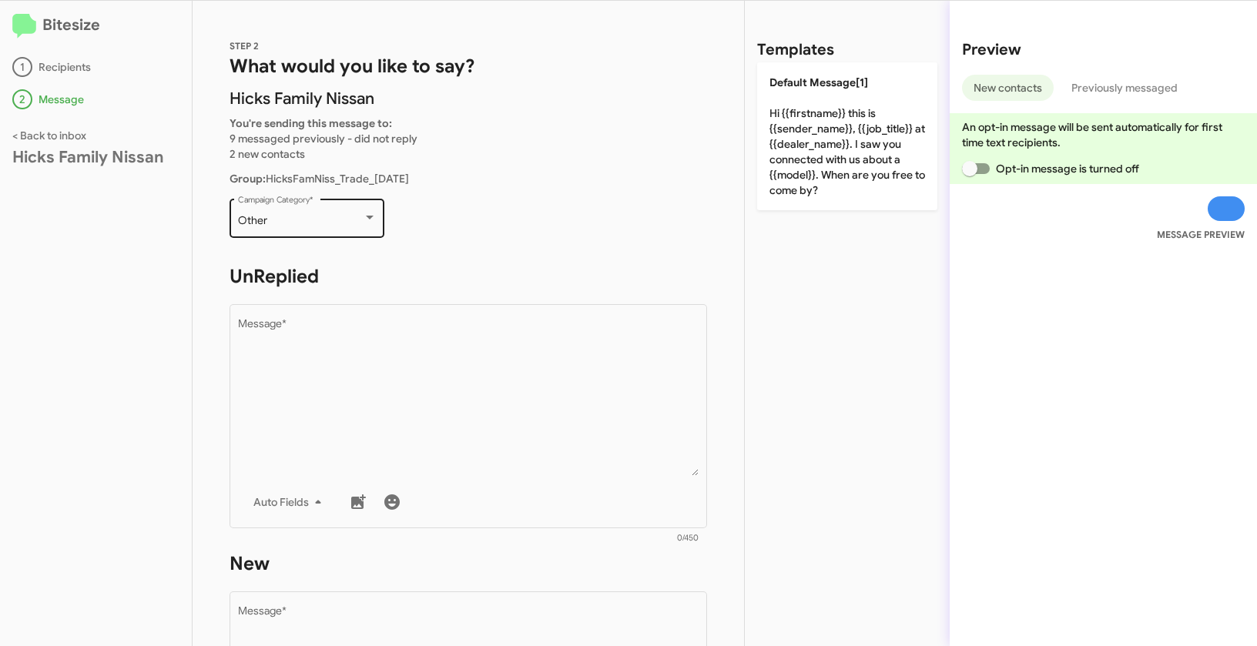
click at [306, 223] on div "Other" at bounding box center [300, 221] width 125 height 12
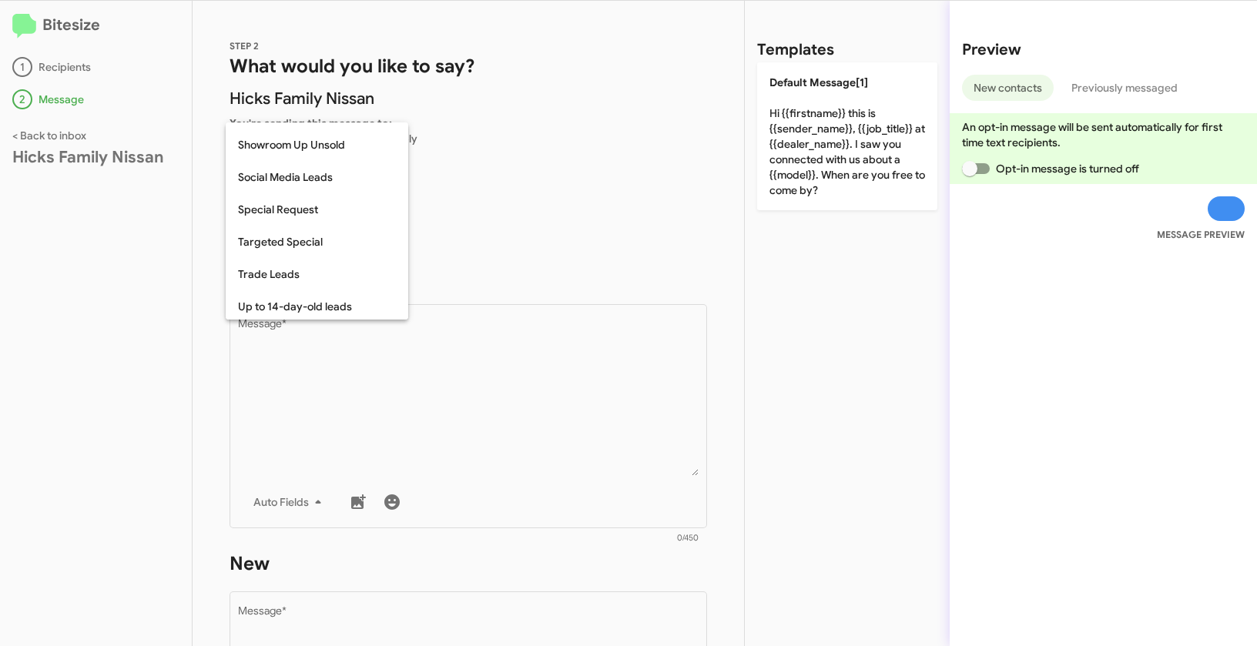
scroll to position [579, 0]
click at [294, 271] on span "Trade Leads" at bounding box center [317, 271] width 158 height 32
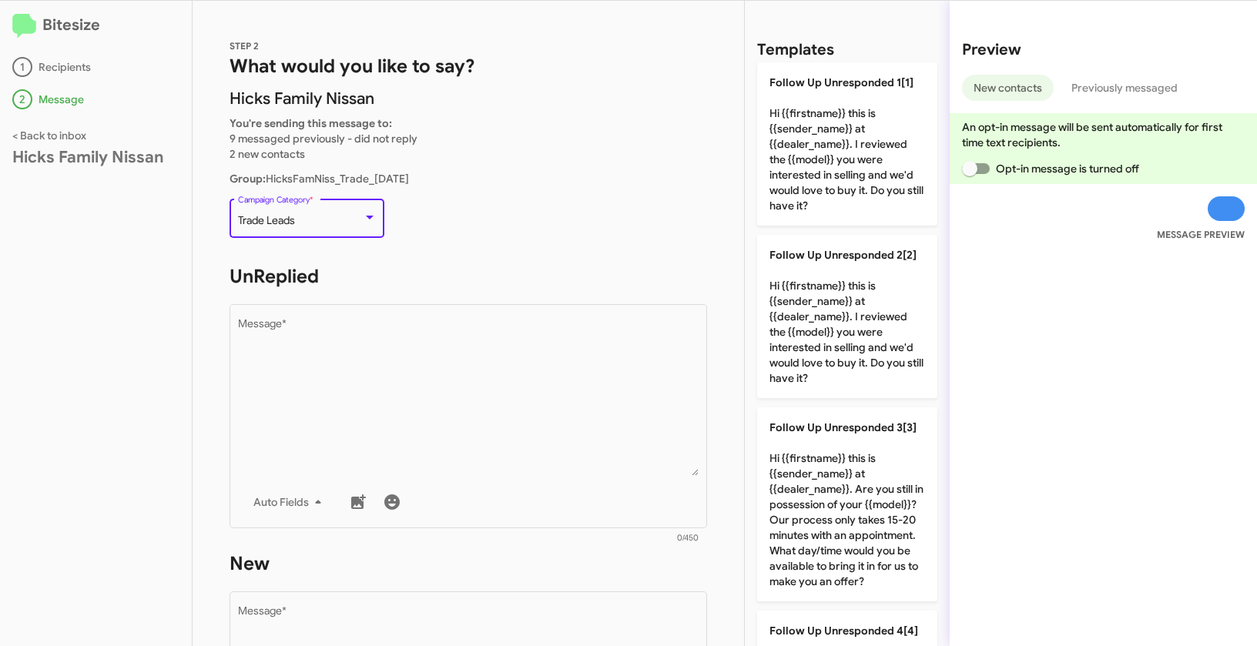
drag, startPoint x: 240, startPoint y: 218, endPoint x: 316, endPoint y: 218, distance: 75.5
click at [316, 218] on div "Trade Leads" at bounding box center [300, 221] width 125 height 12
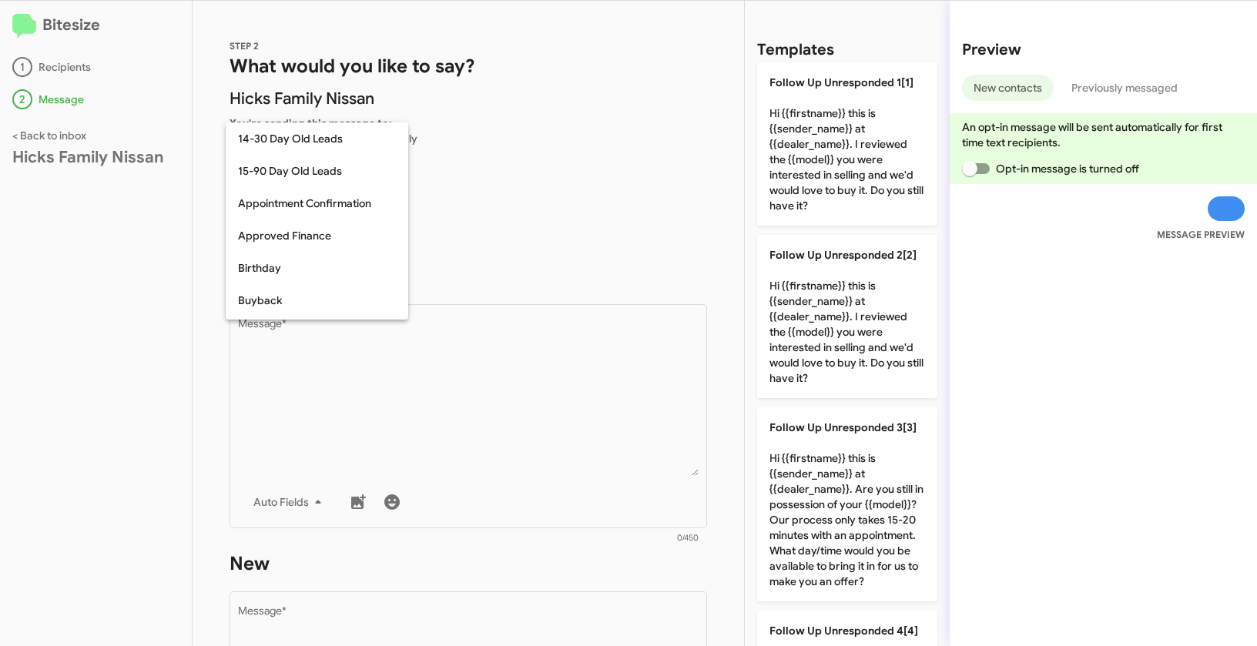
scroll to position [628, 0]
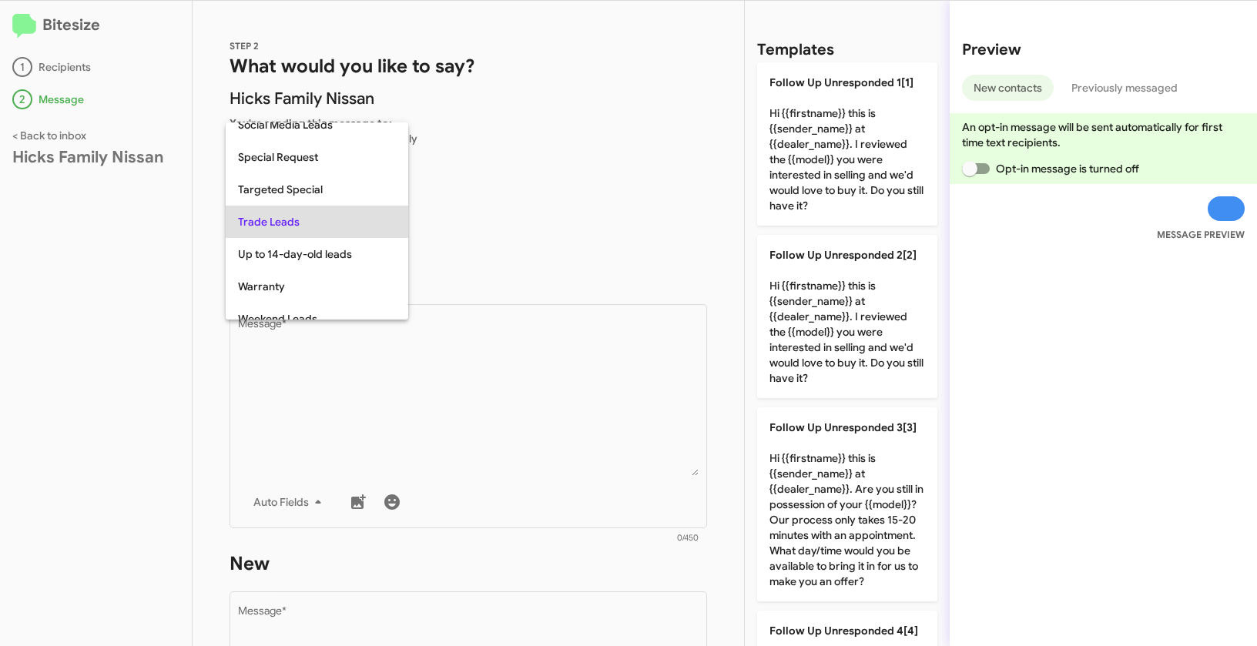
copy span "rade Leads"
click at [107, 228] on div at bounding box center [628, 323] width 1257 height 646
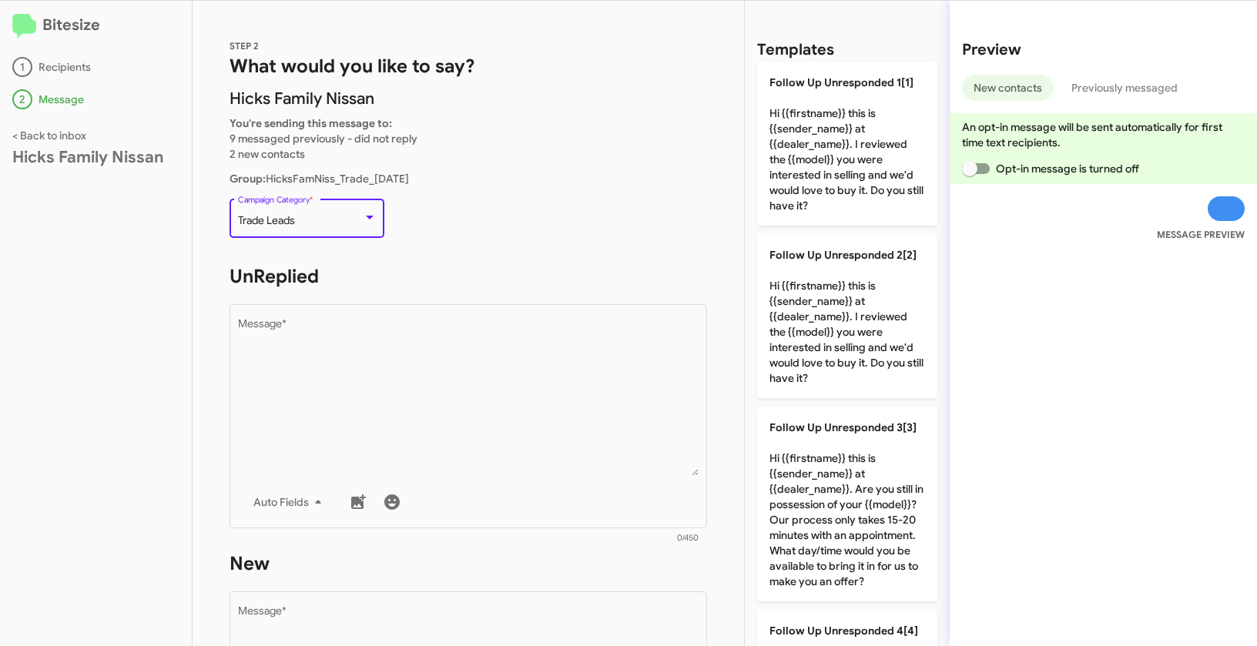
drag, startPoint x: 237, startPoint y: 216, endPoint x: 323, endPoint y: 219, distance: 86.3
click at [323, 219] on div "Trade Leads" at bounding box center [300, 221] width 125 height 12
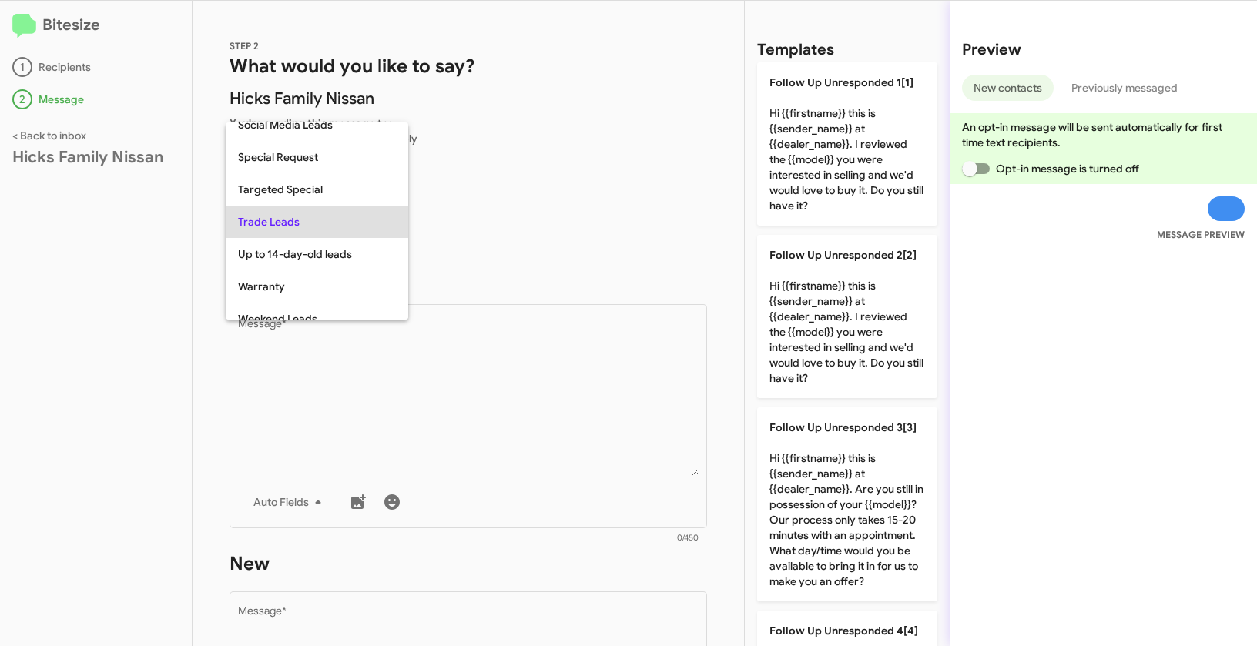
copy span "Trade Leads"
click at [538, 436] on div at bounding box center [628, 323] width 1257 height 646
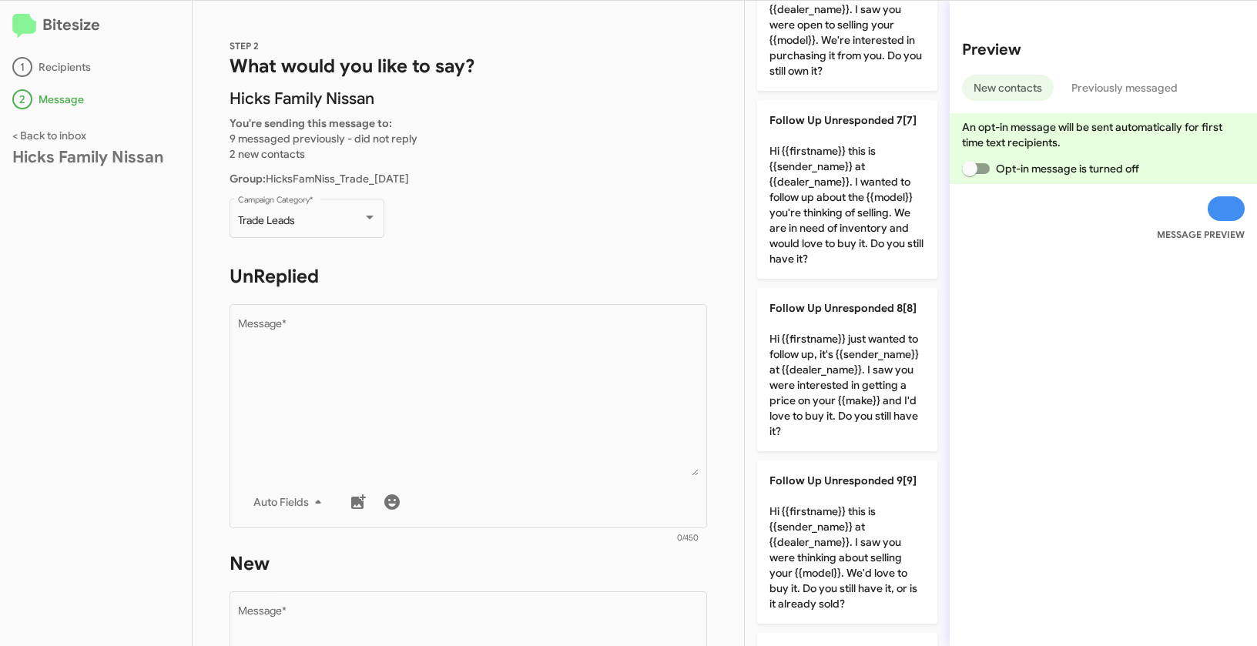
scroll to position [1094, 0]
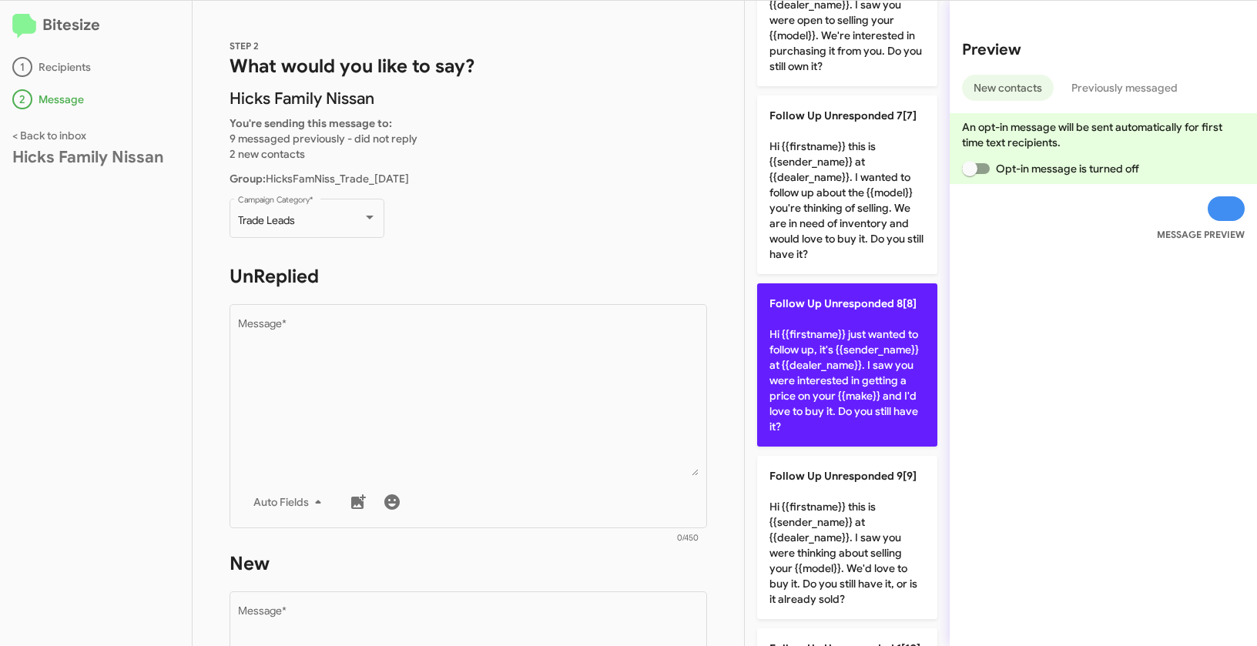
click at [843, 409] on p "Follow Up Unresponded 8[8] Hi {{firstname}} just wanted to follow up, it's {{se…" at bounding box center [847, 364] width 180 height 163
type textarea "Hi {{firstname}} just wanted to follow up, it's {{sender_name}} at {{dealer_nam…"
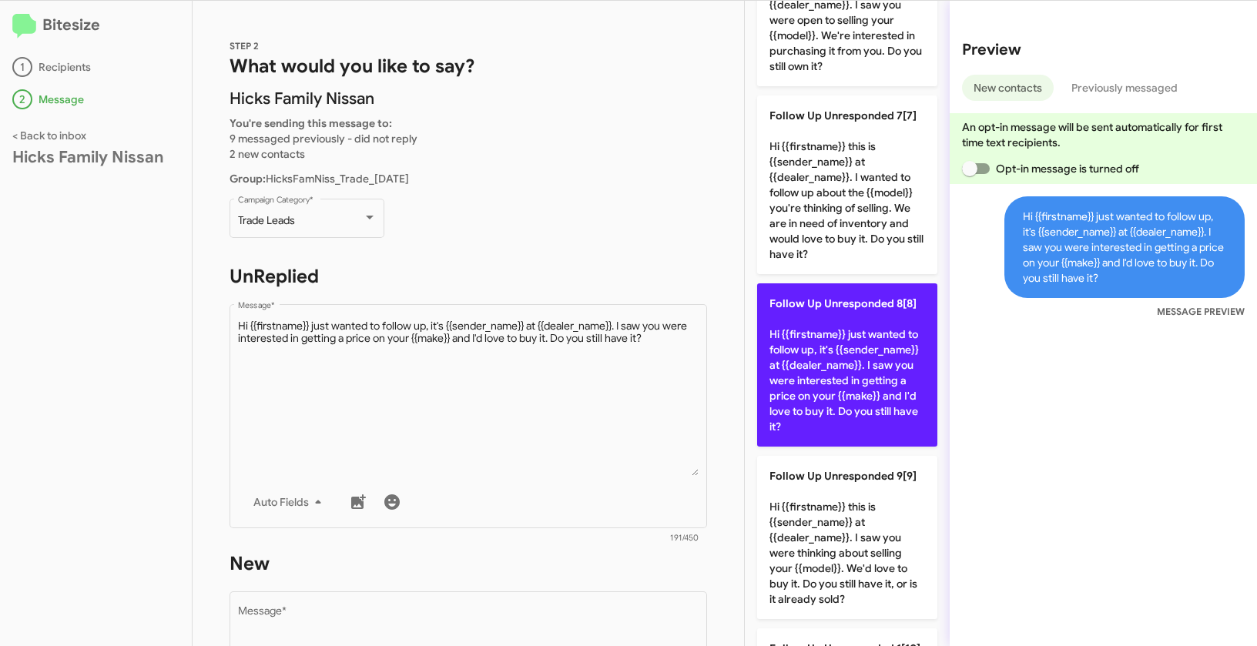
click at [843, 409] on p "Follow Up Unresponded 8[8] Hi {{firstname}} just wanted to follow up, it's {{se…" at bounding box center [847, 364] width 180 height 163
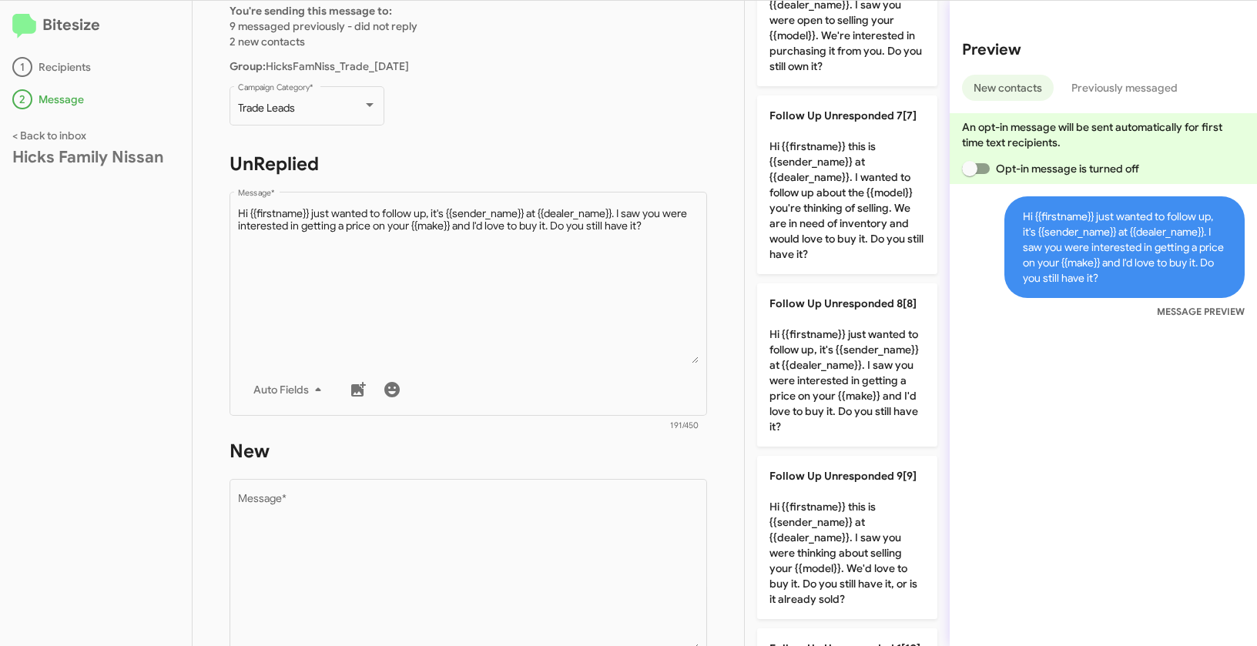
scroll to position [252, 0]
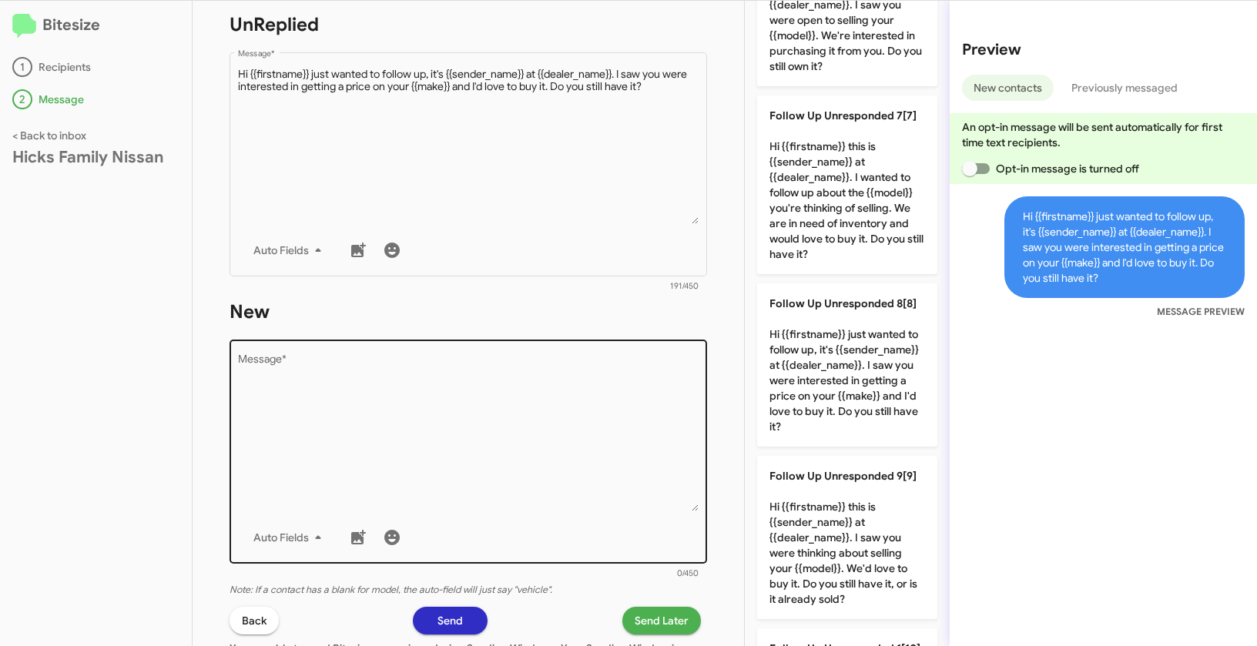
click at [631, 464] on textarea "Message *" at bounding box center [468, 432] width 461 height 157
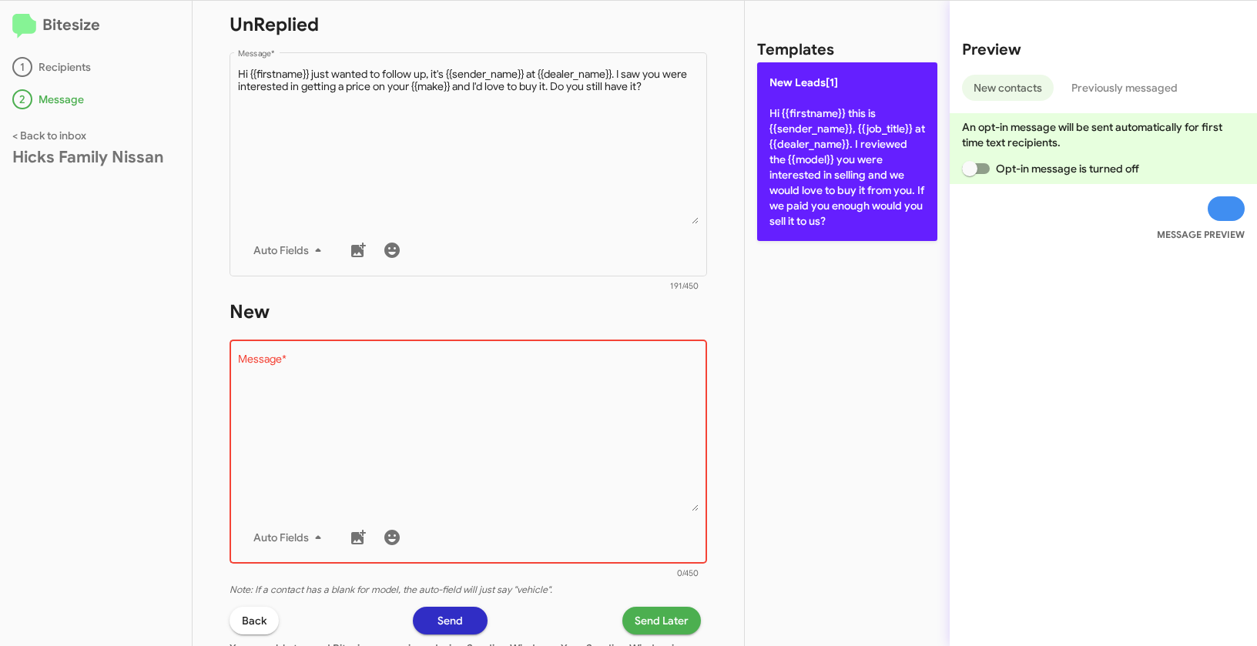
click at [879, 116] on p "New Leads[1] Hi {{firstname}} this is {{sender_name}}, {{job_title}} at {{deale…" at bounding box center [847, 151] width 180 height 179
type textarea "Hi {{firstname}} this is {{sender_name}}, {{job_title}} at {{dealer_name}}. I r…"
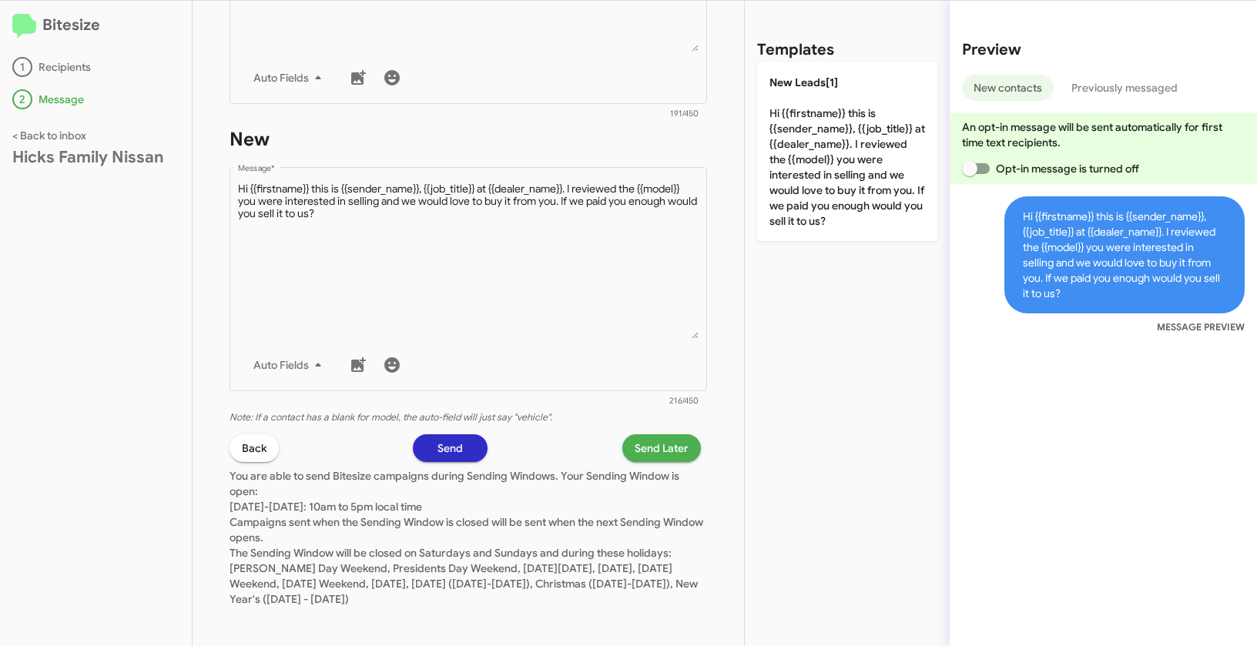
scroll to position [430, 0]
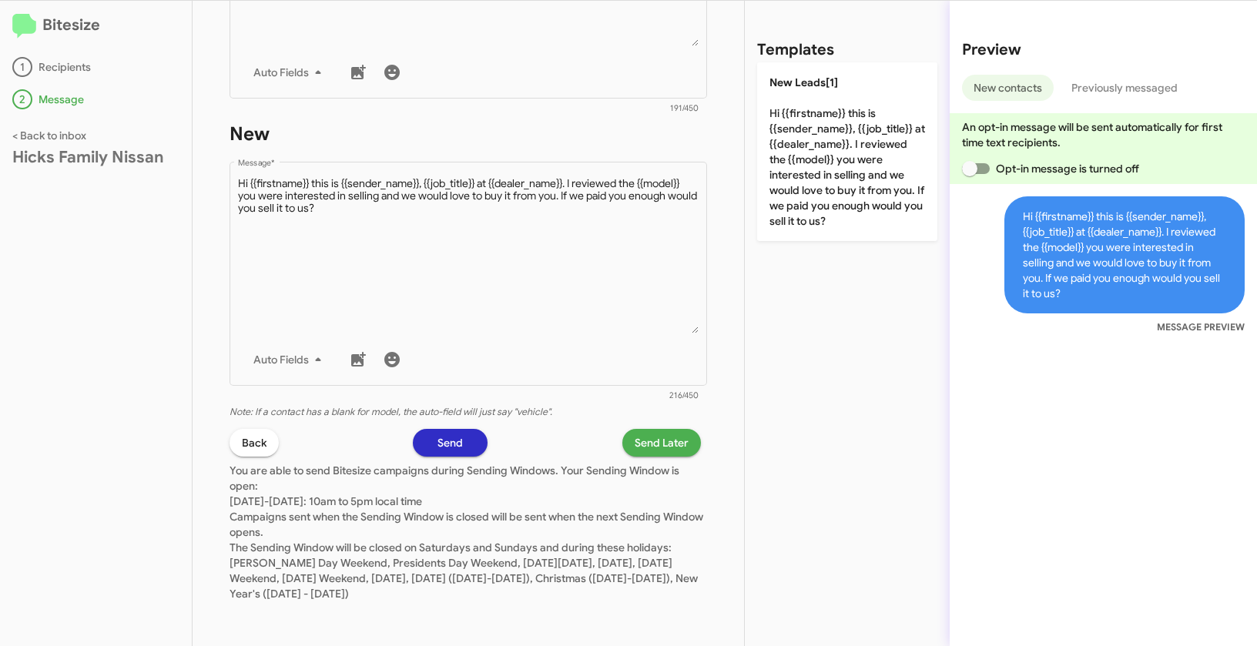
click at [644, 440] on span "Send Later" at bounding box center [662, 443] width 54 height 28
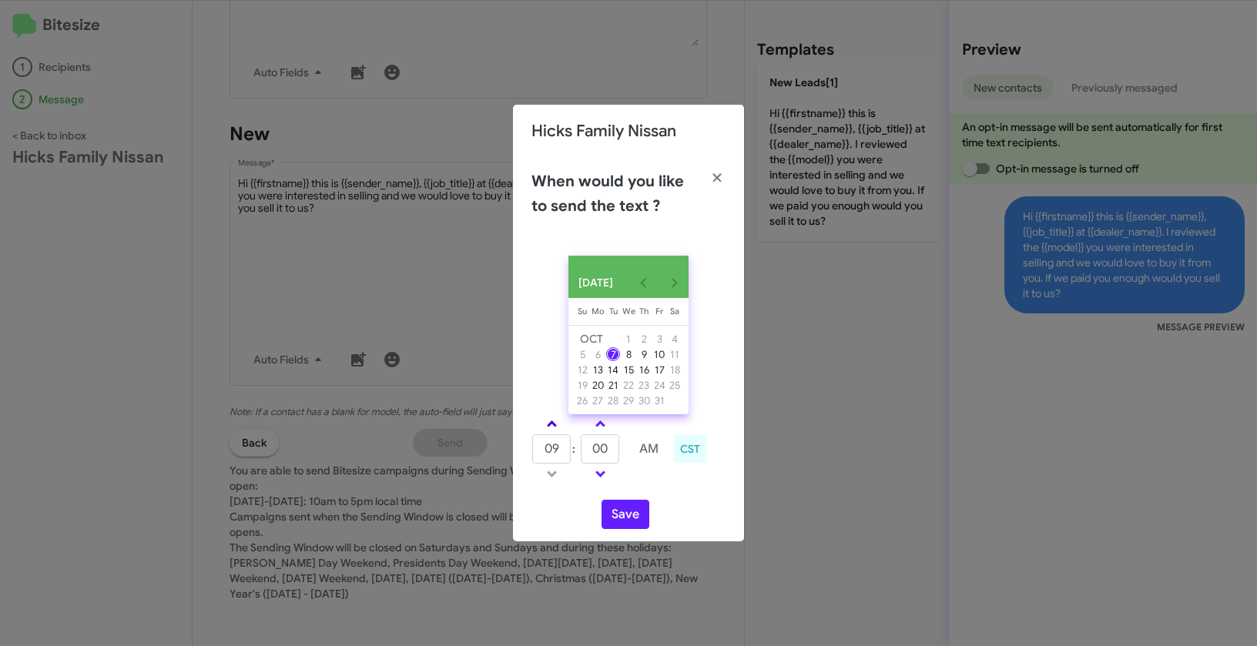
click at [551, 428] on span at bounding box center [552, 425] width 10 height 10
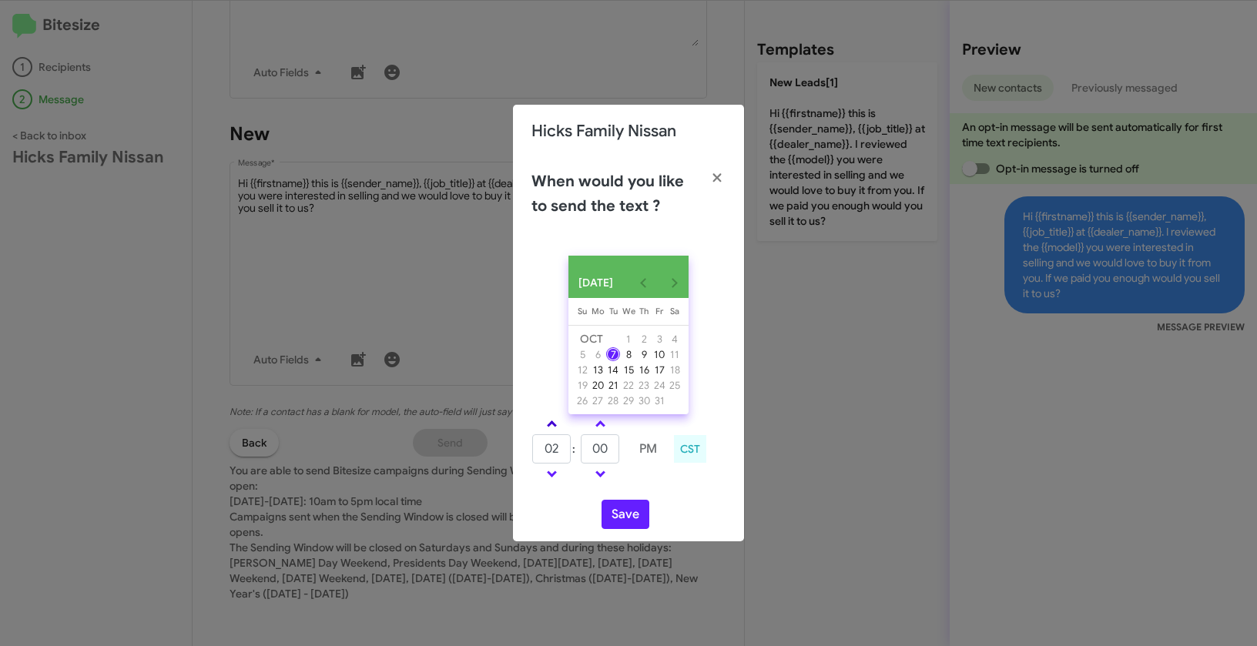
click at [551, 428] on span at bounding box center [552, 425] width 10 height 10
type input "05"
drag, startPoint x: 613, startPoint y: 454, endPoint x: 586, endPoint y: 447, distance: 28.0
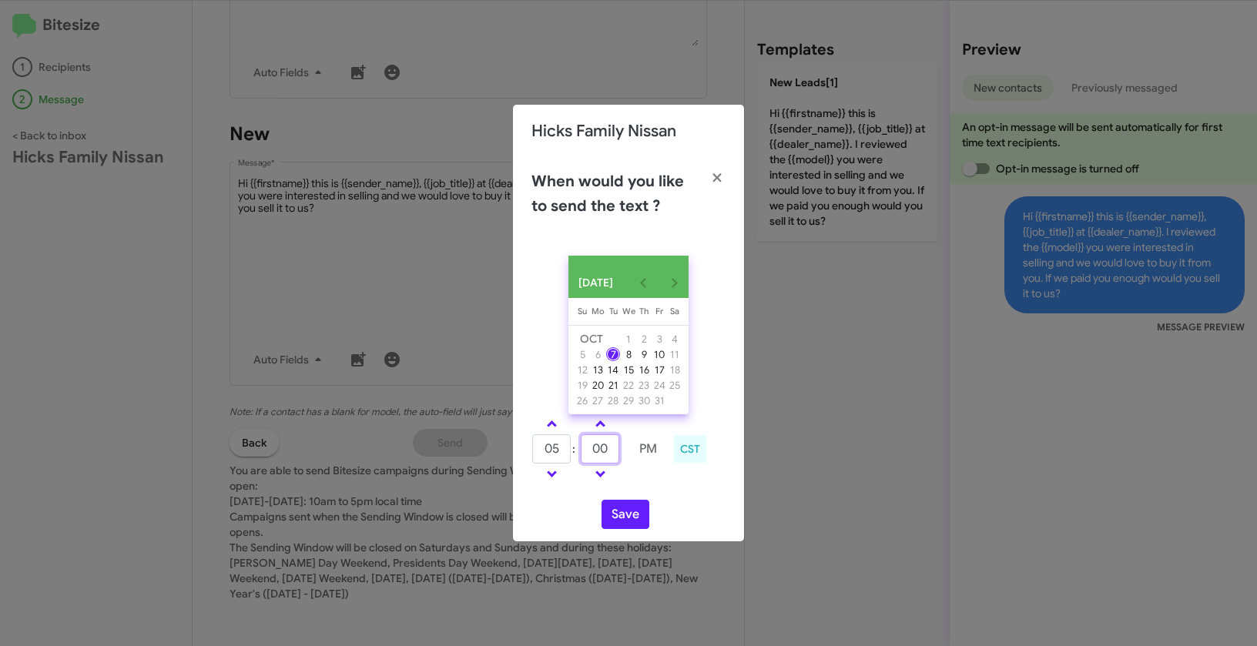
click at [586, 447] on input "00" at bounding box center [600, 448] width 39 height 29
type input "30"
click at [633, 525] on button "Save" at bounding box center [625, 514] width 48 height 29
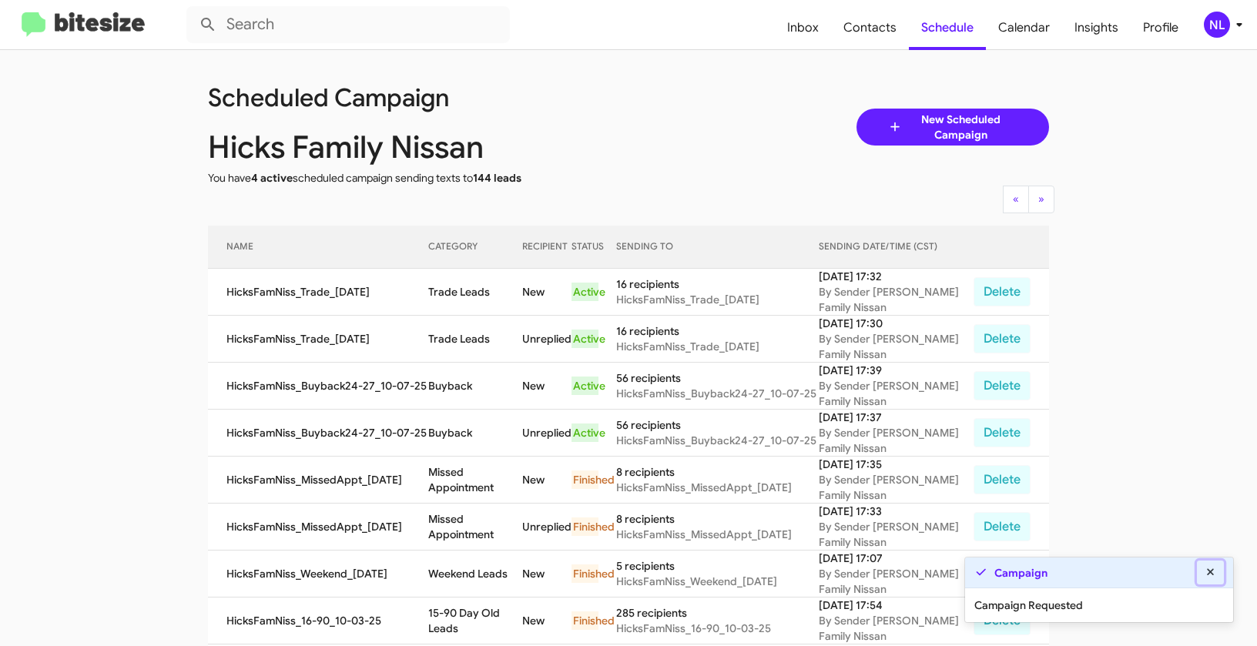
click at [1215, 567] on icon at bounding box center [1211, 572] width 14 height 11
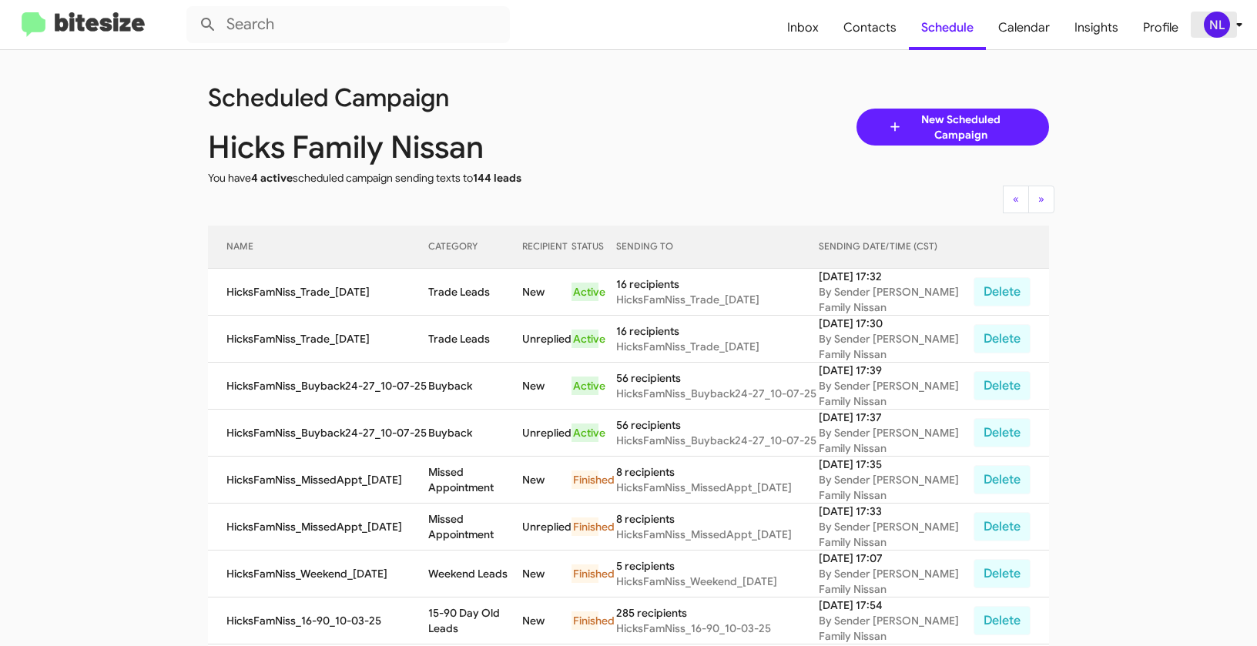
click at [1214, 16] on div "NL" at bounding box center [1217, 25] width 26 height 26
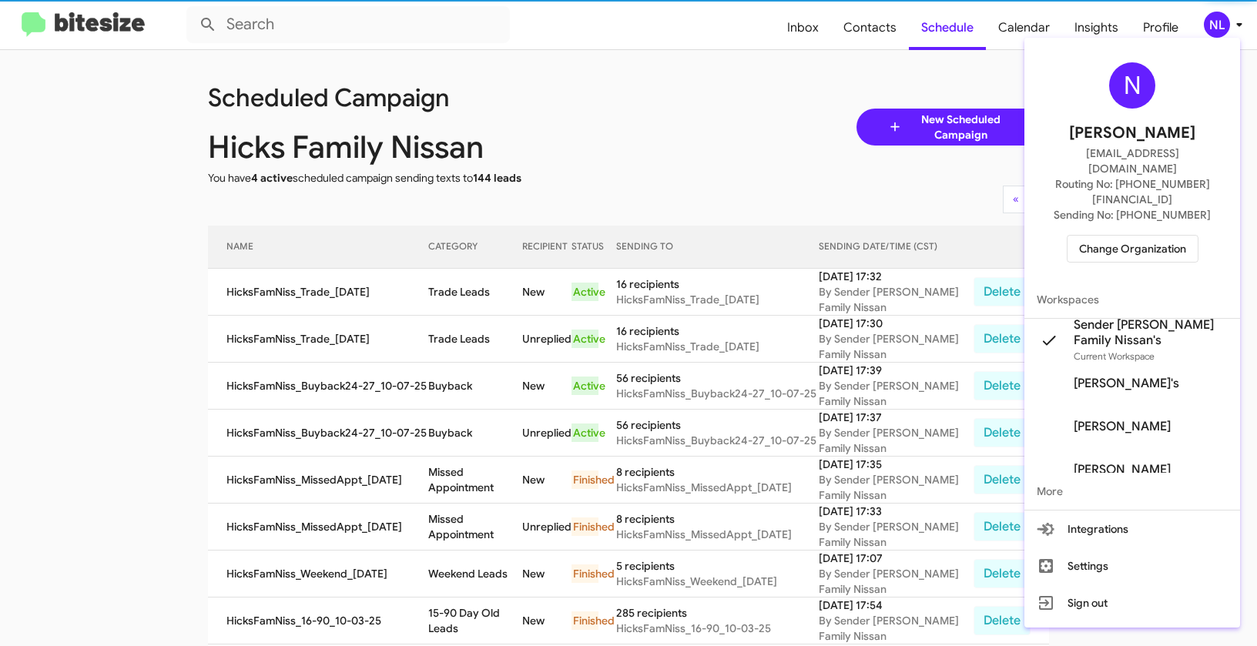
click at [1144, 236] on span "Change Organization" at bounding box center [1132, 249] width 107 height 26
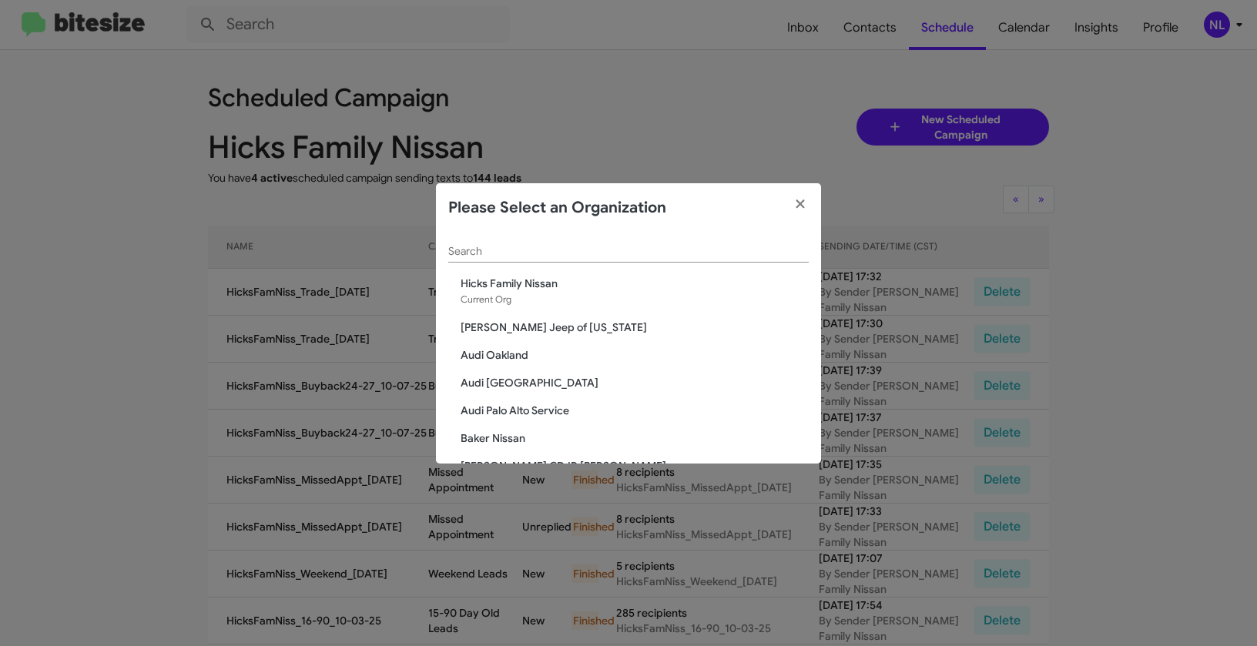
click at [645, 251] on input "Search" at bounding box center [628, 252] width 360 height 12
paste input "Chevrolet of Bowie"
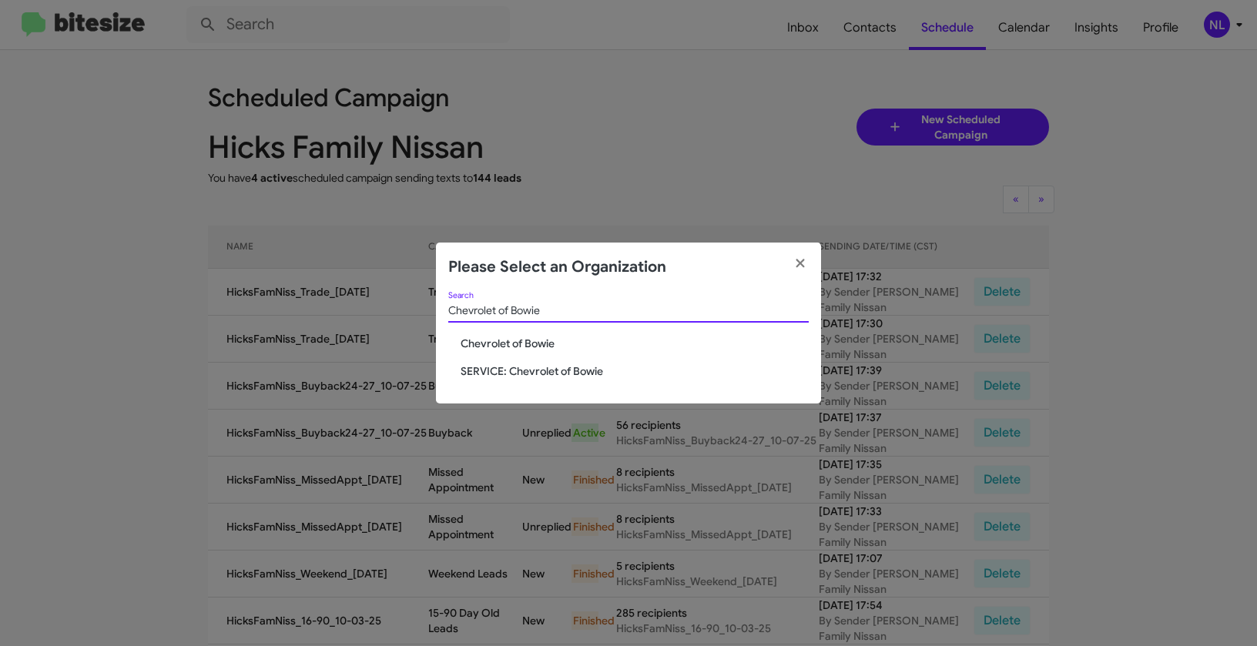
type input "Chevrolet of Bowie"
click at [488, 348] on span "Chevrolet of Bowie" at bounding box center [635, 343] width 348 height 15
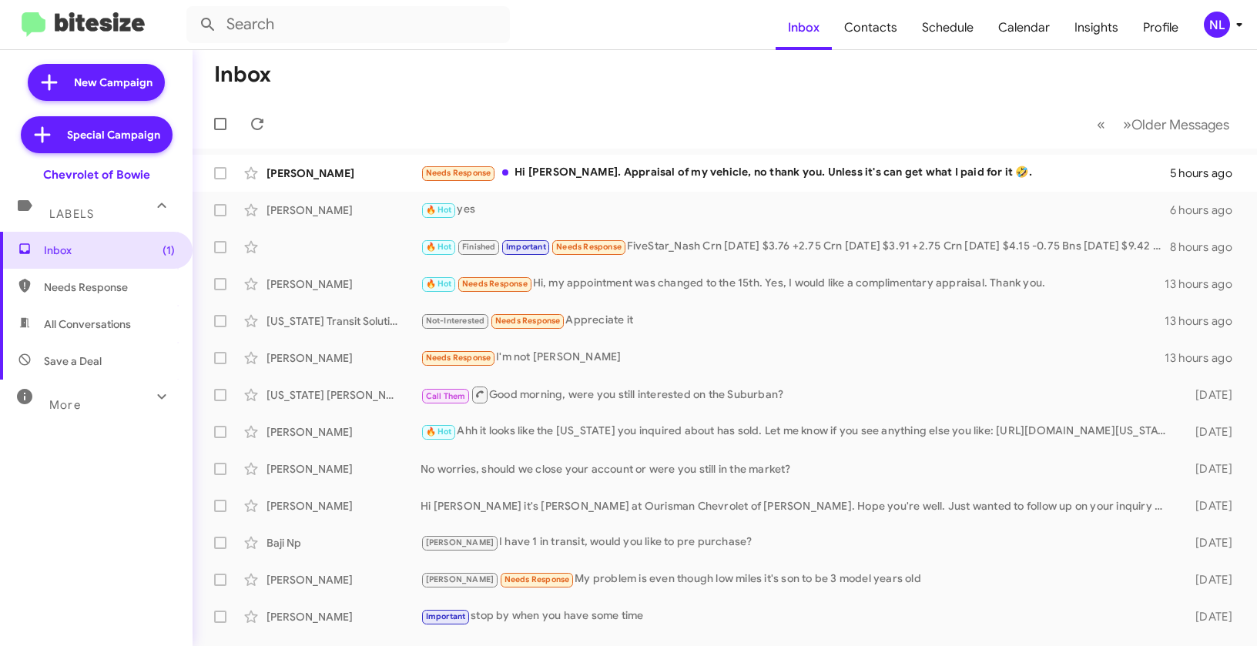
click at [1216, 28] on div "NL" at bounding box center [1217, 25] width 26 height 26
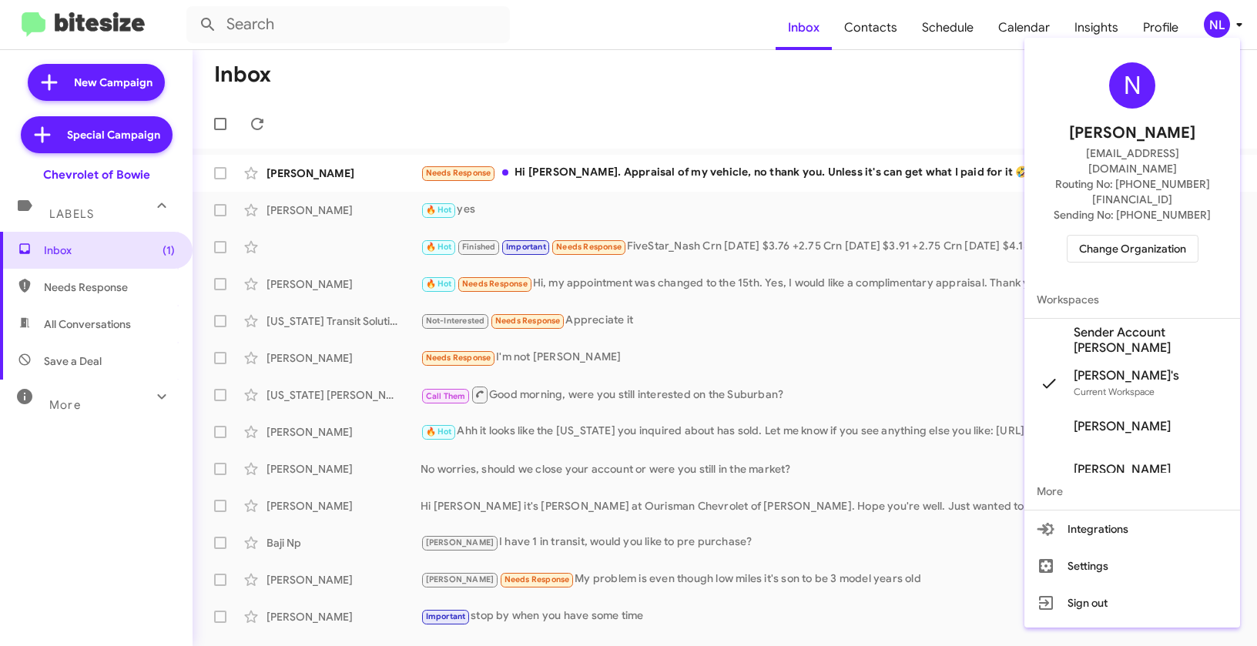
click at [1124, 325] on span "Sender Account [PERSON_NAME]" at bounding box center [1151, 340] width 154 height 31
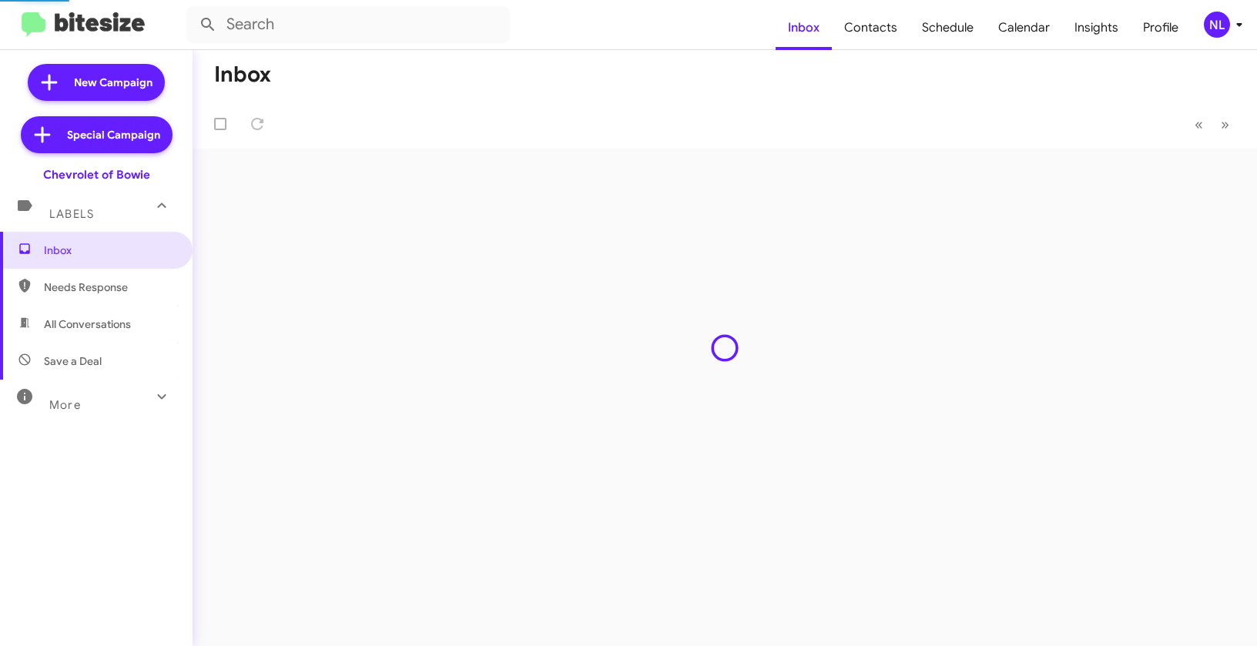
click at [867, 32] on span "Contacts" at bounding box center [871, 27] width 78 height 45
type input "in:groups"
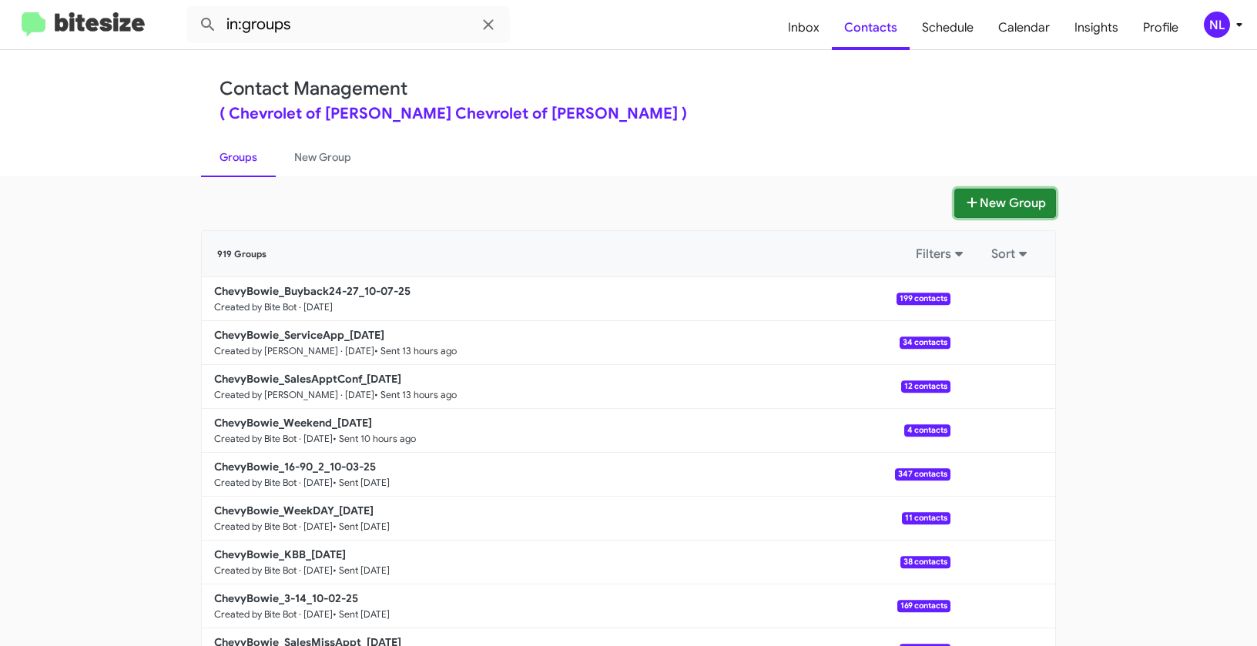
click at [989, 200] on button "New Group" at bounding box center [1005, 203] width 102 height 29
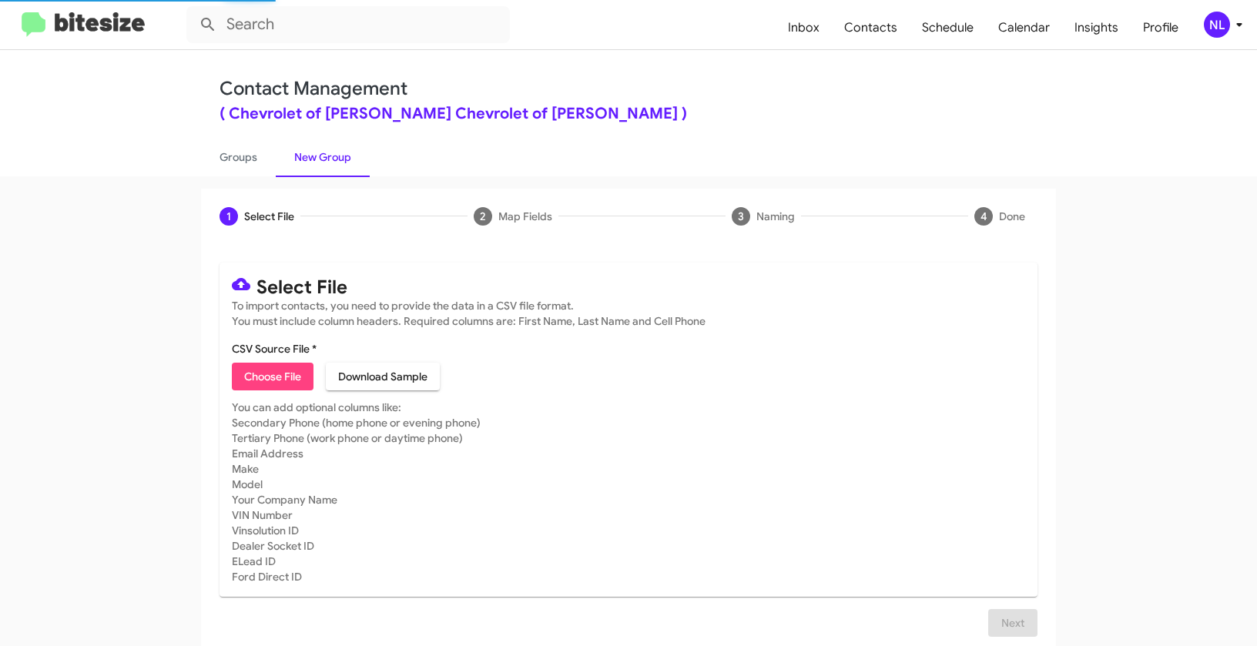
click at [286, 376] on span "Choose File" at bounding box center [272, 377] width 57 height 28
type input "ChevyBowie_ServBuyback12MoSS_10-07-25"
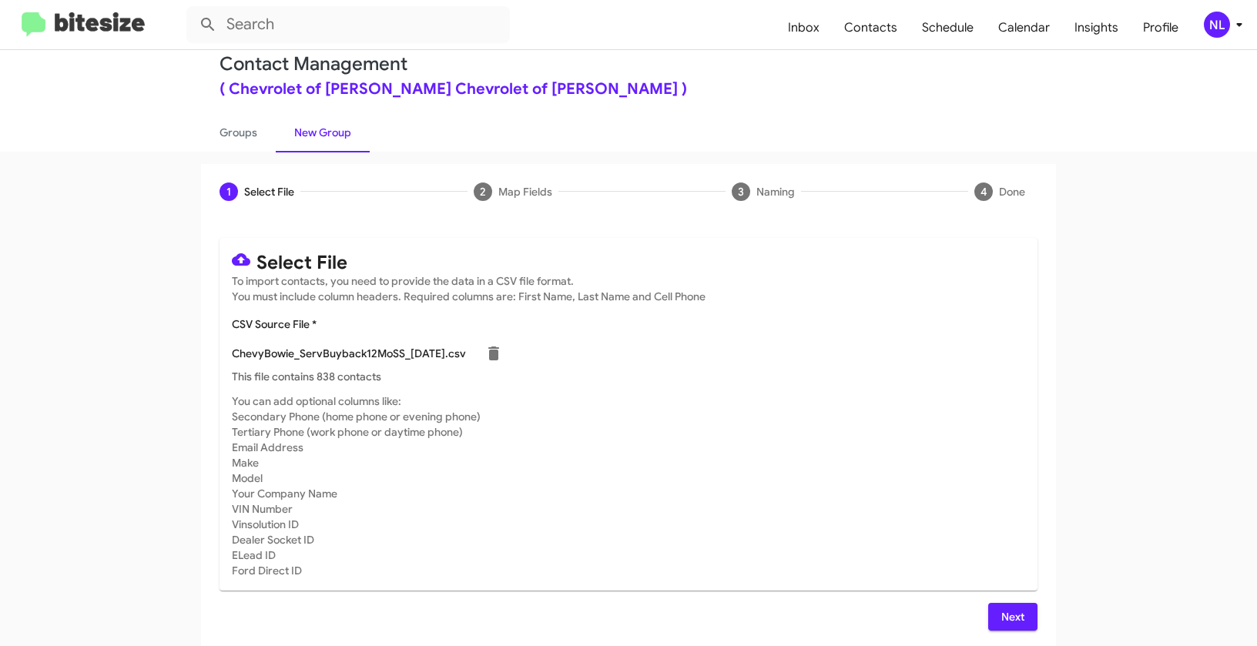
scroll to position [28, 0]
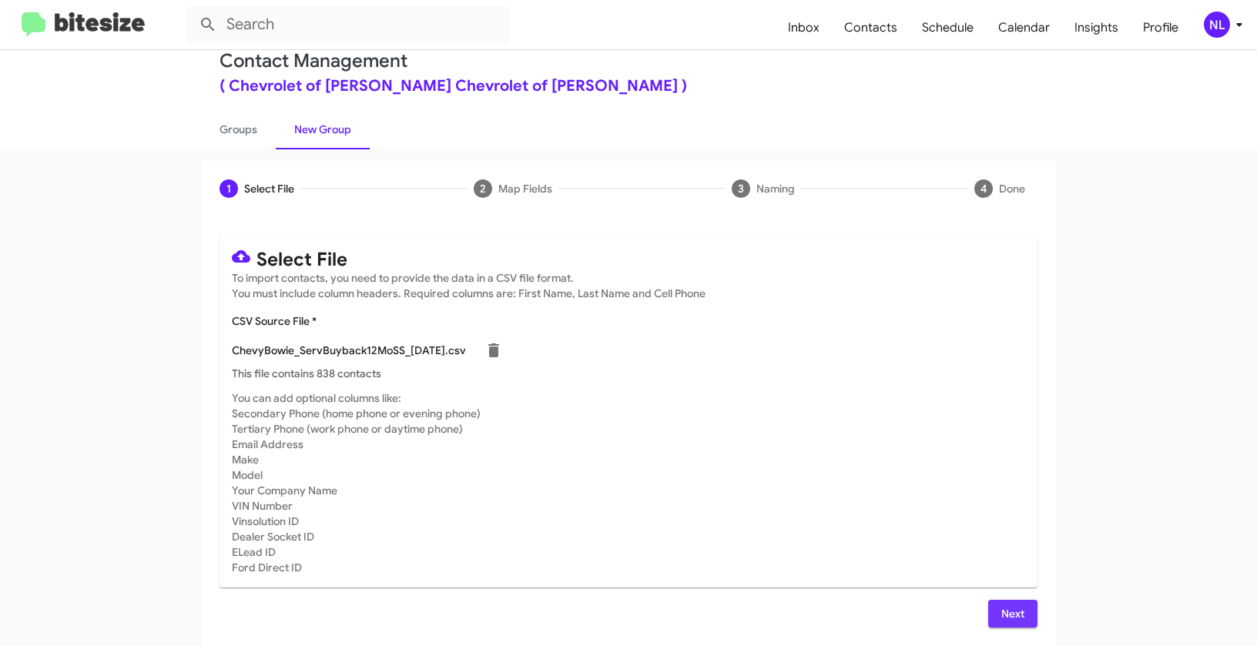
click at [1008, 615] on span "Next" at bounding box center [1012, 614] width 25 height 28
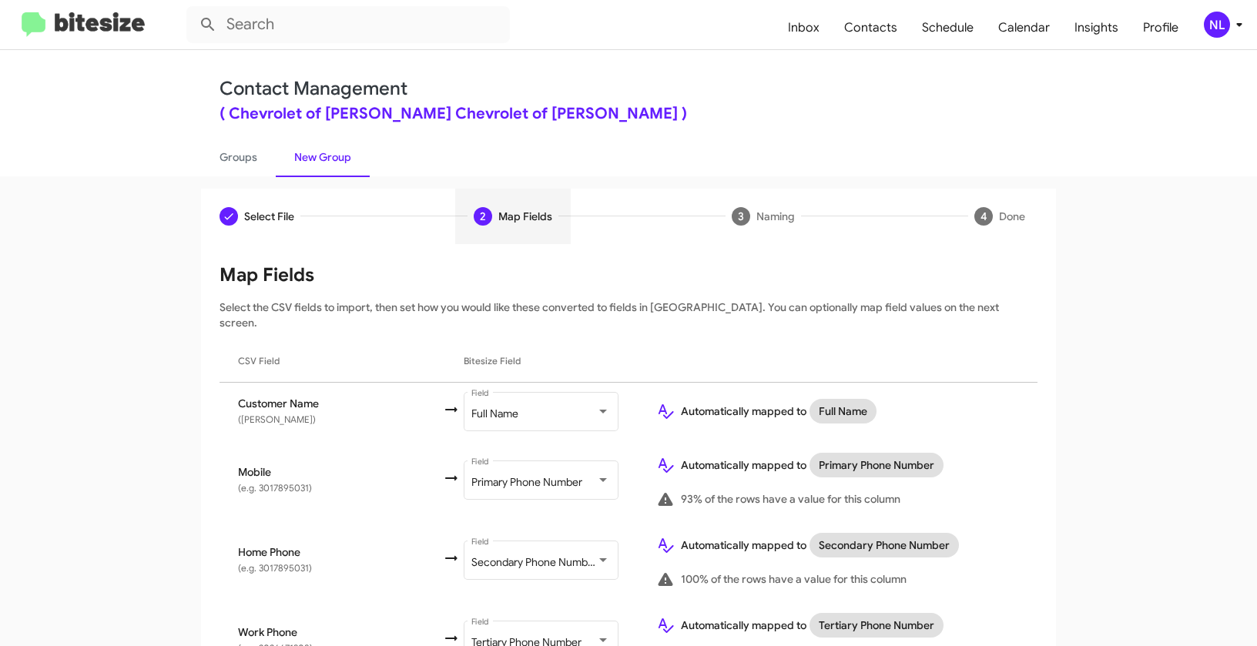
scroll to position [191, 0]
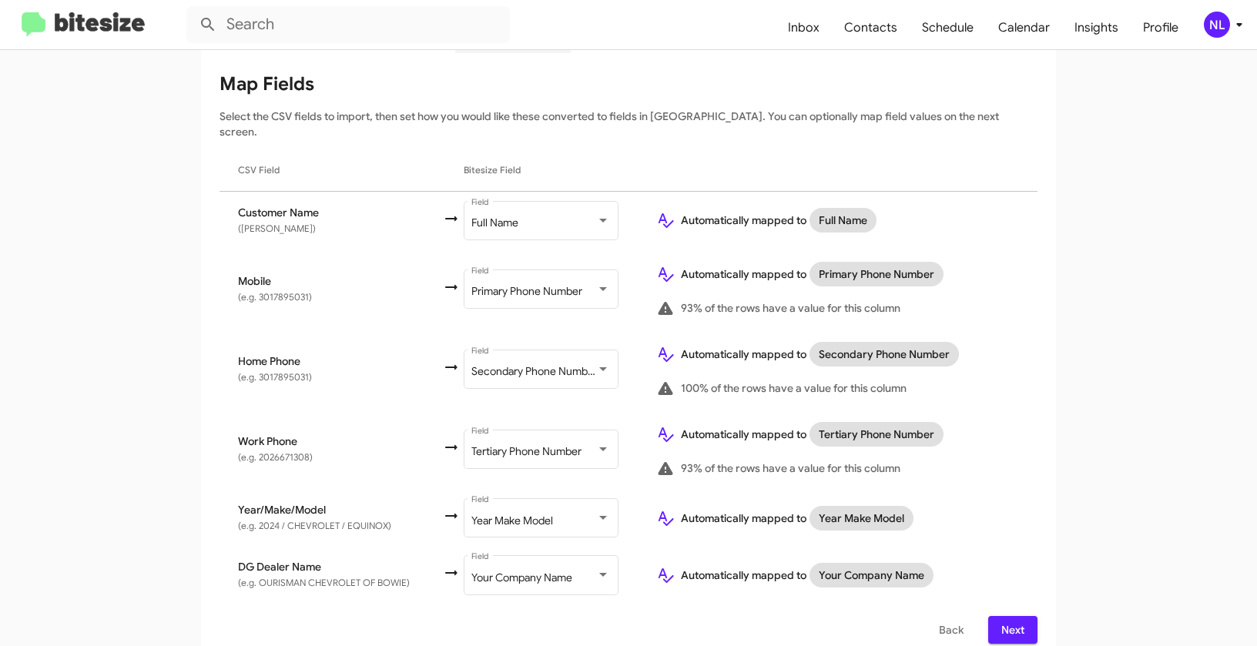
click at [1011, 618] on span "Next" at bounding box center [1012, 630] width 25 height 28
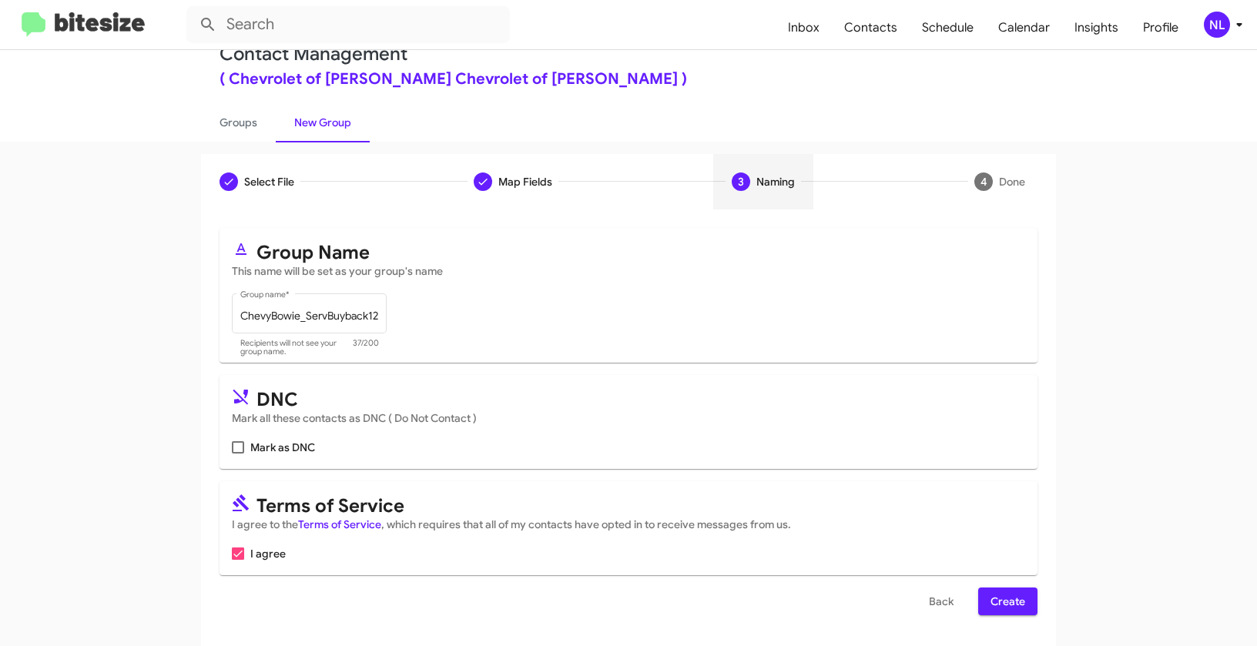
scroll to position [35, 0]
click at [1013, 603] on span "Create" at bounding box center [1007, 602] width 35 height 28
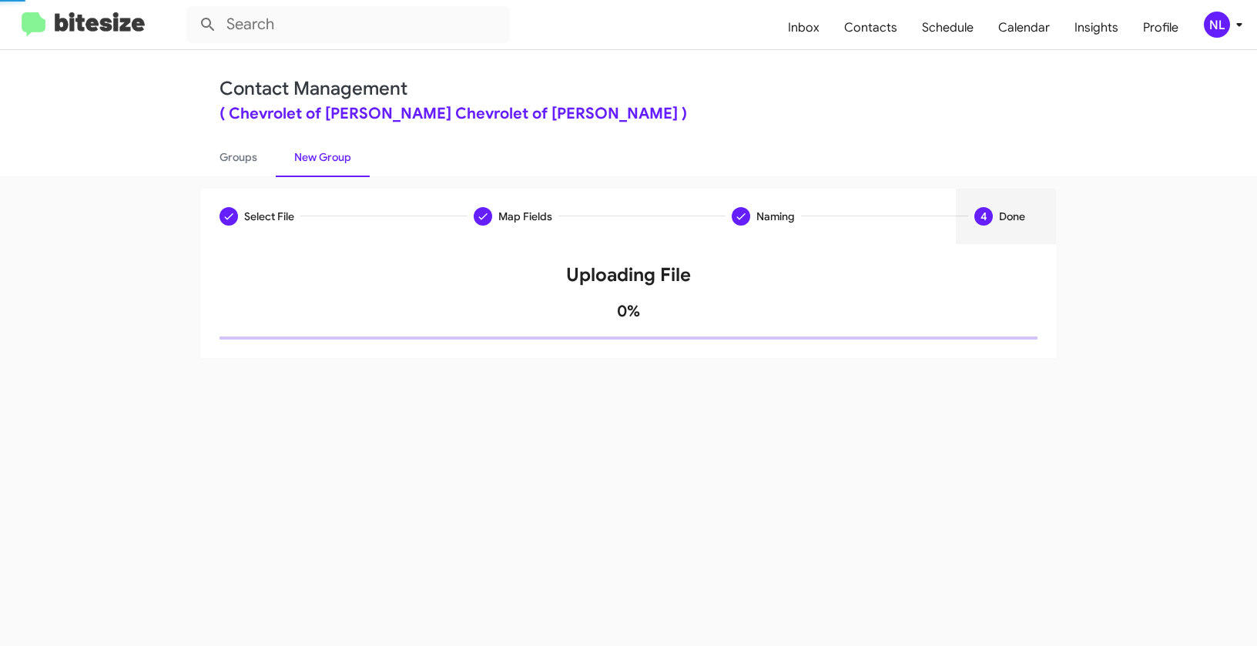
scroll to position [0, 0]
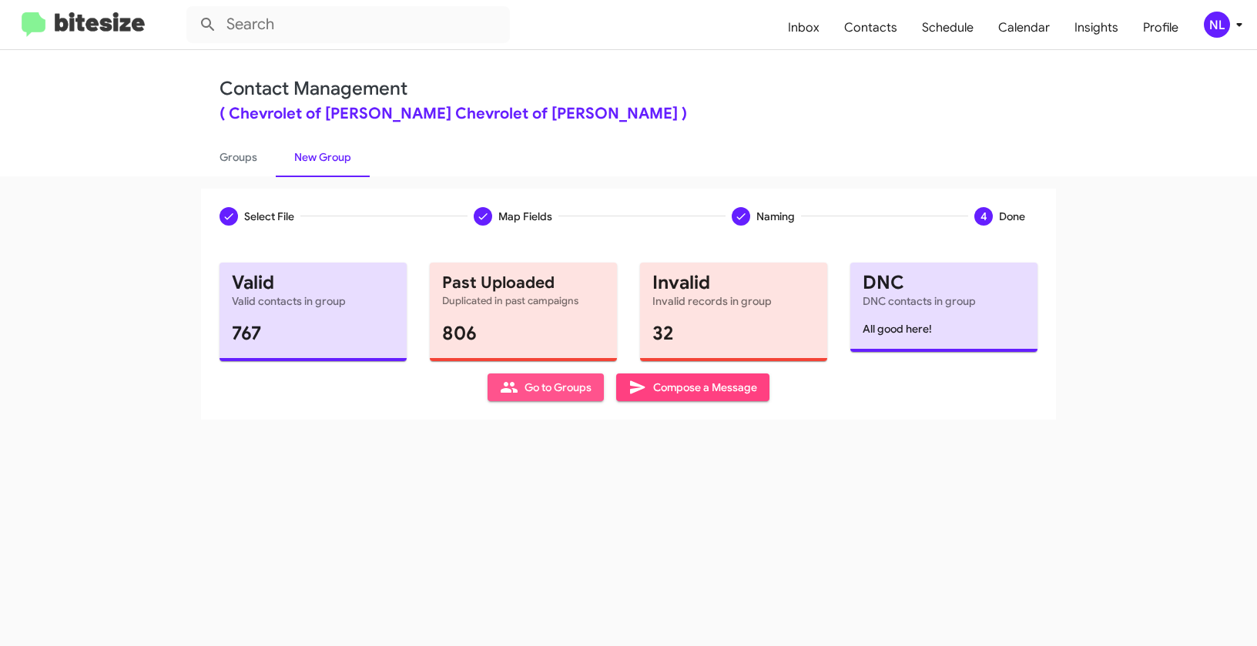
click at [519, 391] on span "Go to Groups" at bounding box center [546, 387] width 92 height 28
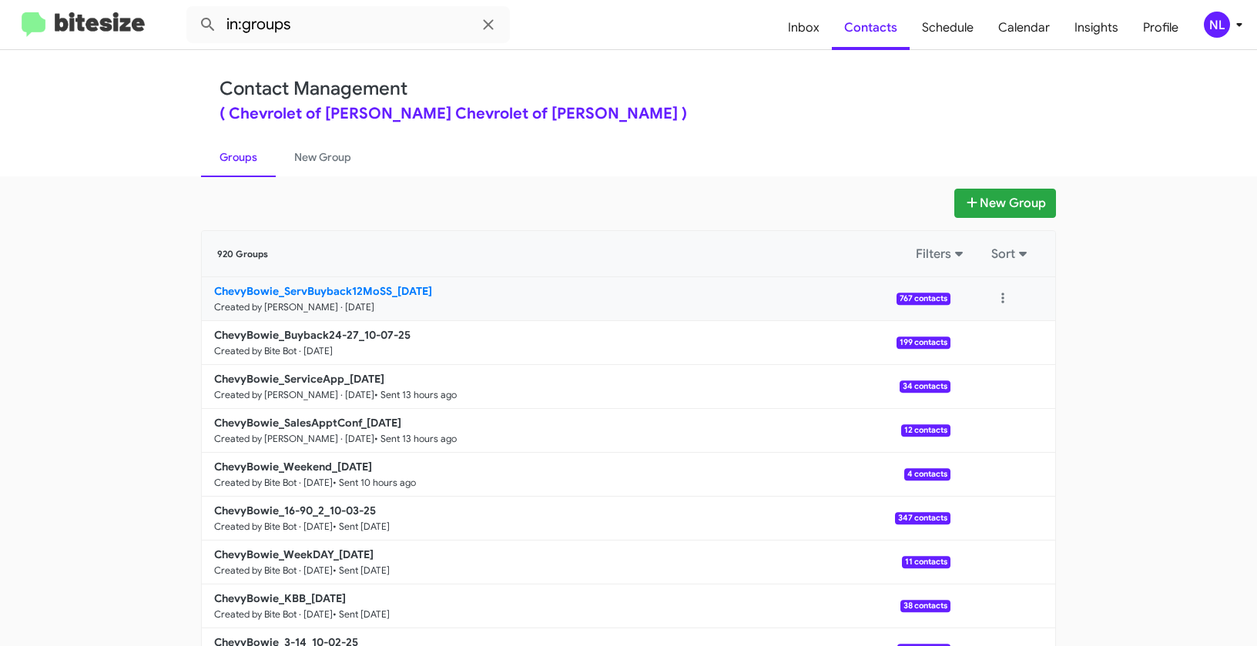
drag, startPoint x: 171, startPoint y: 280, endPoint x: 390, endPoint y: 283, distance: 218.7
click at [390, 283] on app-groups "New Group 920 Groups Filters Sort ChevyBowie_ServBuyback12MoSS_10-07-25 Created…" at bounding box center [628, 473] width 1257 height 568
copy div "Filters Sort ChevyBowie_ServBuyback12MoSS_"
click at [341, 21] on input "in:groups" at bounding box center [347, 24] width 323 height 37
paste input "ChevyBowie_ServBuyback12MoSS_"
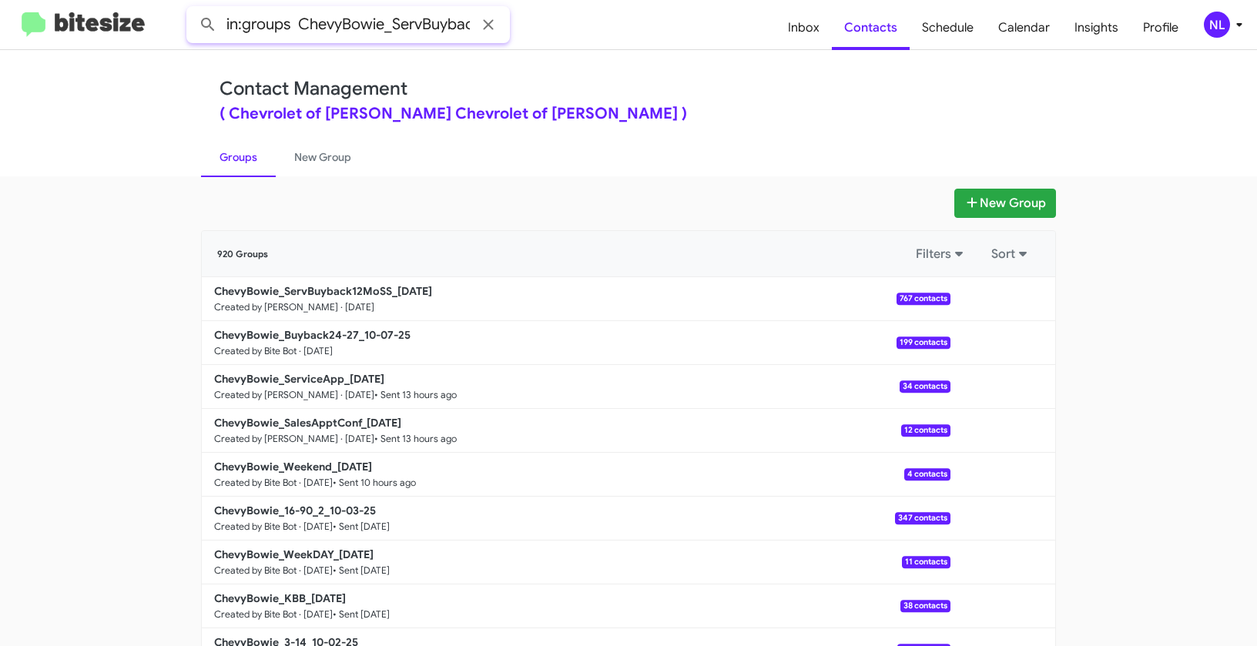
scroll to position [0, 74]
type input "in:groups ChevyBowie_ServBuyback12MoSS_"
click at [193, 9] on button at bounding box center [208, 24] width 31 height 31
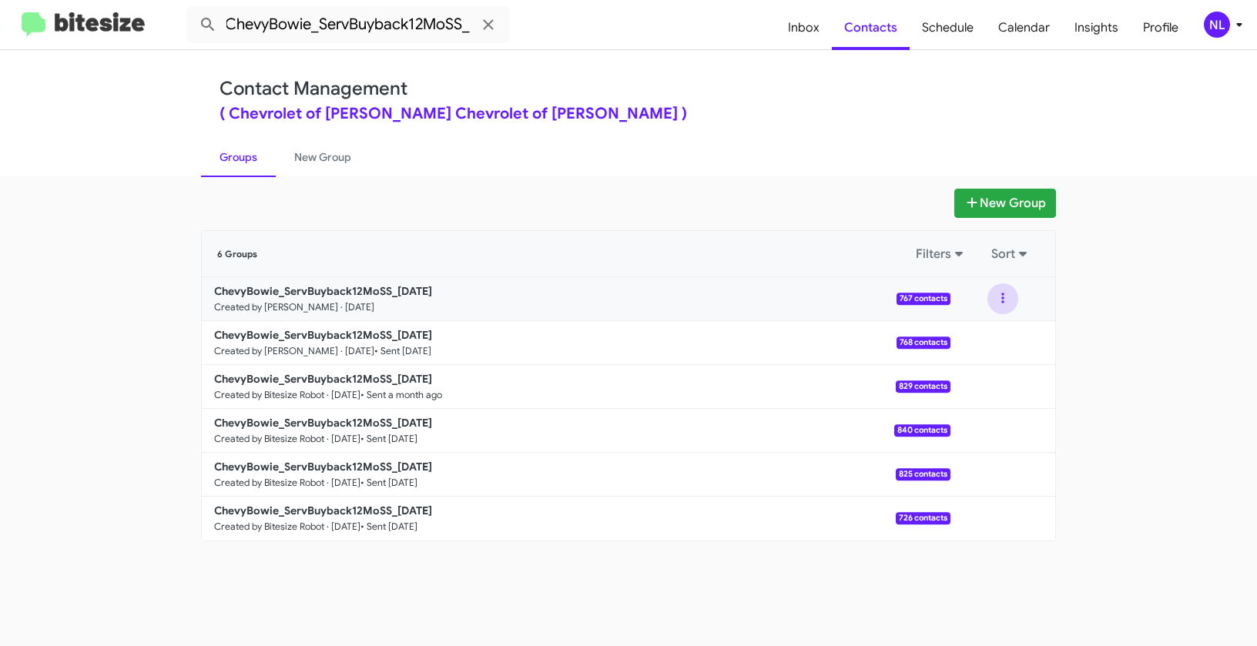
click at [1000, 301] on button at bounding box center [1002, 298] width 31 height 31
click at [979, 345] on button "View contacts" at bounding box center [956, 340] width 123 height 37
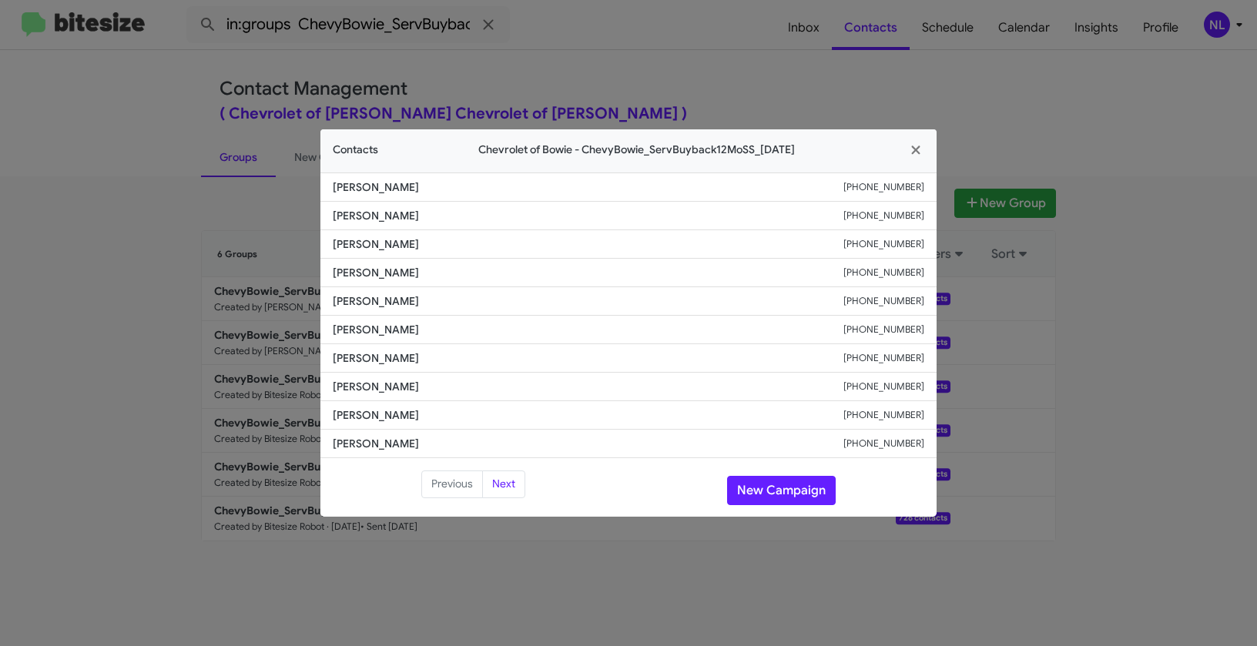
click at [323, 242] on li "Nathan Pendergrass +14103407493" at bounding box center [628, 244] width 616 height 28
drag, startPoint x: 330, startPoint y: 243, endPoint x: 502, endPoint y: 249, distance: 171.8
click at [502, 249] on li "Nathan Pendergrass +14103407493" at bounding box center [628, 244] width 616 height 28
click at [483, 227] on li "Cammie Montgomery +12408380108" at bounding box center [628, 216] width 616 height 28
drag, startPoint x: 373, startPoint y: 246, endPoint x: 444, endPoint y: 246, distance: 71.6
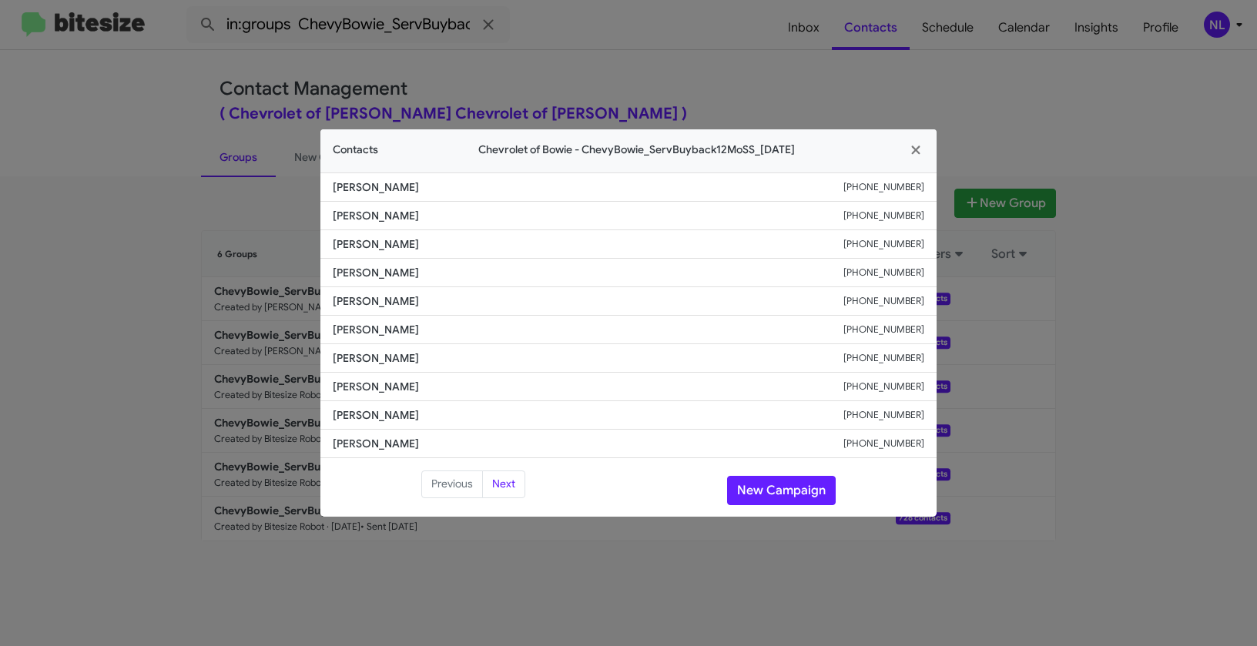
click at [444, 246] on span "Nathan Pendergrass" at bounding box center [588, 243] width 511 height 15
copy span "Pendergrass"
click at [784, 494] on button "New Campaign" at bounding box center [781, 490] width 109 height 29
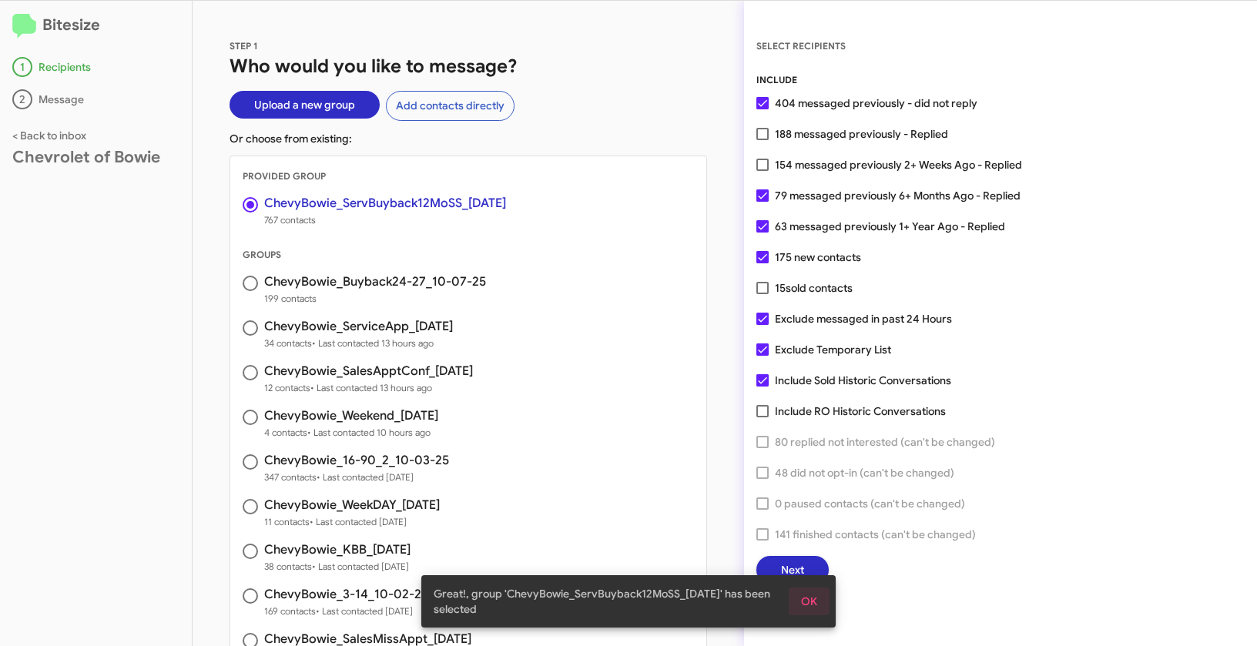
click at [807, 596] on span "OK" at bounding box center [809, 602] width 16 height 28
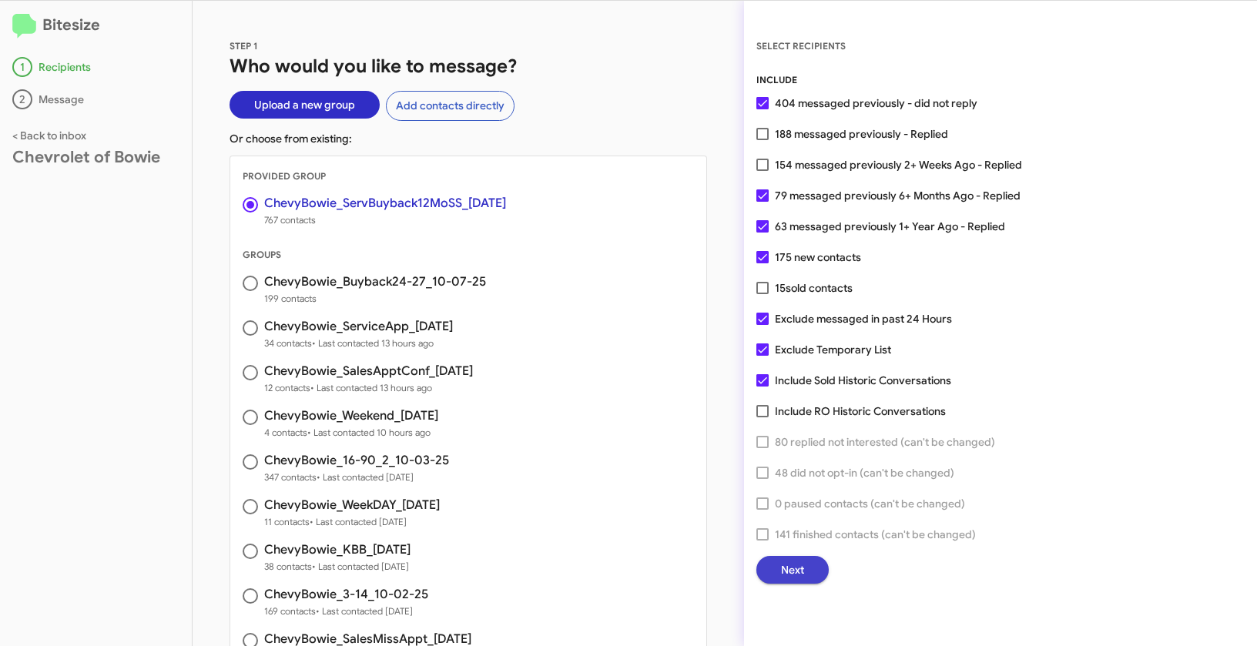
click at [800, 567] on span "Next" at bounding box center [792, 570] width 23 height 28
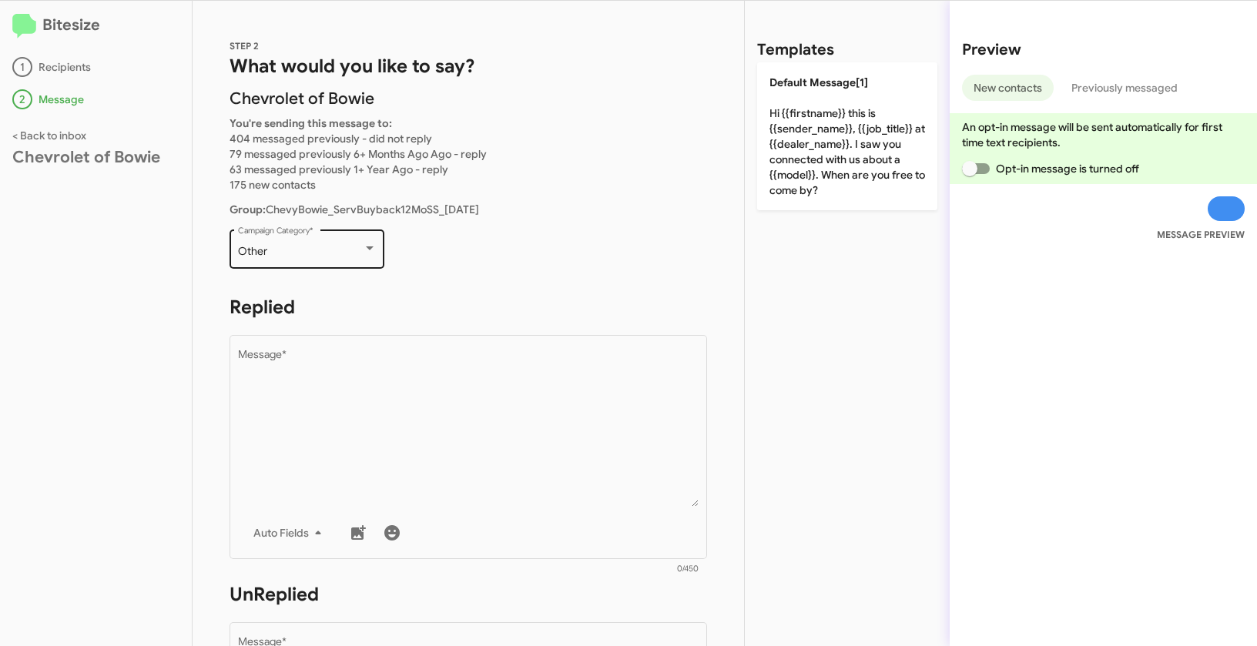
click at [303, 260] on div "Other Campaign Category *" at bounding box center [307, 247] width 139 height 42
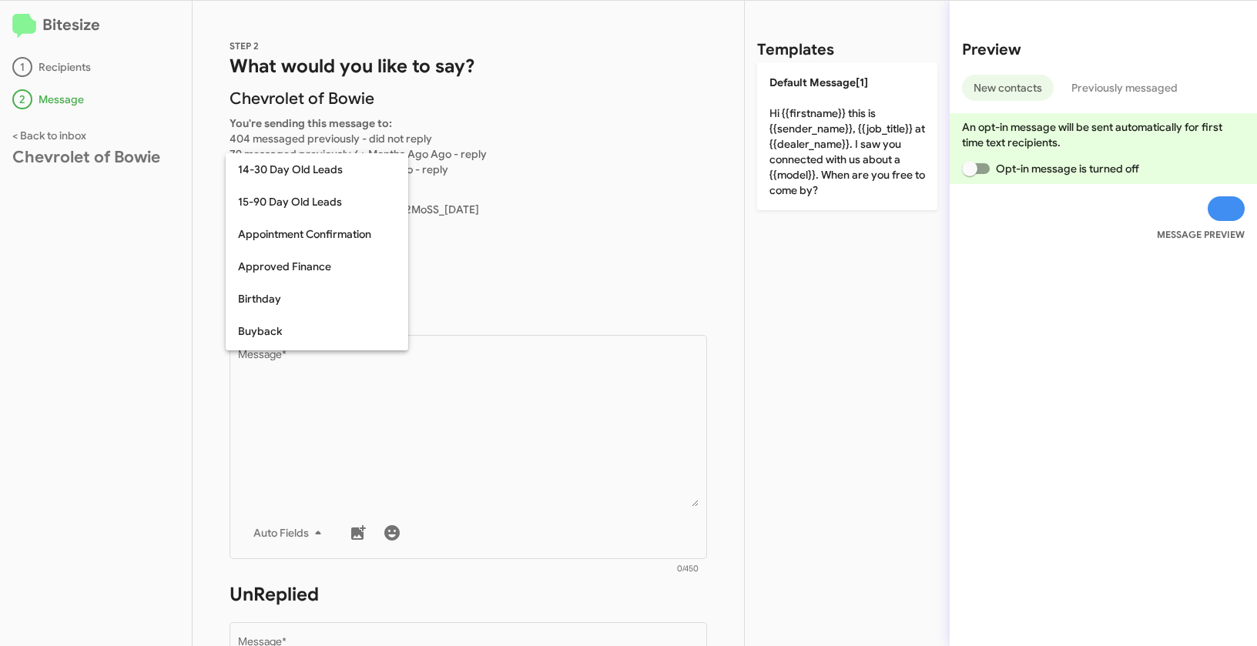
scroll to position [338, 0]
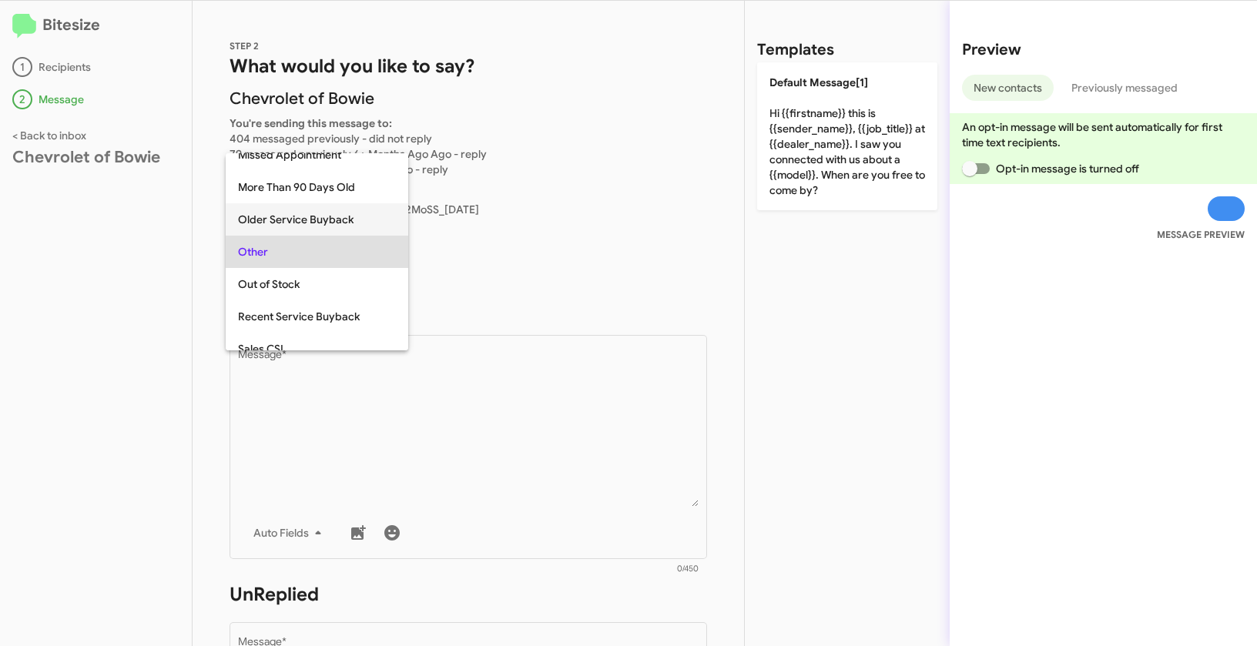
click at [283, 218] on span "Older Service Buyback" at bounding box center [317, 219] width 158 height 32
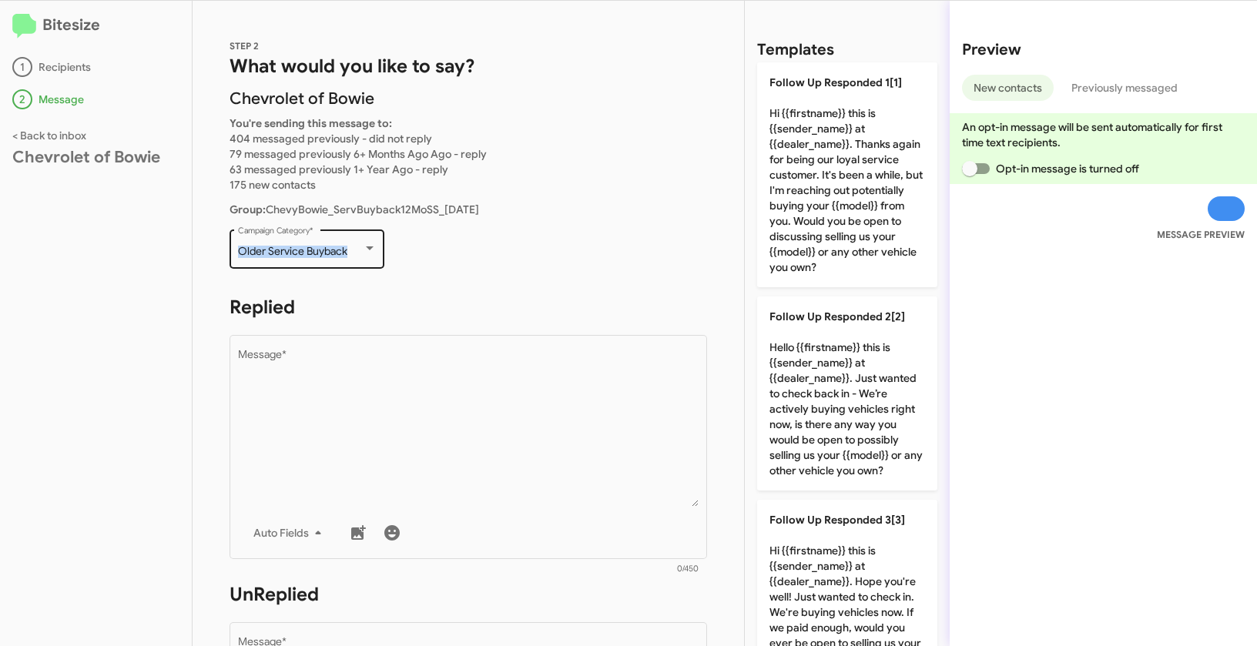
drag, startPoint x: 234, startPoint y: 250, endPoint x: 353, endPoint y: 258, distance: 119.7
click at [353, 258] on div "Older Service Buyback Campaign Category *" at bounding box center [306, 247] width 155 height 42
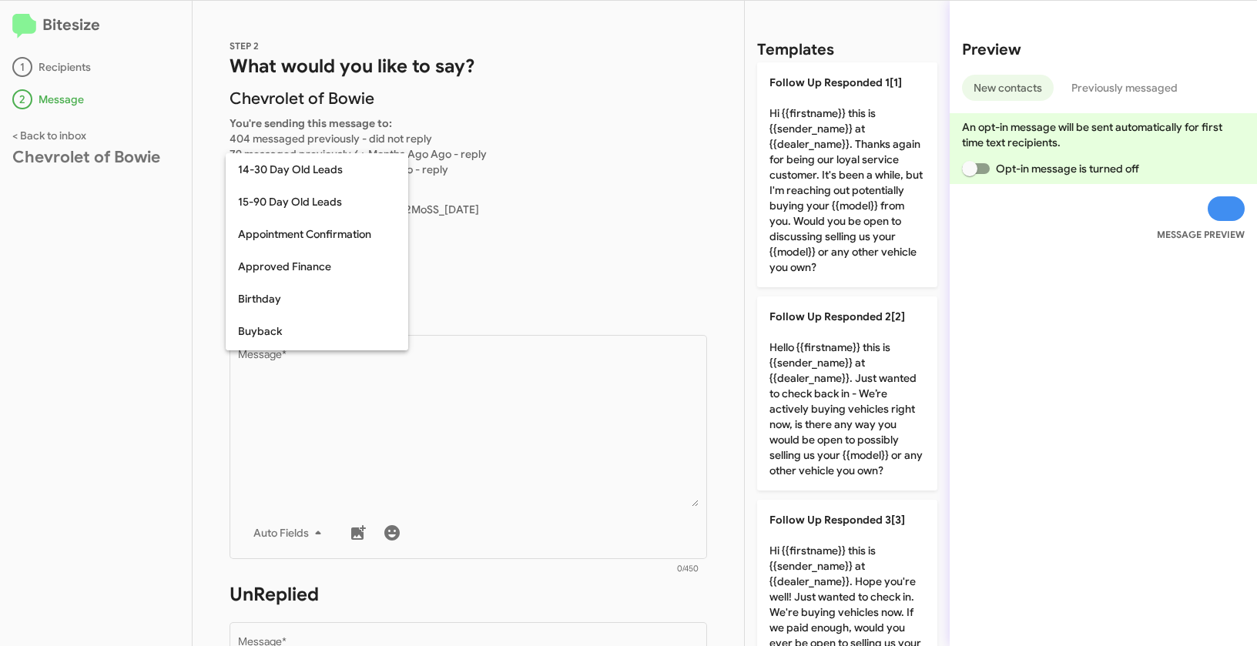
scroll to position [305, 0]
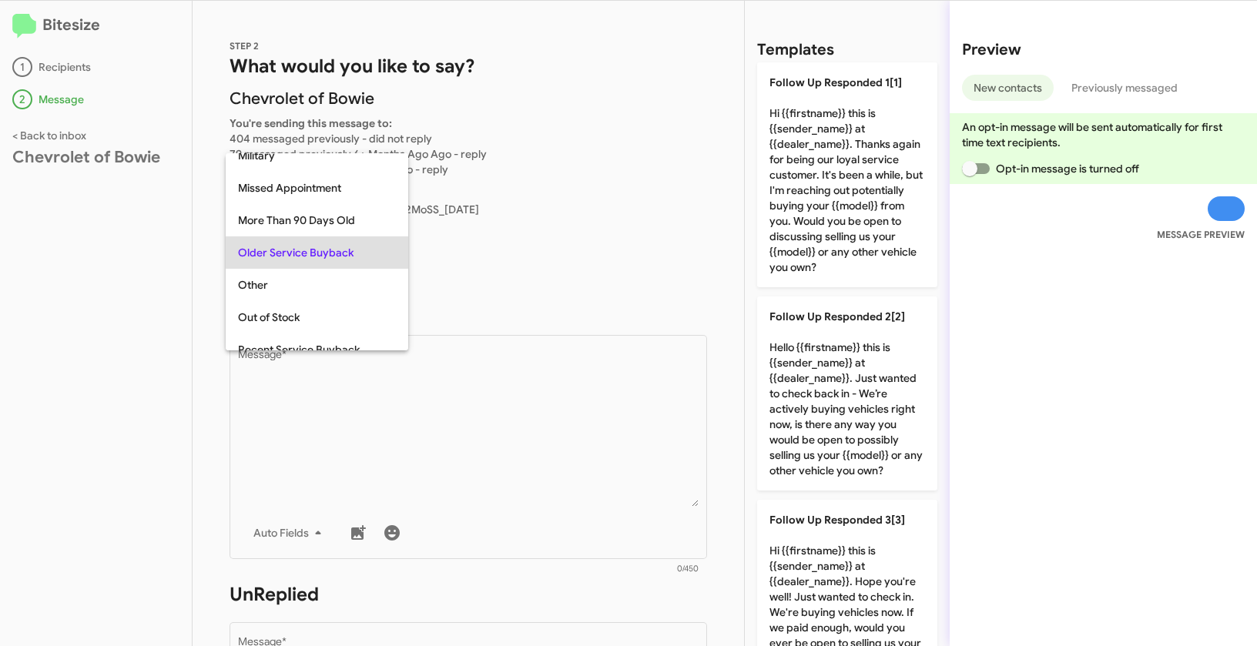
copy span "Older Service Buyback"
click at [524, 424] on div at bounding box center [628, 323] width 1257 height 646
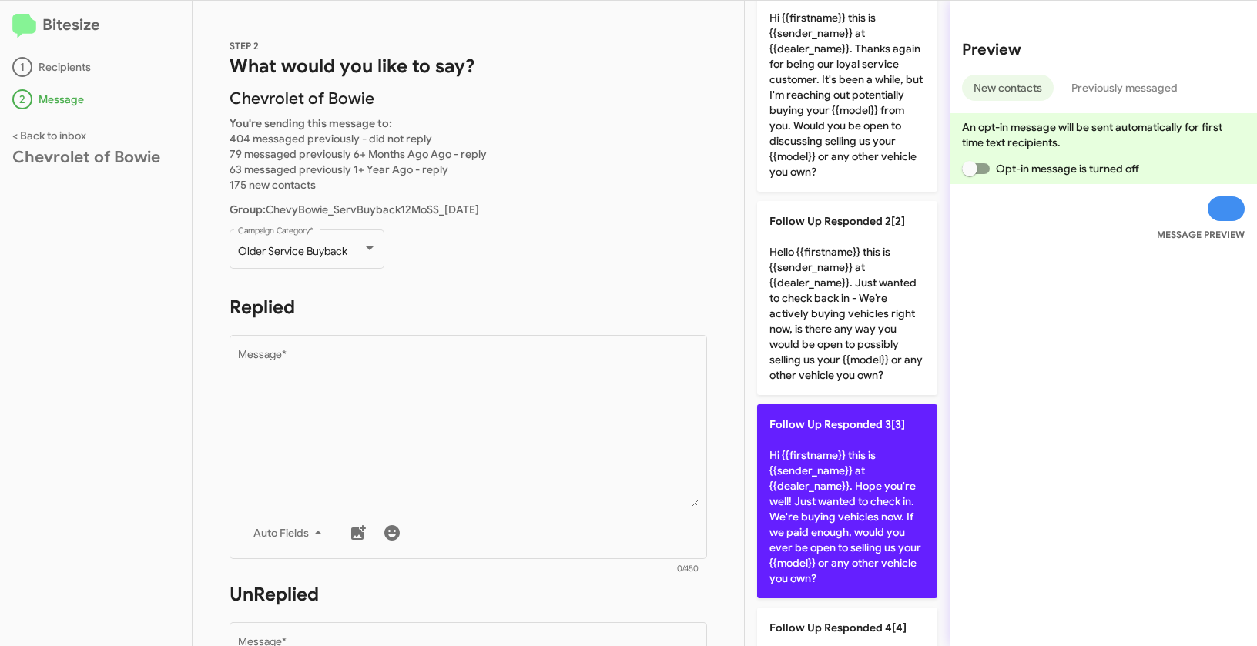
scroll to position [236, 0]
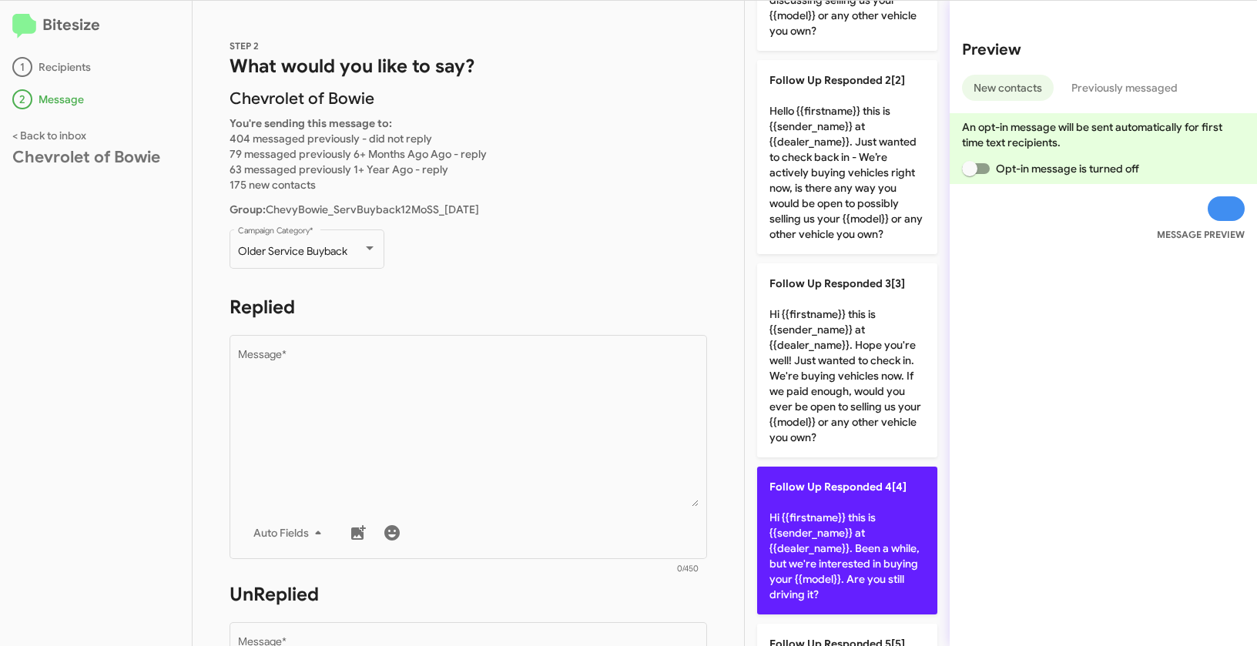
click at [886, 512] on p "Follow Up Responded 4[4] Hi {{firstname}} this is {{sender_name}} at {{dealer_n…" at bounding box center [847, 541] width 180 height 148
type textarea "Hi {{firstname}} this is {{sender_name}} at {{dealer_name}}. Been a while, but …"
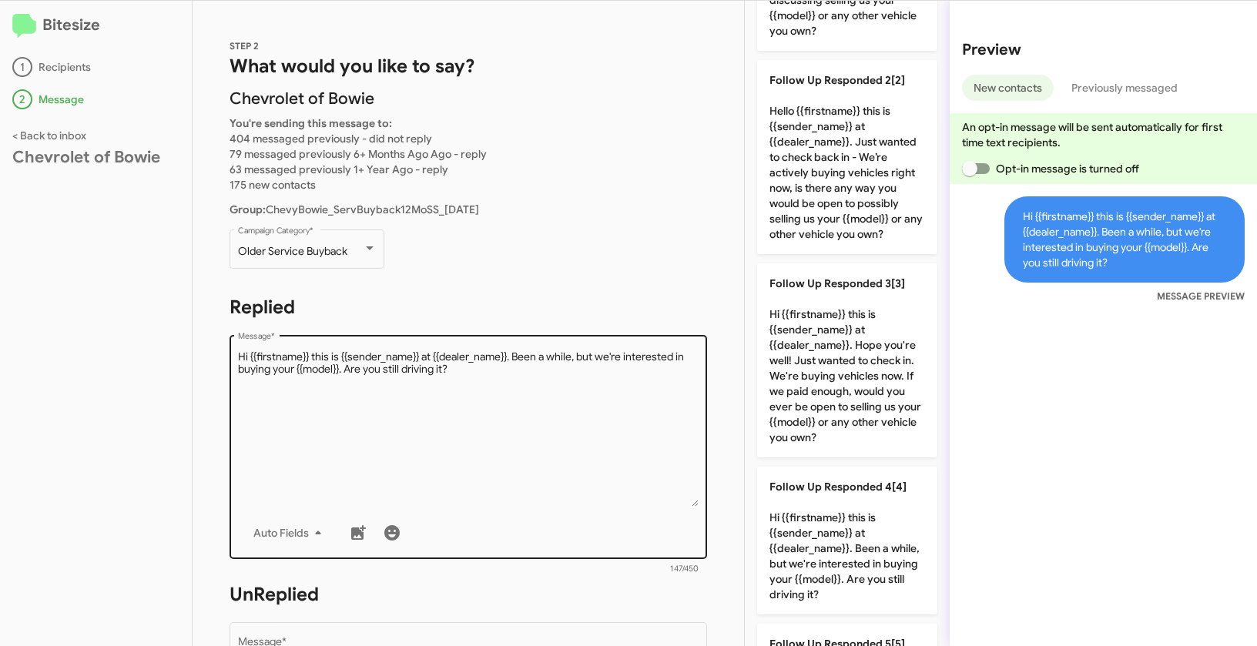
scroll to position [243, 0]
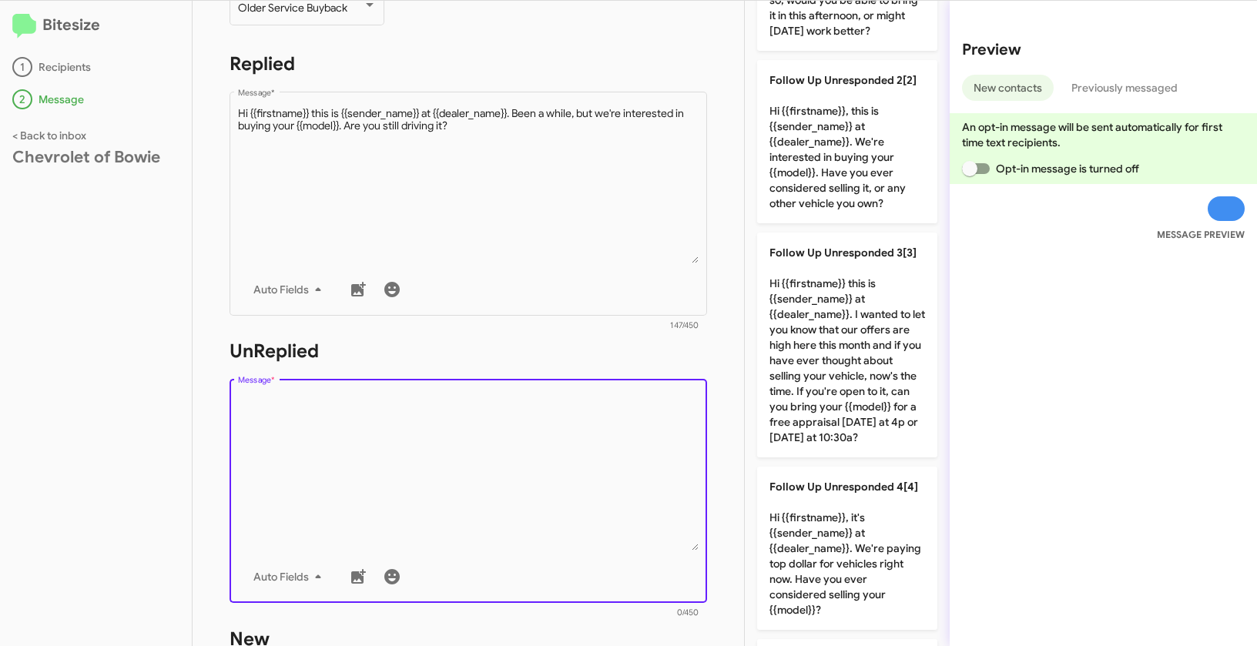
click at [598, 457] on textarea "Message *" at bounding box center [468, 472] width 461 height 157
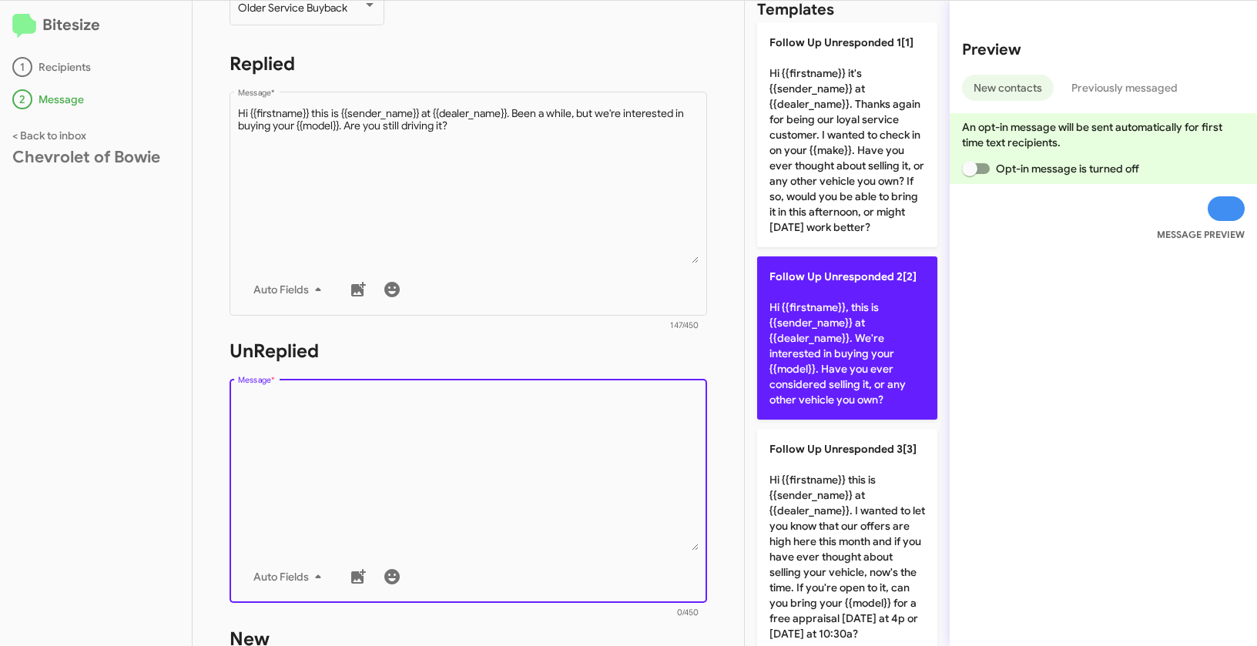
scroll to position [0, 0]
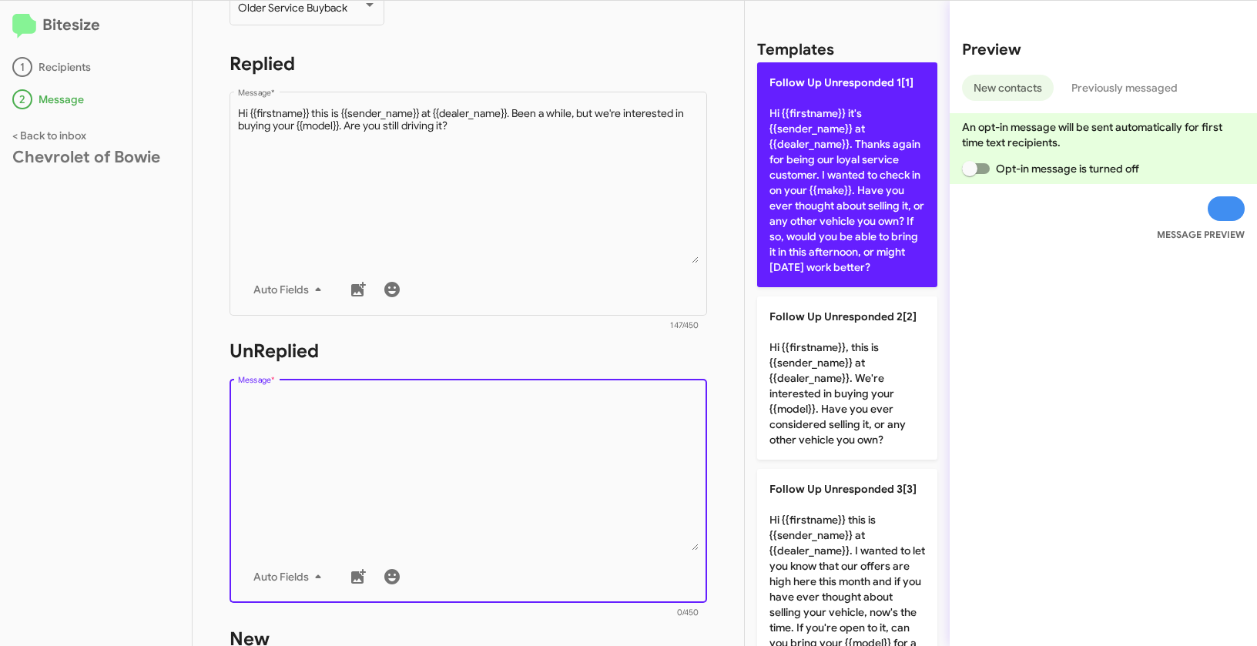
click at [846, 147] on p "Follow Up Unresponded 1[1] Hi {{firstname}} it's {{sender_name}} at {{dealer_na…" at bounding box center [847, 174] width 180 height 225
type textarea "Hi {{firstname}} it's {{sender_name}} at {{dealer_name}}. Thanks again for bein…"
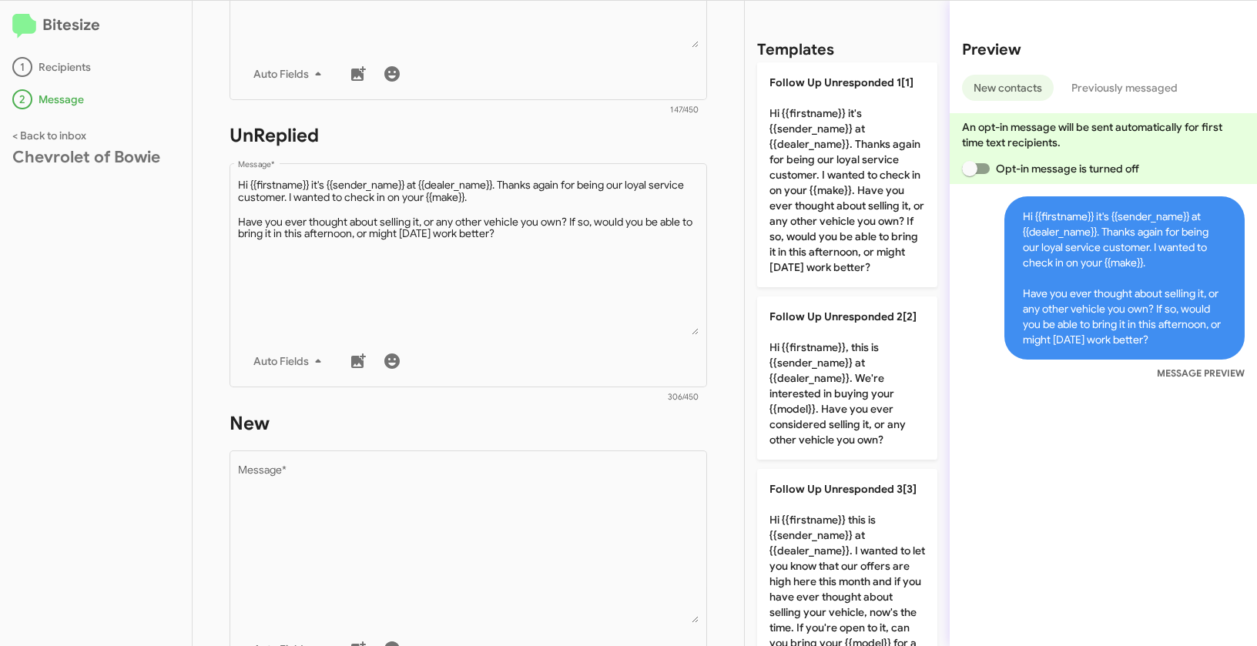
scroll to position [507, 0]
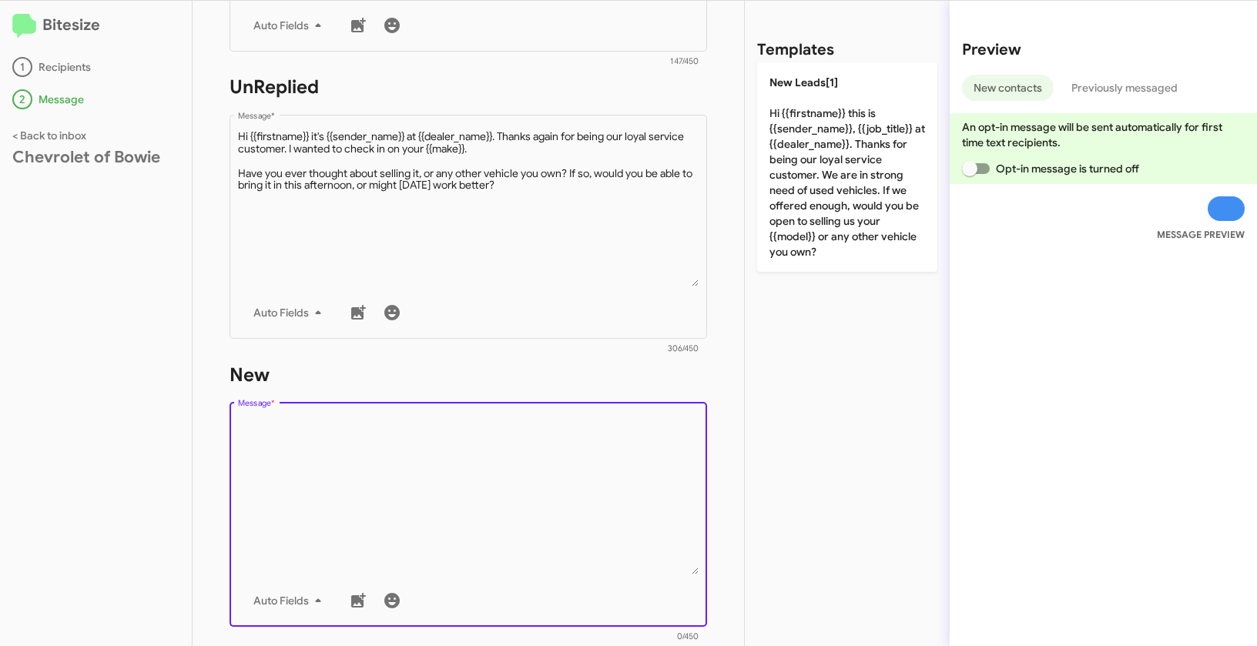
click at [488, 483] on textarea "Message *" at bounding box center [468, 495] width 461 height 157
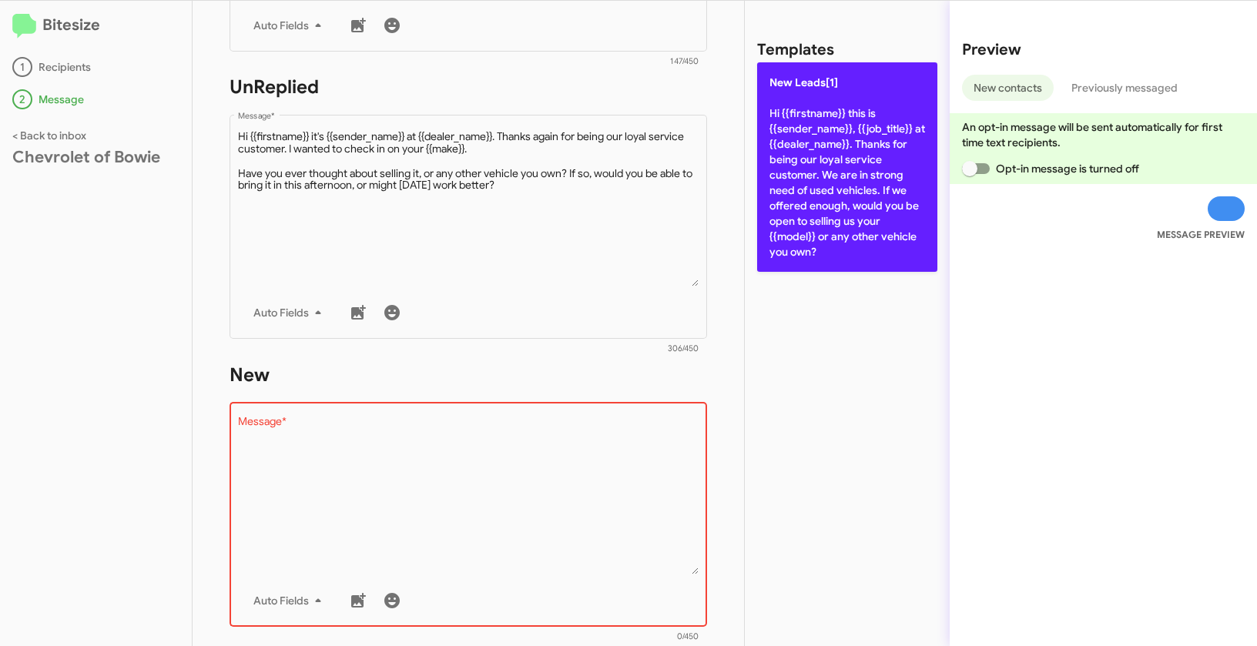
click at [807, 174] on p "New Leads[1] Hi {{firstname}} this is {{sender_name}}, {{job_title}} at {{deale…" at bounding box center [847, 166] width 180 height 209
type textarea "Hi {{firstname}} this is {{sender_name}}, {{job_title}} at {{dealer_name}}. Tha…"
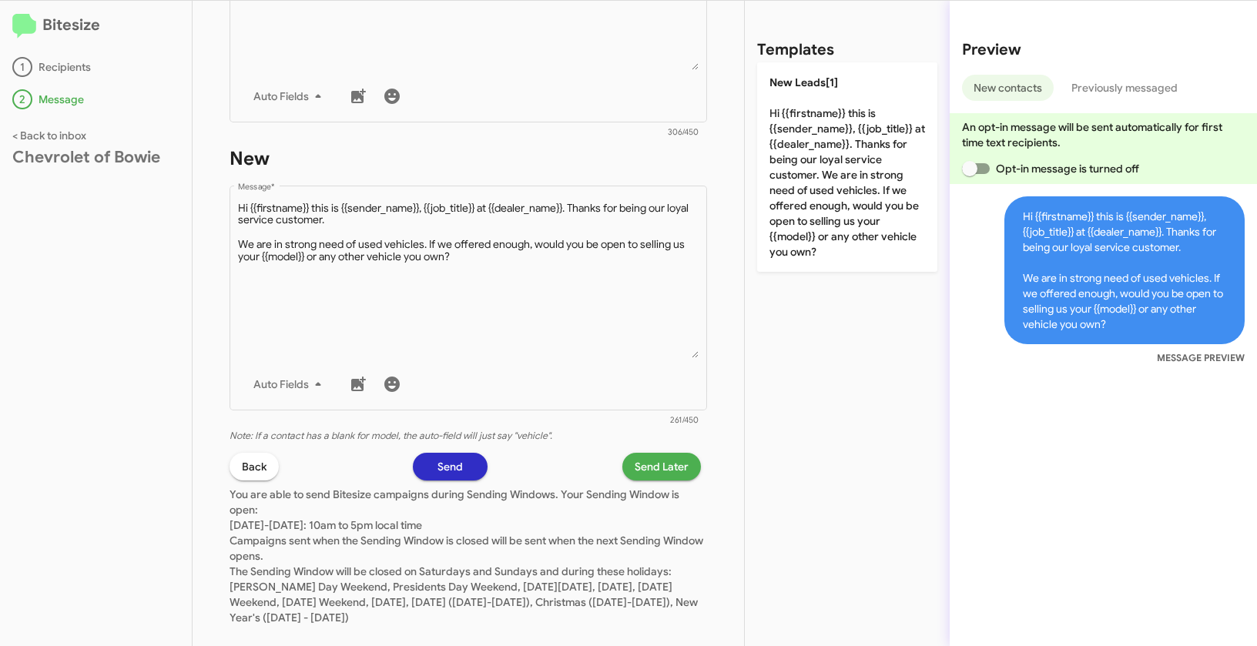
scroll to position [749, 0]
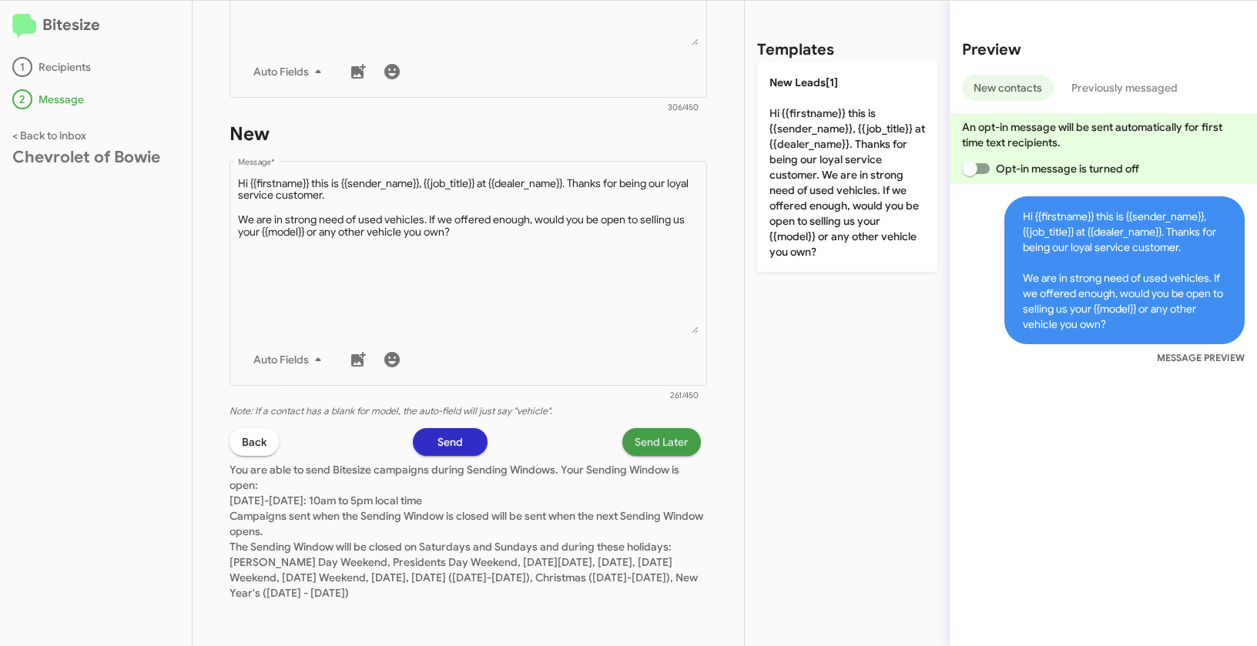
click at [653, 447] on span "Send Later" at bounding box center [662, 442] width 54 height 28
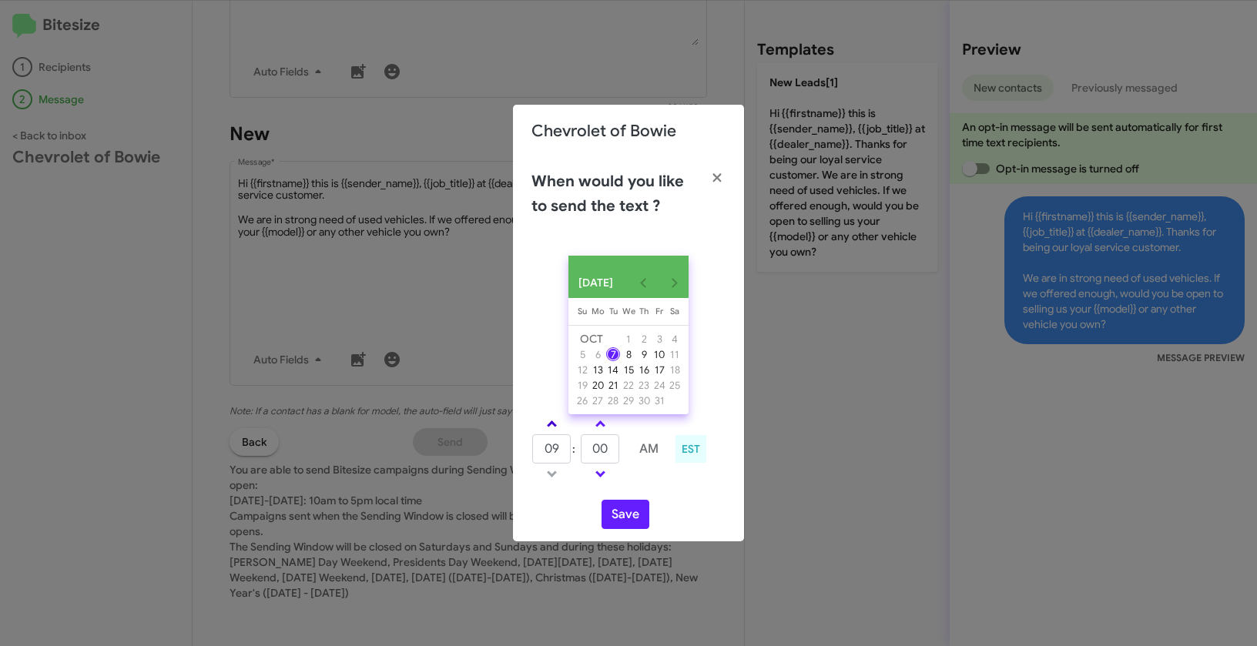
click at [547, 430] on span at bounding box center [552, 425] width 10 height 10
type input "01"
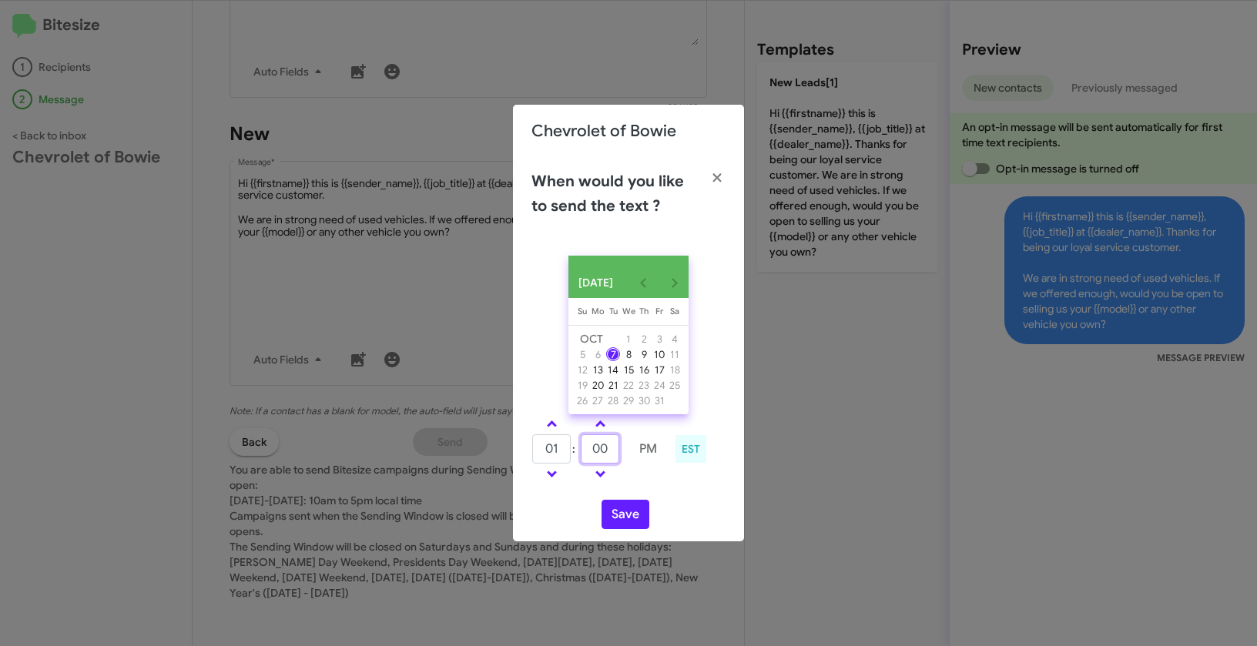
drag, startPoint x: 609, startPoint y: 457, endPoint x: 577, endPoint y: 445, distance: 34.3
click at [577, 445] on tr "01 : 00 PM" at bounding box center [599, 449] width 136 height 31
type input "39"
click at [621, 524] on button "Save" at bounding box center [625, 514] width 48 height 29
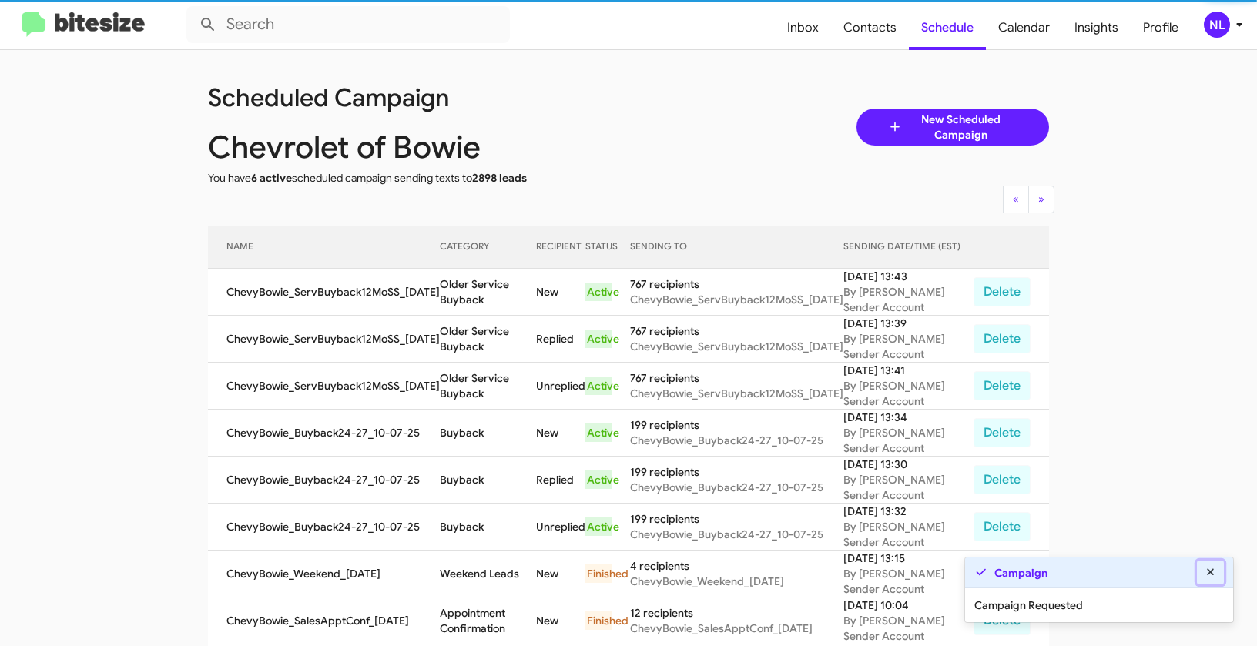
click at [1214, 573] on icon at bounding box center [1211, 572] width 14 height 11
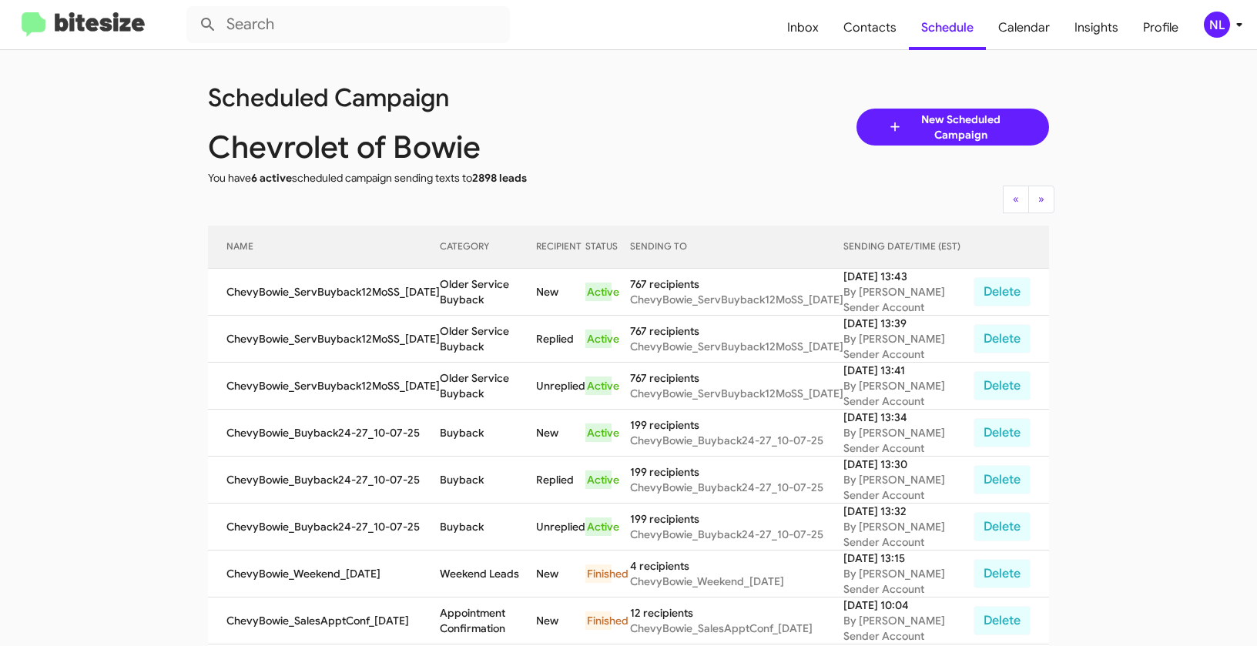
click at [1207, 23] on div "NL" at bounding box center [1217, 25] width 26 height 26
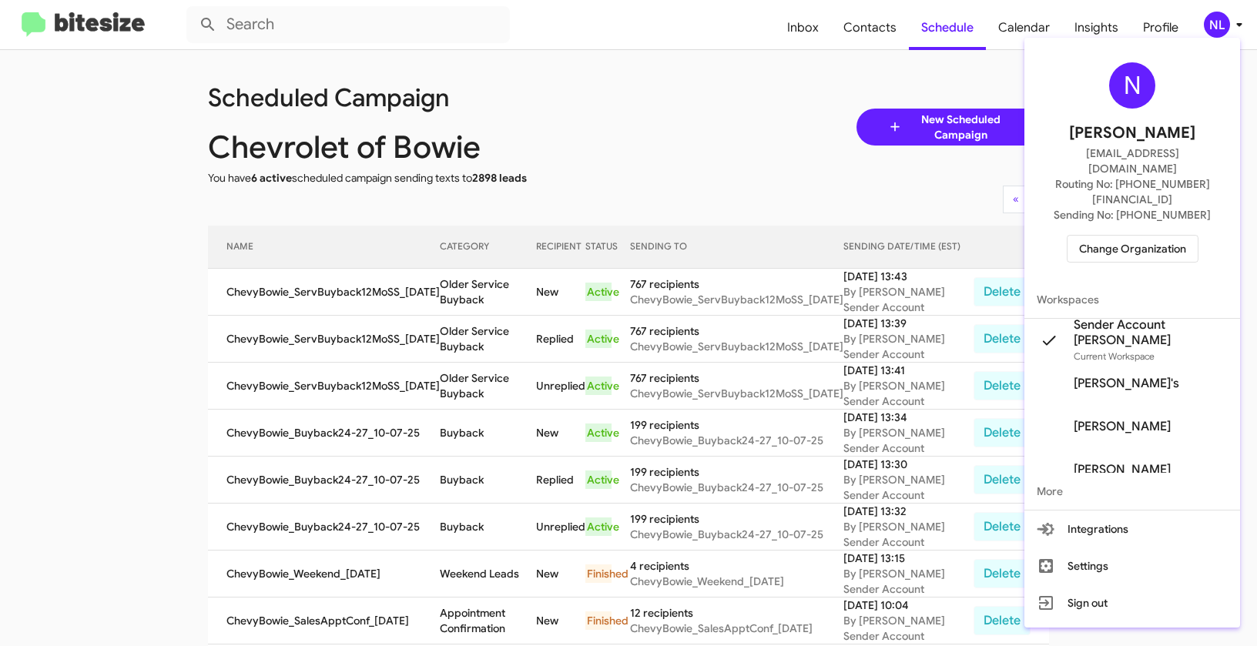
click at [1138, 236] on span "Change Organization" at bounding box center [1132, 249] width 107 height 26
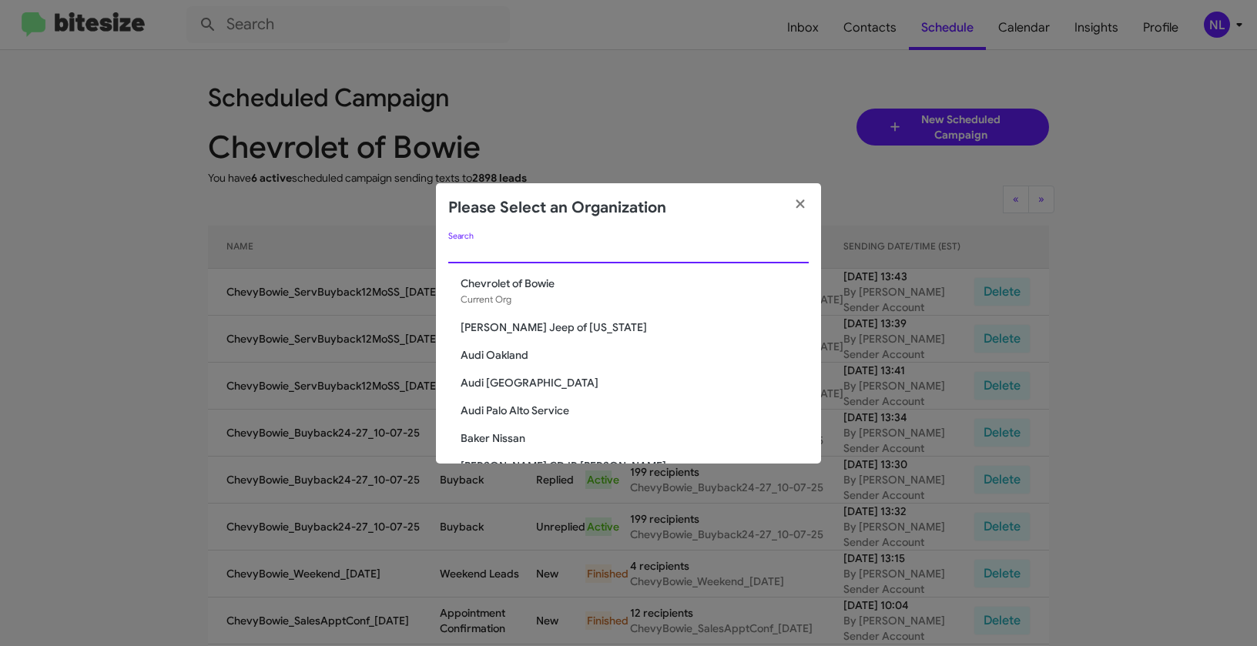
click at [531, 255] on input "Search" at bounding box center [628, 252] width 360 height 12
paste input "DeLillo Chevrolet"
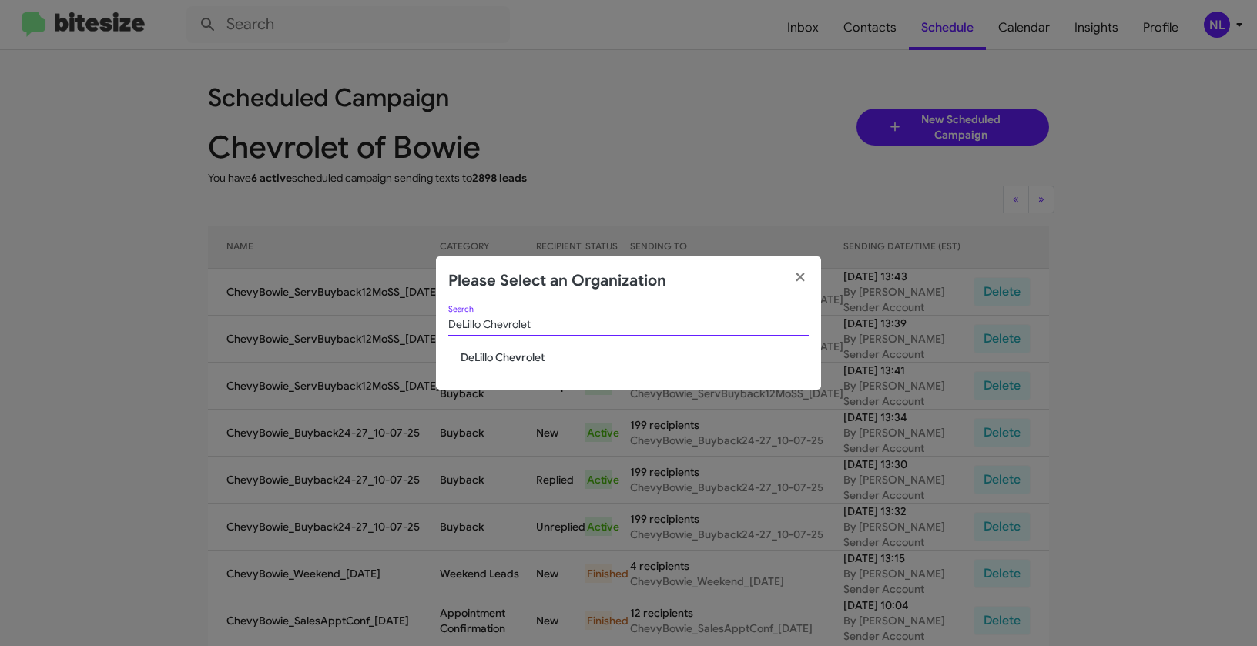
type input "DeLillo Chevrolet"
click at [485, 354] on span "DeLillo Chevrolet" at bounding box center [635, 357] width 348 height 15
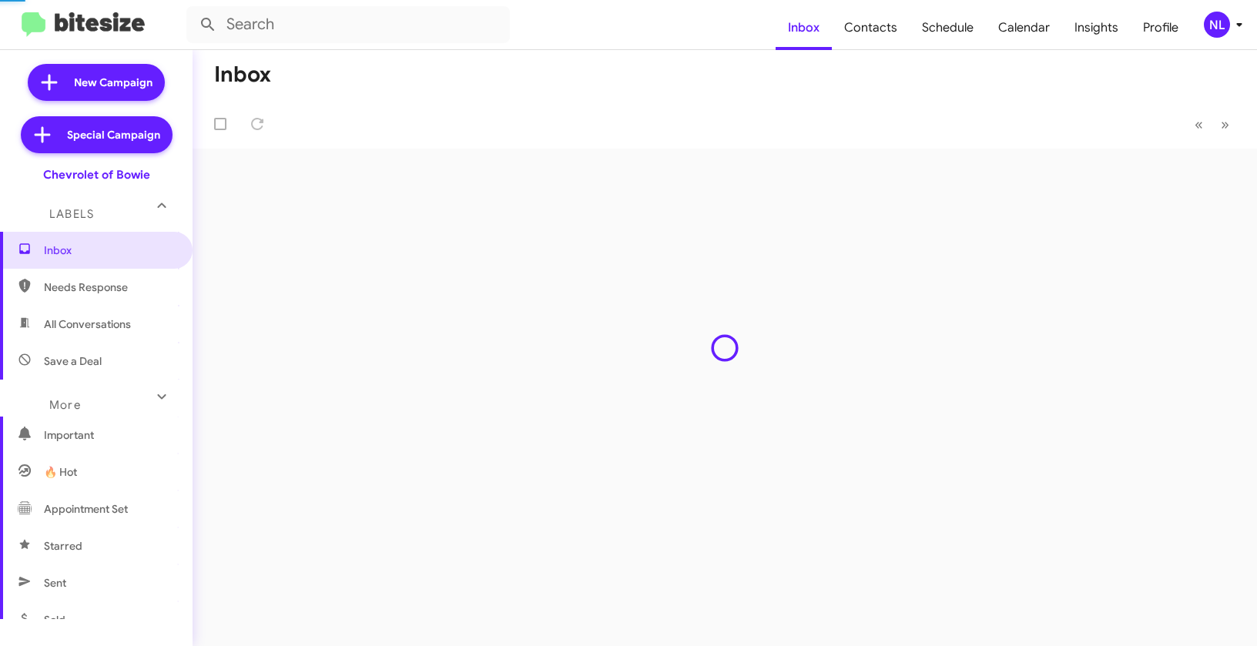
click at [1221, 21] on div "NL" at bounding box center [1217, 25] width 26 height 26
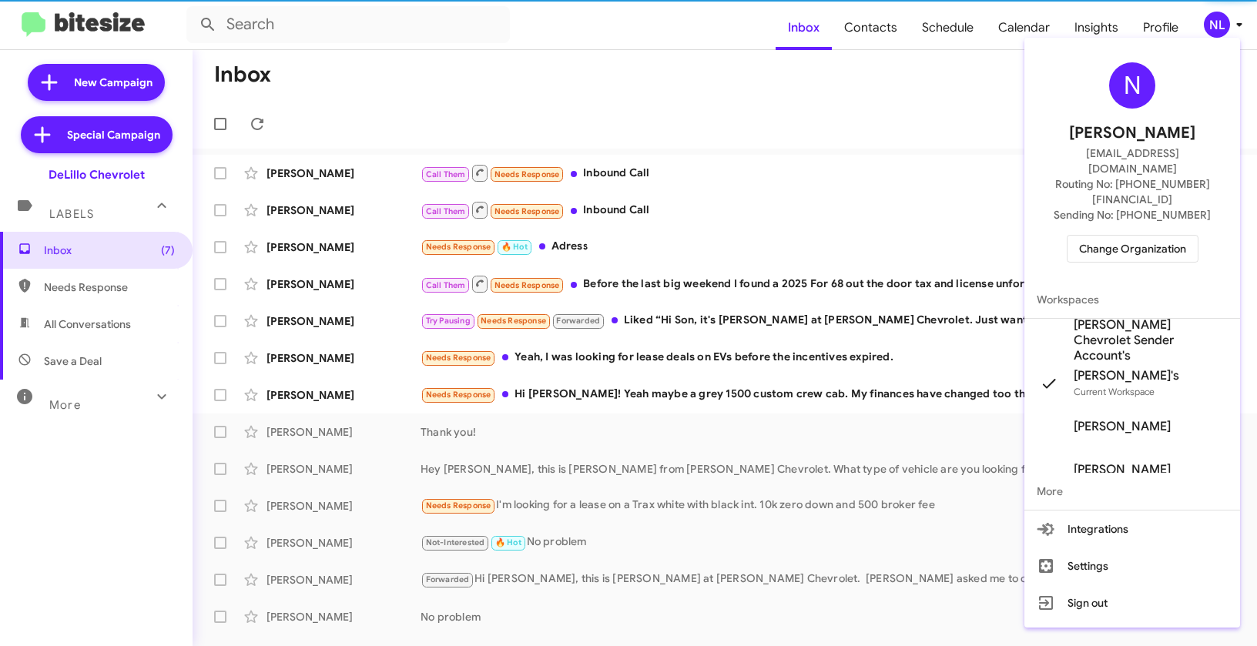
click at [1115, 319] on span "[PERSON_NAME] Chevrolet Sender Account's" at bounding box center [1151, 340] width 154 height 46
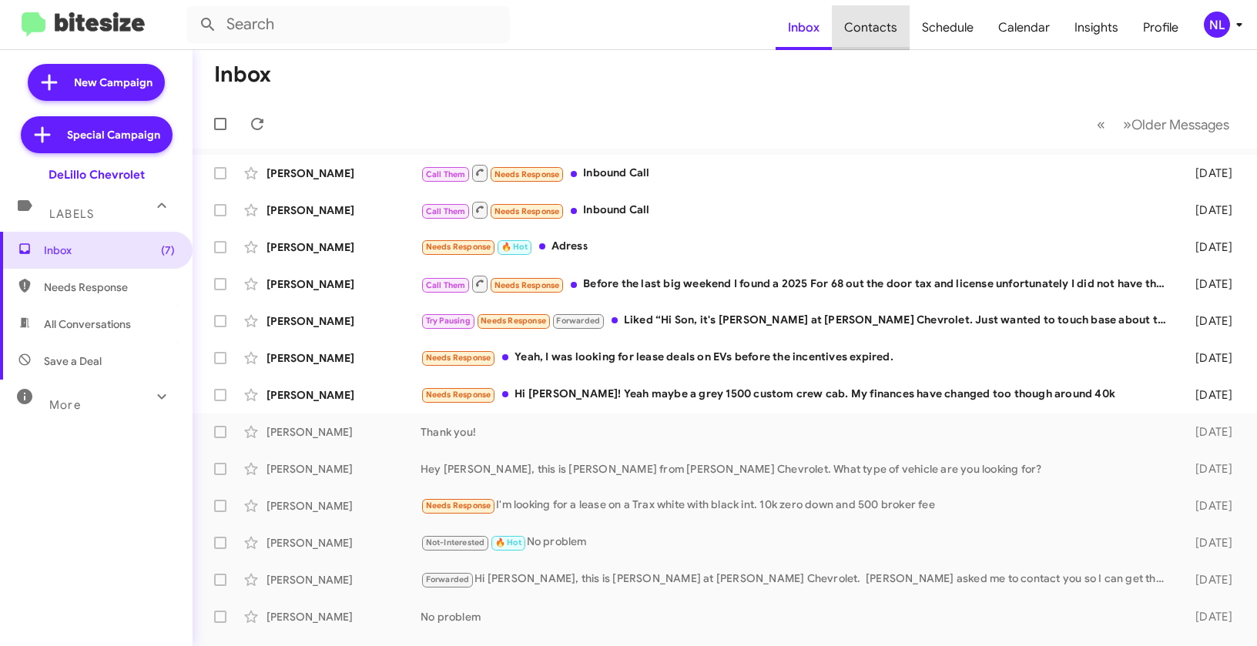
click at [879, 35] on span "Contacts" at bounding box center [871, 27] width 78 height 45
type input "in:groups"
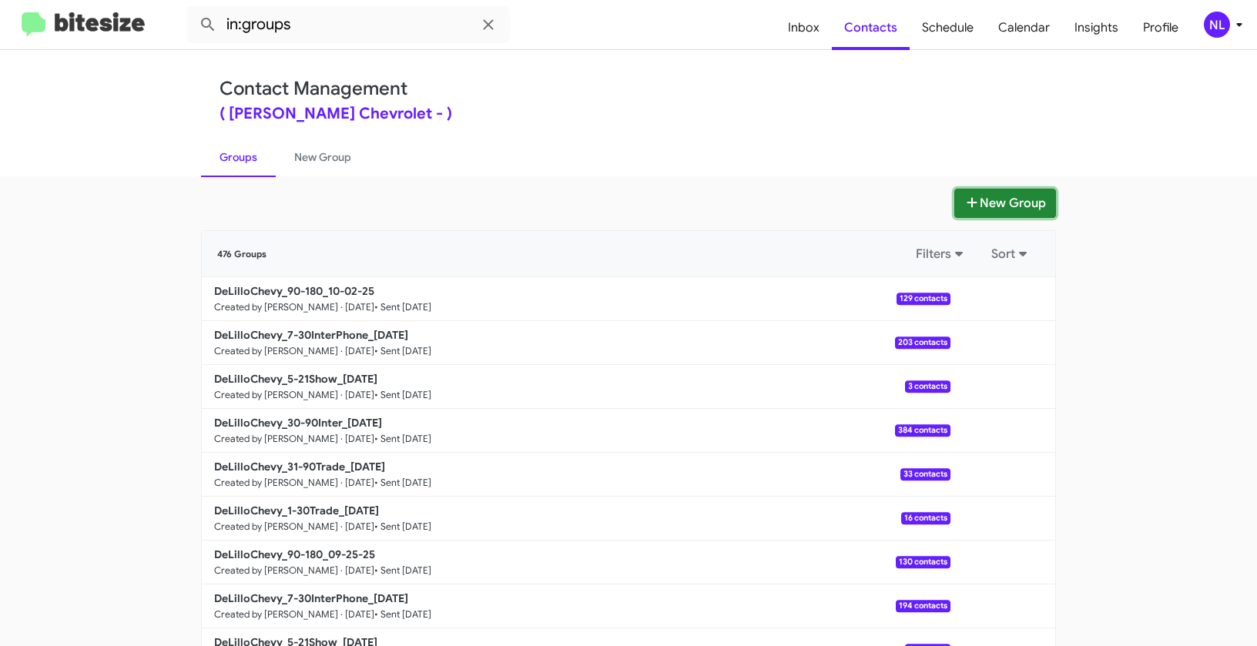
click at [983, 202] on button "New Group" at bounding box center [1005, 203] width 102 height 29
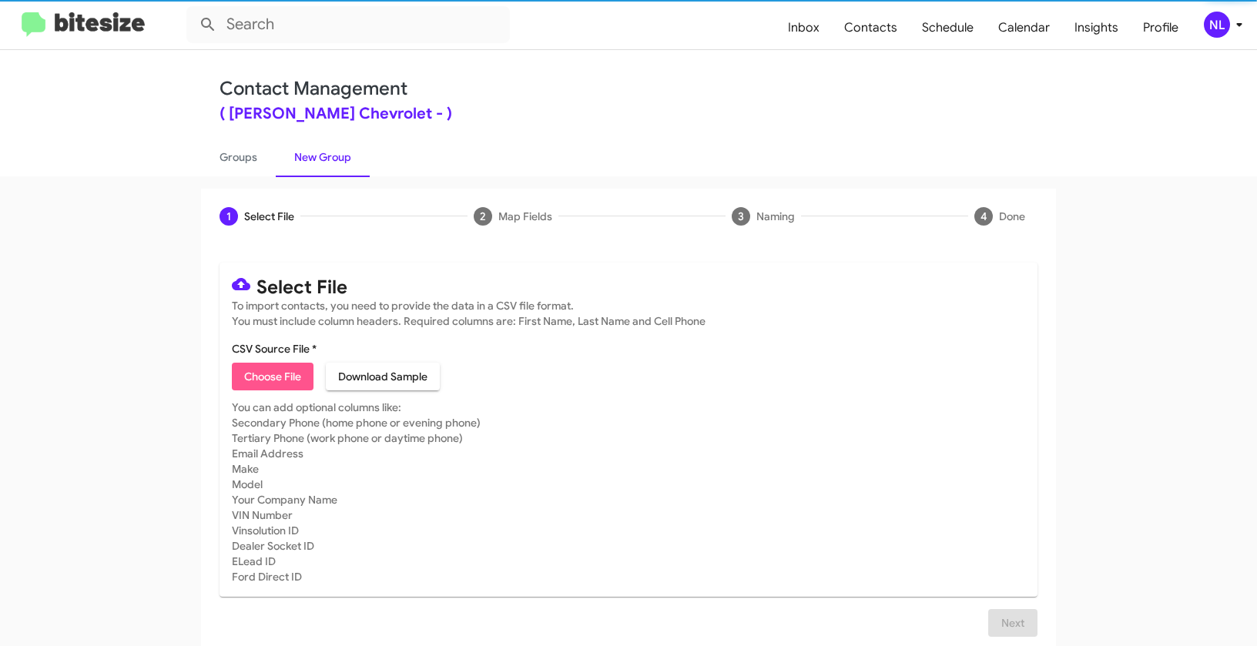
click at [256, 380] on span "Choose File" at bounding box center [272, 377] width 57 height 28
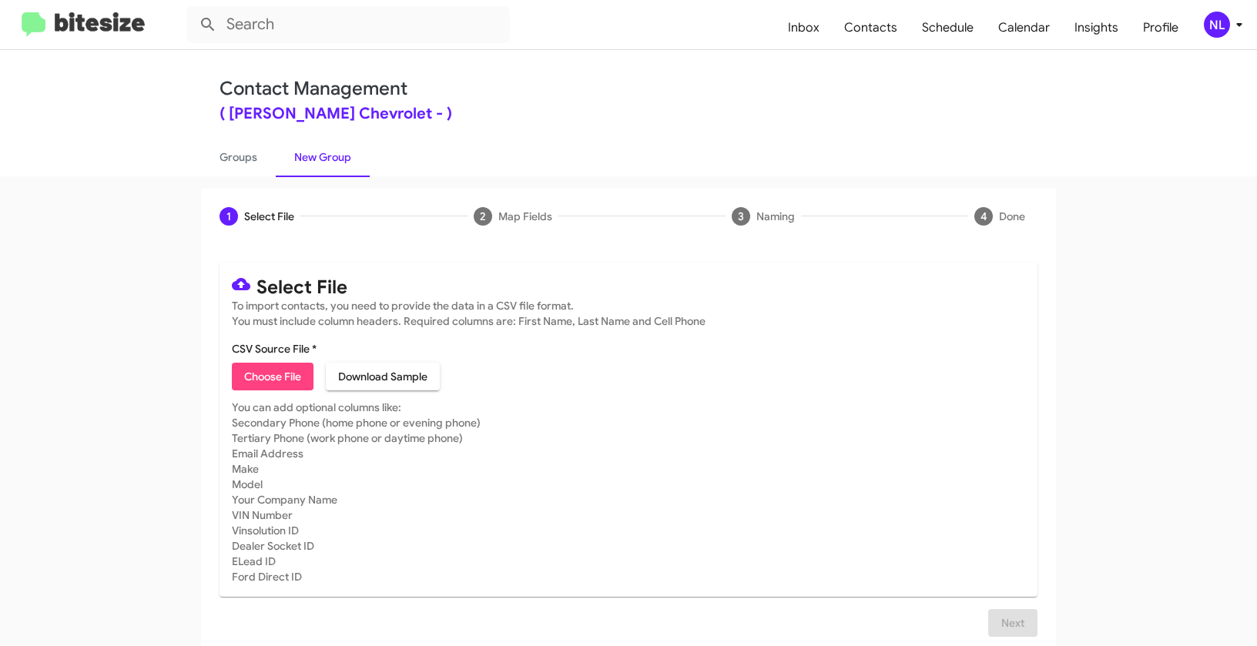
type input "Opt out open - DeLillo Chevrolet"
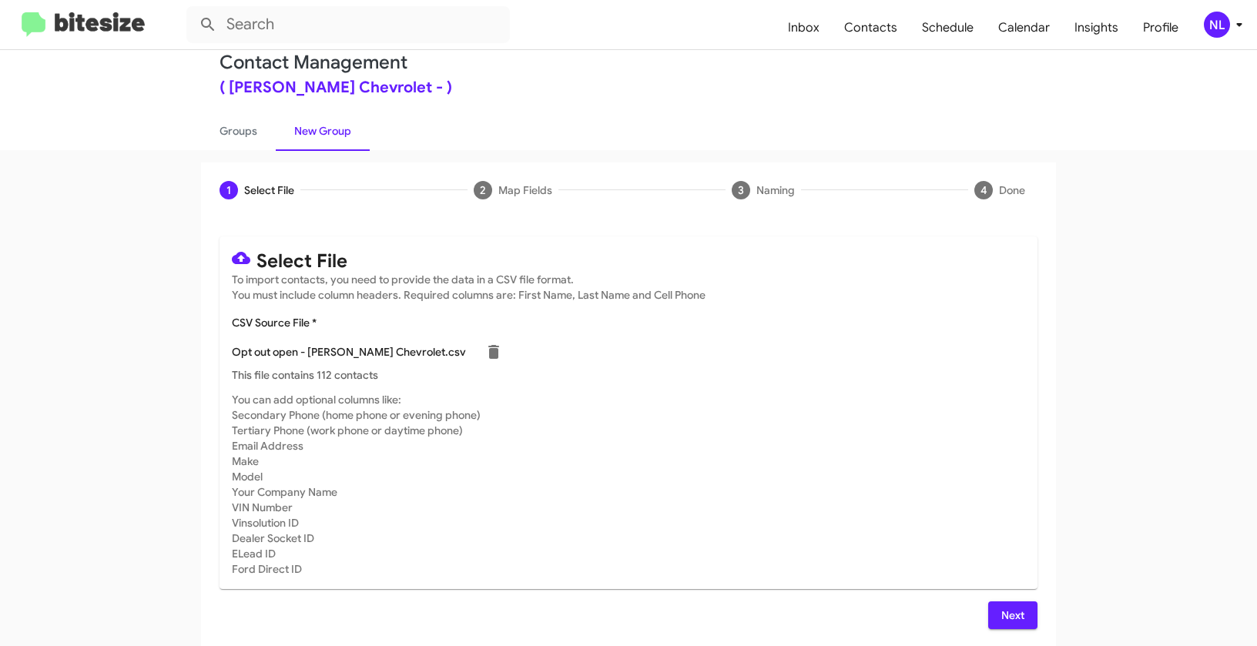
scroll to position [28, 0]
click at [1013, 613] on span "Next" at bounding box center [1012, 614] width 25 height 28
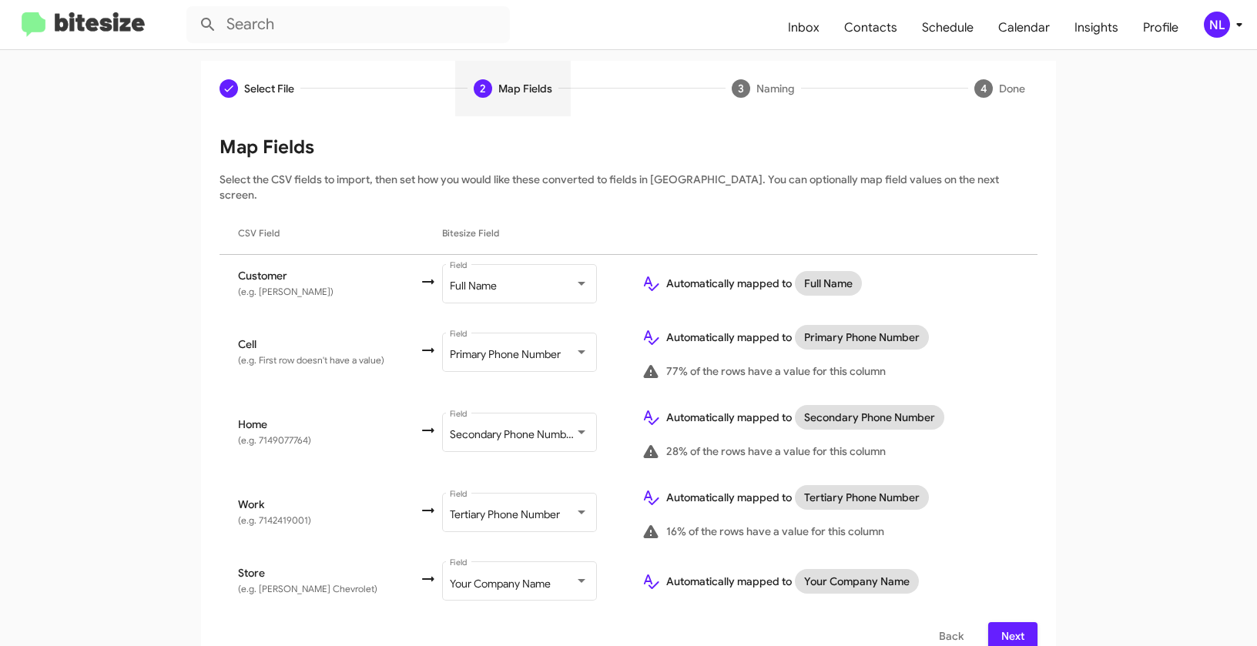
scroll to position [134, 0]
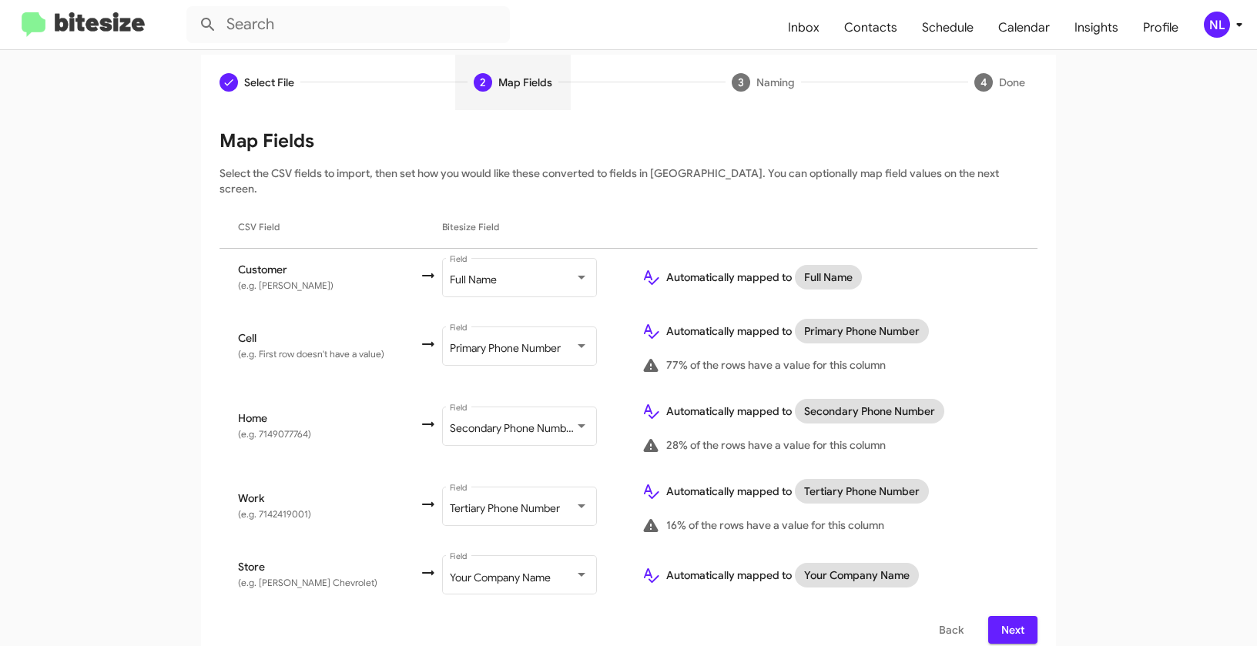
click at [1007, 616] on span "Next" at bounding box center [1012, 630] width 25 height 28
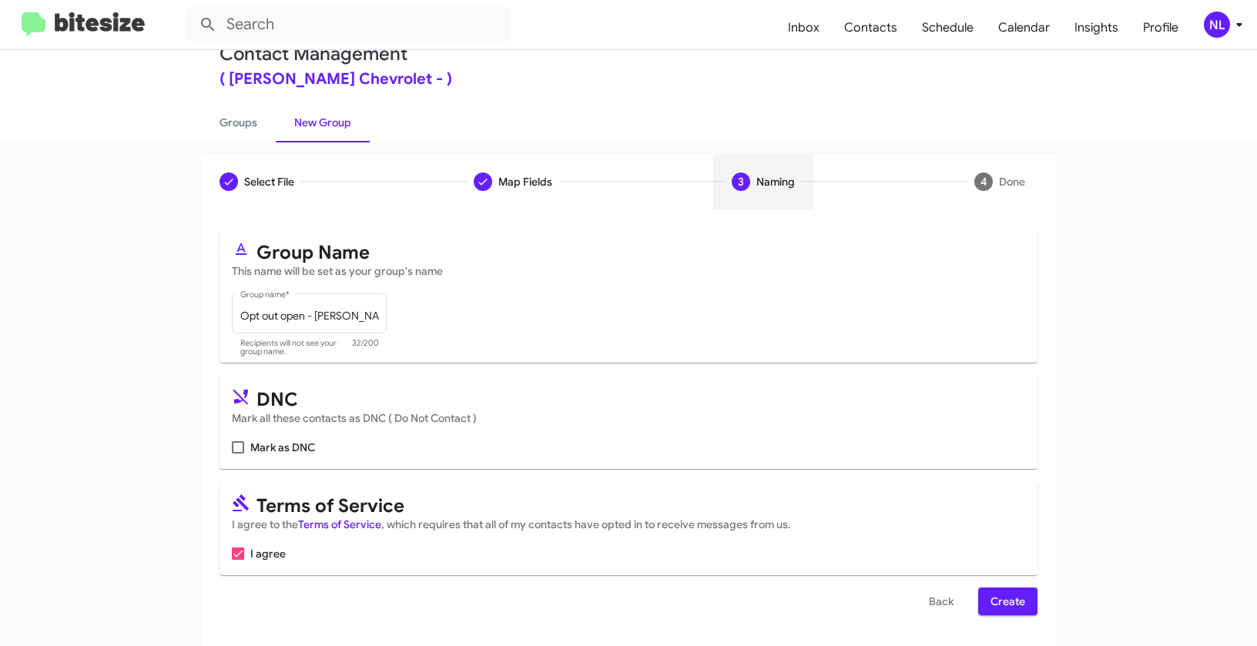
scroll to position [35, 0]
click at [232, 448] on span at bounding box center [238, 447] width 12 height 12
click at [237, 454] on input "Mark as DNC" at bounding box center [237, 454] width 1 height 1
checkbox input "true"
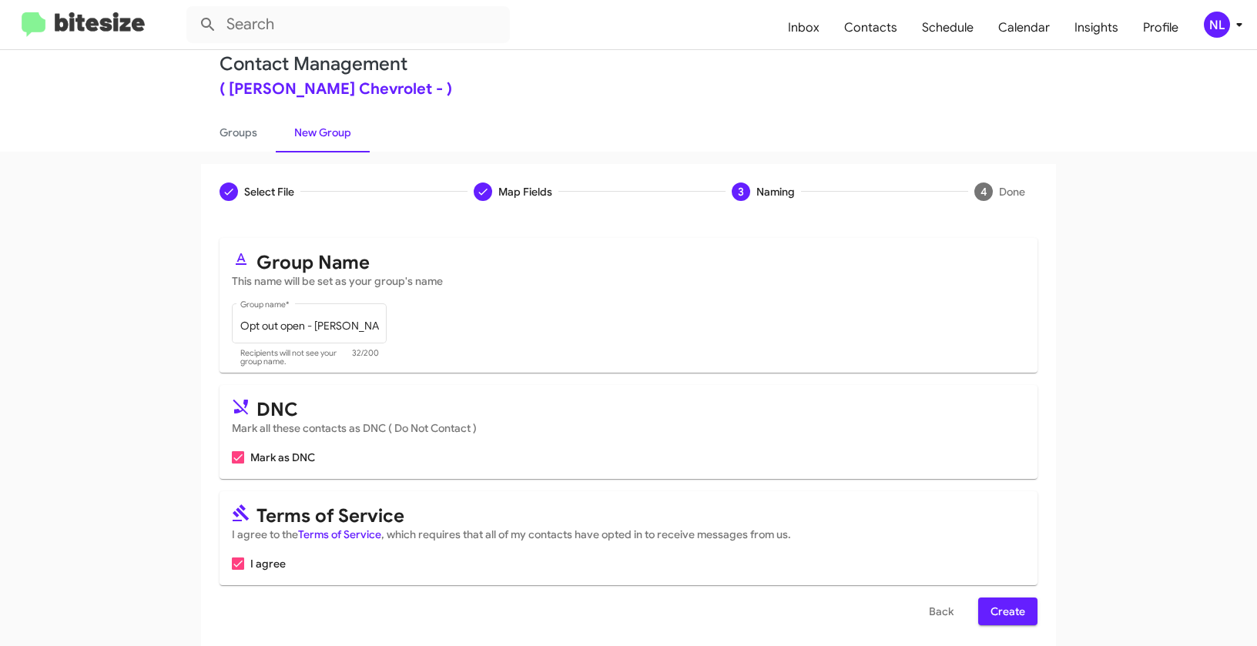
scroll to position [15, 0]
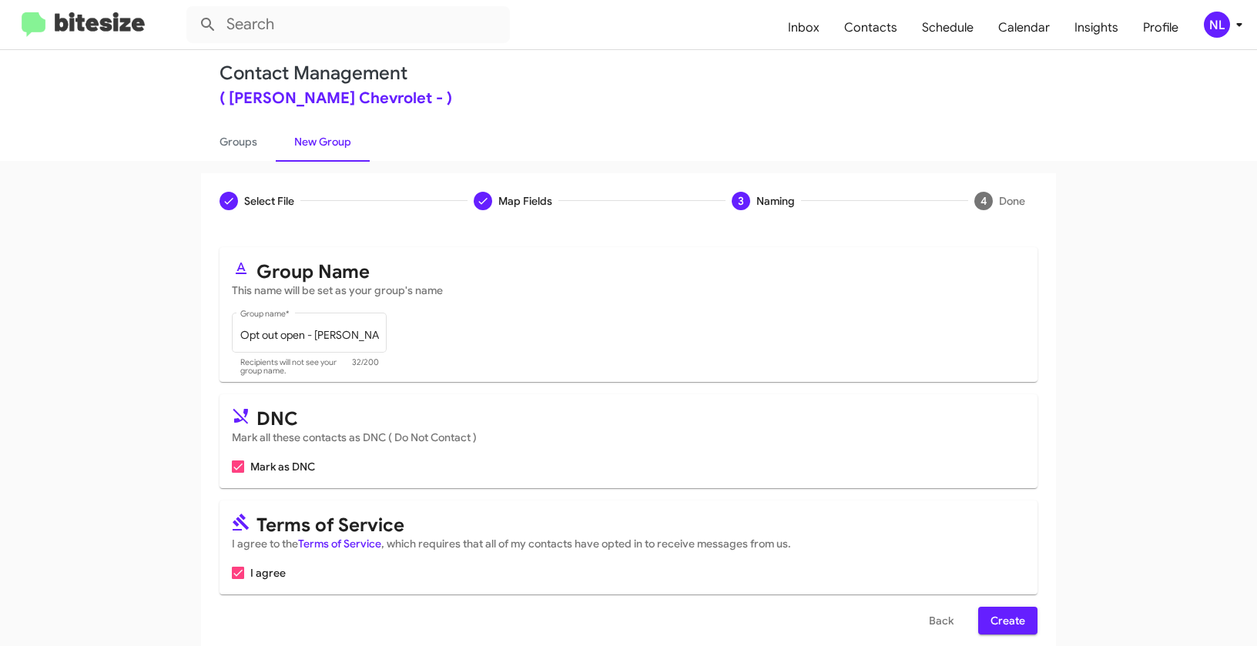
click at [1011, 615] on span "Create" at bounding box center [1007, 621] width 35 height 28
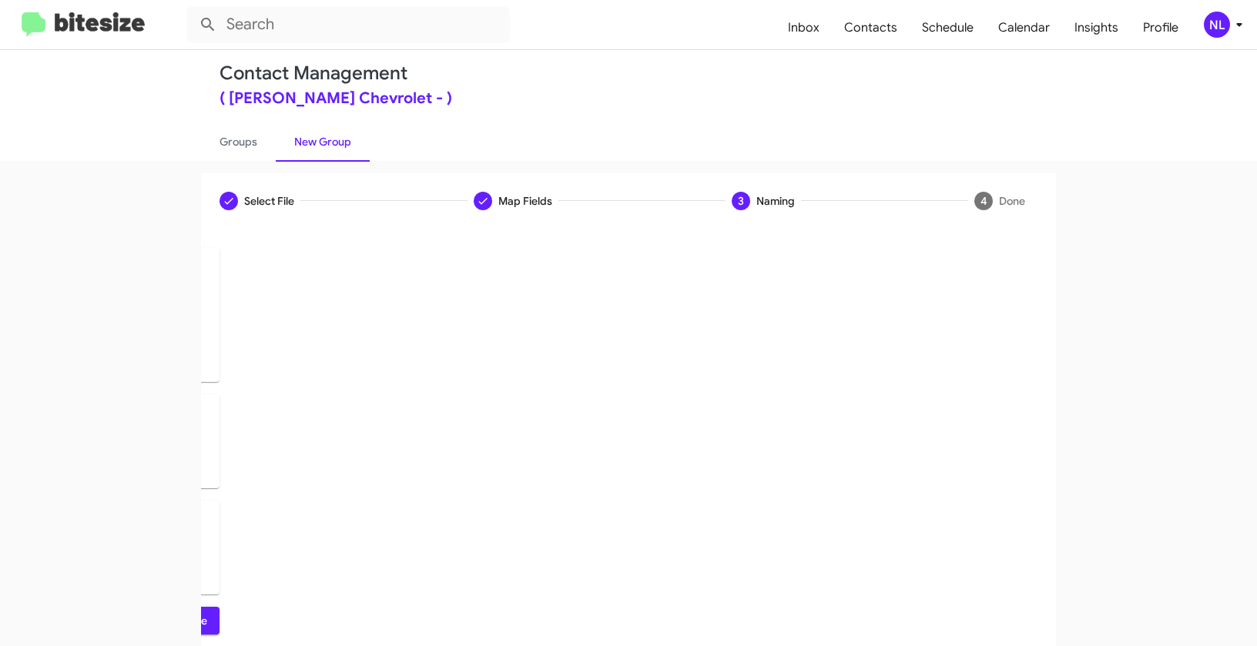
scroll to position [0, 0]
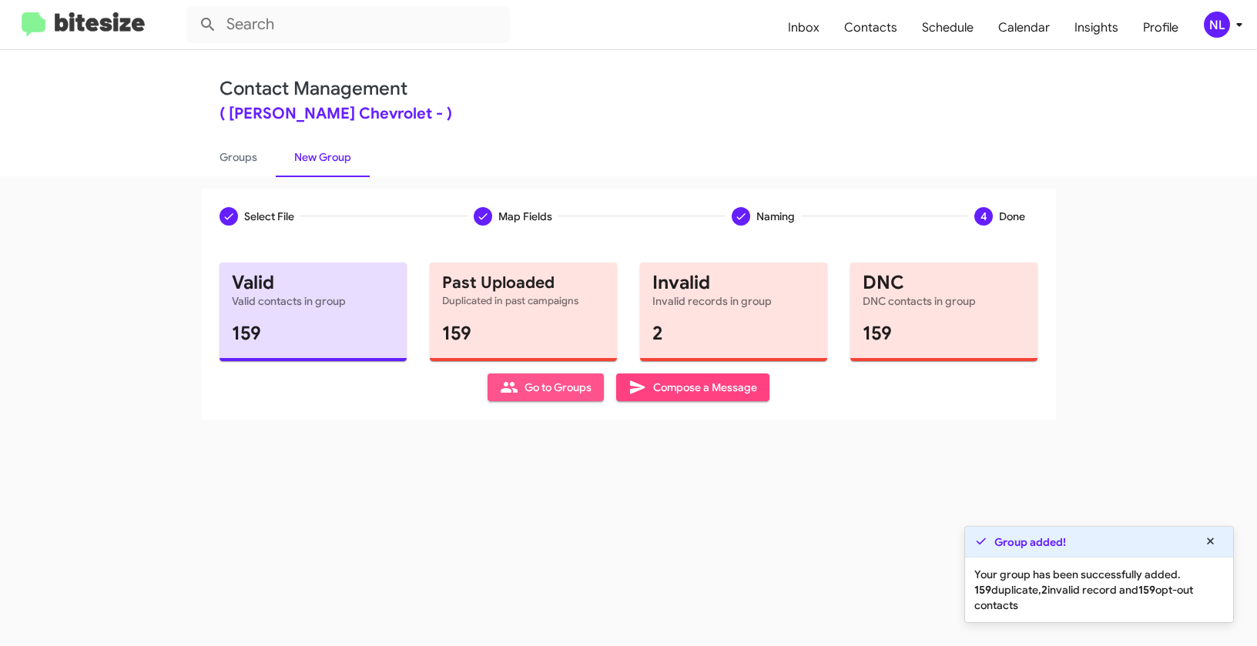
click at [549, 384] on span "Go to Groups" at bounding box center [546, 387] width 92 height 28
type input "in:groups"
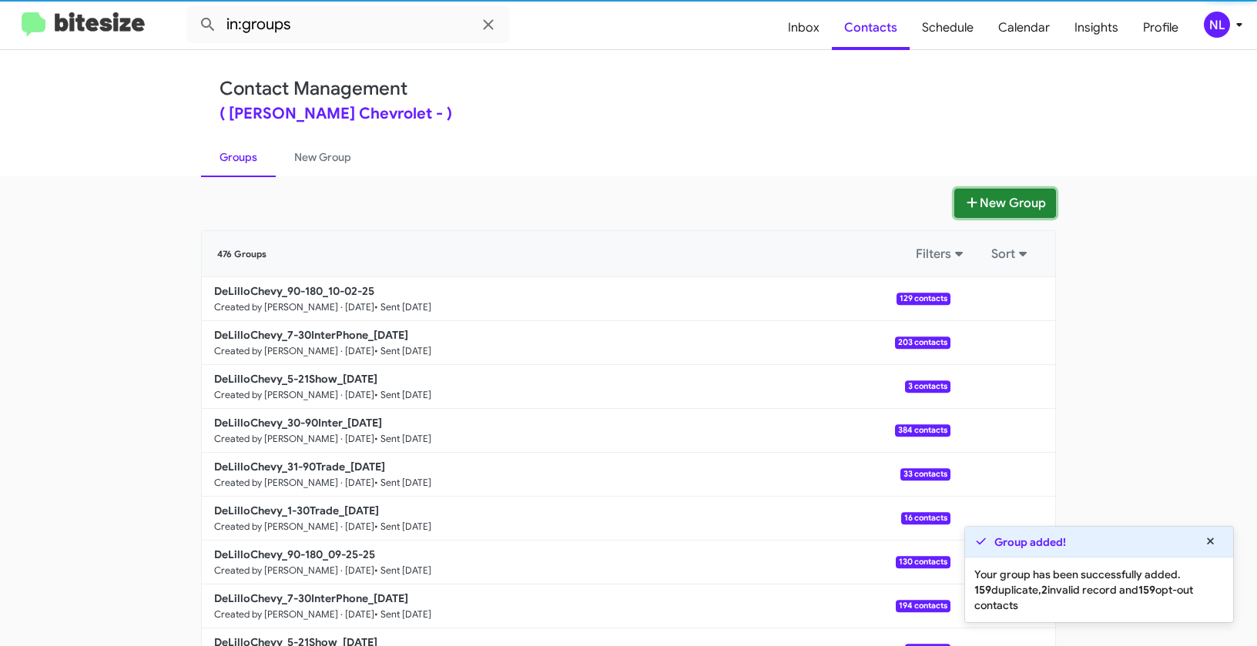
click at [981, 200] on button "New Group" at bounding box center [1005, 203] width 102 height 29
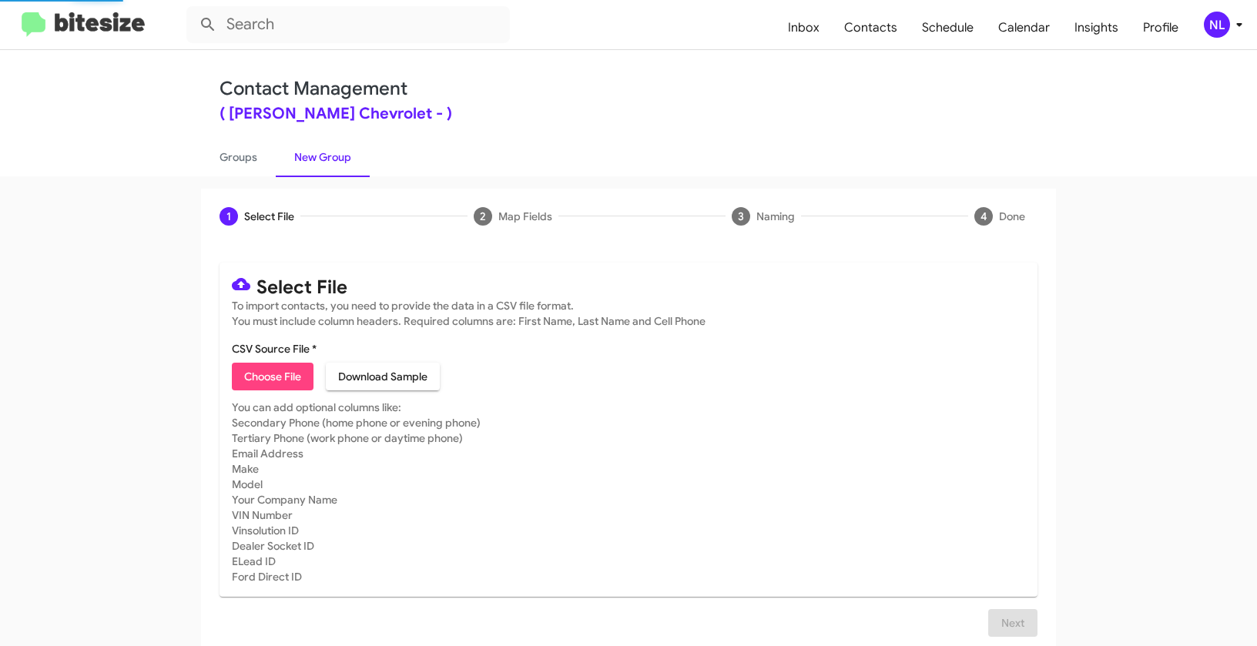
click at [256, 380] on span "Choose File" at bounding box center [272, 377] width 57 height 28
type input "Opt out dead - DeLillo Chevrolet"
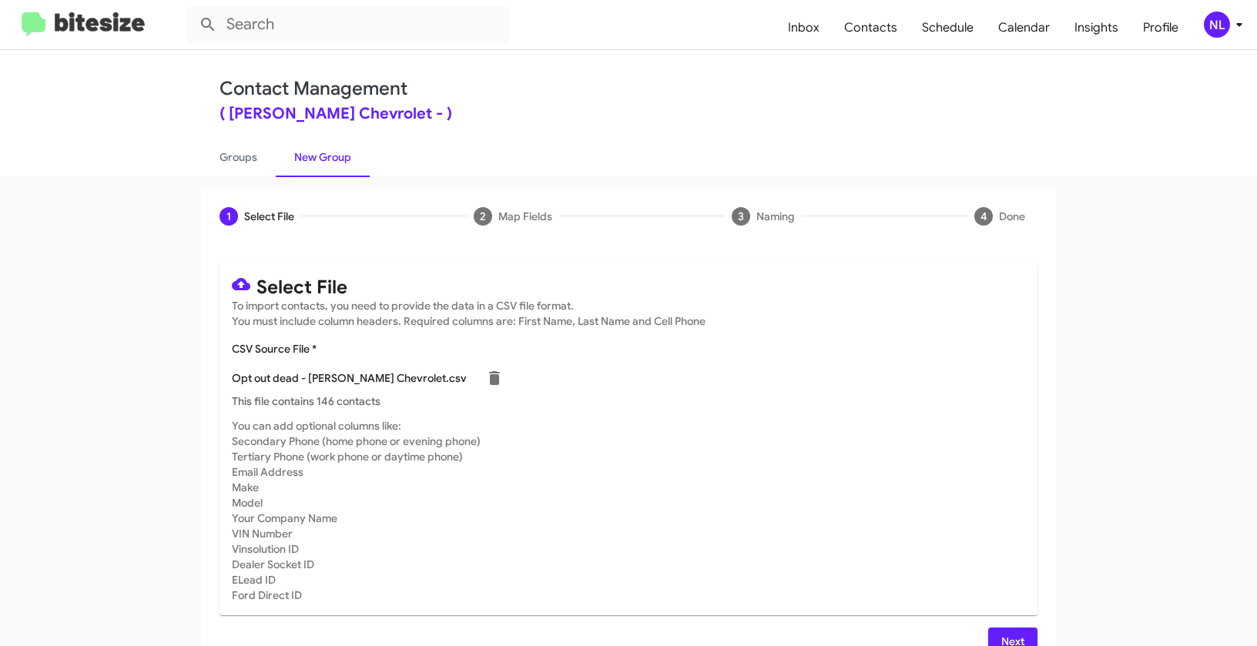
scroll to position [28, 0]
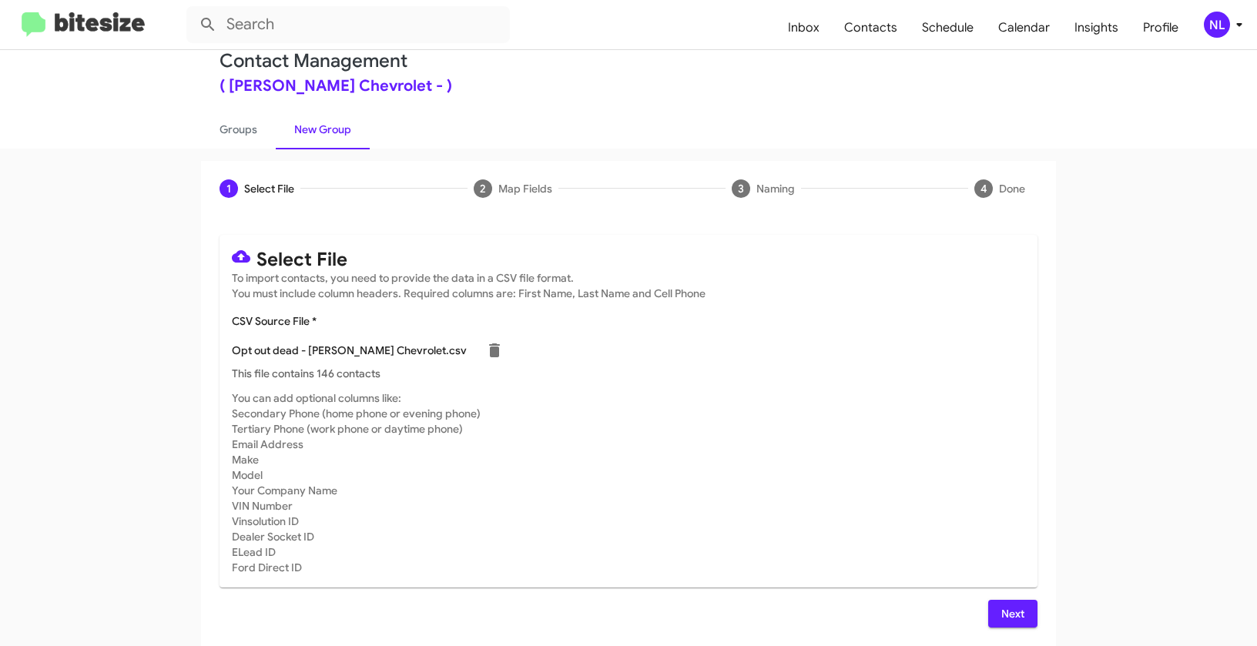
click at [1012, 618] on span "Next" at bounding box center [1012, 614] width 25 height 28
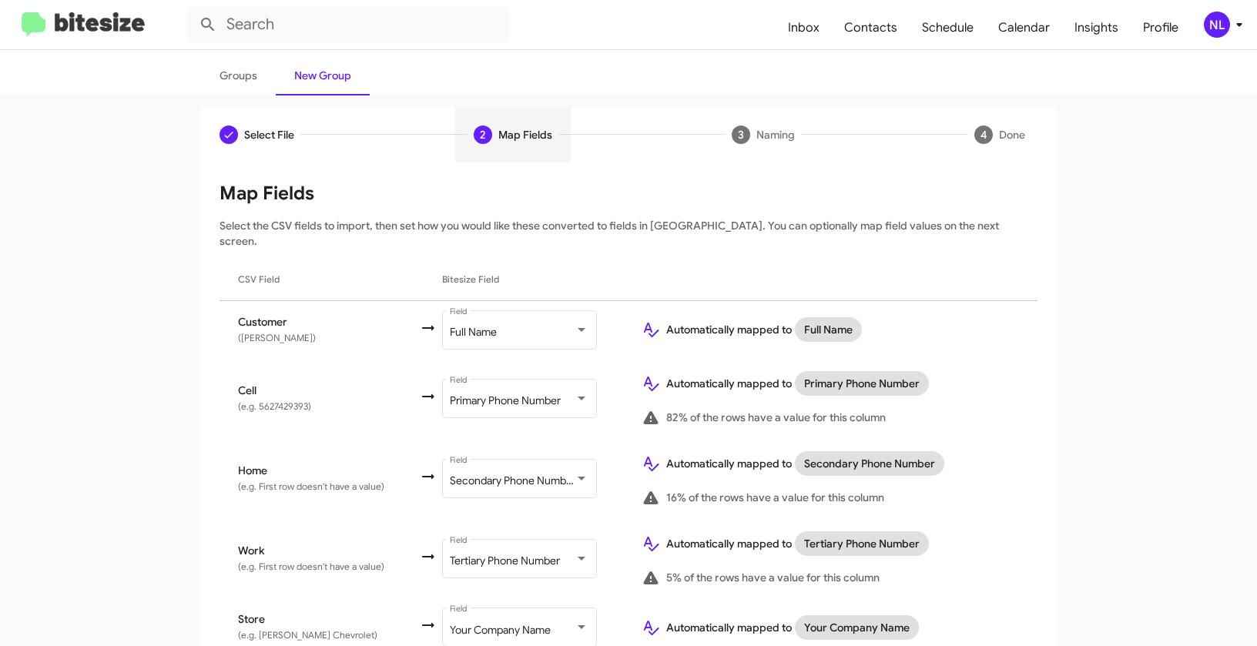
scroll to position [134, 0]
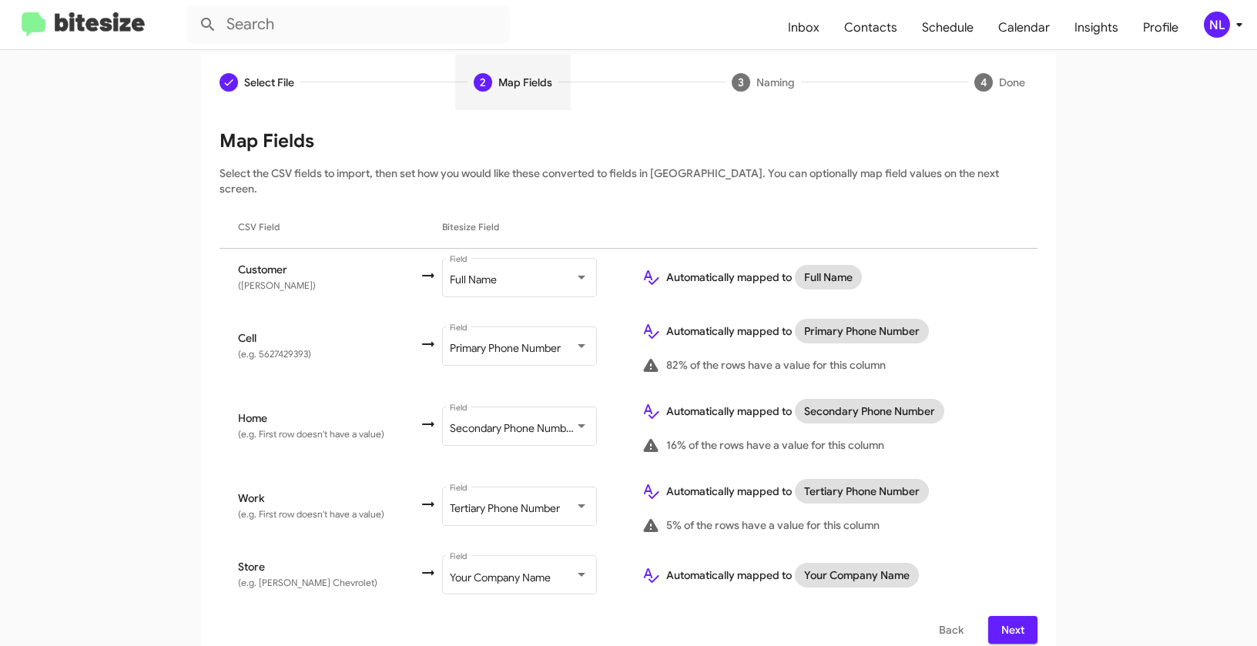
click at [1009, 616] on span "Next" at bounding box center [1012, 630] width 25 height 28
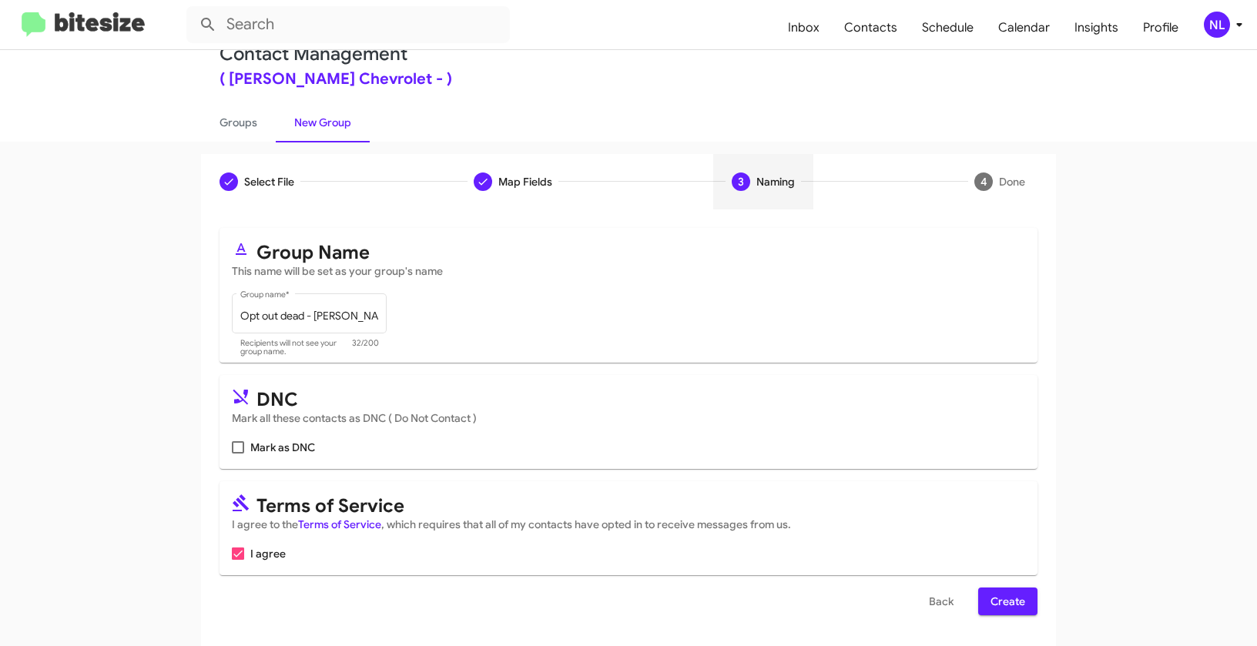
scroll to position [35, 0]
click at [255, 441] on span "Mark as DNC" at bounding box center [282, 447] width 65 height 18
click at [238, 454] on input "Mark as DNC" at bounding box center [237, 454] width 1 height 1
checkbox input "true"
click at [1017, 600] on span "Create" at bounding box center [1007, 602] width 35 height 28
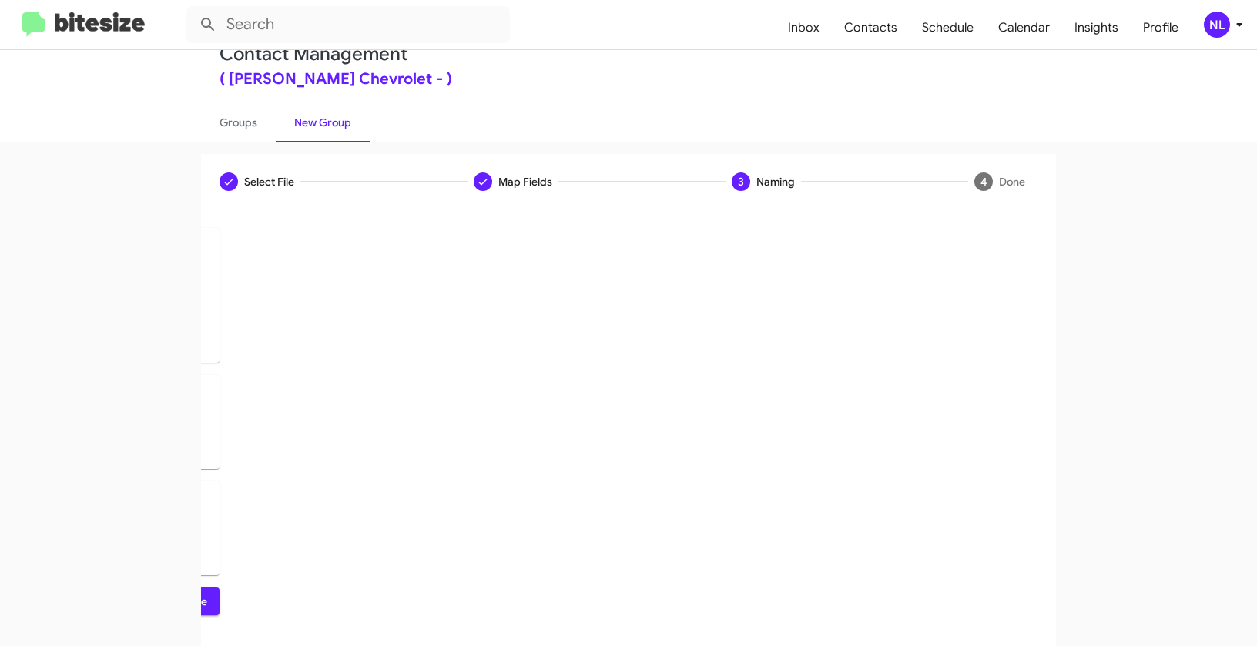
scroll to position [0, 0]
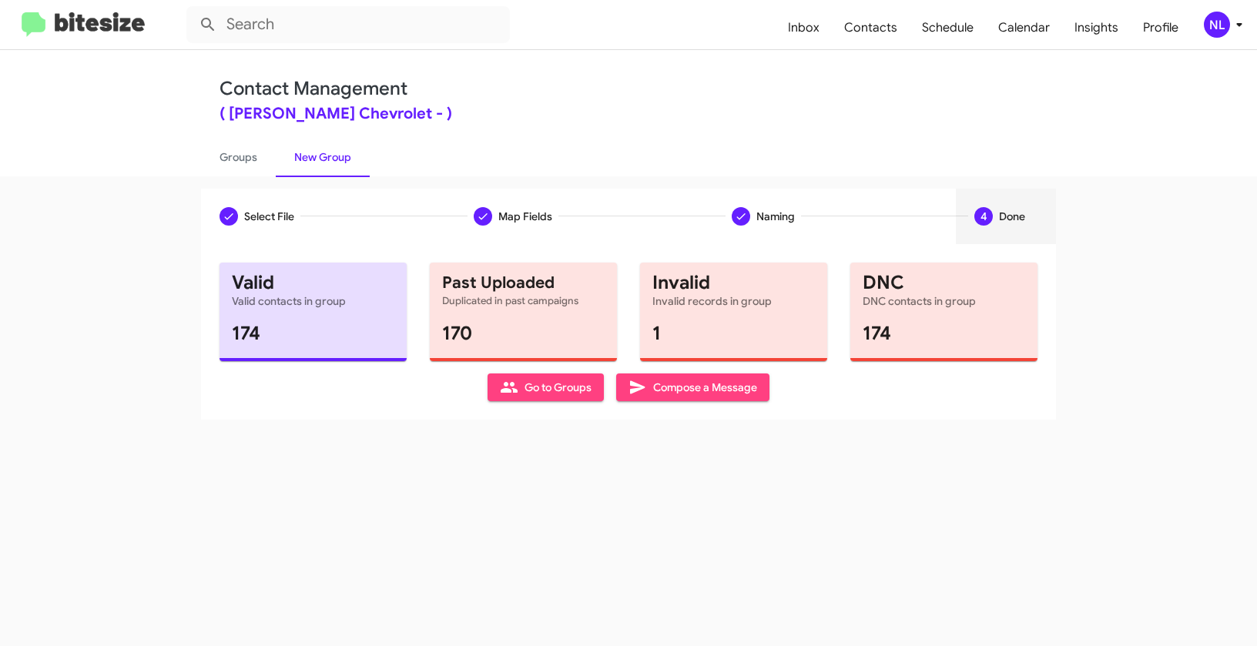
click at [502, 388] on icon at bounding box center [509, 387] width 18 height 18
type input "in:groups"
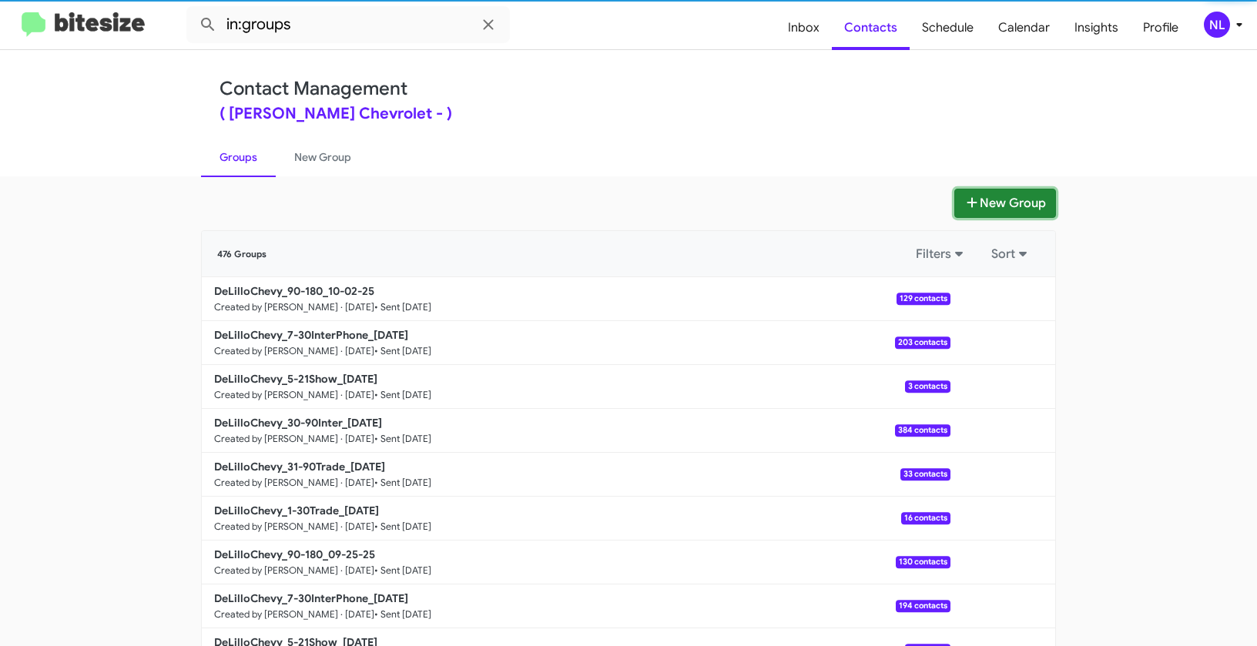
click at [1002, 207] on button "New Group" at bounding box center [1005, 203] width 102 height 29
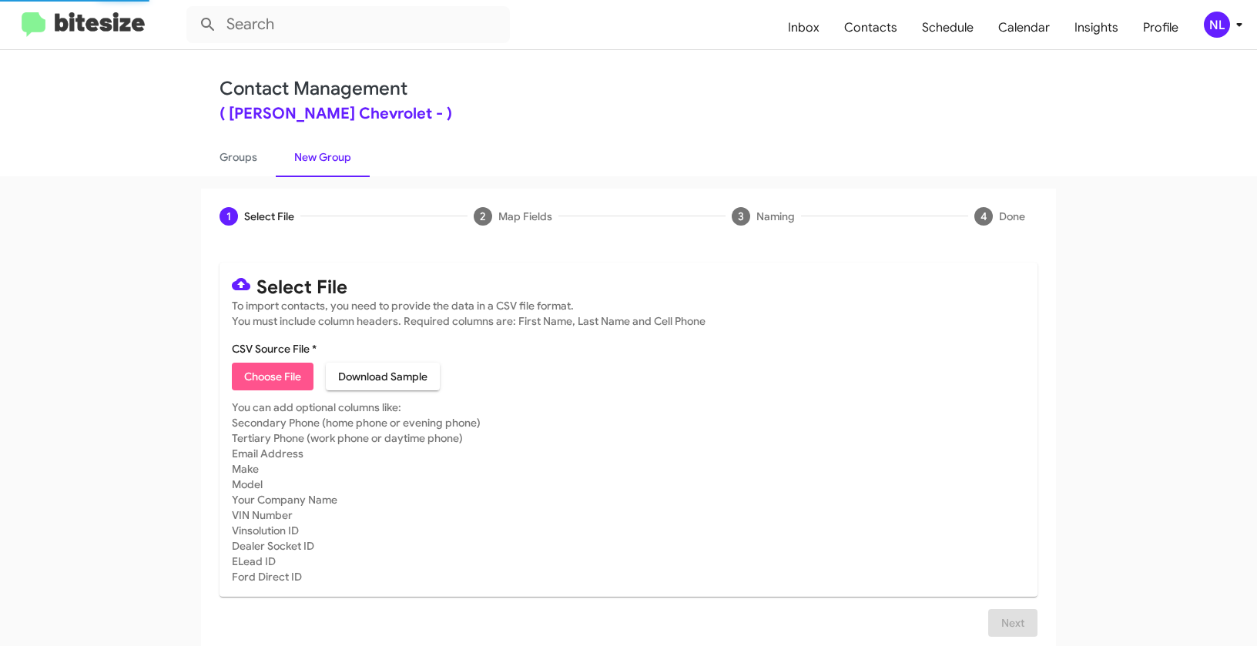
click at [276, 380] on span "Choose File" at bounding box center [272, 377] width 57 height 28
type input "Opt out delivered - DeLillo Chevrolet"
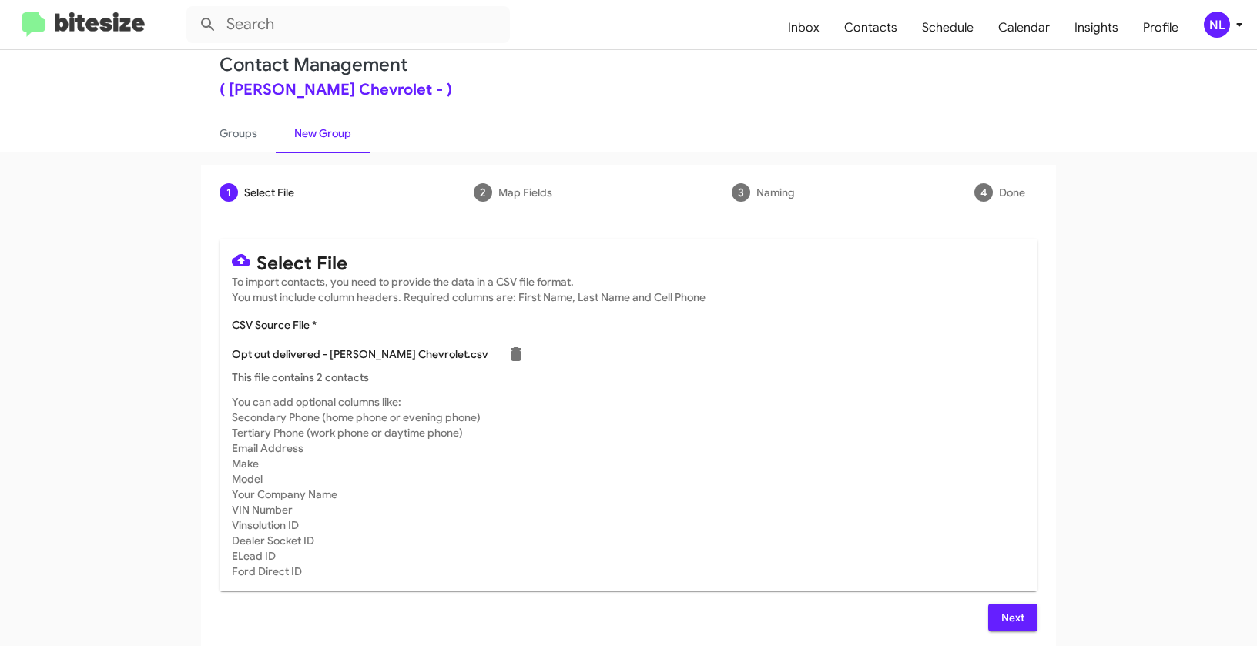
scroll to position [28, 0]
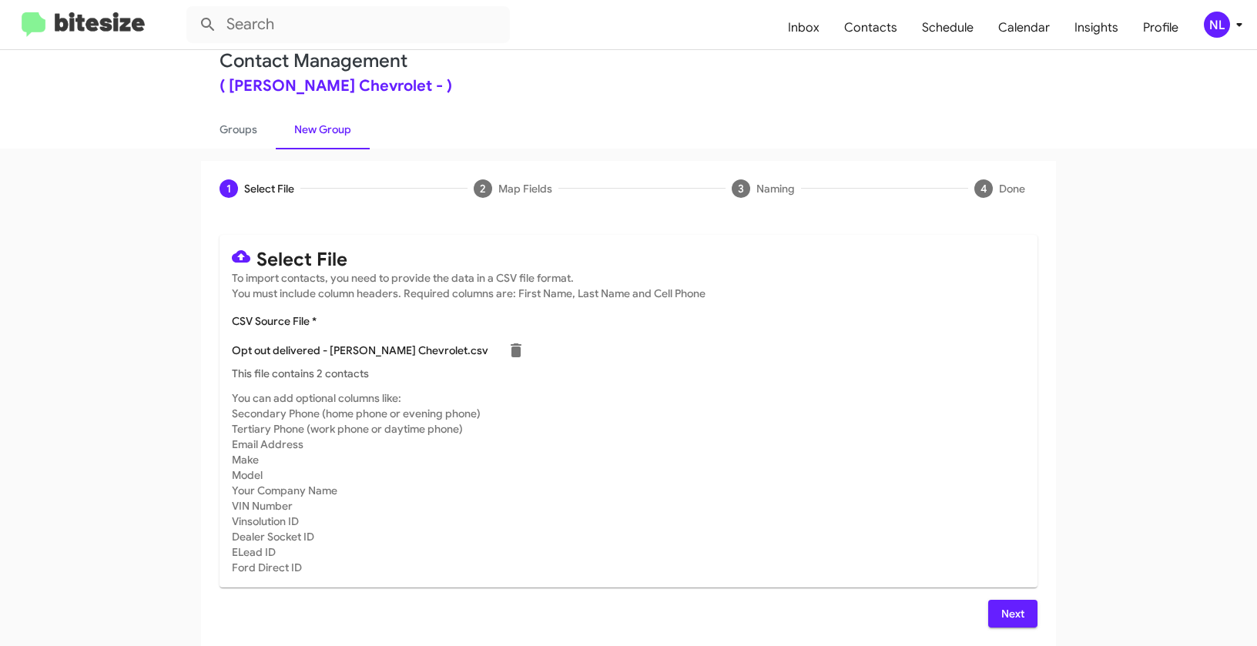
click at [988, 605] on button "Next" at bounding box center [1012, 614] width 49 height 28
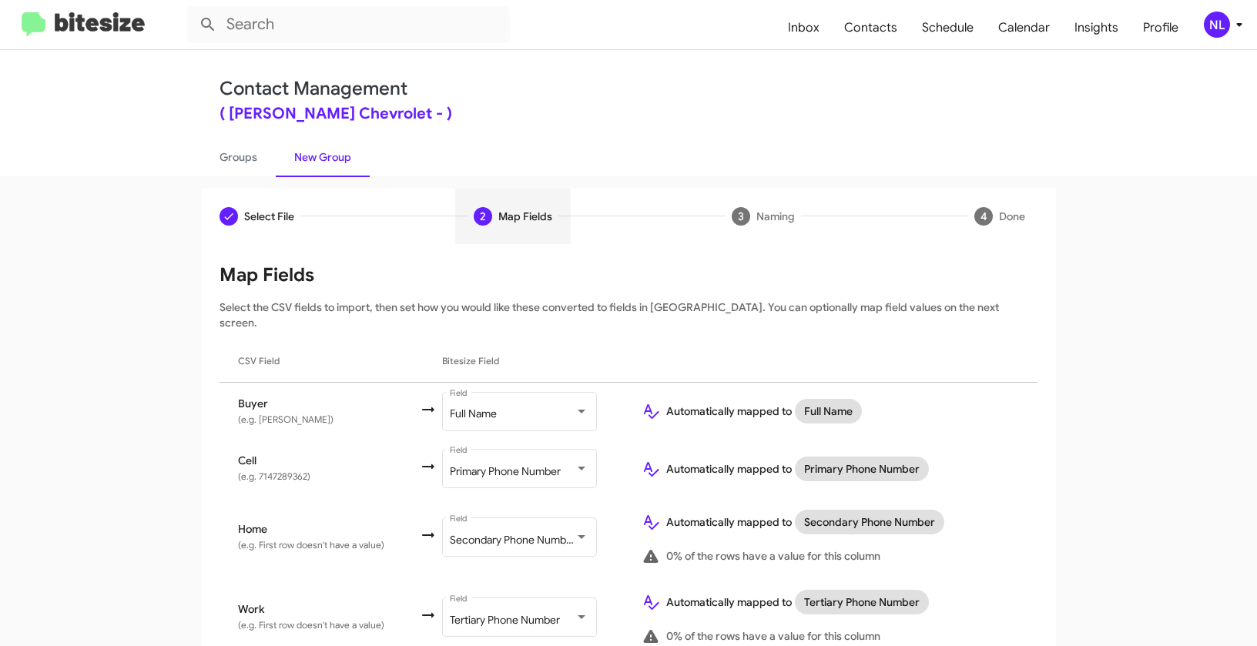
scroll to position [111, 0]
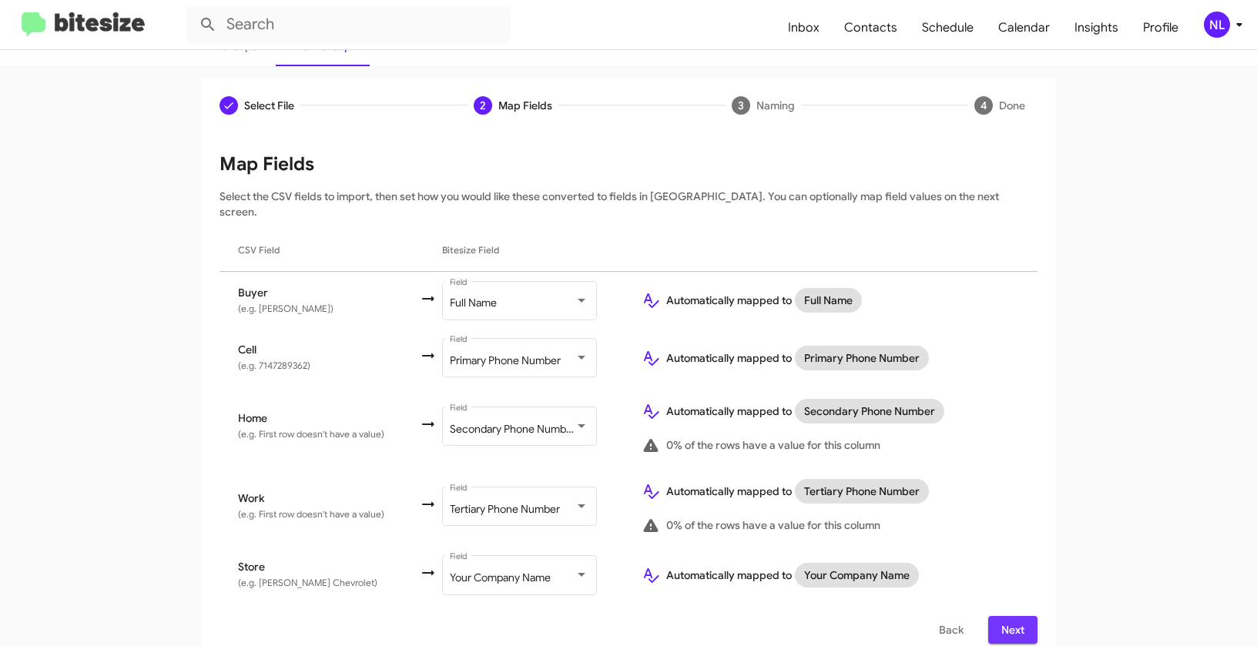
click at [1007, 616] on span "Next" at bounding box center [1012, 630] width 25 height 28
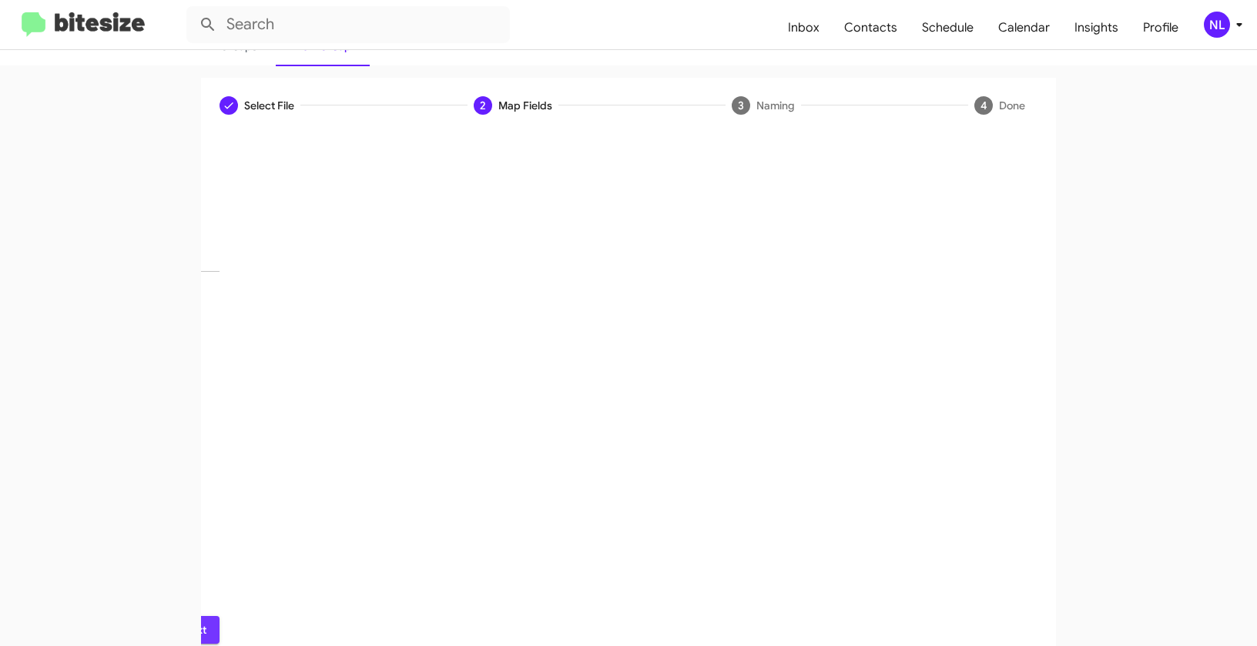
scroll to position [35, 0]
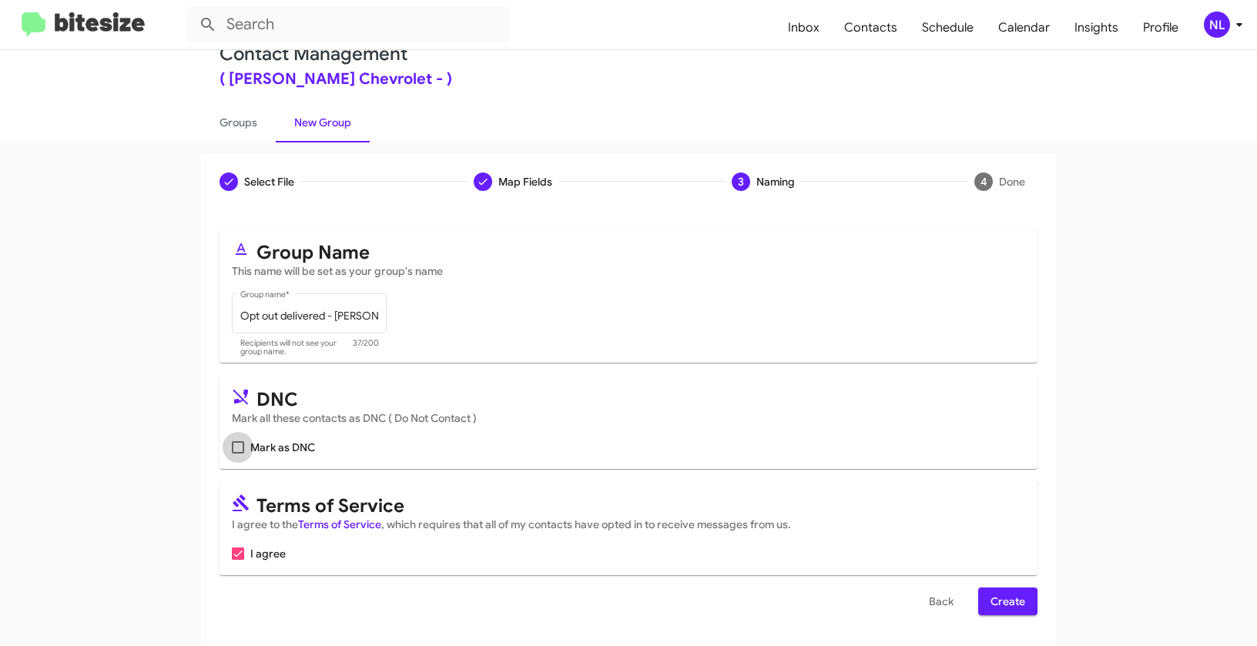
click at [267, 442] on span "Mark as DNC" at bounding box center [282, 447] width 65 height 18
click at [238, 454] on input "Mark as DNC" at bounding box center [237, 454] width 1 height 1
checkbox input "true"
click at [1008, 599] on span "Create" at bounding box center [1007, 602] width 35 height 28
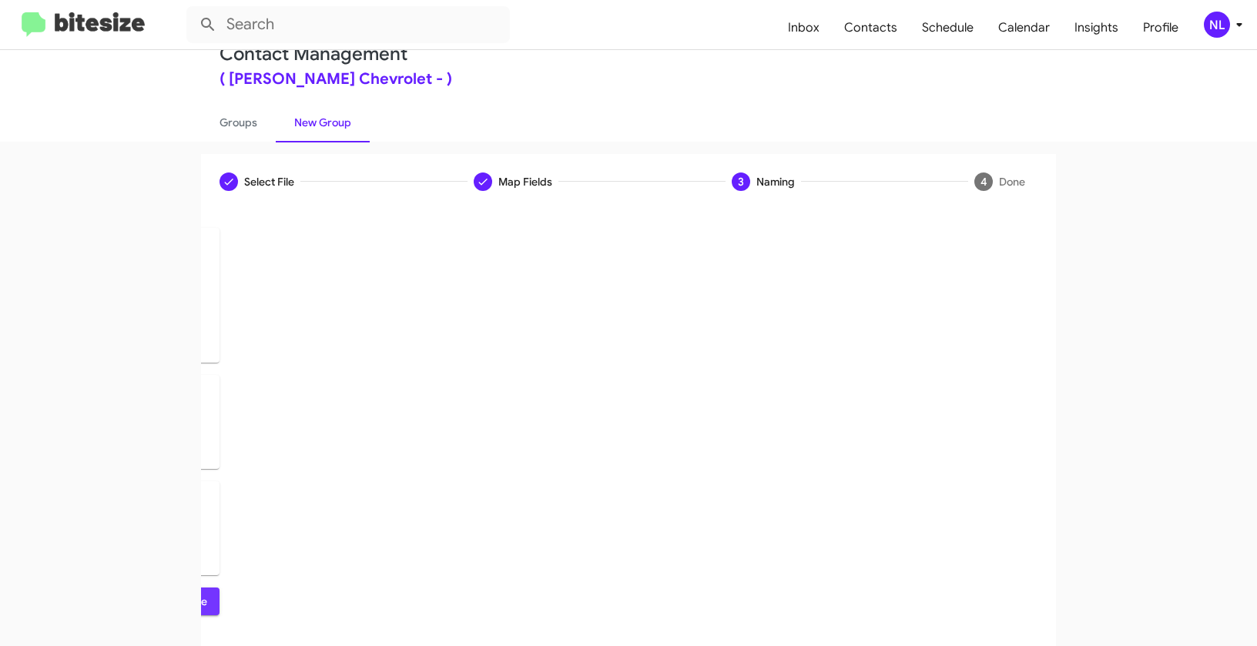
scroll to position [0, 0]
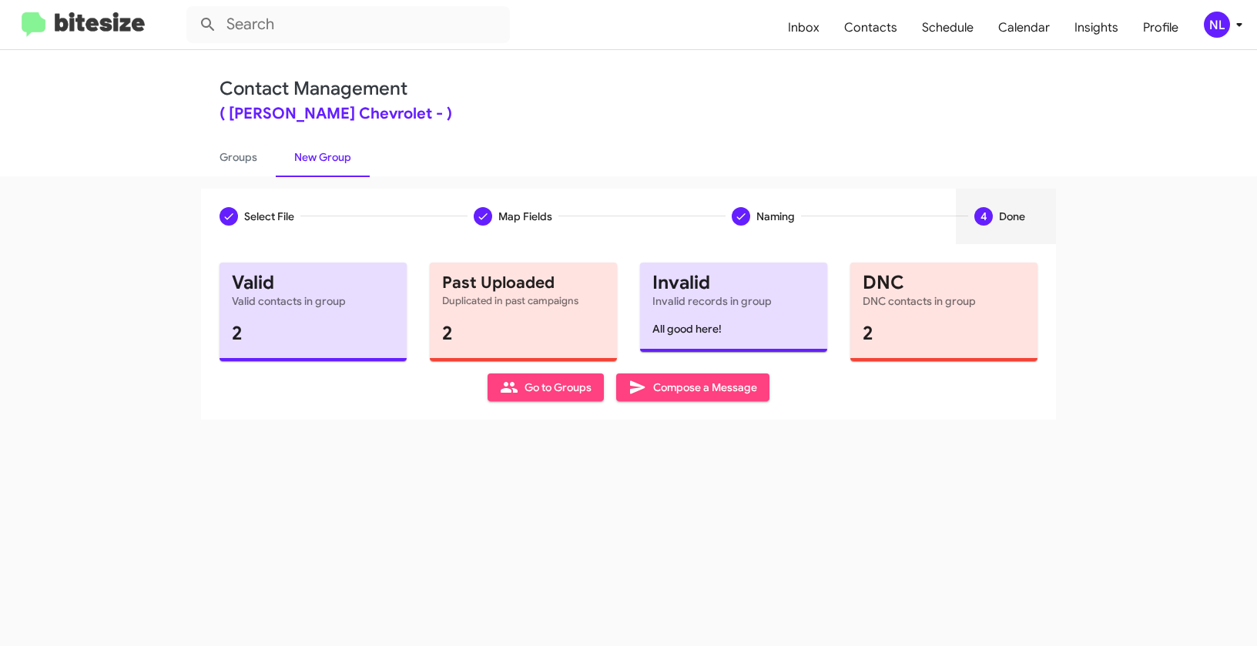
click at [520, 390] on span "Go to Groups" at bounding box center [546, 387] width 92 height 28
type input "in:groups"
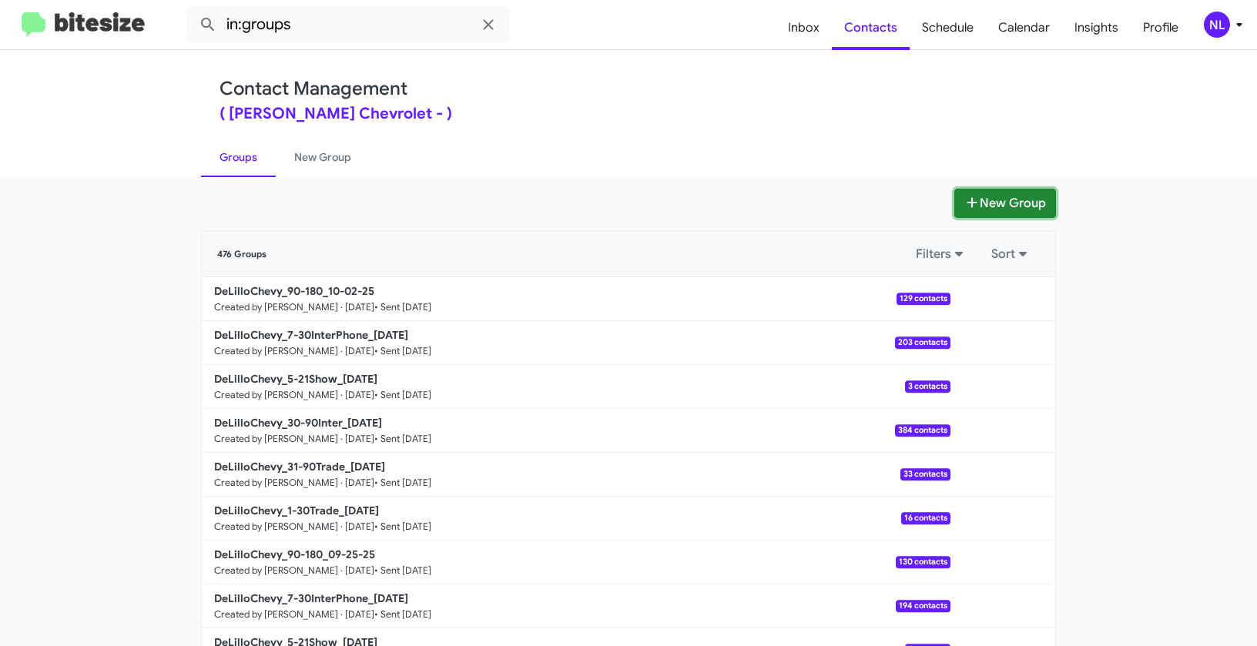
click at [996, 203] on button "New Group" at bounding box center [1005, 203] width 102 height 29
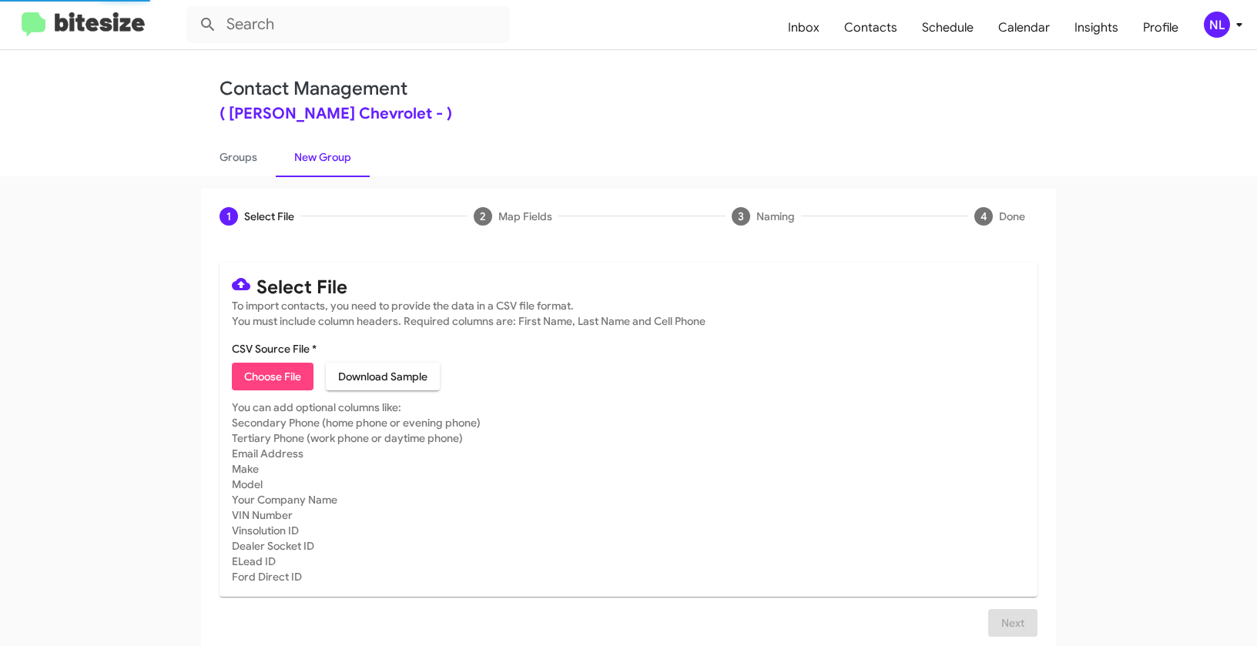
click at [286, 374] on span "Choose File" at bounding box center [272, 377] width 57 height 28
type input "DeLilloChevy_1-30Trade_10-07-25"
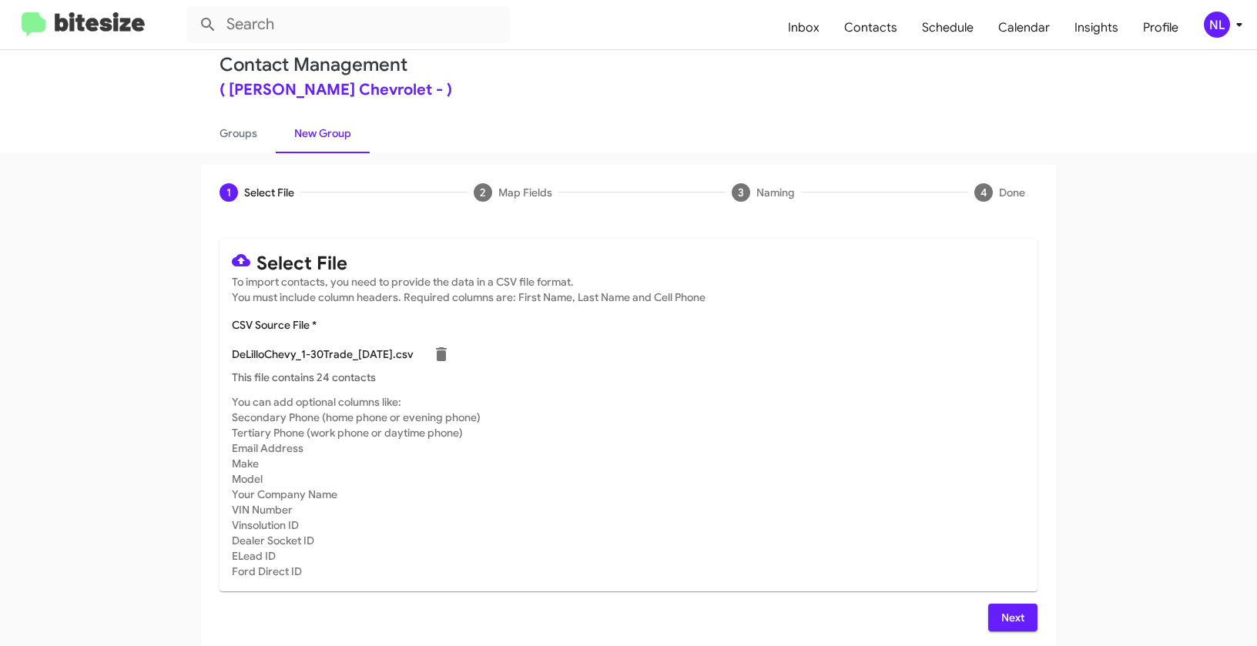
scroll to position [28, 0]
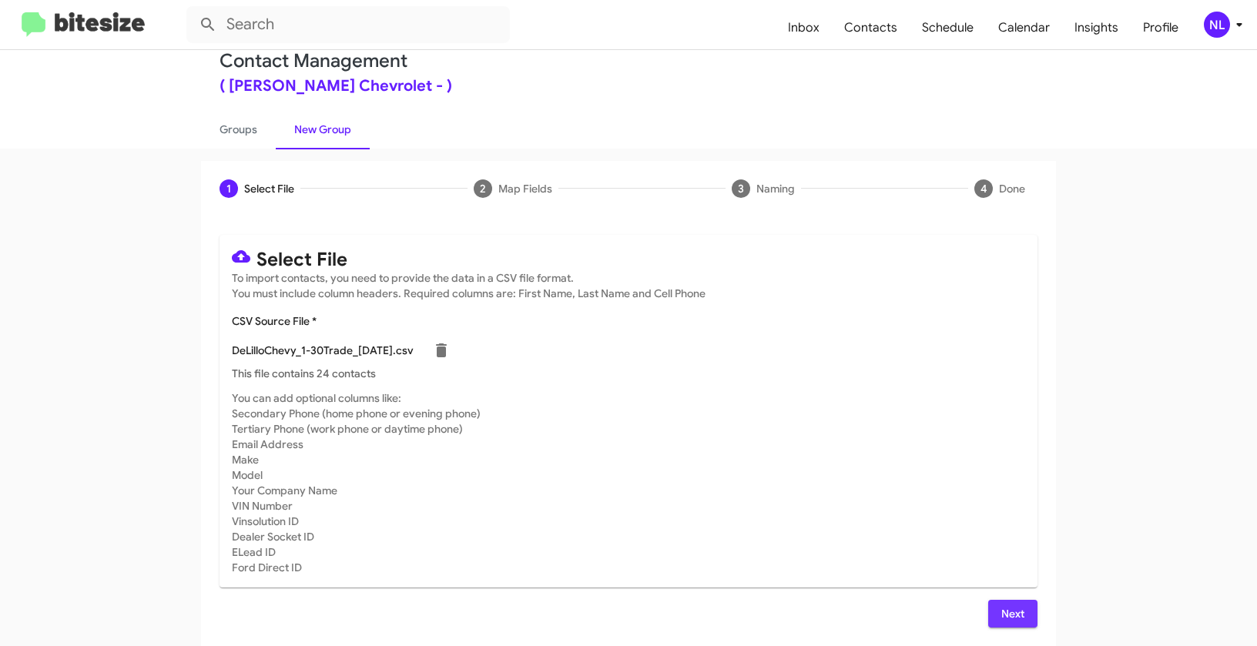
click at [1013, 613] on span "Next" at bounding box center [1012, 614] width 25 height 28
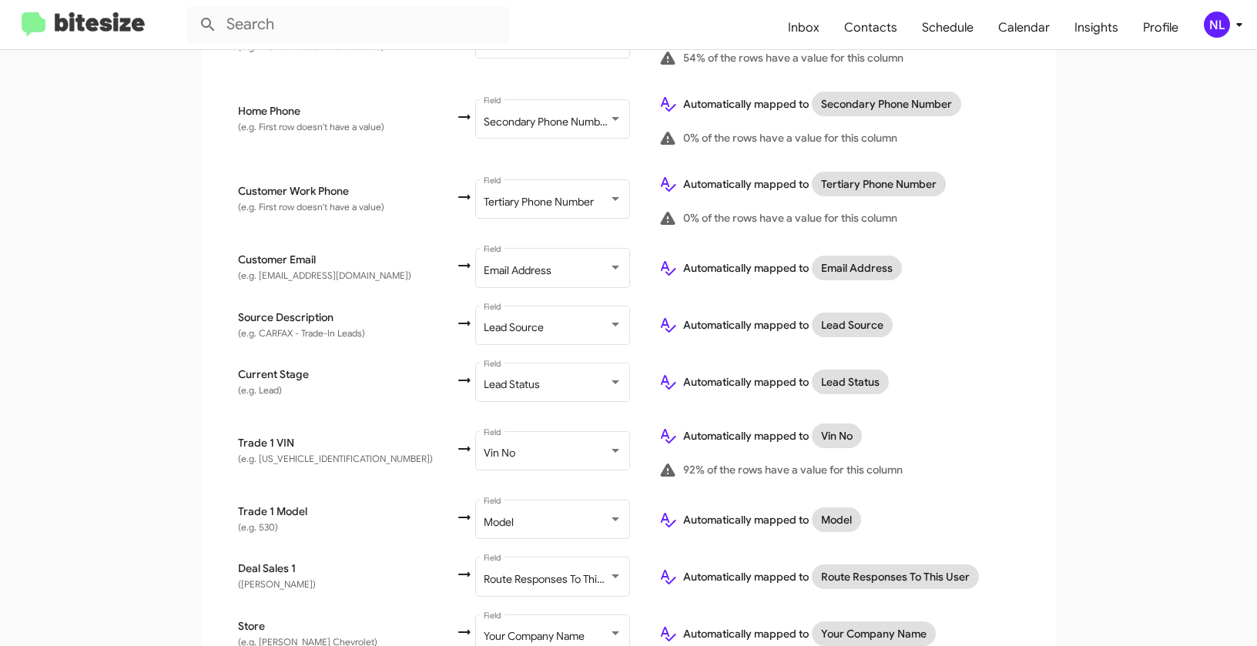
scroll to position [558, 0]
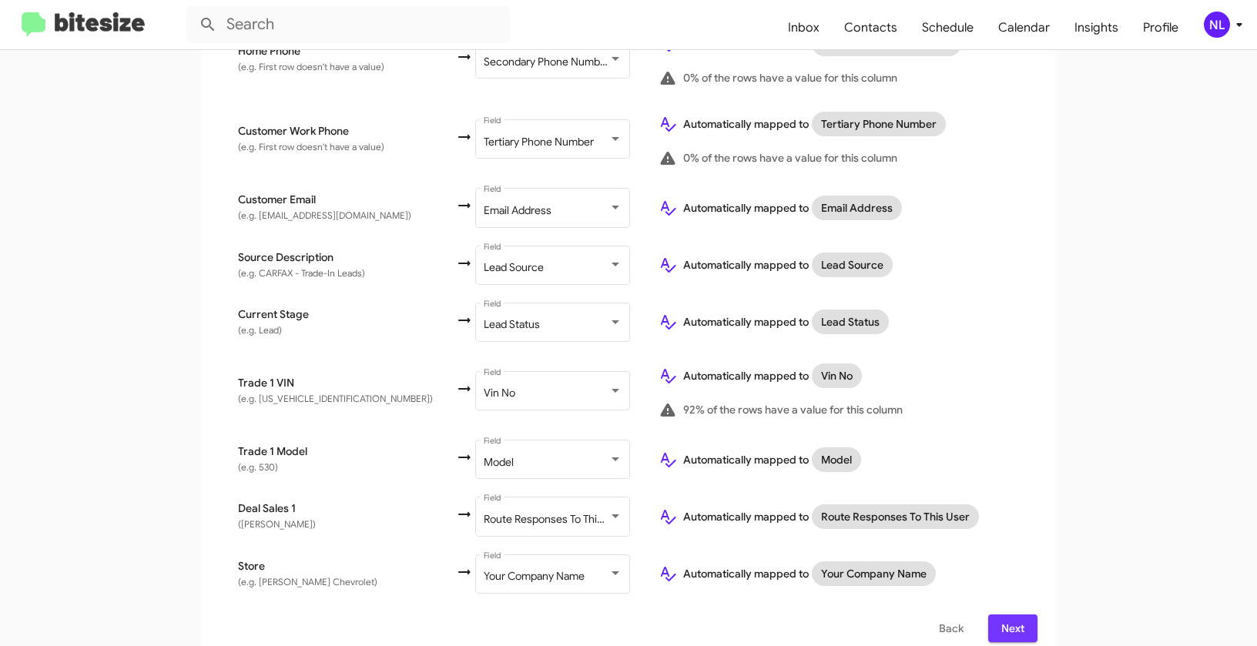
click at [1019, 615] on span "Next" at bounding box center [1012, 629] width 25 height 28
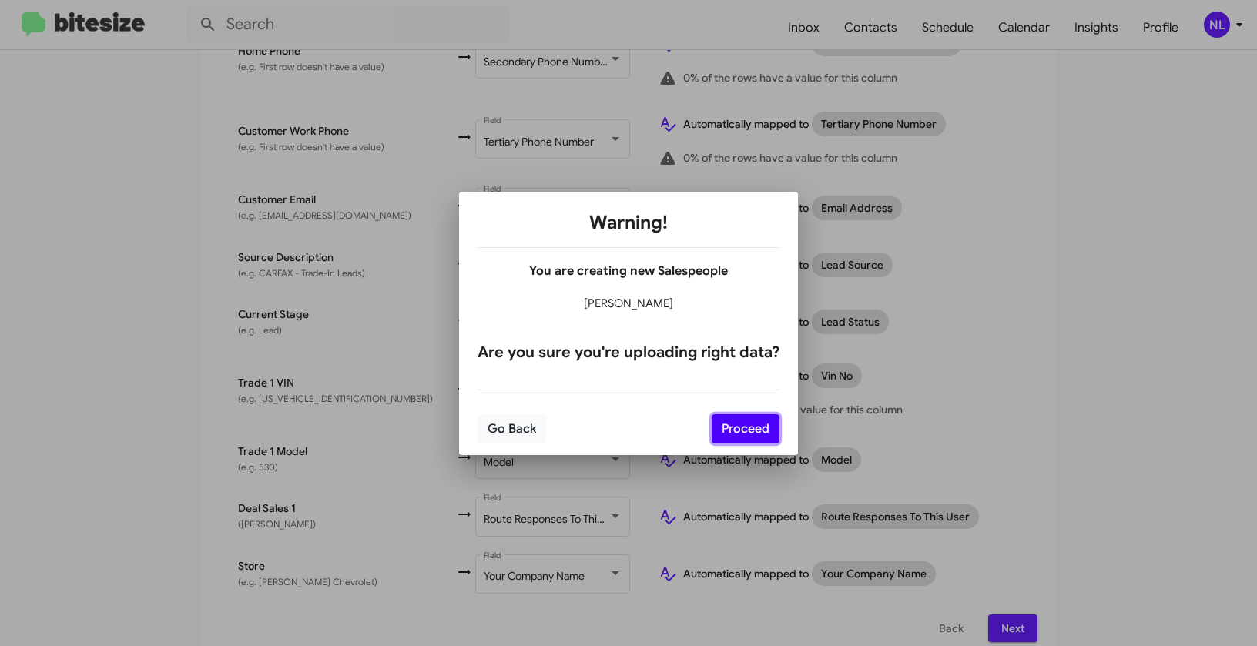
click at [723, 430] on button "Proceed" at bounding box center [746, 428] width 68 height 29
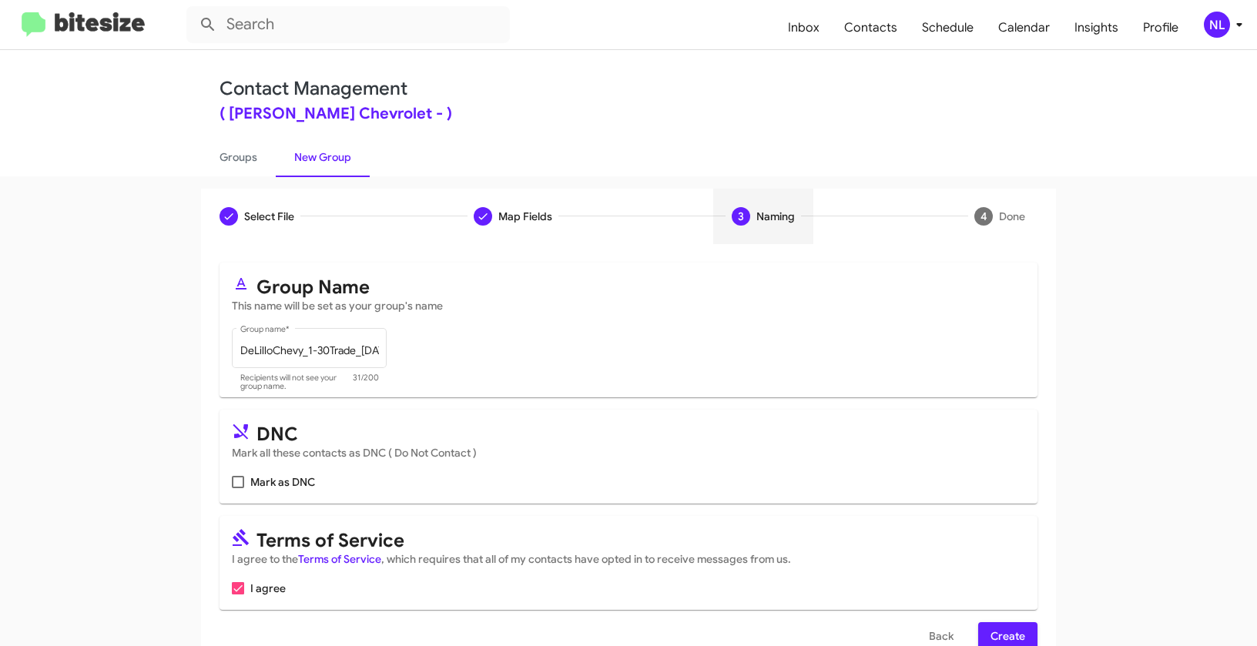
scroll to position [35, 0]
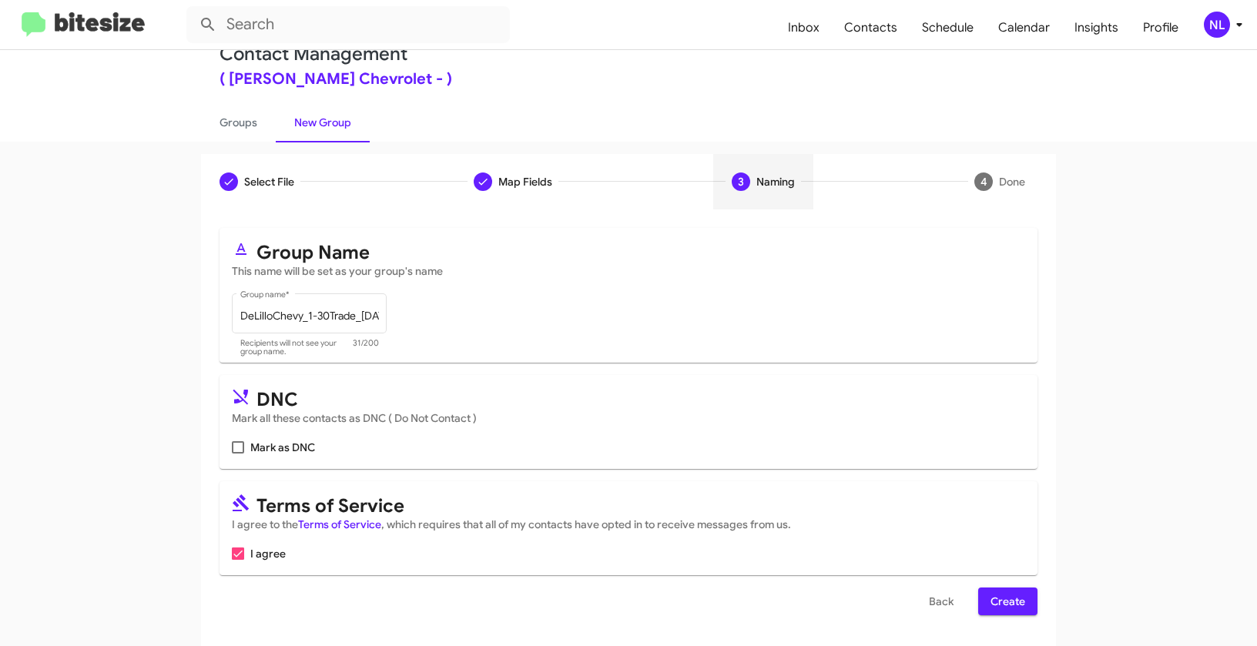
click at [1000, 598] on span "Create" at bounding box center [1007, 602] width 35 height 28
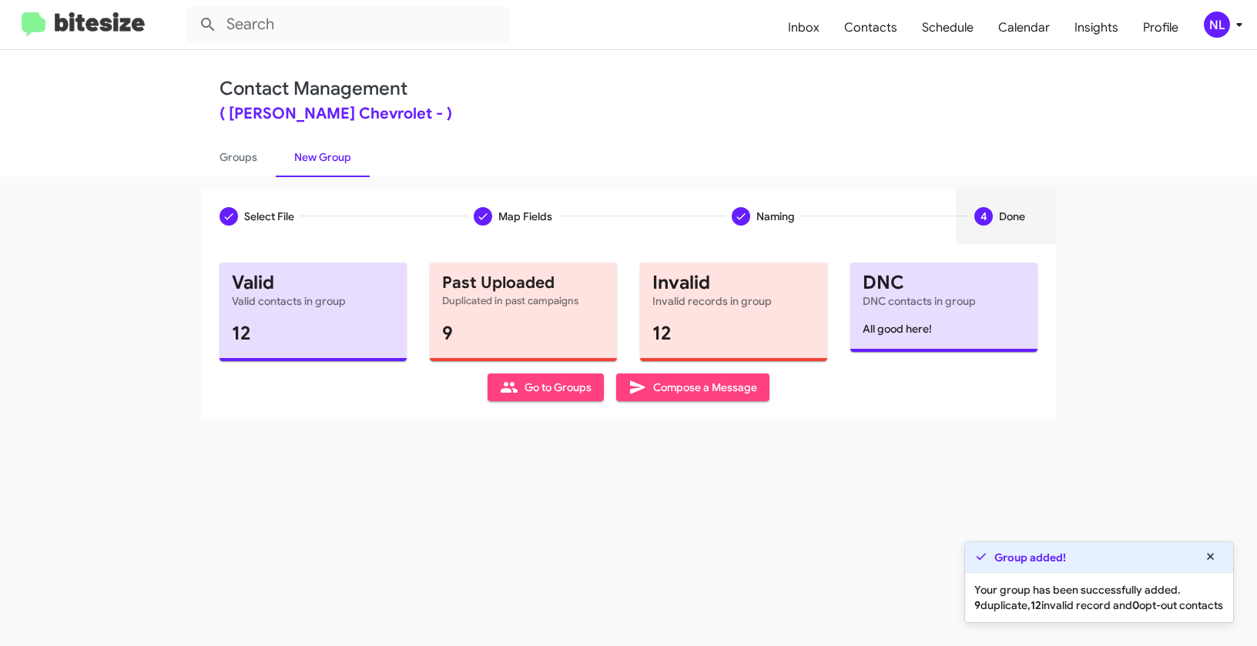
click at [510, 384] on icon at bounding box center [509, 387] width 17 height 11
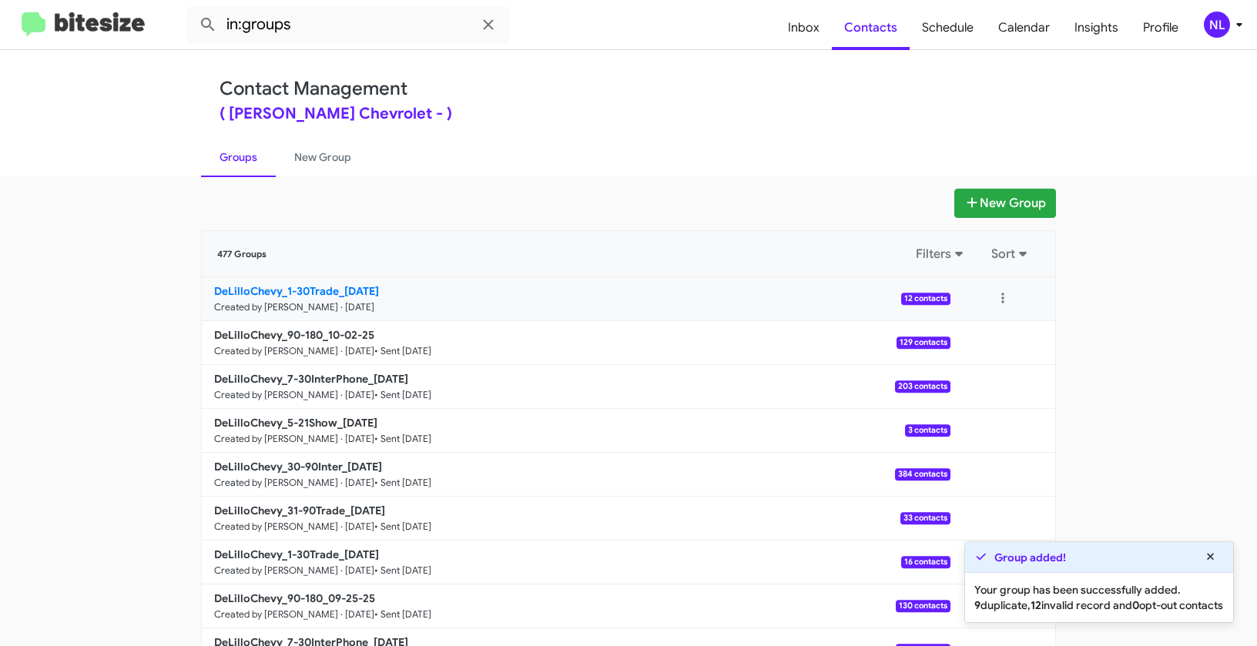
drag, startPoint x: 173, startPoint y: 287, endPoint x: 339, endPoint y: 283, distance: 165.6
click at [339, 283] on app-groups "New Group 477 Groups Filters Sort DeLilloChevy_1-30Trade_10-07-25 Created by Ne…" at bounding box center [628, 473] width 1257 height 568
copy div "Filters Sort DeLilloChevy_1-30Trade_"
click at [333, 33] on input "in:groups" at bounding box center [347, 24] width 323 height 37
paste input "DeLilloChevy_1-30Trade_"
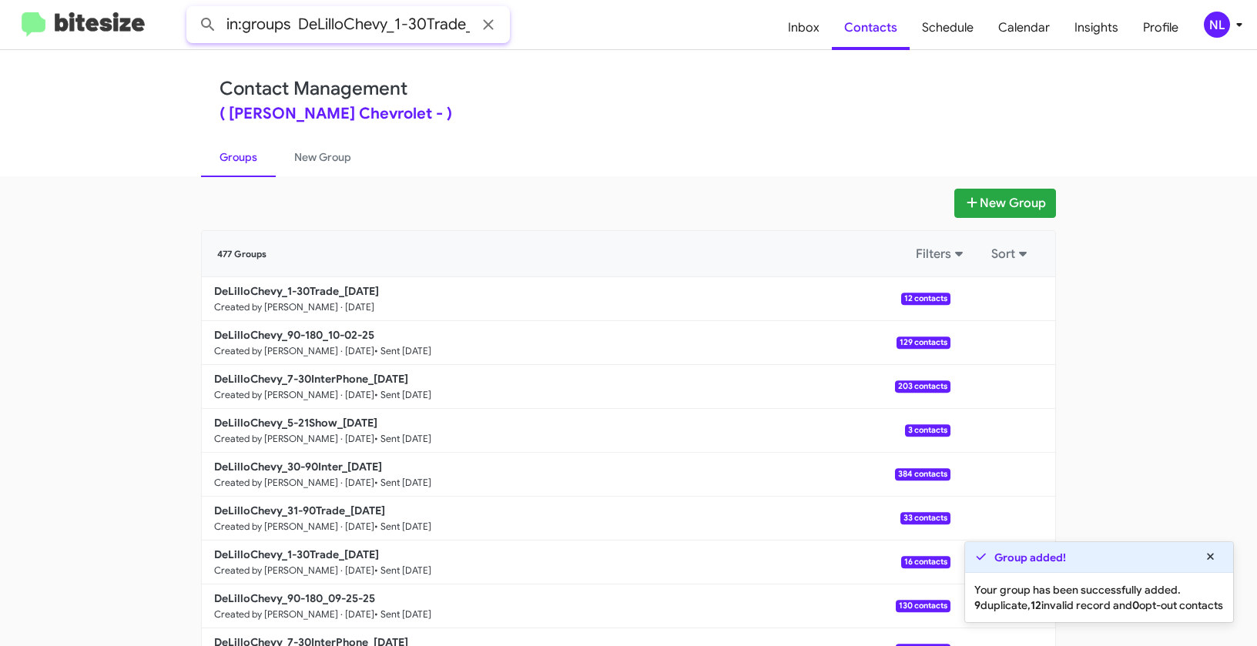
scroll to position [0, 2]
type input "in:groups DeLilloChevy_1-30Trade_"
click at [193, 9] on button at bounding box center [208, 24] width 31 height 31
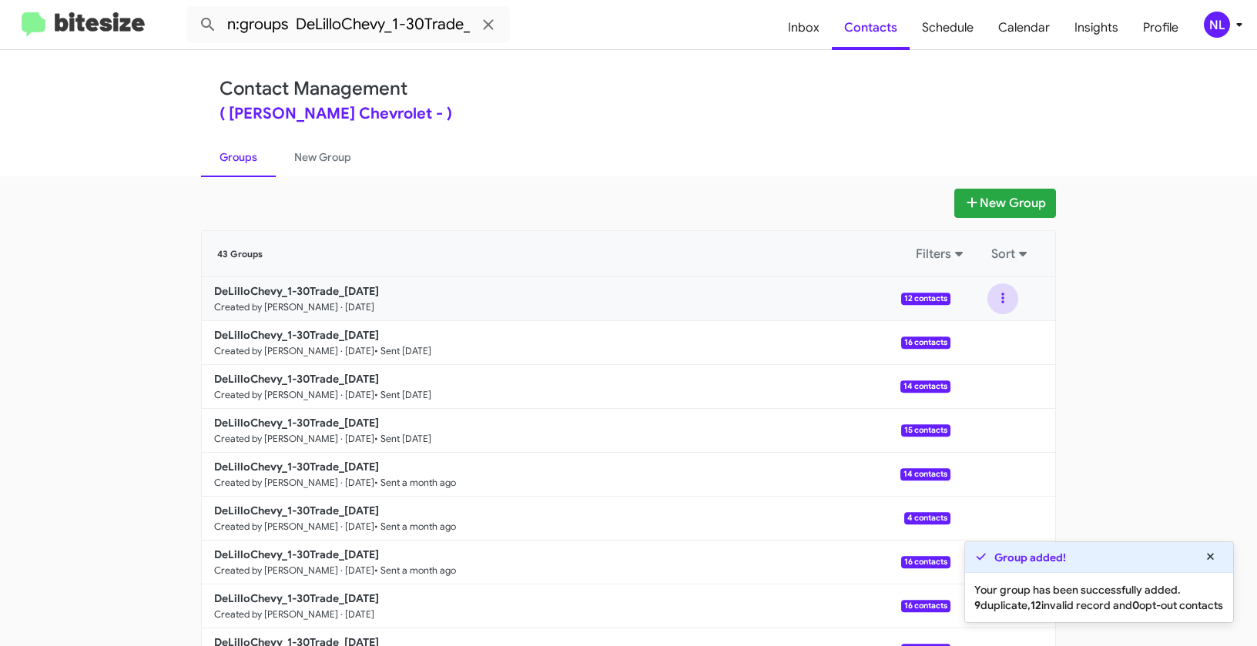
click at [1002, 299] on button at bounding box center [1002, 298] width 31 height 31
click at [980, 345] on button "View contacts" at bounding box center [956, 340] width 123 height 37
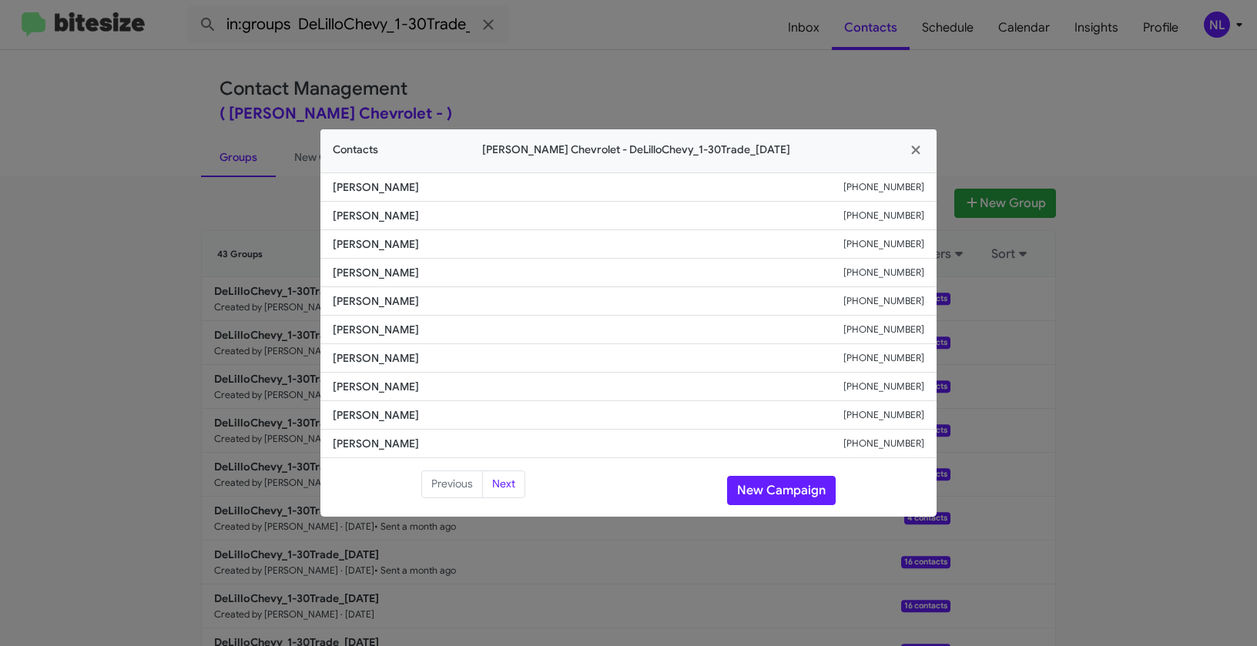
drag, startPoint x: 328, startPoint y: 273, endPoint x: 447, endPoint y: 270, distance: 118.6
click at [447, 270] on li "Richard Villaescusa +13108479394" at bounding box center [628, 273] width 616 height 28
copy span "Richard Villaescusa"
click at [796, 483] on button "New Campaign" at bounding box center [781, 490] width 109 height 29
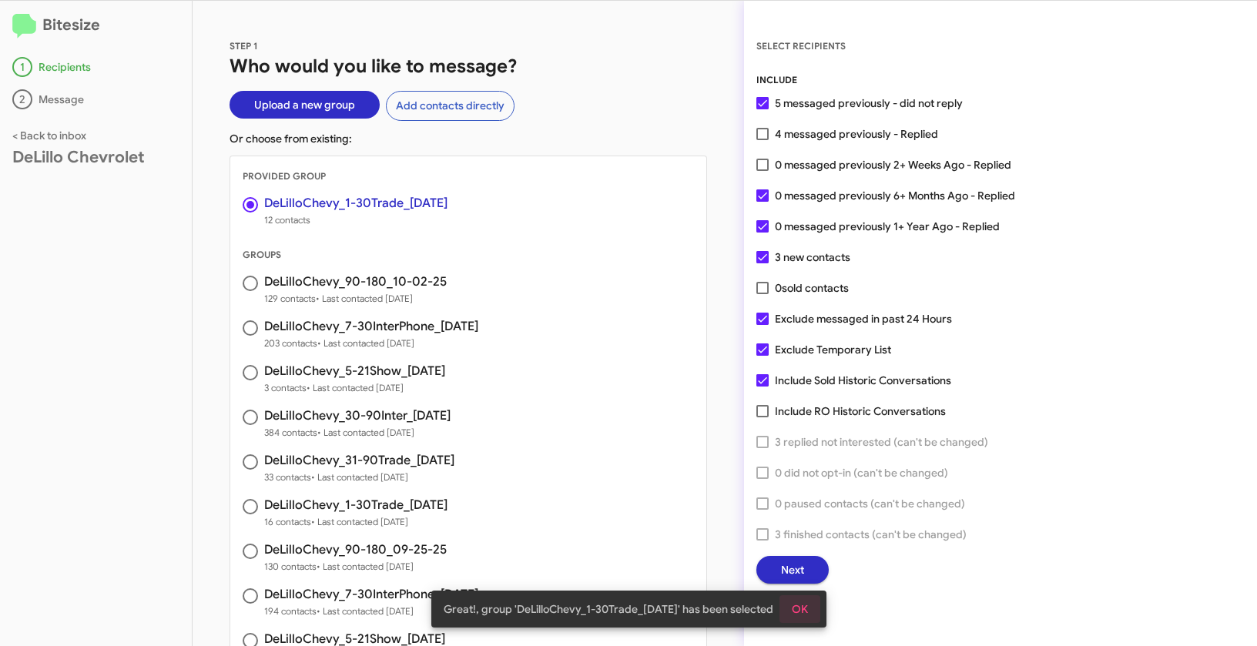
click at [803, 612] on span "OK" at bounding box center [800, 609] width 16 height 28
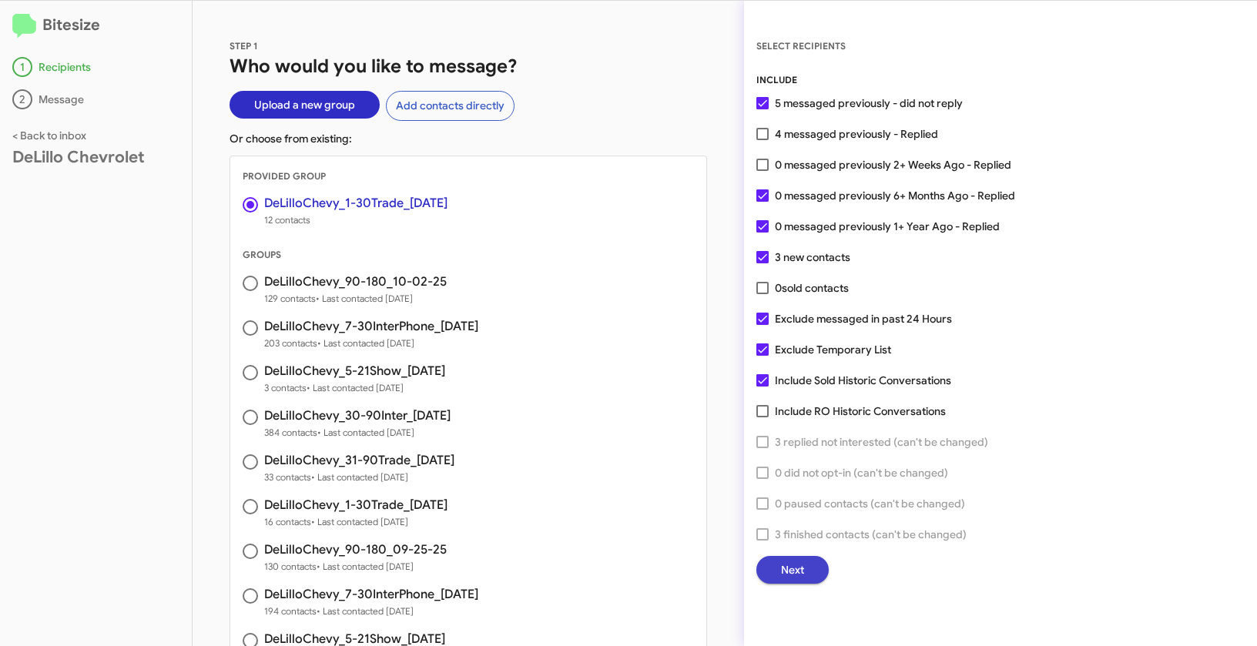
click at [803, 556] on span "Next" at bounding box center [792, 570] width 23 height 28
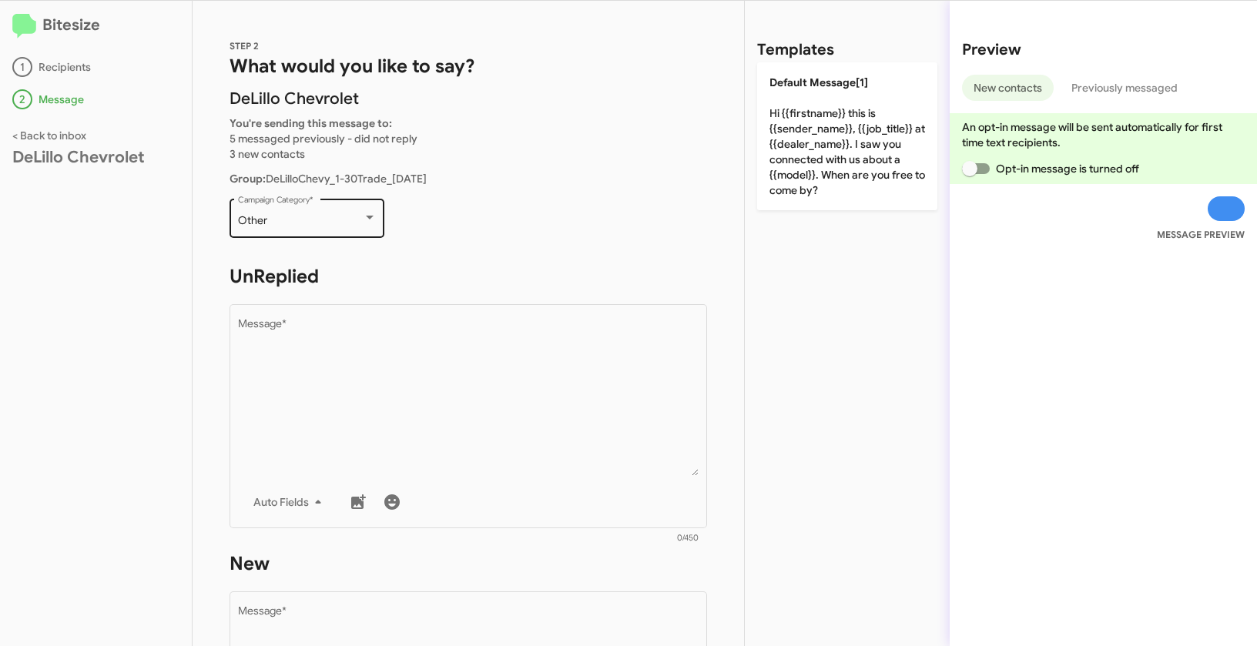
click at [317, 225] on div "Other" at bounding box center [300, 221] width 125 height 12
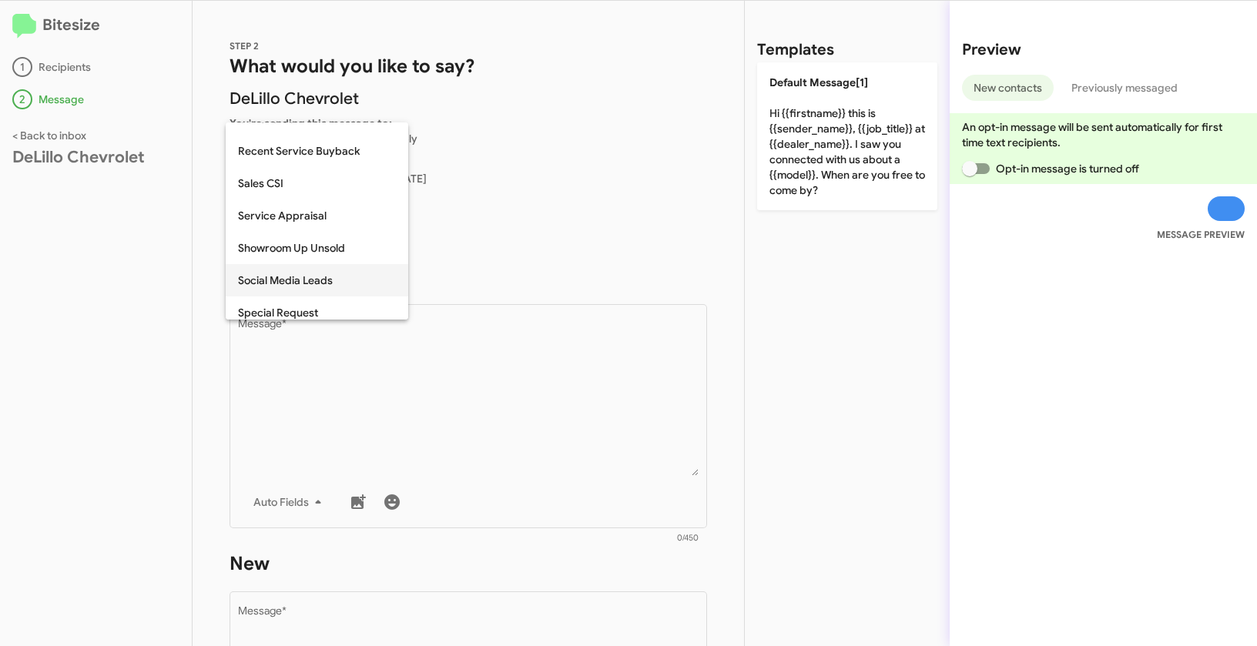
scroll to position [552, 0]
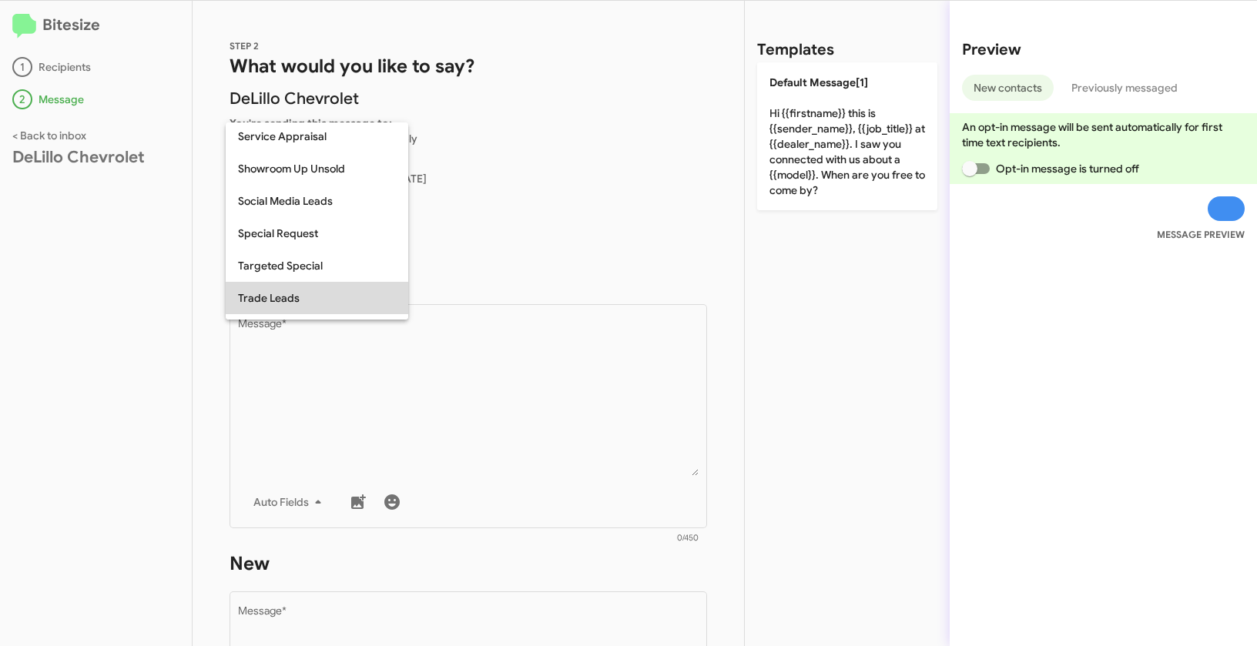
click at [309, 300] on span "Trade Leads" at bounding box center [317, 298] width 158 height 32
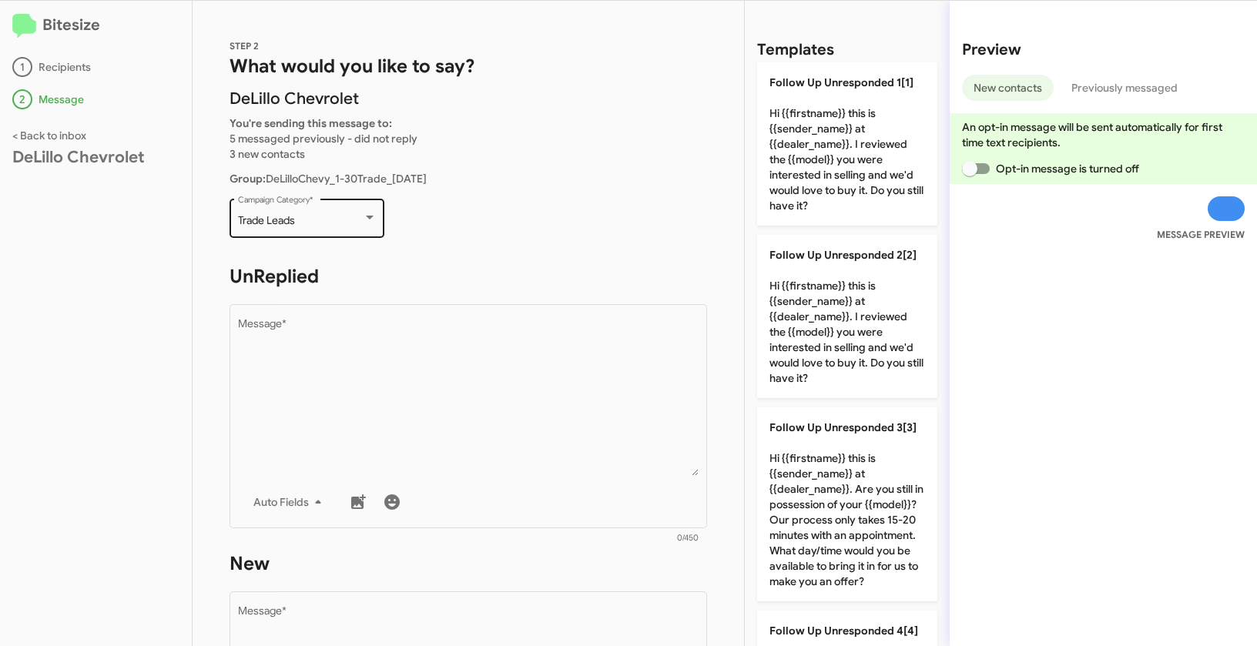
drag, startPoint x: 233, startPoint y: 220, endPoint x: 313, endPoint y: 220, distance: 80.1
click at [313, 220] on div "Trade Leads Campaign Category *" at bounding box center [306, 217] width 155 height 42
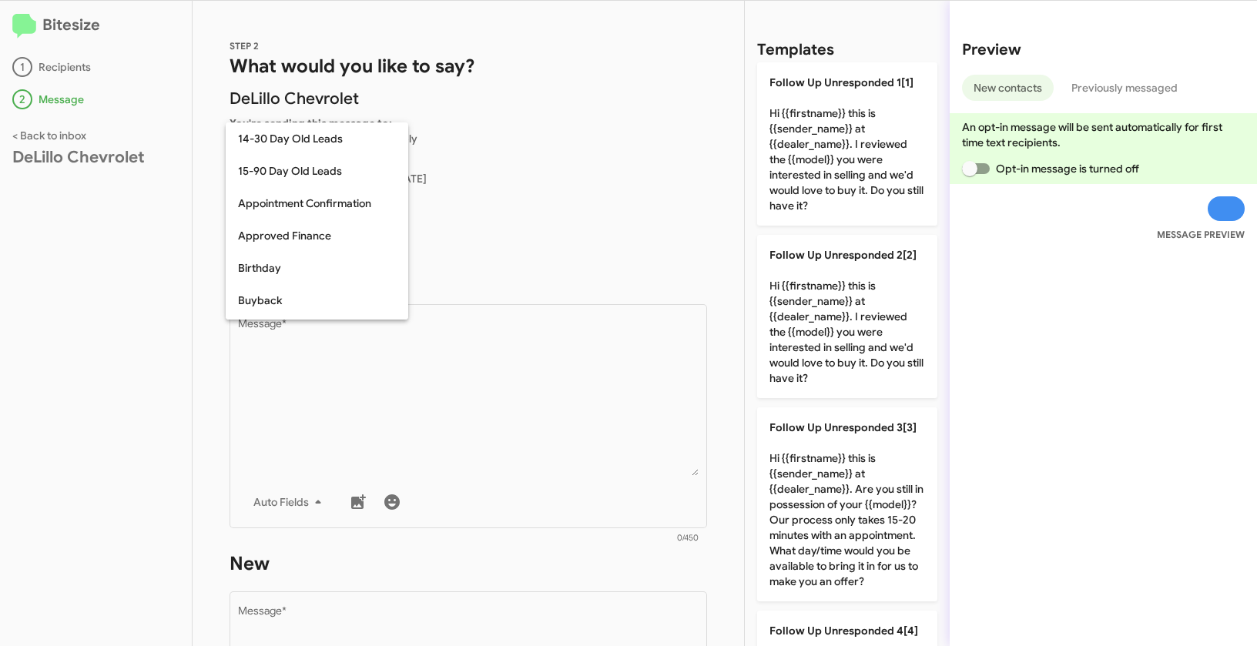
scroll to position [628, 0]
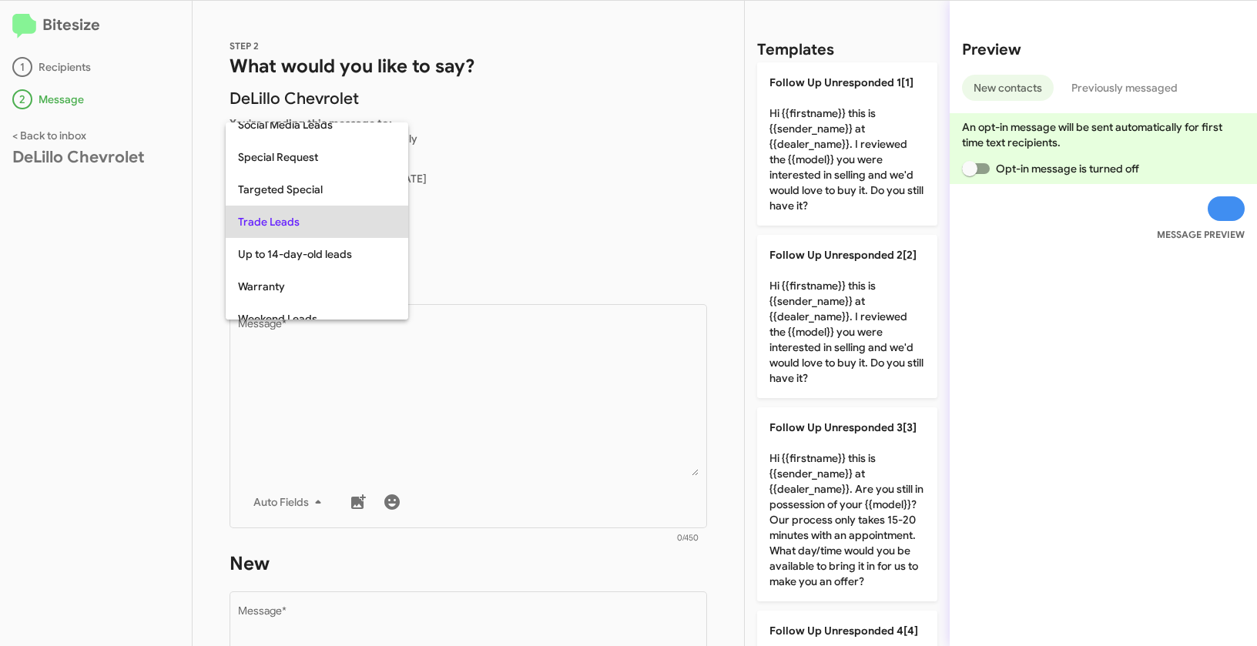
copy span "Trade Leads"
click at [541, 449] on div at bounding box center [628, 323] width 1257 height 646
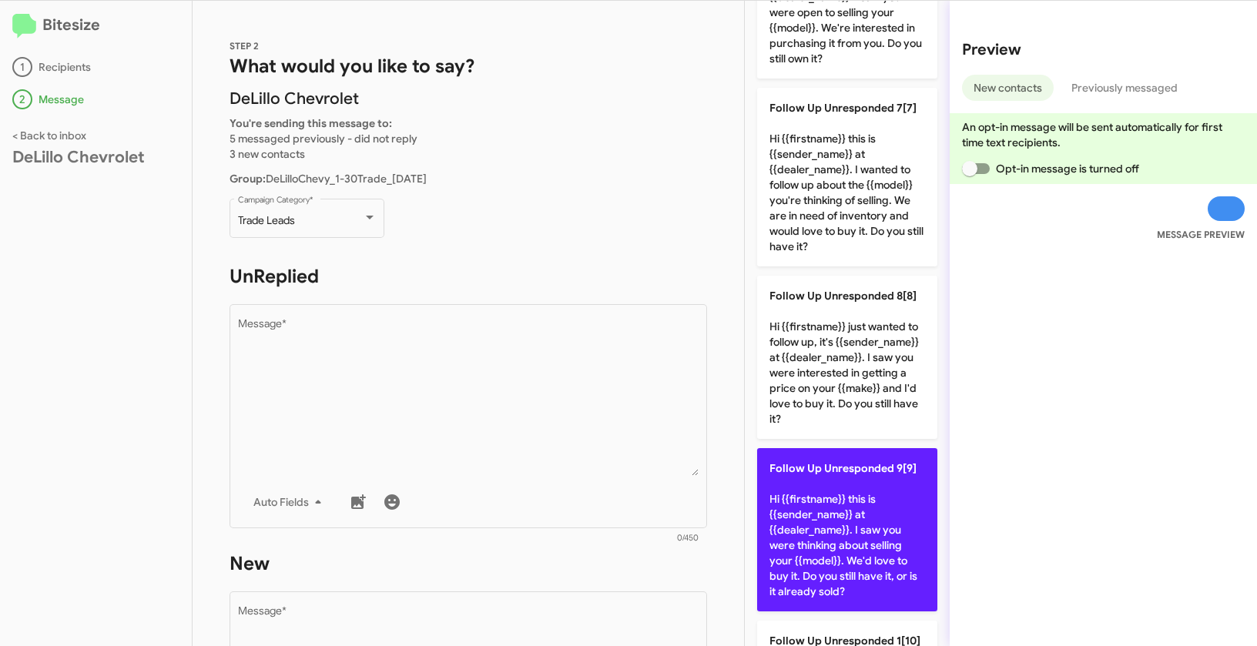
scroll to position [1295, 0]
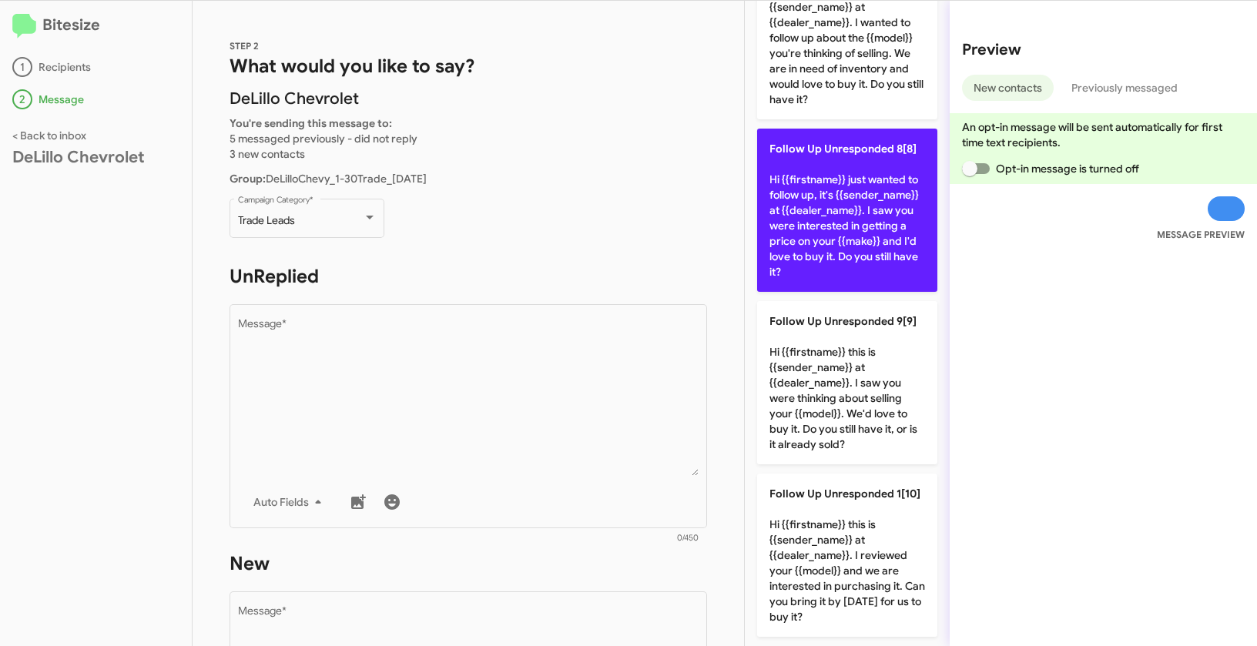
click at [816, 158] on p "Follow Up Unresponded 8[8] Hi {{firstname}} just wanted to follow up, it's {{se…" at bounding box center [847, 210] width 180 height 163
type textarea "Hi {{firstname}} just wanted to follow up, it's {{sender_name}} at {{dealer_nam…"
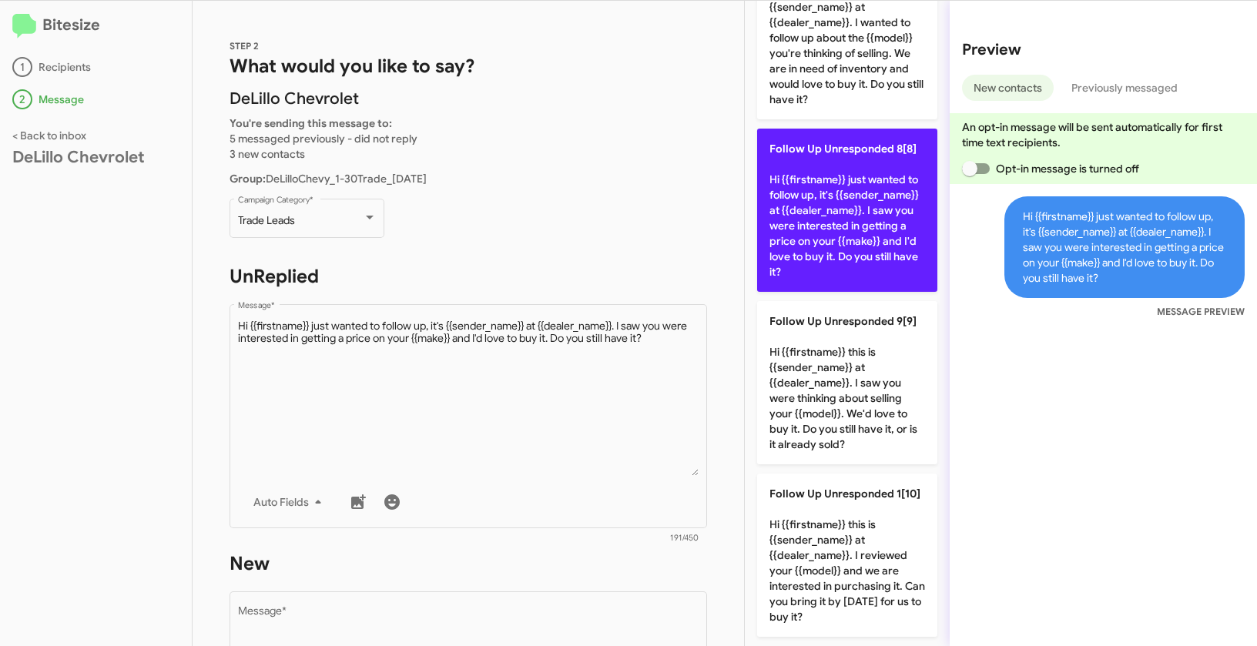
click at [816, 158] on p "Follow Up Unresponded 8[8] Hi {{firstname}} just wanted to follow up, it's {{se…" at bounding box center [847, 210] width 180 height 163
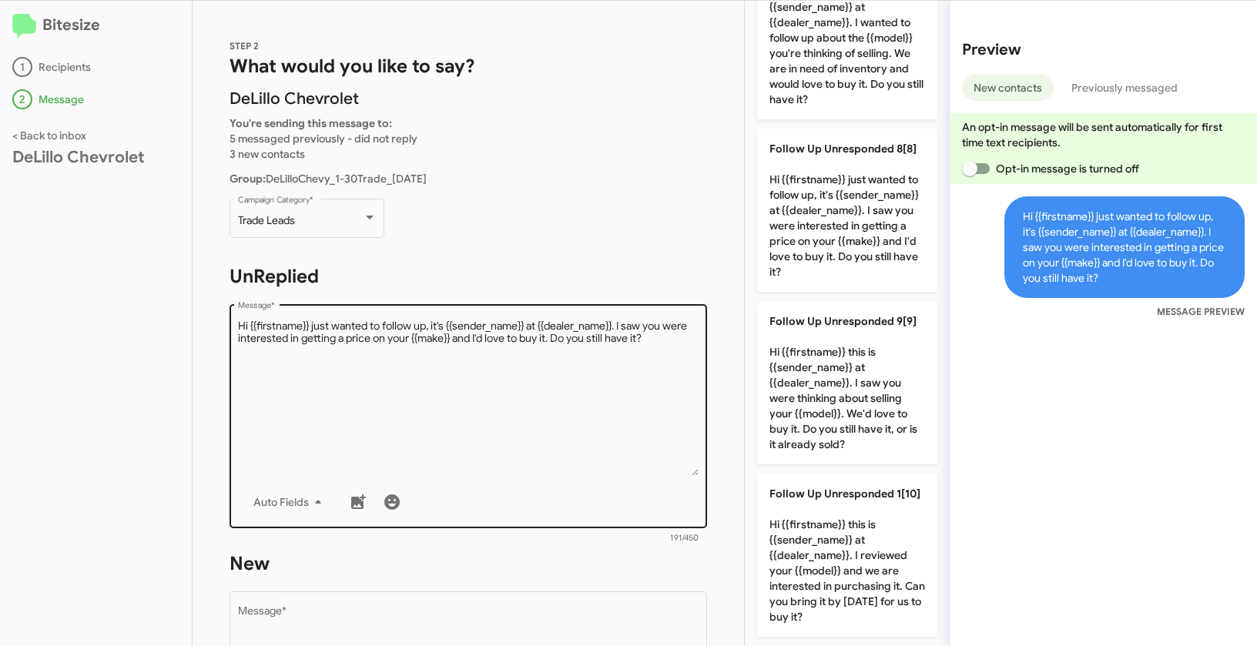
scroll to position [260, 0]
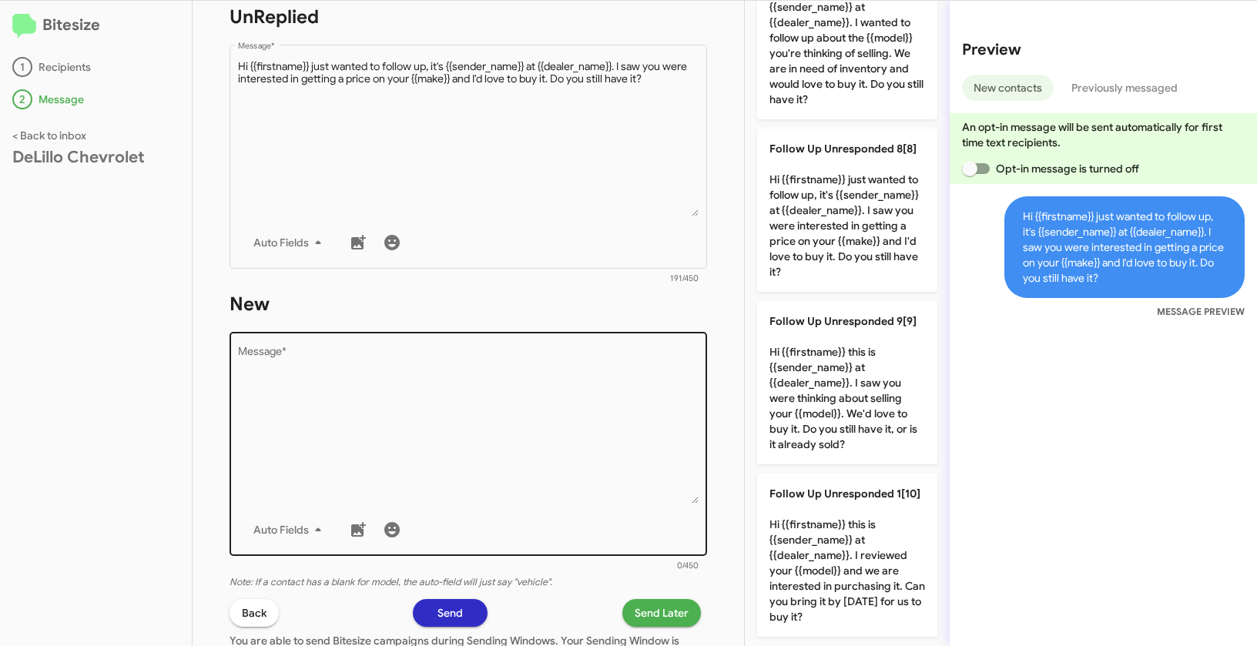
click at [554, 453] on textarea "Message *" at bounding box center [468, 425] width 461 height 157
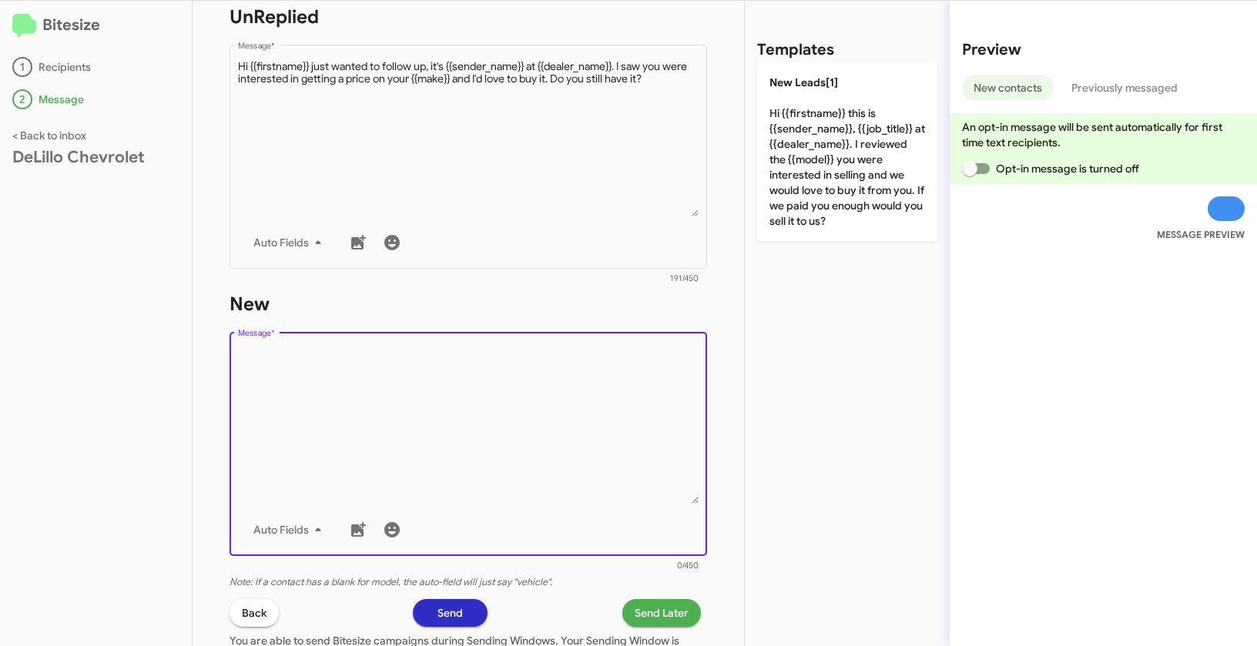
scroll to position [0, 0]
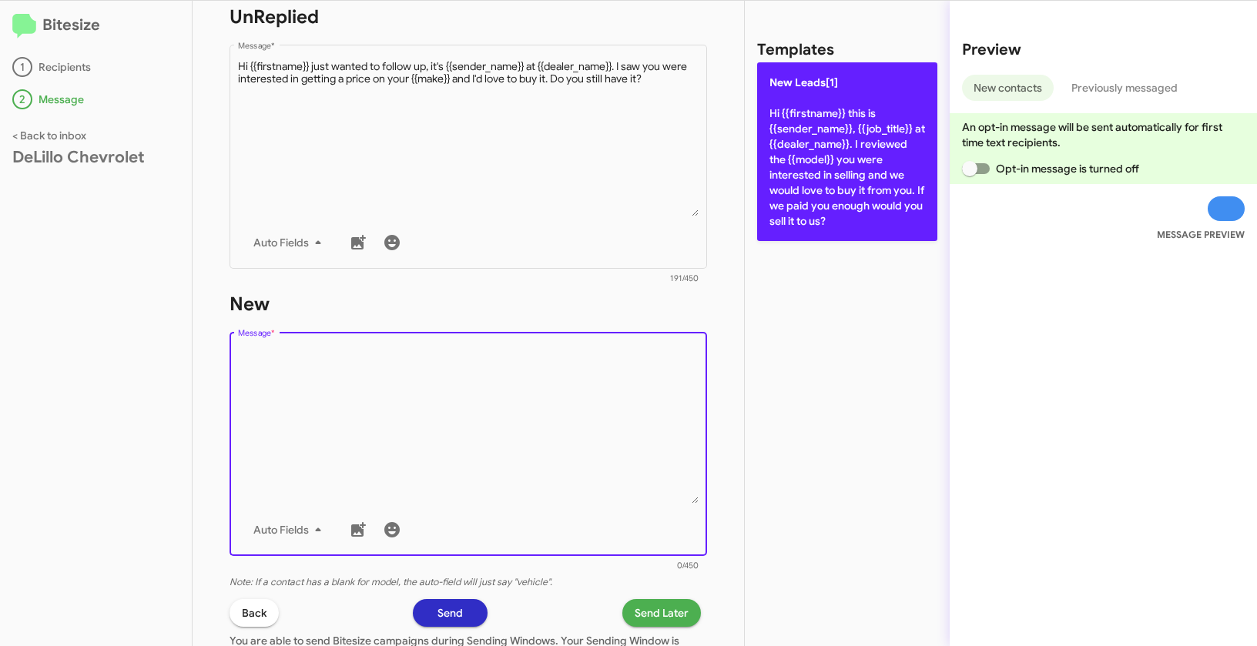
click at [825, 109] on p "New Leads[1] Hi {{firstname}} this is {{sender_name}}, {{job_title}} at {{deale…" at bounding box center [847, 151] width 180 height 179
type textarea "Hi {{firstname}} this is {{sender_name}}, {{job_title}} at {{dealer_name}}. I r…"
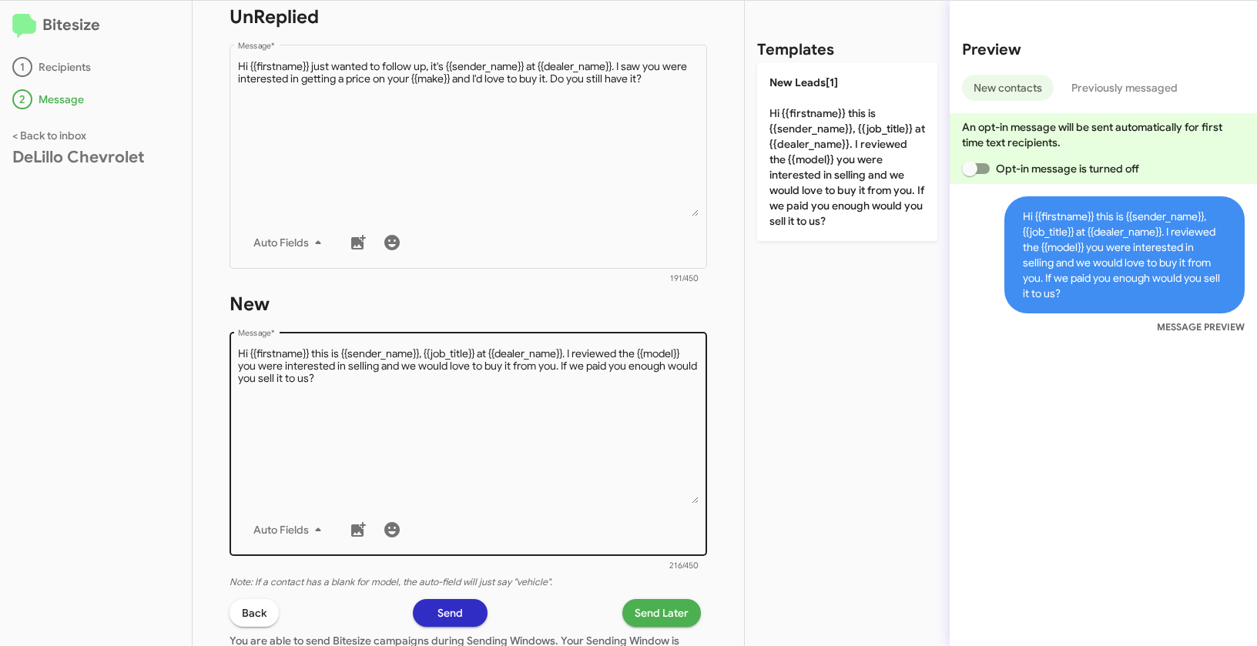
scroll to position [369, 0]
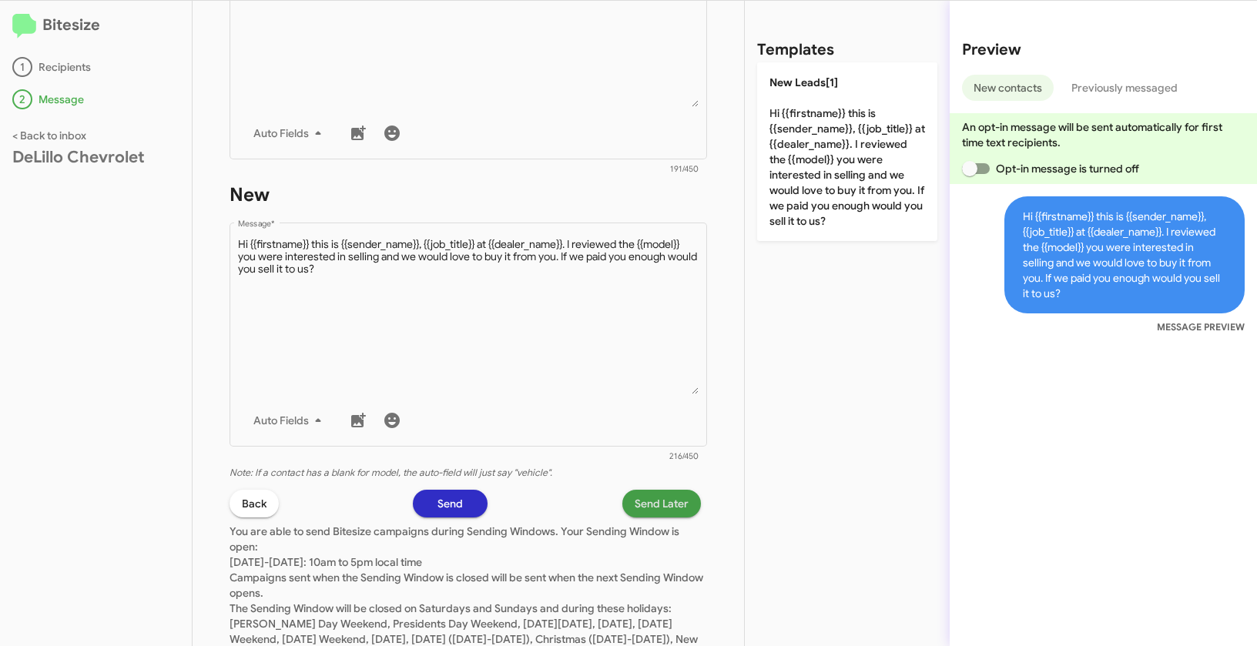
click at [662, 503] on span "Send Later" at bounding box center [662, 504] width 54 height 28
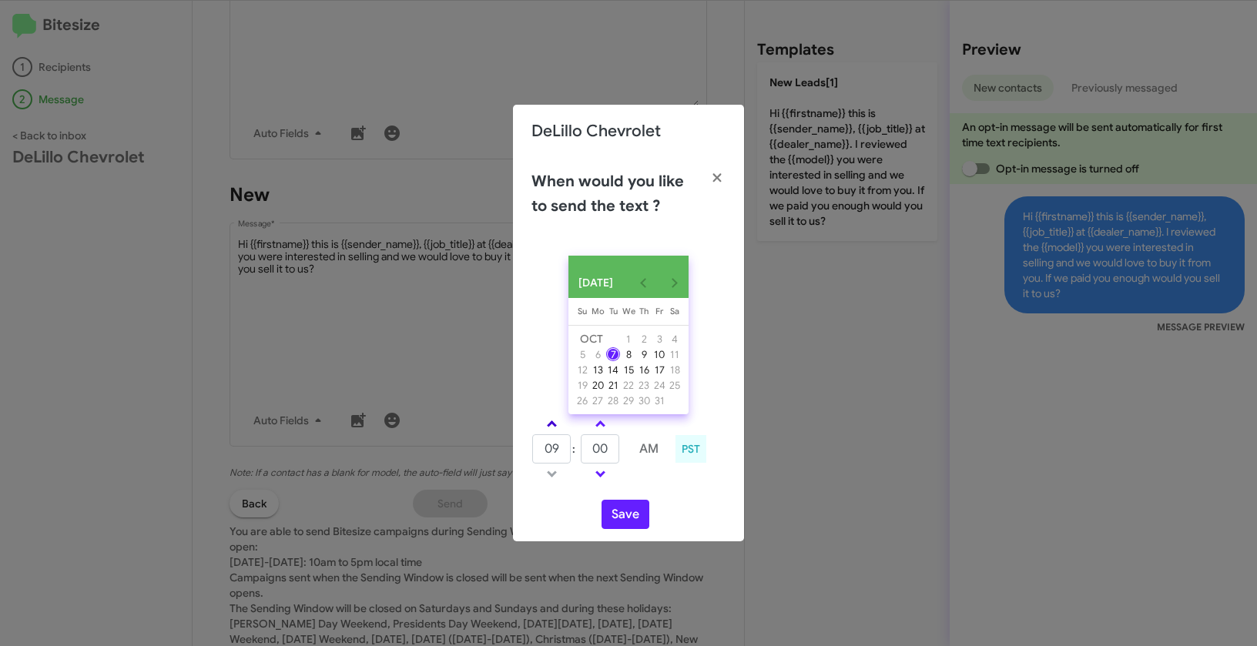
click at [552, 426] on link at bounding box center [551, 424] width 27 height 18
type input "01"
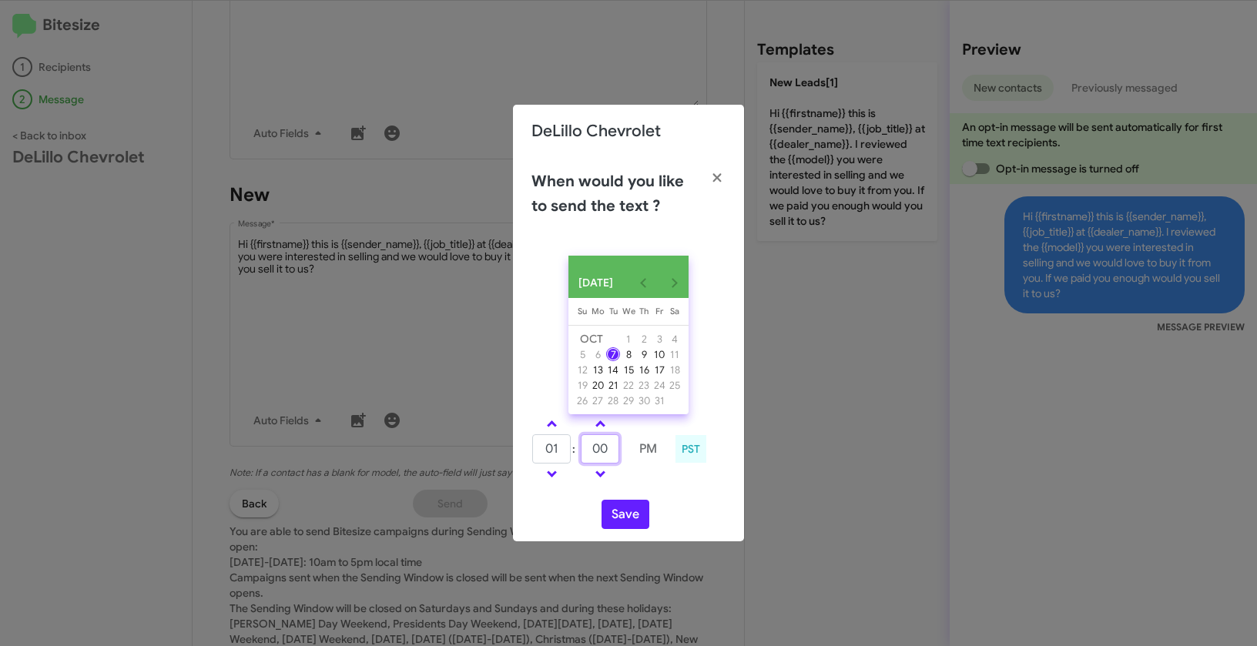
drag, startPoint x: 608, startPoint y: 456, endPoint x: 589, endPoint y: 448, distance: 20.0
click at [589, 448] on input "00" at bounding box center [600, 448] width 39 height 29
type input "07"
click at [631, 521] on button "Save" at bounding box center [625, 514] width 48 height 29
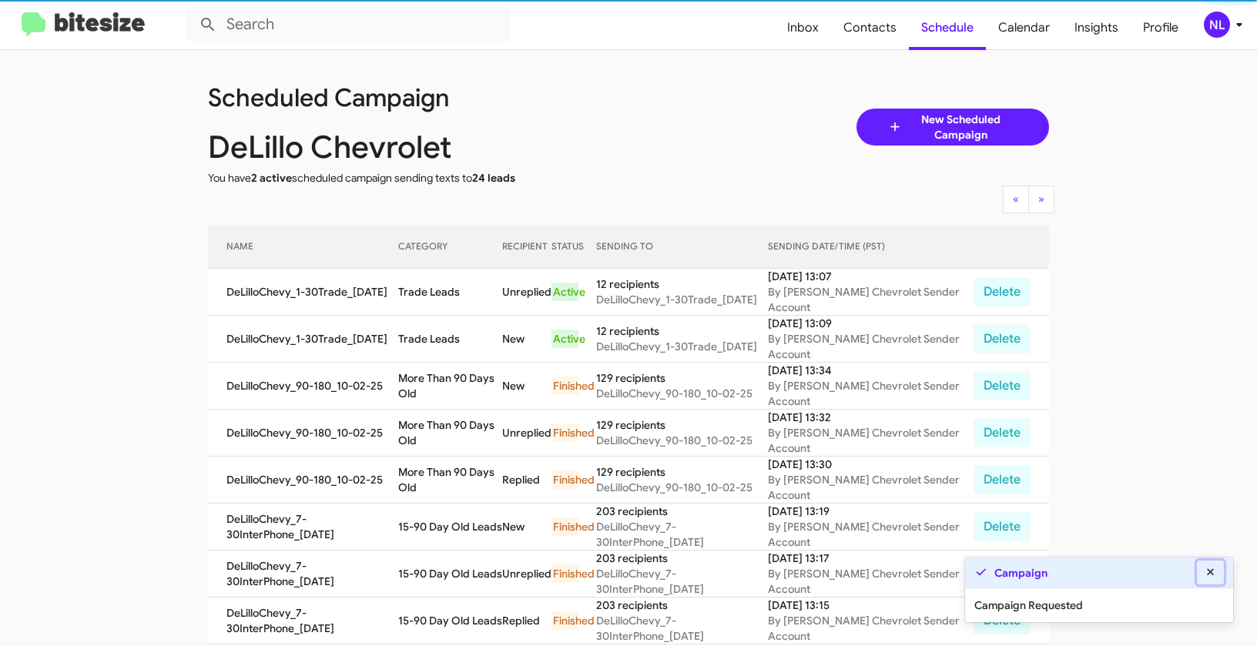
click at [1211, 575] on icon at bounding box center [1211, 572] width 14 height 11
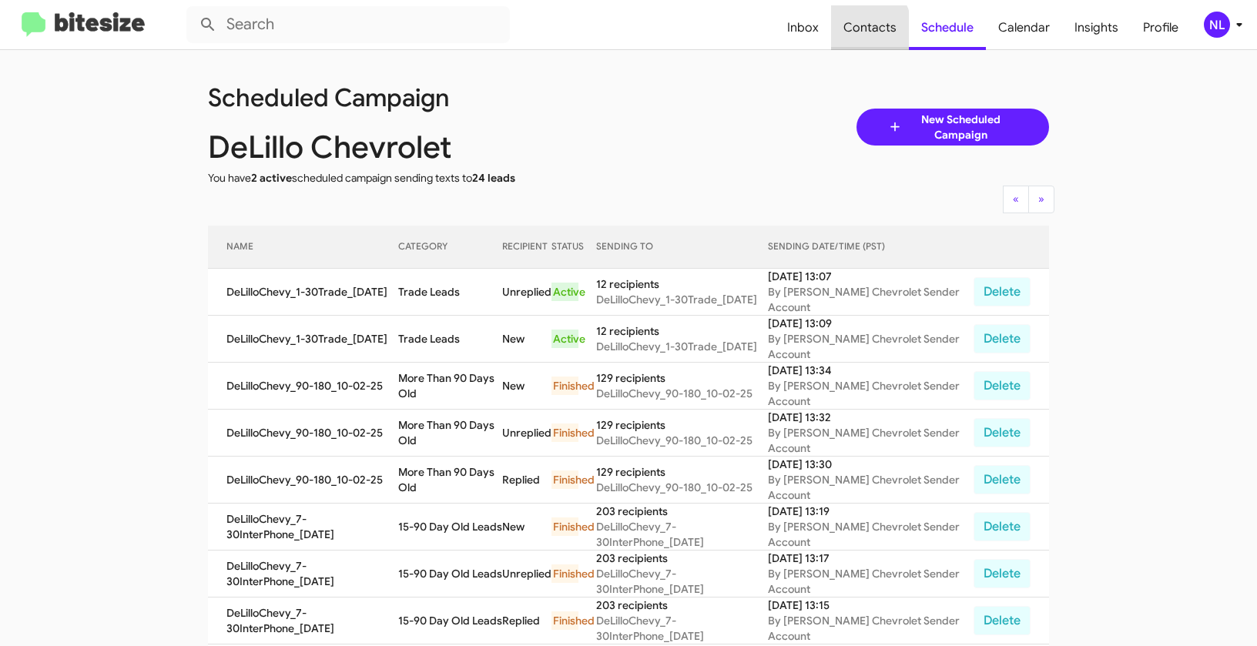
click at [856, 32] on span "Contacts" at bounding box center [870, 27] width 78 height 45
type input "in:groups"
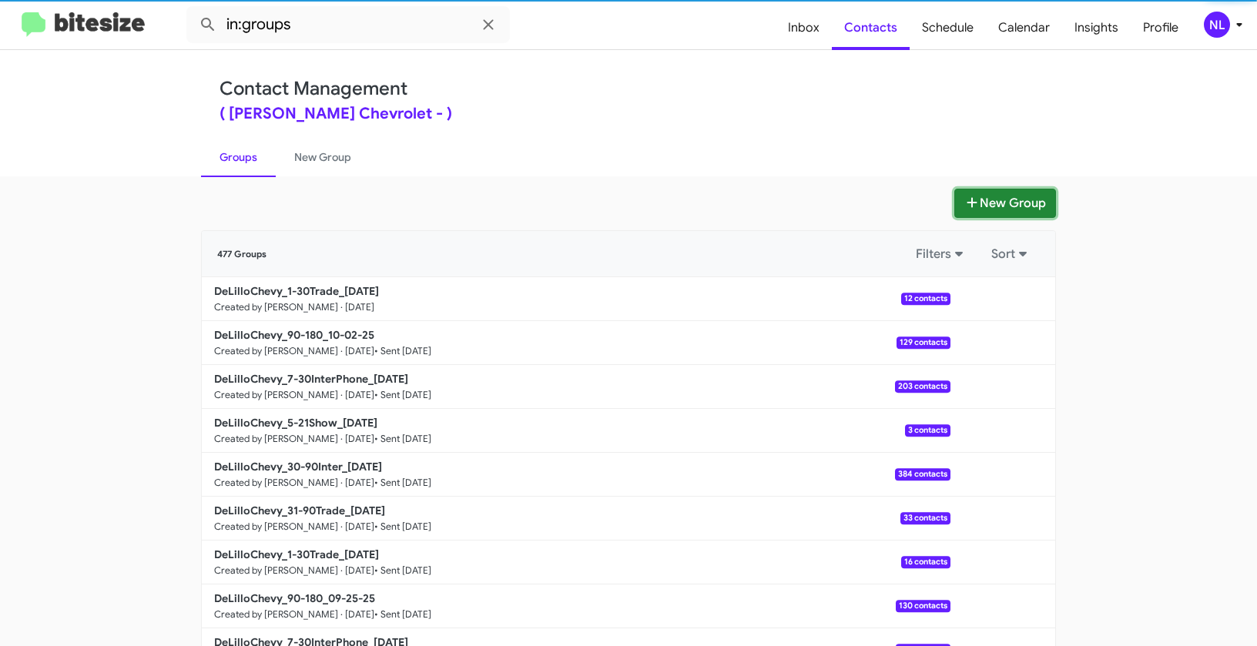
click at [1017, 200] on button "New Group" at bounding box center [1005, 203] width 102 height 29
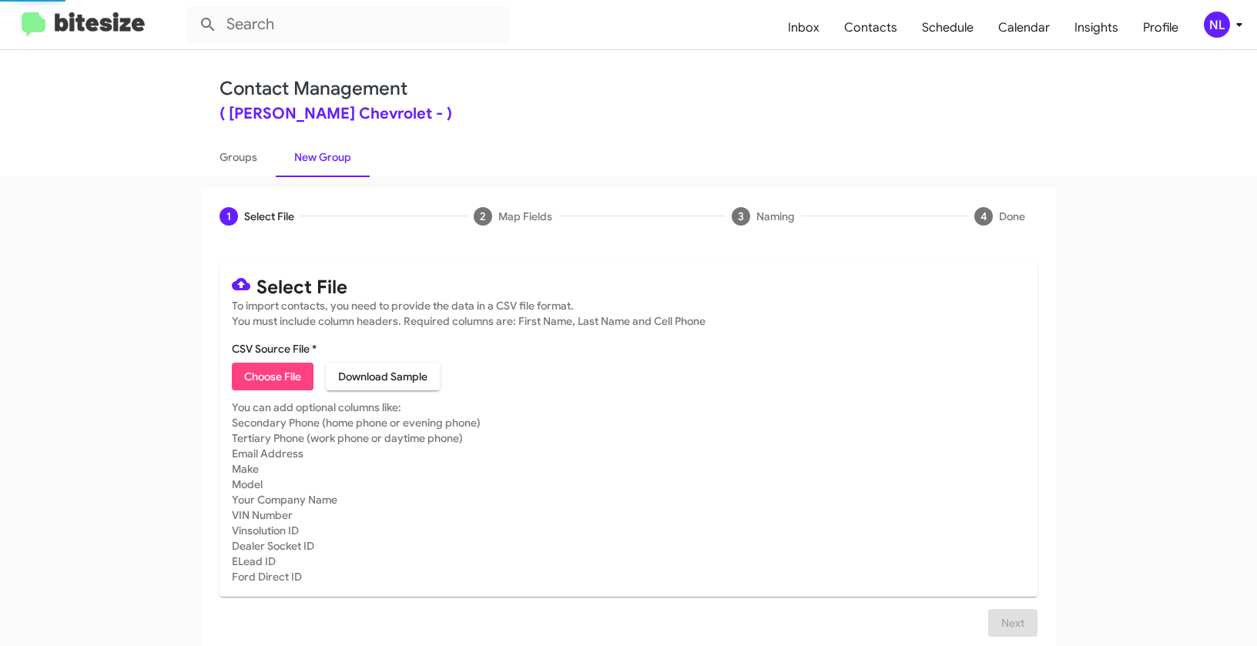
click at [272, 371] on span "Choose File" at bounding box center [272, 377] width 57 height 28
type input "DeLilloChevy_31-90Trade_10-07-25"
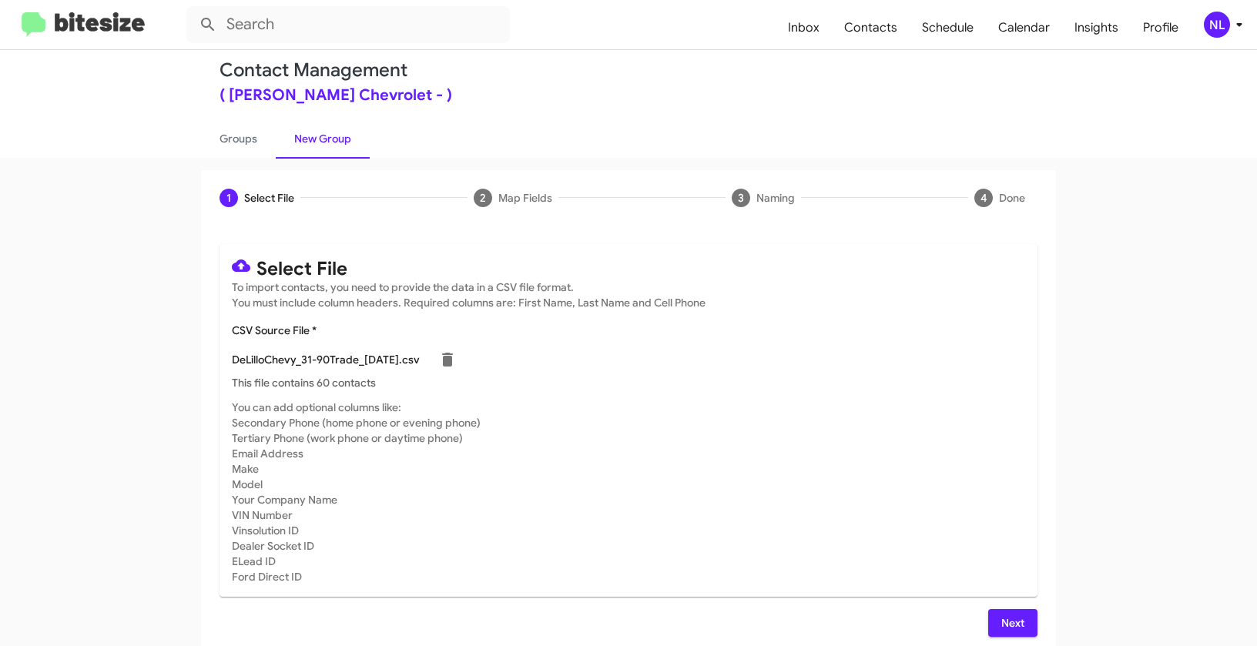
scroll to position [28, 0]
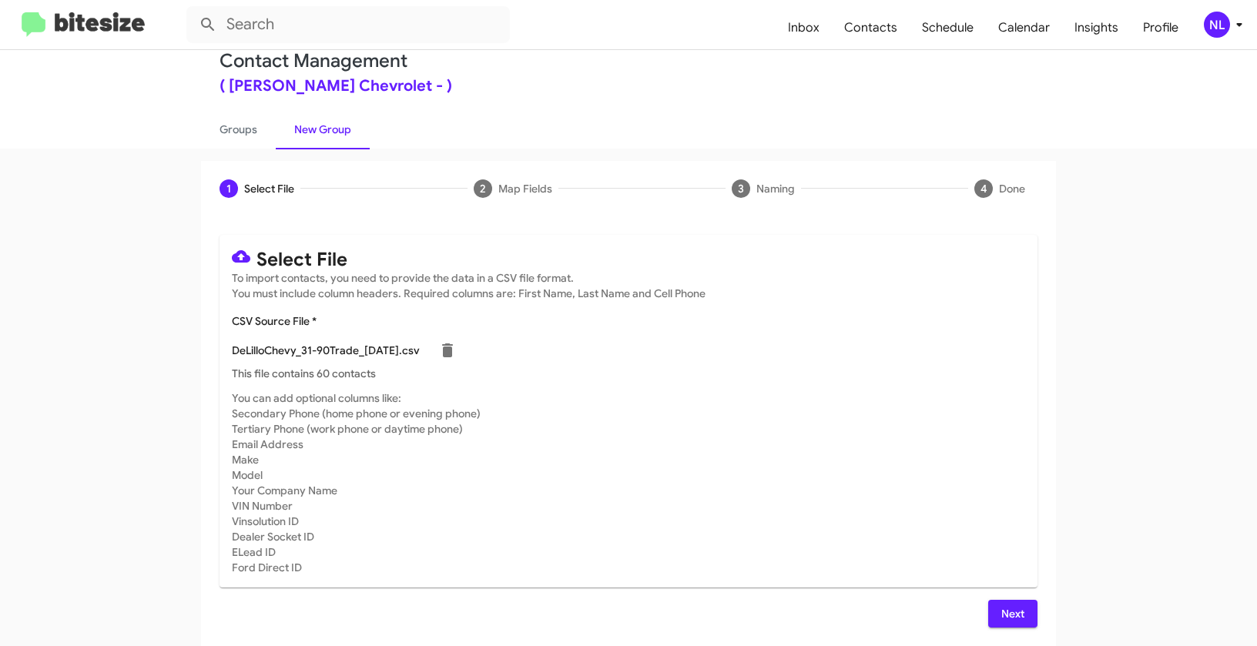
click at [1011, 605] on span "Next" at bounding box center [1012, 614] width 25 height 28
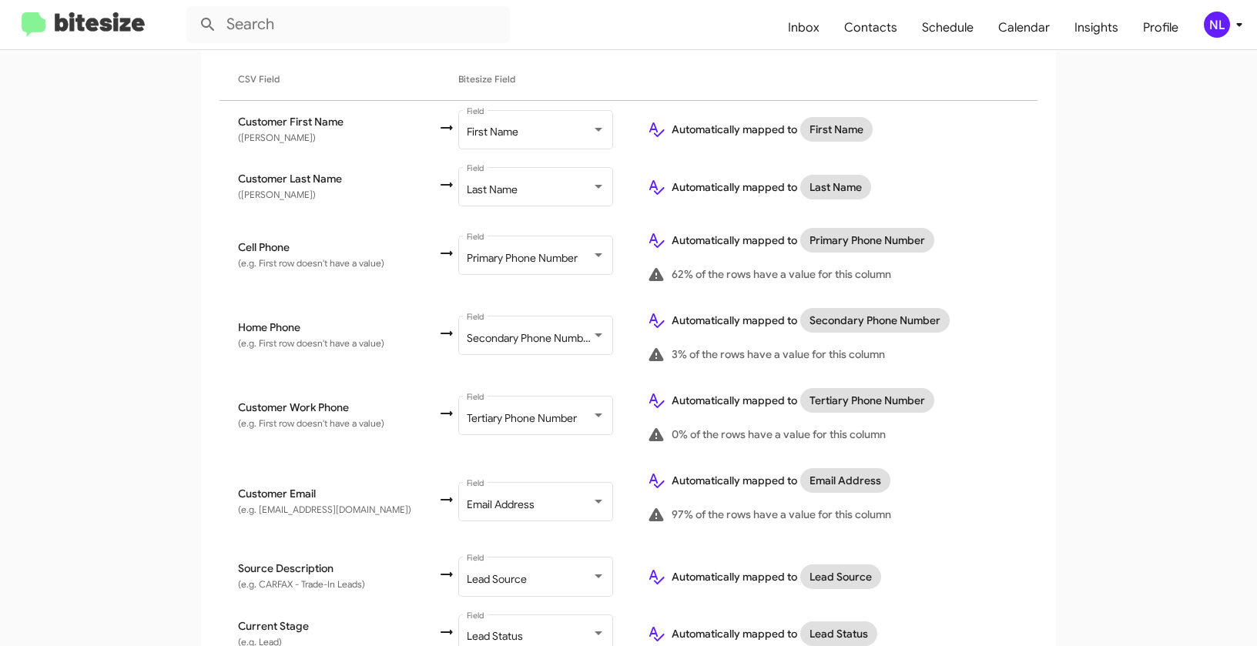
scroll to position [616, 0]
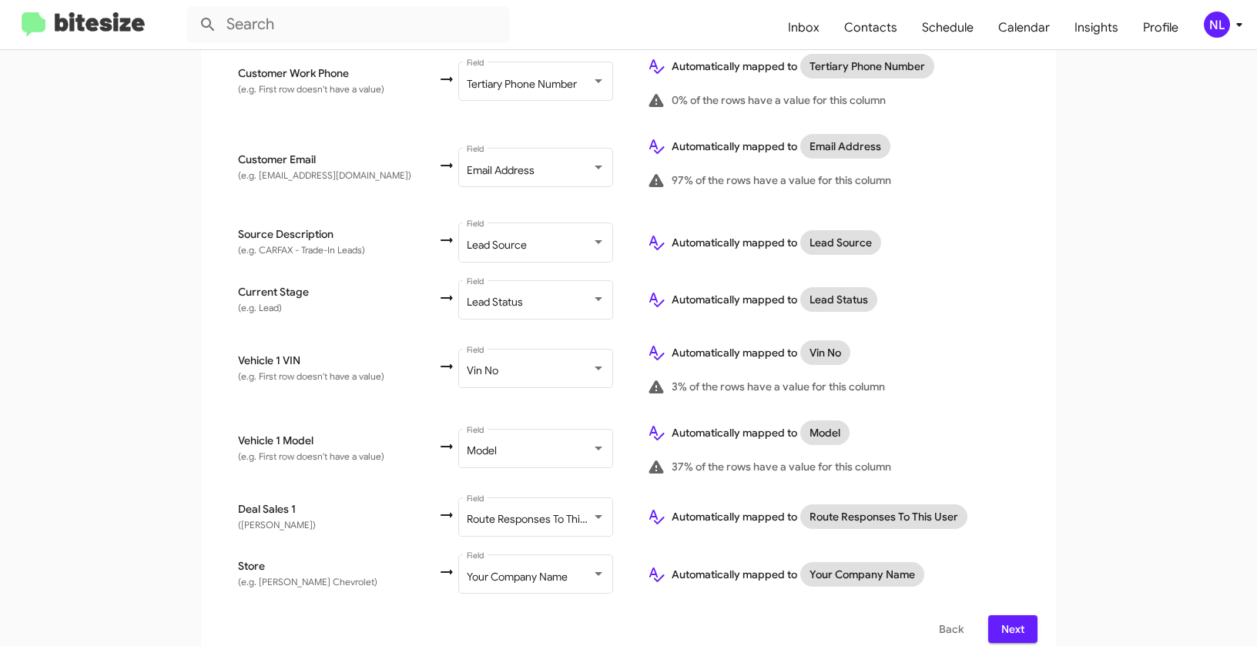
click at [1009, 615] on span "Next" at bounding box center [1012, 629] width 25 height 28
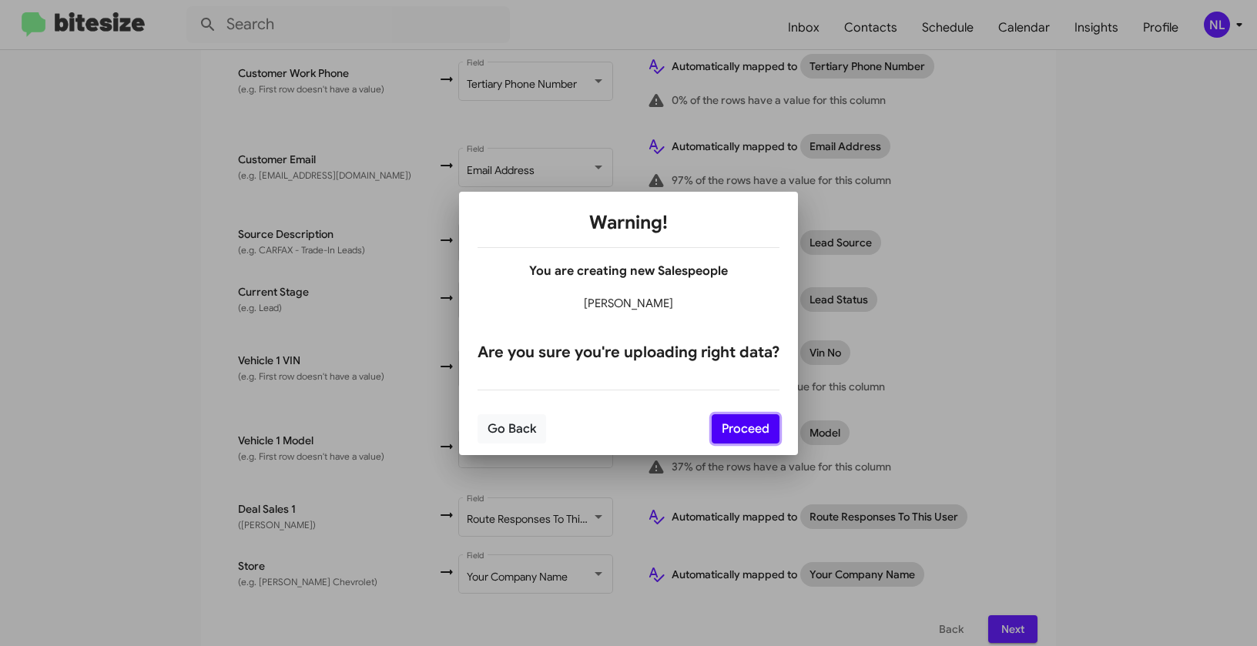
click at [745, 424] on button "Proceed" at bounding box center [746, 428] width 68 height 29
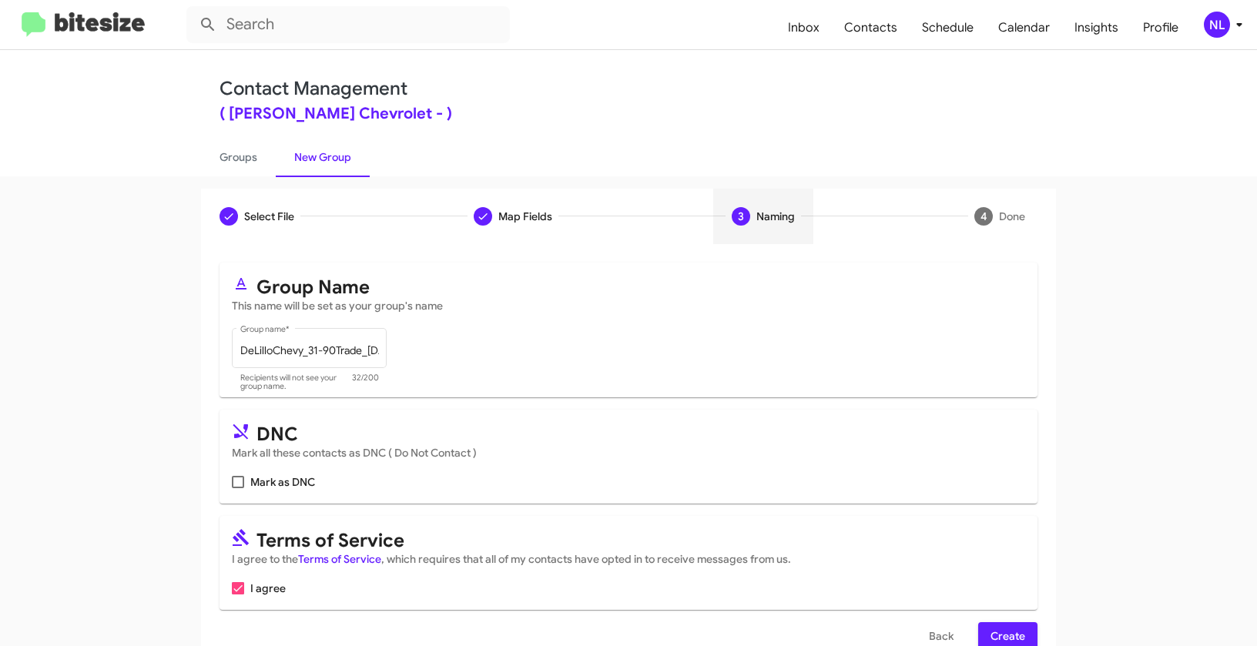
scroll to position [35, 0]
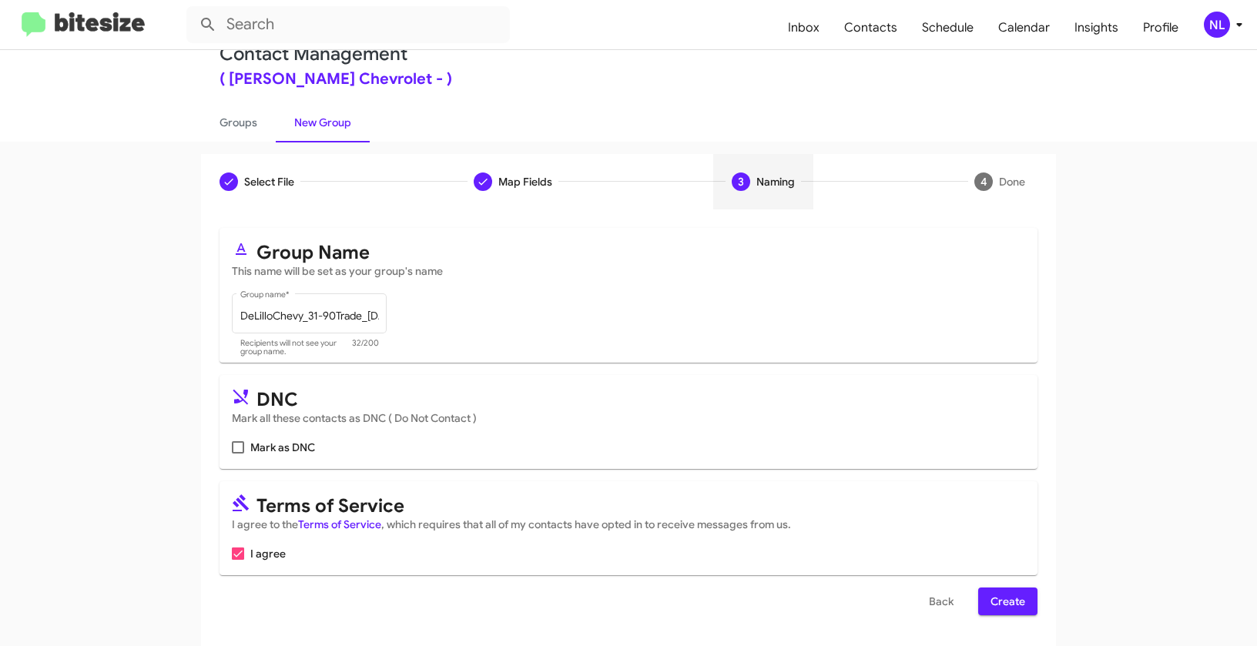
click at [1014, 605] on span "Create" at bounding box center [1007, 602] width 35 height 28
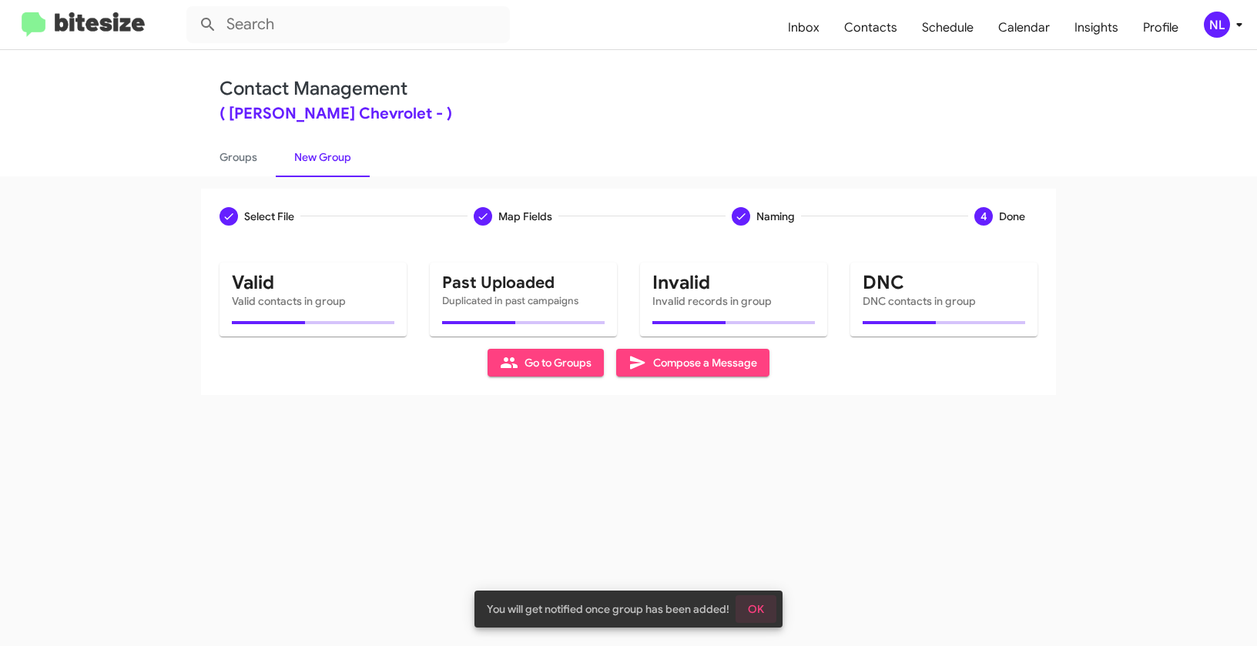
click at [760, 609] on span "OK" at bounding box center [756, 609] width 16 height 28
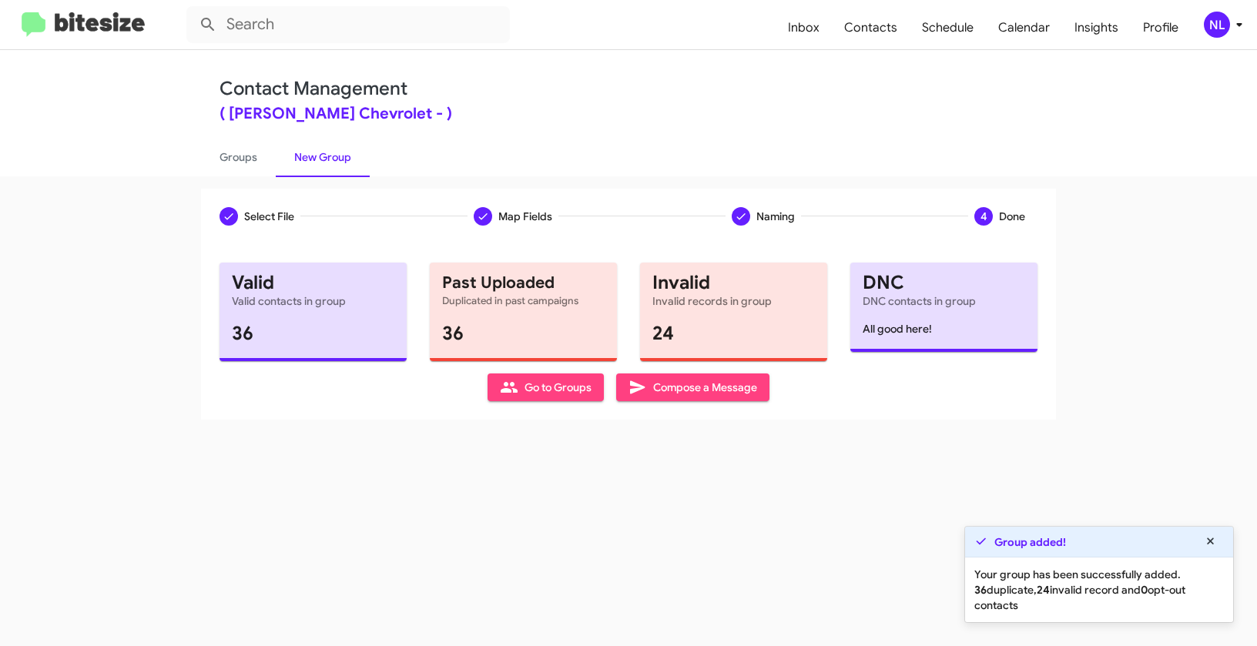
click at [515, 390] on icon at bounding box center [509, 387] width 17 height 11
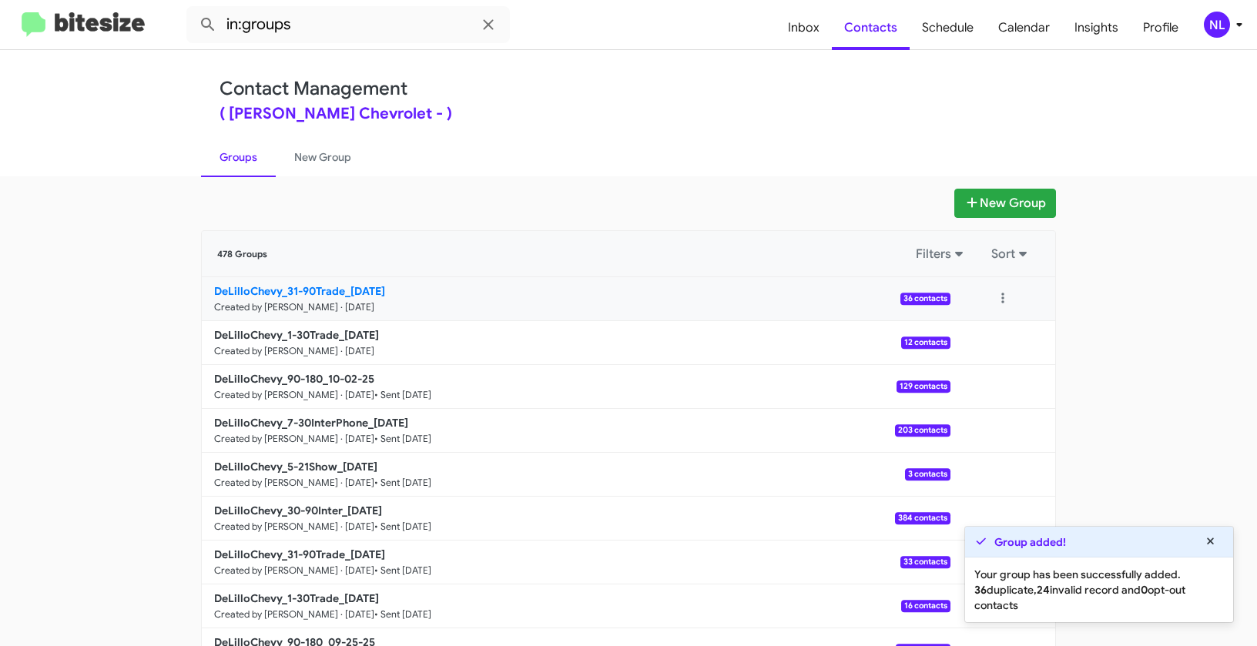
drag, startPoint x: 159, startPoint y: 281, endPoint x: 352, endPoint y: 290, distance: 193.5
click at [352, 290] on app-groups "New Group 478 Groups Filters Sort DeLilloChevy_31-90Trade_10-07-25 Created by N…" at bounding box center [628, 473] width 1257 height 568
copy div "Filters Sort DeLilloChevy_31-90Trade_1"
click at [315, 37] on input "in:groups" at bounding box center [347, 24] width 323 height 37
paste input "DeLilloChevy_31-90Trade_1"
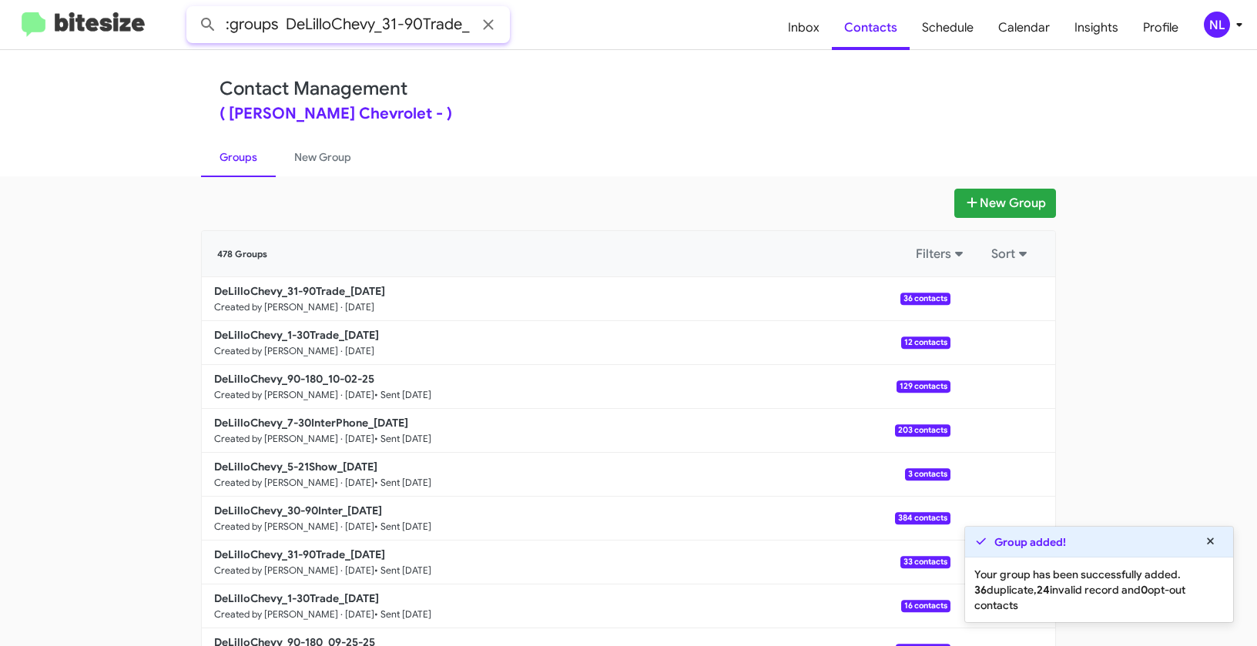
scroll to position [0, 11]
type input "in:groups DeLilloChevy_31-90Trade_"
click at [193, 9] on button at bounding box center [208, 24] width 31 height 31
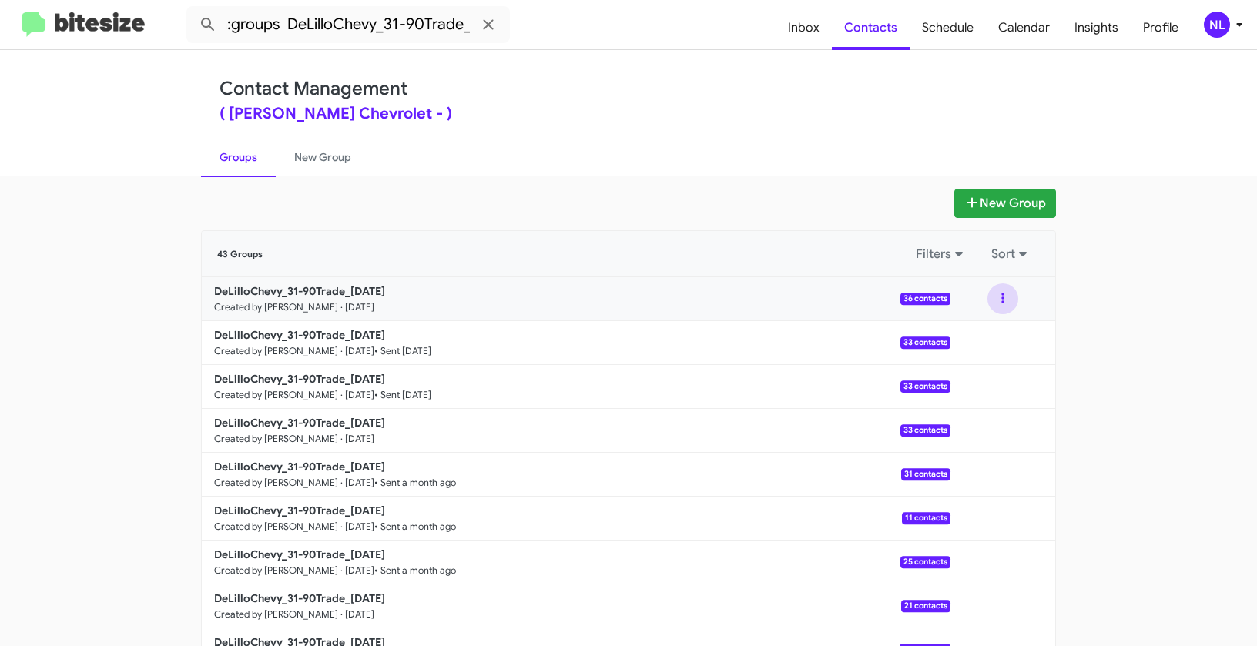
click at [997, 295] on button at bounding box center [1002, 298] width 31 height 31
click at [993, 345] on button "View contacts" at bounding box center [956, 340] width 123 height 37
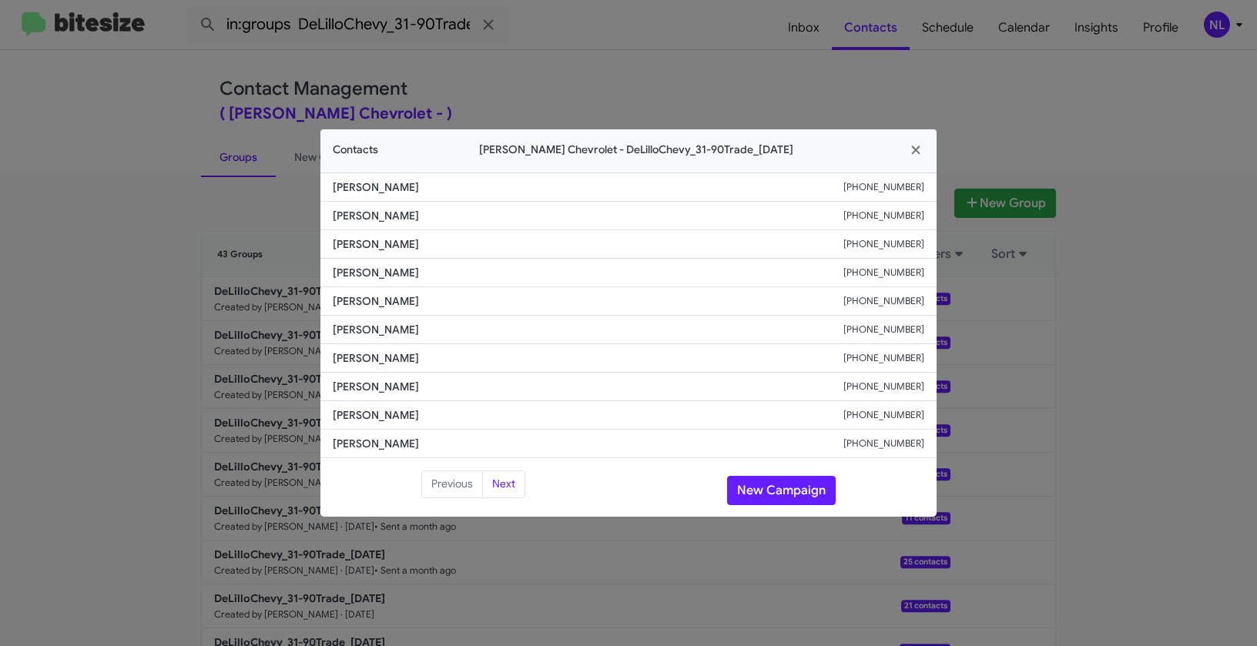
drag, startPoint x: 323, startPoint y: 247, endPoint x: 425, endPoint y: 250, distance: 101.7
click at [425, 250] on li "Erich Knittel +15627273908" at bounding box center [628, 244] width 616 height 28
copy span "Erich Knittel"
click at [775, 483] on button "New Campaign" at bounding box center [781, 490] width 109 height 29
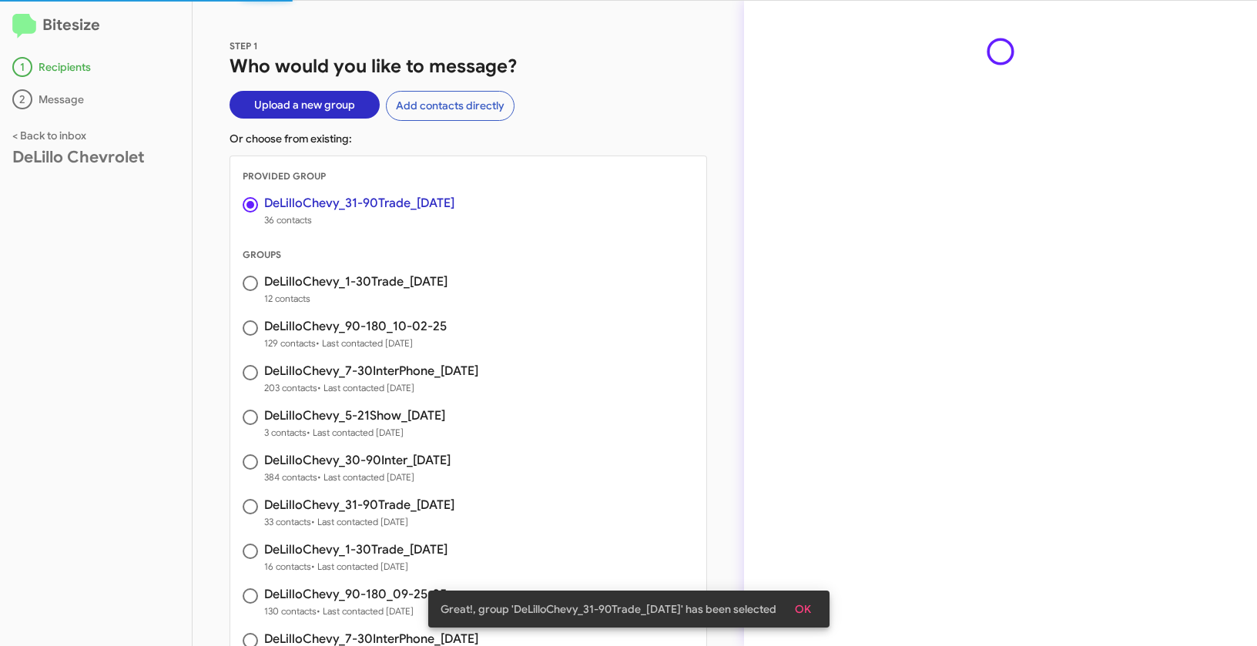
click at [809, 617] on span "OK" at bounding box center [803, 609] width 16 height 28
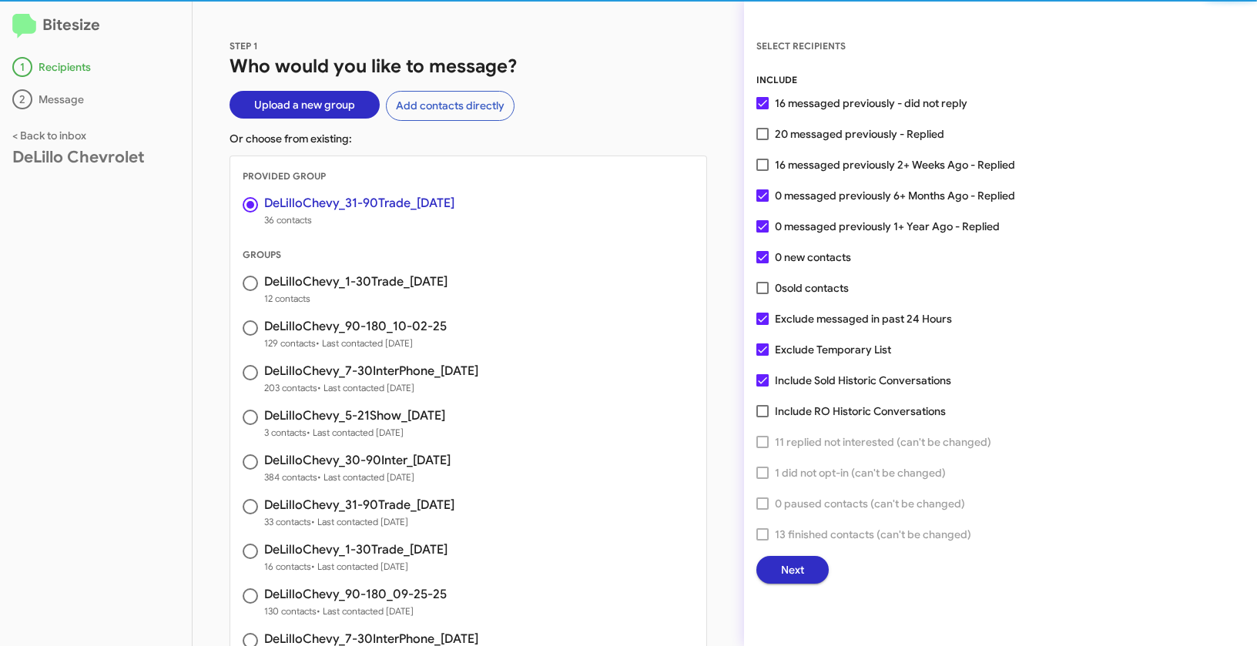
click at [798, 581] on span "Next" at bounding box center [792, 570] width 23 height 28
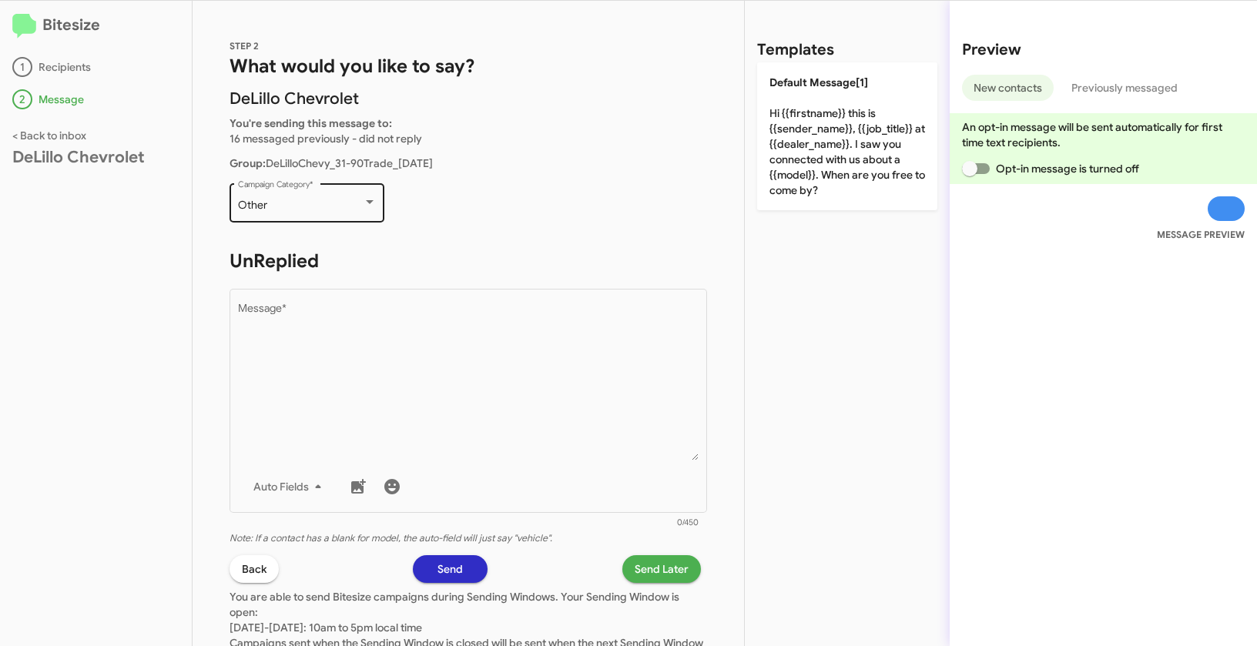
click at [320, 212] on div "Other Campaign Category *" at bounding box center [307, 201] width 139 height 42
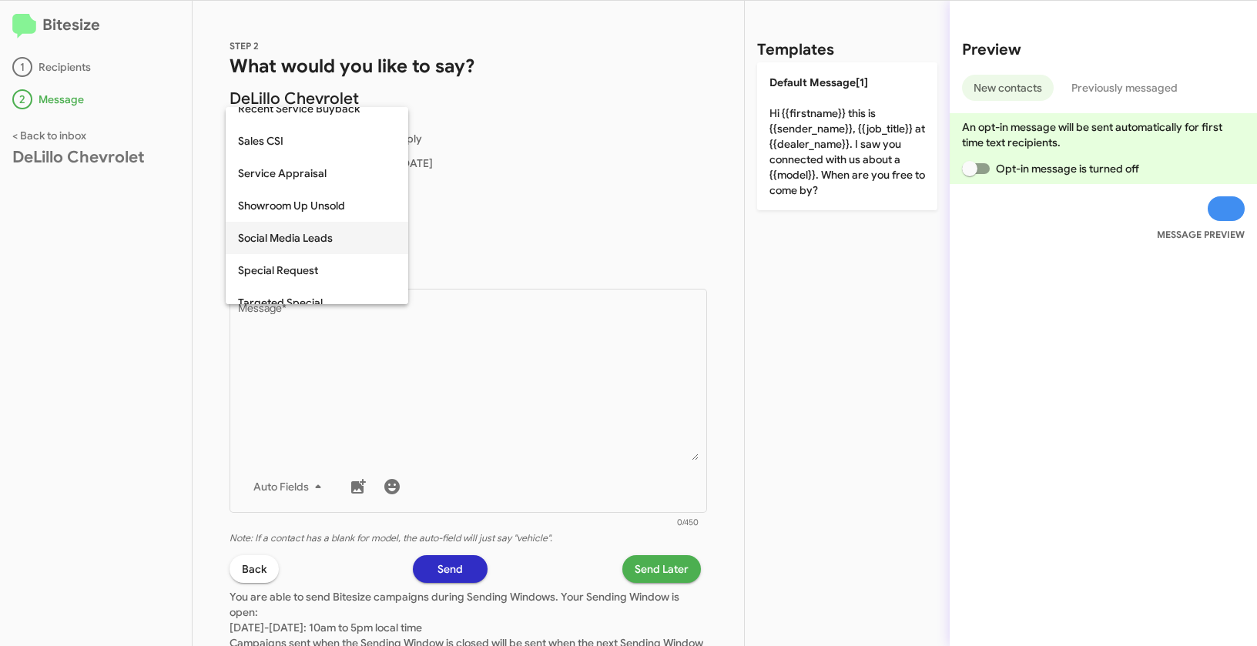
scroll to position [556, 0]
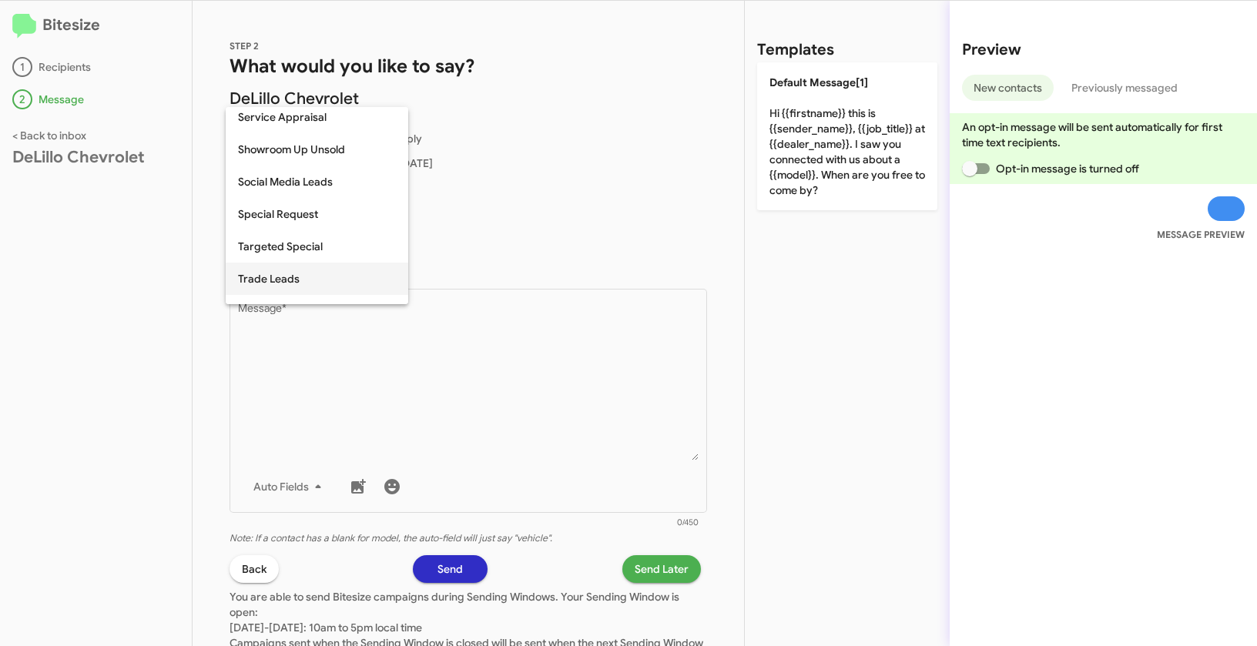
click at [301, 275] on span "Trade Leads" at bounding box center [317, 279] width 158 height 32
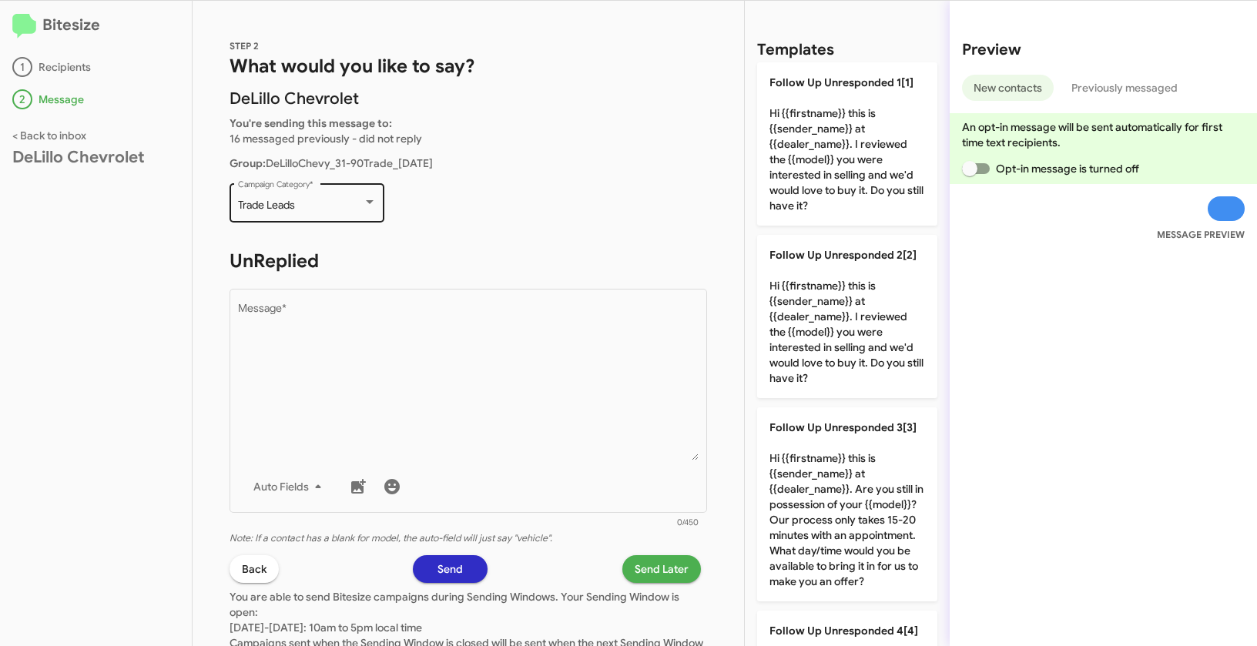
drag, startPoint x: 234, startPoint y: 203, endPoint x: 311, endPoint y: 206, distance: 77.0
click at [311, 206] on div "Trade Leads Campaign Category *" at bounding box center [306, 201] width 155 height 42
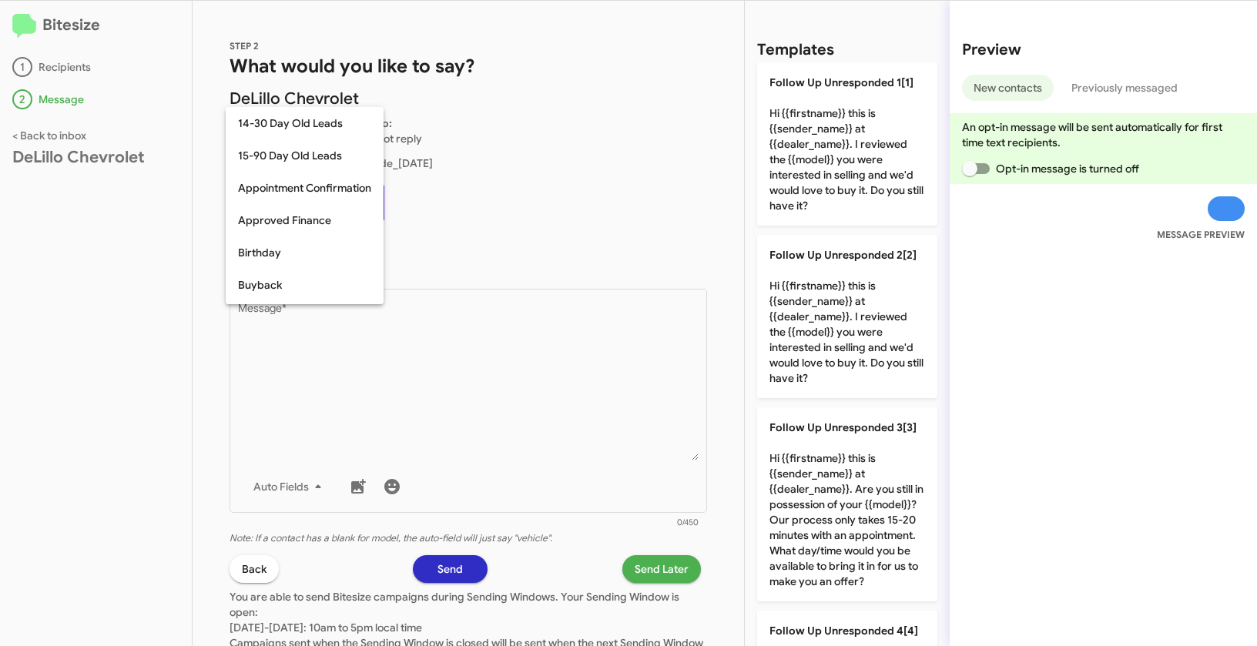
scroll to position [628, 0]
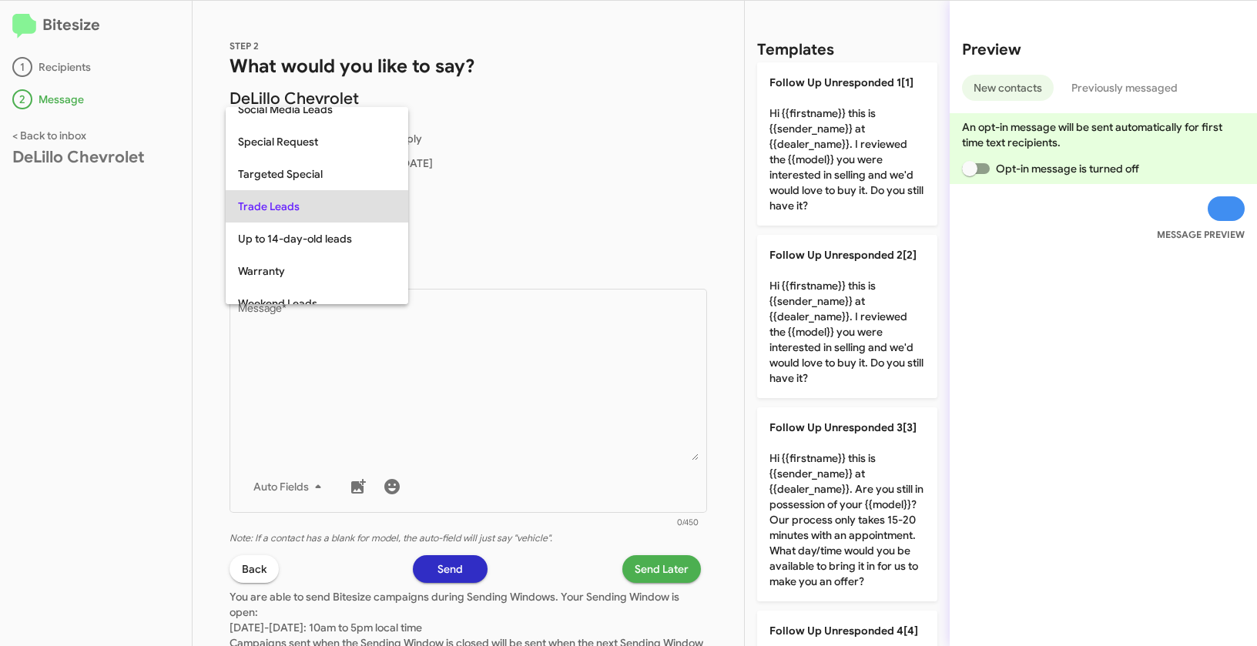
copy span "Trade Leads"
click at [506, 452] on div at bounding box center [628, 323] width 1257 height 646
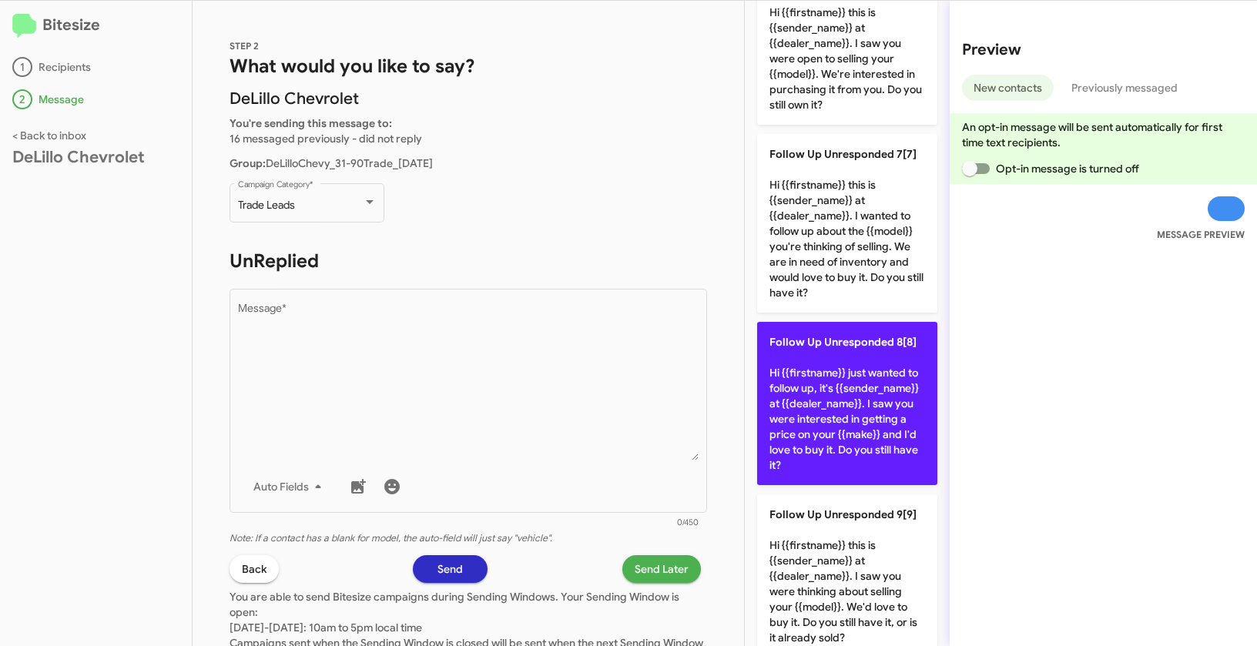
scroll to position [1030, 0]
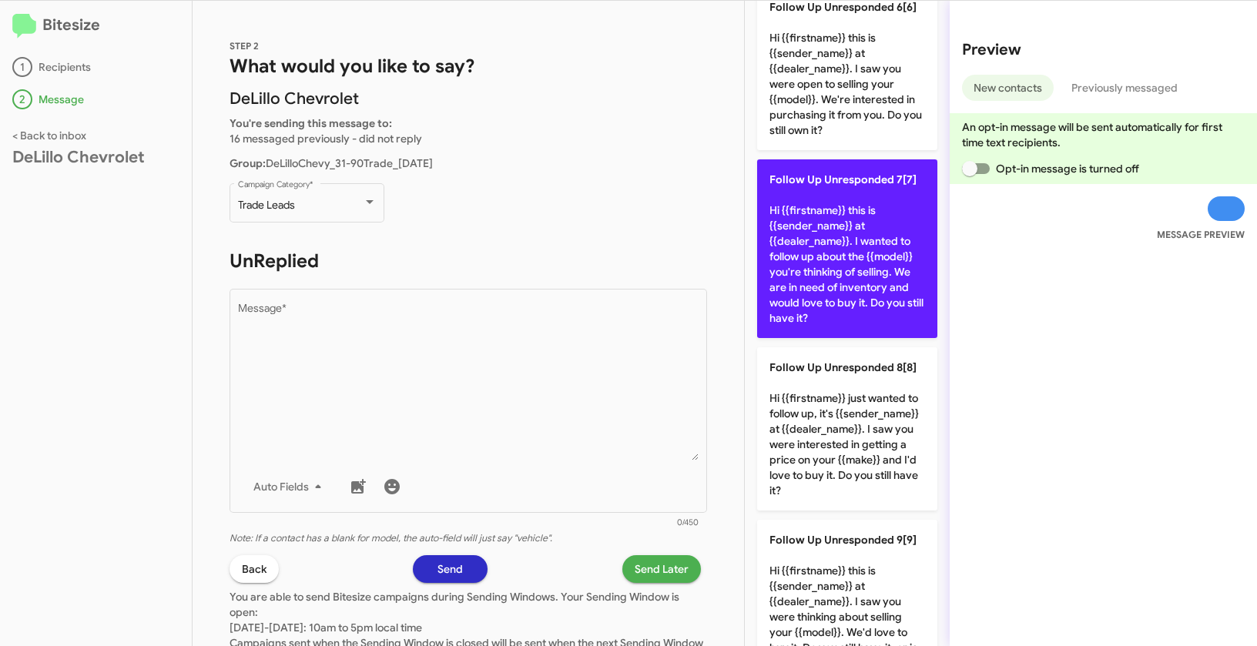
click at [862, 217] on p "Follow Up Unresponded 7[7] Hi {{firstname}} this is {{sender_name}} at {{dealer…" at bounding box center [847, 248] width 180 height 179
type textarea "Hi {{firstname}} this is {{sender_name}} at {{dealer_name}}. I wanted to follow…"
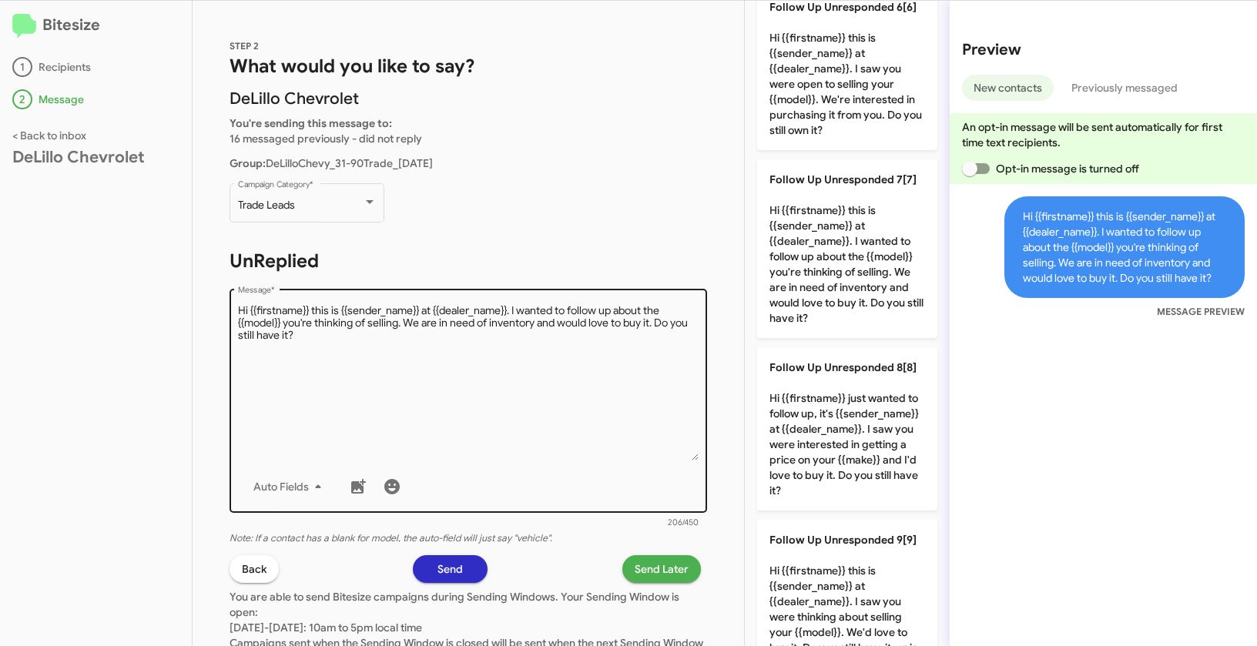
scroll to position [106, 0]
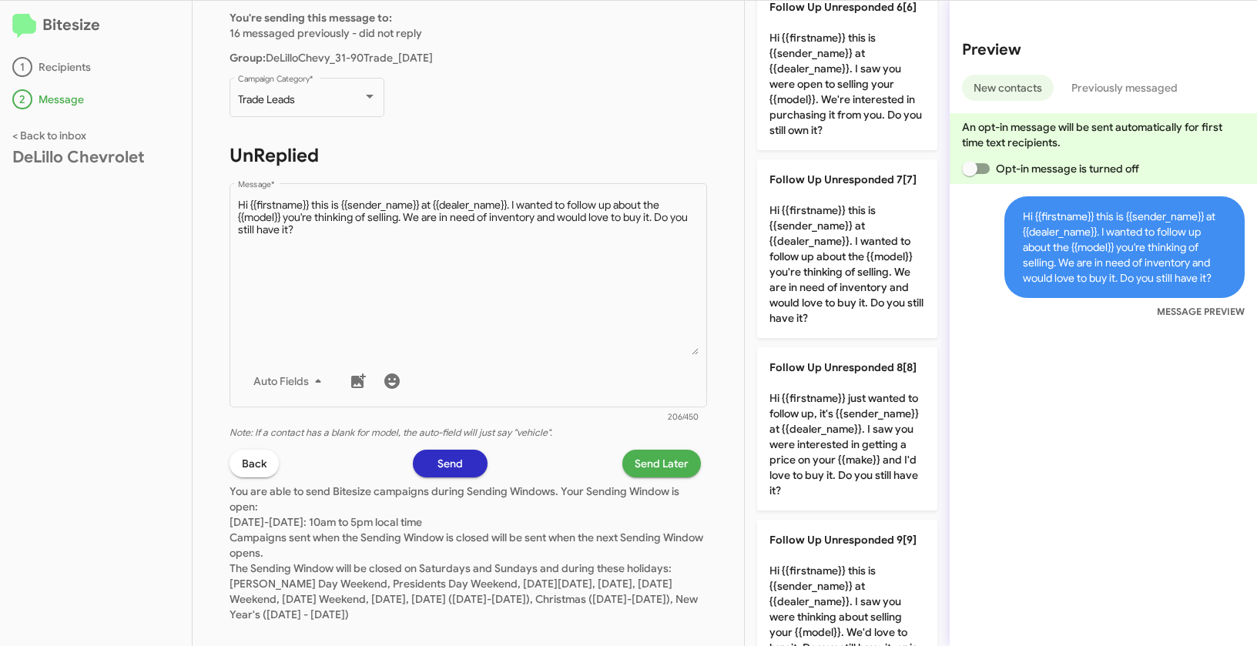
click at [660, 472] on span "Send Later" at bounding box center [662, 464] width 54 height 28
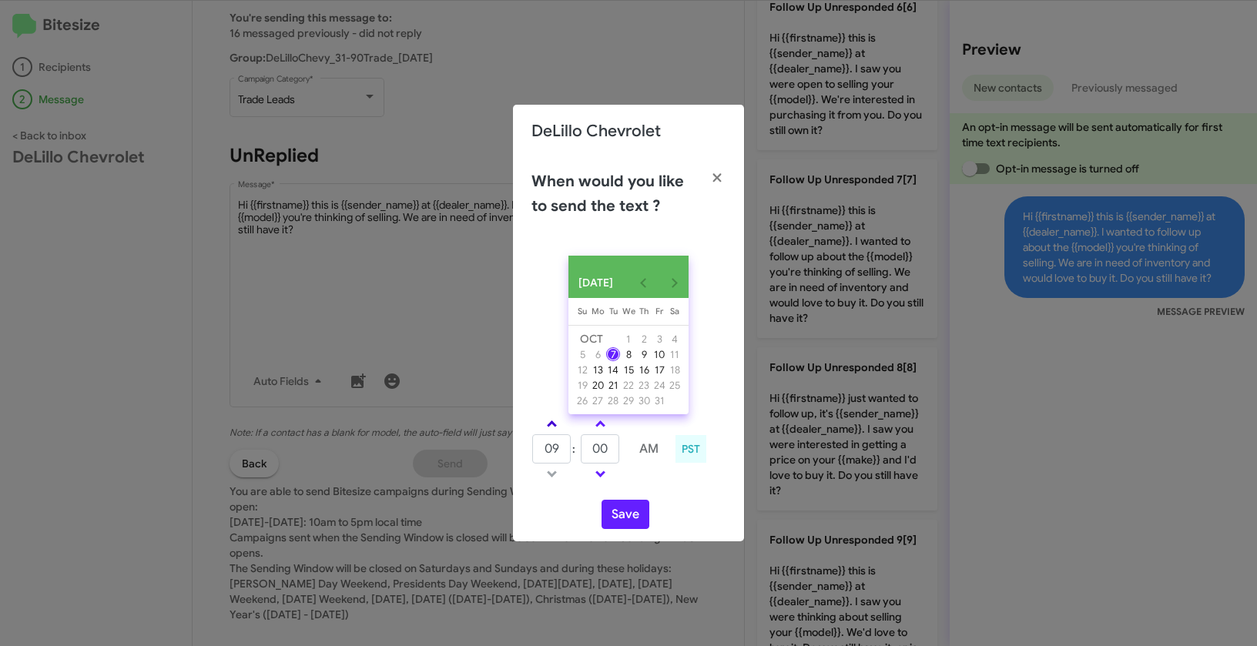
click at [554, 427] on link at bounding box center [551, 424] width 27 height 18
type input "01"
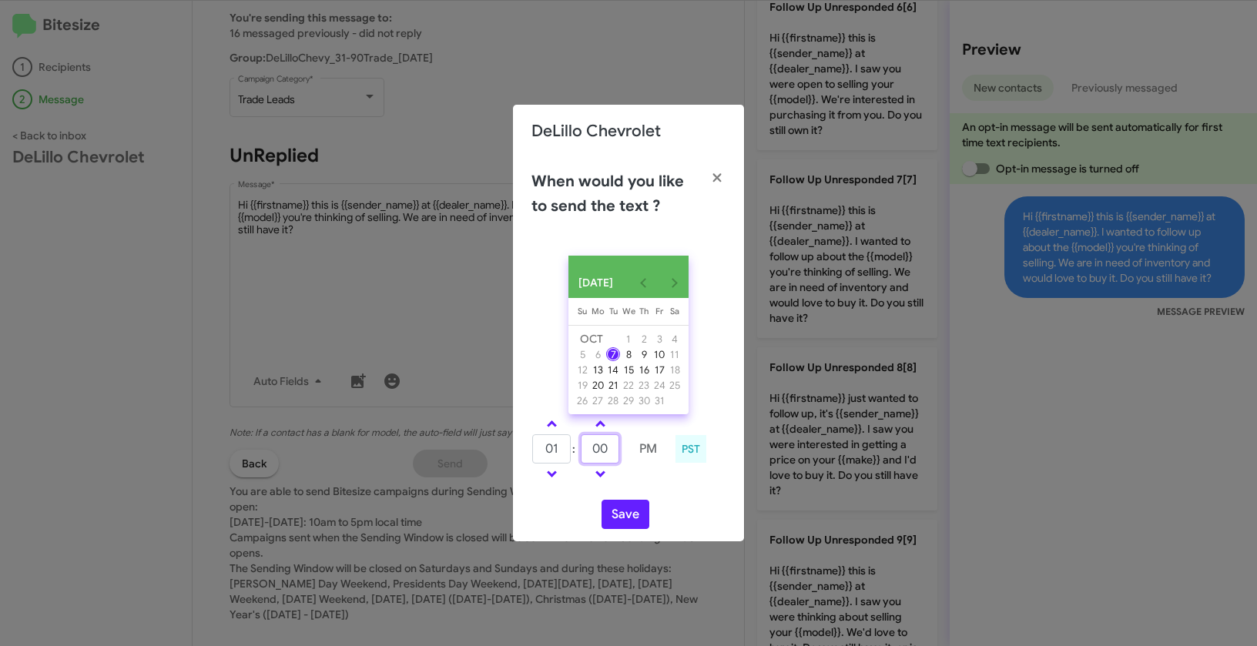
drag, startPoint x: 610, startPoint y: 452, endPoint x: 593, endPoint y: 448, distance: 17.4
click at [593, 448] on input "00" at bounding box center [600, 448] width 39 height 29
type input "14"
click at [622, 517] on button "Save" at bounding box center [625, 514] width 48 height 29
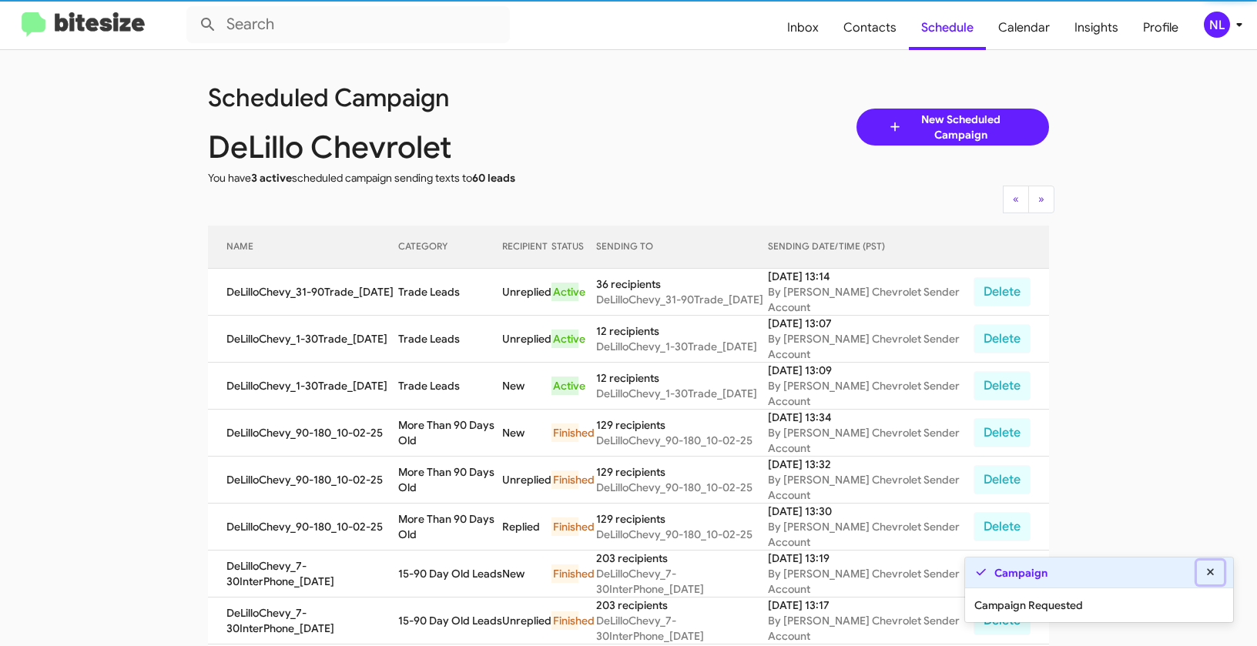
click at [1209, 566] on fa-icon at bounding box center [1211, 572] width 14 height 14
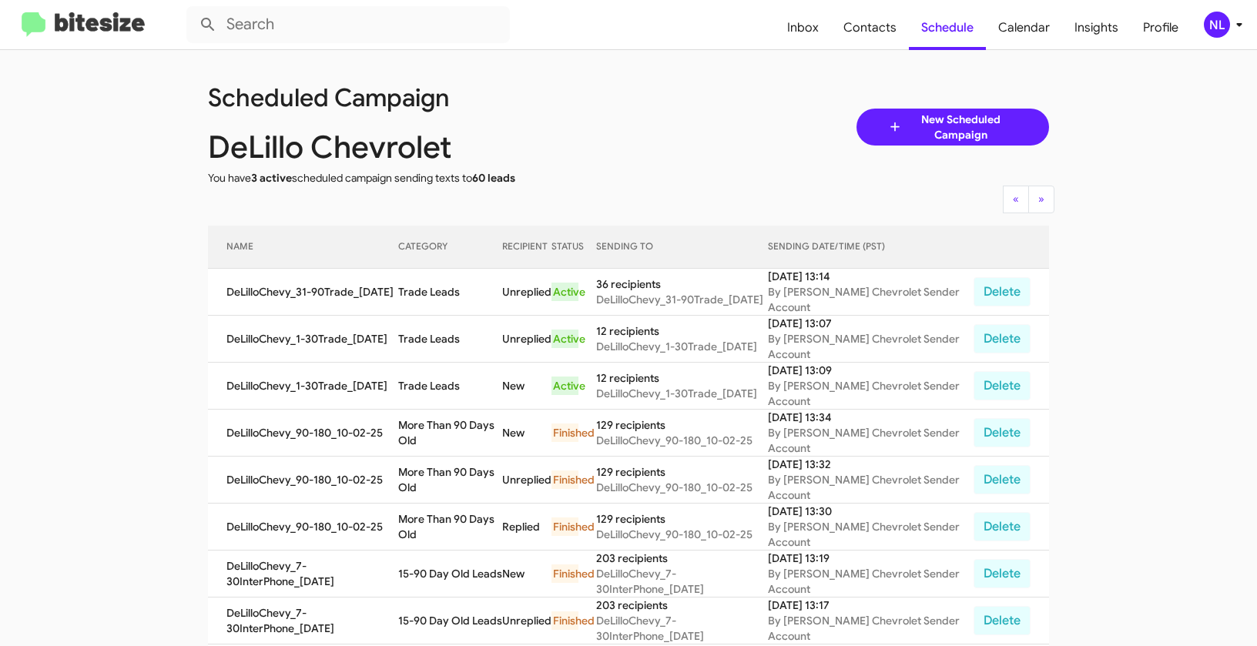
click at [1228, 26] on div "NL" at bounding box center [1217, 25] width 26 height 26
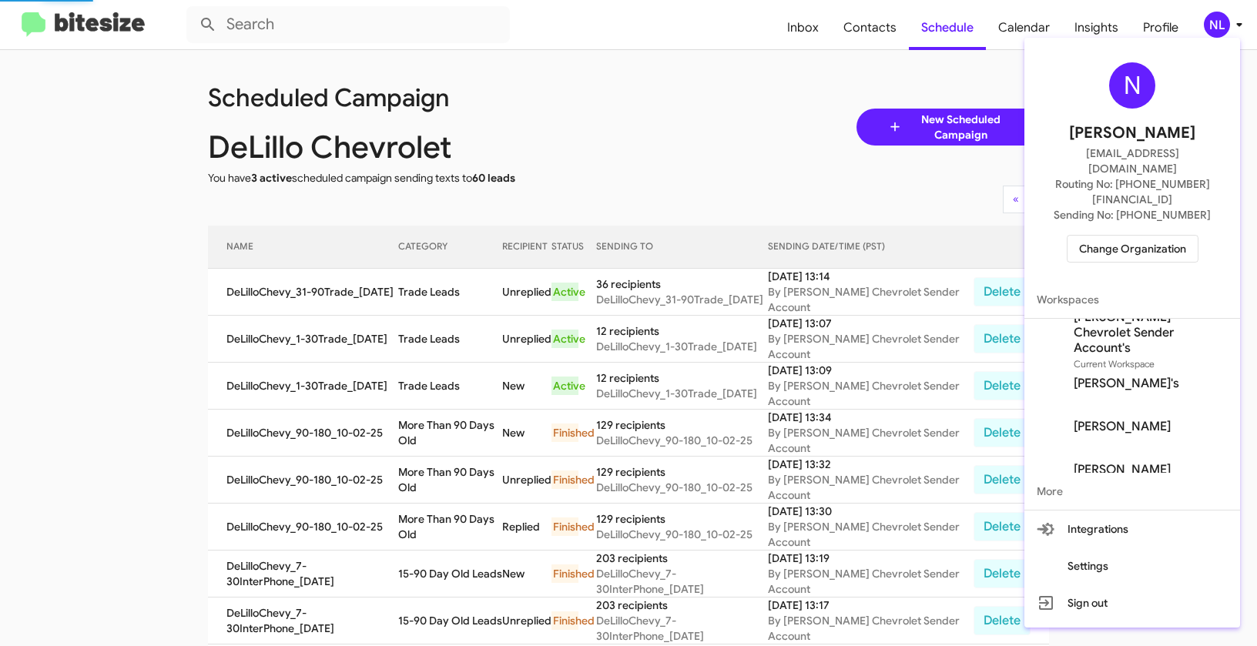
click at [1144, 236] on span "Change Organization" at bounding box center [1132, 249] width 107 height 26
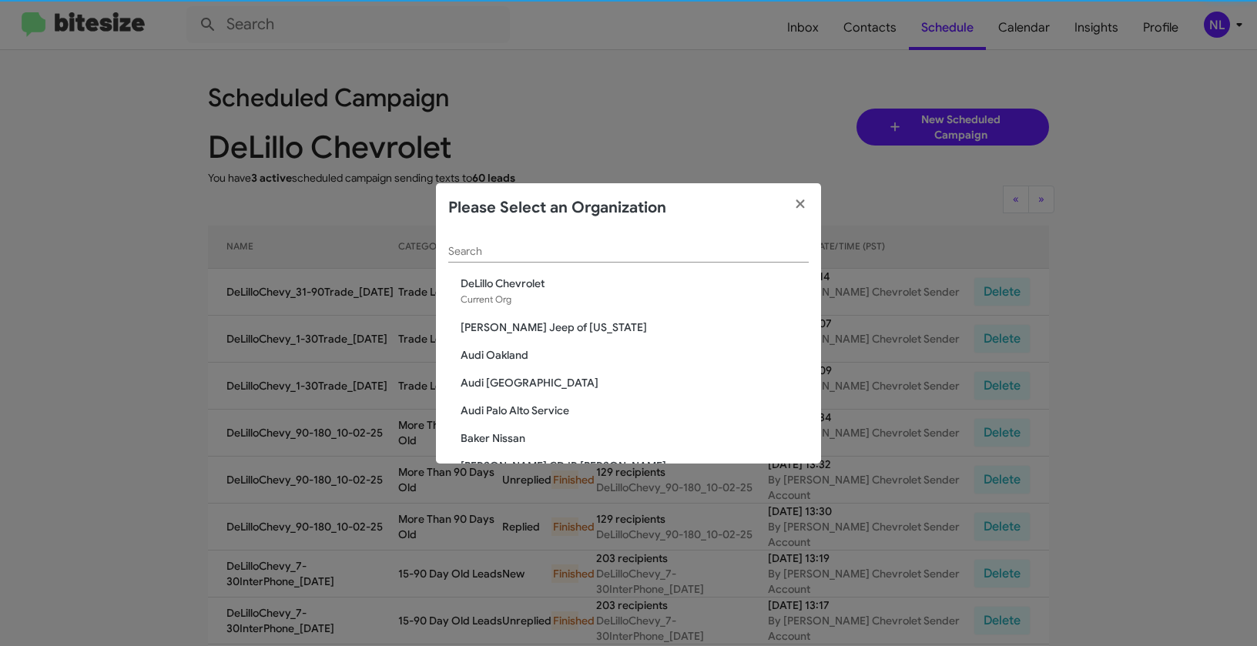
click at [514, 246] on input "Search" at bounding box center [628, 252] width 360 height 12
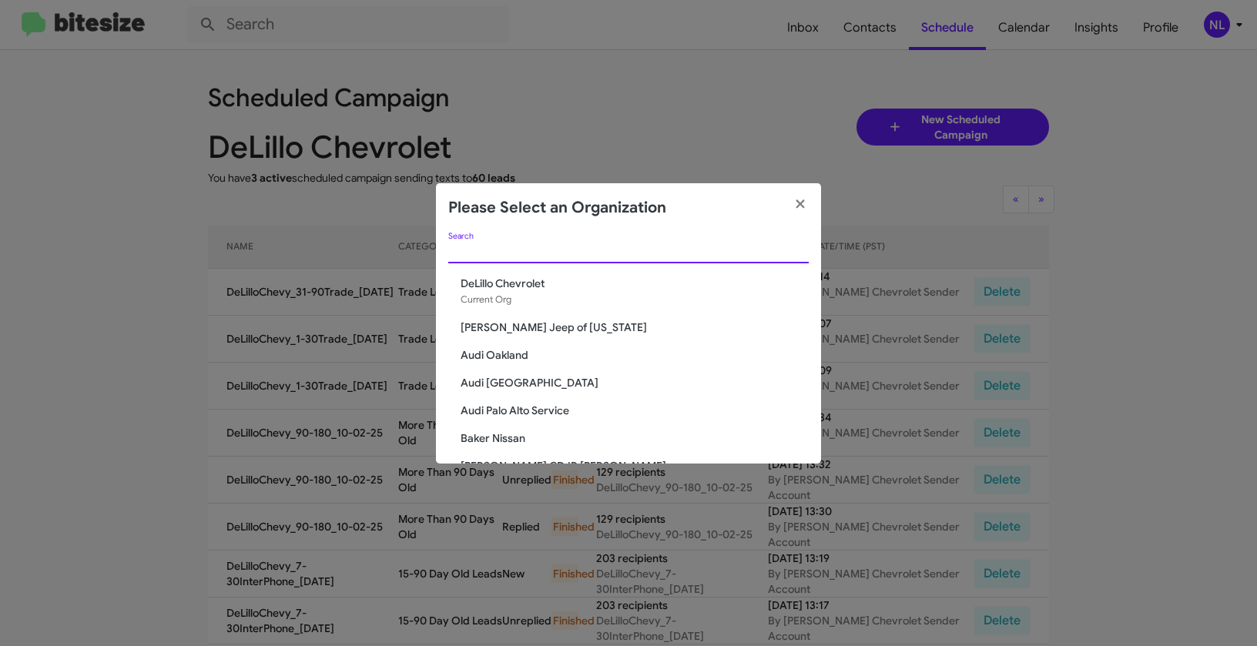
paste input "Franklin Sussex Auto Mall"
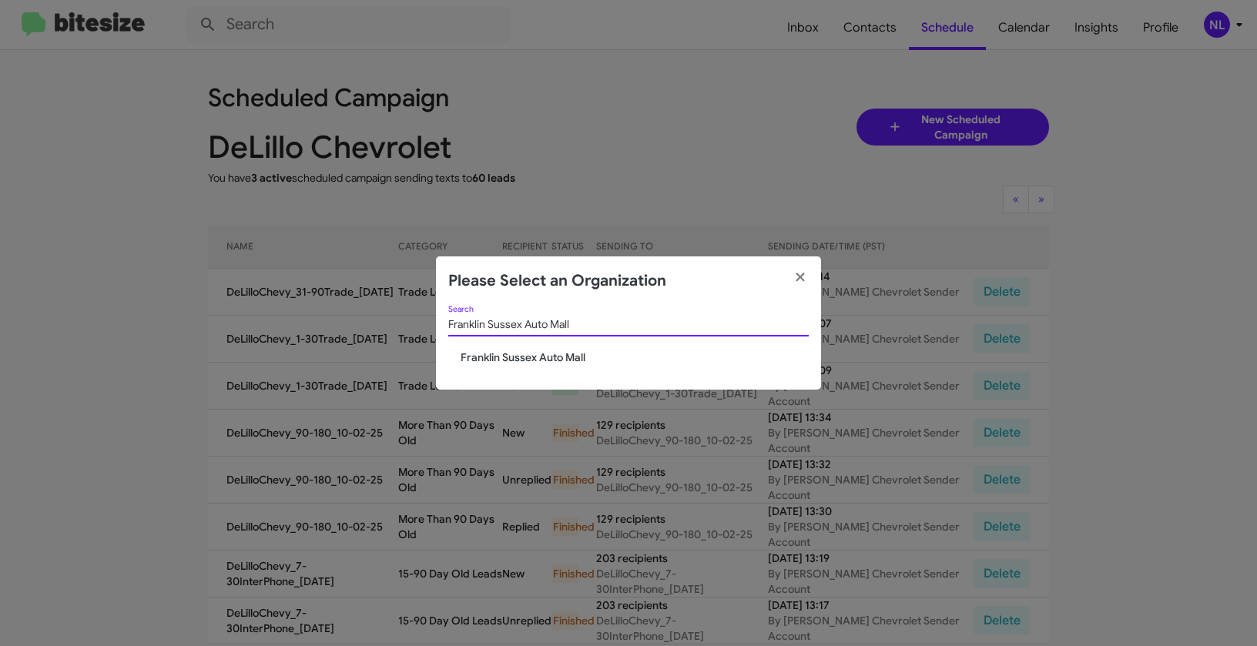
type input "Franklin Sussex Auto Mall"
click at [510, 362] on span "Franklin Sussex Auto Mall" at bounding box center [635, 357] width 348 height 15
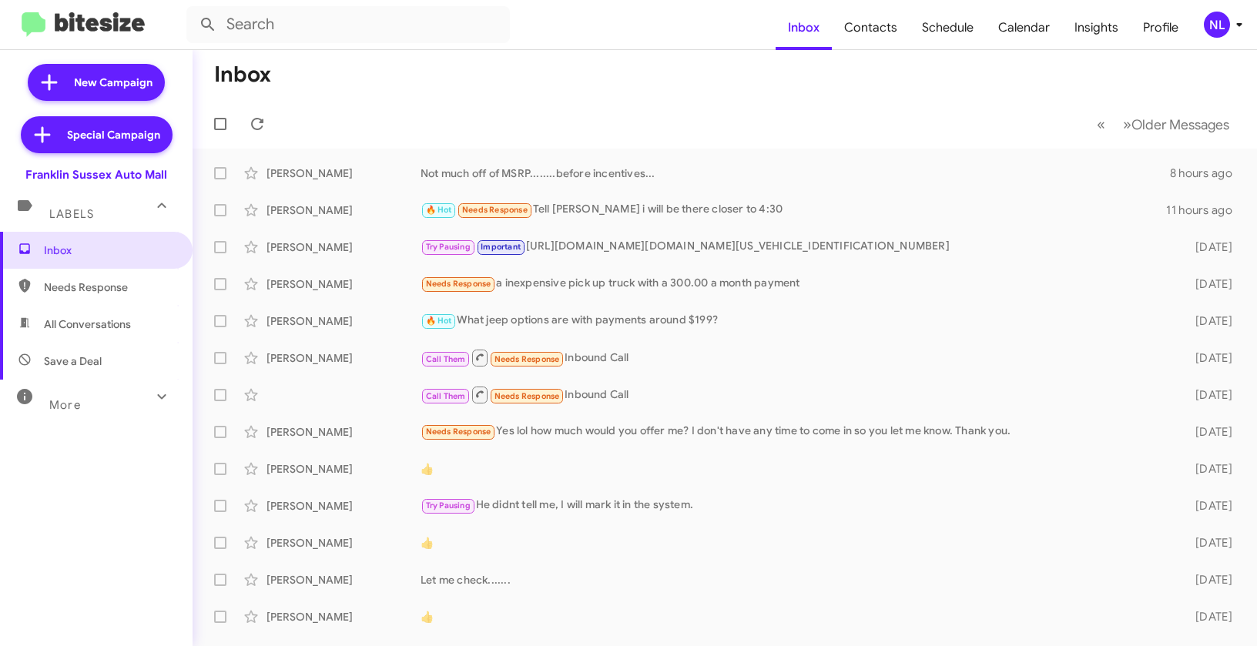
click at [1215, 21] on div "NL" at bounding box center [1217, 25] width 26 height 26
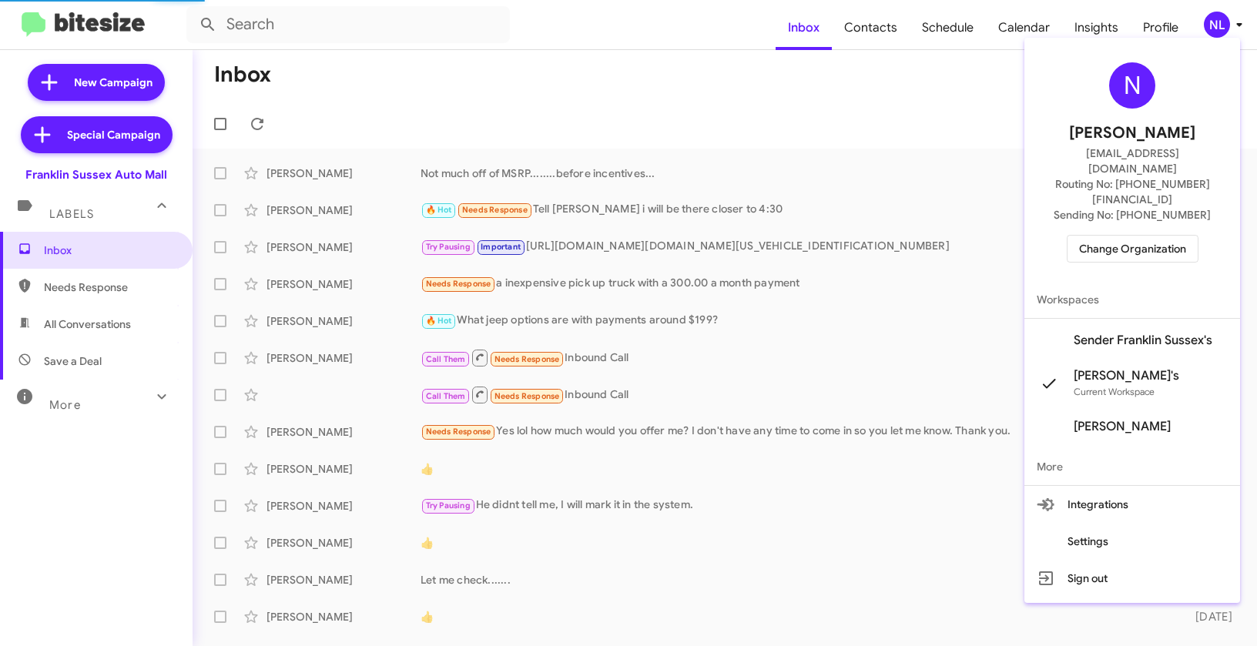
click at [1158, 333] on span "Sender Franklin Sussex's" at bounding box center [1143, 340] width 139 height 15
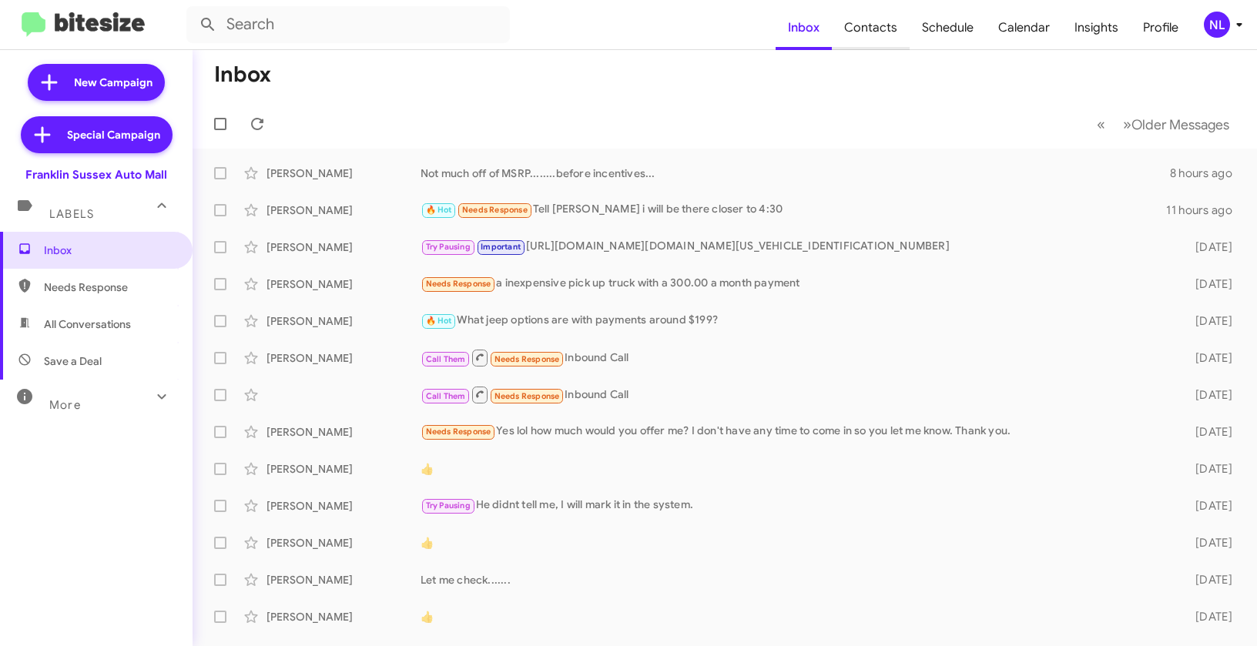
click at [881, 35] on span "Contacts" at bounding box center [871, 27] width 78 height 45
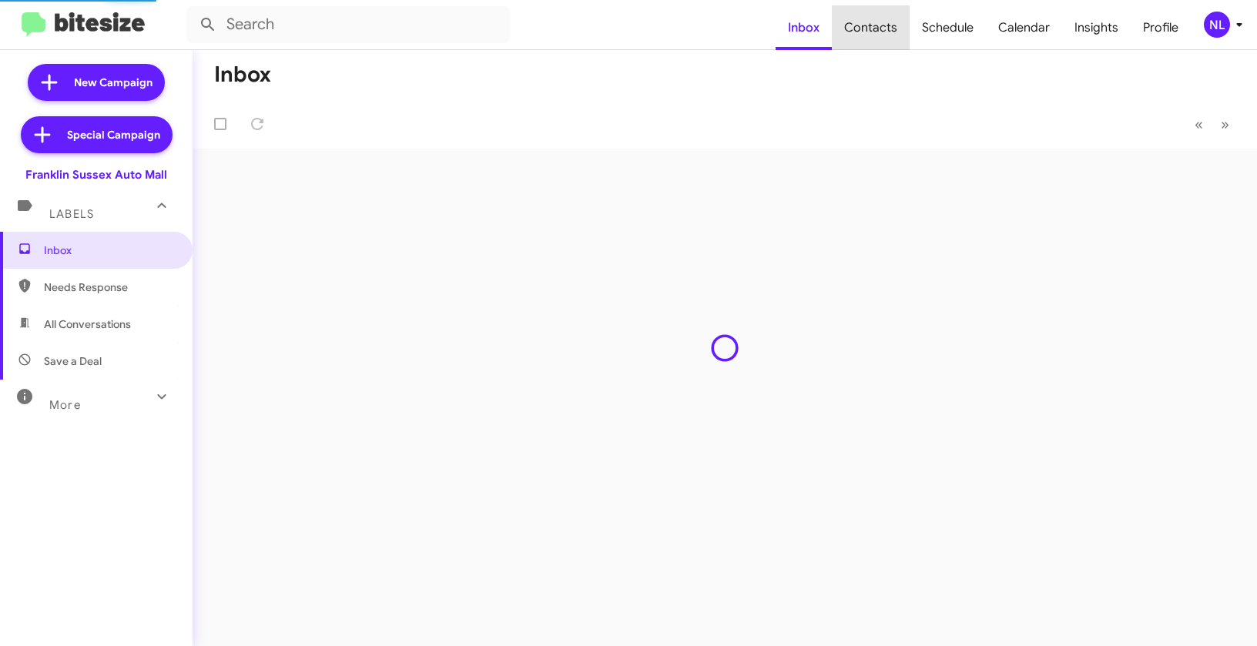
click at [881, 31] on span "Contacts" at bounding box center [871, 27] width 78 height 45
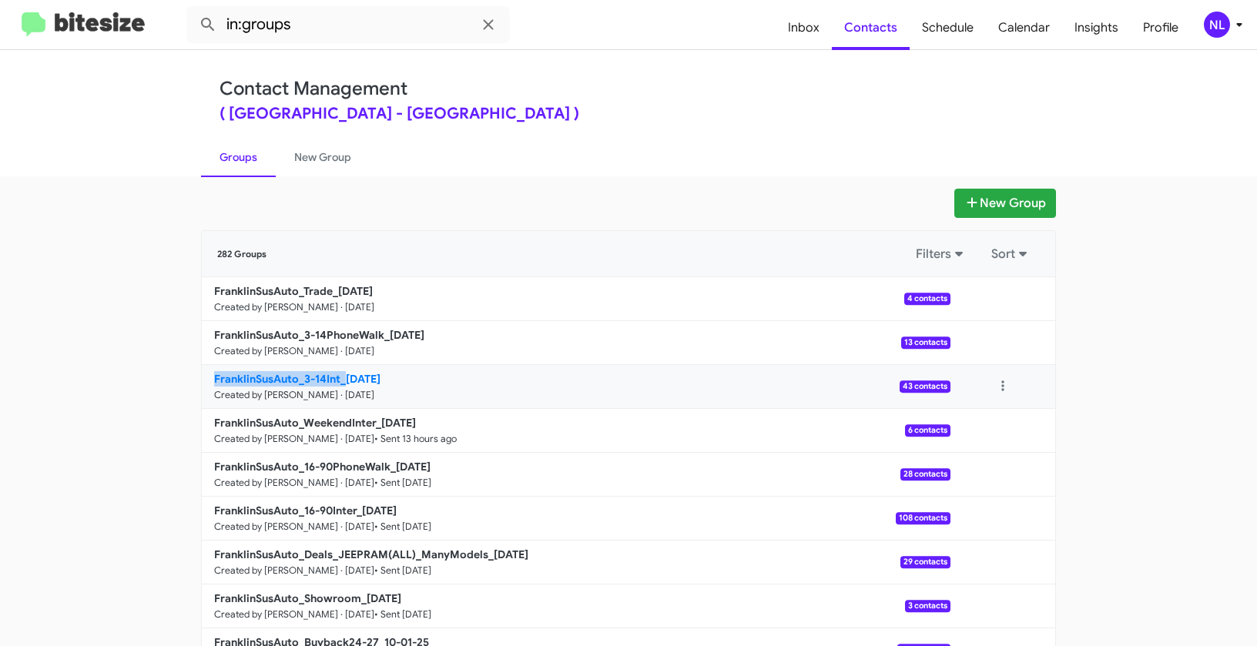
drag, startPoint x: 176, startPoint y: 379, endPoint x: 340, endPoint y: 377, distance: 164.0
click at [340, 377] on app-groups "New Group 282 Groups Filters Sort FranklinSusAuto_Trade_[DATE] Created by [PERS…" at bounding box center [628, 473] width 1257 height 568
copy b "FranklinSusAuto_3-14Int_"
click at [318, 23] on input "in:groups" at bounding box center [347, 24] width 323 height 37
paste input "FranklinSusAuto_3-14Int_"
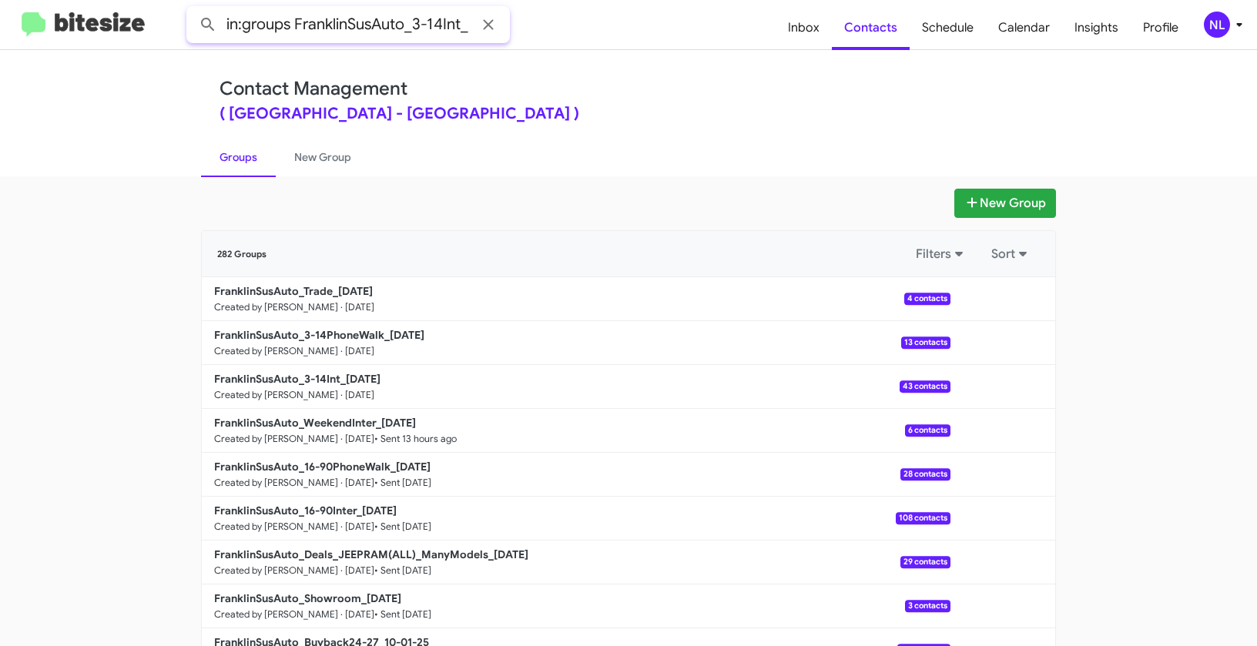
type input "in:groups FranklinSusAuto_3-14Int_"
click at [193, 9] on button at bounding box center [208, 24] width 31 height 31
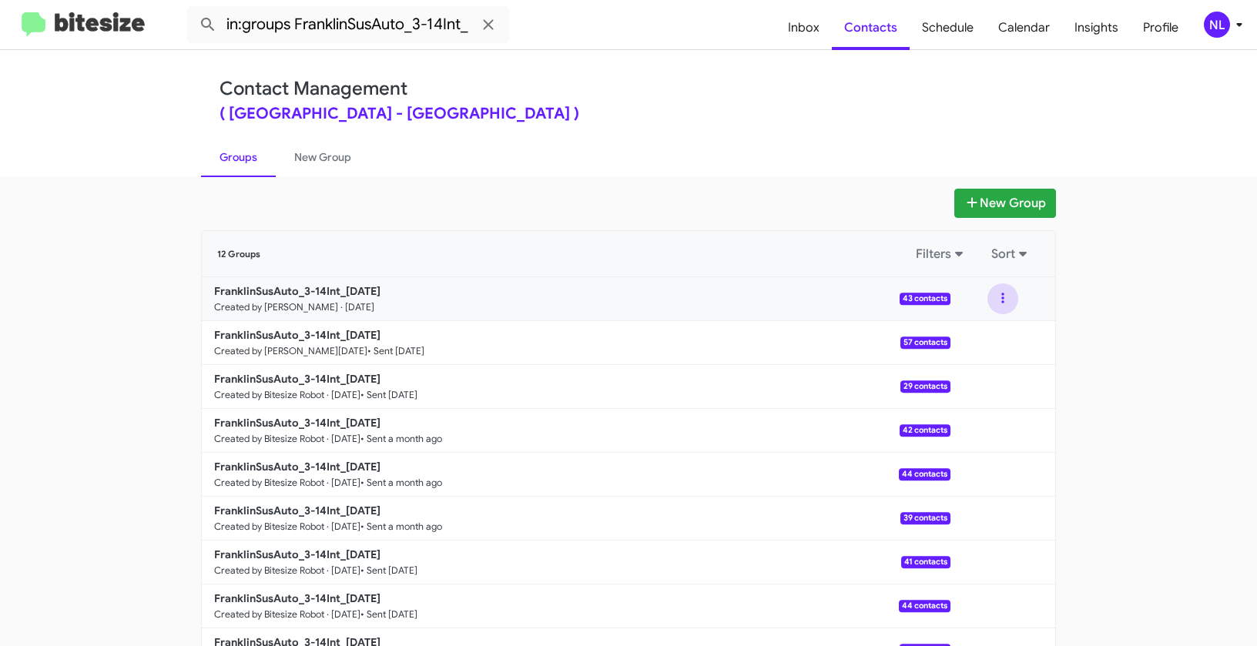
click at [996, 294] on button at bounding box center [1002, 298] width 31 height 31
click at [990, 345] on button "View contacts" at bounding box center [956, 340] width 123 height 37
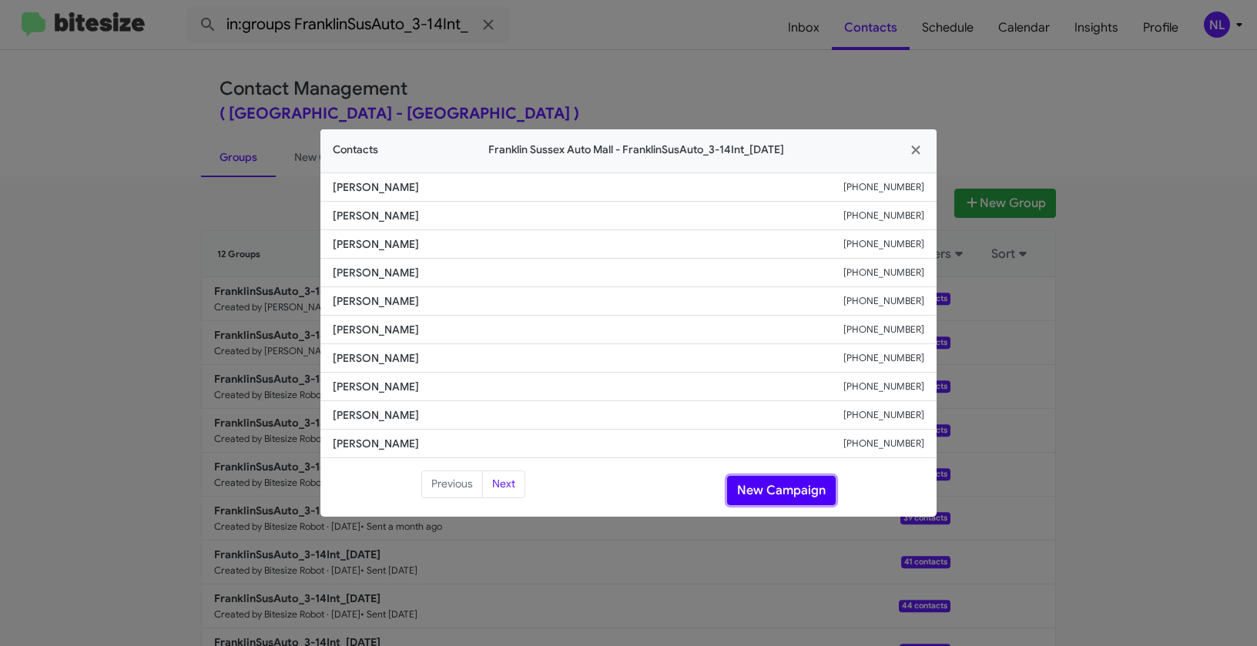
click at [759, 485] on button "New Campaign" at bounding box center [781, 490] width 109 height 29
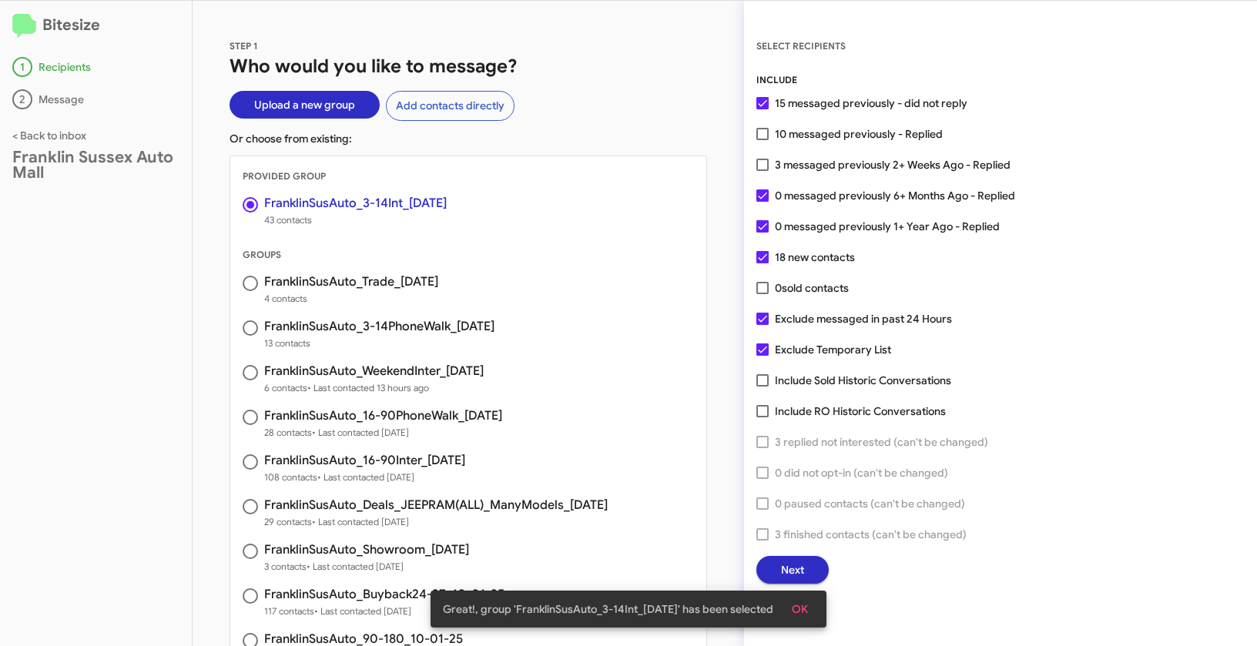
click at [799, 609] on span "OK" at bounding box center [800, 609] width 16 height 28
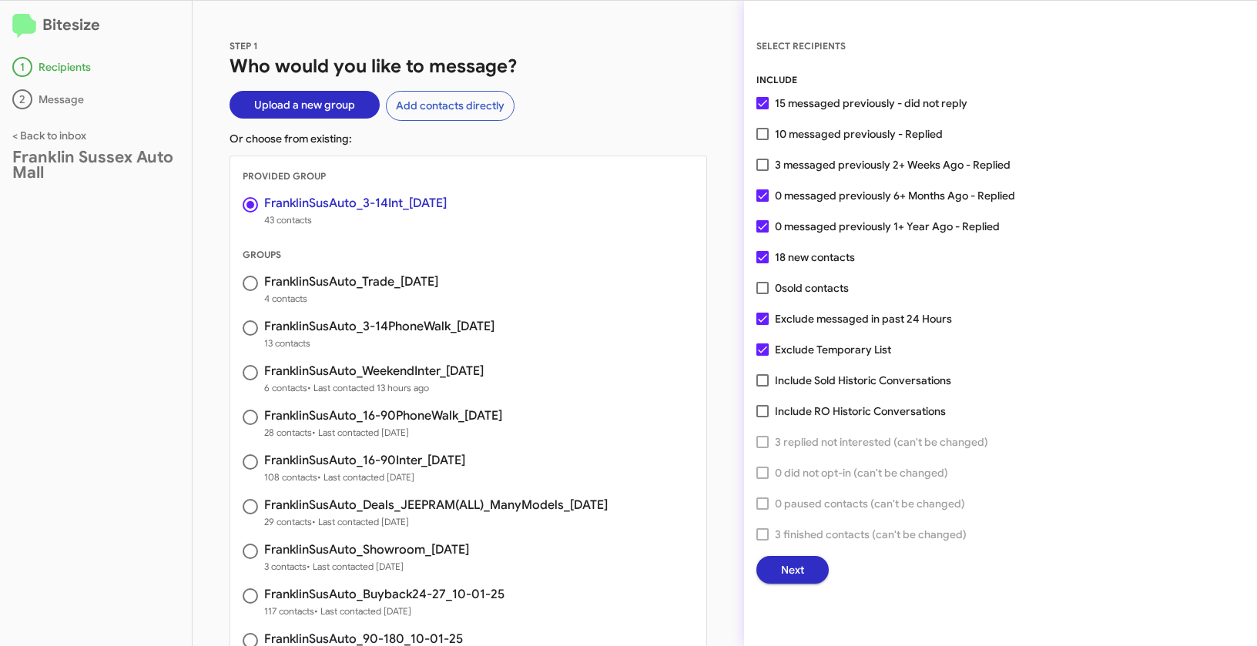
click at [799, 565] on span "Next" at bounding box center [792, 570] width 23 height 28
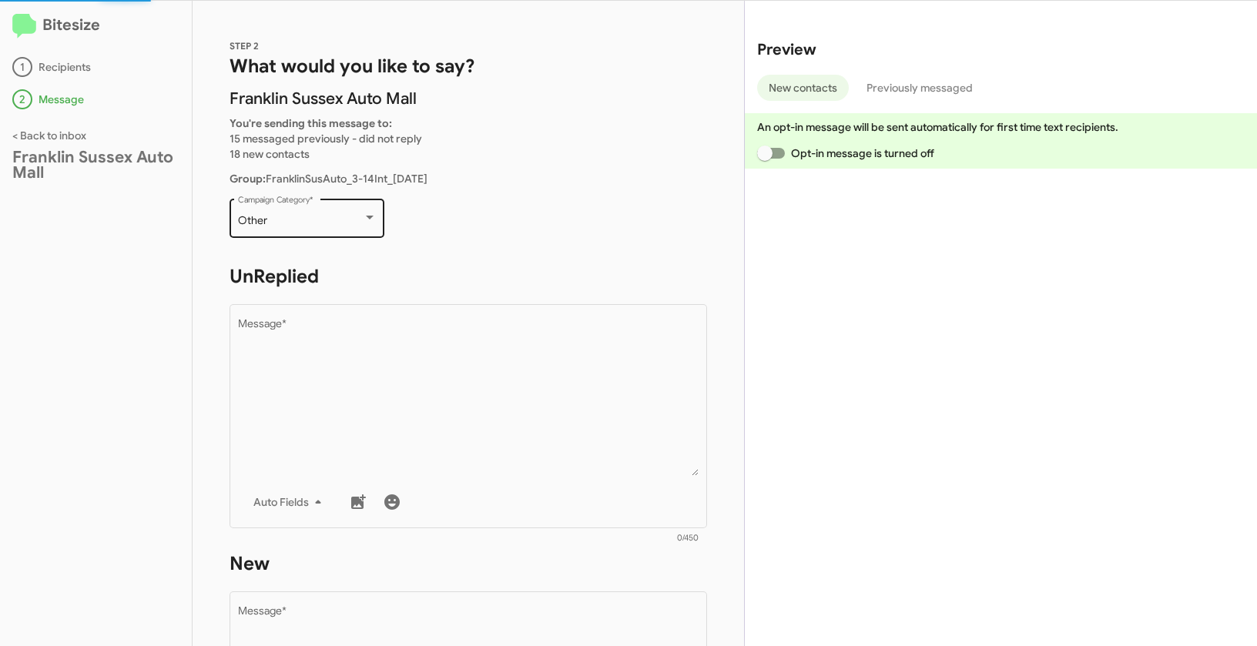
click at [341, 219] on div "Other" at bounding box center [300, 221] width 125 height 12
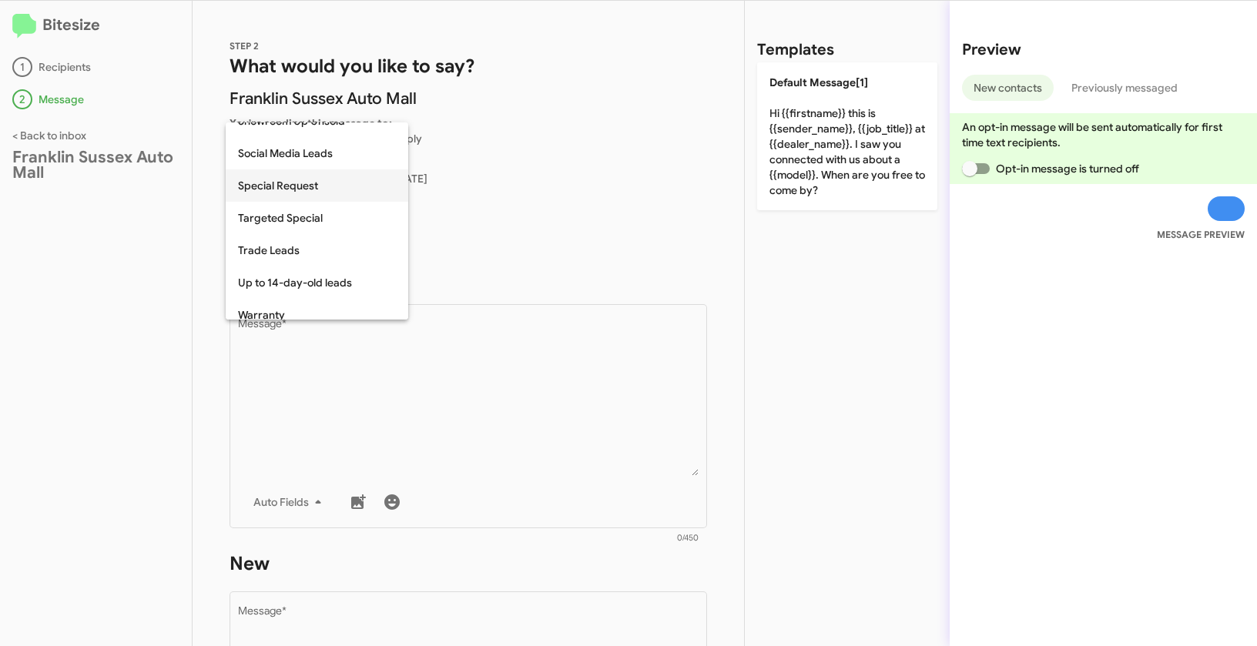
scroll to position [601, 0]
click at [317, 276] on span "Up to 14-day-old leads" at bounding box center [317, 282] width 158 height 32
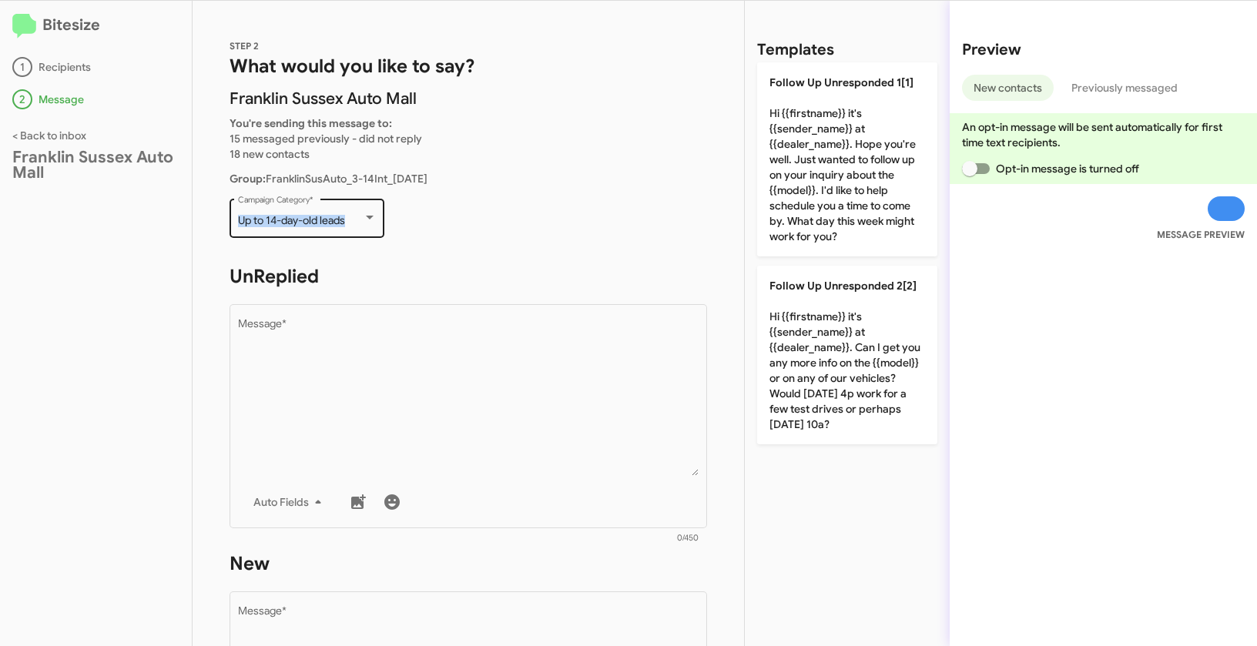
drag, startPoint x: 234, startPoint y: 217, endPoint x: 353, endPoint y: 222, distance: 119.5
click at [353, 222] on div "Up to 14-day-old leads Campaign Category *" at bounding box center [306, 217] width 155 height 42
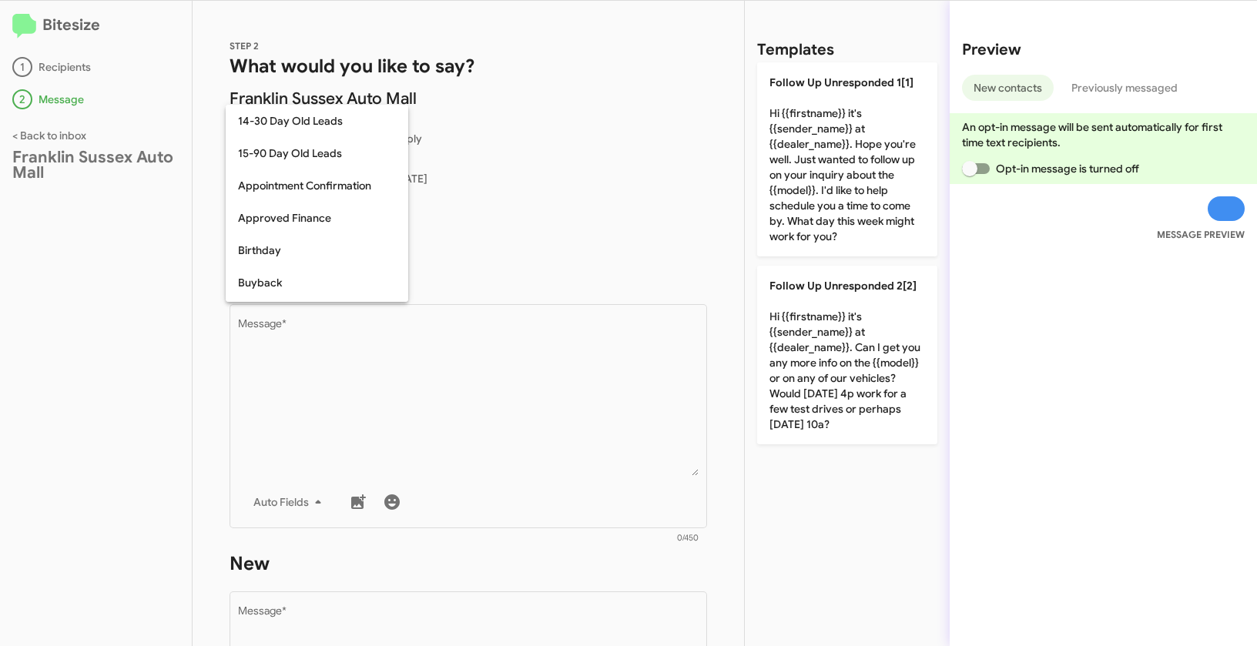
scroll to position [644, 0]
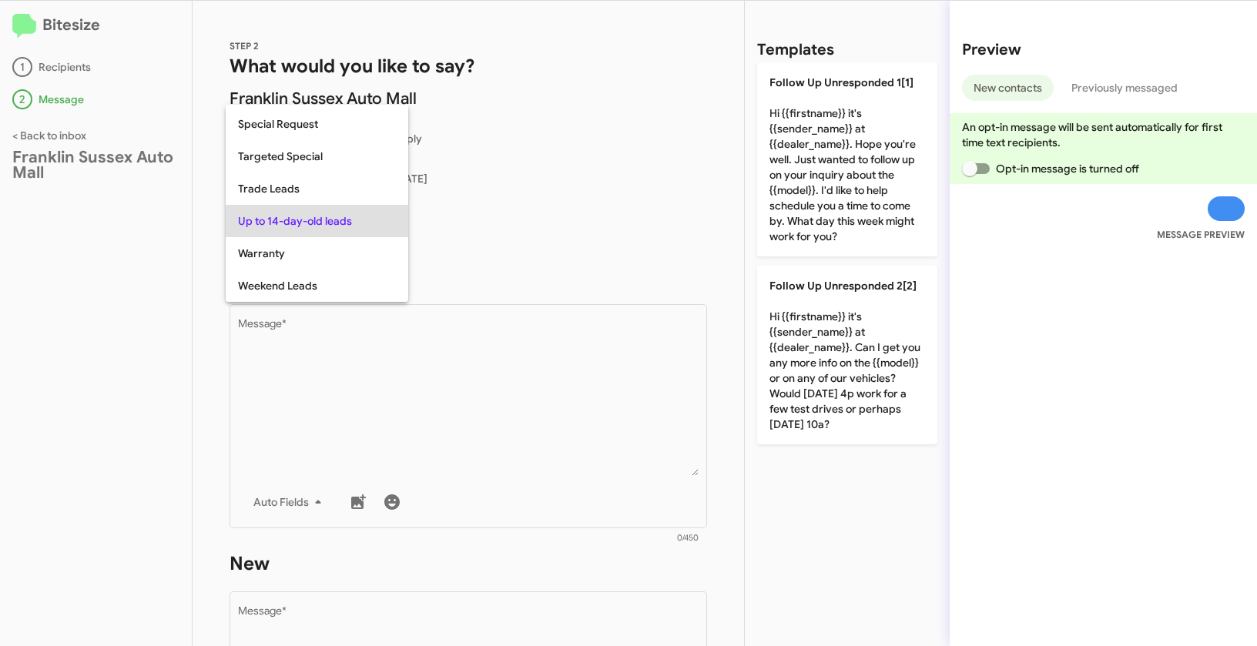
copy span "Up to 14-day-old leads"
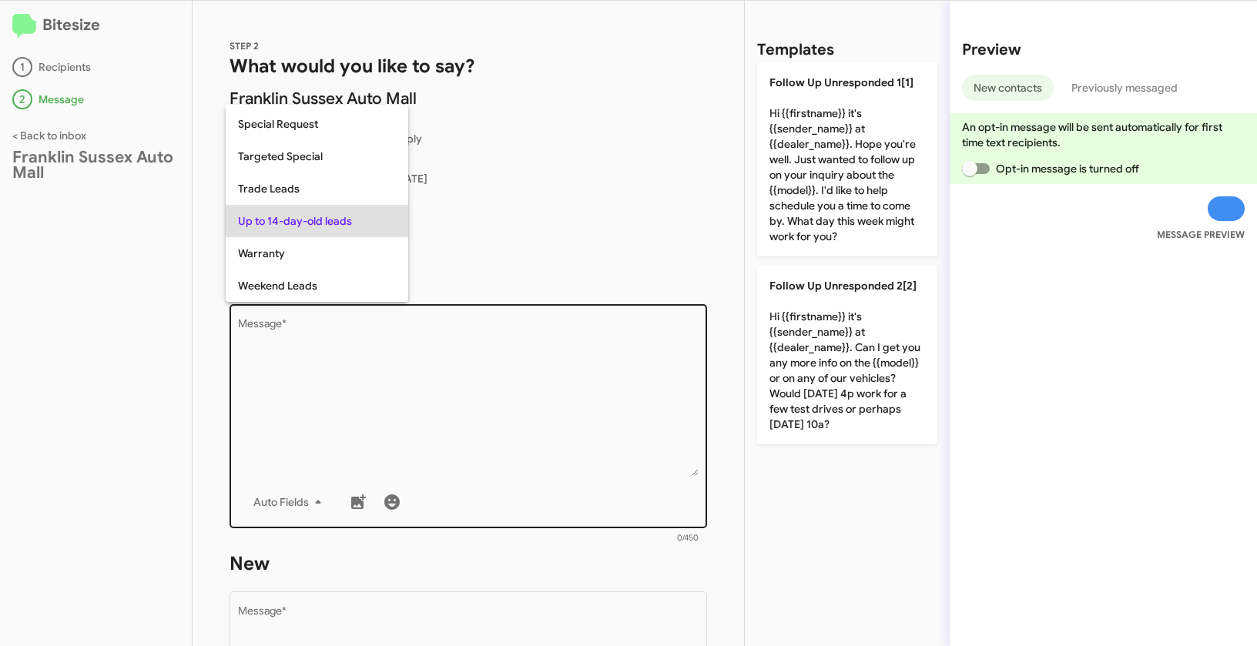
click at [497, 380] on div at bounding box center [628, 323] width 1257 height 646
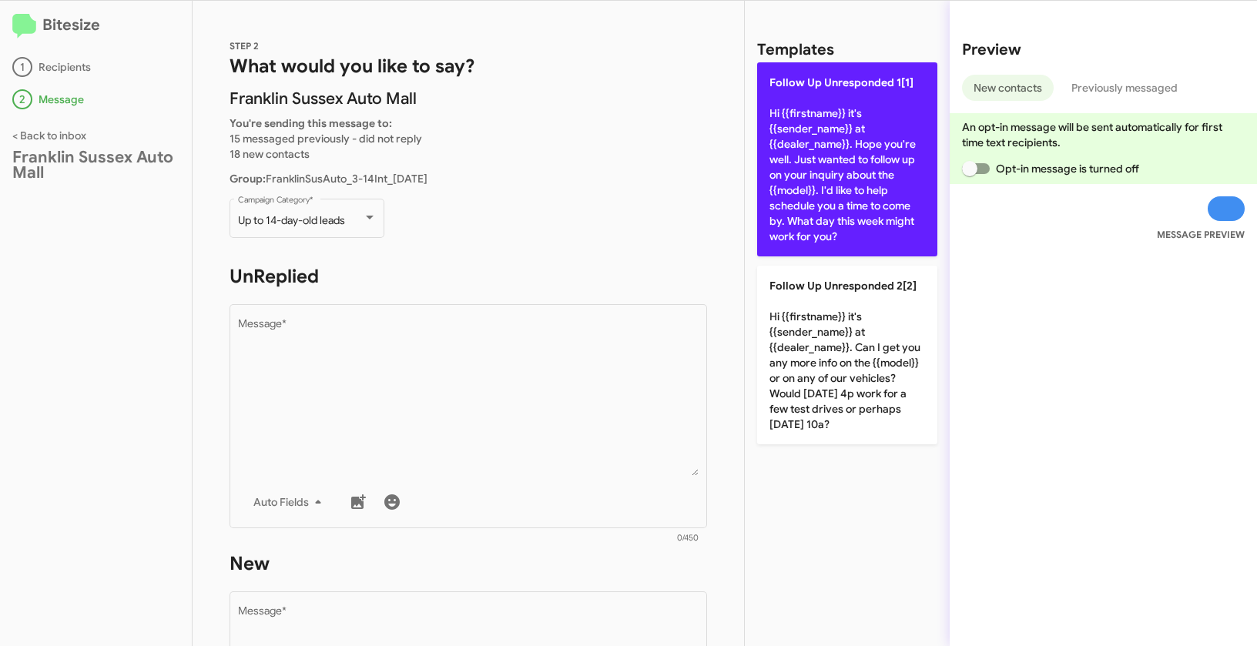
click at [842, 183] on p "Follow Up Unresponded 1[1] Hi {{firstname}} it's {{sender_name}} at {{dealer_na…" at bounding box center [847, 159] width 180 height 194
type textarea "Hi {{firstname}} it's {{sender_name}} at {{dealer_name}}. Hope you're well. Jus…"
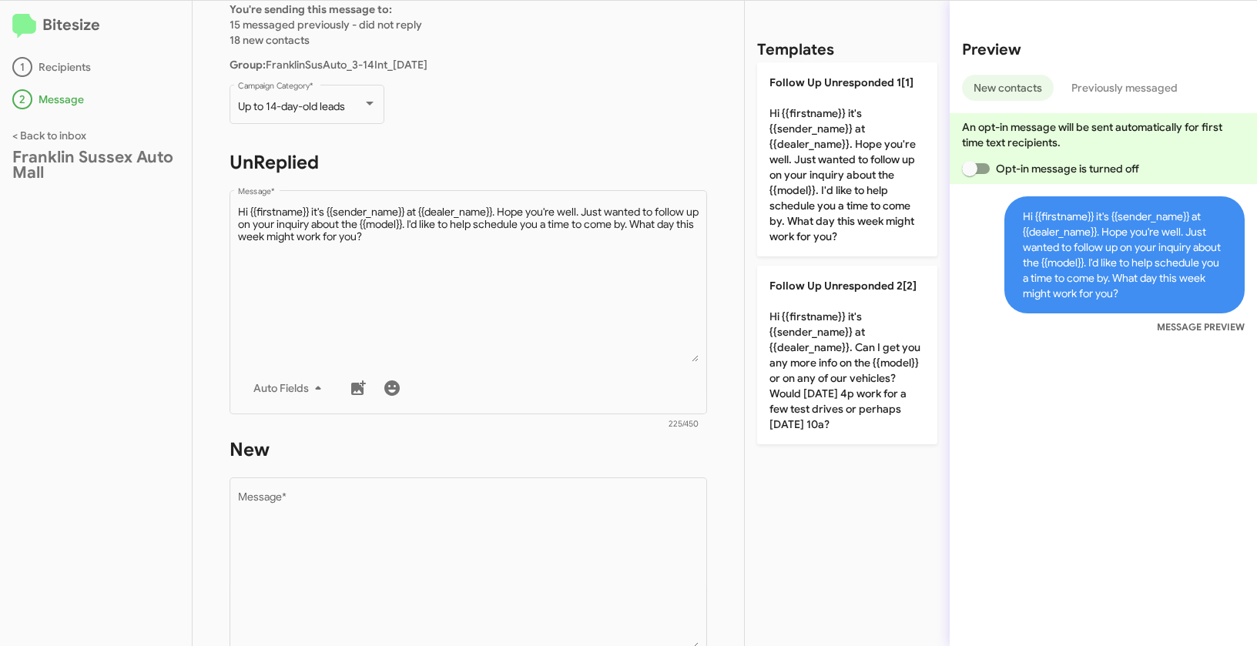
scroll to position [115, 0]
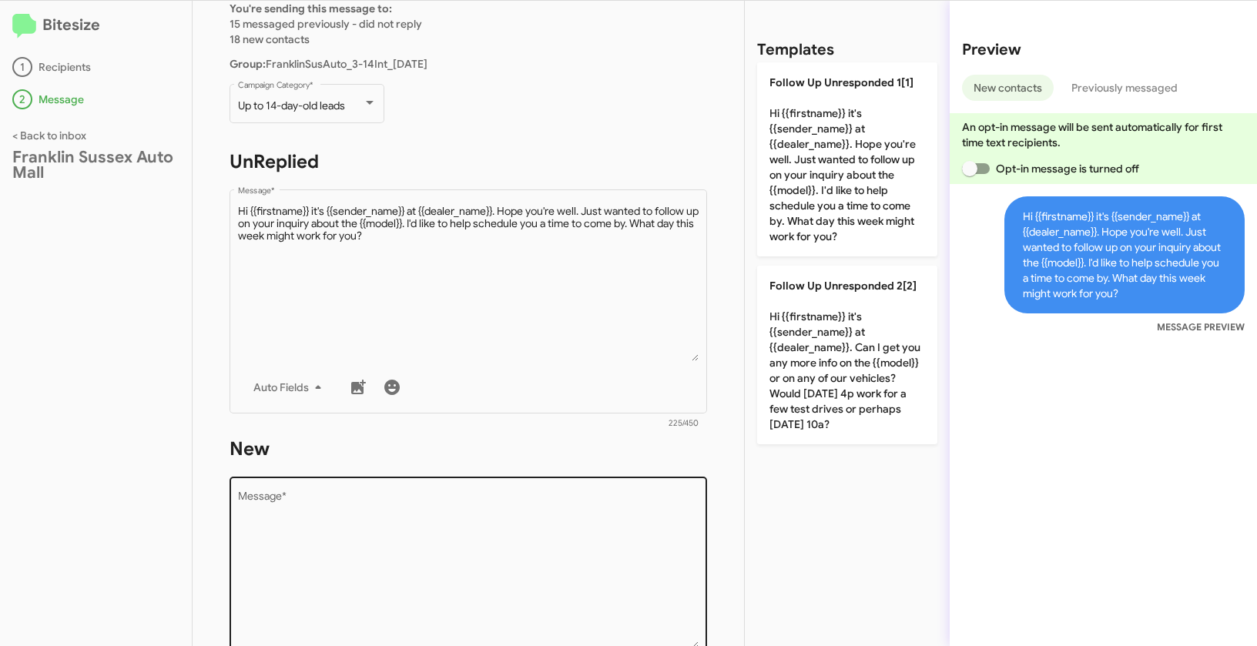
click at [419, 528] on textarea "Message *" at bounding box center [468, 569] width 461 height 157
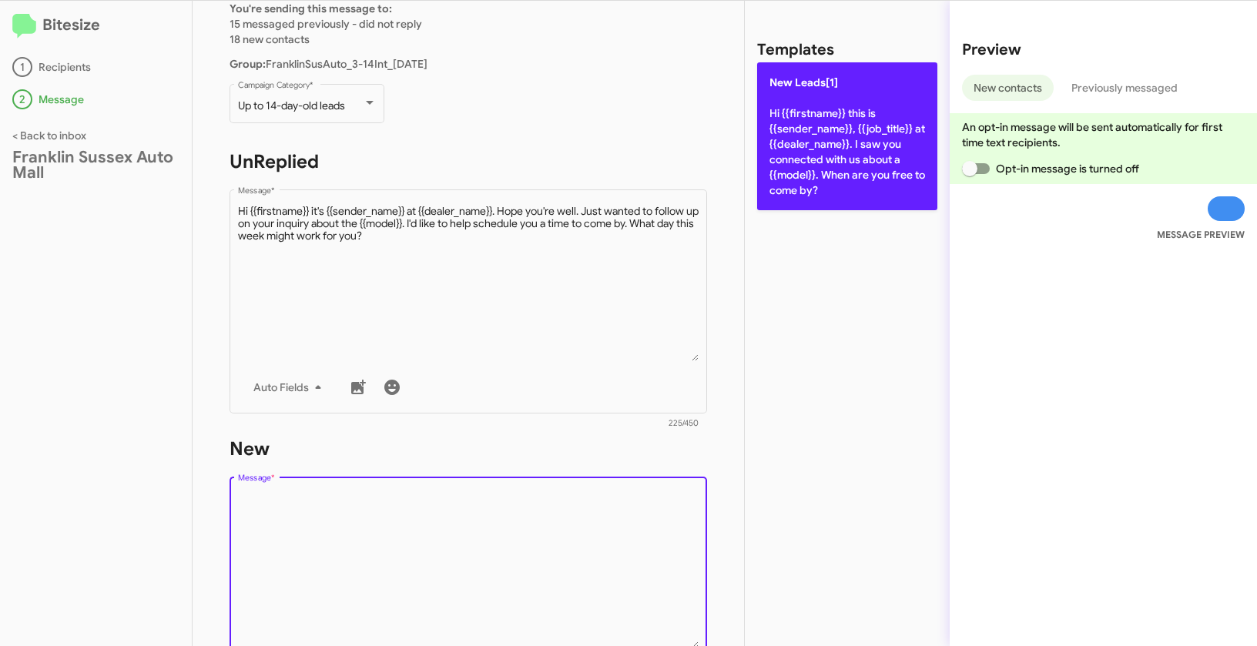
click at [824, 117] on p "New Leads[1] Hi {{firstname}} this is {{sender_name}}, {{job_title}} at {{deale…" at bounding box center [847, 136] width 180 height 148
type textarea "Hi {{firstname}} this is {{sender_name}}, {{job_title}} at {{dealer_name}}. I s…"
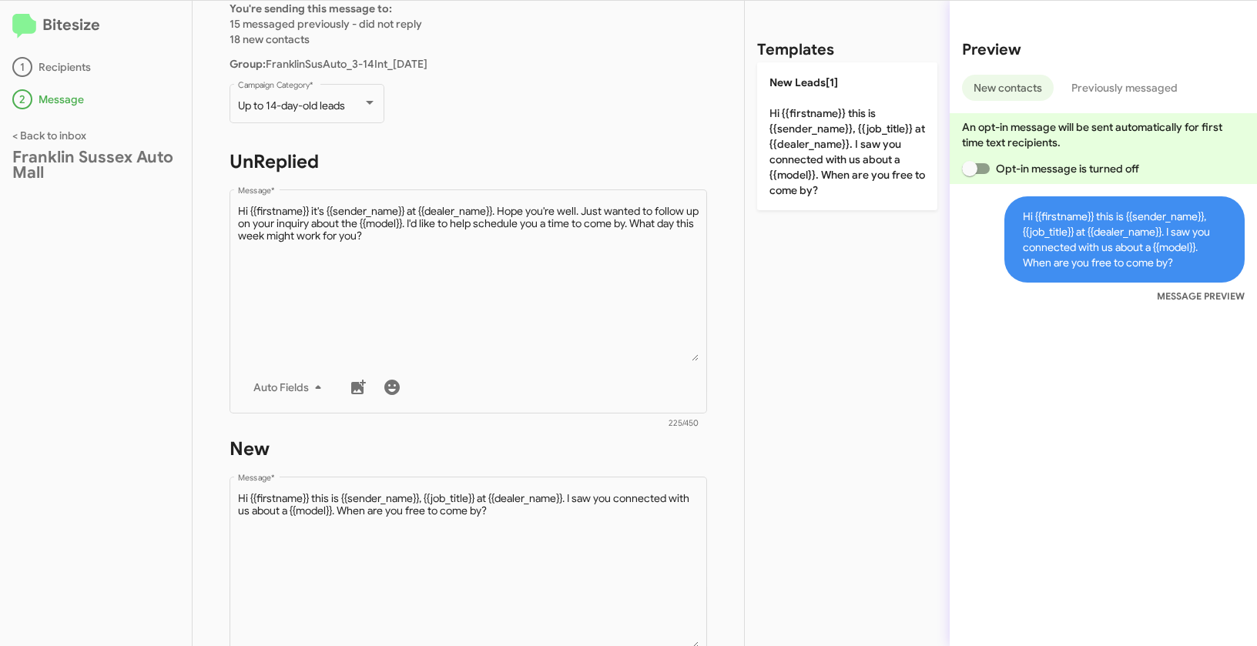
scroll to position [387, 0]
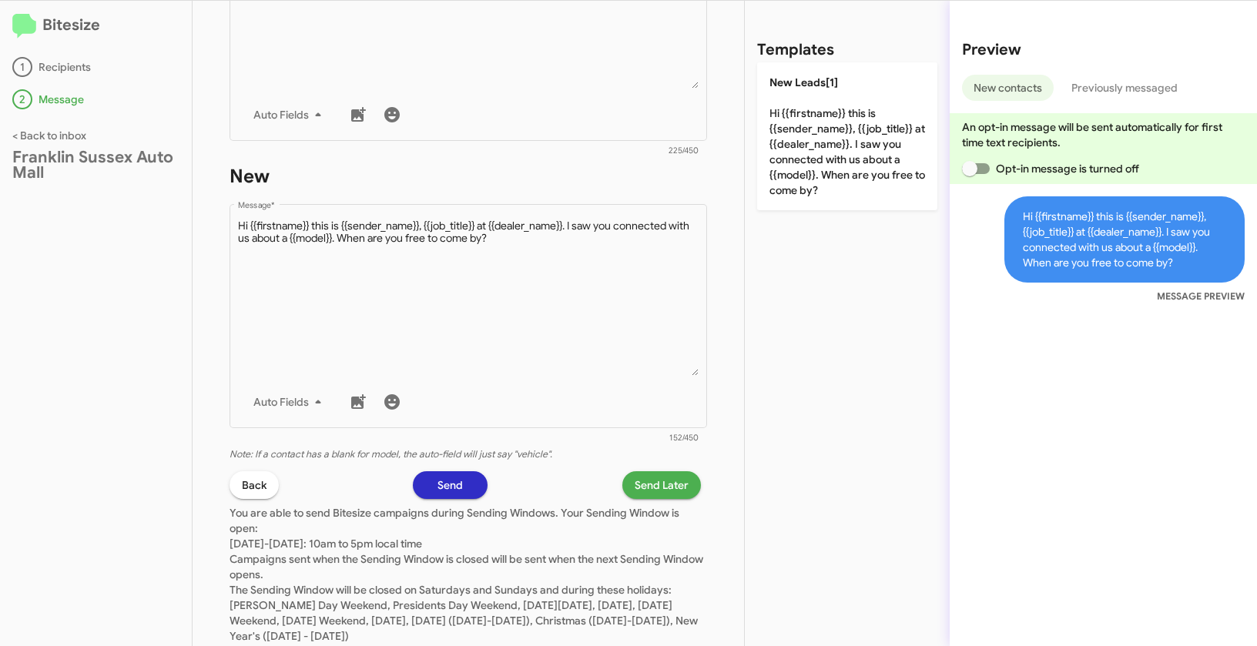
click at [641, 482] on span "Send Later" at bounding box center [662, 485] width 54 height 28
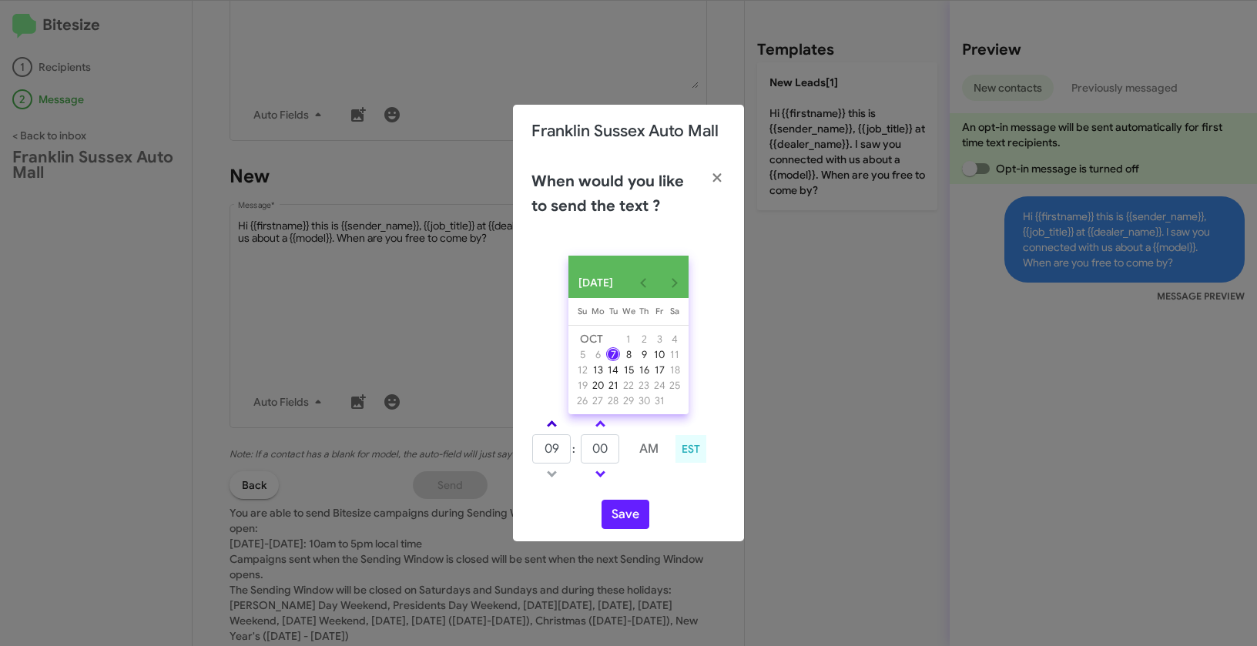
click at [555, 426] on link at bounding box center [551, 424] width 27 height 18
click at [549, 425] on link at bounding box center [551, 424] width 27 height 18
type input "01"
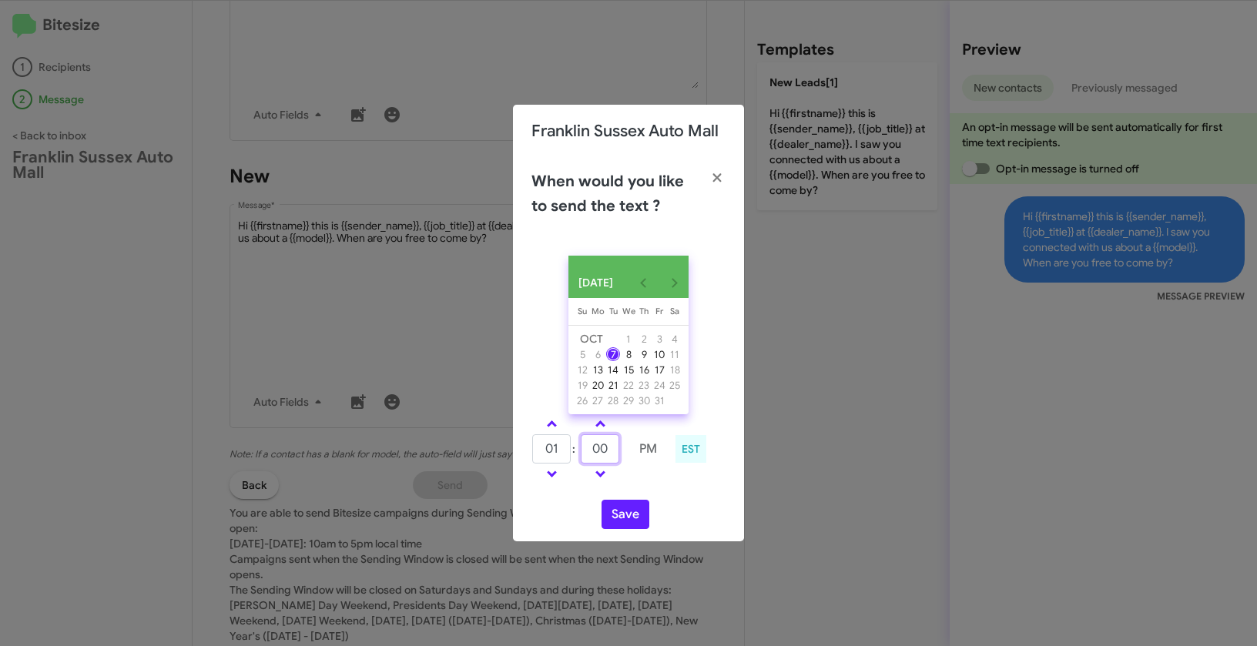
drag, startPoint x: 613, startPoint y: 451, endPoint x: 583, endPoint y: 449, distance: 30.1
click at [583, 449] on input "00" at bounding box center [600, 448] width 39 height 29
type input "15"
click at [622, 520] on button "Save" at bounding box center [625, 514] width 48 height 29
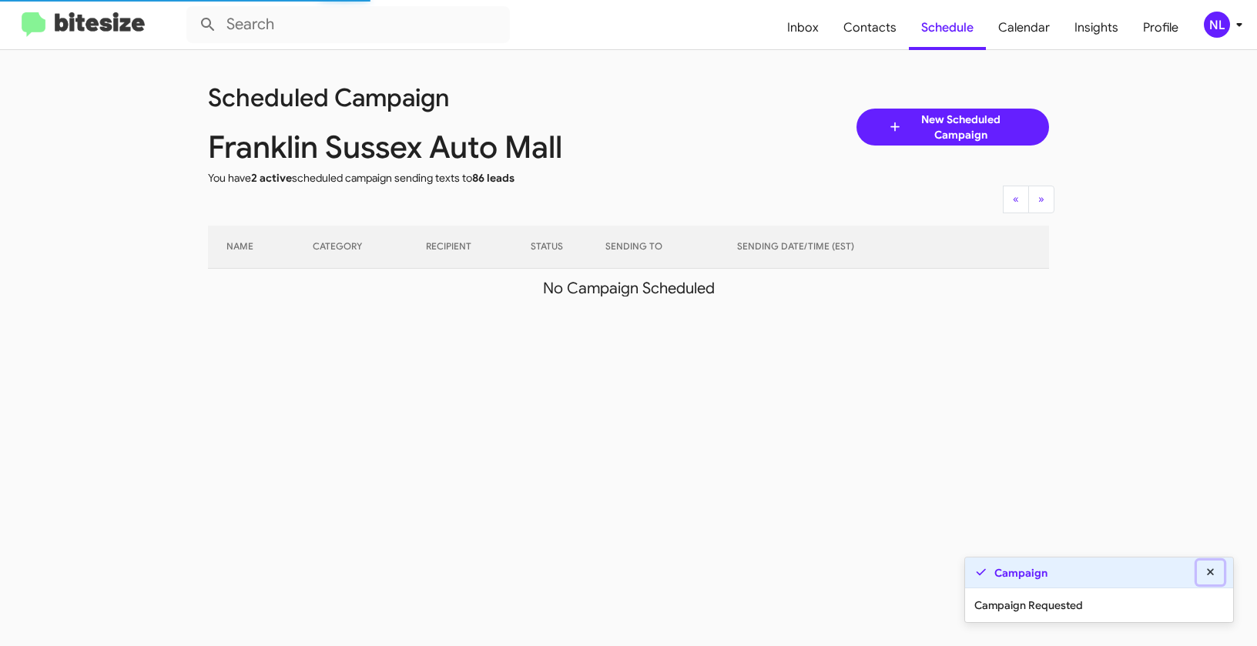
click at [1216, 571] on icon at bounding box center [1211, 572] width 14 height 11
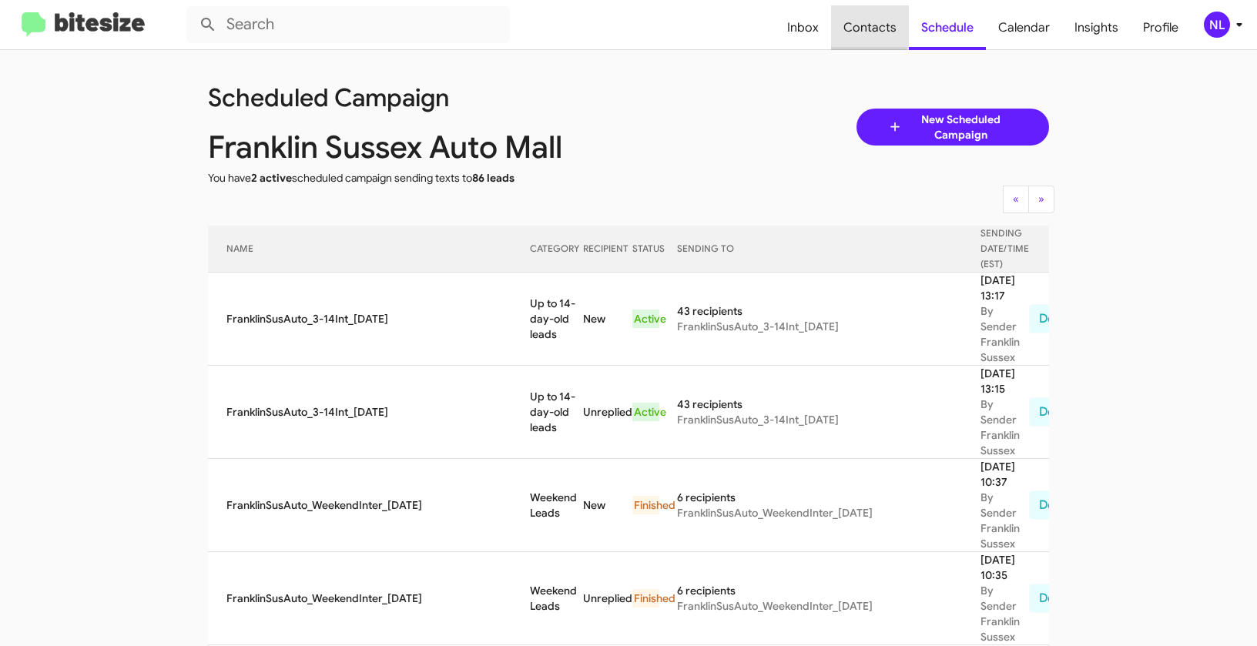
click at [873, 15] on span "Contacts" at bounding box center [870, 27] width 78 height 45
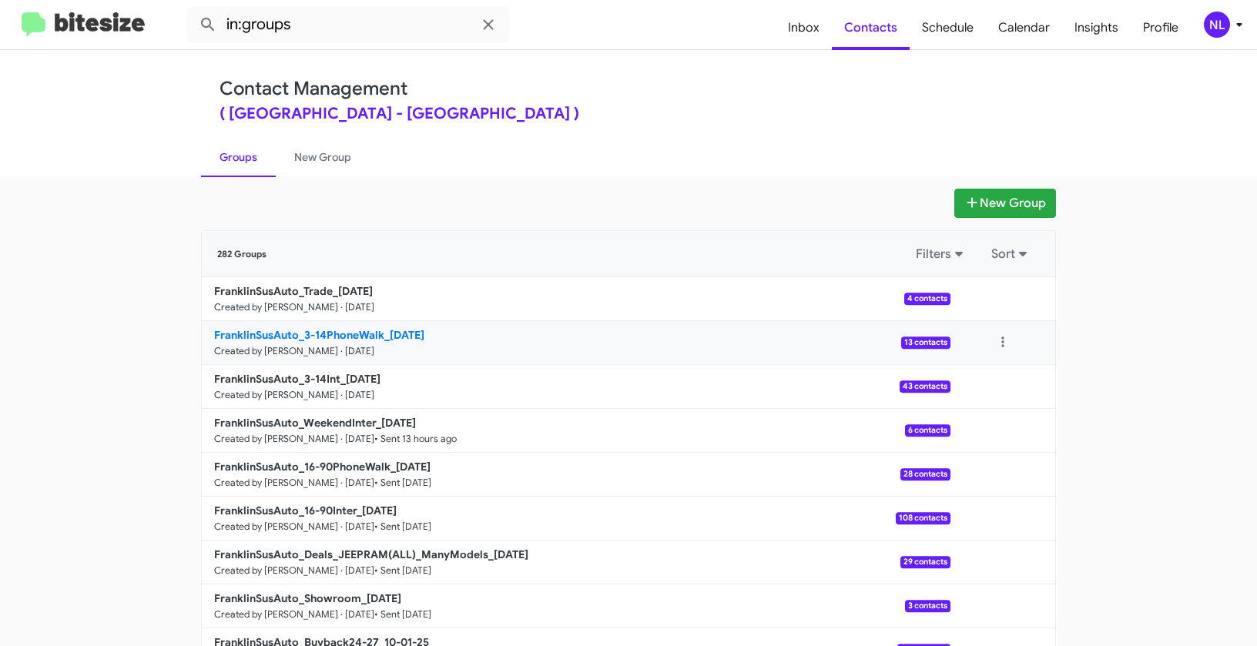
drag, startPoint x: 178, startPoint y: 330, endPoint x: 382, endPoint y: 330, distance: 204.1
click at [382, 330] on app-groups "New Group 282 Groups Filters Sort FranklinSusAuto_Trade_10-07-25 Created by Nen…" at bounding box center [628, 473] width 1257 height 568
copy div "Created by Nen Limbauan · Oct 7, 2025 4 contacts FranklinSusAuto_3-14PhoneWalk_"
click at [335, 28] on input "in:groups" at bounding box center [347, 24] width 323 height 37
paste input "4 contacts FranklinSusAuto_3-14PhoneWalk_"
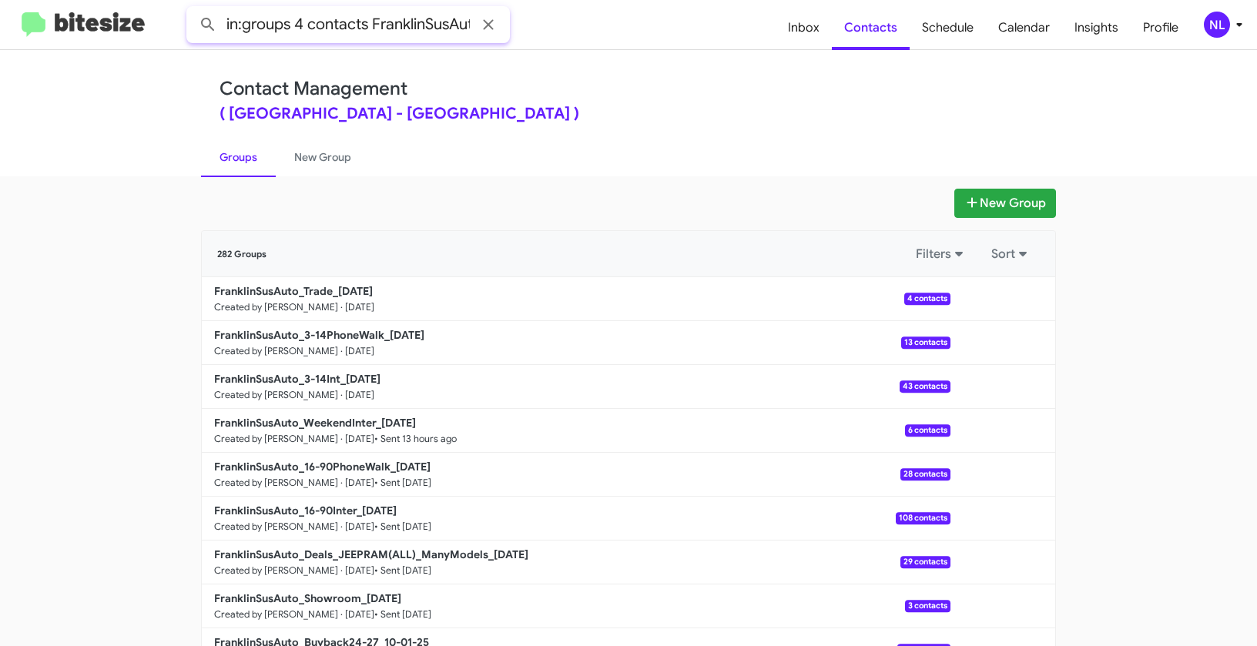
scroll to position [0, 132]
click at [193, 9] on button at bounding box center [208, 24] width 31 height 31
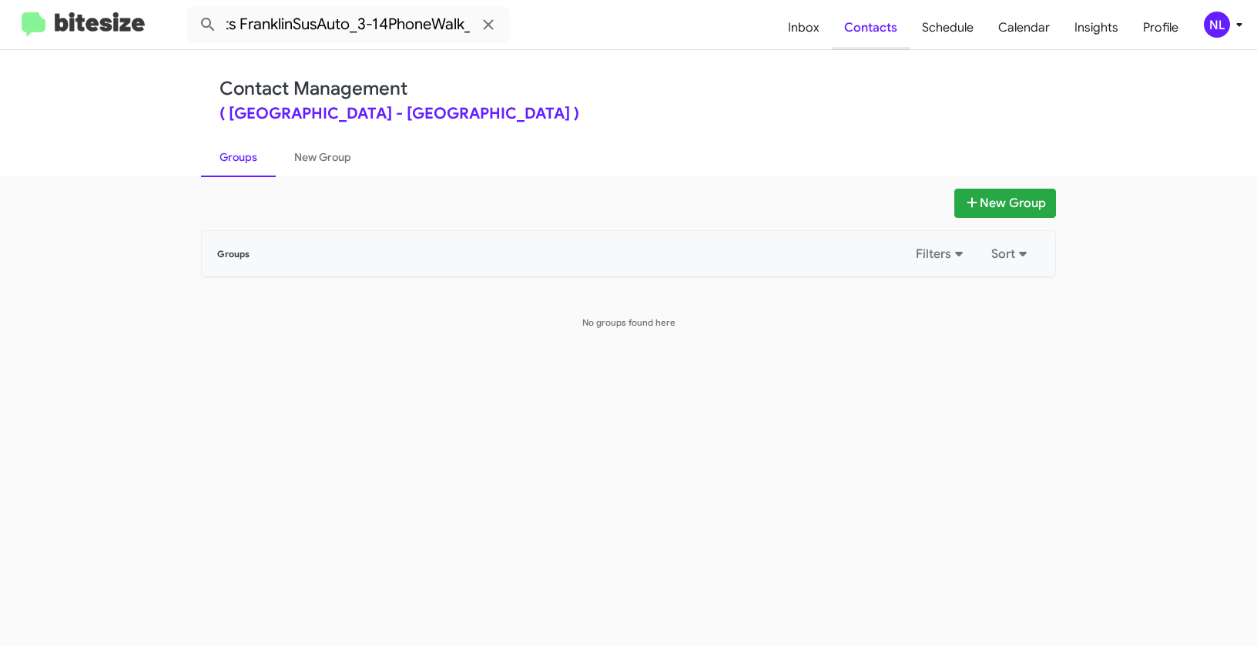
click at [872, 35] on span "Contacts" at bounding box center [871, 27] width 78 height 45
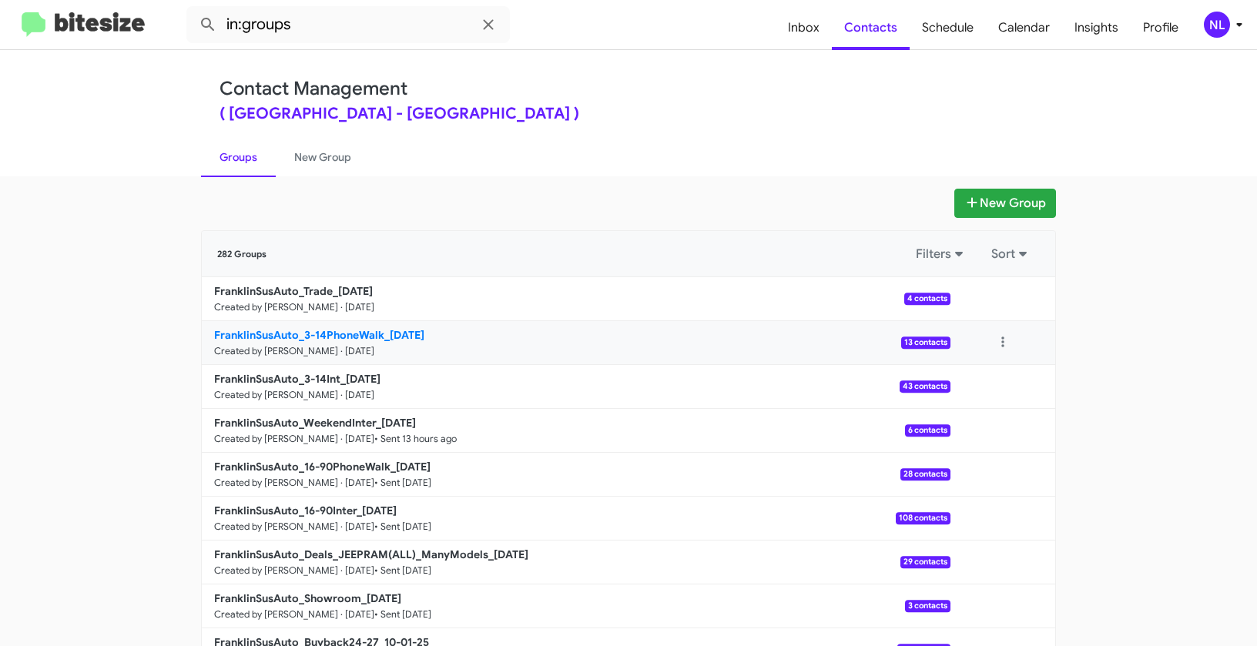
drag, startPoint x: 151, startPoint y: 319, endPoint x: 270, endPoint y: 331, distance: 119.2
click at [270, 331] on app-groups "New Group 282 Groups Filters Sort FranklinSusAuto_Trade_10-07-25 Created by Nen…" at bounding box center [628, 473] width 1257 height 568
click at [88, 331] on app-groups "New Group 282 Groups Filters Sort FranklinSusAuto_Trade_10-07-25 Created by Nen…" at bounding box center [628, 473] width 1257 height 568
drag, startPoint x: 104, startPoint y: 337, endPoint x: 384, endPoint y: 330, distance: 279.6
click at [384, 330] on app-groups "New Group 282 Groups Filters Sort FranklinSusAuto_Trade_10-07-25 Created by Nen…" at bounding box center [628, 473] width 1257 height 568
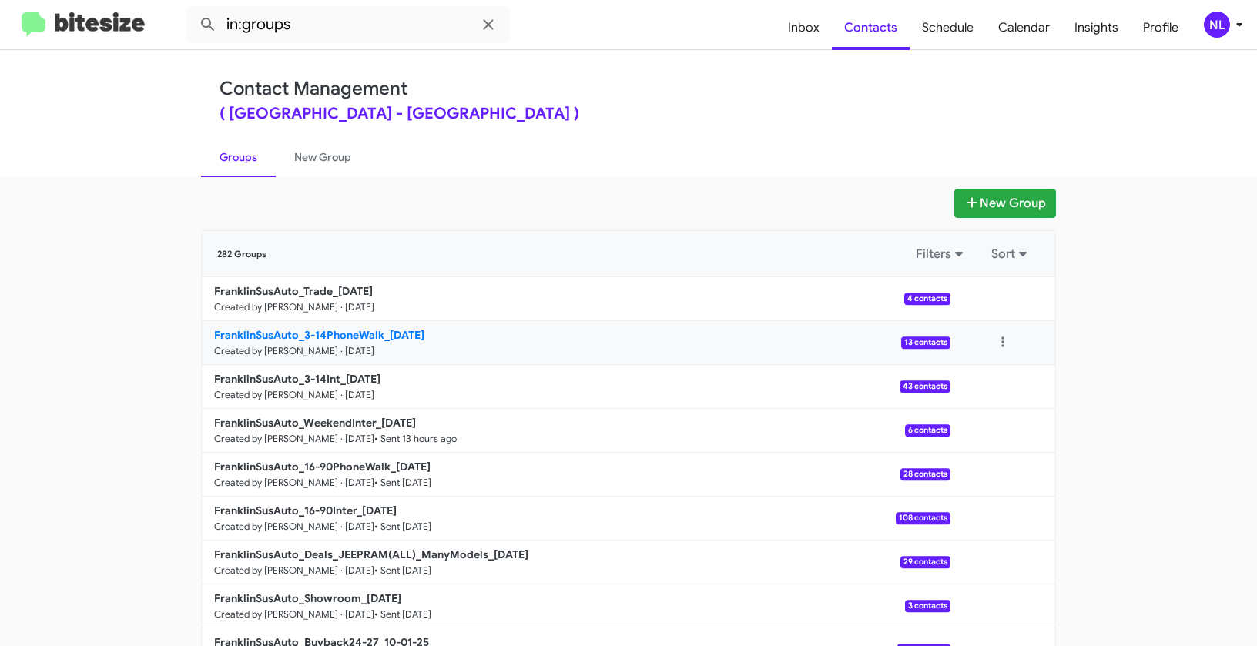
copy b "FranklinSusAuto_3-14PhoneWalk_"
click at [314, 32] on input "in:groups" at bounding box center [347, 24] width 323 height 37
paste input "FranklinSusAuto_3-14PhoneWalk_"
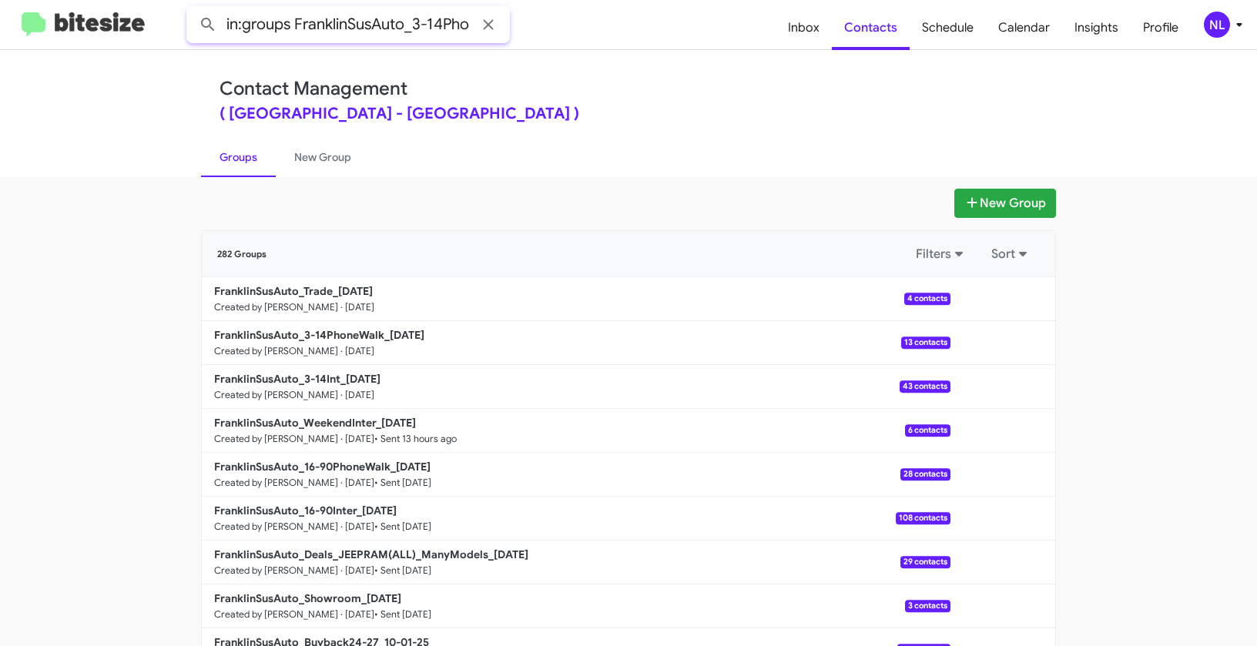
scroll to position [0, 56]
type input "in:groups FranklinSusAuto_3-14PhoneWalk_"
click at [193, 9] on button at bounding box center [208, 24] width 31 height 31
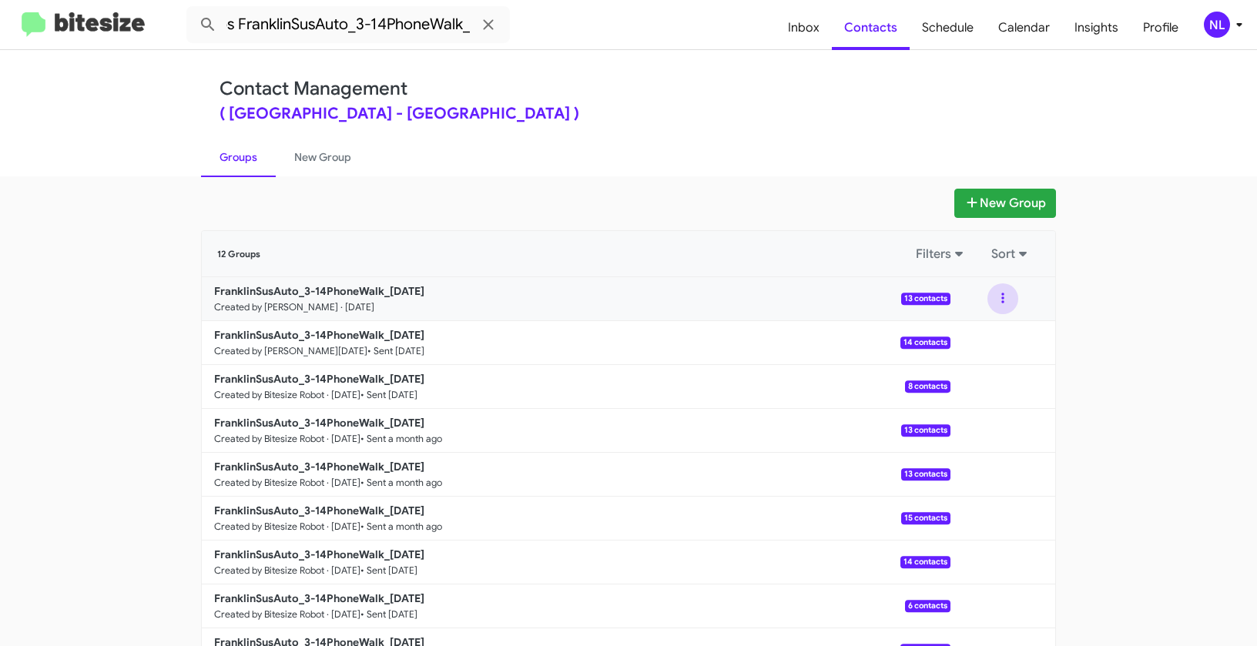
click at [1007, 293] on button at bounding box center [1002, 298] width 31 height 31
click at [984, 347] on button "View contacts" at bounding box center [956, 340] width 123 height 37
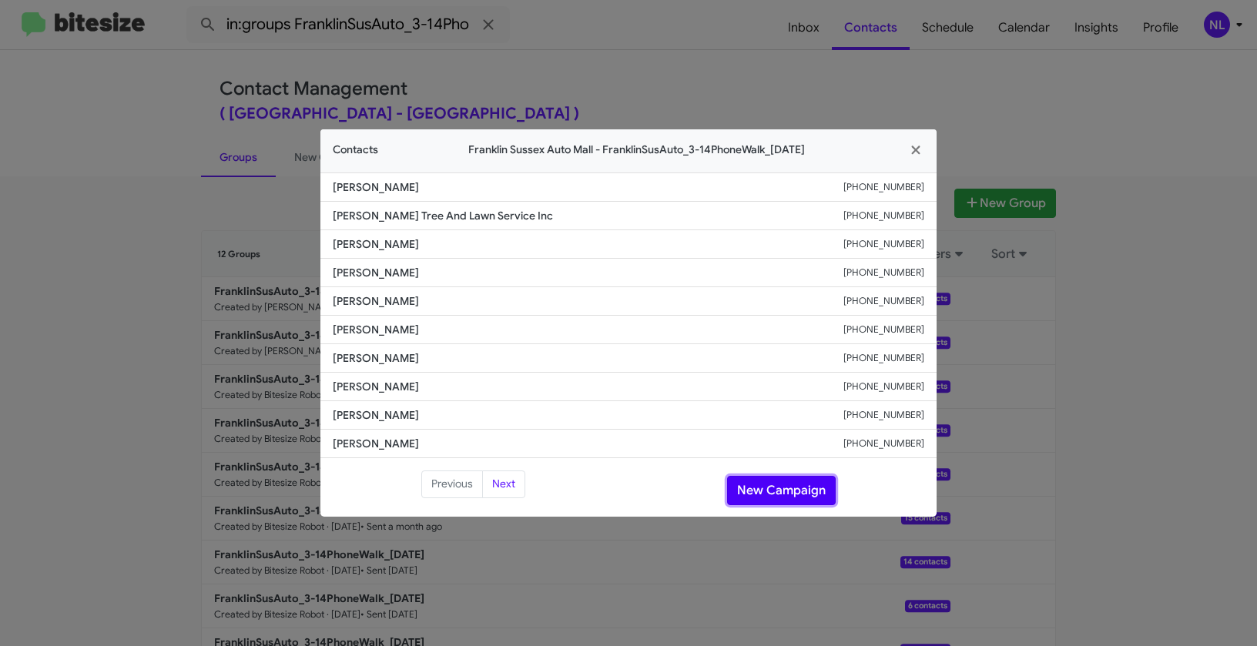
click at [772, 496] on button "New Campaign" at bounding box center [781, 490] width 109 height 29
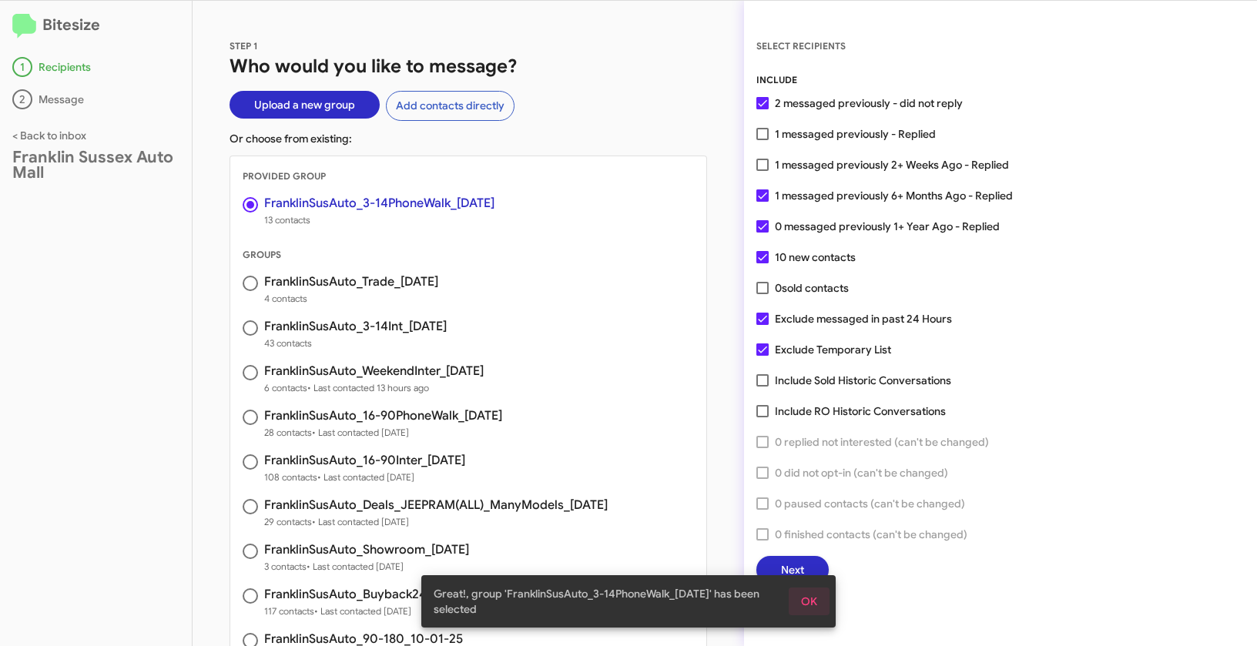
click at [812, 592] on span "OK" at bounding box center [809, 602] width 16 height 28
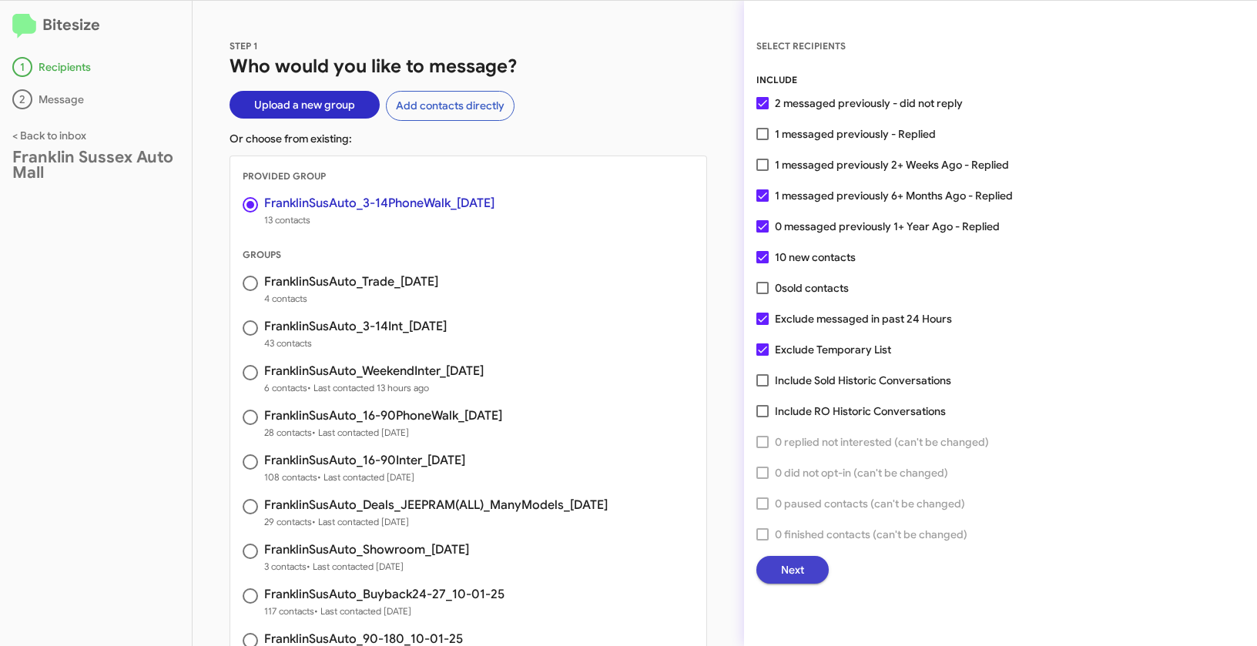
click at [804, 575] on button "Next" at bounding box center [792, 570] width 72 height 28
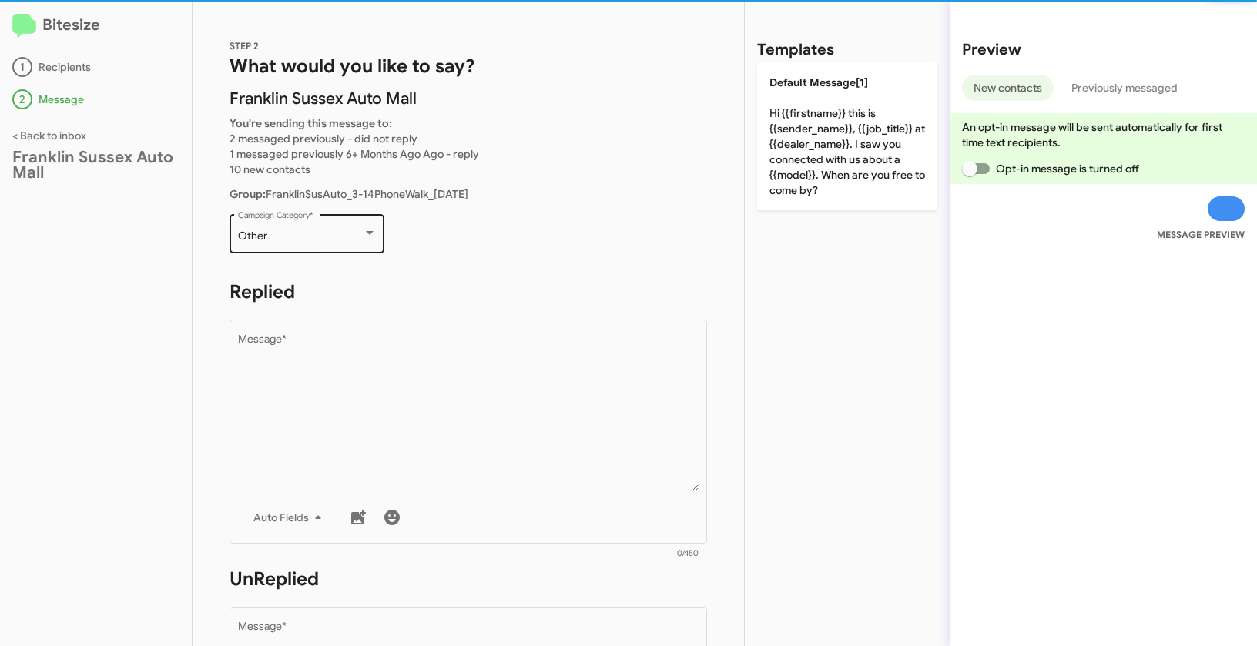
click at [320, 233] on div "Other" at bounding box center [300, 236] width 125 height 12
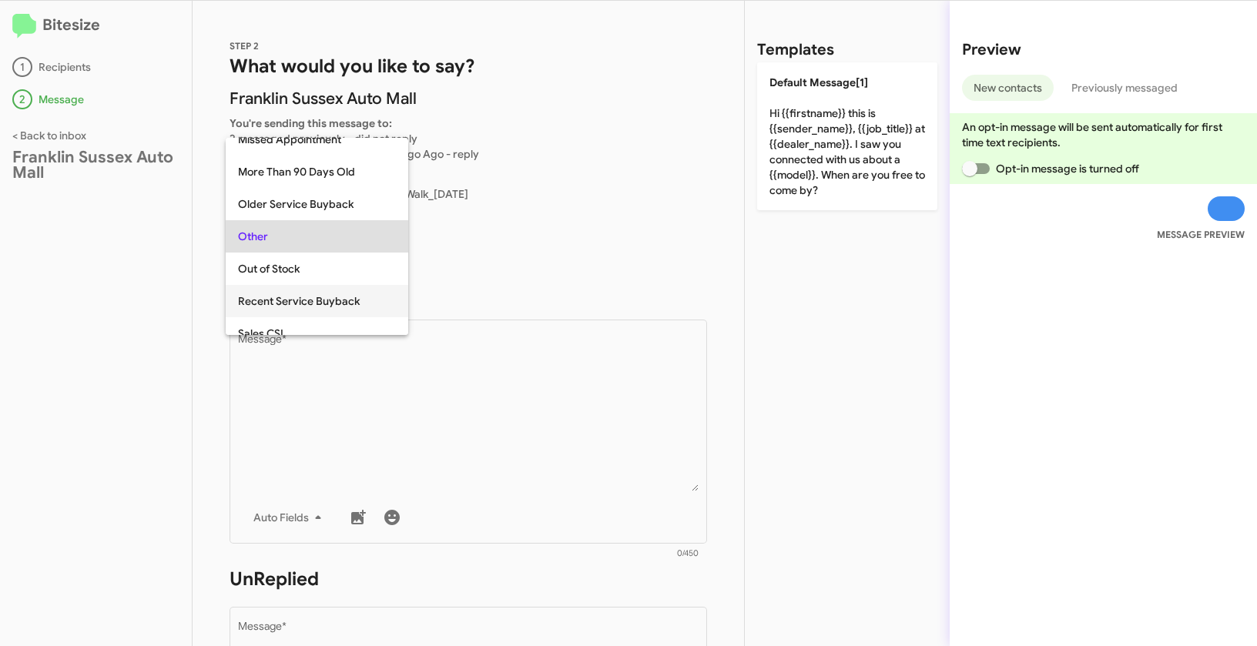
scroll to position [595, 0]
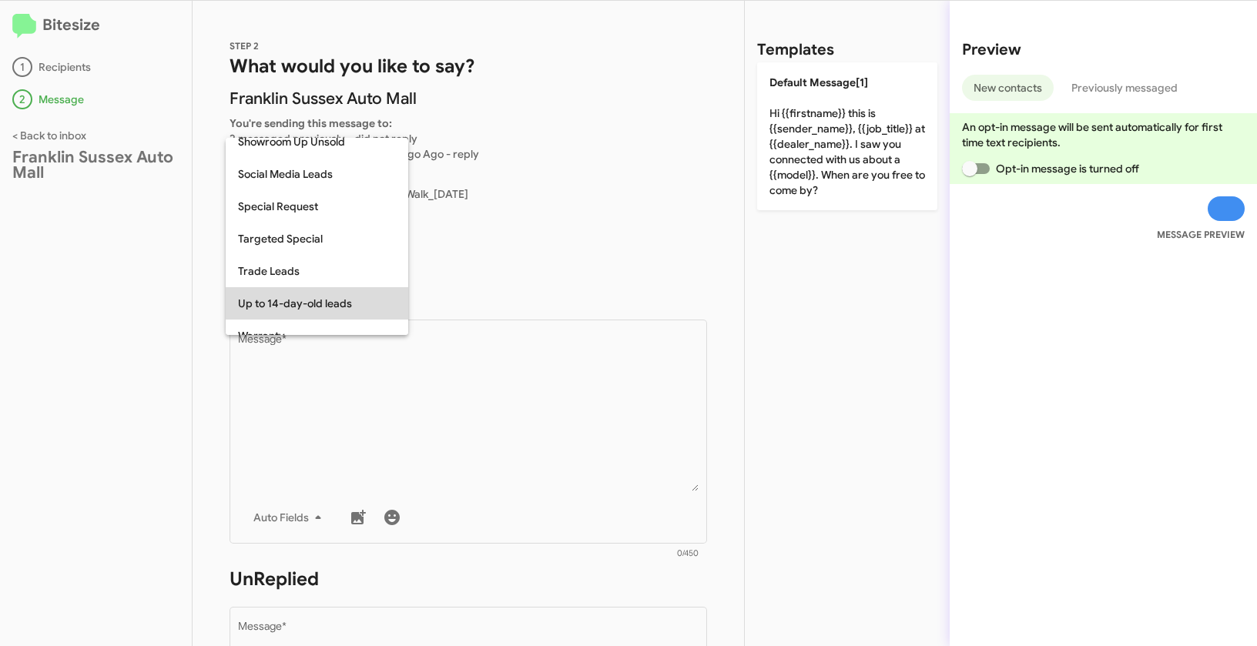
click at [300, 300] on span "Up to 14-day-old leads" at bounding box center [317, 303] width 158 height 32
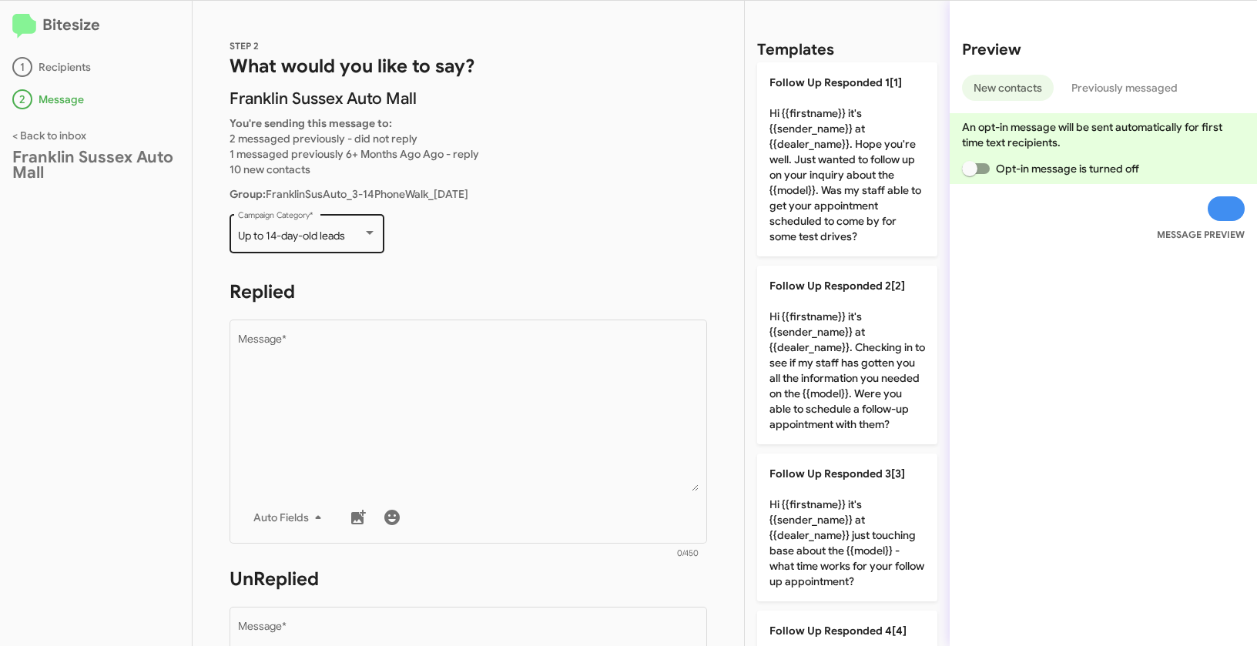
drag, startPoint x: 232, startPoint y: 233, endPoint x: 353, endPoint y: 236, distance: 120.9
click at [353, 236] on div "Up to 14-day-old leads Campaign Category *" at bounding box center [306, 232] width 155 height 42
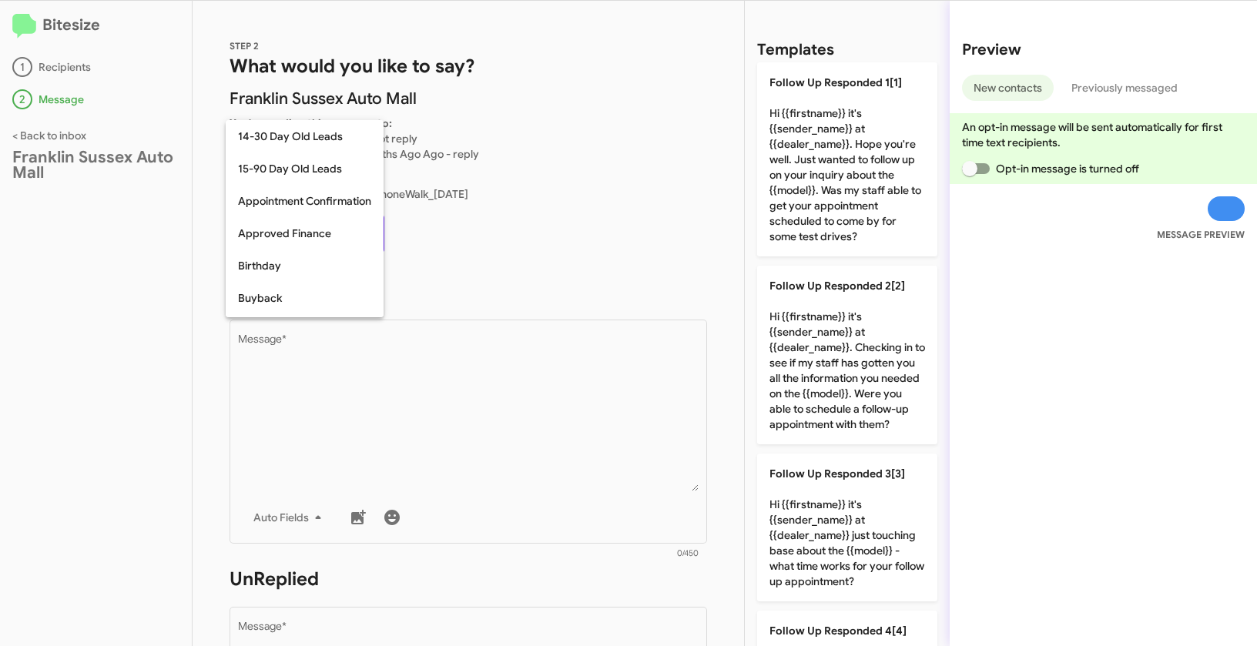
scroll to position [644, 0]
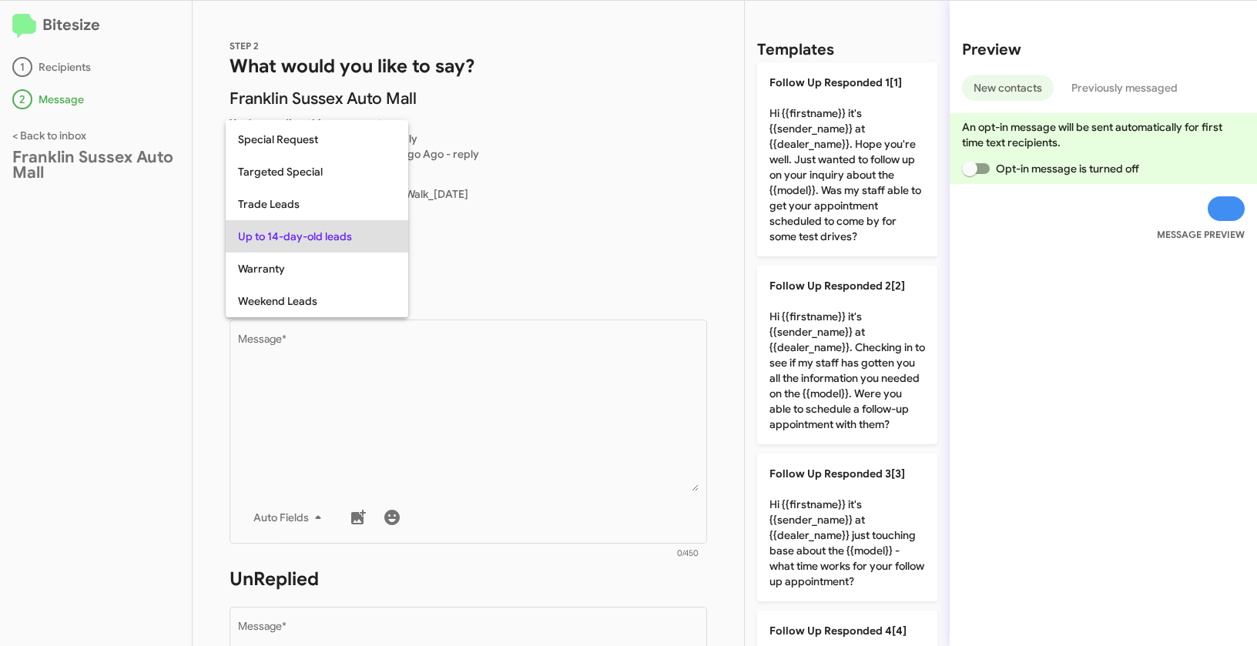
copy span "Up to 14-day-old leads"
click at [544, 408] on div at bounding box center [628, 323] width 1257 height 646
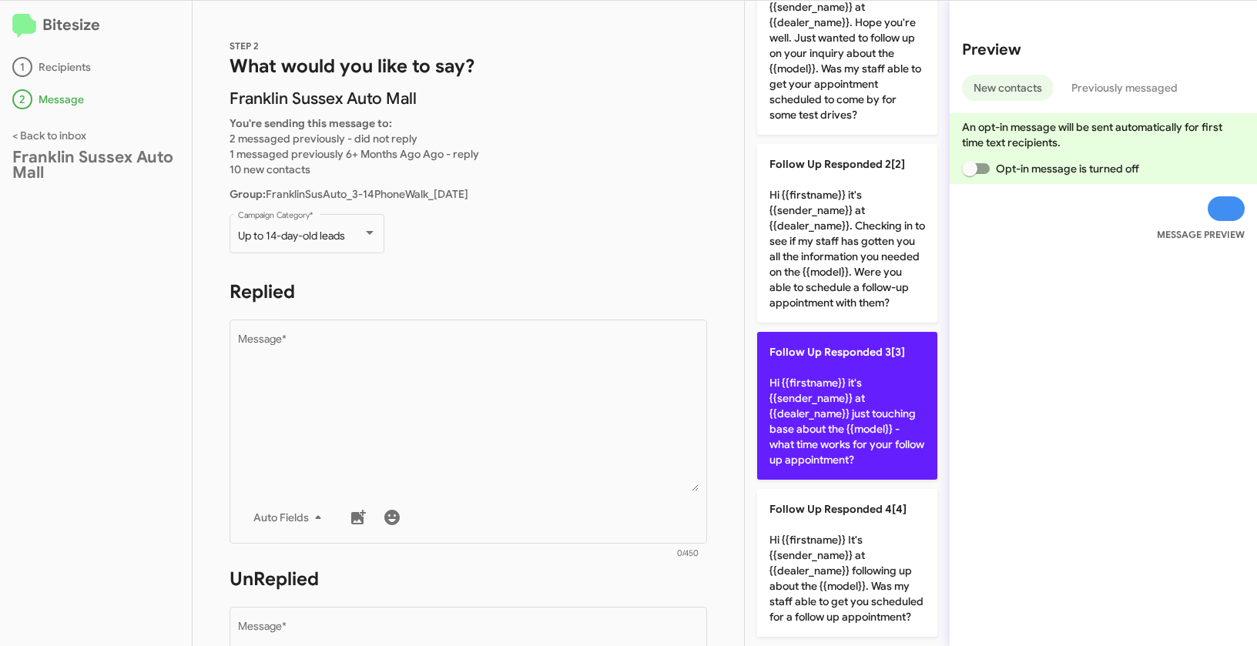
scroll to position [152, 0]
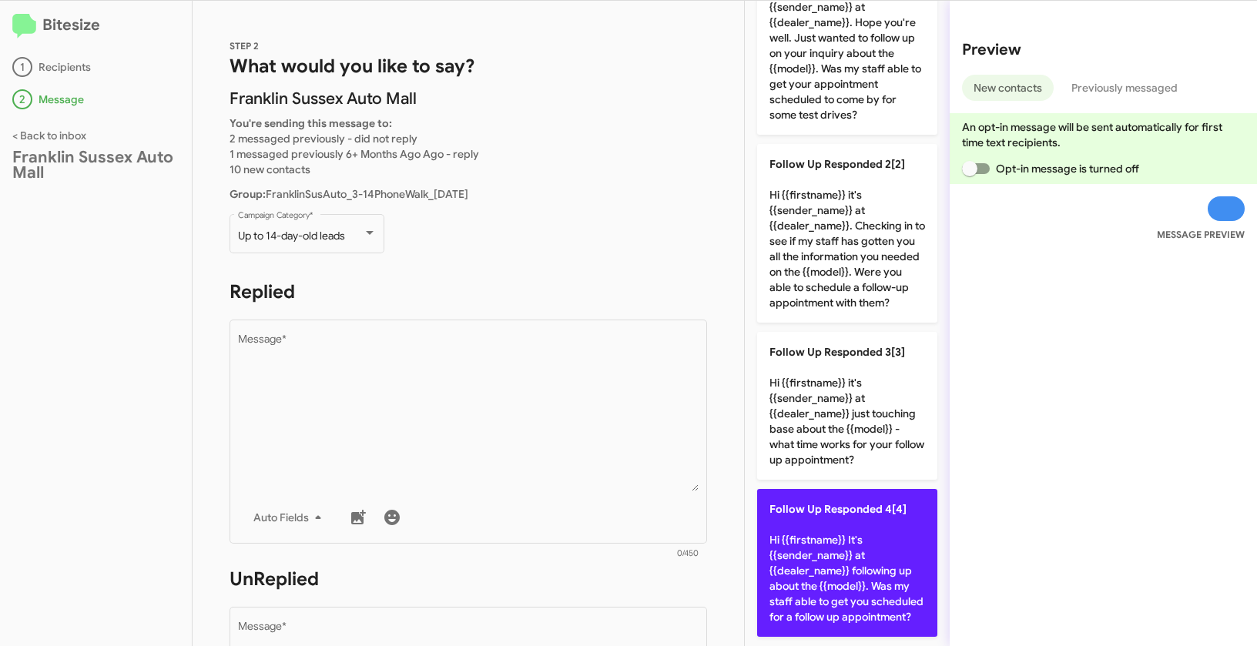
click at [869, 524] on p "Follow Up Responded 4[4] Hi {{firstname}} It's {{sender_name}} at {{dealer_name…" at bounding box center [847, 563] width 180 height 148
type textarea "Hi {{firstname}} It's {{sender_name}} at {{dealer_name}} following up about the…"
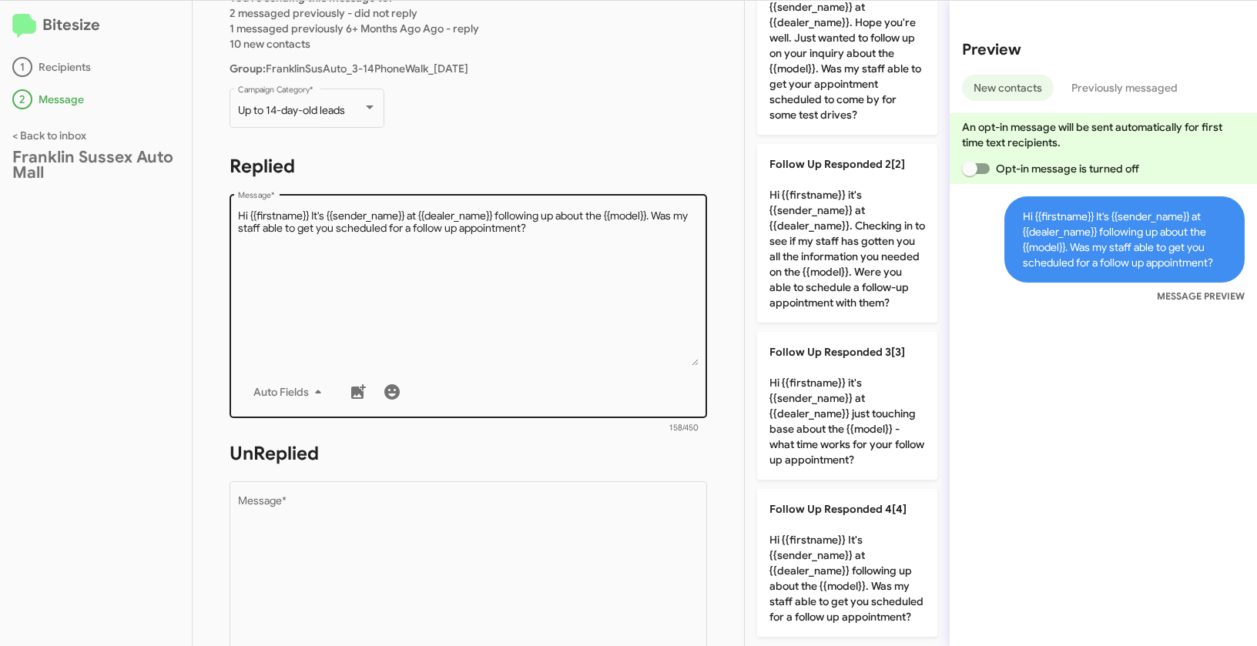
scroll to position [238, 0]
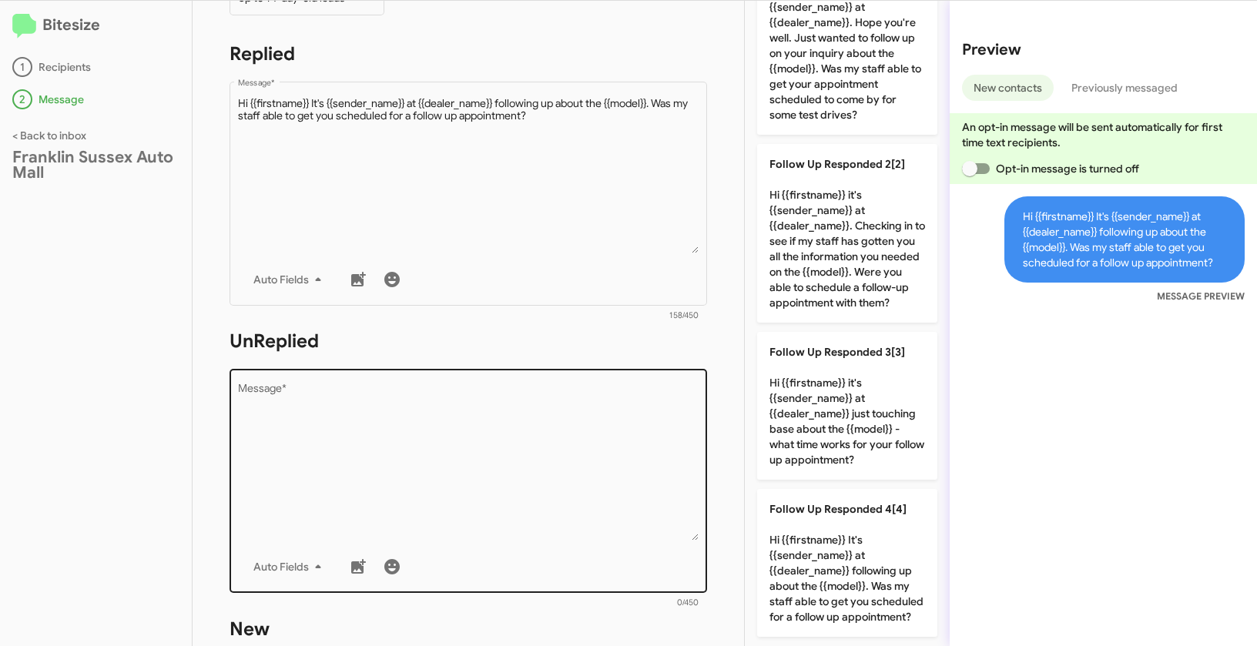
click at [581, 465] on textarea "Message *" at bounding box center [468, 462] width 461 height 157
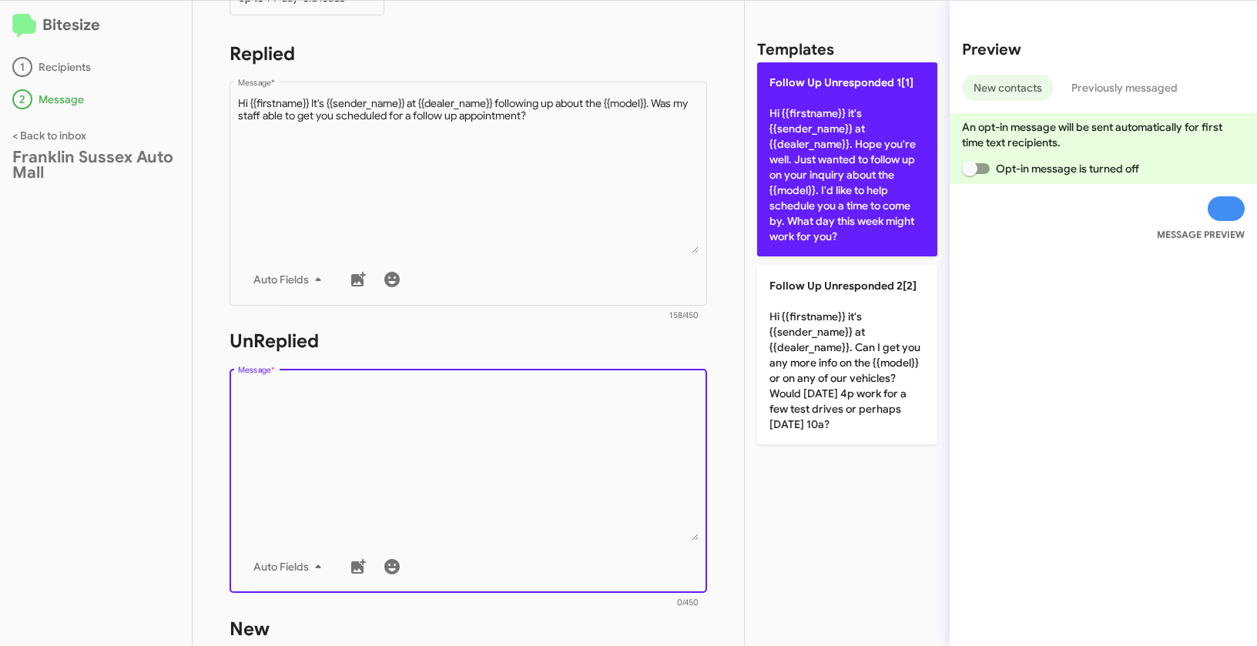
click at [809, 126] on p "Follow Up Unresponded 1[1] Hi {{firstname}} it's {{sender_name}} at {{dealer_na…" at bounding box center [847, 159] width 180 height 194
type textarea "Hi {{firstname}} it's {{sender_name}} at {{dealer_name}}. Hope you're well. Jus…"
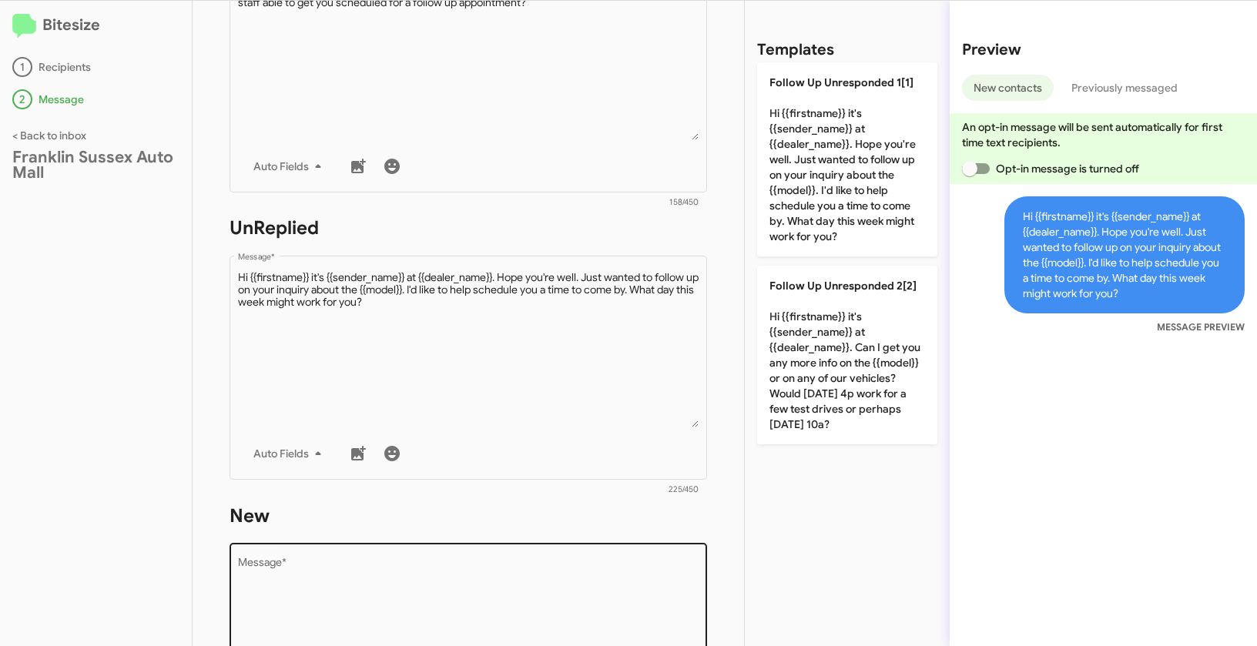
scroll to position [496, 0]
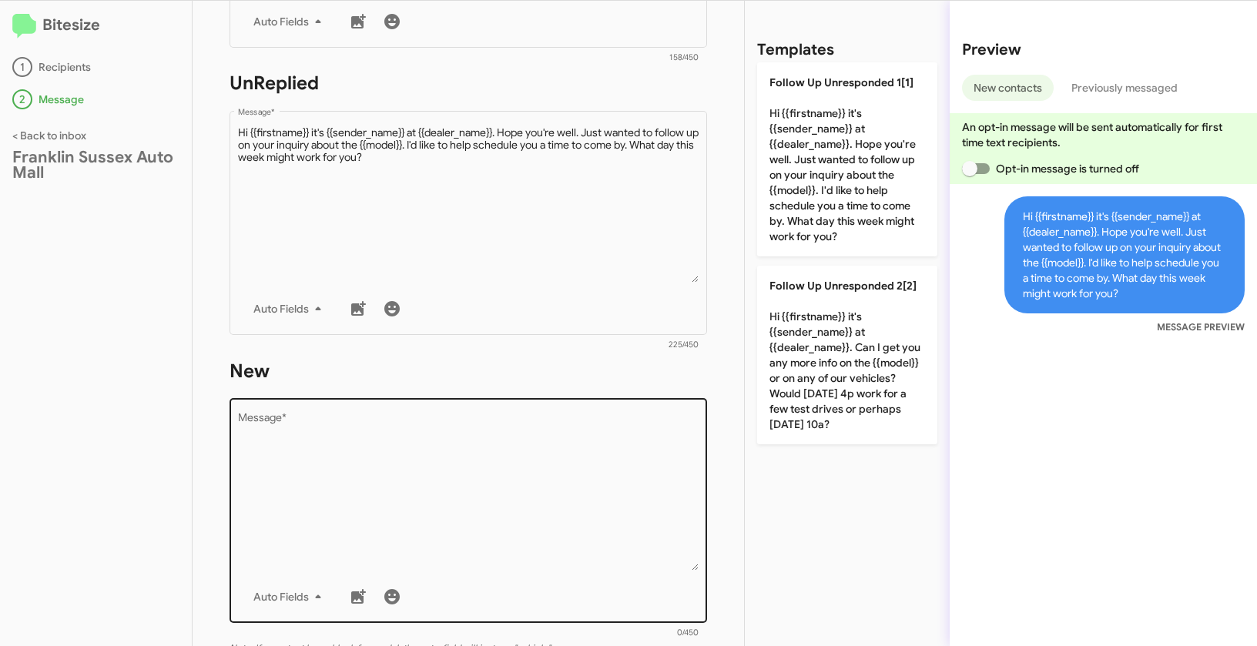
click at [456, 511] on textarea "Message *" at bounding box center [468, 492] width 461 height 157
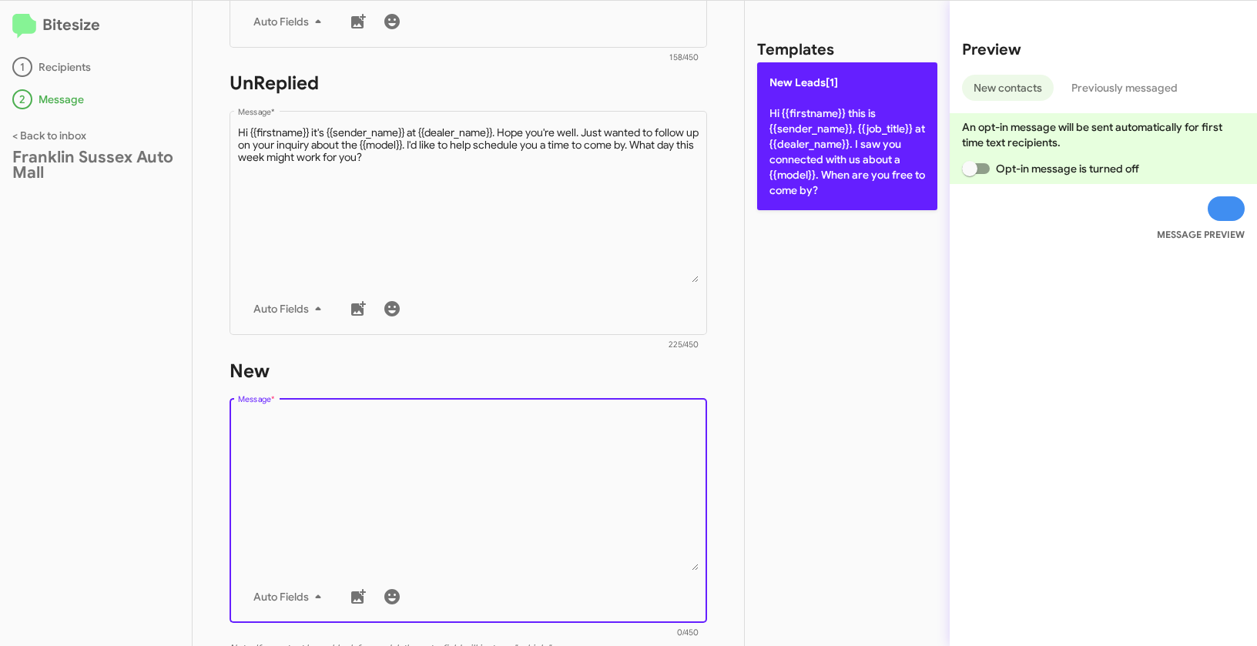
click at [826, 156] on p "New Leads[1] Hi {{firstname}} this is {{sender_name}}, {{job_title}} at {{deale…" at bounding box center [847, 136] width 180 height 148
type textarea "Hi {{firstname}} this is {{sender_name}}, {{job_title}} at {{dealer_name}}. I s…"
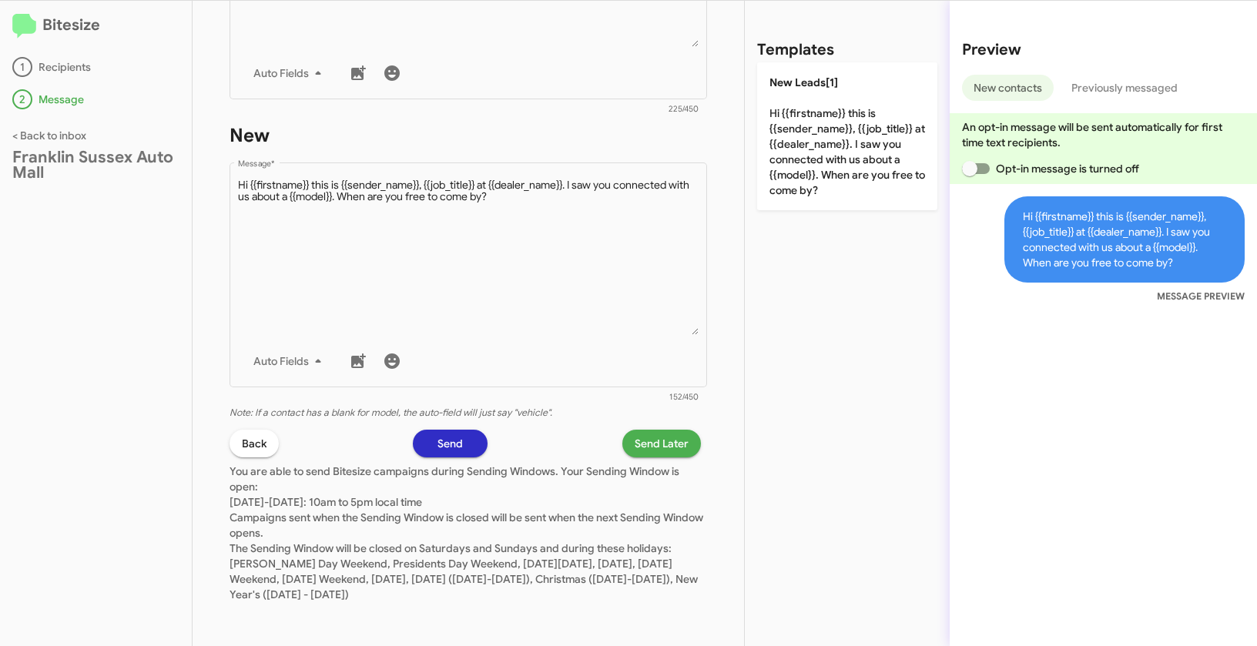
scroll to position [733, 0]
click at [677, 444] on span "Send Later" at bounding box center [662, 442] width 54 height 28
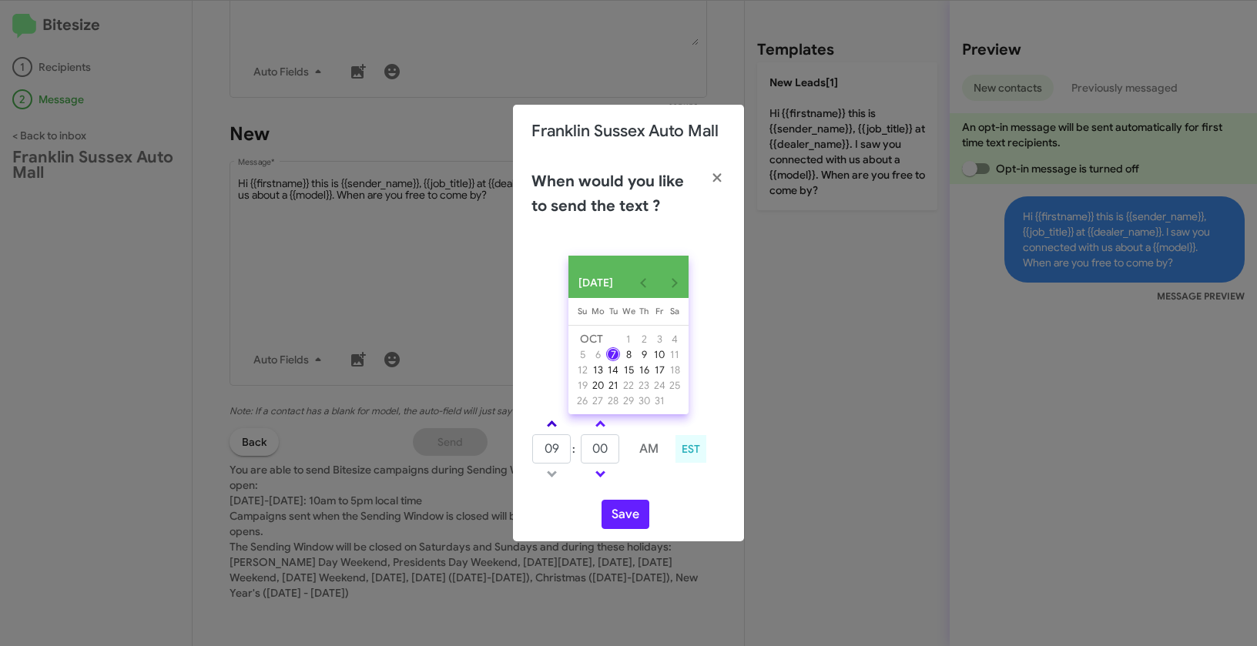
click at [550, 430] on span at bounding box center [552, 425] width 10 height 10
type input "01"
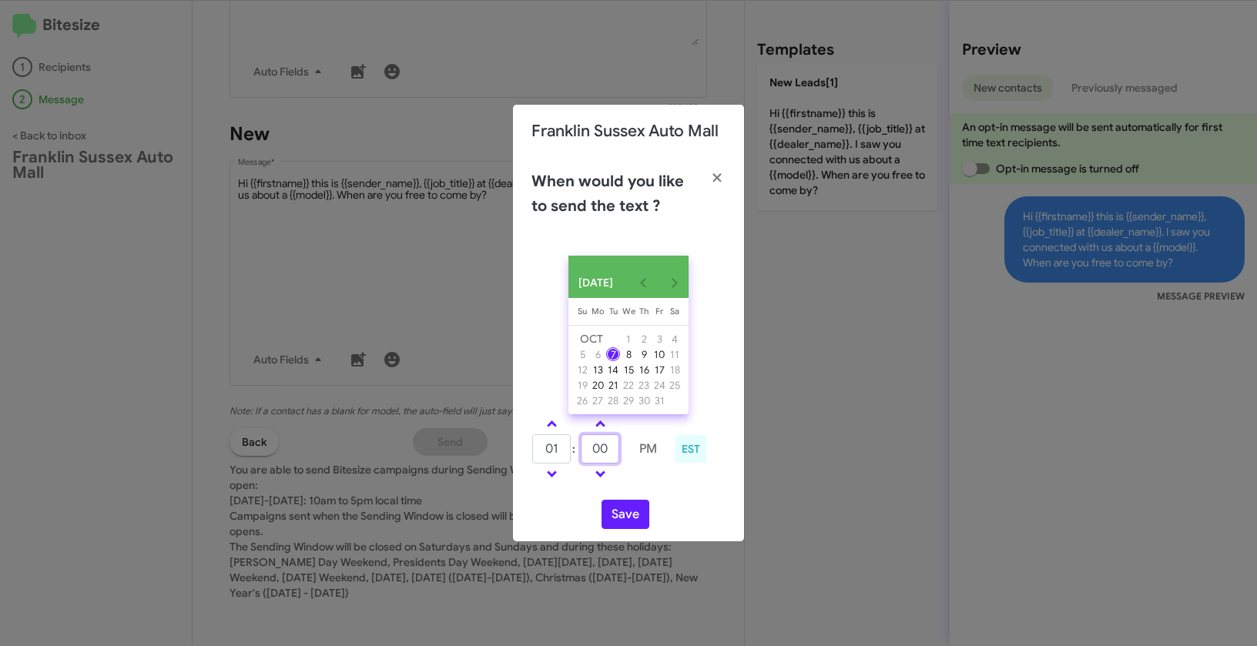
drag, startPoint x: 615, startPoint y: 458, endPoint x: 586, endPoint y: 444, distance: 32.0
click at [586, 444] on input "00" at bounding box center [600, 448] width 39 height 29
type input "20"
click at [618, 521] on button "Save" at bounding box center [625, 514] width 48 height 29
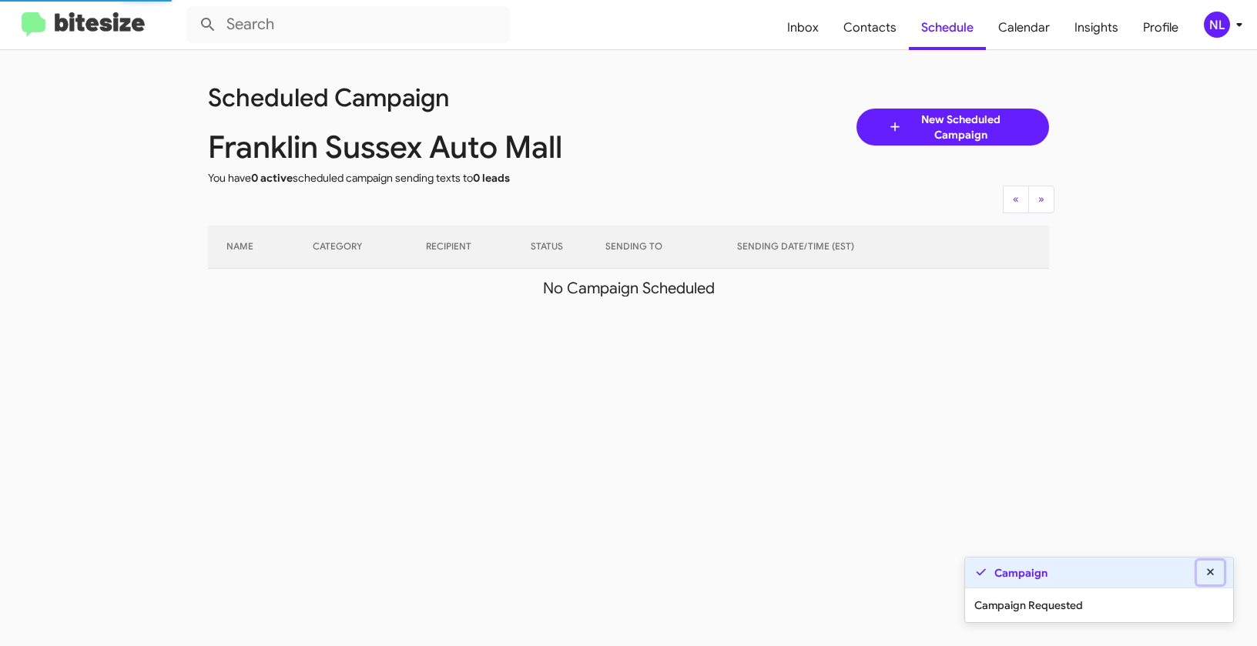
click at [1212, 568] on icon at bounding box center [1211, 572] width 14 height 11
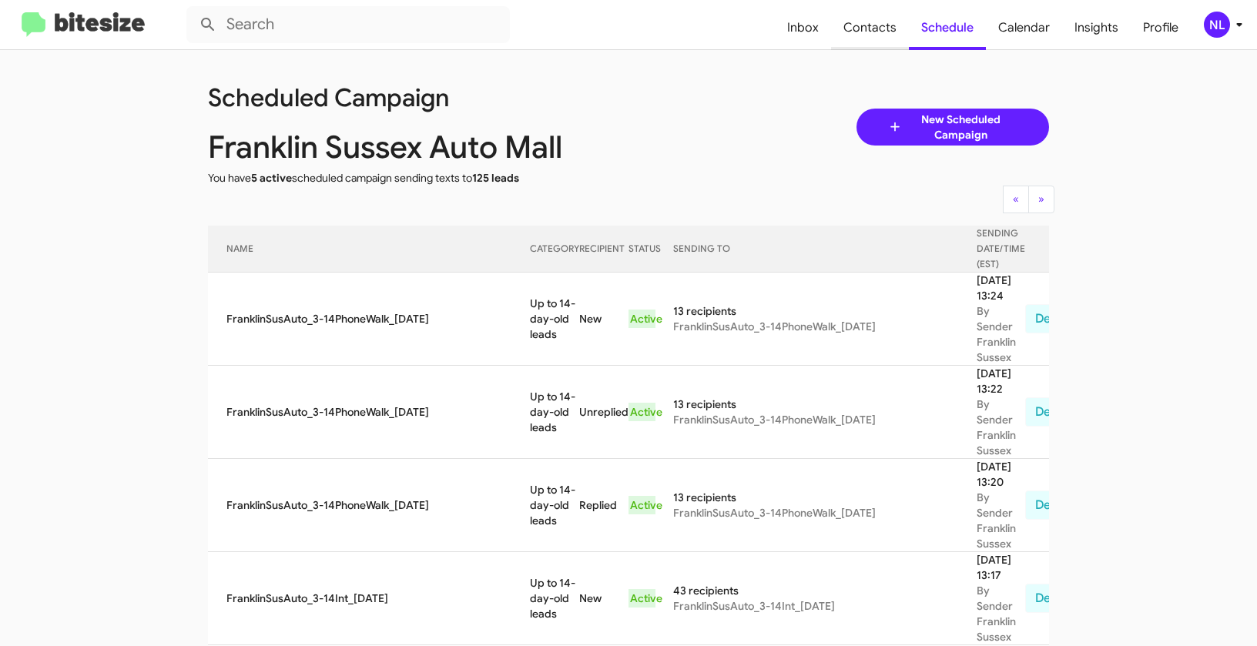
click at [889, 19] on span "Contacts" at bounding box center [870, 27] width 78 height 45
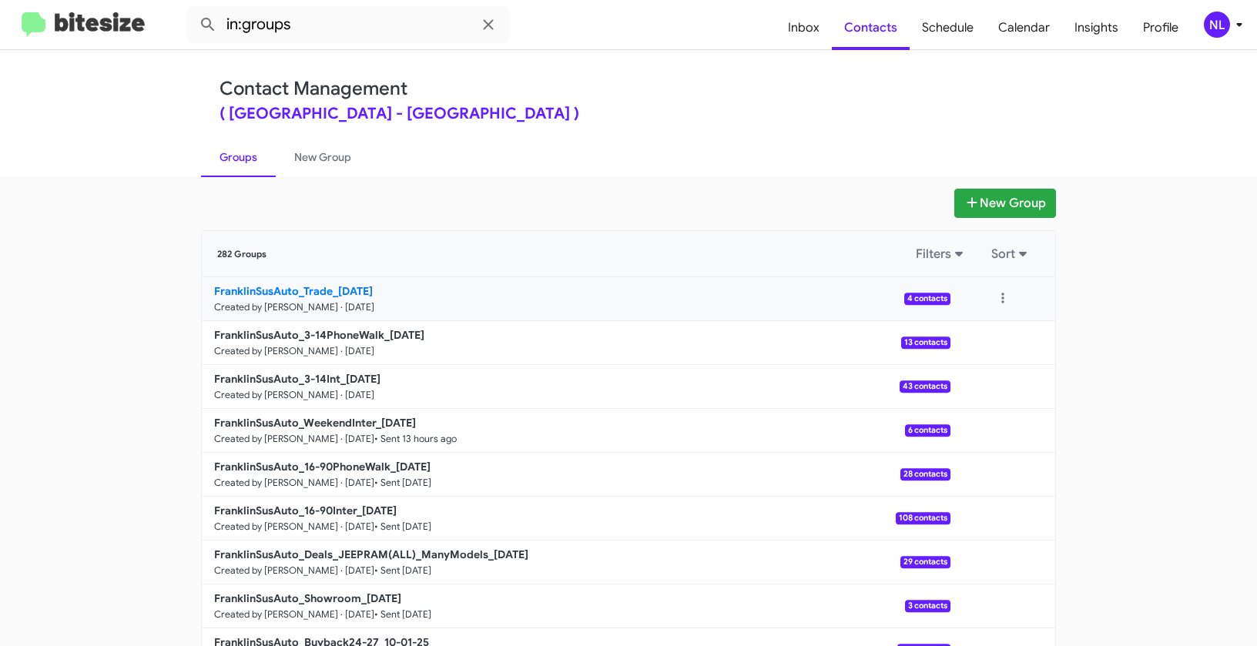
drag, startPoint x: 153, startPoint y: 283, endPoint x: 330, endPoint y: 285, distance: 176.4
click at [330, 285] on app-groups "New Group 282 Groups Filters Sort FranklinSusAuto_Trade_10-07-25 Created by Nen…" at bounding box center [628, 473] width 1257 height 568
copy div "Filters Sort FranklinSusAuto_Trade_"
click at [320, 28] on input "in:groups" at bounding box center [347, 24] width 323 height 37
paste input "FranklinSusAuto_Trade_"
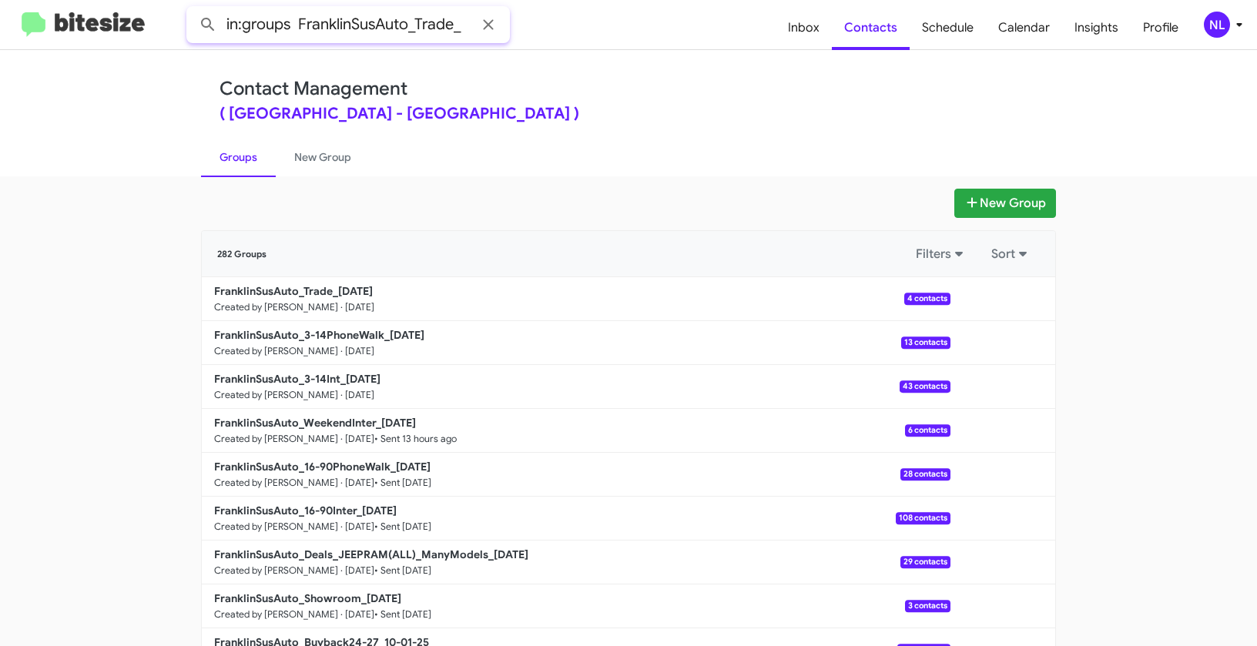
type input "in:groups FranklinSusAuto_Trade_"
click at [193, 9] on button at bounding box center [208, 24] width 31 height 31
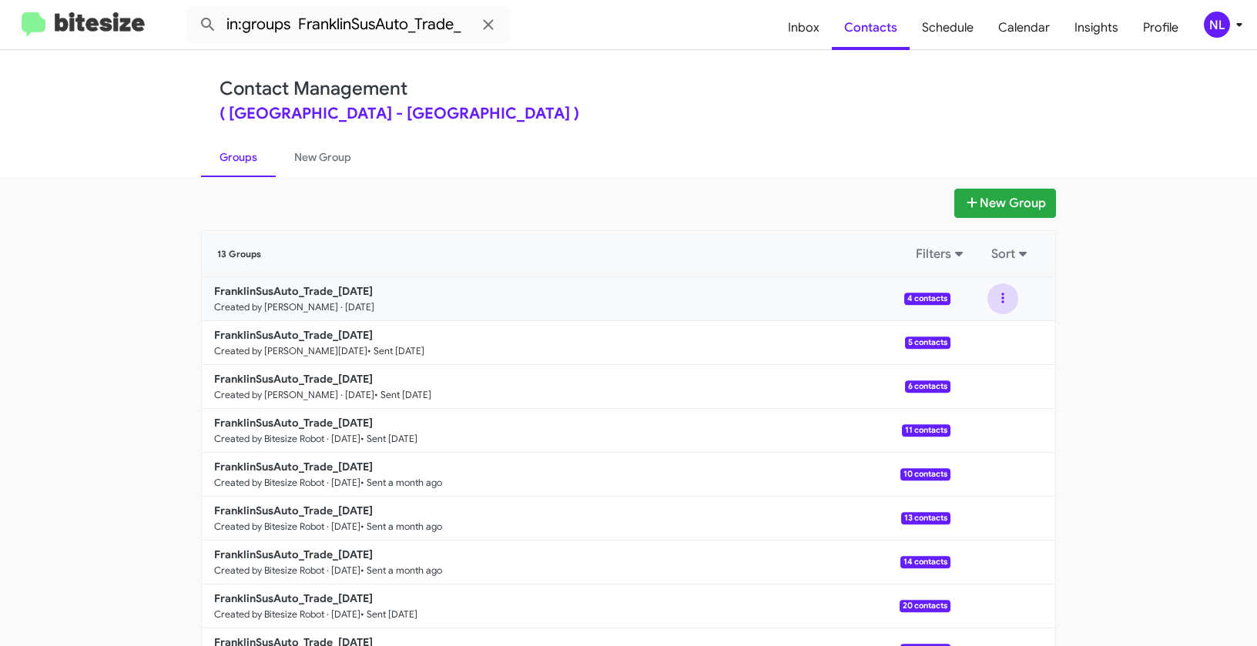
click at [1001, 298] on button at bounding box center [1002, 298] width 31 height 31
click at [985, 342] on button "View contacts" at bounding box center [956, 340] width 123 height 37
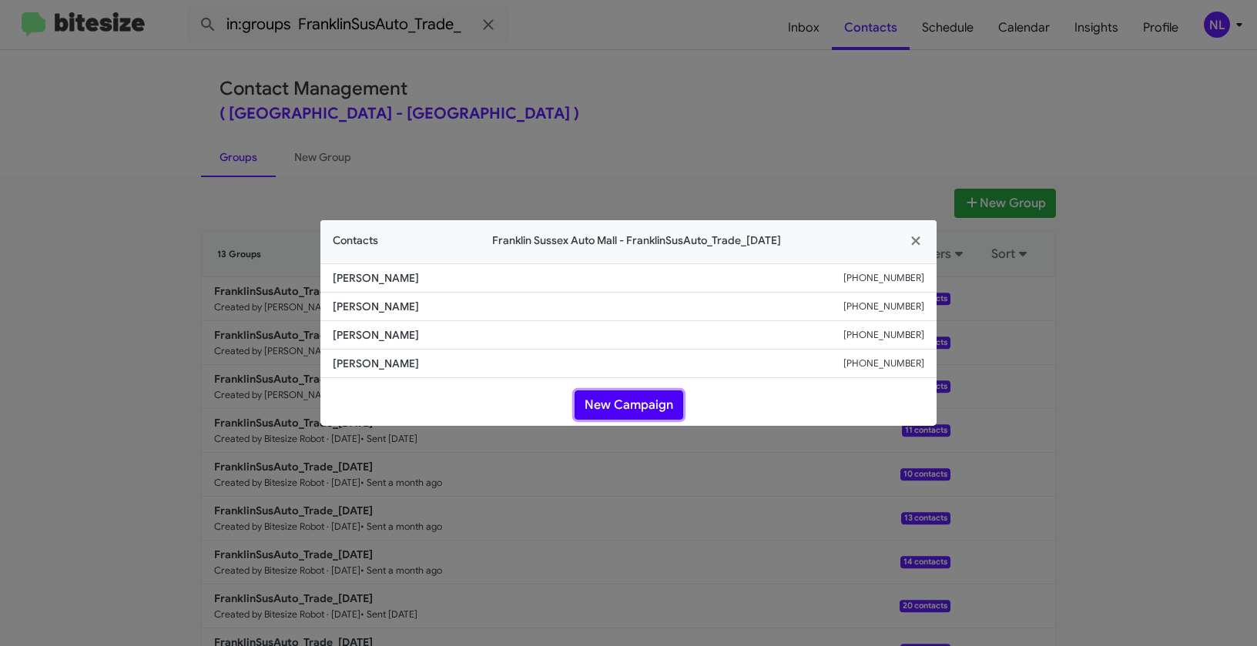
click at [625, 401] on button "New Campaign" at bounding box center [628, 404] width 109 height 29
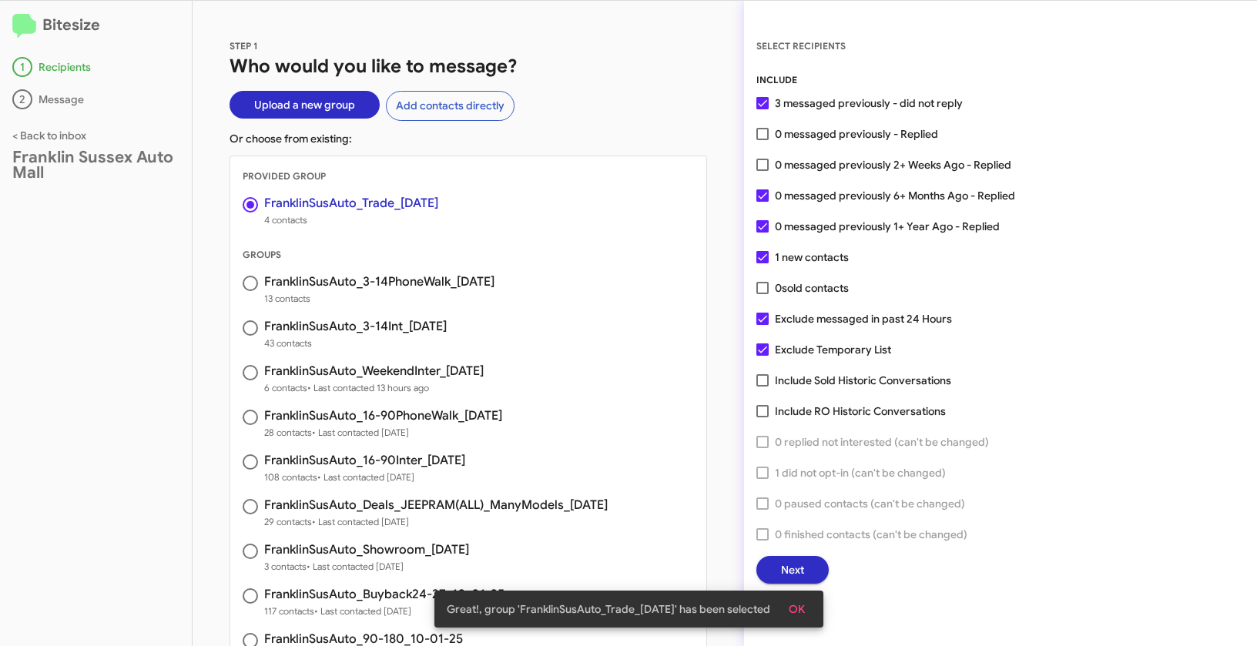
click at [801, 603] on span "OK" at bounding box center [797, 609] width 16 height 28
click at [800, 562] on span "Next" at bounding box center [792, 570] width 23 height 28
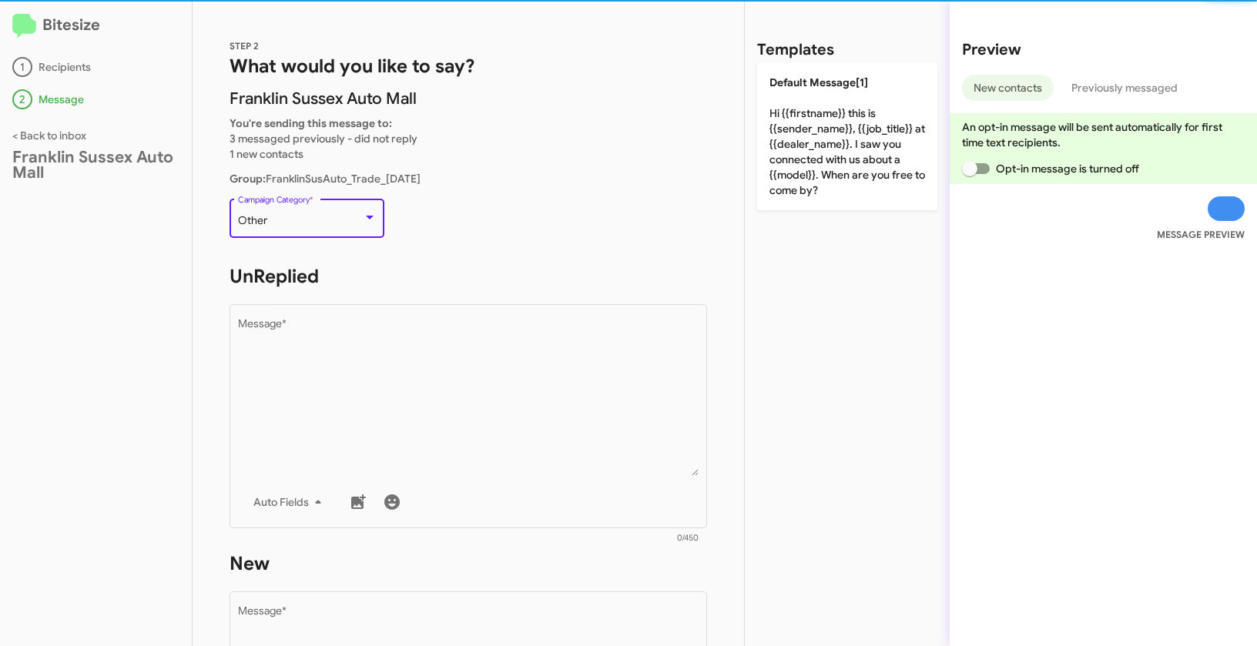
click at [311, 221] on div "Other" at bounding box center [300, 221] width 125 height 12
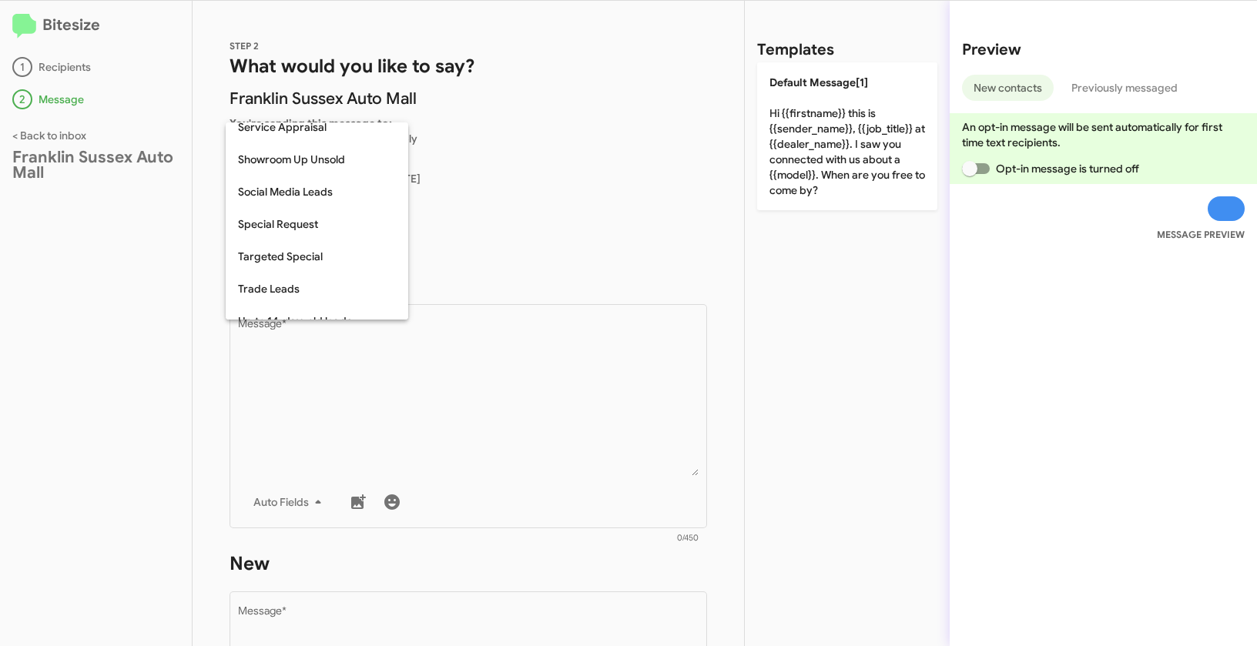
scroll to position [562, 0]
click at [293, 287] on span "Trade Leads" at bounding box center [317, 288] width 158 height 32
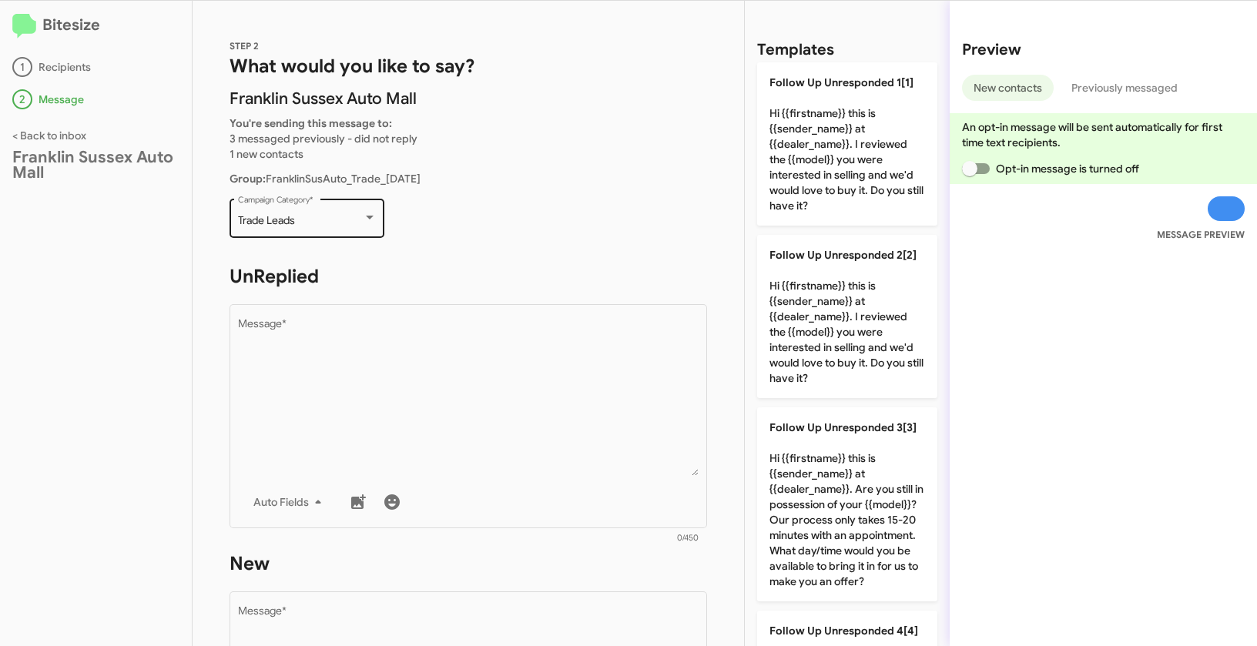
drag, startPoint x: 236, startPoint y: 220, endPoint x: 313, endPoint y: 219, distance: 77.0
click at [313, 219] on div "Trade Leads Campaign Category *" at bounding box center [306, 217] width 155 height 42
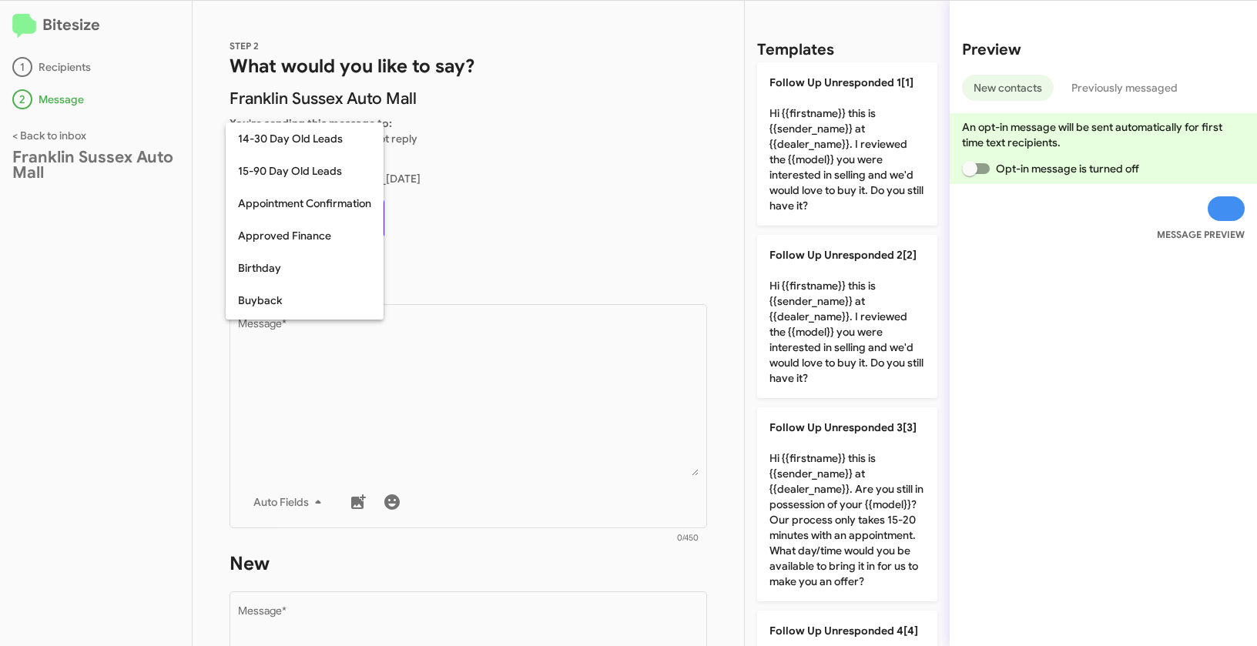
scroll to position [628, 0]
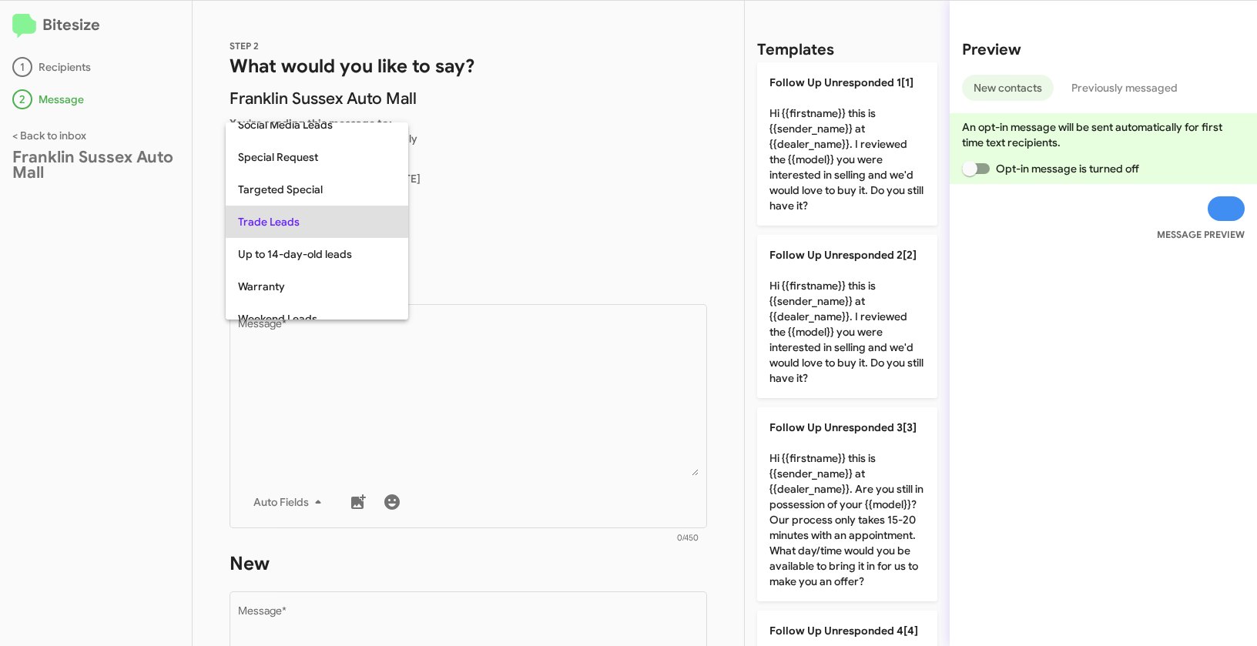
copy span "Trade Leads"
click at [488, 413] on div at bounding box center [628, 323] width 1257 height 646
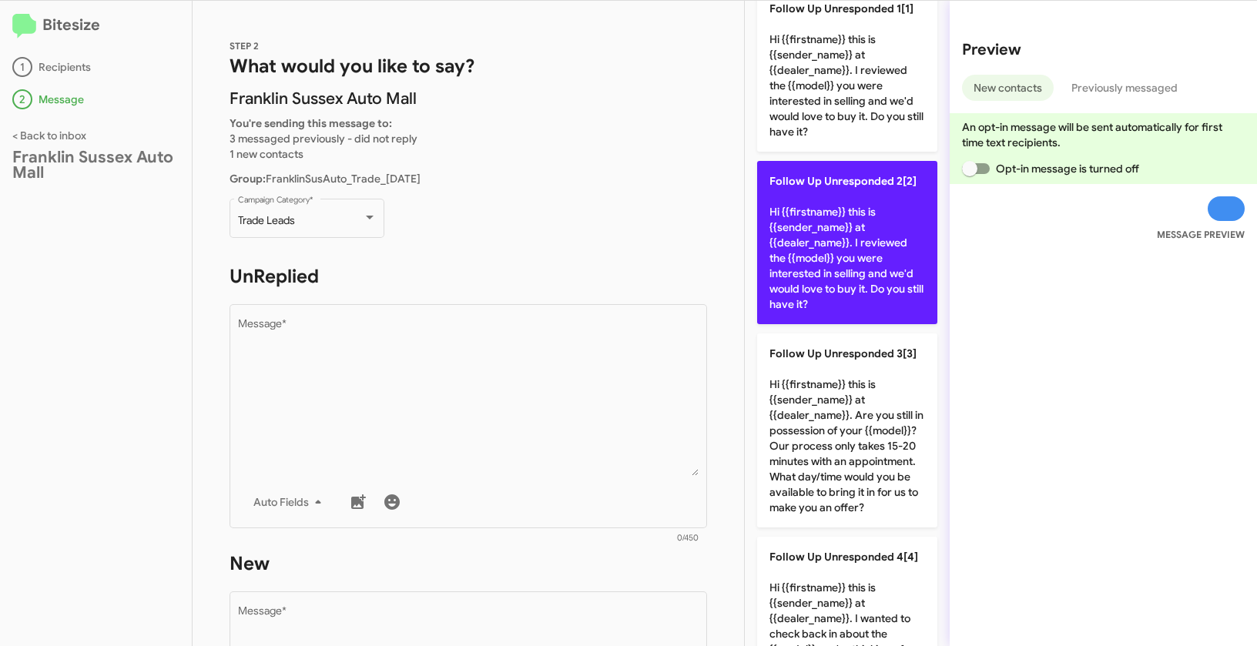
scroll to position [0, 0]
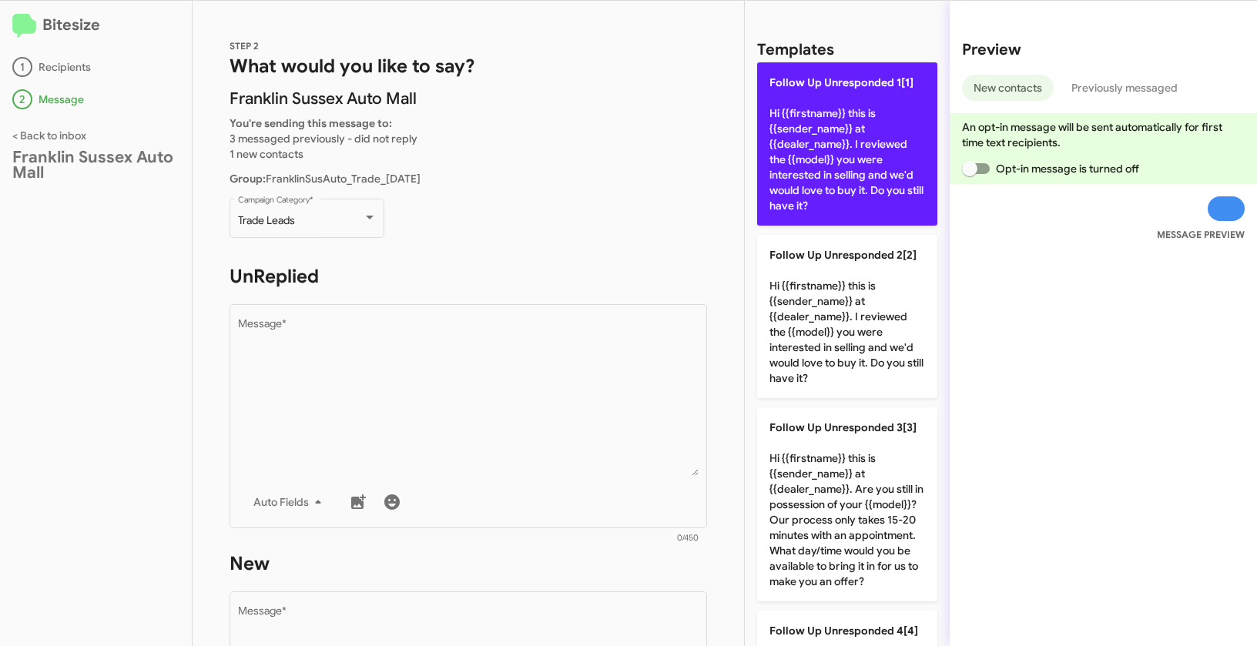
click at [839, 97] on p "Follow Up Unresponded 1[1] Hi {{firstname}} this is {{sender_name}} at {{dealer…" at bounding box center [847, 143] width 180 height 163
type textarea "Hi {{firstname}} this is {{sender_name}} at {{dealer_name}}. I reviewed the {{m…"
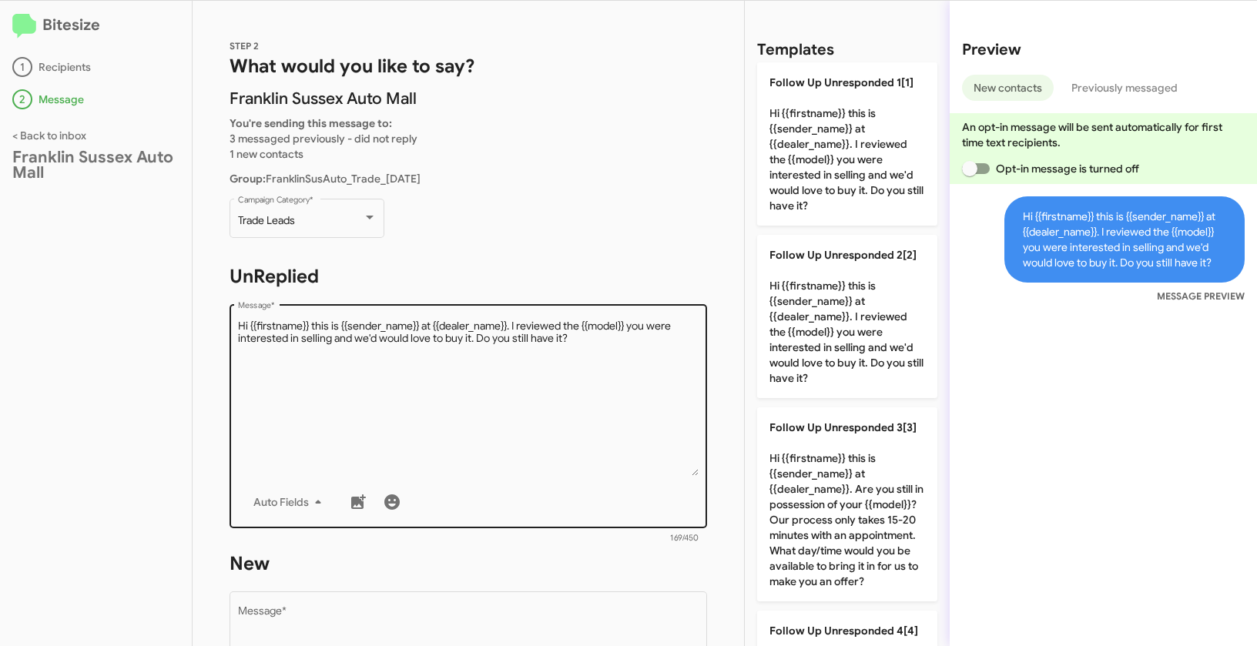
scroll to position [274, 0]
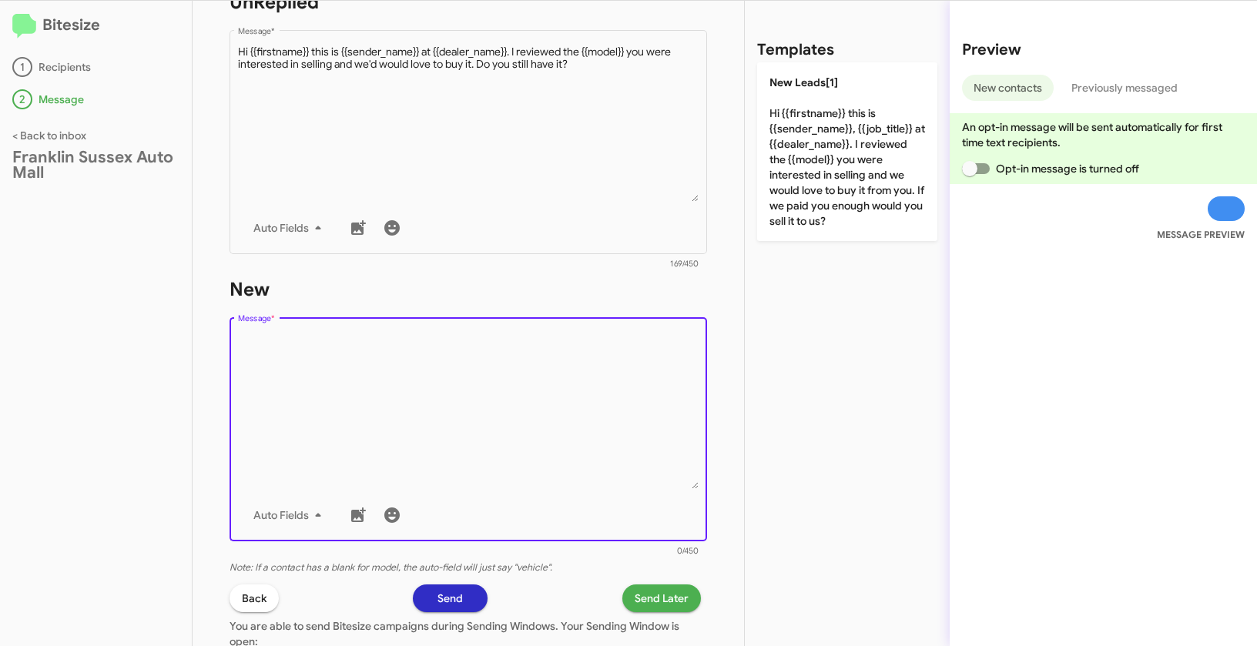
click at [455, 427] on textarea "Message *" at bounding box center [468, 410] width 461 height 157
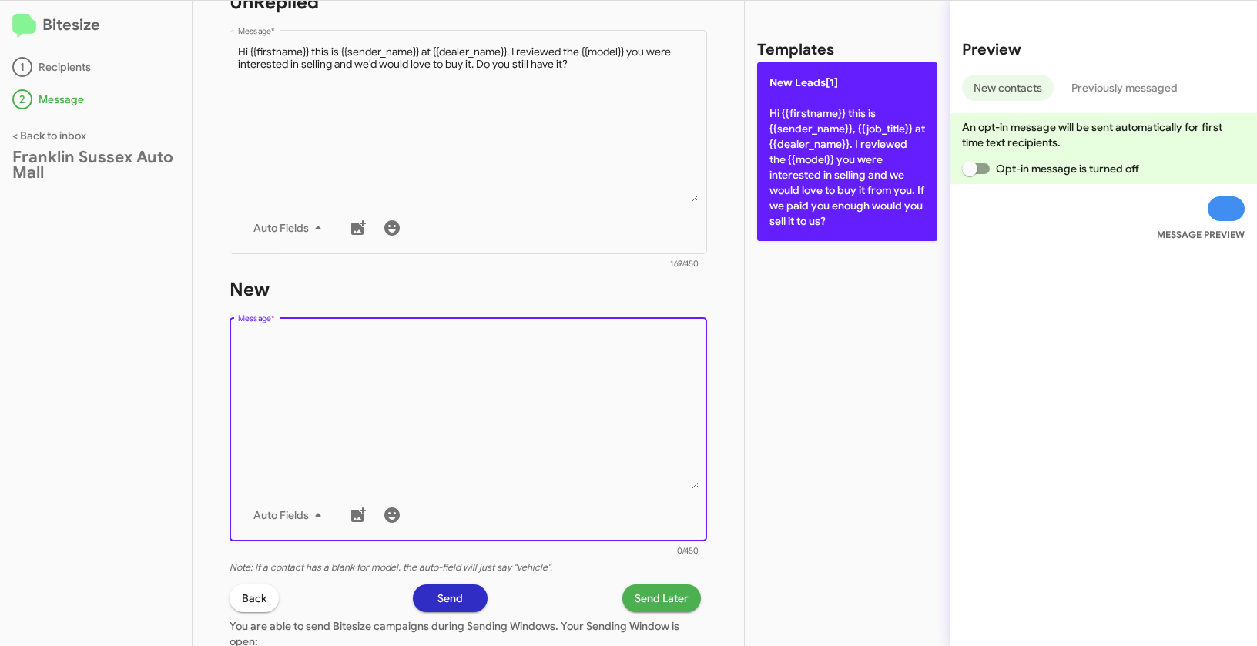
click at [836, 135] on p "New Leads[1] Hi {{firstname}} this is {{sender_name}}, {{job_title}} at {{deale…" at bounding box center [847, 151] width 180 height 179
type textarea "Hi {{firstname}} this is {{sender_name}}, {{job_title}} at {{dealer_name}}. I r…"
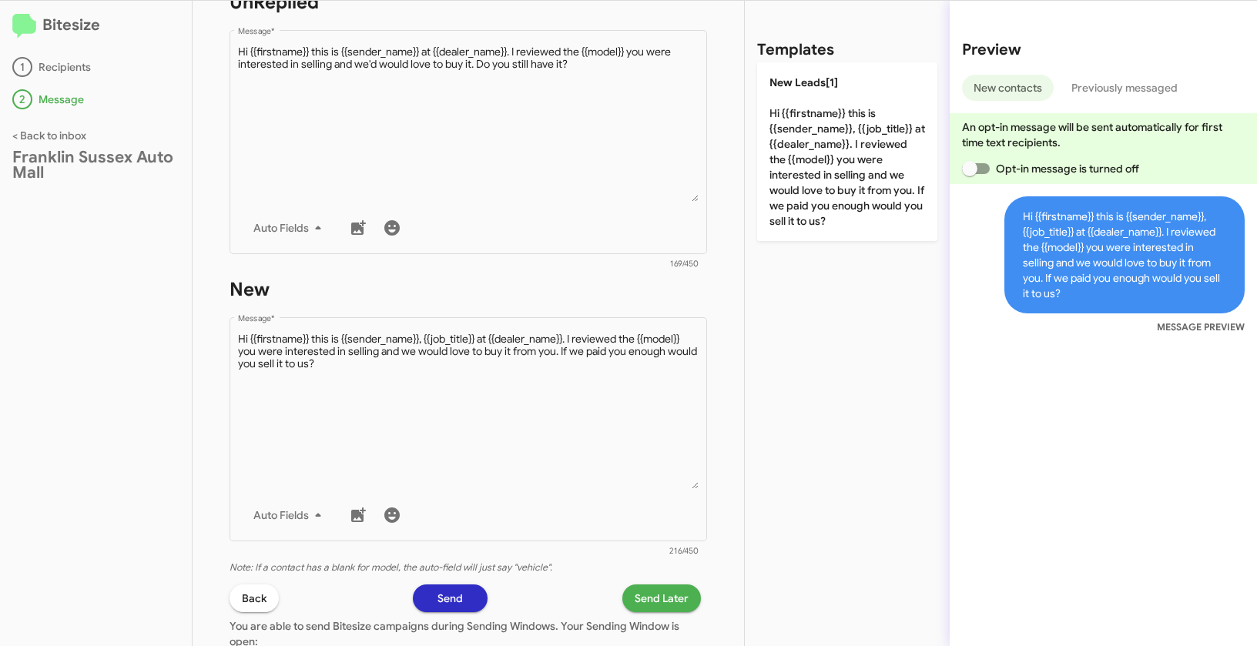
scroll to position [430, 0]
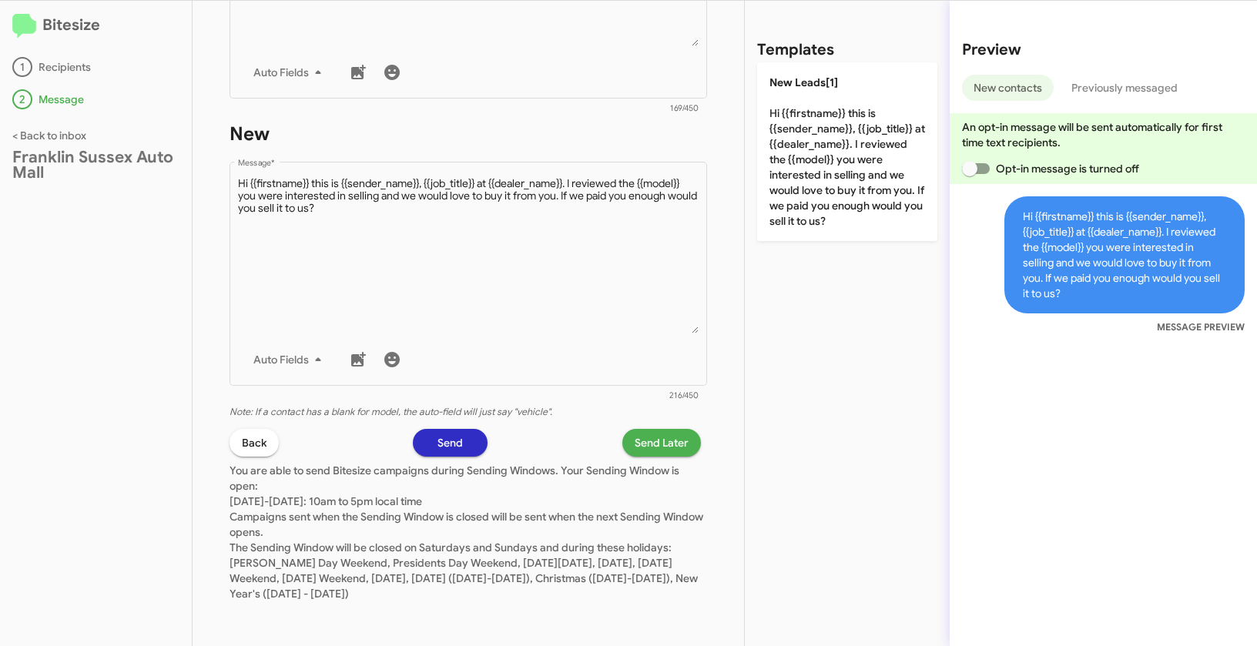
click at [653, 442] on span "Send Later" at bounding box center [662, 443] width 54 height 28
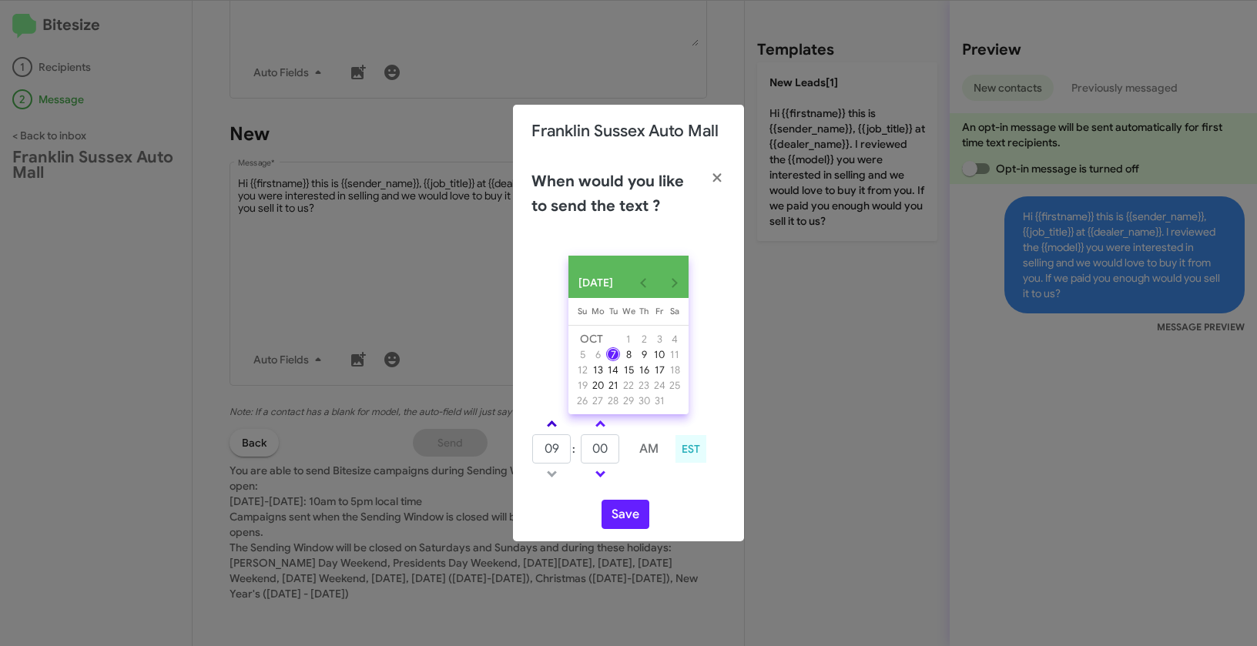
click at [550, 427] on span at bounding box center [552, 425] width 10 height 10
type input "01"
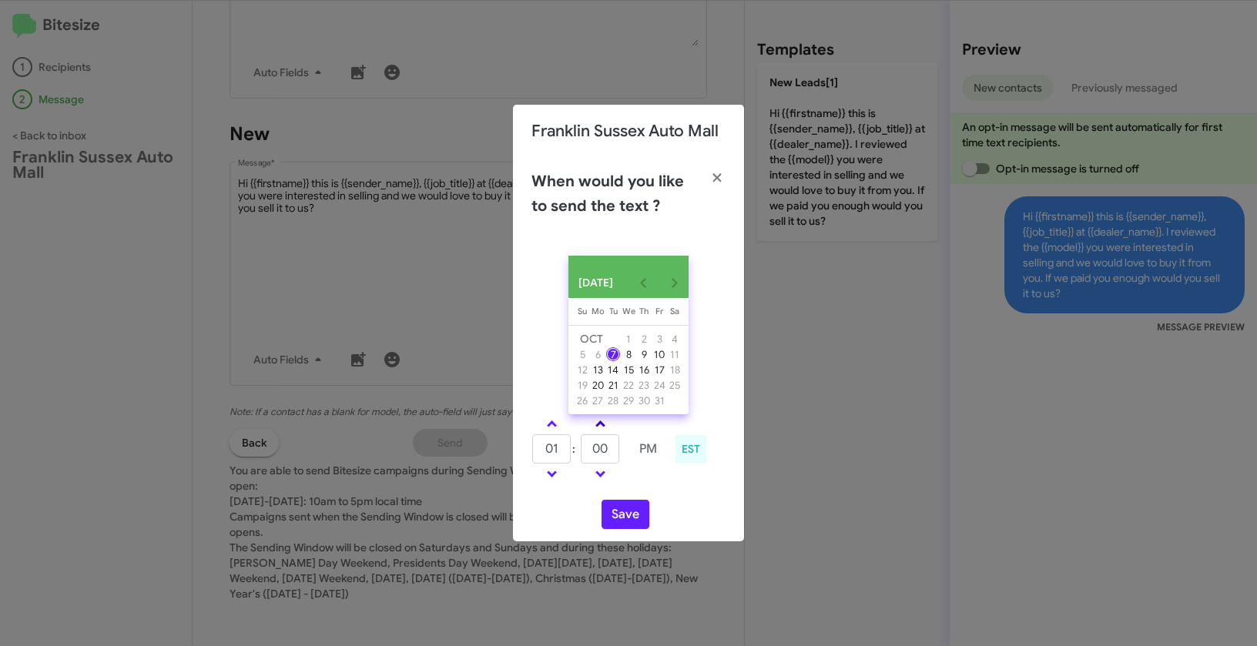
click at [599, 430] on span at bounding box center [600, 425] width 10 height 10
type input "10"
click at [622, 521] on button "Save" at bounding box center [625, 514] width 48 height 29
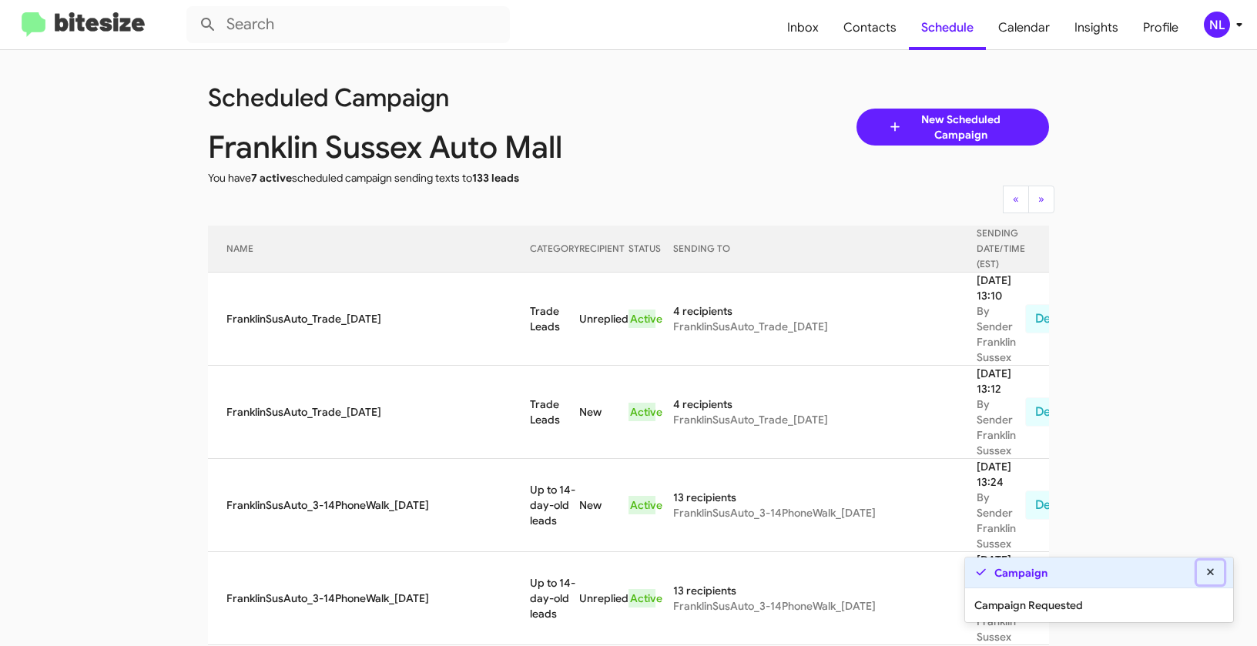
click at [1213, 568] on icon at bounding box center [1211, 572] width 14 height 11
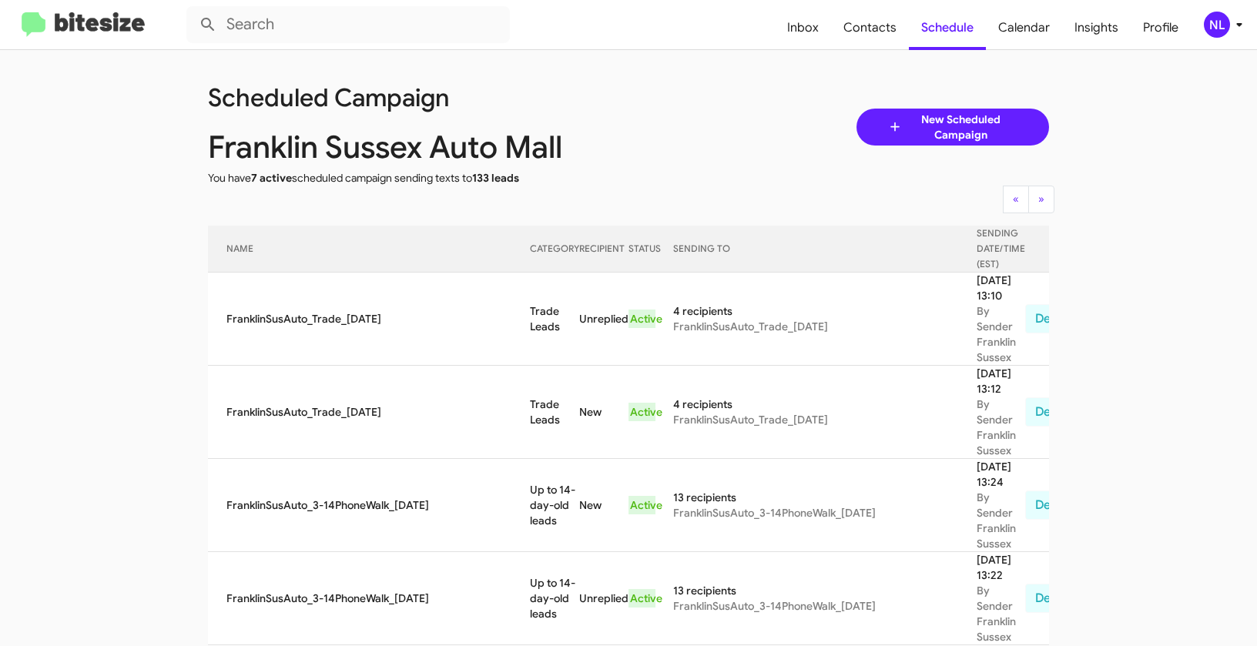
click at [1218, 24] on div "NL" at bounding box center [1217, 25] width 26 height 26
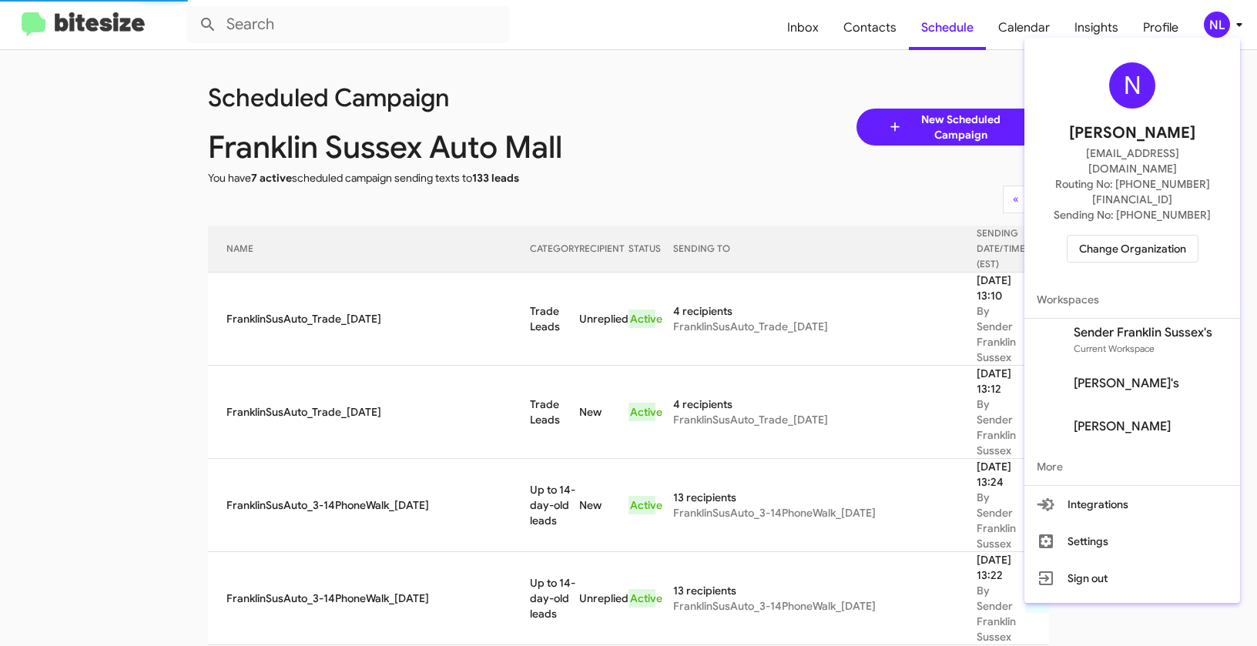
click at [1123, 235] on button "Change Organization" at bounding box center [1133, 249] width 132 height 28
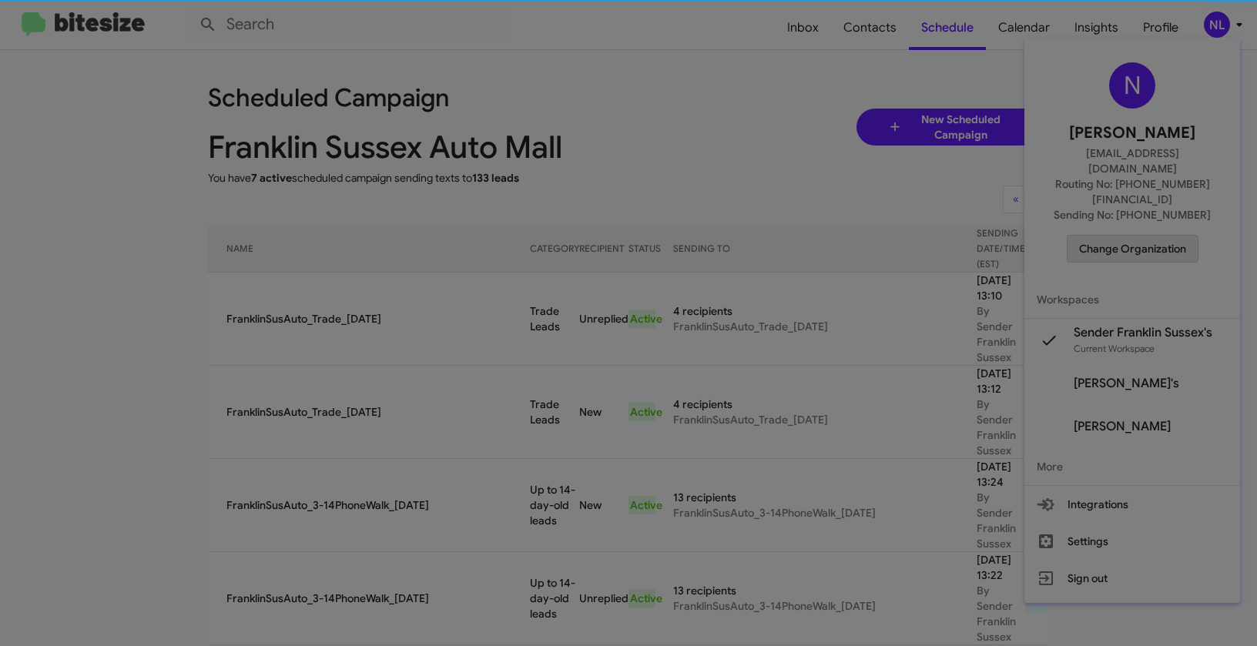
click at [1124, 223] on modal-container "Please Select an Organization Search Franklin Sussex Auto Mall Current Org Adam…" at bounding box center [628, 323] width 1257 height 646
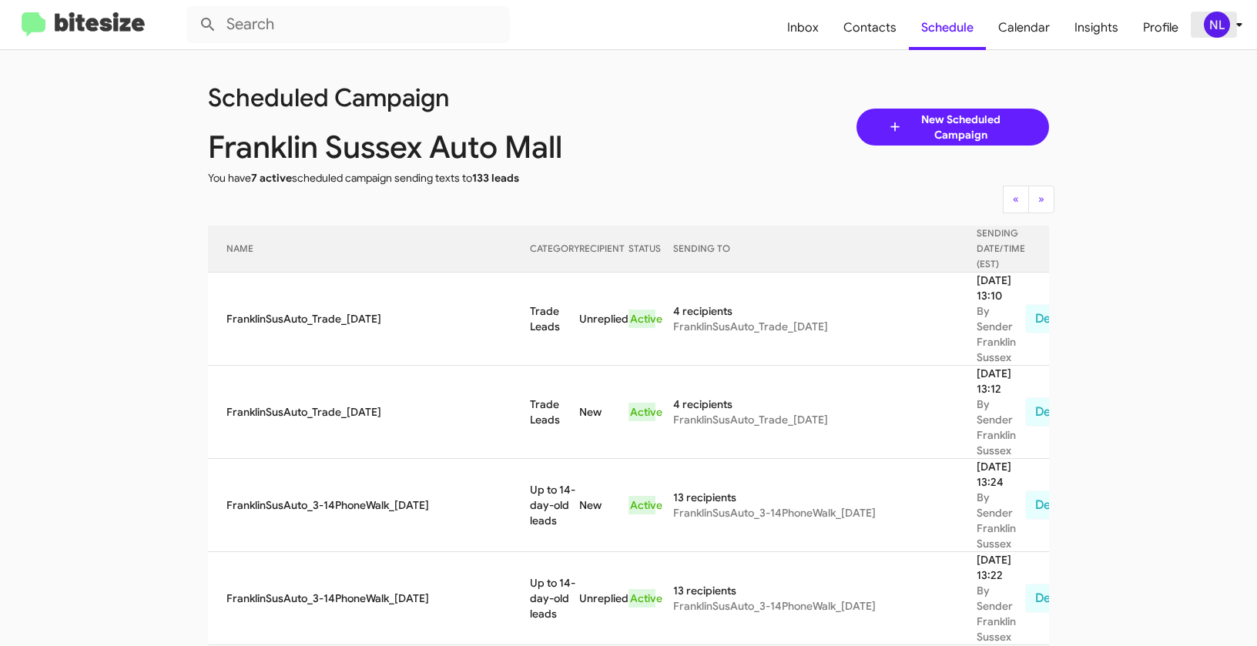
click at [1216, 20] on div "NL" at bounding box center [1217, 25] width 26 height 26
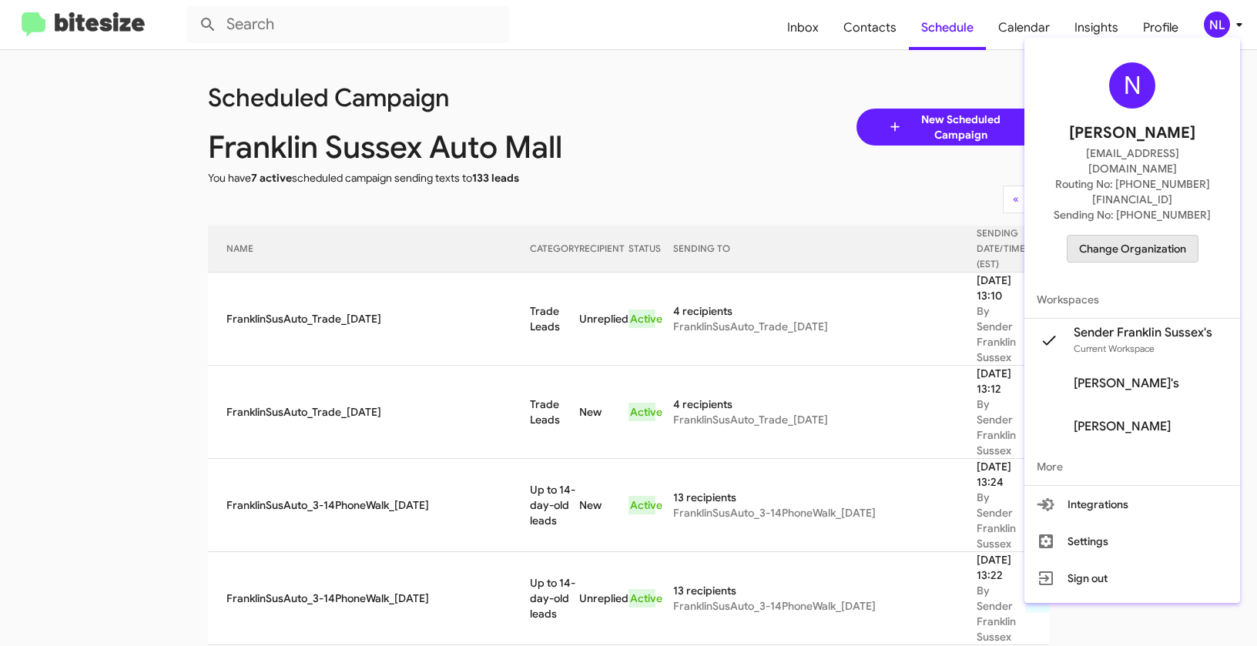
click at [1133, 236] on span "Change Organization" at bounding box center [1132, 249] width 107 height 26
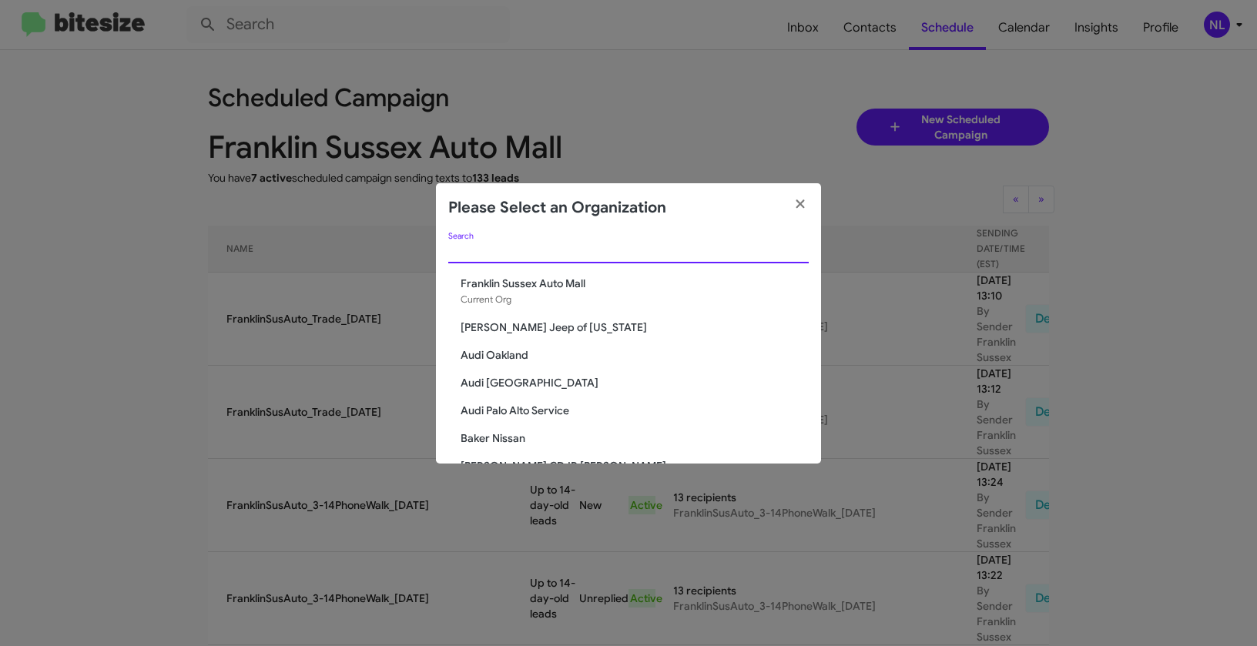
click at [646, 253] on input "Search" at bounding box center [628, 252] width 360 height 12
paste input "Nielsen Chevrolet"
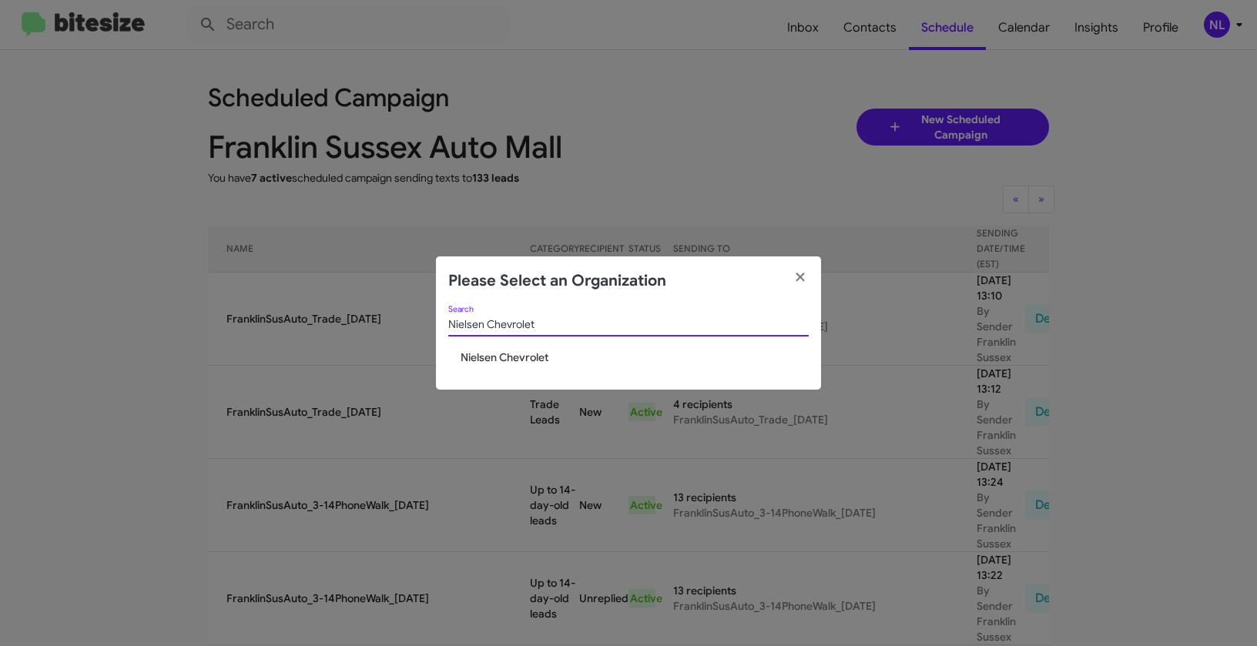
type input "Nielsen Chevrolet"
click at [500, 364] on span "Nielsen Chevrolet" at bounding box center [635, 357] width 348 height 15
click at [503, 357] on span "Nielsen Chevrolet" at bounding box center [635, 357] width 348 height 15
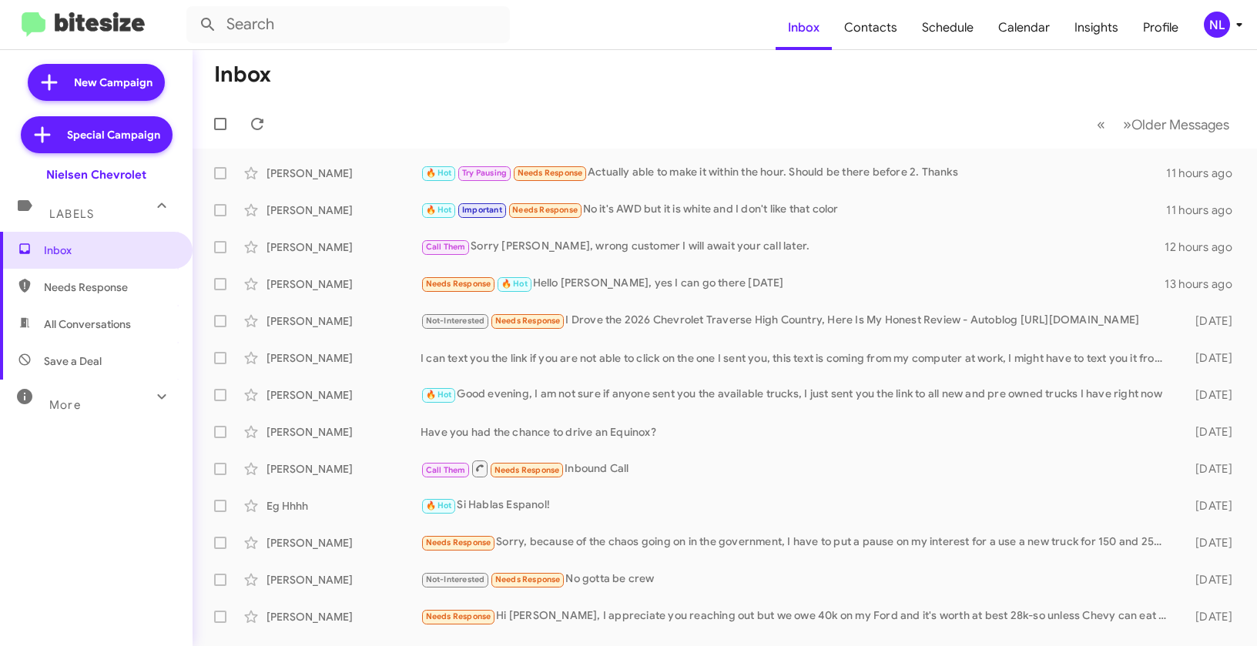
click at [1216, 28] on div "NL" at bounding box center [1217, 25] width 26 height 26
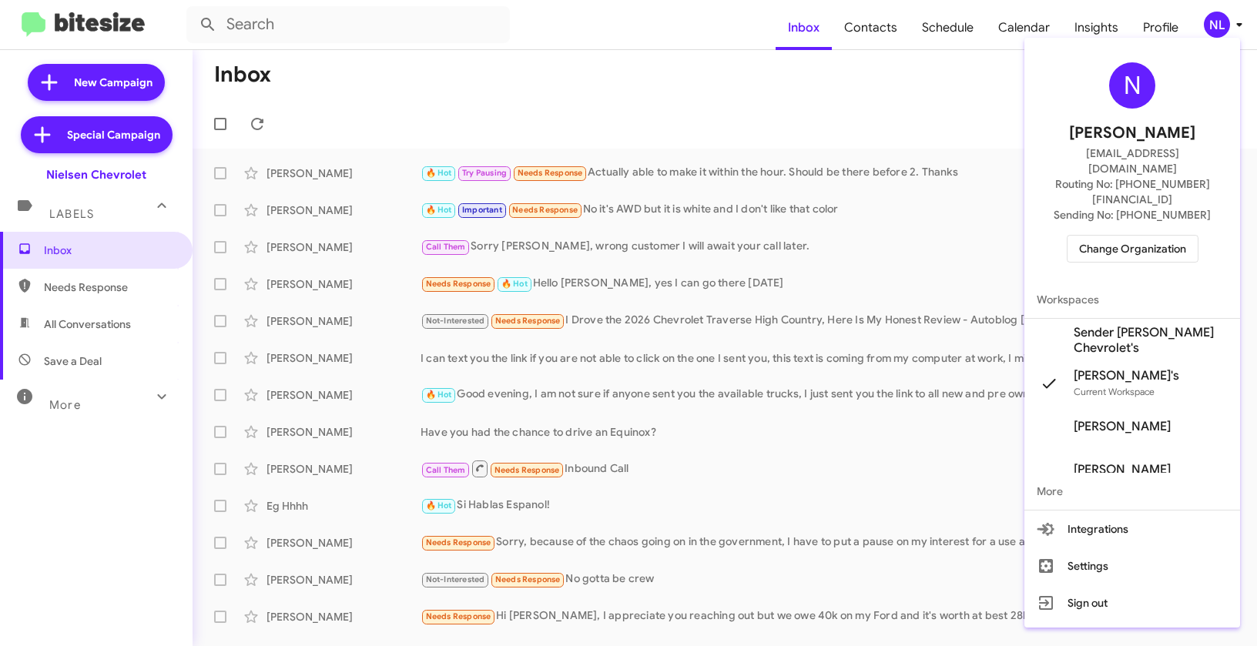
click at [1119, 325] on span "Sender [PERSON_NAME] Chevrolet's" at bounding box center [1151, 340] width 154 height 31
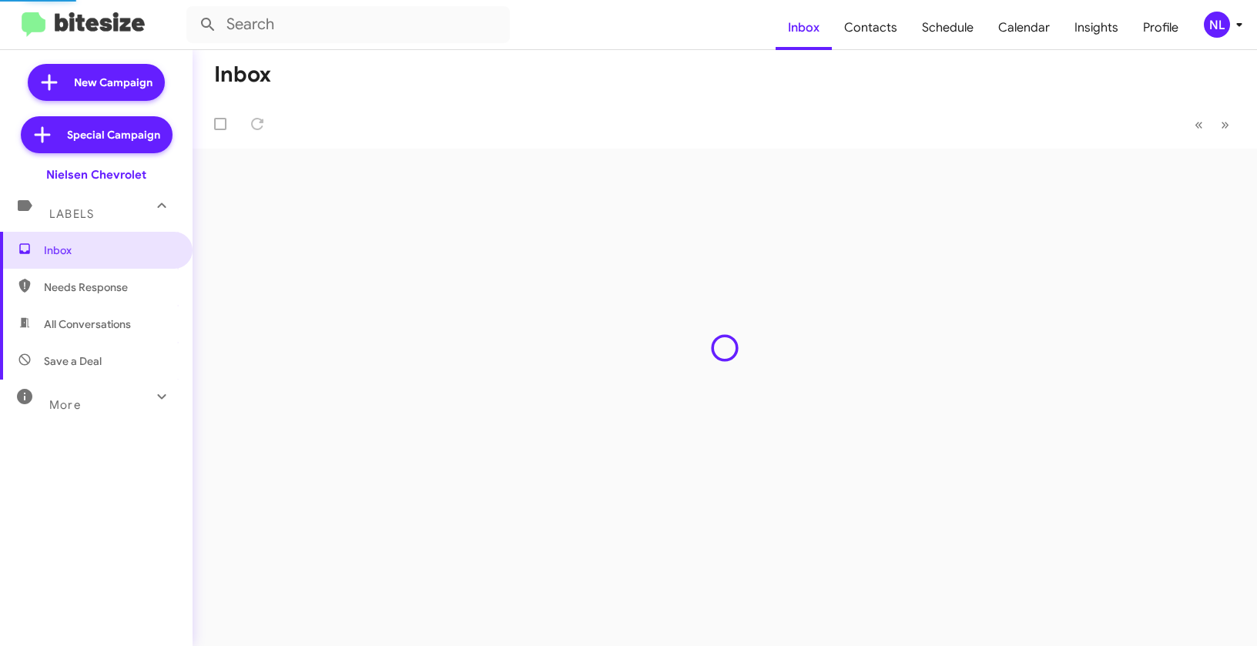
click at [868, 34] on span "Contacts" at bounding box center [871, 27] width 78 height 45
type input "in:groups"
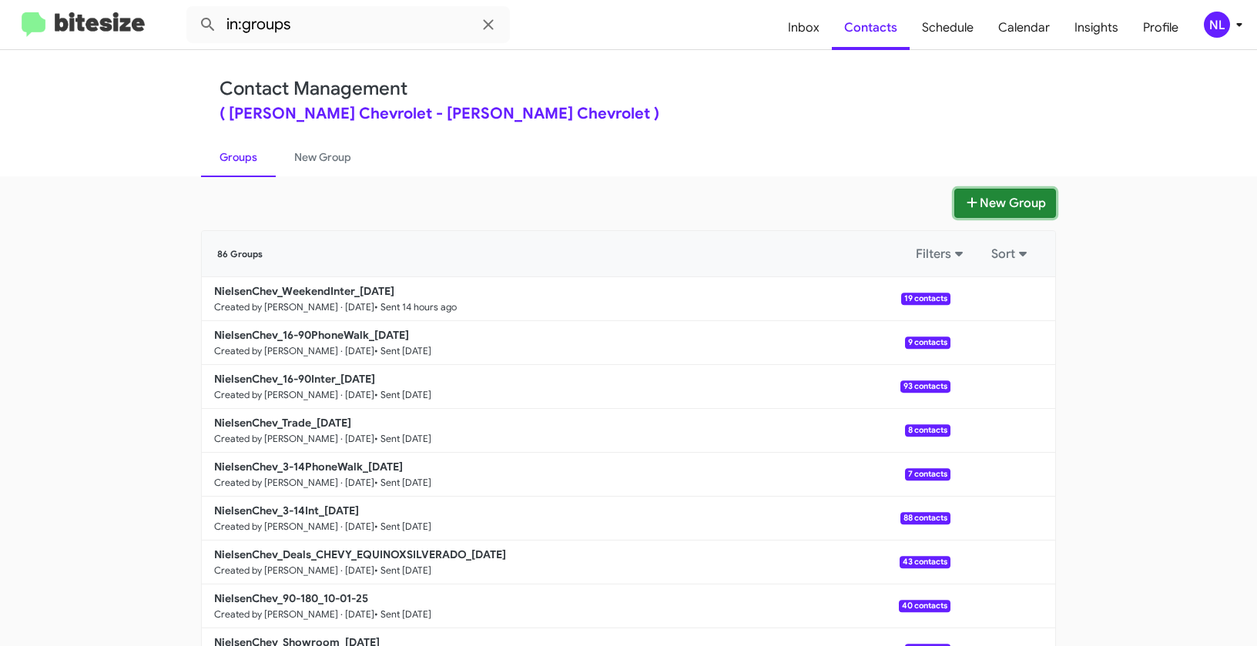
click at [1011, 206] on button "New Group" at bounding box center [1005, 203] width 102 height 29
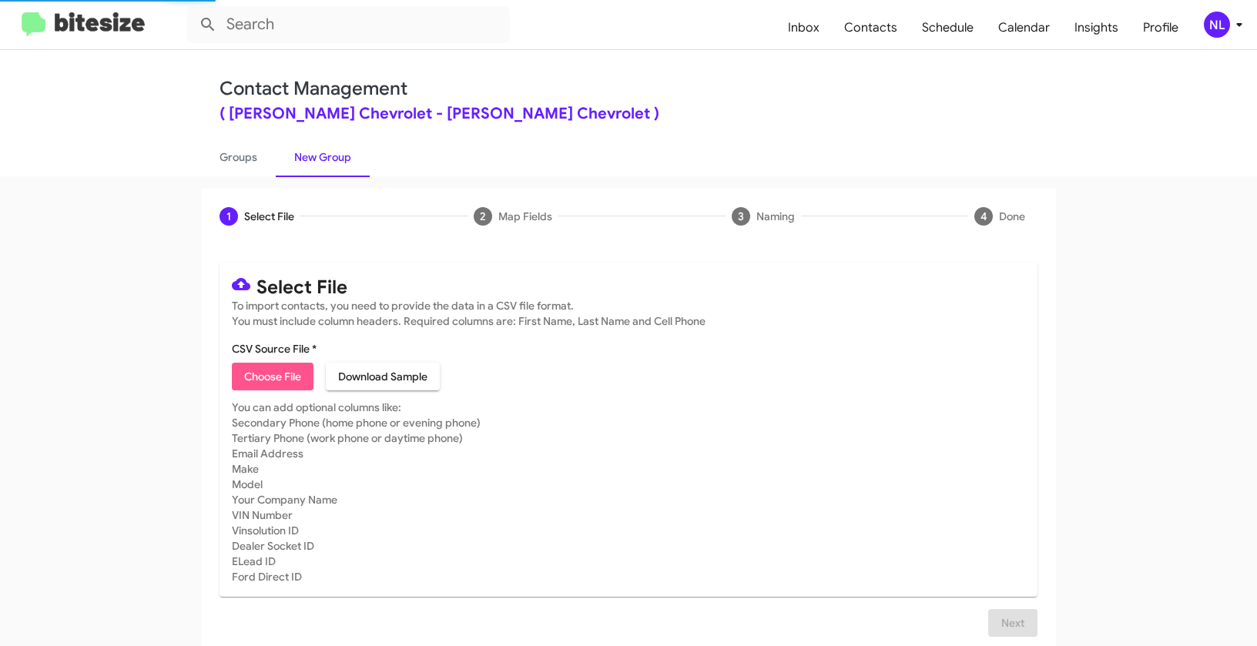
click at [279, 370] on span "Choose File" at bounding box center [272, 377] width 57 height 28
type input "NielsenChev_Buyback24-27_10-07-25"
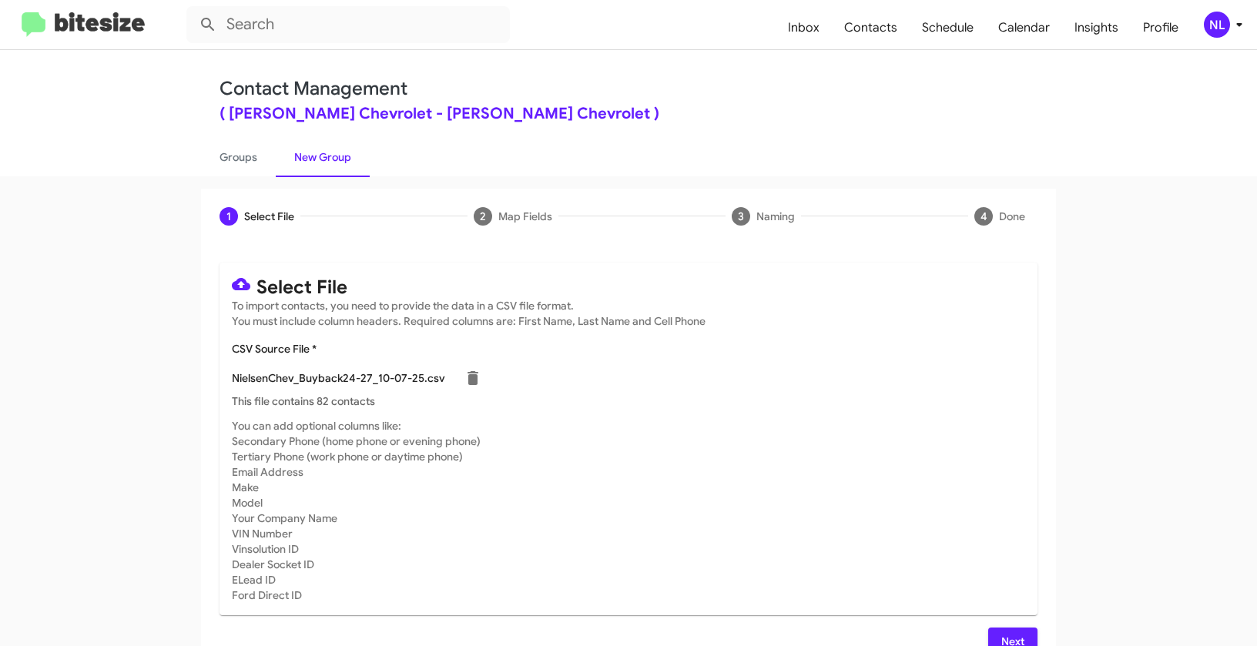
scroll to position [28, 0]
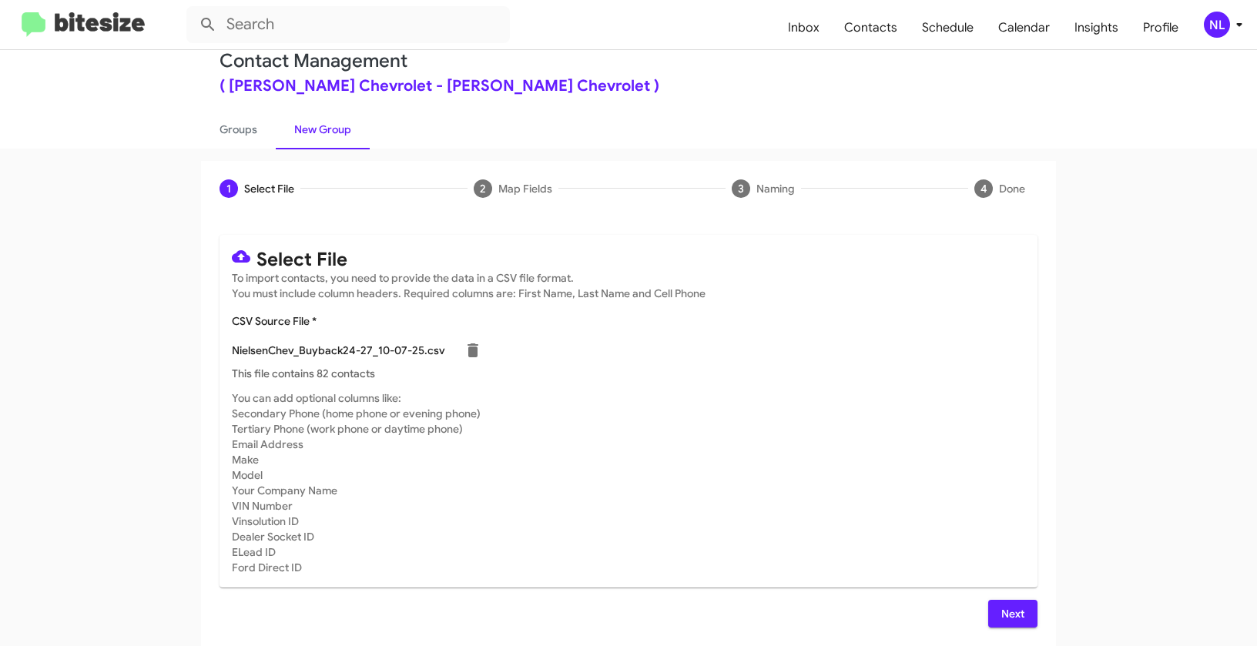
click at [1002, 614] on span "Next" at bounding box center [1012, 614] width 25 height 28
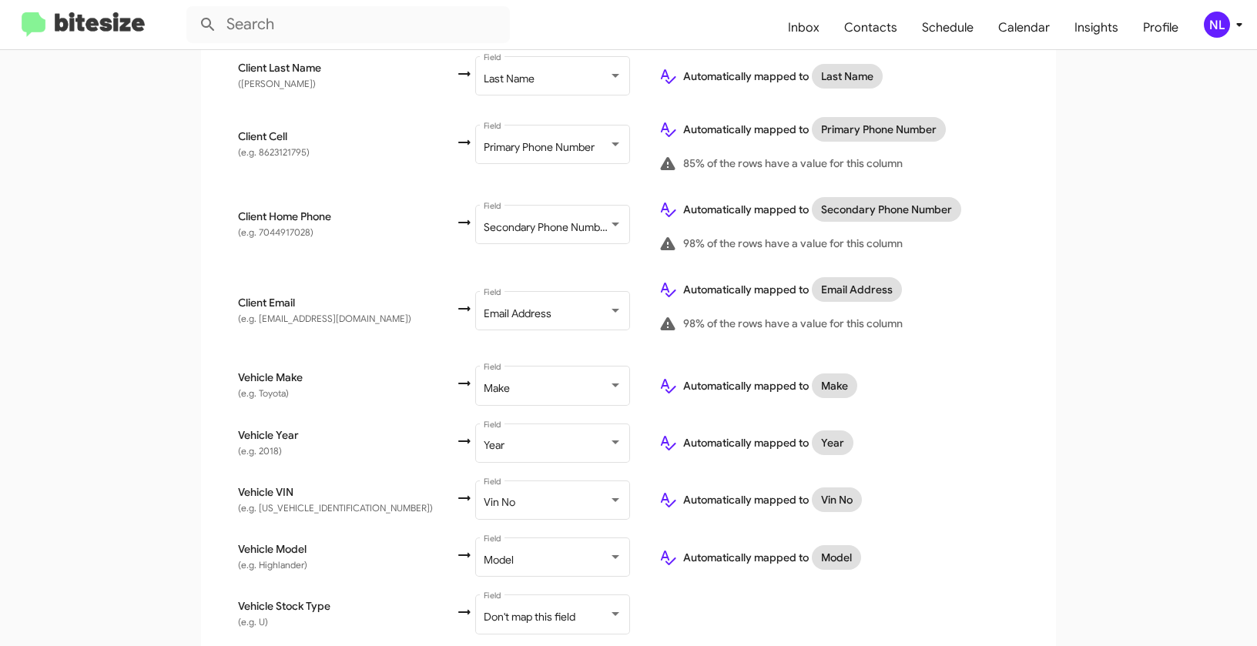
scroll to position [605, 0]
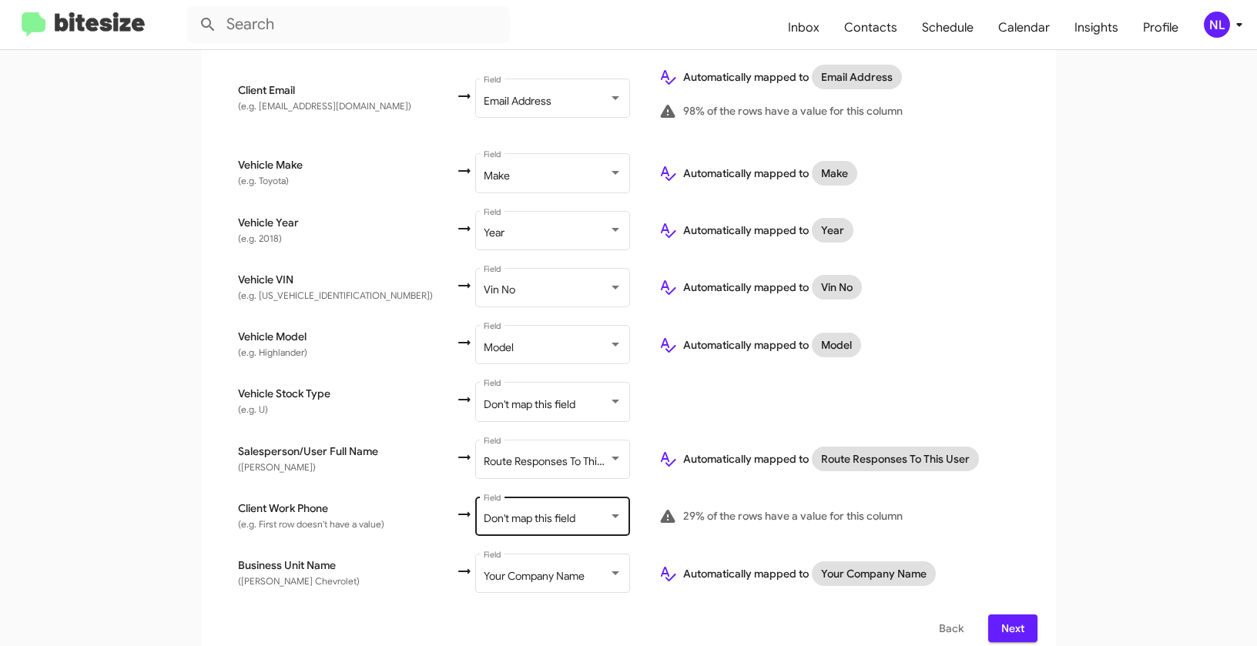
click at [496, 511] on span "Don't map this field" at bounding box center [530, 518] width 92 height 14
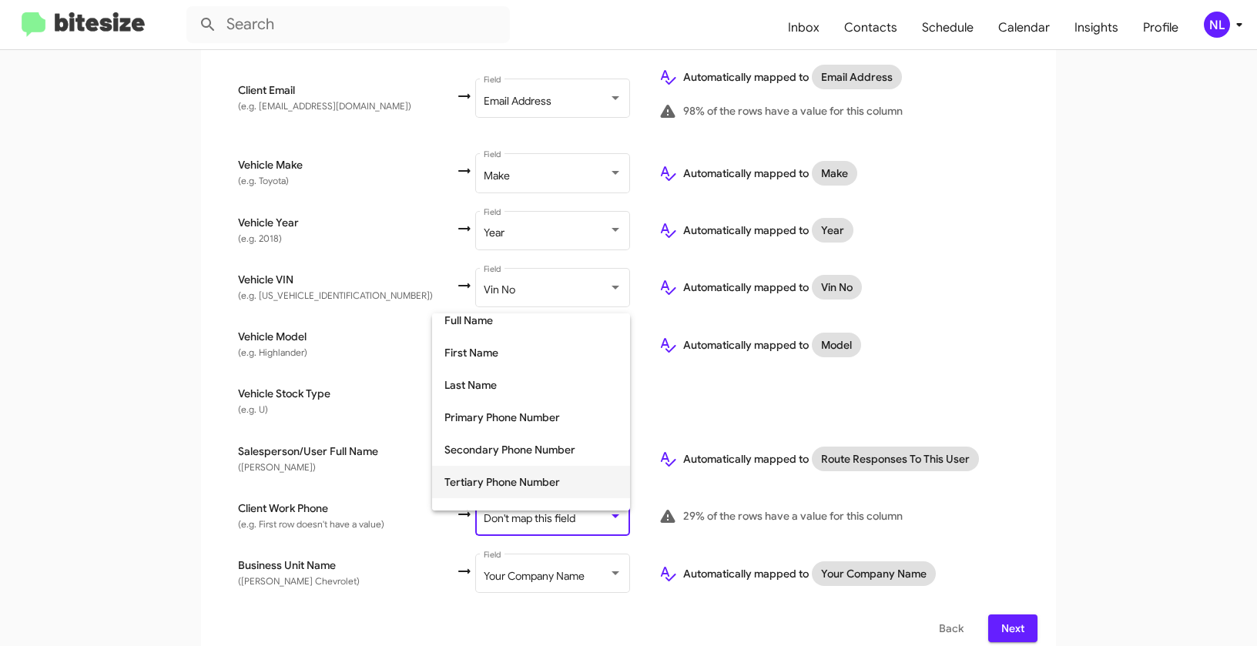
scroll to position [74, 0]
click at [499, 485] on span "Tertiary Phone Number" at bounding box center [530, 482] width 173 height 32
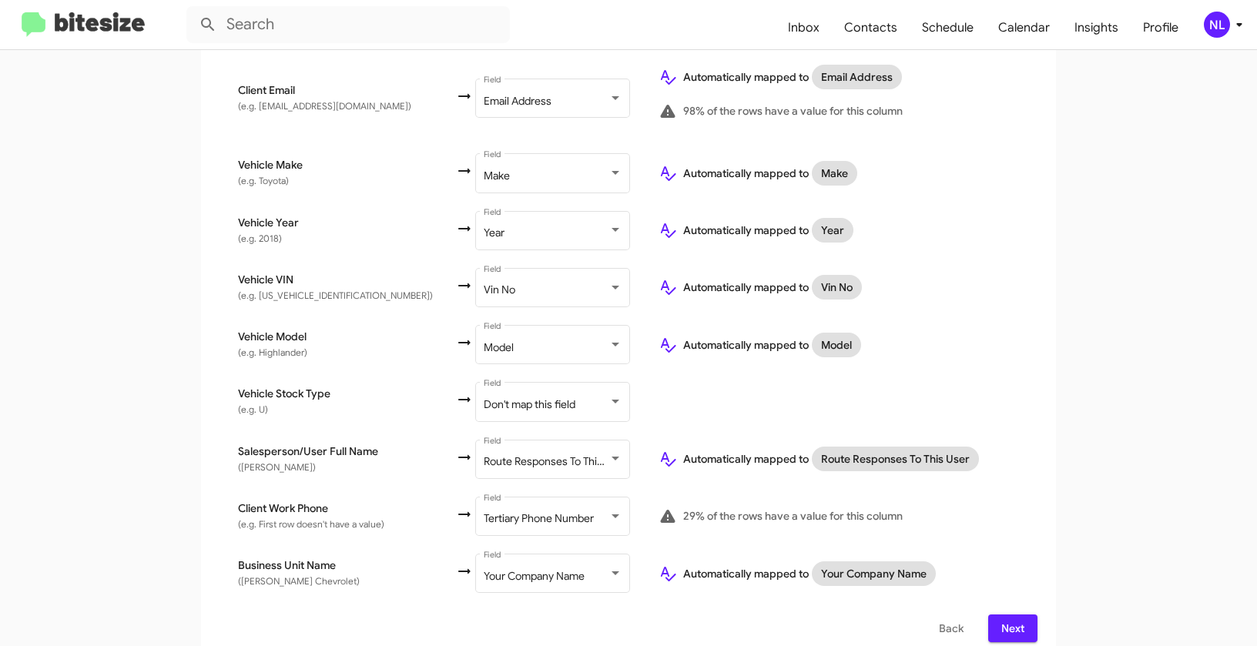
click at [1117, 464] on app-new-group "Select File 2 Map Fields 3 Naming 4 Done Select File To import contacts, you ne…" at bounding box center [628, 121] width 1257 height 1077
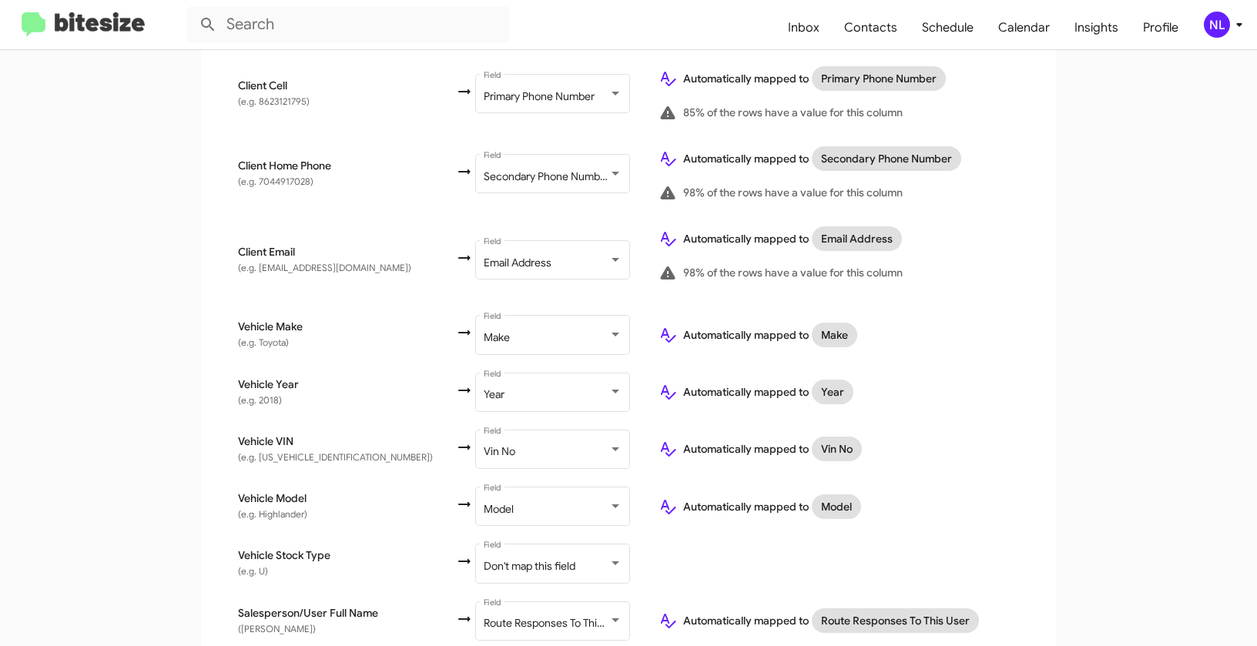
scroll to position [605, 0]
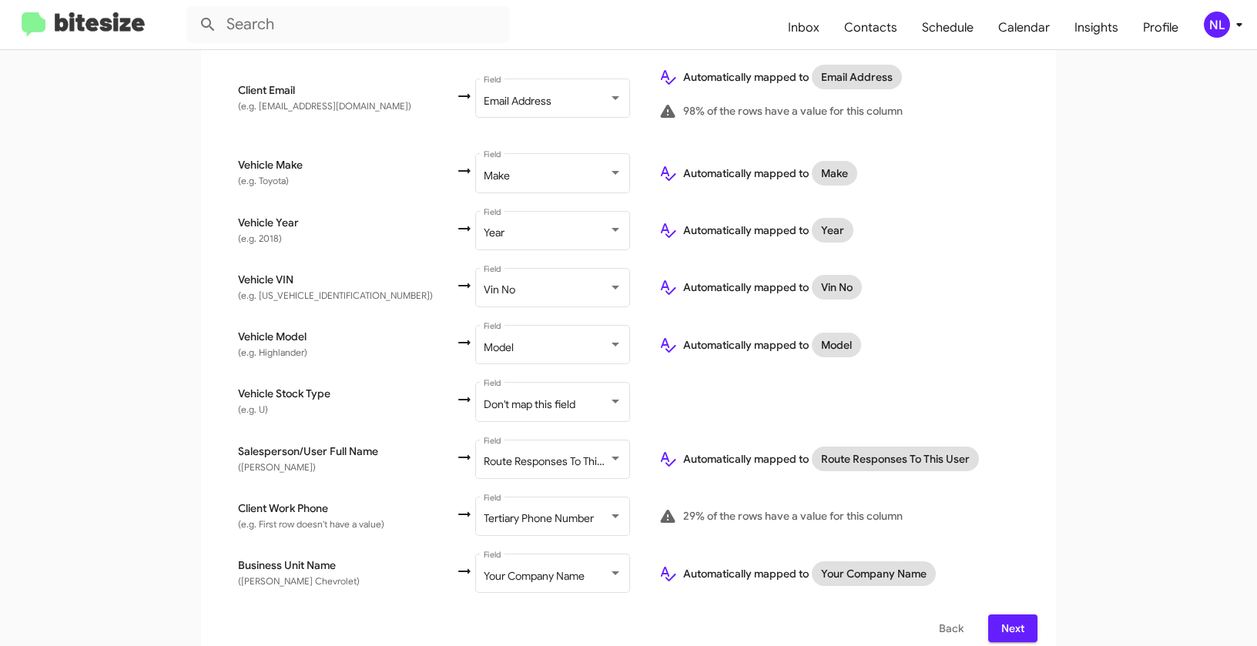
click at [1000, 618] on span "Next" at bounding box center [1012, 629] width 25 height 28
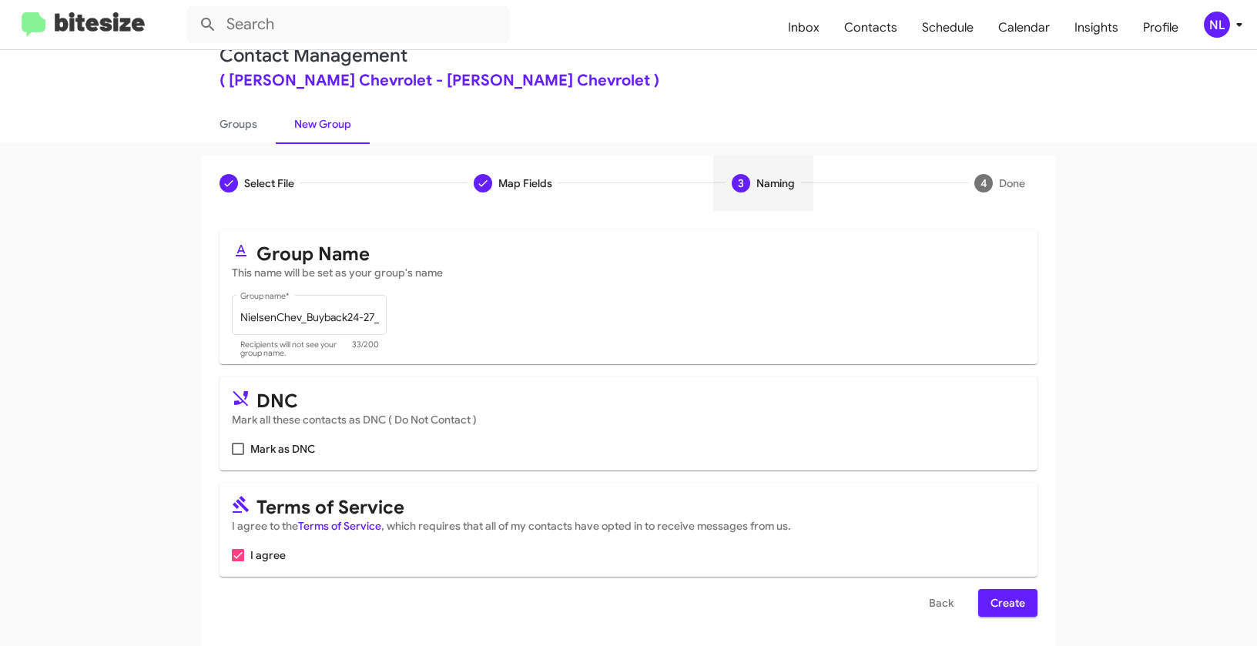
scroll to position [35, 0]
click at [1006, 598] on span "Create" at bounding box center [1007, 602] width 35 height 28
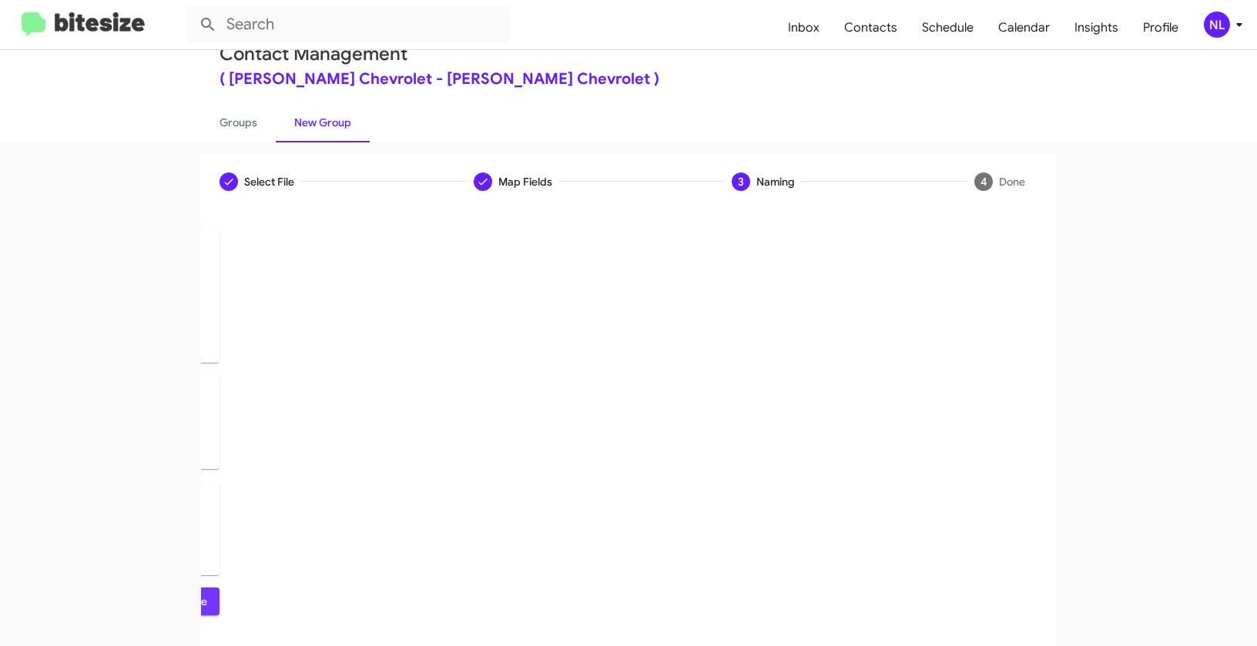
scroll to position [0, 0]
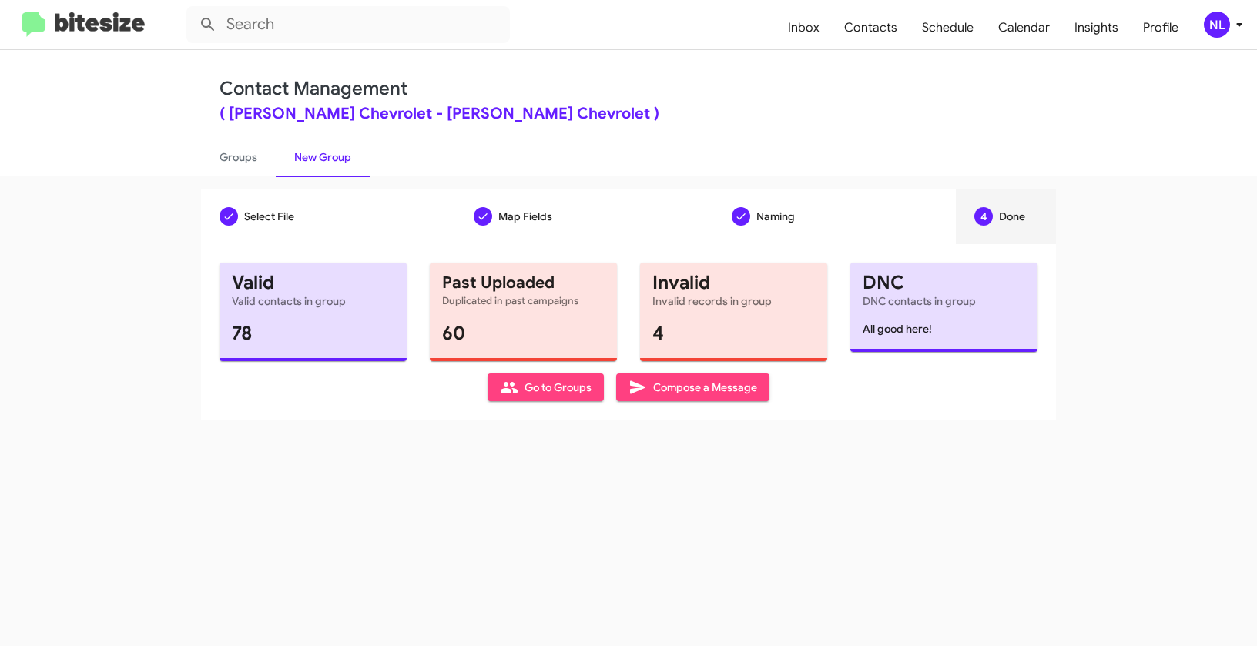
click at [571, 387] on span "Go to Groups" at bounding box center [546, 387] width 92 height 28
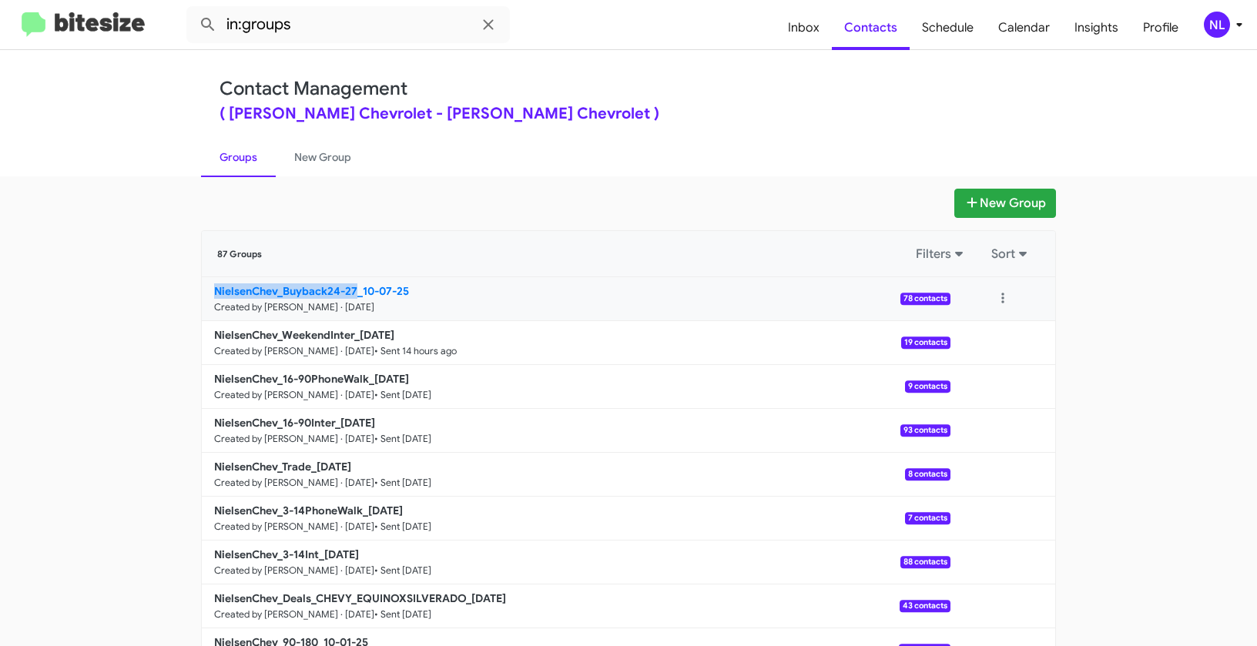
drag, startPoint x: 159, startPoint y: 290, endPoint x: 353, endPoint y: 287, distance: 194.9
click at [353, 287] on app-groups "New Group 87 Groups Filters Sort NielsenChev_Buyback24-27_10-07-25 Created by N…" at bounding box center [628, 473] width 1257 height 568
copy b "NielsenChev_Buyback24-27"
click at [331, 22] on input "in:groups" at bounding box center [347, 24] width 323 height 37
paste input "NielsenChev_Buyback24-27"
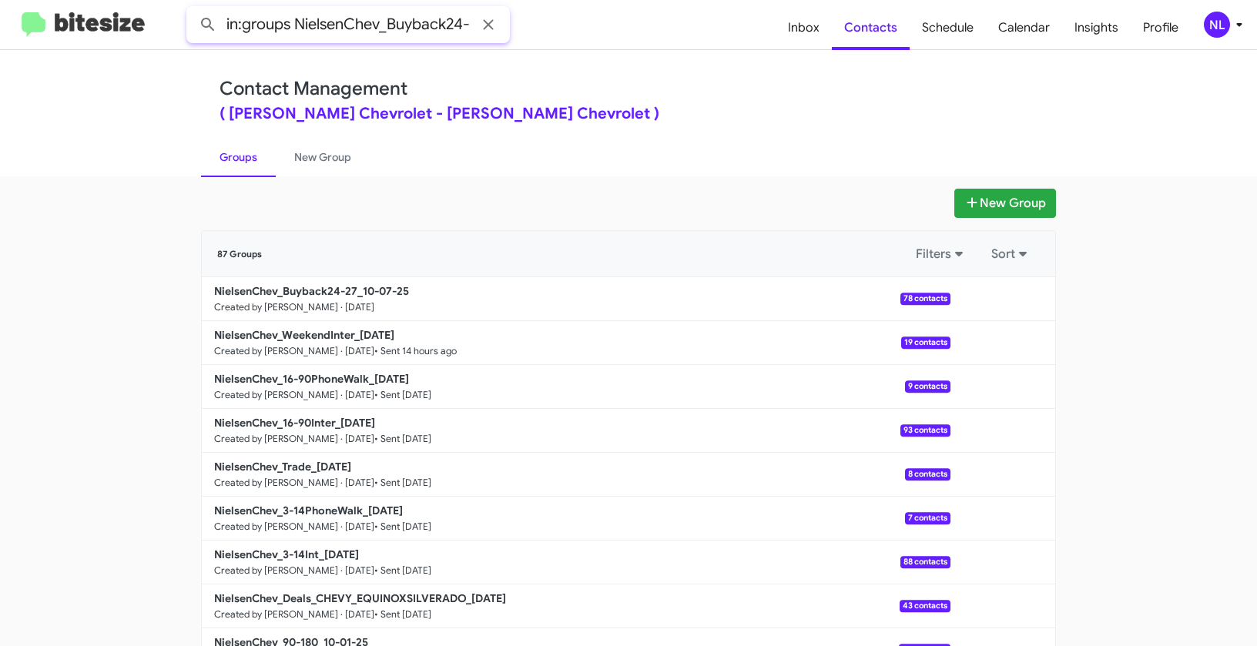
scroll to position [0, 16]
type input "in:groups NielsenChev_Buyback24-27"
click at [193, 9] on button at bounding box center [208, 24] width 31 height 31
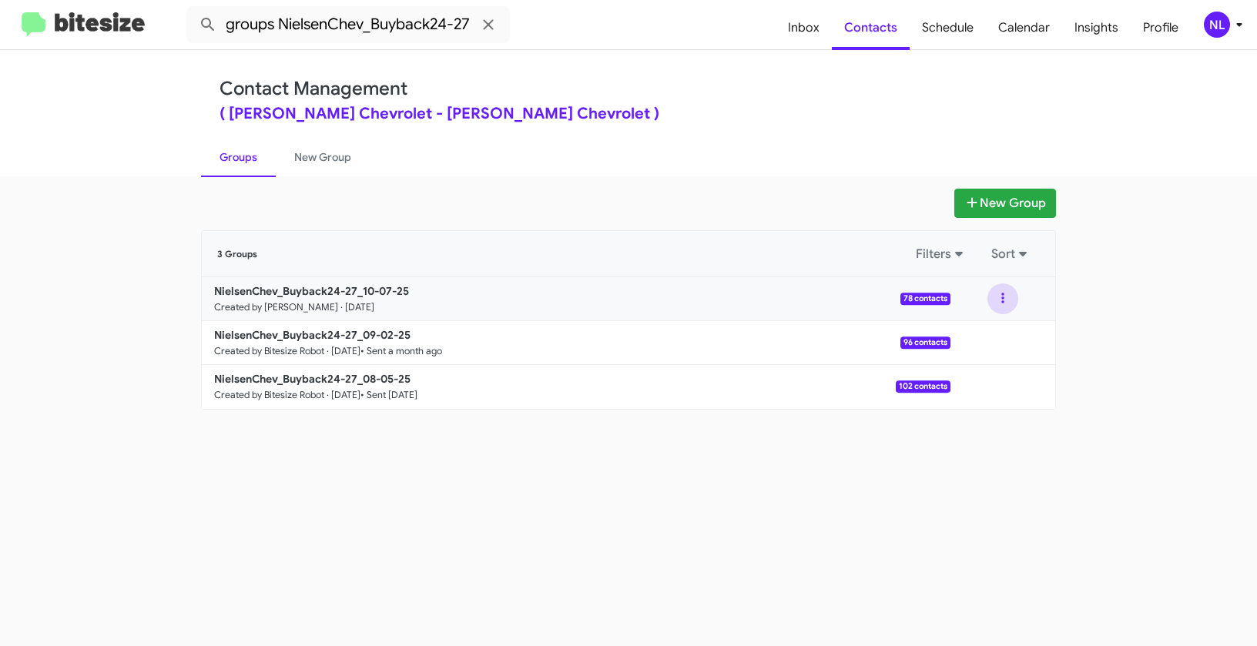
click at [1009, 297] on button at bounding box center [1002, 298] width 31 height 31
click at [996, 345] on button "View contacts" at bounding box center [956, 340] width 123 height 37
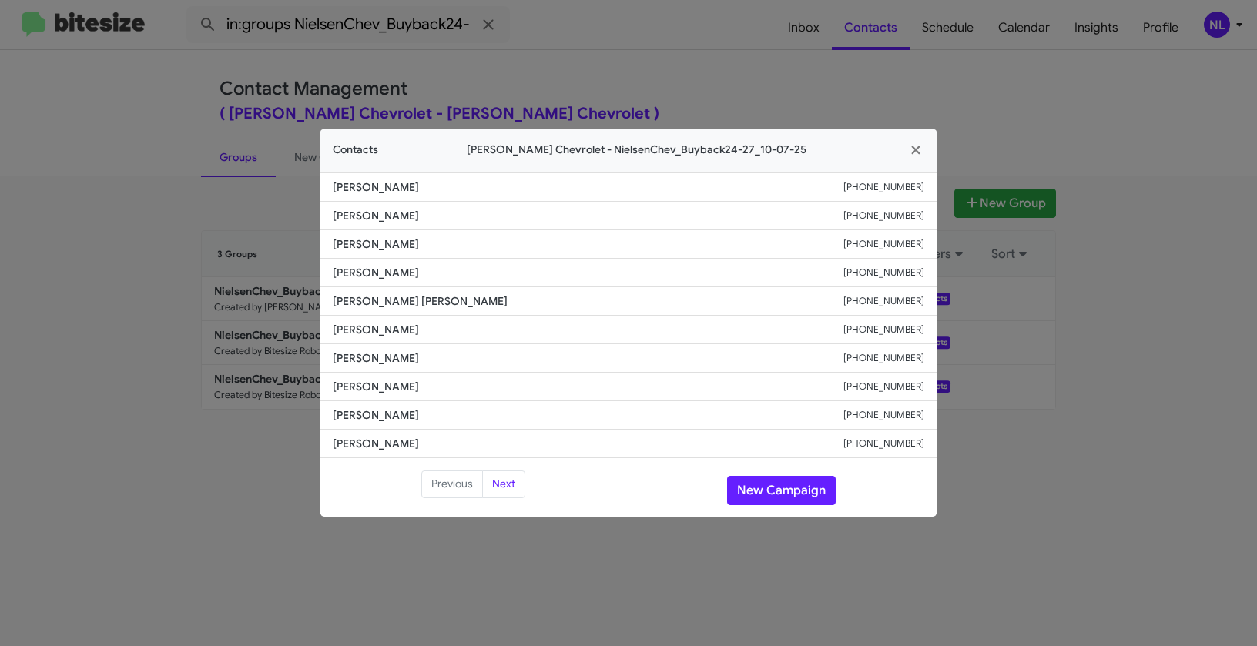
drag, startPoint x: 330, startPoint y: 239, endPoint x: 422, endPoint y: 237, distance: 92.4
click at [422, 237] on li "Michael Volchko +19732232614" at bounding box center [628, 244] width 616 height 28
copy span "Michael Volchko"
click at [787, 491] on button "New Campaign" at bounding box center [781, 490] width 109 height 29
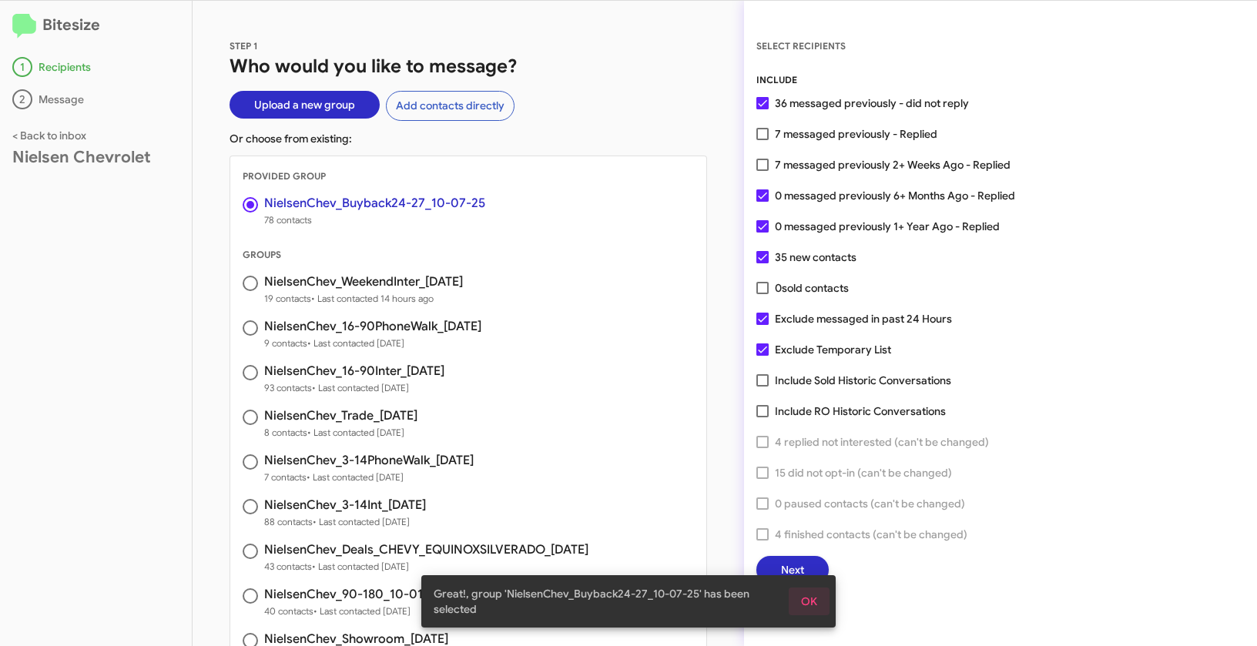
click at [815, 605] on span "OK" at bounding box center [809, 602] width 16 height 28
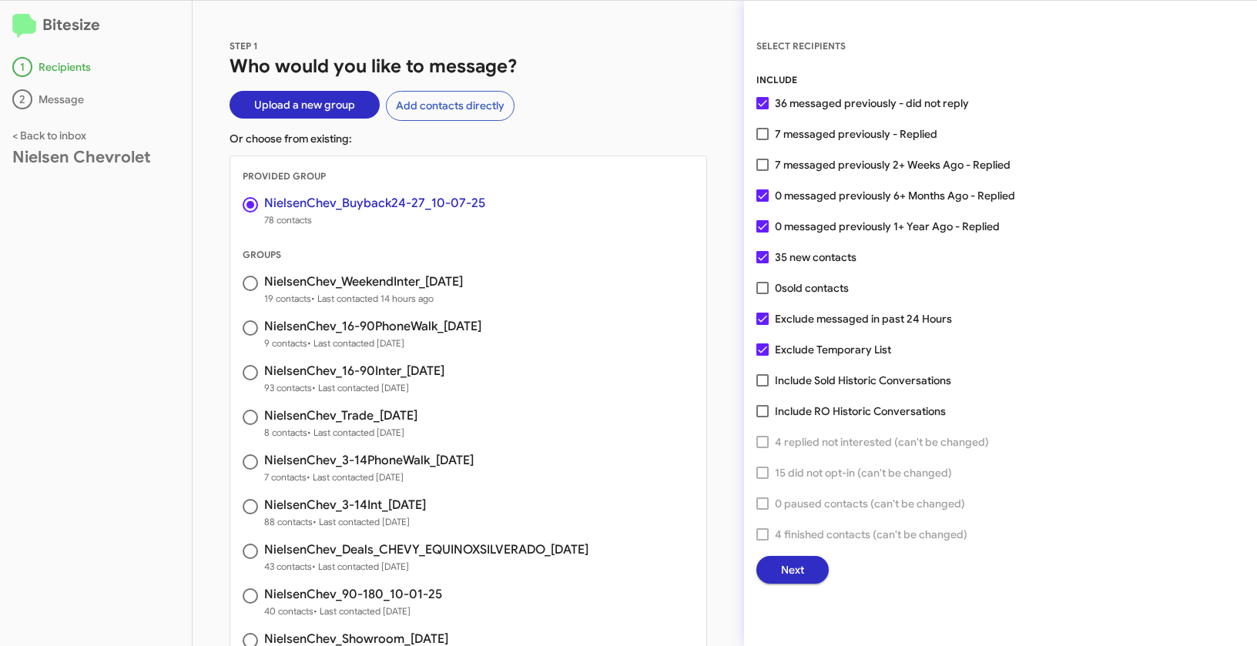
click at [799, 573] on span "Next" at bounding box center [792, 570] width 23 height 28
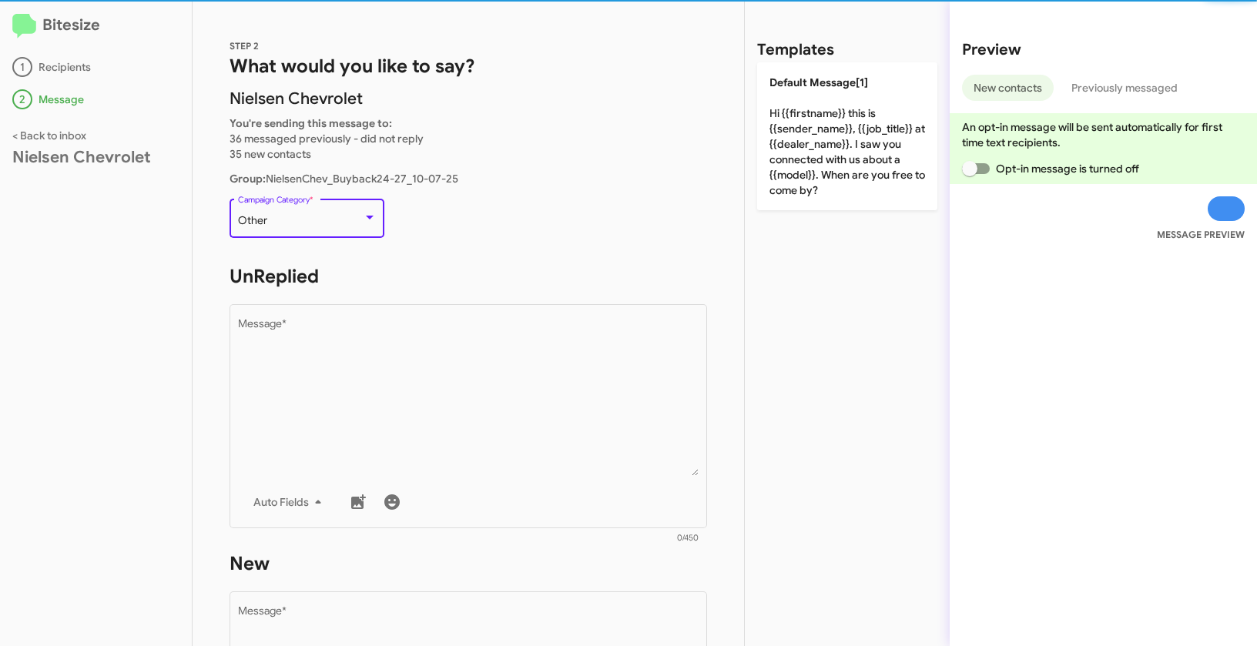
click at [303, 222] on div "Other" at bounding box center [300, 221] width 125 height 12
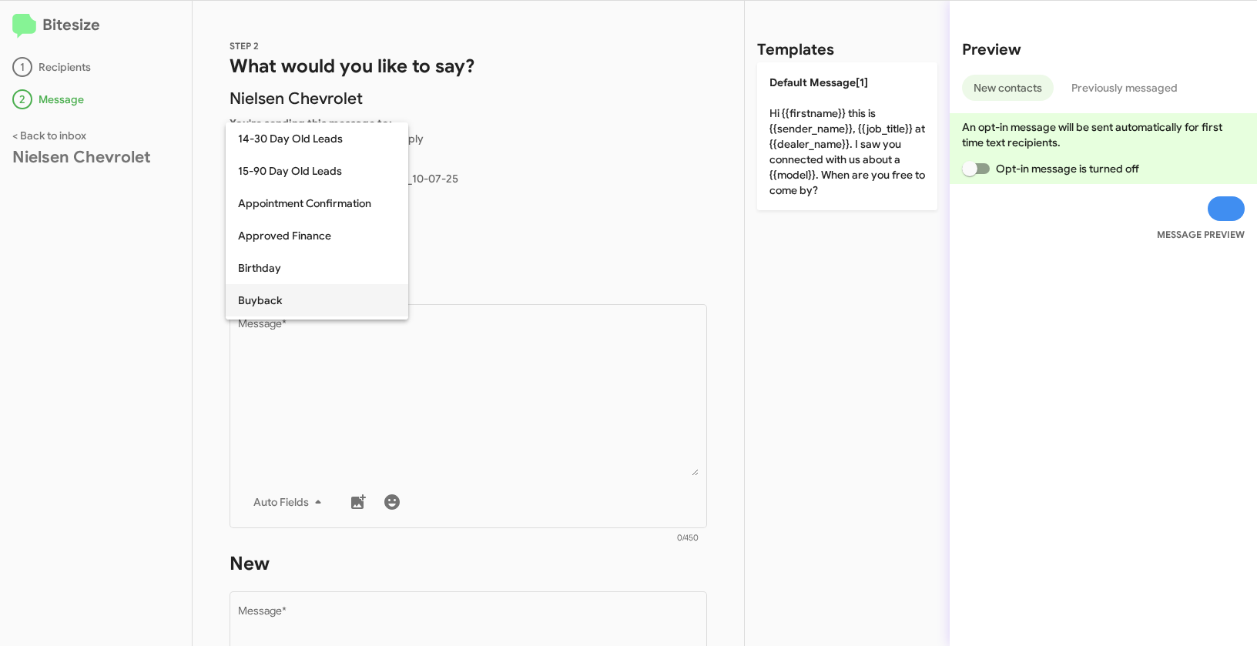
click at [266, 304] on span "Buyback" at bounding box center [317, 300] width 158 height 32
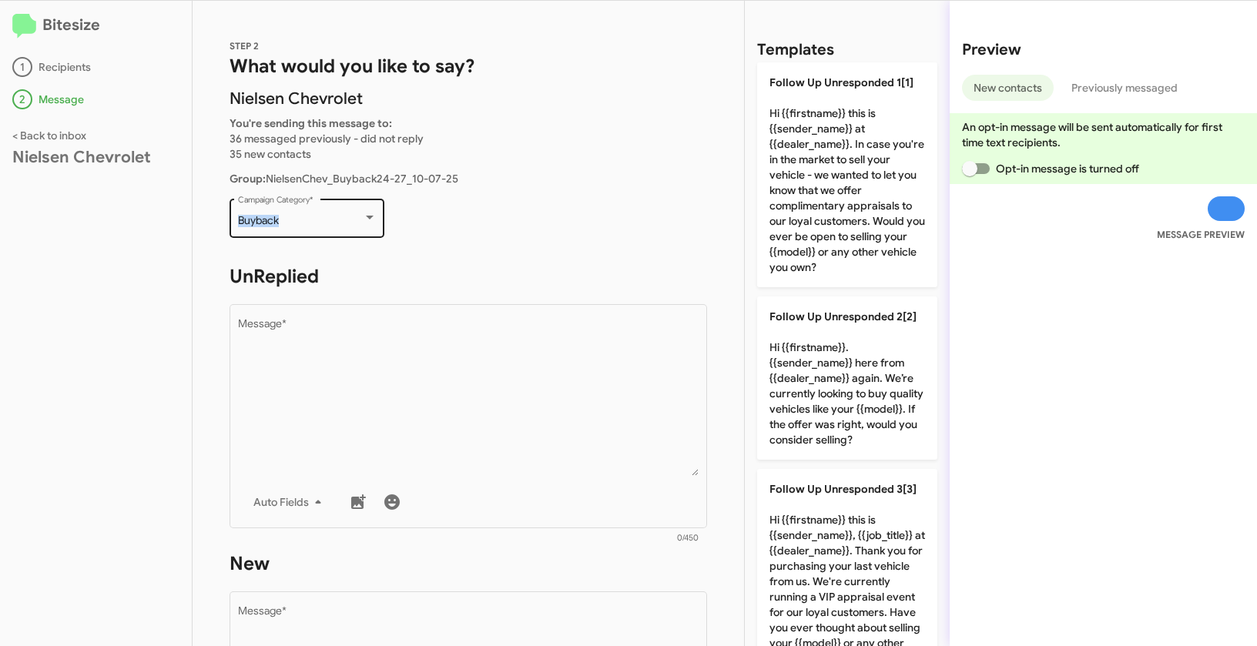
drag, startPoint x: 235, startPoint y: 219, endPoint x: 296, endPoint y: 223, distance: 61.0
click at [296, 223] on div "Buyback Campaign Category *" at bounding box center [306, 217] width 155 height 42
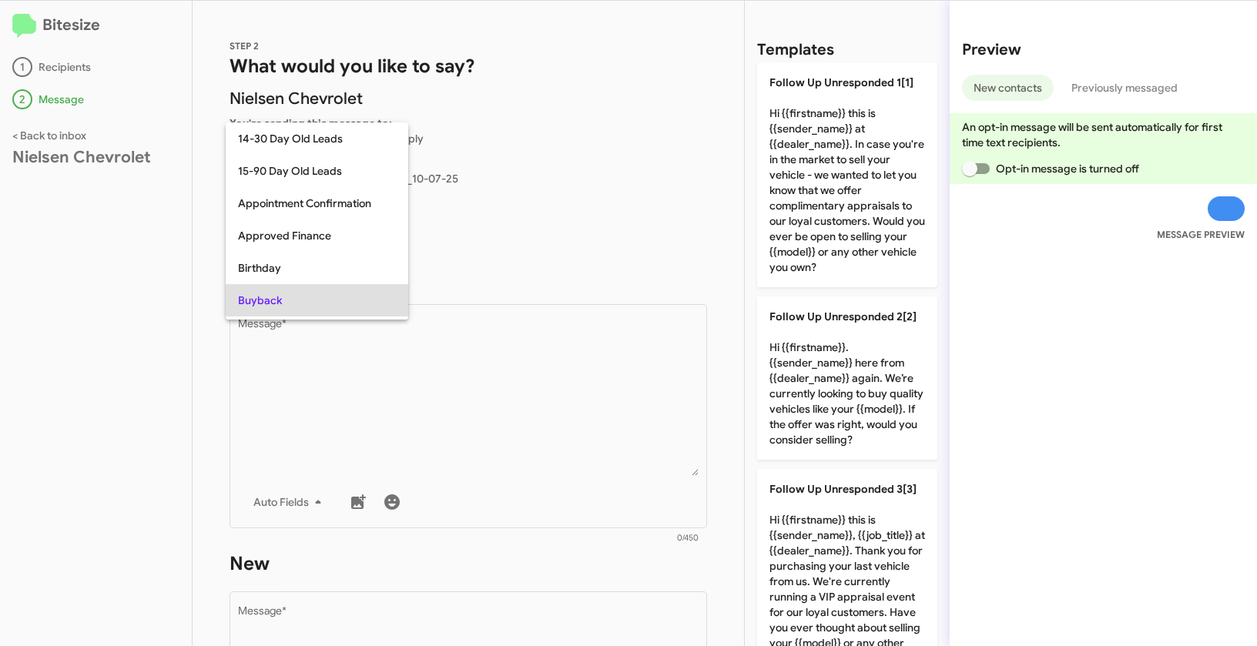
scroll to position [79, 0]
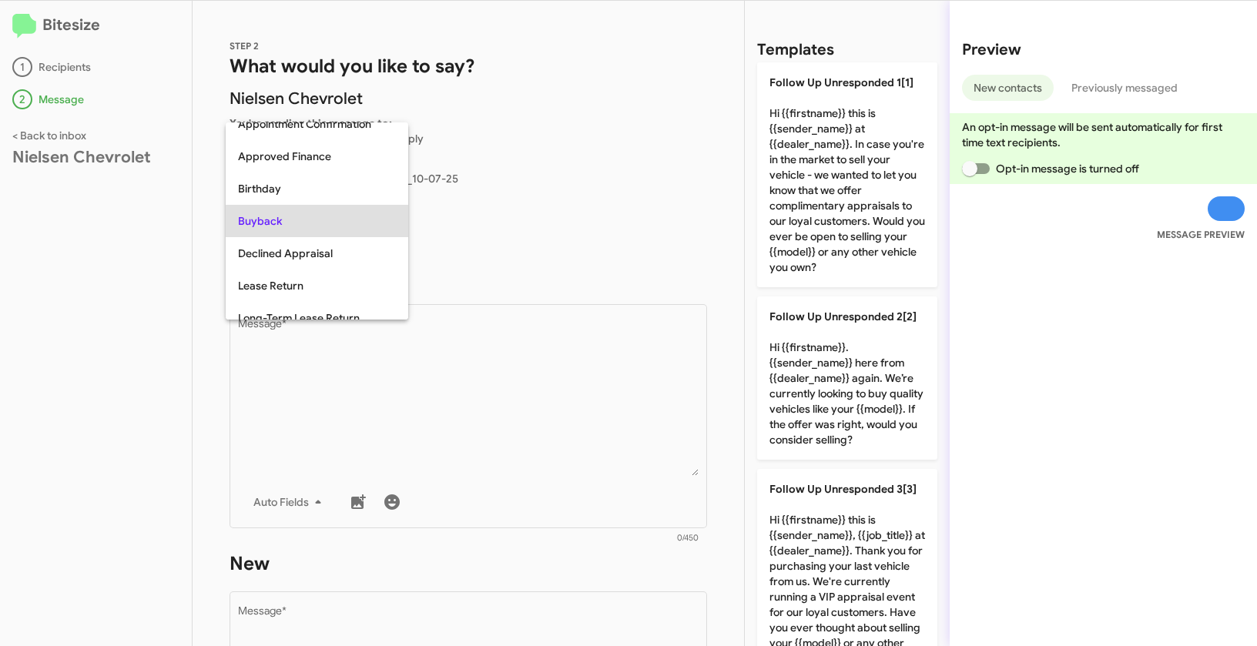
copy span "Buyback"
click at [528, 390] on div at bounding box center [628, 323] width 1257 height 646
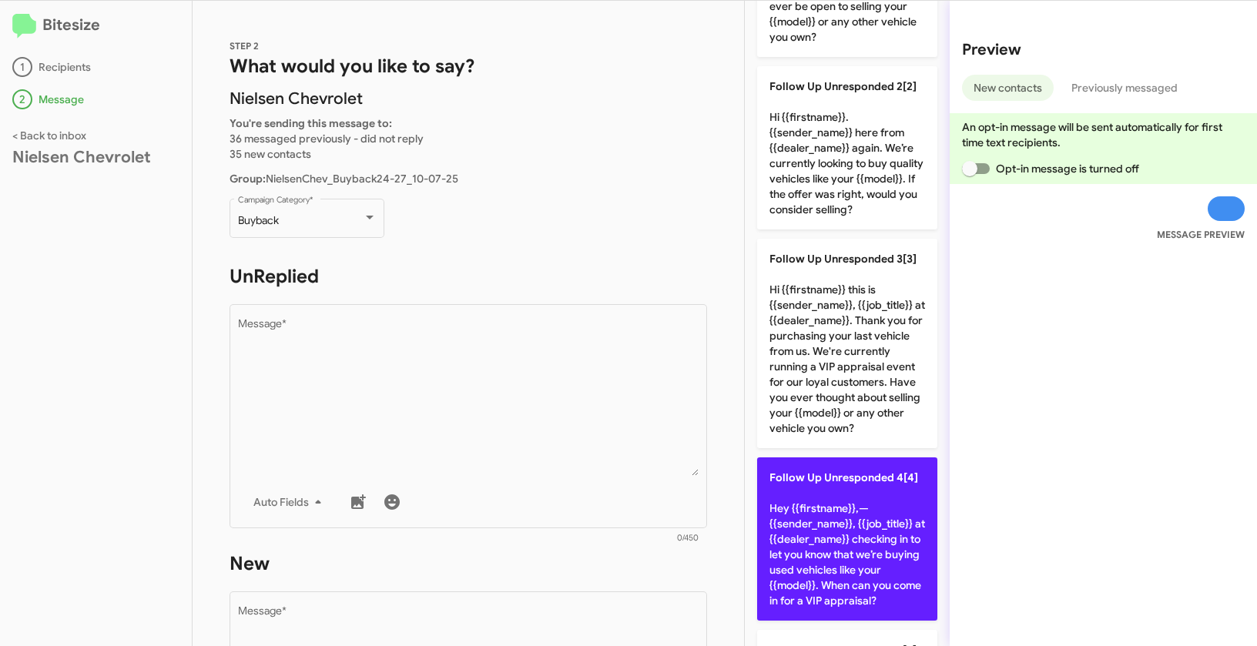
scroll to position [260, 0]
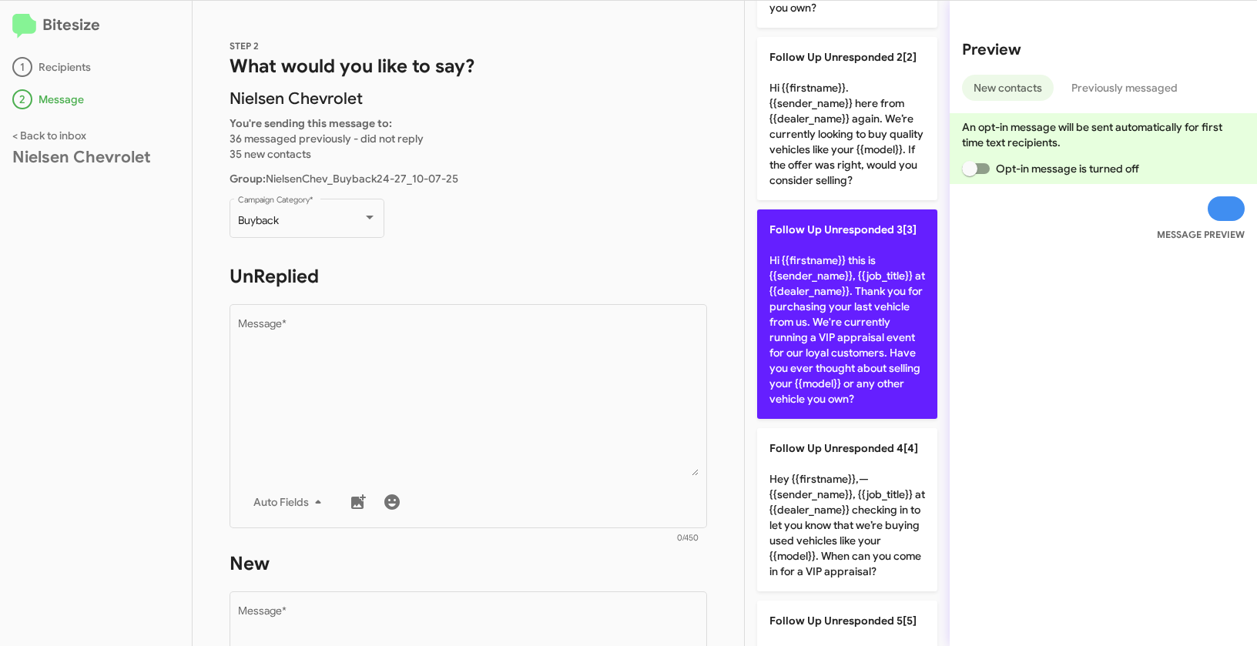
click at [847, 312] on p "Follow Up Unresponded 3[3] Hi {{firstname}} this is {{sender_name}}, {{job_titl…" at bounding box center [847, 313] width 180 height 209
type textarea "Hi {{firstname}} this is {{sender_name}}, {{job_title}} at {{dealer_name}}. Tha…"
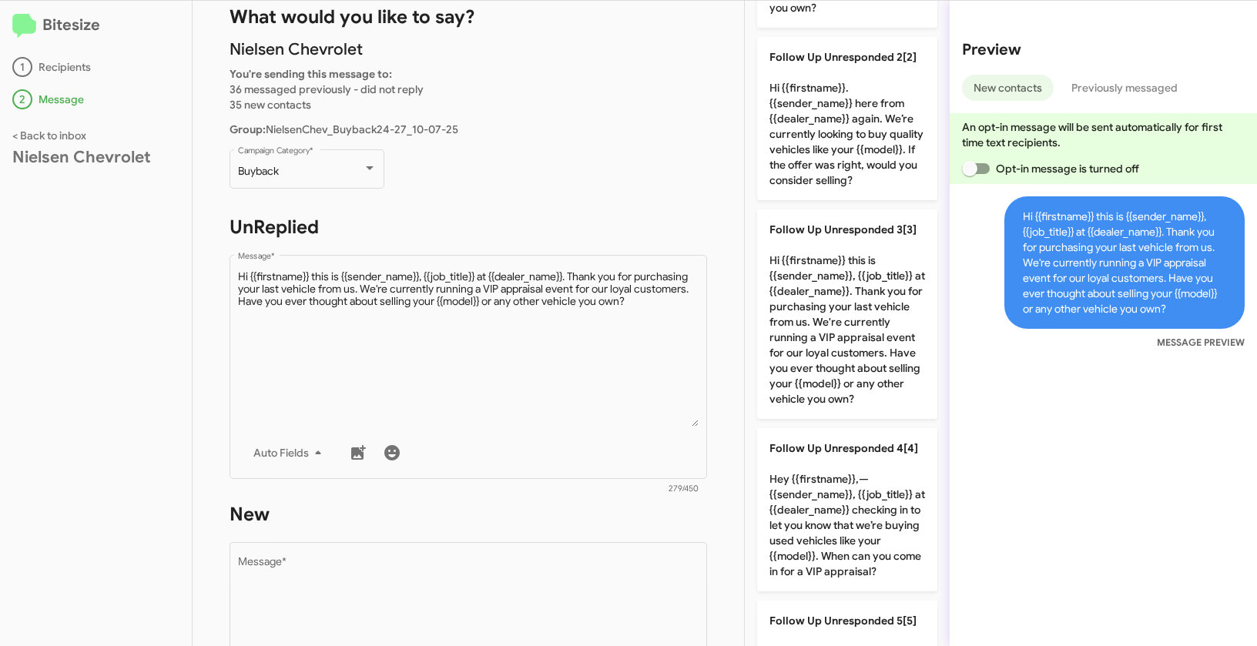
scroll to position [109, 0]
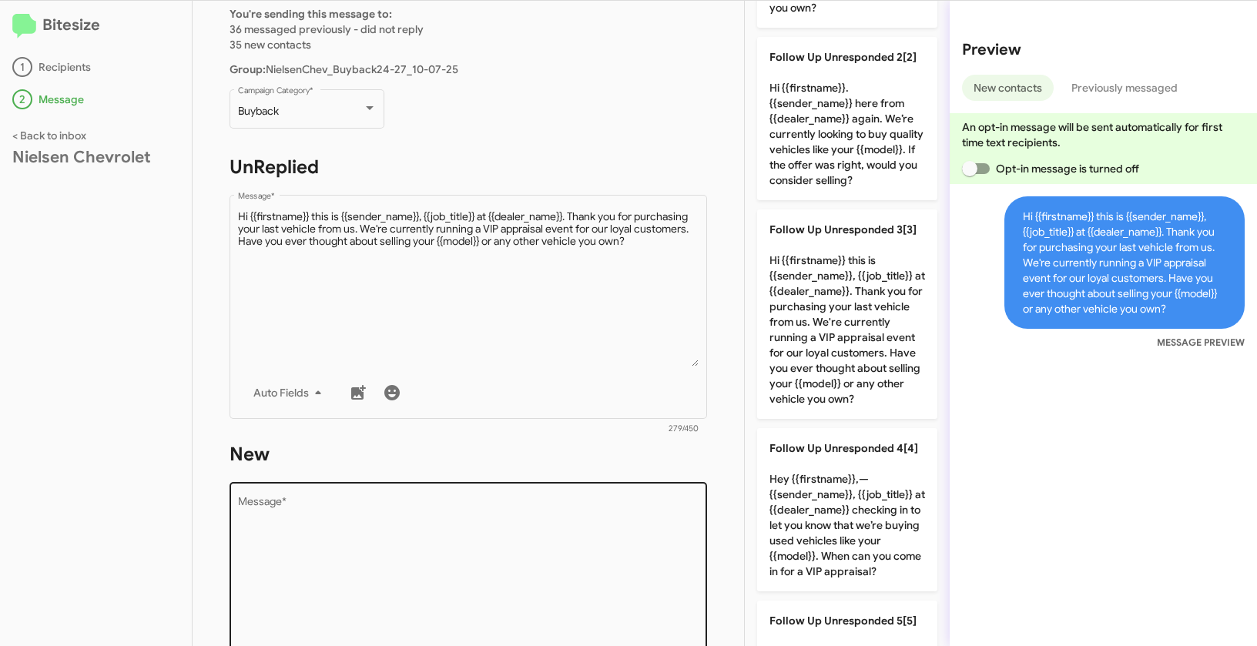
click at [439, 521] on textarea "Message *" at bounding box center [468, 575] width 461 height 157
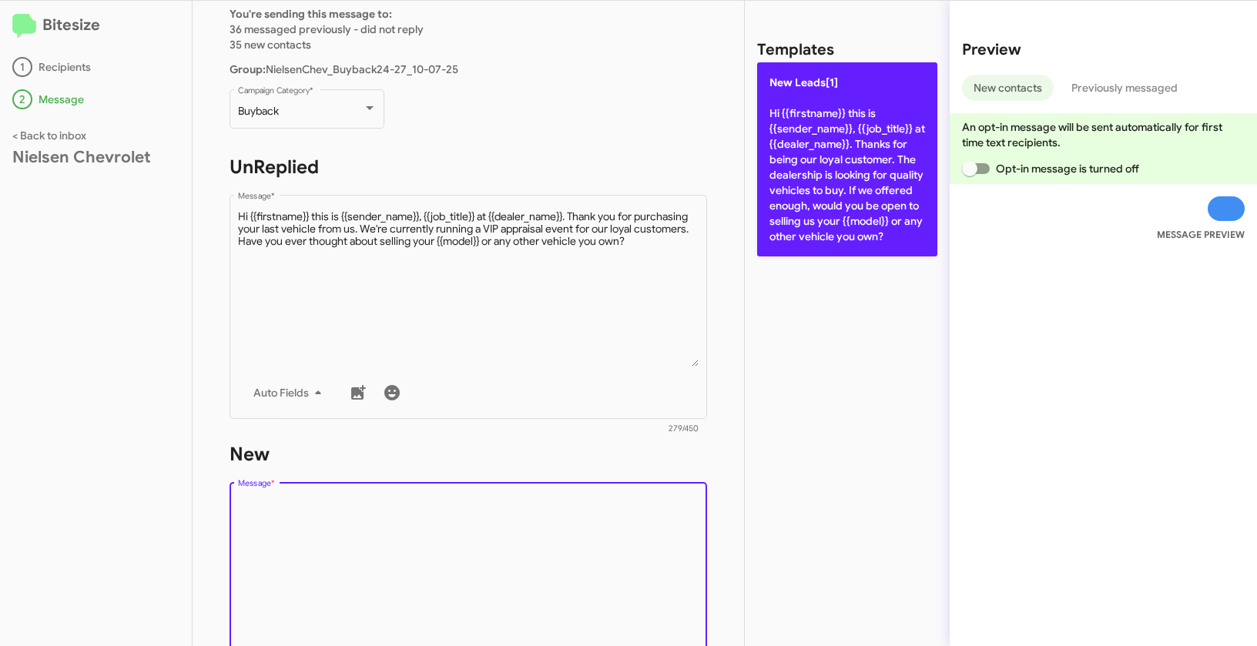
click at [813, 133] on p "New Leads[1] Hi {{firstname}} this is {{sender_name}}, {{job_title}} at {{deale…" at bounding box center [847, 159] width 180 height 194
type textarea "Hi {{firstname}} this is {{sender_name}}, {{job_title}} at {{dealer_name}}. Tha…"
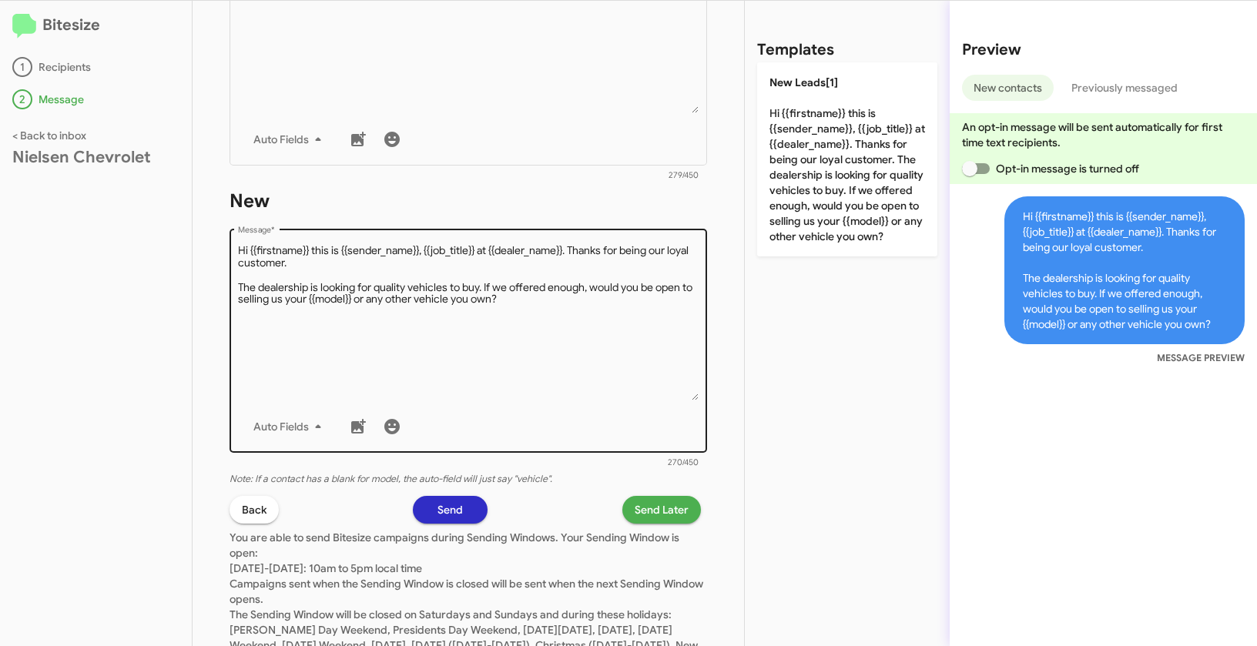
scroll to position [380, 0]
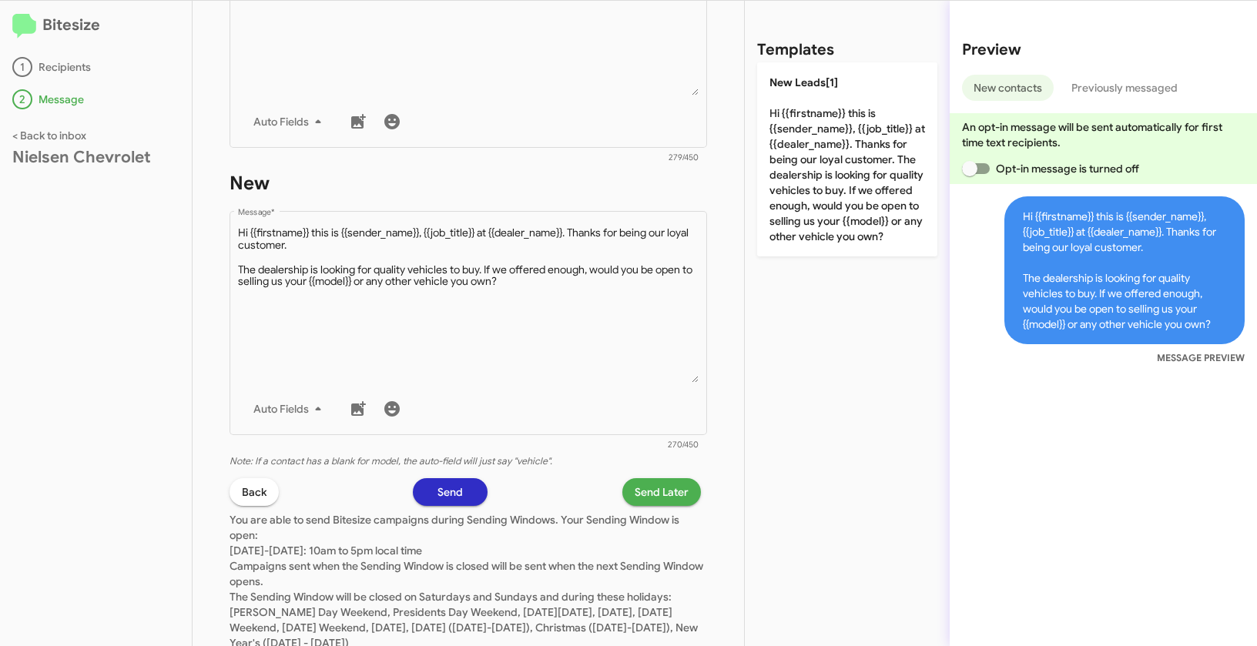
click at [660, 489] on span "Send Later" at bounding box center [662, 492] width 54 height 28
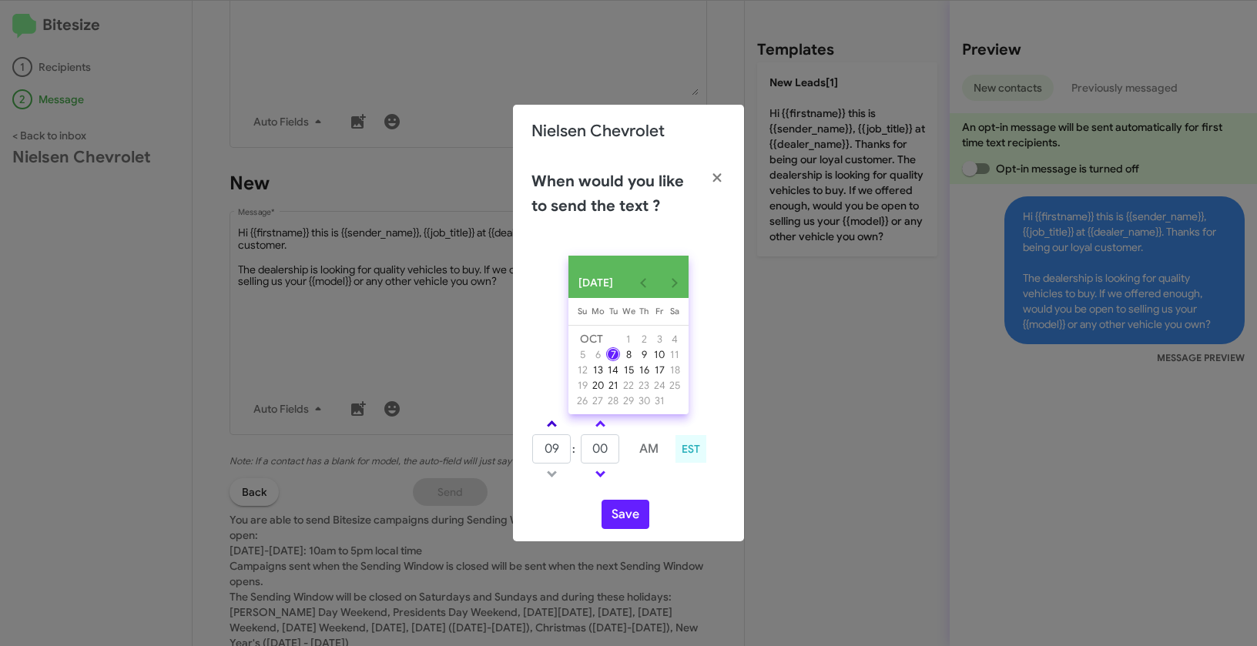
click at [555, 427] on link at bounding box center [551, 424] width 27 height 18
type input "10"
drag, startPoint x: 612, startPoint y: 457, endPoint x: 579, endPoint y: 451, distance: 33.8
click at [579, 451] on tr "10 : 00 AM" at bounding box center [600, 449] width 138 height 31
type input "51"
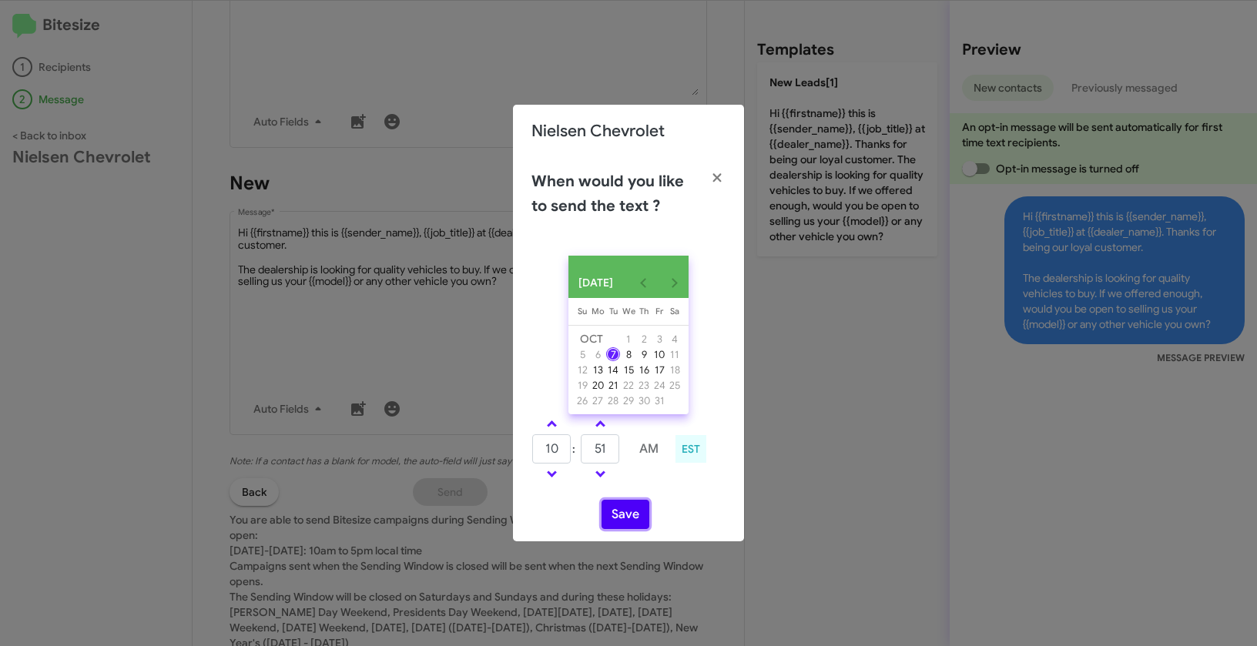
click at [629, 516] on button "Save" at bounding box center [625, 514] width 48 height 29
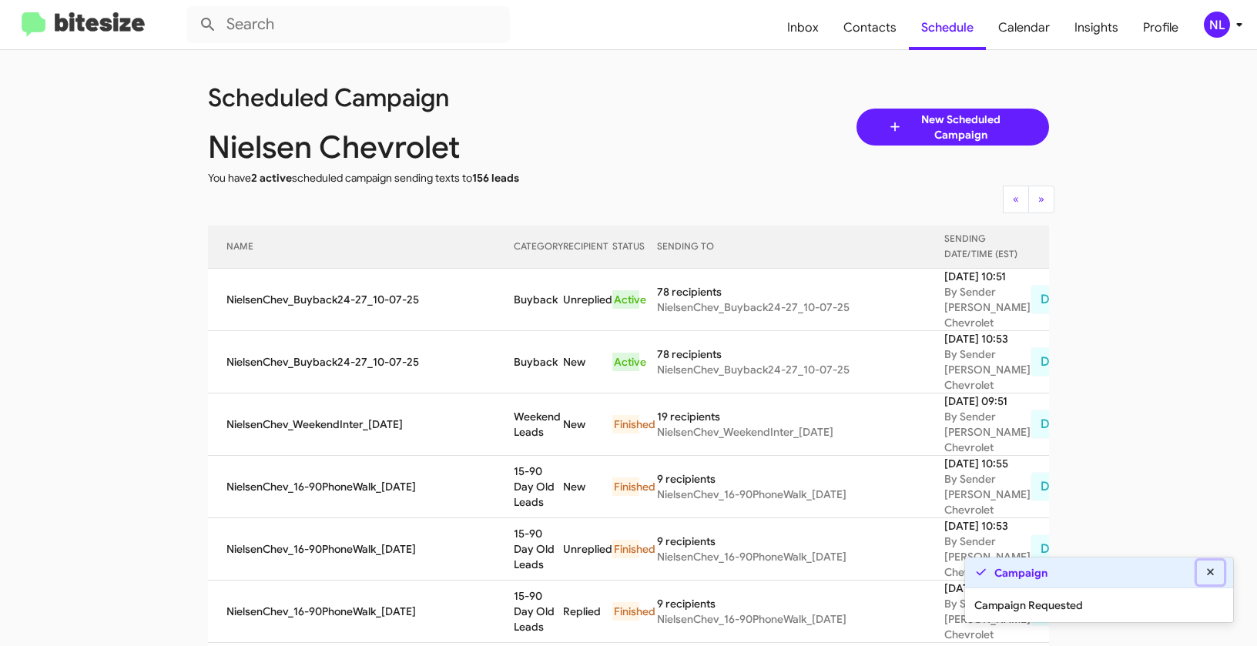
click at [1214, 569] on icon at bounding box center [1211, 572] width 14 height 11
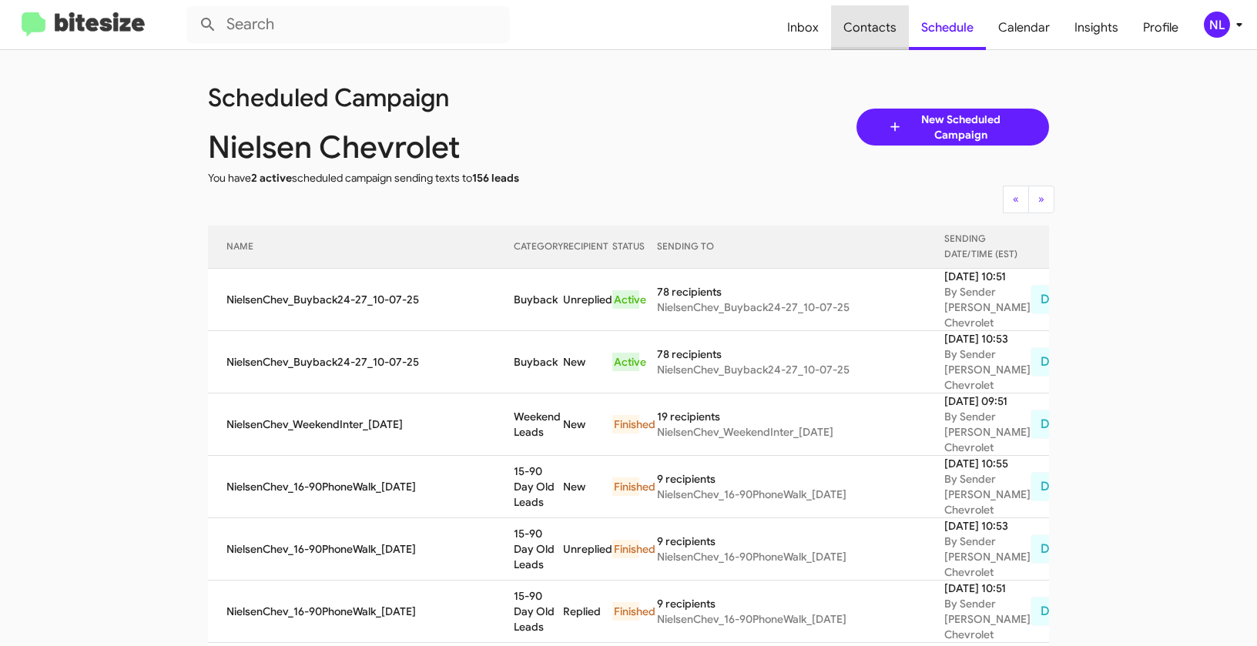
click at [880, 25] on span "Contacts" at bounding box center [870, 27] width 78 height 45
type input "in:groups"
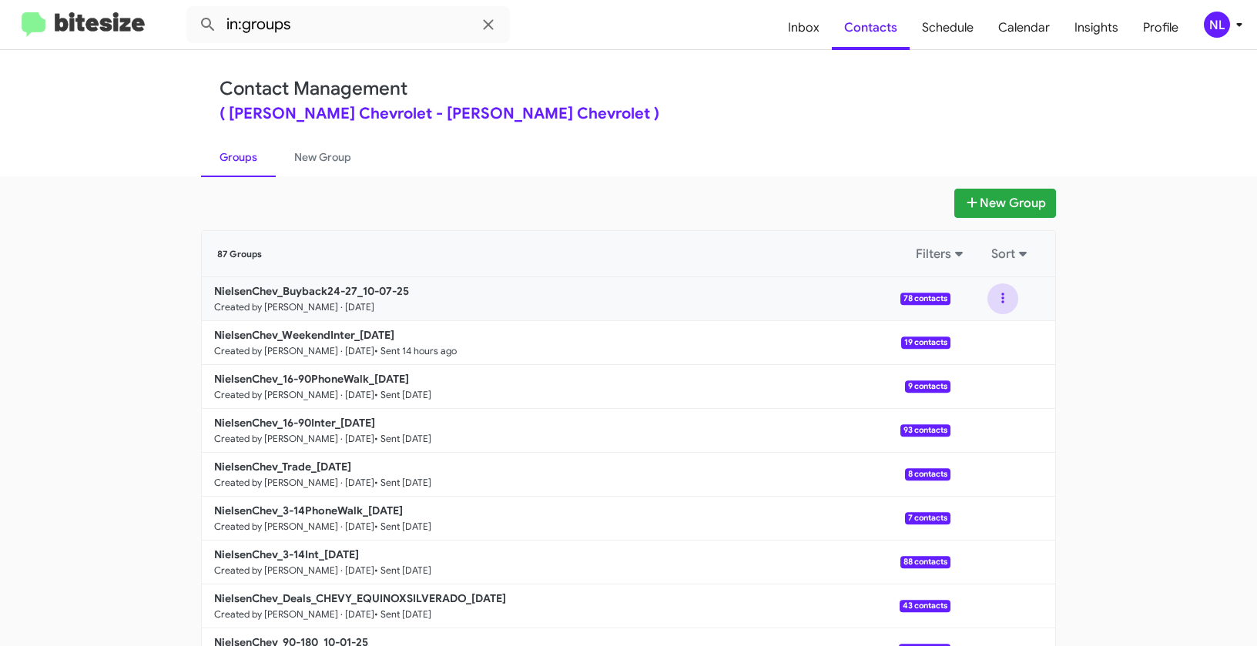
click at [991, 294] on button at bounding box center [1002, 298] width 31 height 31
click at [974, 334] on button "View contacts" at bounding box center [956, 340] width 123 height 37
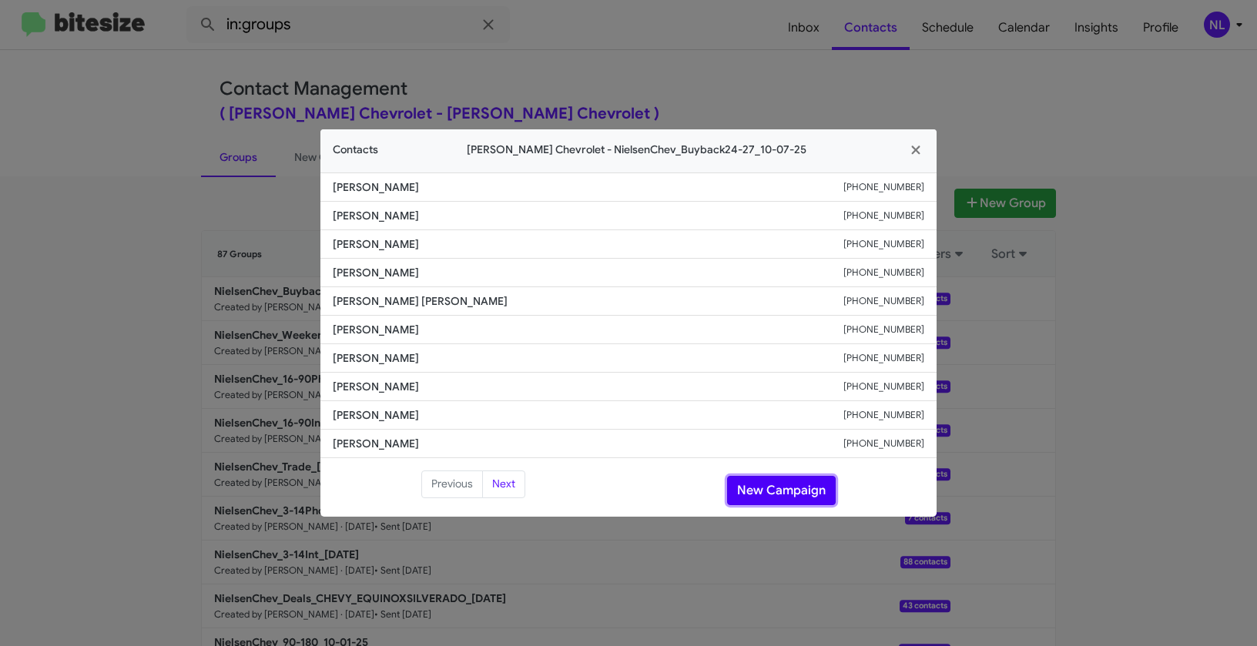
click at [749, 495] on button "New Campaign" at bounding box center [781, 490] width 109 height 29
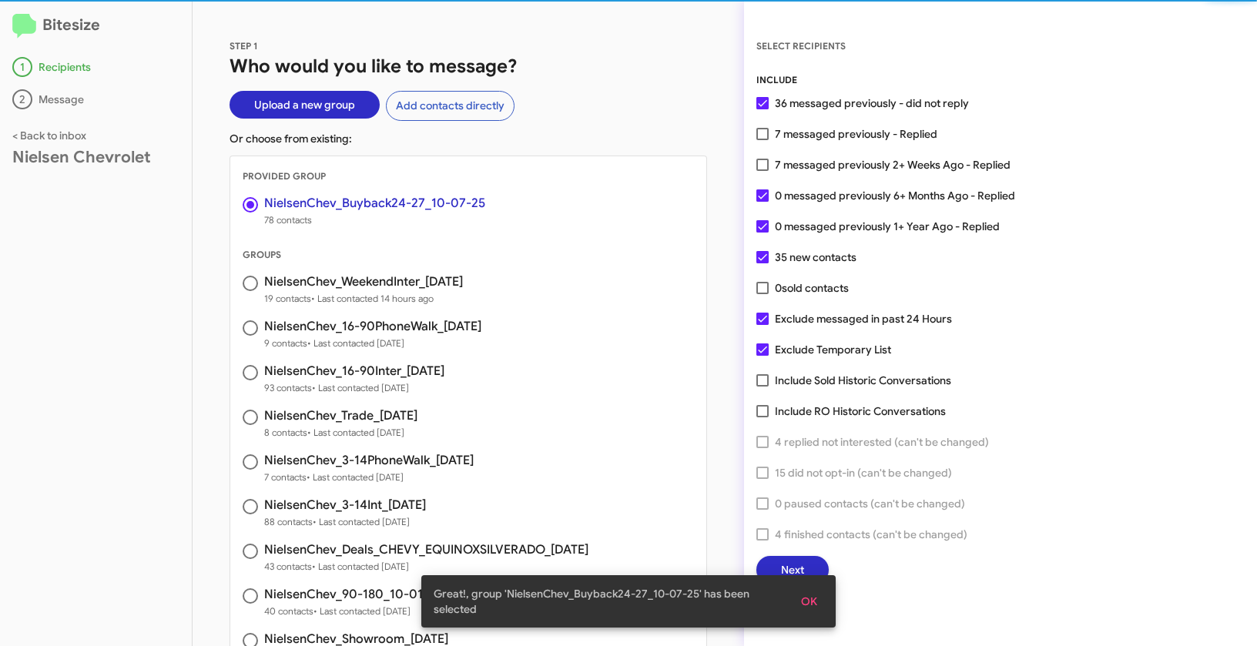
click at [827, 602] on button "OK" at bounding box center [809, 602] width 41 height 28
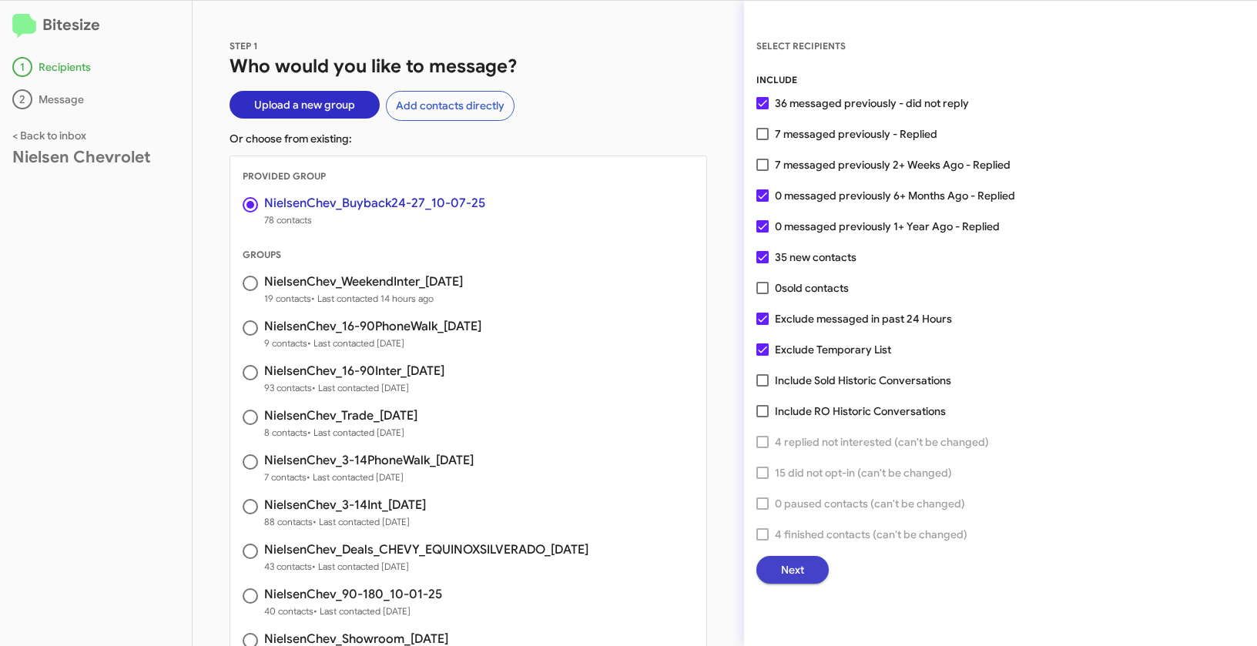
click at [806, 575] on button "Next" at bounding box center [792, 570] width 72 height 28
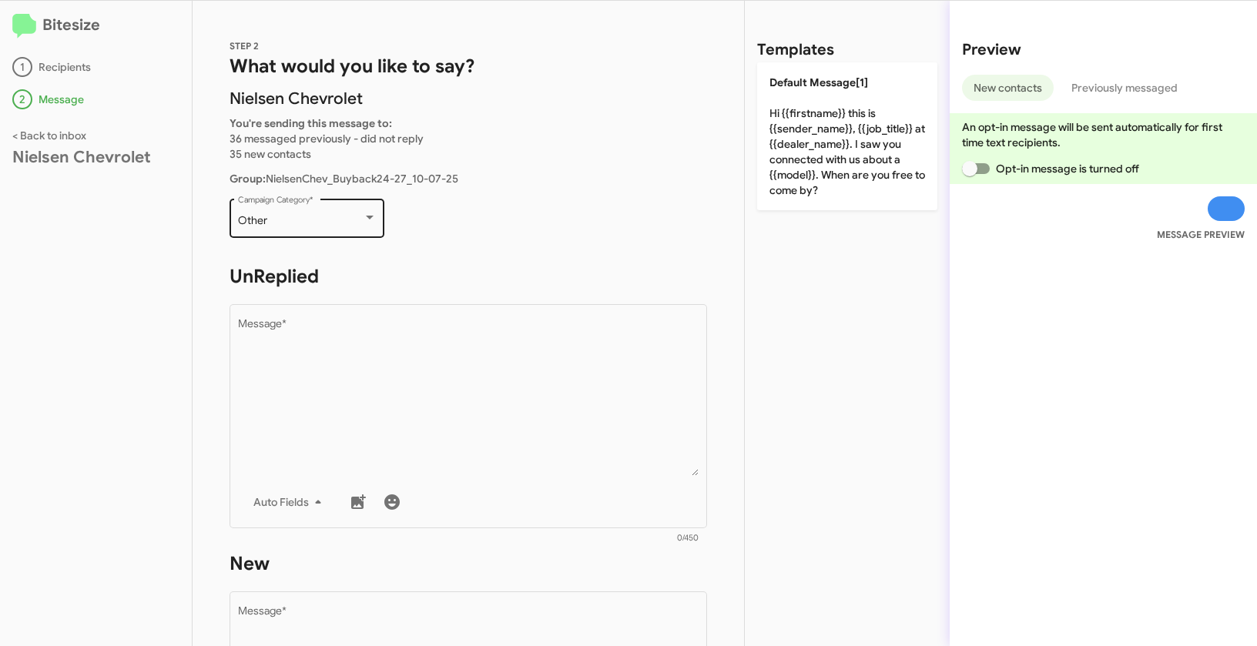
click at [291, 226] on div "Other" at bounding box center [300, 221] width 125 height 12
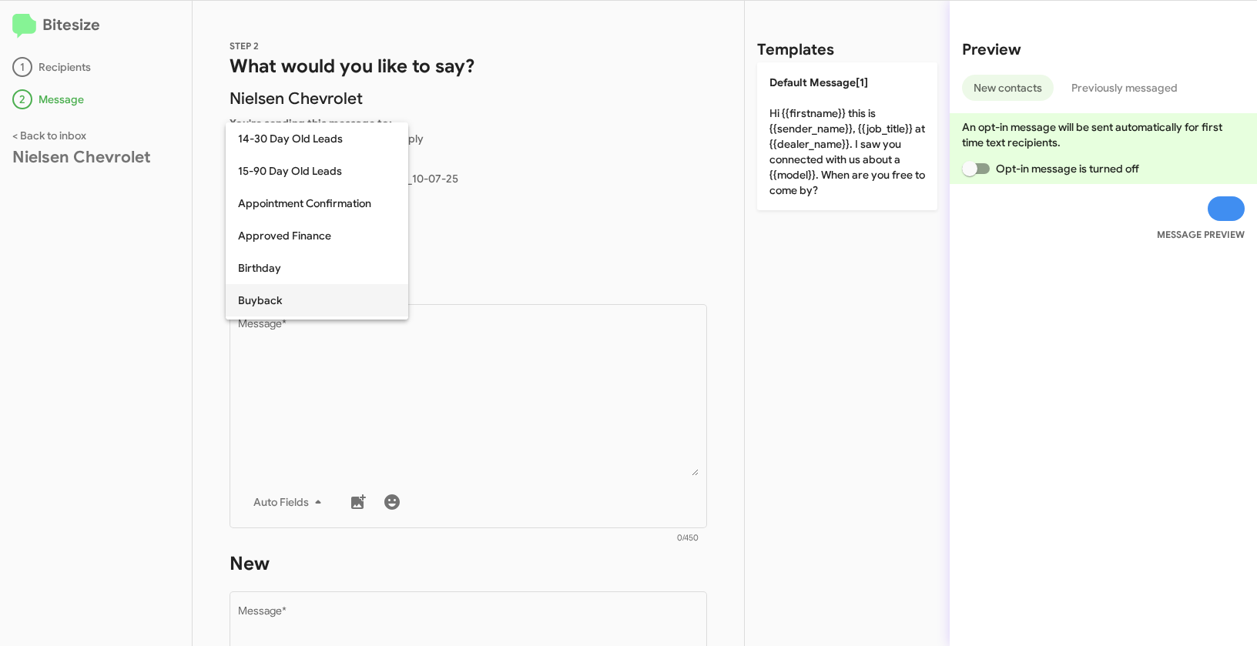
click at [284, 300] on span "Buyback" at bounding box center [317, 300] width 158 height 32
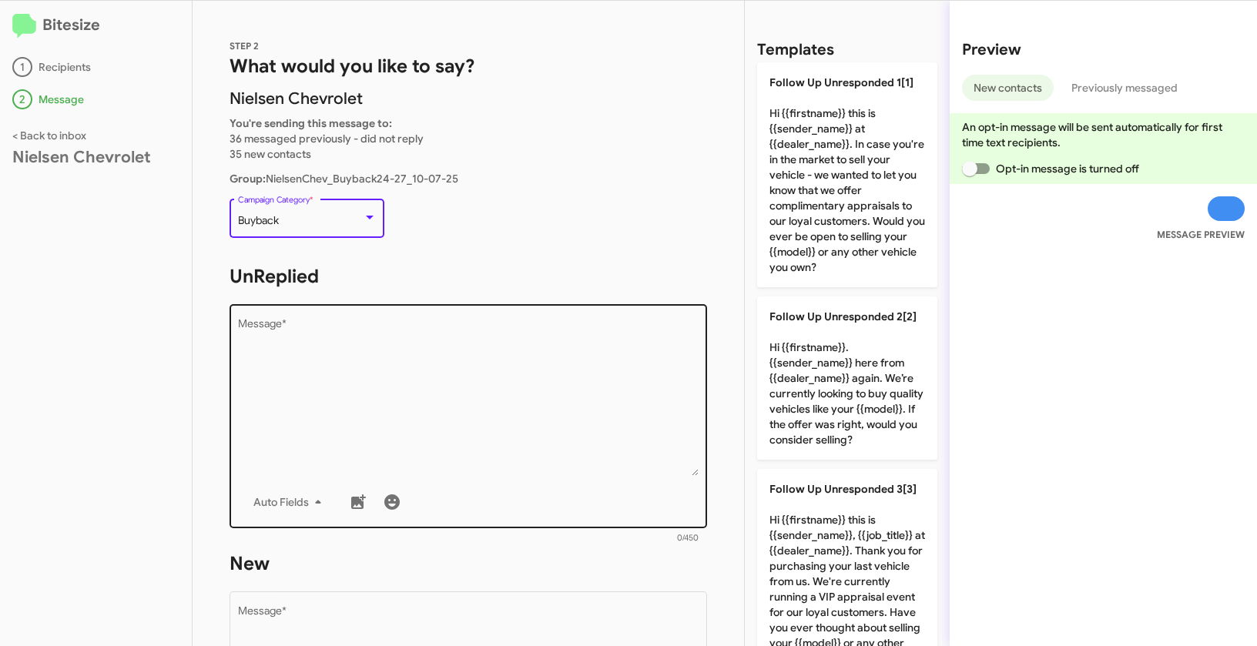
click at [467, 391] on textarea "Message *" at bounding box center [468, 397] width 461 height 157
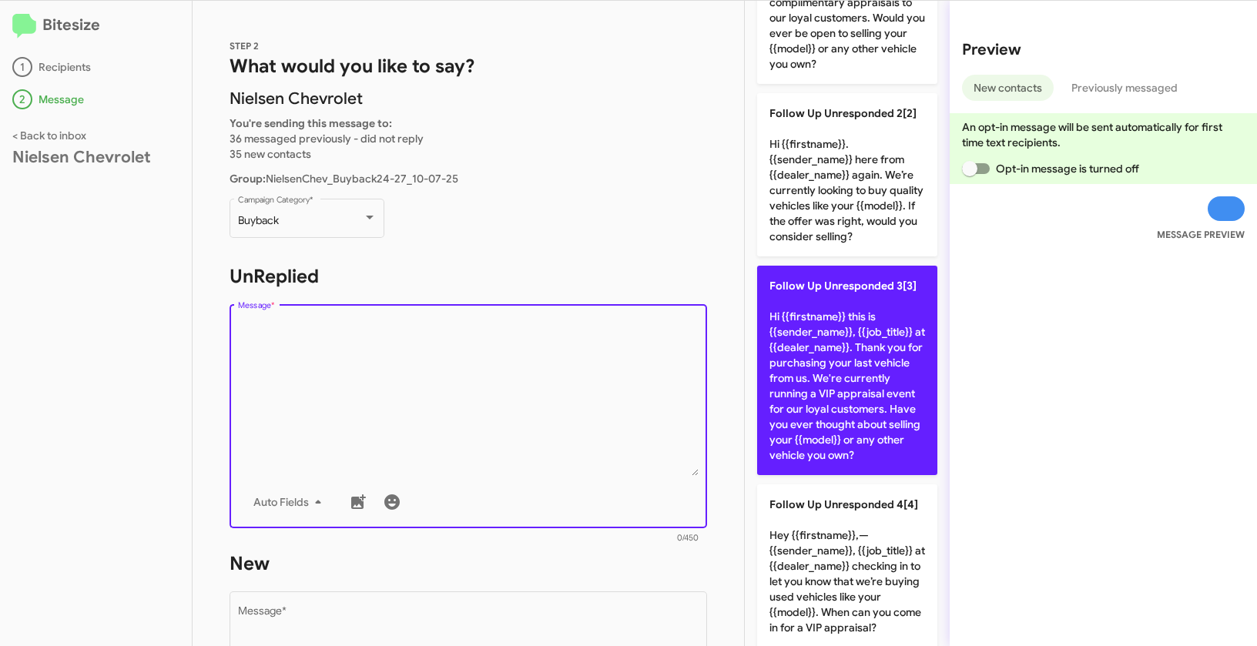
scroll to position [206, 0]
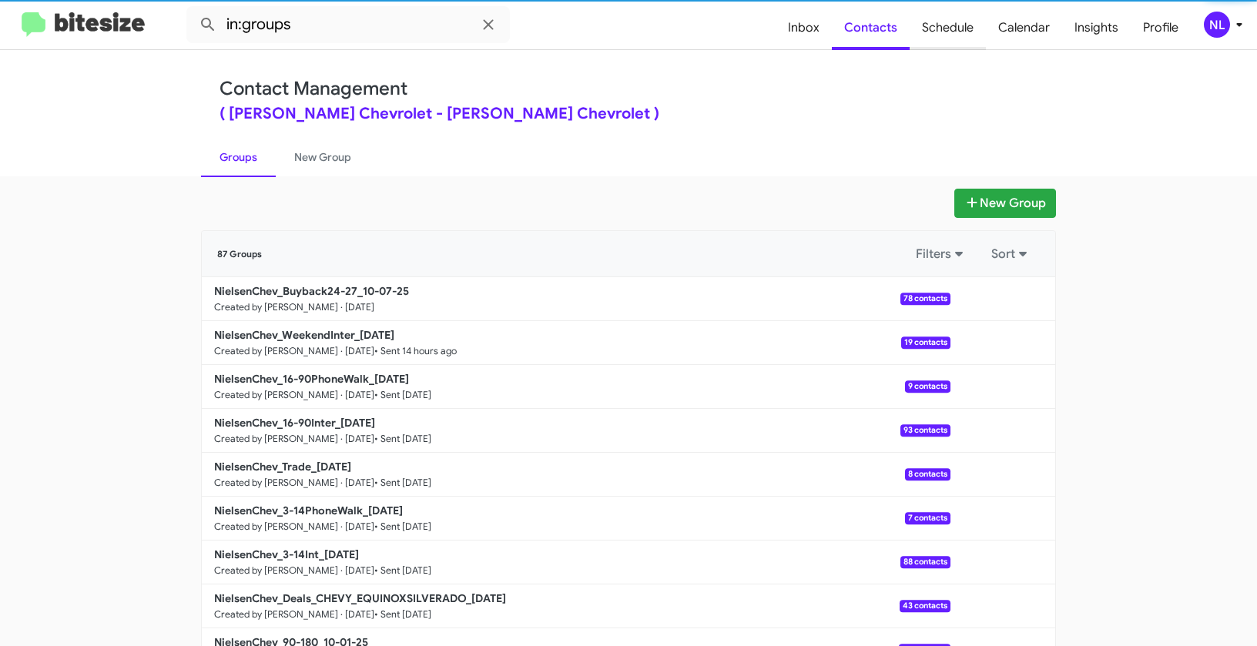
click at [952, 22] on span "Schedule" at bounding box center [947, 27] width 76 height 45
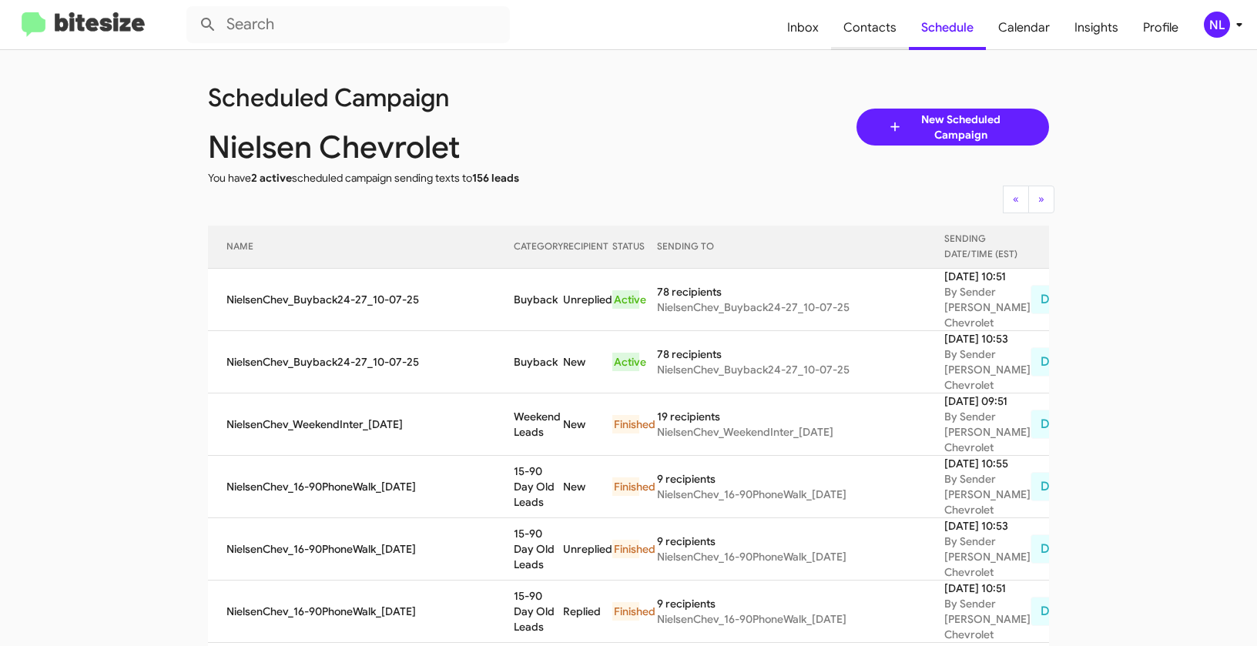
click at [862, 32] on span "Contacts" at bounding box center [870, 27] width 78 height 45
type input "in:groups"
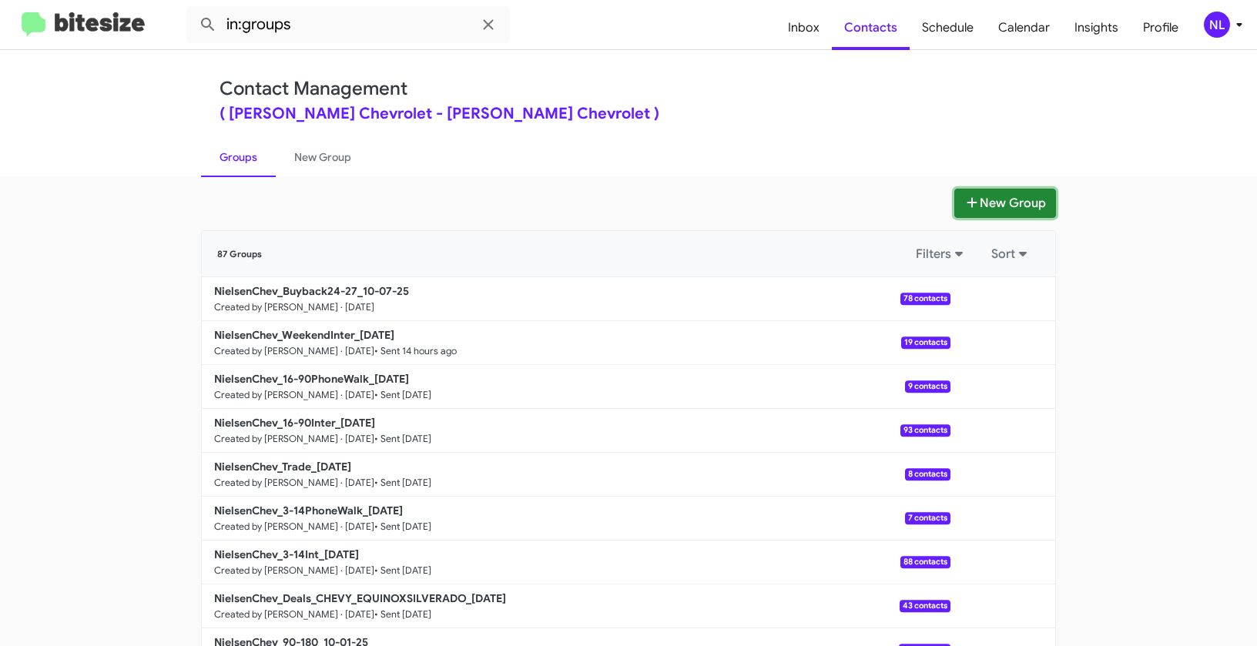
click at [1006, 208] on button "New Group" at bounding box center [1005, 203] width 102 height 29
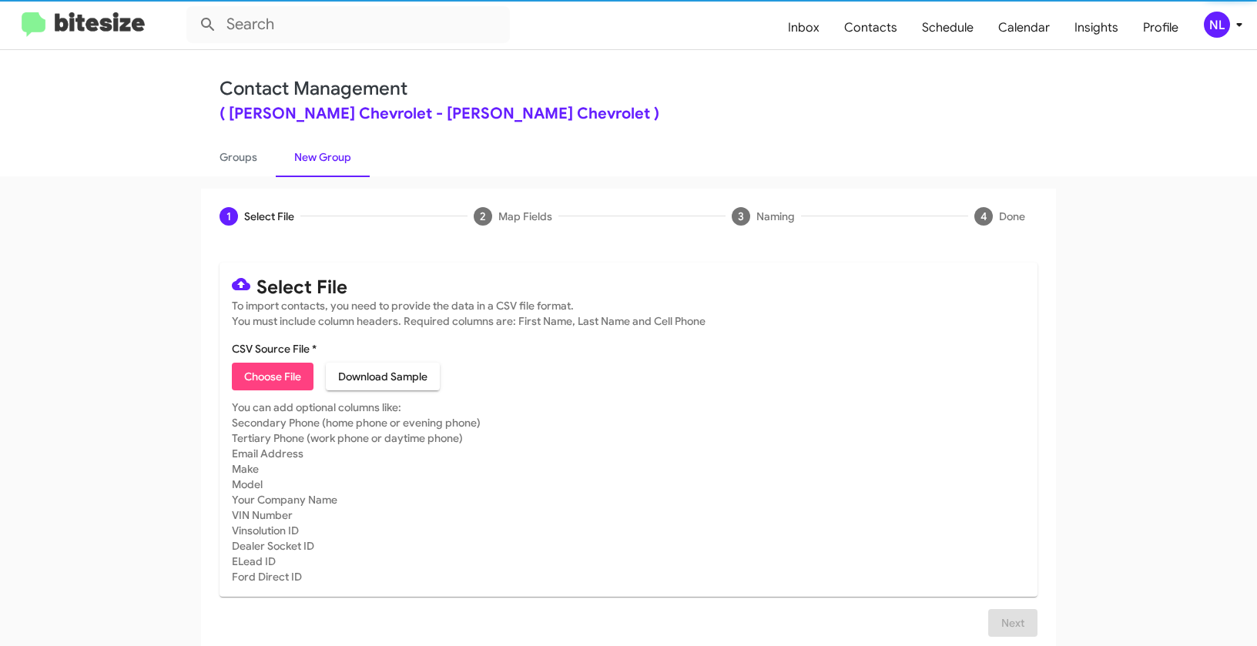
click at [283, 379] on span "Choose File" at bounding box center [272, 377] width 57 height 28
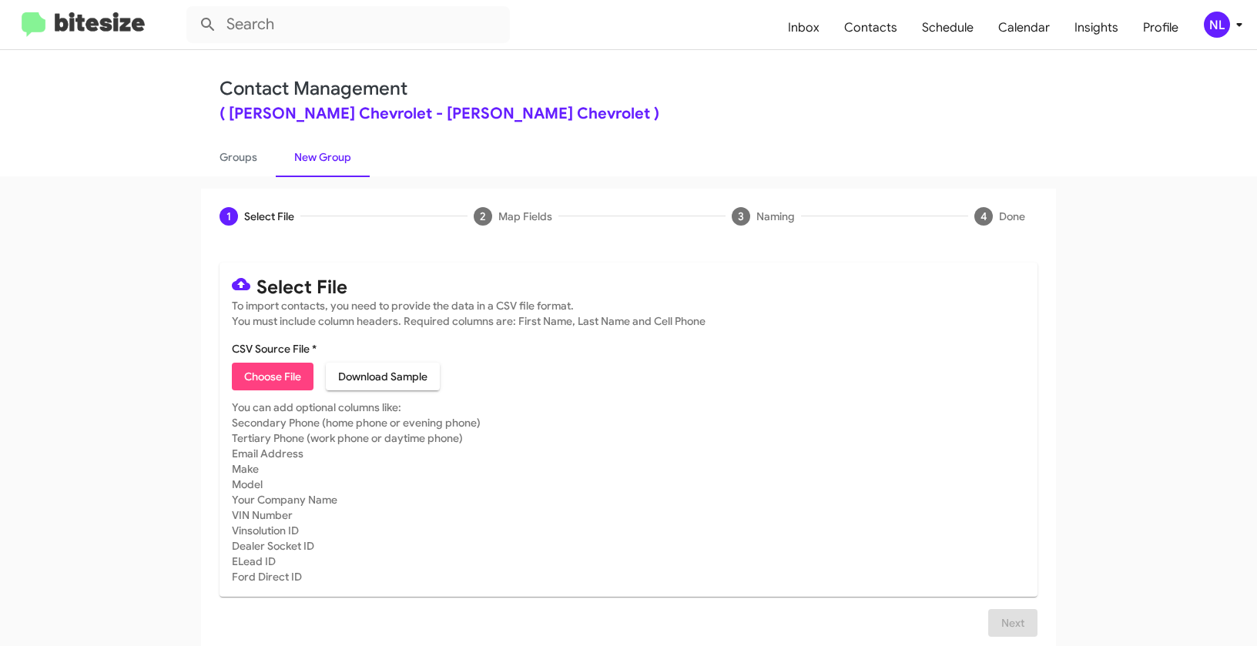
type input "NielsenChev_Showroom_10-07-25"
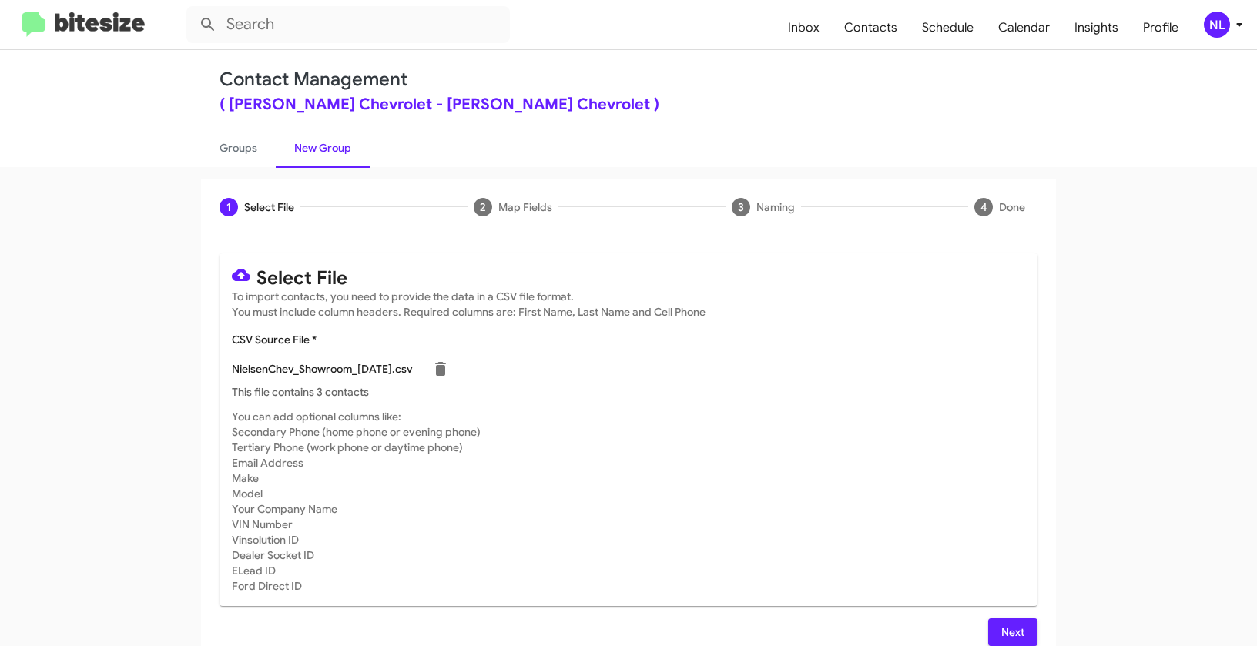
scroll to position [28, 0]
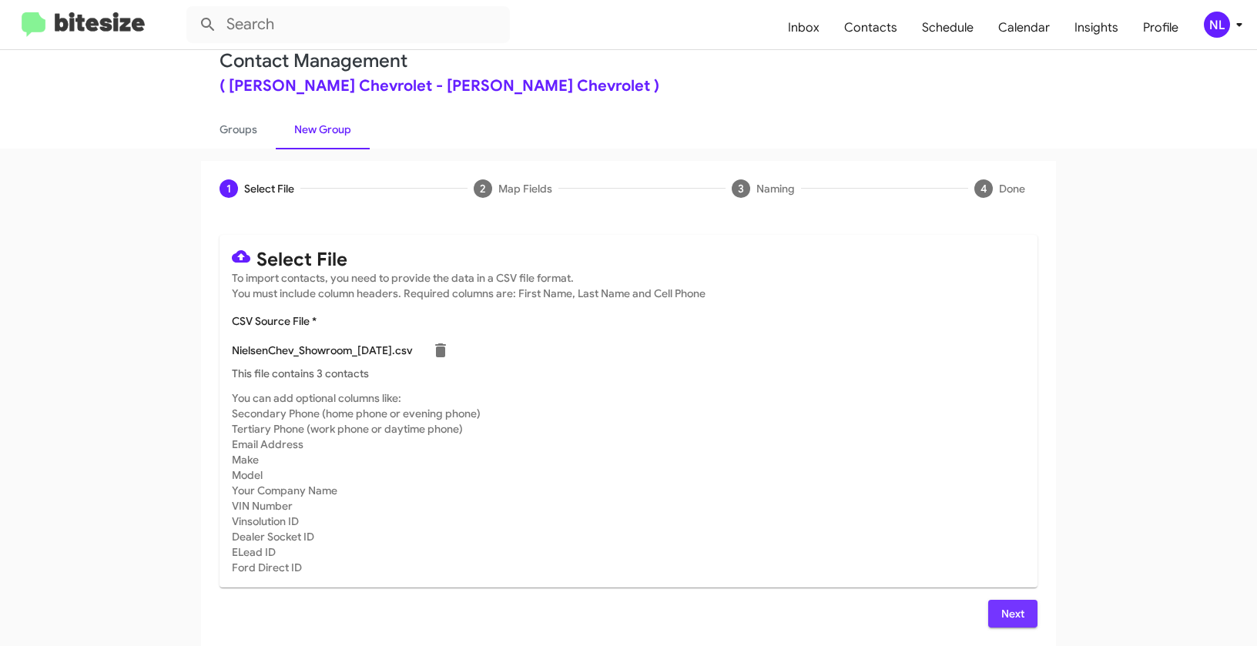
click at [1009, 615] on span "Next" at bounding box center [1012, 614] width 25 height 28
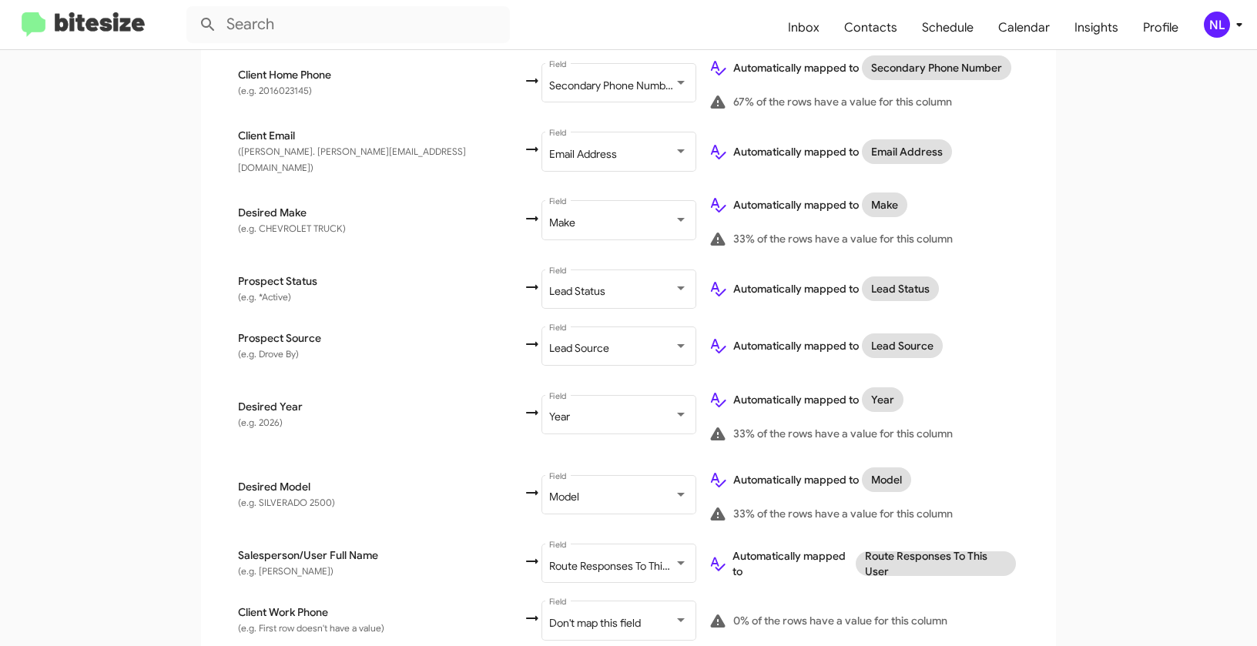
scroll to position [638, 0]
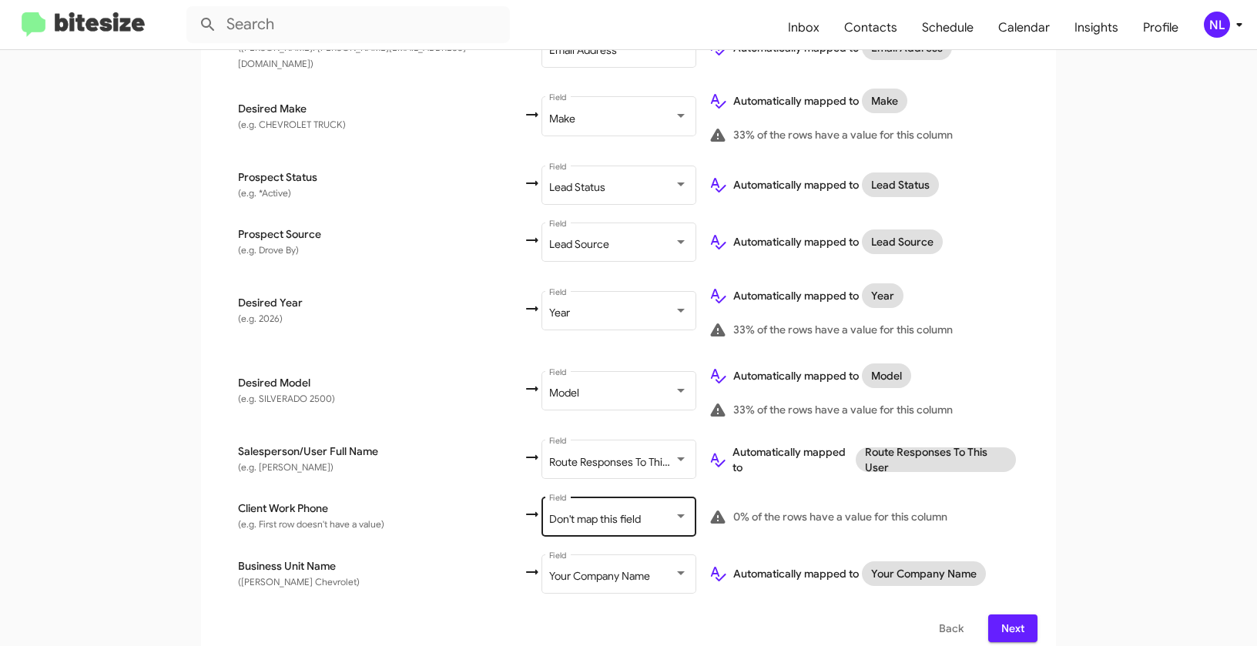
click at [549, 512] on span "Don't map this field" at bounding box center [595, 519] width 92 height 14
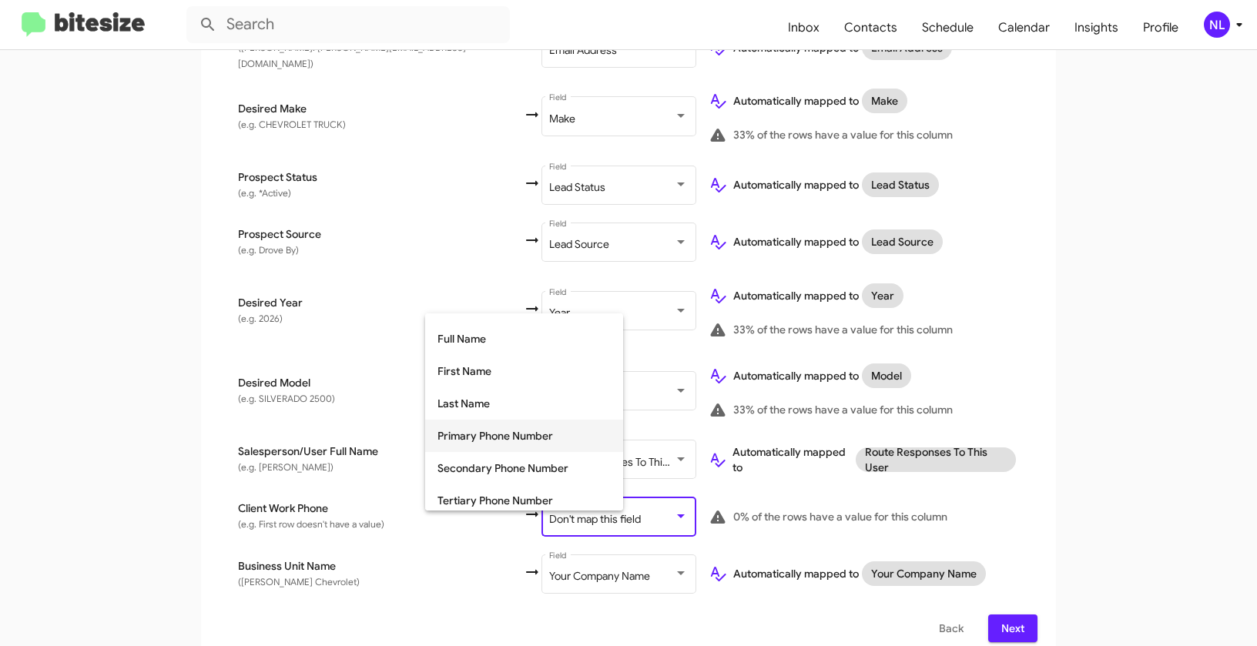
scroll to position [111, 0]
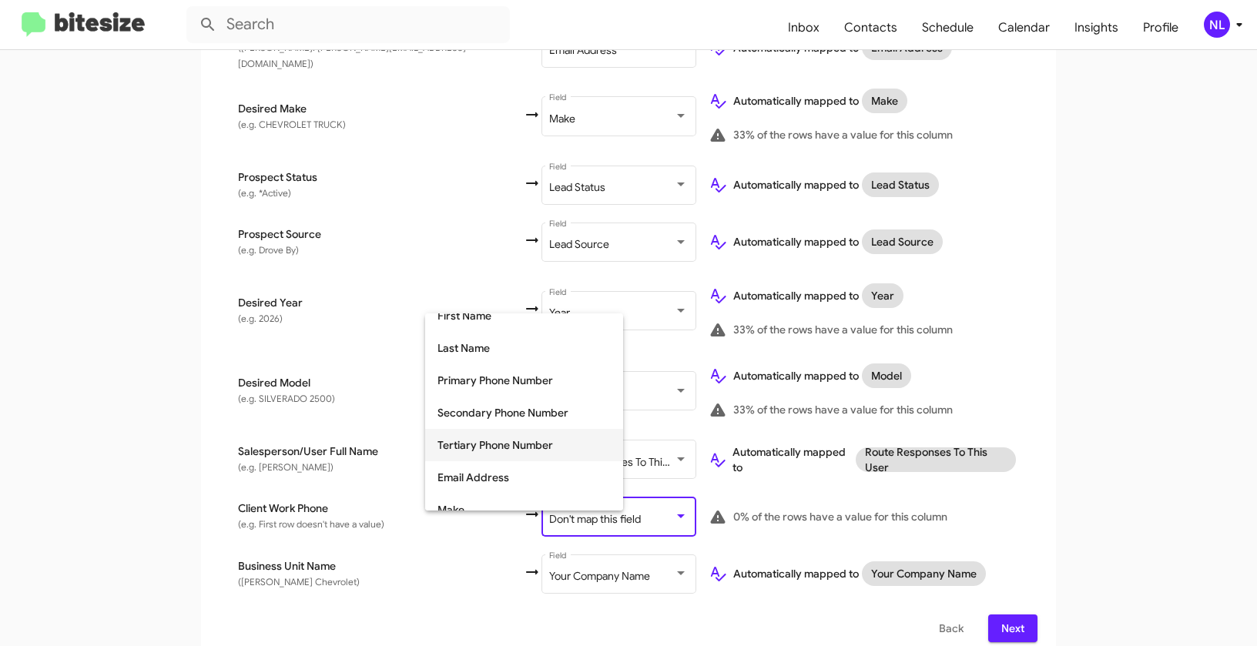
click at [490, 450] on span "Tertiary Phone Number" at bounding box center [523, 445] width 173 height 32
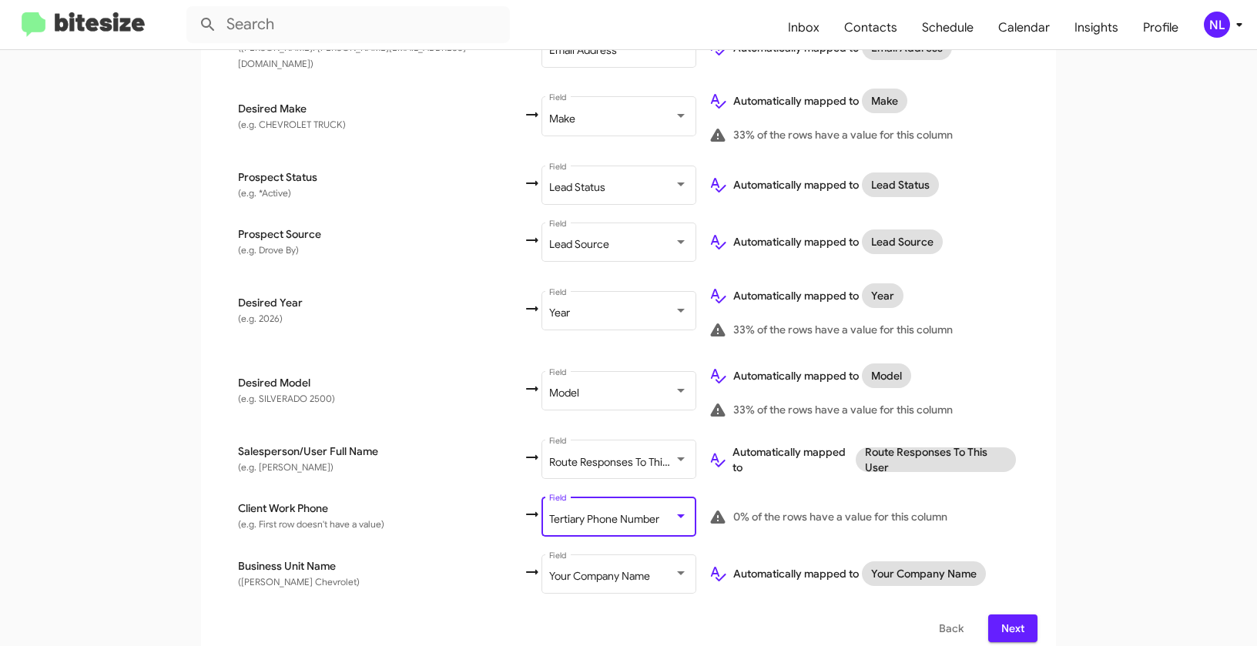
click at [1108, 384] on app-new-group "Select File 2 Map Fields 3 Naming 4 Done Select File To import contacts, you ne…" at bounding box center [628, 105] width 1257 height 1111
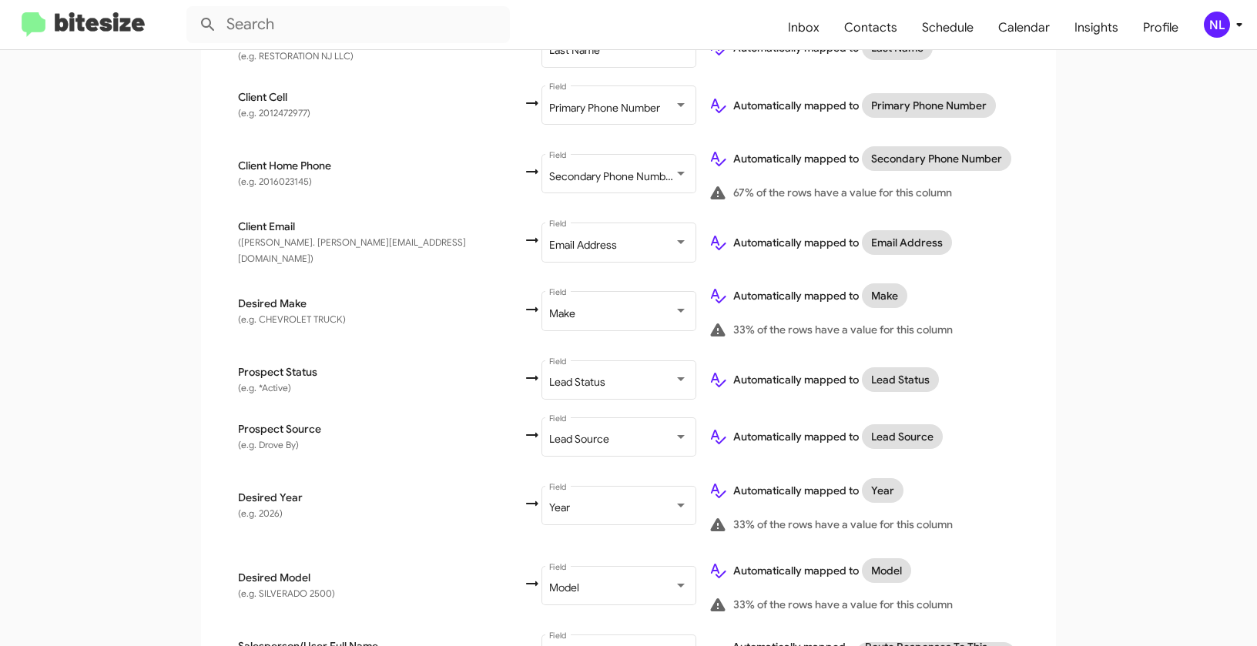
scroll to position [638, 0]
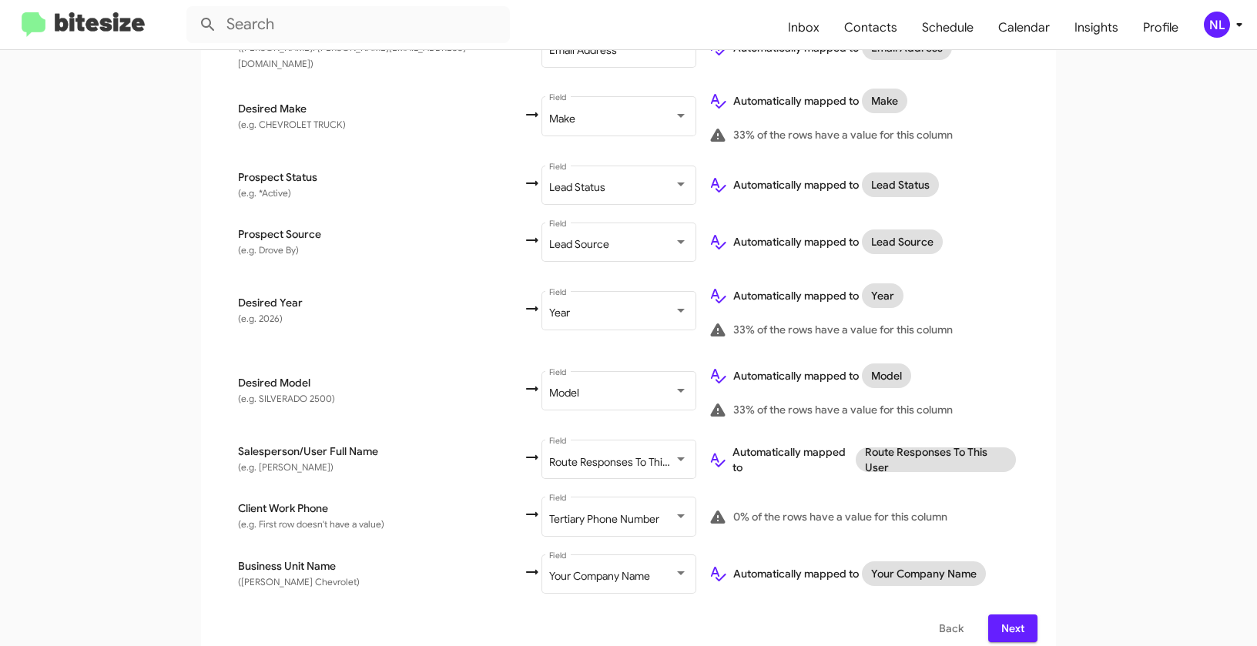
click at [1020, 615] on button "Next" at bounding box center [1012, 629] width 49 height 28
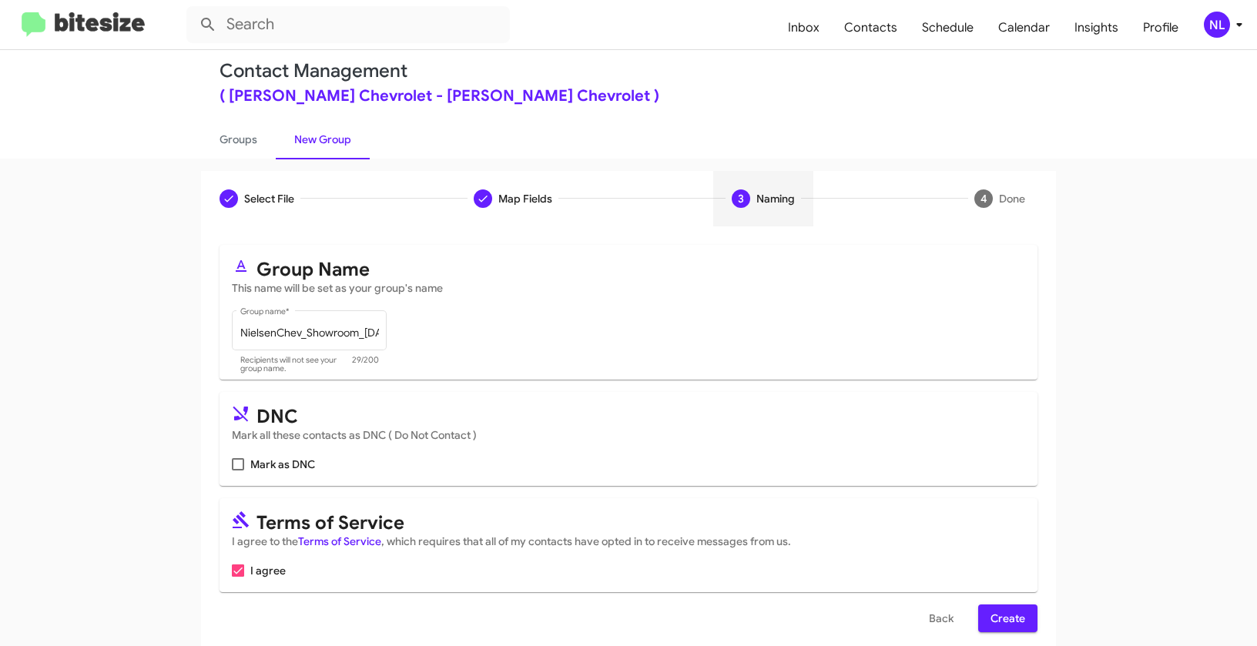
scroll to position [35, 0]
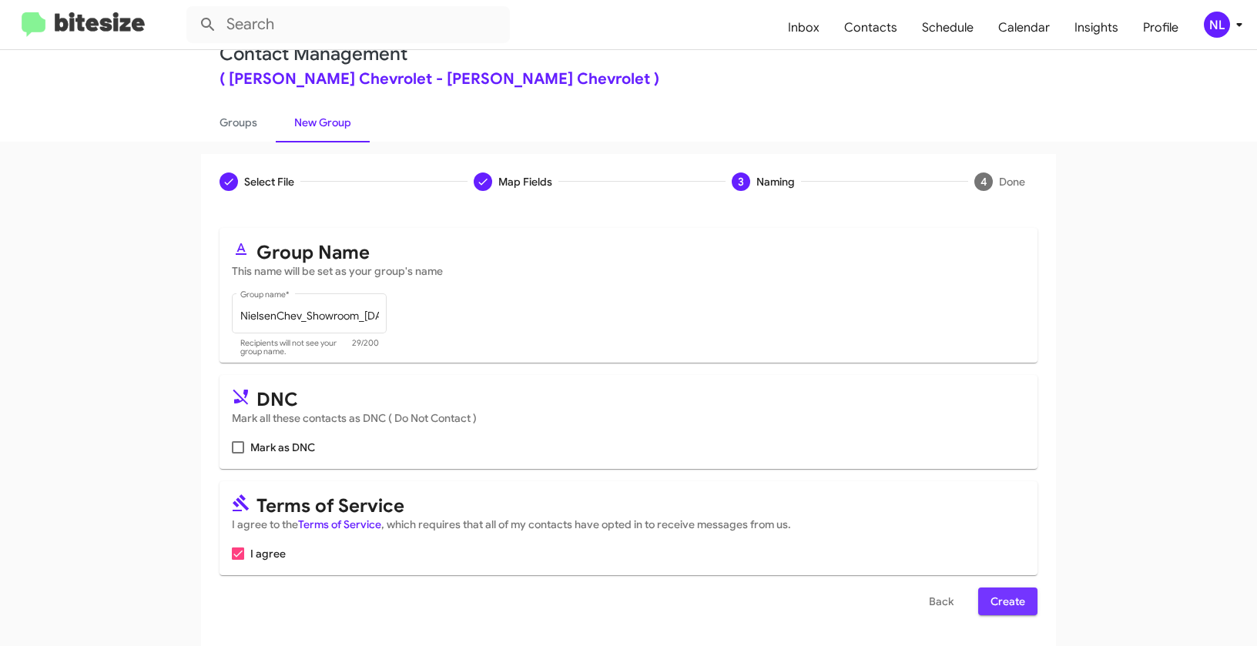
click at [1004, 595] on span "Create" at bounding box center [1007, 602] width 35 height 28
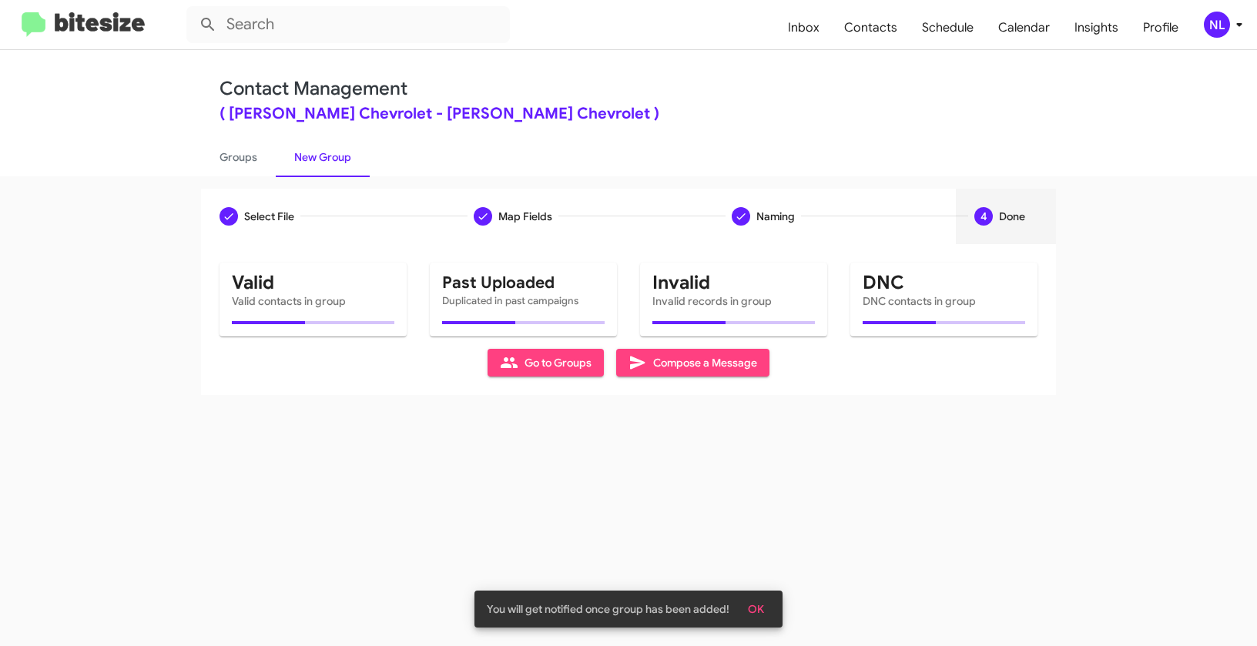
drag, startPoint x: 759, startPoint y: 606, endPoint x: 767, endPoint y: 588, distance: 19.3
click at [759, 606] on span "OK" at bounding box center [756, 609] width 16 height 28
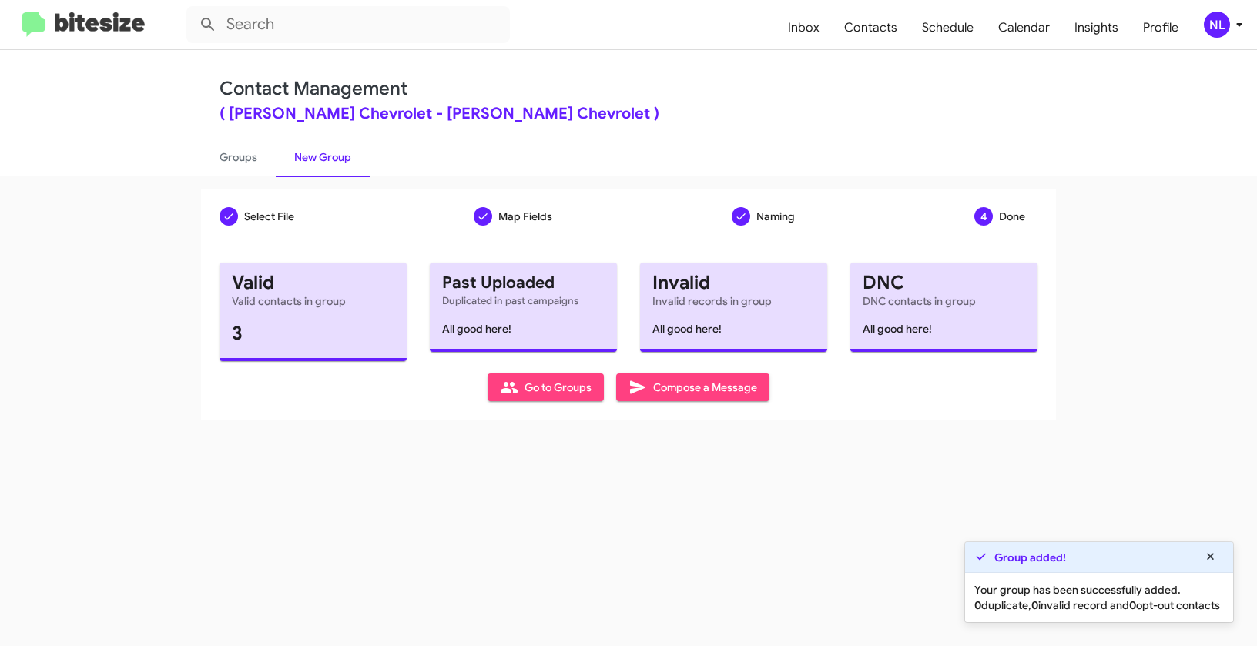
click at [541, 394] on span "Go to Groups" at bounding box center [546, 387] width 92 height 28
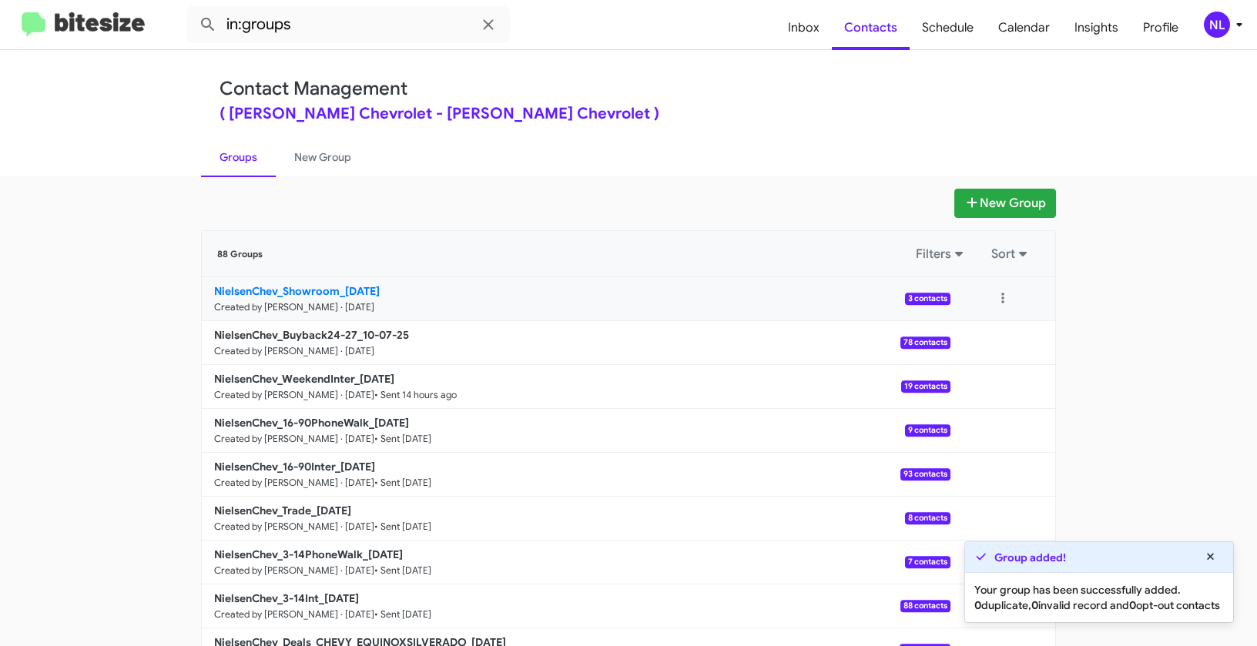
drag, startPoint x: 165, startPoint y: 280, endPoint x: 336, endPoint y: 284, distance: 171.0
click at [336, 284] on app-groups "New Group 88 Groups Filters Sort NielsenChev_Showroom_10-07-25 Created by Nen L…" at bounding box center [628, 473] width 1257 height 568
copy div "Filters Sort NielsenChev_Showroom"
click at [323, 28] on input "in:groups" at bounding box center [347, 24] width 323 height 37
paste input "NielsenChev_Showroom"
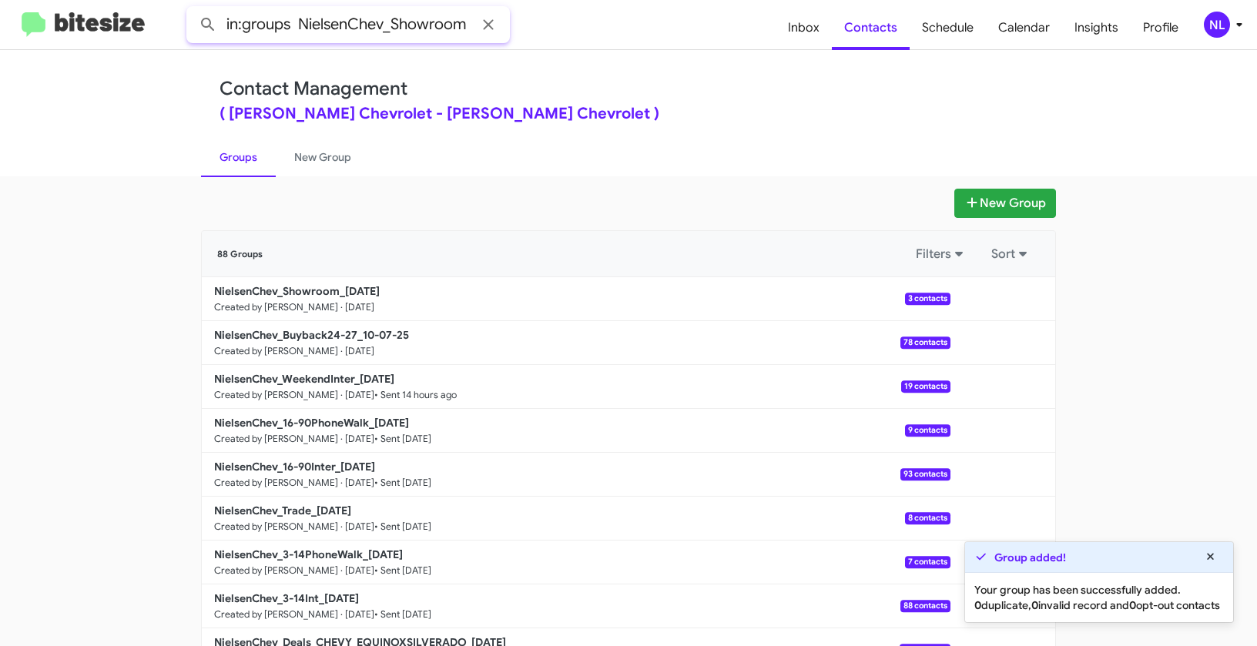
type input "in:groups NielsenChev_Showroom"
click at [193, 9] on button at bounding box center [208, 24] width 31 height 31
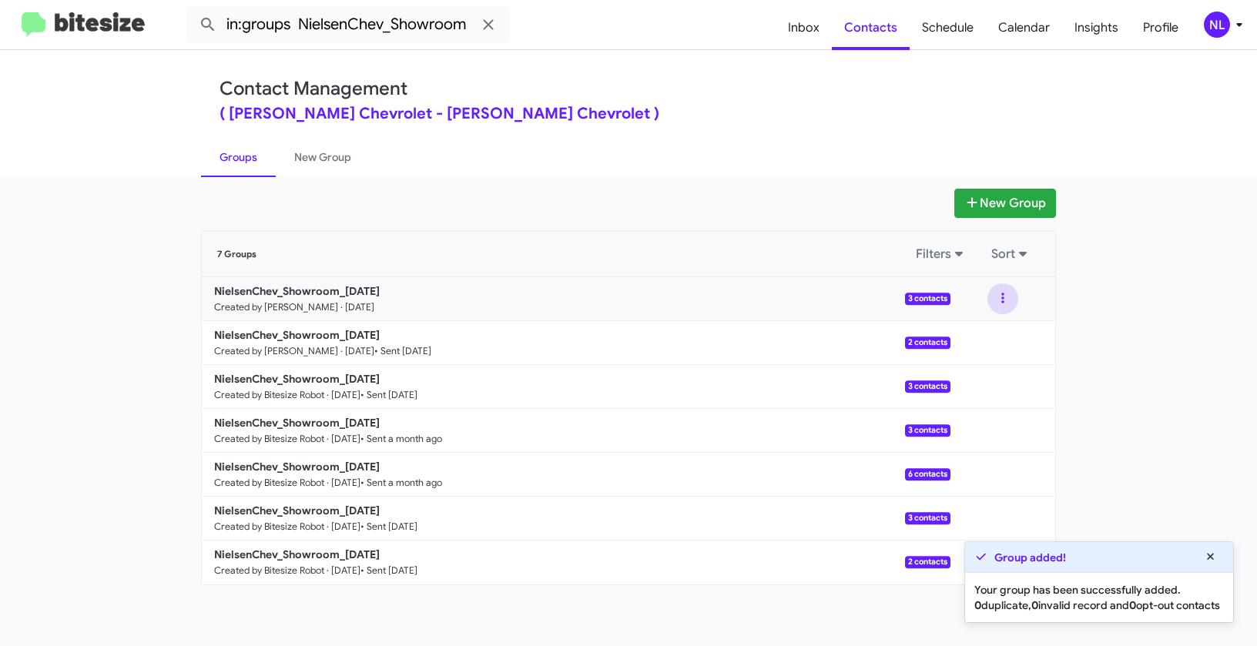
click at [1007, 296] on button at bounding box center [1002, 298] width 31 height 31
click at [996, 328] on button "View contacts" at bounding box center [956, 340] width 123 height 37
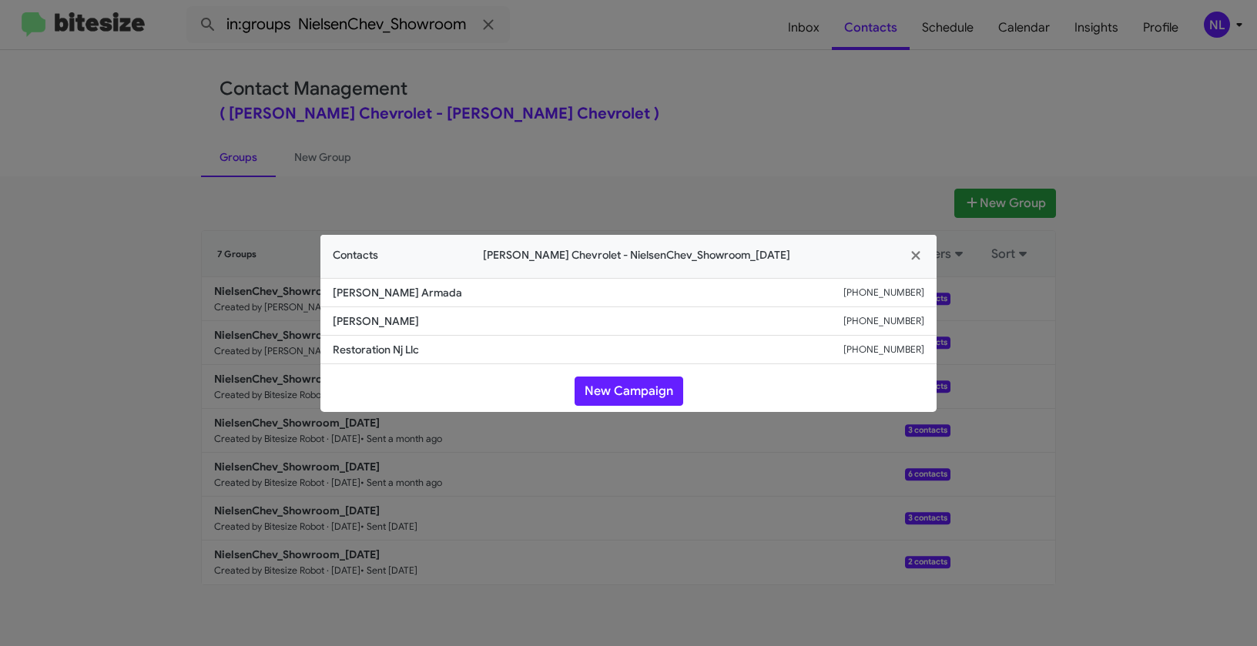
drag, startPoint x: 328, startPoint y: 320, endPoint x: 461, endPoint y: 326, distance: 133.4
click at [461, 326] on li "Anthony Lombardo +15165780931" at bounding box center [628, 321] width 616 height 28
copy span "Anthony Lombardo"
click at [453, 359] on li "Restoration Nj Llc +12012472977" at bounding box center [628, 350] width 616 height 28
drag, startPoint x: 331, startPoint y: 288, endPoint x: 477, endPoint y: 295, distance: 146.5
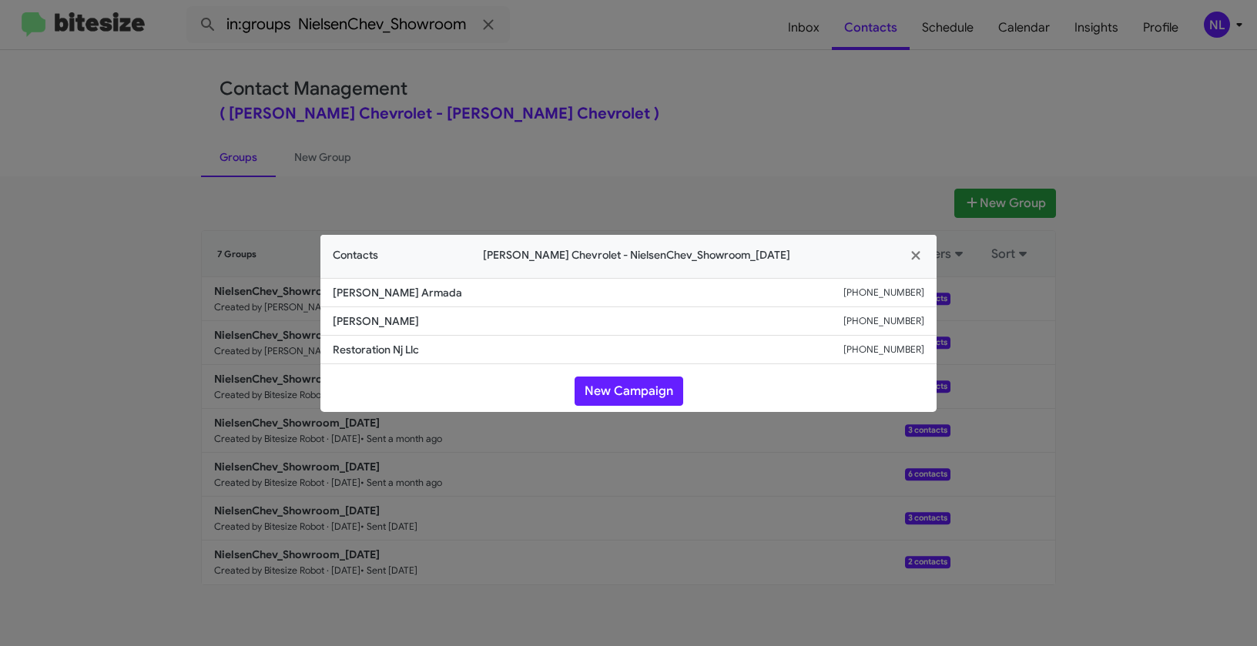
click at [477, 295] on li "Carlos Villarevia Armada +19087879152" at bounding box center [628, 292] width 616 height 29
copy span "Carlos Villarevia Armada"
click at [1130, 320] on modal-container "Contacts Nielsen Chevrolet - NielsenChev_Showroom_10-07-25 Carlos Villarevia Ar…" at bounding box center [628, 323] width 1257 height 646
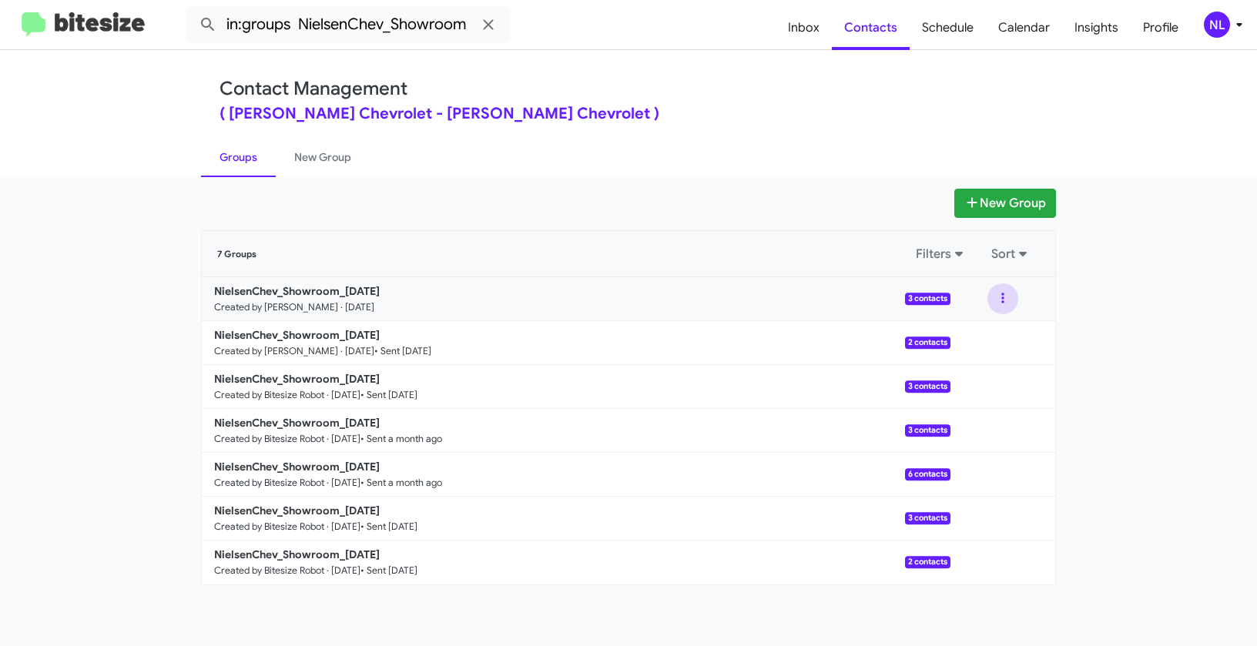
click at [1002, 298] on button at bounding box center [1002, 298] width 31 height 31
click at [986, 345] on button "View contacts" at bounding box center [956, 340] width 123 height 37
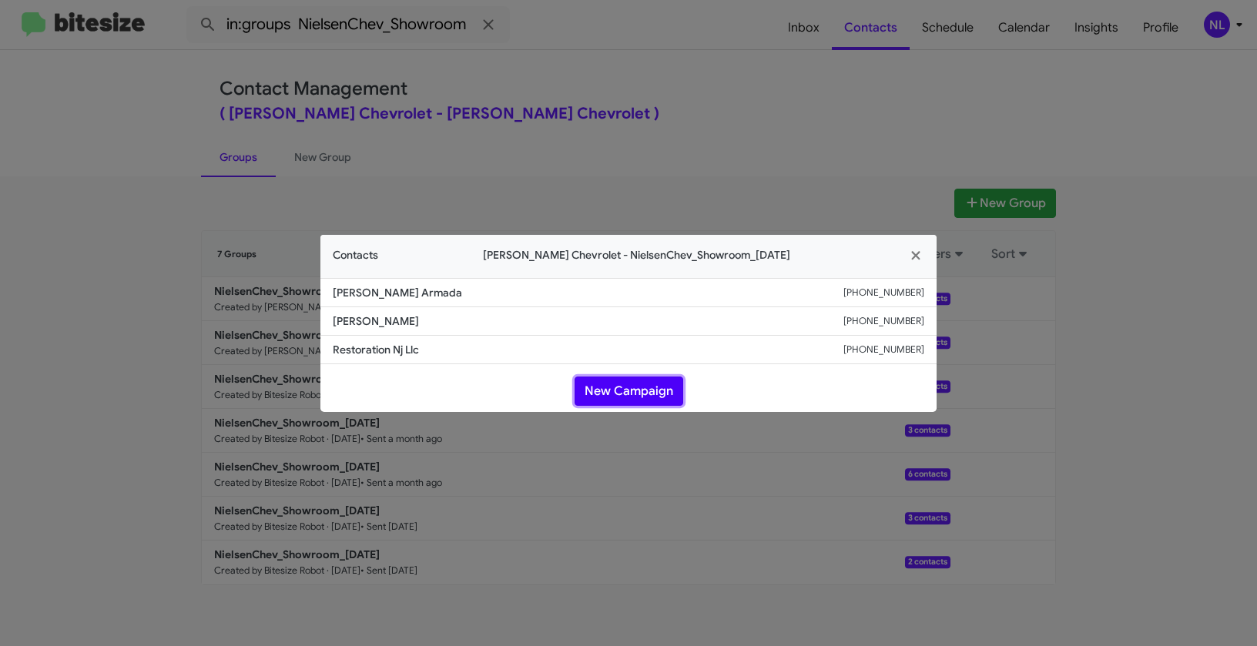
click at [647, 397] on button "New Campaign" at bounding box center [628, 391] width 109 height 29
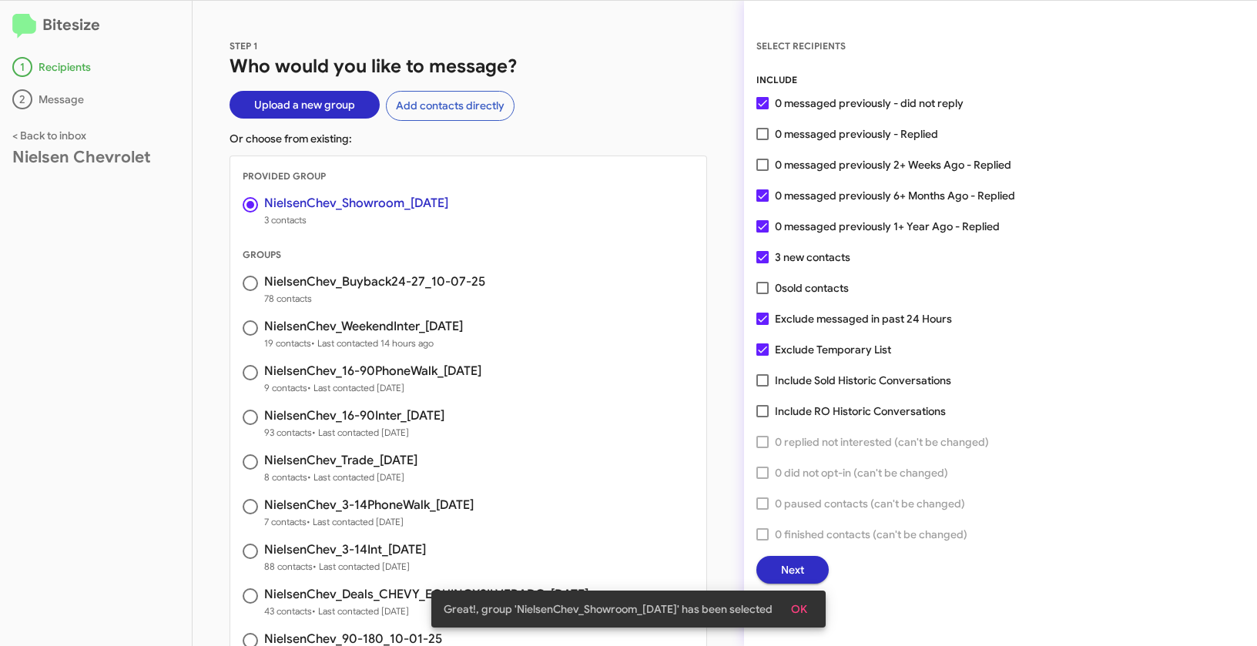
click at [807, 608] on span "OK" at bounding box center [799, 609] width 16 height 28
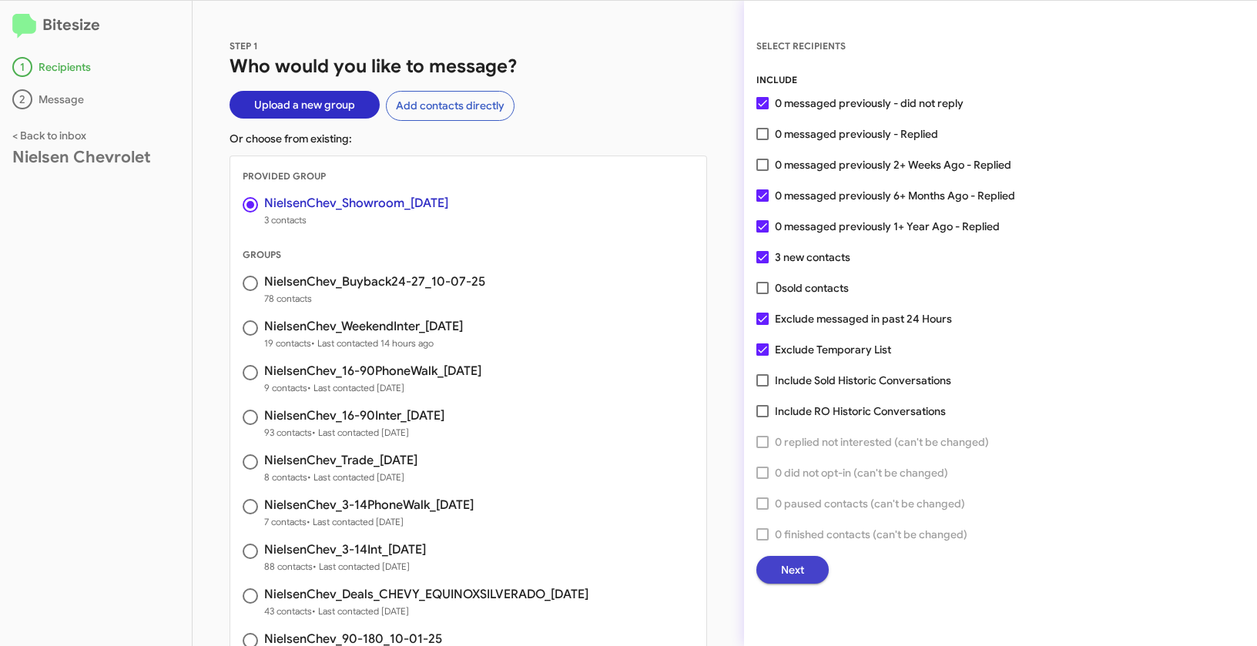
click at [806, 572] on button "Next" at bounding box center [792, 570] width 72 height 28
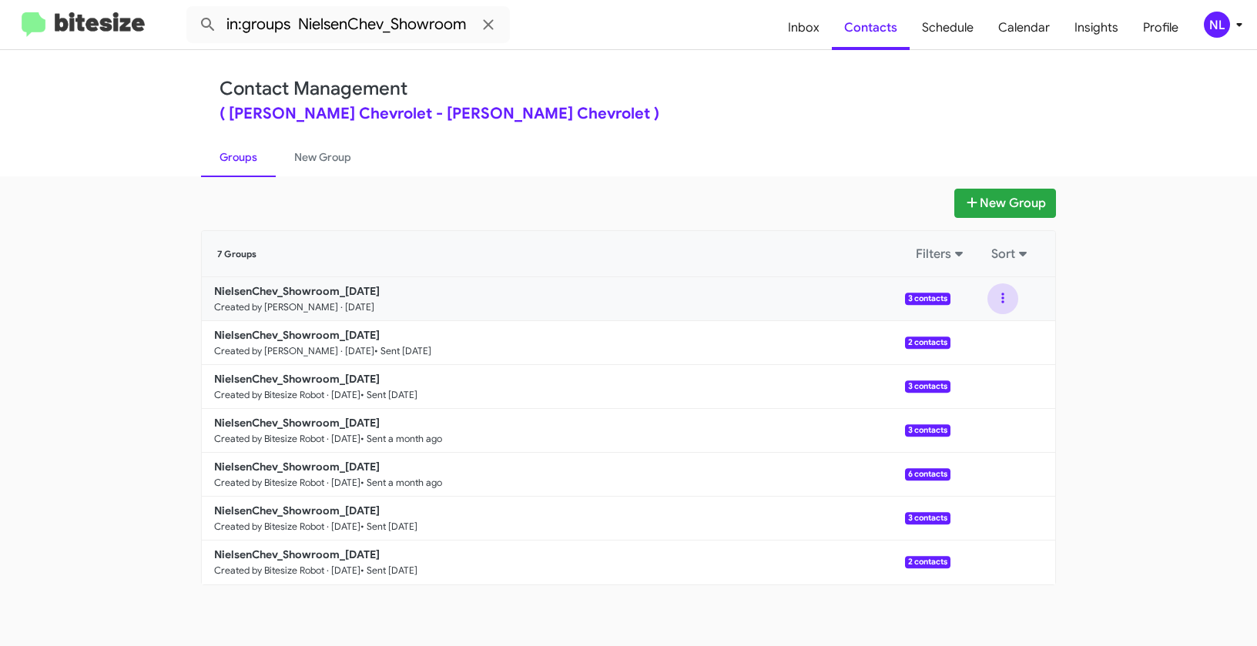
click at [997, 296] on button at bounding box center [1002, 298] width 31 height 31
click at [990, 339] on button "View contacts" at bounding box center [956, 340] width 123 height 37
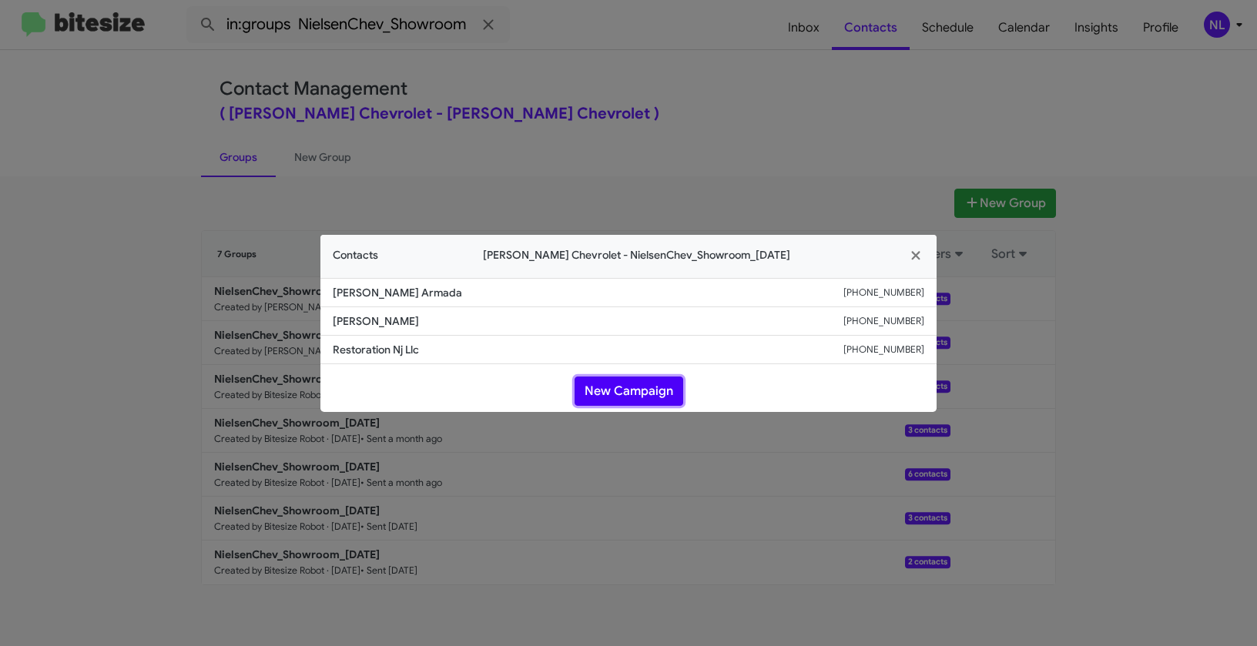
click at [673, 394] on button "New Campaign" at bounding box center [628, 391] width 109 height 29
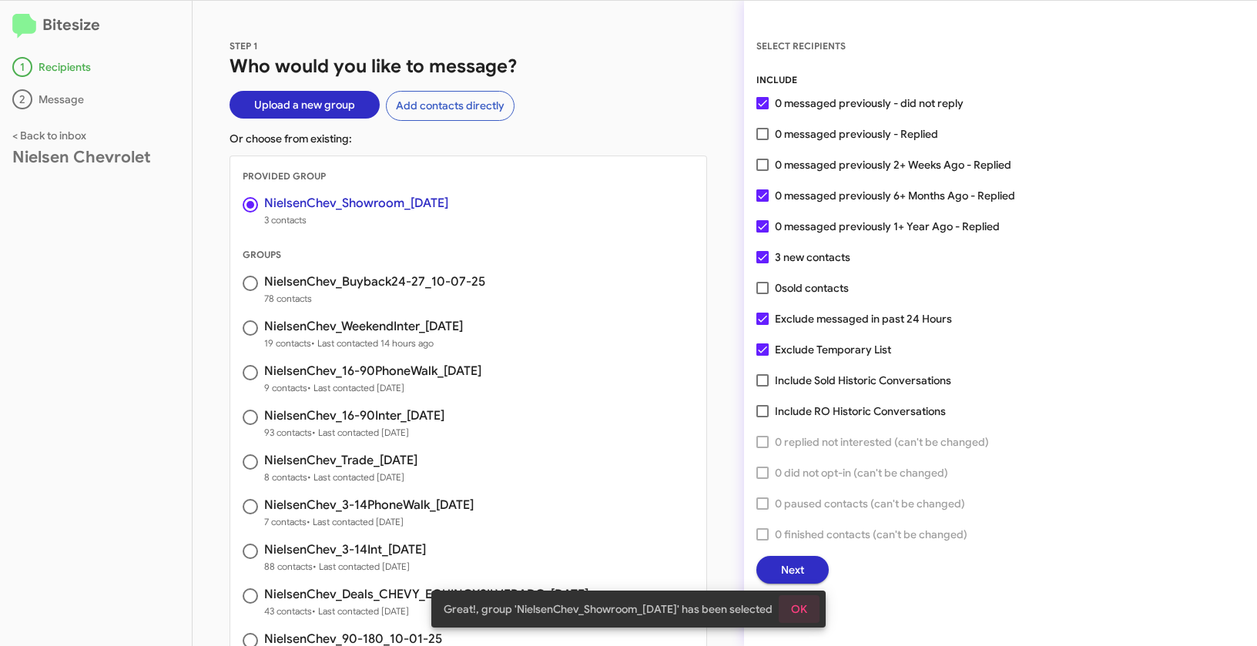
click at [807, 612] on span "OK" at bounding box center [799, 609] width 16 height 28
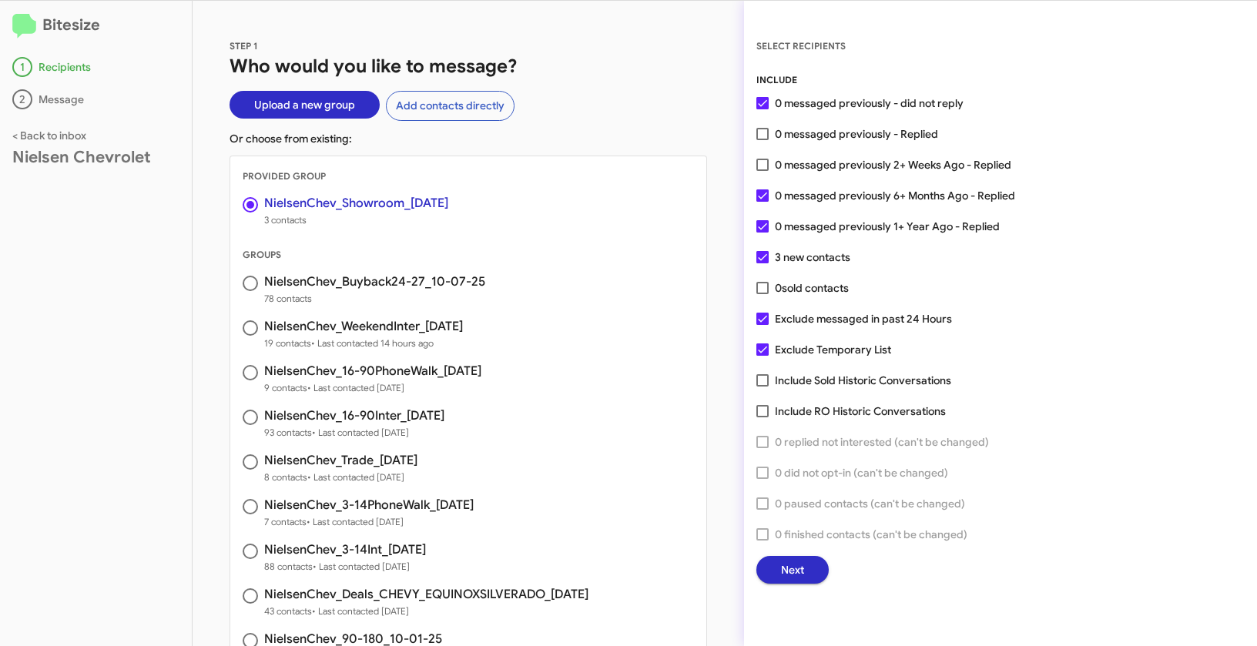
click at [767, 133] on span at bounding box center [762, 134] width 12 height 12
click at [762, 140] on input "0 messaged previously - Replied" at bounding box center [762, 140] width 1 height 1
checkbox input "true"
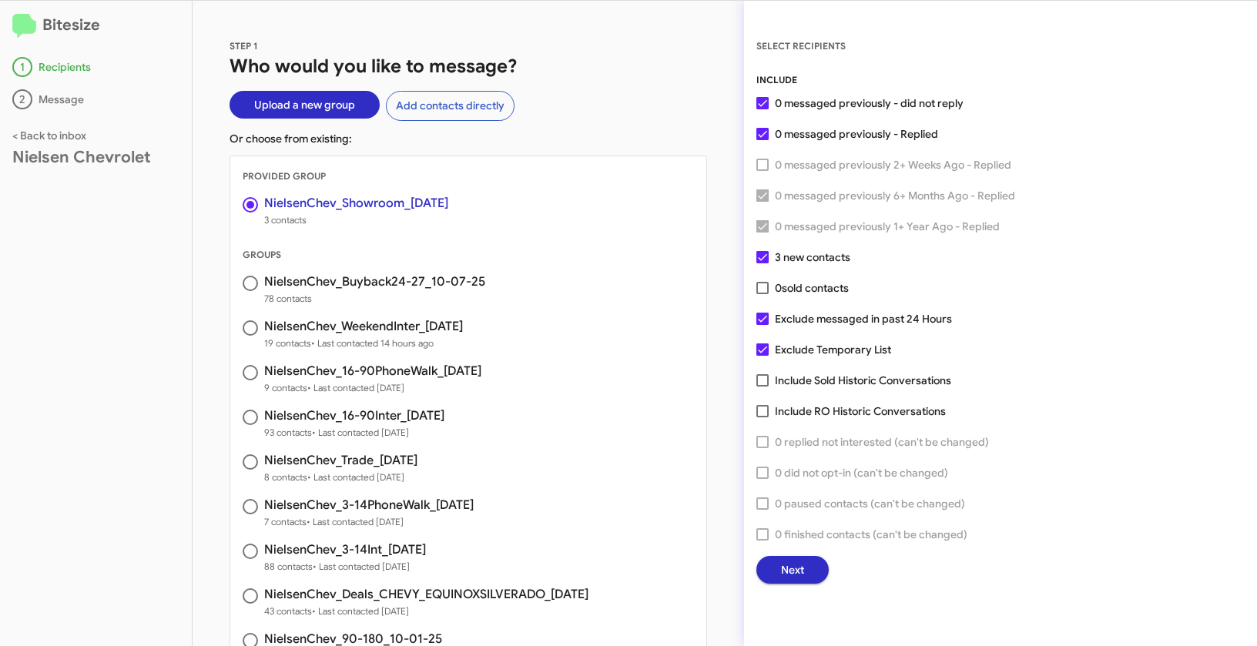
click at [788, 574] on span "Next" at bounding box center [792, 570] width 23 height 28
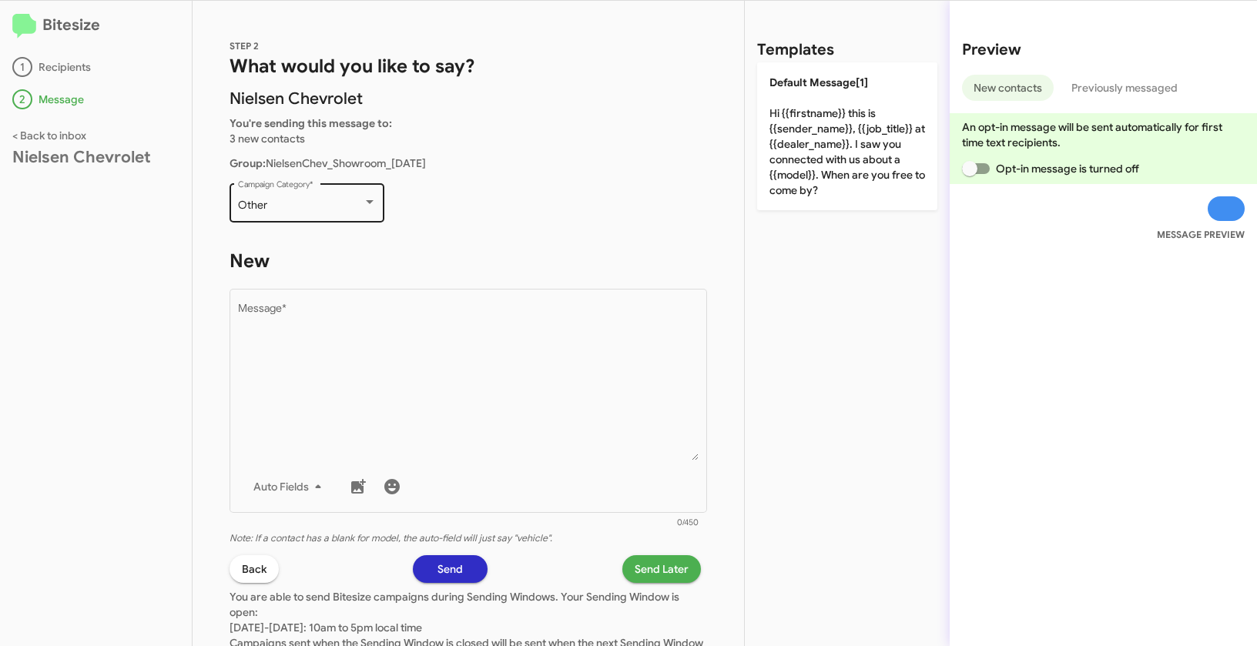
click at [301, 213] on div "Other Campaign Category *" at bounding box center [307, 201] width 139 height 42
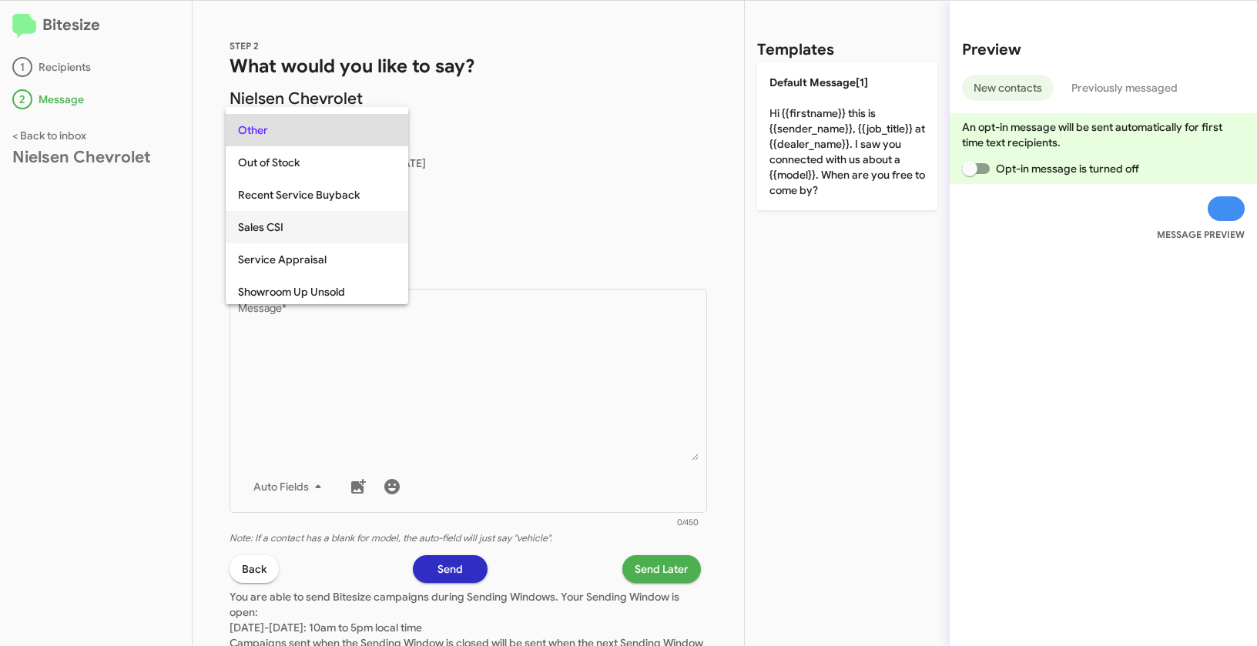
scroll to position [427, 0]
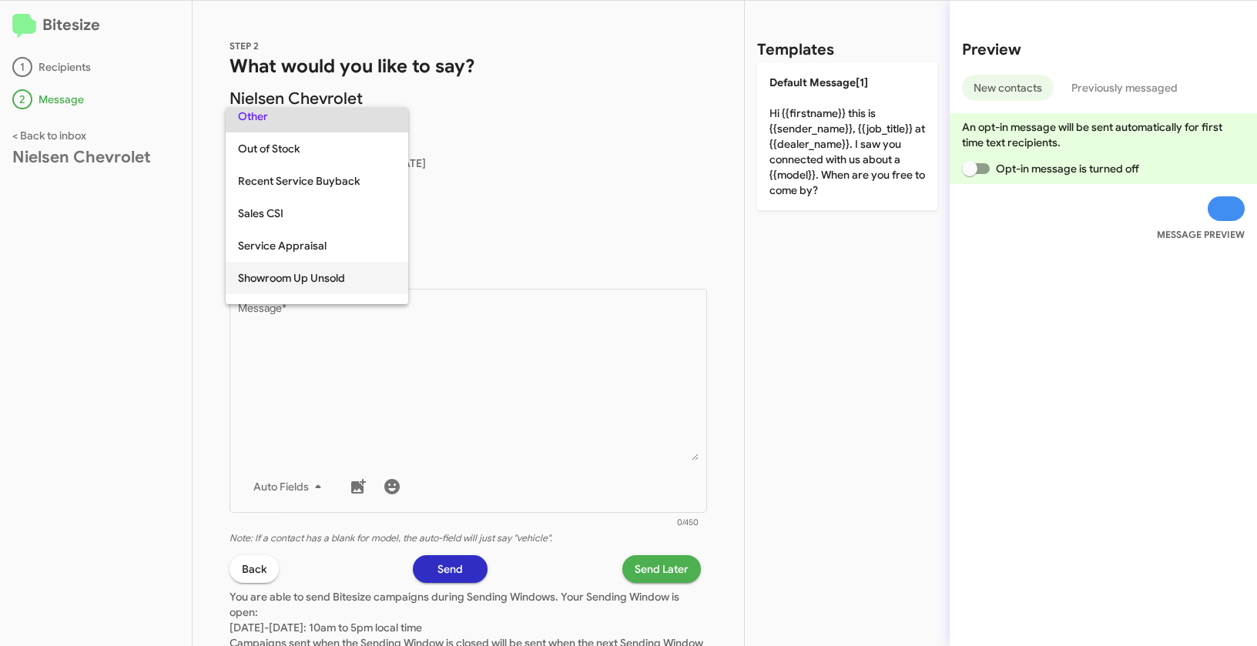
click at [293, 279] on span "Showroom Up Unsold" at bounding box center [317, 278] width 158 height 32
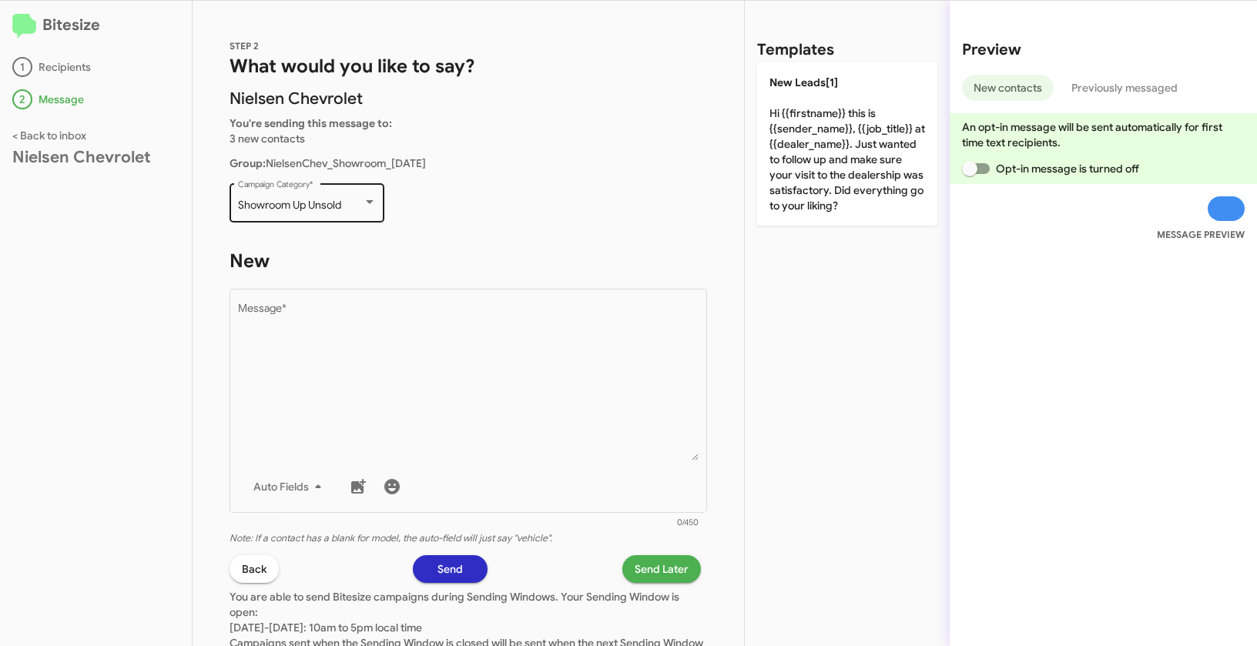
drag, startPoint x: 240, startPoint y: 203, endPoint x: 361, endPoint y: 205, distance: 120.9
click at [361, 205] on div "Showroom Up Unsold Campaign Category *" at bounding box center [306, 201] width 155 height 42
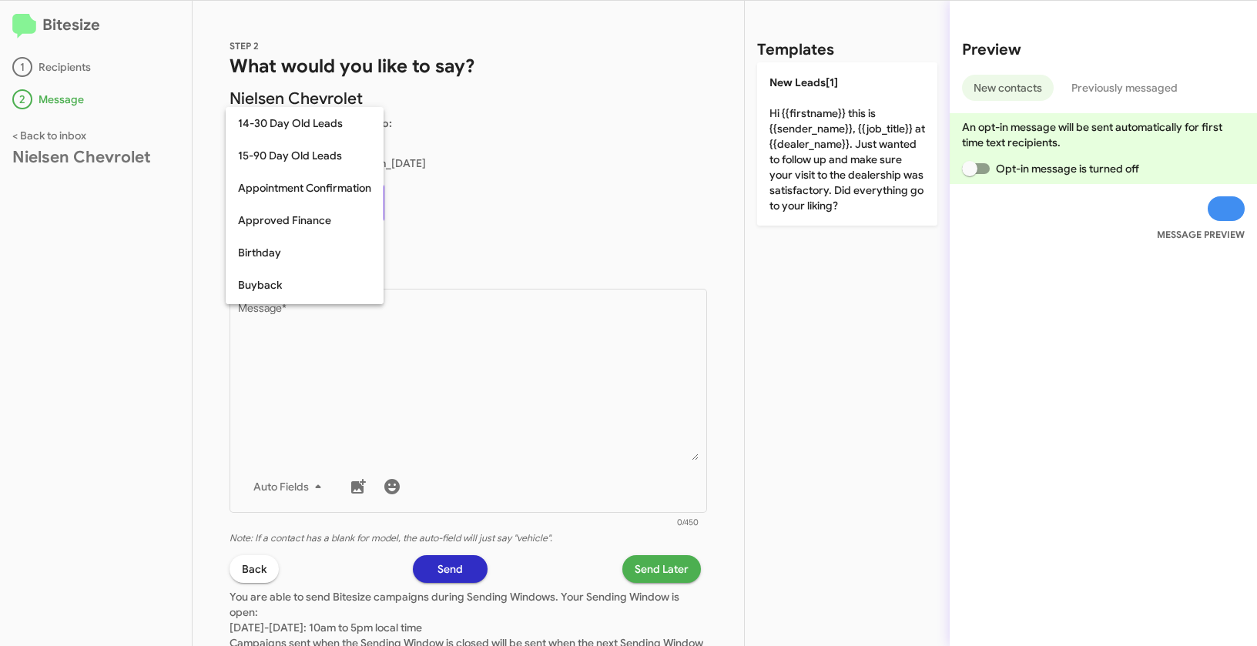
scroll to position [499, 0]
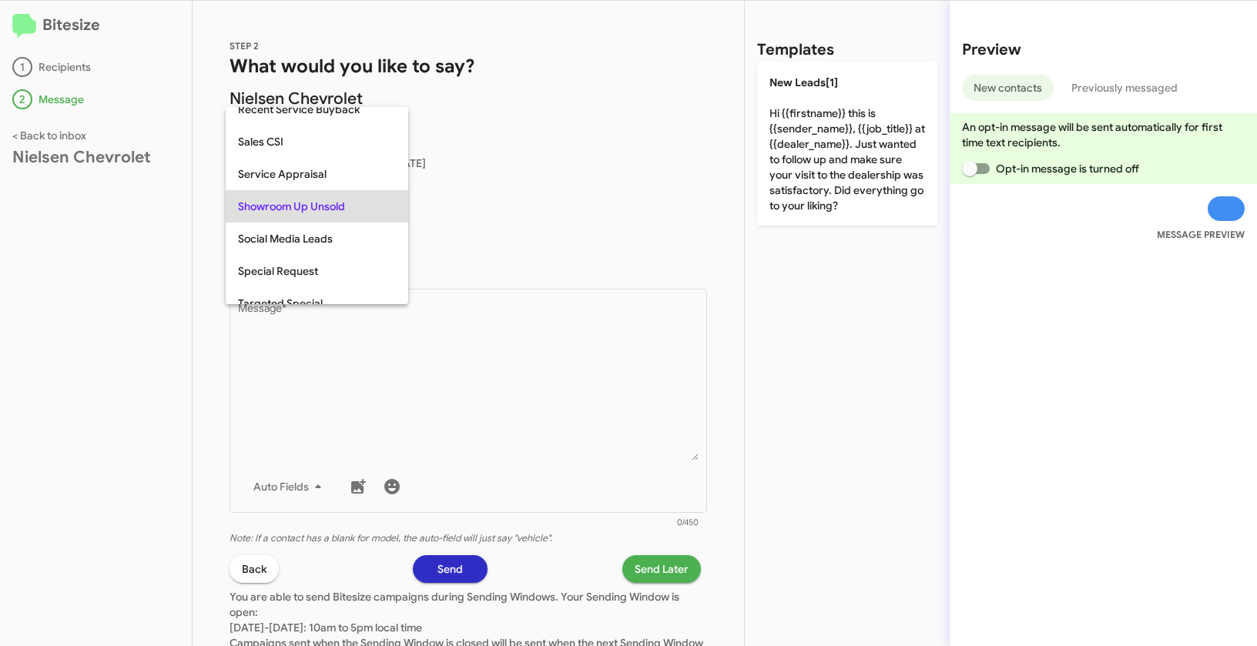
copy span "Showroom Up Unsold"
click at [498, 354] on div at bounding box center [628, 323] width 1257 height 646
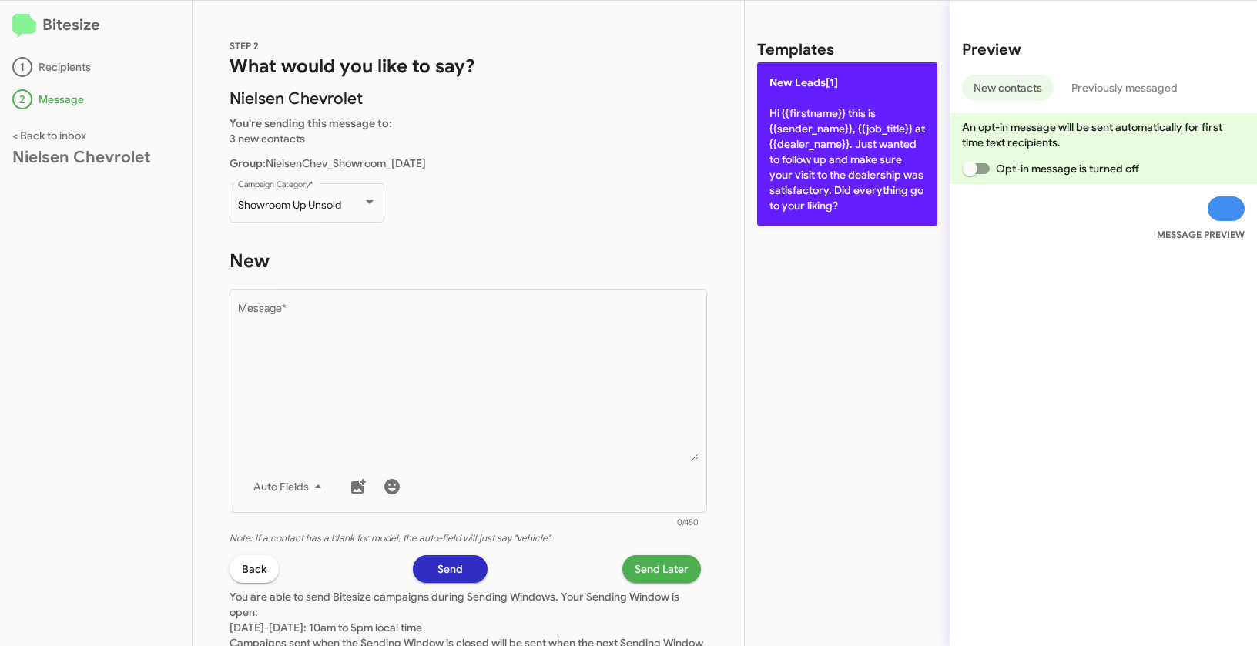
click at [855, 130] on p "New Leads[1] Hi {{firstname}} this is {{sender_name}}, {{job_title}} at {{deale…" at bounding box center [847, 143] width 180 height 163
type textarea "Hi {{firstname}} this is {{sender_name}}, {{job_title}} at {{dealer_name}}. Jus…"
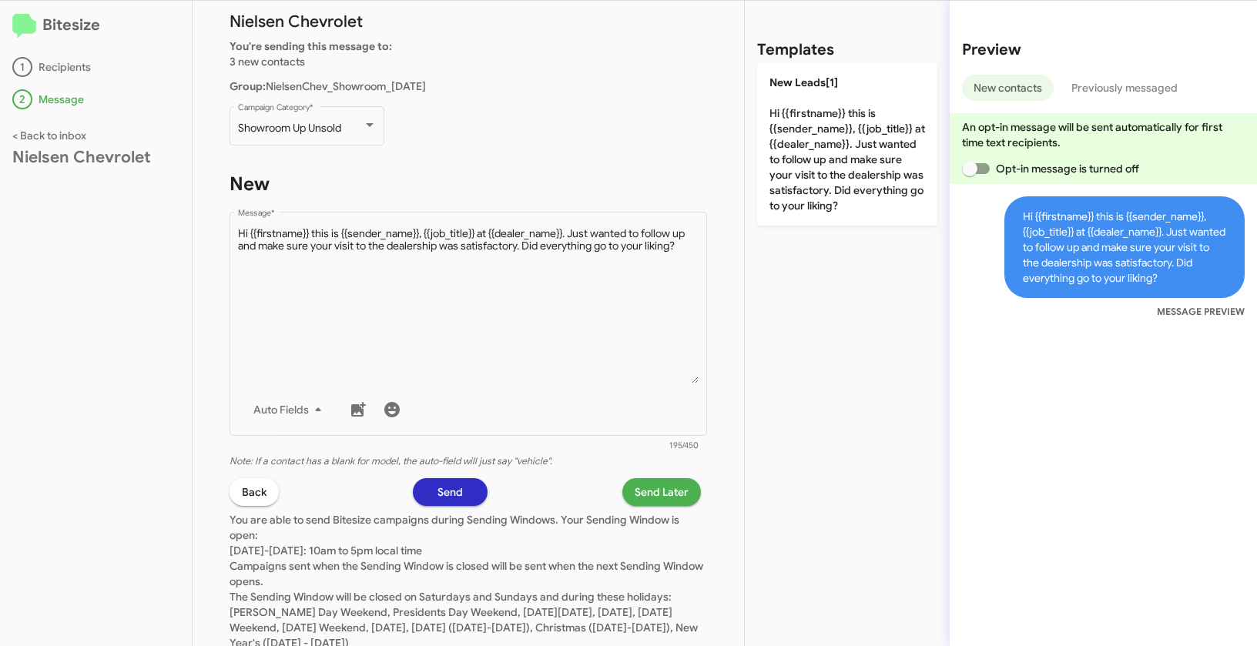
scroll to position [124, 0]
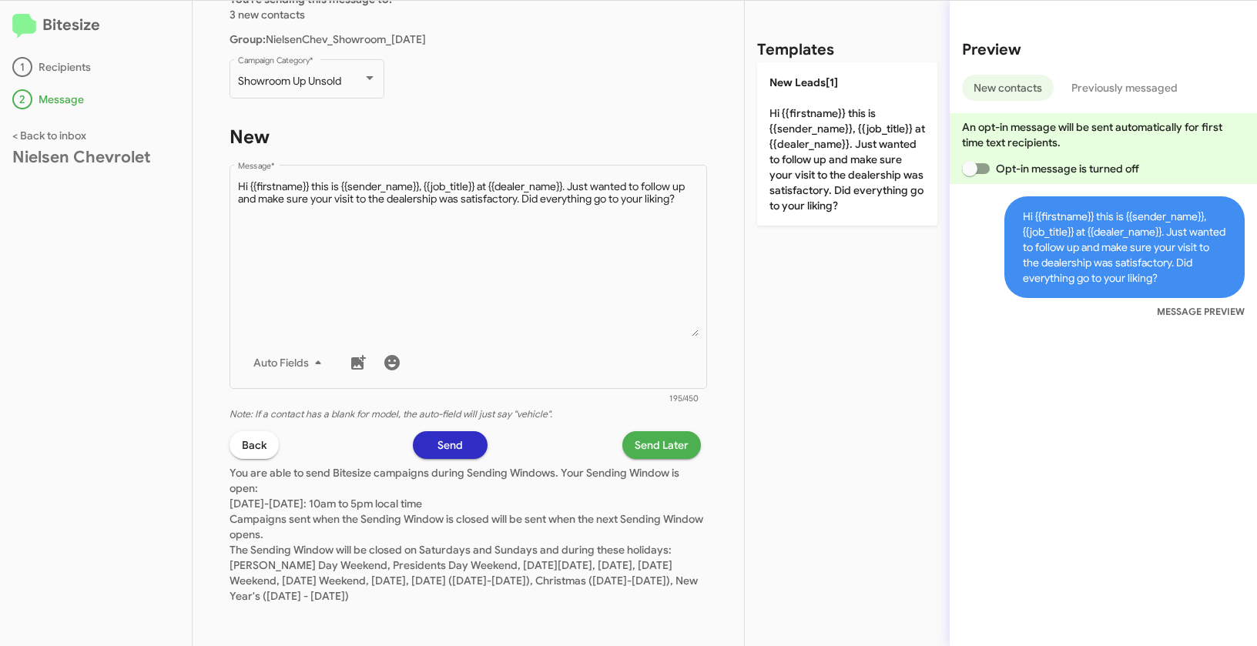
click at [635, 440] on span "Send Later" at bounding box center [662, 445] width 54 height 28
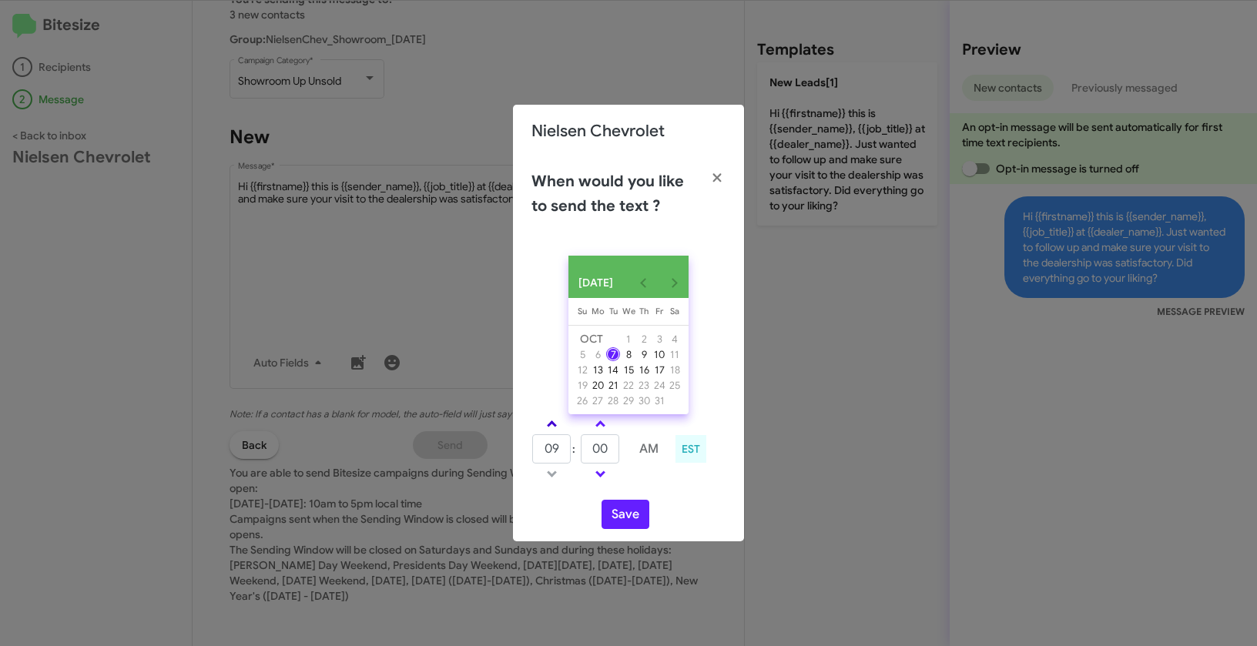
click at [553, 430] on span at bounding box center [552, 425] width 10 height 10
type input "10"
drag, startPoint x: 614, startPoint y: 462, endPoint x: 587, endPoint y: 454, distance: 28.0
click at [587, 454] on input "00" at bounding box center [600, 448] width 39 height 29
type input "53"
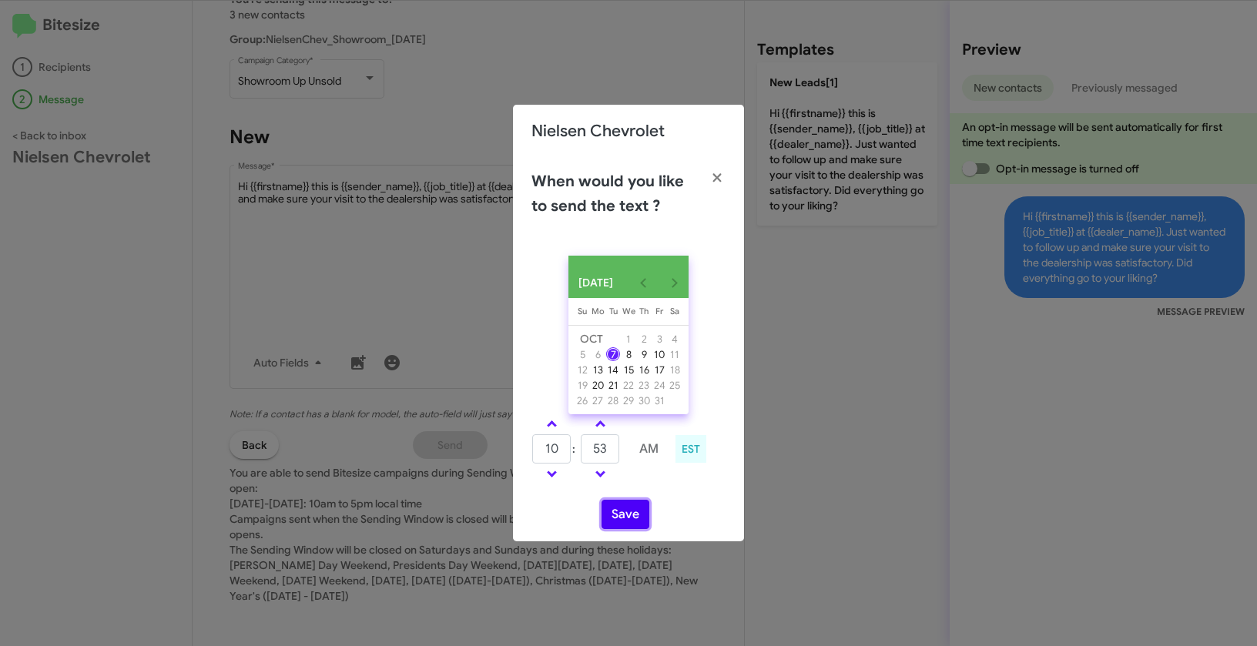
click at [612, 517] on button "Save" at bounding box center [625, 514] width 48 height 29
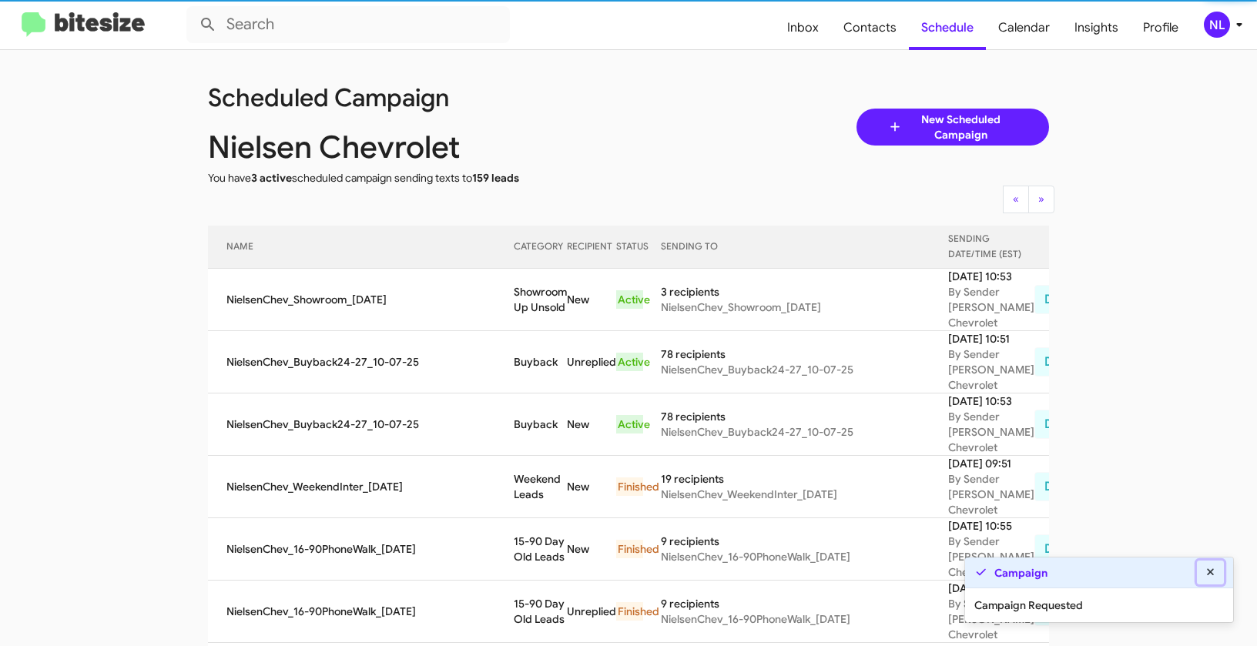
click at [1208, 577] on icon at bounding box center [1211, 572] width 14 height 11
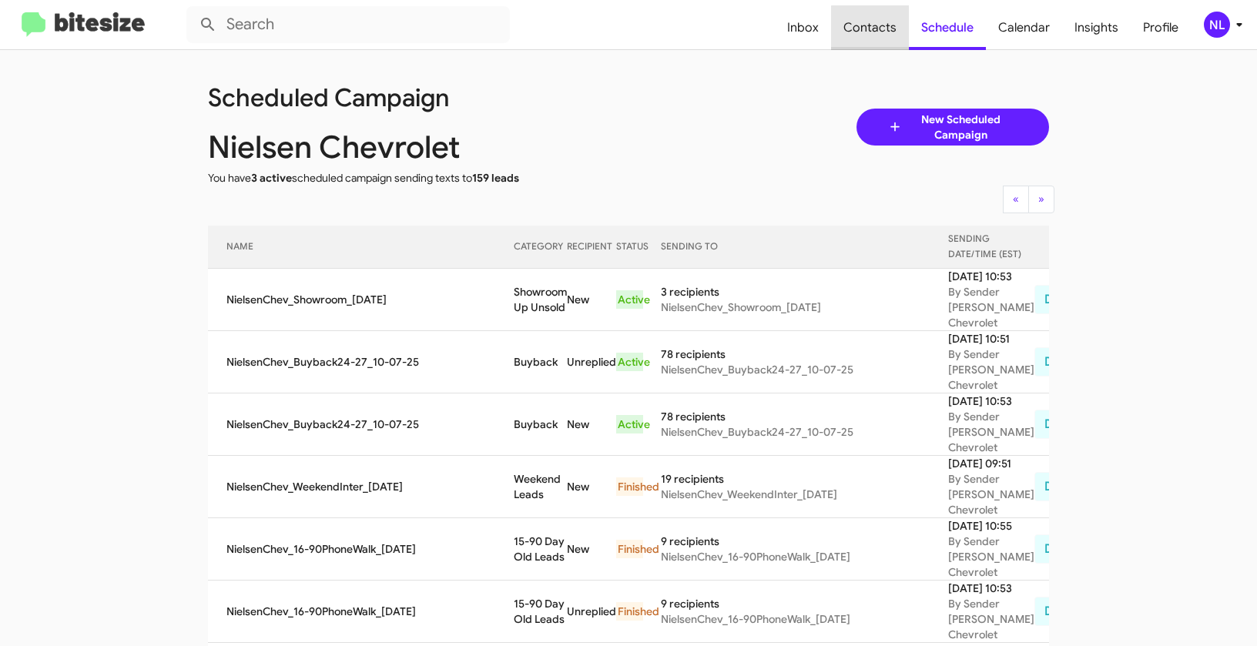
click at [884, 28] on span "Contacts" at bounding box center [870, 27] width 78 height 45
type input "in:groups"
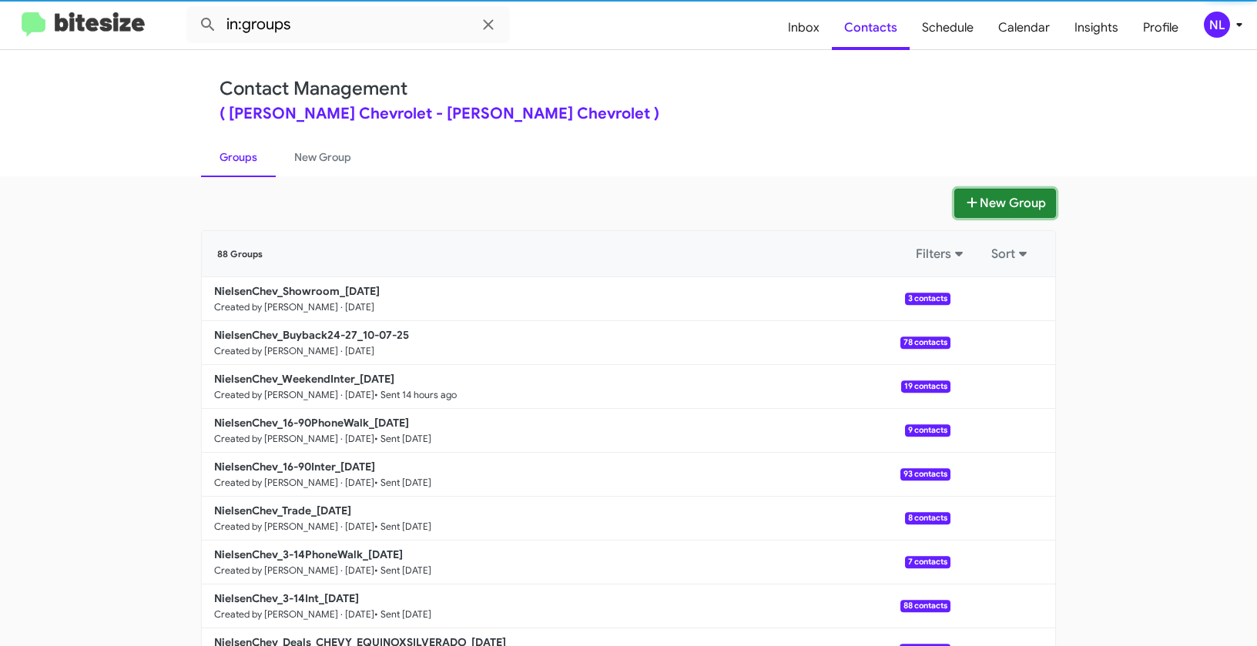
click at [1006, 210] on button "New Group" at bounding box center [1005, 203] width 102 height 29
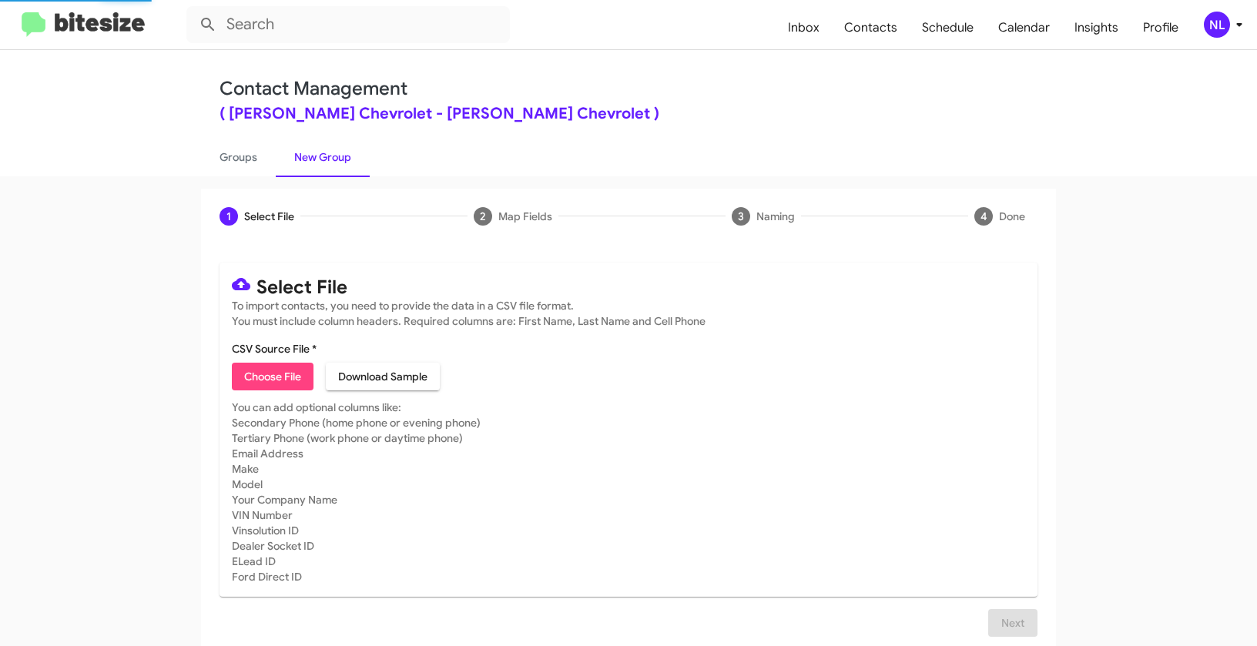
click at [256, 378] on span "Choose File" at bounding box center [272, 377] width 57 height 28
click at [1215, 18] on div "NL" at bounding box center [1217, 25] width 26 height 26
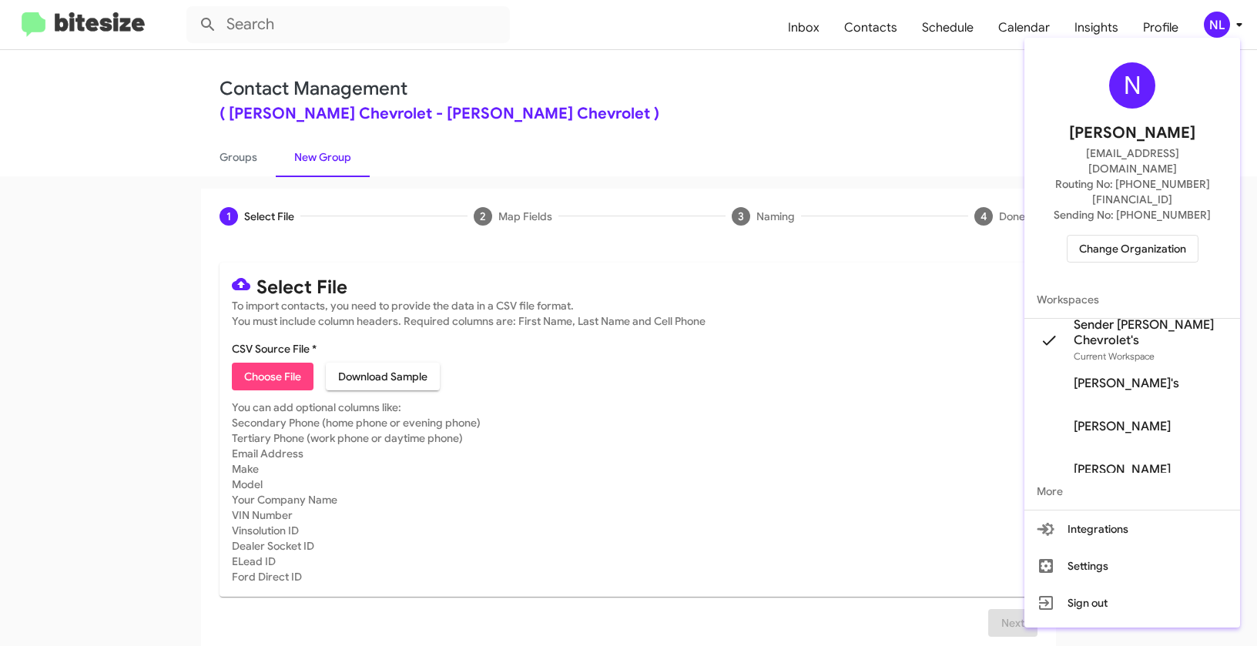
click at [1132, 236] on span "Change Organization" at bounding box center [1132, 249] width 107 height 26
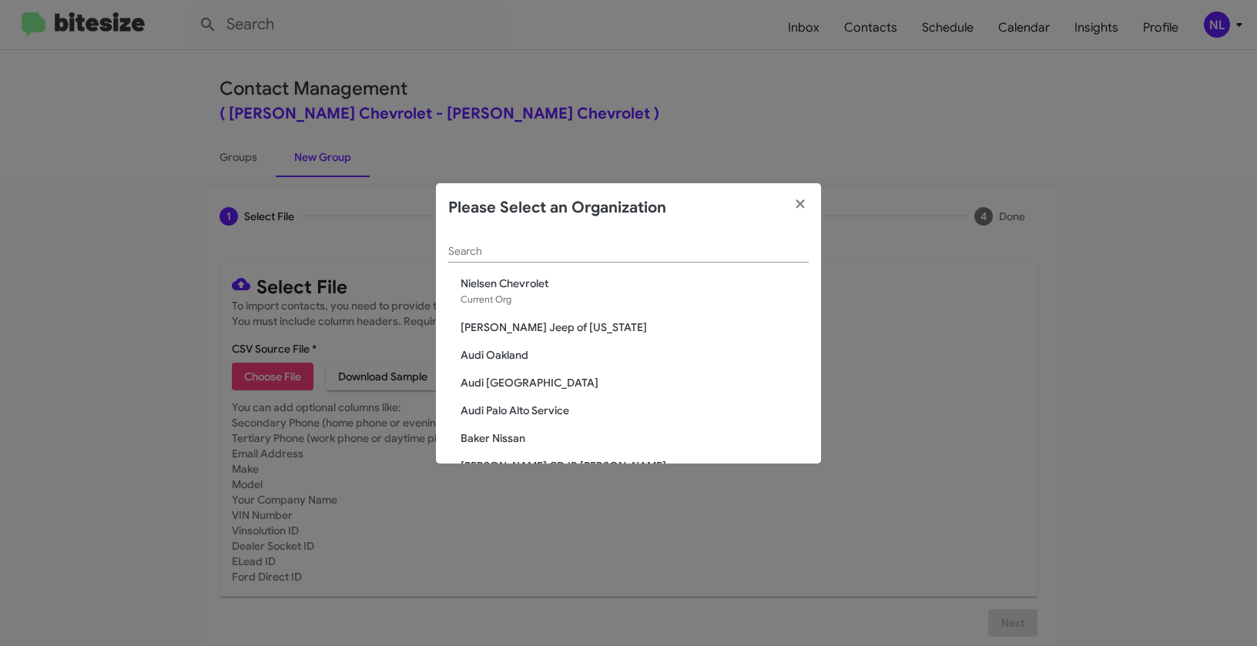
click at [510, 256] on input "Search" at bounding box center [628, 252] width 360 height 12
paste input "Nielsen Dodge Chrysler Jeep"
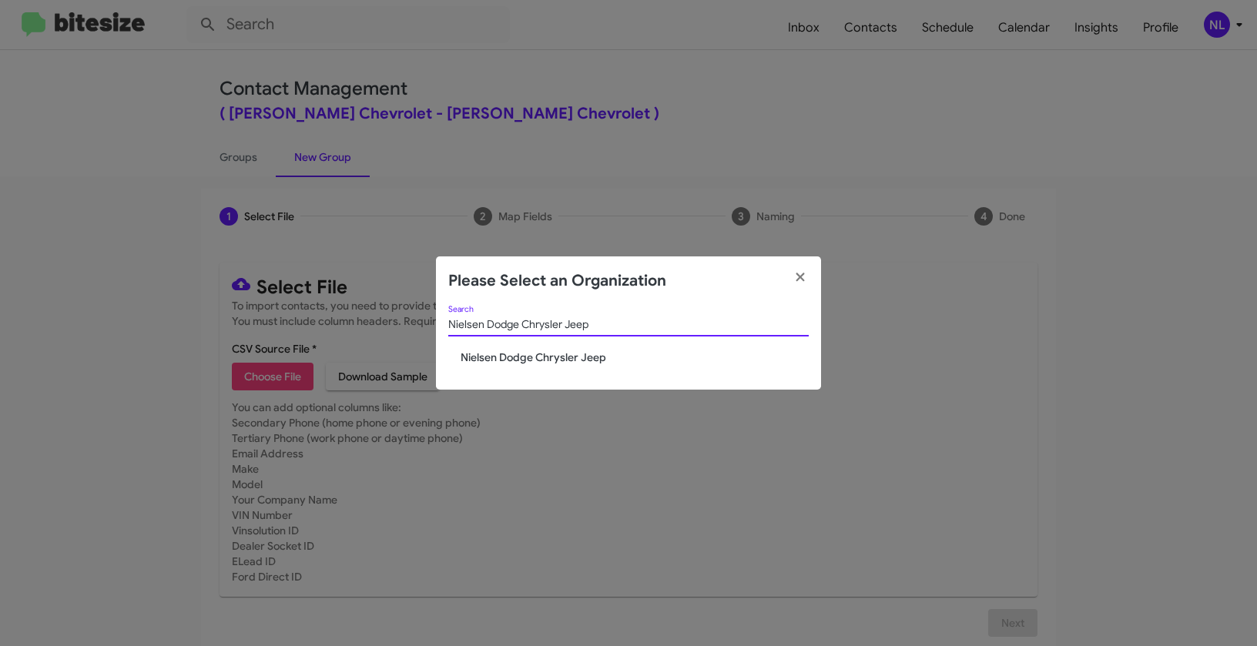
type input "Nielsen Dodge Chrysler Jeep"
click at [539, 367] on div "Nielsen Dodge Chrysler Jeep Search Nielsen Dodge Chrysler Jeep" at bounding box center [628, 348] width 385 height 84
click at [540, 357] on span "Nielsen Dodge Chrysler Jeep" at bounding box center [635, 357] width 348 height 15
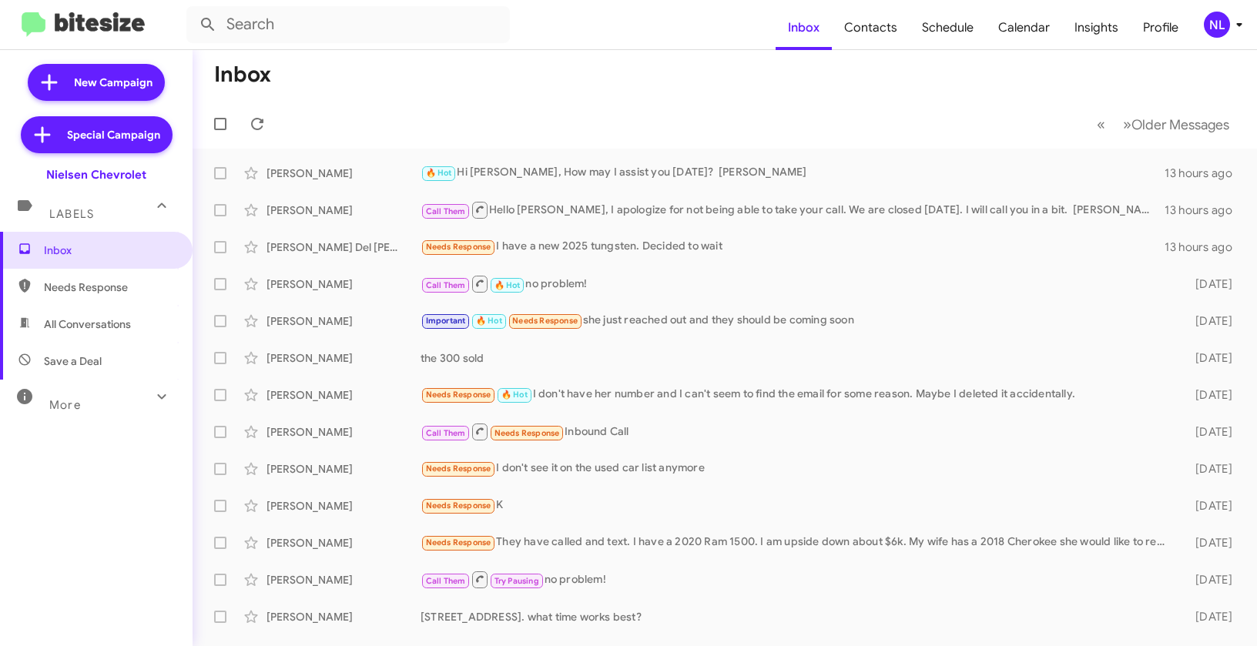
click at [1216, 22] on div "NL" at bounding box center [1217, 25] width 26 height 26
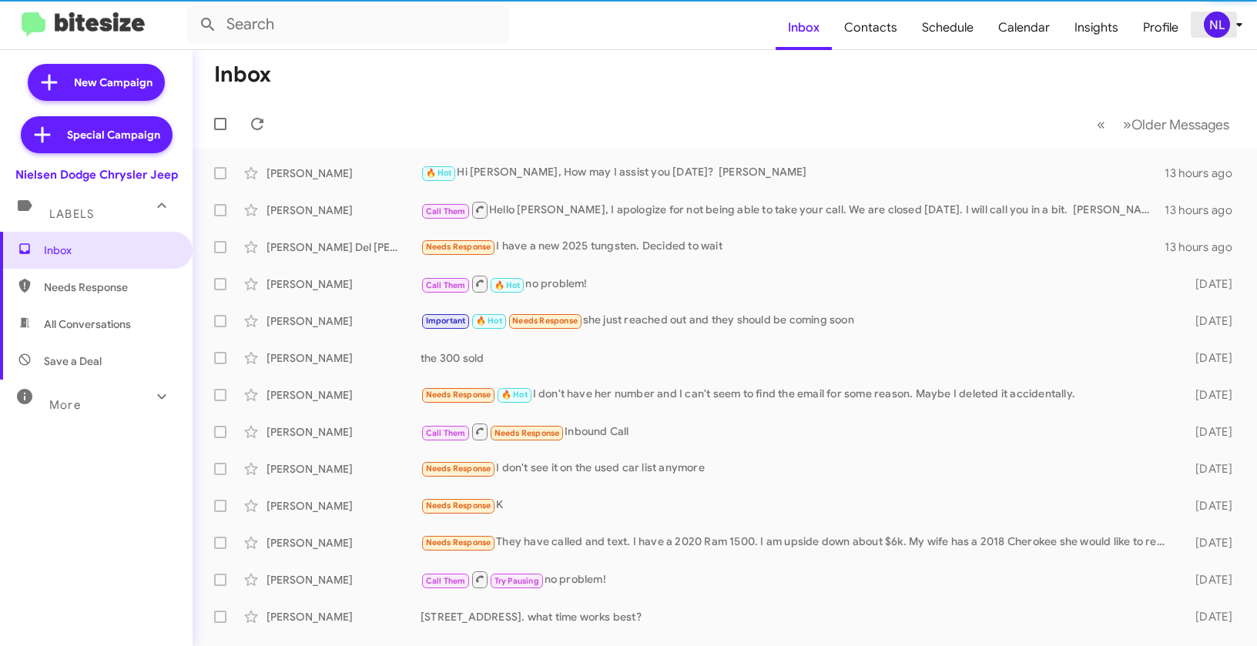
click at [1223, 27] on div "NL" at bounding box center [1217, 25] width 26 height 26
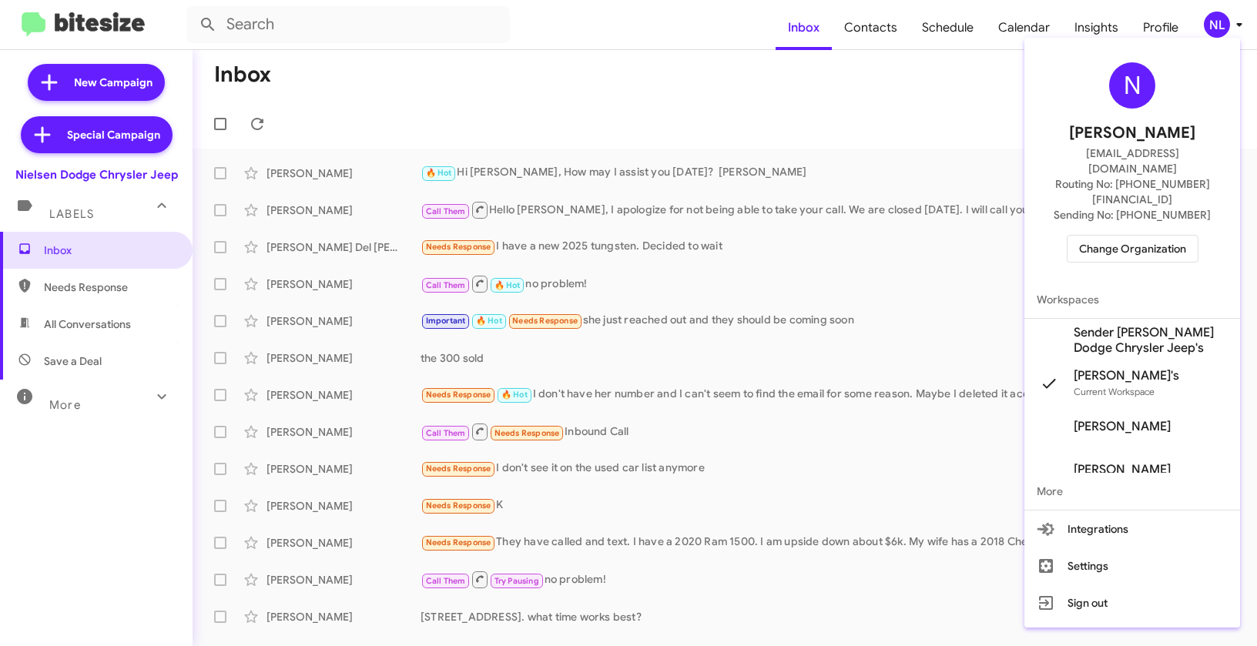
click at [1092, 325] on span "Sender [PERSON_NAME] Dodge Chrysler Jeep's" at bounding box center [1151, 340] width 154 height 31
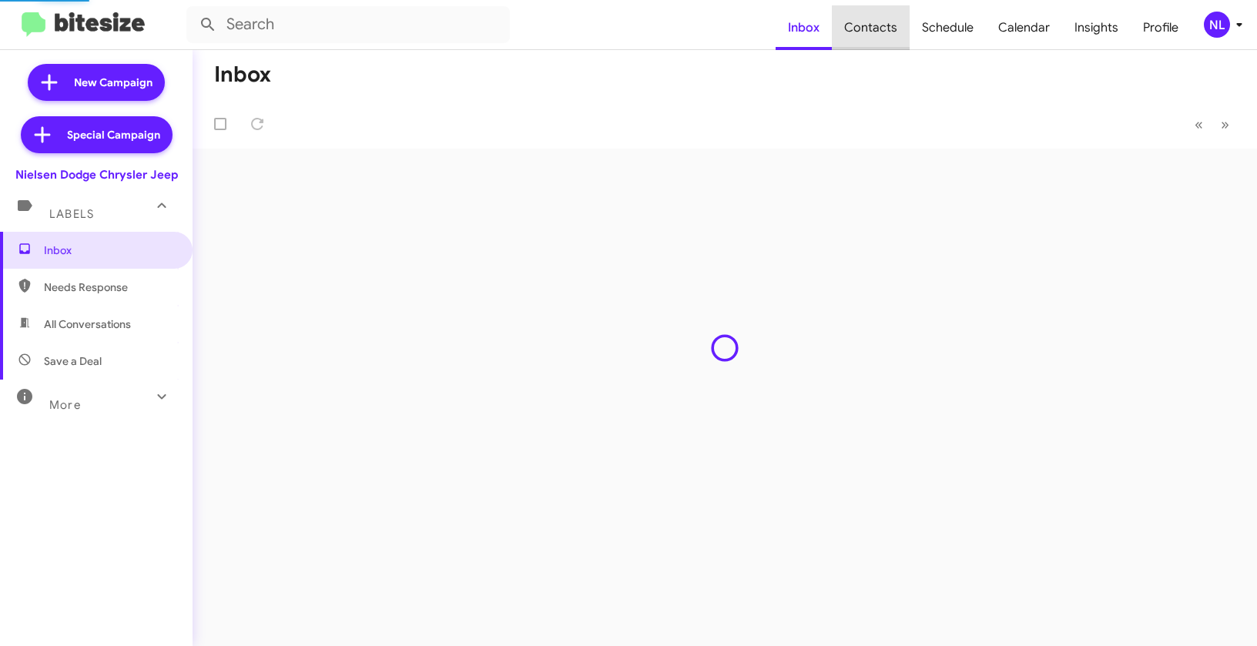
click at [881, 27] on span "Contacts" at bounding box center [871, 27] width 78 height 45
type input "in:groups"
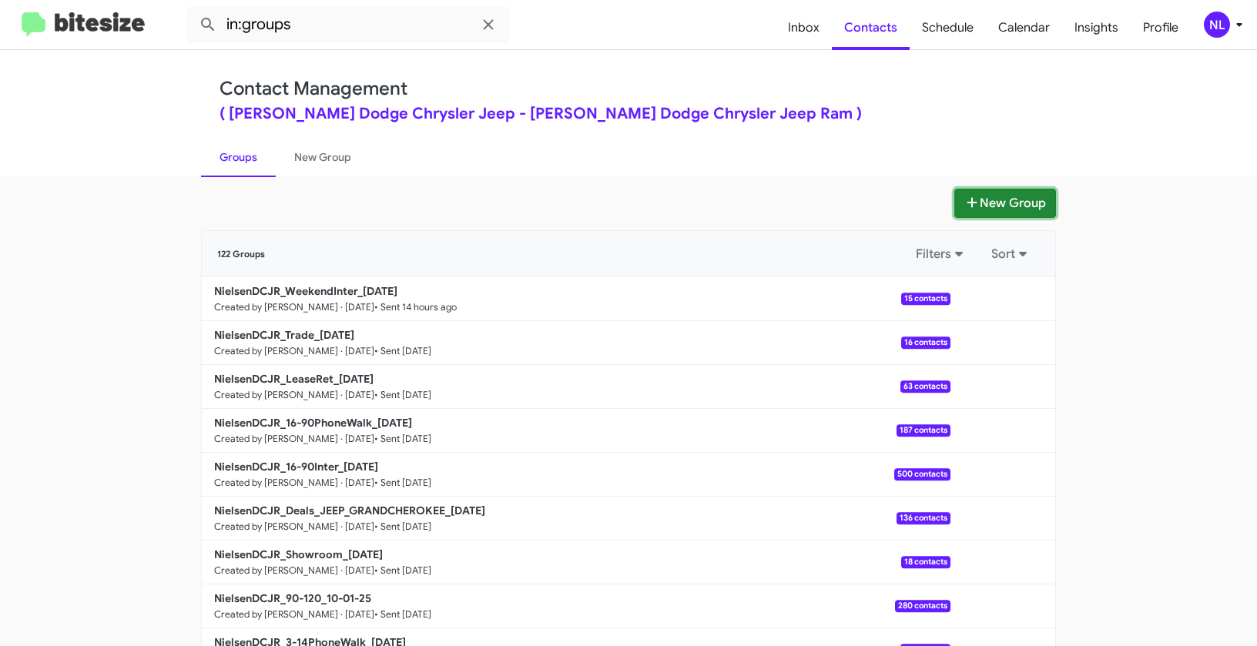
click at [1002, 203] on button "New Group" at bounding box center [1005, 203] width 102 height 29
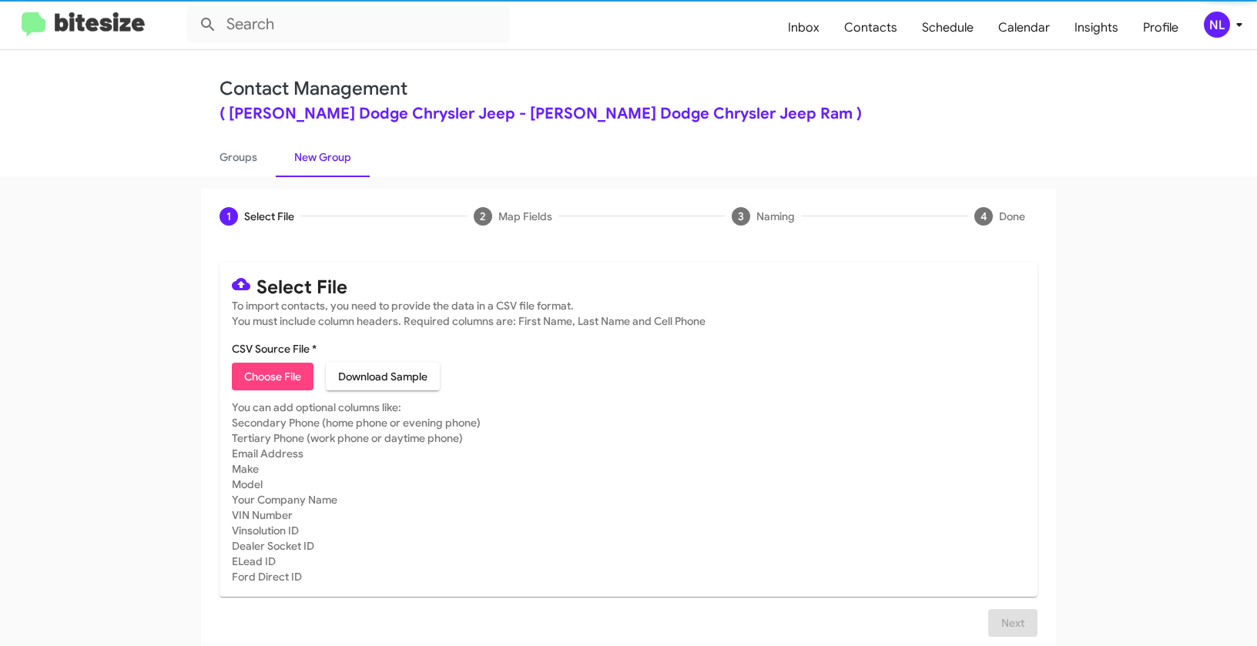
click at [290, 379] on span "Choose File" at bounding box center [272, 377] width 57 height 28
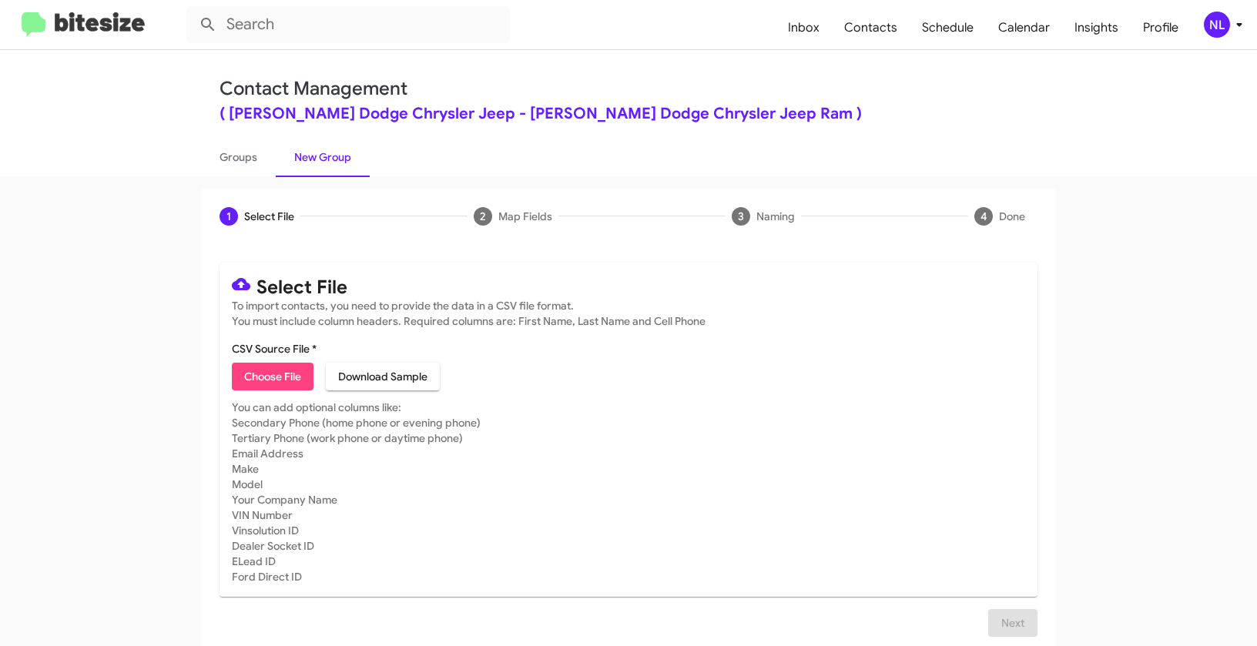
type input "NielsenDCJR_Buyback24-27_10-07-25"
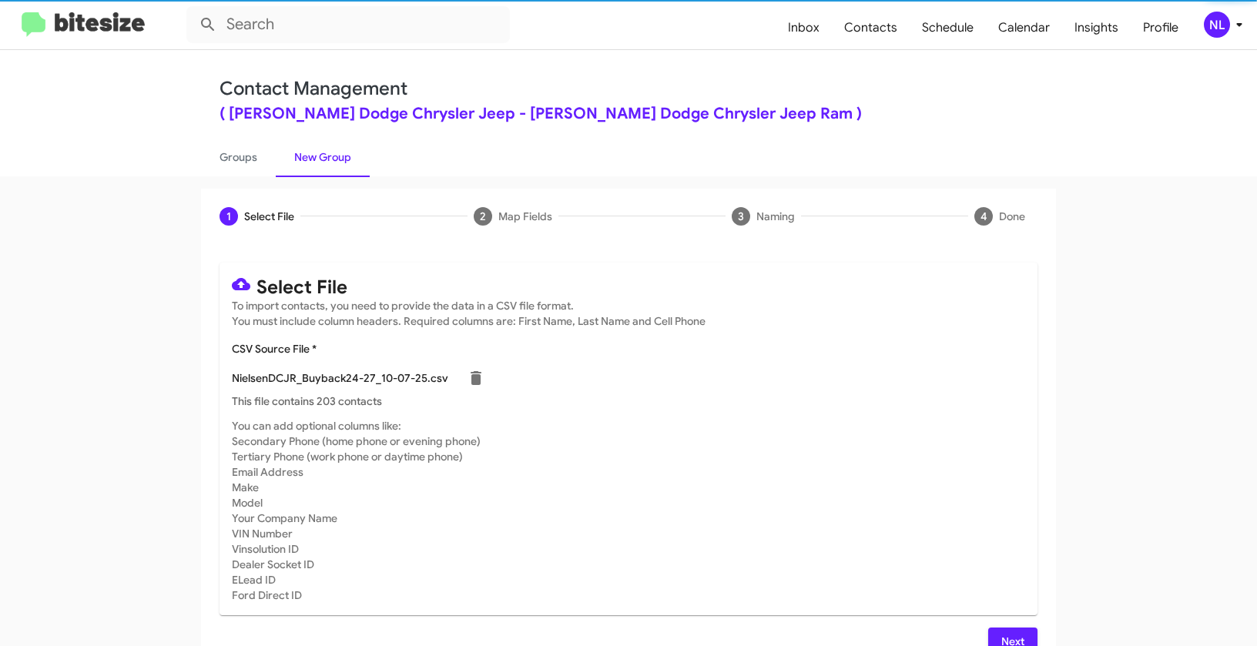
scroll to position [28, 0]
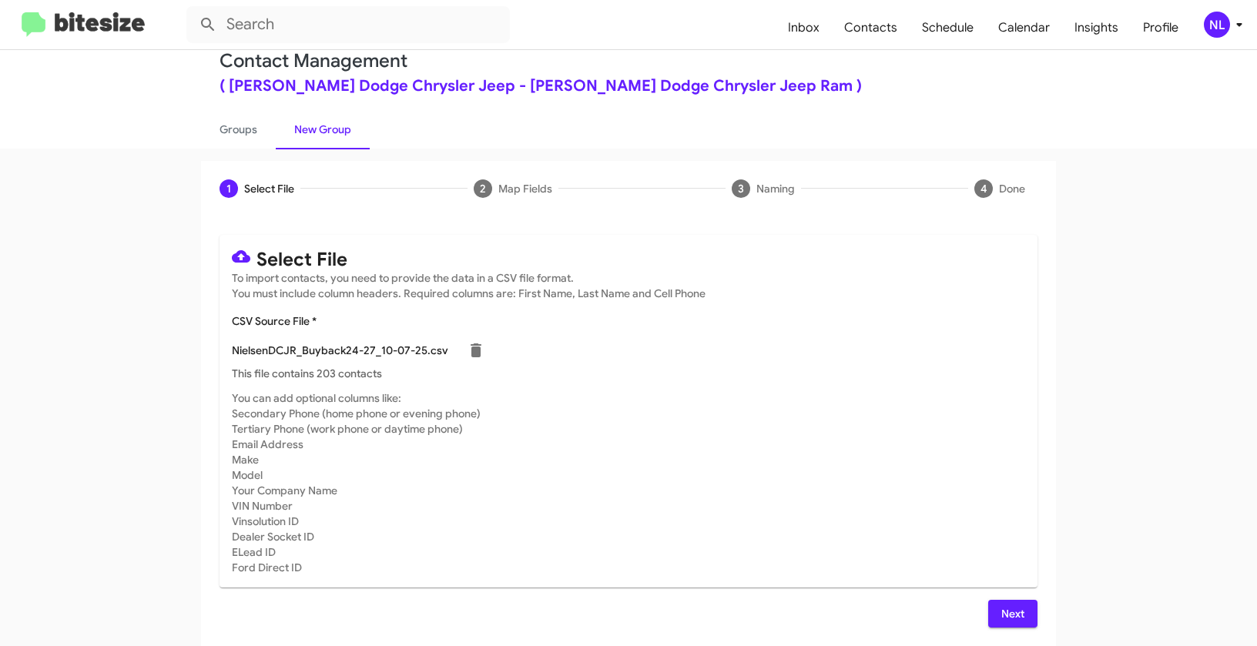
click at [1004, 611] on span "Next" at bounding box center [1012, 614] width 25 height 28
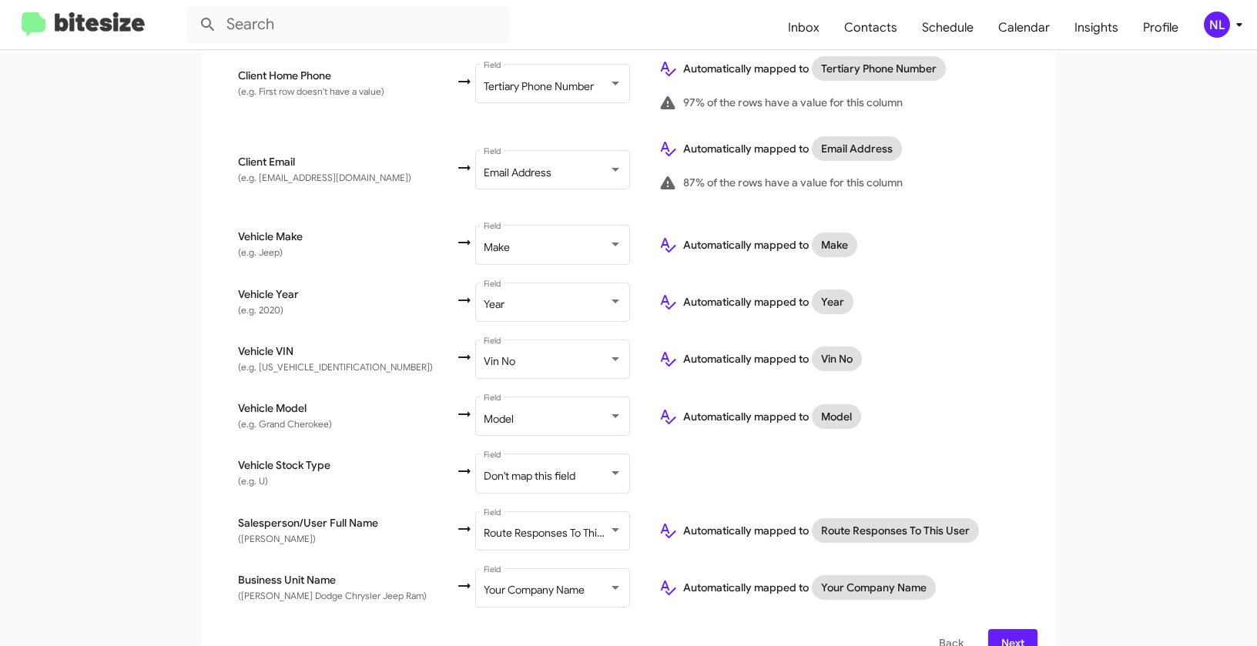
scroll to position [628, 0]
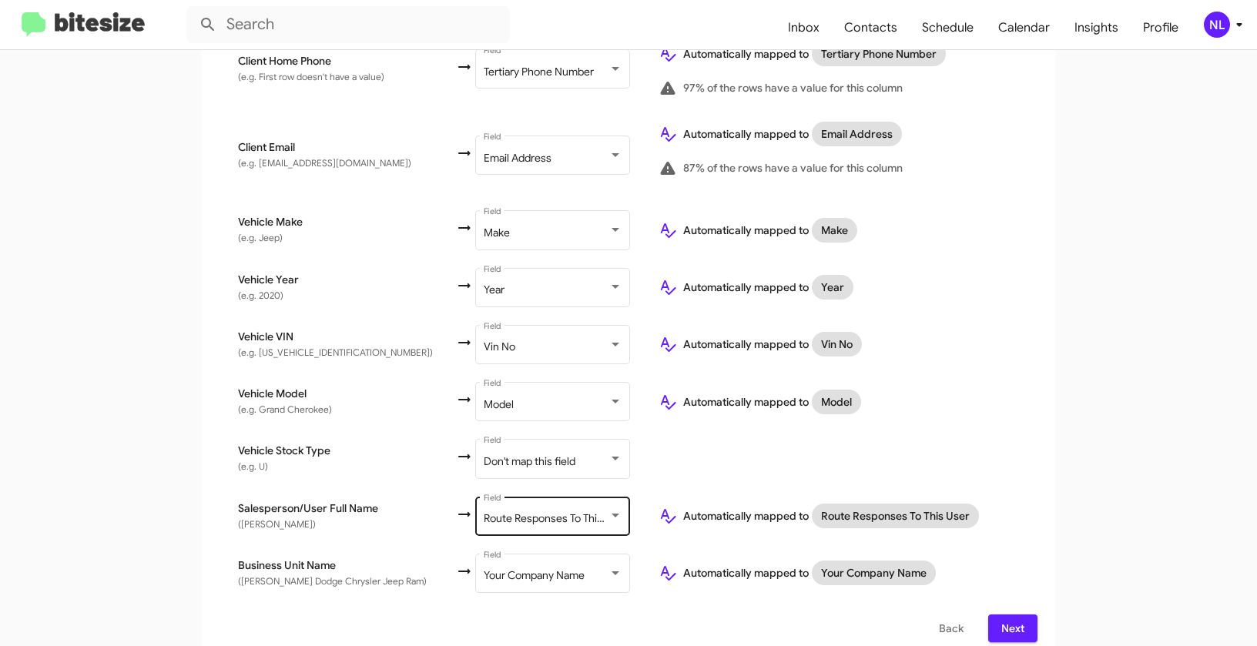
click at [534, 511] on span "Route Responses To This User" at bounding box center [555, 518] width 143 height 14
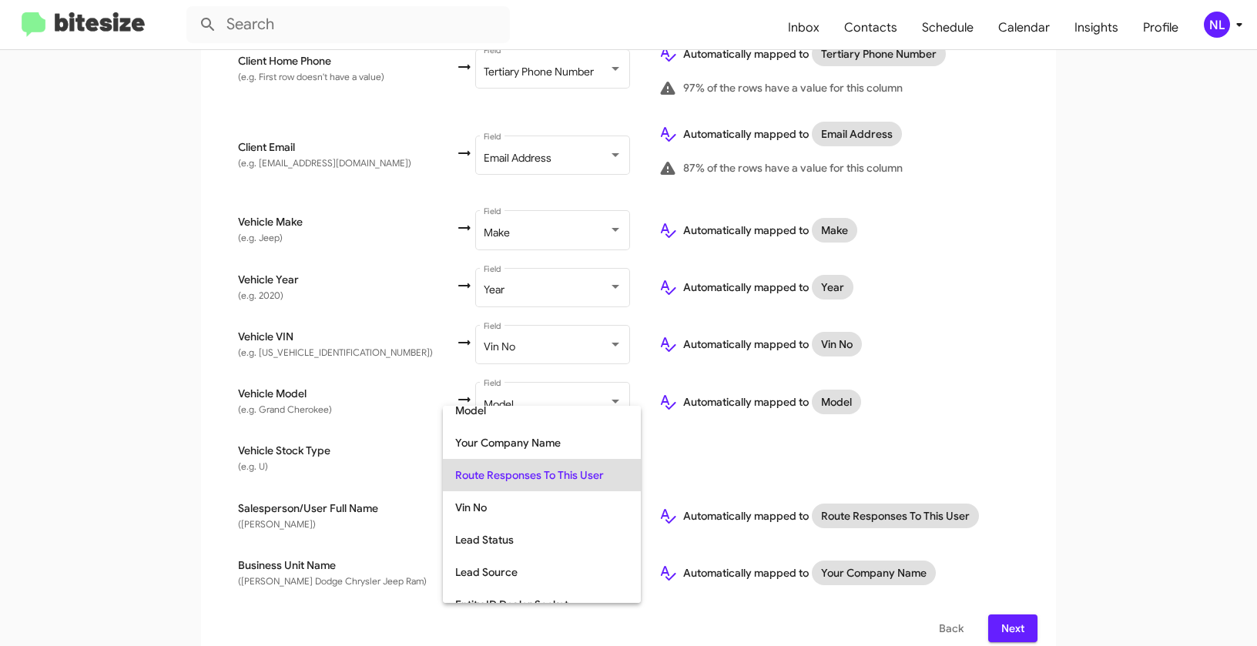
scroll to position [313, 0]
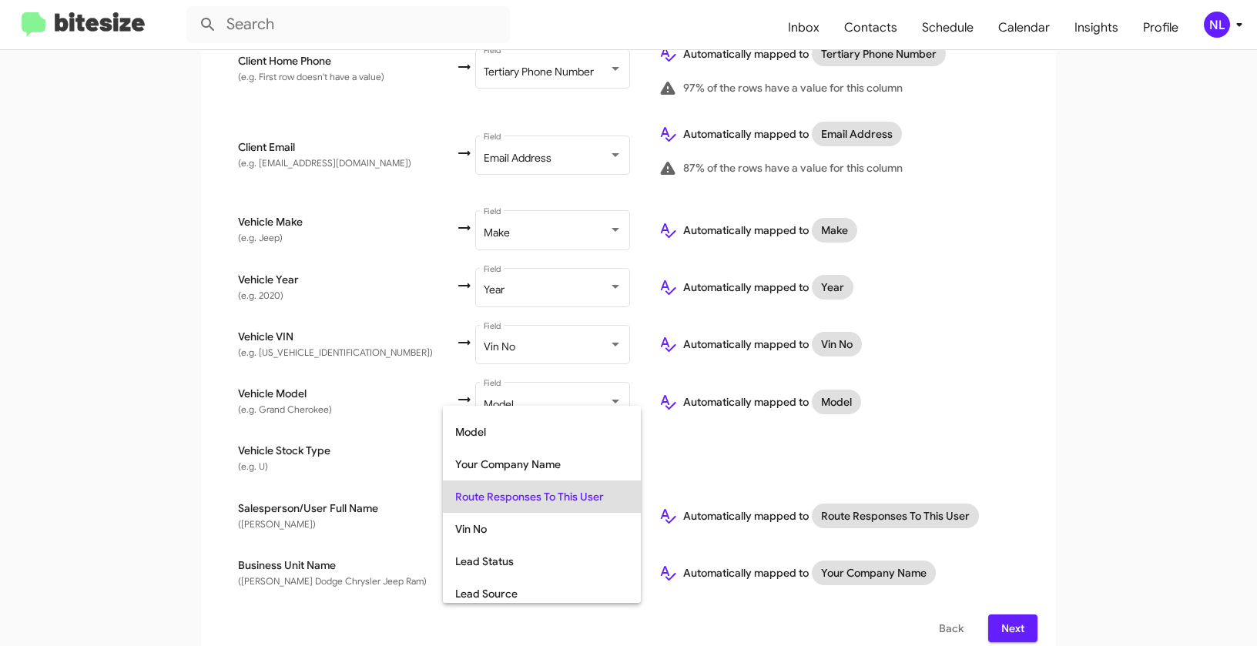
click at [1102, 359] on div at bounding box center [628, 323] width 1257 height 646
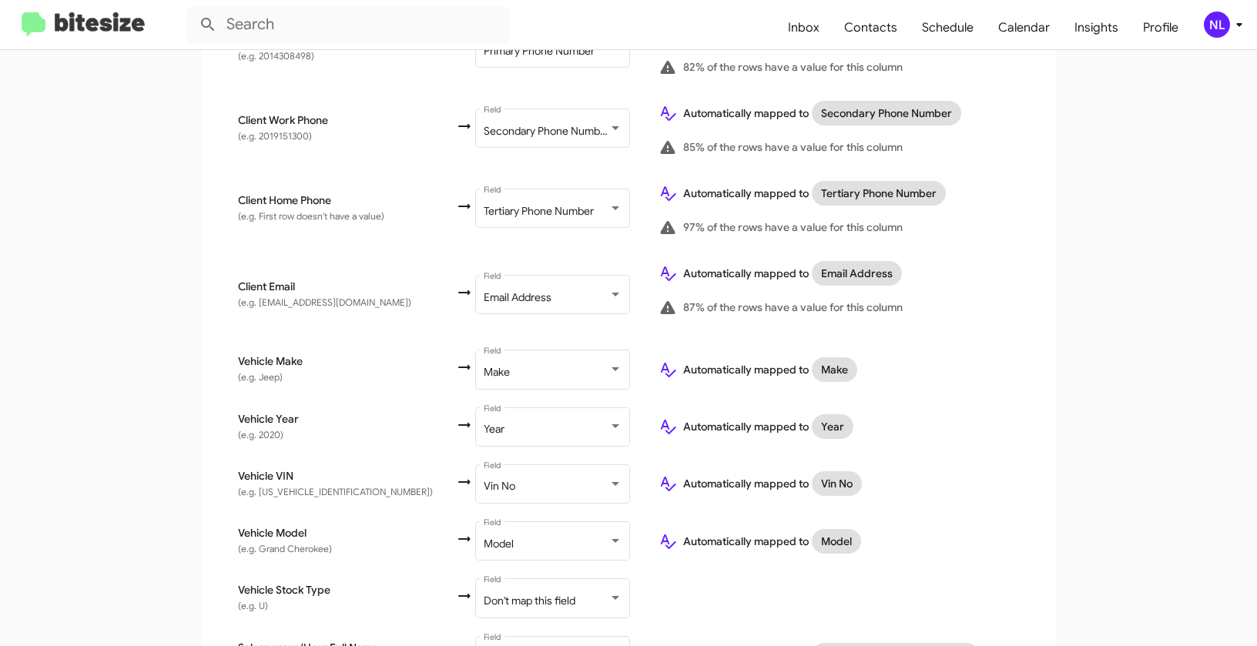
scroll to position [628, 0]
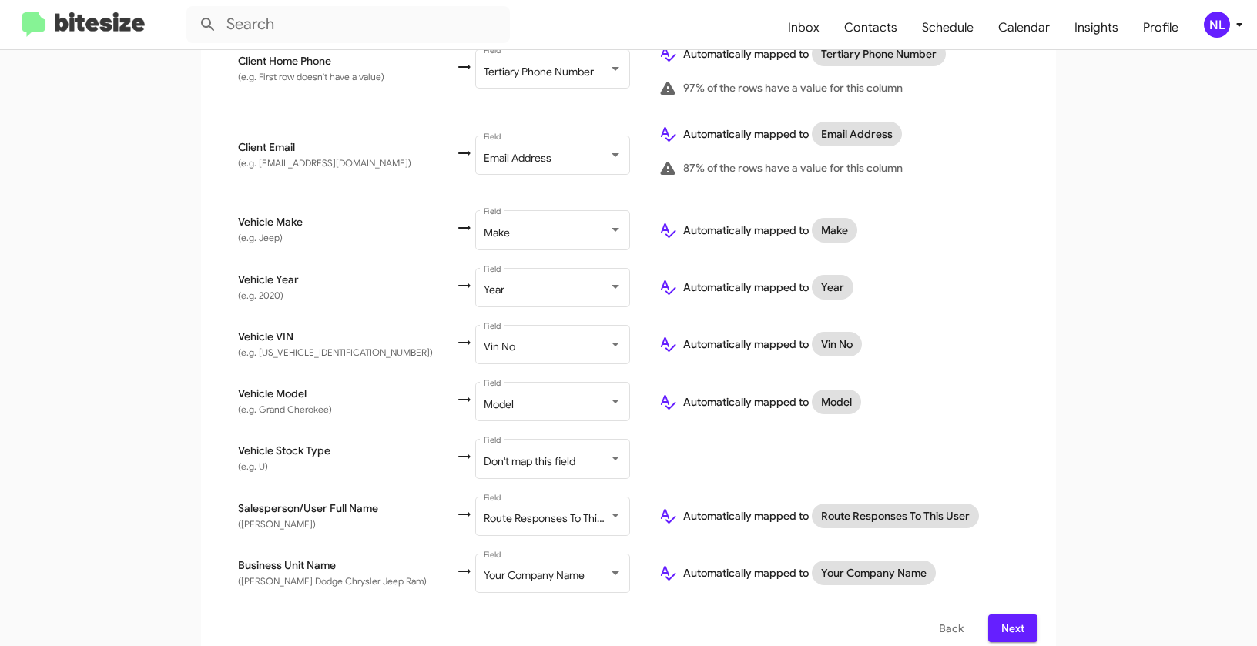
click at [1010, 615] on span "Next" at bounding box center [1012, 629] width 25 height 28
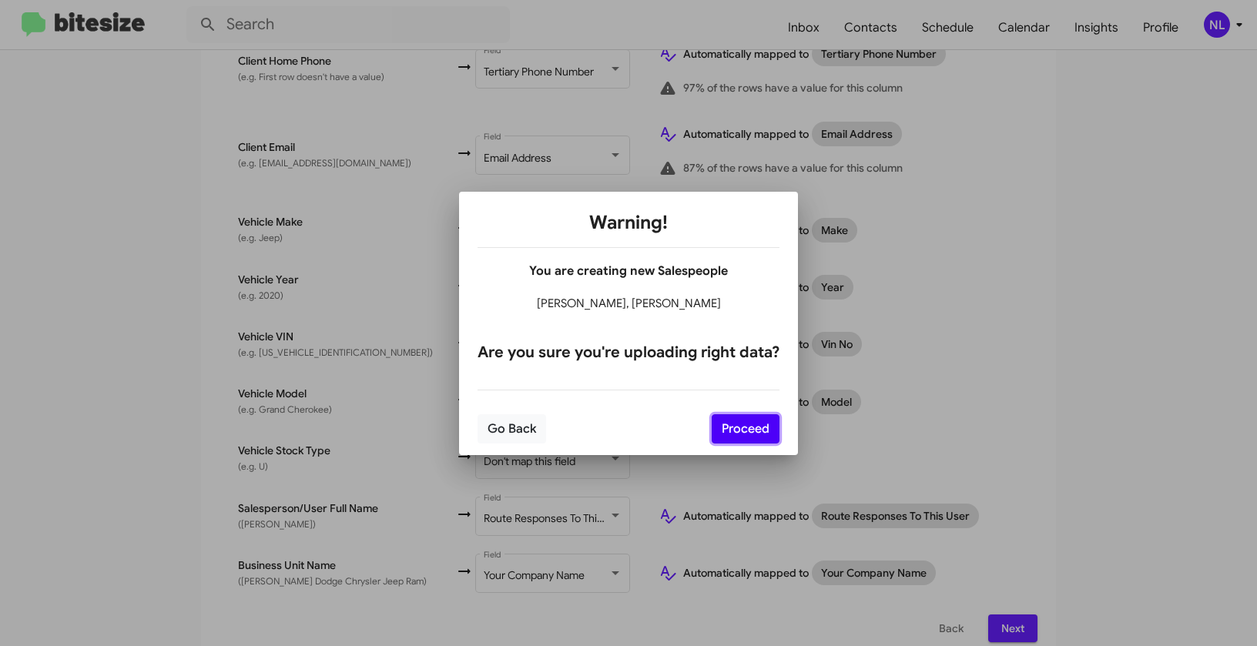
click at [746, 426] on button "Proceed" at bounding box center [746, 428] width 68 height 29
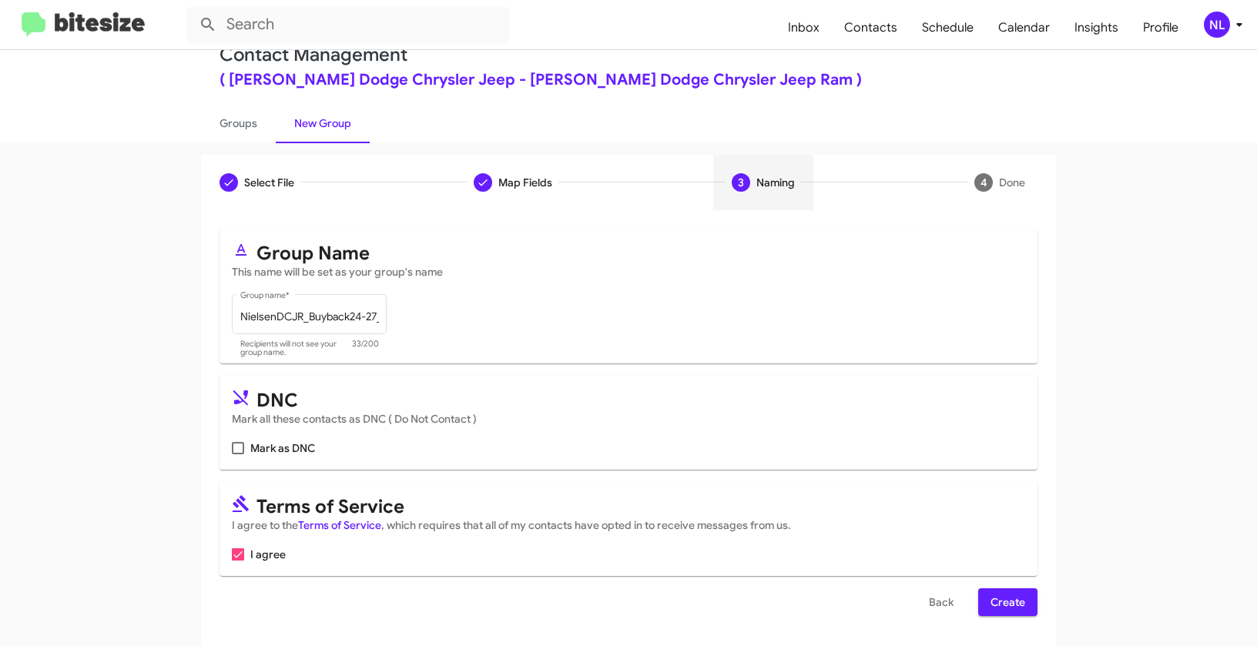
scroll to position [35, 0]
click at [1003, 605] on span "Create" at bounding box center [1007, 602] width 35 height 28
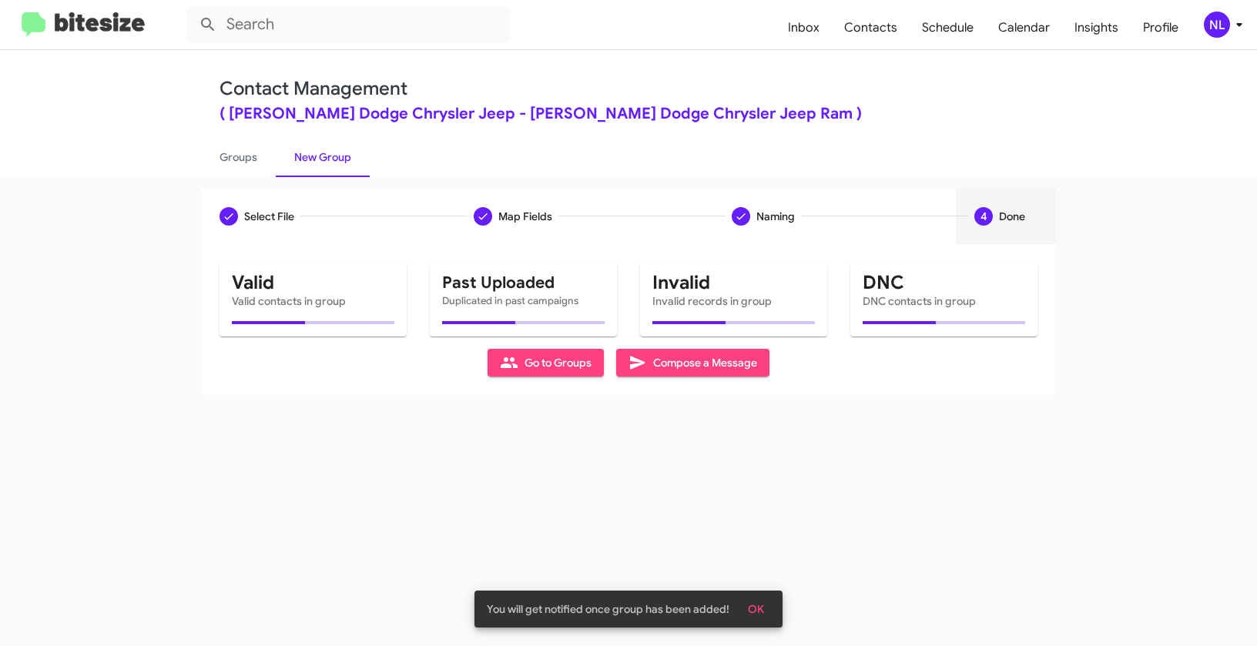
click at [762, 608] on span "OK" at bounding box center [756, 609] width 16 height 28
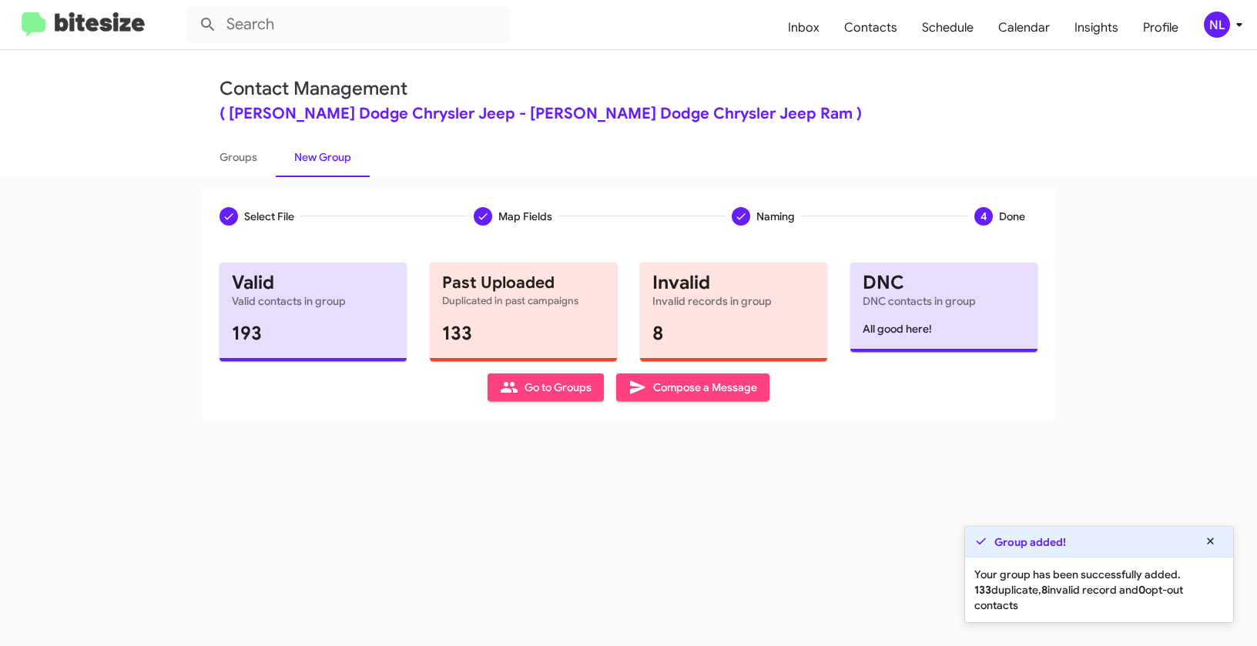
click at [544, 396] on span "Go to Groups" at bounding box center [546, 387] width 92 height 28
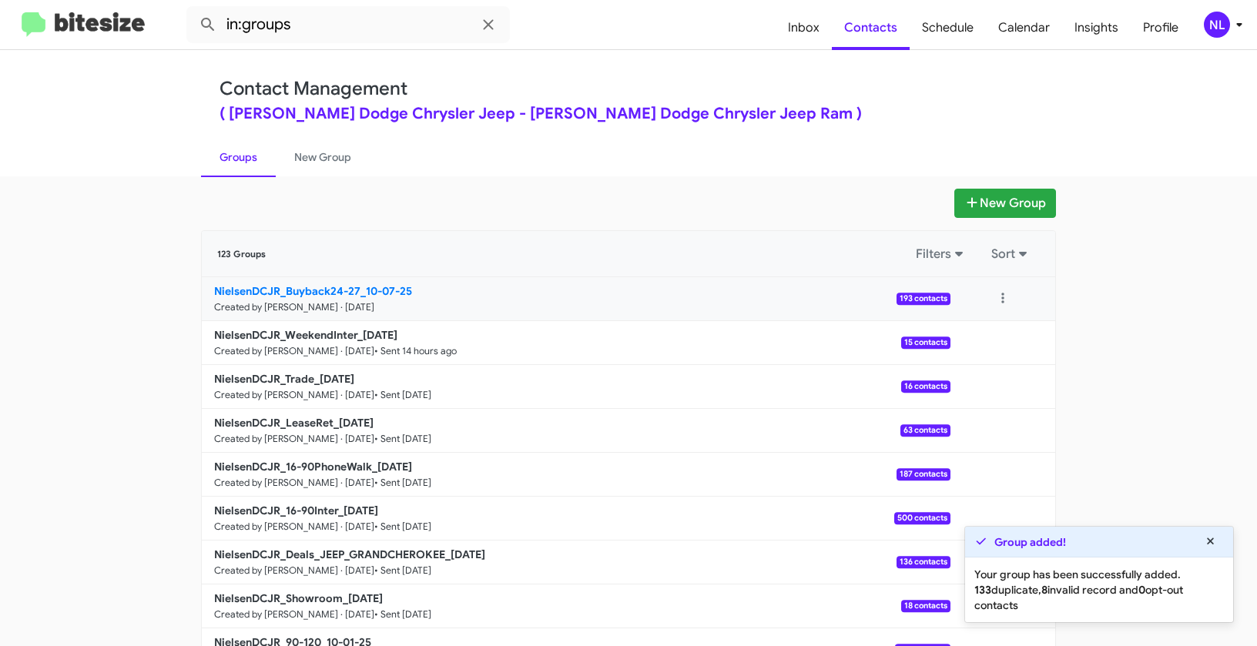
drag, startPoint x: 193, startPoint y: 283, endPoint x: 358, endPoint y: 286, distance: 164.8
click at [358, 286] on app-groups "New Group 123 Groups Filters Sort NielsenDCJR_Buyback24-27_10-07-25 Created by …" at bounding box center [628, 473] width 1257 height 568
copy div "Filters Sort NielsenDCJR_Buyback24-27"
click at [323, 21] on input "in:groups" at bounding box center [347, 24] width 323 height 37
paste input "NielsenDCJR_Buyback24-27"
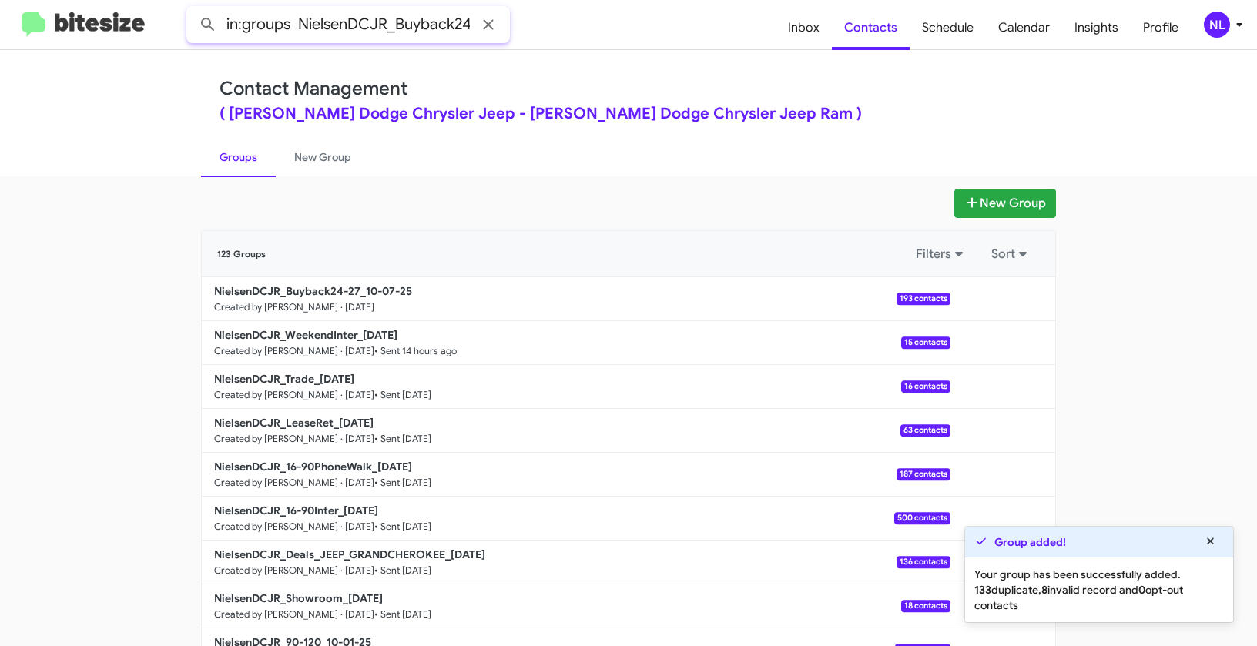
scroll to position [0, 24]
type input "in:groups NielsenDCJR_Buyback24-27"
click at [193, 9] on button at bounding box center [208, 24] width 31 height 31
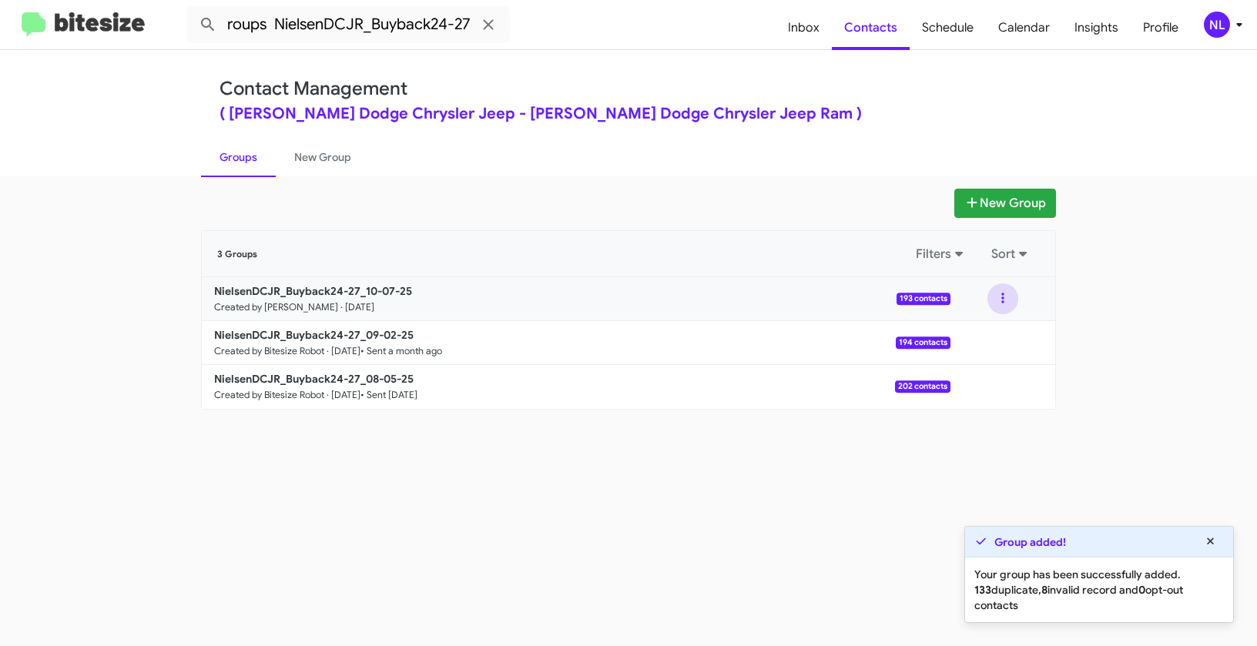
click at [1003, 303] on button at bounding box center [1002, 298] width 31 height 31
click at [1005, 345] on button "View contacts" at bounding box center [956, 340] width 123 height 37
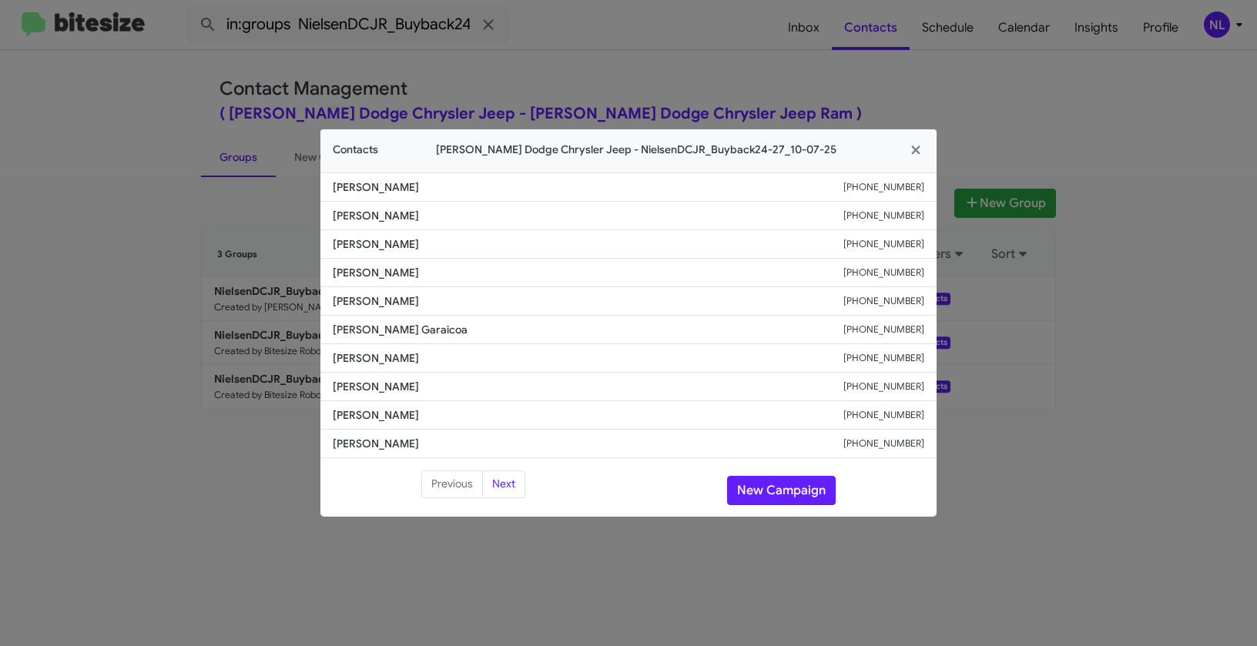
drag, startPoint x: 332, startPoint y: 327, endPoint x: 497, endPoint y: 331, distance: 164.8
click at [497, 331] on span "[PERSON_NAME] Garaicoa" at bounding box center [588, 329] width 511 height 15
copy span "[PERSON_NAME] Garaicoa"
click at [515, 327] on span "[PERSON_NAME] Garaicoa" at bounding box center [588, 329] width 511 height 15
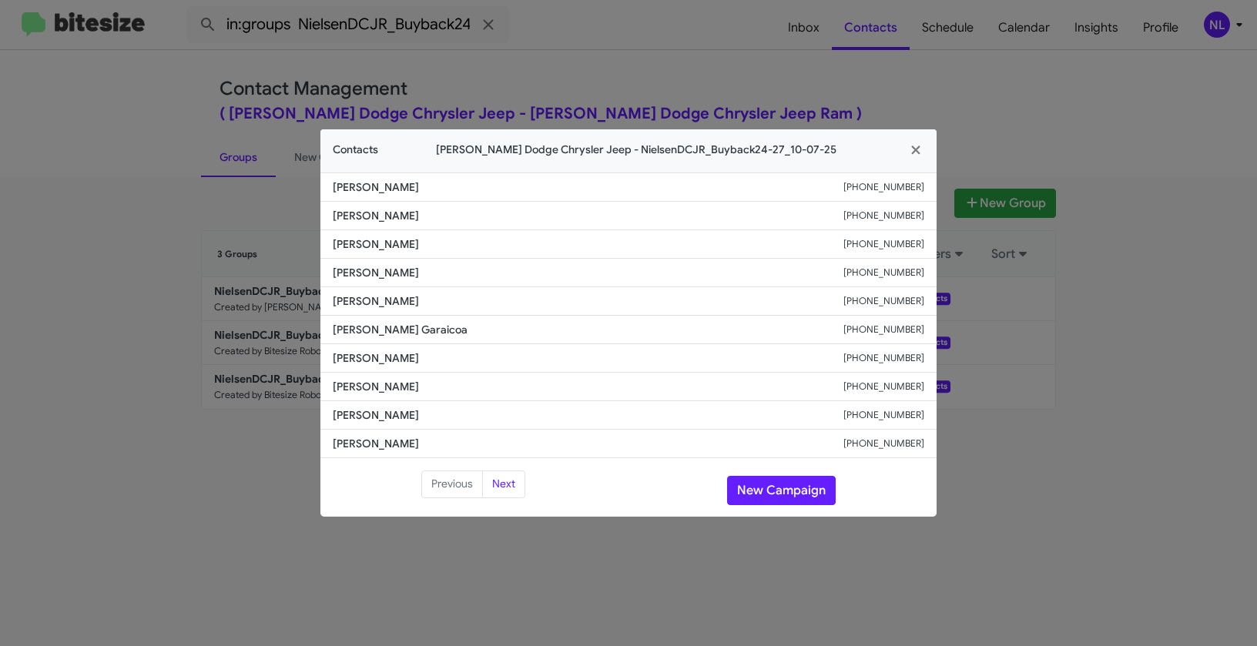
drag, startPoint x: 334, startPoint y: 295, endPoint x: 461, endPoint y: 296, distance: 127.1
click at [461, 296] on span "[PERSON_NAME]" at bounding box center [588, 300] width 511 height 15
copy span "[PERSON_NAME]"
click at [553, 329] on span "[PERSON_NAME] Garaicoa" at bounding box center [588, 329] width 511 height 15
click at [794, 489] on button "New Campaign" at bounding box center [781, 490] width 109 height 29
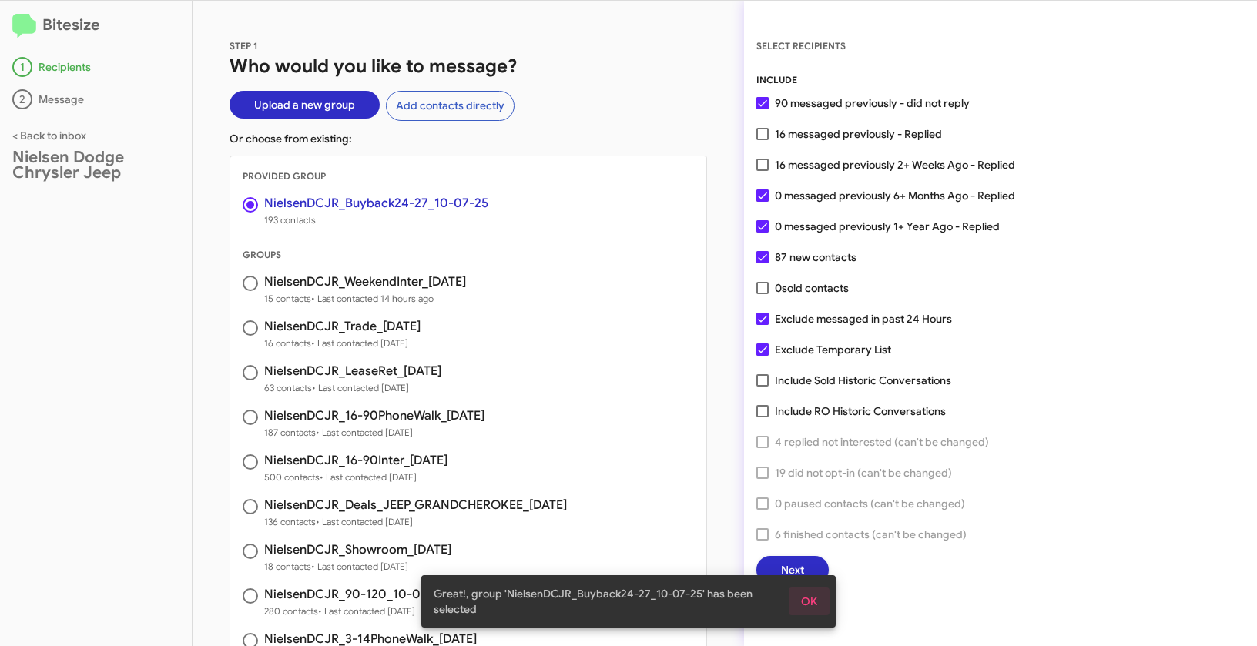
click at [811, 598] on span "OK" at bounding box center [809, 602] width 16 height 28
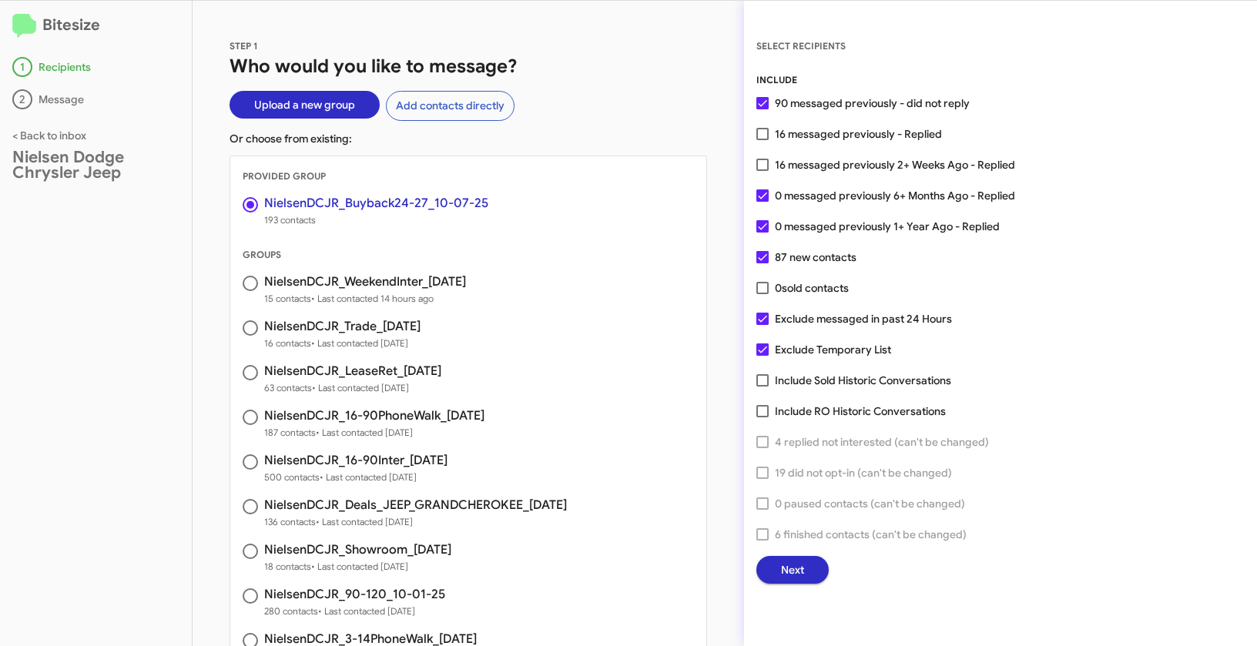
click at [796, 573] on span "Next" at bounding box center [792, 570] width 23 height 28
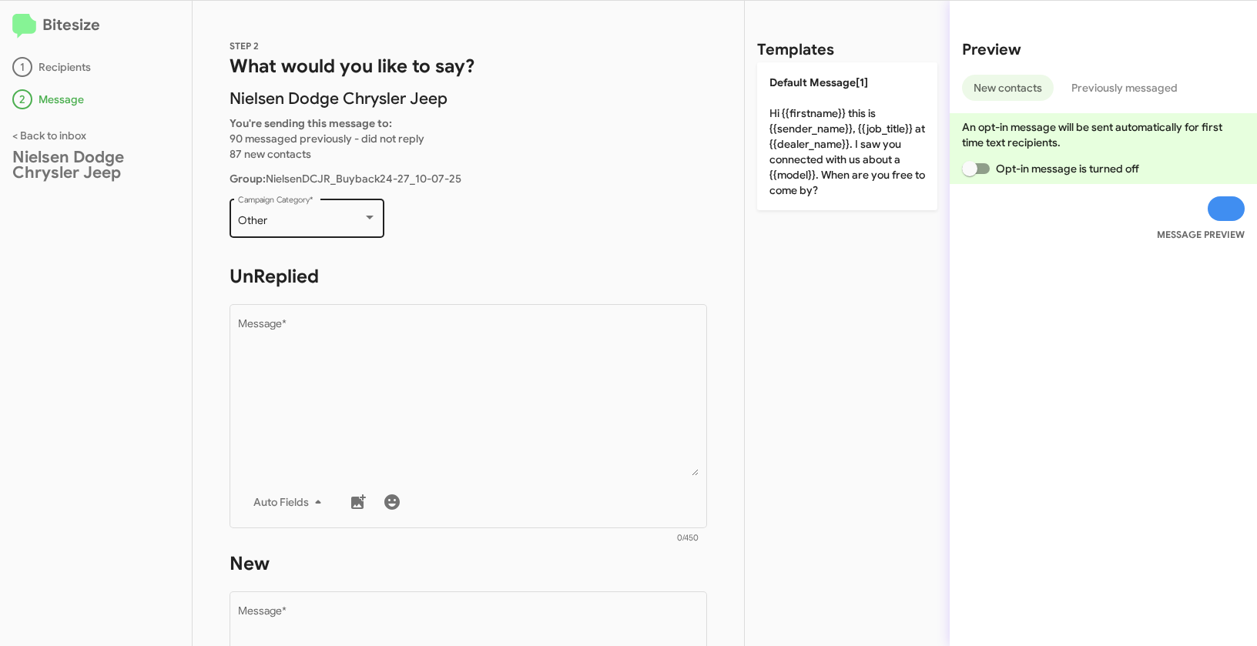
click at [349, 216] on div "Other" at bounding box center [300, 221] width 125 height 12
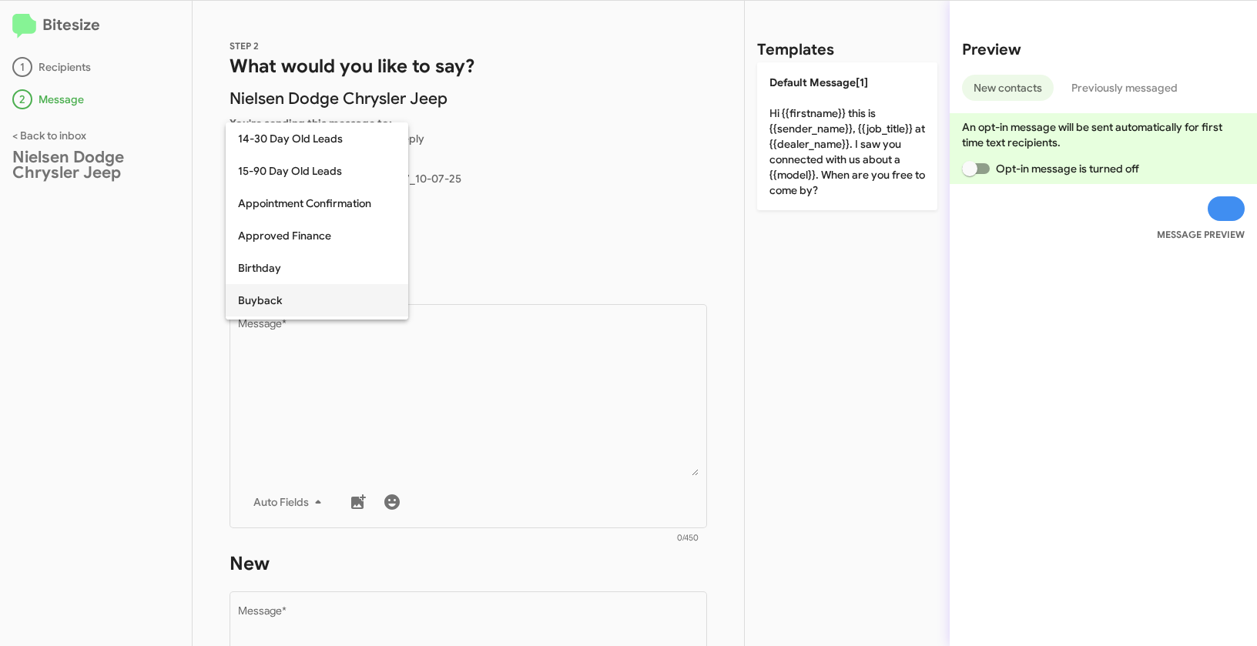
click at [278, 304] on span "Buyback" at bounding box center [317, 300] width 158 height 32
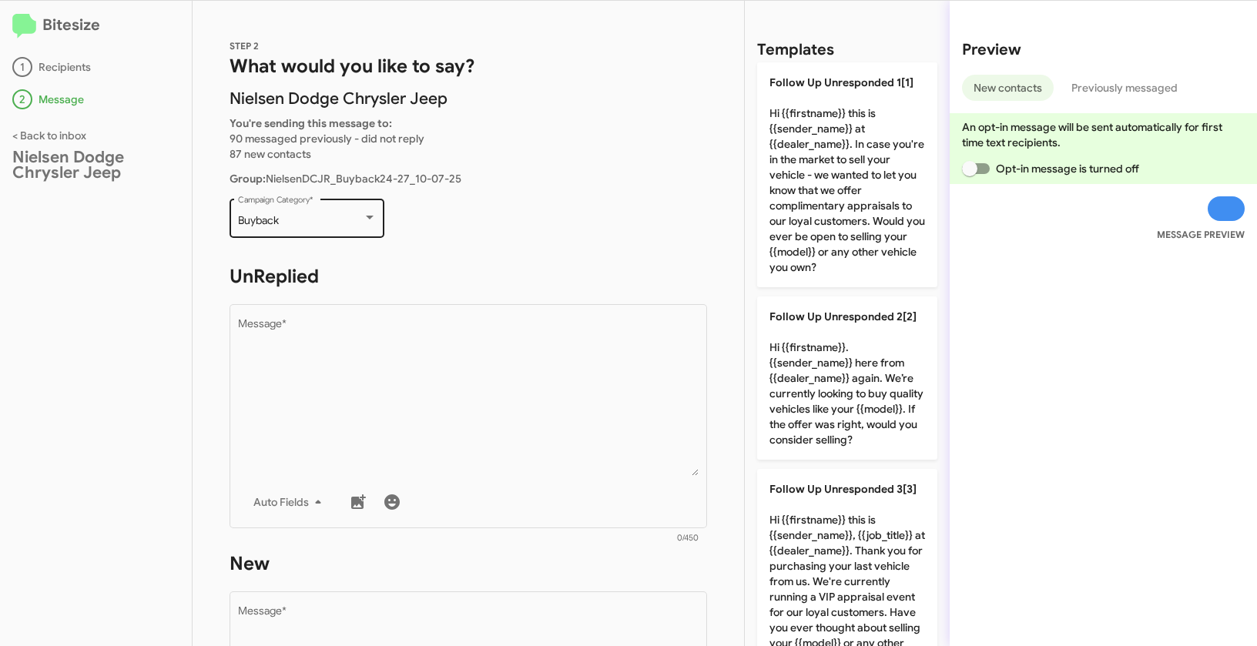
drag, startPoint x: 229, startPoint y: 220, endPoint x: 314, endPoint y: 219, distance: 84.7
click at [314, 219] on div "Buyback Campaign Category *" at bounding box center [306, 217] width 155 height 42
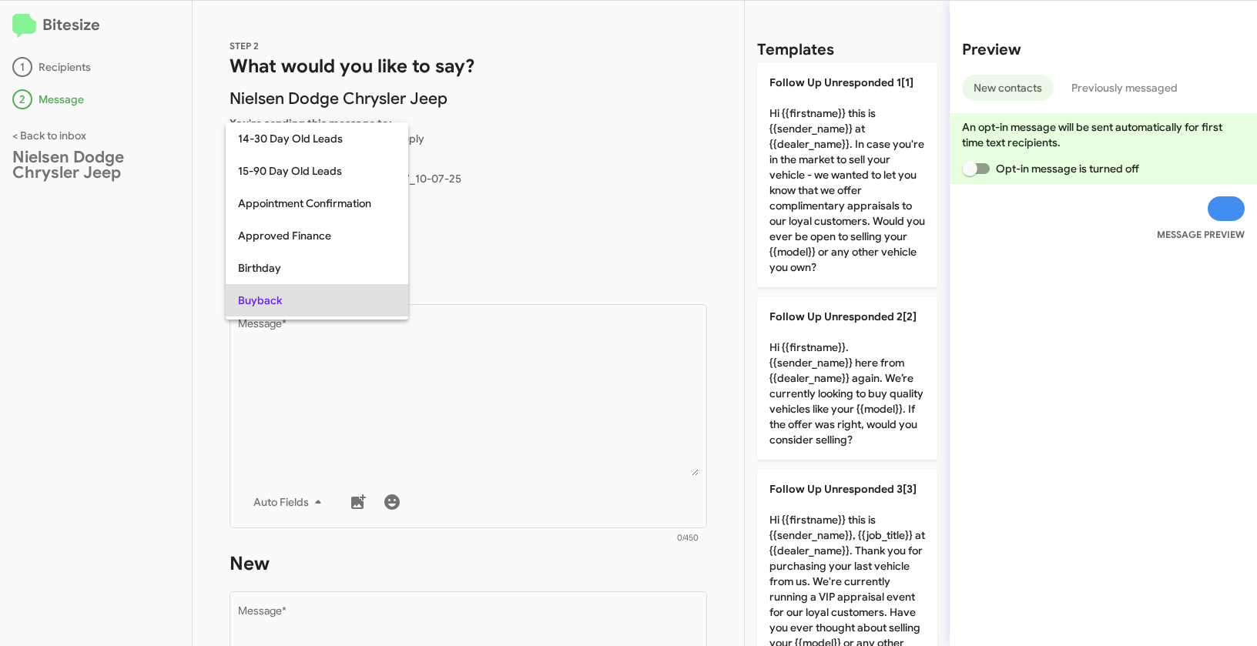
scroll to position [79, 0]
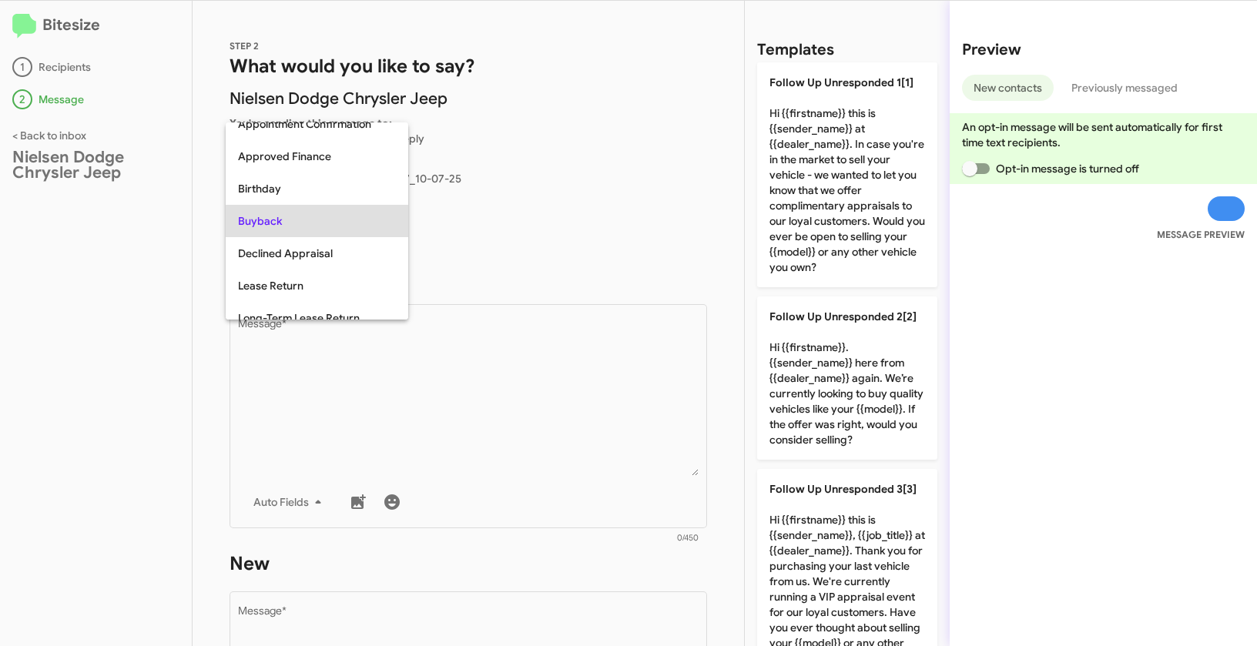
copy div "Buyback"
click at [57, 253] on div at bounding box center [628, 323] width 1257 height 646
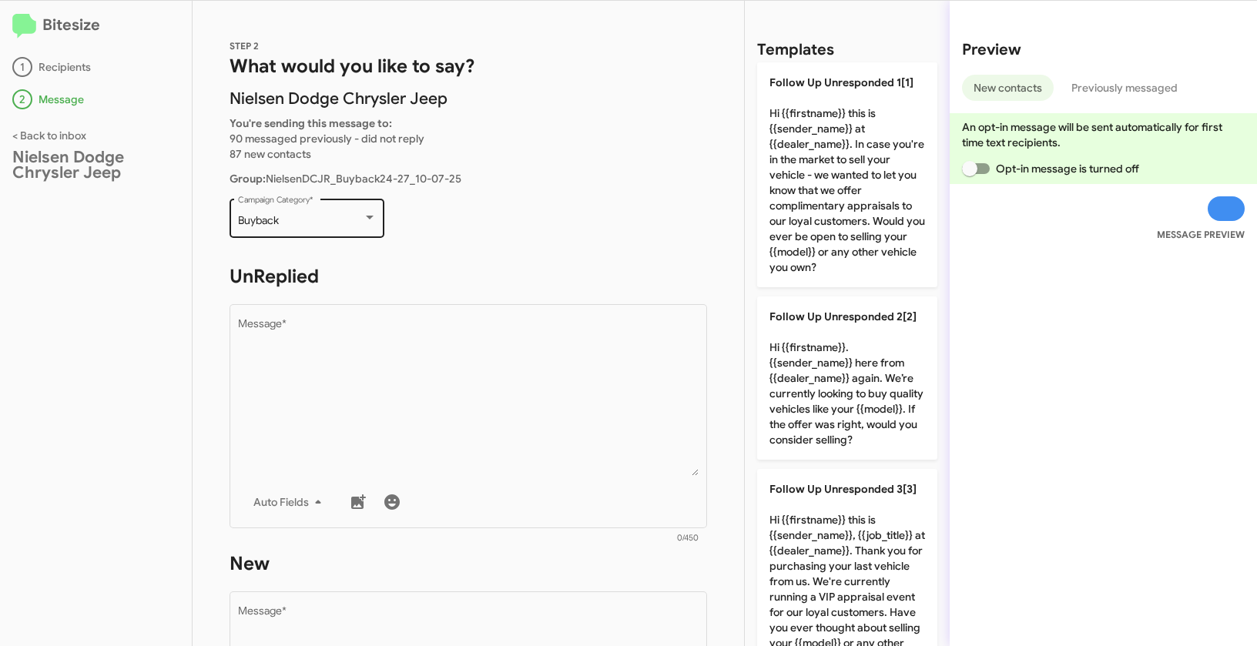
drag, startPoint x: 229, startPoint y: 219, endPoint x: 300, endPoint y: 219, distance: 70.8
click at [300, 219] on div "Buyback Campaign Category *" at bounding box center [306, 217] width 155 height 42
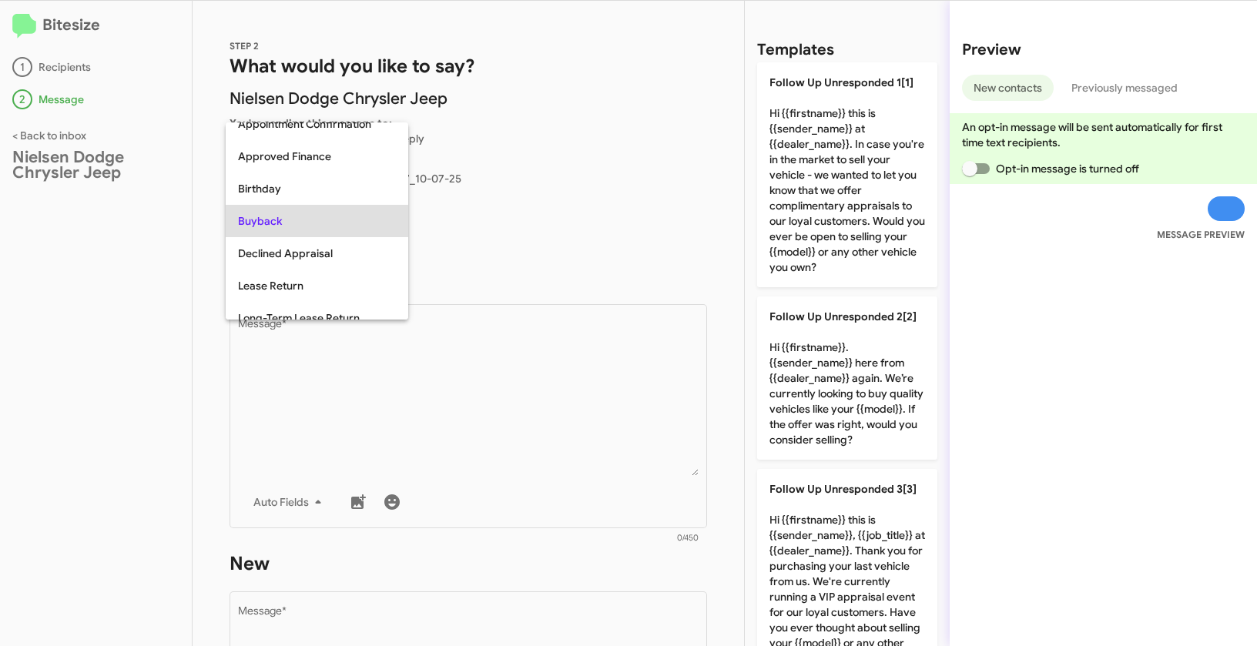
copy span "Buyback"
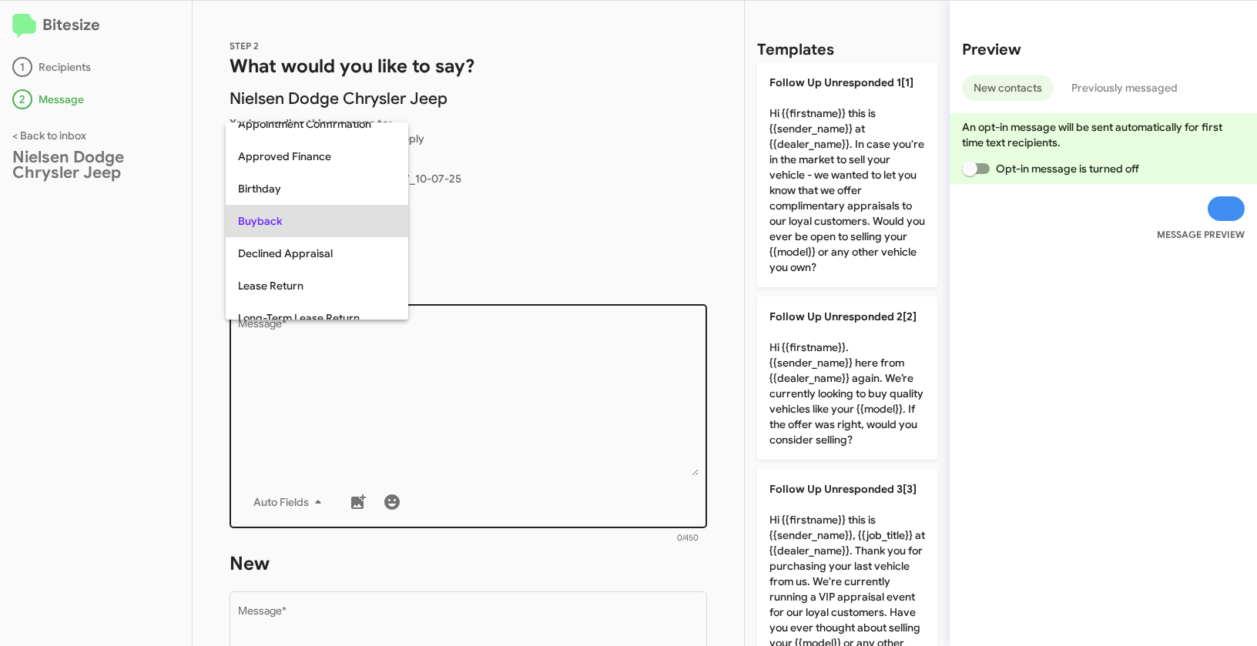
click at [517, 467] on div at bounding box center [628, 323] width 1257 height 646
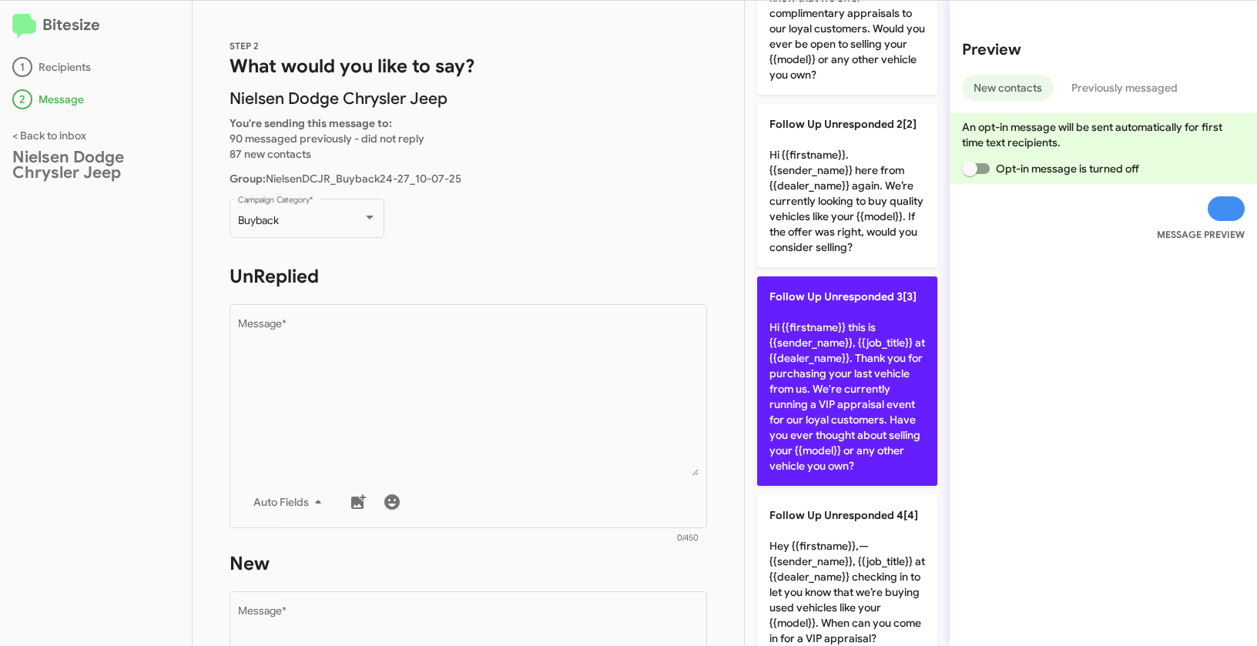
scroll to position [420, 0]
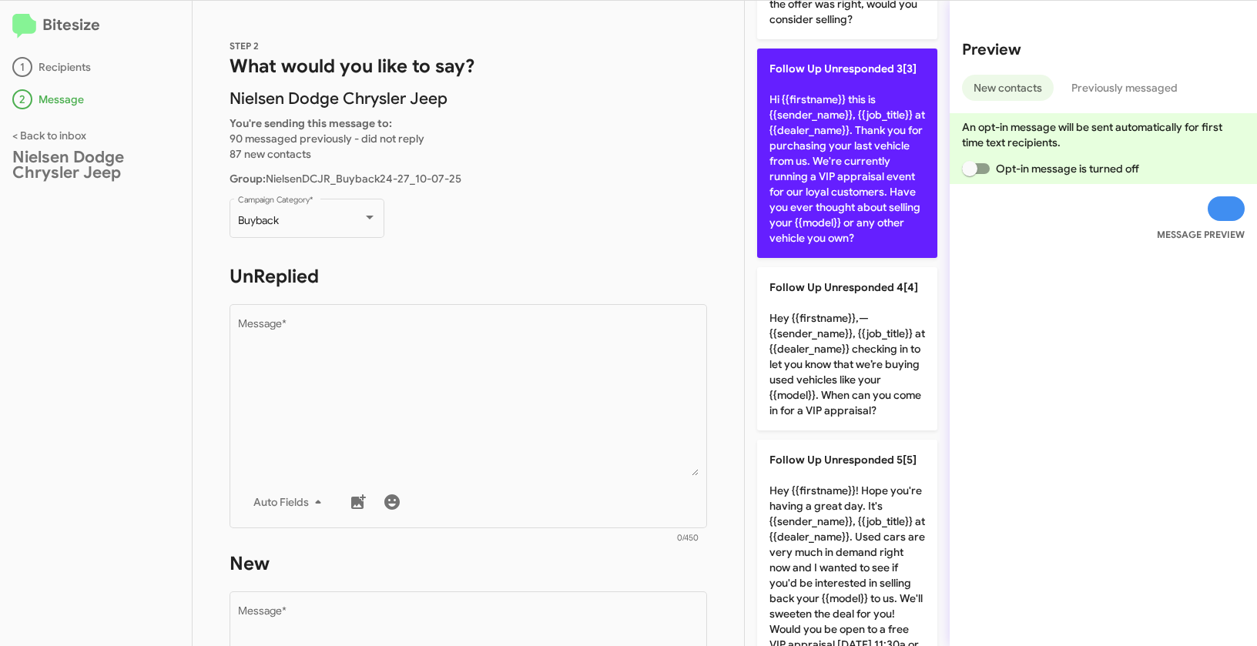
click at [837, 226] on p "Follow Up Unresponded 3[3] Hi {{firstname}} this is {{sender_name}}, {{job_titl…" at bounding box center [847, 153] width 180 height 209
type textarea "Hi {{firstname}} this is {{sender_name}}, {{job_title}} at {{dealer_name}}. Tha…"
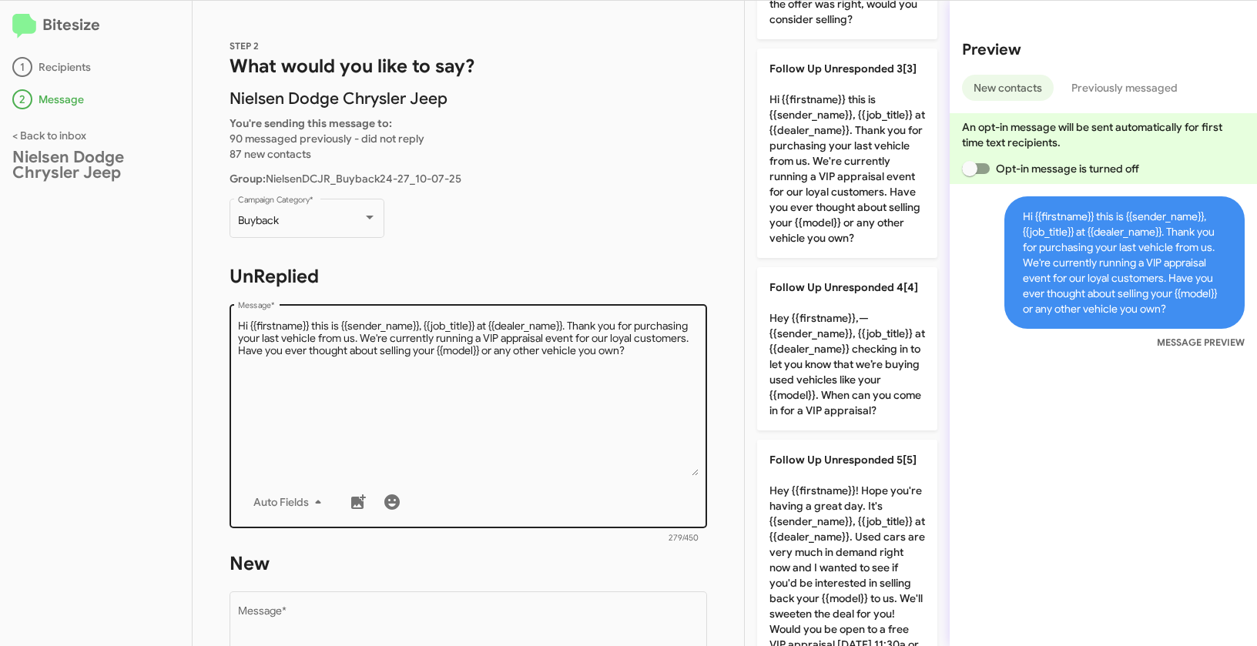
scroll to position [270, 0]
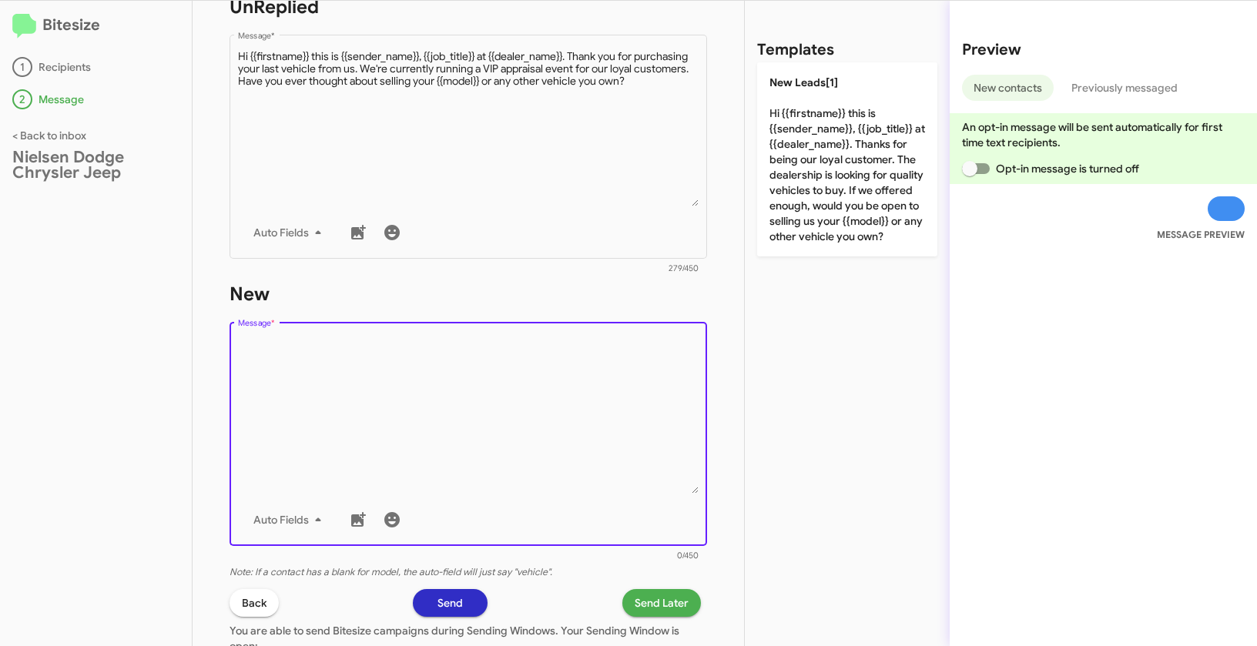
click at [533, 414] on textarea "Message *" at bounding box center [468, 415] width 461 height 157
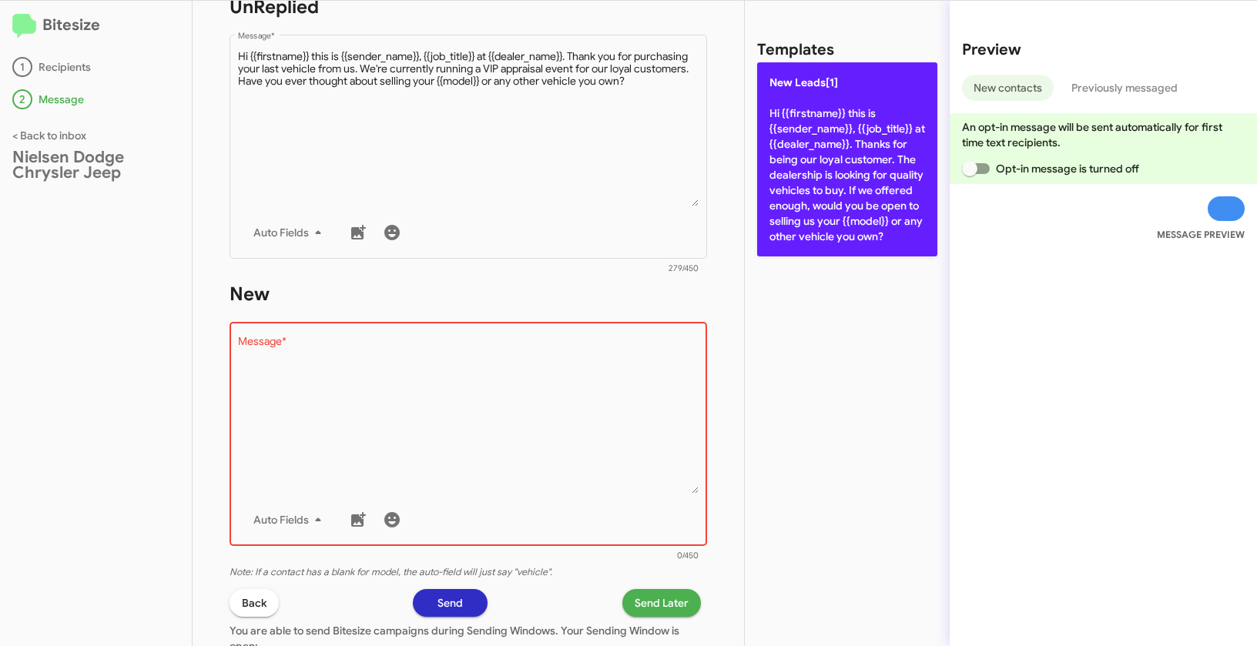
click at [805, 139] on p "New Leads[1] Hi {{firstname}} this is {{sender_name}}, {{job_title}} at {{deale…" at bounding box center [847, 159] width 180 height 194
type textarea "Hi {{firstname}} this is {{sender_name}}, {{job_title}} at {{dealer_name}}. Tha…"
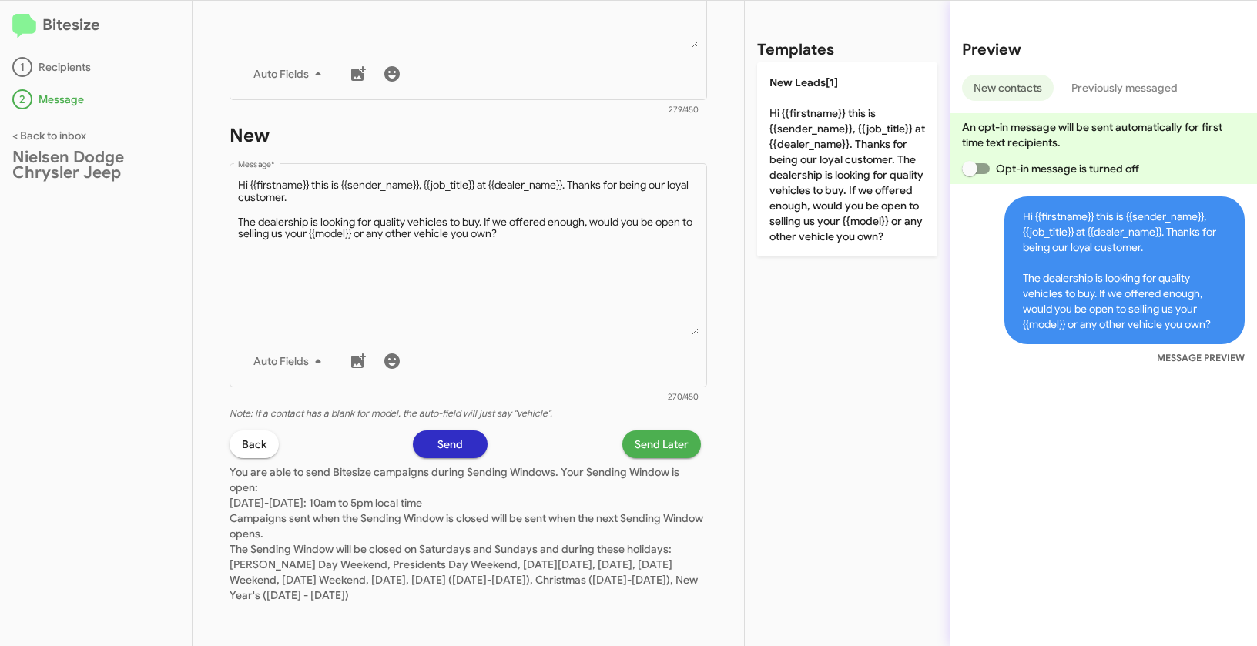
scroll to position [430, 0]
click at [655, 431] on span "Send Later" at bounding box center [662, 443] width 54 height 28
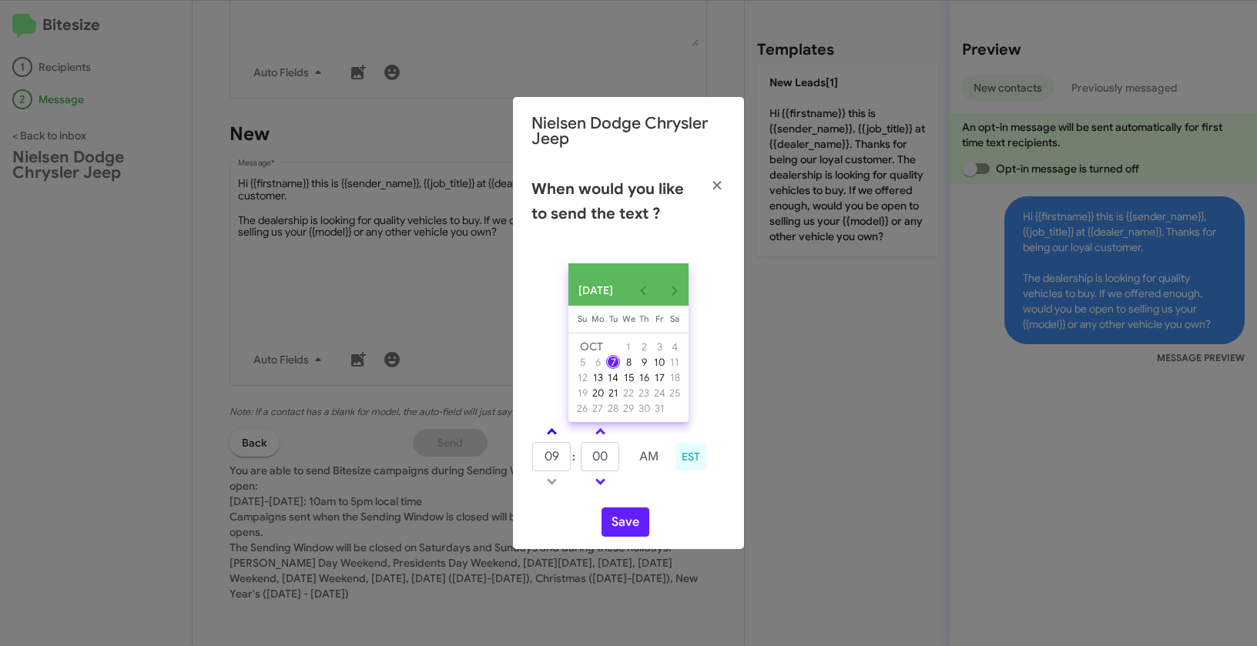
click at [549, 432] on link at bounding box center [551, 432] width 27 height 18
type input "10"
drag, startPoint x: 611, startPoint y: 460, endPoint x: 590, endPoint y: 452, distance: 22.2
click at [590, 452] on input "00" at bounding box center [600, 456] width 39 height 29
type input "19"
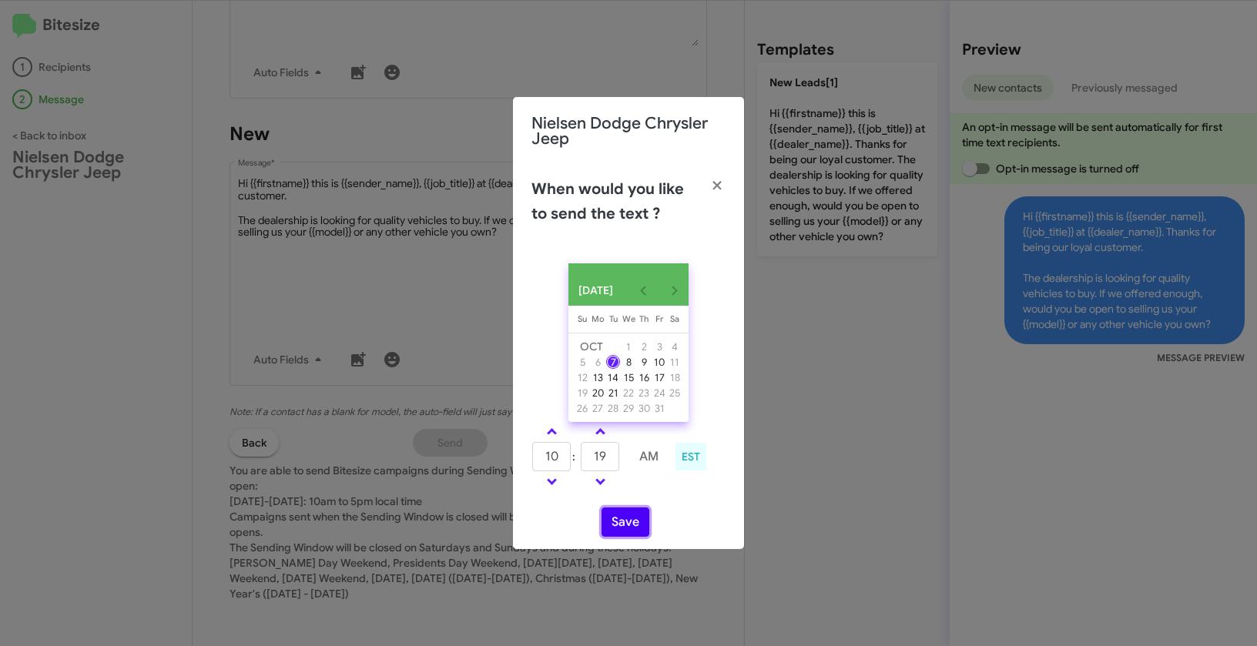
click at [638, 524] on button "Save" at bounding box center [625, 521] width 48 height 29
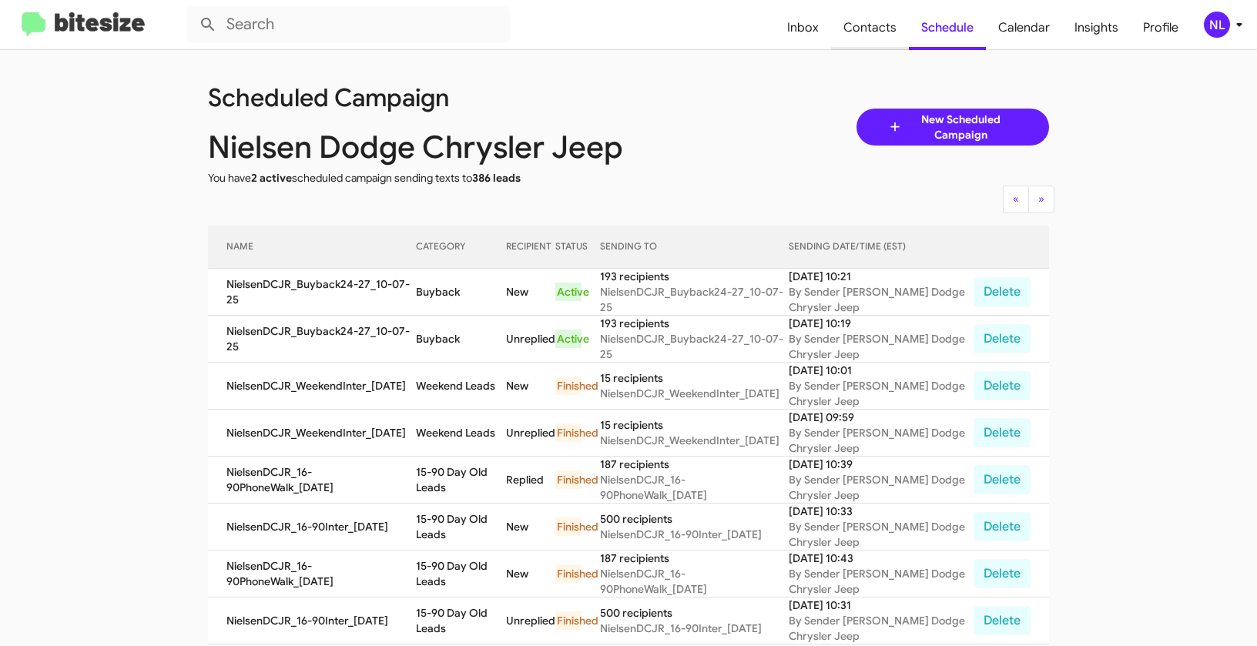
click at [873, 25] on span "Contacts" at bounding box center [870, 27] width 78 height 45
type input "in:groups"
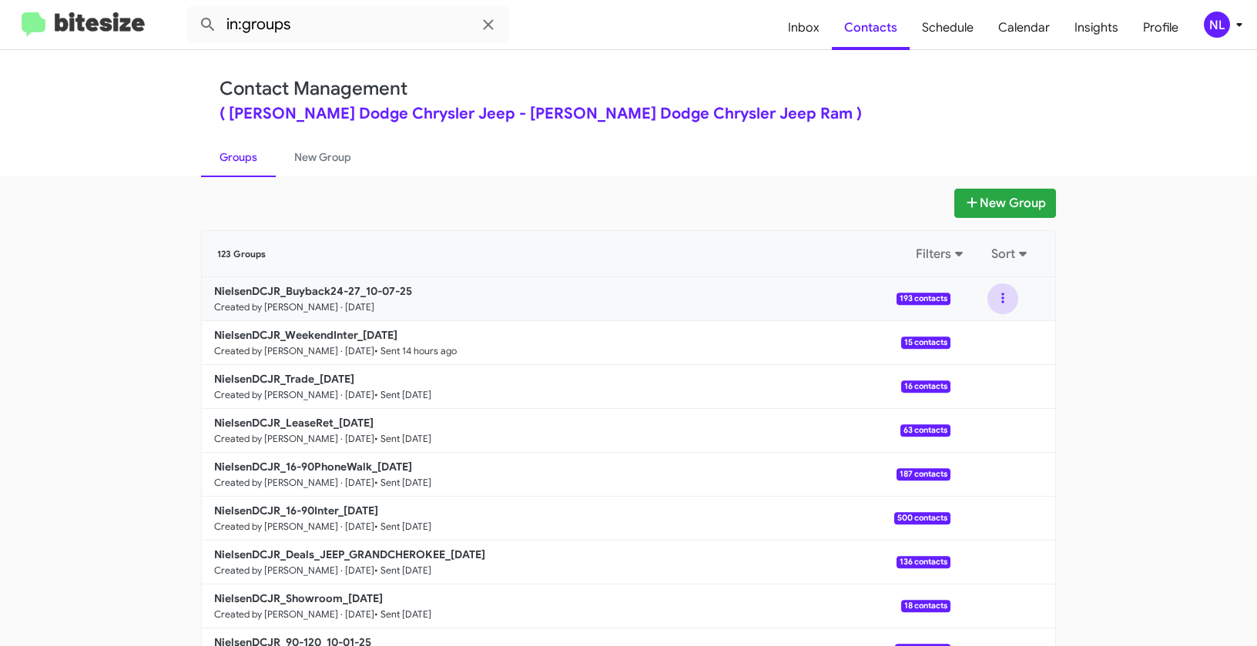
click at [1008, 296] on button at bounding box center [1002, 298] width 31 height 31
click at [993, 340] on button "View contacts" at bounding box center [956, 340] width 123 height 37
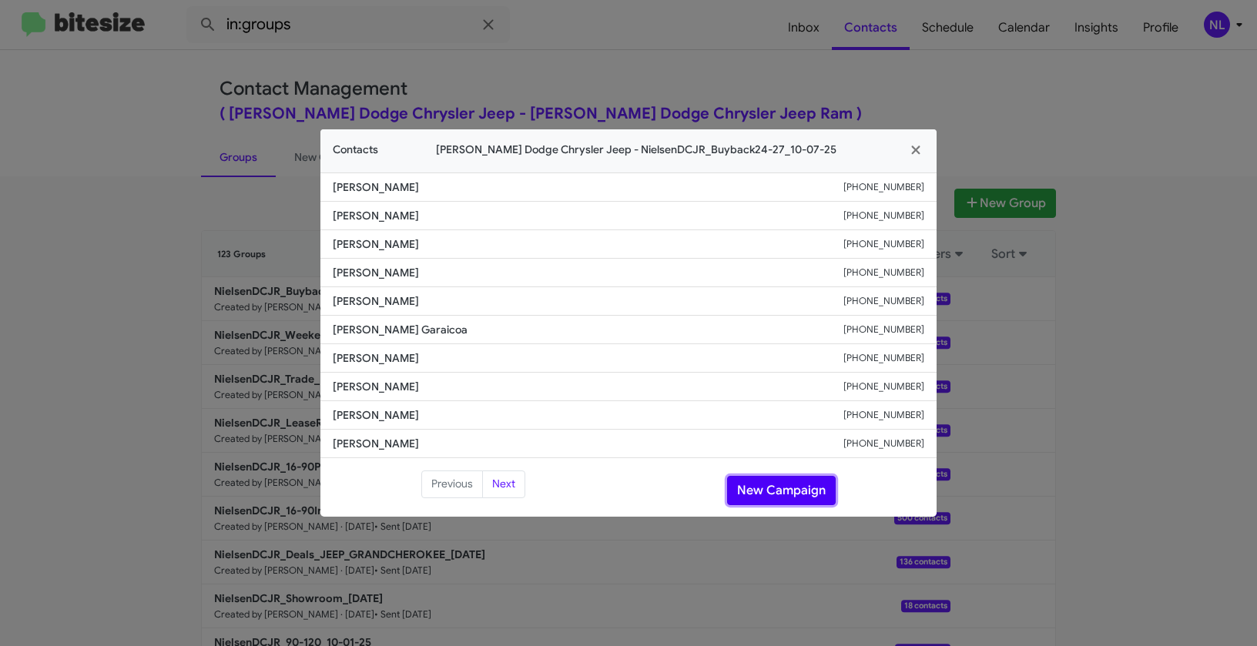
click at [738, 494] on button "New Campaign" at bounding box center [781, 490] width 109 height 29
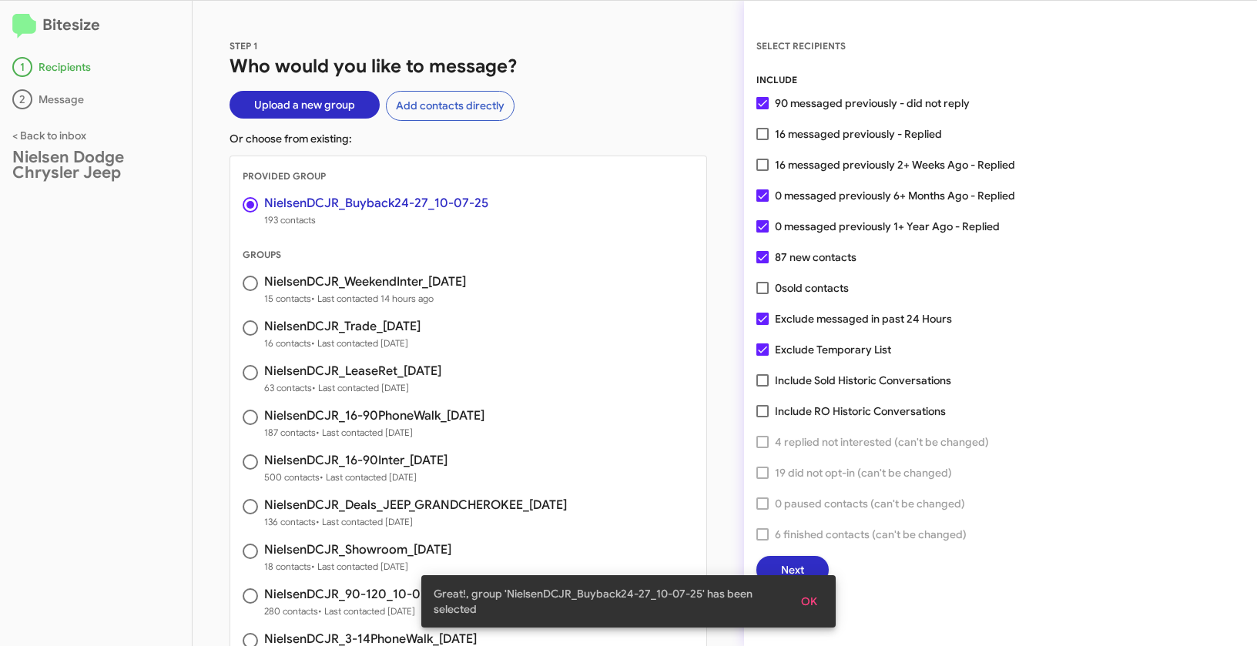
click at [805, 603] on span "OK" at bounding box center [809, 602] width 16 height 28
click at [803, 574] on span "Next" at bounding box center [792, 570] width 23 height 28
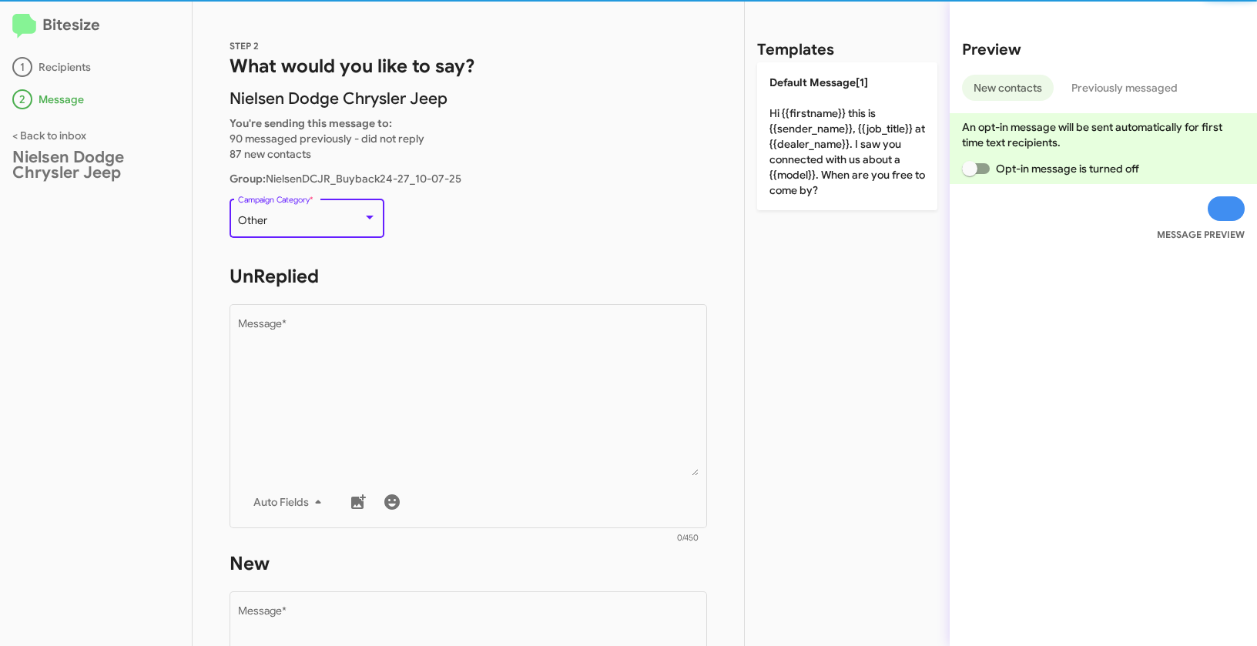
click at [365, 215] on div at bounding box center [370, 218] width 14 height 12
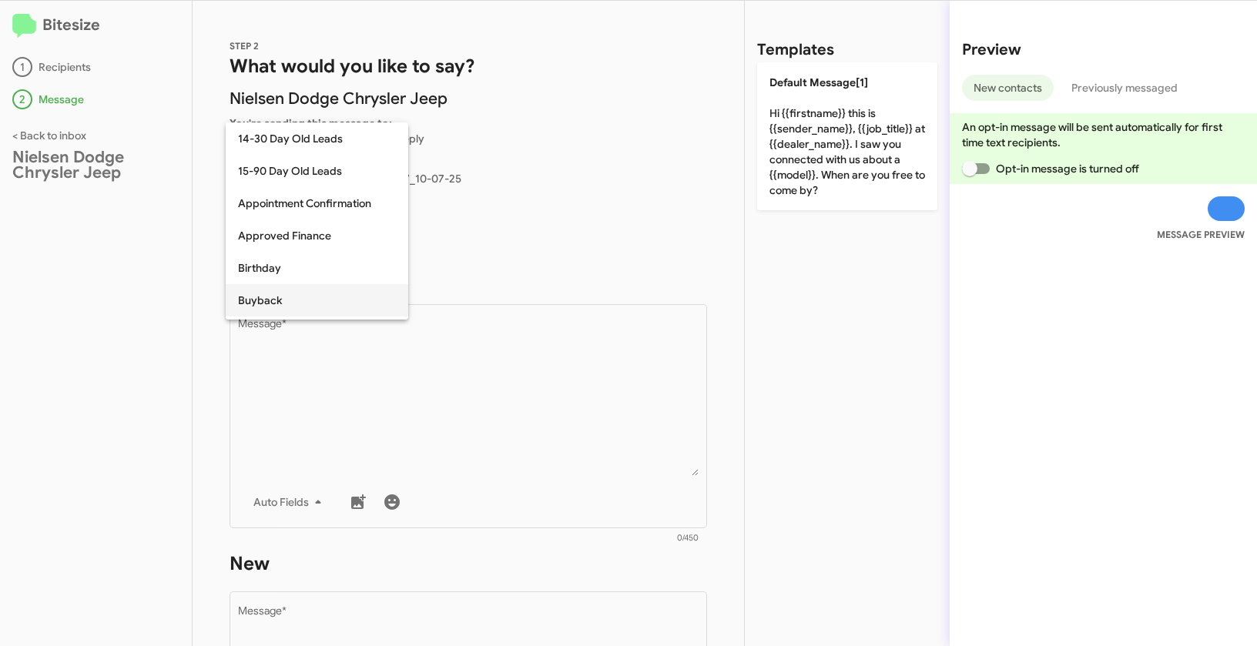
click at [277, 296] on span "Buyback" at bounding box center [317, 300] width 158 height 32
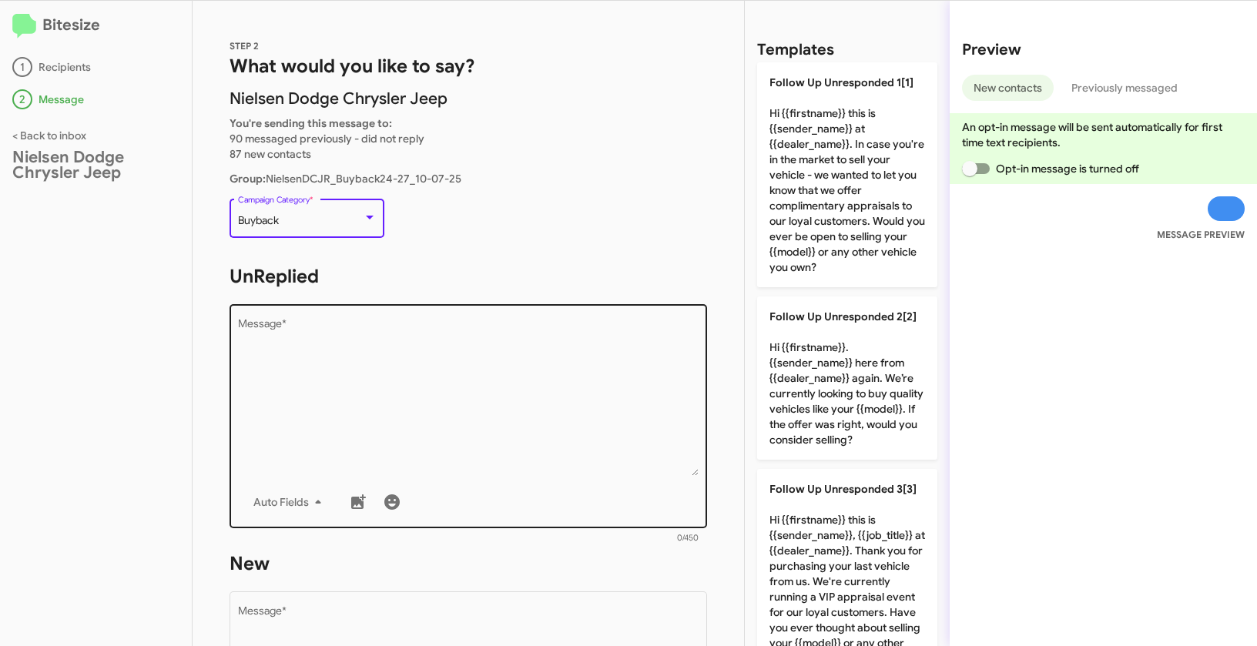
click at [365, 386] on textarea "Message *" at bounding box center [468, 397] width 461 height 157
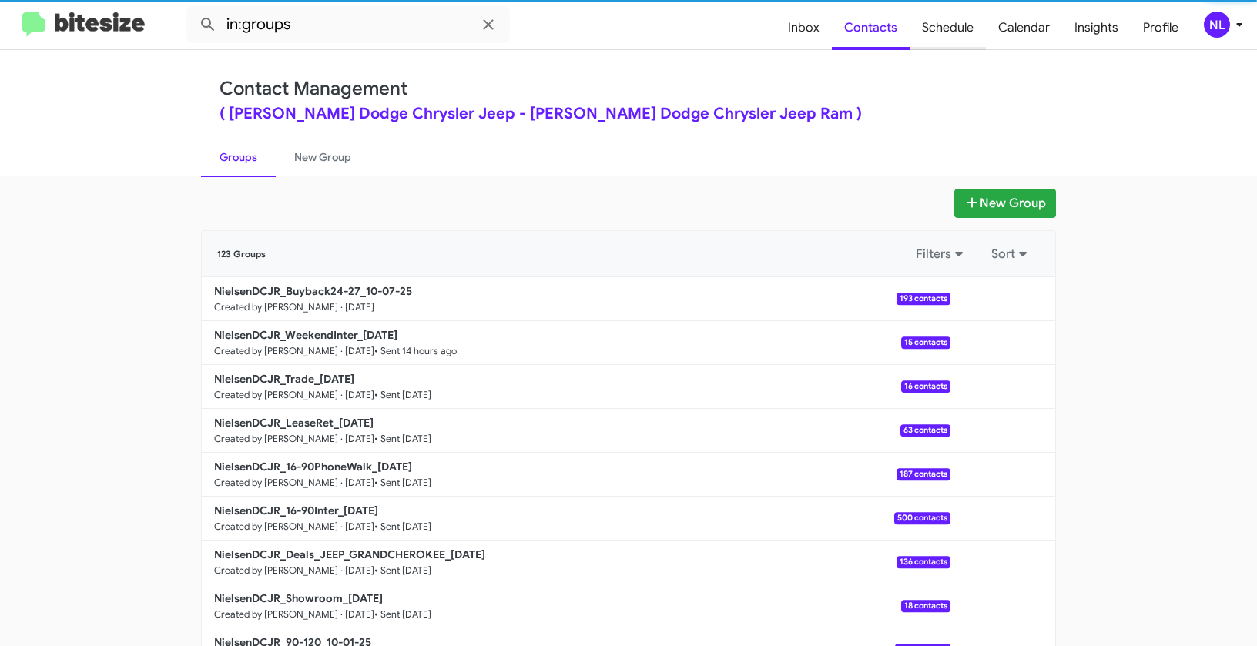
click at [956, 28] on span "Schedule" at bounding box center [947, 27] width 76 height 45
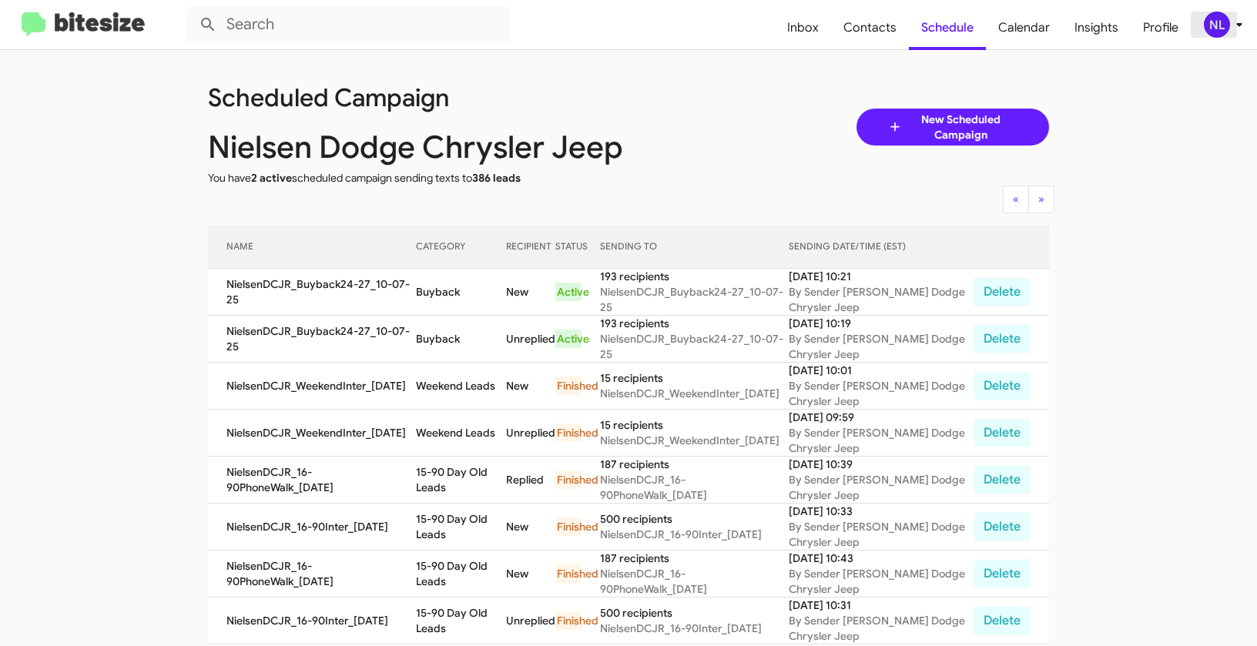
click at [1214, 25] on div "NL" at bounding box center [1217, 25] width 26 height 26
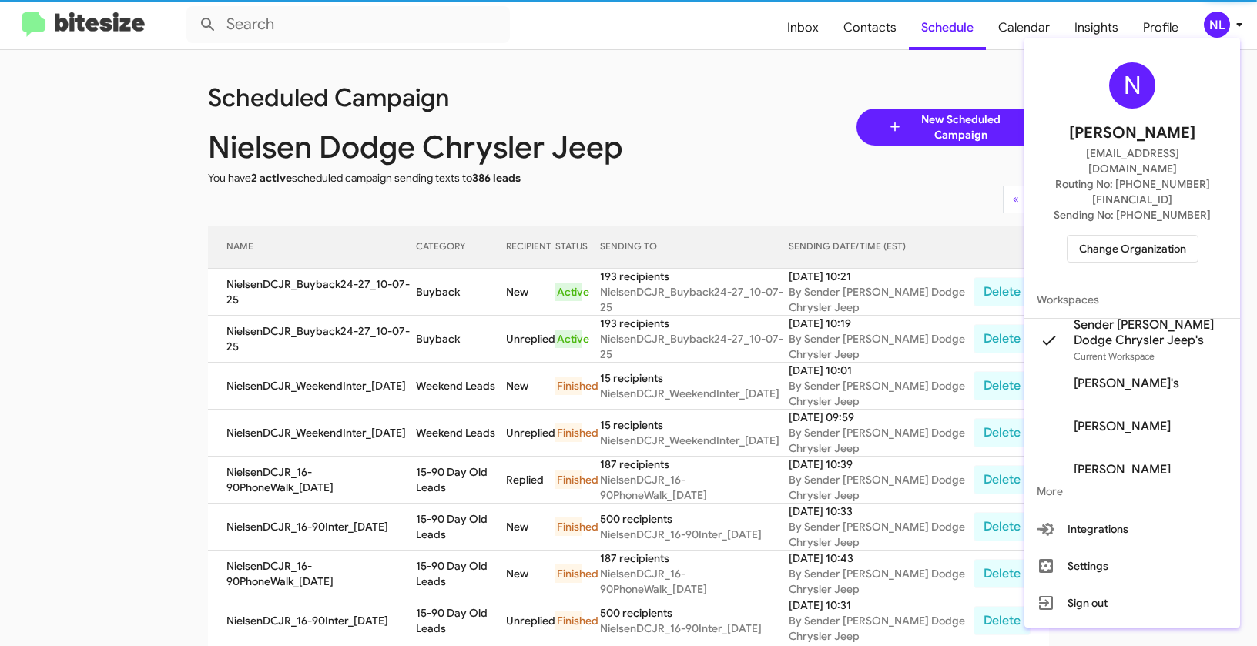
click at [1160, 236] on span "Change Organization" at bounding box center [1132, 249] width 107 height 26
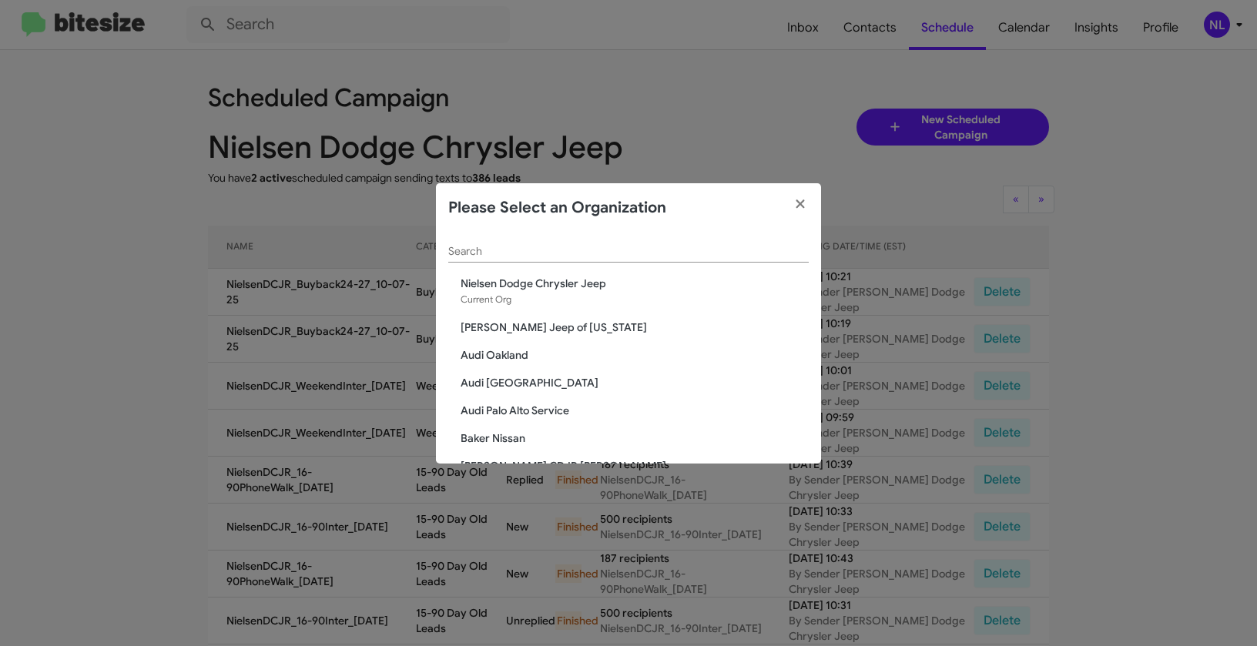
click at [625, 250] on input "Search" at bounding box center [628, 252] width 360 height 12
paste input "Nielsen Dodge Dover"
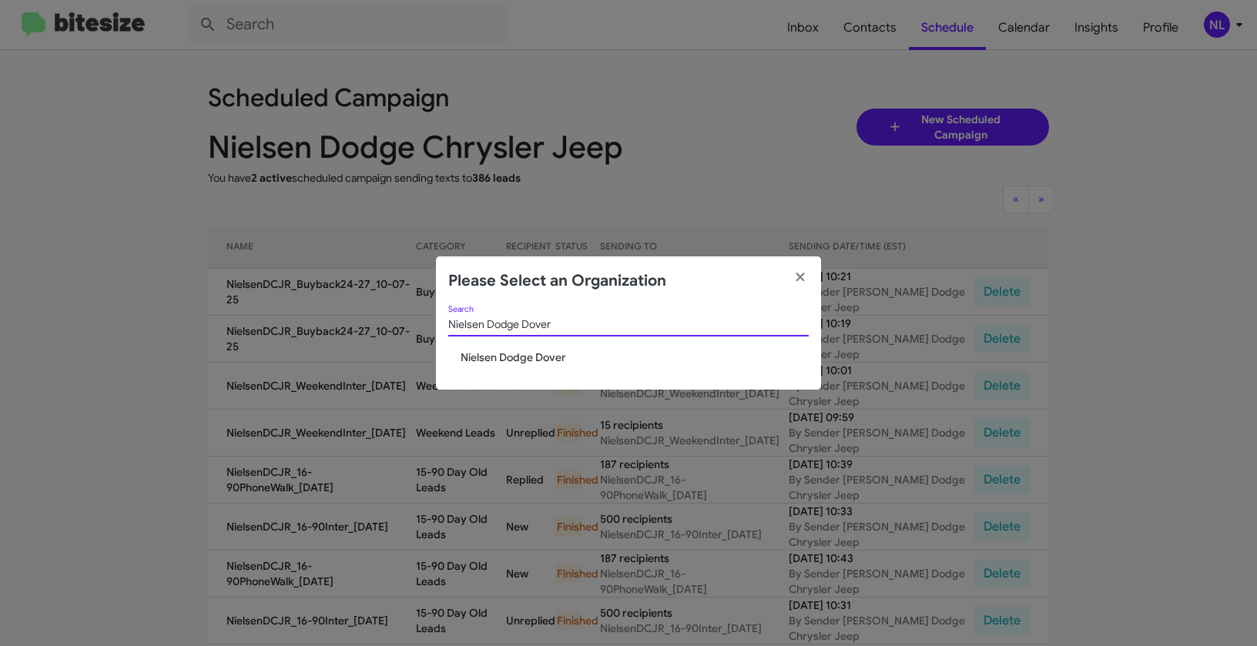
type input "Nielsen Dodge Dover"
click at [483, 354] on span "Nielsen Dodge Dover" at bounding box center [635, 357] width 348 height 15
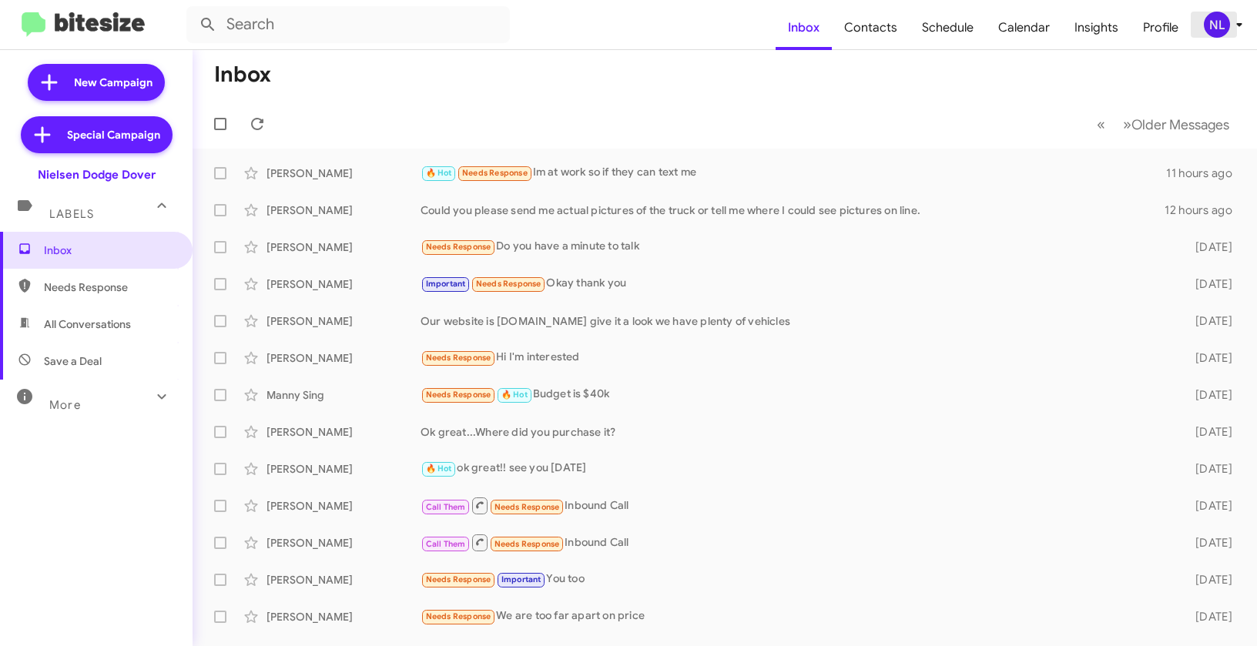
click at [1223, 26] on div "NL" at bounding box center [1217, 25] width 26 height 26
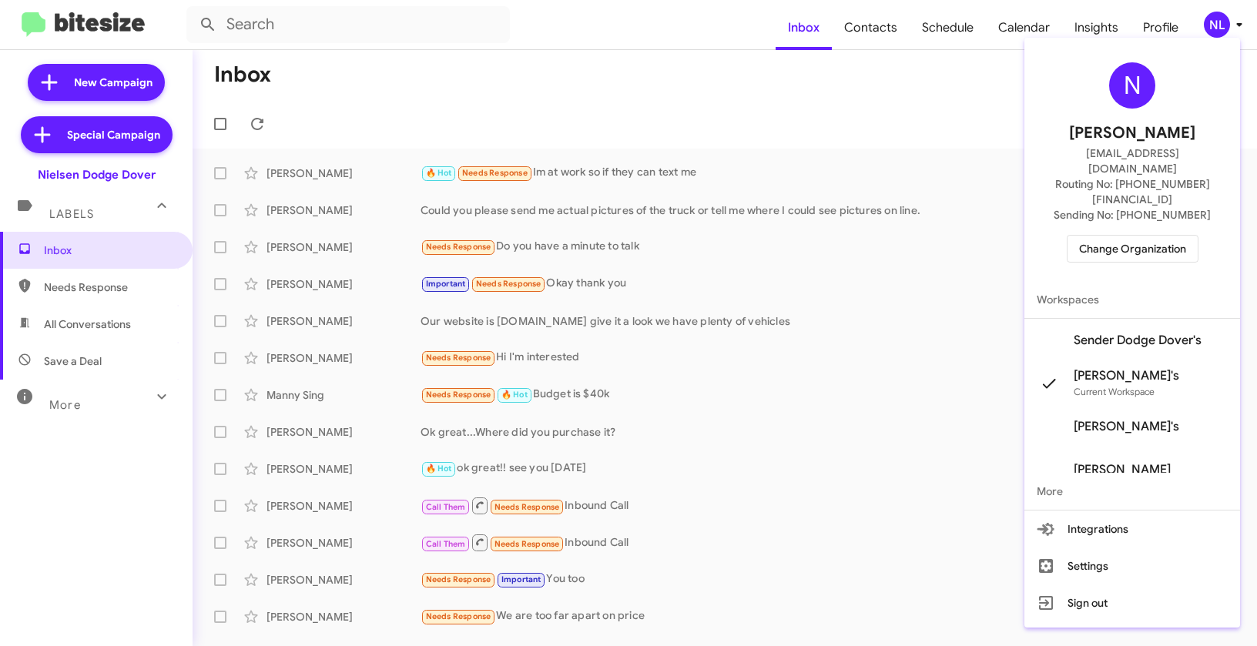
click at [1127, 333] on span "Sender Dodge Dover's" at bounding box center [1138, 340] width 128 height 15
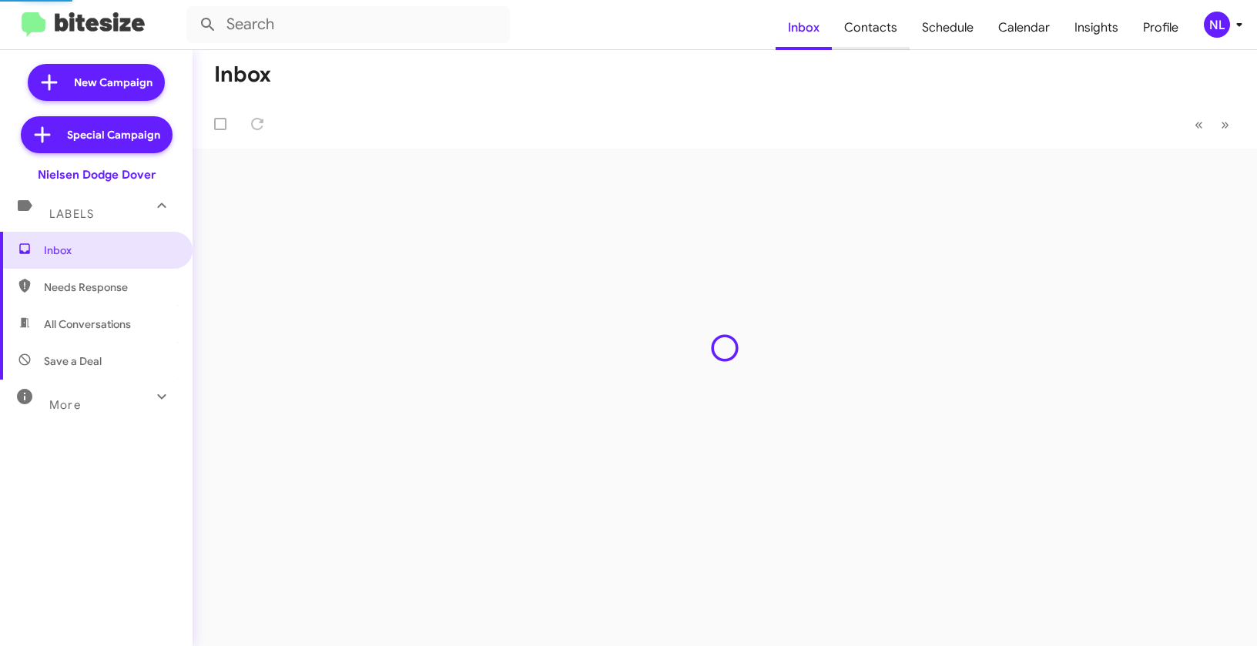
click at [875, 35] on span "Contacts" at bounding box center [871, 27] width 78 height 45
type input "in:groups"
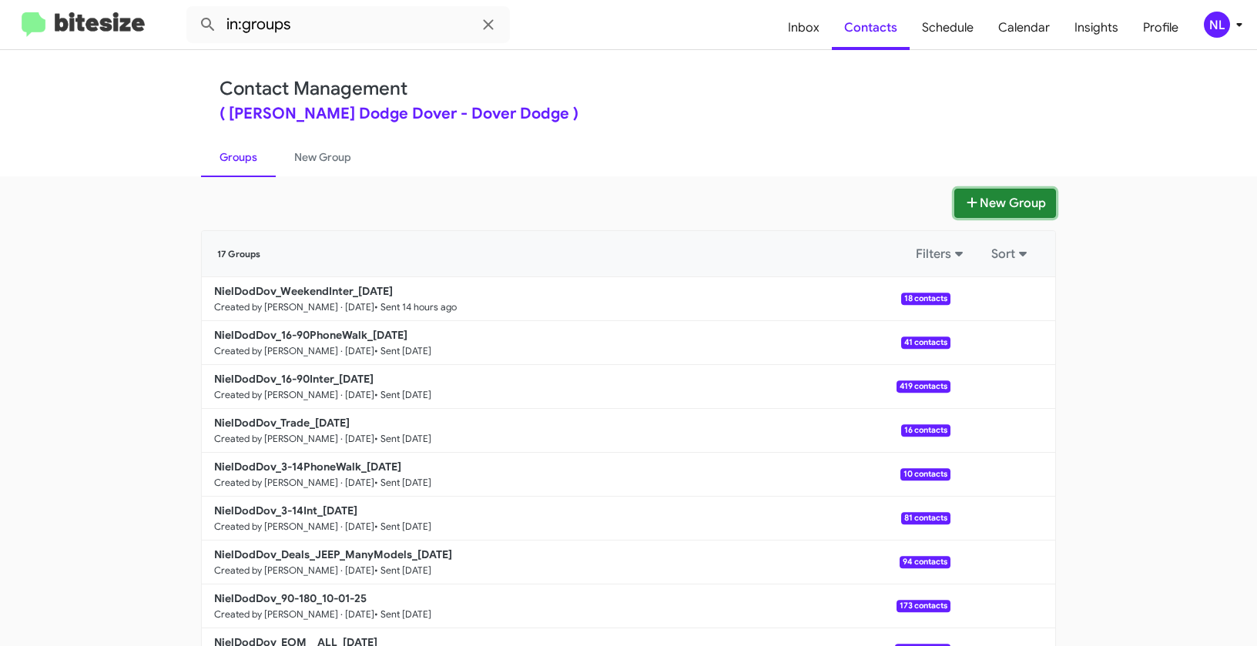
click at [985, 205] on button "New Group" at bounding box center [1005, 203] width 102 height 29
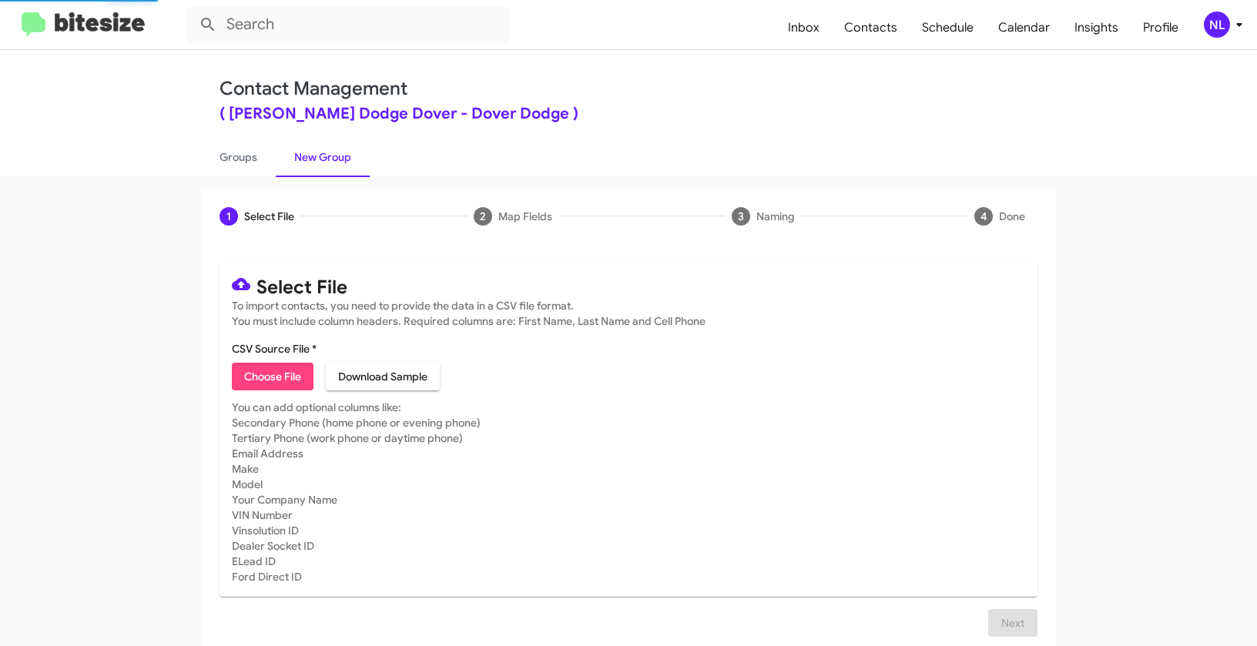
click at [277, 377] on span "Choose File" at bounding box center [272, 377] width 57 height 28
type input "NielDodDov_Buyback24-27_10-07-25"
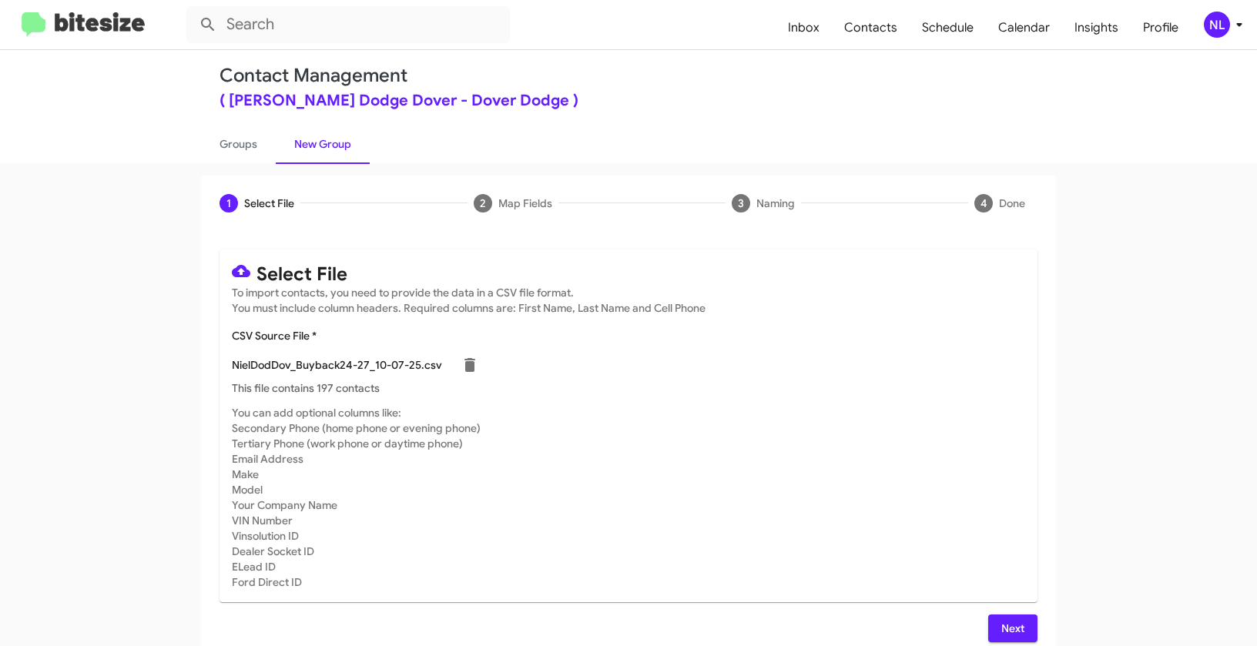
scroll to position [28, 0]
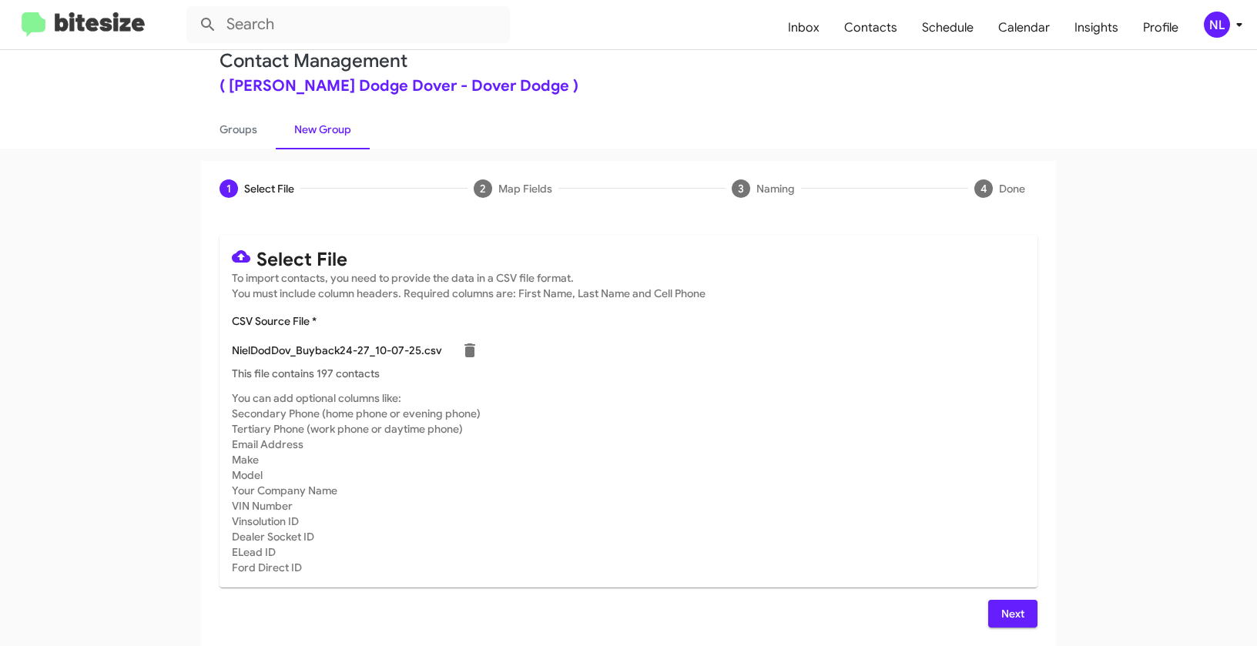
click at [1013, 608] on span "Next" at bounding box center [1012, 614] width 25 height 28
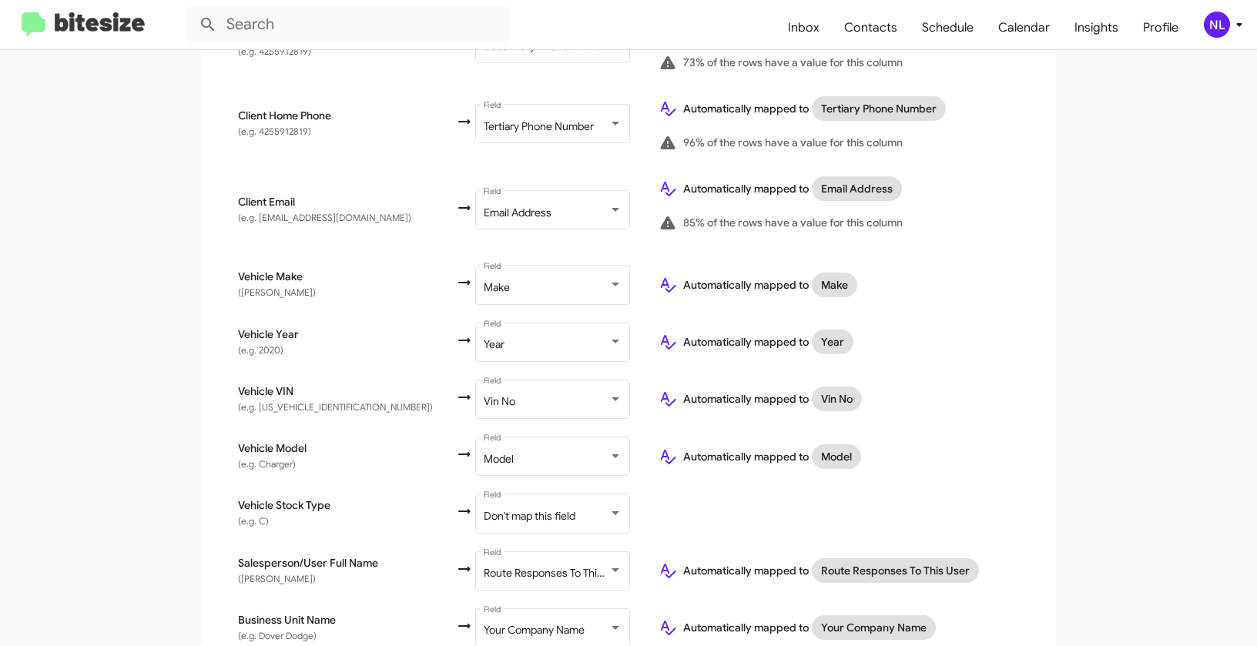
scroll to position [628, 0]
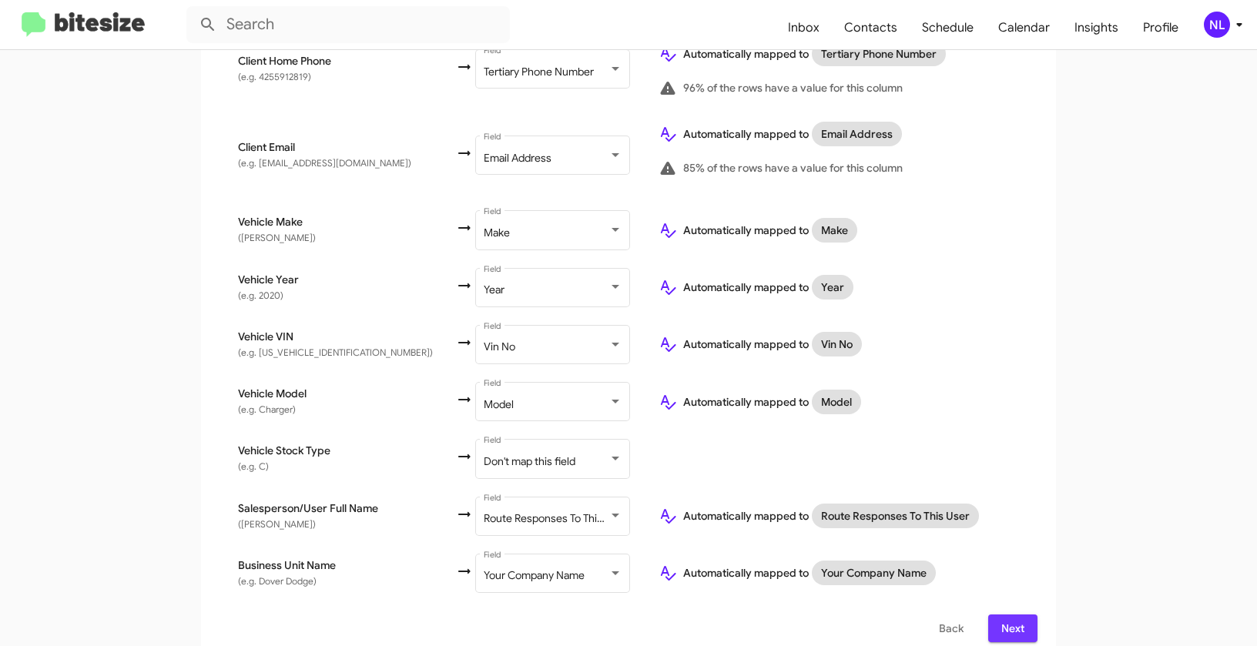
click at [1009, 619] on span "Next" at bounding box center [1012, 629] width 25 height 28
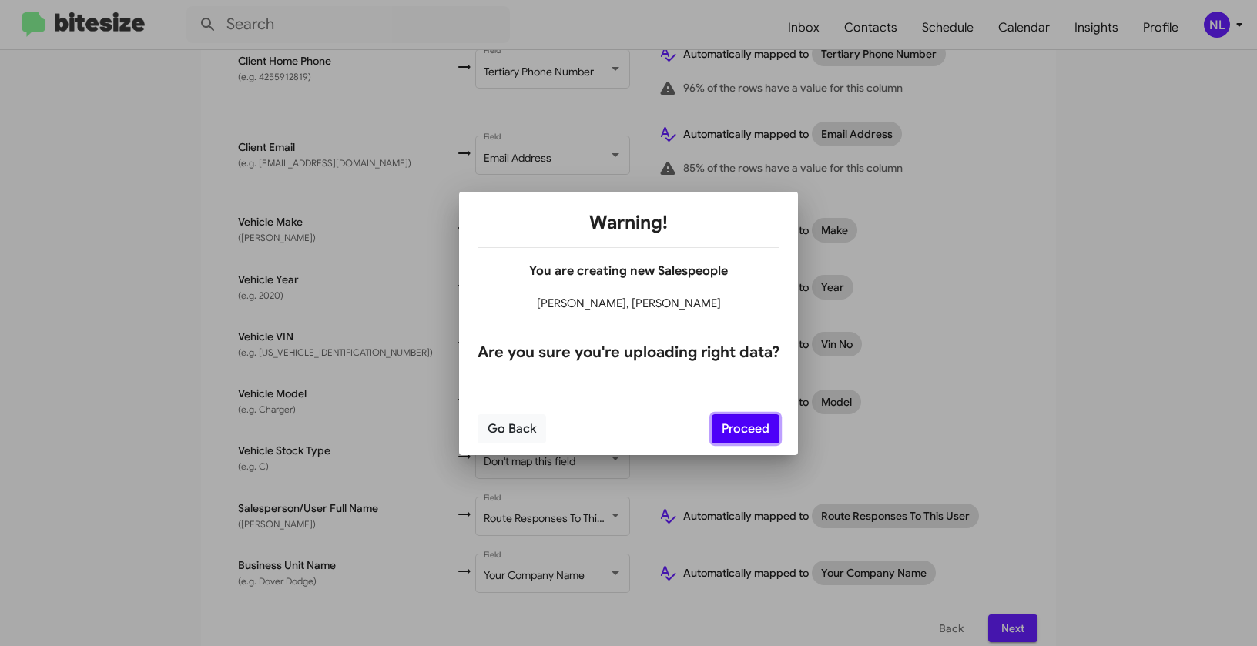
click at [745, 423] on button "Proceed" at bounding box center [746, 428] width 68 height 29
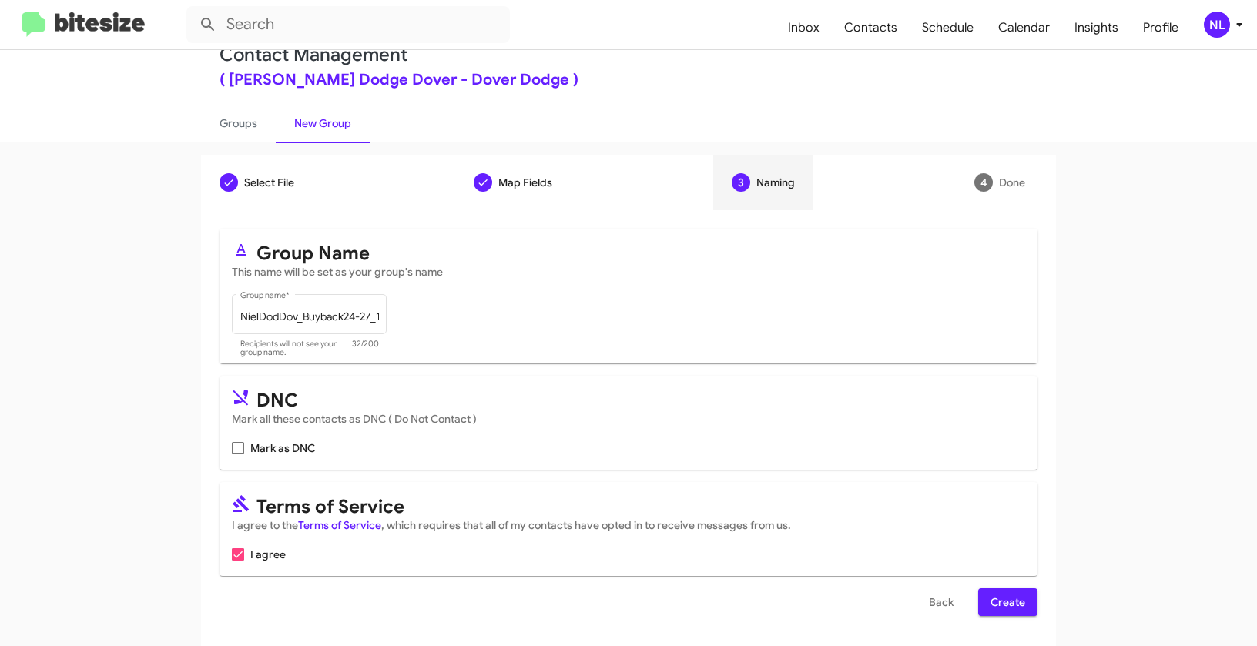
scroll to position [35, 0]
click at [1023, 605] on button "Create" at bounding box center [1007, 602] width 59 height 28
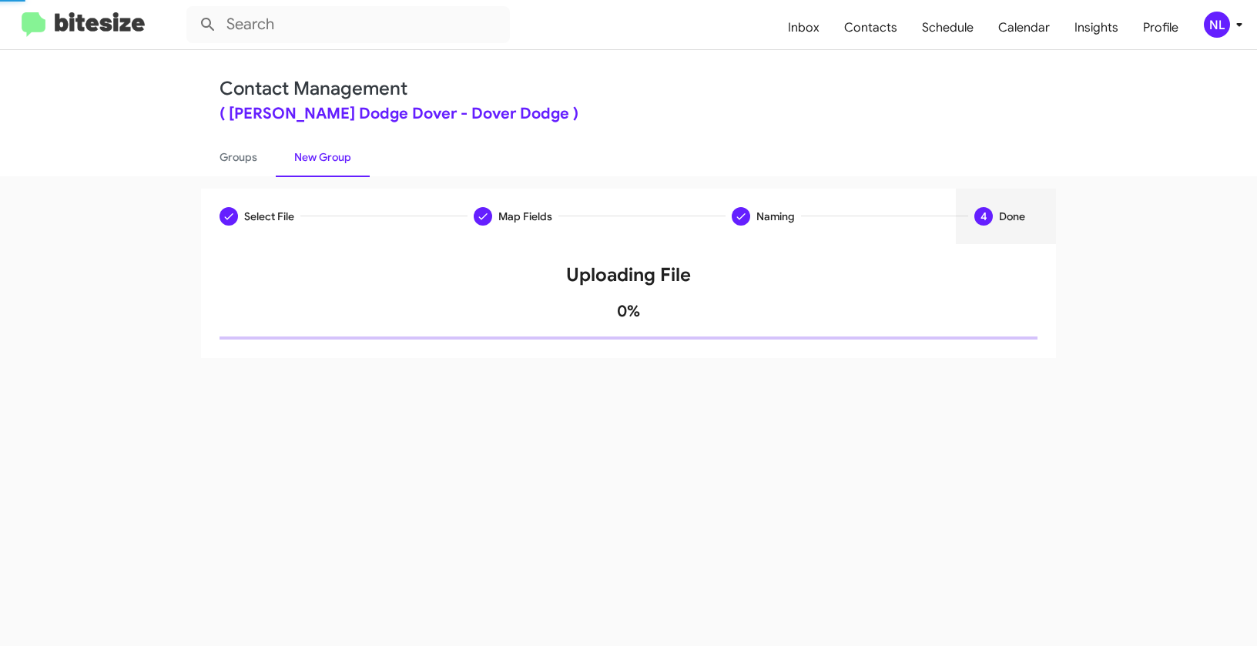
scroll to position [0, 0]
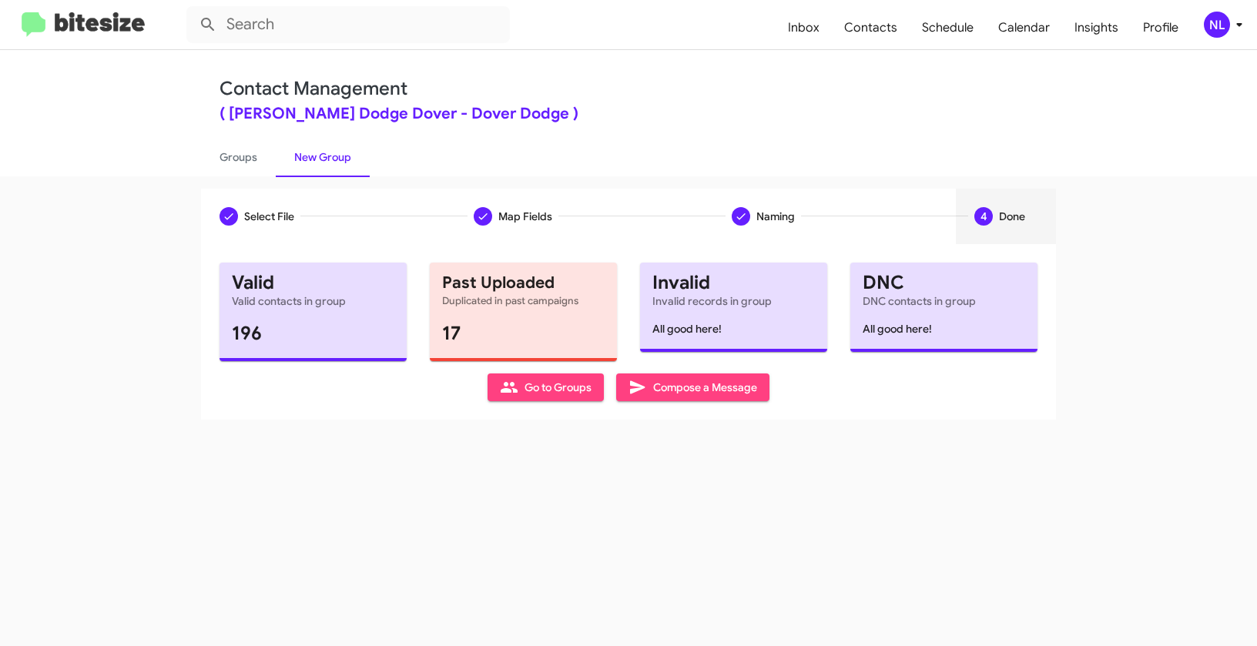
click at [527, 387] on span "Go to Groups" at bounding box center [546, 387] width 92 height 28
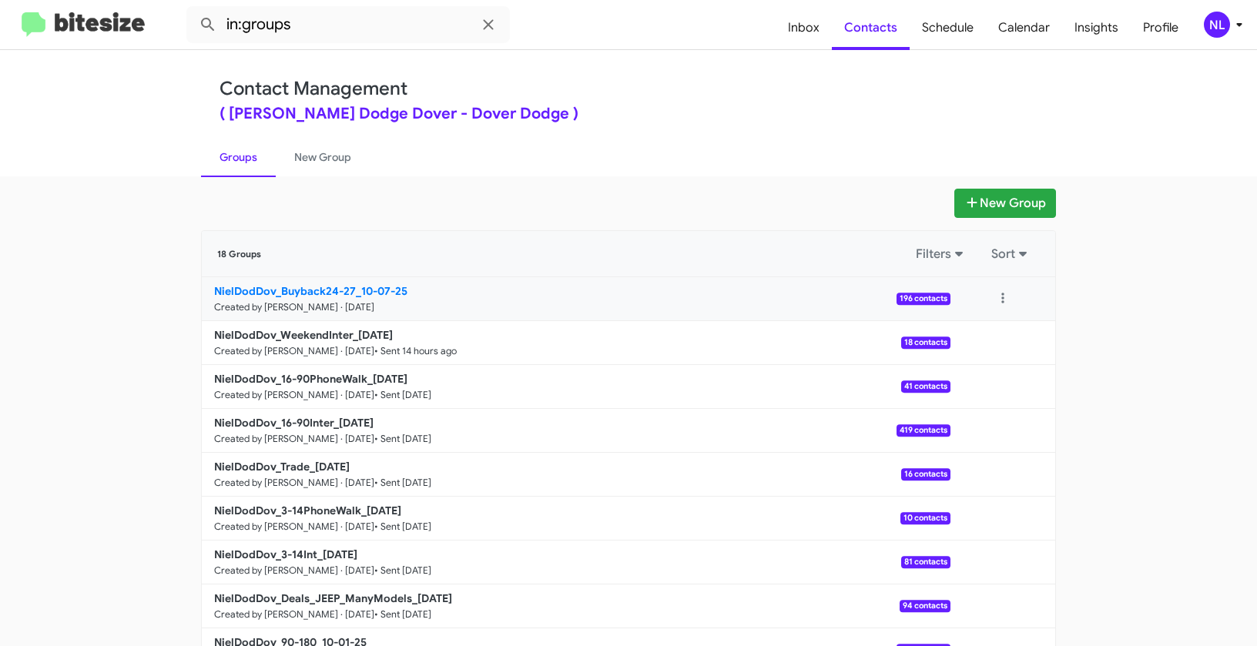
drag, startPoint x: 158, startPoint y: 290, endPoint x: 333, endPoint y: 284, distance: 175.7
click at [333, 284] on app-groups "New Group 18 Groups Filters Sort NielDodDov_Buyback24-27_10-07-25 Created by [P…" at bounding box center [628, 473] width 1257 height 568
copy b "NielDodDov_Buyback24"
click at [316, 36] on input "in:groups" at bounding box center [347, 24] width 323 height 37
paste input "NielDodDov_Buyback24"
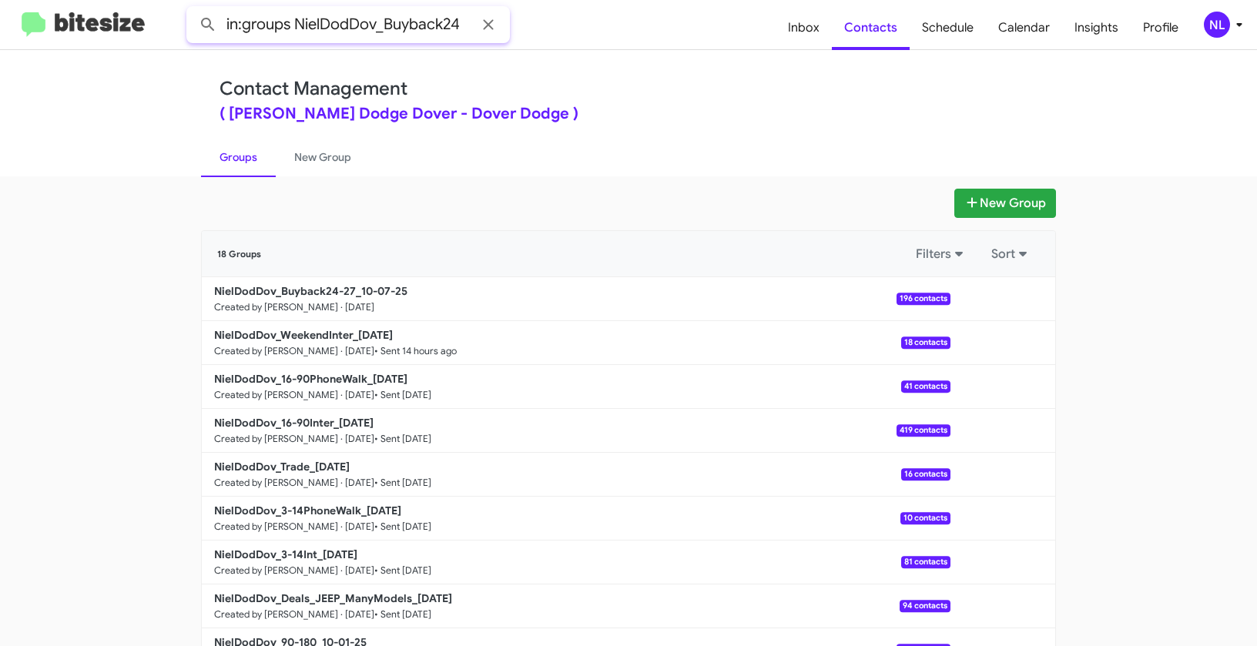
click at [193, 9] on button at bounding box center [208, 24] width 31 height 31
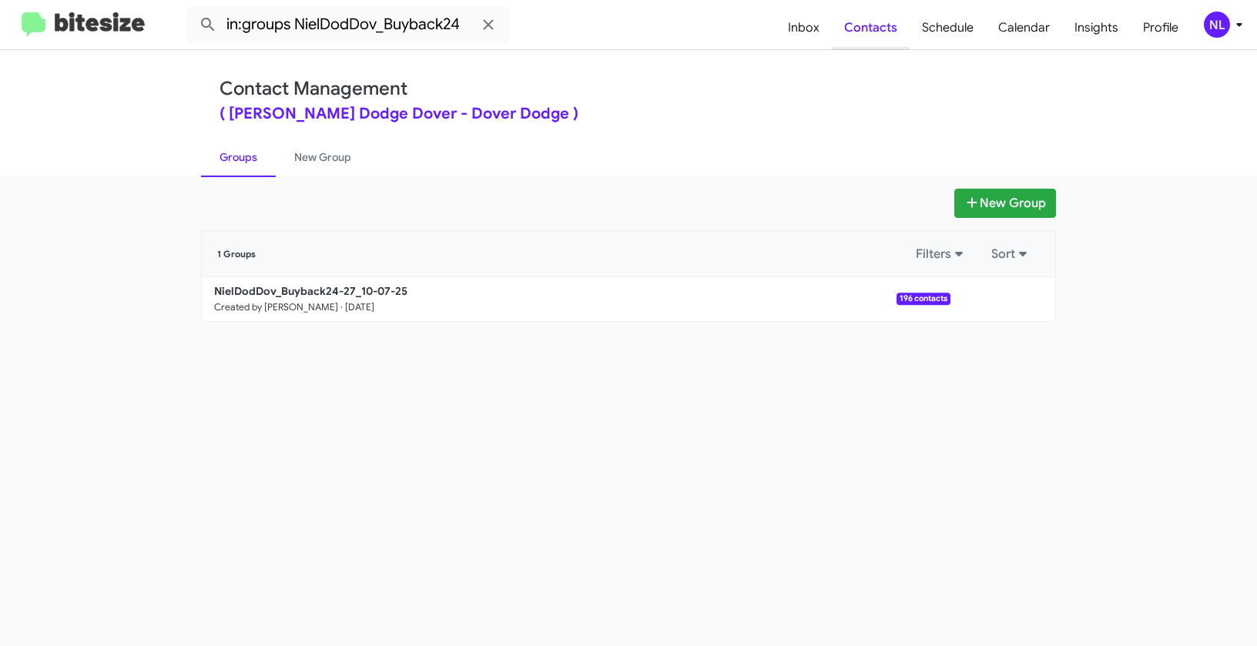
click at [879, 22] on span "Contacts" at bounding box center [871, 27] width 78 height 45
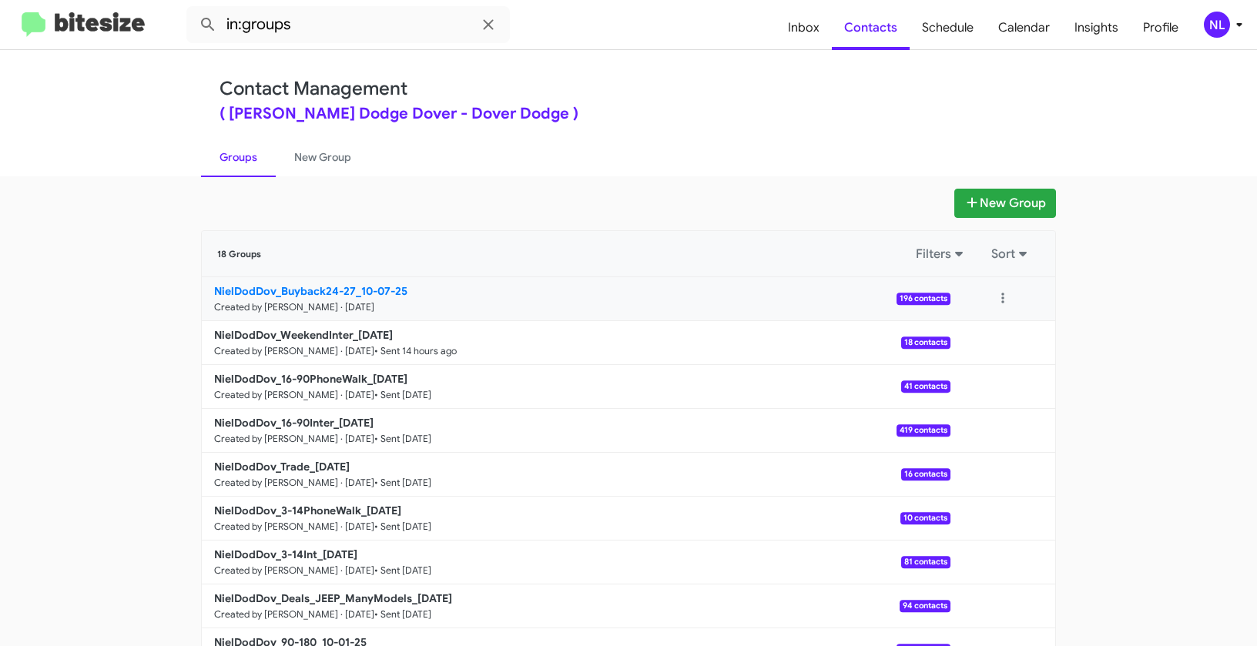
drag, startPoint x: 139, startPoint y: 278, endPoint x: 350, endPoint y: 286, distance: 211.2
click at [350, 286] on app-groups "New Group 18 Groups Filters Sort NielDodDov_Buyback24-27_10-07-25 Created by [P…" at bounding box center [628, 473] width 1257 height 568
copy div "Filters Sort NielDodDov_Buyback24-27"
click at [336, 33] on input "in:groups" at bounding box center [347, 24] width 323 height 37
paste input "NielDodDov_Buyback24-27"
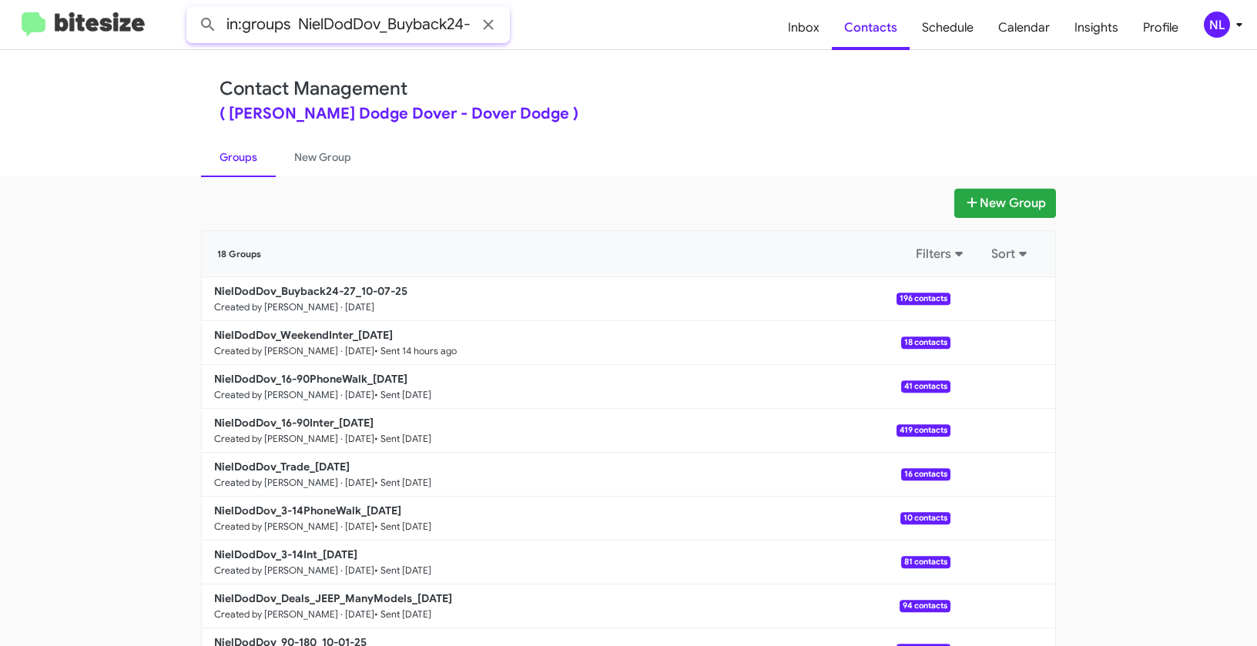
scroll to position [0, 16]
type input "in:groups NielDodDov_Buyback24-27"
click at [193, 9] on button at bounding box center [208, 24] width 31 height 31
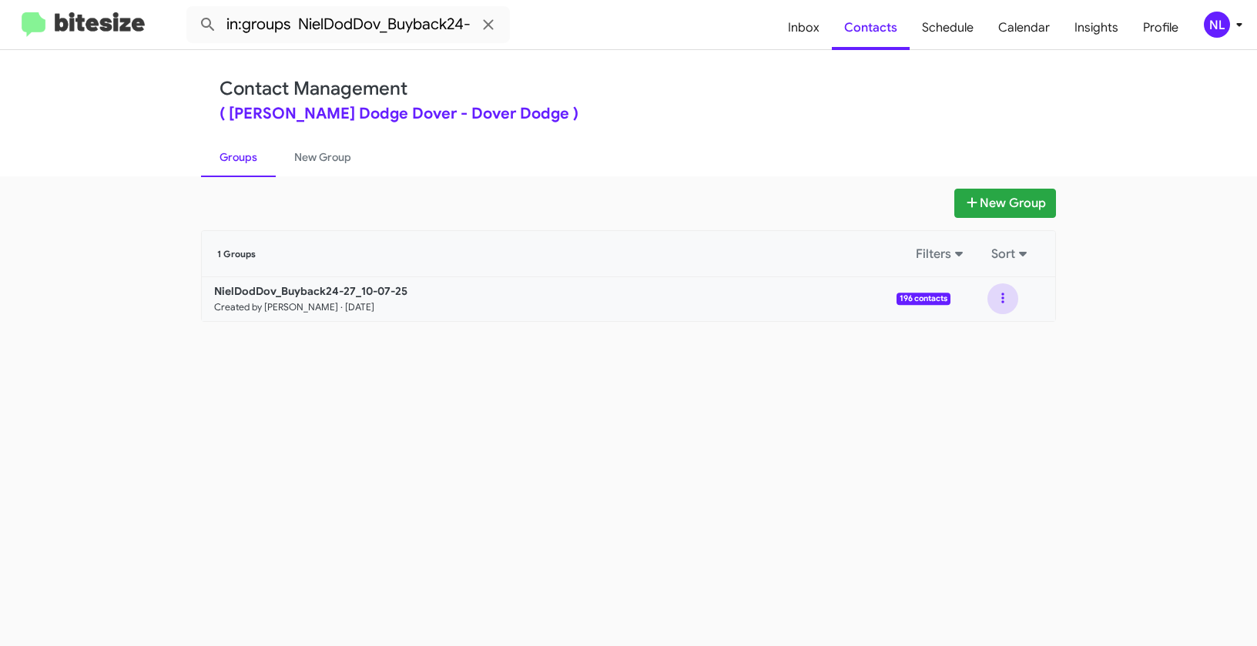
click at [1002, 295] on button at bounding box center [1002, 298] width 31 height 31
click at [988, 339] on button "View contacts" at bounding box center [956, 340] width 123 height 37
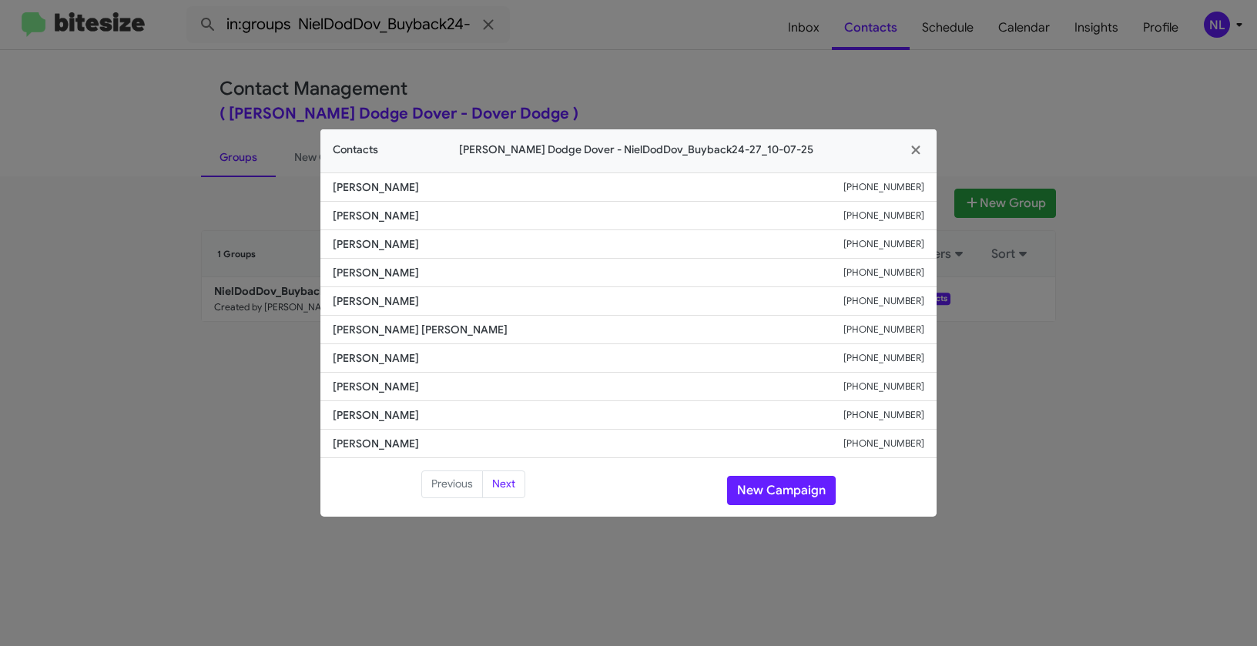
drag, startPoint x: 333, startPoint y: 300, endPoint x: 427, endPoint y: 313, distance: 94.8
click at [427, 313] on li "[PERSON_NAME] [PHONE_NUMBER]" at bounding box center [628, 301] width 616 height 28
copy span "[PERSON_NAME]"
click at [555, 352] on span "[PERSON_NAME]" at bounding box center [588, 357] width 511 height 15
drag, startPoint x: 338, startPoint y: 357, endPoint x: 432, endPoint y: 358, distance: 94.0
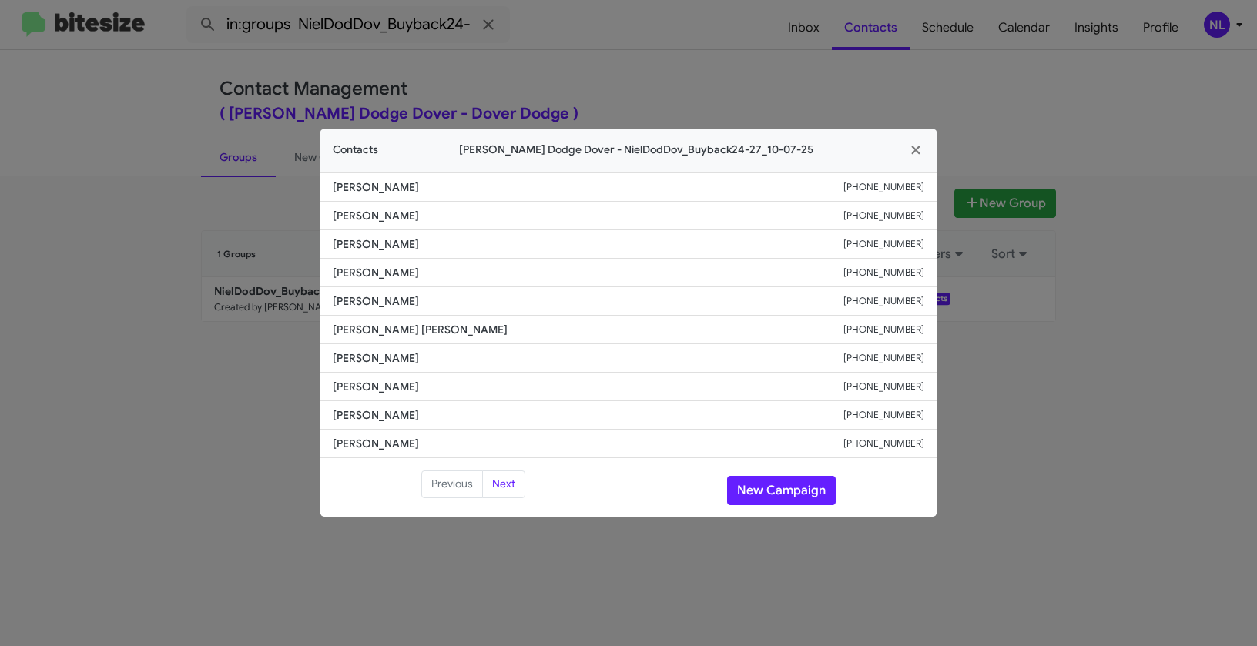
click at [432, 358] on span "[PERSON_NAME]" at bounding box center [588, 357] width 511 height 15
copy span "[PERSON_NAME]"
click at [543, 410] on span "[PERSON_NAME]" at bounding box center [588, 414] width 511 height 15
click at [796, 487] on button "New Campaign" at bounding box center [781, 490] width 109 height 29
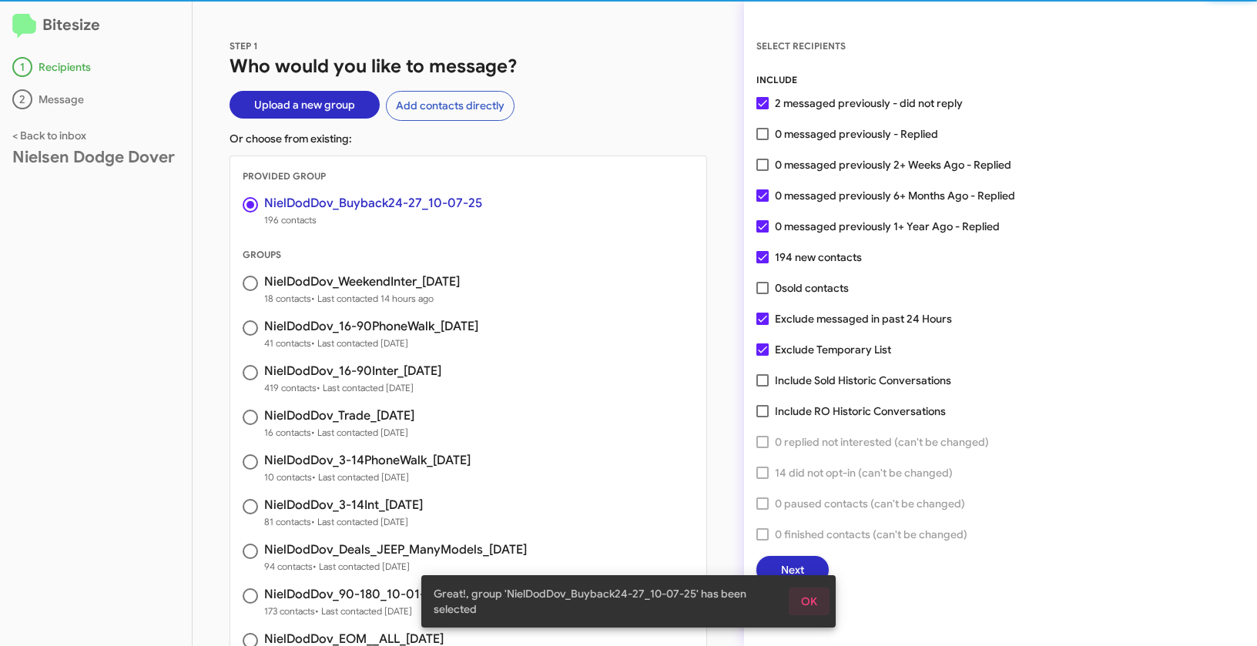
click at [819, 597] on button "OK" at bounding box center [809, 602] width 41 height 28
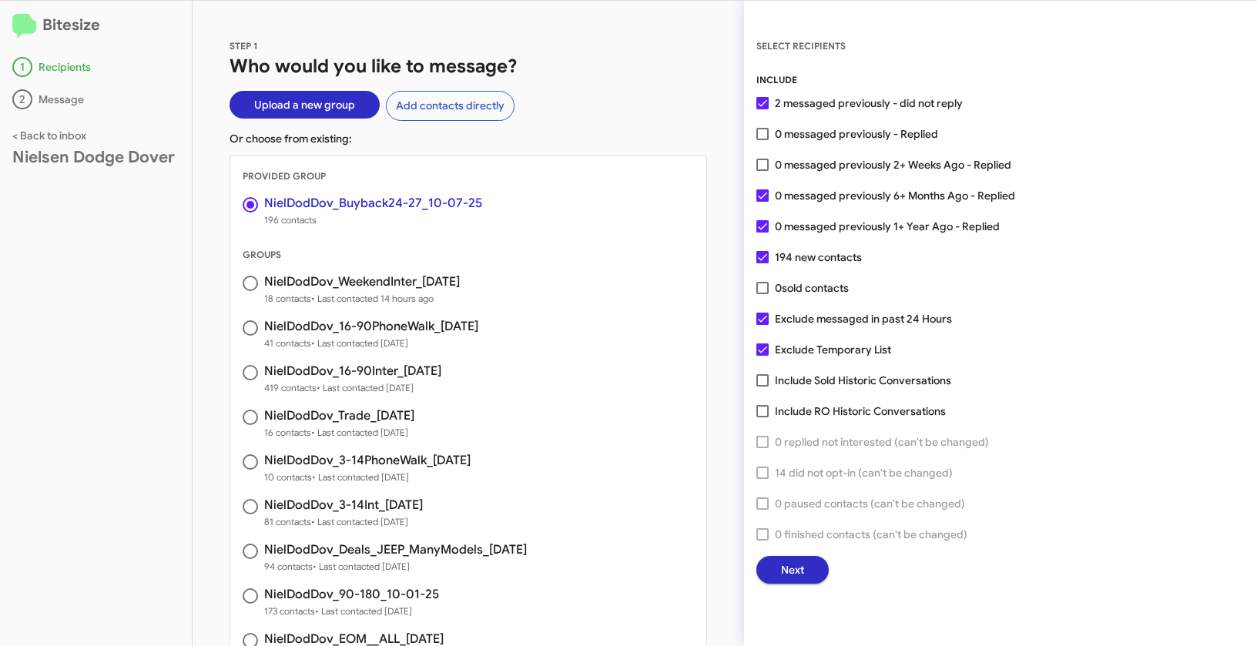
click at [819, 568] on button "Next" at bounding box center [792, 570] width 72 height 28
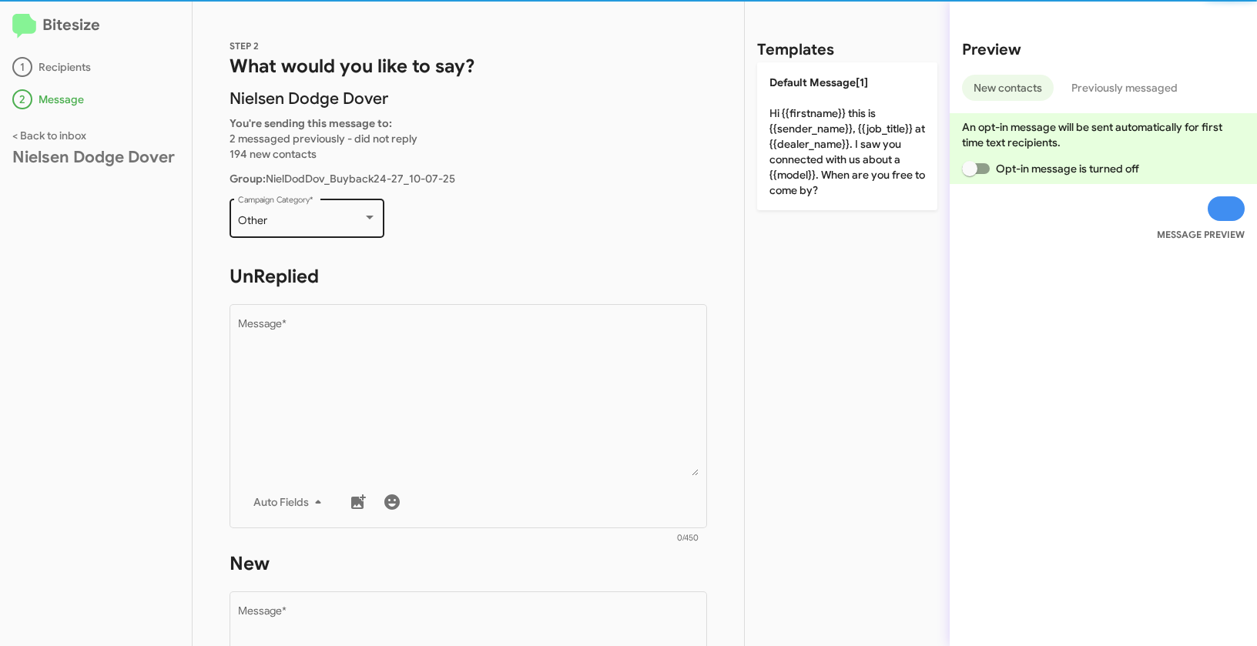
click at [291, 220] on div "Other" at bounding box center [300, 221] width 125 height 12
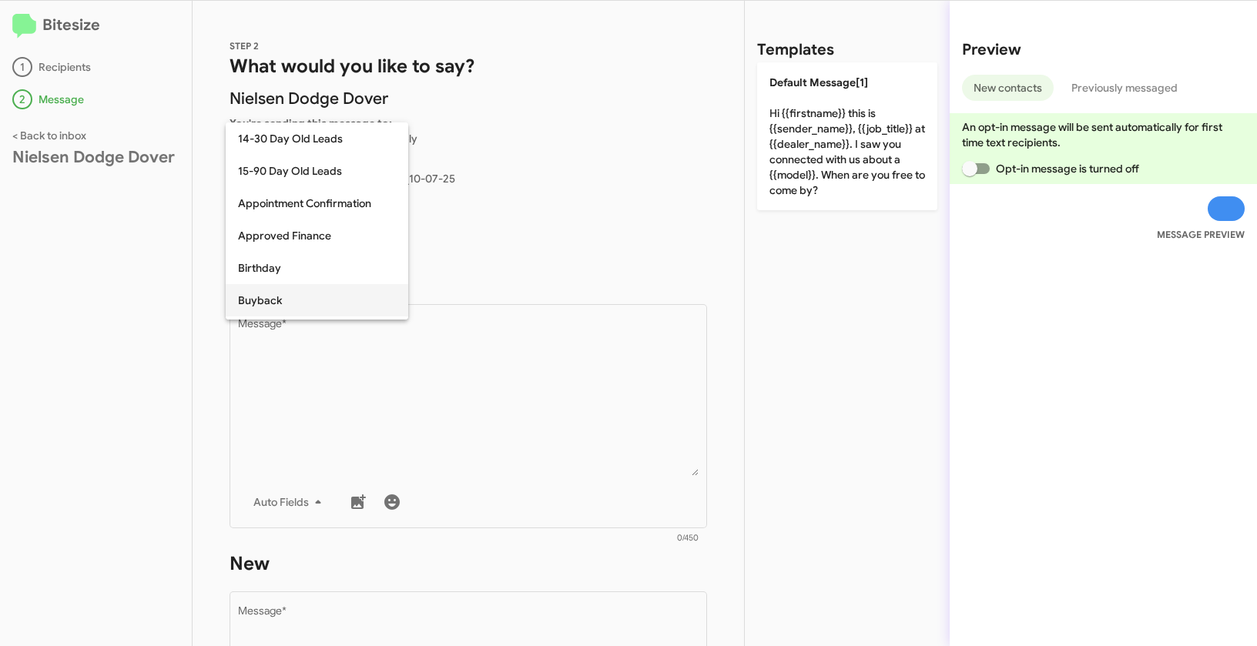
click at [278, 303] on span "Buyback" at bounding box center [317, 300] width 158 height 32
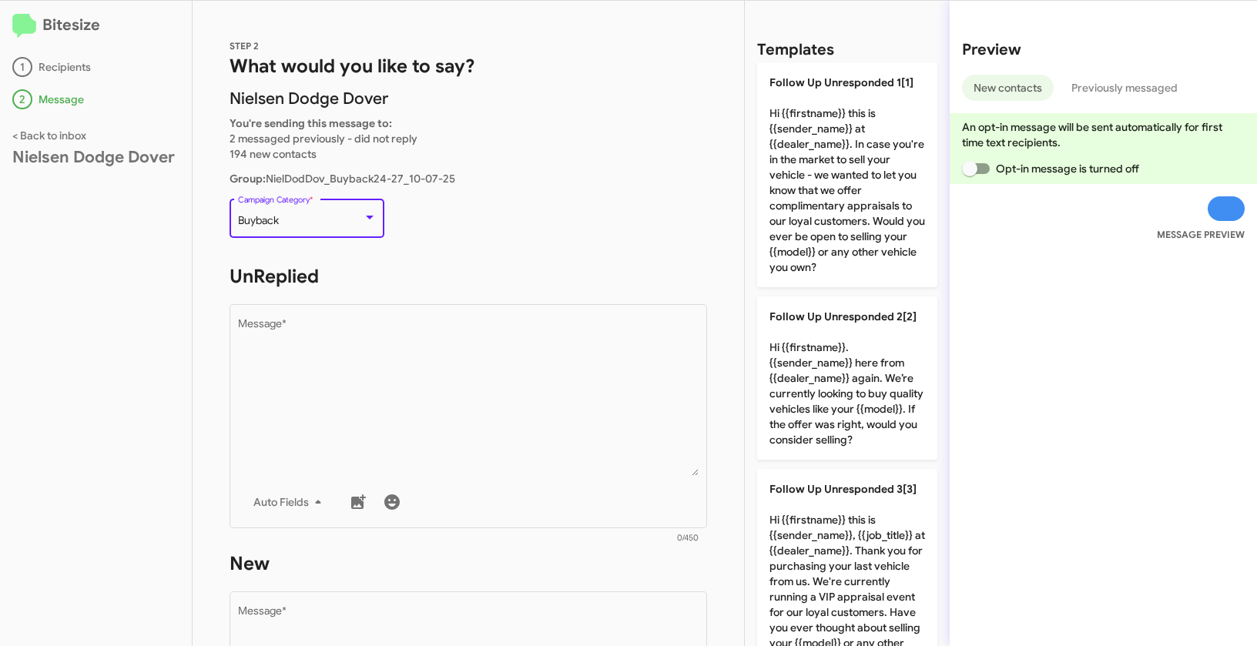
drag, startPoint x: 238, startPoint y: 216, endPoint x: 300, endPoint y: 219, distance: 61.7
click at [300, 219] on div "Buyback" at bounding box center [300, 221] width 125 height 12
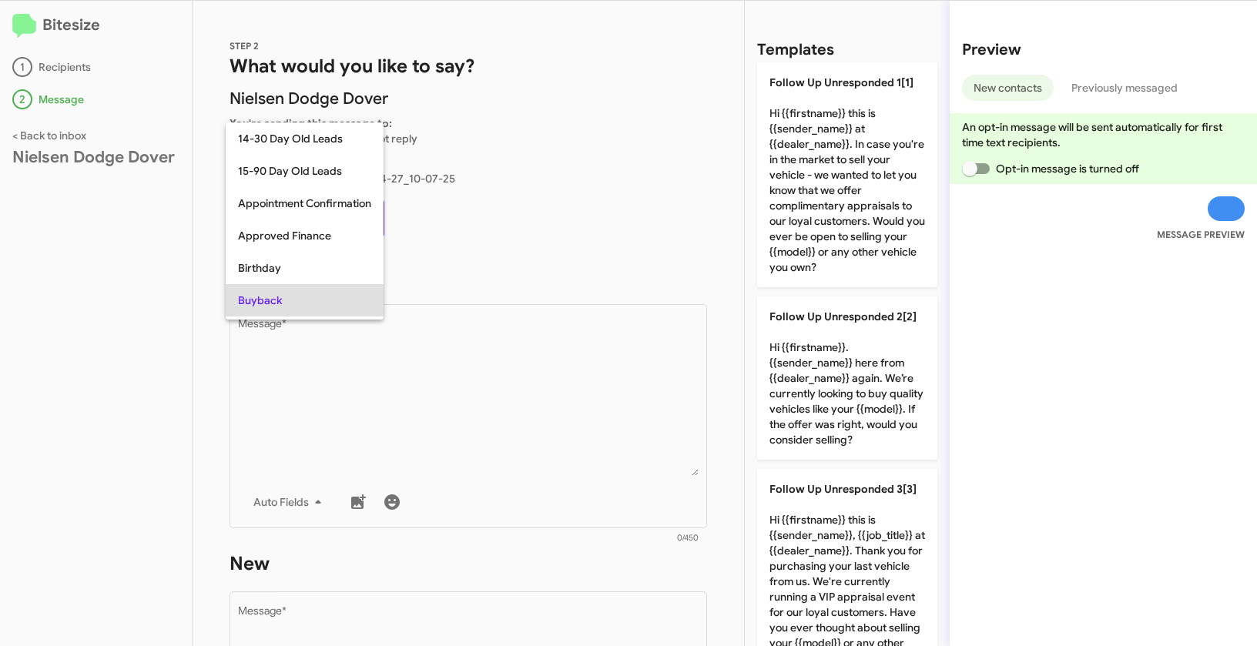
scroll to position [79, 0]
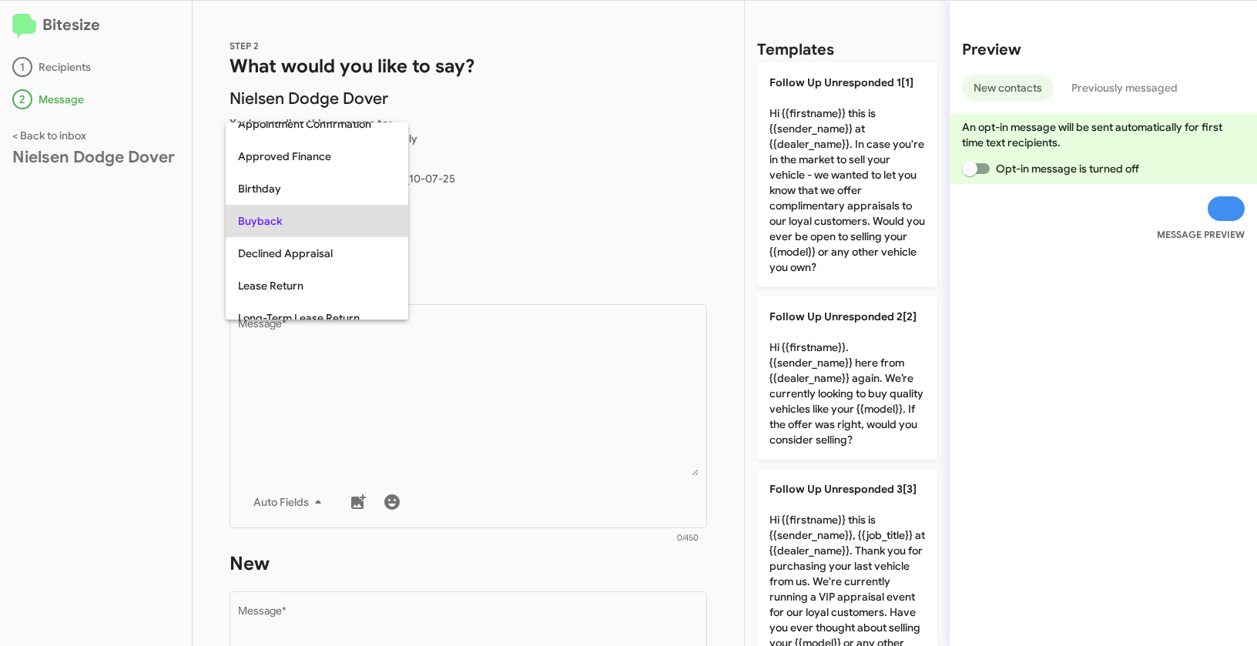
copy span "Buyback"
click at [497, 412] on div at bounding box center [628, 323] width 1257 height 646
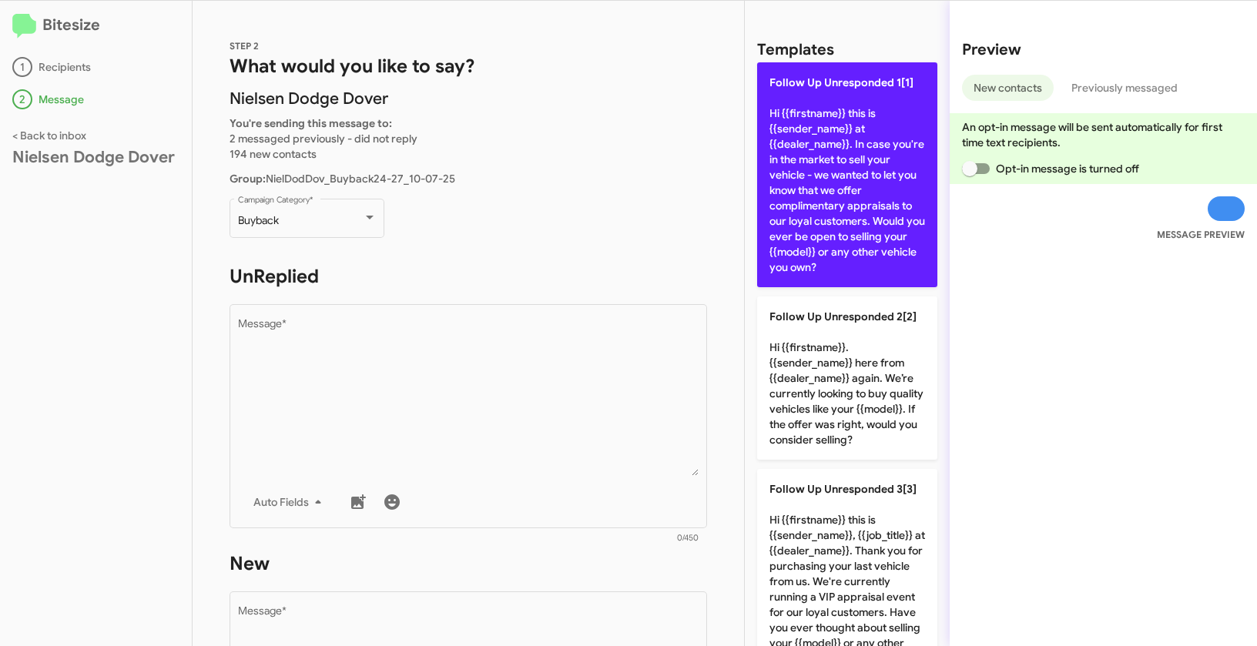
click at [825, 204] on p "Follow Up Unresponded 1[1] Hi {{firstname}} this is {{sender_name}} at {{dealer…" at bounding box center [847, 174] width 180 height 225
type textarea "Hi {{firstname}} this is {{sender_name}} at {{dealer_name}}. In case you're in …"
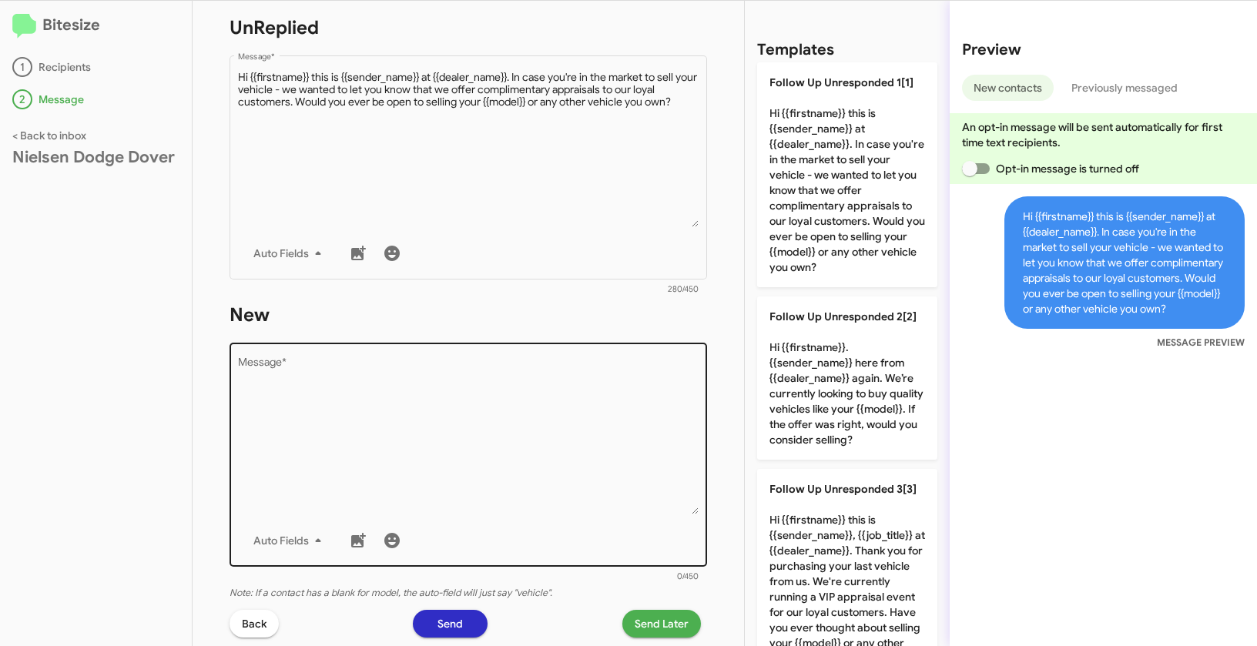
scroll to position [274, 0]
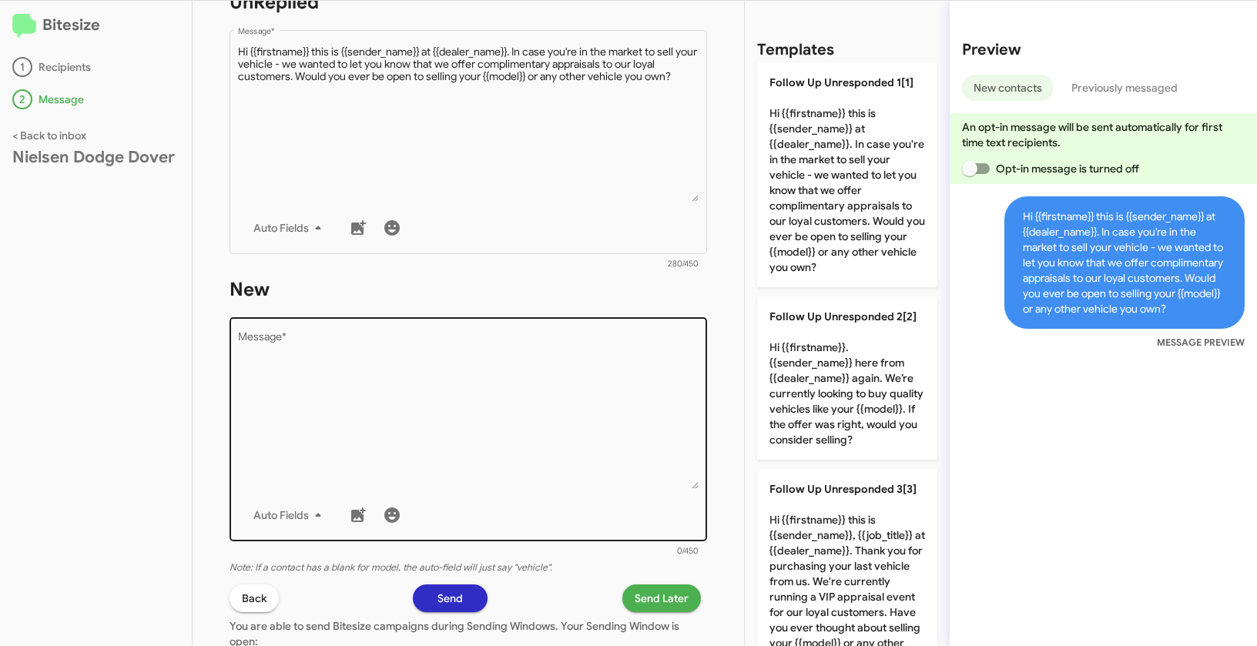
click at [521, 392] on textarea "Message *" at bounding box center [468, 410] width 461 height 157
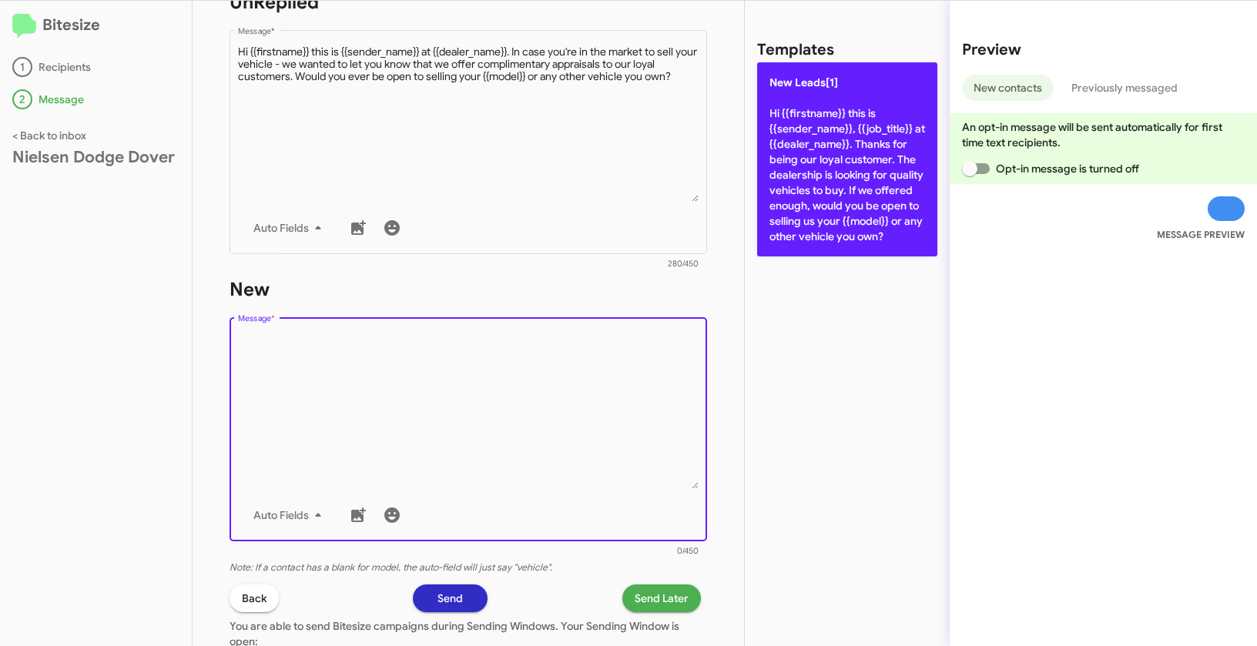
click at [840, 189] on p "New Leads[1] Hi {{firstname}} this is {{sender_name}}, {{job_title}} at {{deale…" at bounding box center [847, 159] width 180 height 194
type textarea "Hi {{firstname}} this is {{sender_name}}, {{job_title}} at {{dealer_name}}. Tha…"
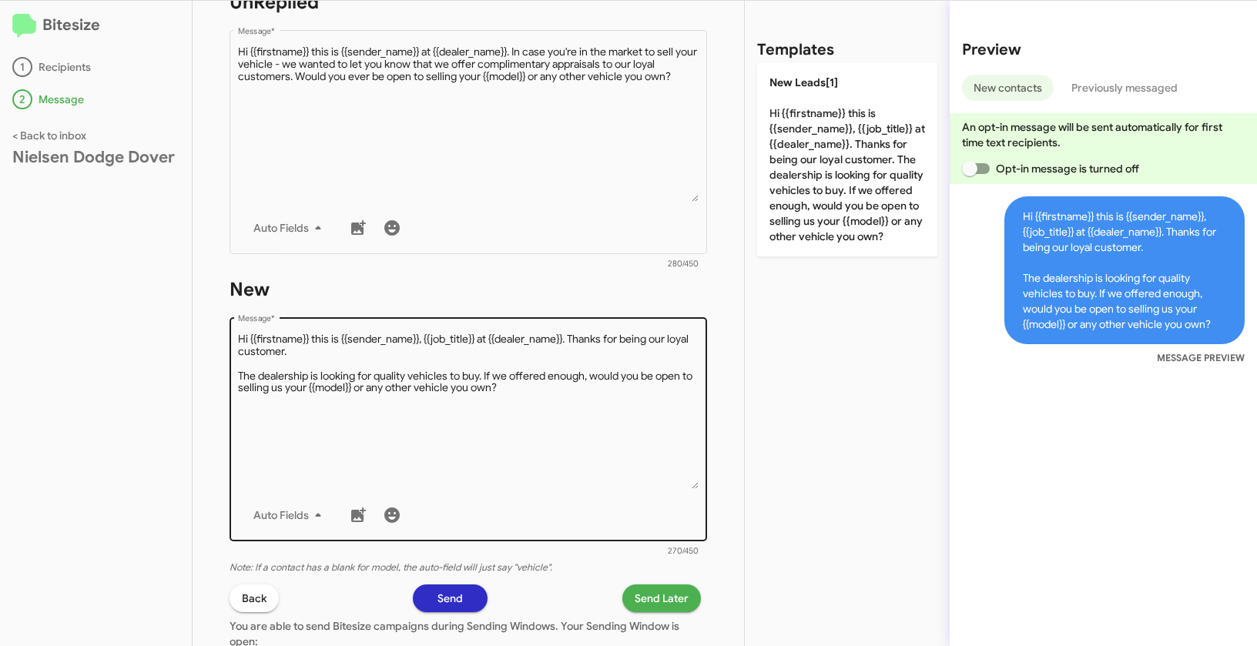
scroll to position [430, 0]
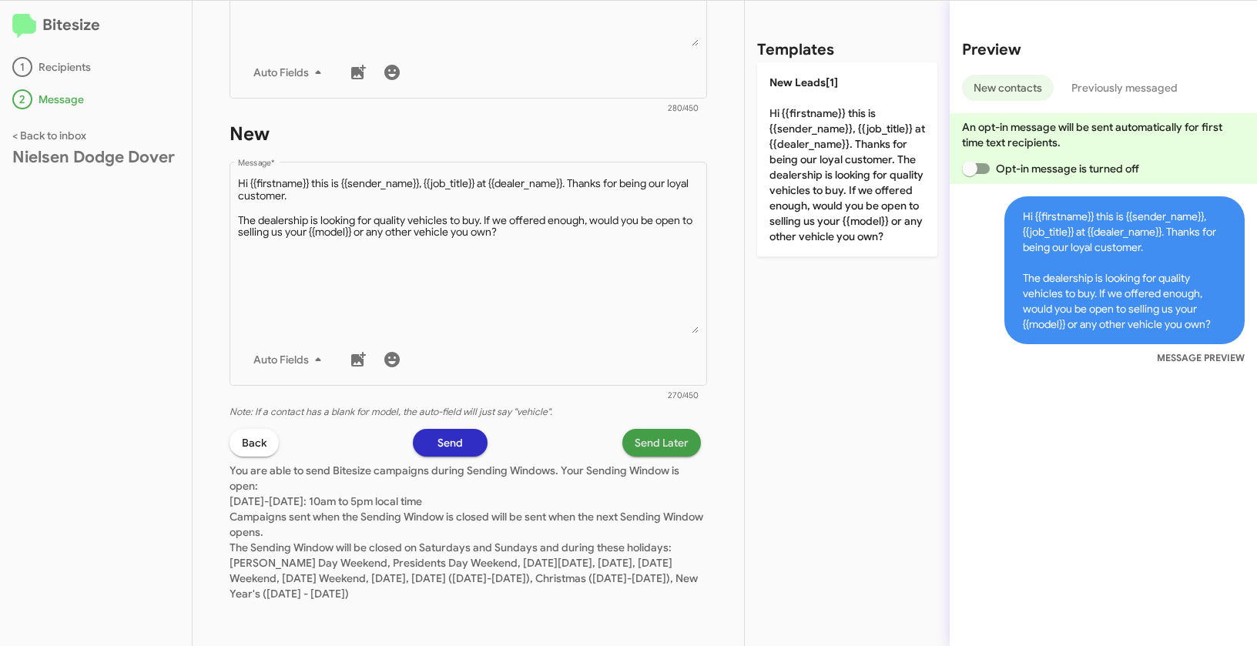
click at [644, 447] on span "Send Later" at bounding box center [662, 443] width 54 height 28
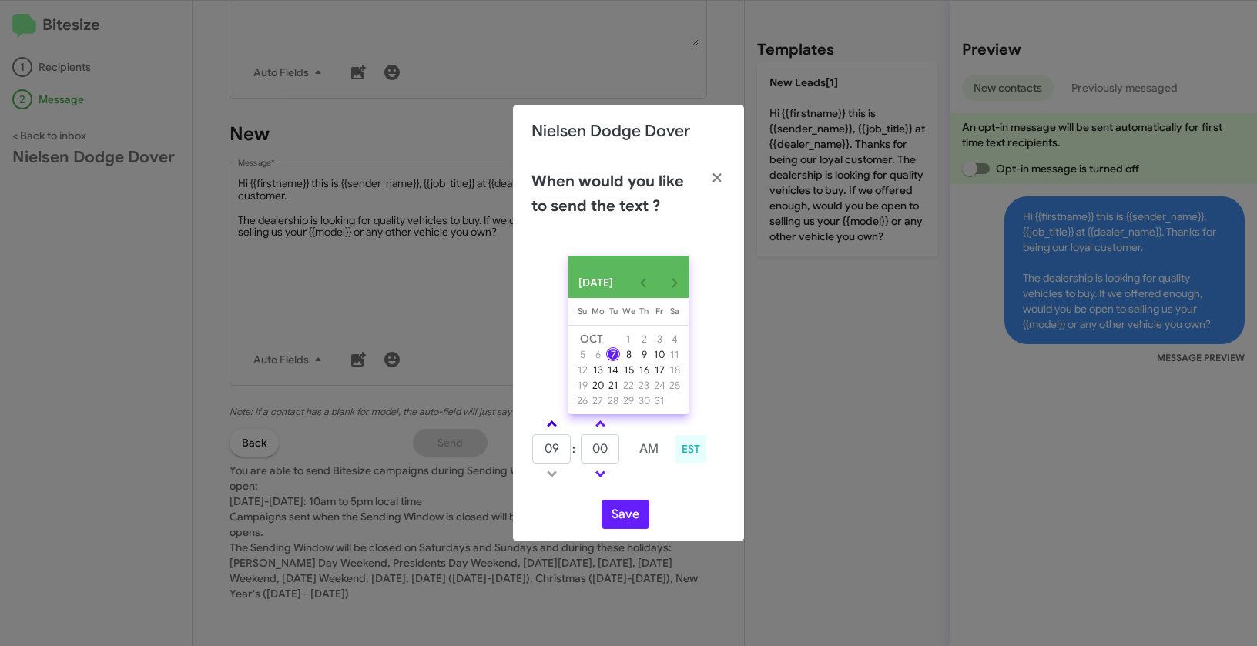
click at [556, 429] on link at bounding box center [551, 424] width 27 height 18
type input "10"
drag, startPoint x: 610, startPoint y: 461, endPoint x: 580, endPoint y: 447, distance: 33.1
click at [580, 447] on td "00" at bounding box center [600, 449] width 40 height 31
type input "51"
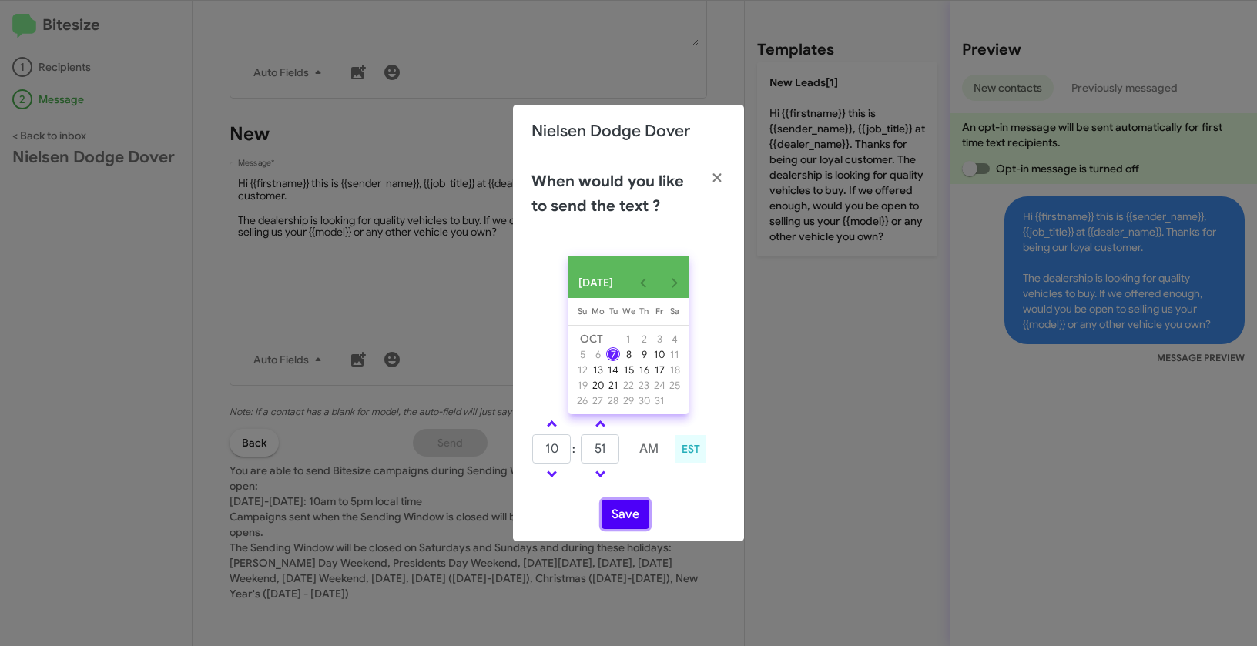
click at [634, 527] on button "Save" at bounding box center [625, 514] width 48 height 29
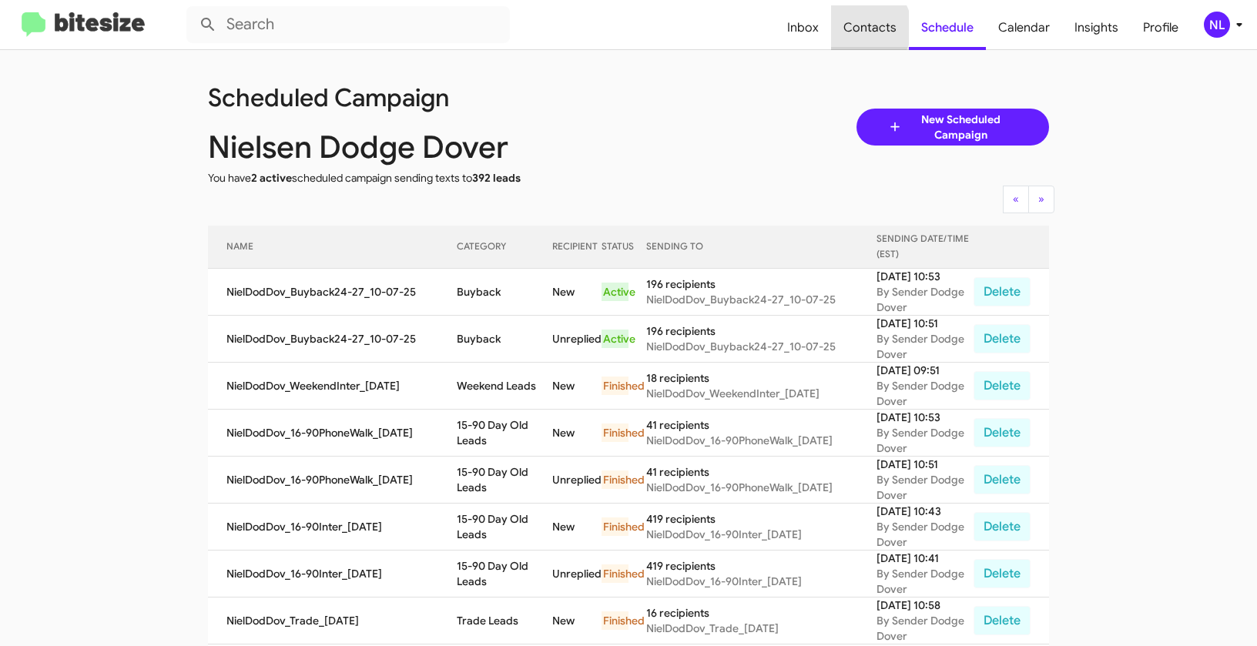
click at [866, 28] on span "Contacts" at bounding box center [870, 27] width 78 height 45
type input "in:groups"
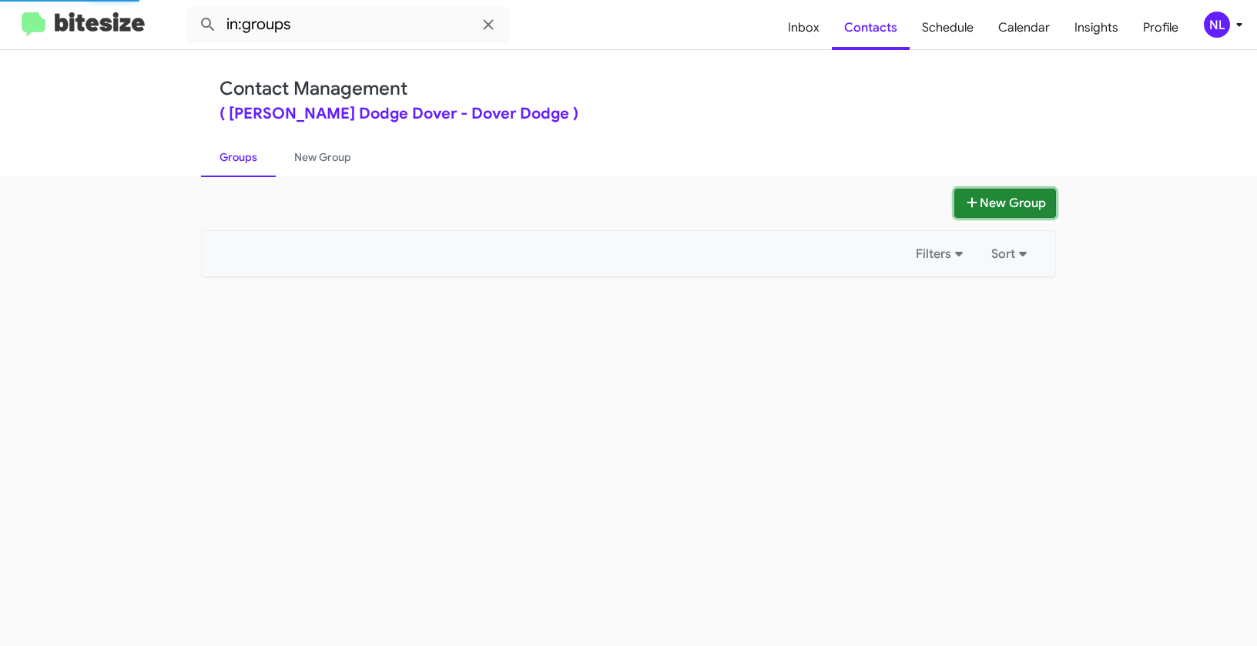
click at [1003, 197] on button "New Group" at bounding box center [1005, 203] width 102 height 29
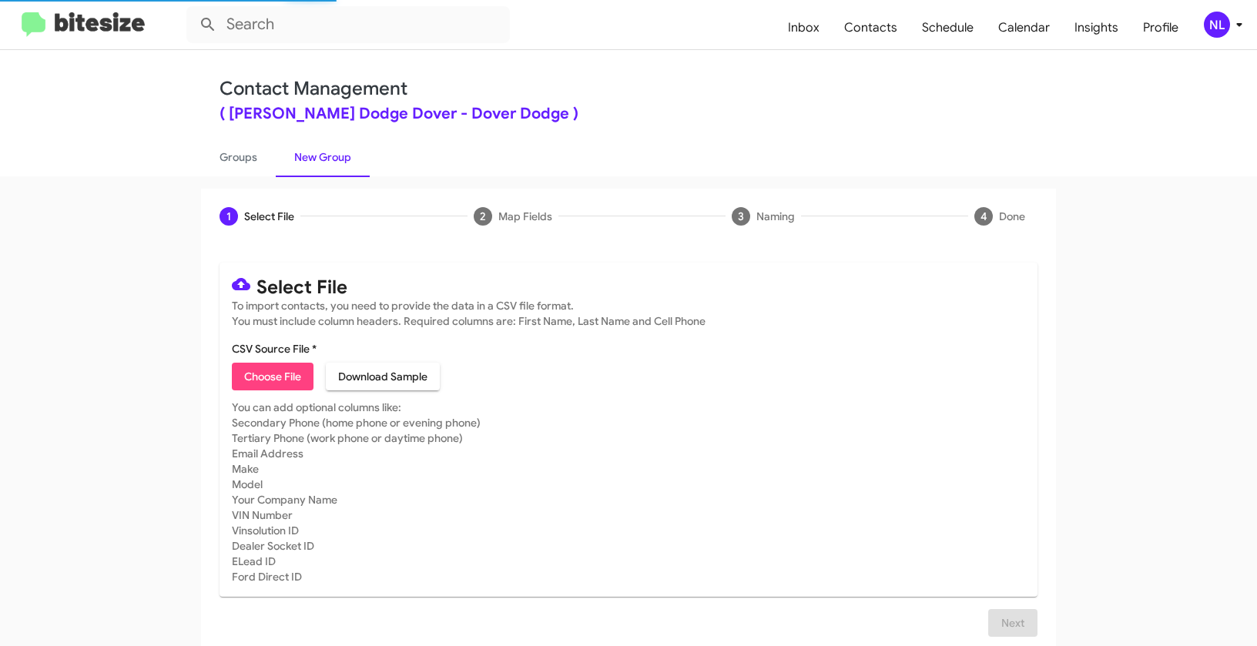
click at [287, 373] on span "Choose File" at bounding box center [272, 377] width 57 height 28
type input "NielDodDov_Showroom_[DATE]"
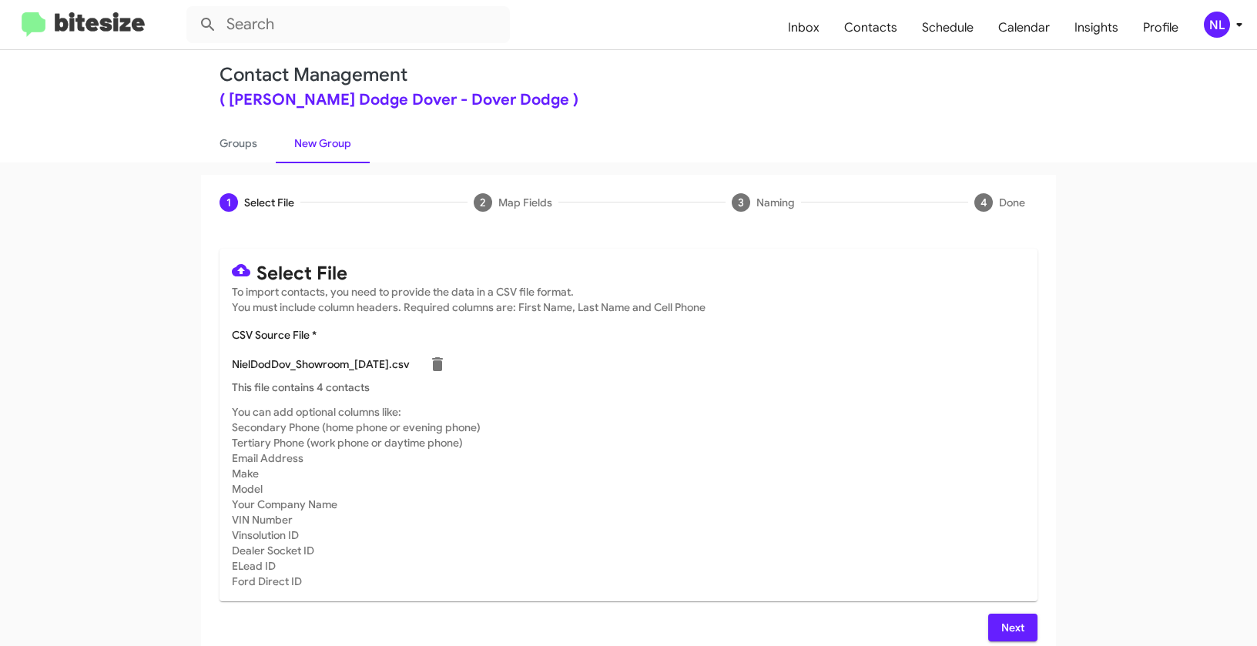
scroll to position [28, 0]
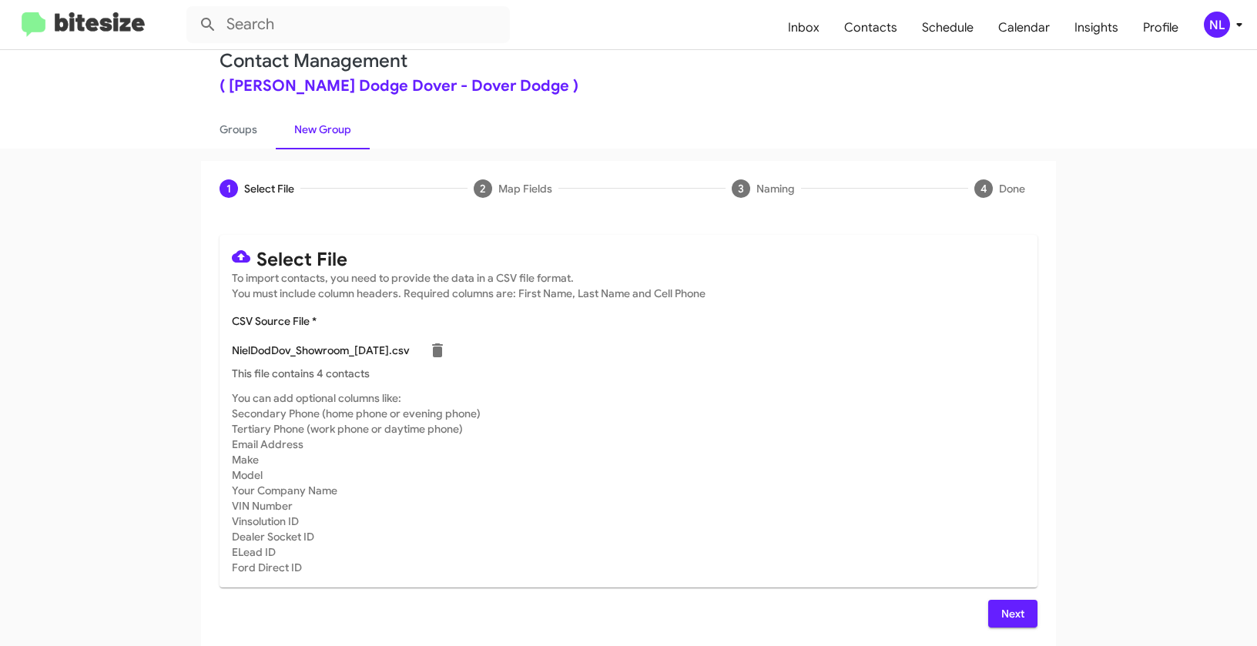
click at [1000, 611] on span "Next" at bounding box center [1012, 614] width 25 height 28
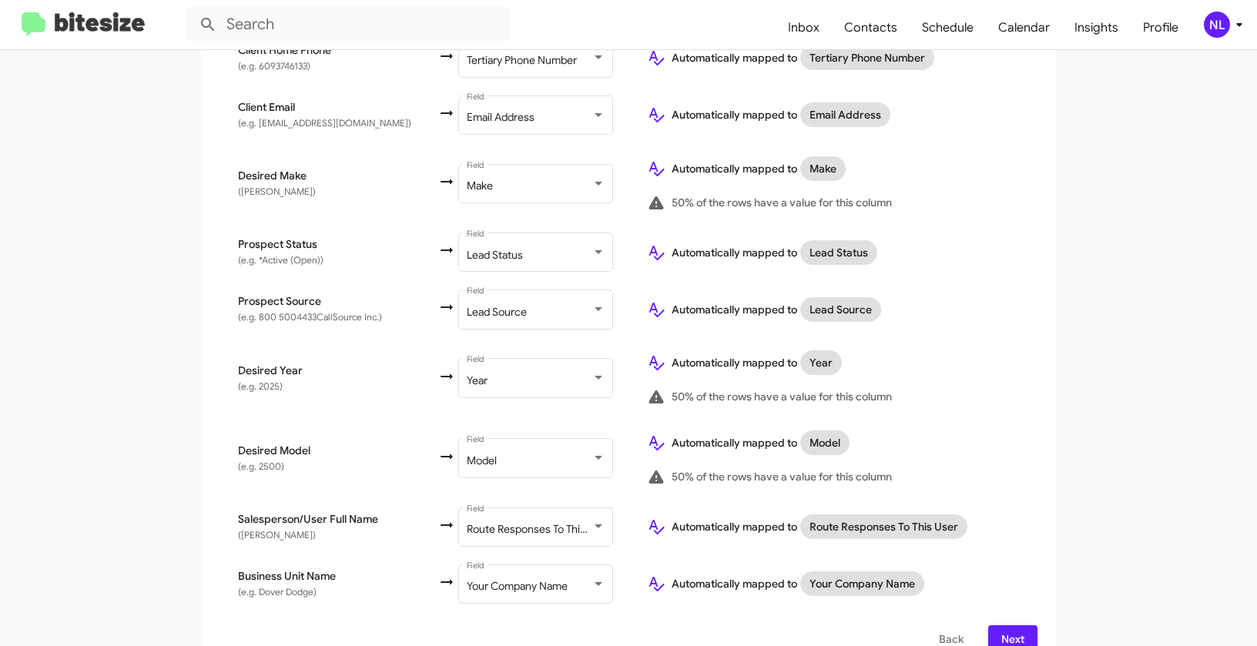
scroll to position [616, 0]
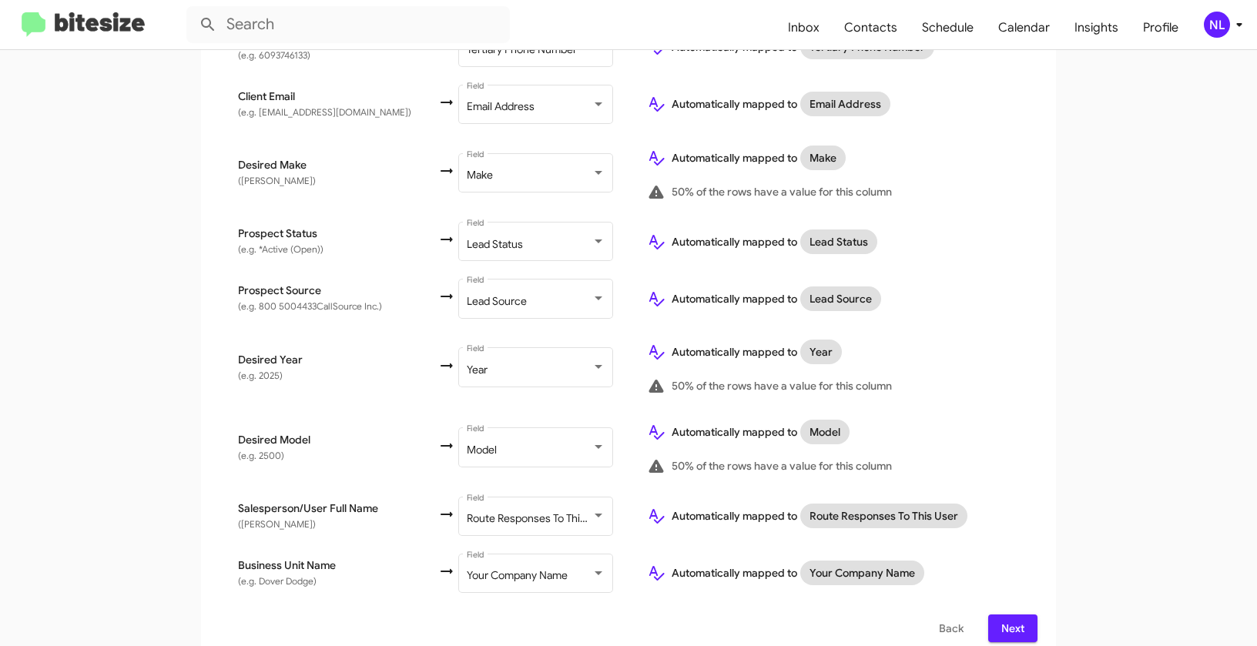
click at [1015, 615] on span "Next" at bounding box center [1012, 629] width 25 height 28
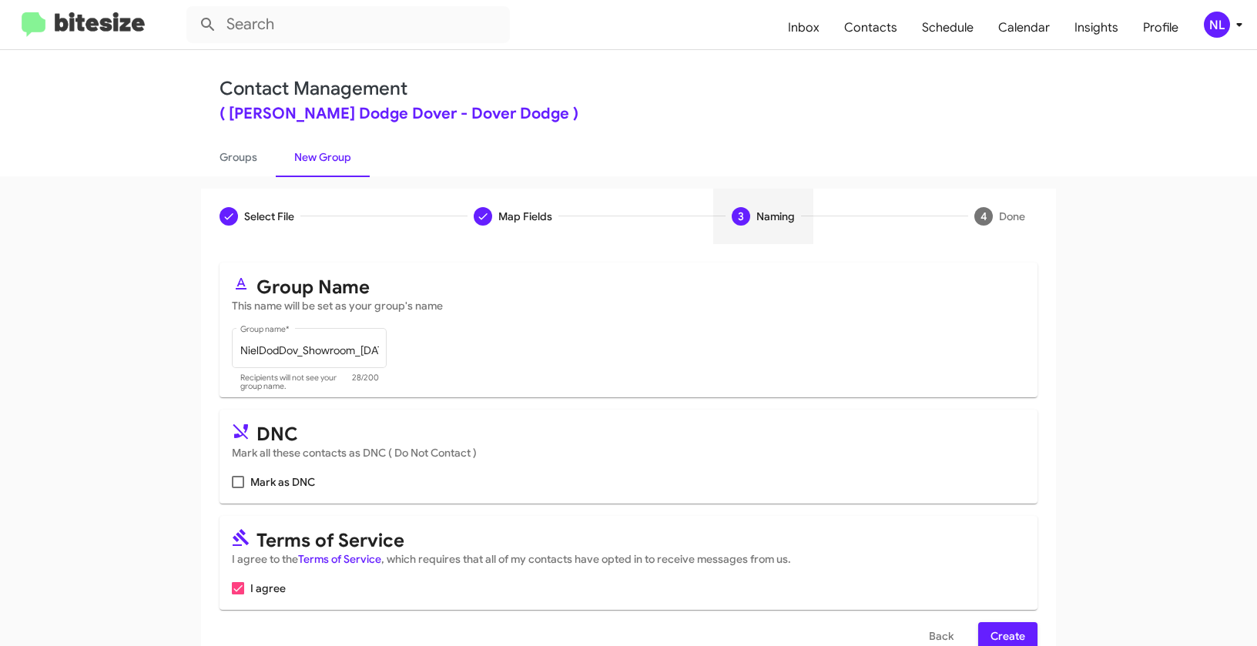
scroll to position [35, 0]
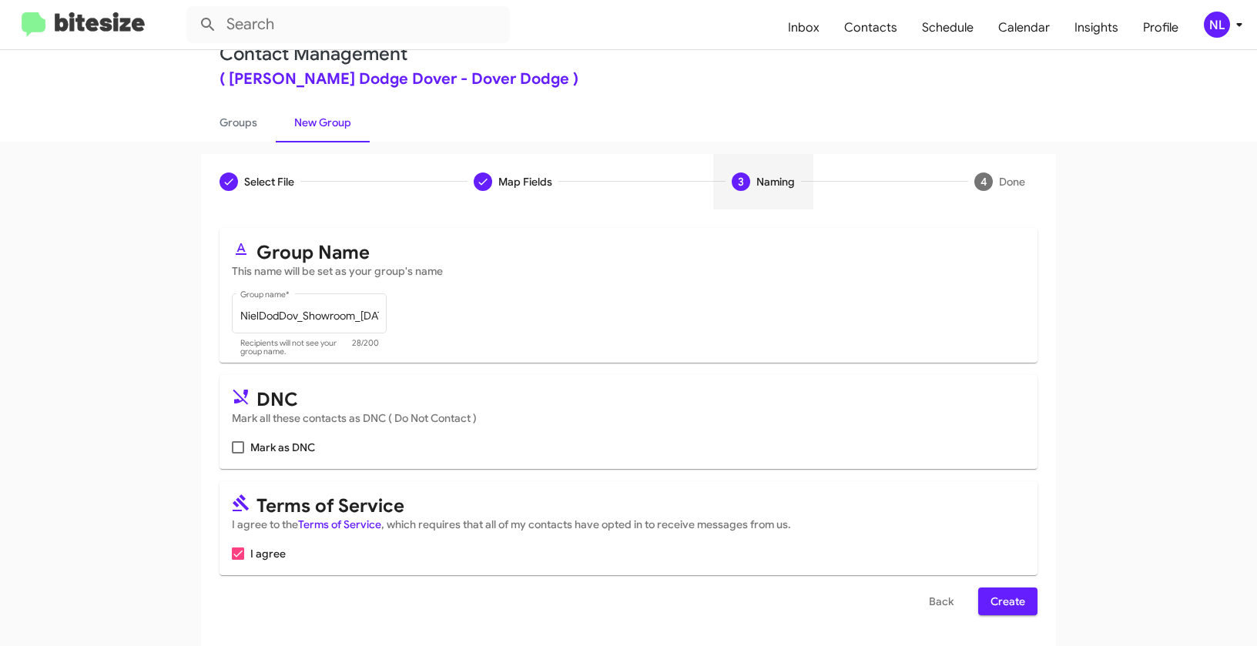
click at [992, 597] on span "Create" at bounding box center [1007, 602] width 35 height 28
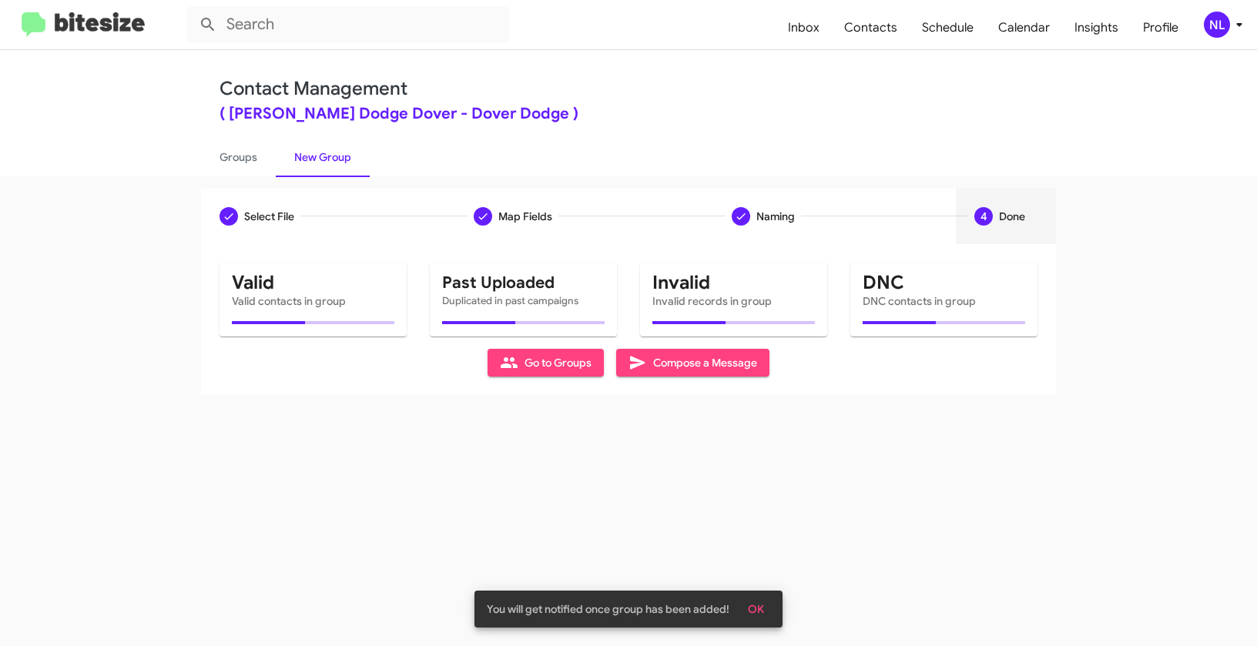
click at [755, 607] on span "OK" at bounding box center [756, 609] width 16 height 28
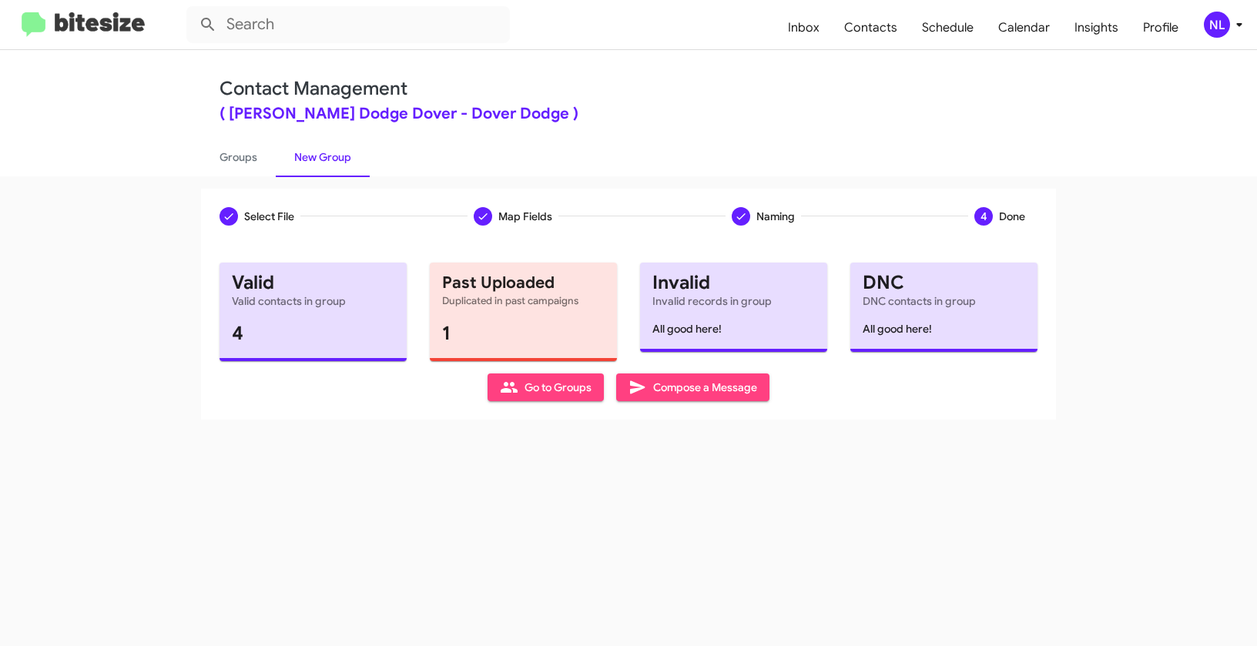
click at [532, 384] on span "Go to Groups" at bounding box center [546, 387] width 92 height 28
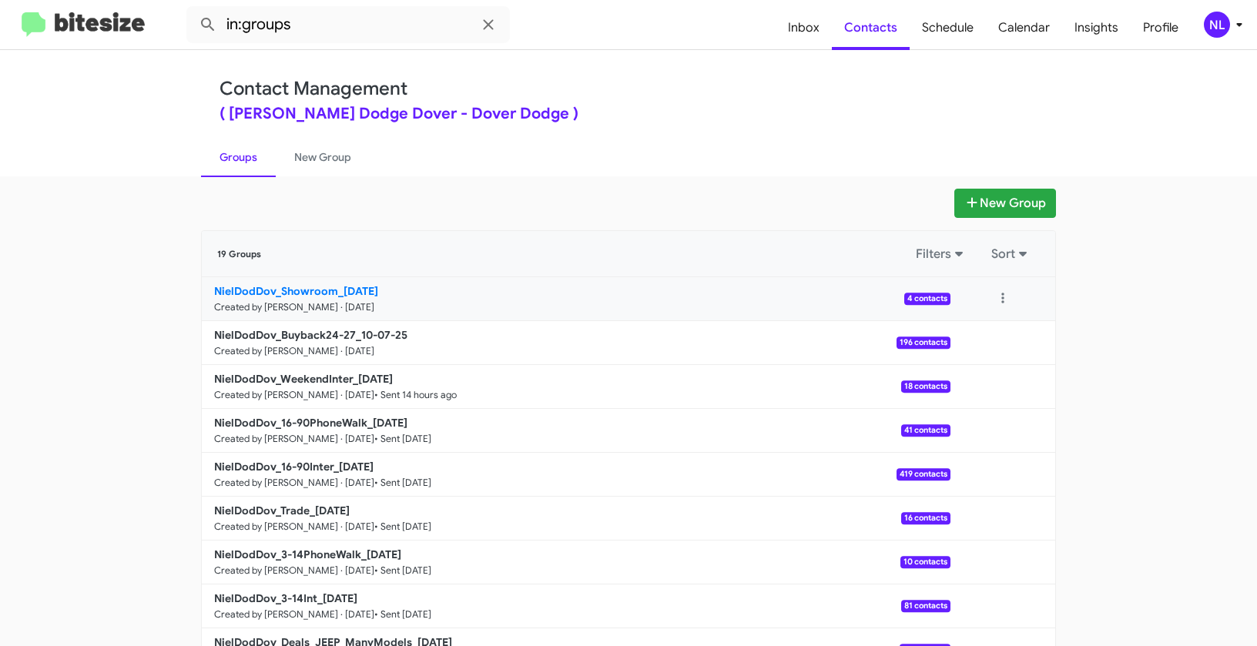
drag, startPoint x: 159, startPoint y: 286, endPoint x: 335, endPoint y: 283, distance: 175.6
click at [335, 283] on app-groups "New Group 19 Groups Filters Sort NielDodDov_Showroom_[DATE] Created by [PERSON_…" at bounding box center [628, 473] width 1257 height 568
copy div "Filters Sort NielDodDov_Showroom_"
click at [318, 25] on input "in:groups" at bounding box center [347, 24] width 323 height 37
paste input "NielDodDov_Showroom_"
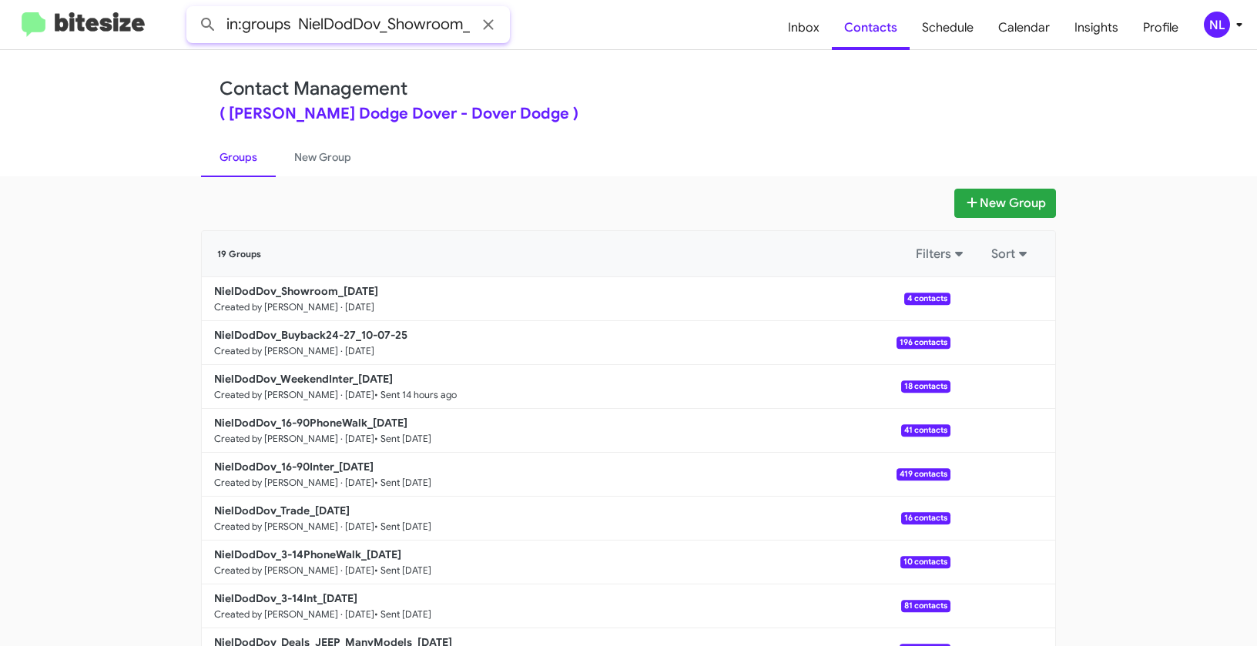
type input "in:groups NielDodDov_Showroom_"
click at [193, 9] on button at bounding box center [208, 24] width 31 height 31
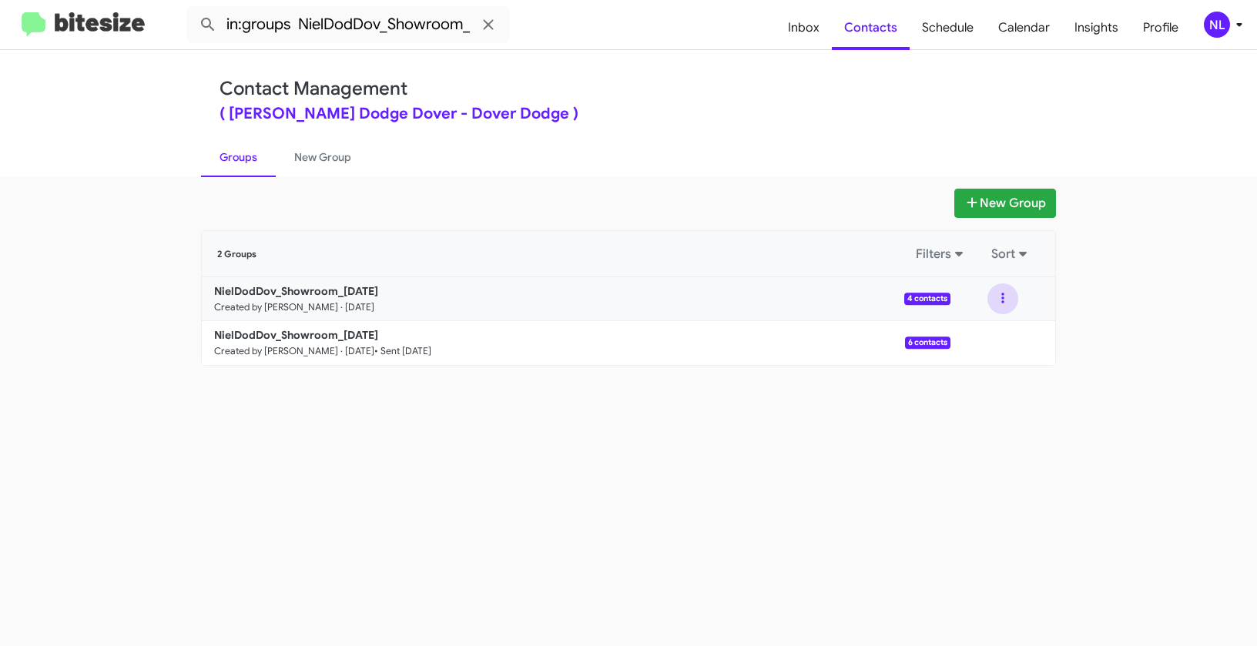
click at [1006, 294] on button at bounding box center [1002, 298] width 31 height 31
click at [990, 338] on button "View contacts" at bounding box center [956, 340] width 123 height 37
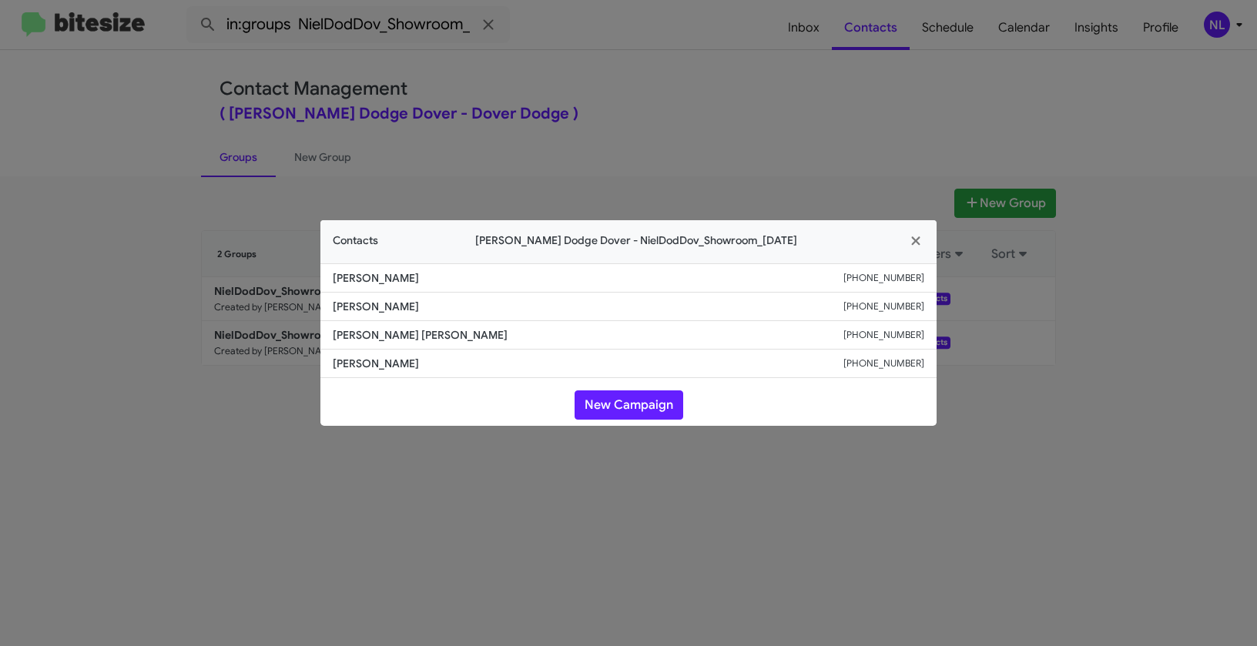
drag, startPoint x: 317, startPoint y: 334, endPoint x: 441, endPoint y: 343, distance: 124.3
click at [441, 343] on modal-container "Contacts [PERSON_NAME] Dodge Dover - NielDodDov_Showroom_[DATE] [PERSON_NAME] […" at bounding box center [628, 323] width 1257 height 646
copy span "[PERSON_NAME] [PERSON_NAME]"
click at [675, 404] on button "New Campaign" at bounding box center [628, 404] width 109 height 29
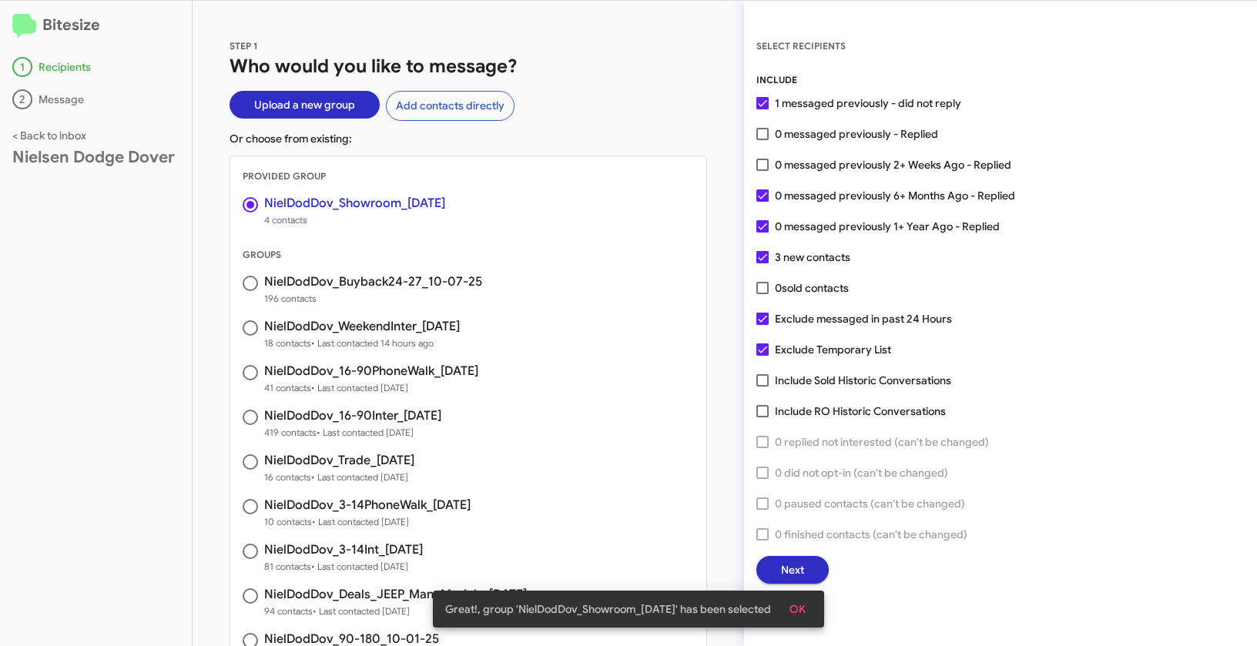
click at [806, 607] on span "OK" at bounding box center [797, 609] width 16 height 28
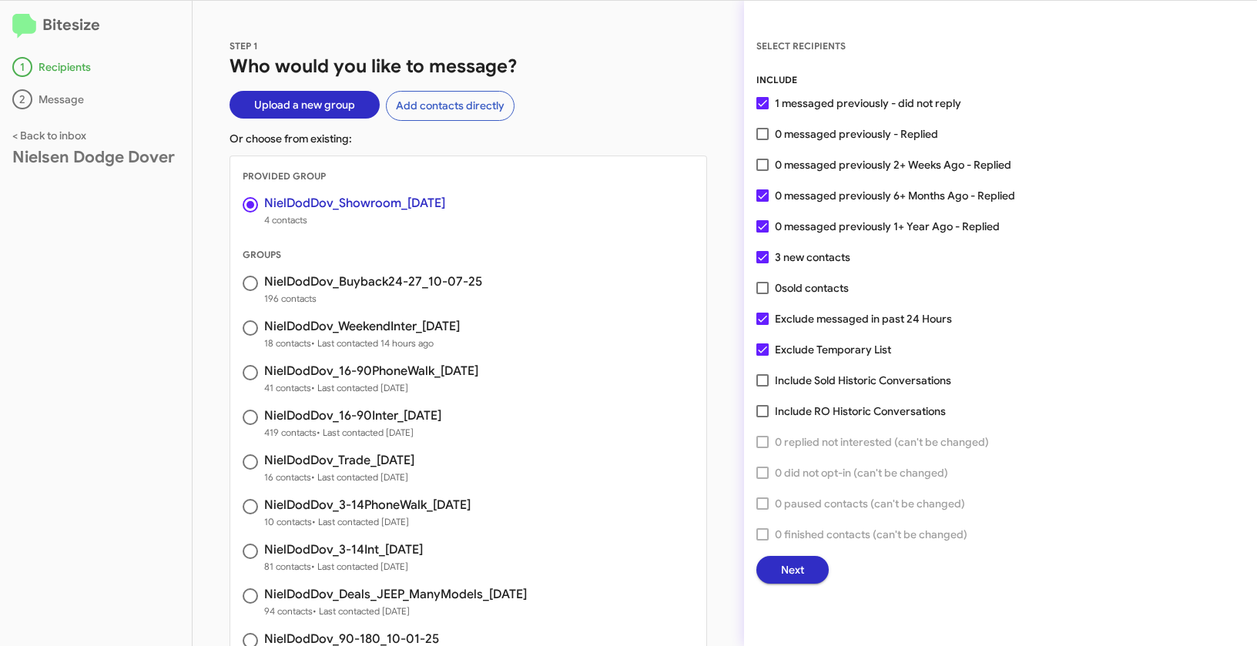
click at [761, 129] on span at bounding box center [762, 134] width 12 height 12
click at [762, 140] on input "0 messaged previously - Replied" at bounding box center [762, 140] width 1 height 1
checkbox input "true"
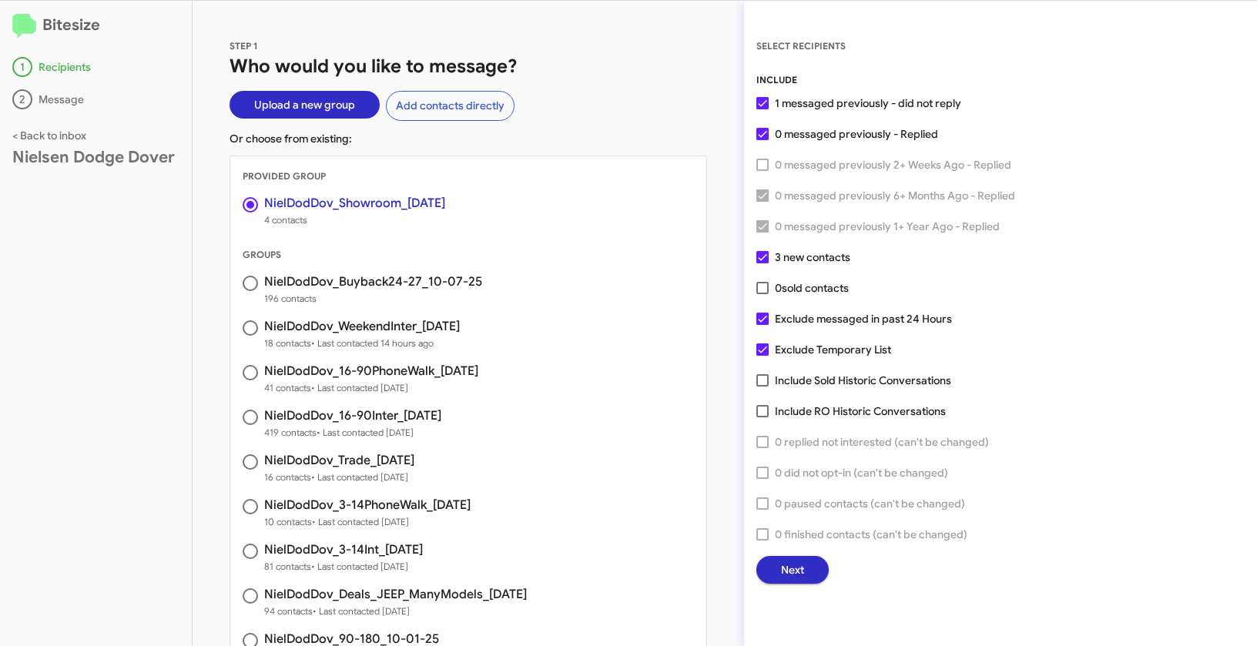
click at [809, 571] on button "Next" at bounding box center [792, 570] width 72 height 28
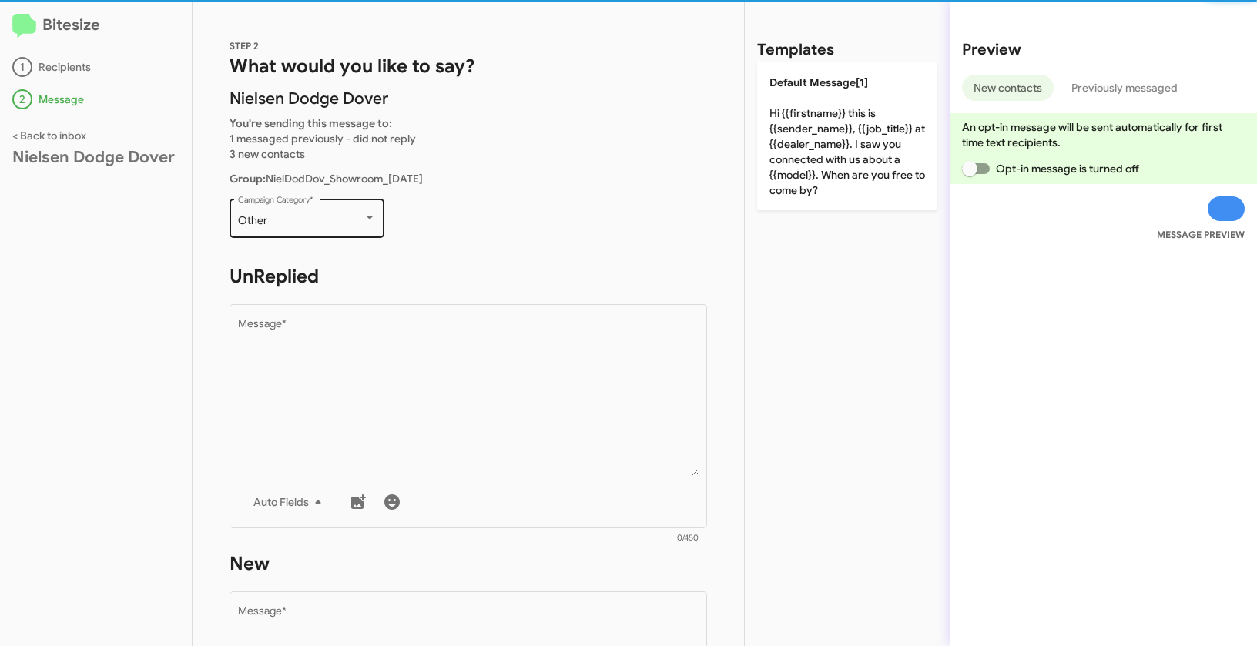
click at [345, 217] on div "Other" at bounding box center [300, 221] width 125 height 12
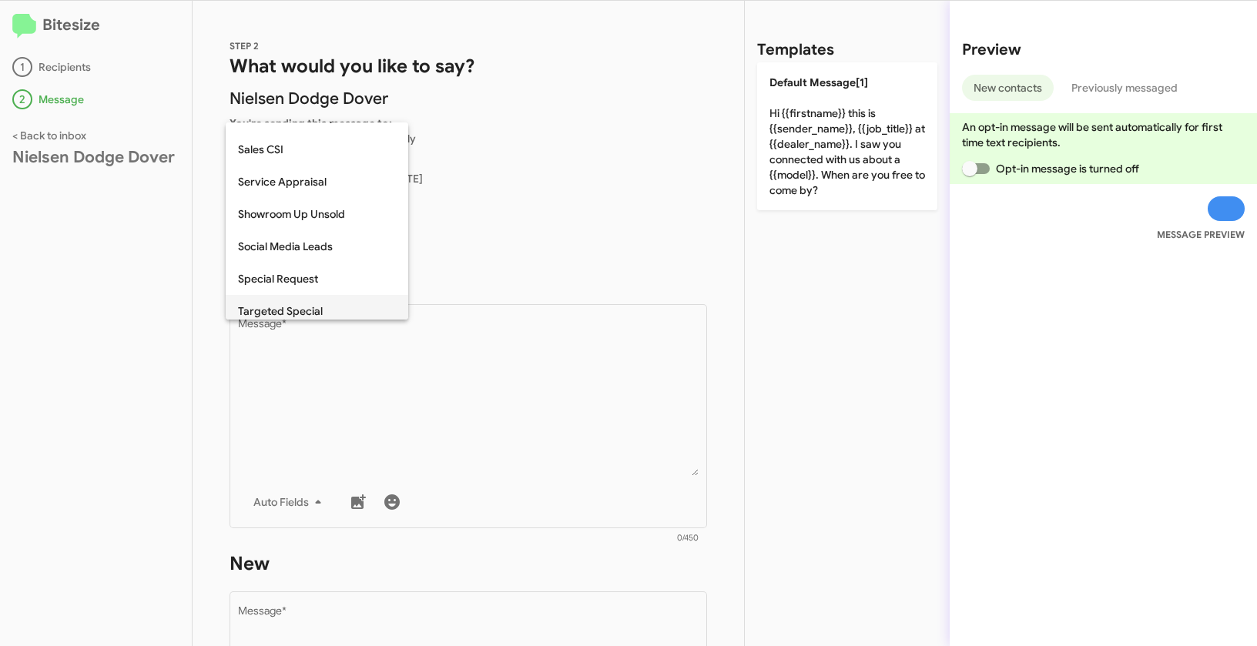
scroll to position [553, 0]
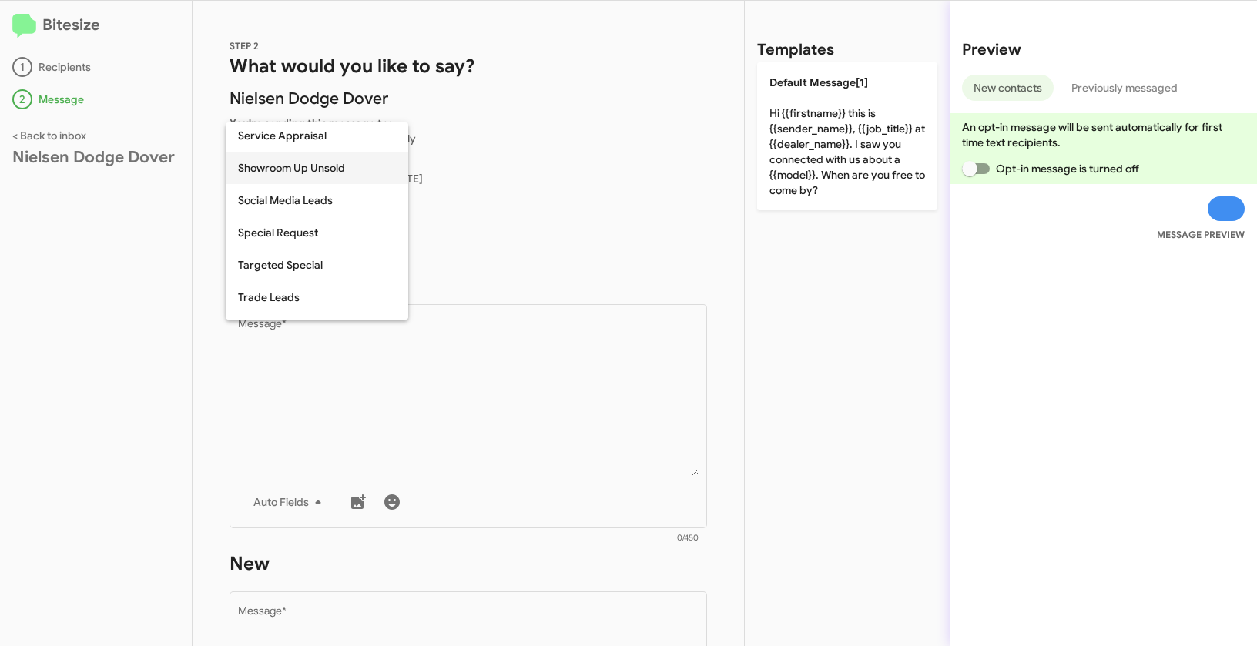
click at [288, 170] on span "Showroom Up Unsold" at bounding box center [317, 168] width 158 height 32
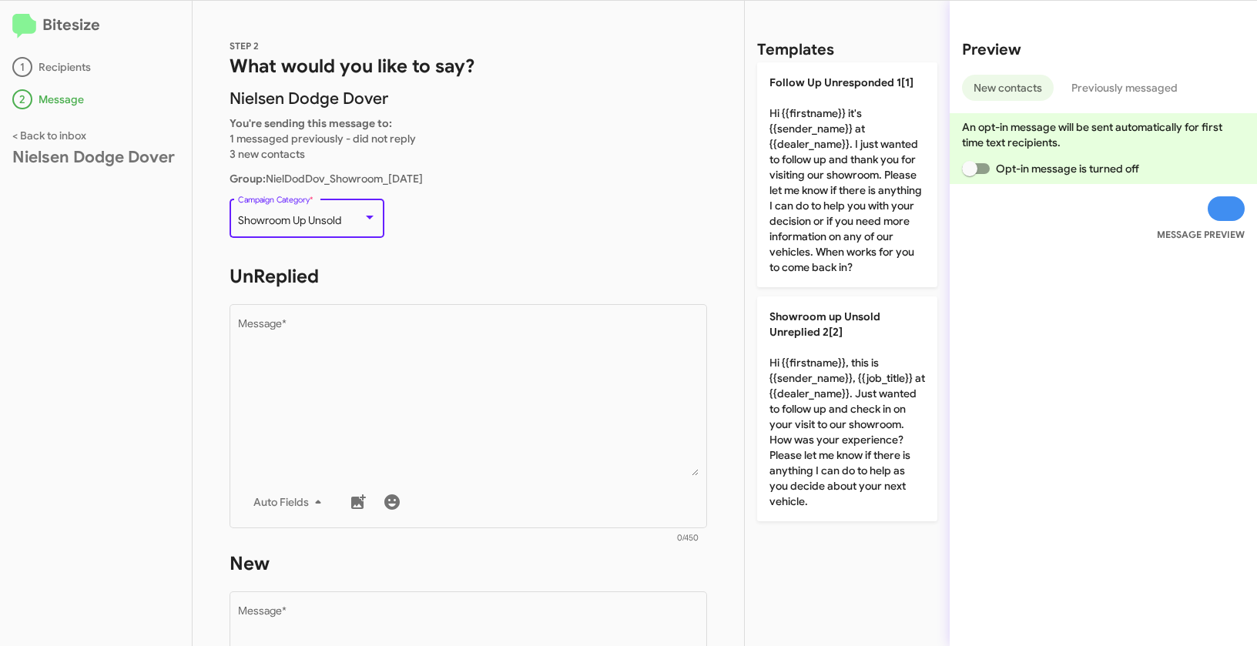
drag, startPoint x: 238, startPoint y: 219, endPoint x: 366, endPoint y: 219, distance: 127.8
click at [366, 219] on div "Showroom Up Unsold" at bounding box center [307, 221] width 139 height 12
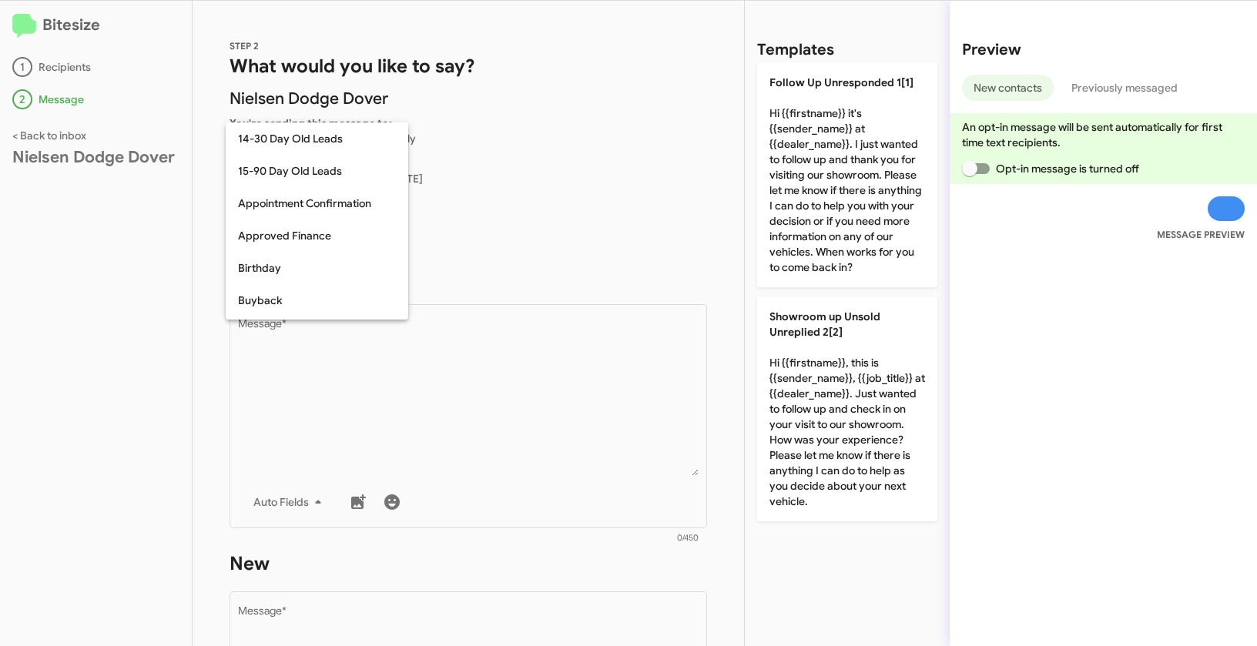
scroll to position [499, 0]
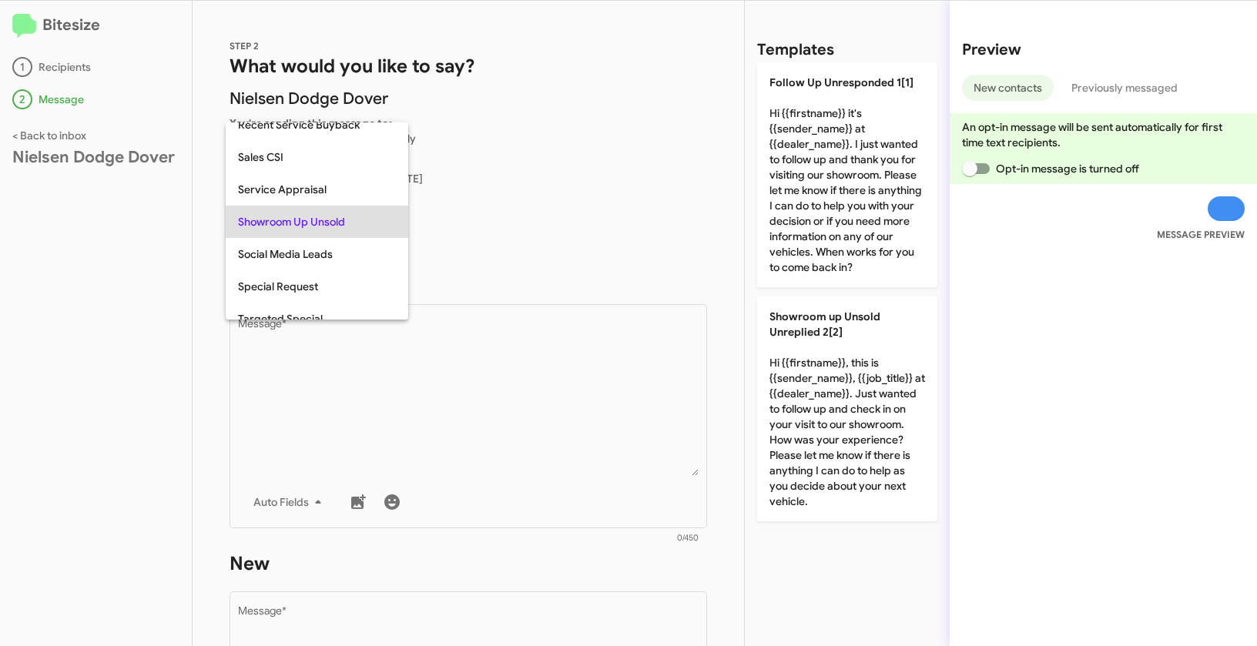
copy span "Showroom Up Unsold"
click at [515, 436] on div at bounding box center [628, 323] width 1257 height 646
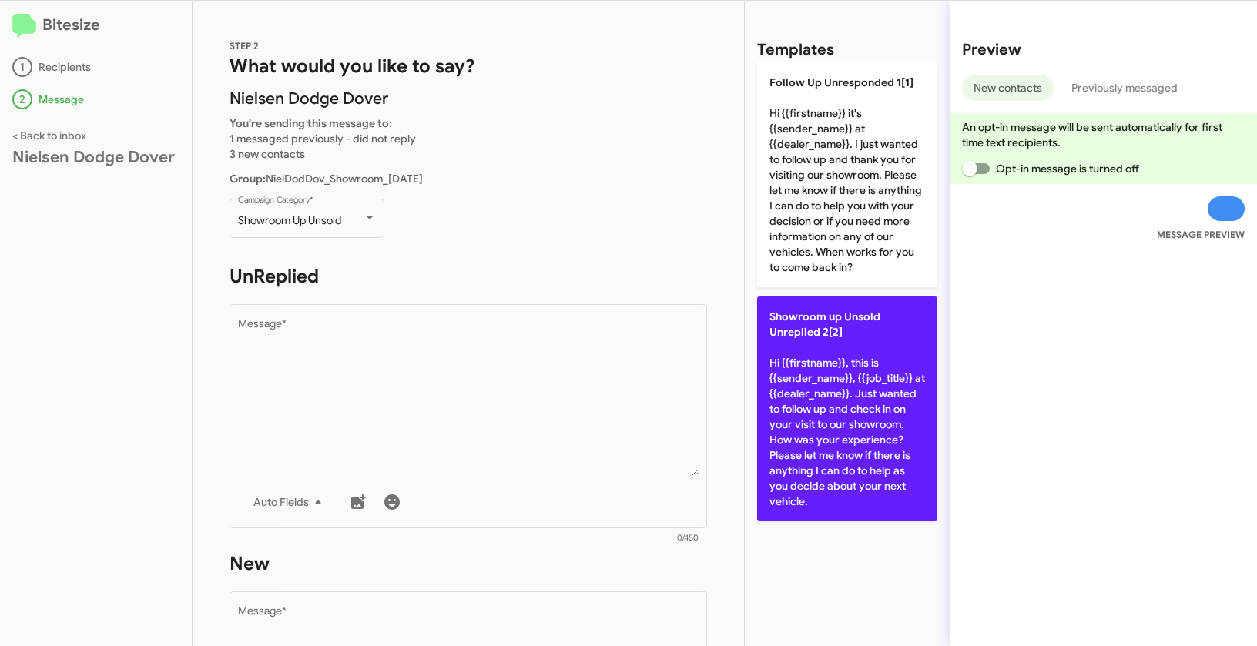
click at [870, 384] on p "Showroom up Unsold Unreplied 2[2] Hi {{firstname}}, this is {{sender_name}}, {{…" at bounding box center [847, 408] width 180 height 225
type textarea "Hi {{firstname}}, this is {{sender_name}}, {{job_title}} at {{dealer_name}}. Ju…"
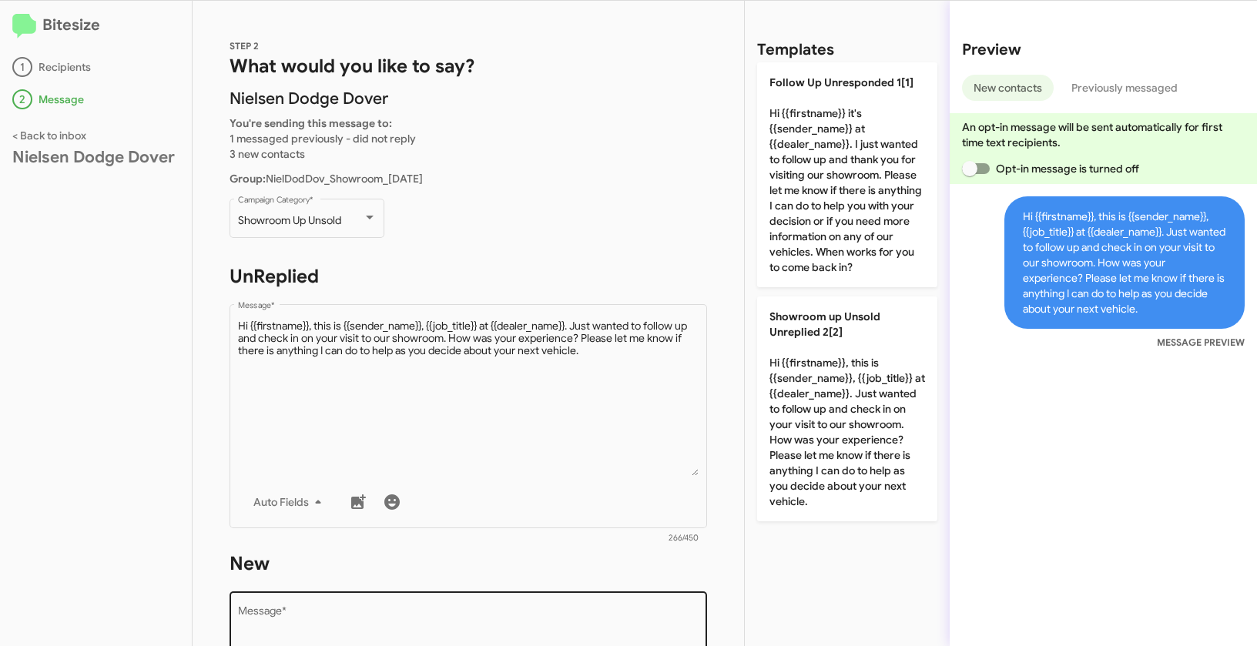
scroll to position [266, 0]
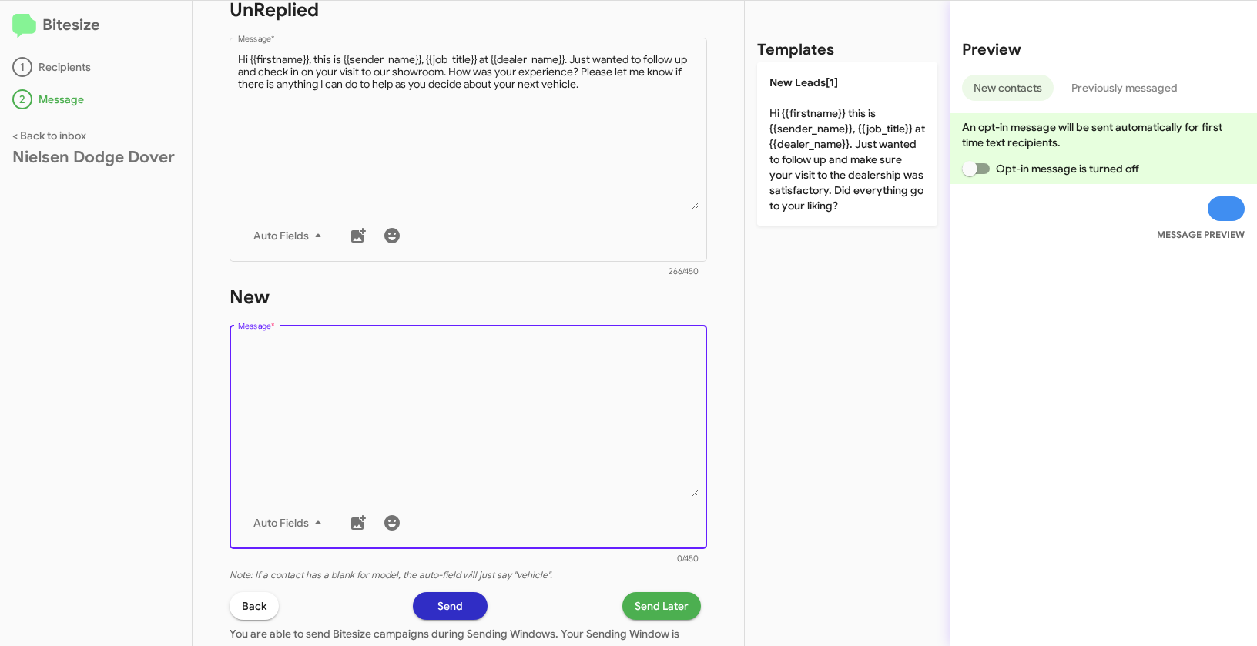
click at [509, 400] on textarea "Message *" at bounding box center [468, 418] width 461 height 157
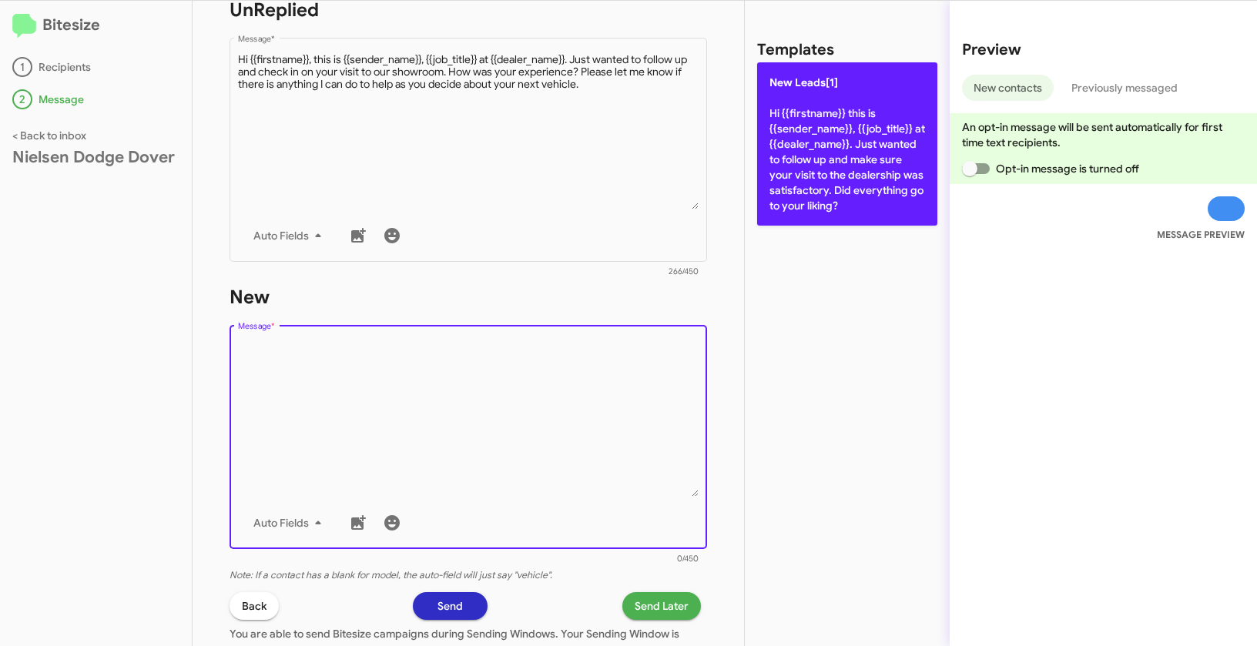
click at [839, 134] on p "New Leads[1] Hi {{firstname}} this is {{sender_name}}, {{job_title}} at {{deale…" at bounding box center [847, 143] width 180 height 163
type textarea "Hi {{firstname}} this is {{sender_name}}, {{job_title}} at {{dealer_name}}. Jus…"
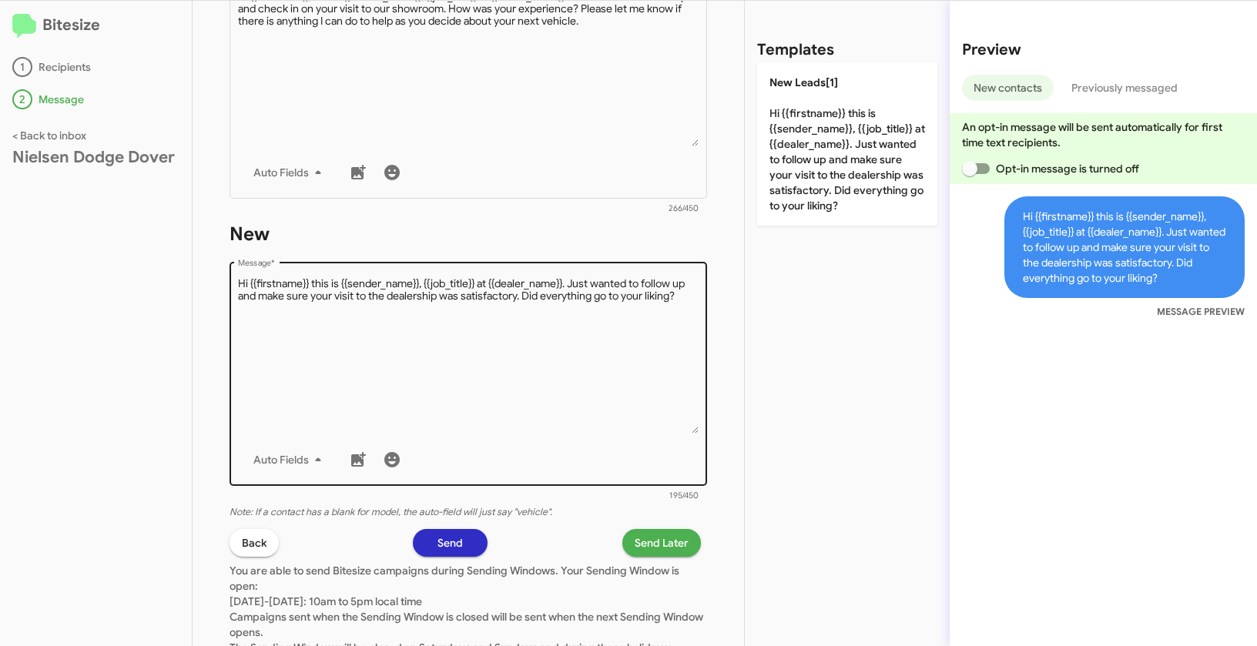
scroll to position [382, 0]
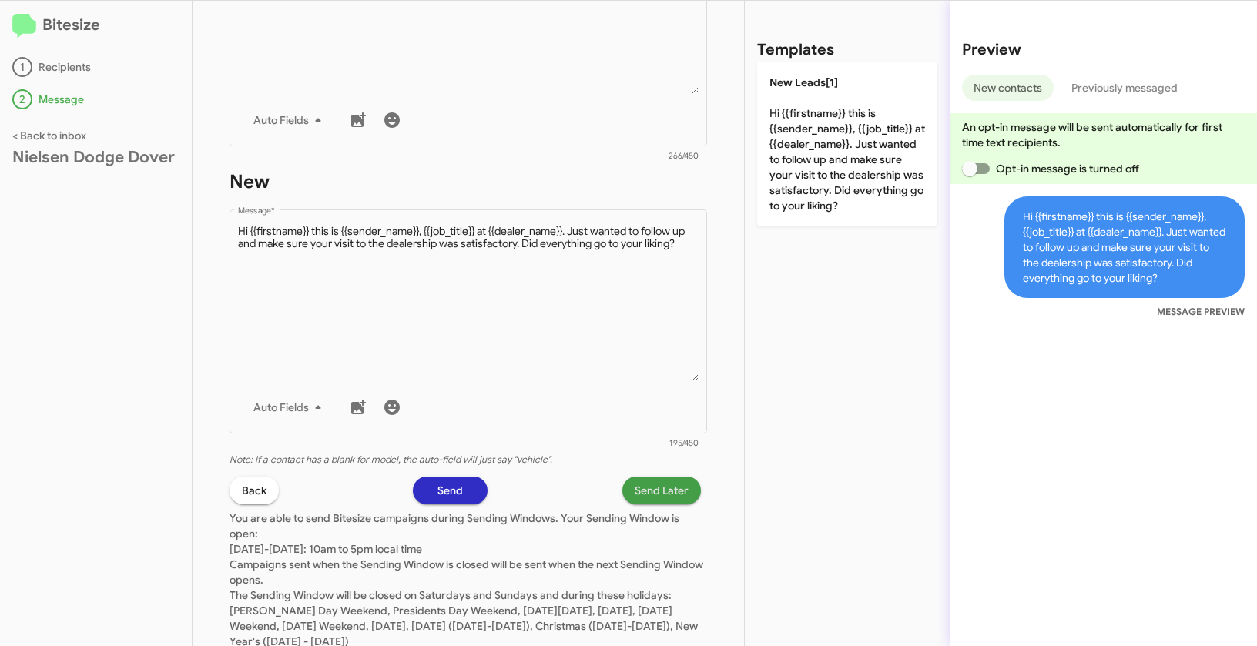
click at [641, 494] on span "Send Later" at bounding box center [662, 491] width 54 height 28
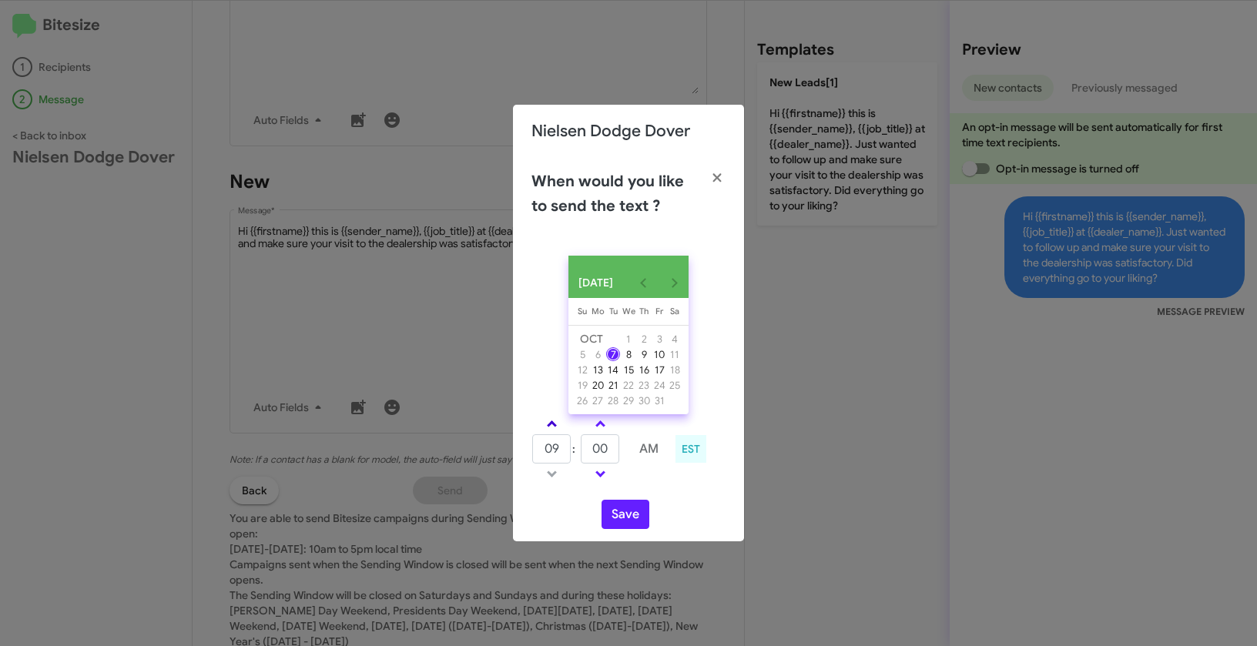
click at [548, 424] on link at bounding box center [551, 424] width 27 height 18
type input "10"
drag, startPoint x: 612, startPoint y: 463, endPoint x: 575, endPoint y: 458, distance: 37.3
click at [575, 458] on tr "10 : 00 AM" at bounding box center [600, 449] width 138 height 31
type input "53"
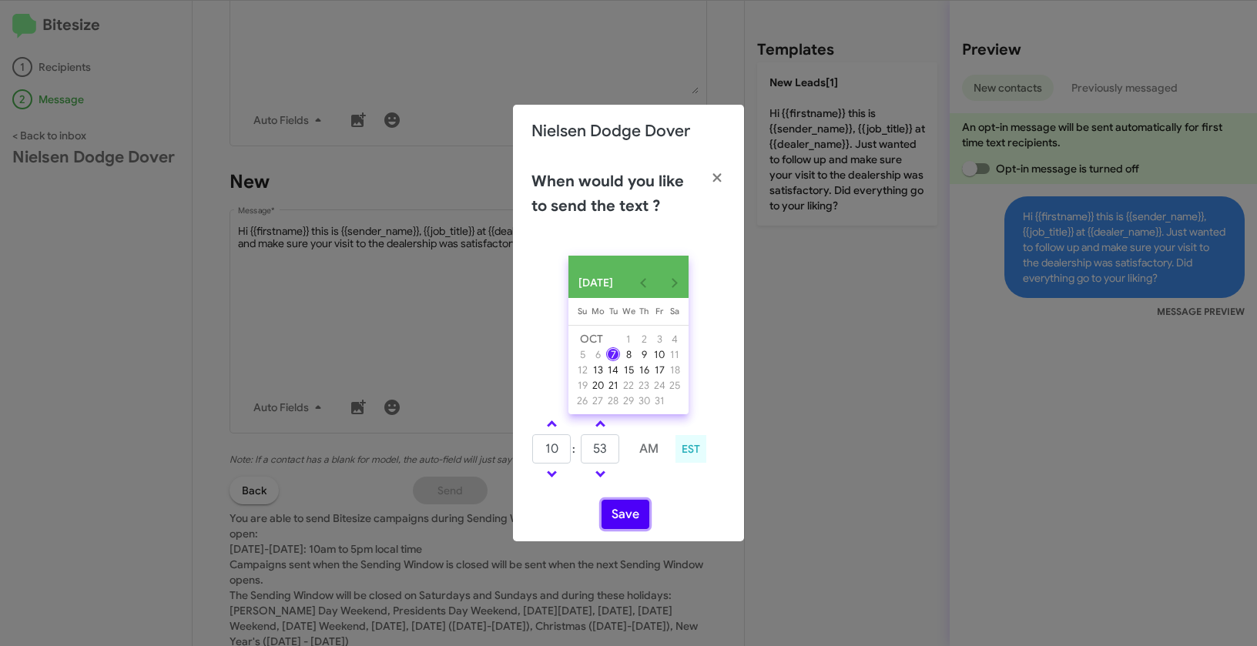
click at [633, 525] on button "Save" at bounding box center [625, 514] width 48 height 29
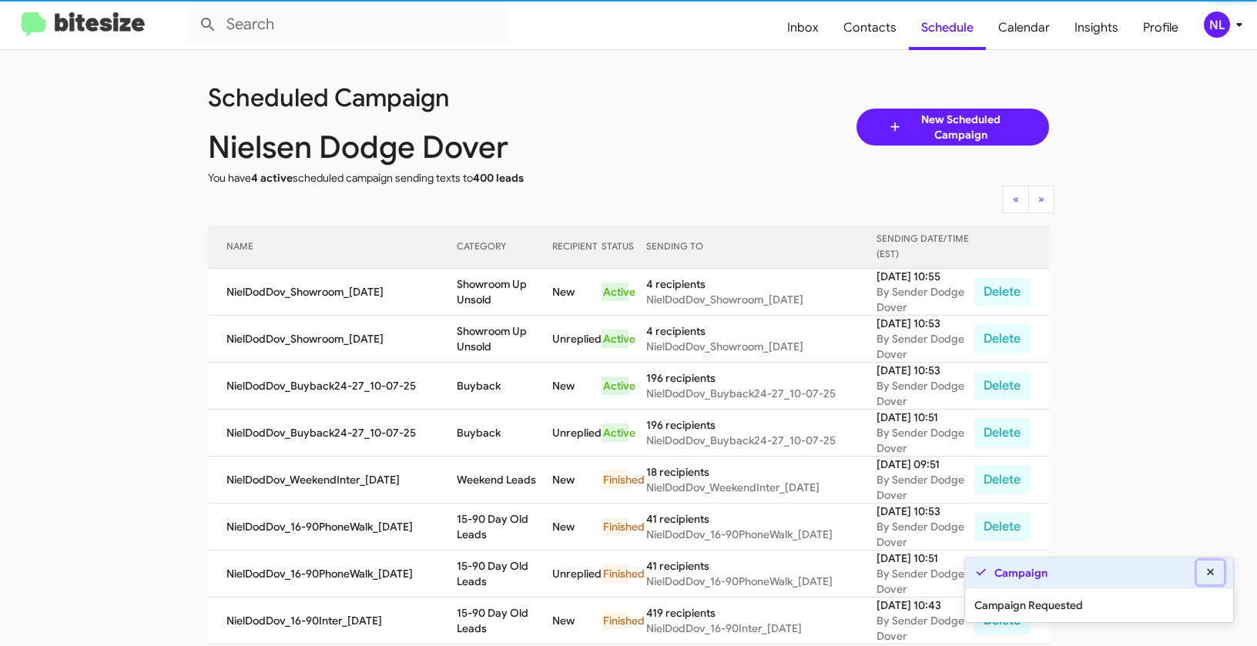
click at [1214, 565] on button at bounding box center [1211, 573] width 28 height 24
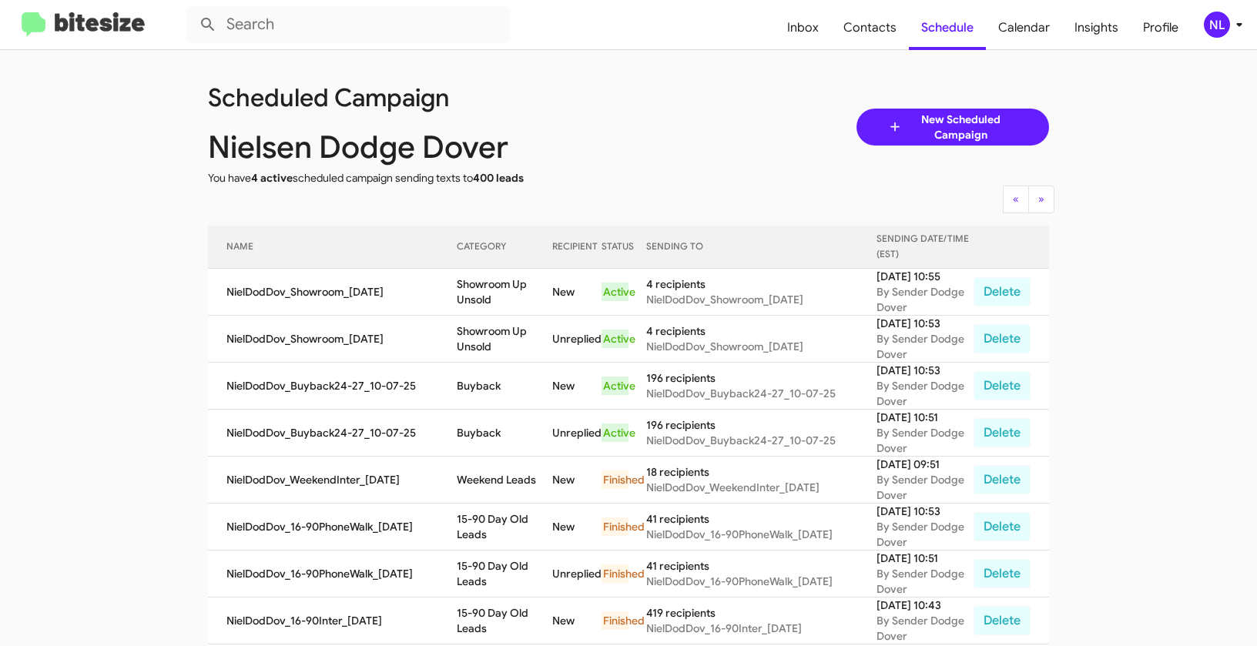
click at [1208, 28] on div "NL" at bounding box center [1217, 25] width 26 height 26
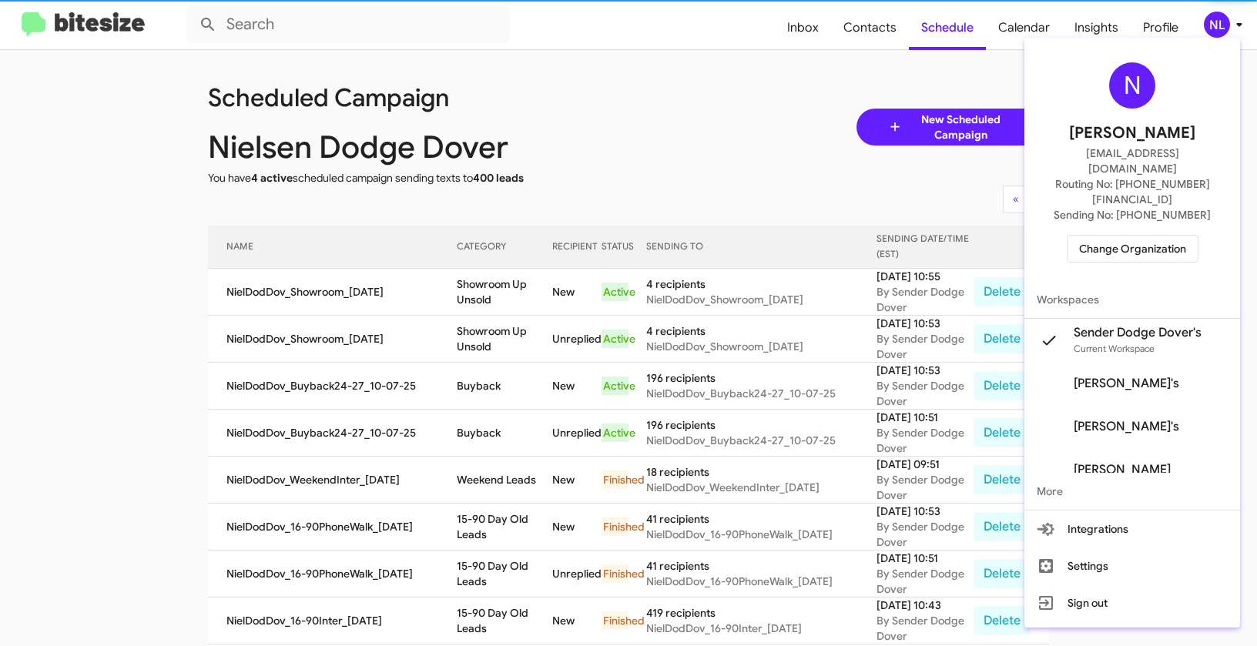
click at [1142, 236] on span "Change Organization" at bounding box center [1132, 249] width 107 height 26
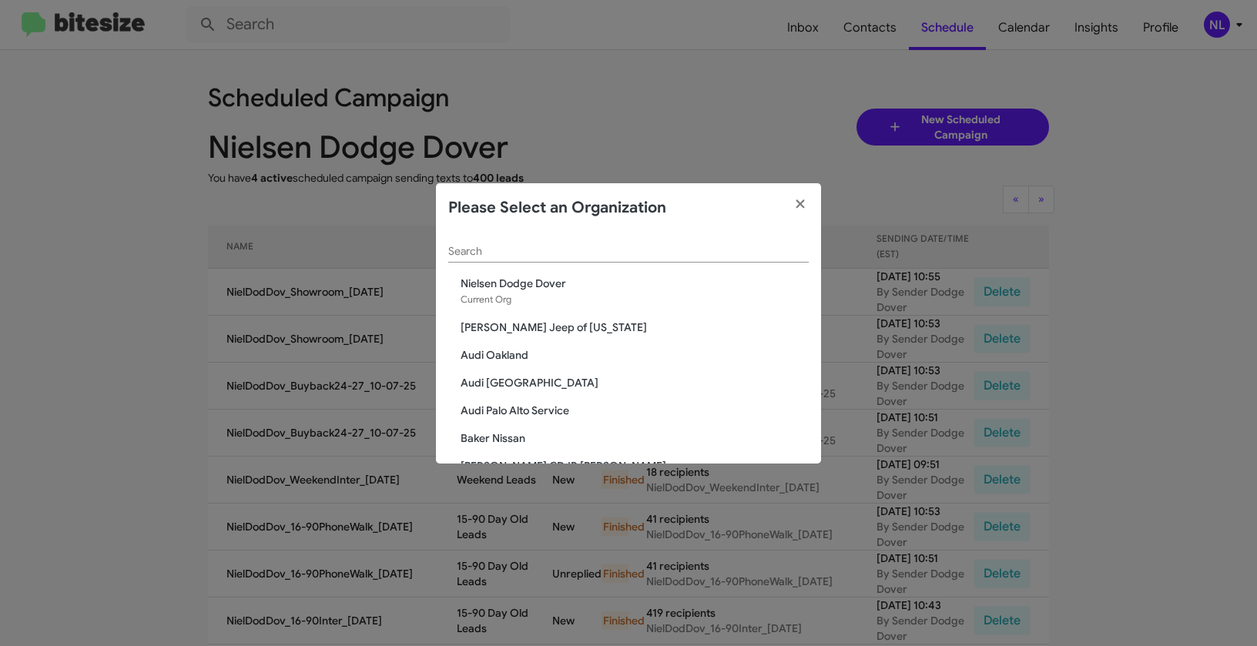
click at [569, 241] on div "Search" at bounding box center [628, 248] width 360 height 30
paste input "Nielsen Kia of Newton"
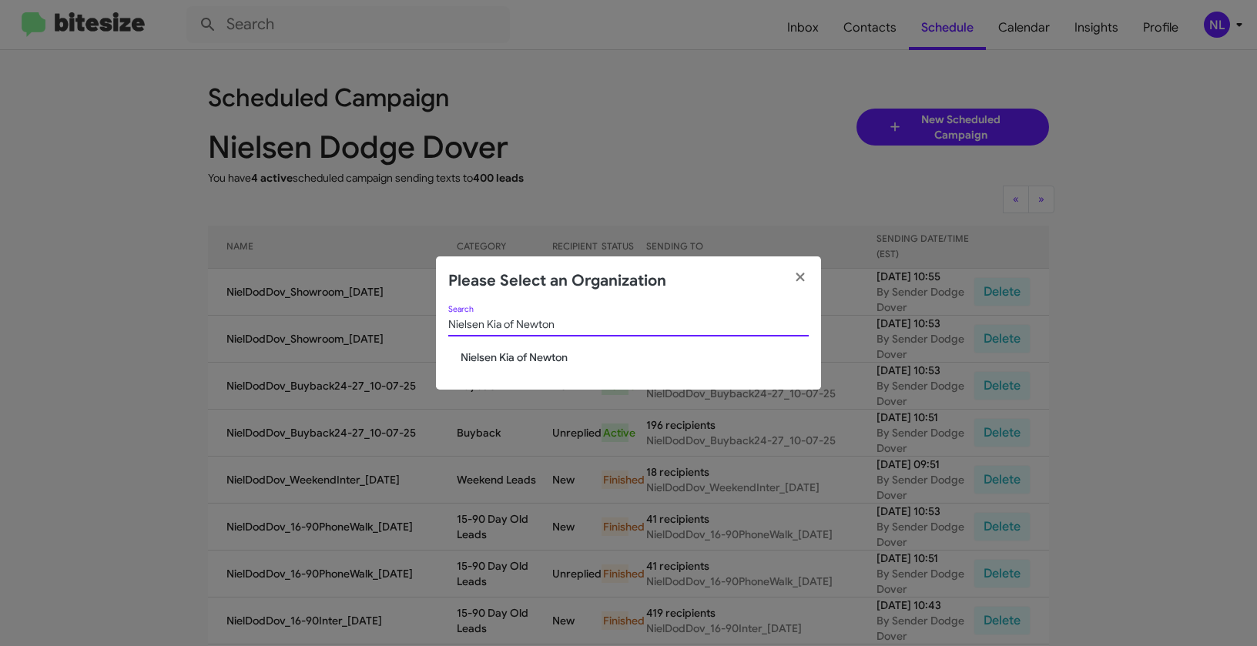
type input "Nielsen Kia of Newton"
click at [513, 348] on div "Nielsen Kia of Newton Search" at bounding box center [628, 328] width 360 height 44
click at [510, 353] on span "Nielsen Kia of Newton" at bounding box center [635, 357] width 348 height 15
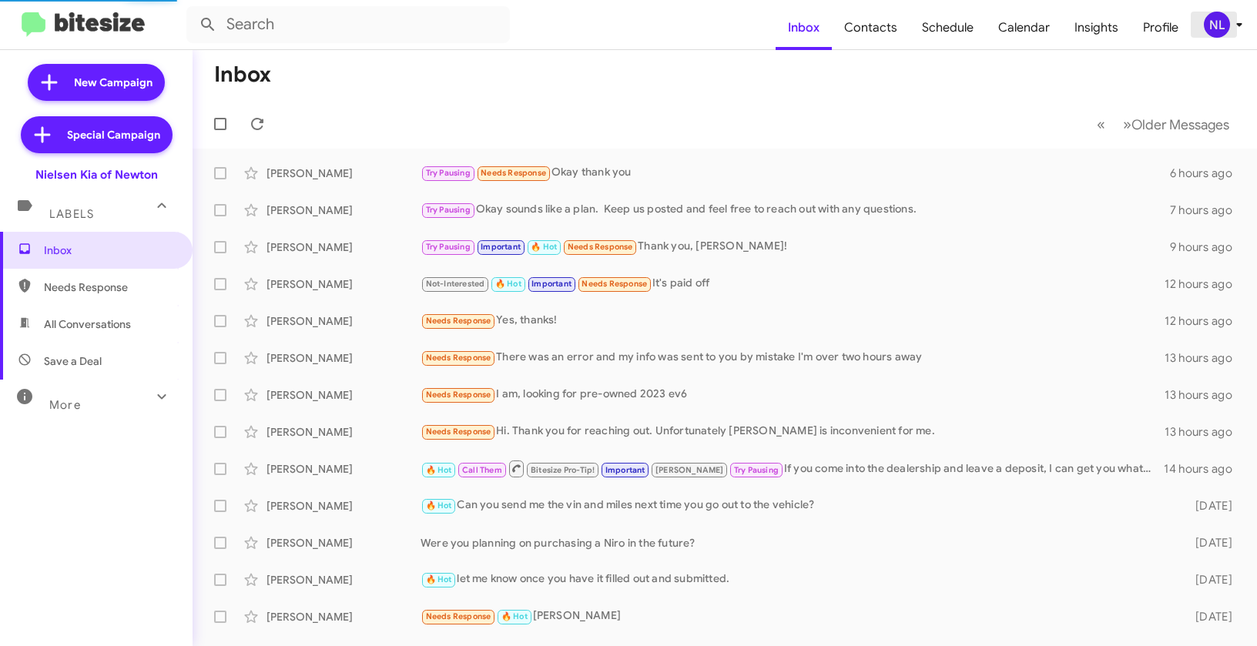
click at [1220, 22] on div "NL" at bounding box center [1217, 25] width 26 height 26
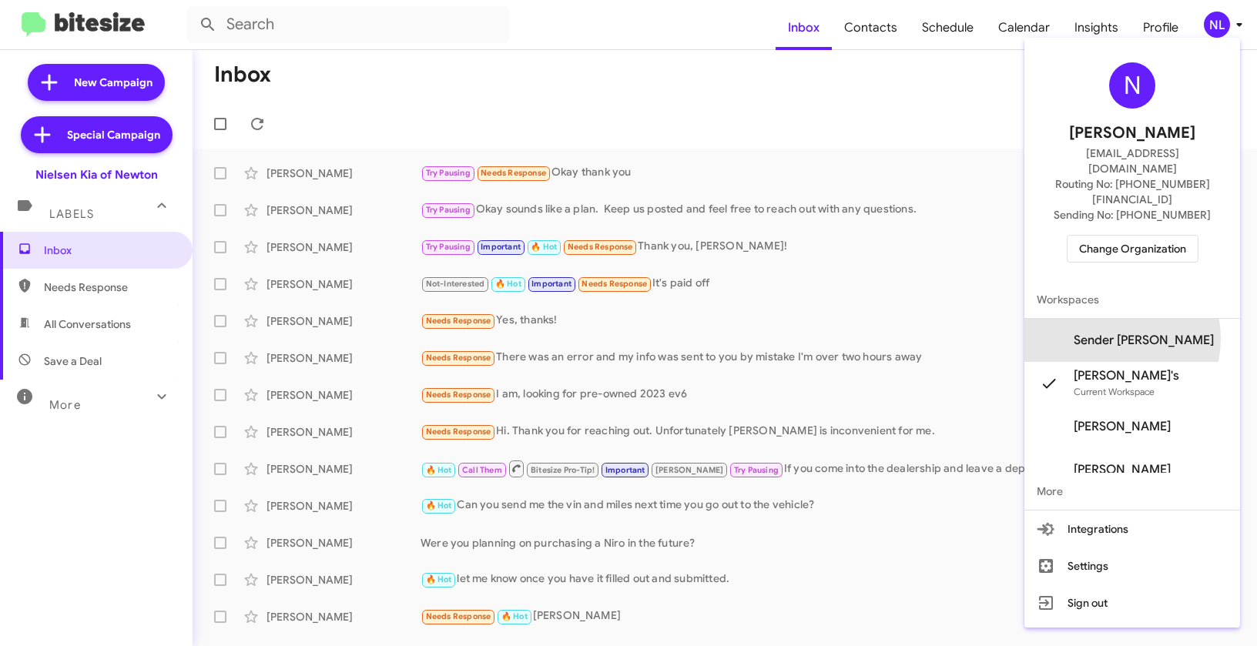
click at [1120, 333] on span "Sender [PERSON_NAME]" at bounding box center [1144, 340] width 140 height 15
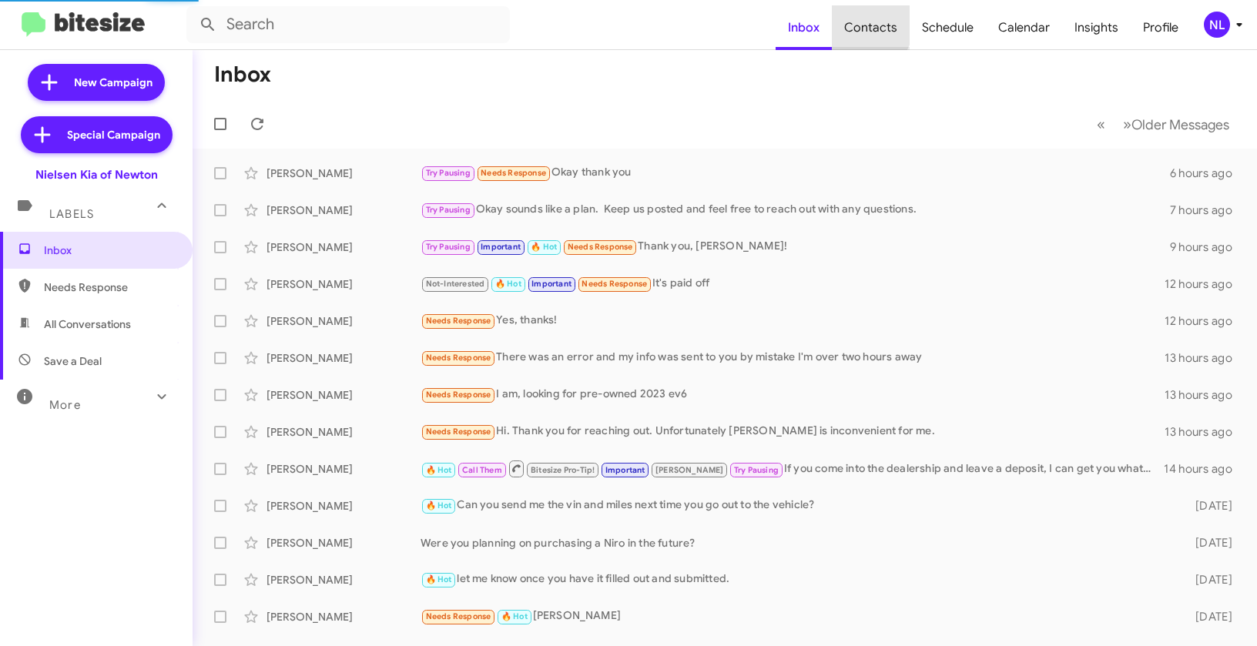
click at [866, 25] on span "Contacts" at bounding box center [871, 27] width 78 height 45
type input "in:groups"
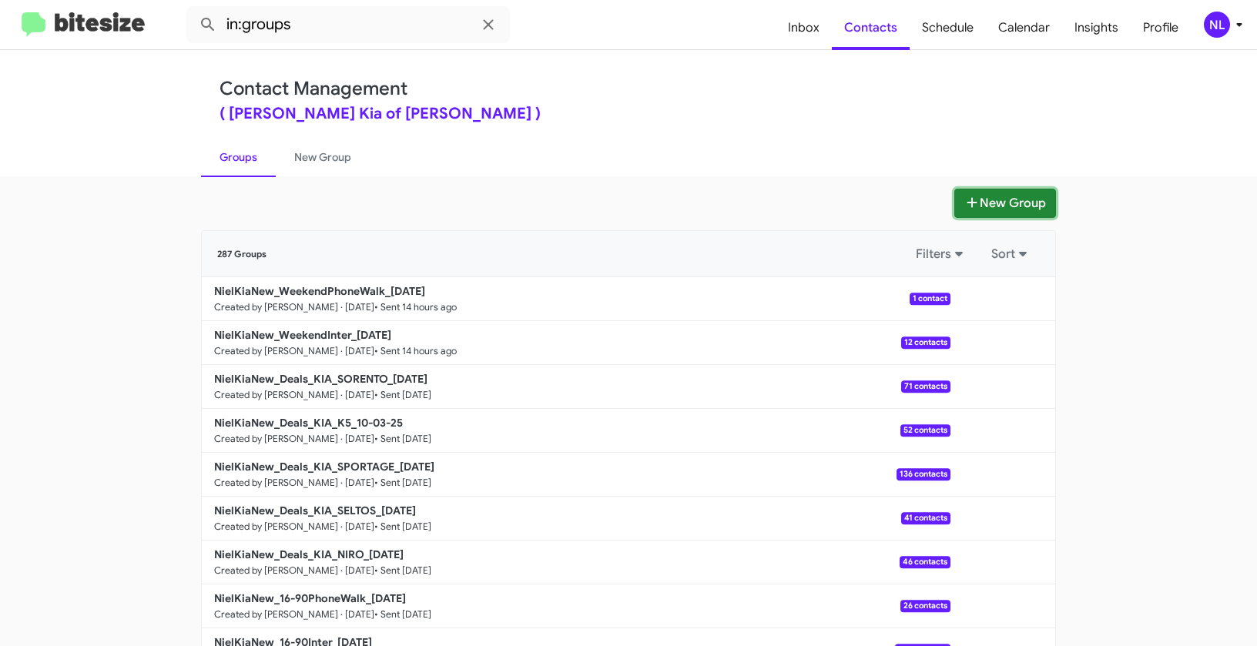
click at [982, 200] on button "New Group" at bounding box center [1005, 203] width 102 height 29
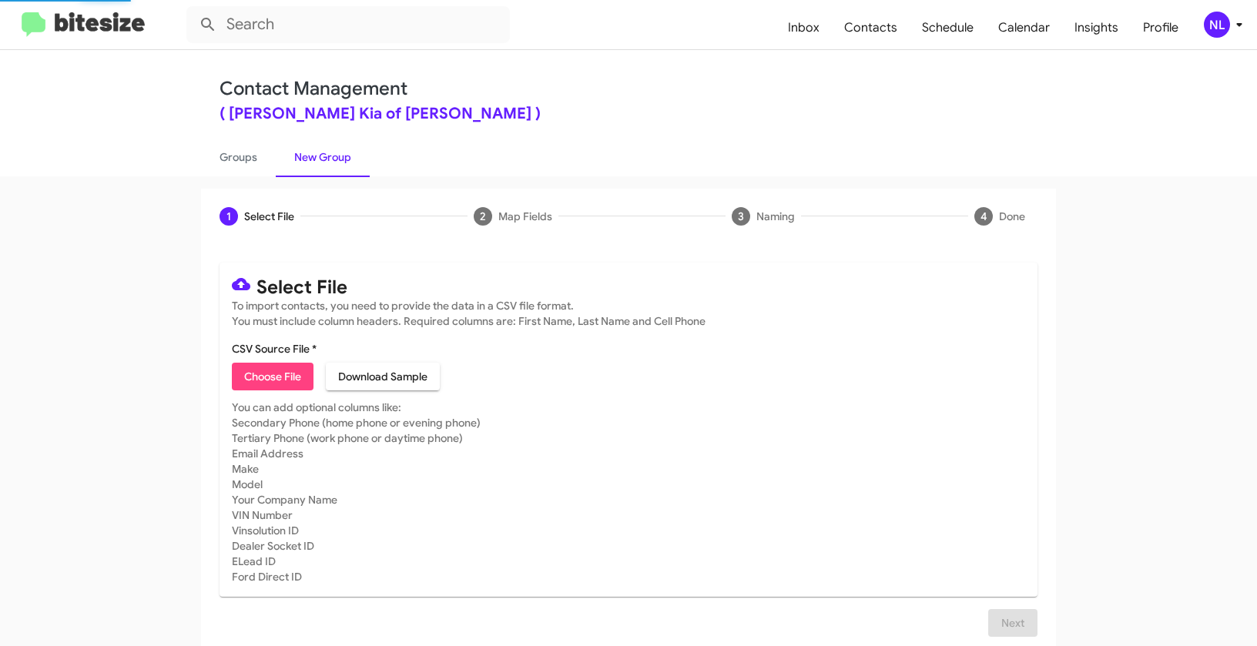
click at [264, 372] on span "Choose File" at bounding box center [272, 377] width 57 height 28
type input "NielKiaNew_Buyback24-27_10-07-25"
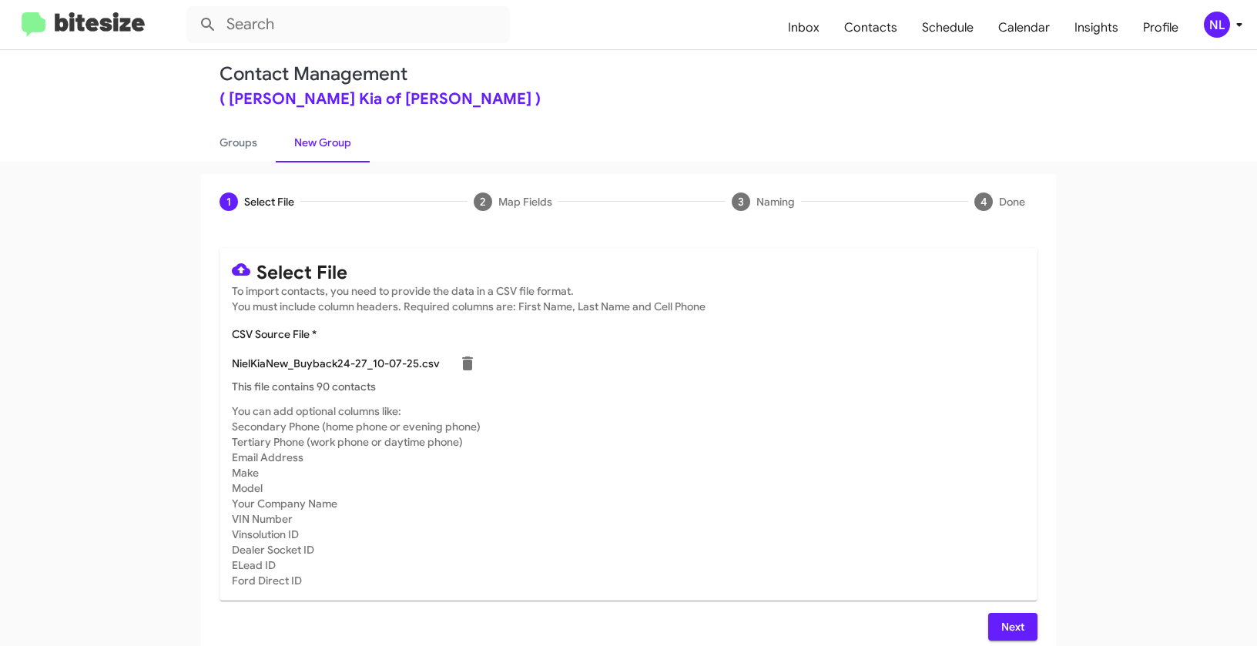
scroll to position [28, 0]
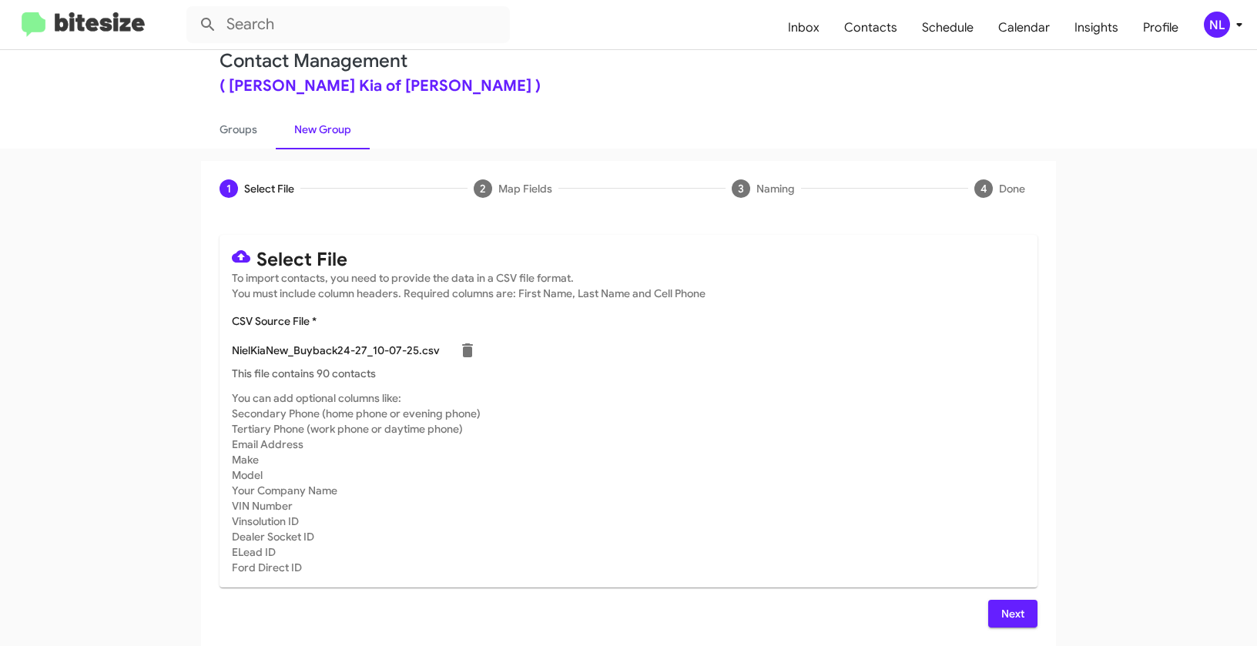
click at [1009, 605] on span "Next" at bounding box center [1012, 614] width 25 height 28
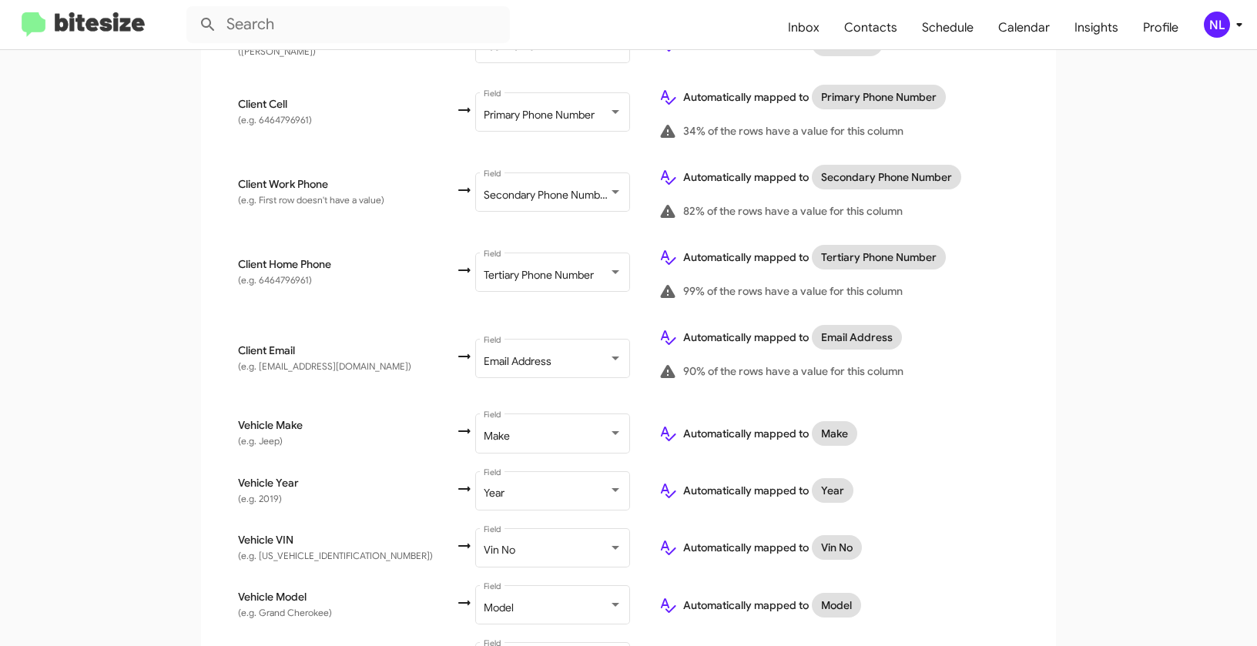
scroll to position [628, 0]
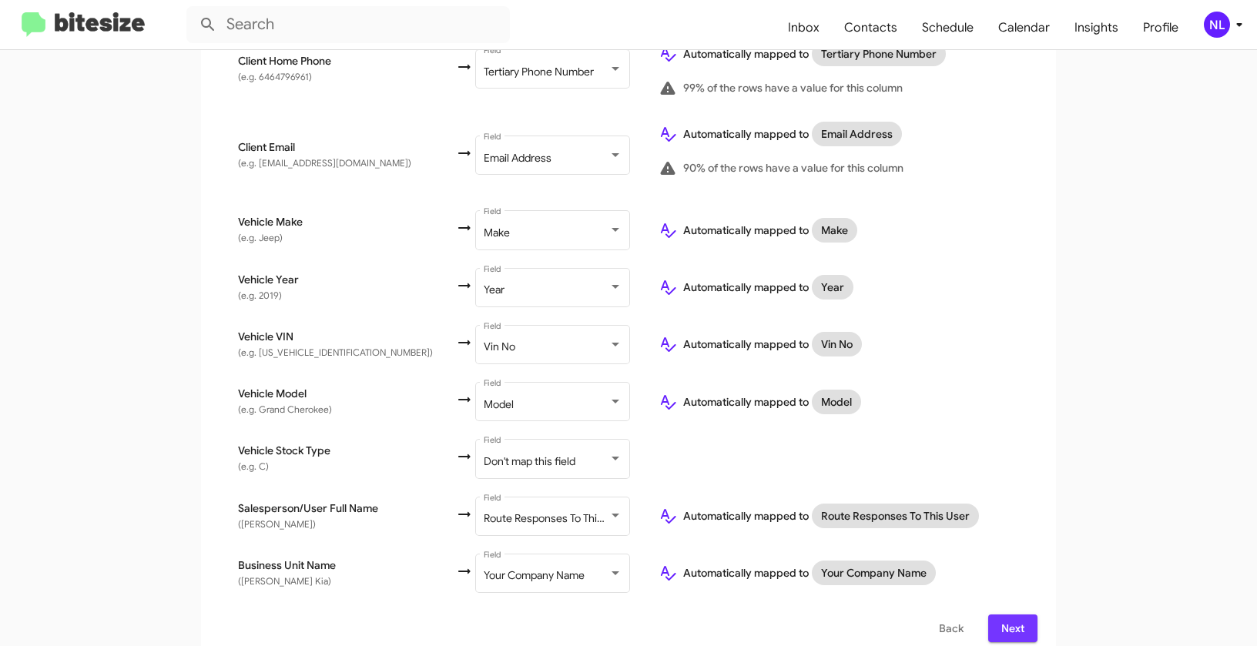
click at [1007, 615] on span "Next" at bounding box center [1012, 629] width 25 height 28
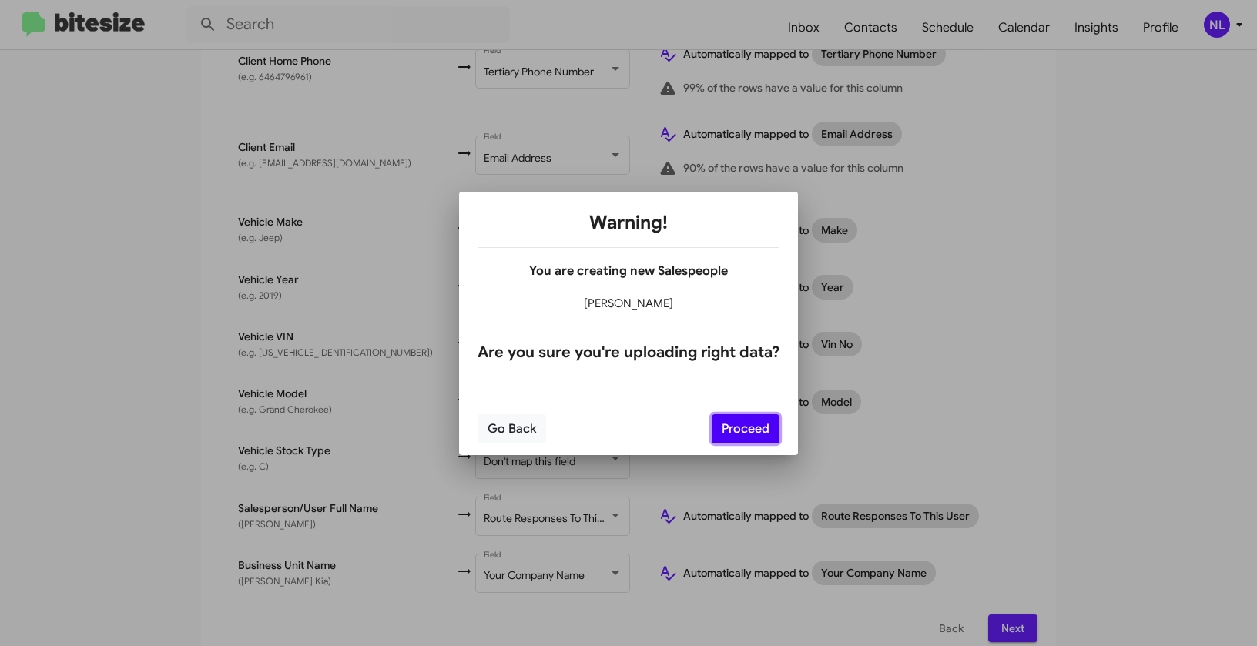
click at [755, 427] on button "Proceed" at bounding box center [746, 428] width 68 height 29
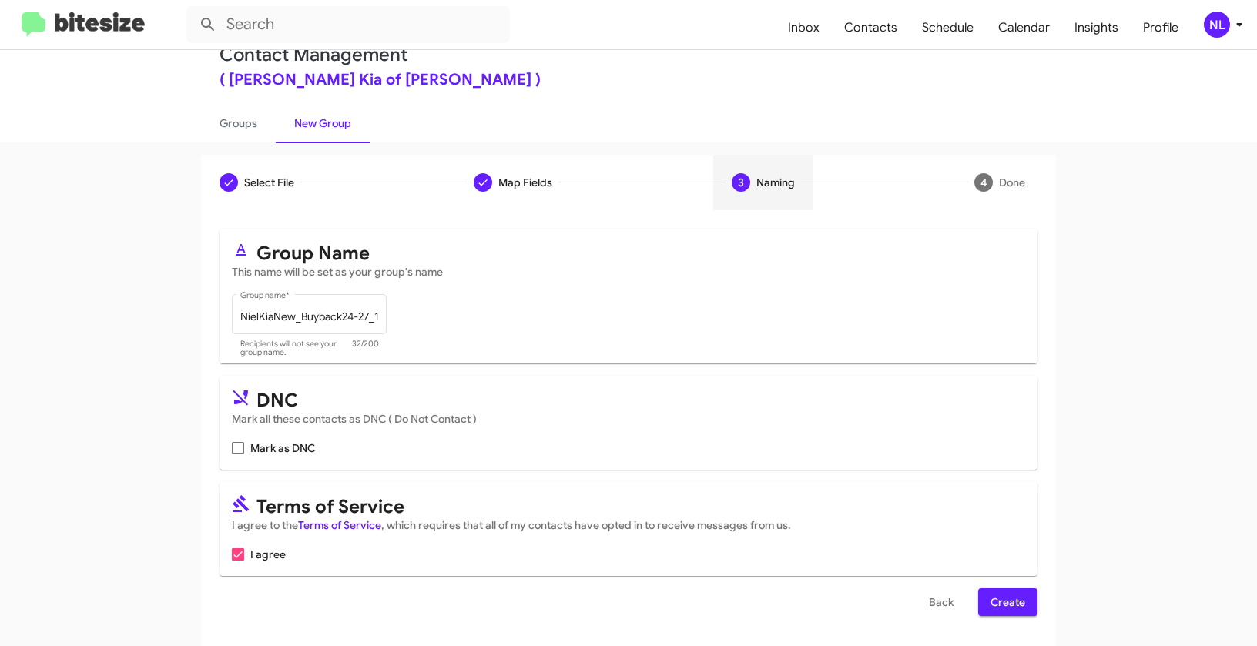
scroll to position [35, 0]
click at [1006, 596] on span "Create" at bounding box center [1007, 602] width 35 height 28
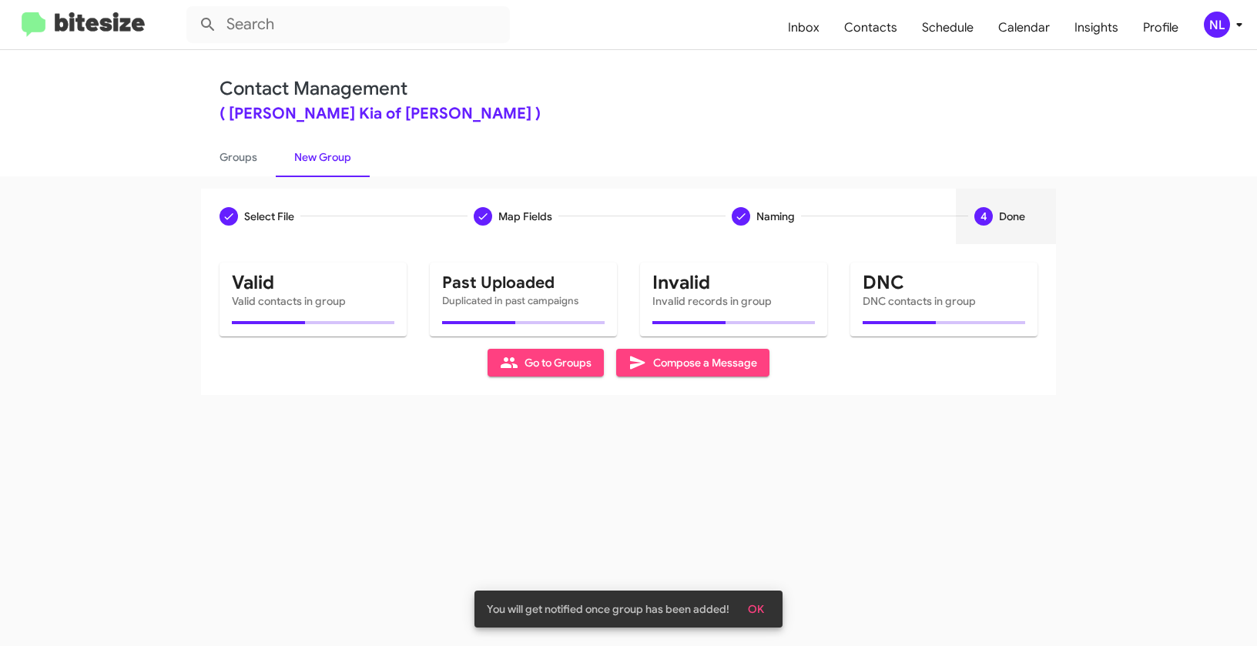
click at [762, 605] on span "OK" at bounding box center [756, 609] width 16 height 28
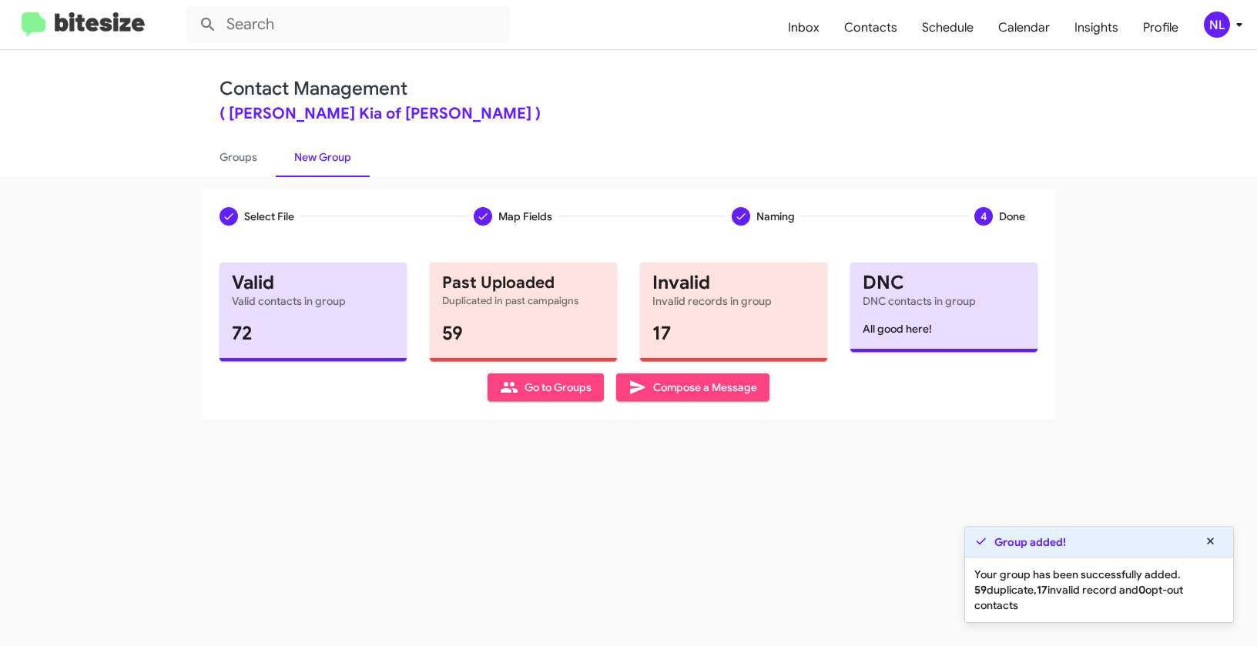
click at [518, 388] on span "Go to Groups" at bounding box center [546, 387] width 92 height 28
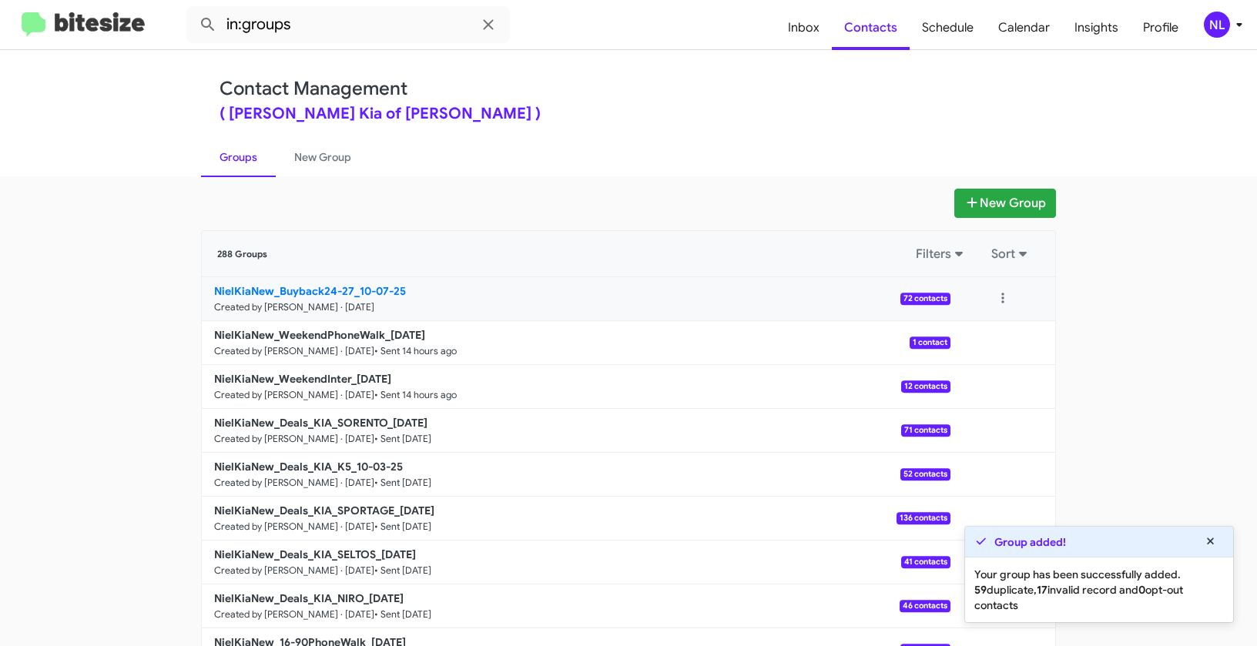
drag, startPoint x: 114, startPoint y: 285, endPoint x: 350, endPoint y: 287, distance: 235.7
click at [350, 287] on app-groups "New Group 288 Groups Filters Sort NielKiaNew_Buyback24-27_10-07-25 Created by […" at bounding box center [628, 473] width 1257 height 568
copy div "Filters Sort NielKiaNew_Buyback24-27"
click at [332, 31] on input "in:groups" at bounding box center [347, 24] width 323 height 37
paste input "NielKiaNew_Buyback24-27"
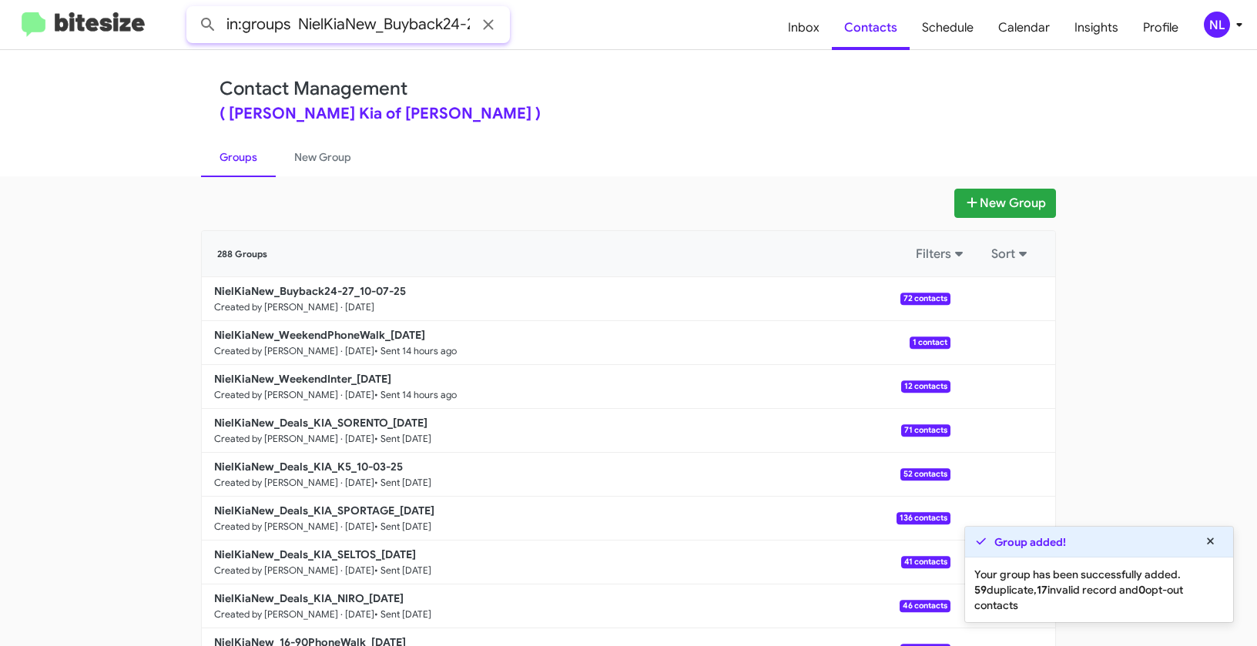
scroll to position [0, 12]
type input "in:groups NielKiaNew_Buyback24-27"
click at [193, 9] on button at bounding box center [208, 24] width 31 height 31
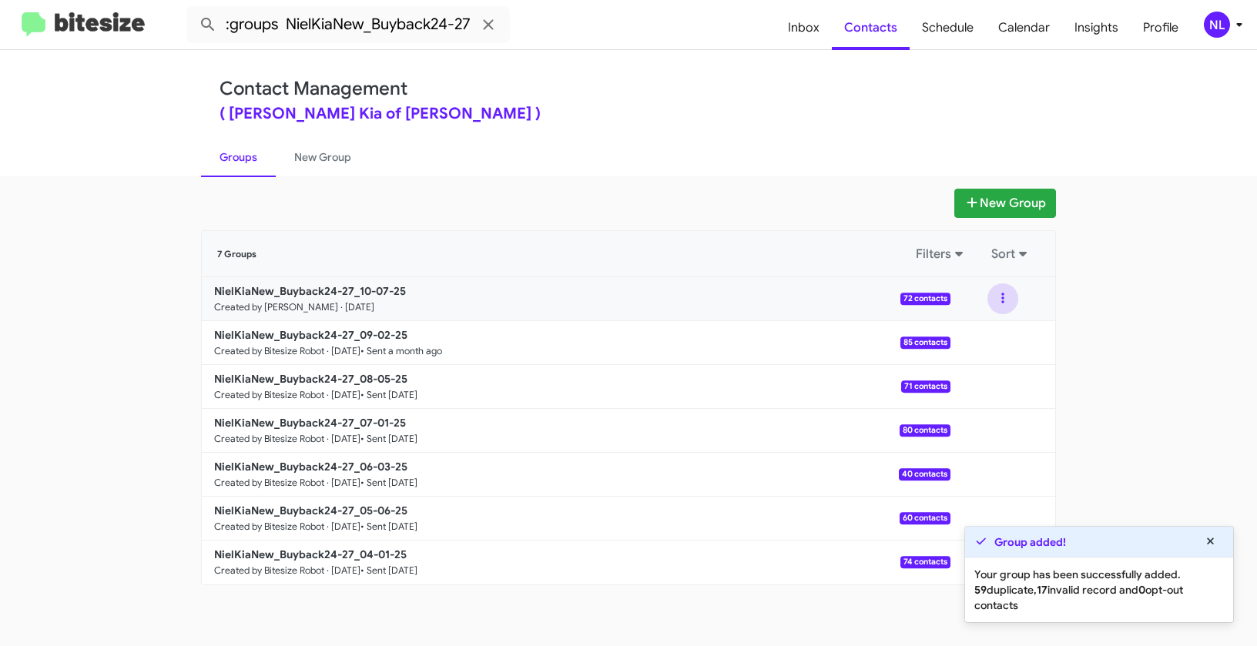
click at [1008, 303] on button at bounding box center [1002, 298] width 31 height 31
click at [992, 349] on button "View contacts" at bounding box center [956, 340] width 123 height 37
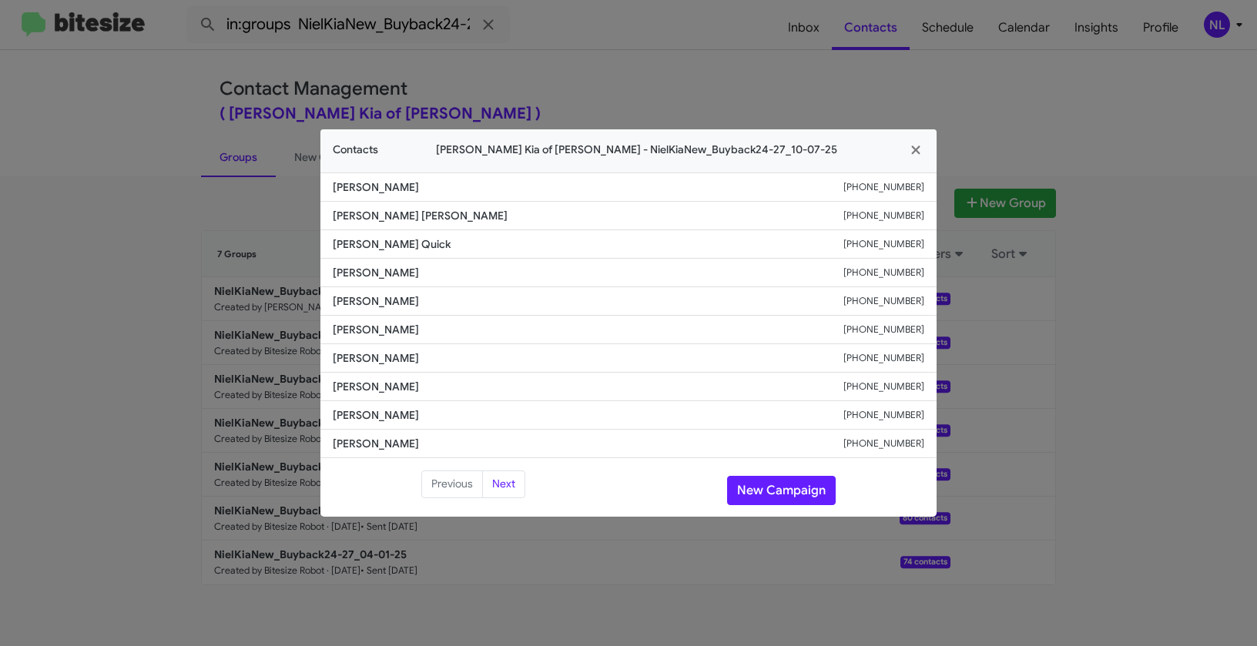
drag, startPoint x: 343, startPoint y: 357, endPoint x: 444, endPoint y: 367, distance: 101.3
click at [444, 367] on li "James Martorelli +19087663037" at bounding box center [628, 358] width 616 height 28
copy span "James Martorelli"
click at [539, 402] on li "Edwin Montalvo +16467445109" at bounding box center [628, 415] width 616 height 28
drag, startPoint x: 327, startPoint y: 299, endPoint x: 430, endPoint y: 305, distance: 103.4
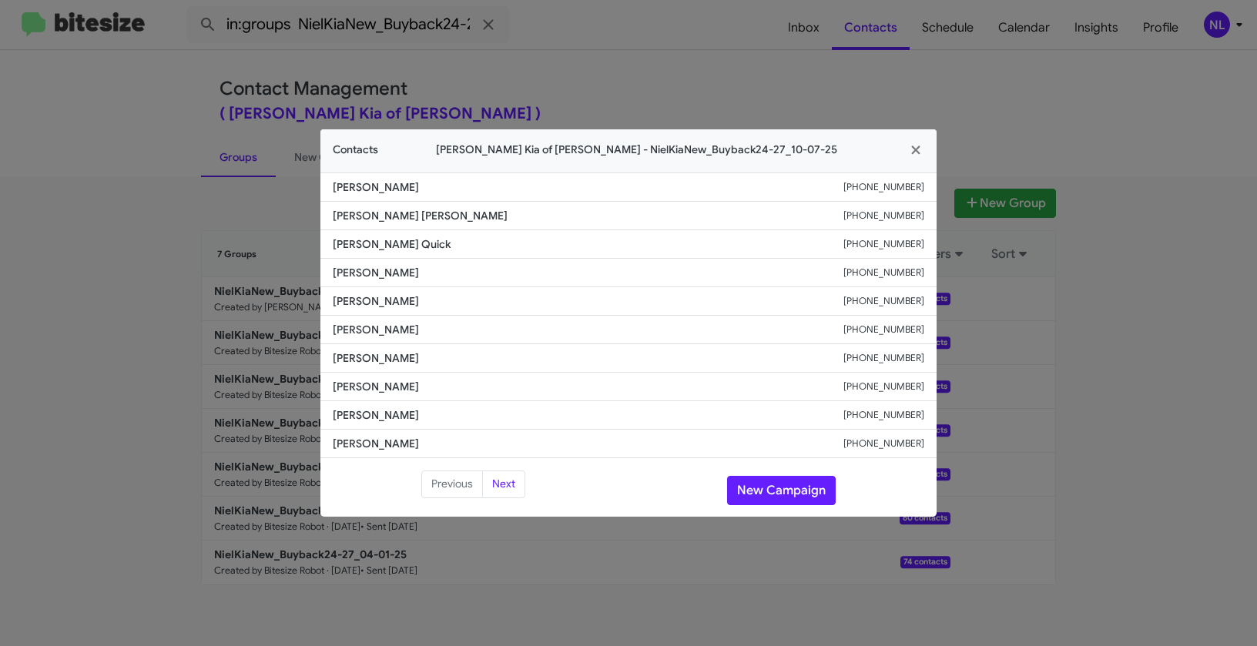
click at [430, 305] on li "John Podesta +19732247047" at bounding box center [628, 301] width 616 height 28
copy span "John Podesta"
click at [430, 347] on li "James Martorelli +19087663037" at bounding box center [628, 358] width 616 height 28
drag, startPoint x: 330, startPoint y: 331, endPoint x: 434, endPoint y: 332, distance: 104.0
click at [434, 332] on li "Jennifer Sipila +12016922000" at bounding box center [628, 330] width 616 height 28
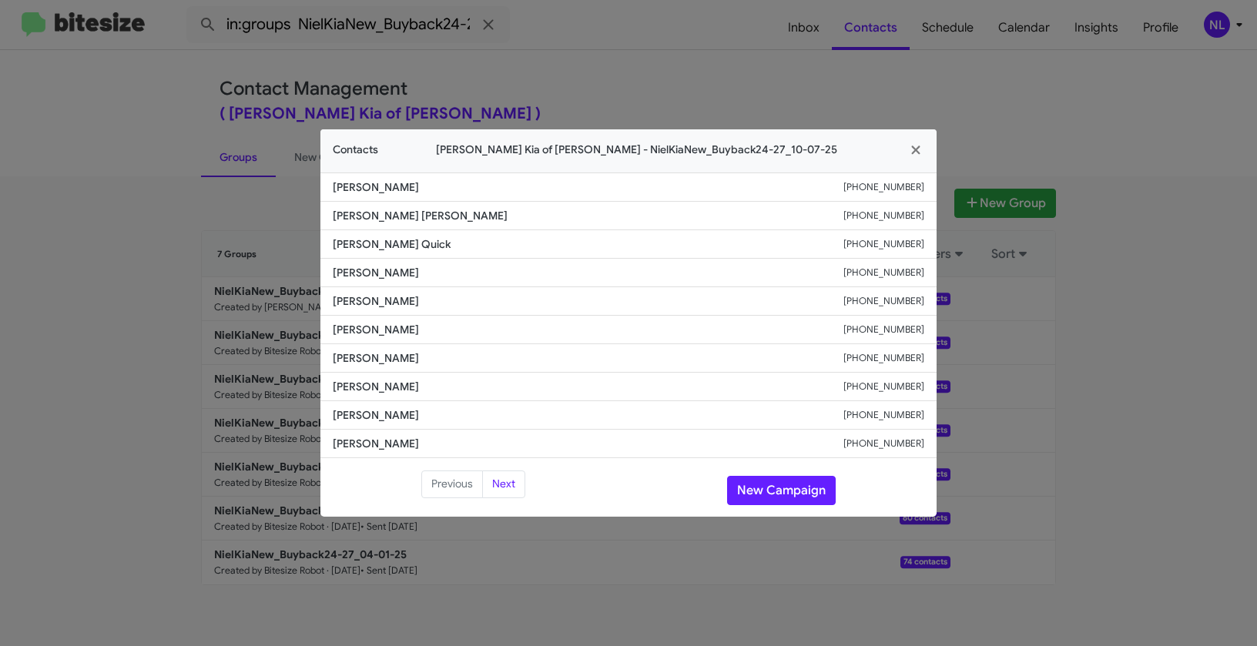
copy span "Jennifer Sipila"
click at [568, 347] on li "James Martorelli +19087663037" at bounding box center [628, 358] width 616 height 28
click at [816, 480] on button "New Campaign" at bounding box center [781, 490] width 109 height 29
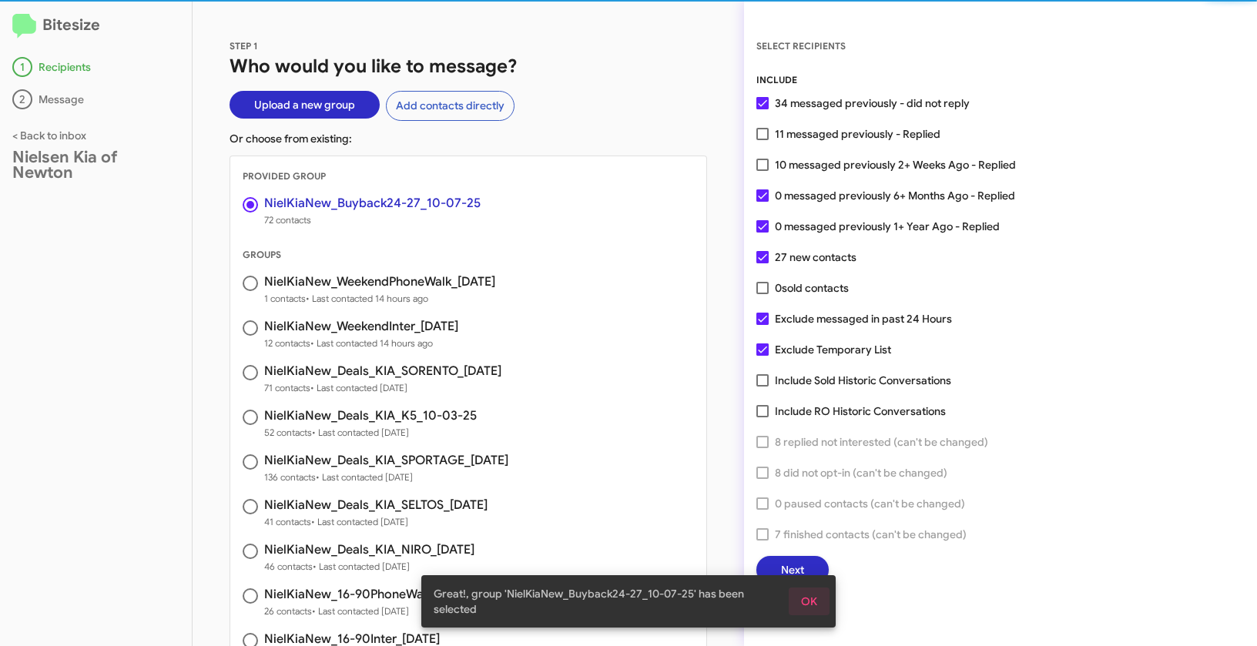
click at [802, 602] on span "OK" at bounding box center [809, 602] width 16 height 28
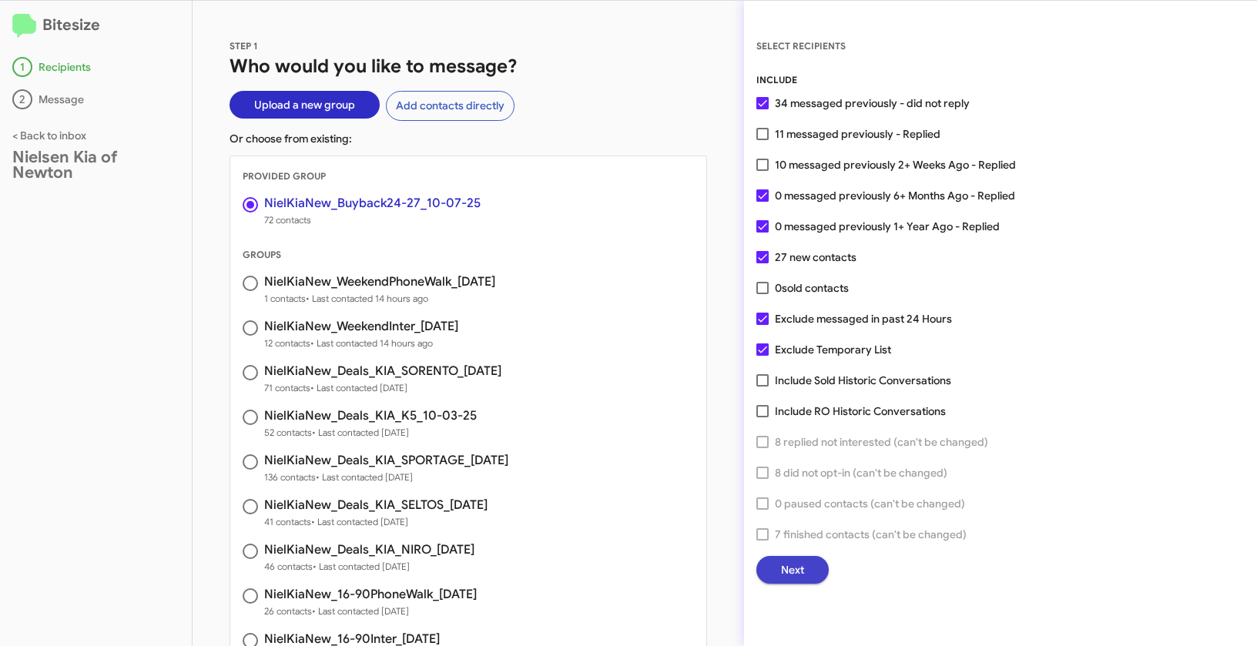
click at [788, 568] on span "Next" at bounding box center [792, 570] width 23 height 28
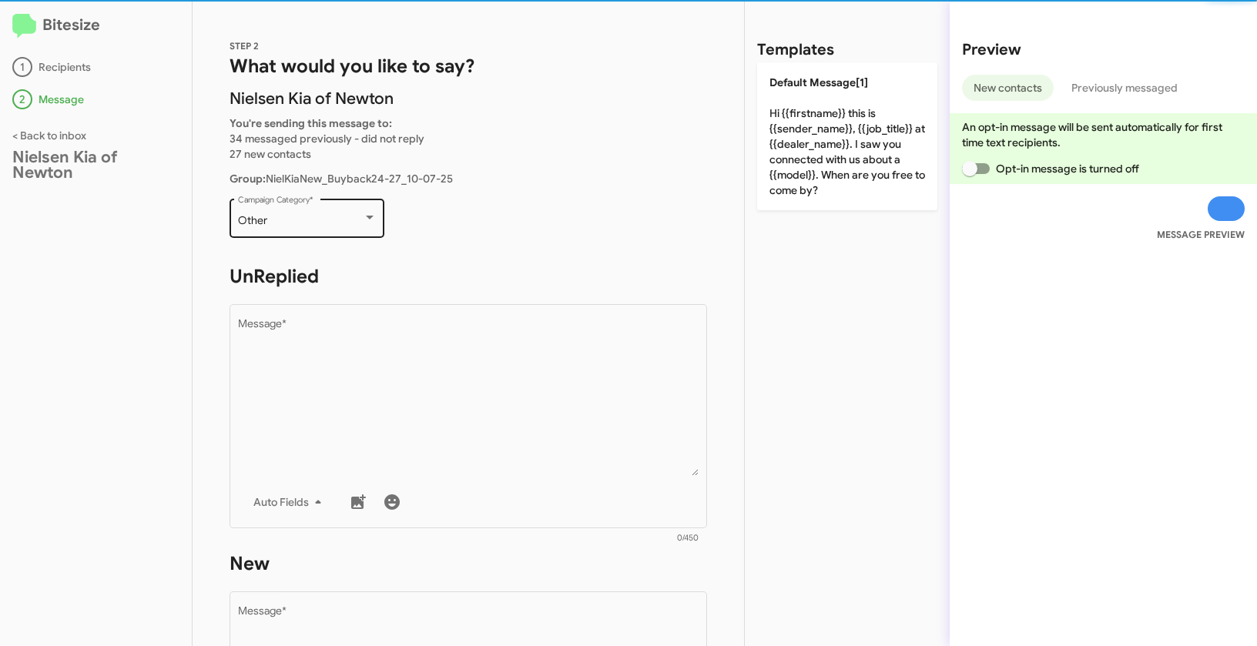
click at [306, 227] on div "Other Campaign Category *" at bounding box center [307, 217] width 139 height 42
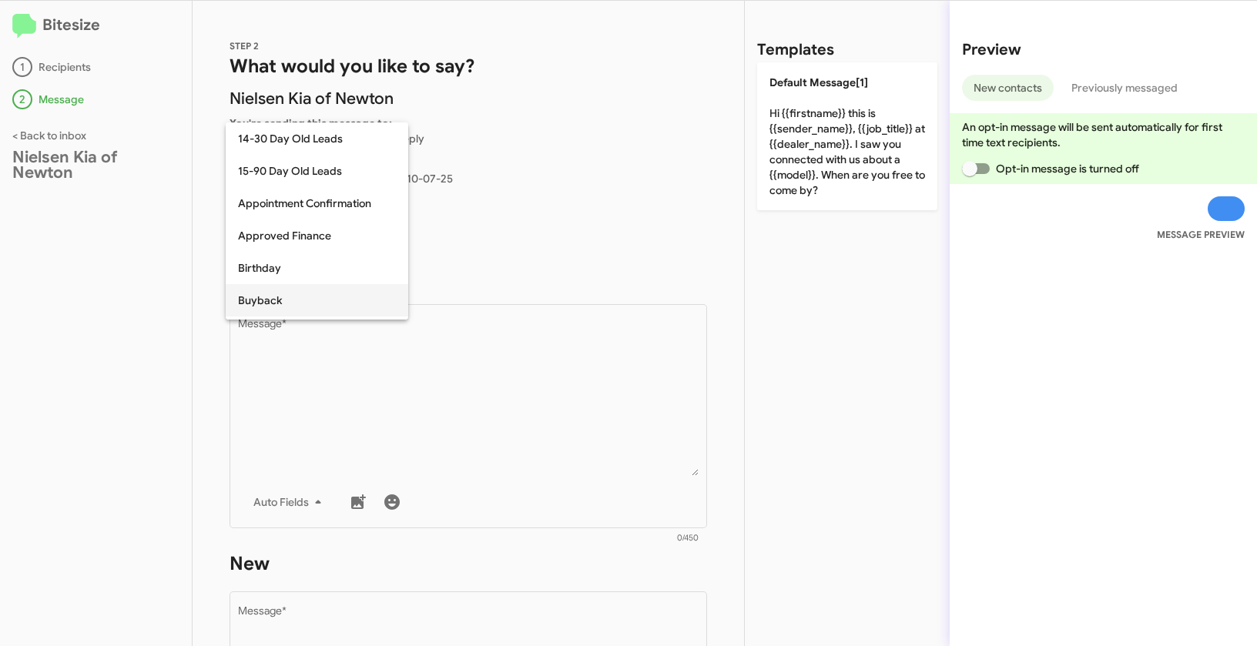
click at [261, 301] on span "Buyback" at bounding box center [317, 300] width 158 height 32
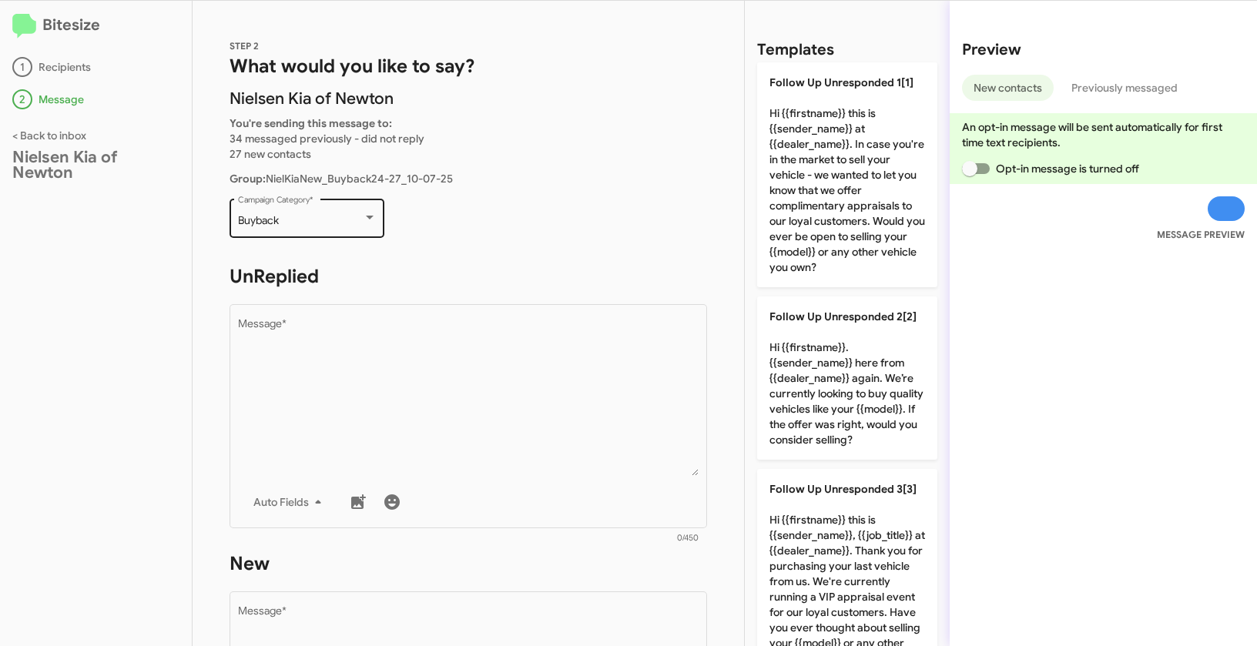
drag, startPoint x: 231, startPoint y: 219, endPoint x: 298, endPoint y: 221, distance: 67.0
click at [298, 221] on div "Buyback Campaign Category *" at bounding box center [306, 217] width 155 height 42
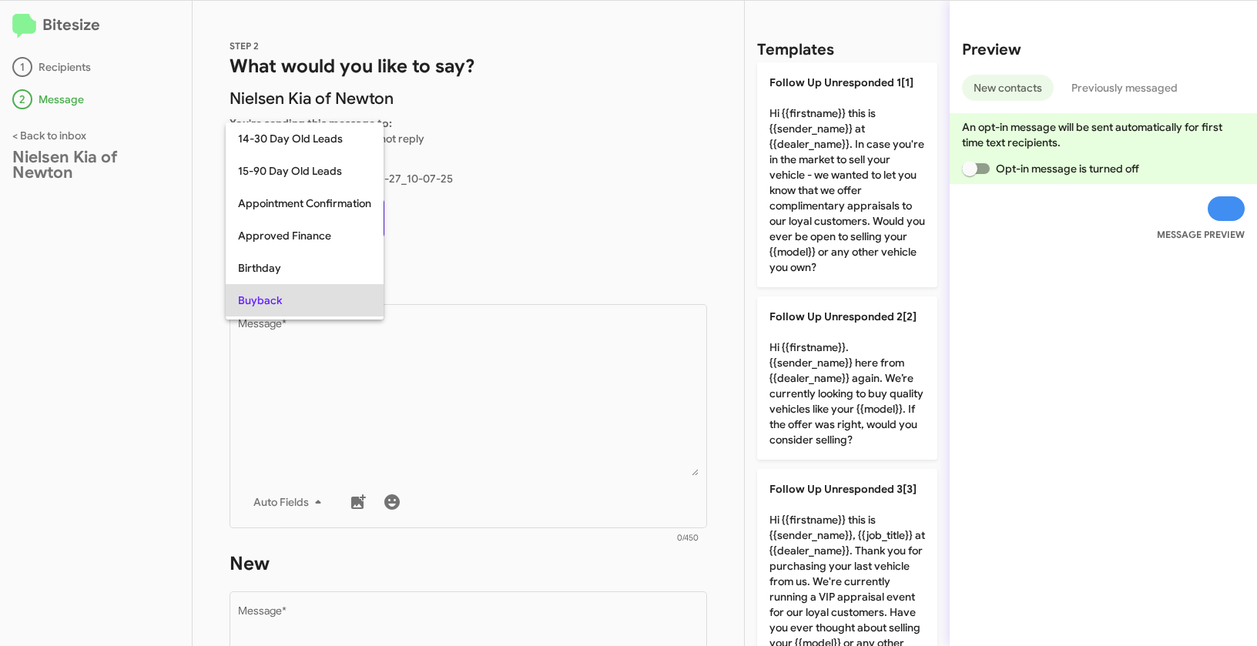
scroll to position [79, 0]
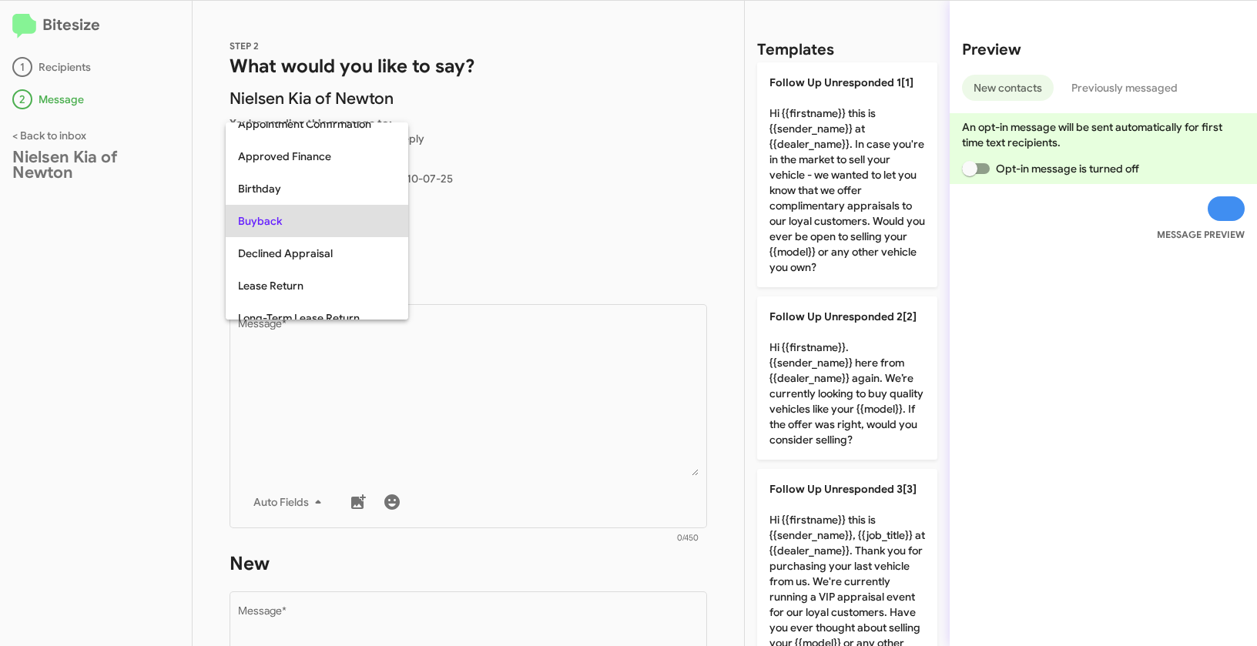
copy span "Buyback"
click at [530, 472] on div at bounding box center [628, 323] width 1257 height 646
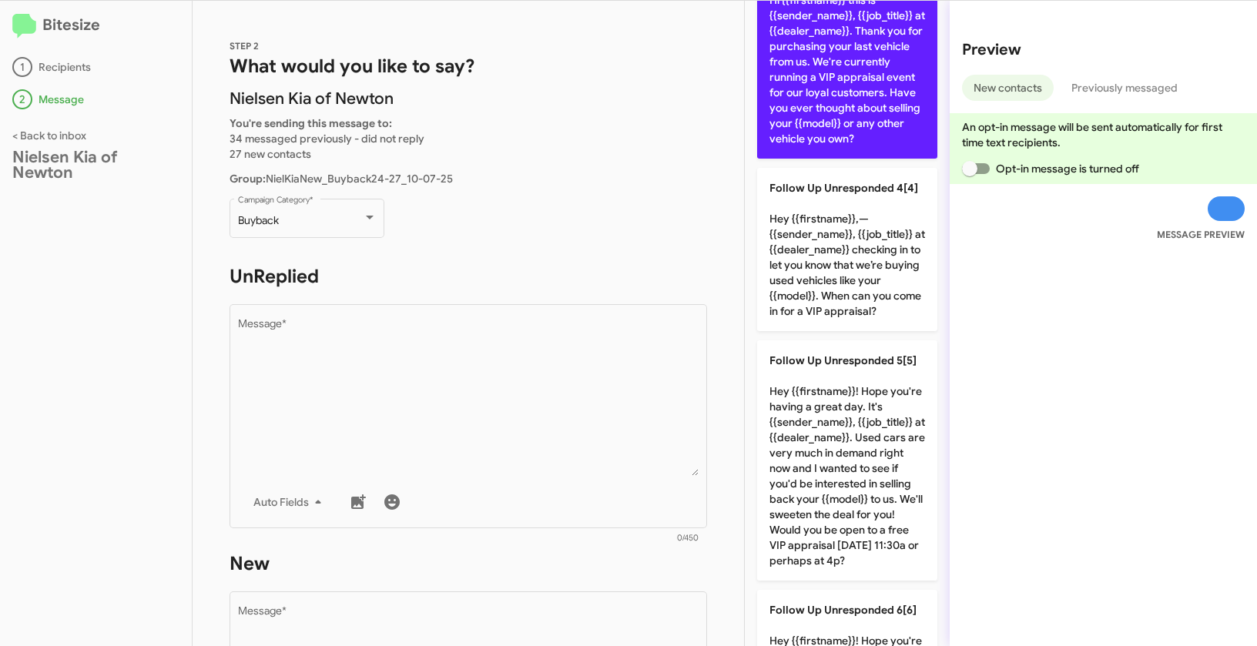
scroll to position [671, 0]
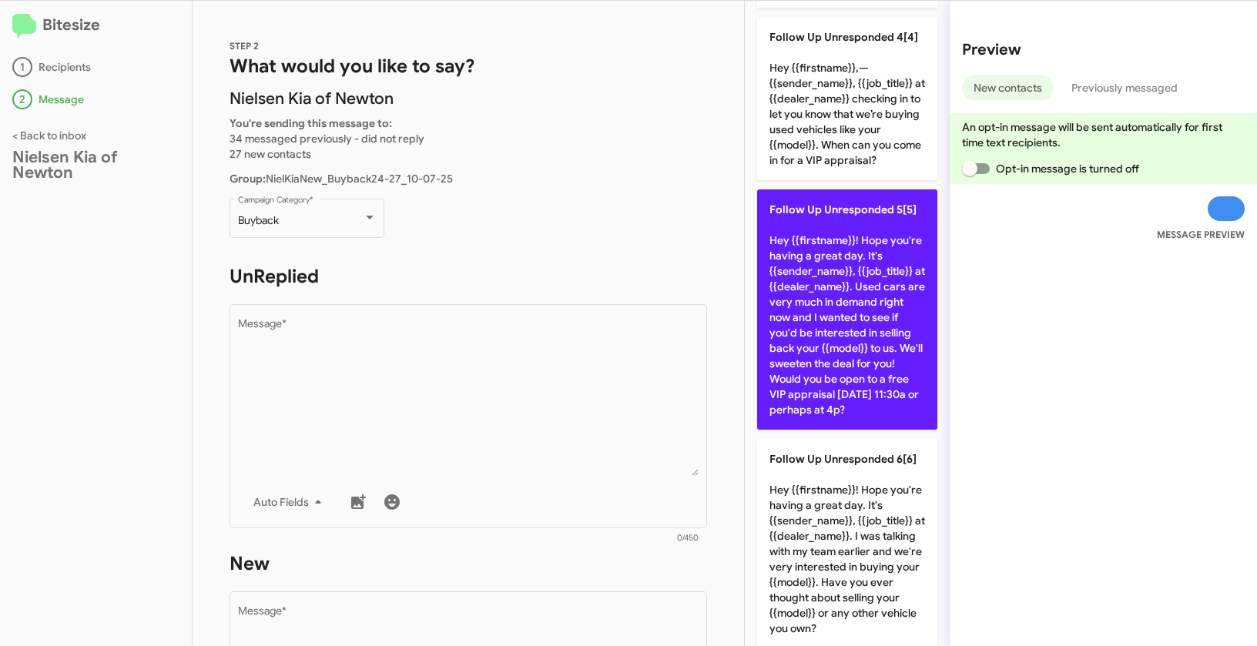
click at [859, 283] on p "Follow Up Unresponded 5[5] Hey {{firstname}}! Hope you're having a great day. I…" at bounding box center [847, 309] width 180 height 240
type textarea "Hey {{firstname}}! Hope you're having a great day. It's {{sender_name}}, {{job_…"
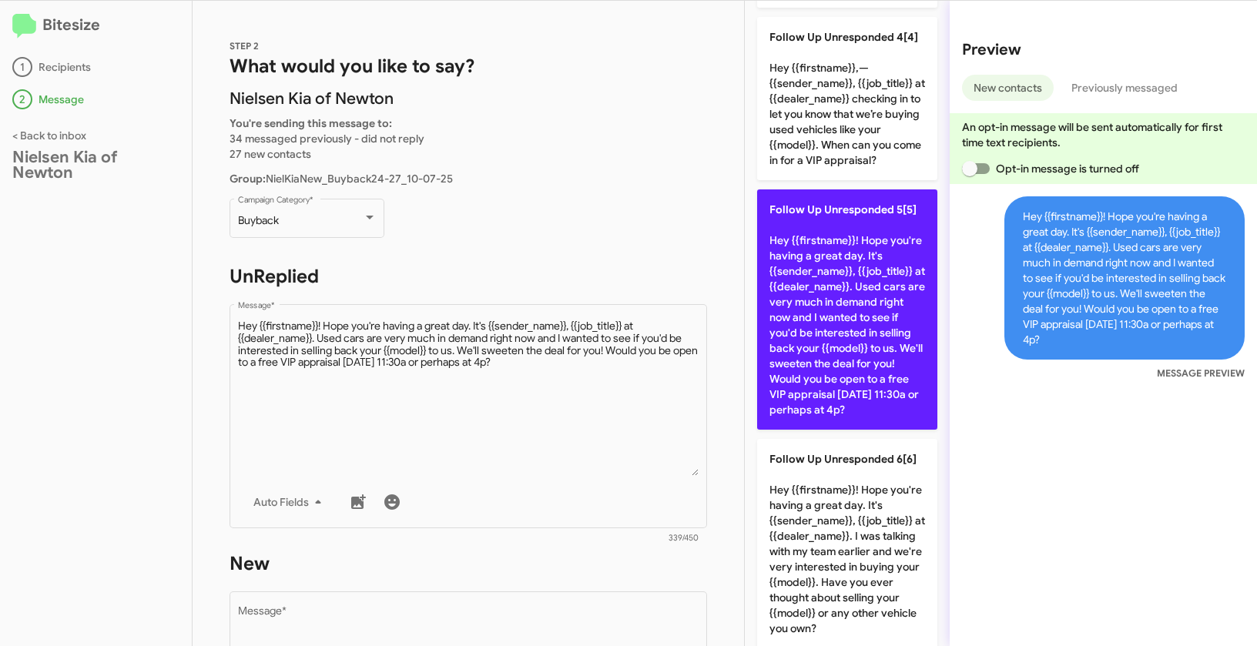
click at [859, 283] on p "Follow Up Unresponded 5[5] Hey {{firstname}}! Hope you're having a great day. I…" at bounding box center [847, 309] width 180 height 240
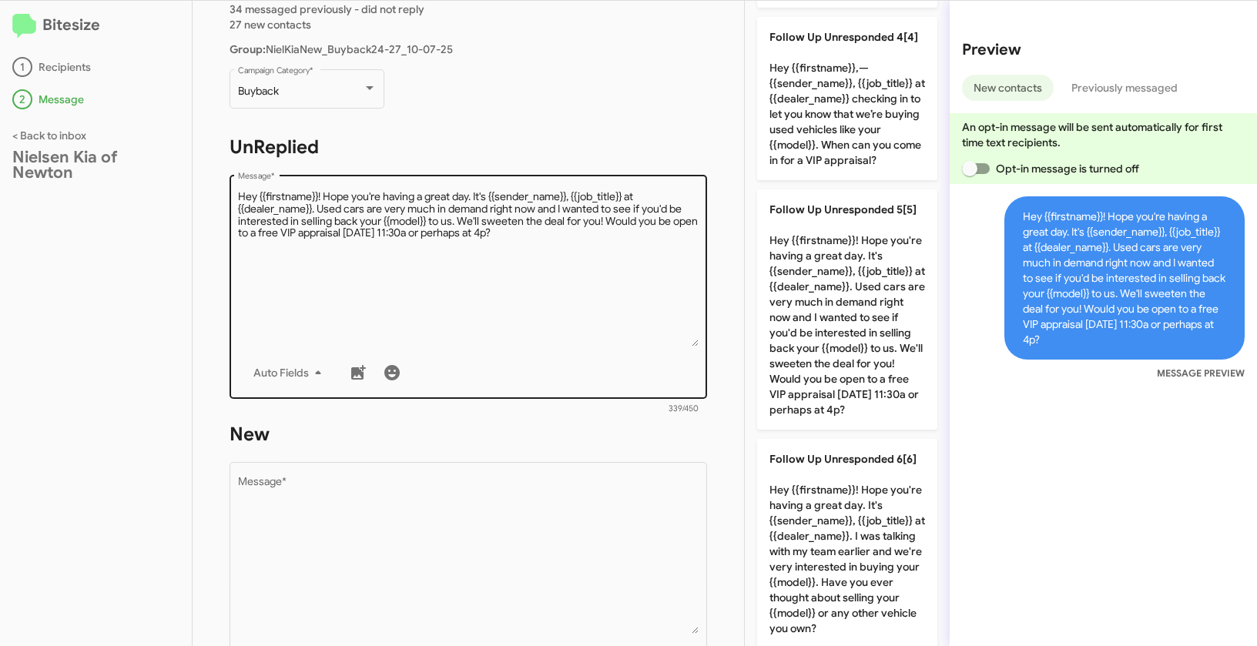
scroll to position [270, 0]
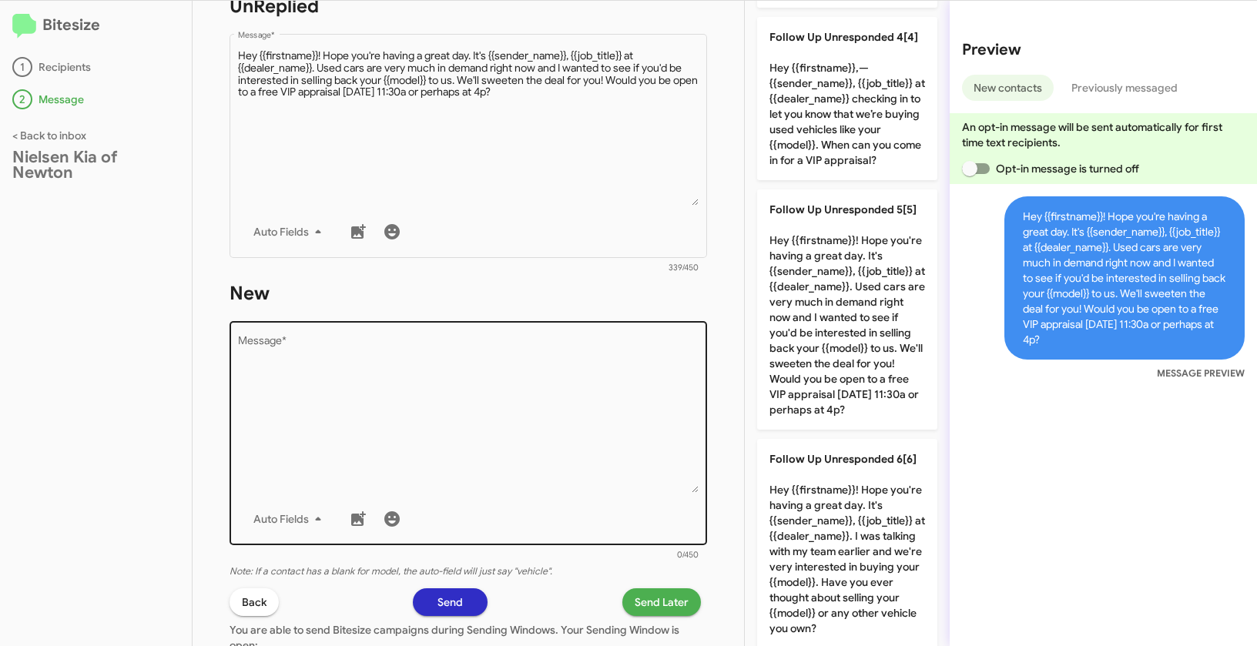
click at [510, 434] on textarea "Message *" at bounding box center [468, 414] width 461 height 157
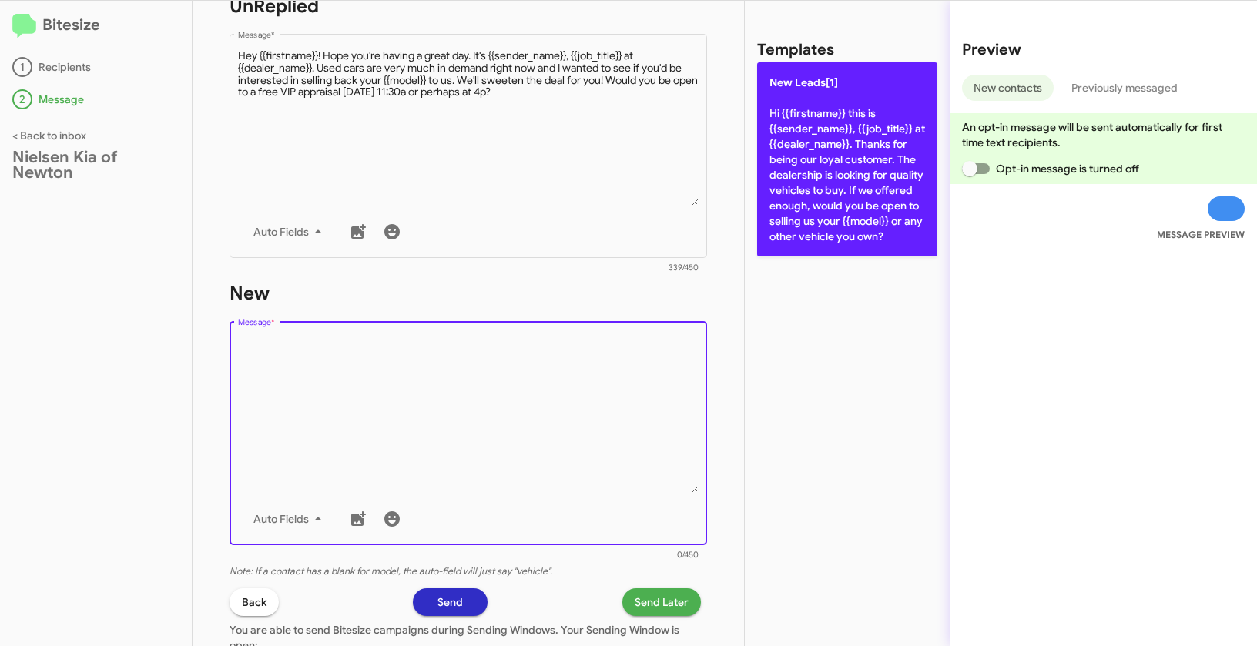
click at [865, 159] on p "New Leads[1] Hi {{firstname}} this is {{sender_name}}, {{job_title}} at {{deale…" at bounding box center [847, 159] width 180 height 194
type textarea "Hi {{firstname}} this is {{sender_name}}, {{job_title}} at {{dealer_name}}. Tha…"
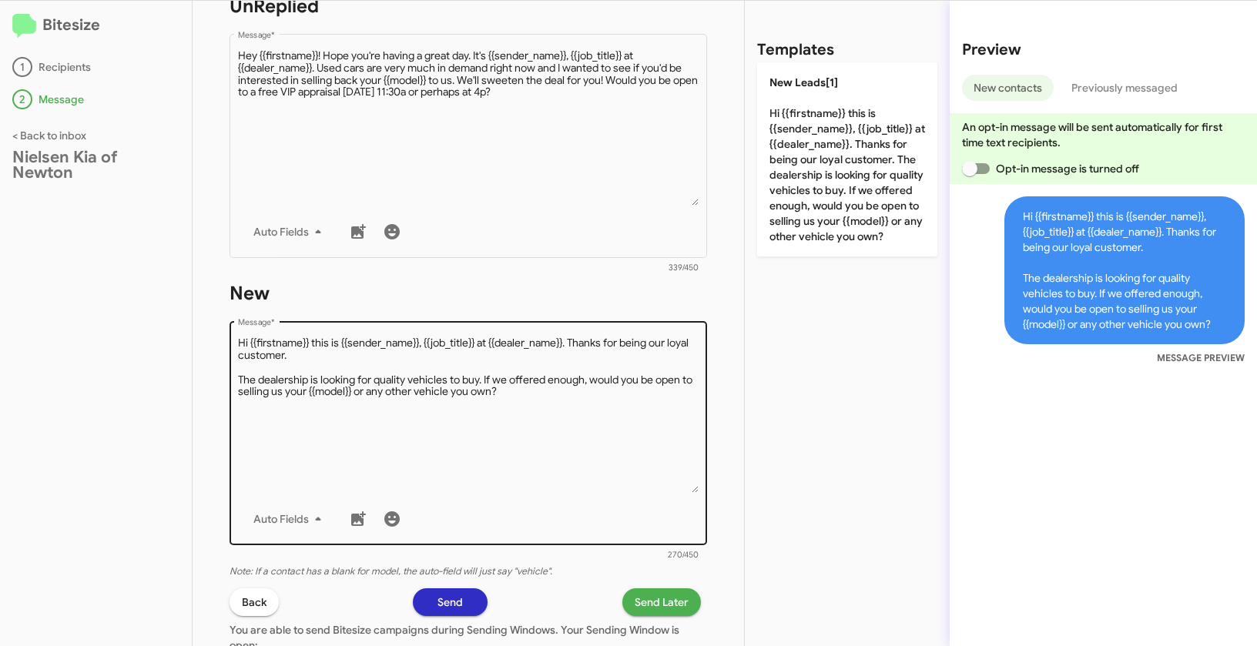
scroll to position [394, 0]
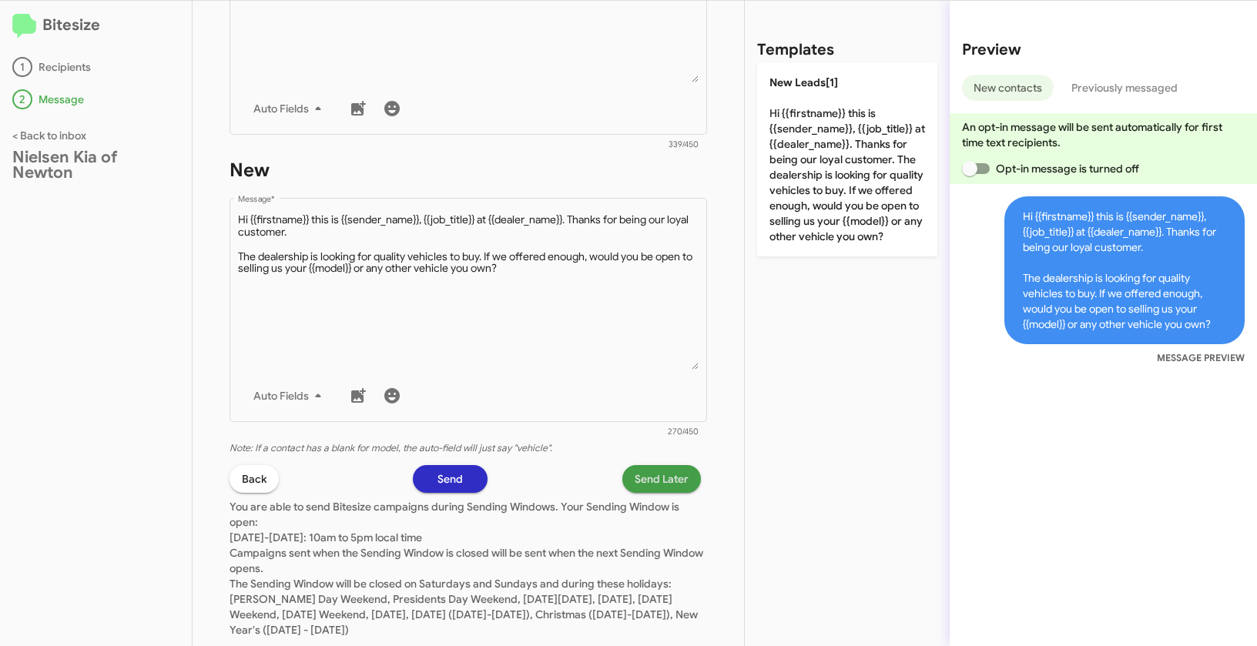
click at [659, 480] on span "Send Later" at bounding box center [662, 479] width 54 height 28
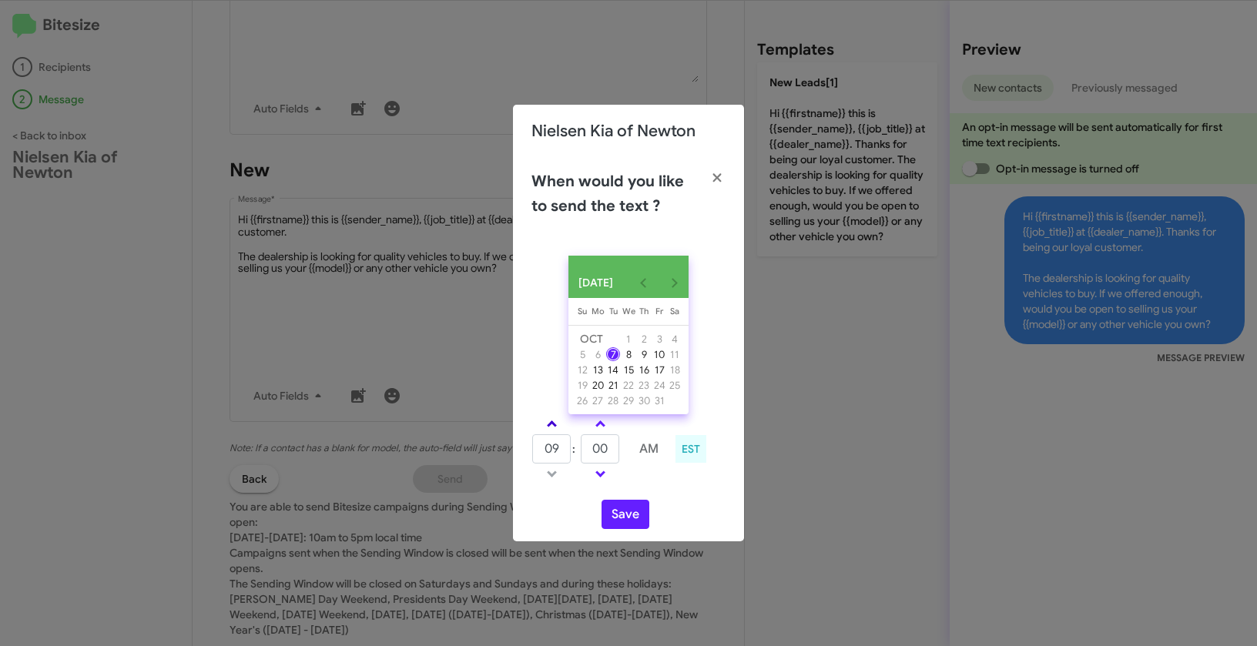
click at [550, 428] on span at bounding box center [552, 425] width 10 height 10
type input "01"
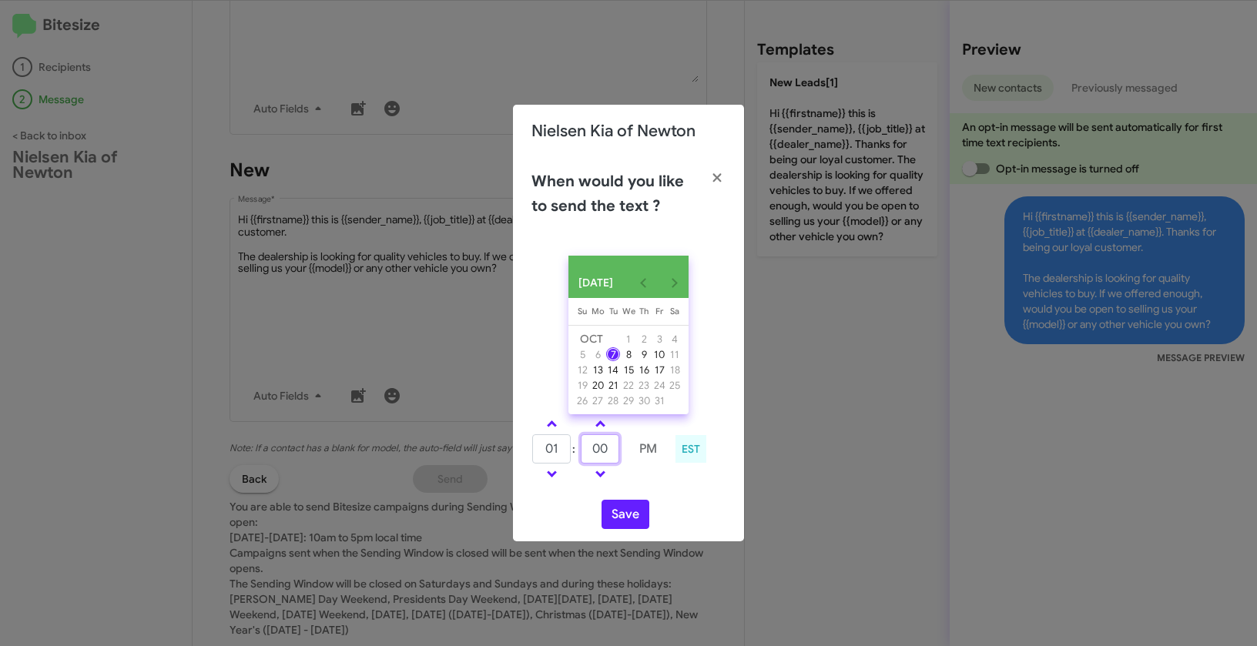
drag, startPoint x: 607, startPoint y: 457, endPoint x: 574, endPoint y: 451, distance: 33.1
click at [574, 451] on tr "01 : 00 PM" at bounding box center [599, 449] width 136 height 31
type input "25"
click at [630, 526] on button "Save" at bounding box center [625, 514] width 48 height 29
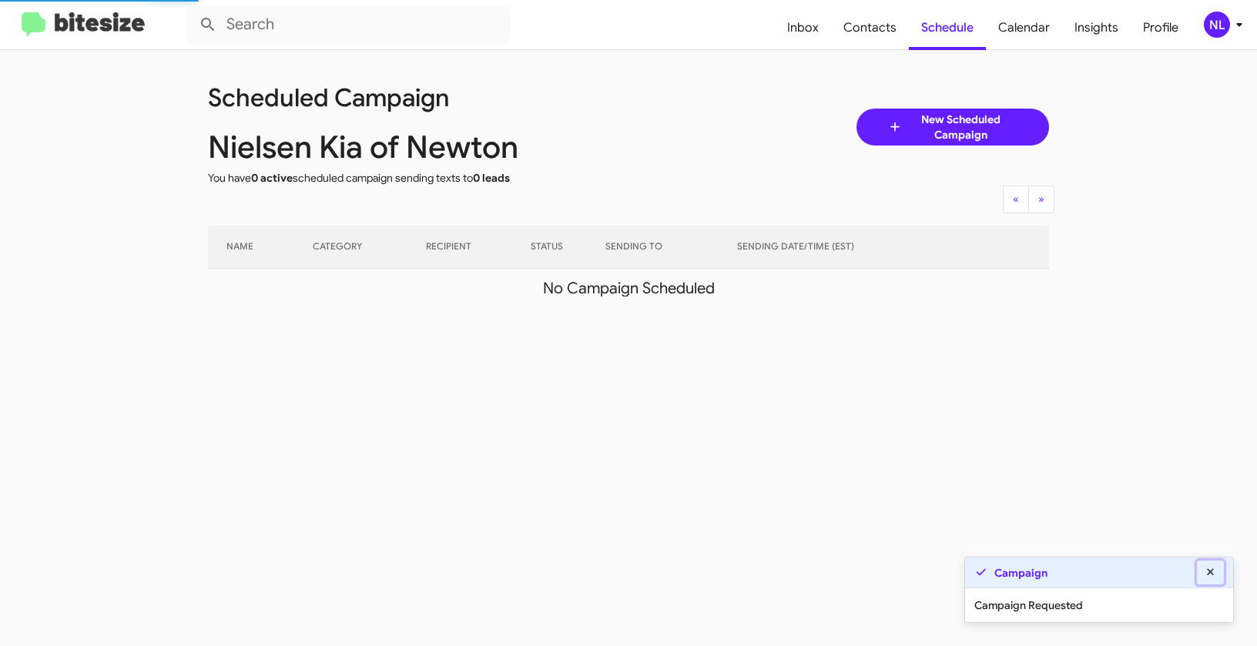
click at [1213, 570] on icon at bounding box center [1210, 571] width 7 height 7
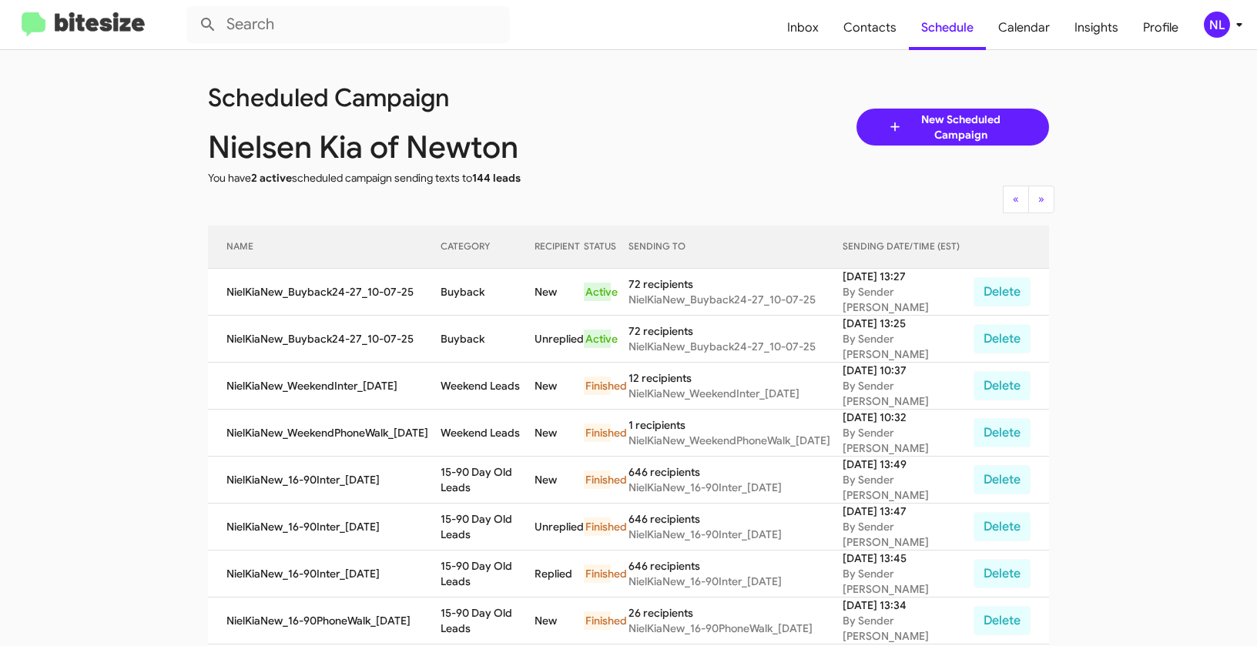
click at [1205, 22] on div "NL" at bounding box center [1217, 25] width 26 height 26
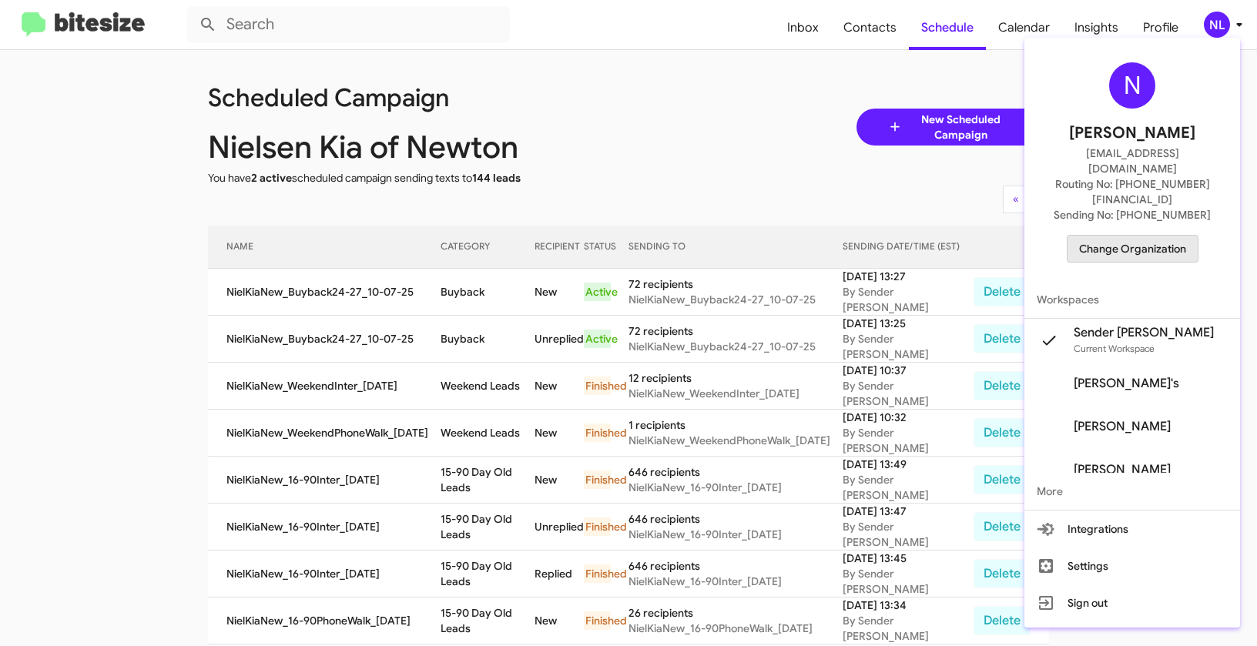
click at [1134, 236] on span "Change Organization" at bounding box center [1132, 249] width 107 height 26
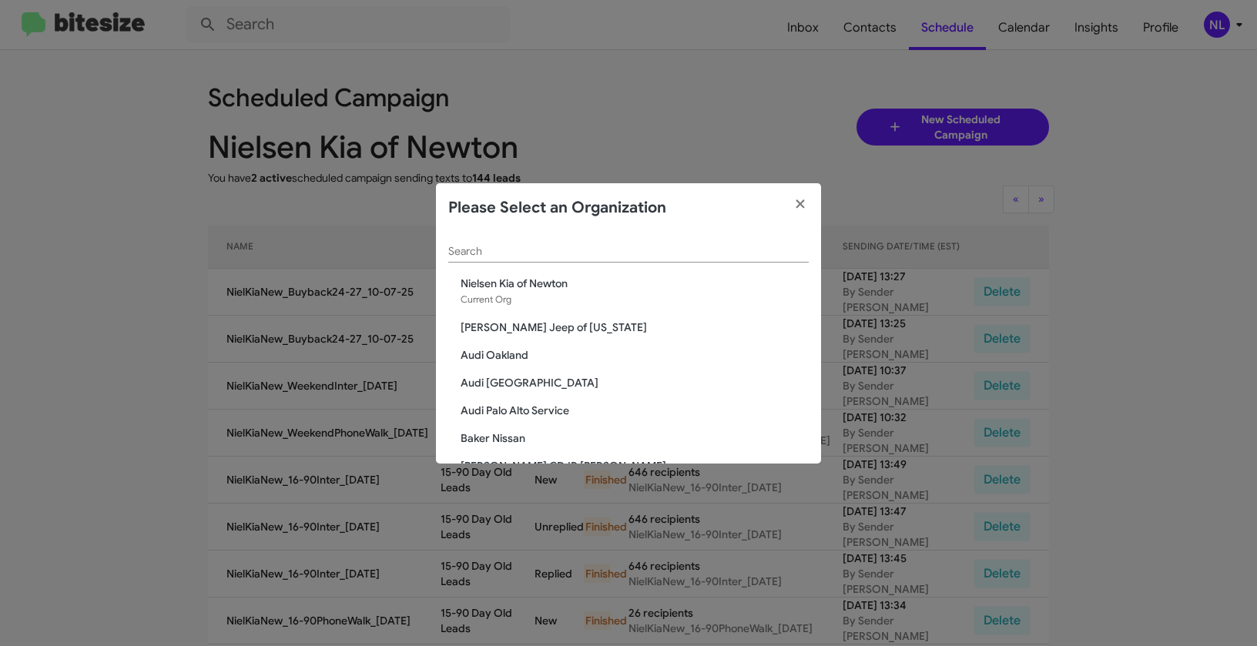
click at [497, 243] on div "Search" at bounding box center [628, 248] width 360 height 30
paste input "Nielsen Nissan of Stanhope"
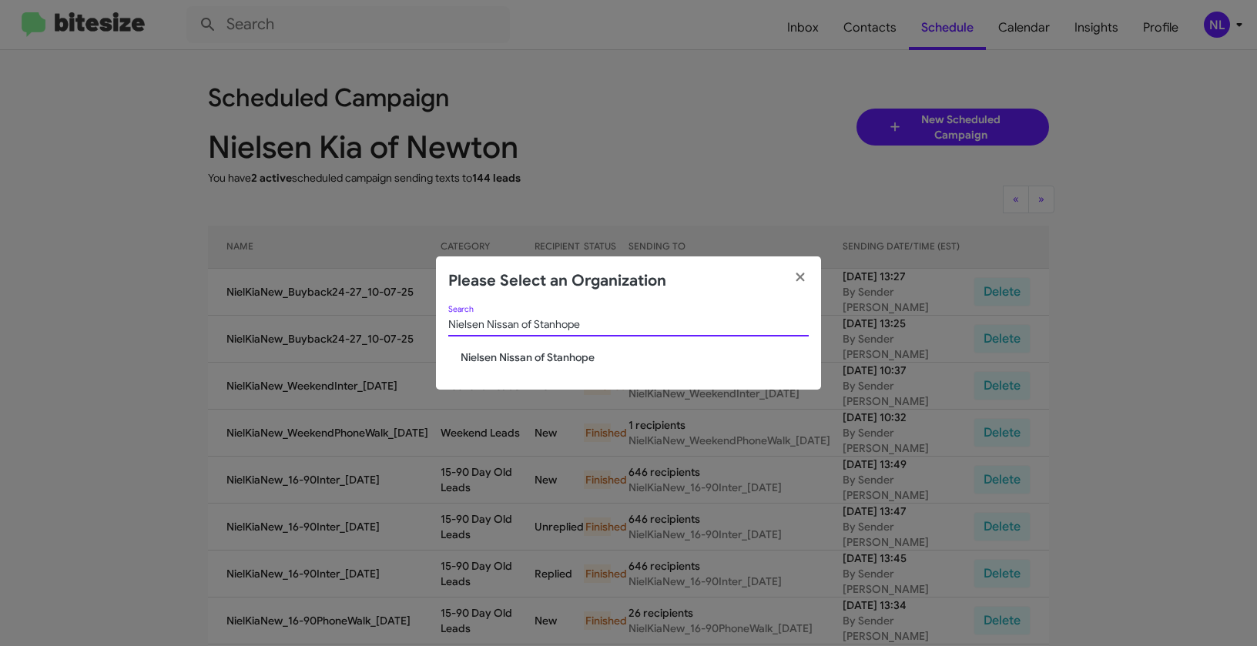
type input "Nielsen Nissan of Stanhope"
click at [515, 354] on span "Nielsen Nissan of Stanhope" at bounding box center [635, 357] width 348 height 15
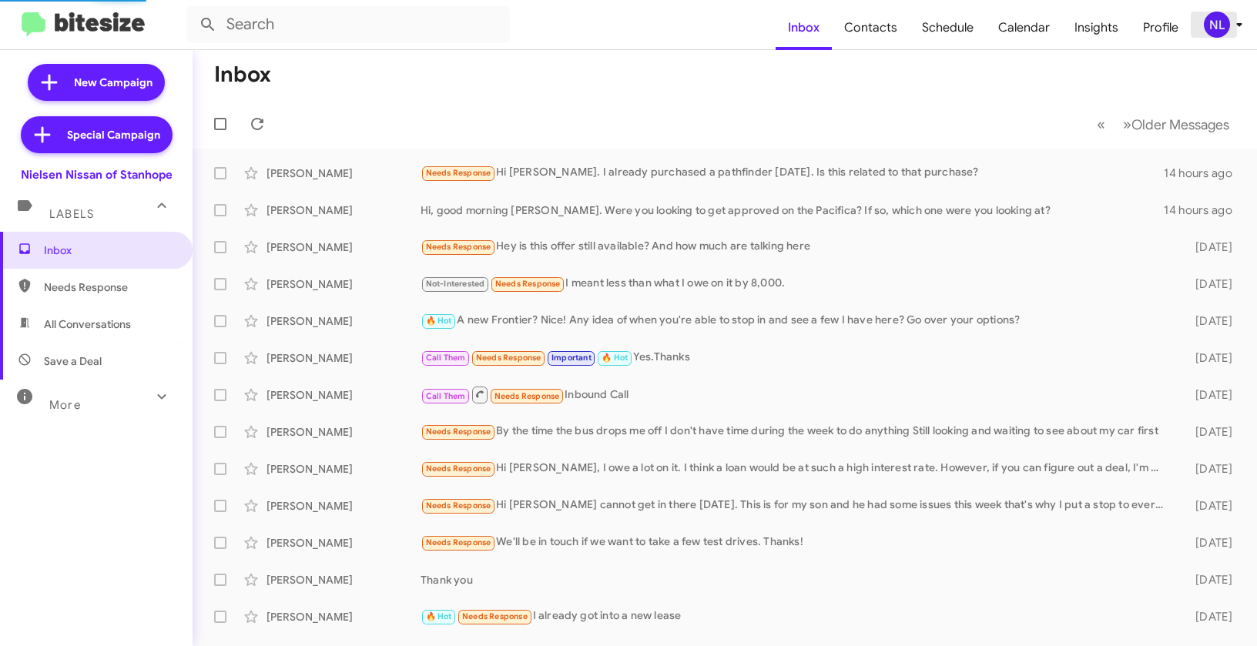
click at [1216, 32] on div "NL" at bounding box center [1217, 25] width 26 height 26
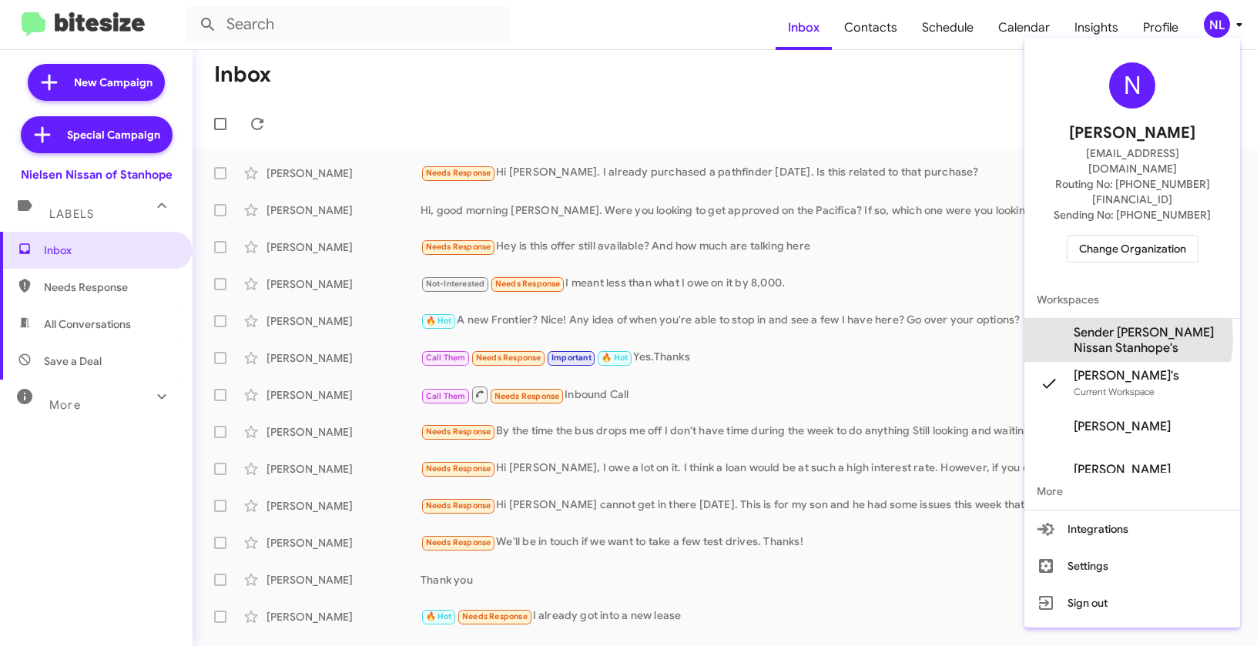
click at [1102, 325] on span "Sender [PERSON_NAME] Nissan Stanhope's" at bounding box center [1151, 340] width 154 height 31
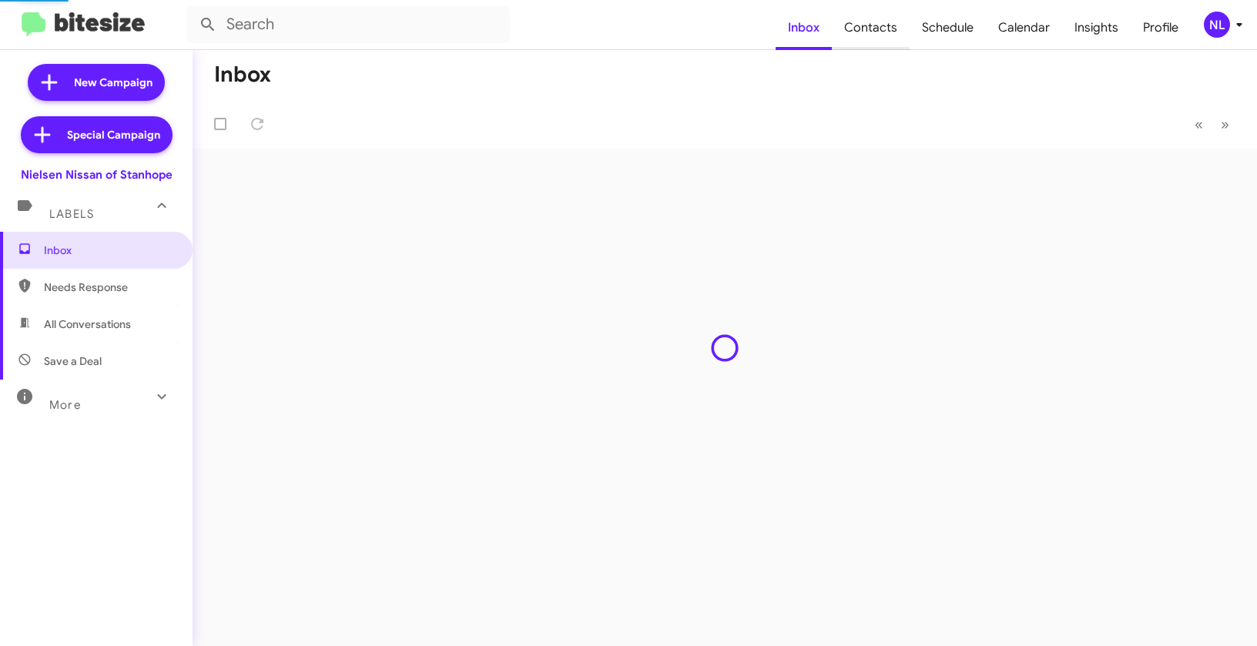
click at [876, 32] on span "Contacts" at bounding box center [871, 27] width 78 height 45
type input "in:groups"
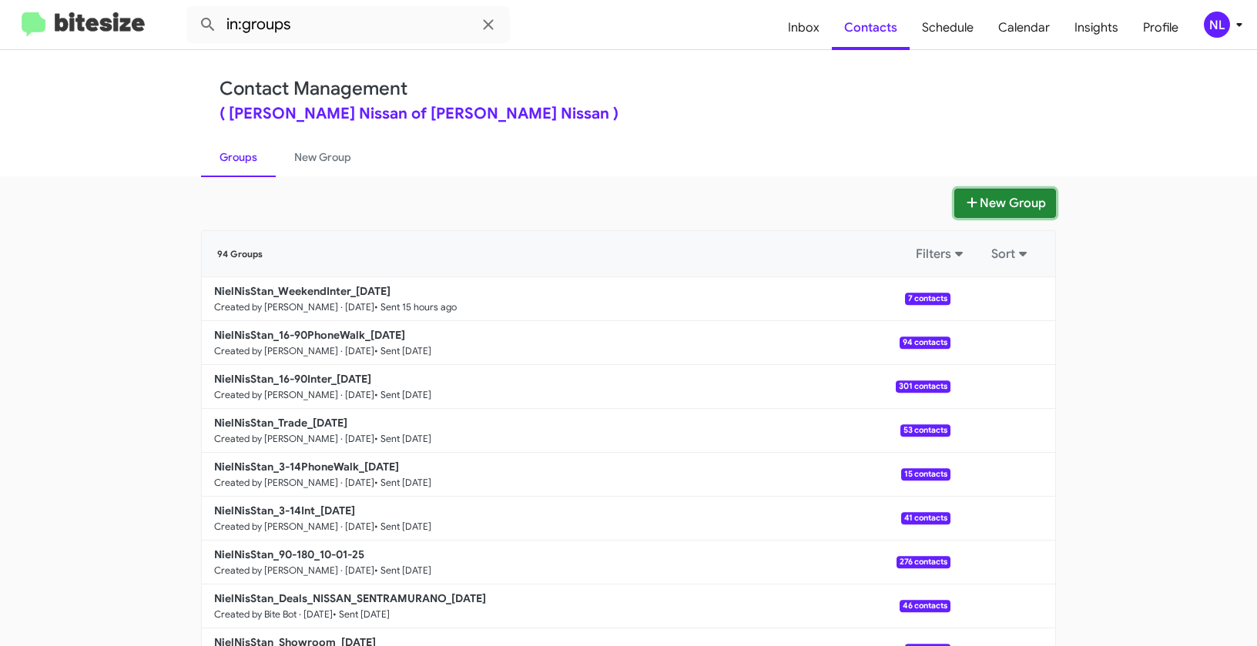
click at [997, 203] on button "New Group" at bounding box center [1005, 203] width 102 height 29
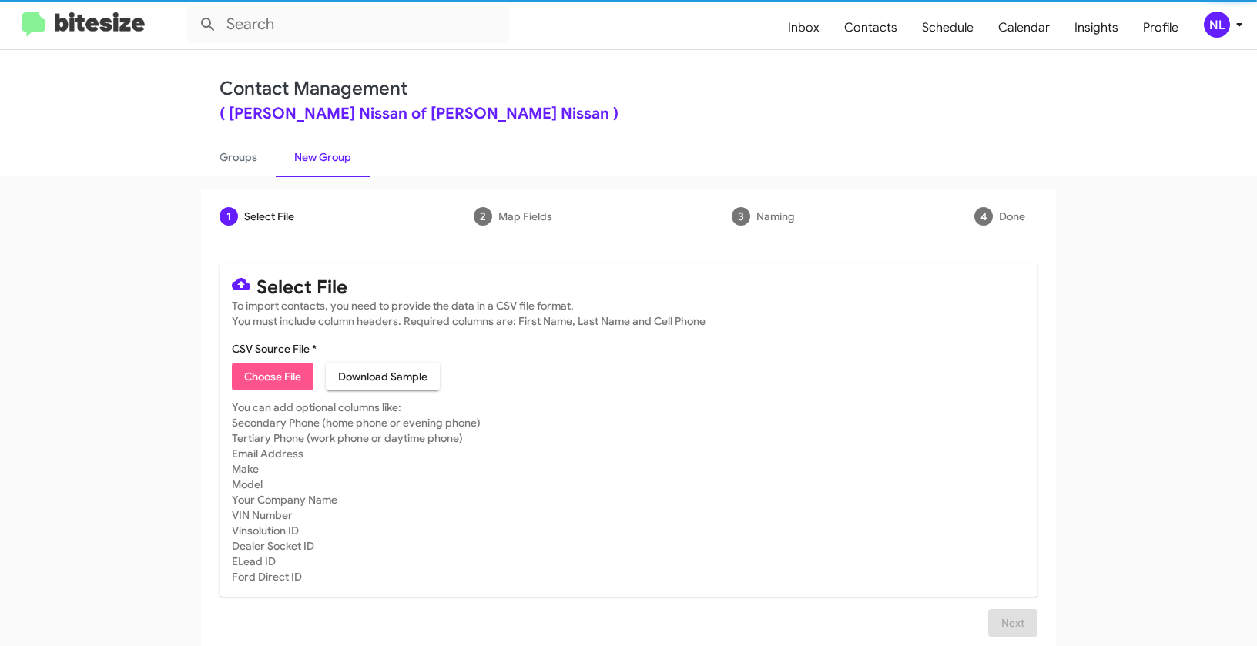
click at [268, 377] on span "Choose File" at bounding box center [272, 377] width 57 height 28
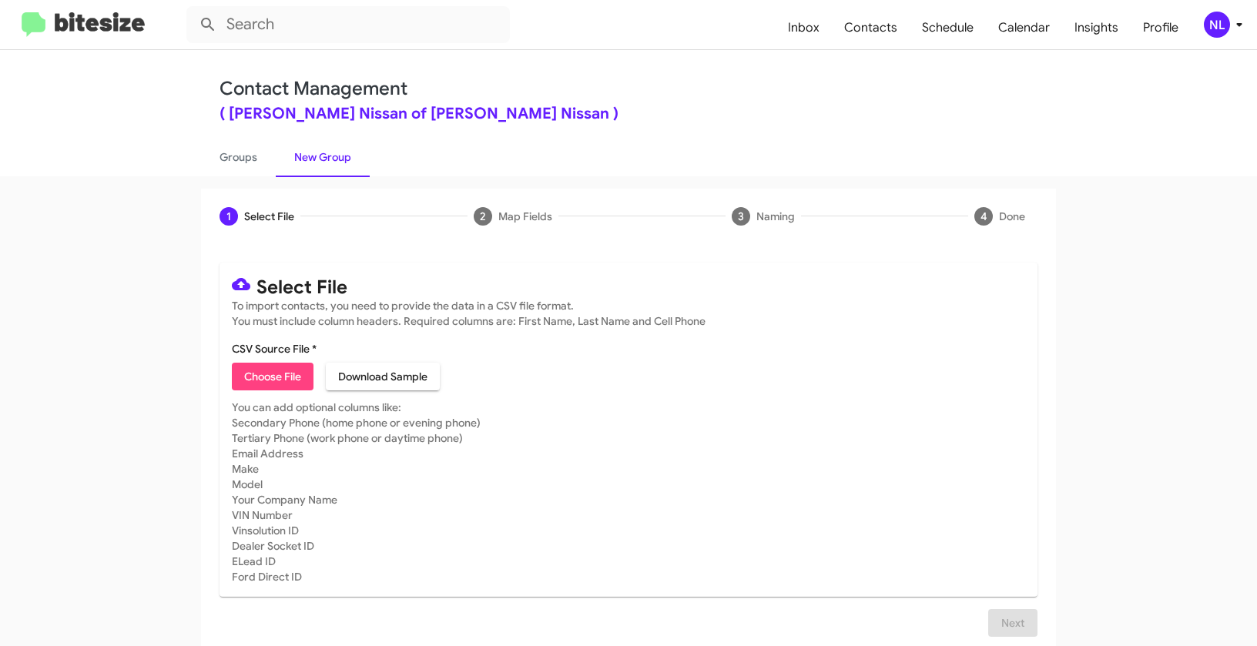
type input "NielNisStan_Buyback24-27_10-07-25"
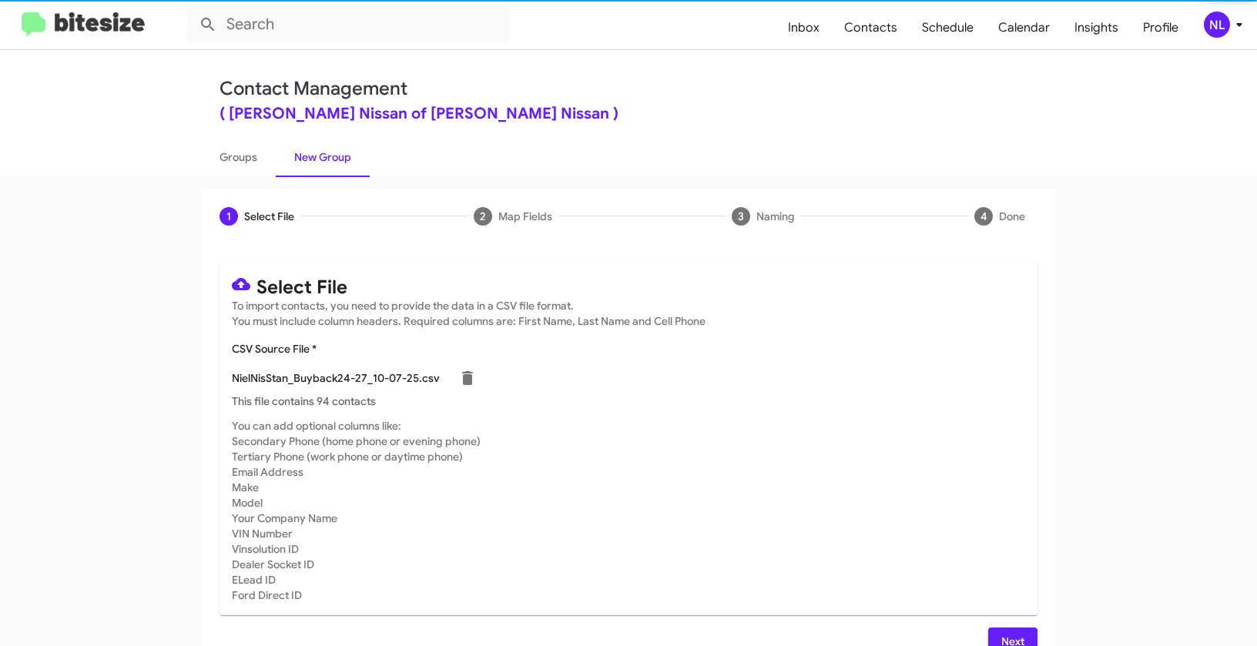
scroll to position [28, 0]
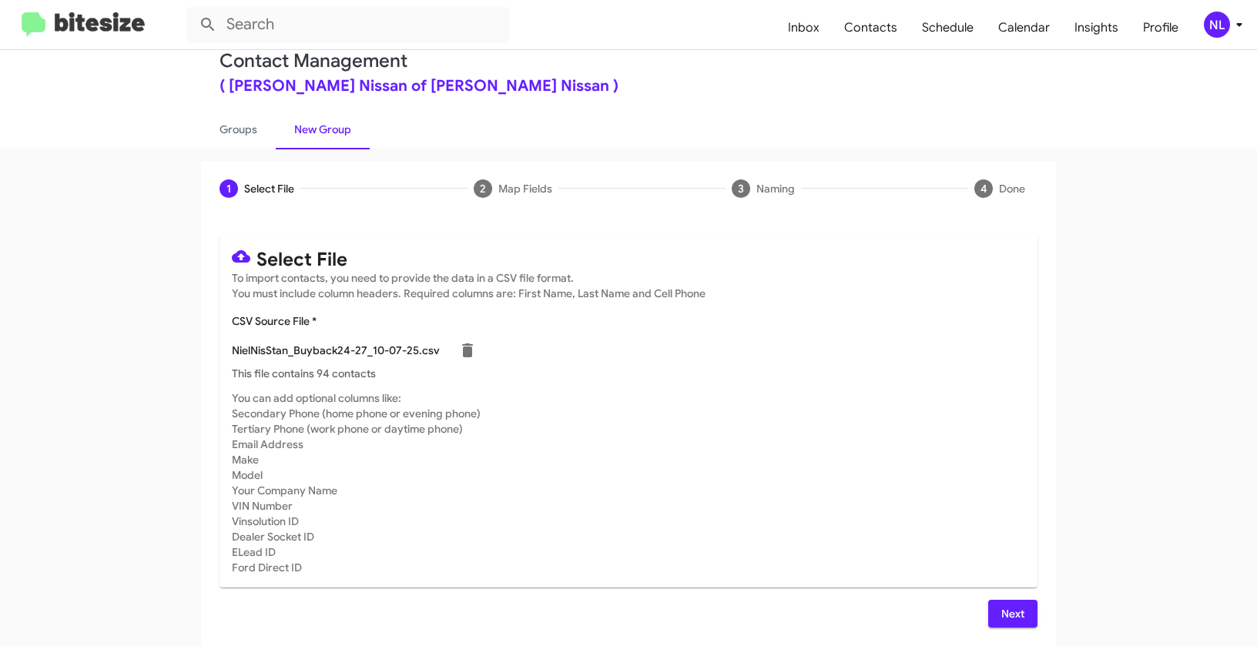
click at [1009, 617] on span "Next" at bounding box center [1012, 614] width 25 height 28
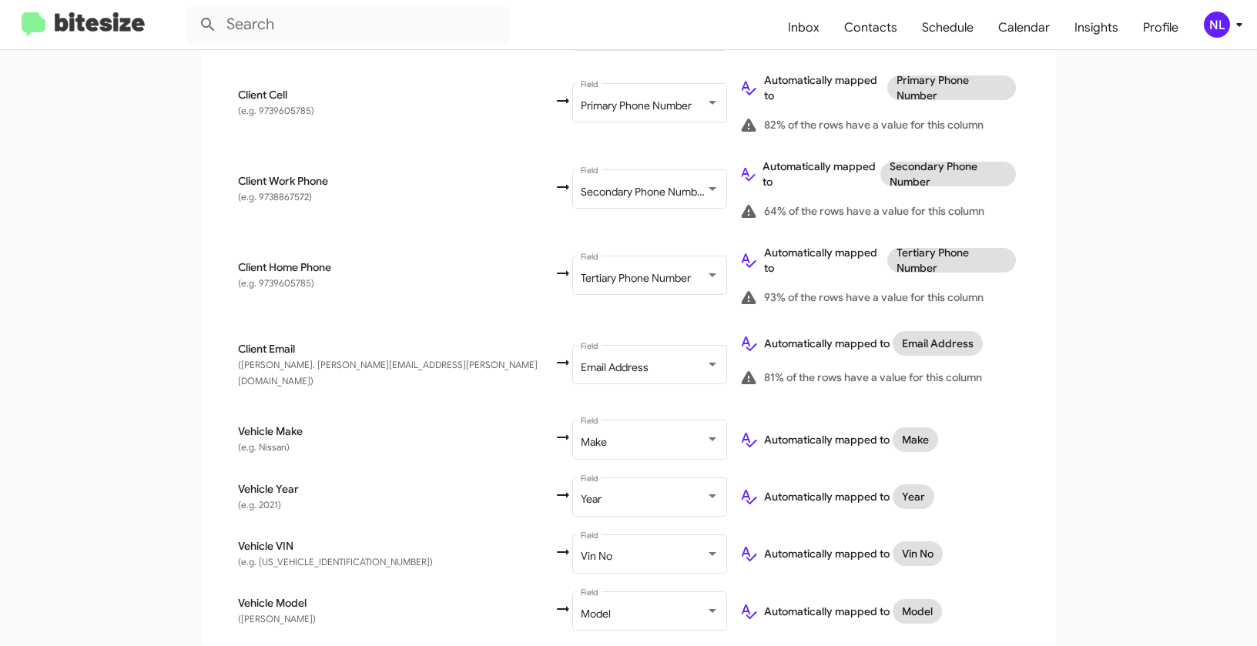
scroll to position [628, 0]
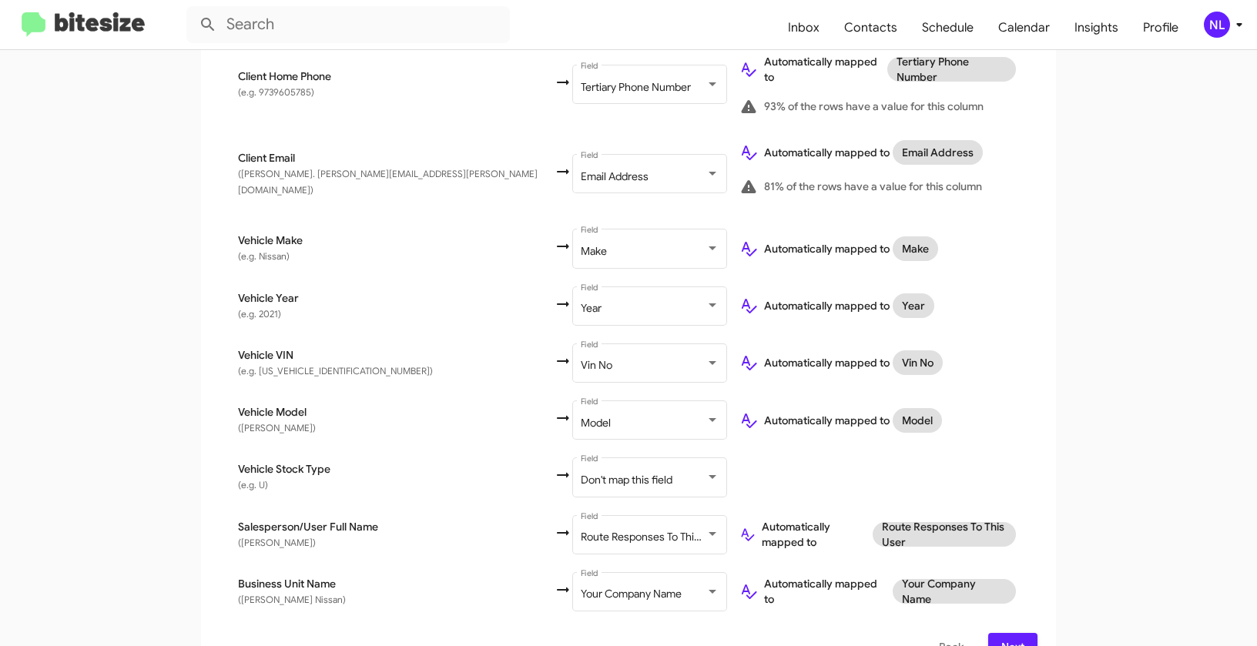
click at [1010, 633] on span "Next" at bounding box center [1012, 647] width 25 height 28
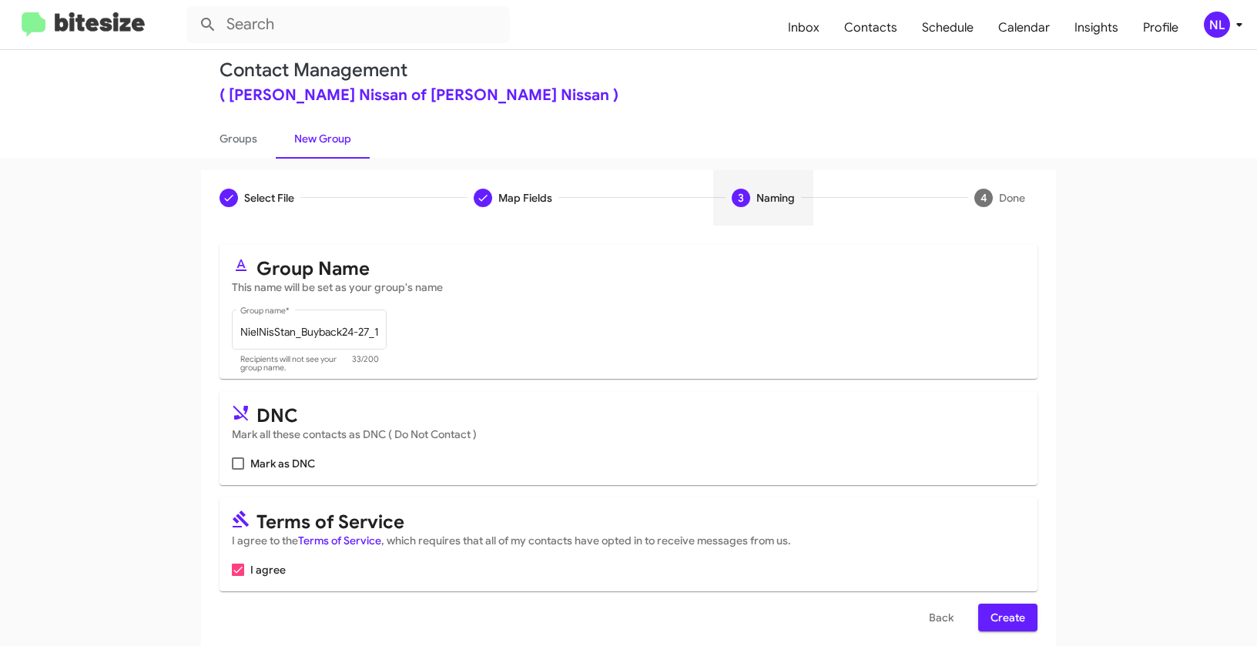
scroll to position [35, 0]
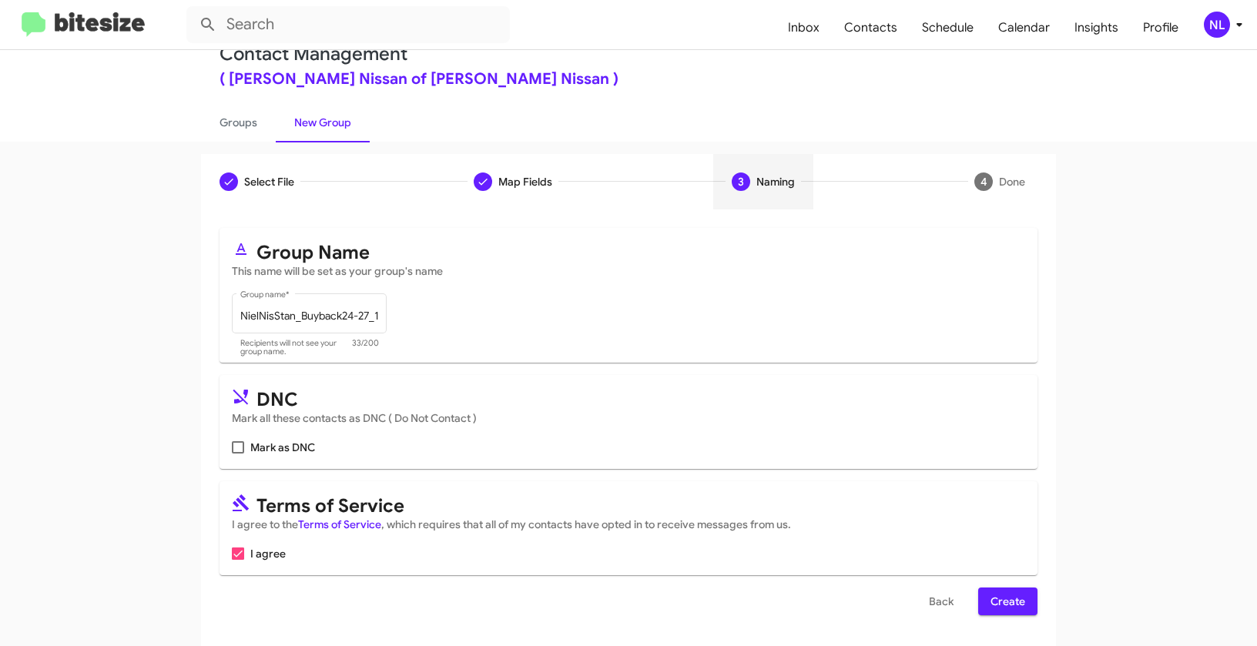
click at [1007, 599] on span "Create" at bounding box center [1007, 602] width 35 height 28
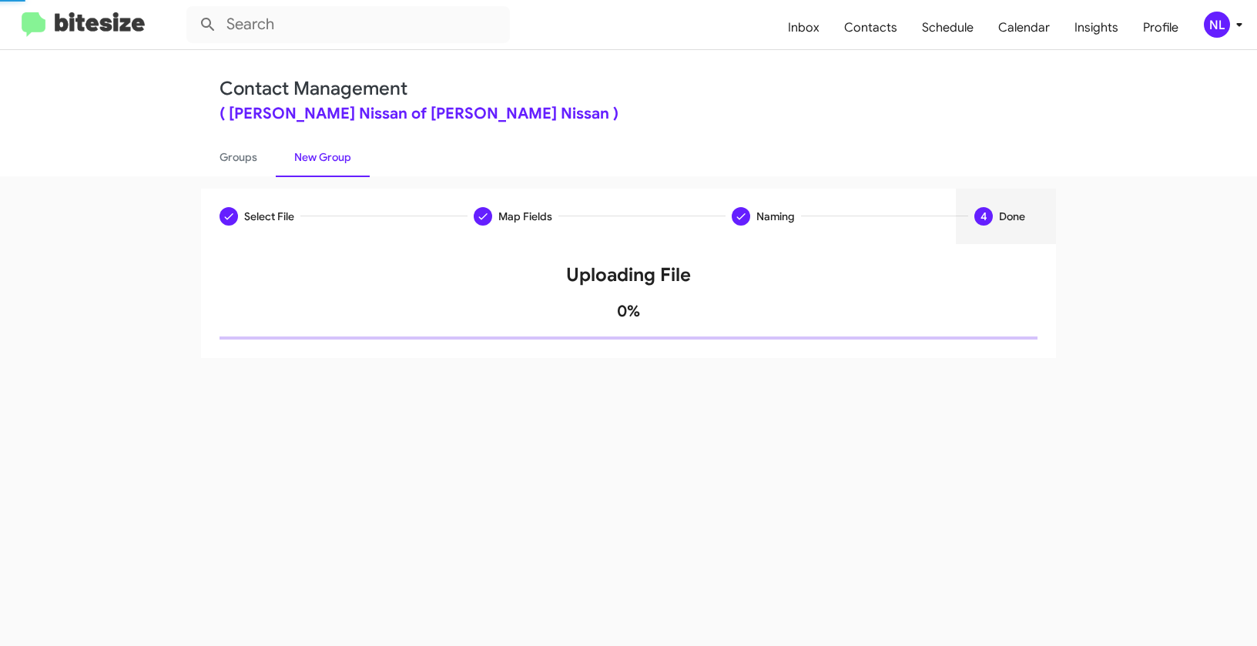
scroll to position [0, 0]
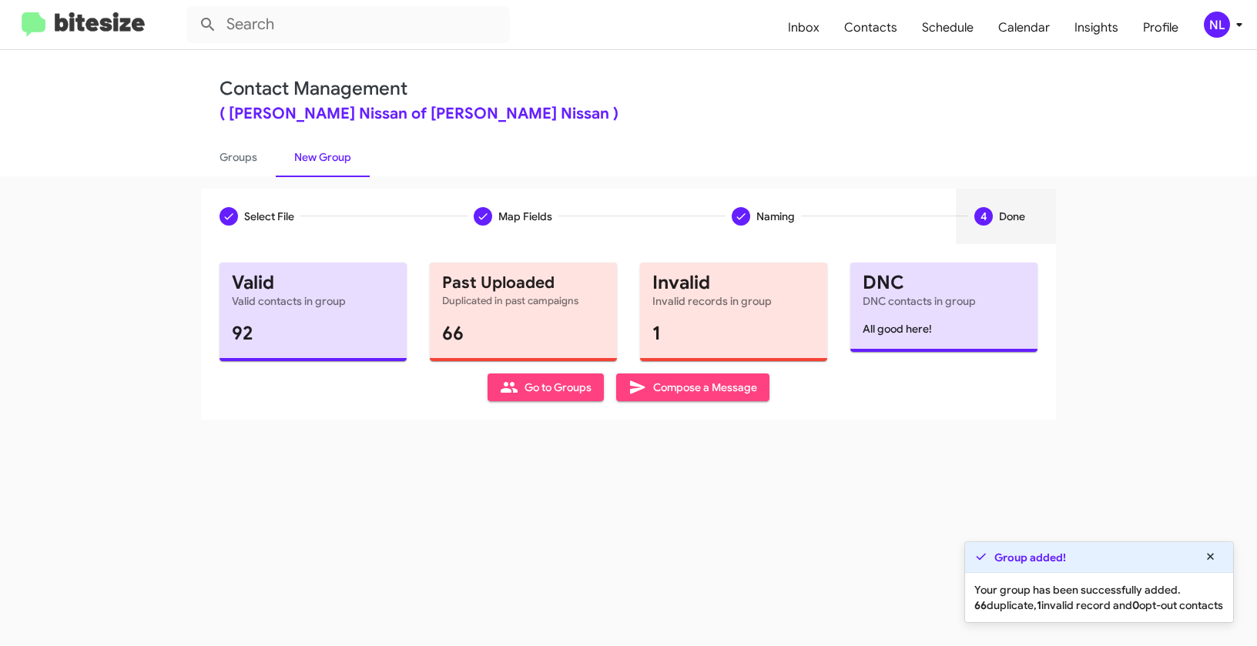
click at [537, 397] on span "Go to Groups" at bounding box center [546, 387] width 92 height 28
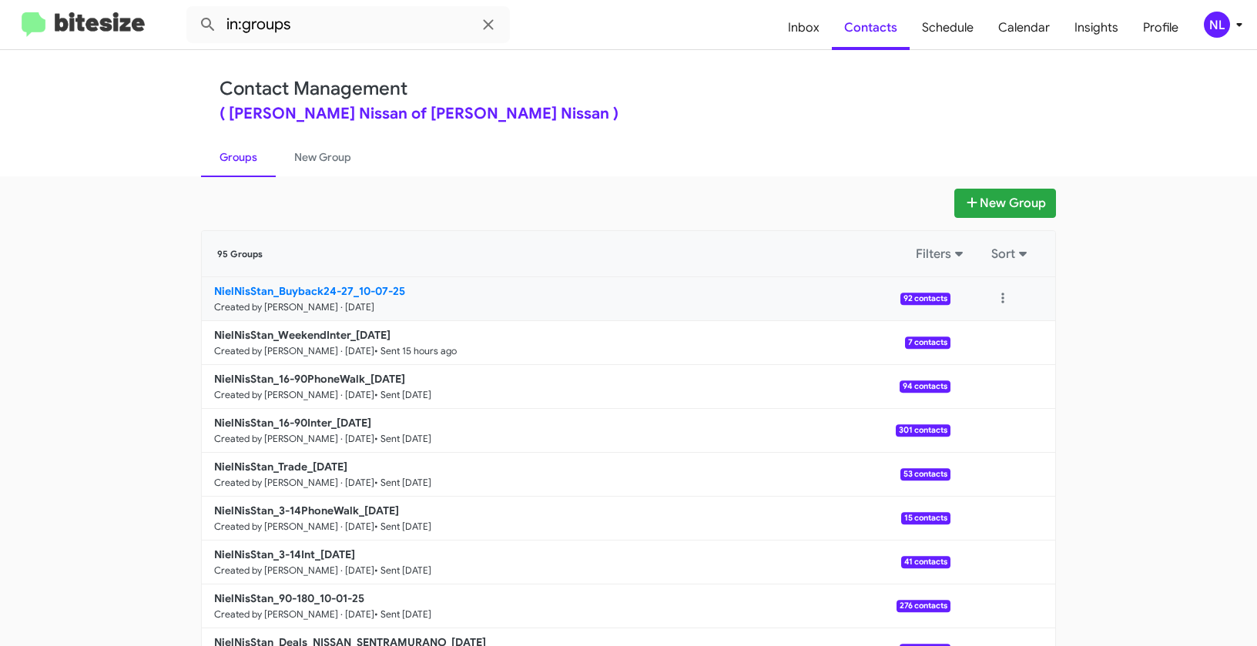
drag, startPoint x: 166, startPoint y: 284, endPoint x: 347, endPoint y: 286, distance: 180.2
click at [347, 286] on app-groups "New Group 95 Groups Filters Sort NielNisStan_Buyback24-27_10-07-25 Created by […" at bounding box center [628, 473] width 1257 height 568
copy div "Filters Sort NielNisStan_Buyback24-27"
click at [336, 31] on input "in:groups" at bounding box center [347, 24] width 323 height 37
paste input "NielNisStan_Buyback24-27"
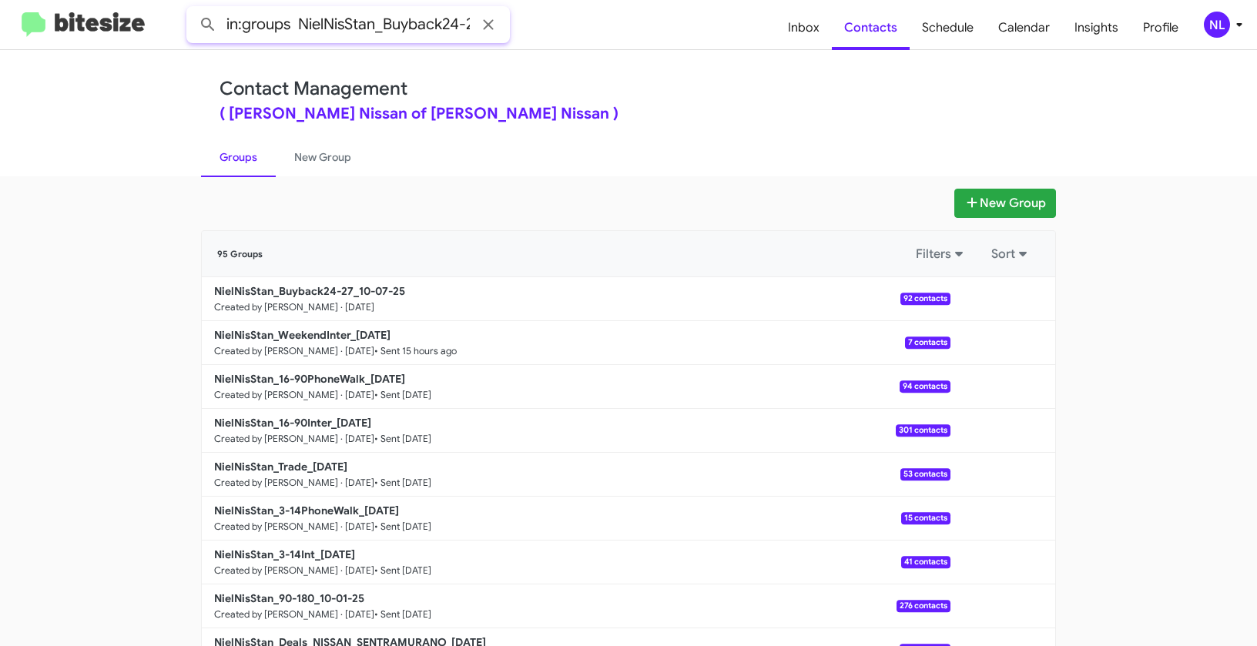
scroll to position [0, 12]
type input "in:groups NielNisStan_Buyback24-27"
click at [193, 9] on button at bounding box center [208, 24] width 31 height 31
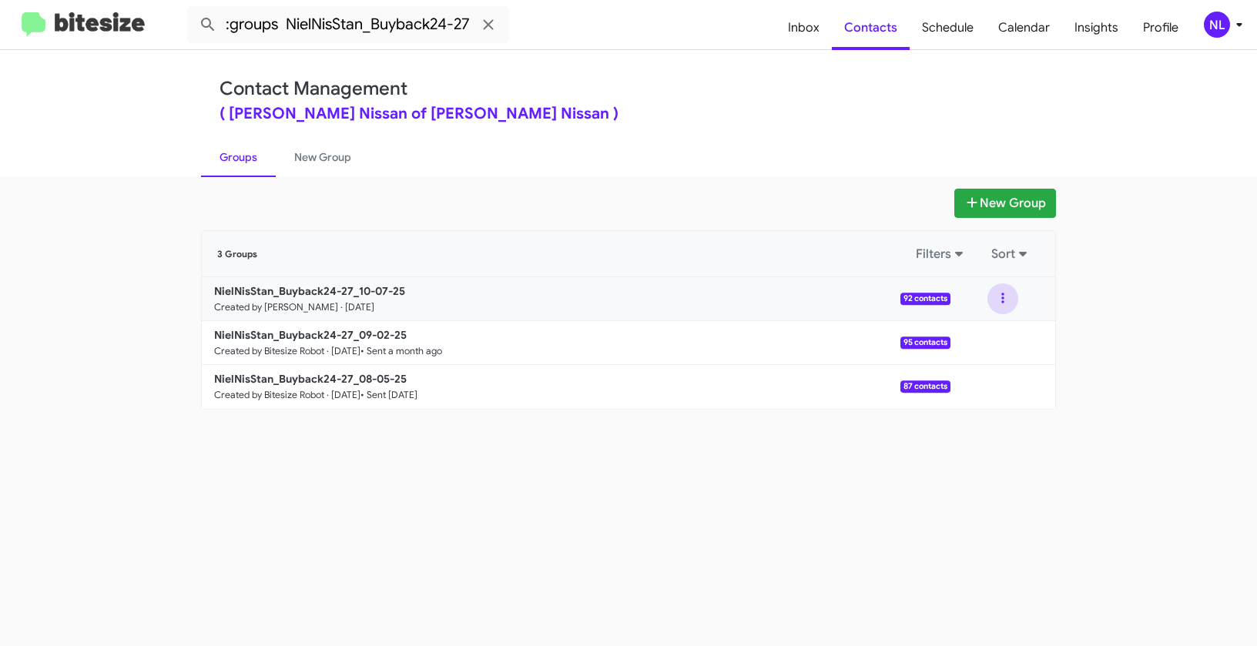
click at [1002, 301] on button at bounding box center [1002, 298] width 31 height 31
click at [996, 340] on button "View contacts" at bounding box center [956, 340] width 123 height 37
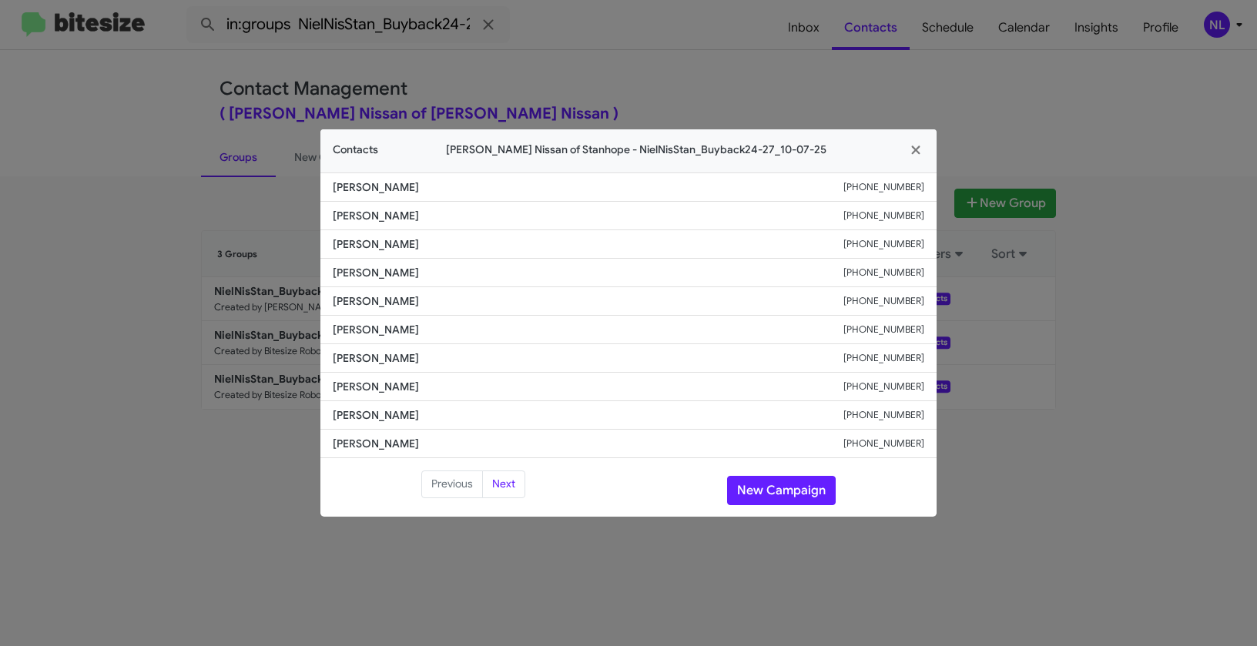
drag, startPoint x: 332, startPoint y: 327, endPoint x: 480, endPoint y: 329, distance: 147.9
click at [480, 329] on li "[PERSON_NAME] [PHONE_NUMBER]" at bounding box center [628, 330] width 616 height 28
copy span "[PERSON_NAME]"
click at [795, 481] on button "New Campaign" at bounding box center [781, 490] width 109 height 29
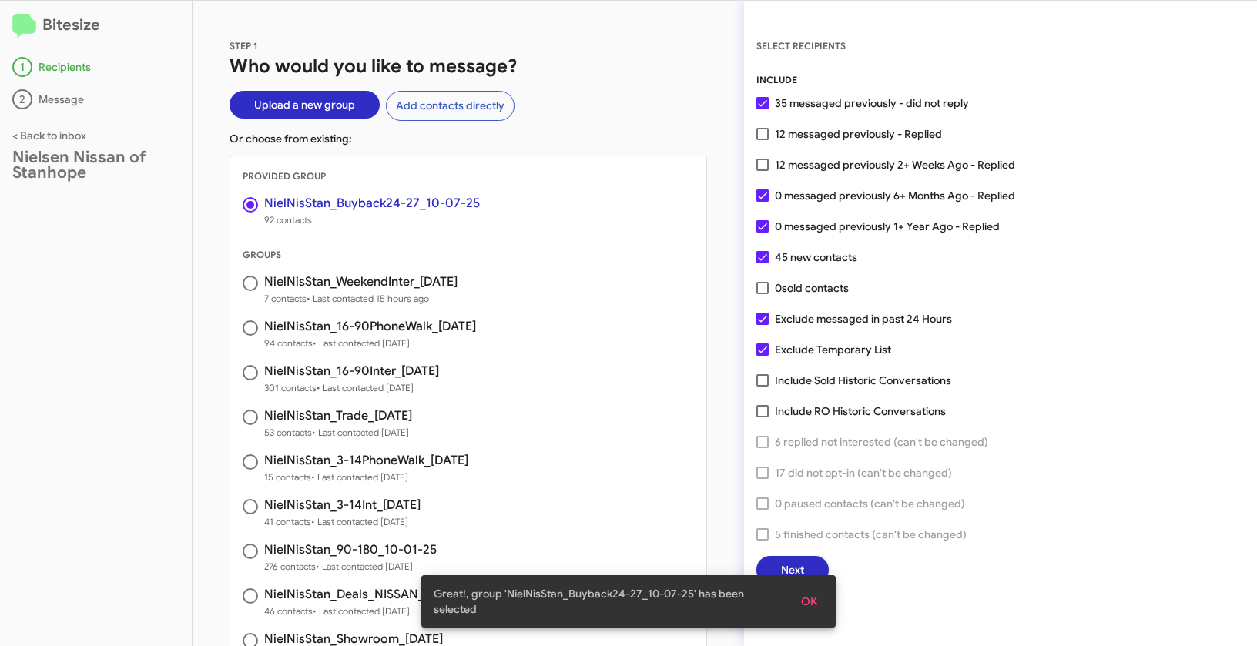
click at [818, 595] on button "OK" at bounding box center [809, 602] width 41 height 28
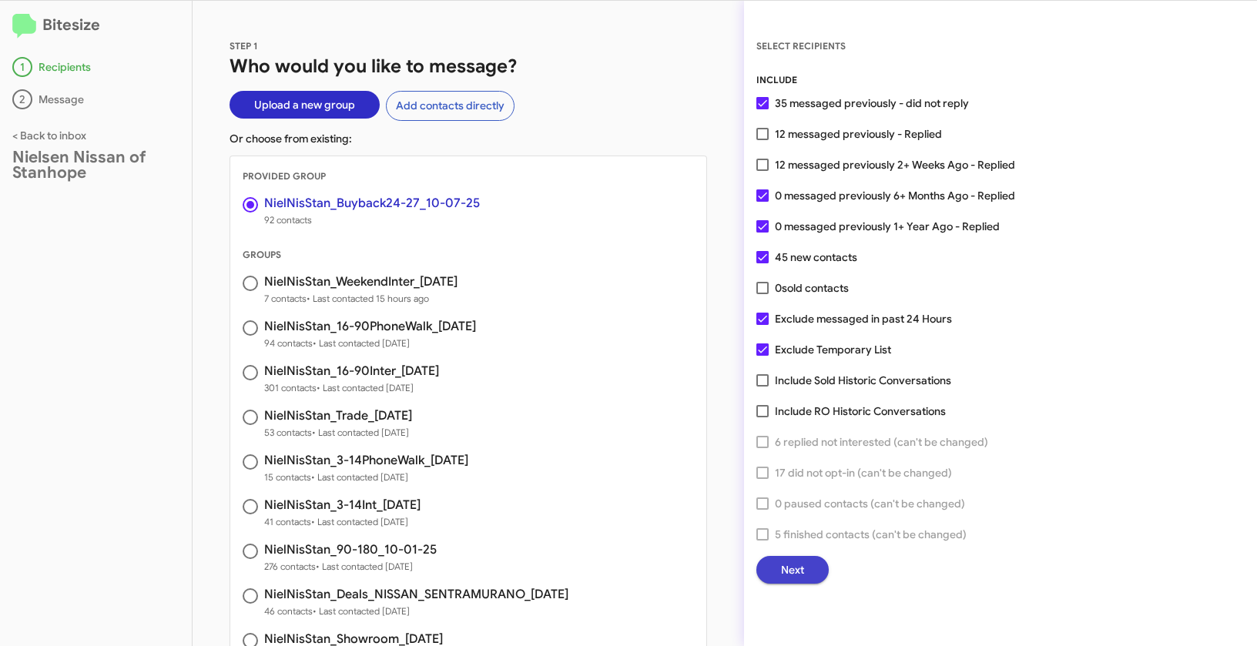
click at [798, 564] on span "Next" at bounding box center [792, 570] width 23 height 28
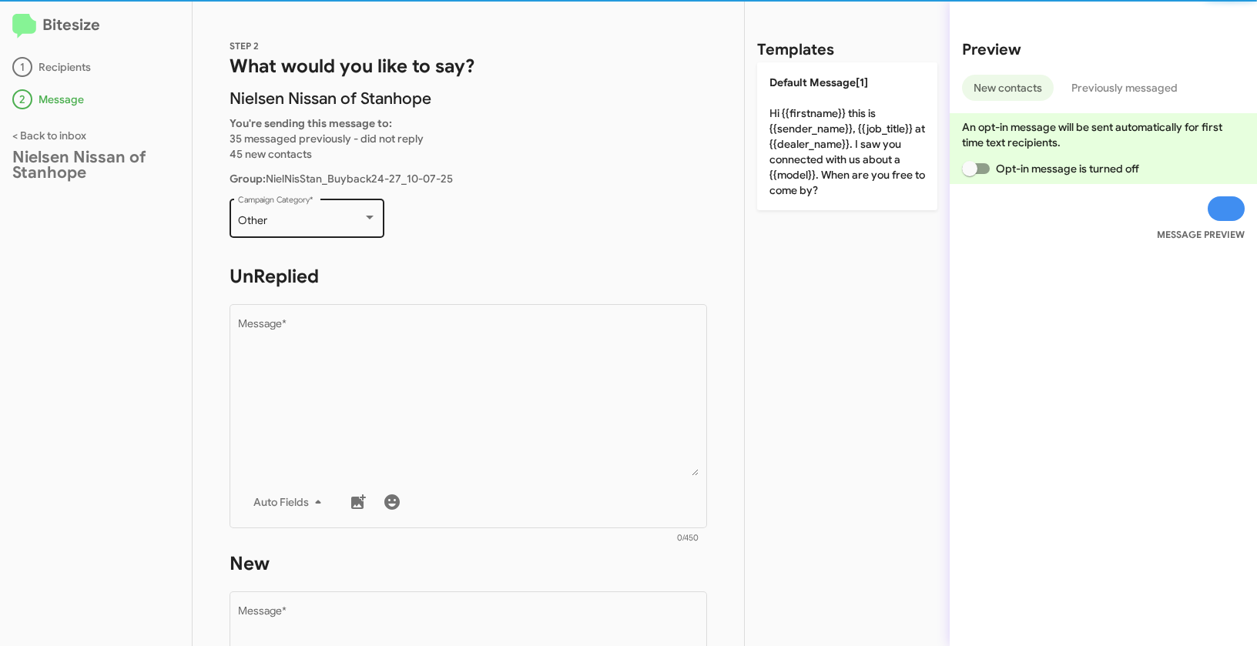
click at [280, 221] on div "Other" at bounding box center [300, 221] width 125 height 12
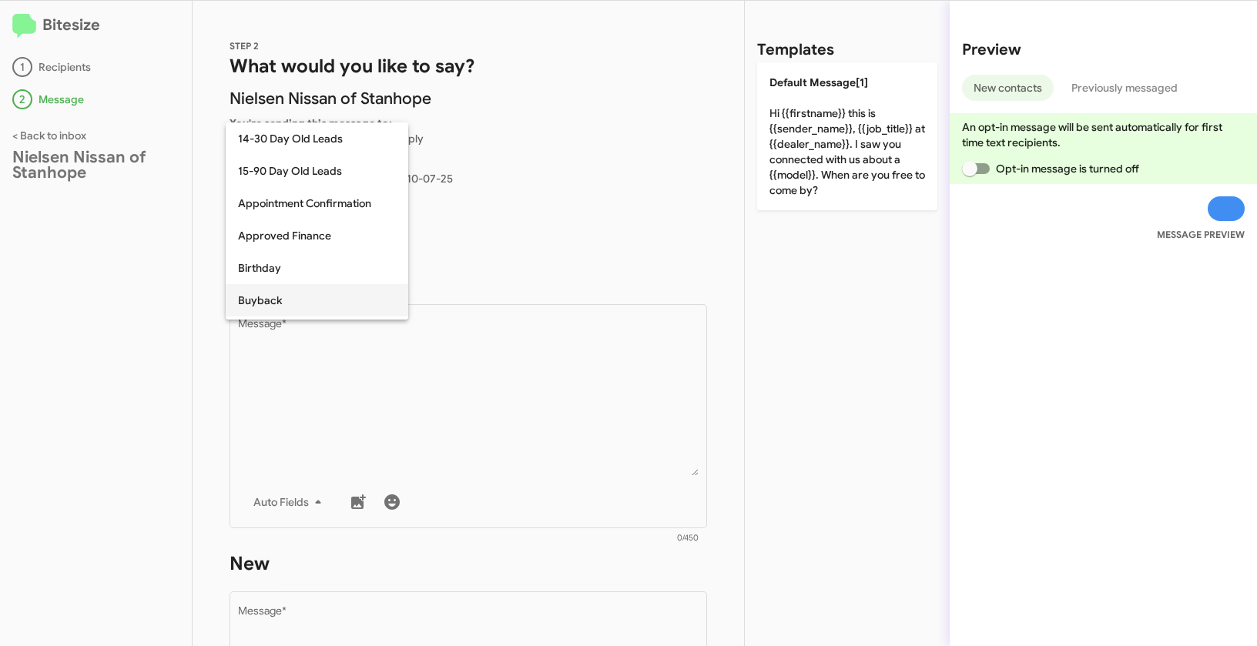
click at [281, 300] on span "Buyback" at bounding box center [317, 300] width 158 height 32
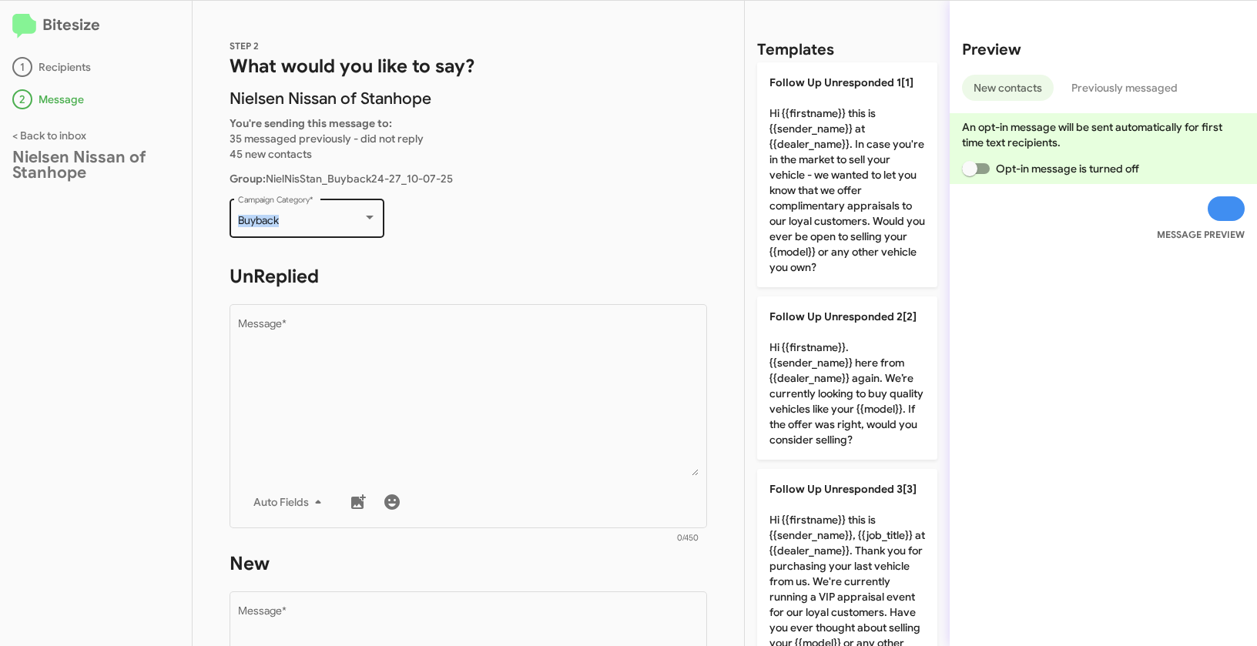
drag, startPoint x: 228, startPoint y: 215, endPoint x: 301, endPoint y: 216, distance: 73.2
click at [301, 216] on div "STEP 2 What would you like to say? [PERSON_NAME] Nissan of Stanhope You're send…" at bounding box center [468, 323] width 551 height 645
copy div "Buyback"
click at [92, 256] on div "Bitesize 1 Recipients 2 Message < Back to inbox [PERSON_NAME] Nissan of Stanhope" at bounding box center [96, 323] width 193 height 645
drag, startPoint x: 241, startPoint y: 216, endPoint x: 292, endPoint y: 219, distance: 50.9
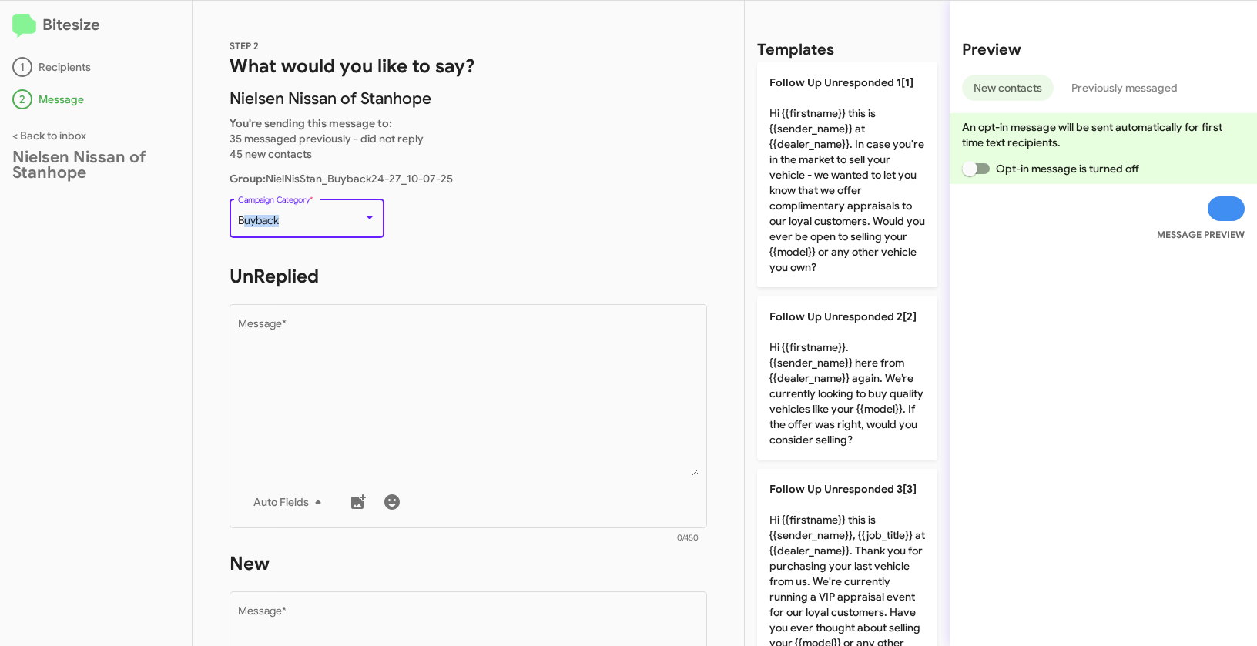
click at [292, 219] on div "Buyback" at bounding box center [300, 221] width 125 height 12
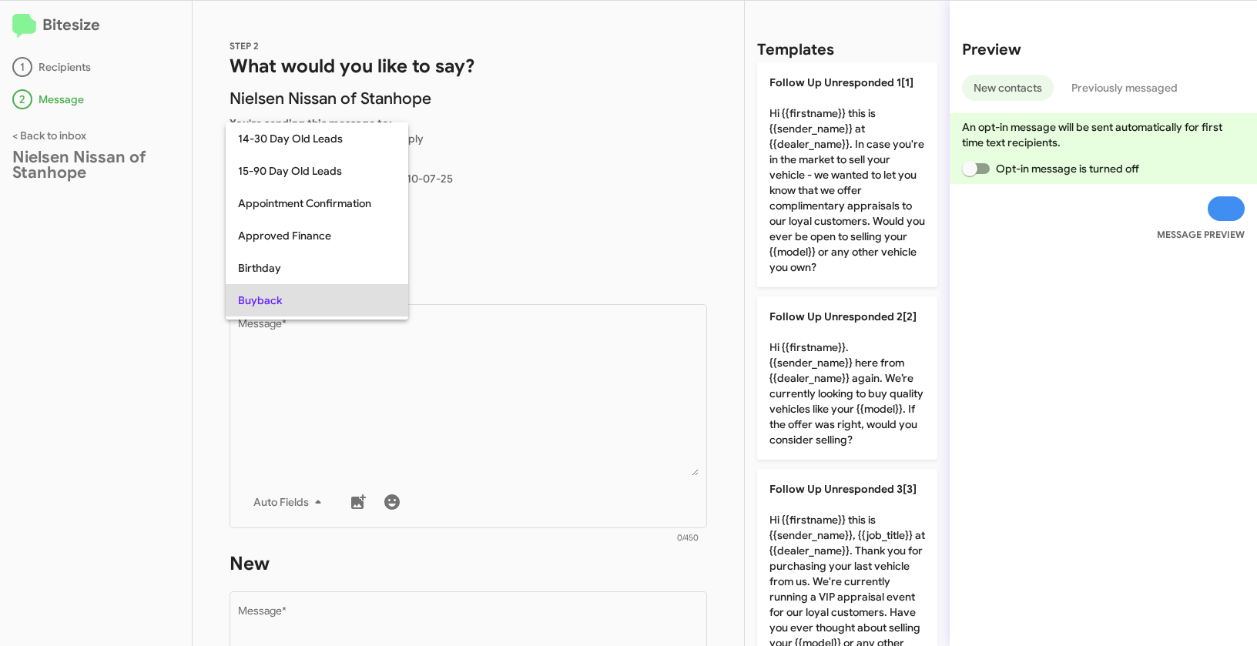
scroll to position [79, 0]
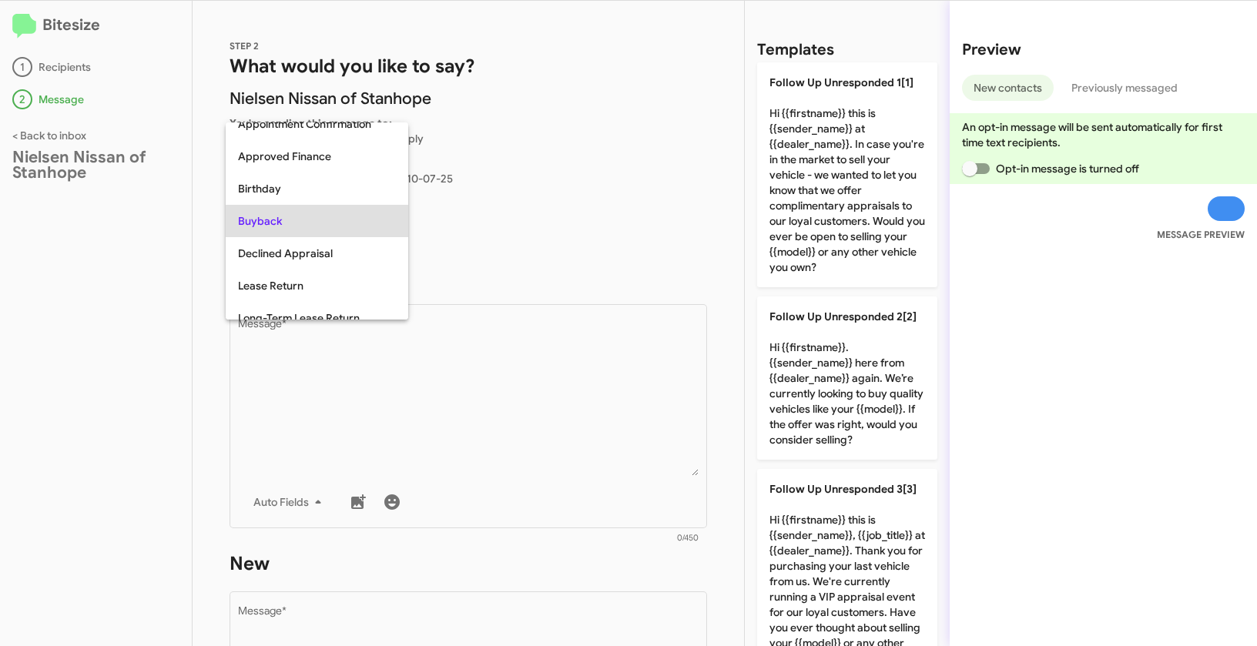
copy span "uyback"
click at [141, 246] on div at bounding box center [628, 323] width 1257 height 646
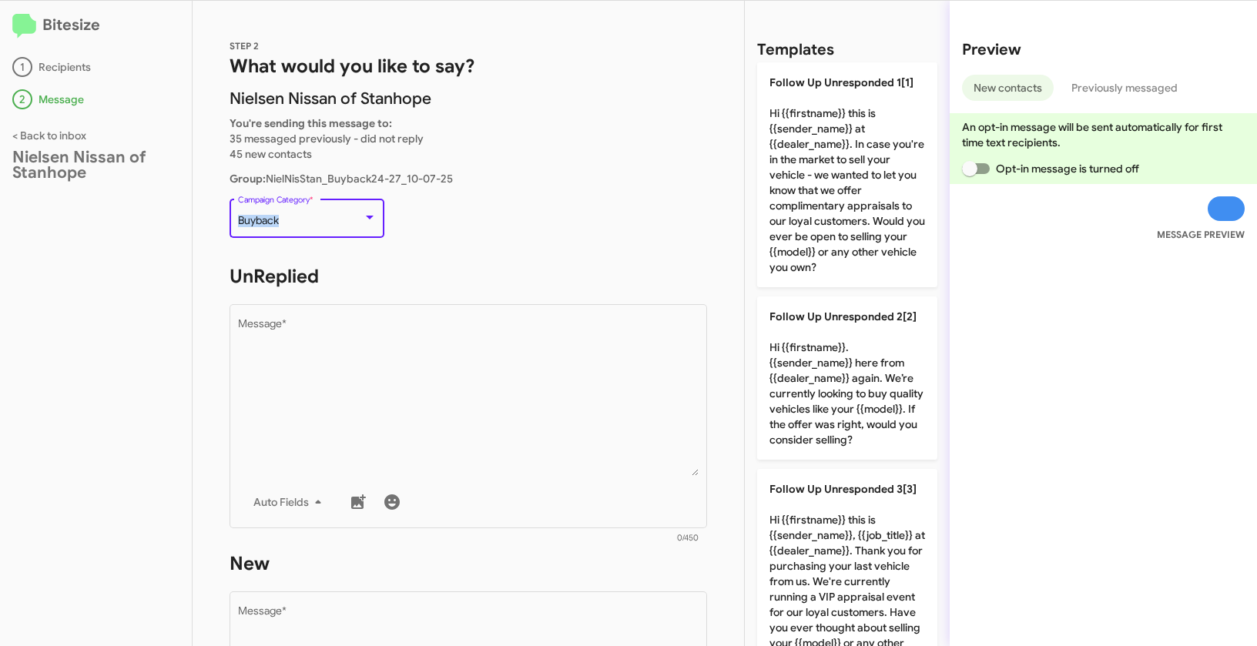
drag, startPoint x: 239, startPoint y: 218, endPoint x: 291, endPoint y: 217, distance: 52.4
click at [291, 217] on div "Buyback" at bounding box center [300, 221] width 125 height 12
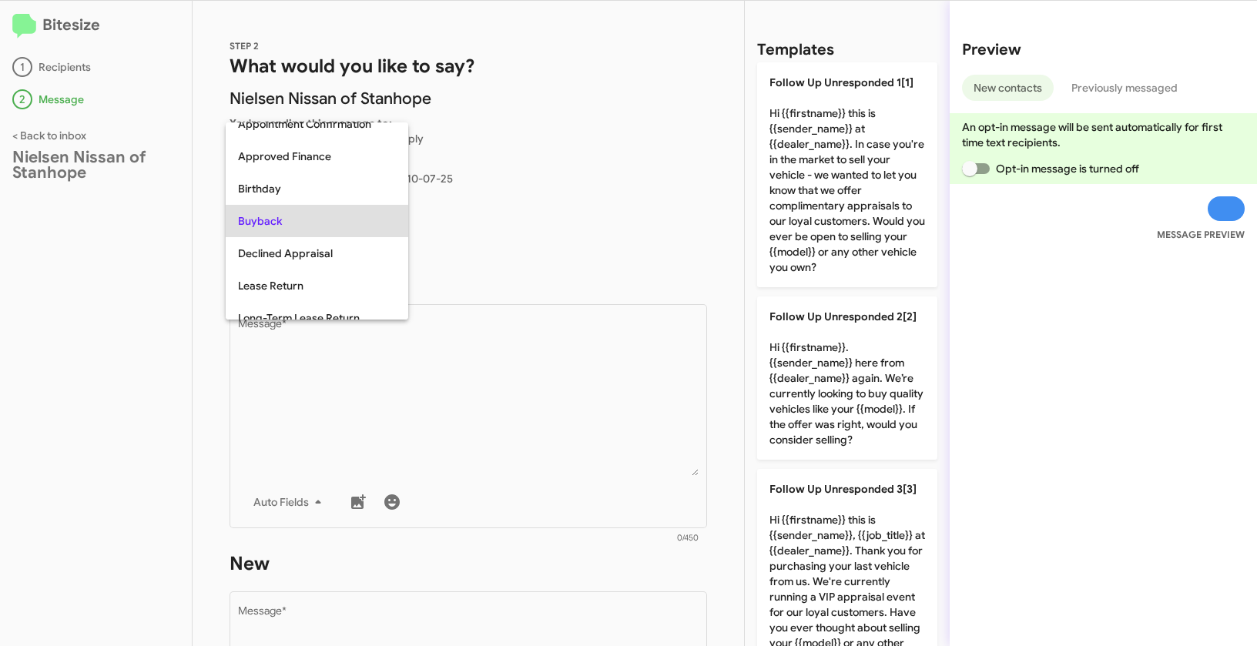
copy span "Buyback"
click at [524, 449] on div at bounding box center [628, 323] width 1257 height 646
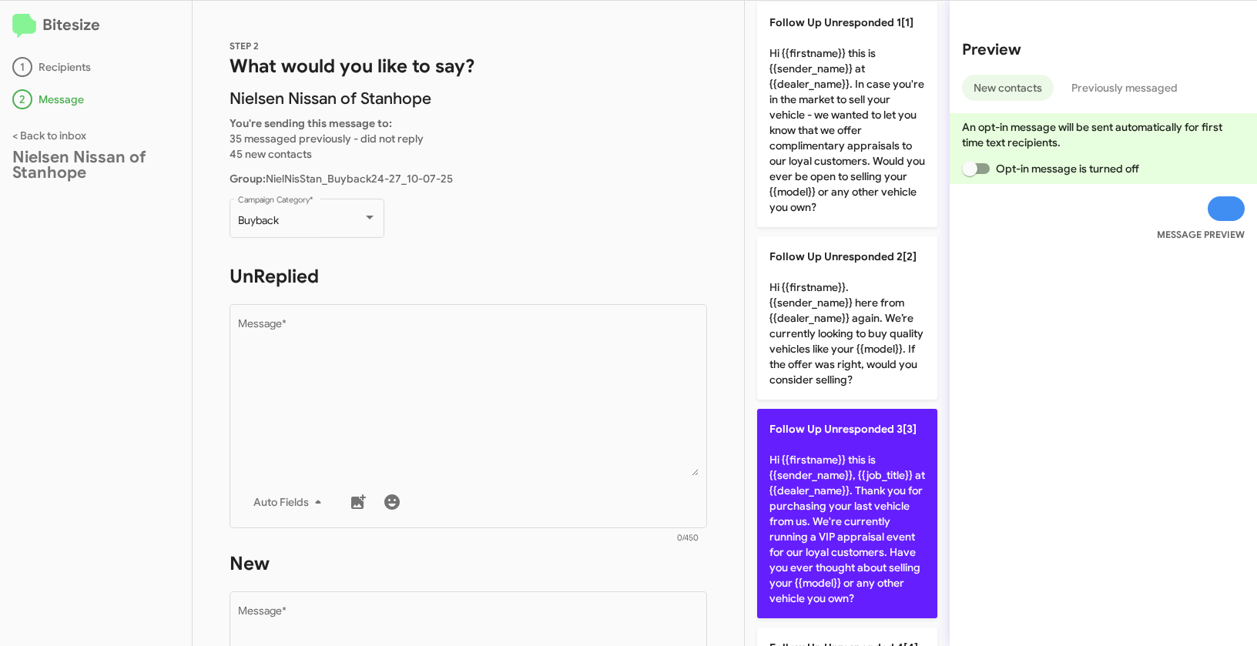
scroll to position [250, 0]
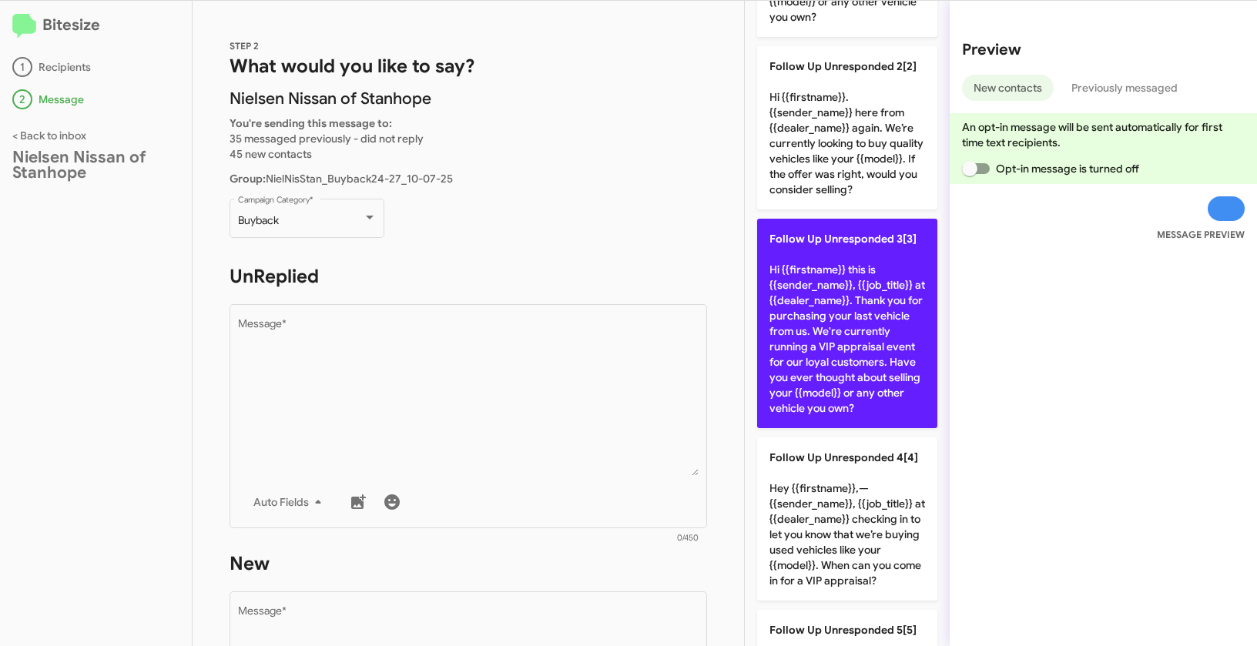
click at [847, 318] on p "Follow Up Unresponded 3[3] Hi {{firstname}} this is {{sender_name}}, {{job_titl…" at bounding box center [847, 323] width 180 height 209
type textarea "Hi {{firstname}} this is {{sender_name}}, {{job_title}} at {{dealer_name}}. Tha…"
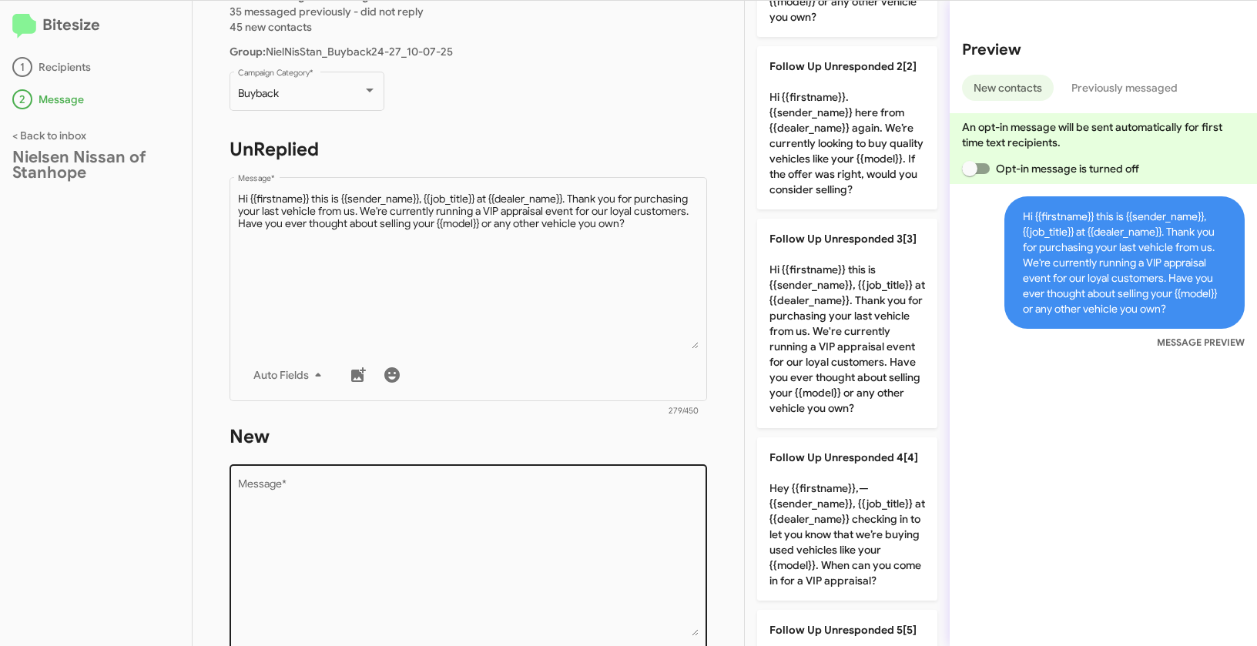
scroll to position [253, 0]
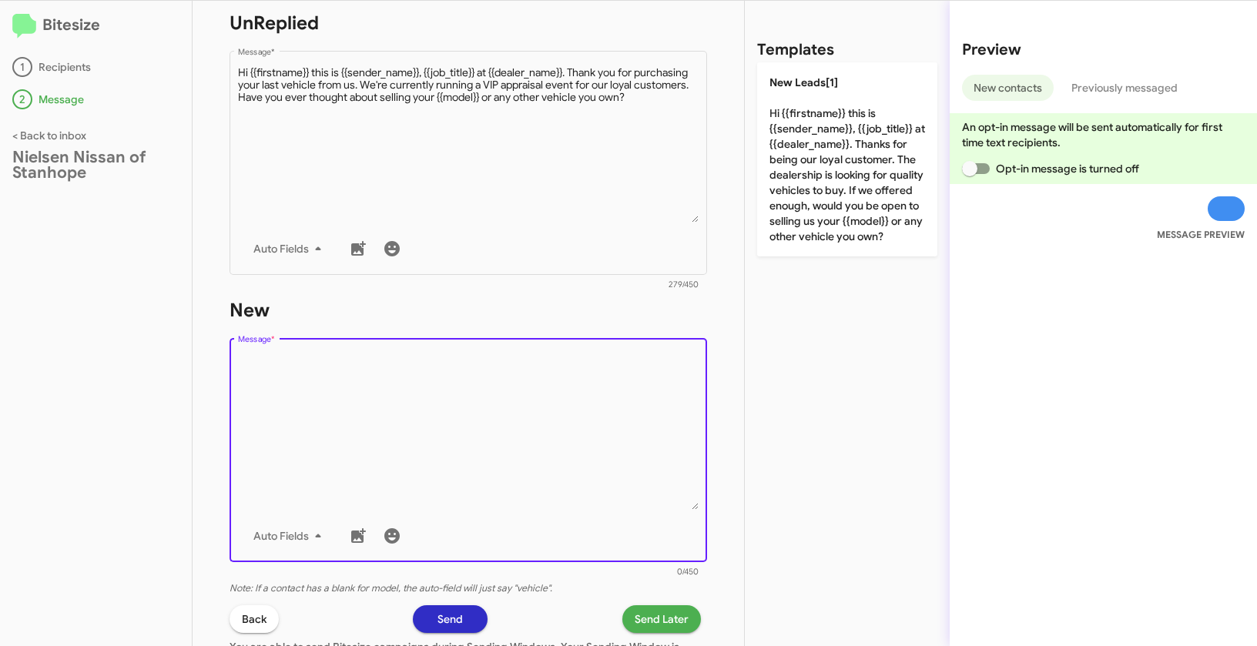
click at [578, 447] on textarea "Message *" at bounding box center [468, 431] width 461 height 157
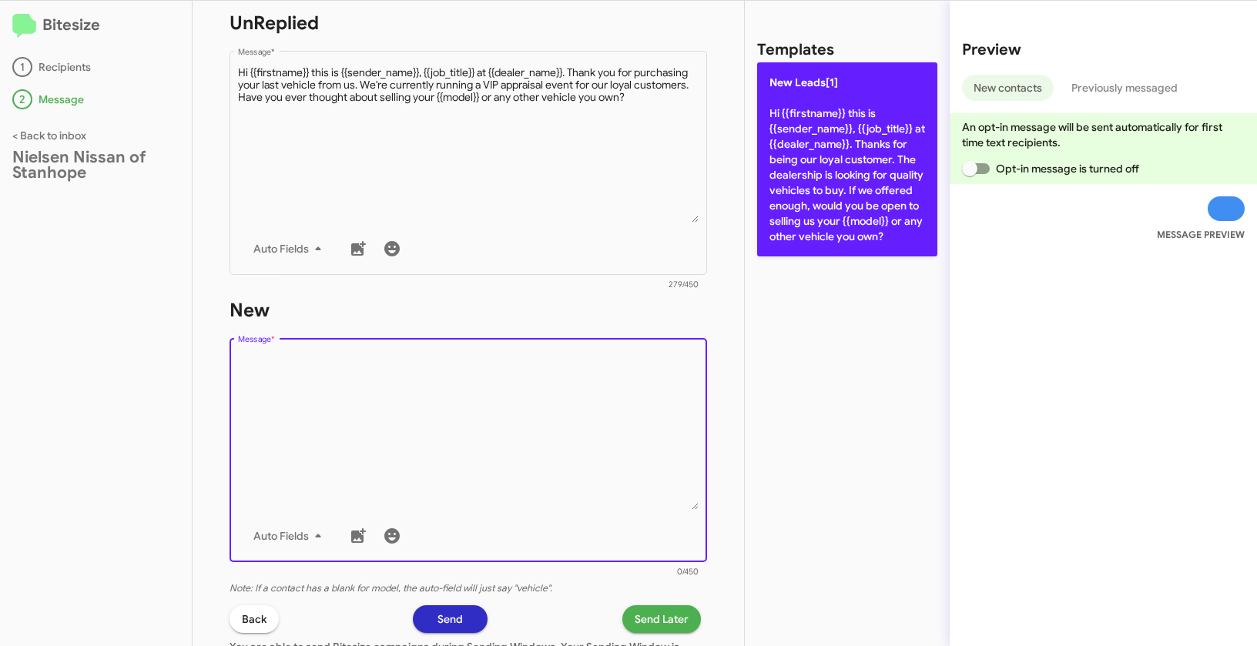
click at [845, 178] on p "New Leads[1] Hi {{firstname}} this is {{sender_name}}, {{job_title}} at {{deale…" at bounding box center [847, 159] width 180 height 194
type textarea "Hi {{firstname}} this is {{sender_name}}, {{job_title}} at {{dealer_name}}. Tha…"
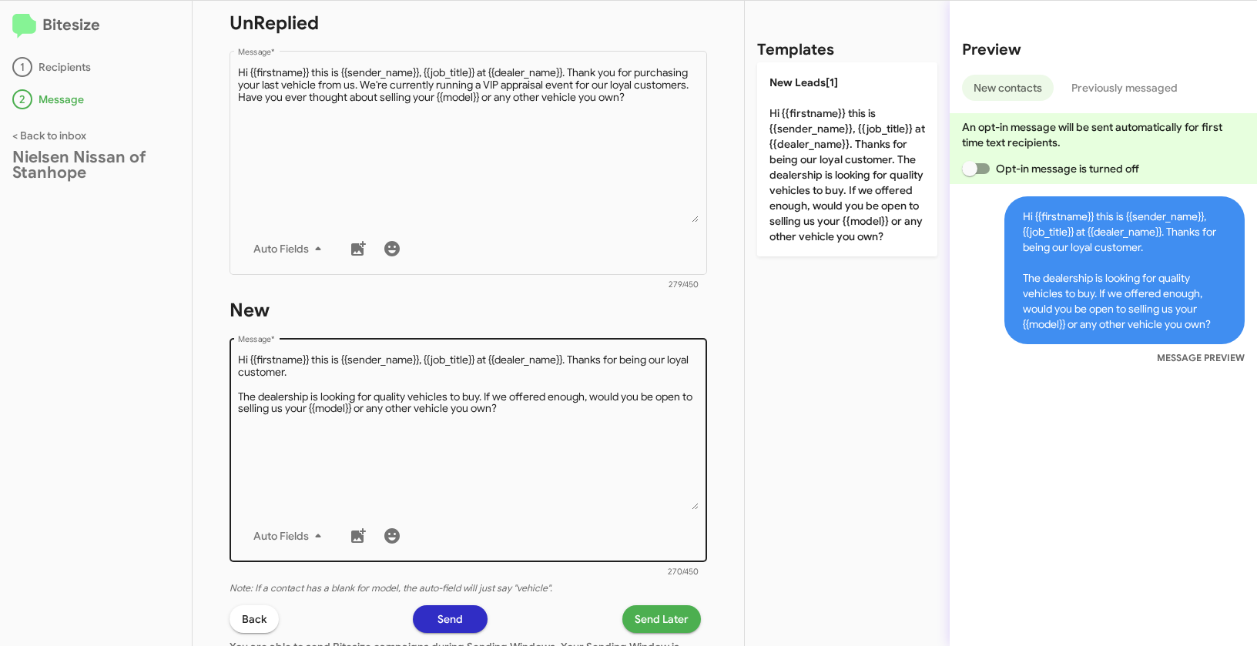
scroll to position [430, 0]
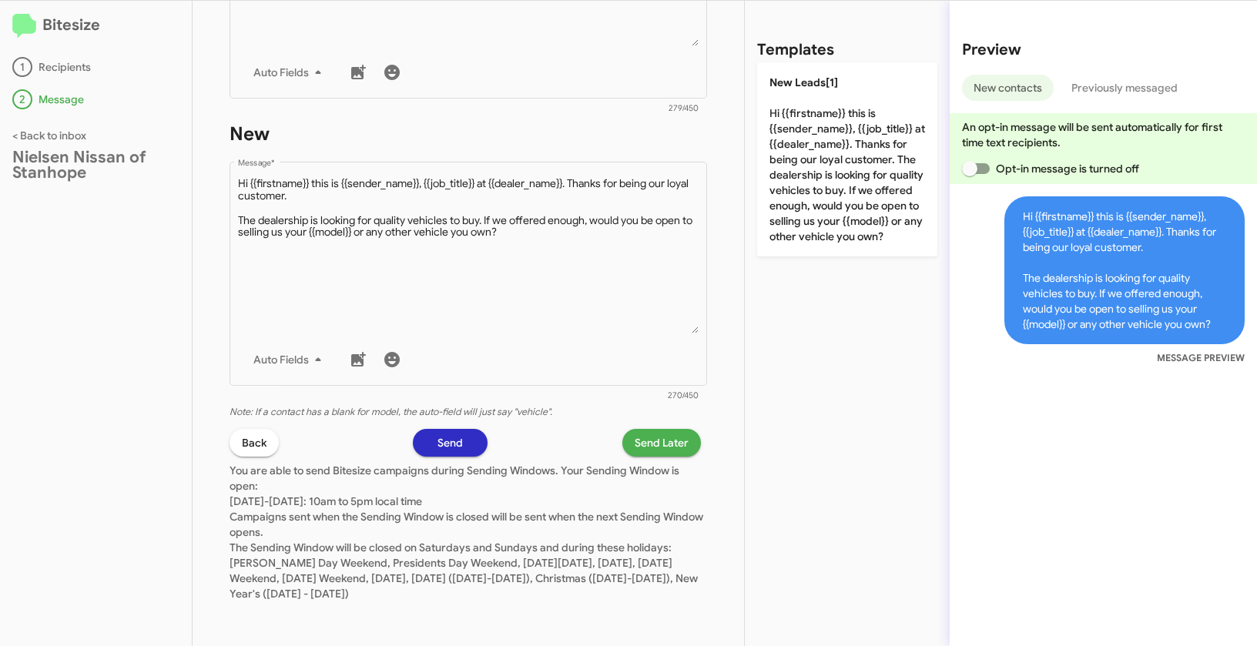
click at [658, 442] on span "Send Later" at bounding box center [662, 443] width 54 height 28
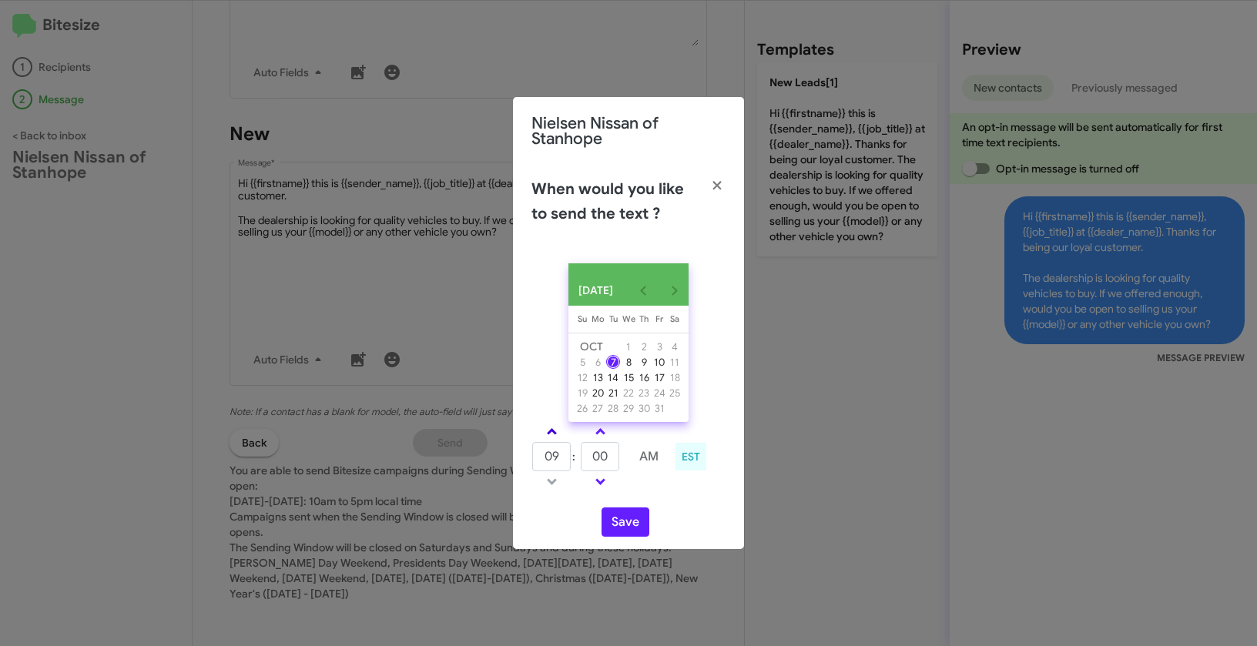
click at [556, 440] on link at bounding box center [551, 432] width 27 height 18
type input "10"
drag, startPoint x: 615, startPoint y: 467, endPoint x: 588, endPoint y: 462, distance: 27.3
click at [588, 462] on input "00" at bounding box center [600, 456] width 39 height 29
type input "11"
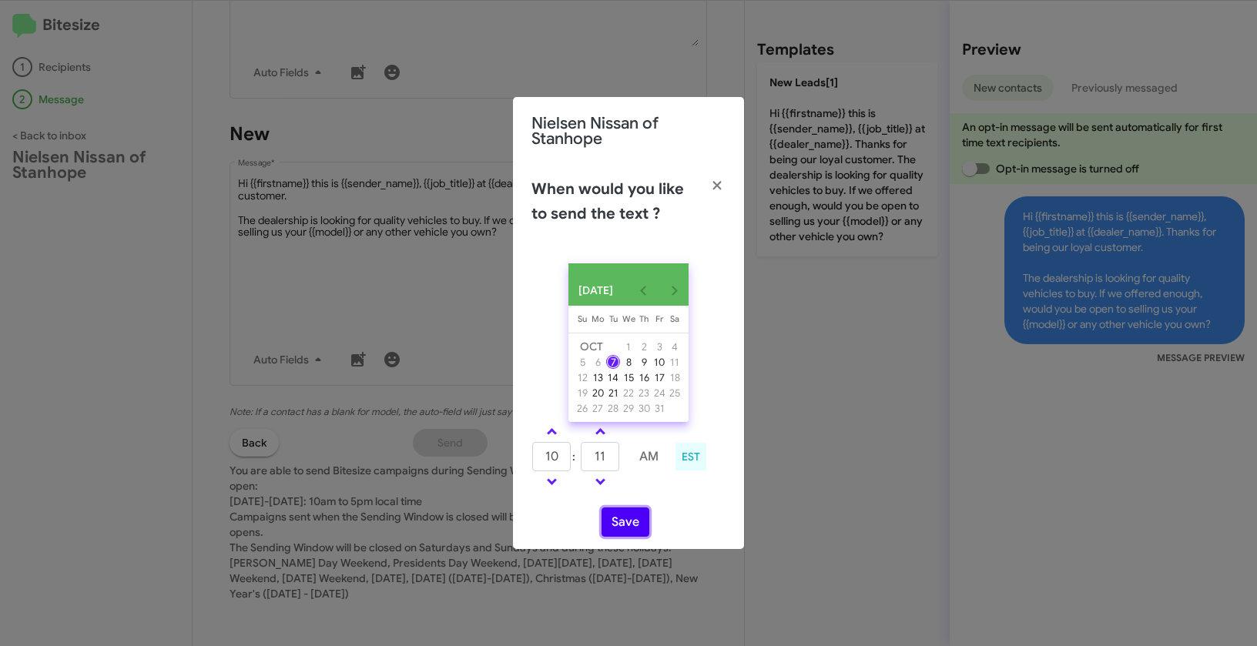
click at [627, 528] on button "Save" at bounding box center [625, 521] width 48 height 29
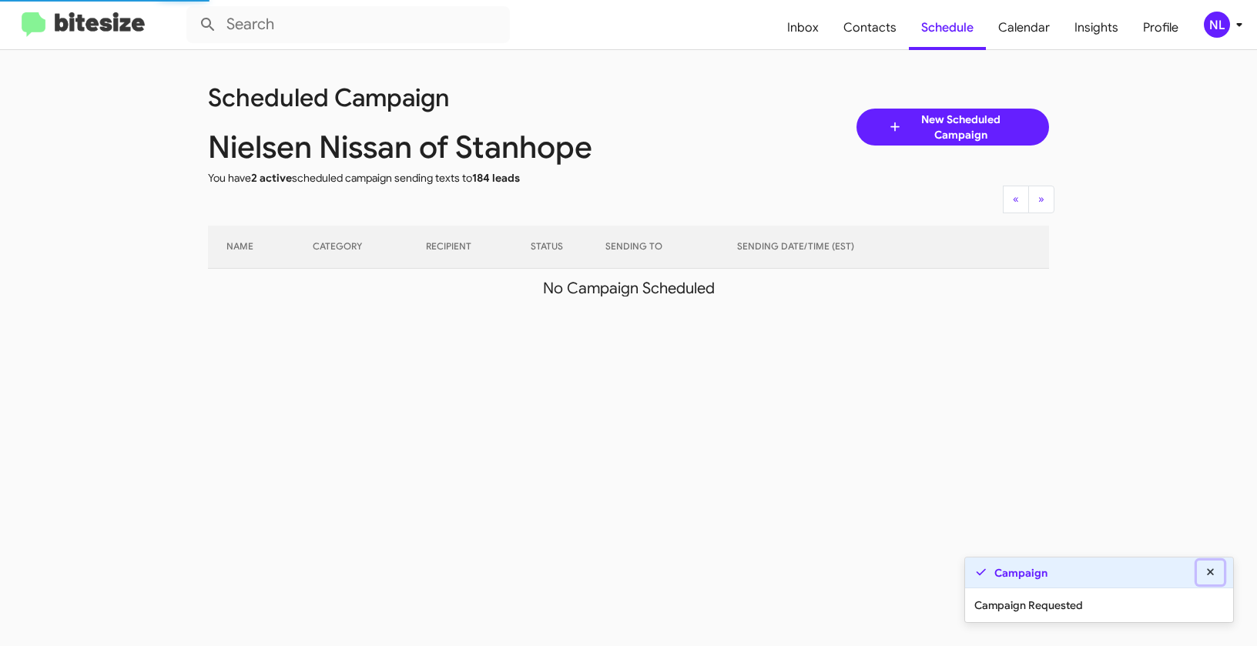
click at [1211, 571] on icon at bounding box center [1210, 571] width 7 height 7
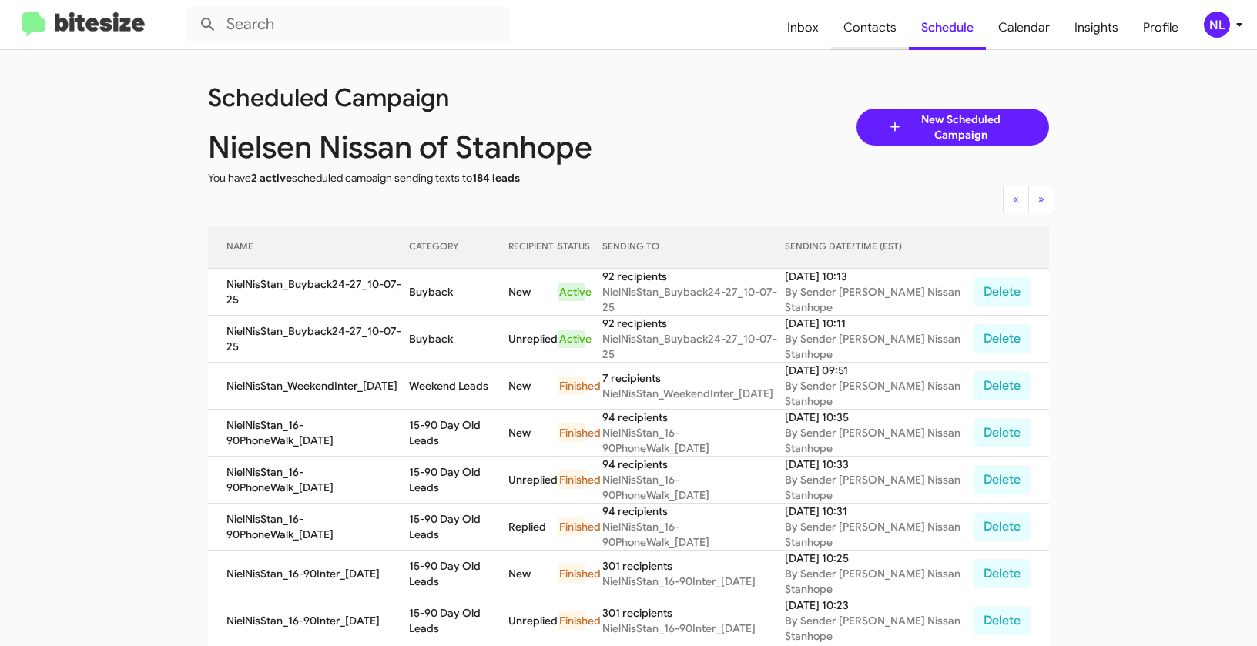
click at [870, 24] on span "Contacts" at bounding box center [870, 27] width 78 height 45
type input "in:groups"
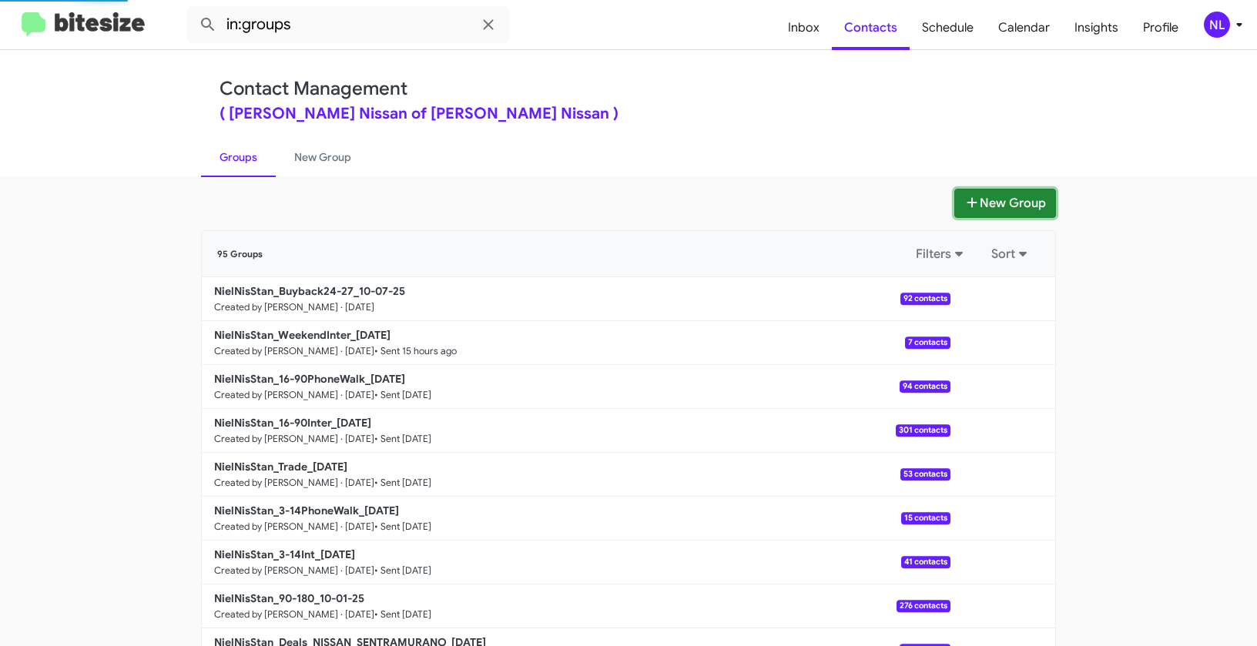
click at [1023, 206] on button "New Group" at bounding box center [1005, 203] width 102 height 29
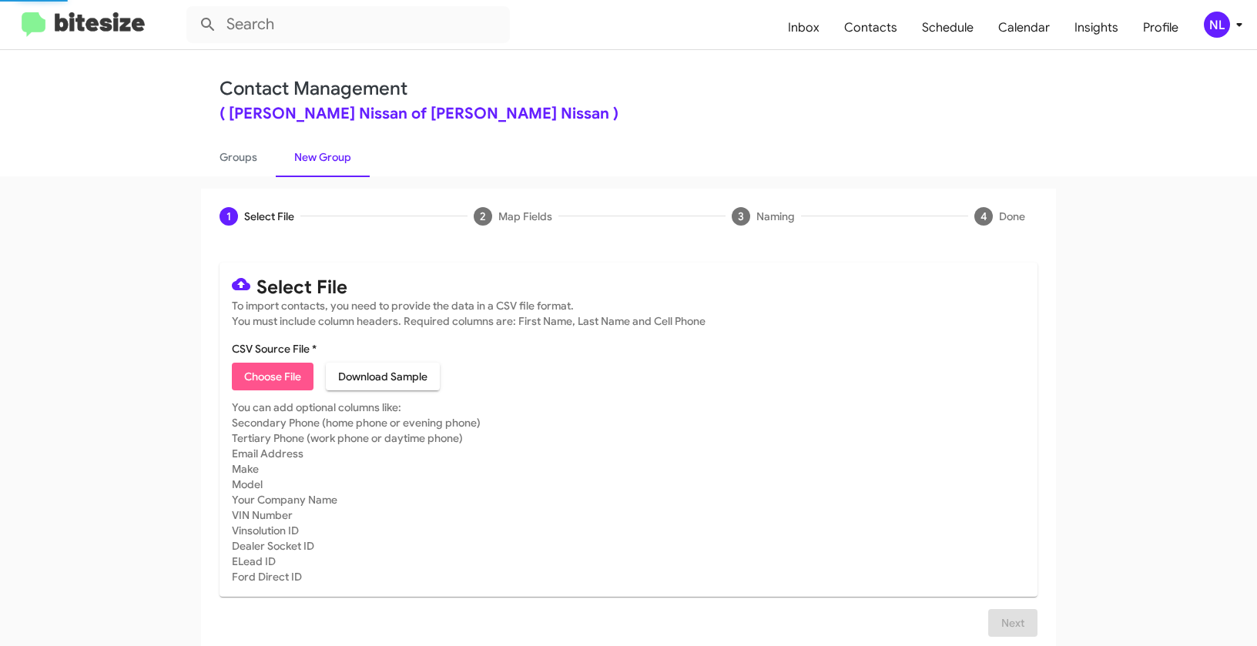
click at [266, 377] on span "Choose File" at bounding box center [272, 377] width 57 height 28
type input "NielNisStan_Showroom_[DATE]"
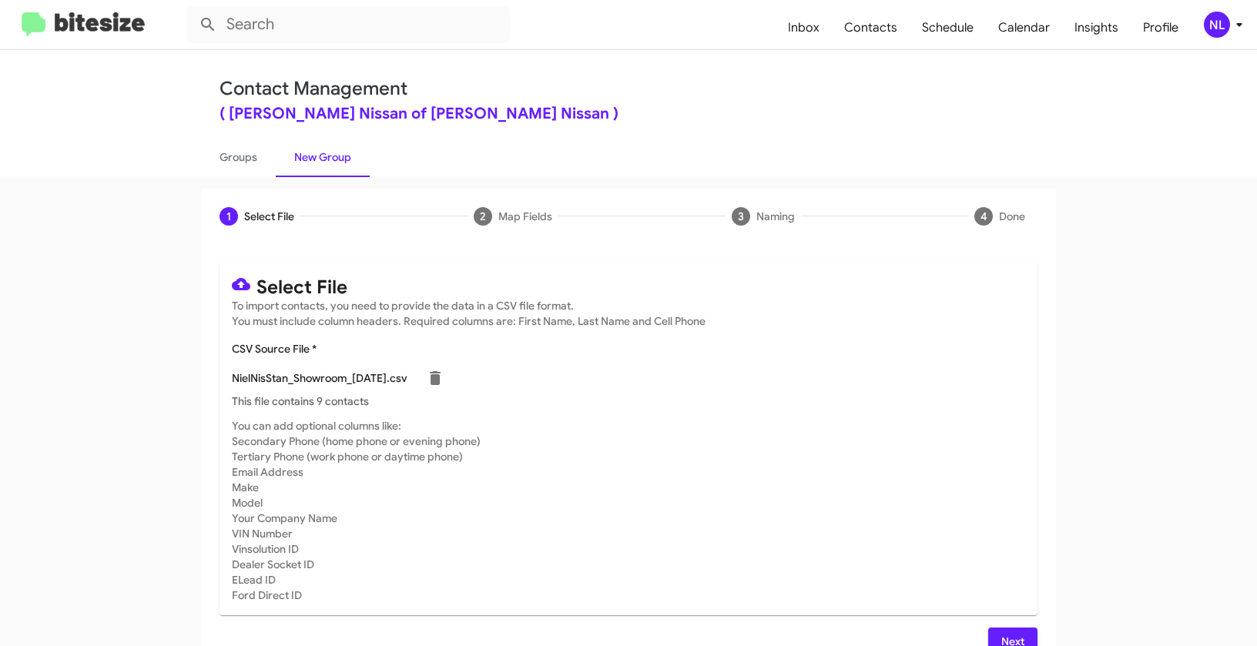
scroll to position [28, 0]
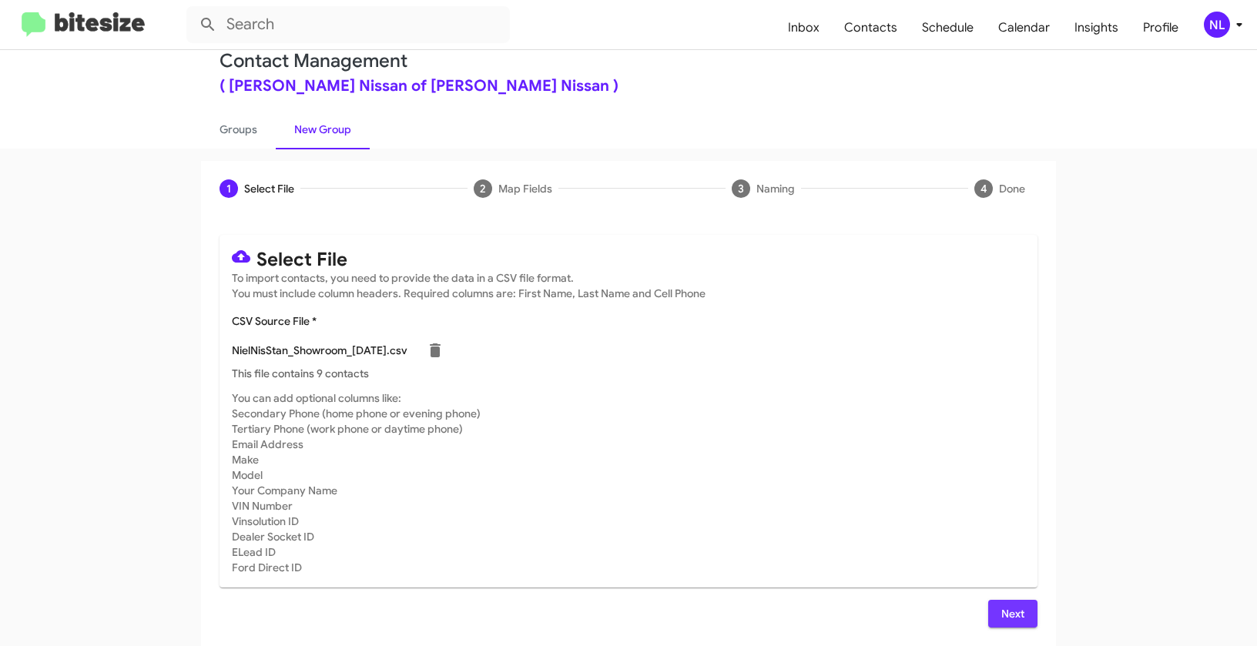
click at [1014, 618] on span "Next" at bounding box center [1012, 614] width 25 height 28
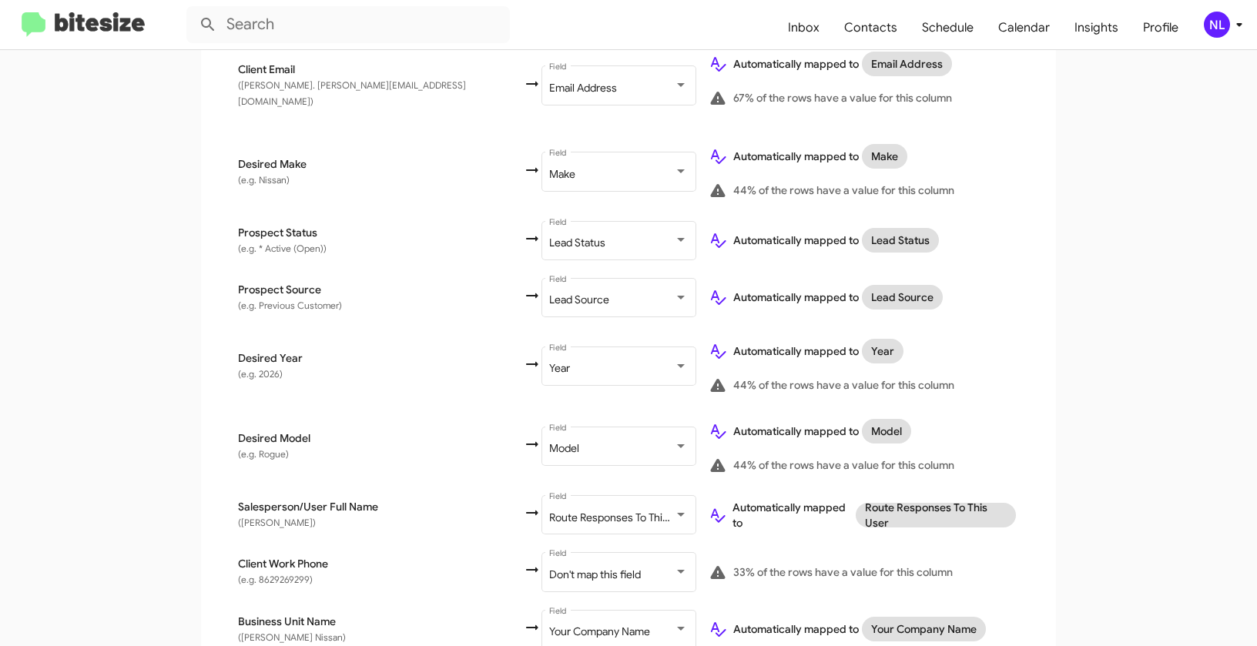
scroll to position [651, 0]
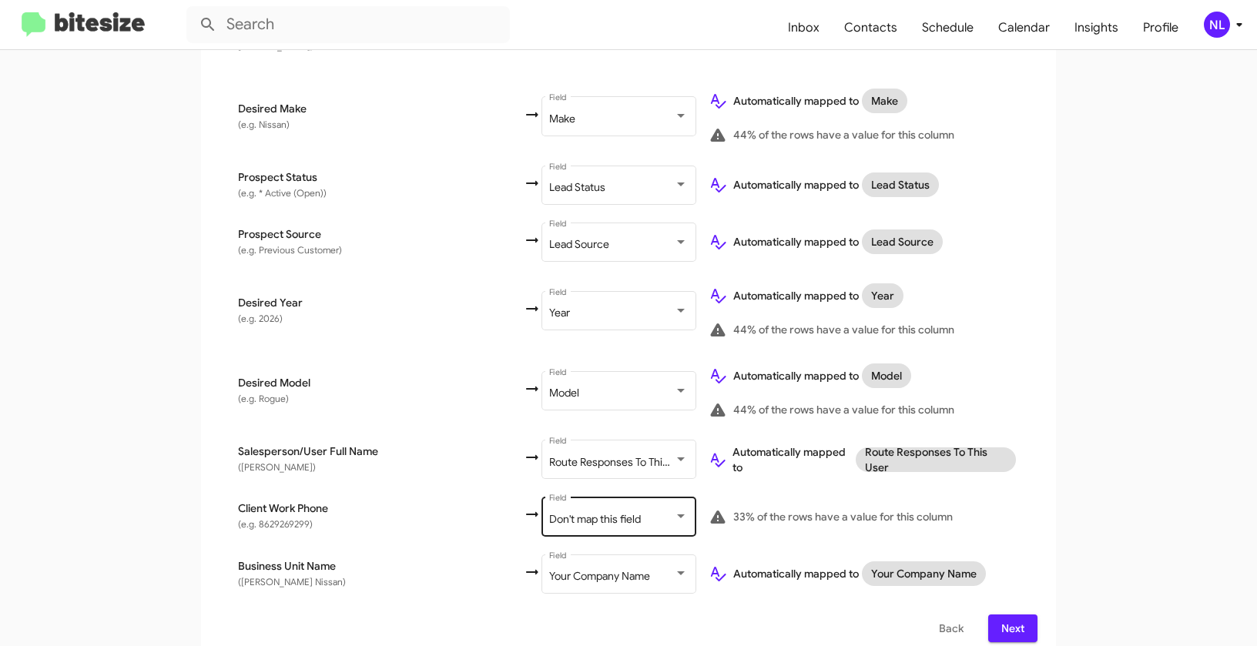
click at [549, 512] on span "Don't map this field" at bounding box center [595, 519] width 92 height 14
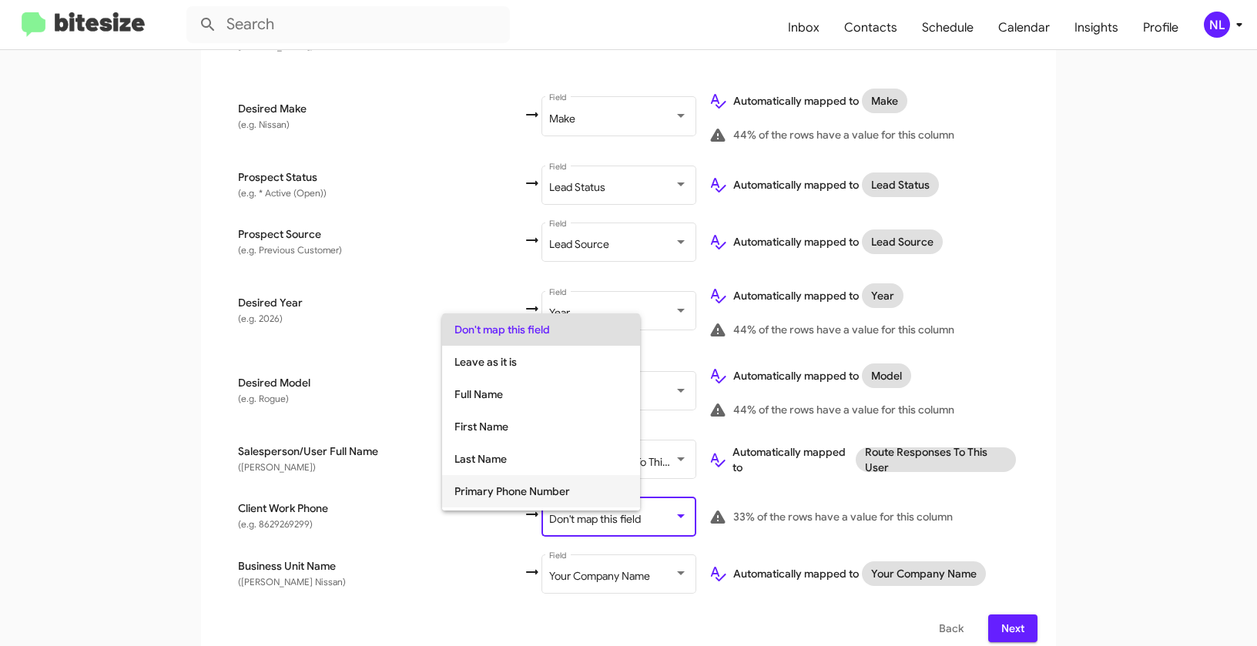
scroll to position [95, 0]
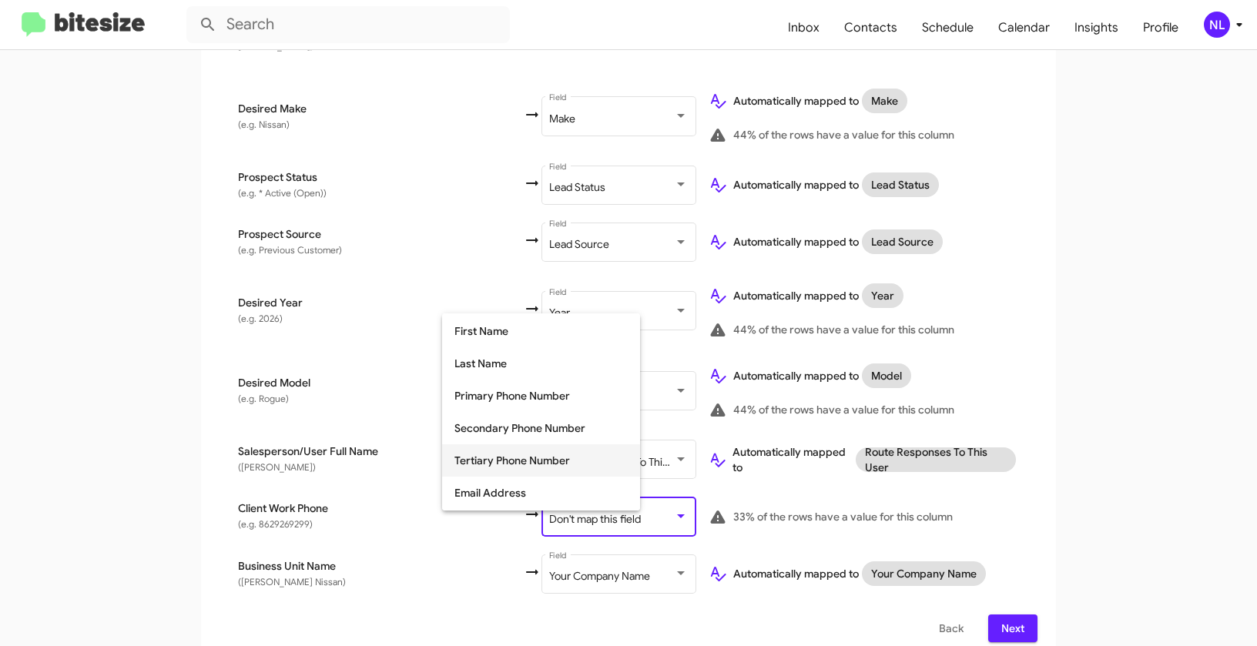
click at [485, 459] on span "Tertiary Phone Number" at bounding box center [540, 460] width 173 height 32
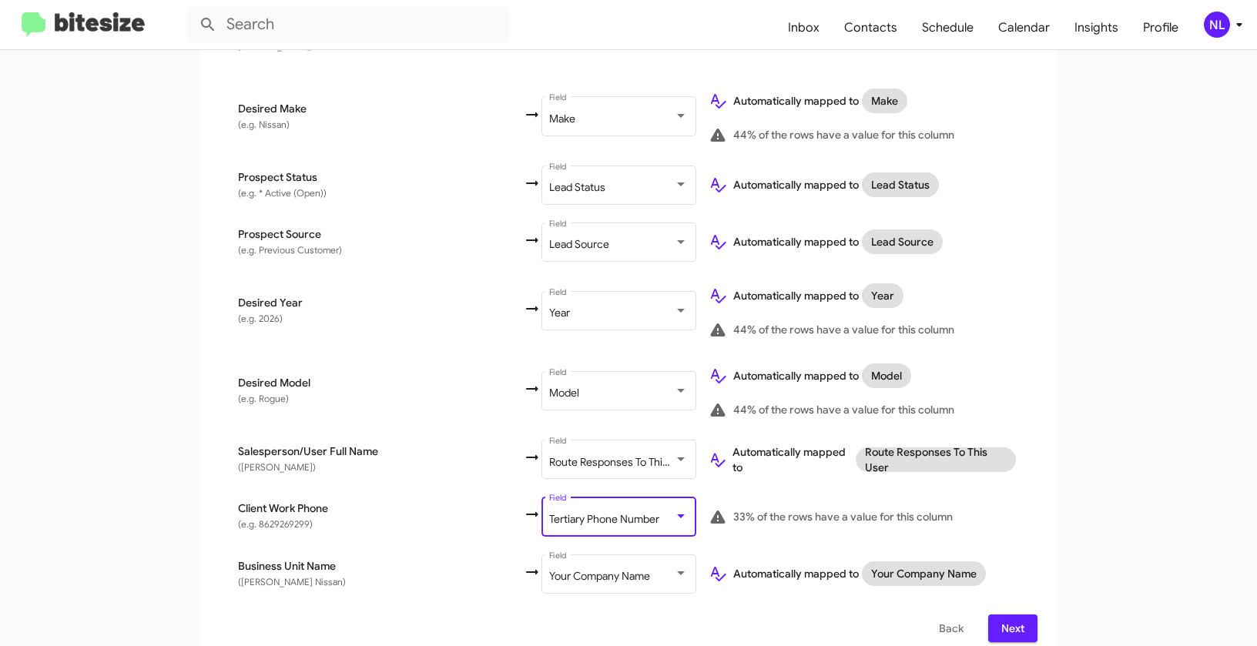
click at [1128, 449] on app-new-group "Select File 2 Map Fields 3 Naming 4 Done Select File To import contacts, you ne…" at bounding box center [628, 100] width 1257 height 1124
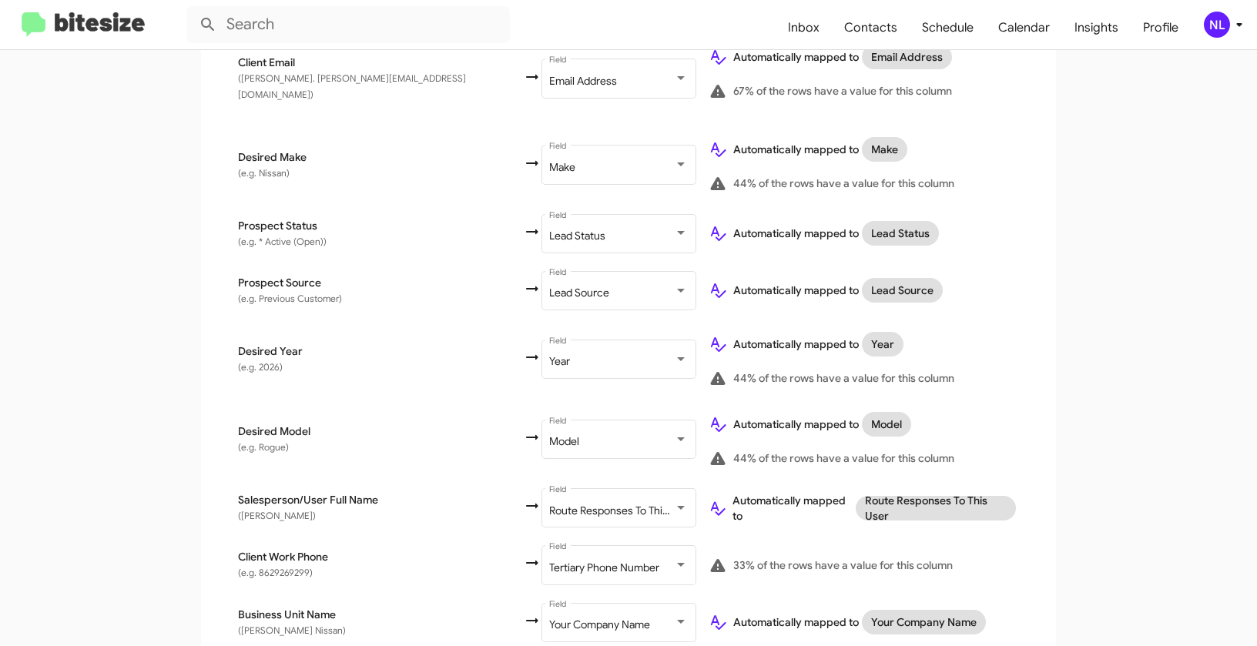
scroll to position [651, 0]
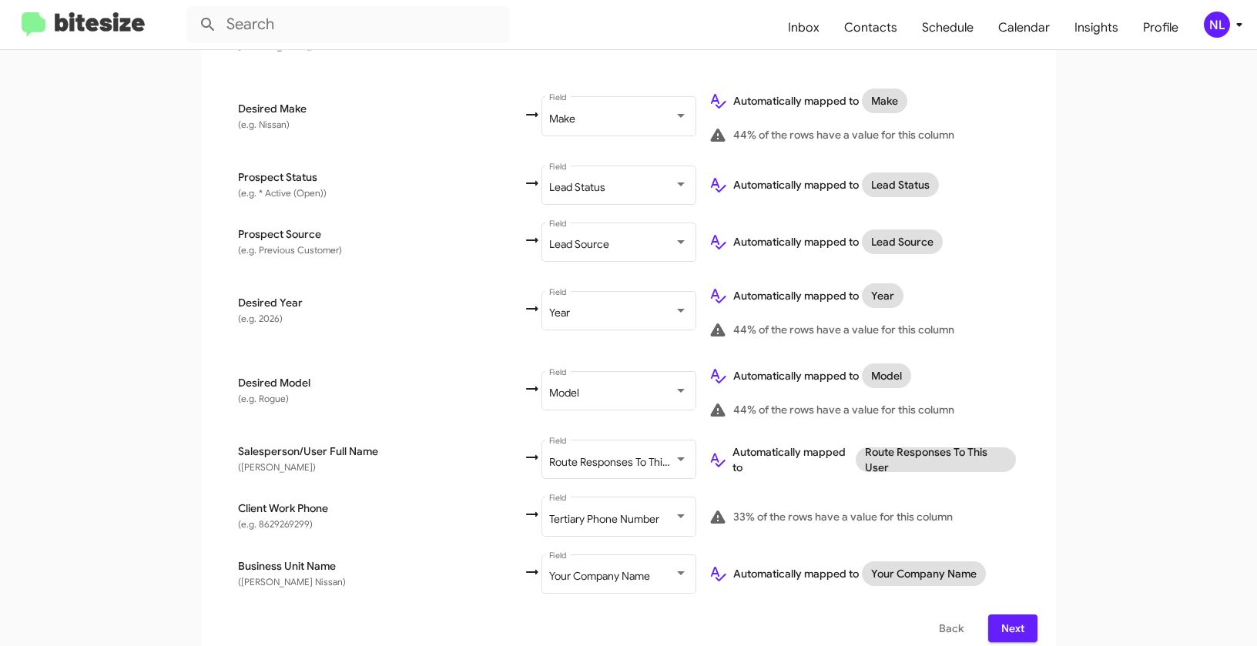
click at [1012, 615] on span "Next" at bounding box center [1012, 629] width 25 height 28
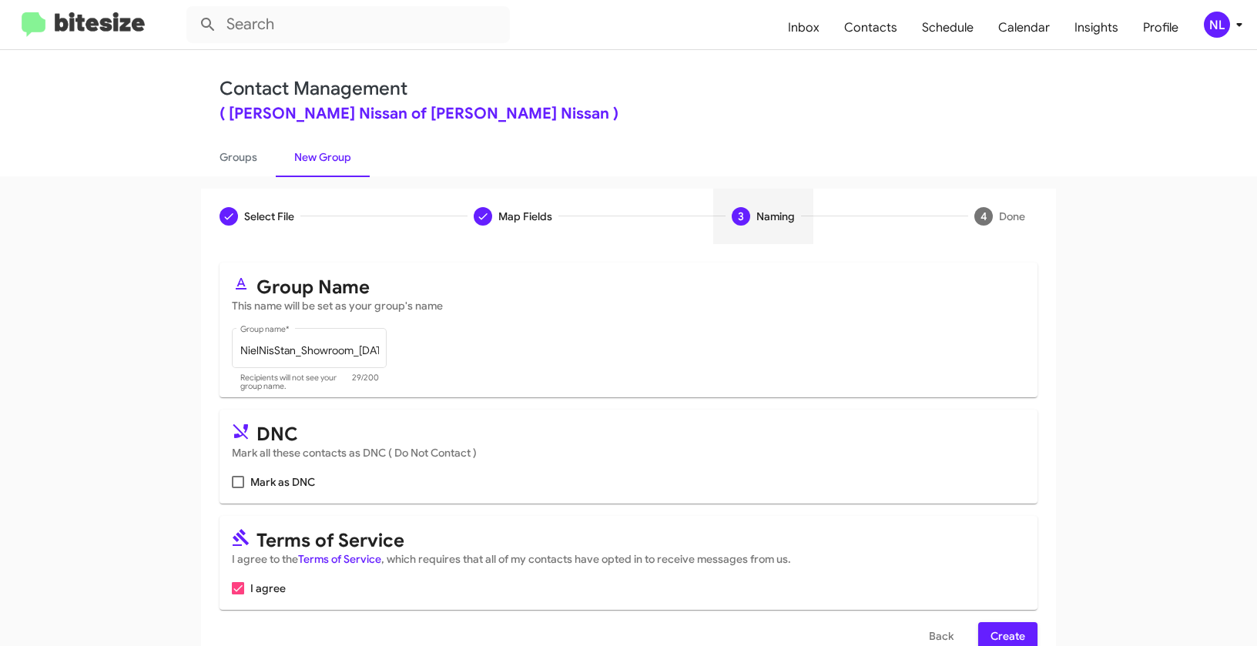
scroll to position [35, 0]
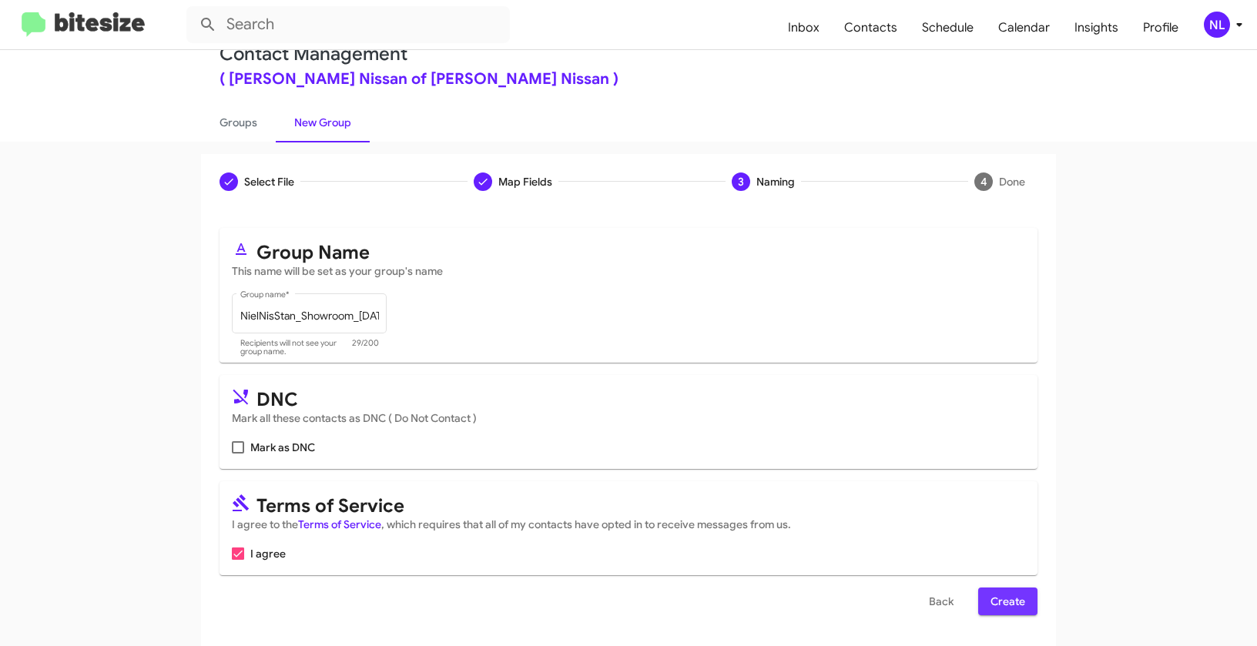
click at [1007, 598] on span "Create" at bounding box center [1007, 602] width 35 height 28
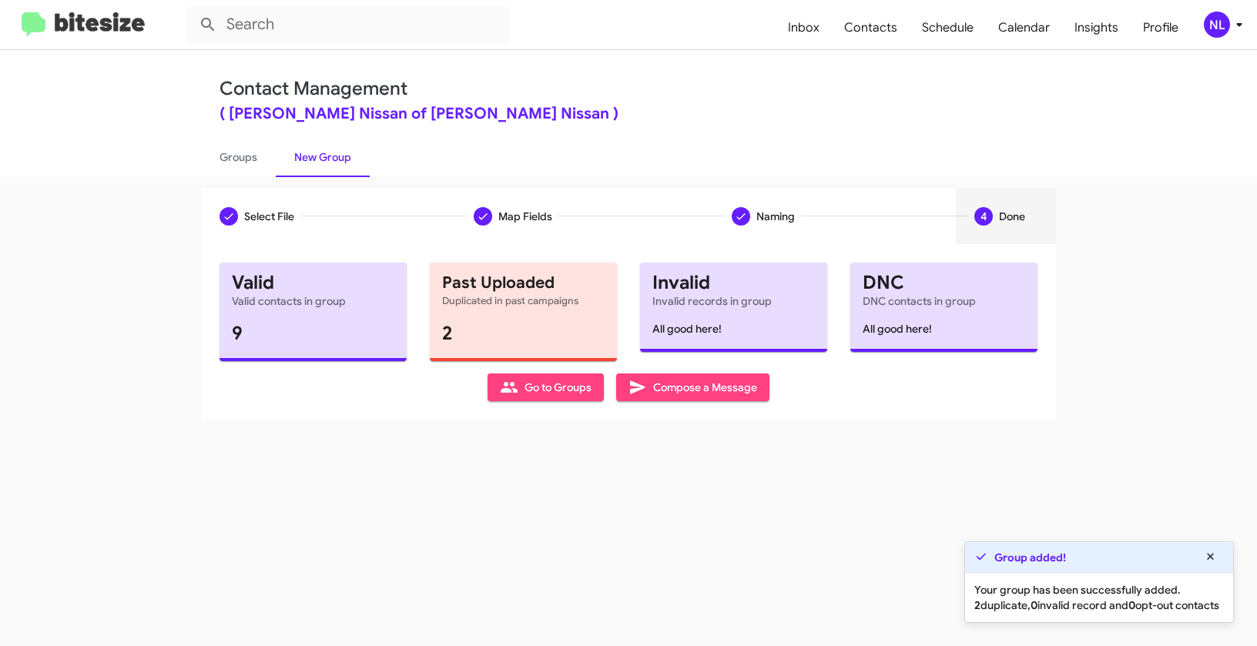
click at [537, 383] on span "Go to Groups" at bounding box center [546, 387] width 92 height 28
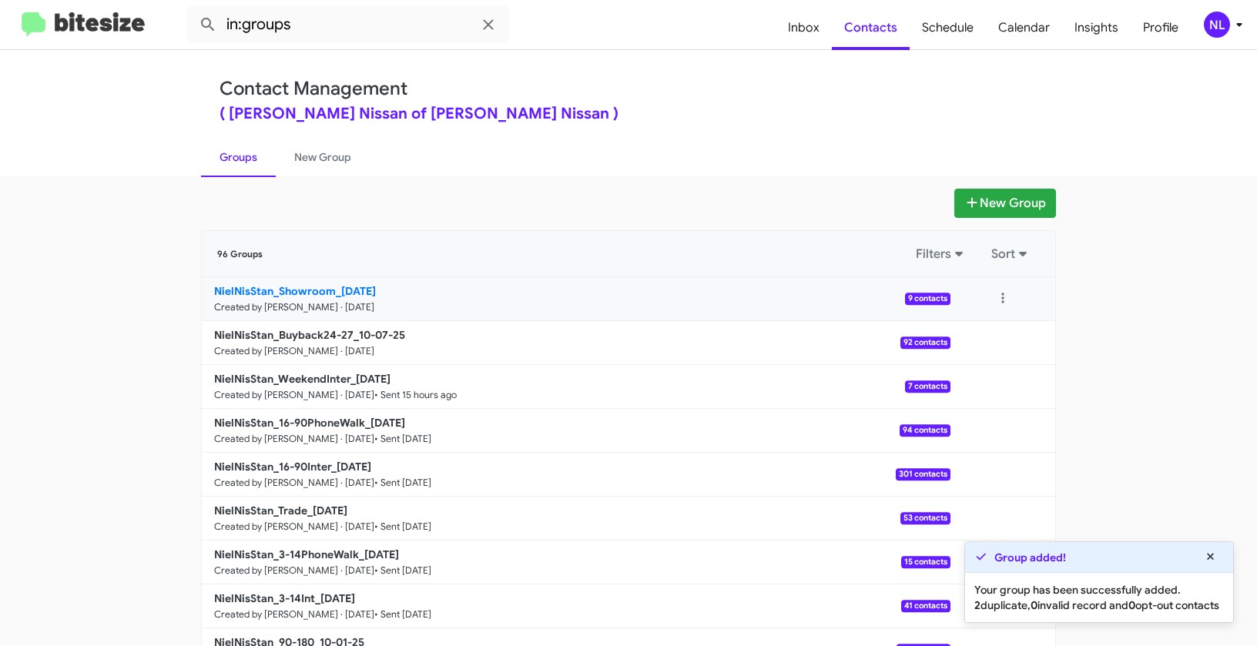
drag, startPoint x: 143, startPoint y: 293, endPoint x: 331, endPoint y: 289, distance: 187.9
click at [331, 289] on app-groups "New Group 96 Groups Filters Sort NielNisStan_Showroom_[DATE] Created by [PERSON…" at bounding box center [628, 473] width 1257 height 568
copy b "NielNisStan_Showroom"
click at [318, 15] on input "in:groups" at bounding box center [347, 24] width 323 height 37
paste input "NielNisStan_Showroom"
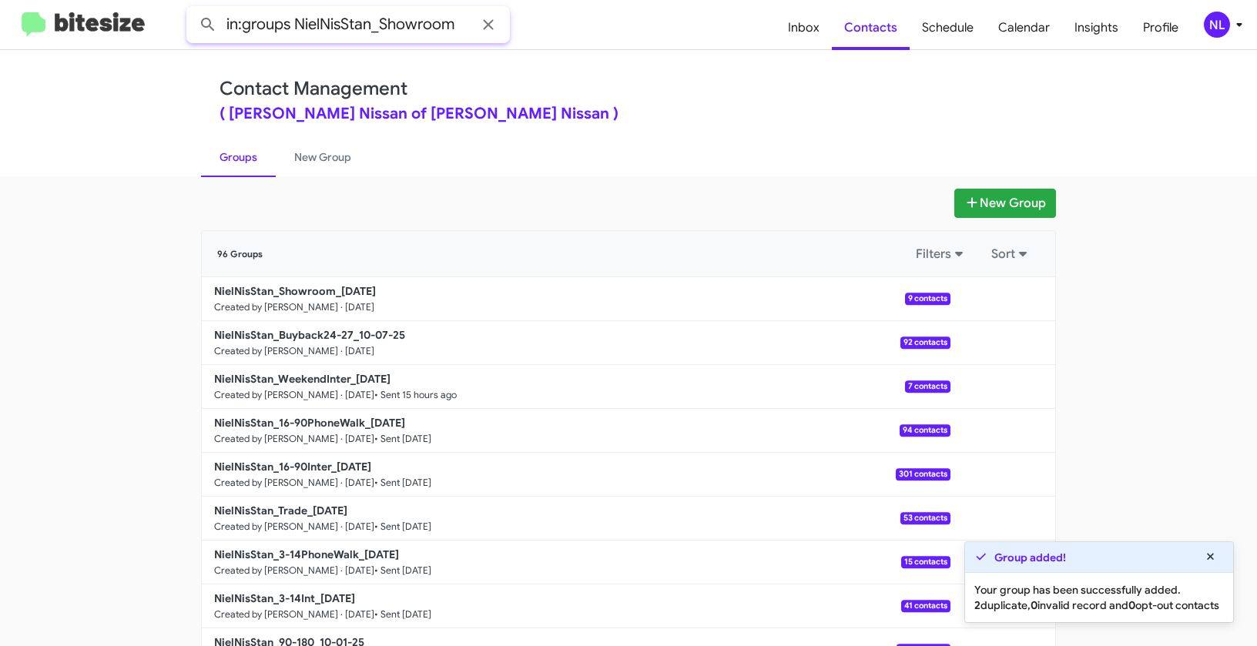
type input "in:groups NielNisStan_Showroom"
click at [193, 9] on button at bounding box center [208, 24] width 31 height 31
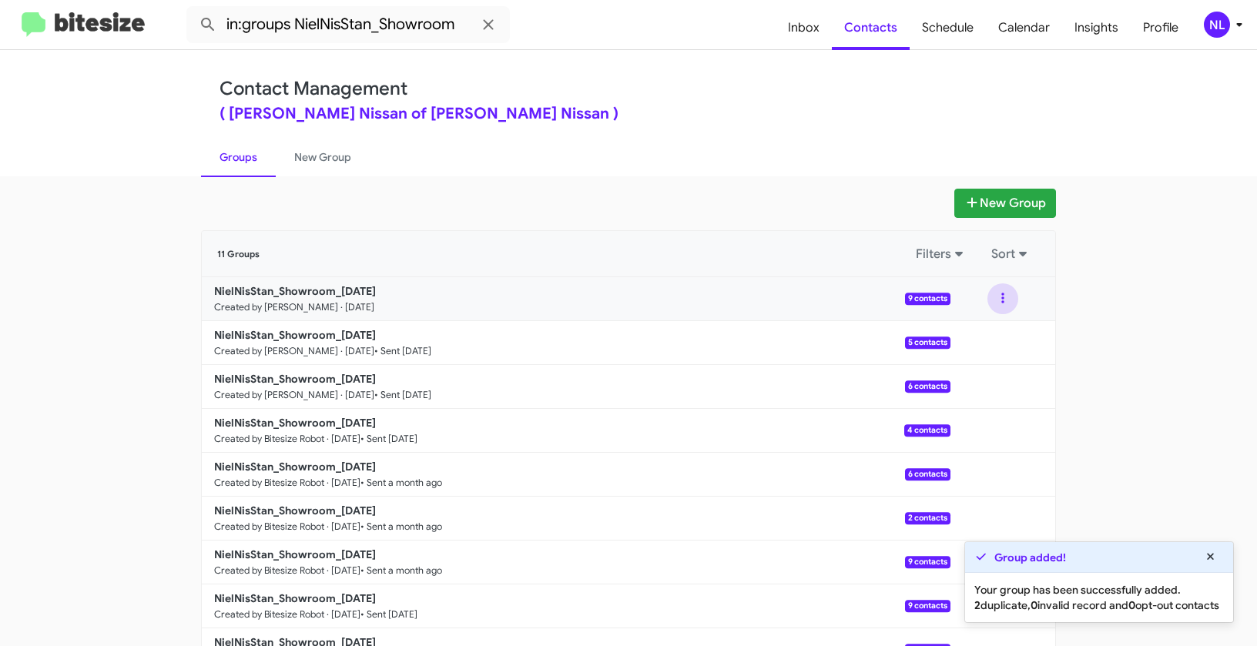
click at [1003, 300] on button at bounding box center [1002, 298] width 31 height 31
click at [976, 346] on button "View contacts" at bounding box center [956, 340] width 123 height 37
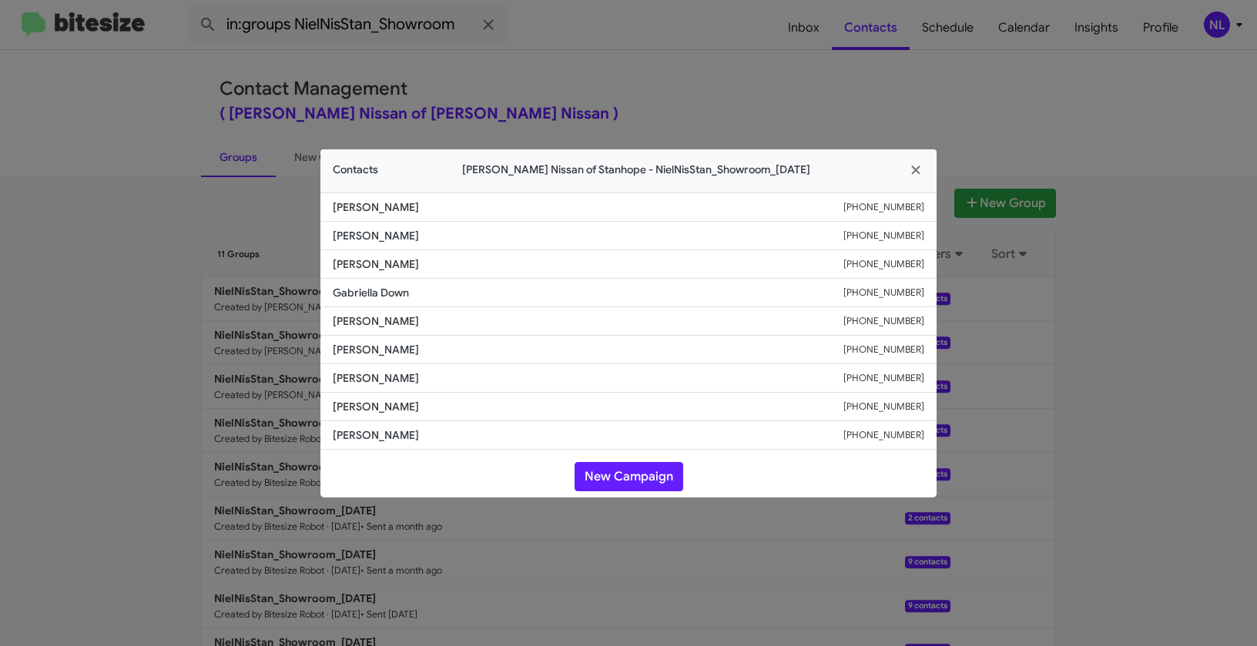
drag, startPoint x: 323, startPoint y: 292, endPoint x: 436, endPoint y: 293, distance: 113.2
click at [436, 293] on li "[PERSON_NAME] [PHONE_NUMBER]" at bounding box center [628, 293] width 616 height 28
copy span "Gabriella Down"
click at [659, 473] on button "New Campaign" at bounding box center [628, 476] width 109 height 29
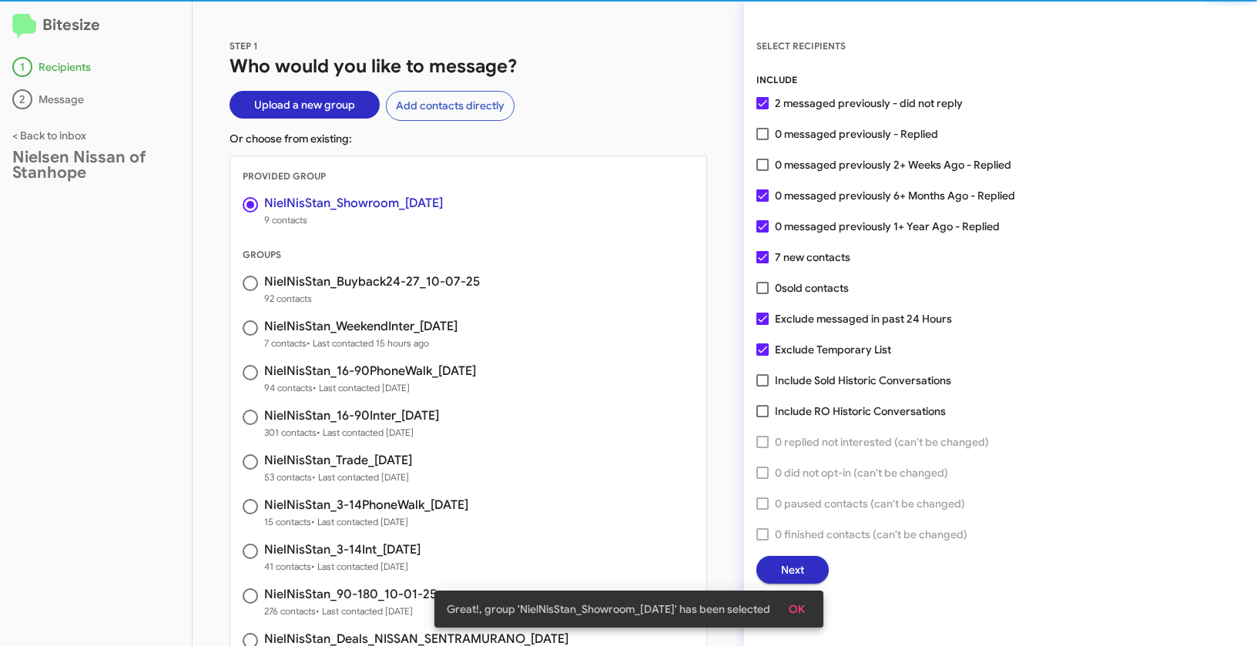
click at [805, 608] on span "OK" at bounding box center [797, 609] width 16 height 28
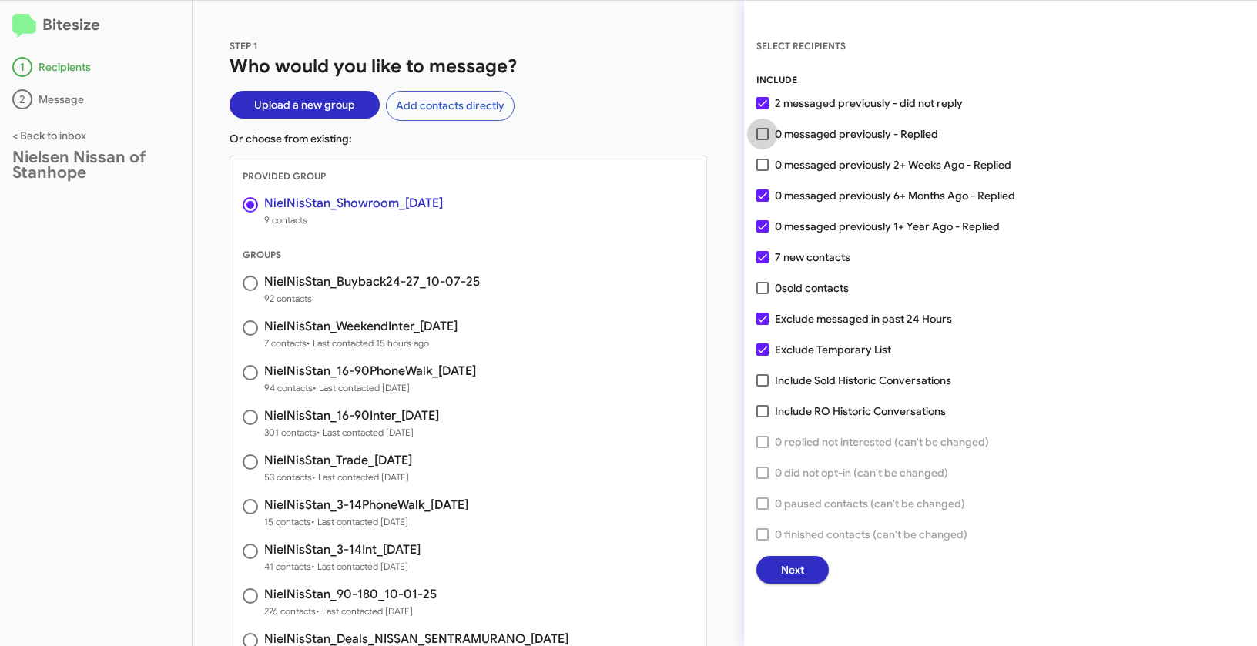
click at [762, 134] on span at bounding box center [762, 134] width 12 height 12
click at [762, 140] on input "0 messaged previously - Replied" at bounding box center [762, 140] width 1 height 1
checkbox input "true"
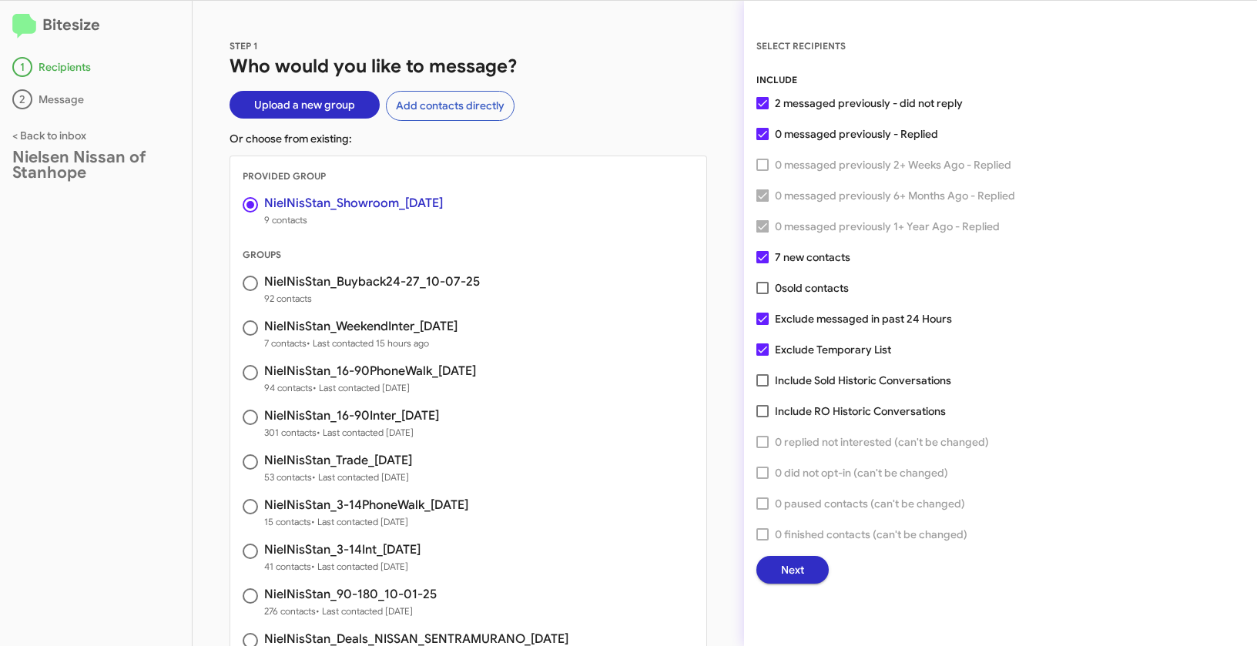
click at [797, 569] on span "Next" at bounding box center [792, 570] width 23 height 28
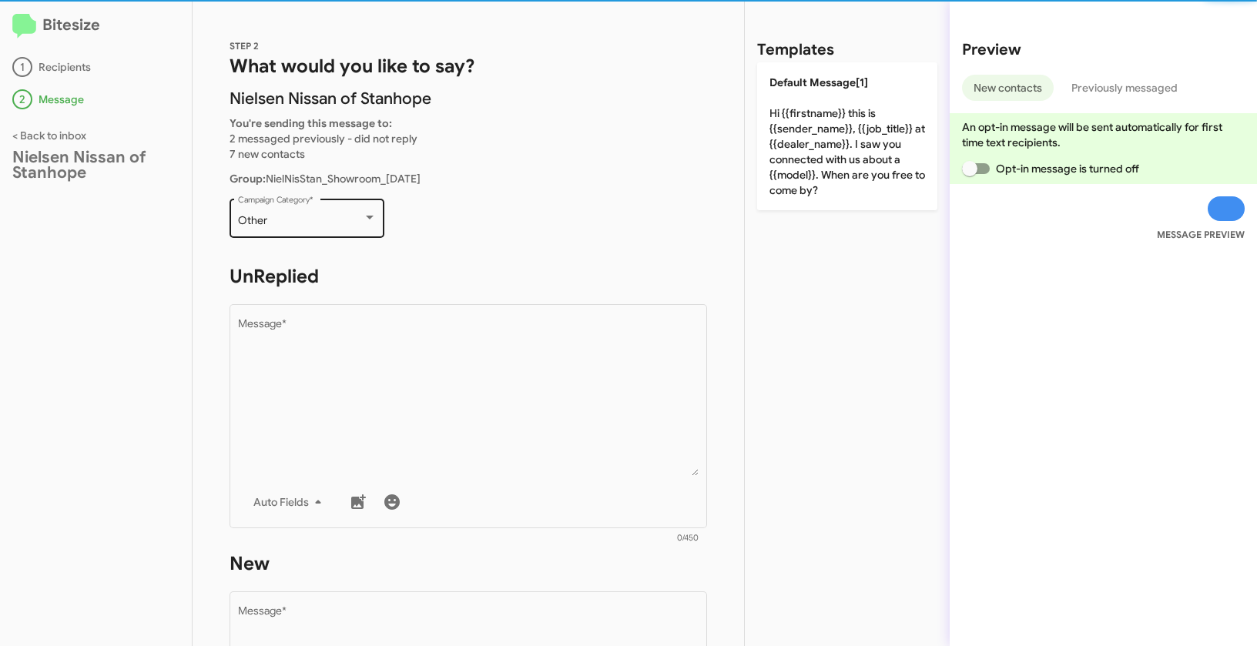
click at [284, 223] on div "Other" at bounding box center [300, 221] width 125 height 12
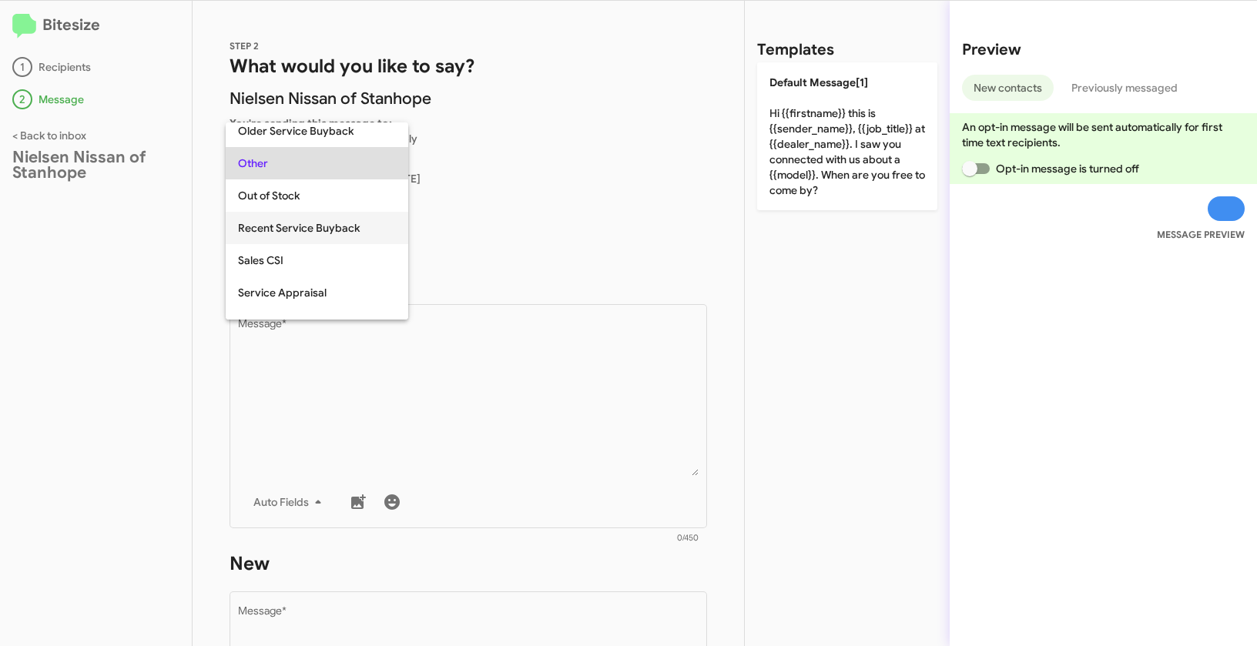
scroll to position [448, 0]
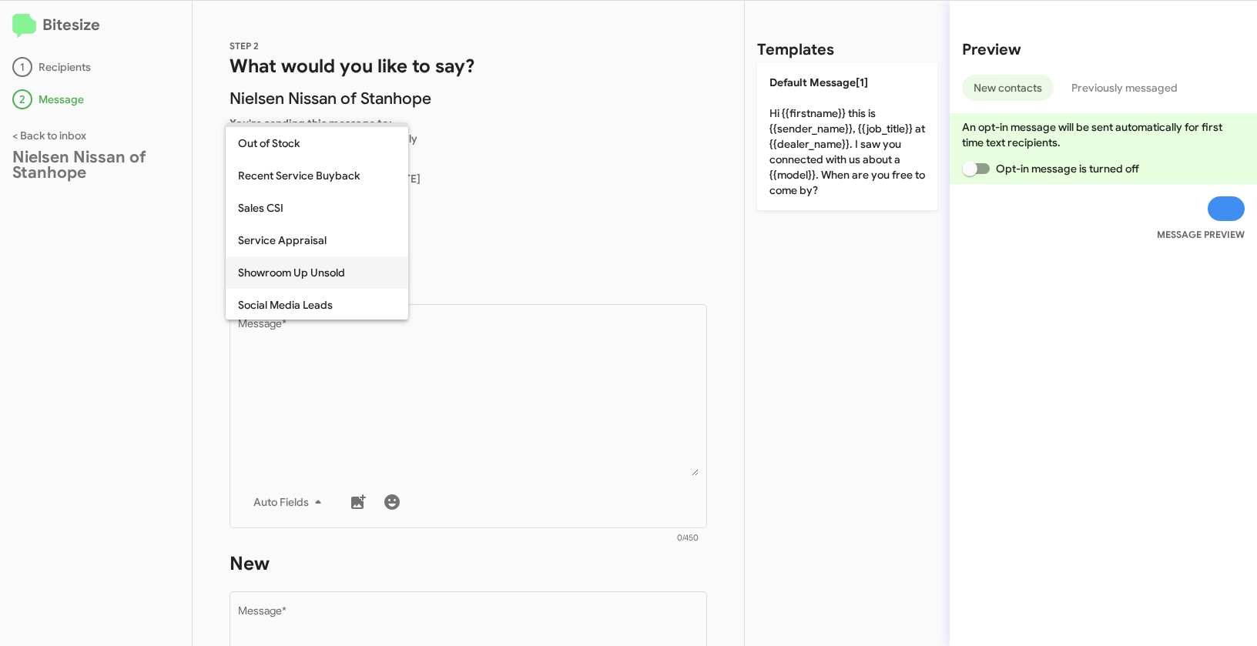
click at [305, 277] on span "Showroom Up Unsold" at bounding box center [317, 272] width 158 height 32
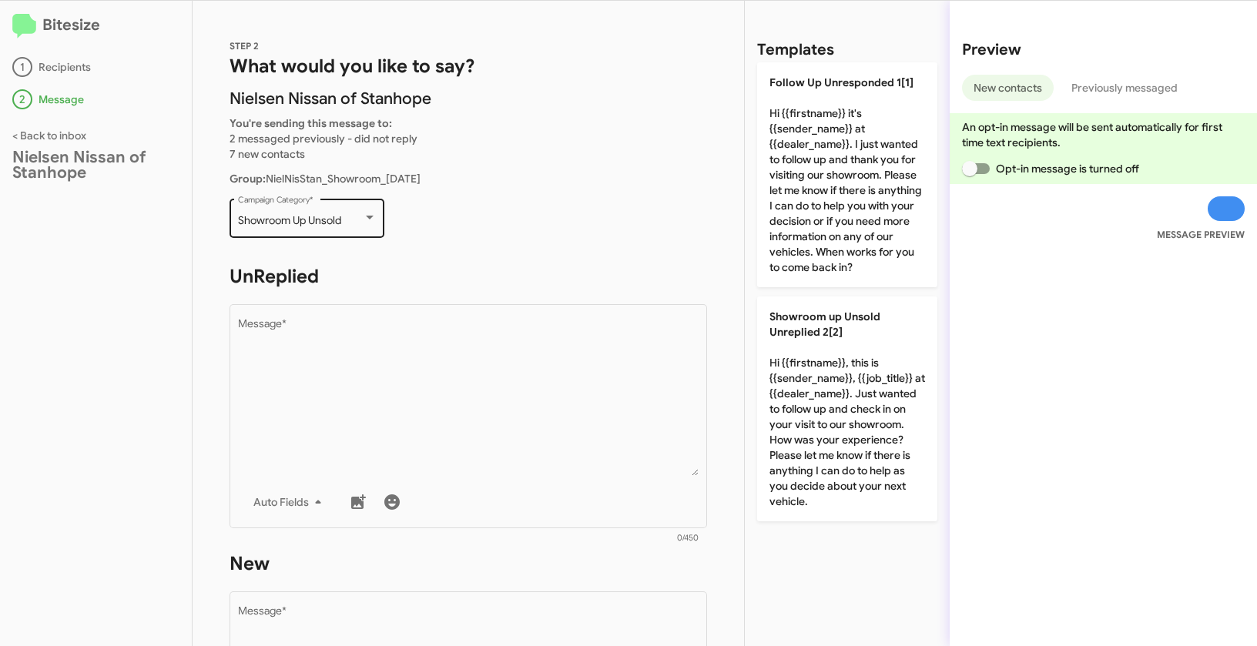
drag, startPoint x: 236, startPoint y: 215, endPoint x: 350, endPoint y: 228, distance: 115.5
click at [350, 228] on div "Showroom Up Unsold Campaign Category *" at bounding box center [306, 217] width 155 height 42
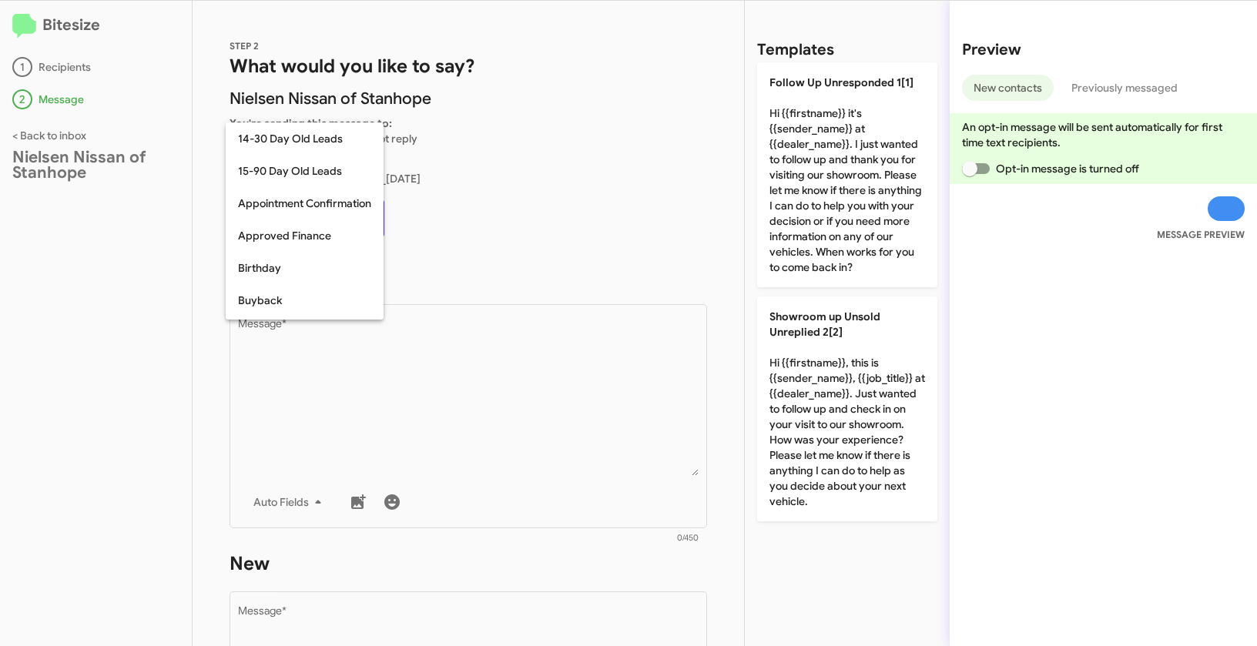
scroll to position [499, 0]
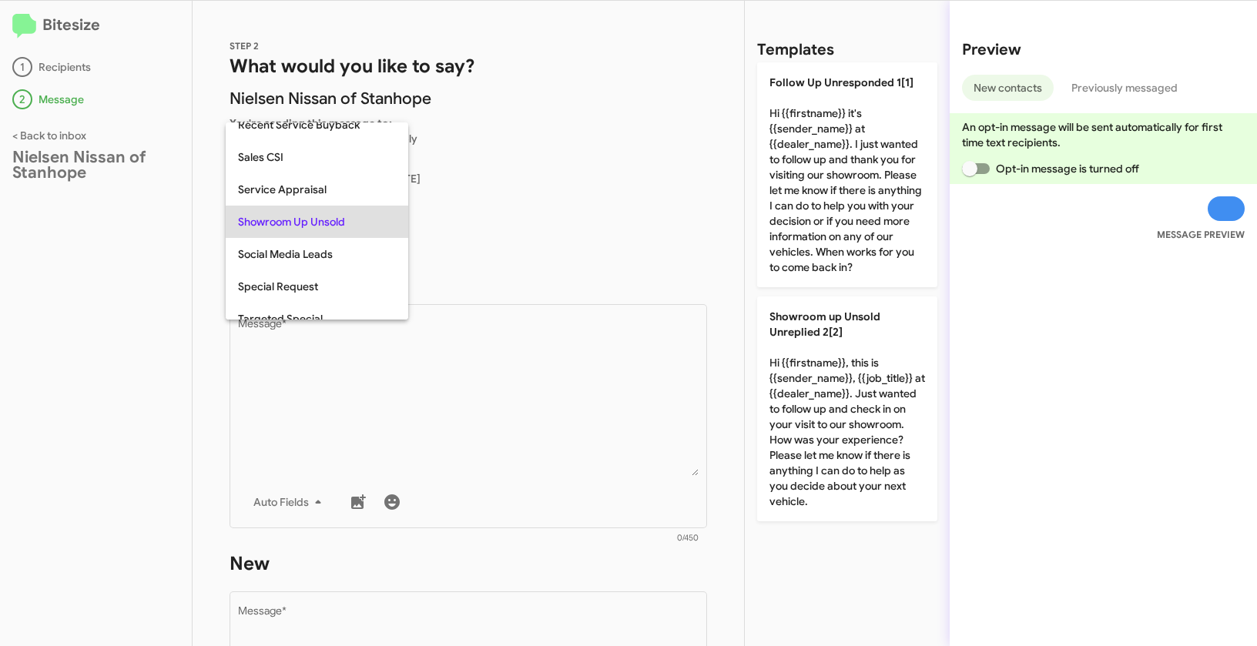
copy div "Showroom Up Unsold"
click at [440, 457] on div at bounding box center [628, 323] width 1257 height 646
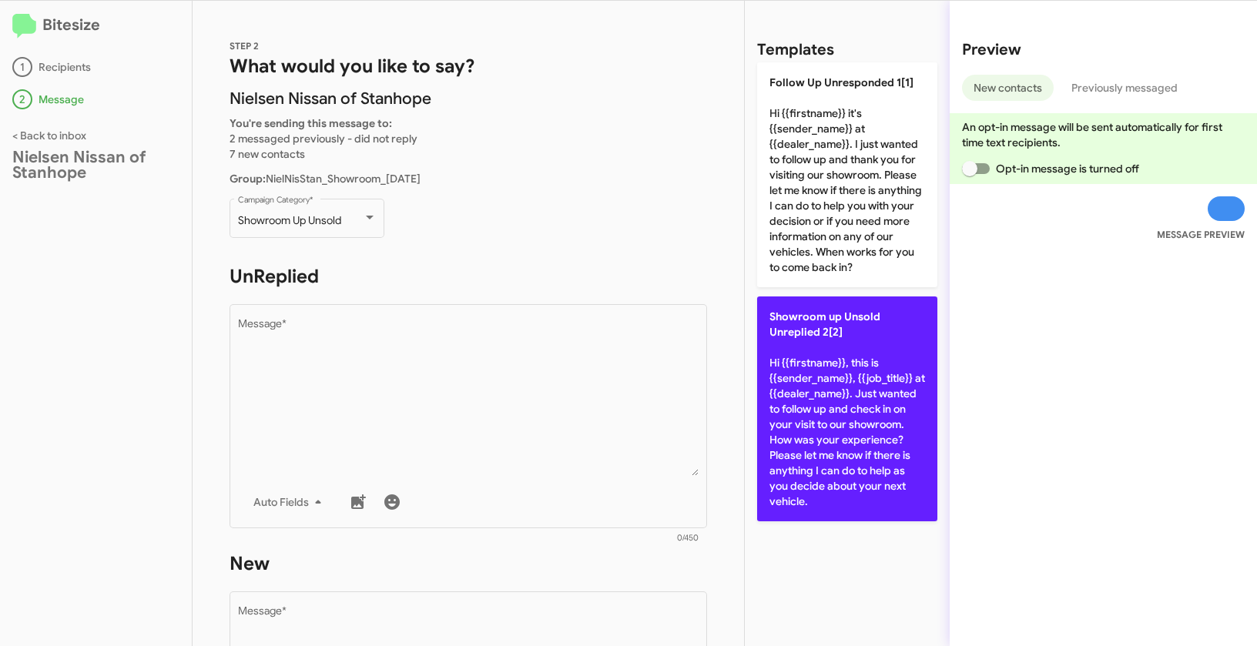
click at [842, 400] on p "Showroom up Unsold Unreplied 2[2] Hi {{firstname}}, this is {{sender_name}}, {{…" at bounding box center [847, 408] width 180 height 225
type textarea "Hi {{firstname}}, this is {{sender_name}}, {{job_title}} at {{dealer_name}}. Ju…"
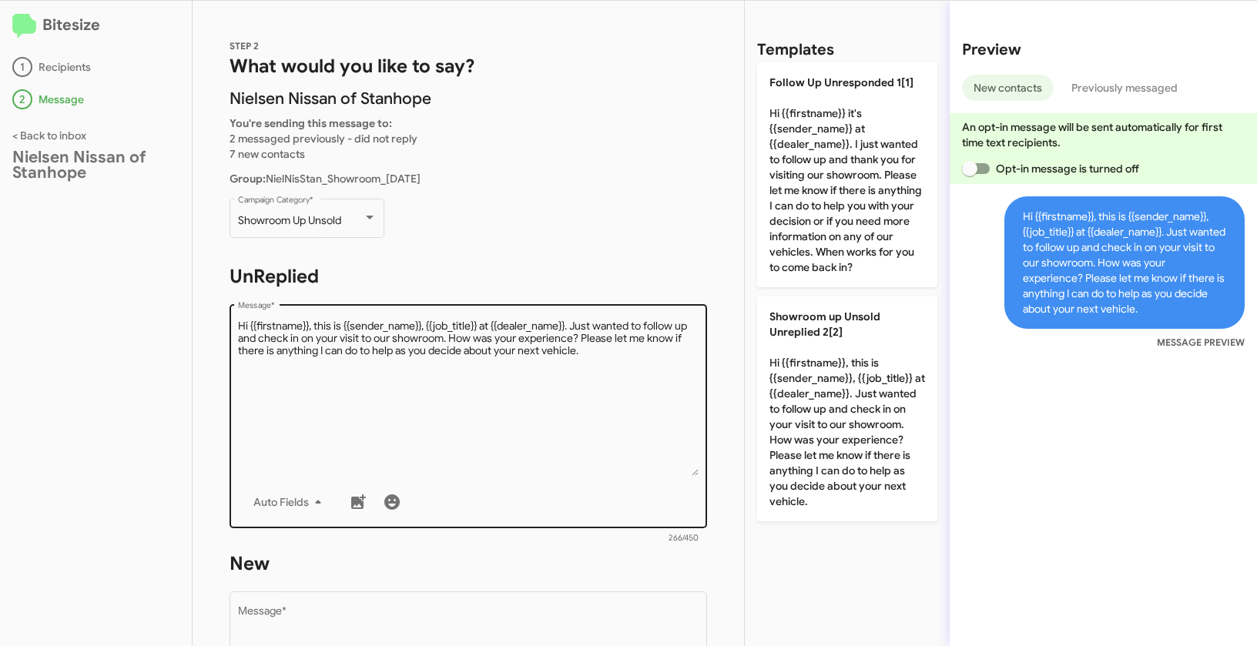
scroll to position [274, 0]
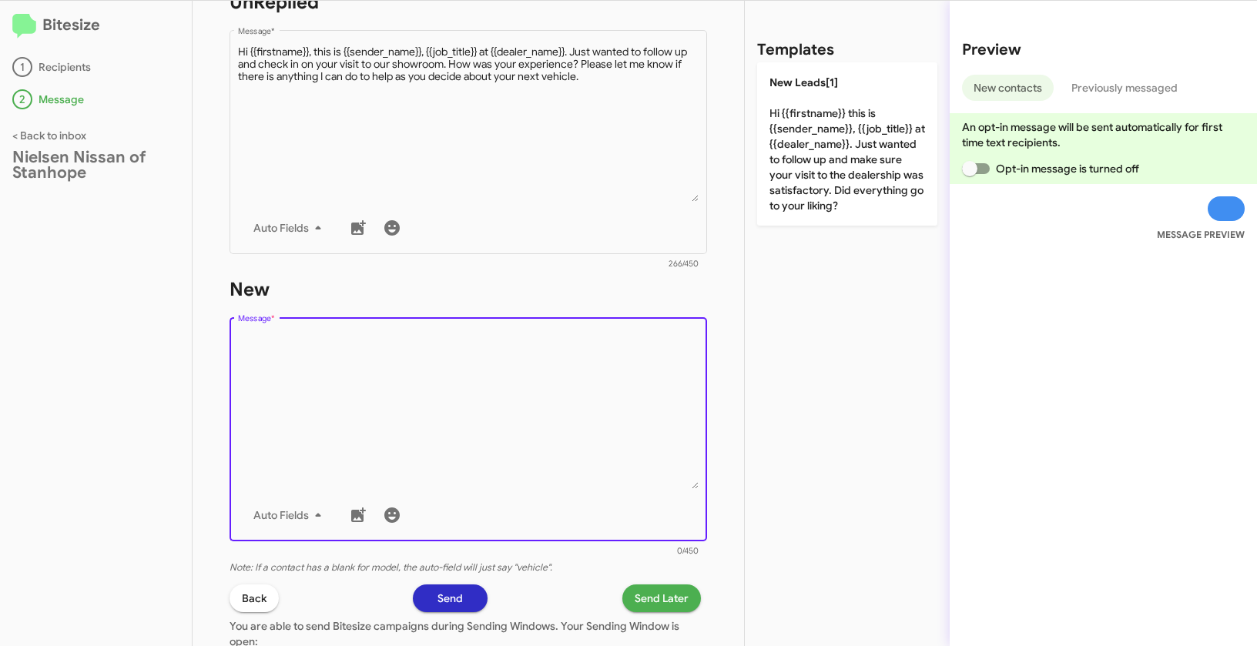
click at [483, 410] on textarea "Message *" at bounding box center [468, 410] width 461 height 157
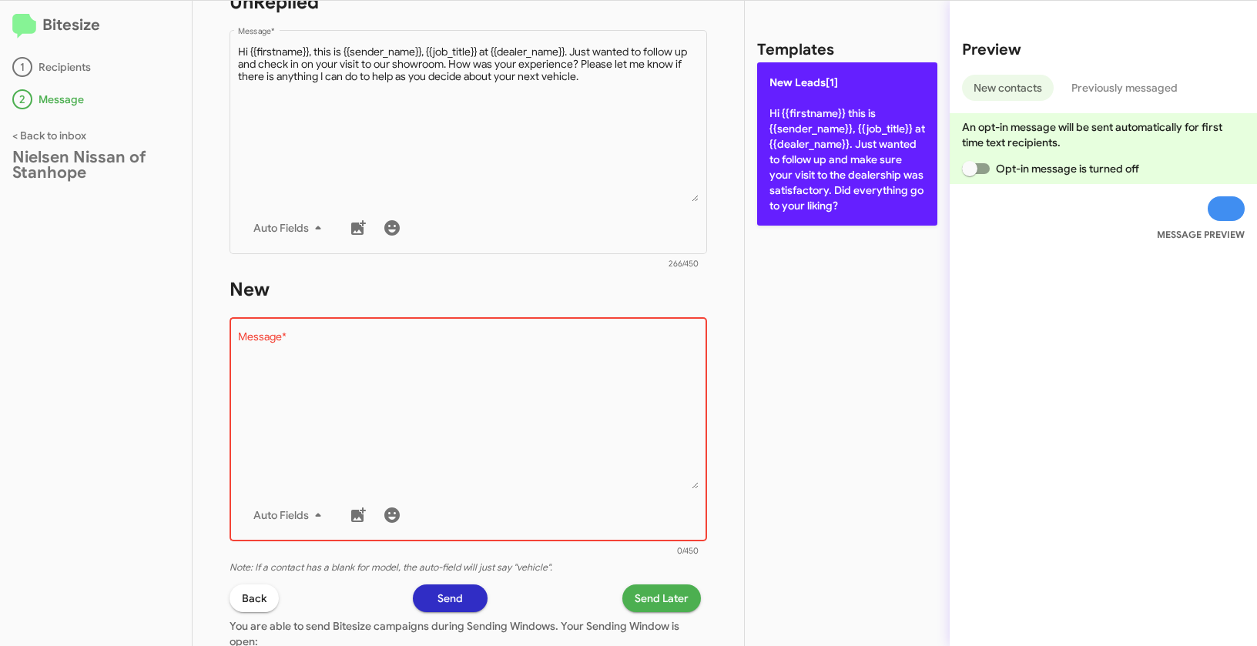
click at [796, 153] on p "New Leads[1] Hi {{firstname}} this is {{sender_name}}, {{job_title}} at {{deale…" at bounding box center [847, 143] width 180 height 163
type textarea "Hi {{firstname}} this is {{sender_name}}, {{job_title}} at {{dealer_name}}. Jus…"
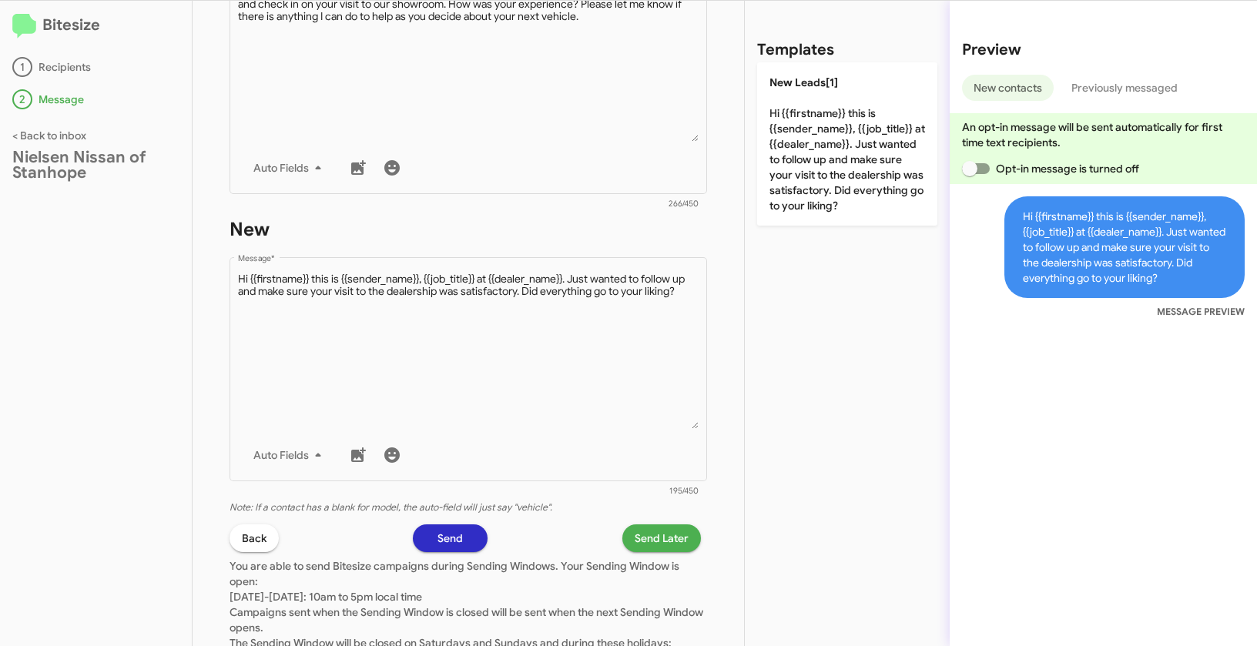
scroll to position [400, 0]
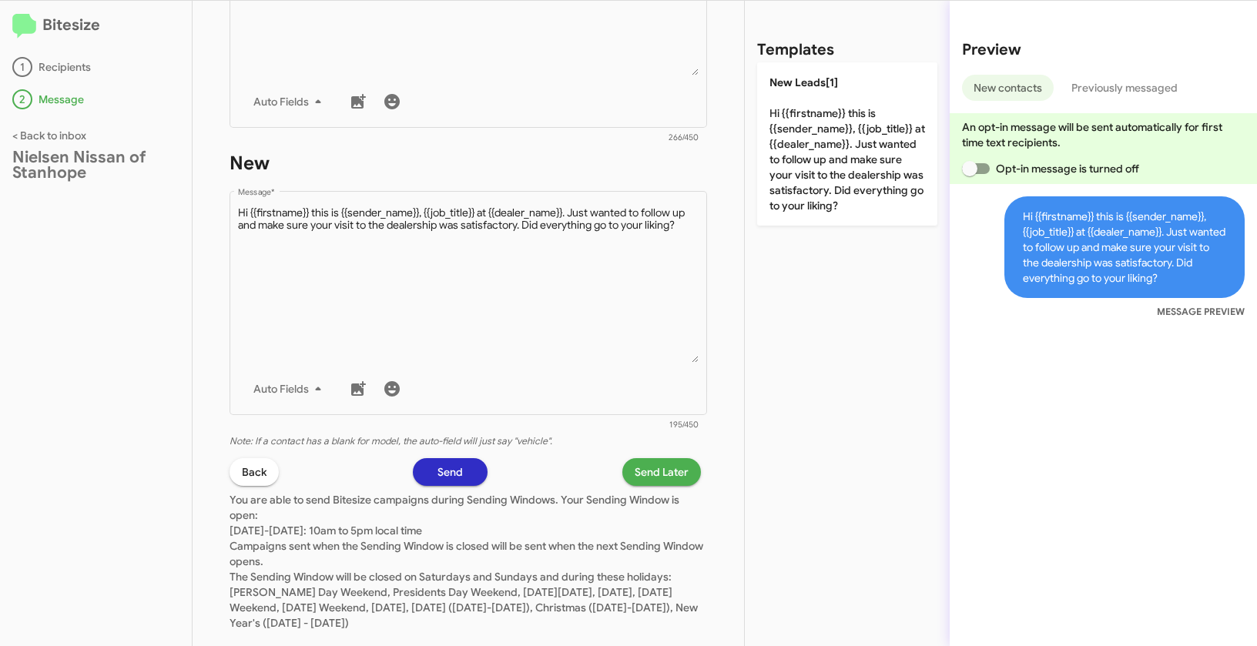
click at [658, 478] on span "Send Later" at bounding box center [662, 472] width 54 height 28
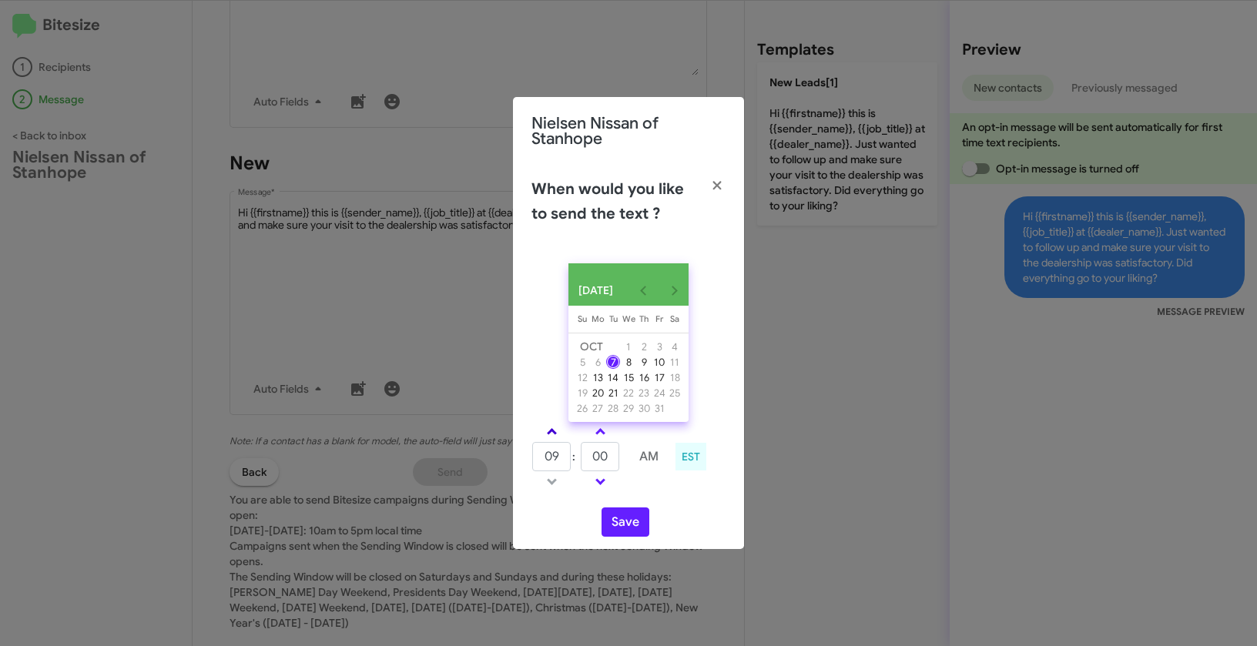
click at [552, 430] on link at bounding box center [551, 432] width 27 height 18
type input "10"
drag, startPoint x: 612, startPoint y: 465, endPoint x: 588, endPoint y: 458, distance: 25.6
click at [588, 458] on input "00" at bounding box center [600, 456] width 39 height 29
type input "1"
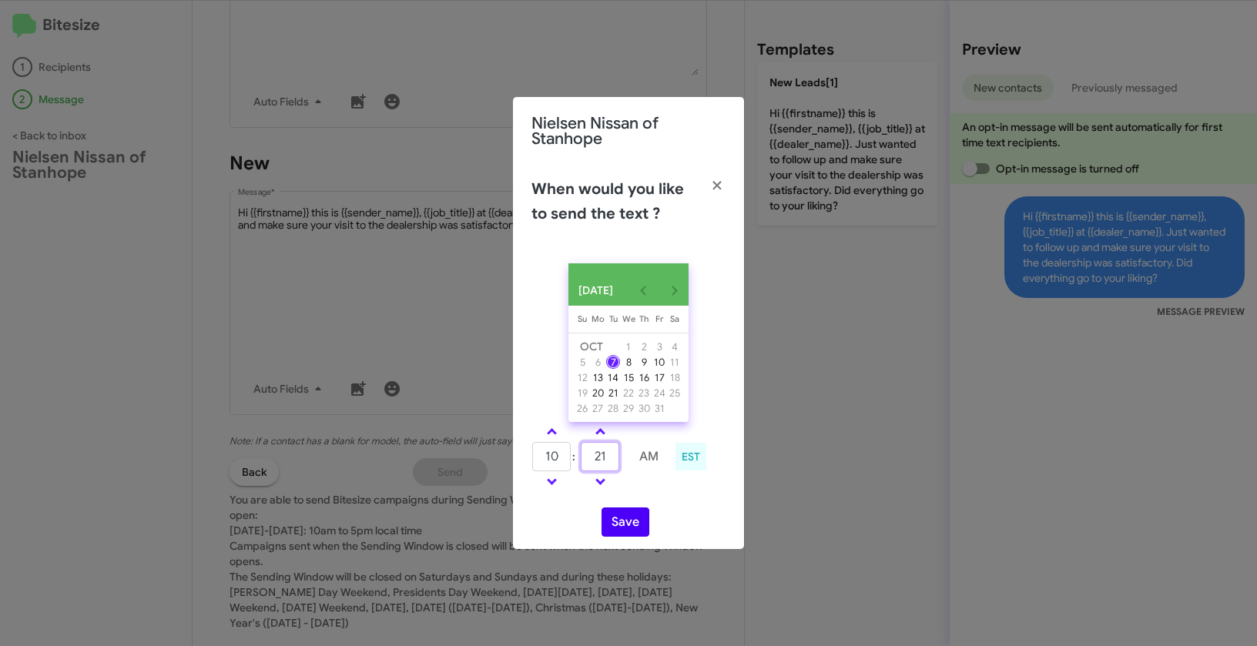
type input "21"
click at [628, 535] on button "Save" at bounding box center [625, 521] width 48 height 29
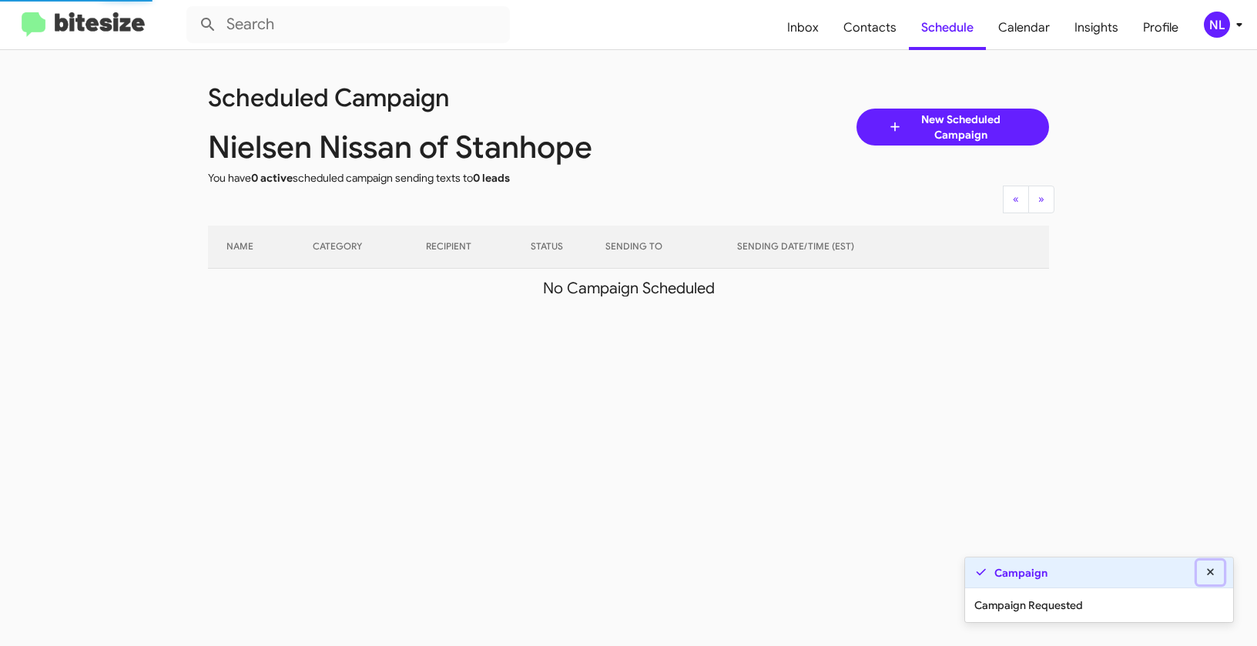
click at [1222, 569] on button at bounding box center [1211, 573] width 28 height 24
